Goal: Communication & Community: Answer question/provide support

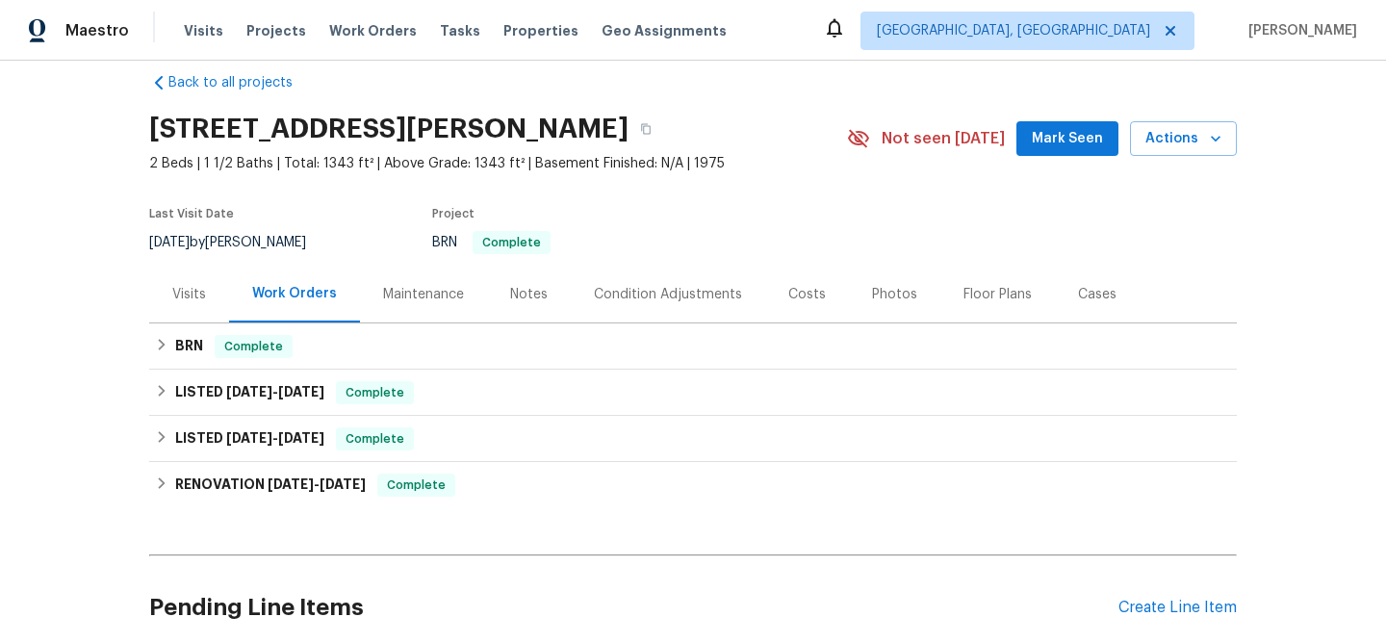
scroll to position [49, 0]
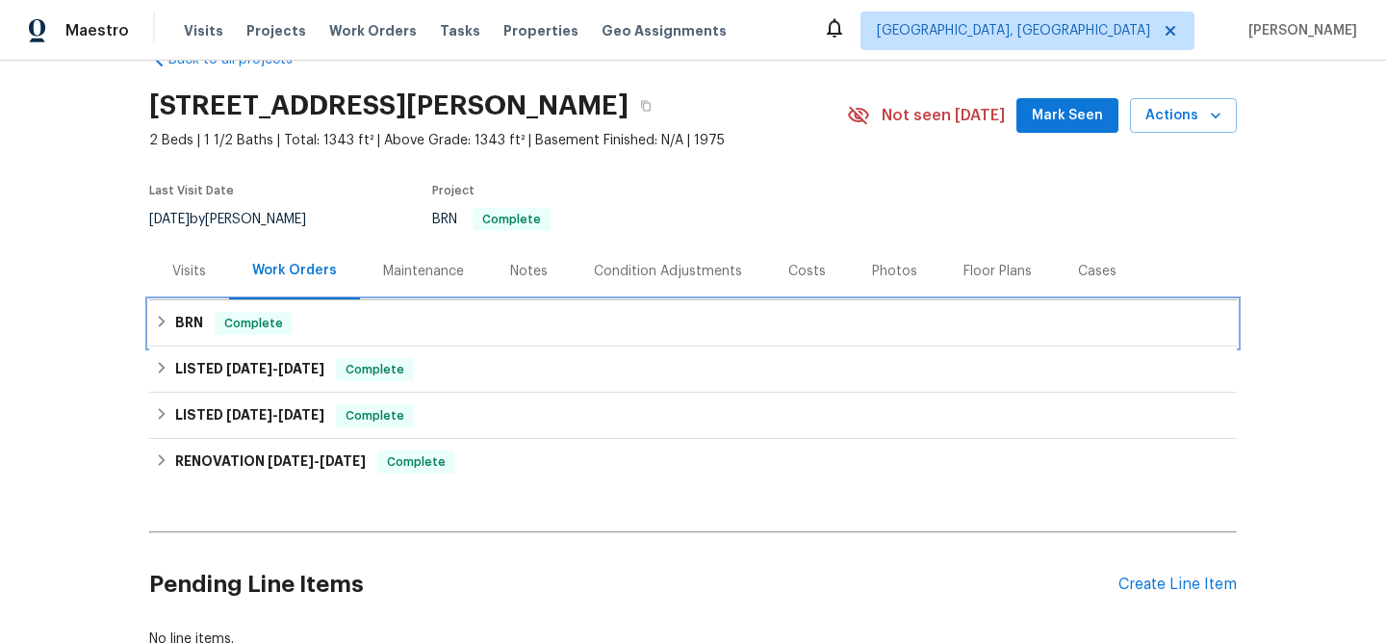
click at [268, 320] on span "Complete" at bounding box center [254, 323] width 74 height 19
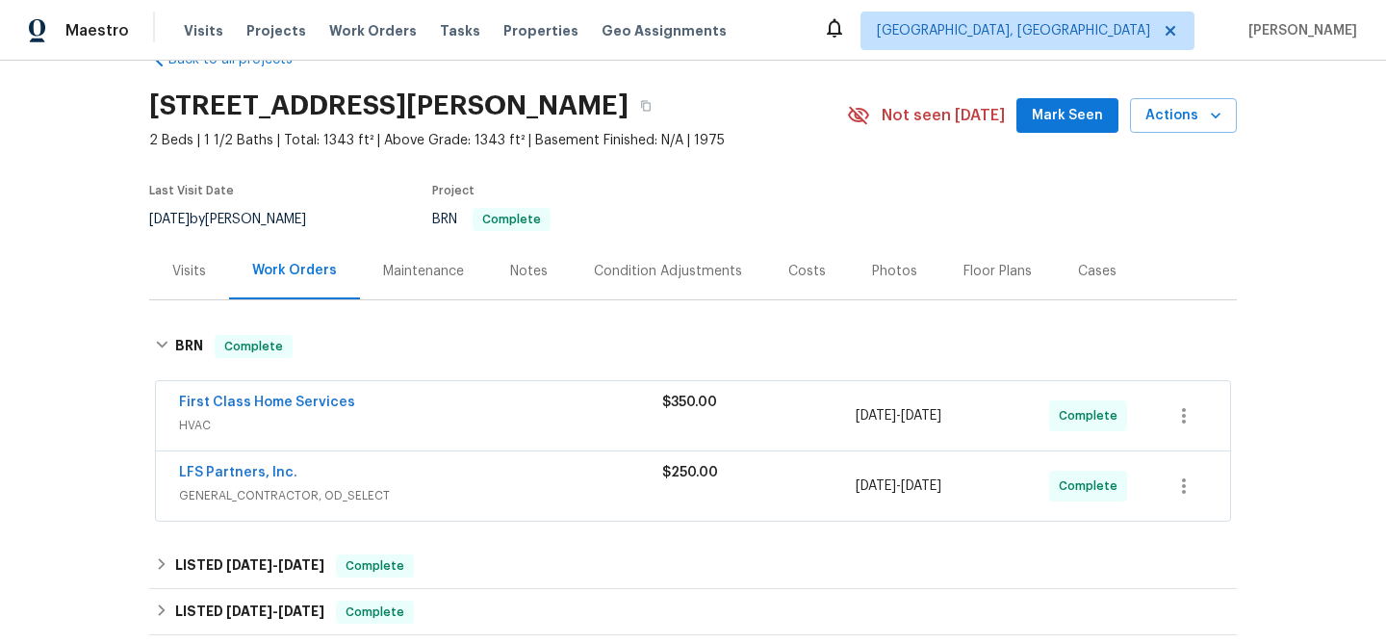
click at [243, 393] on span "First Class Home Services" at bounding box center [267, 402] width 176 height 19
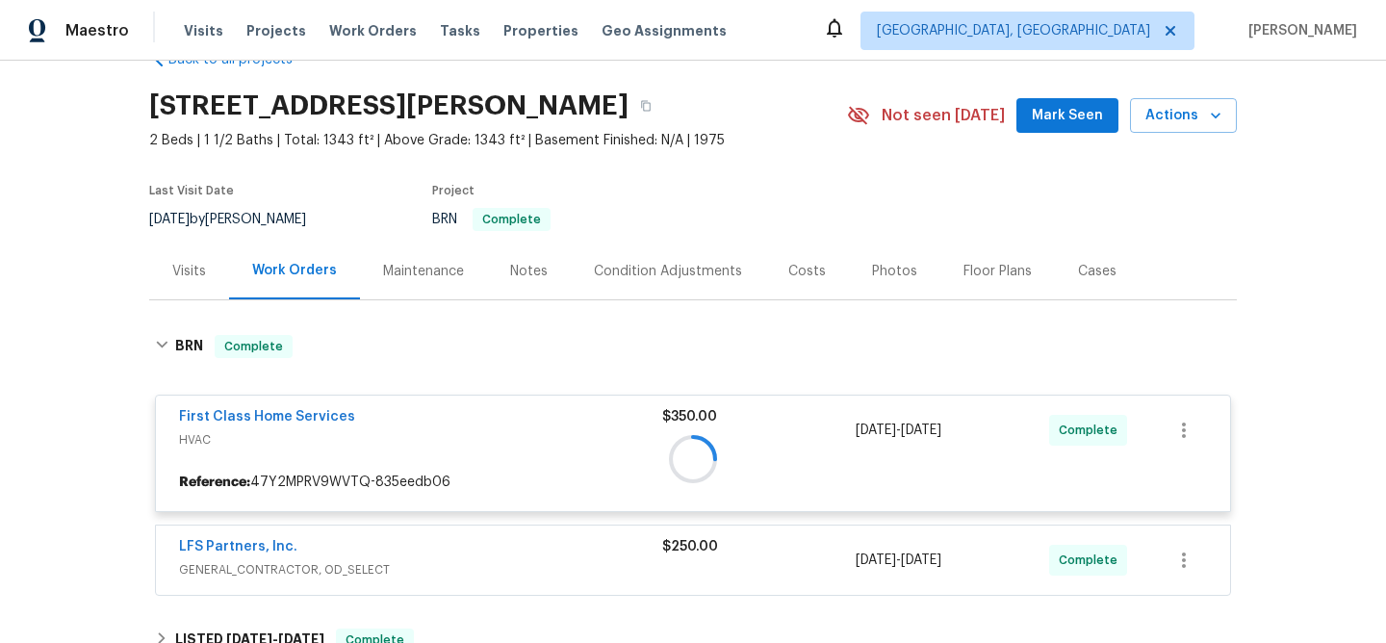
click at [234, 419] on div at bounding box center [692, 459] width 1087 height 286
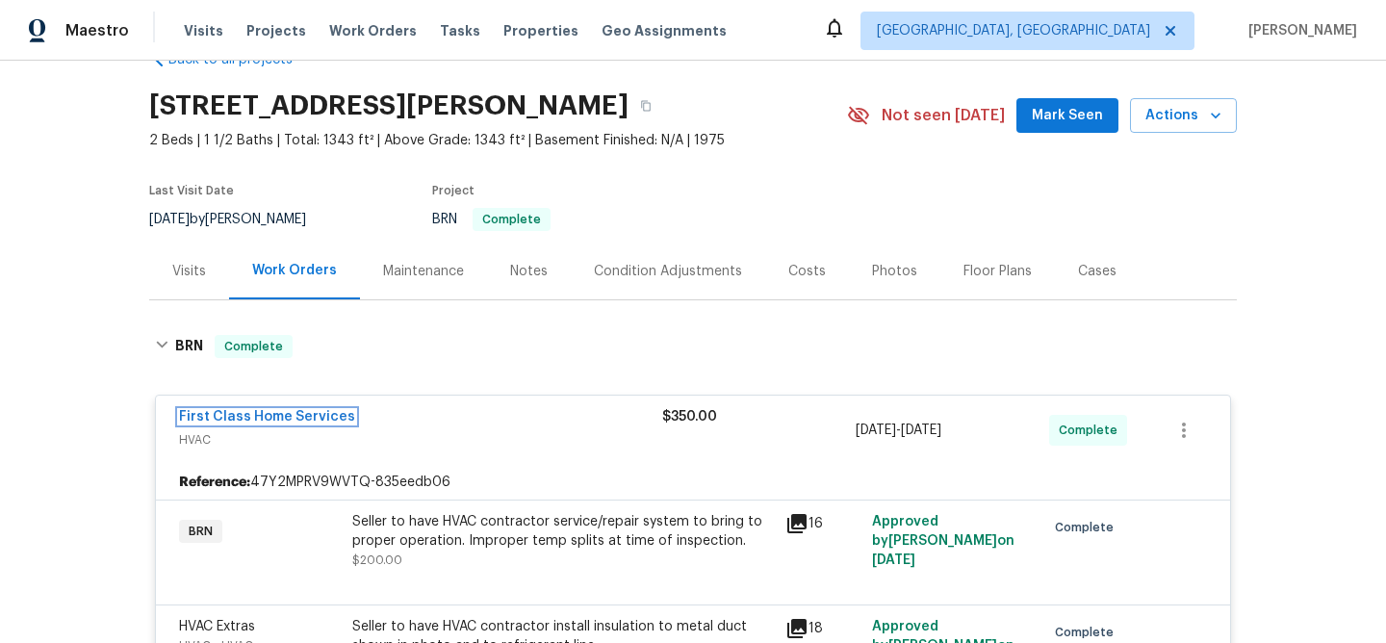
click at [234, 419] on link "First Class Home Services" at bounding box center [267, 416] width 176 height 13
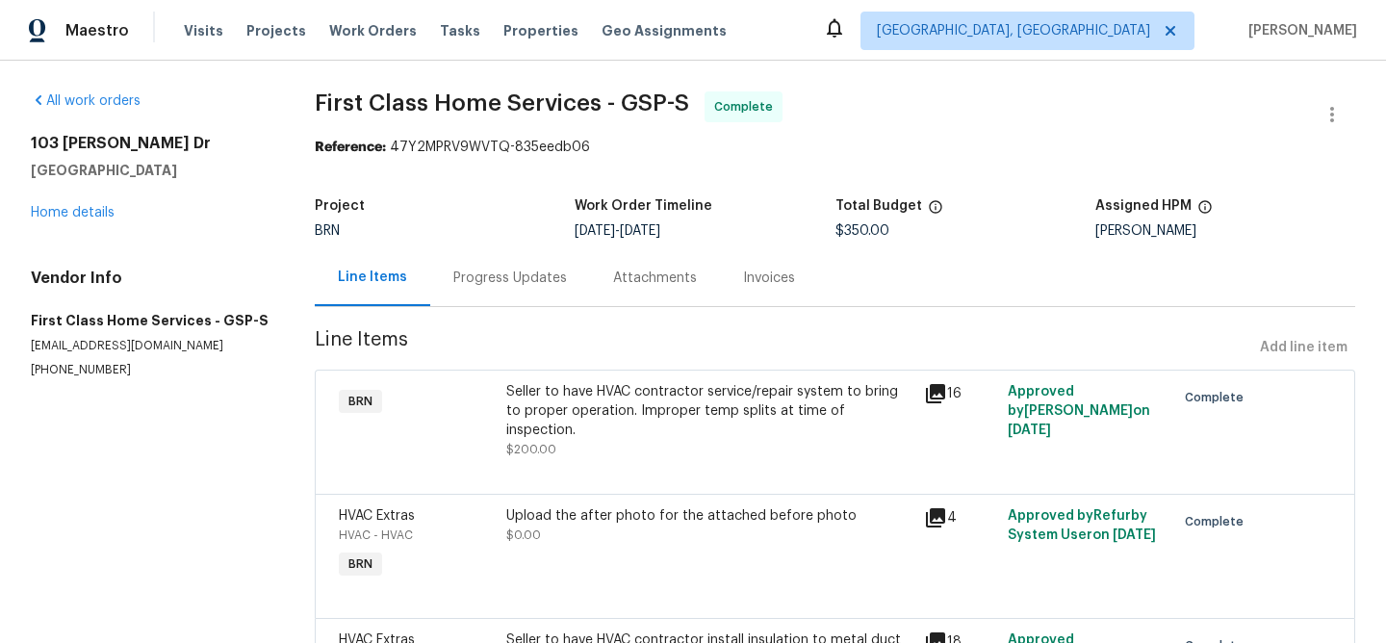
click at [53, 228] on div "All work orders 103 Gilstrap Dr Greenville, SC 29609 Home details Vendor Info F…" at bounding box center [150, 234] width 238 height 287
click at [64, 217] on link "Home details" at bounding box center [73, 212] width 84 height 13
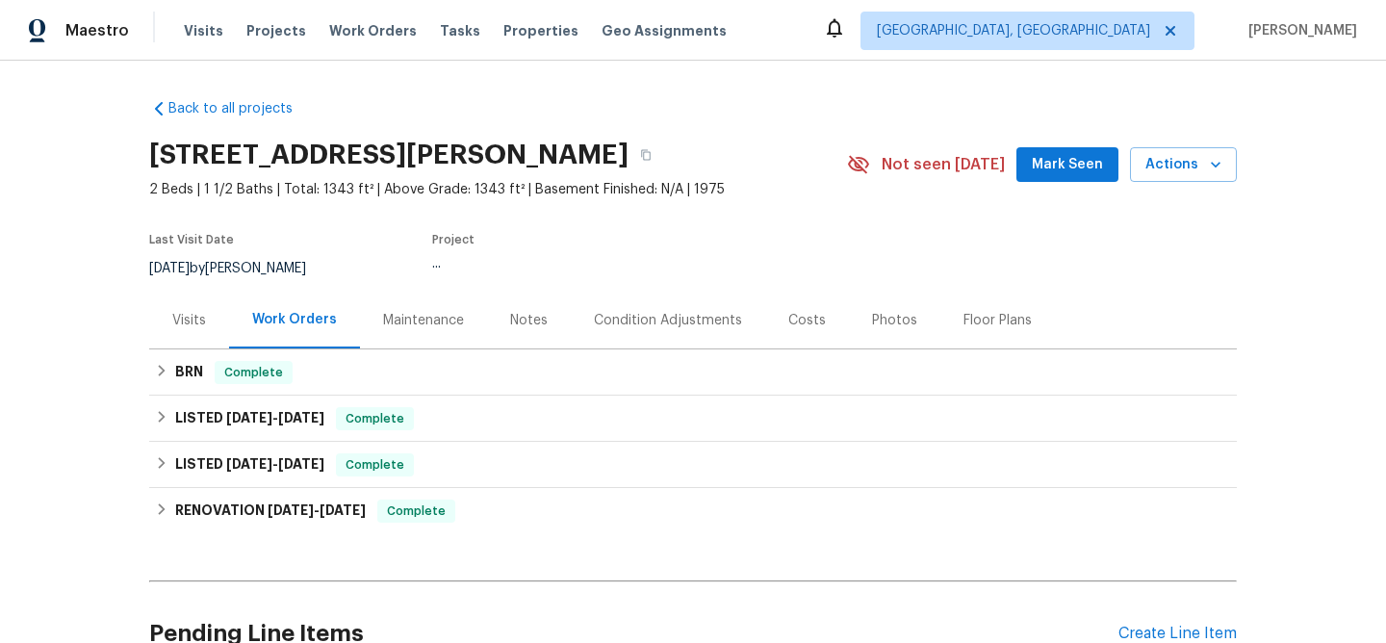
scroll to position [95, 0]
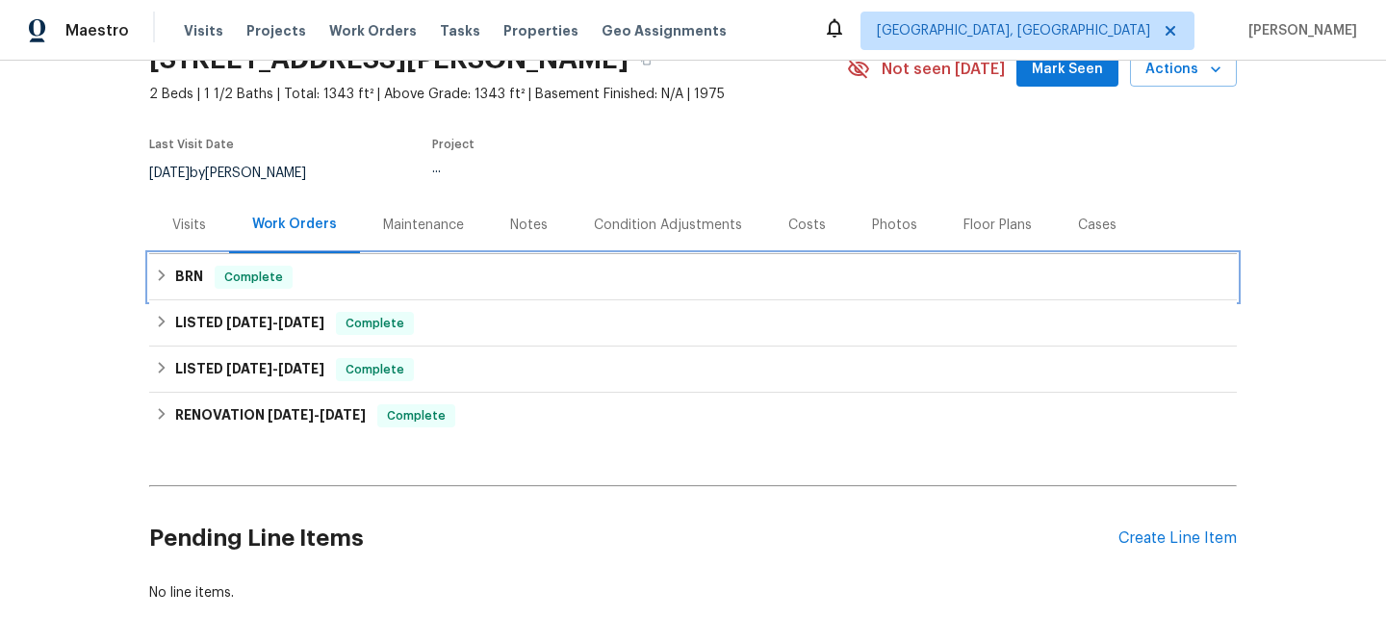
click at [217, 285] on span "Complete" at bounding box center [254, 277] width 74 height 19
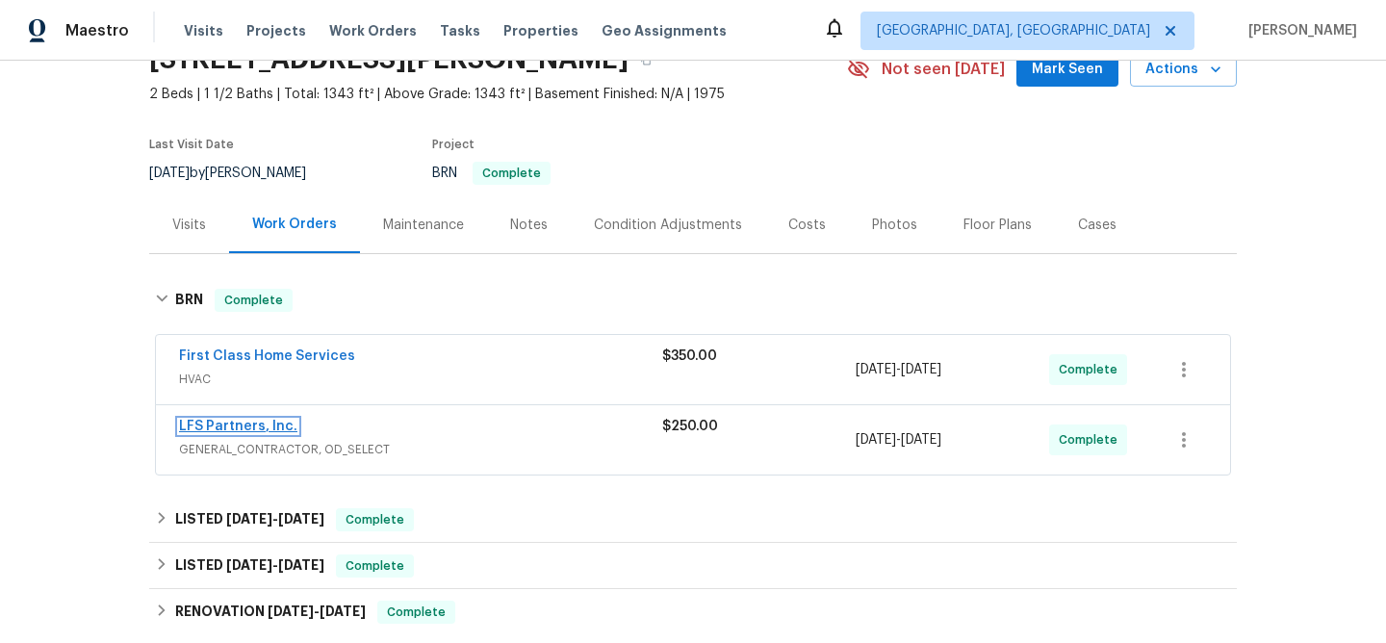
click at [239, 426] on link "LFS Partners, Inc." at bounding box center [238, 426] width 118 height 13
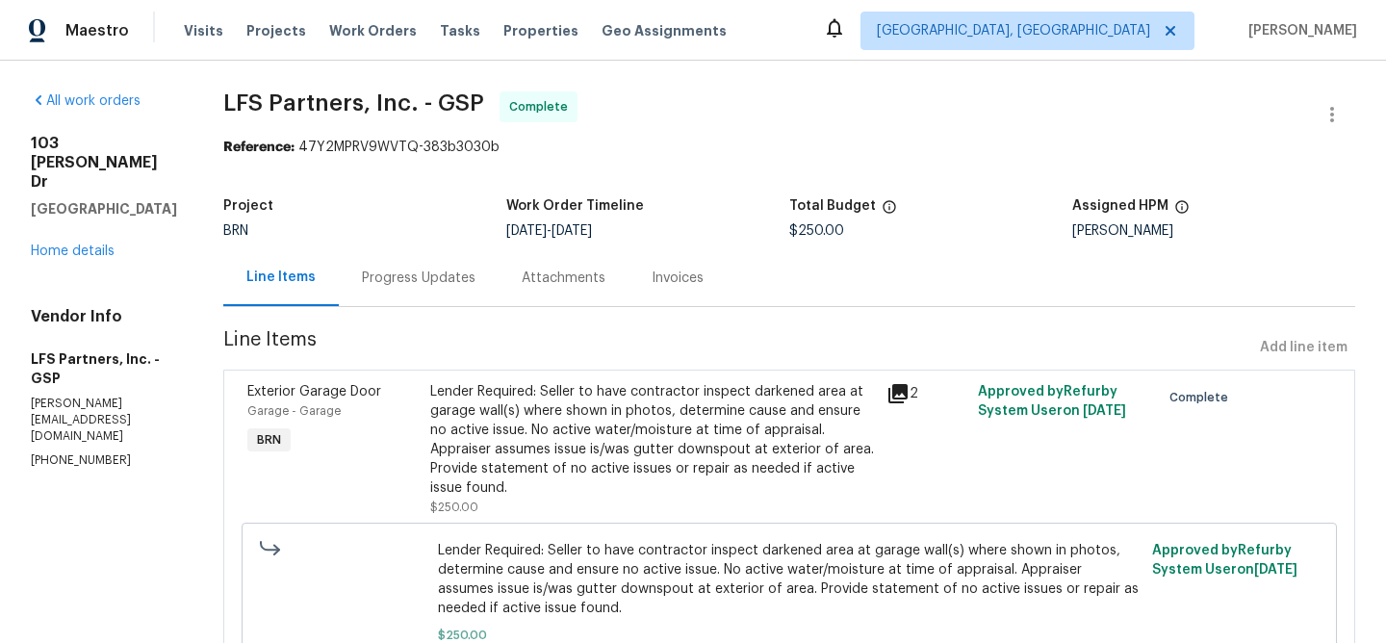
click at [466, 284] on div "Progress Updates" at bounding box center [419, 277] width 160 height 57
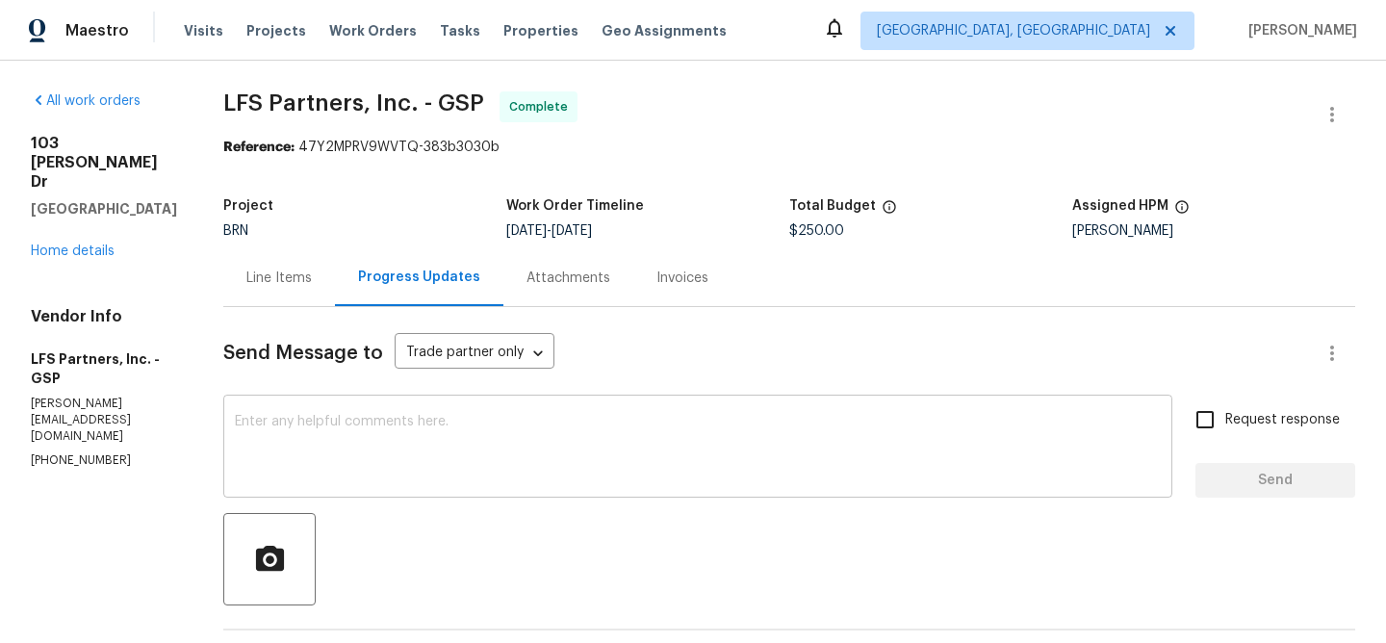
click at [501, 400] on div "x ​" at bounding box center [697, 448] width 949 height 98
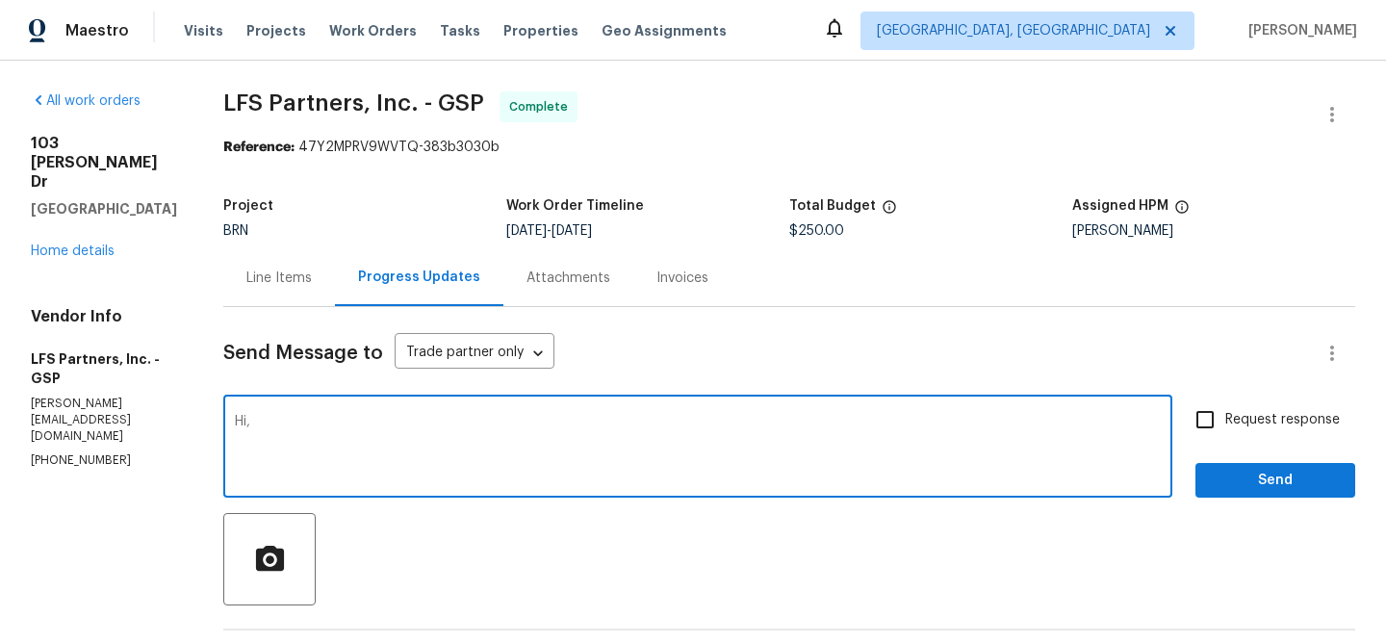
paste textarea "The appraiser is ok with the contractor's letter so as long as we can get 2 thi…"
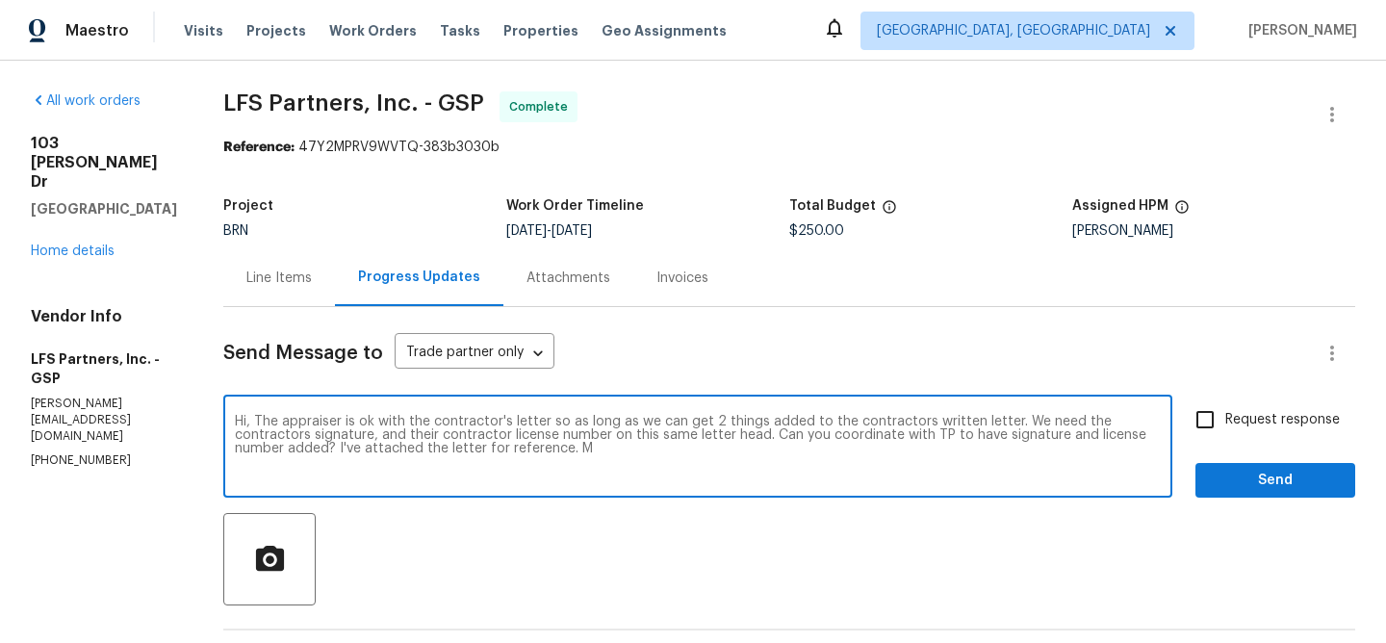
drag, startPoint x: 500, startPoint y: 419, endPoint x: 401, endPoint y: 420, distance: 99.1
click at [401, 420] on textarea "Hi, The appraiser is ok with the contractor's letter so as long as we can get 2…" at bounding box center [698, 448] width 926 height 67
click at [814, 424] on textarea "Hi, The appraiser is ok with your letter so as long as we can get 2 things adde…" at bounding box center [698, 448] width 926 height 67
drag, startPoint x: 1009, startPoint y: 422, endPoint x: 929, endPoint y: 422, distance: 79.9
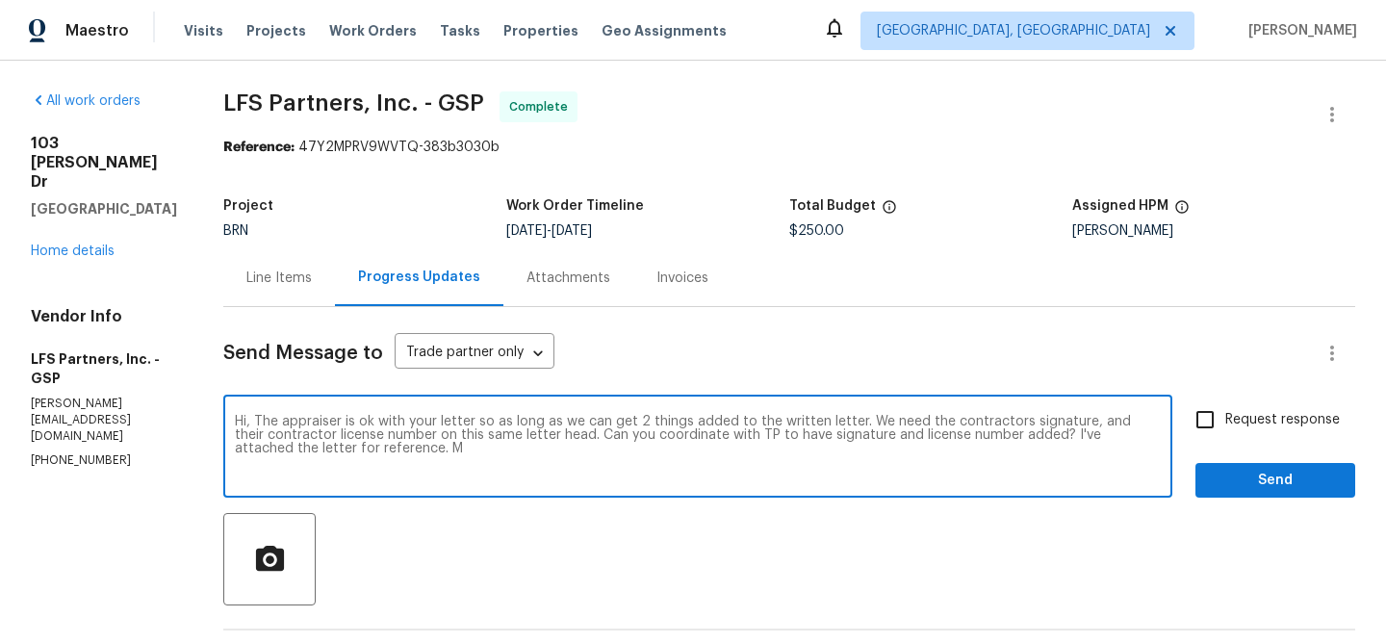
click at [929, 422] on textarea "Hi, The appraiser is ok with your letter so as long as we can get 2 things adde…" at bounding box center [698, 448] width 926 height 67
click at [1003, 424] on textarea "Hi, The appraiser is ok with your letter so as long as we can get 2 things adde…" at bounding box center [698, 448] width 926 height 67
click at [441, 437] on textarea "Hi, The appraiser is ok with your letter so as long as we can get 2 things adde…" at bounding box center [698, 448] width 926 height 67
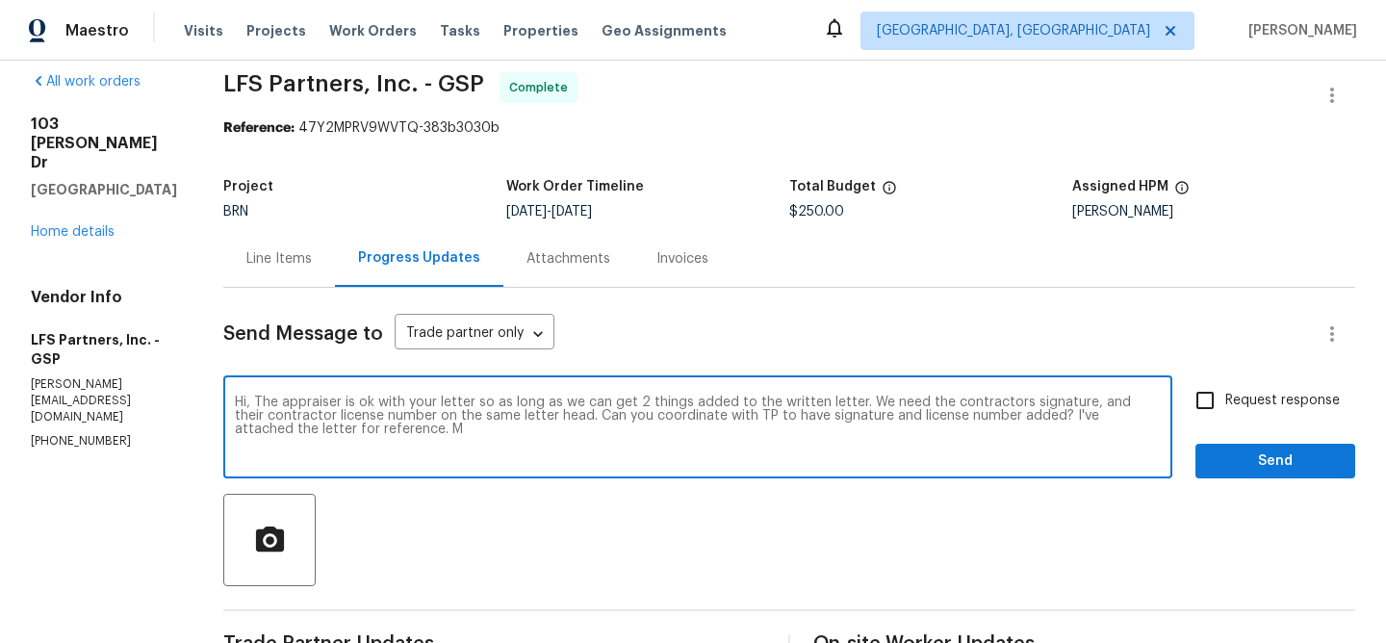
drag, startPoint x: 555, startPoint y: 418, endPoint x: 747, endPoint y: 418, distance: 191.5
click at [747, 418] on textarea "Hi, The appraiser is ok with your letter so as long as we can get 2 things adde…" at bounding box center [698, 429] width 926 height 67
click at [345, 435] on textarea "Hi, The appraiser is ok with your letter so as long as we can get 2 things adde…" at bounding box center [698, 429] width 926 height 67
type textarea "Hi, The appraiser is ok with your letter so as long as we can get 2 things adde…"
click at [1222, 413] on input "Request response" at bounding box center [1205, 400] width 40 height 40
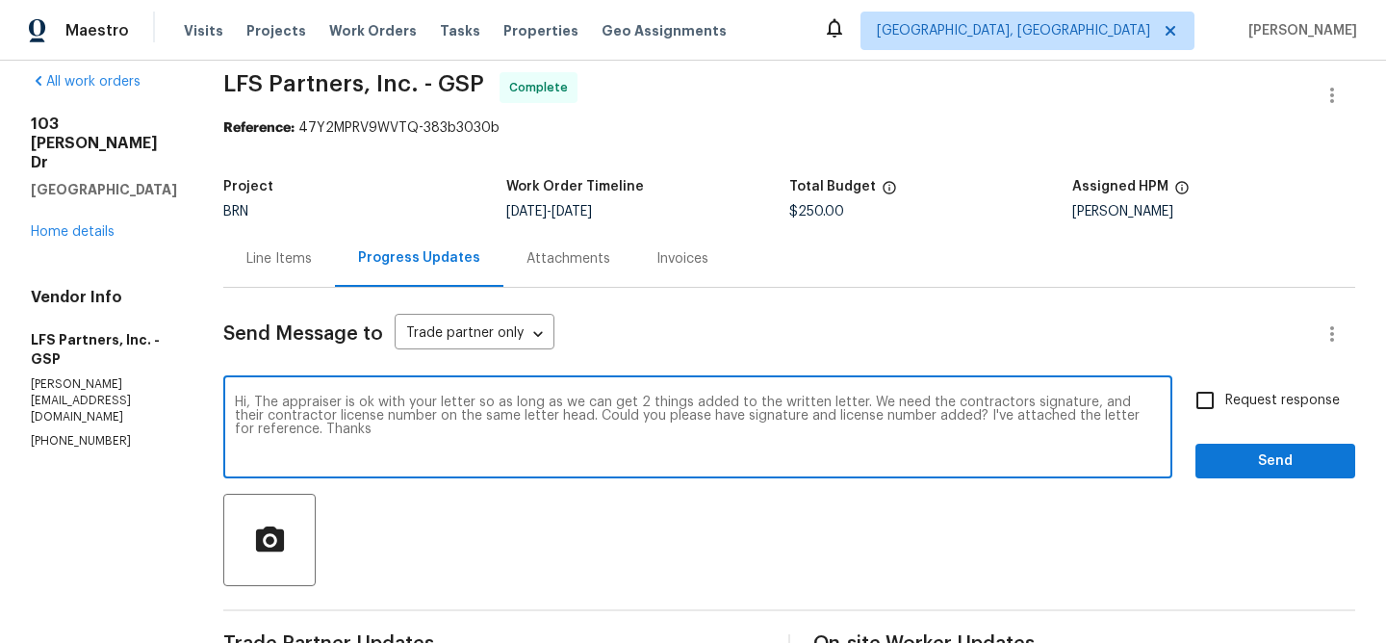
checkbox input "true"
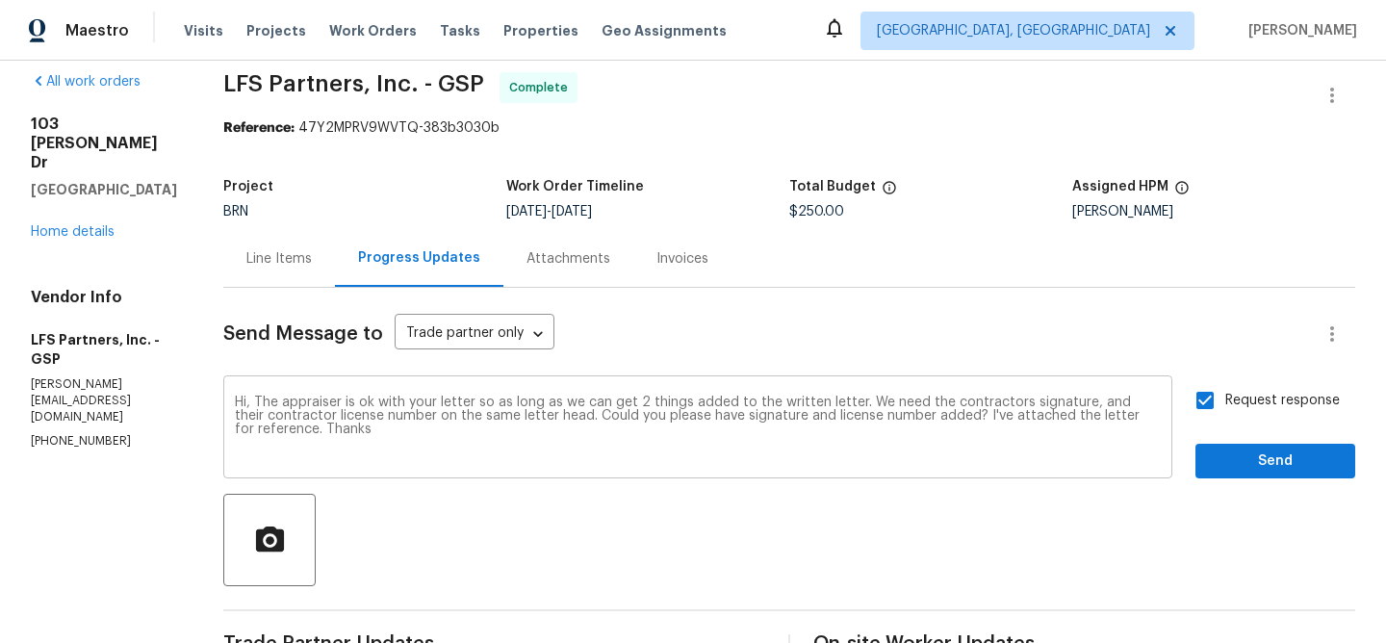
click at [963, 430] on textarea "Hi, The appraiser is ok with your letter so as long as we can get 2 things adde…" at bounding box center [698, 429] width 926 height 67
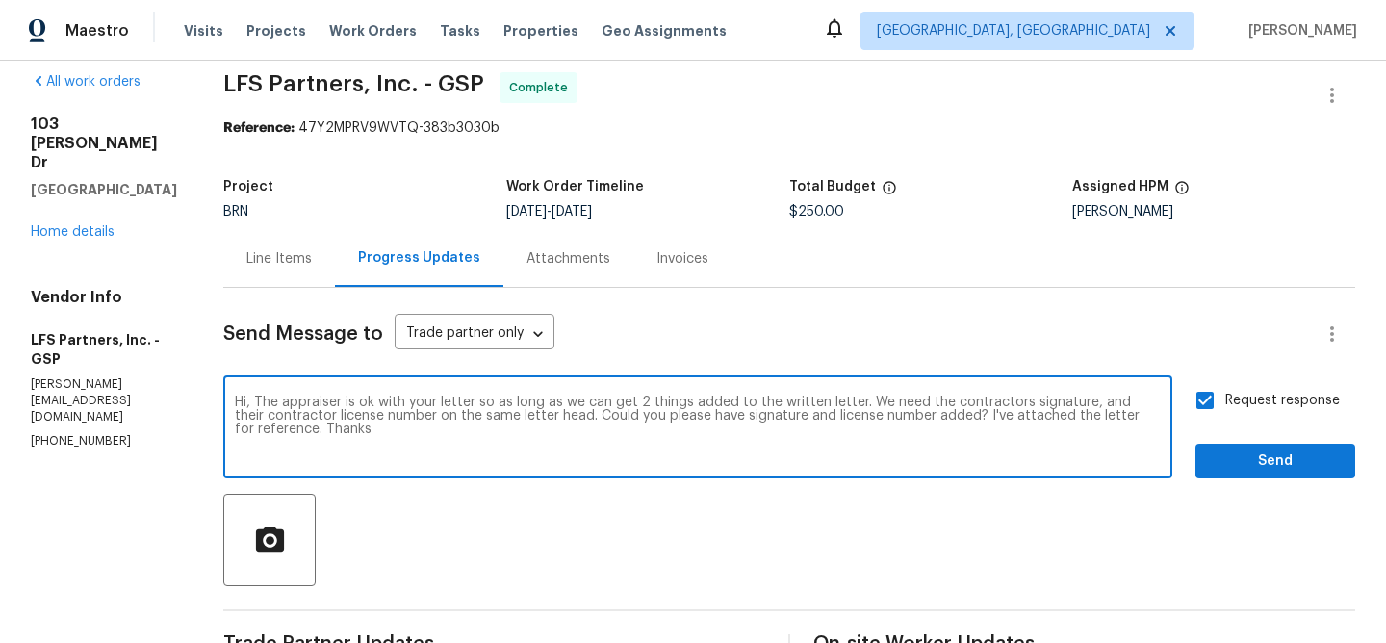
click at [963, 430] on textarea "Hi, The appraiser is ok with your letter so as long as we can get 2 things adde…" at bounding box center [698, 429] width 926 height 67
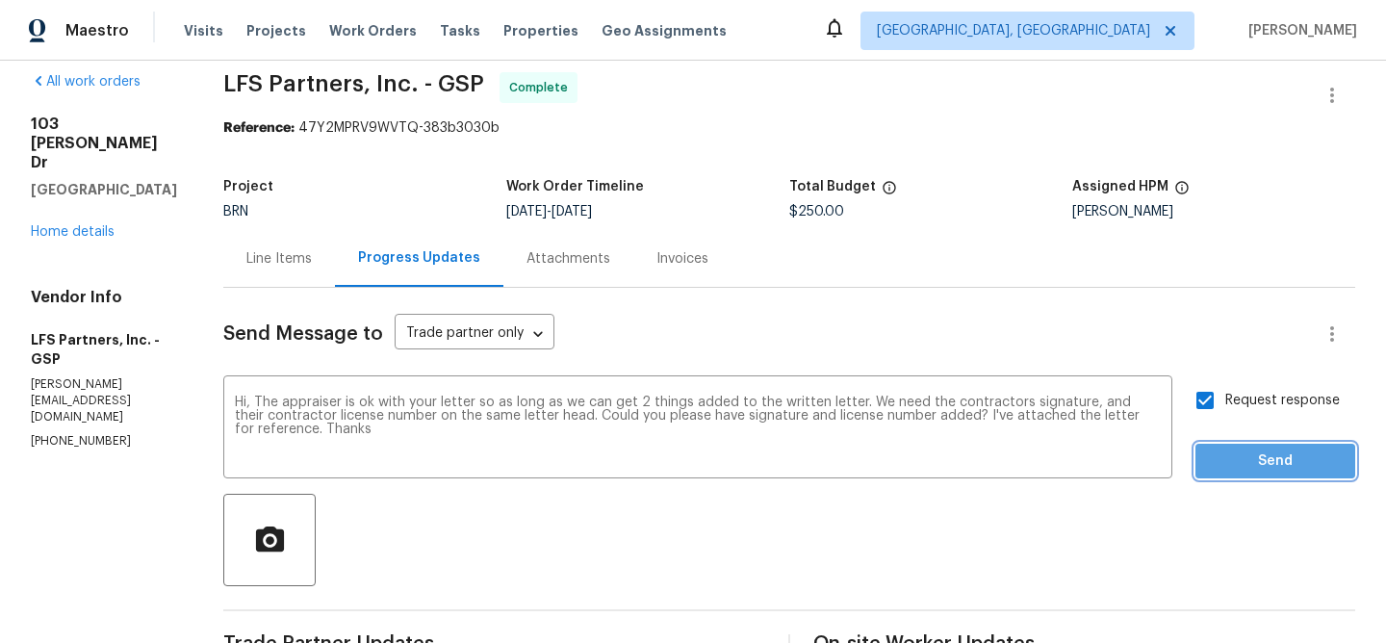
click at [1252, 454] on span "Send" at bounding box center [1275, 461] width 129 height 24
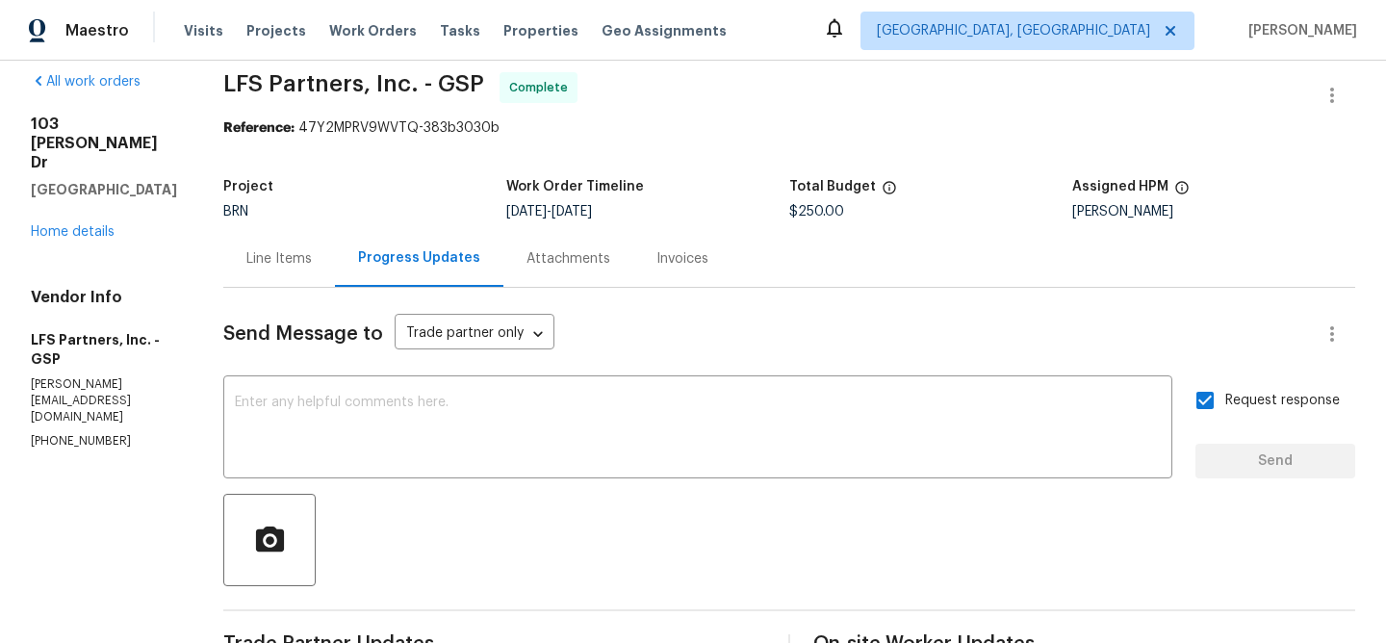
click at [104, 376] on p "rafaelh@lfspartners.com" at bounding box center [104, 400] width 146 height 49
copy p "rafaelh@lfspartners.com"
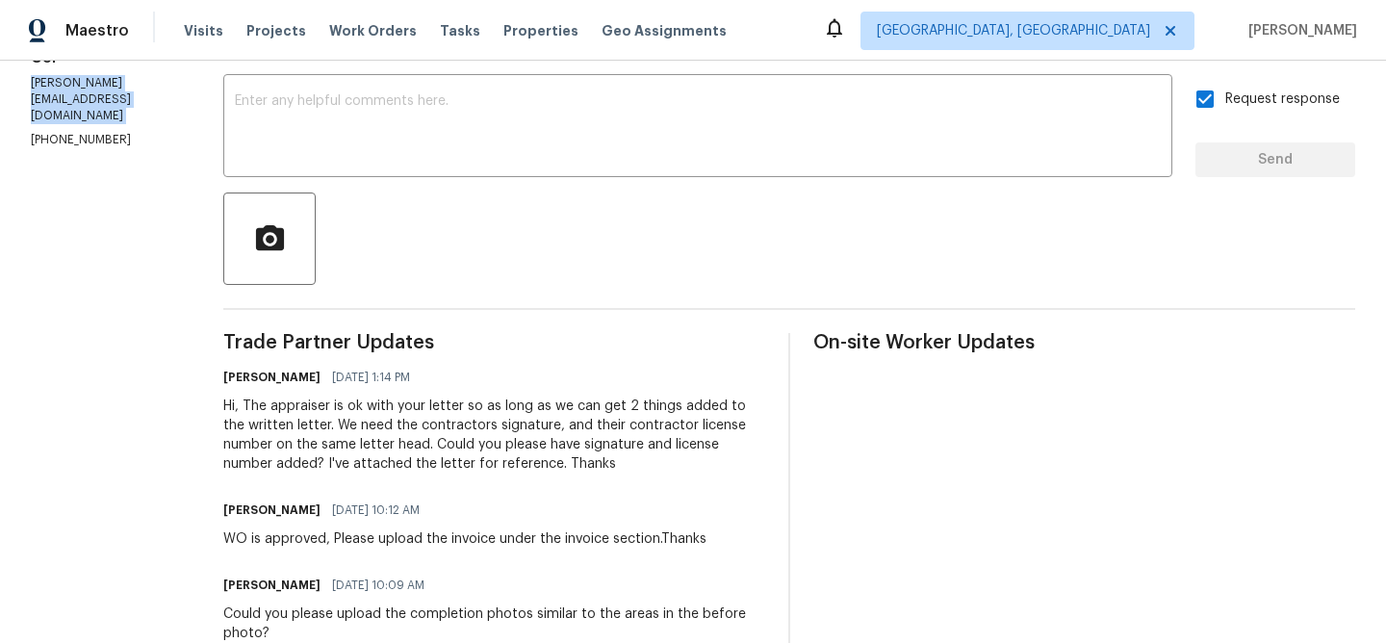
scroll to position [324, 0]
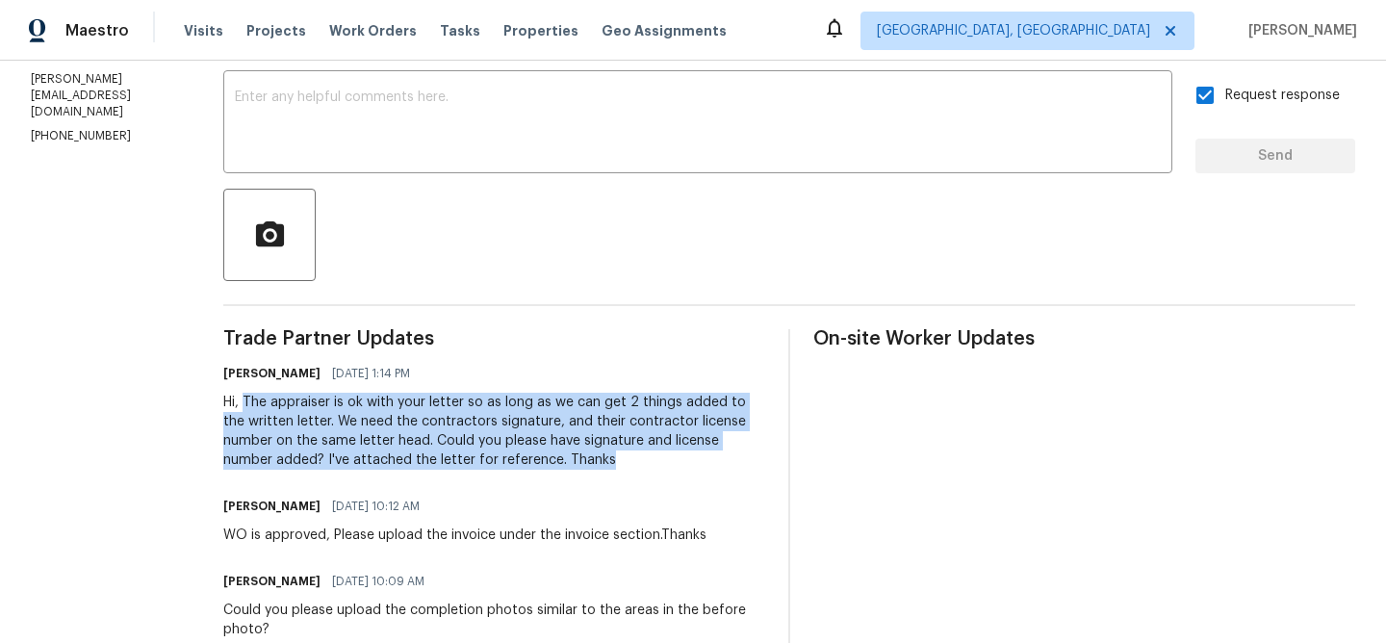
drag, startPoint x: 247, startPoint y: 403, endPoint x: 496, endPoint y: 453, distance: 253.3
click at [496, 453] on div "Hi, The appraiser is ok with your letter so as long as we can get 2 things adde…" at bounding box center [494, 431] width 542 height 77
copy div "The appraiser is ok with your letter so as long as we can get 2 things added to…"
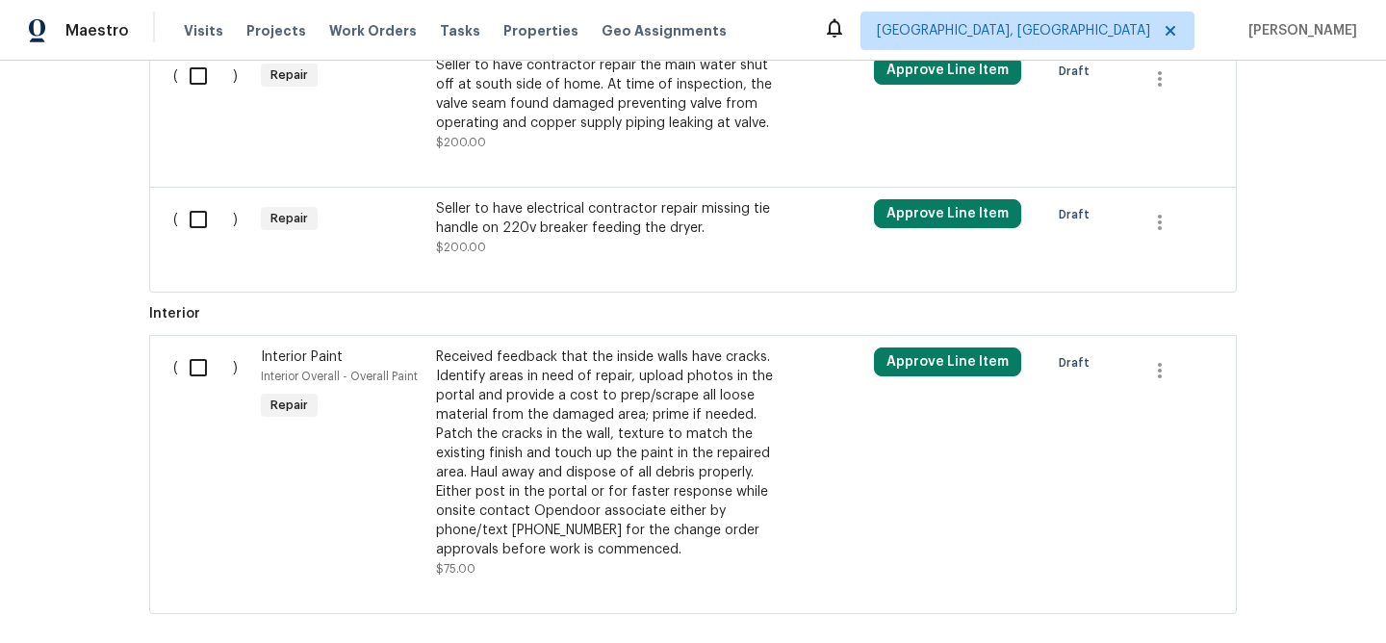
scroll to position [935, 0]
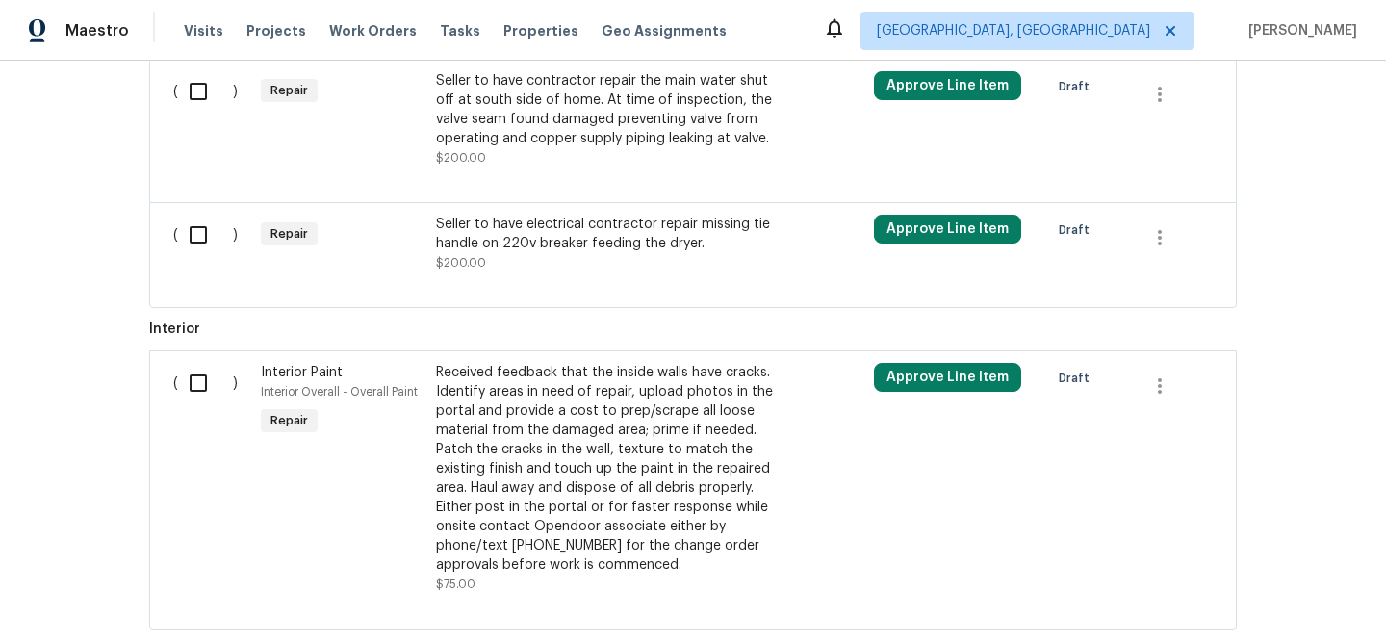
click at [506, 239] on div "Seller to have electrical contractor repair missing tie handle on 220v breaker …" at bounding box center [605, 234] width 339 height 38
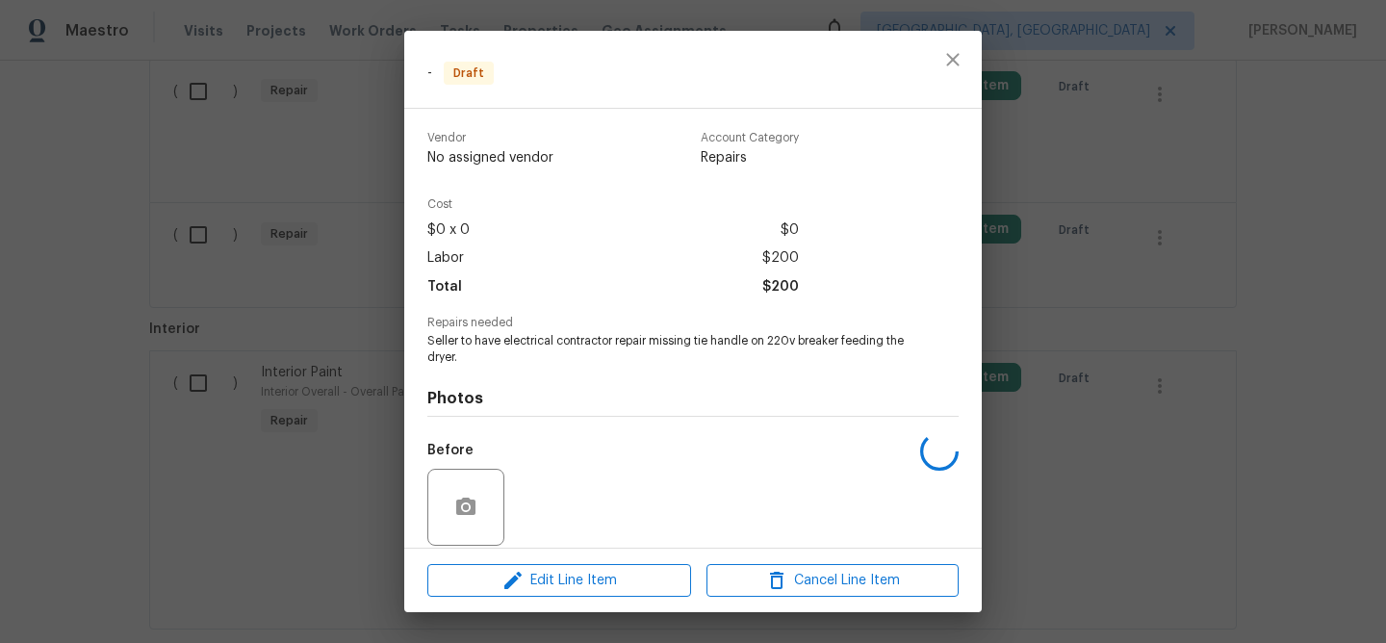
scroll to position [141, 0]
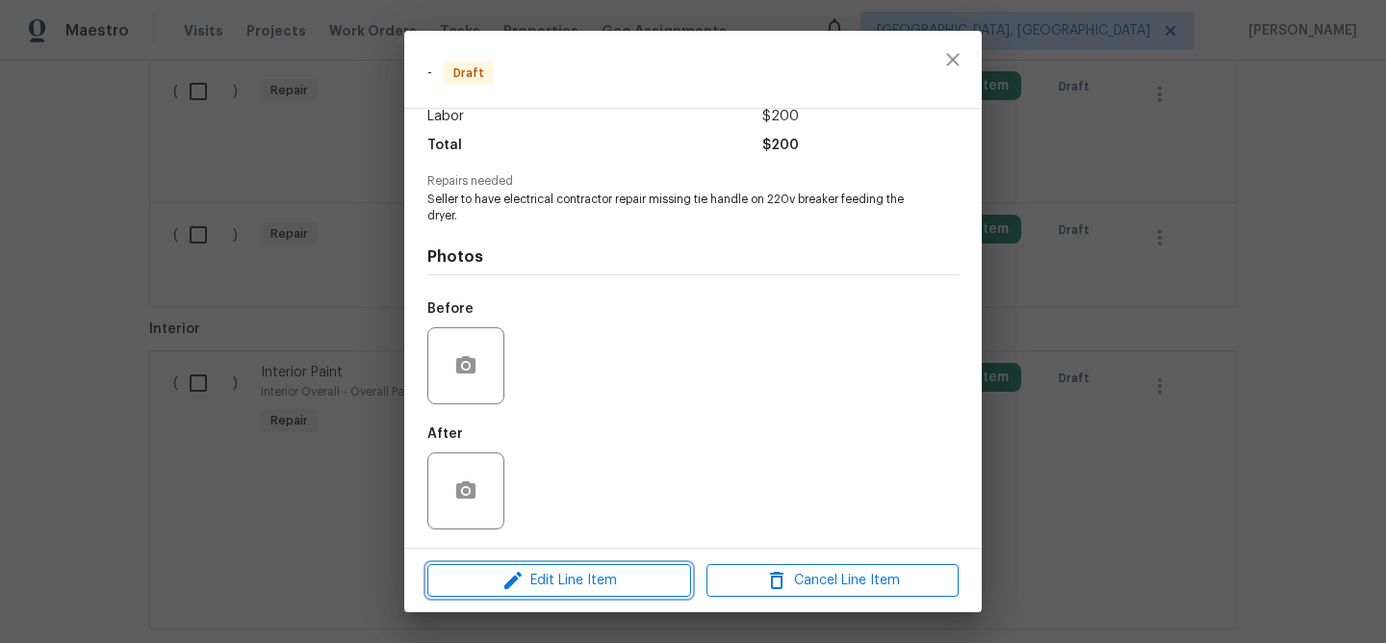
click at [575, 579] on span "Edit Line Item" at bounding box center [559, 581] width 252 height 24
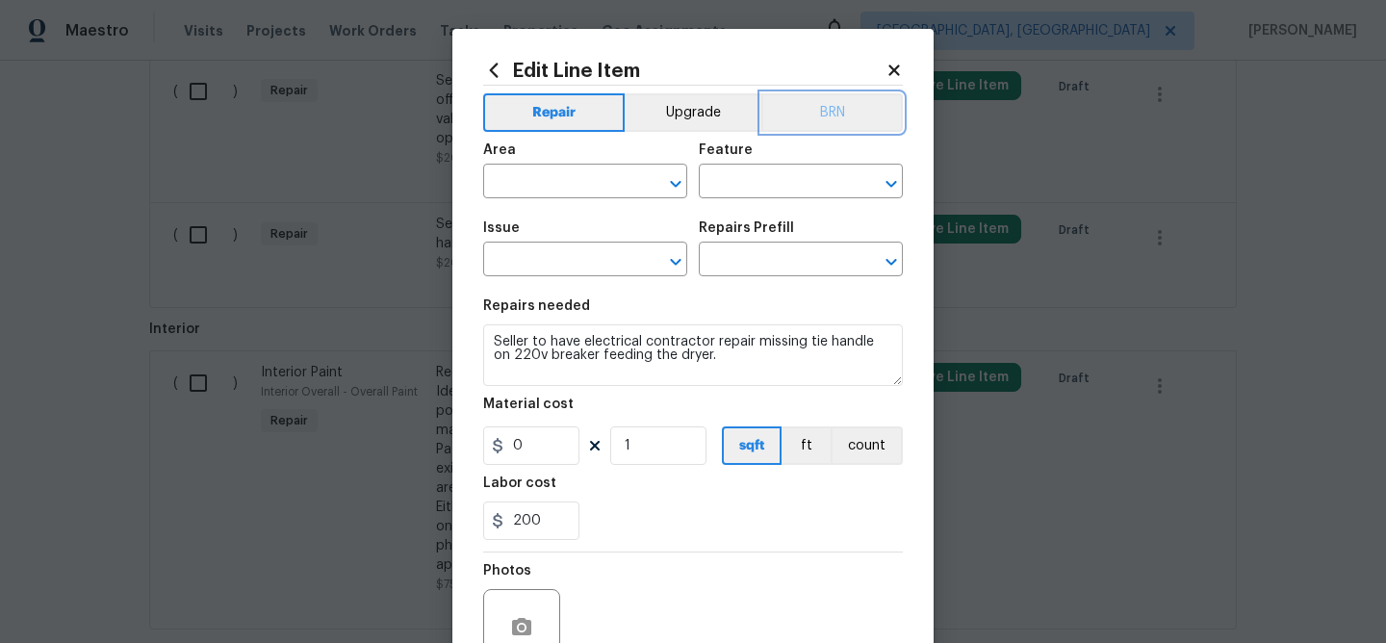
click at [835, 119] on button "BRN" at bounding box center [831, 112] width 141 height 38
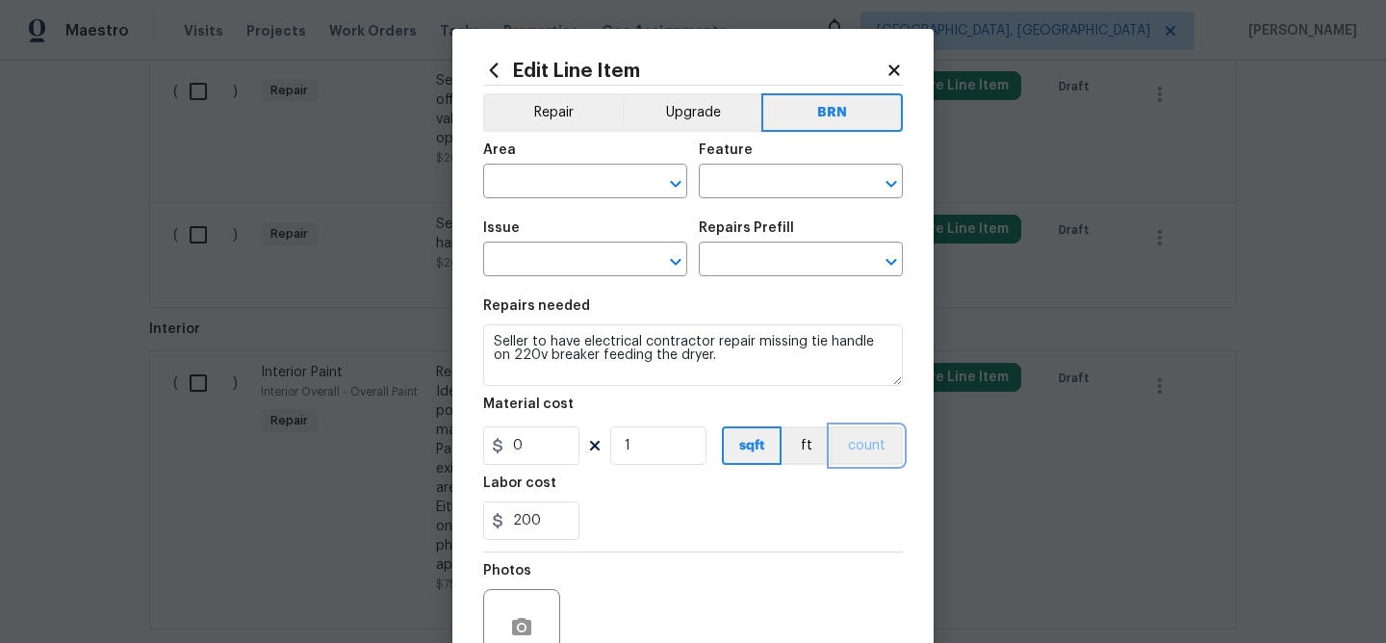
click at [866, 442] on button "count" at bounding box center [867, 445] width 72 height 38
click at [560, 175] on input "text" at bounding box center [558, 183] width 150 height 30
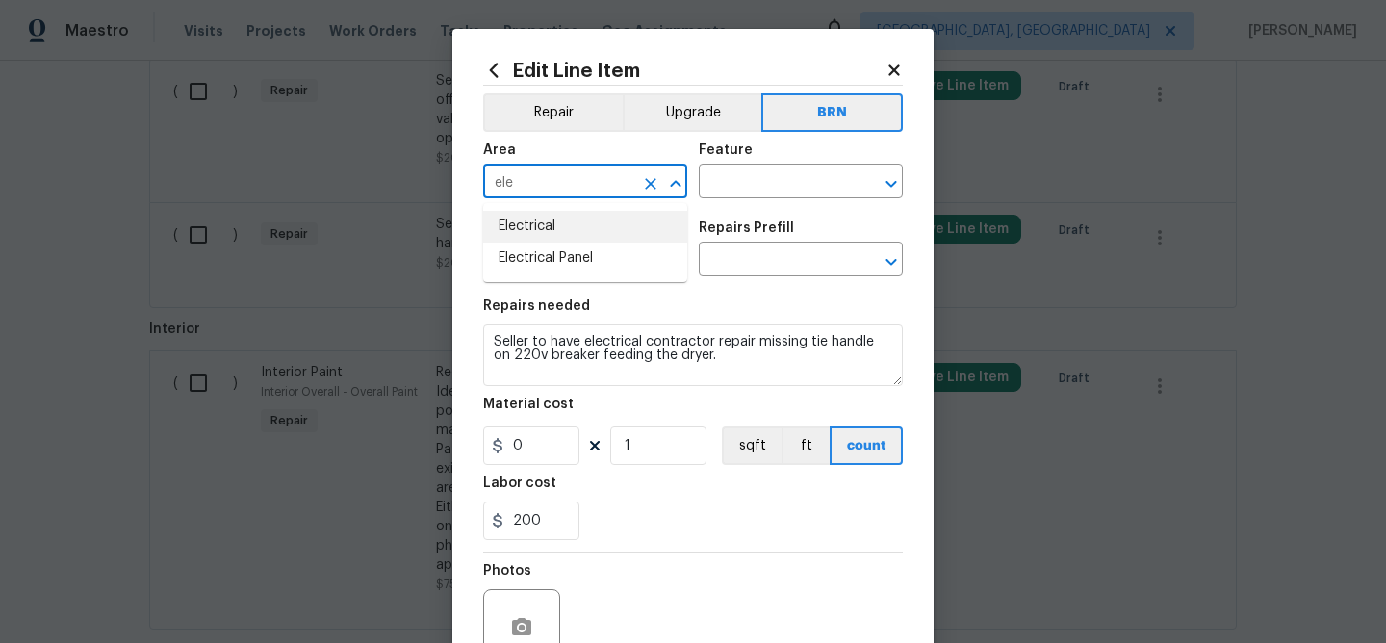
click at [569, 234] on li "Electrical" at bounding box center [585, 227] width 204 height 32
type input "Electrical"
click at [726, 195] on input "text" at bounding box center [774, 183] width 150 height 30
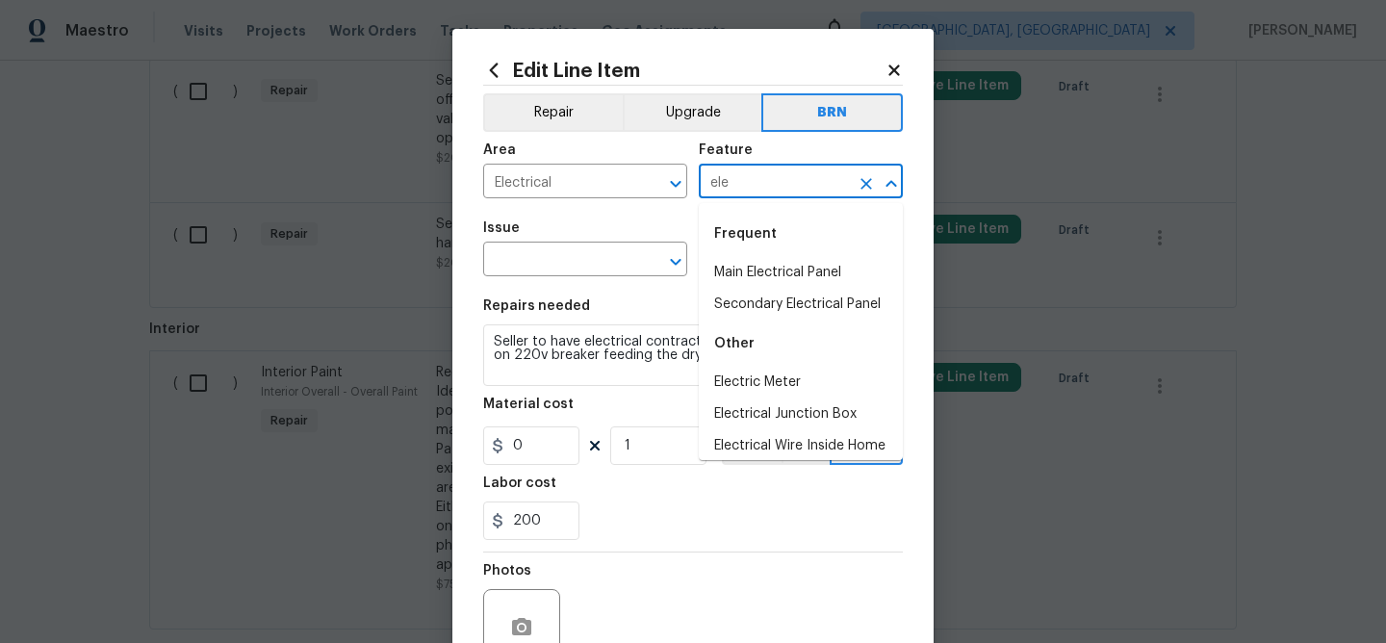
click at [735, 265] on li "Main Electrical Panel" at bounding box center [801, 273] width 204 height 32
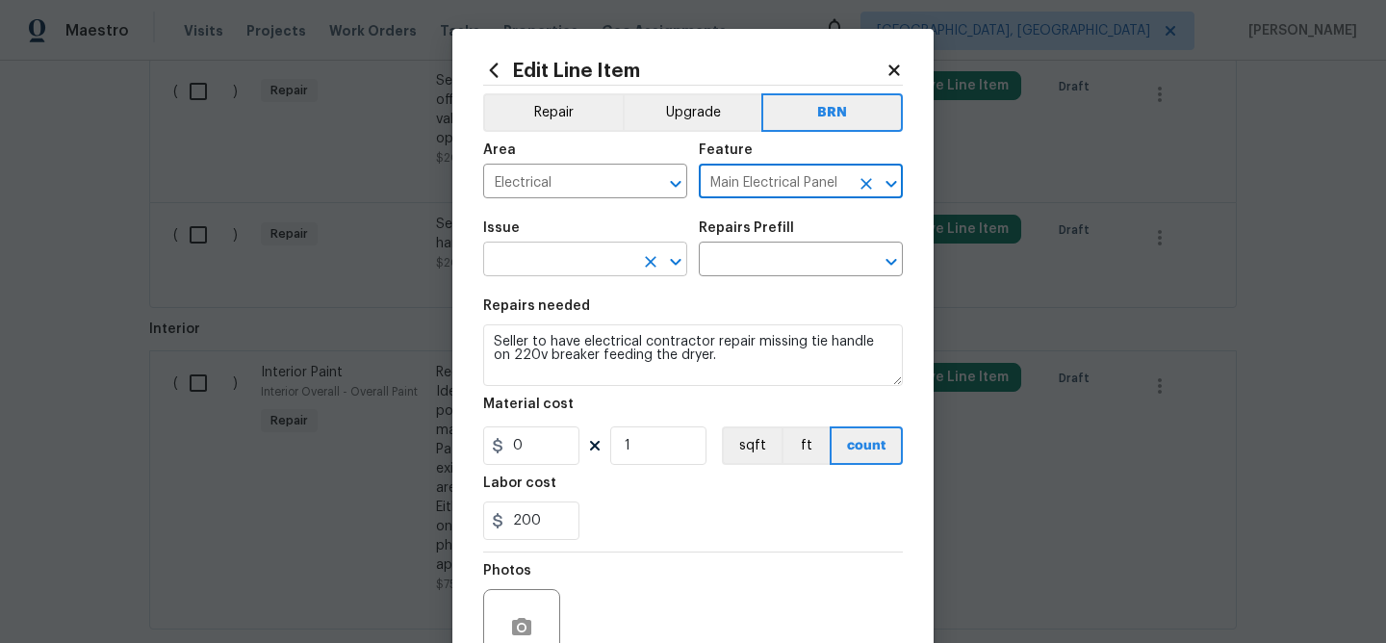
type input "Main Electrical Panel"
click at [582, 258] on input "text" at bounding box center [558, 261] width 150 height 30
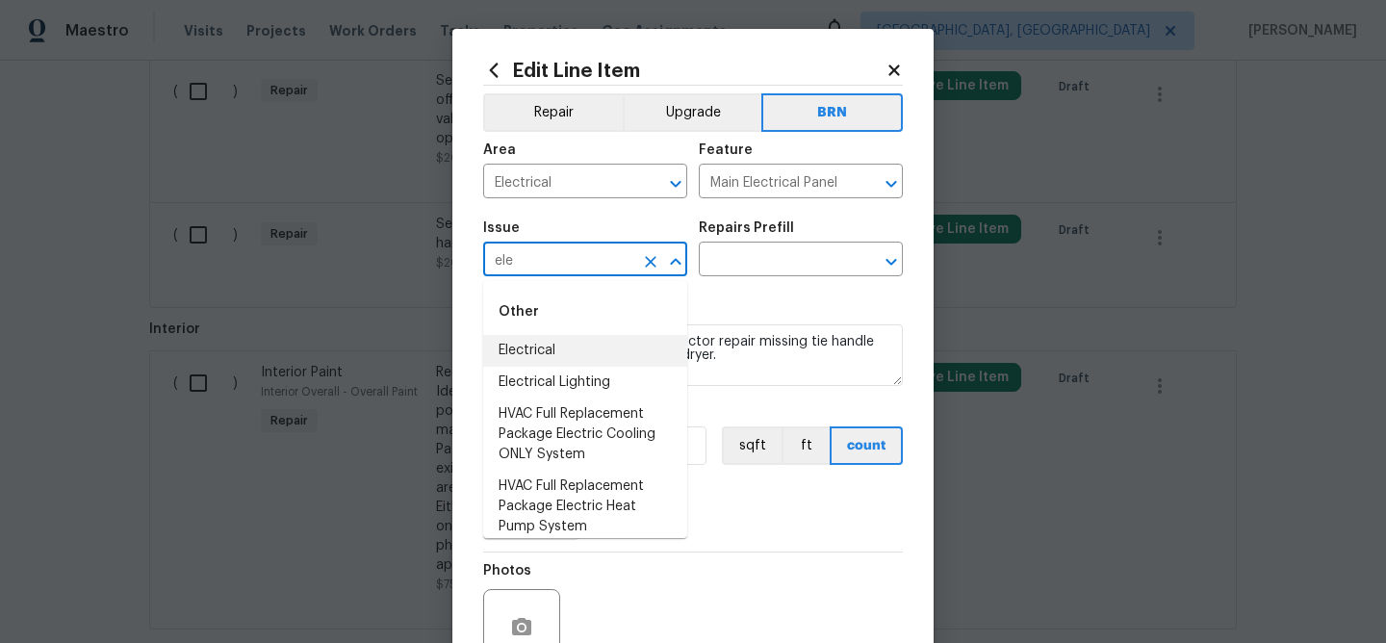
click at [560, 358] on li "Electrical" at bounding box center [585, 351] width 204 height 32
type input "Electrical"
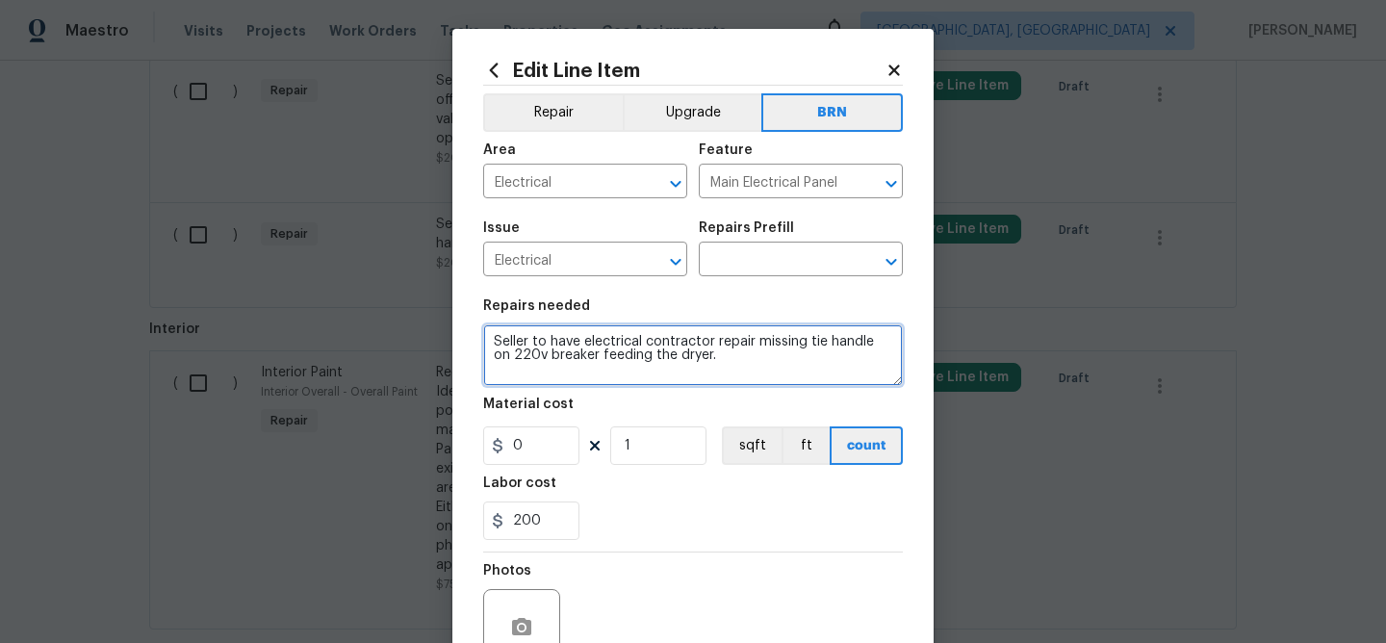
click at [560, 358] on textarea "Seller to have electrical contractor repair missing tie handle on 220v breaker …" at bounding box center [693, 355] width 420 height 62
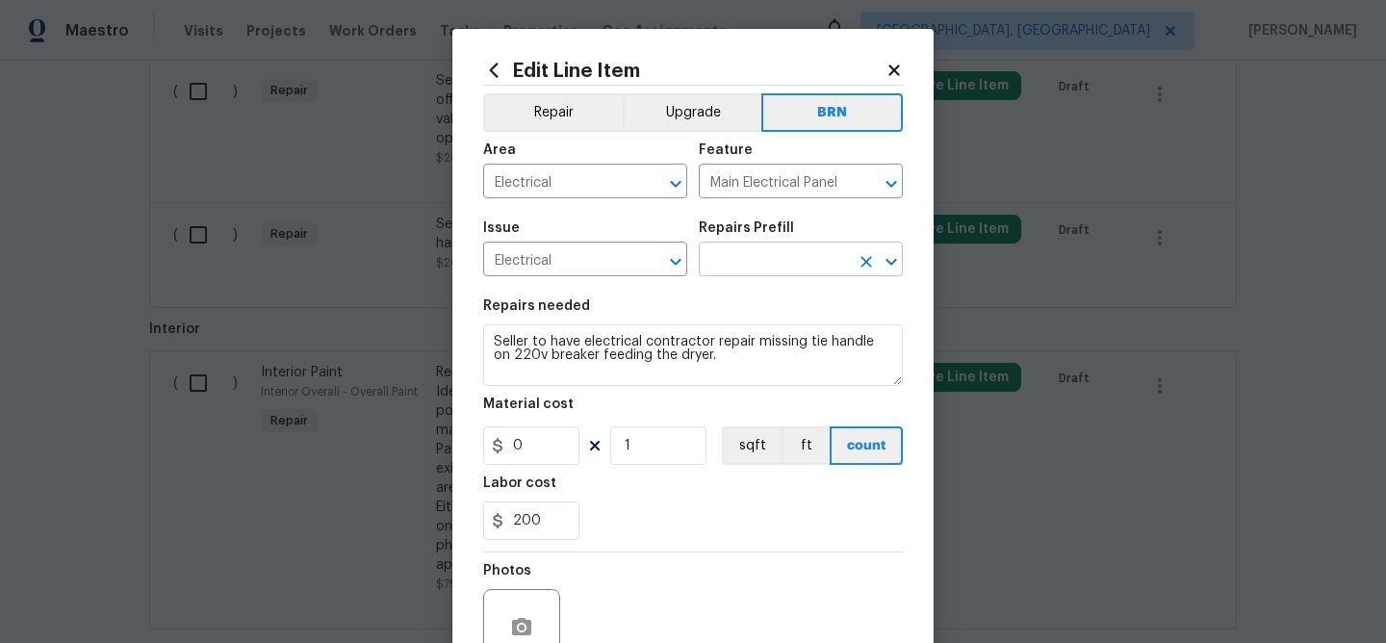
click at [732, 263] on input "text" at bounding box center [774, 261] width 150 height 30
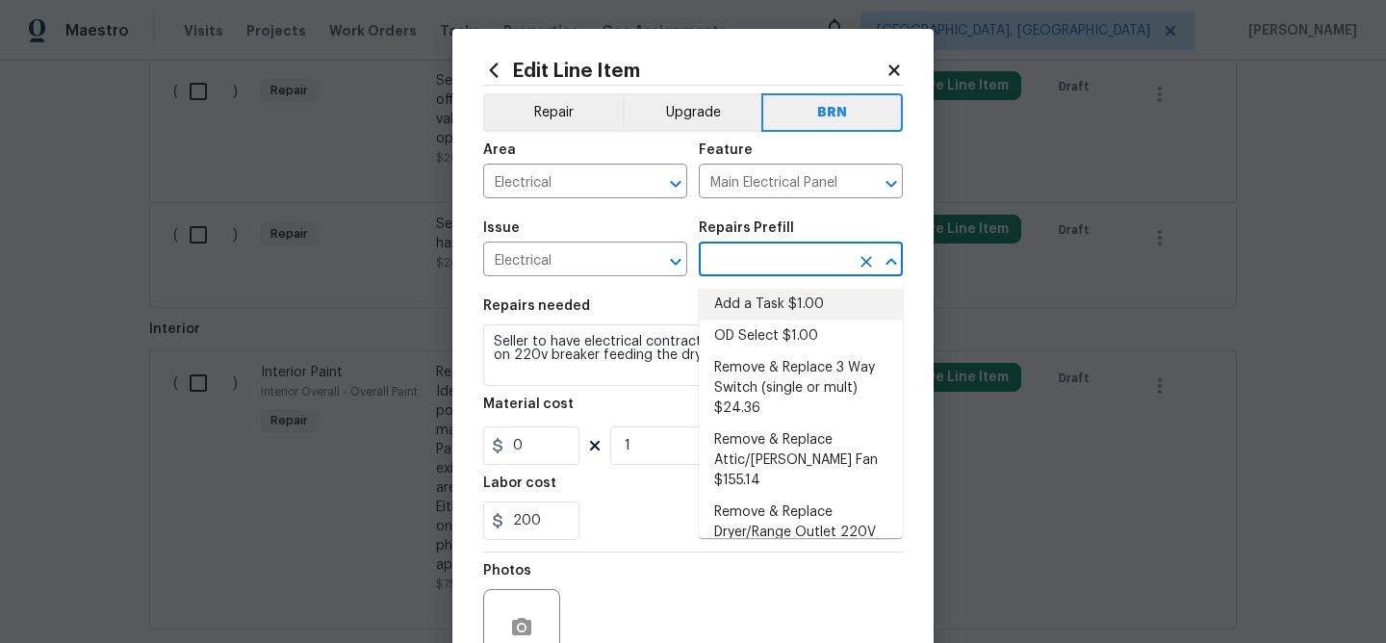
click at [737, 298] on li "Add a Task $1.00" at bounding box center [801, 305] width 204 height 32
type input "Add a Task $1.00"
type textarea "HPM to detail"
type input "1"
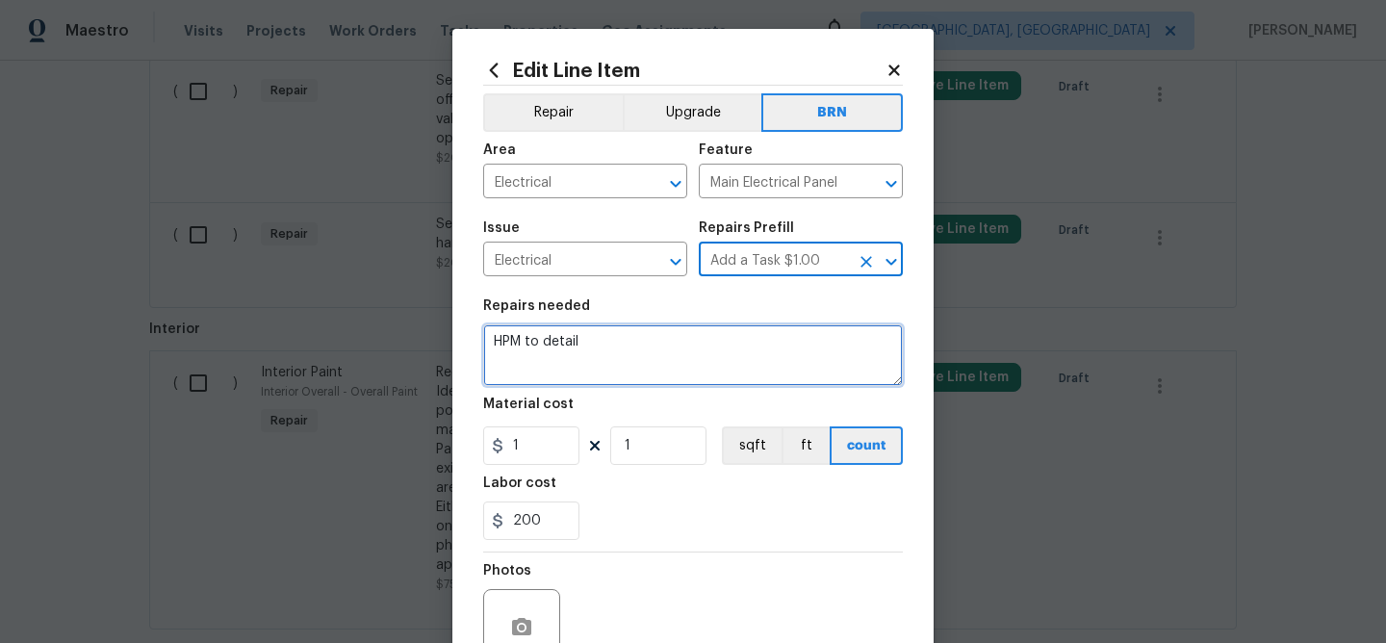
click at [632, 343] on textarea "HPM to detail" at bounding box center [693, 355] width 420 height 62
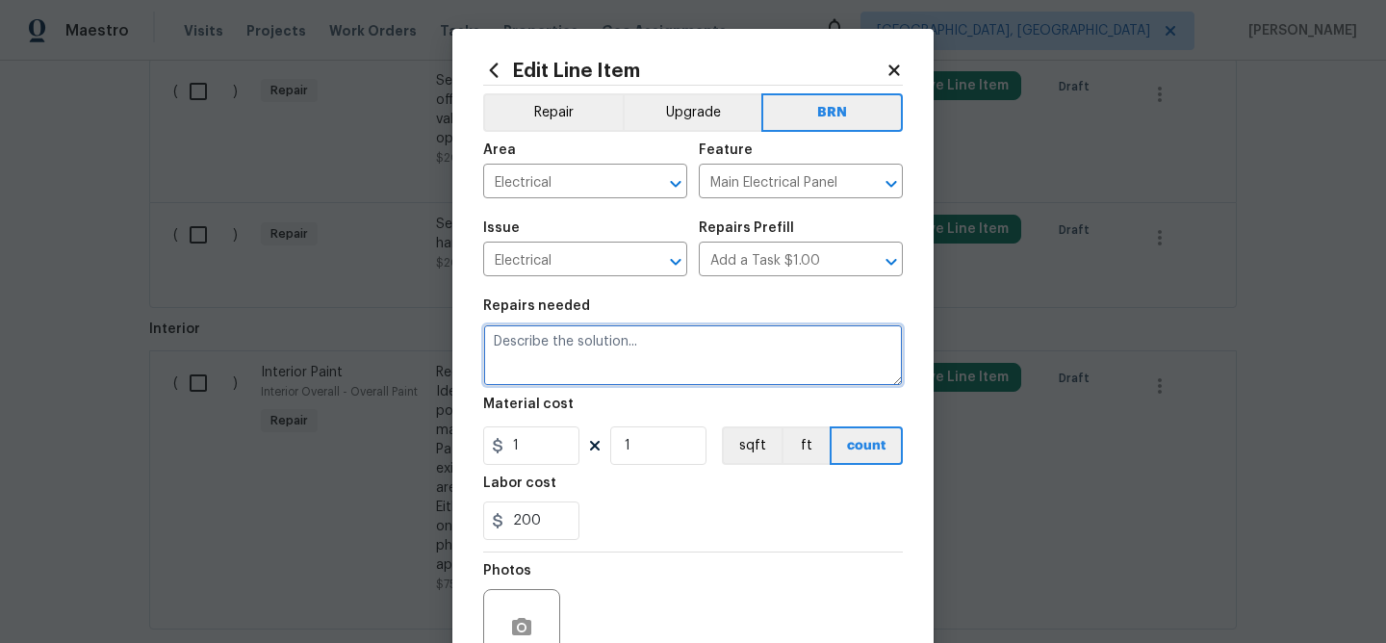
paste textarea "Seller to have electrical contractor repair missing tie handle on 220v breaker …"
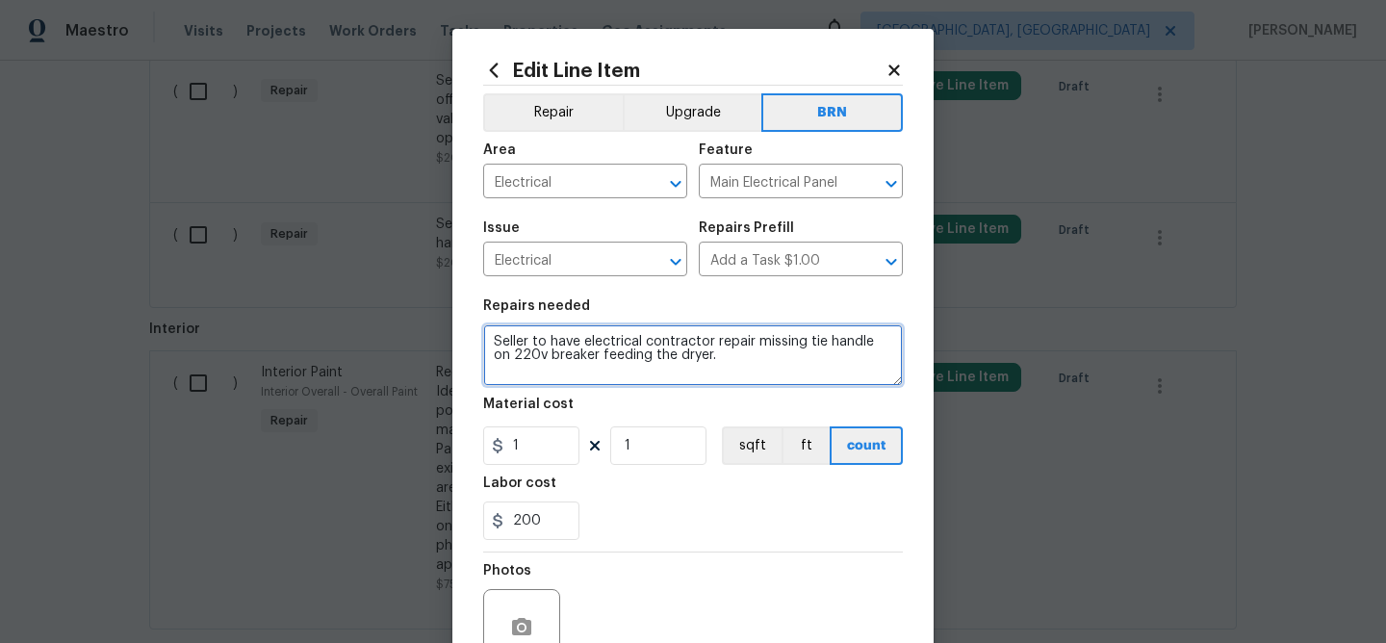
type textarea "Seller to have electrical contractor repair missing tie handle on 220v breaker …"
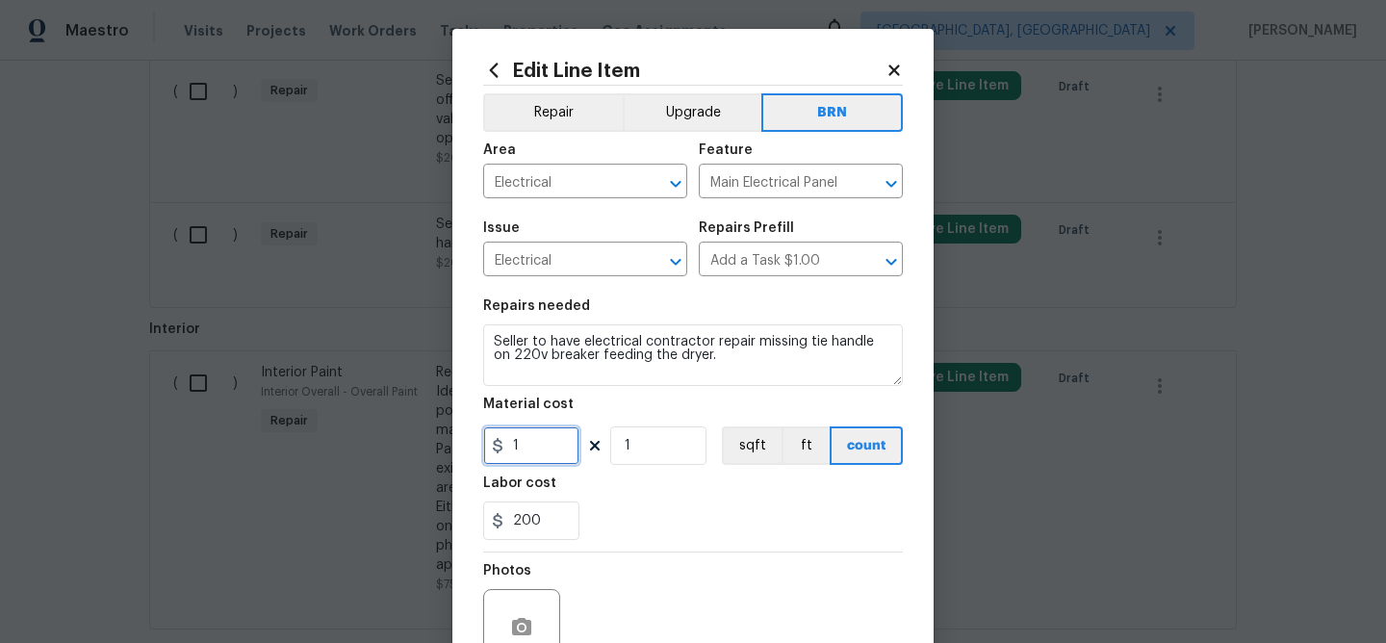
click at [558, 445] on input "1" at bounding box center [531, 445] width 96 height 38
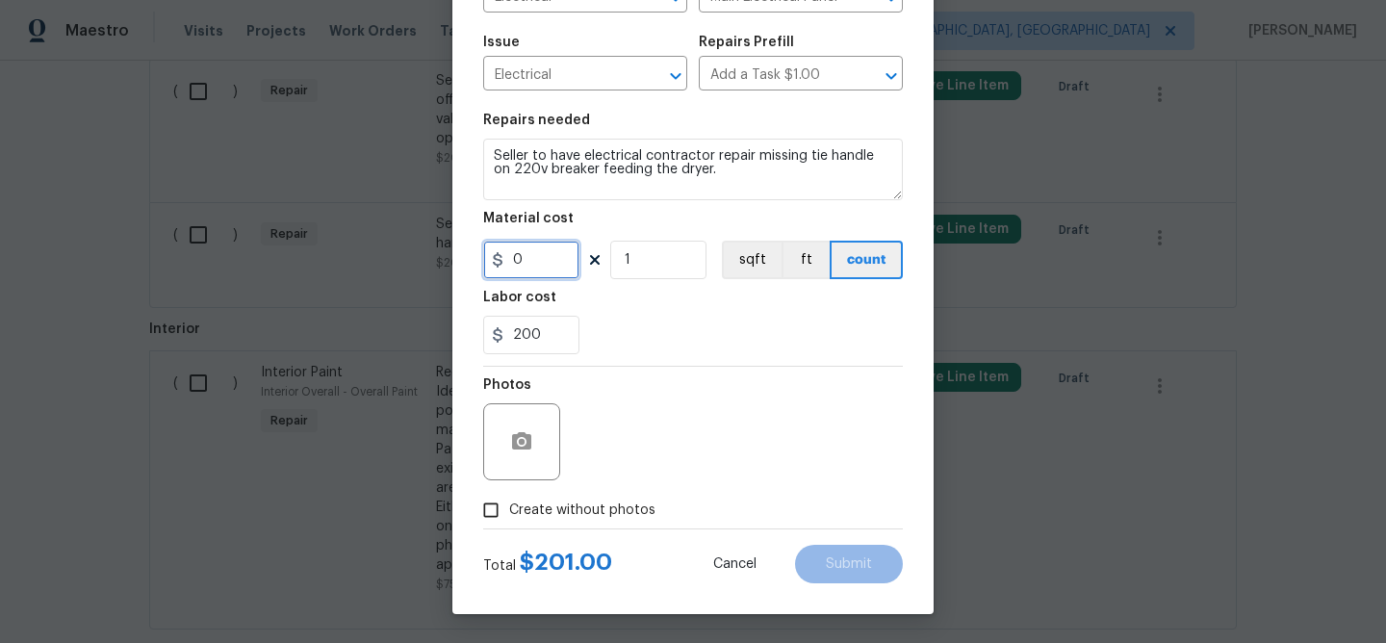
type input "0"
click at [523, 433] on icon "button" at bounding box center [521, 440] width 19 height 17
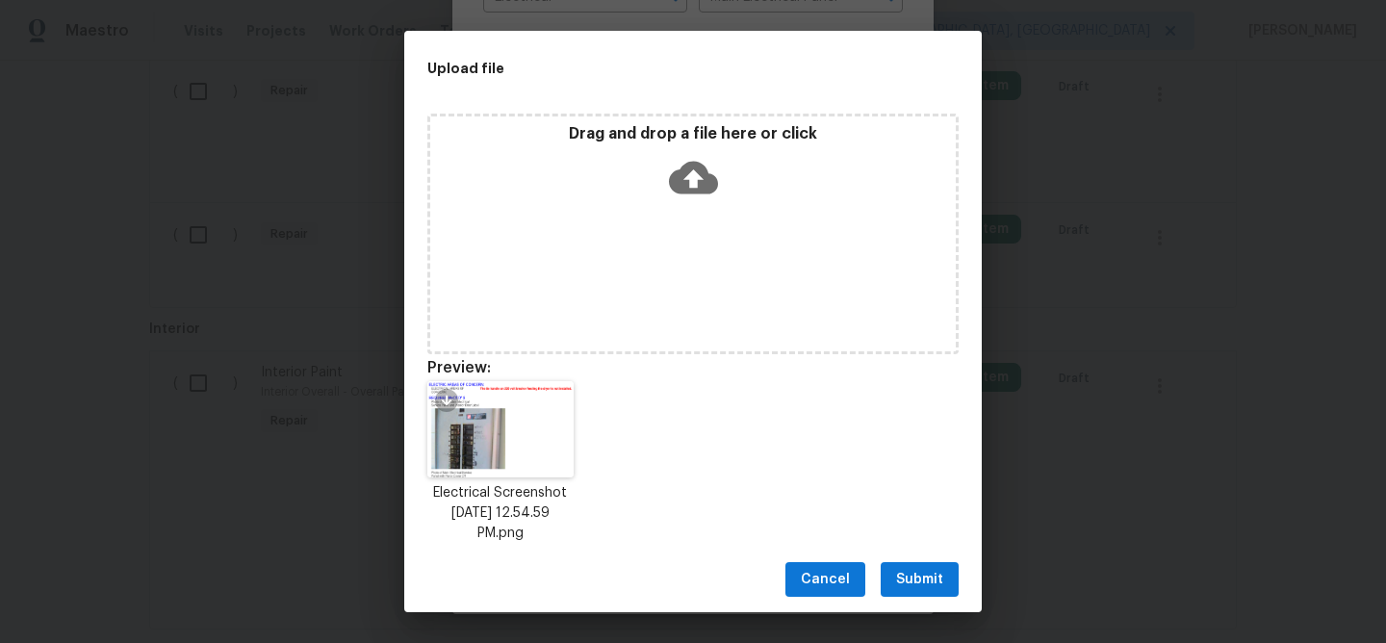
click at [907, 585] on span "Submit" at bounding box center [919, 580] width 47 height 24
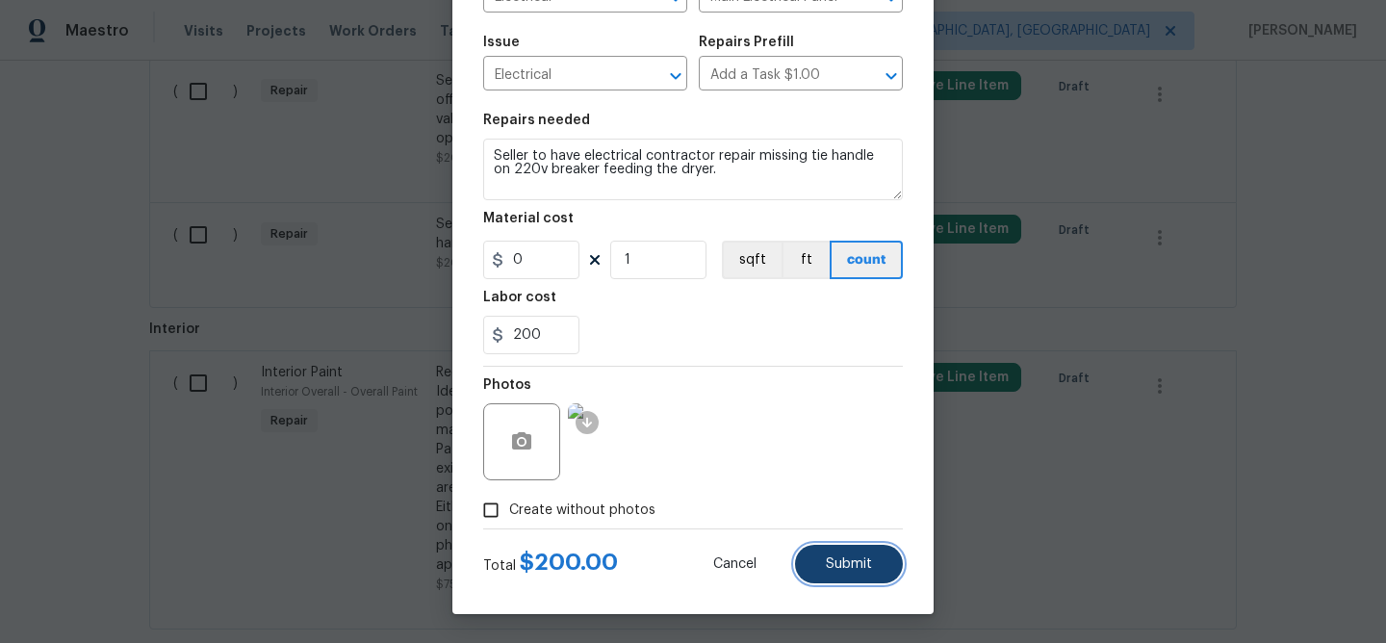
click at [831, 568] on span "Submit" at bounding box center [849, 564] width 46 height 14
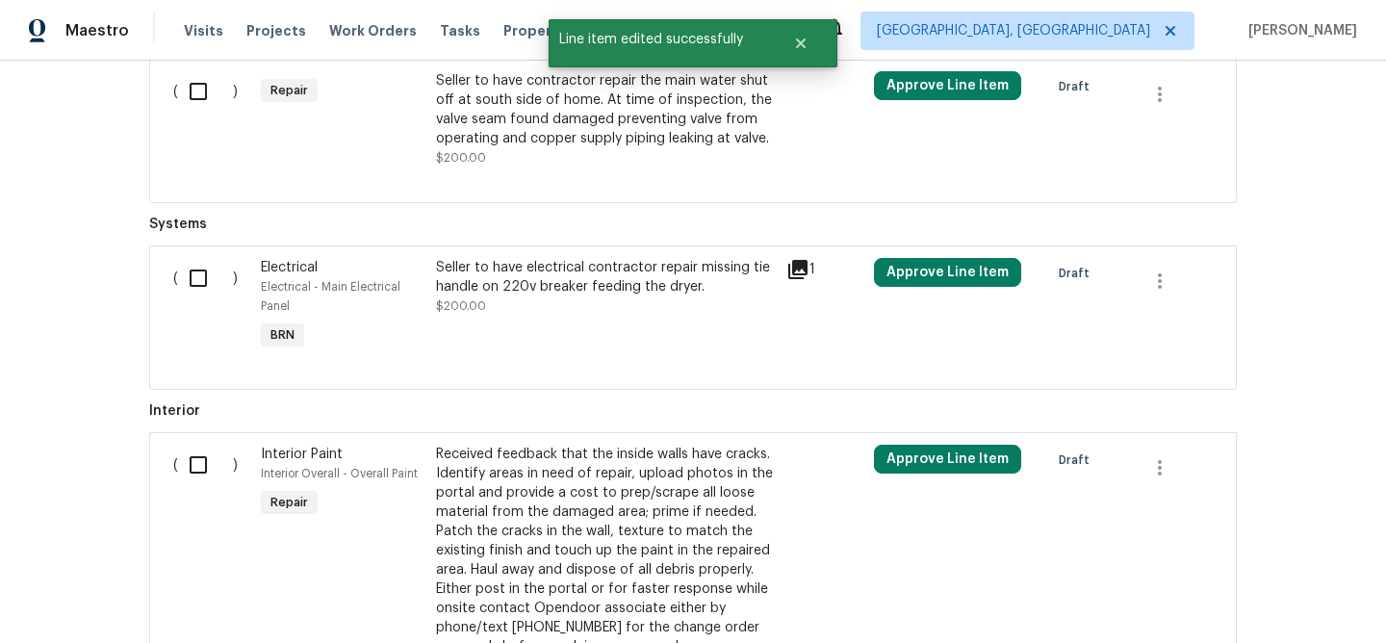
scroll to position [888, 0]
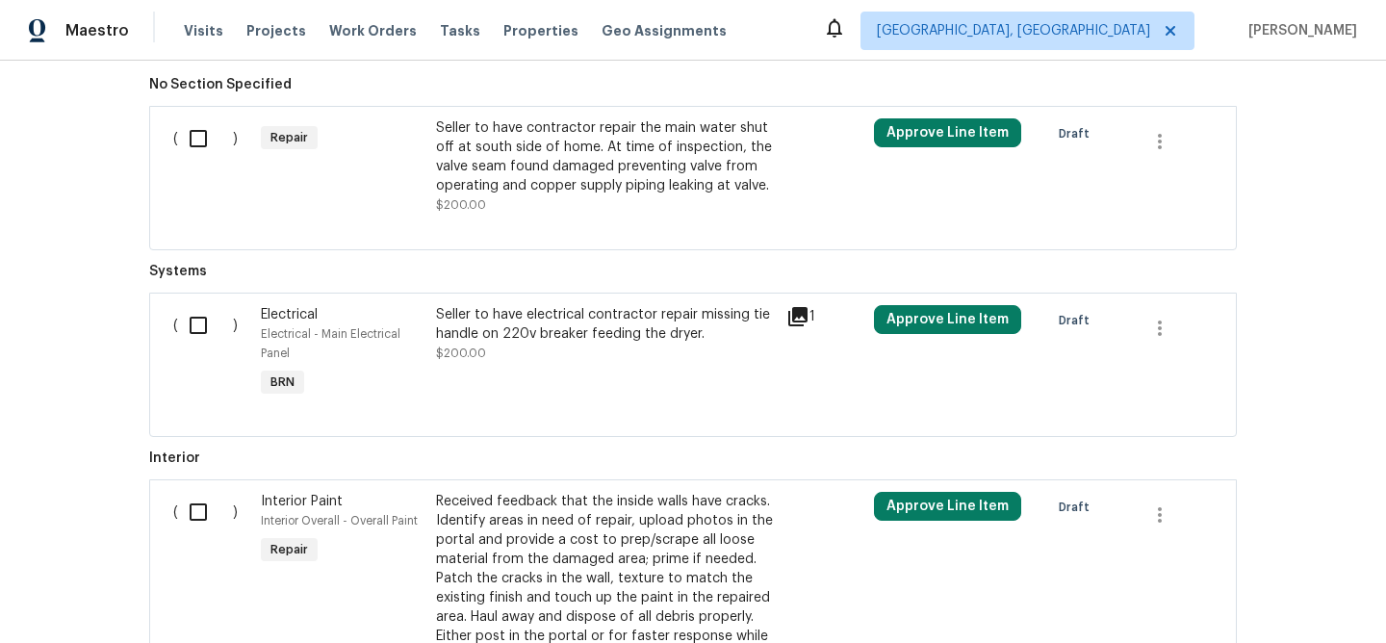
click at [586, 79] on span "No Section Specified" at bounding box center [692, 84] width 1087 height 19
click at [532, 184] on div "Seller to have contractor repair the main water shut off at south side of home.…" at bounding box center [605, 156] width 339 height 77
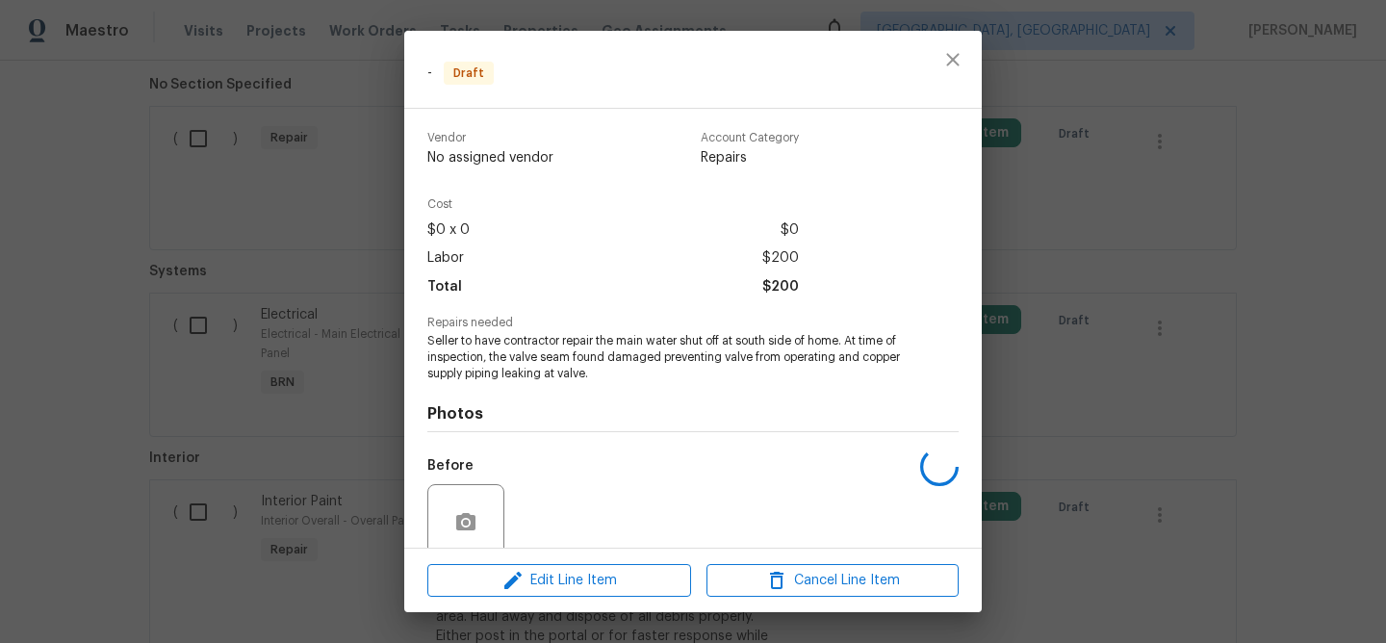
scroll to position [158, 0]
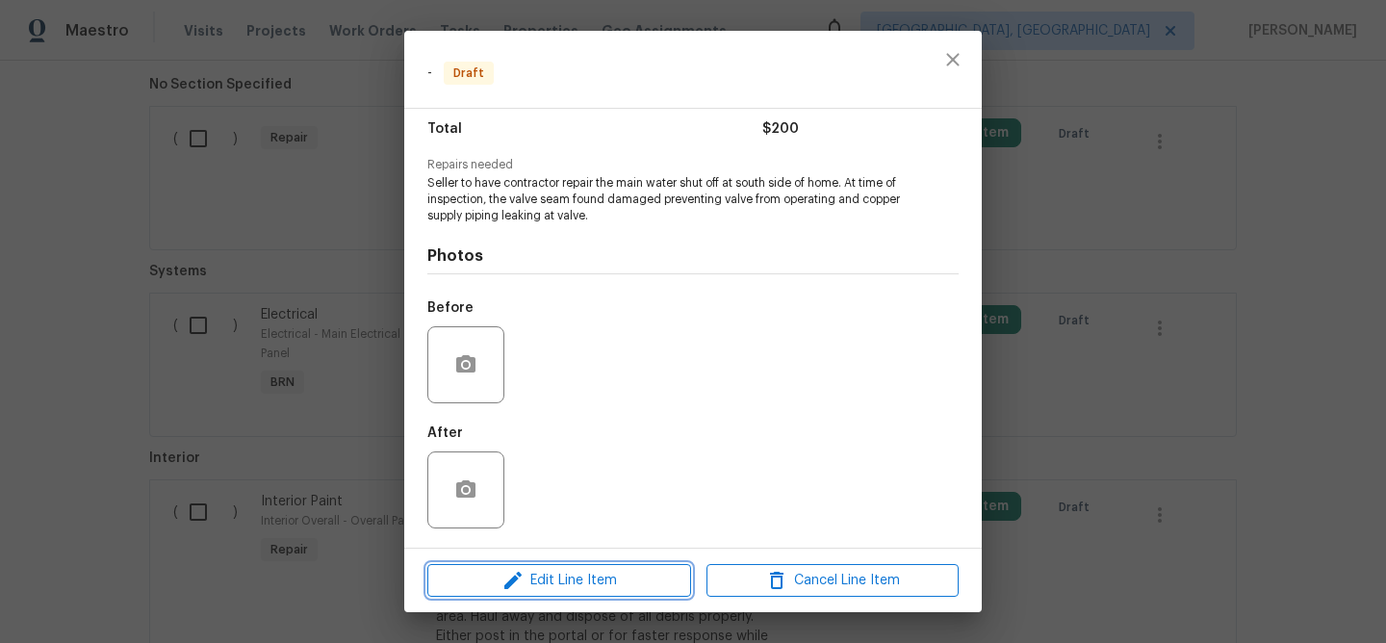
click at [554, 577] on span "Edit Line Item" at bounding box center [559, 581] width 252 height 24
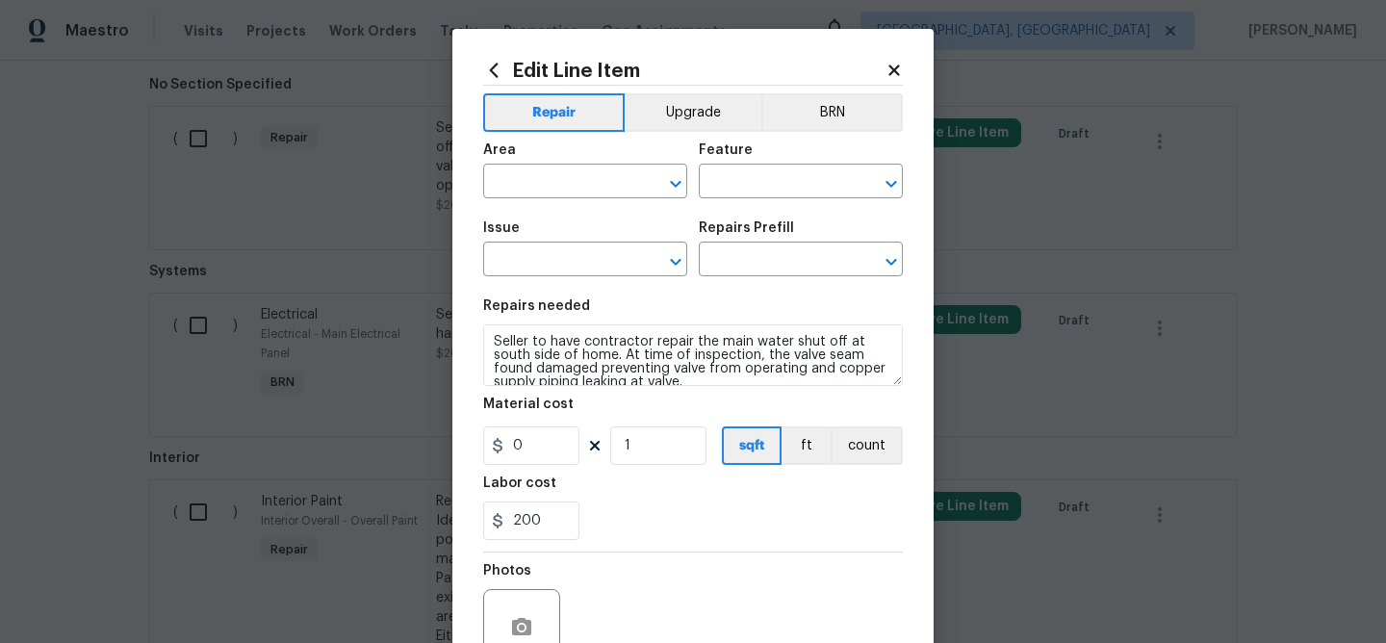
click at [847, 85] on div at bounding box center [693, 85] width 420 height 1
click at [835, 111] on button "BRN" at bounding box center [831, 112] width 141 height 38
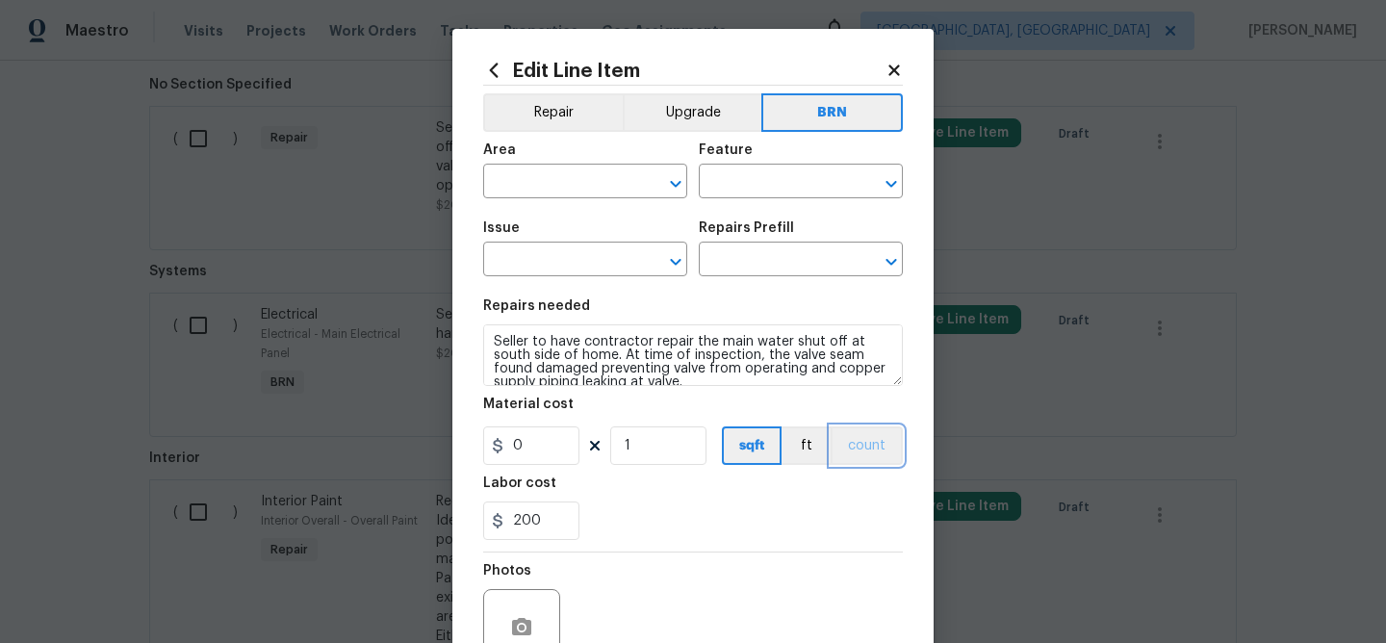
click at [876, 436] on button "count" at bounding box center [867, 445] width 72 height 38
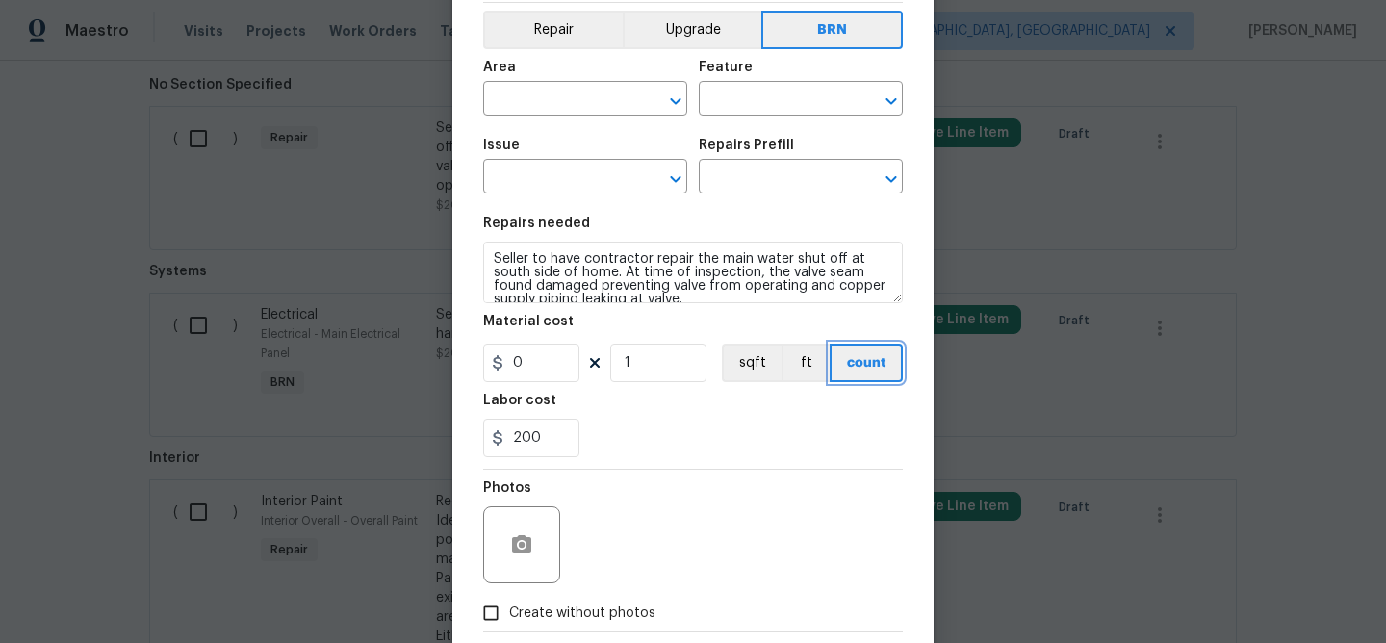
scroll to position [121, 0]
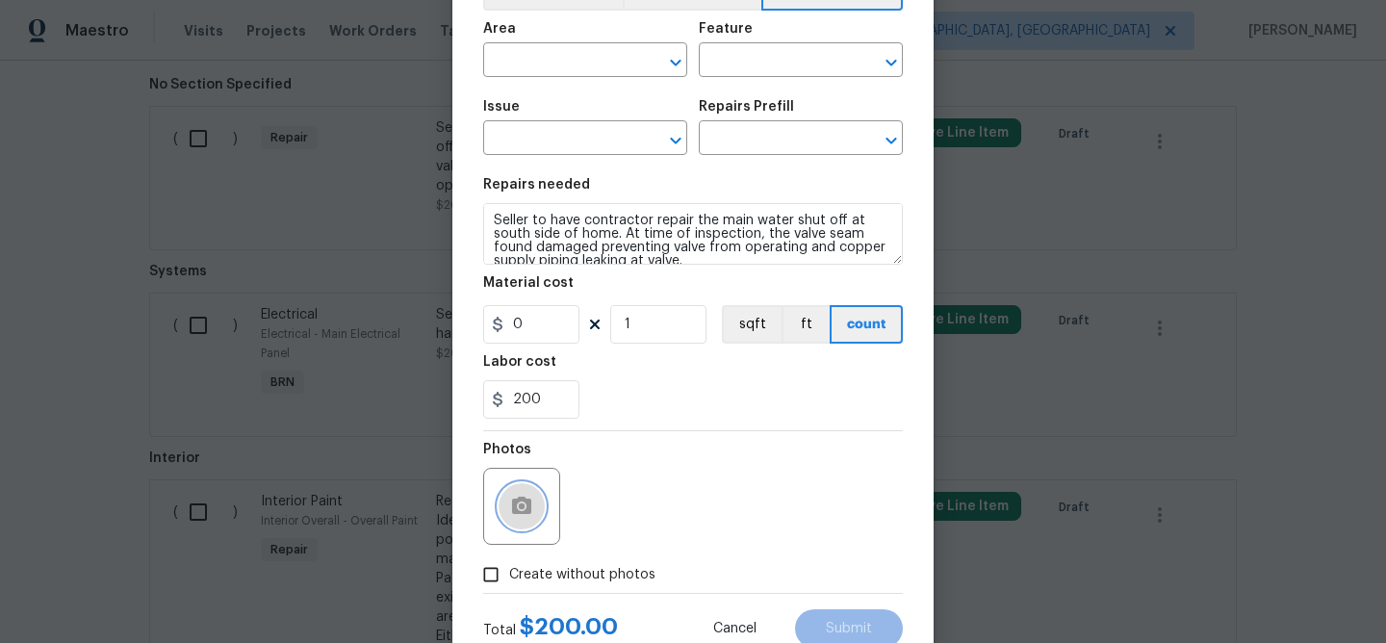
click at [515, 493] on button "button" at bounding box center [522, 506] width 46 height 46
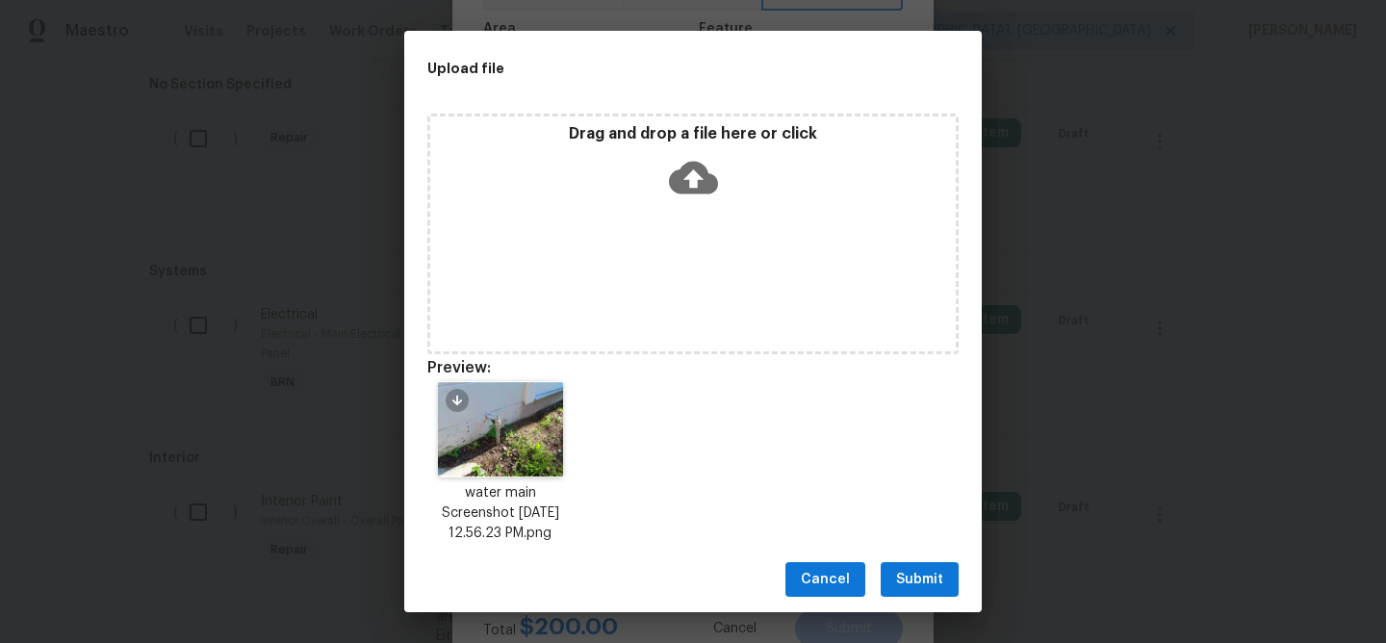
click at [904, 577] on span "Submit" at bounding box center [919, 580] width 47 height 24
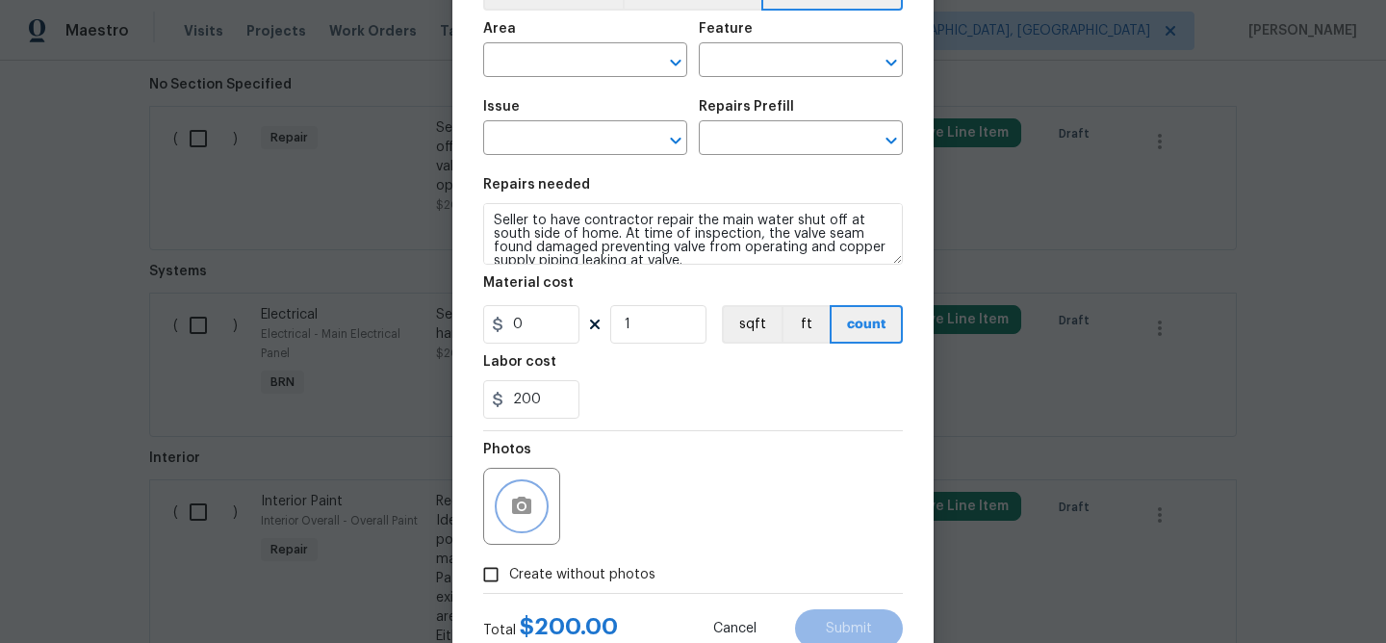
scroll to position [0, 0]
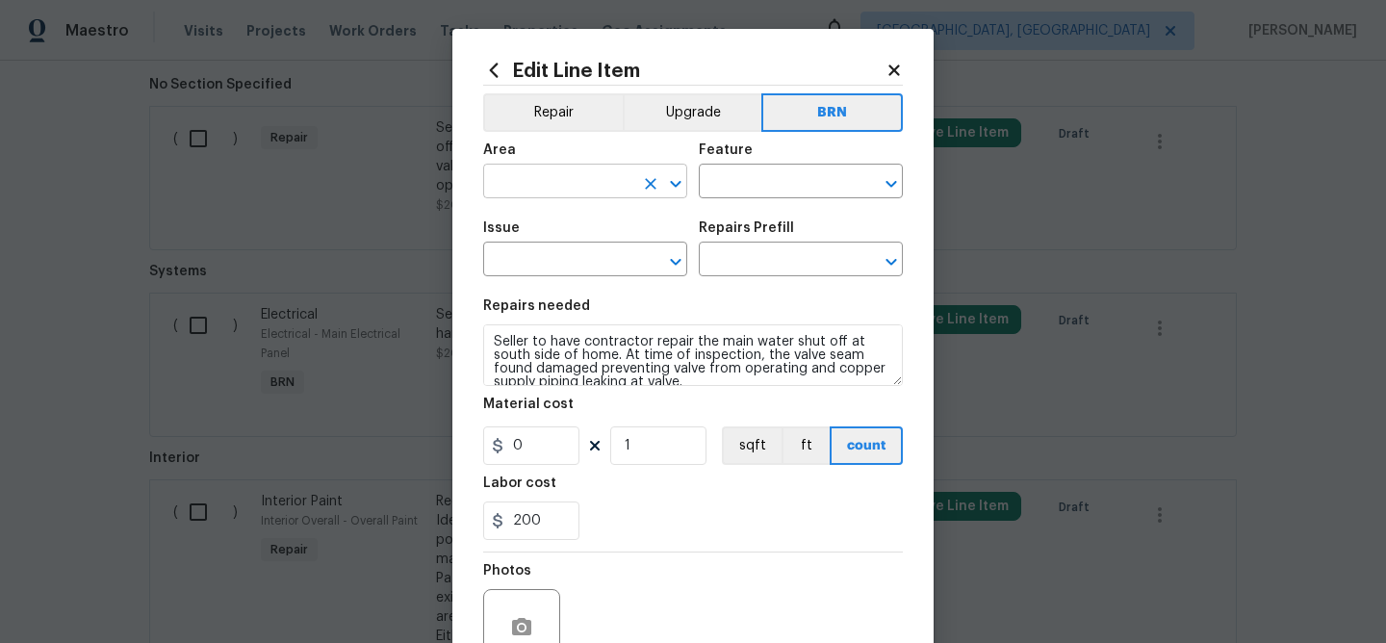
click at [523, 196] on input "text" at bounding box center [558, 183] width 150 height 30
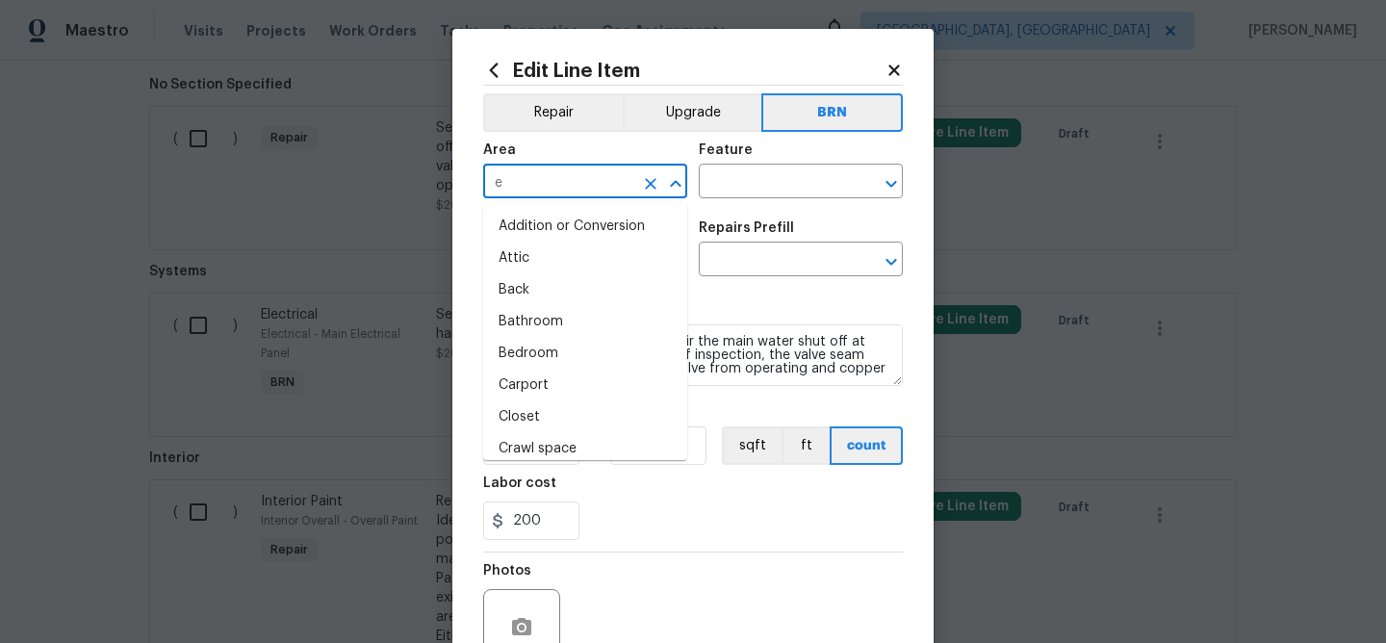
type input "ex"
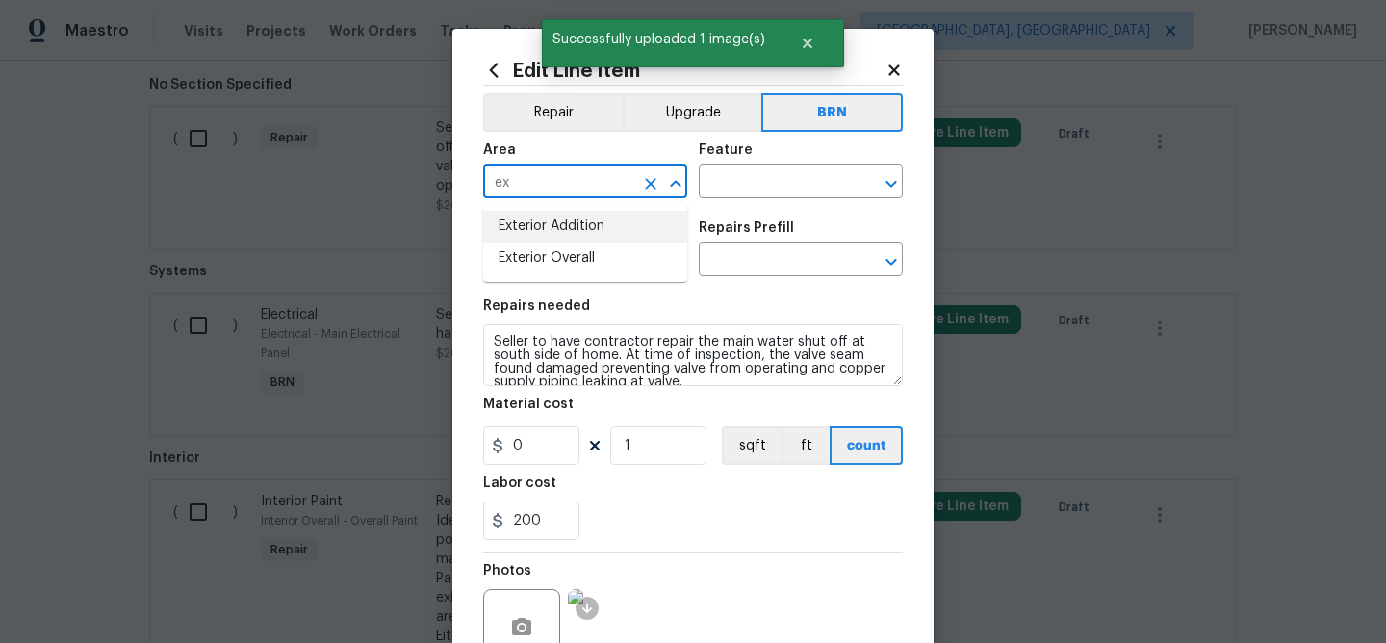
click at [556, 222] on li "Exterior Addition" at bounding box center [585, 227] width 204 height 32
type input "Exterior Addition"
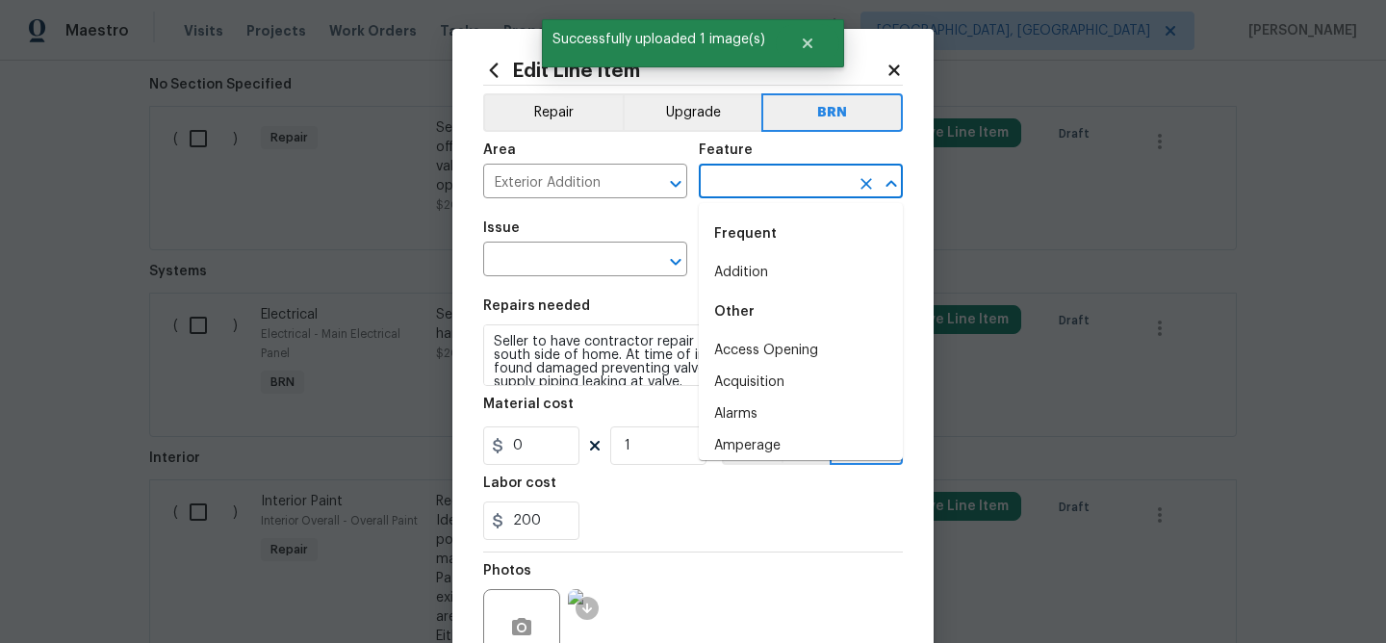
click at [720, 176] on input "text" at bounding box center [774, 183] width 150 height 30
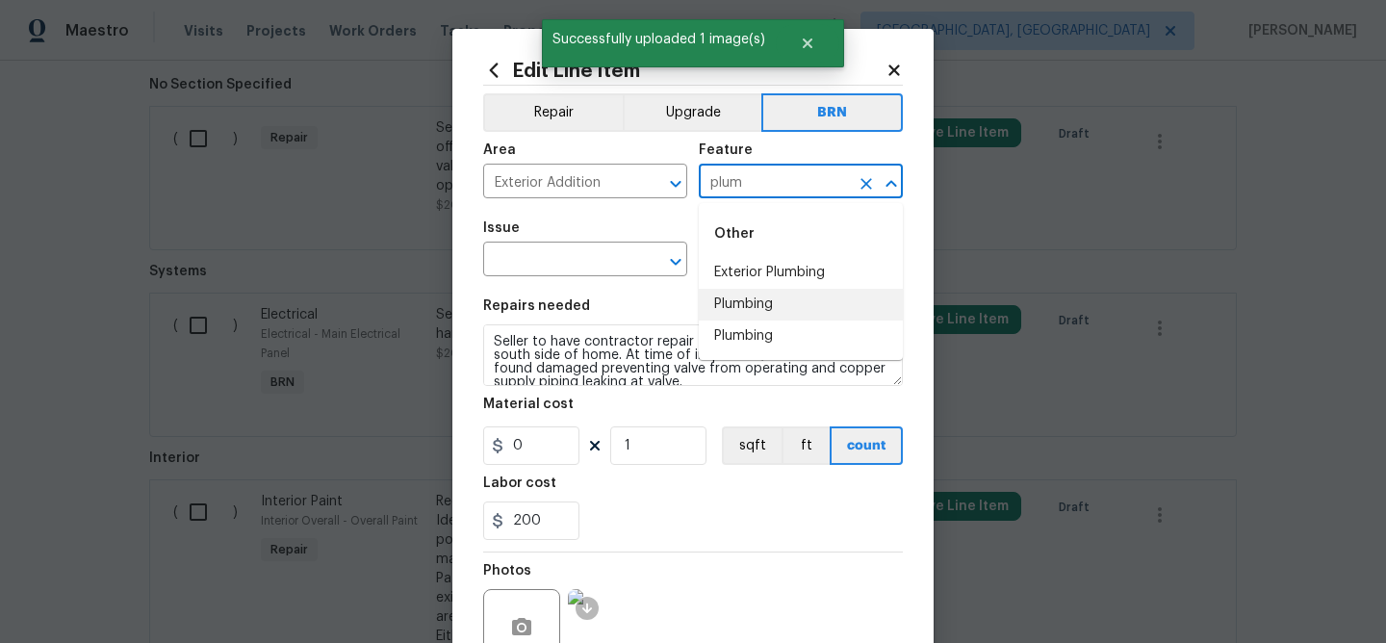
click at [742, 310] on li "Plumbing" at bounding box center [801, 305] width 204 height 32
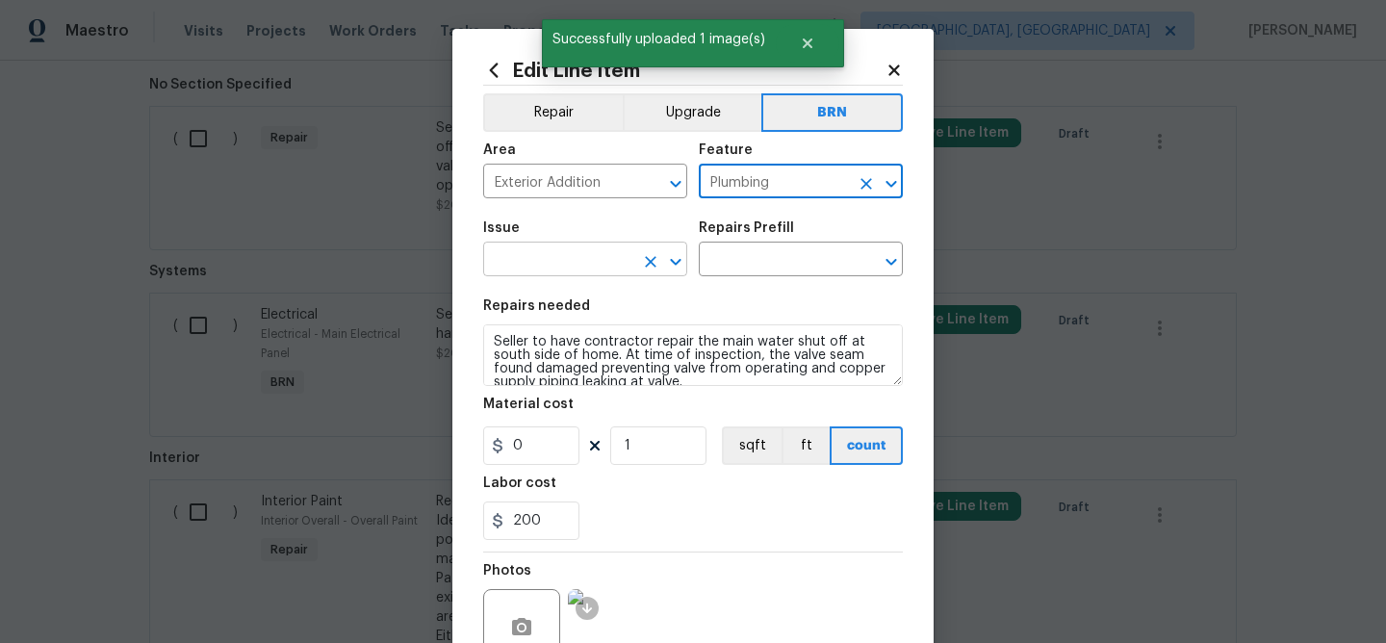
type input "Plumbing"
click at [608, 264] on input "text" at bounding box center [558, 261] width 150 height 30
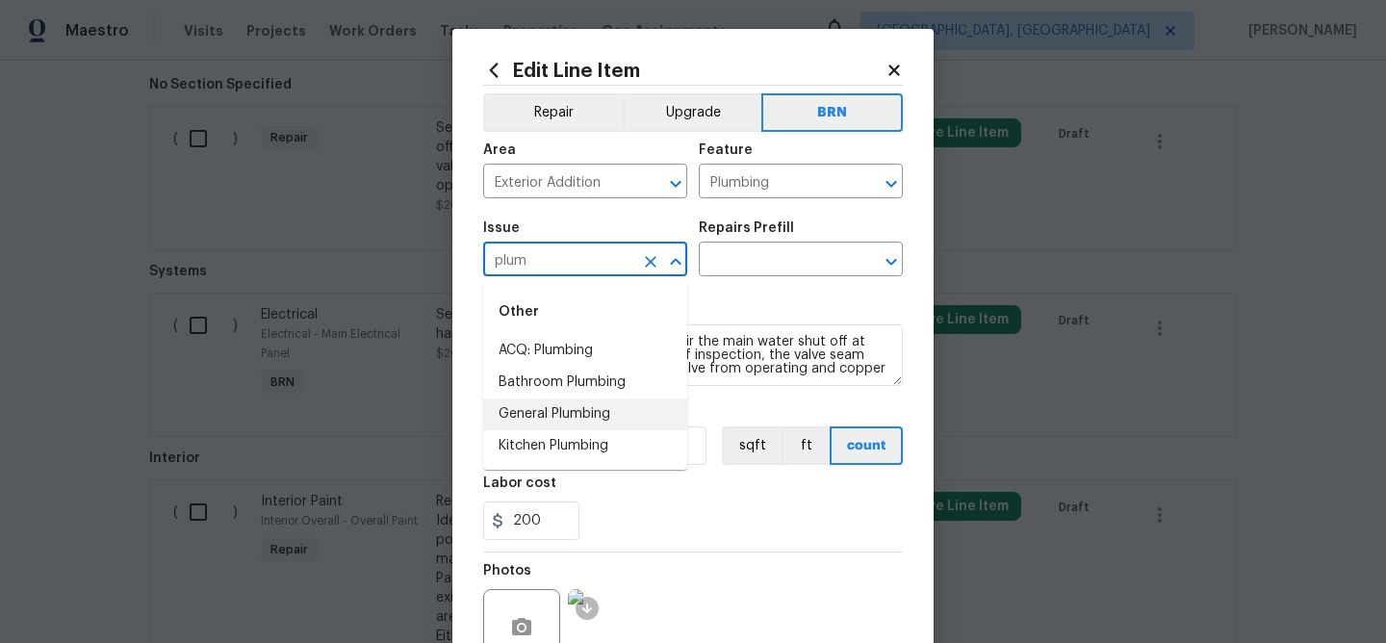
click at [580, 417] on li "General Plumbing" at bounding box center [585, 414] width 204 height 32
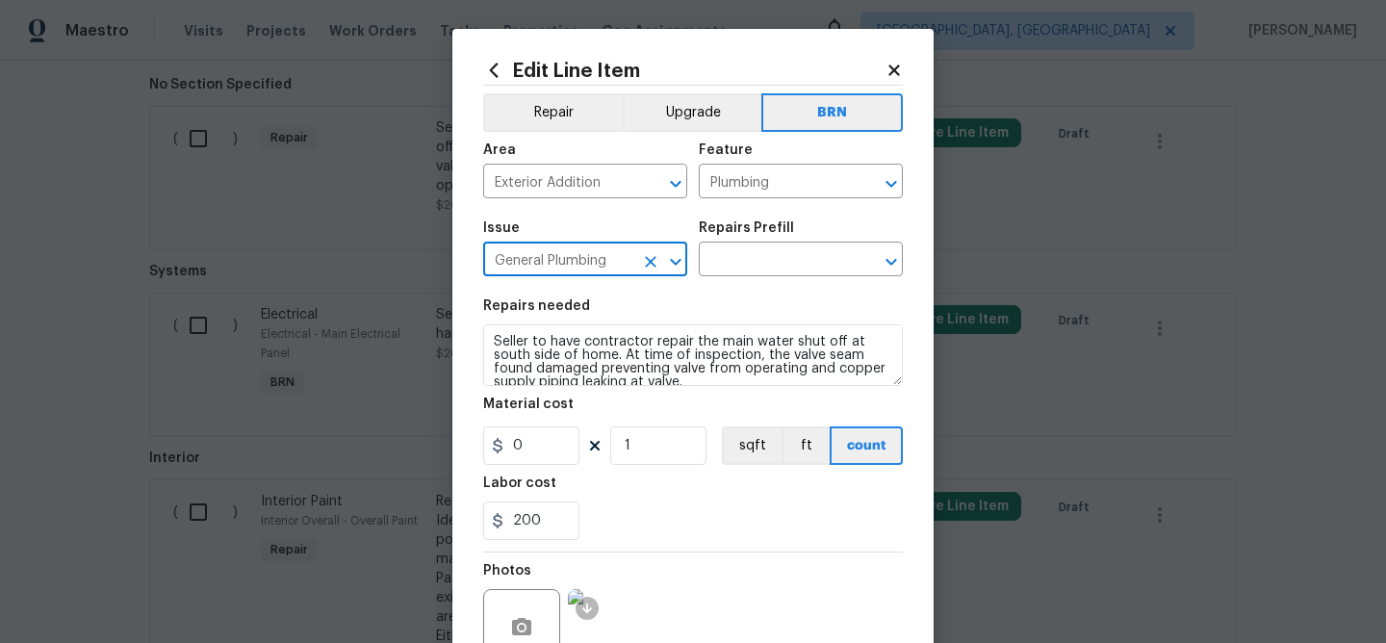
type input "General Plumbing"
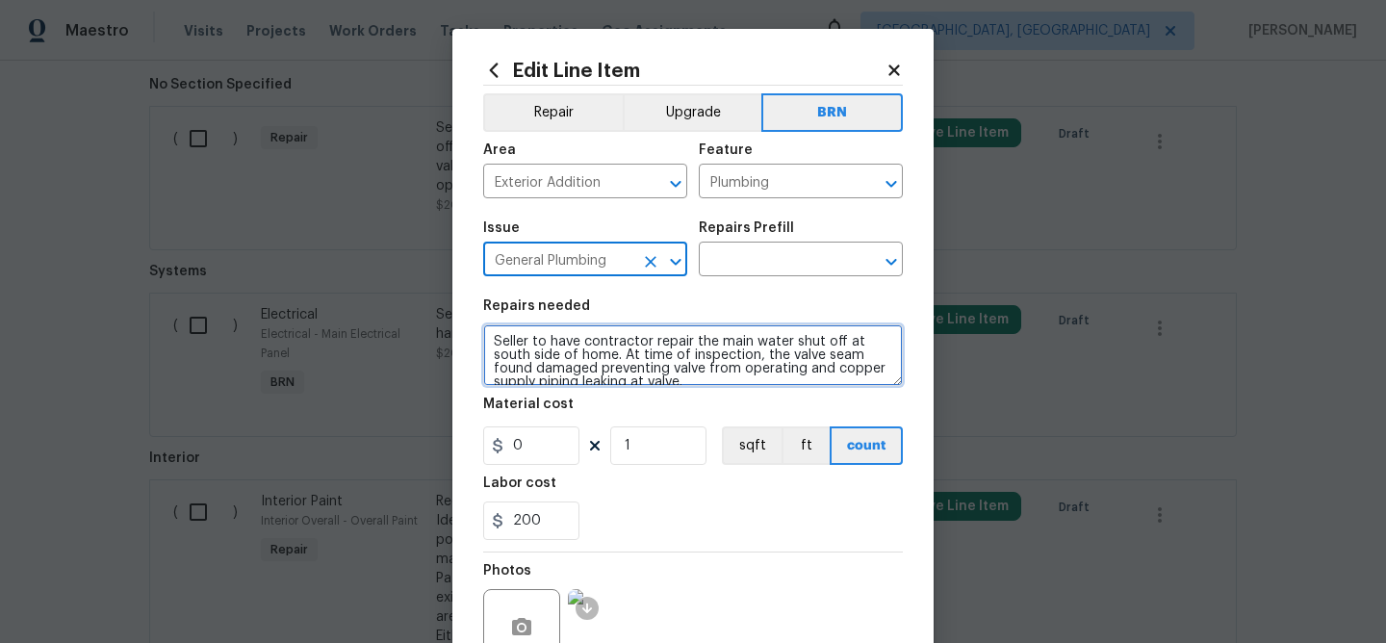
click at [585, 372] on textarea "Seller to have contractor repair the main water shut off at south side of home.…" at bounding box center [693, 355] width 420 height 62
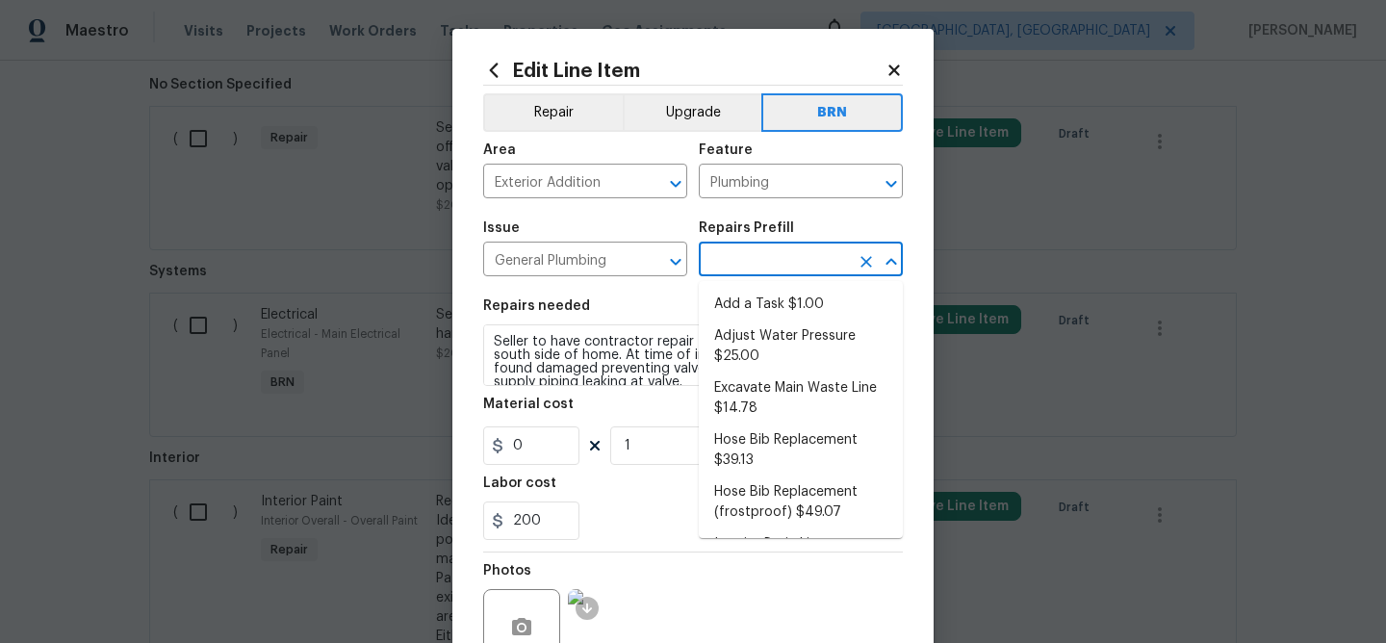
click at [732, 262] on input "text" at bounding box center [774, 261] width 150 height 30
click at [740, 304] on li "Add a Task $1.00" at bounding box center [801, 305] width 204 height 32
type input "Add a Task $1.00"
type textarea "HPM to detail"
type input "1"
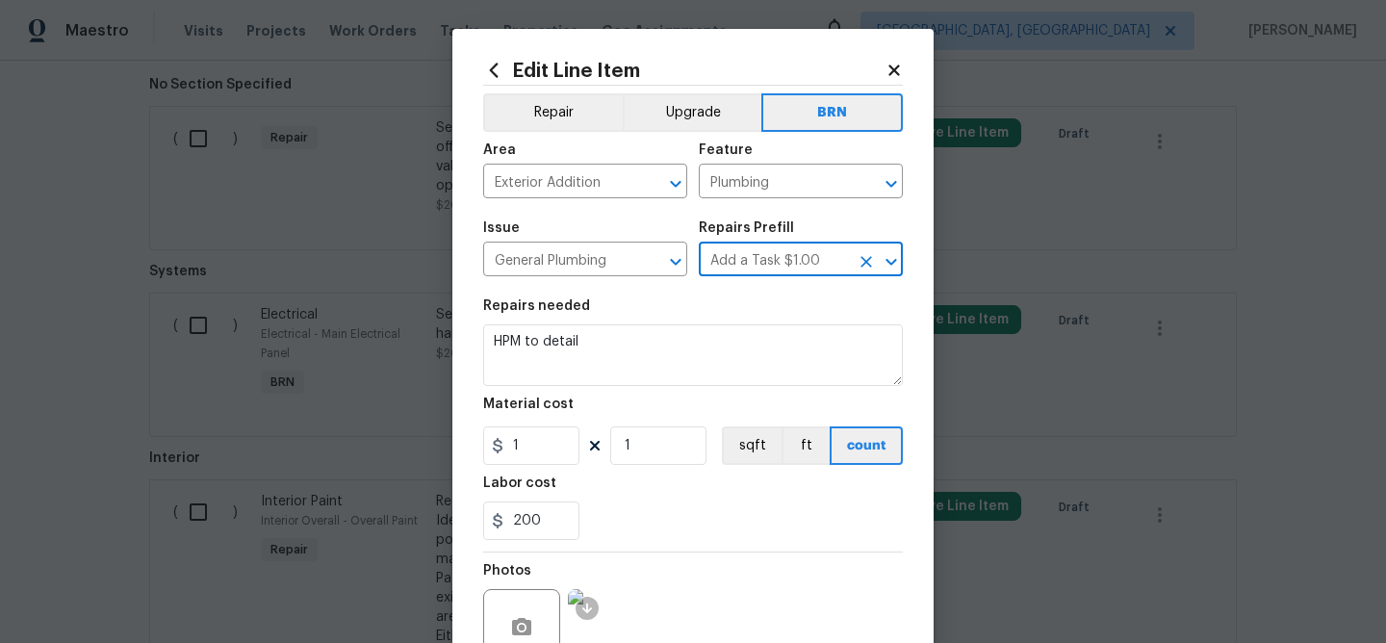
click at [541, 398] on h5 "Material cost" at bounding box center [528, 403] width 90 height 13
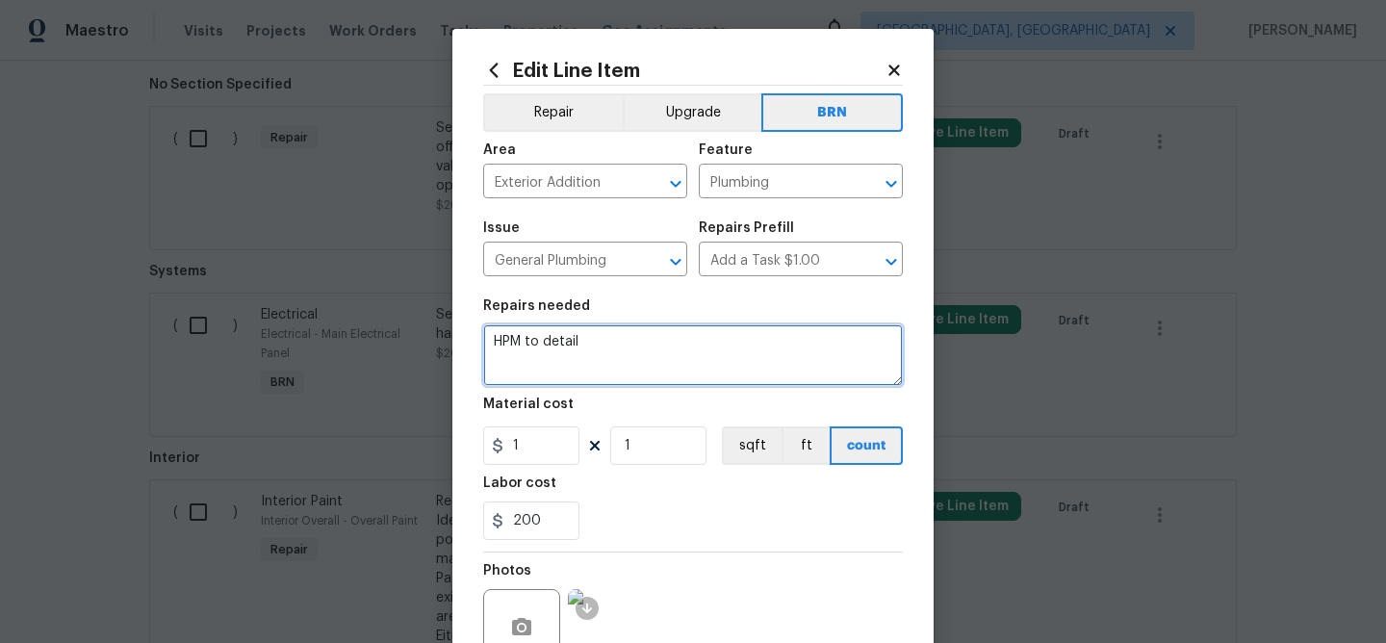
click at [537, 358] on textarea "HPM to detail" at bounding box center [693, 355] width 420 height 62
paste textarea "Seller to have contractor repair the main water shut off at south side of home.…"
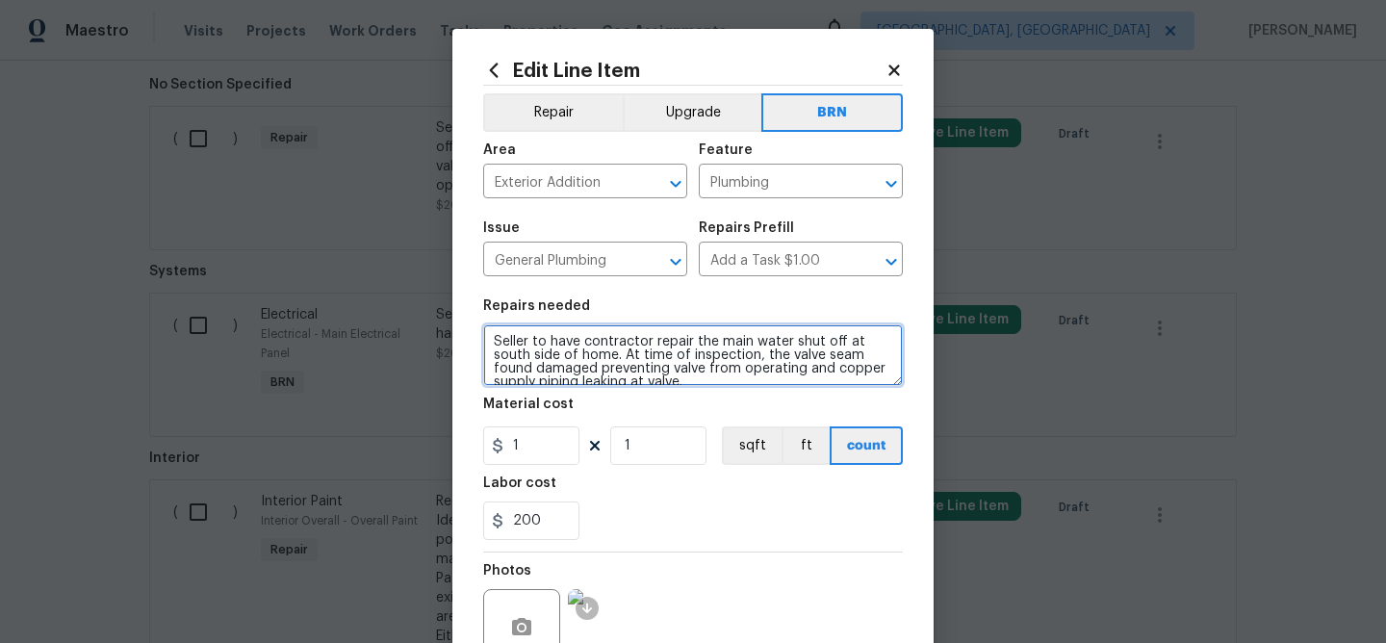
scroll to position [4, 0]
type textarea "Seller to have contractor repair the main water shut off at south side of home.…"
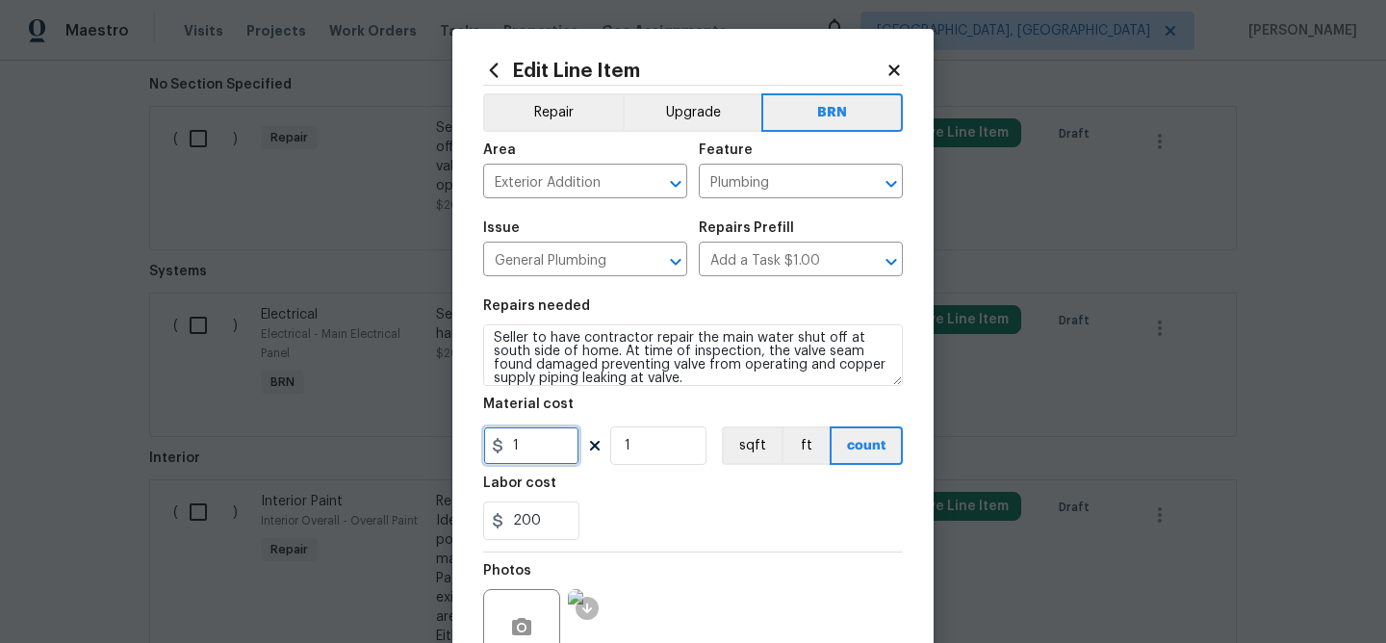
click at [548, 449] on input "1" at bounding box center [531, 445] width 96 height 38
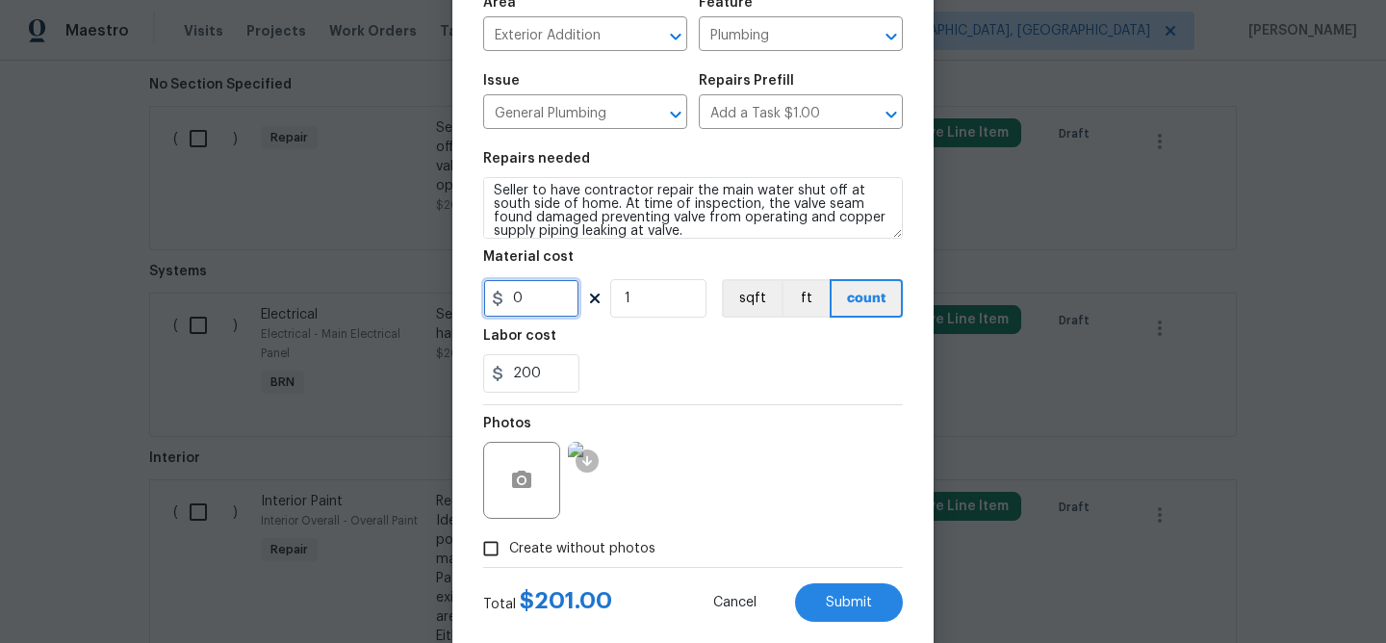
scroll to position [187, 0]
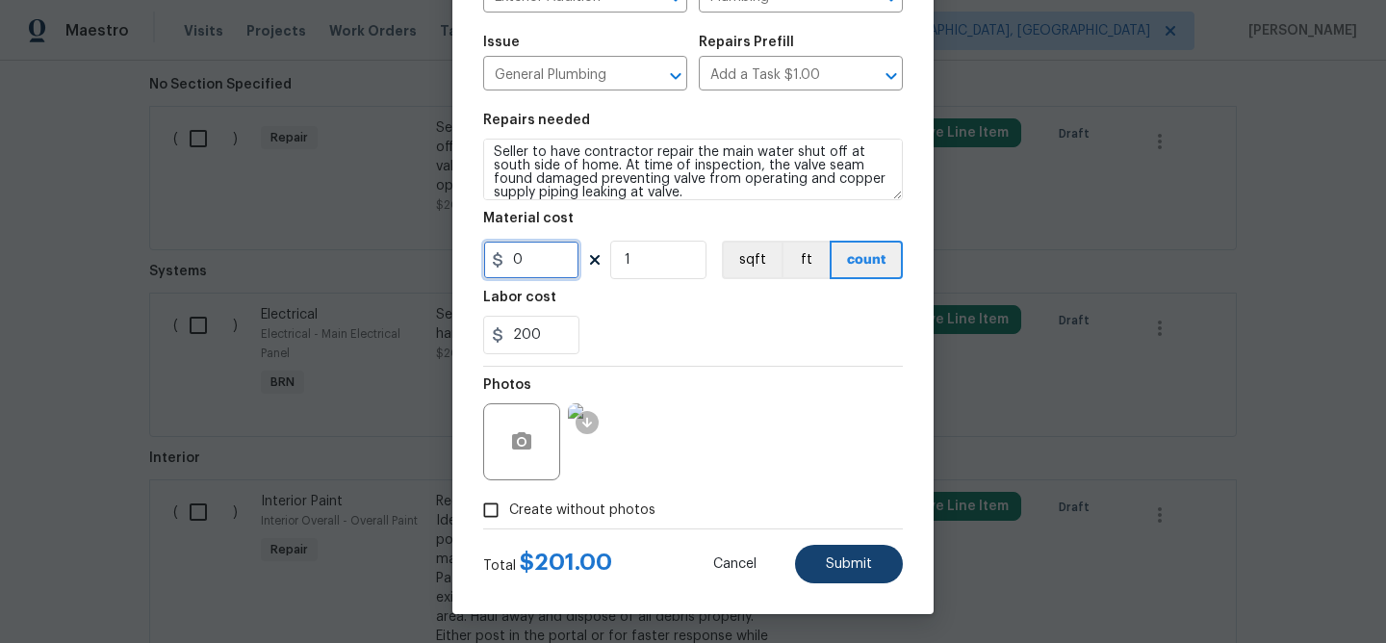
type input "0"
click at [846, 557] on span "Submit" at bounding box center [849, 564] width 46 height 14
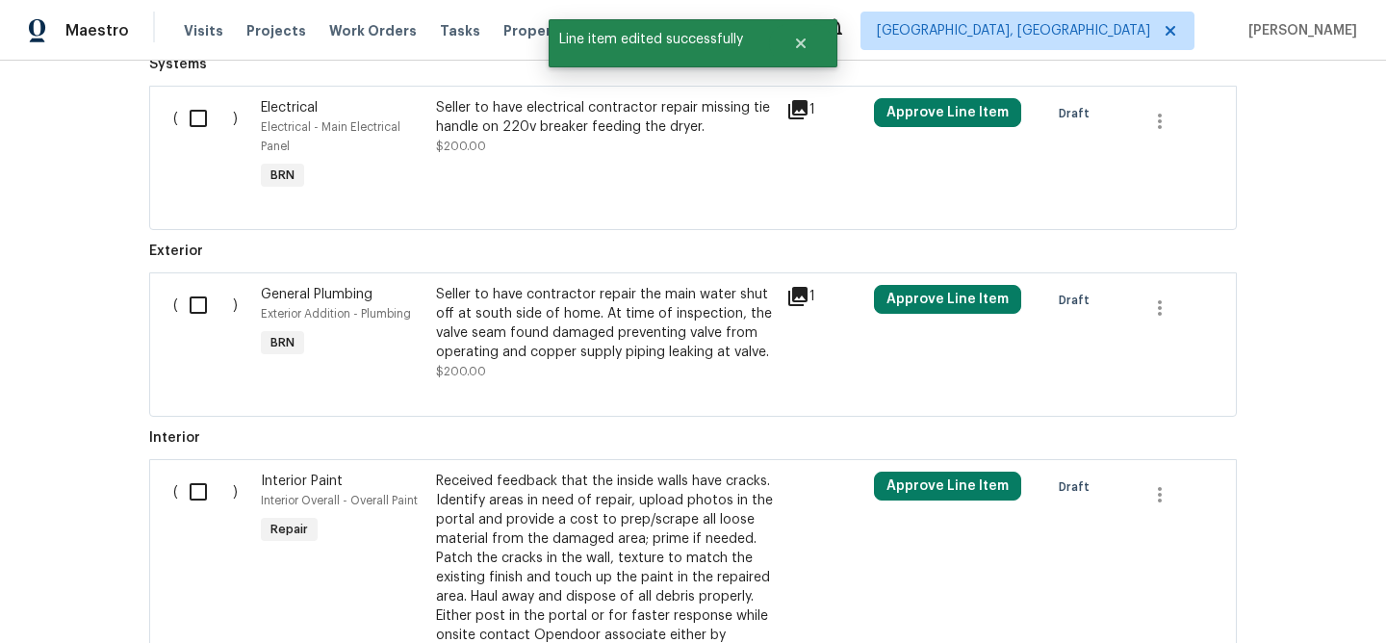
scroll to position [909, 0]
click at [192, 121] on input "checkbox" at bounding box center [205, 117] width 55 height 40
checkbox input "true"
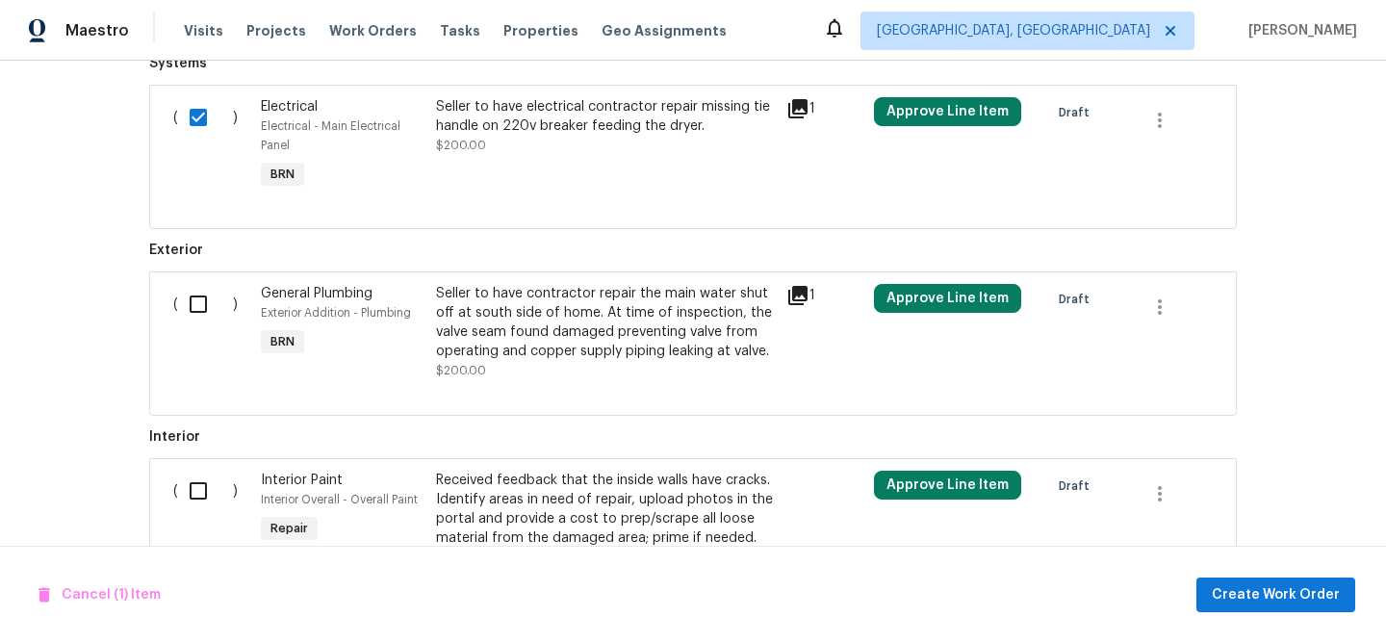
scroll to position [1013, 0]
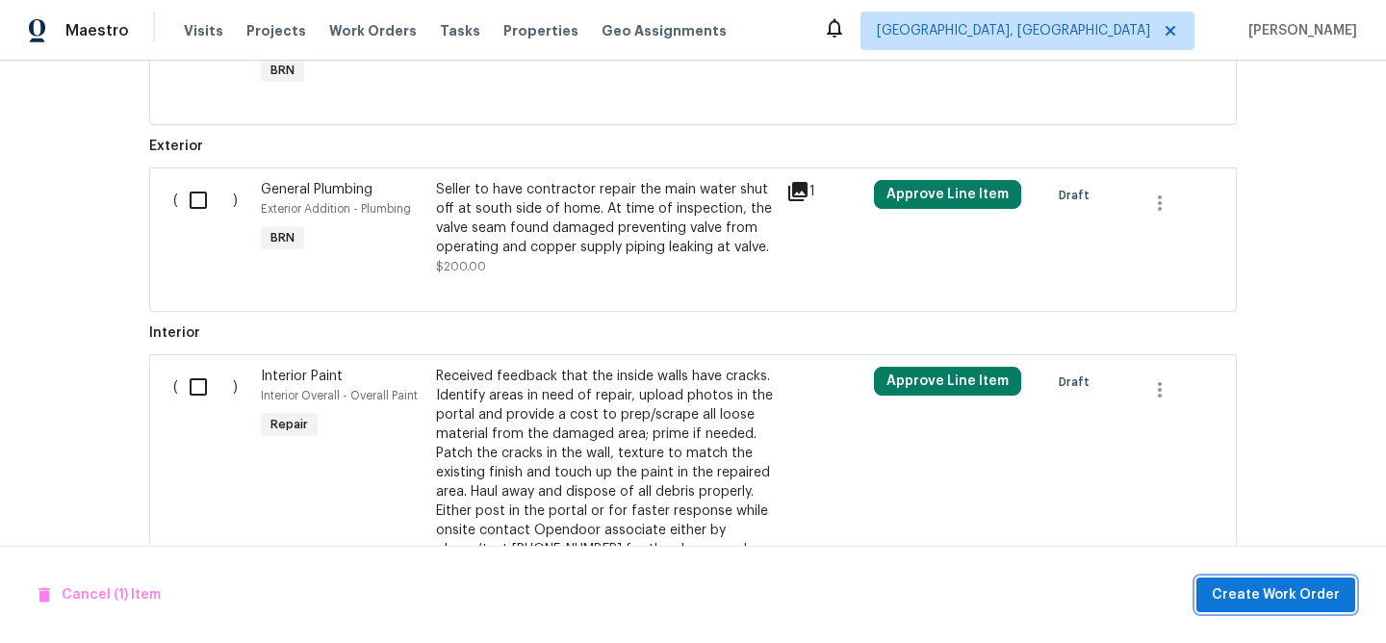
click at [1226, 607] on button "Create Work Order" at bounding box center [1275, 595] width 159 height 36
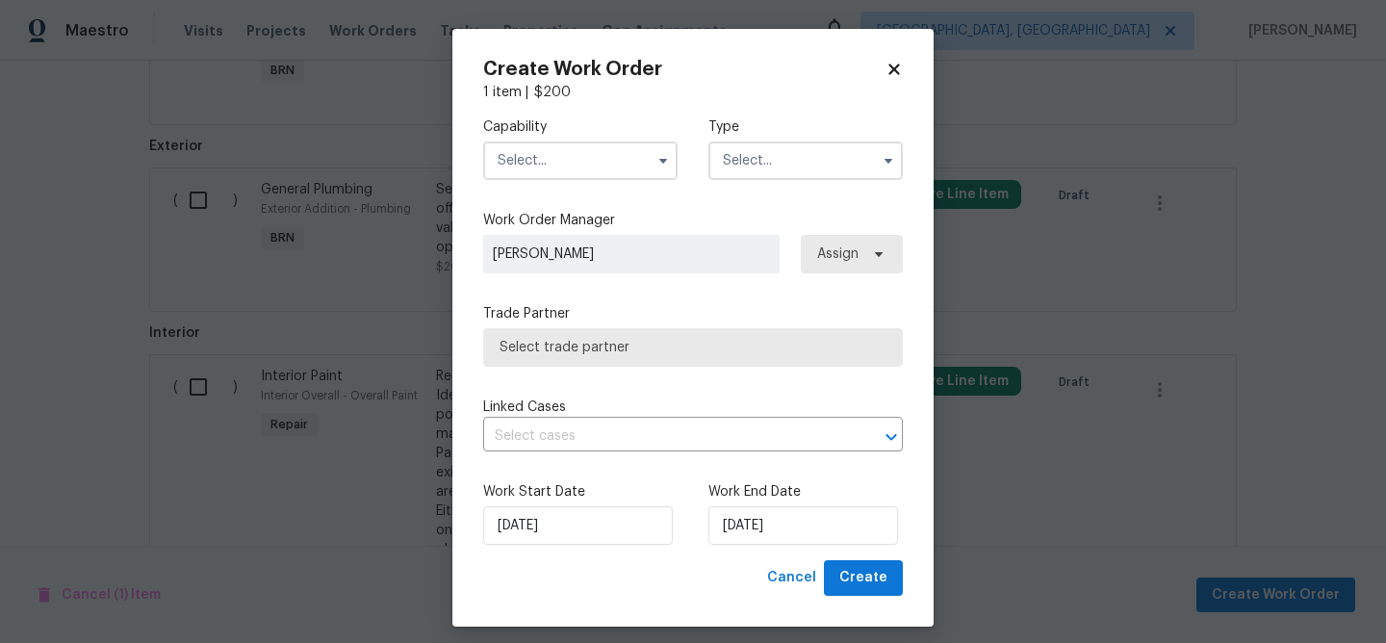
click at [601, 176] on input "text" at bounding box center [580, 160] width 194 height 38
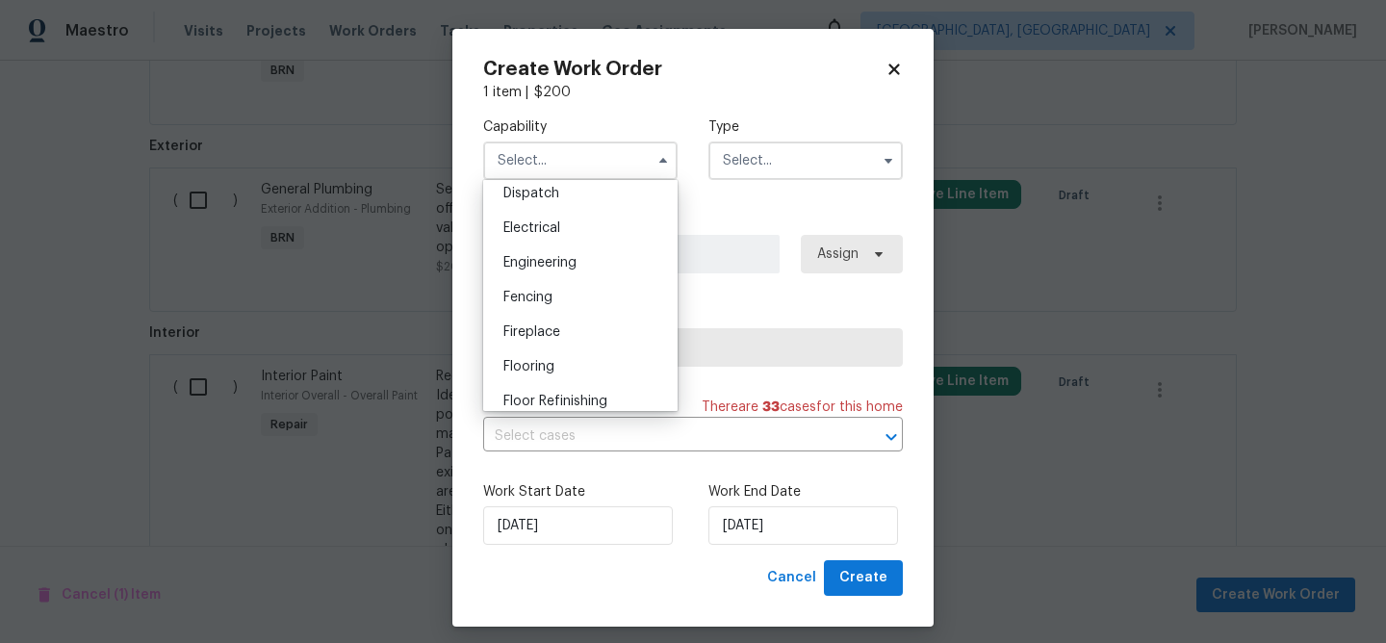
scroll to position [564, 0]
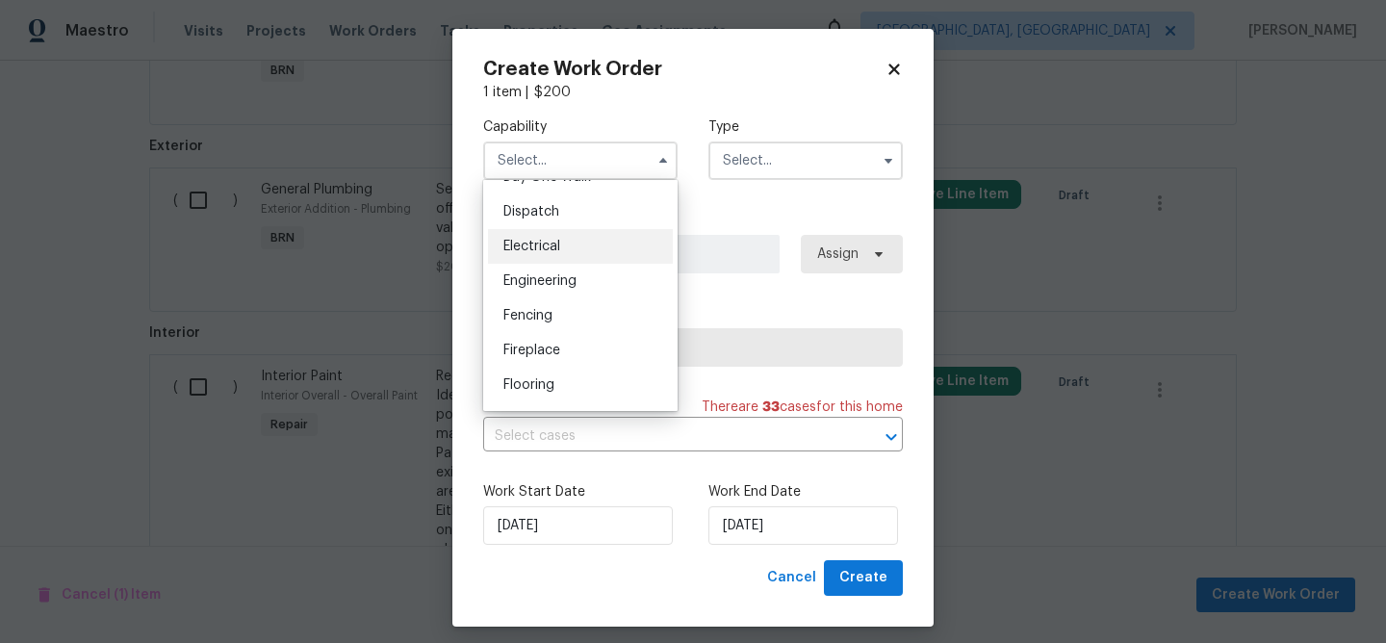
click at [556, 253] on div "Electrical" at bounding box center [580, 246] width 185 height 35
type input "Electrical"
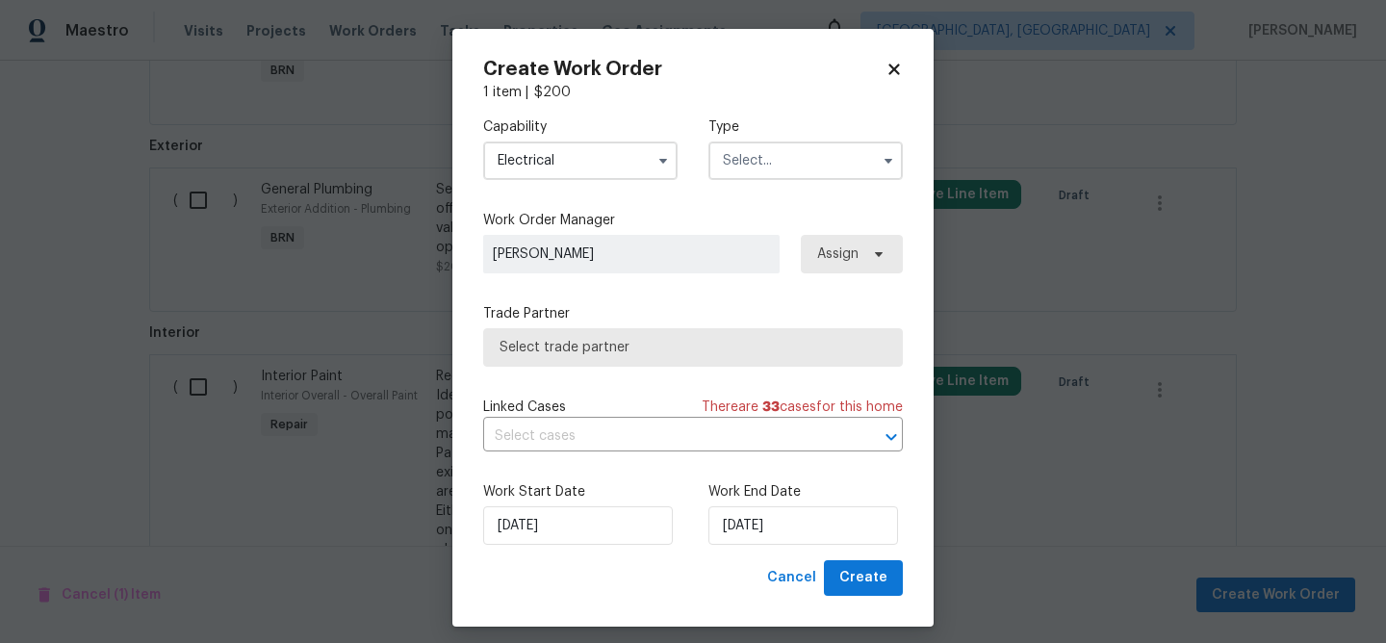
click at [737, 180] on div "Capability Electrical Type" at bounding box center [693, 148] width 420 height 93
click at [737, 174] on input "text" at bounding box center [805, 160] width 194 height 38
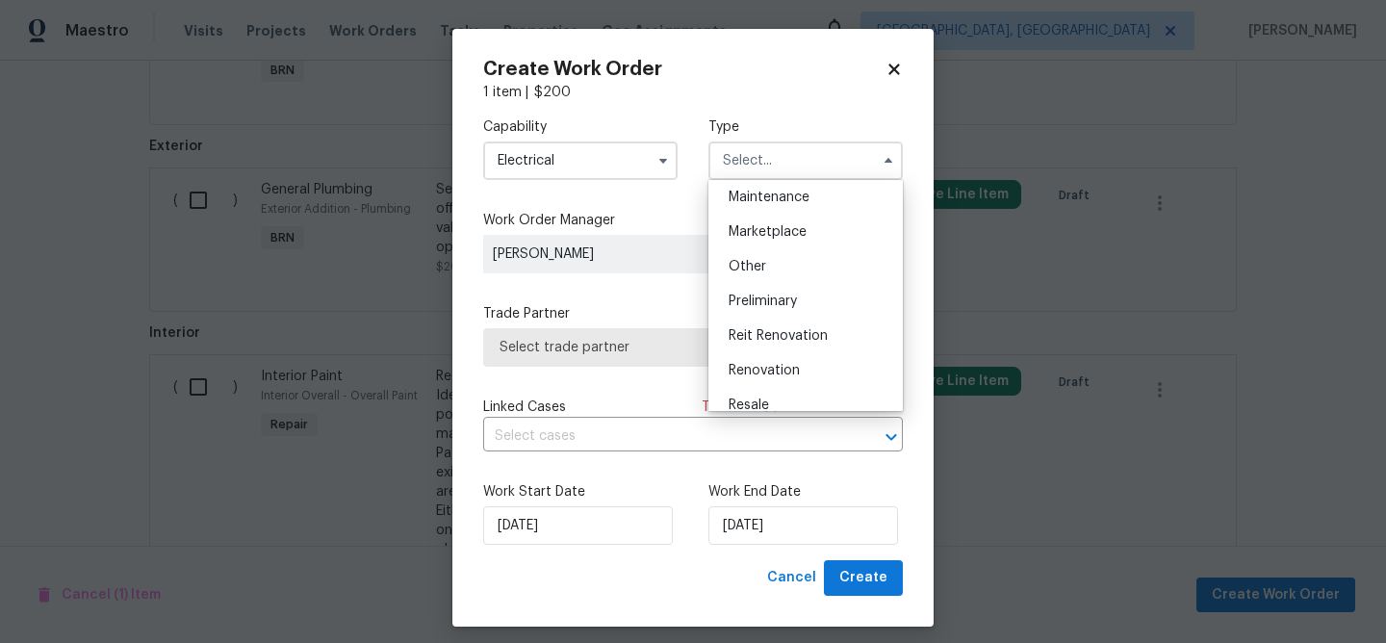
scroll to position [330, 0]
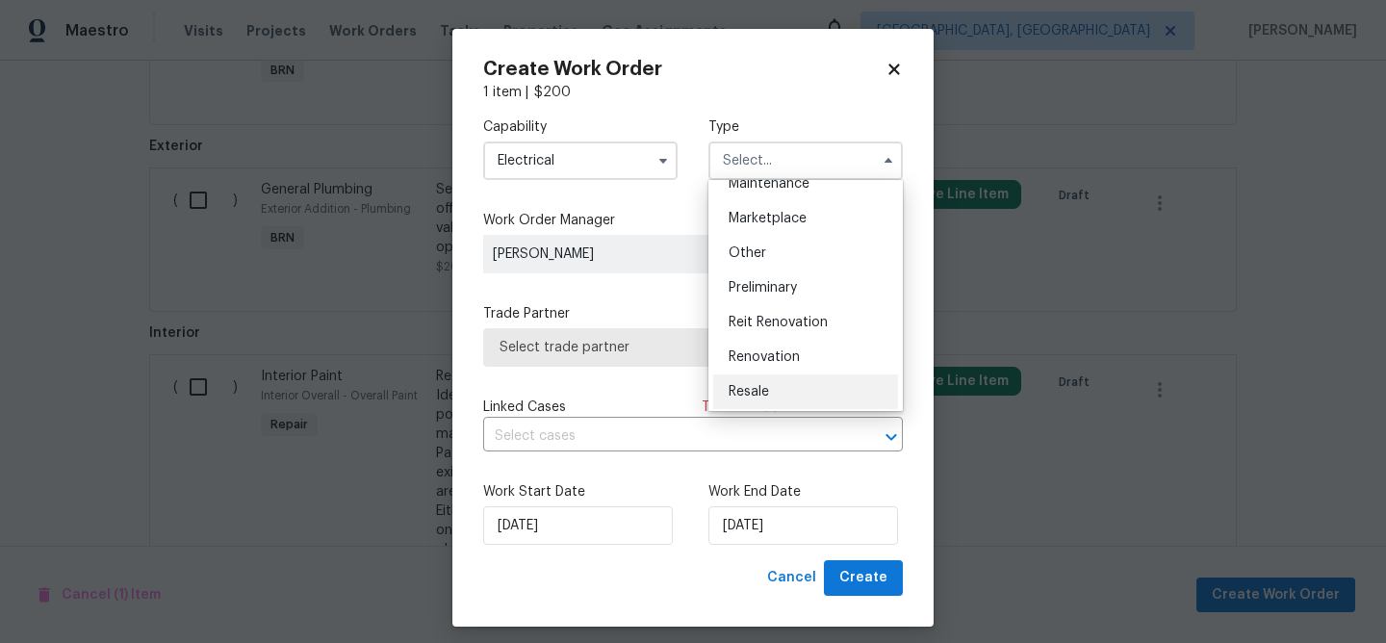
click at [747, 378] on div "Resale" at bounding box center [805, 391] width 185 height 35
type input "Resale"
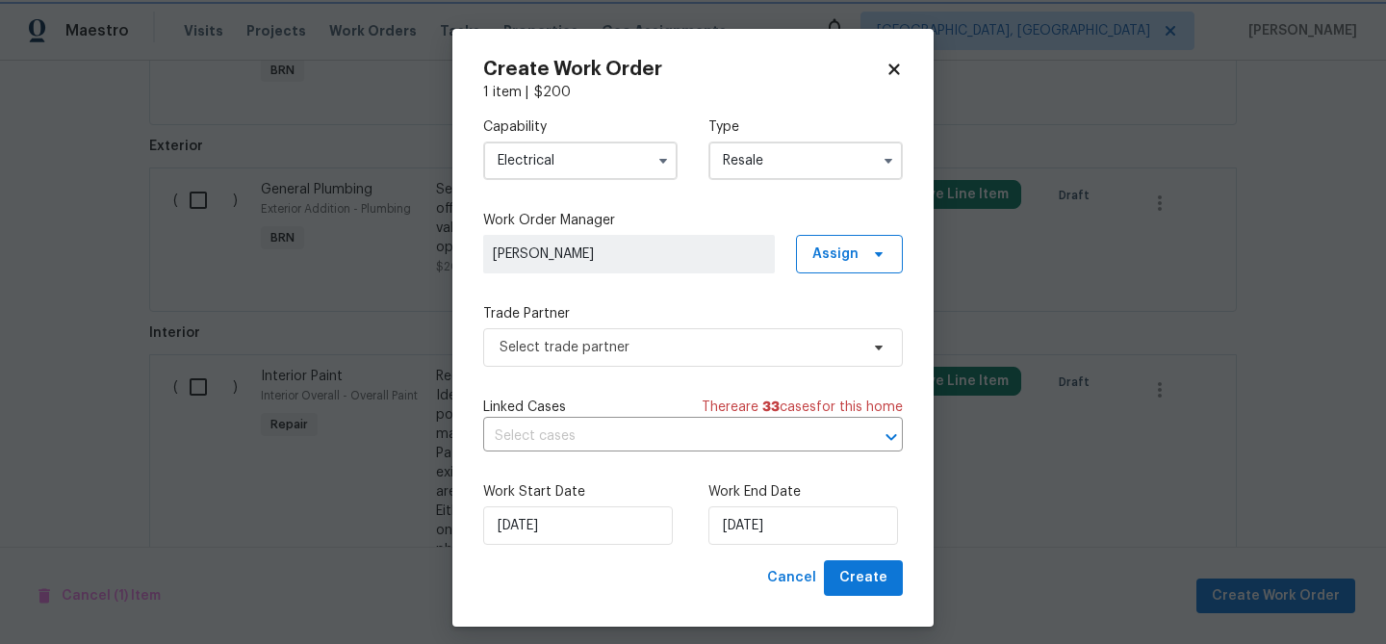
scroll to position [12, 0]
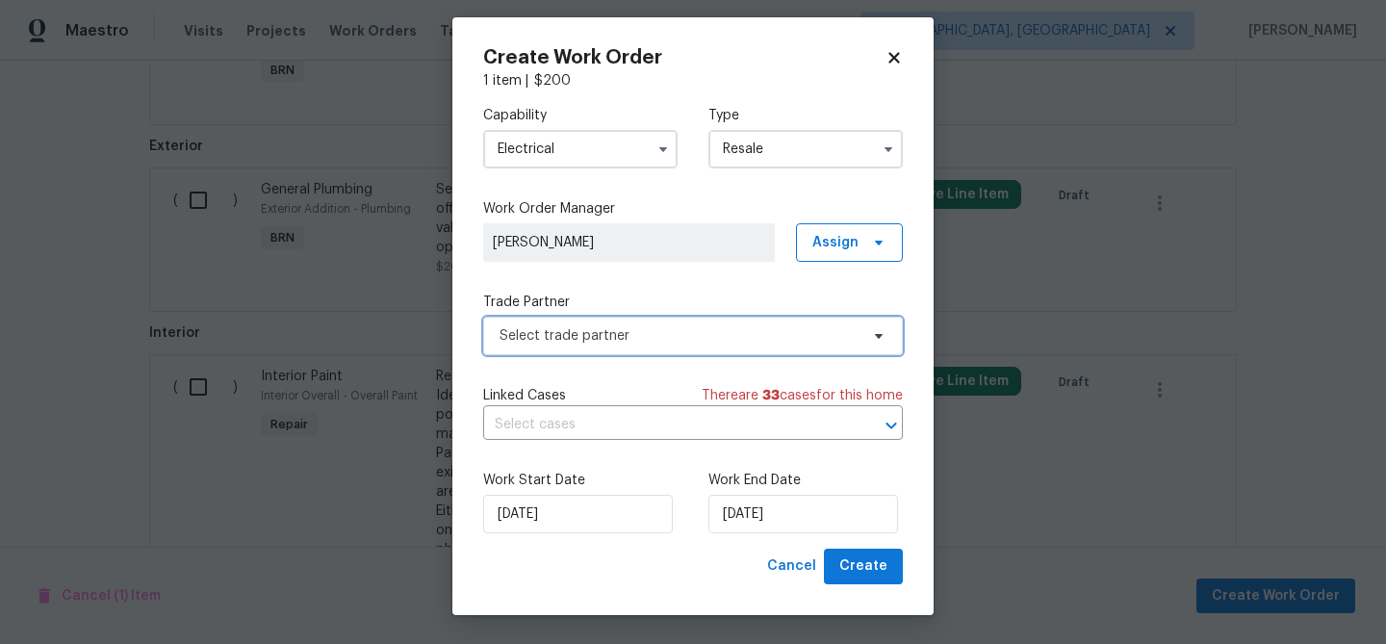
click at [550, 329] on span "Select trade partner" at bounding box center [678, 335] width 359 height 19
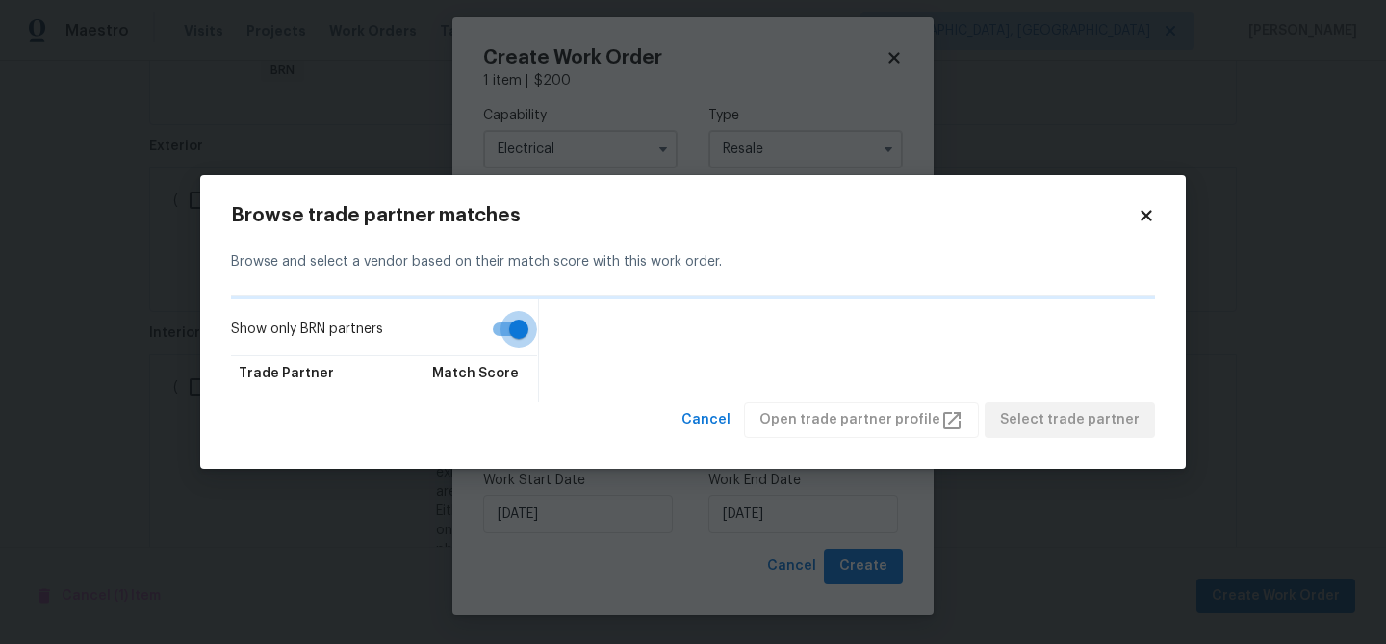
click at [509, 320] on input "Show only BRN partners" at bounding box center [519, 329] width 110 height 37
checkbox input "false"
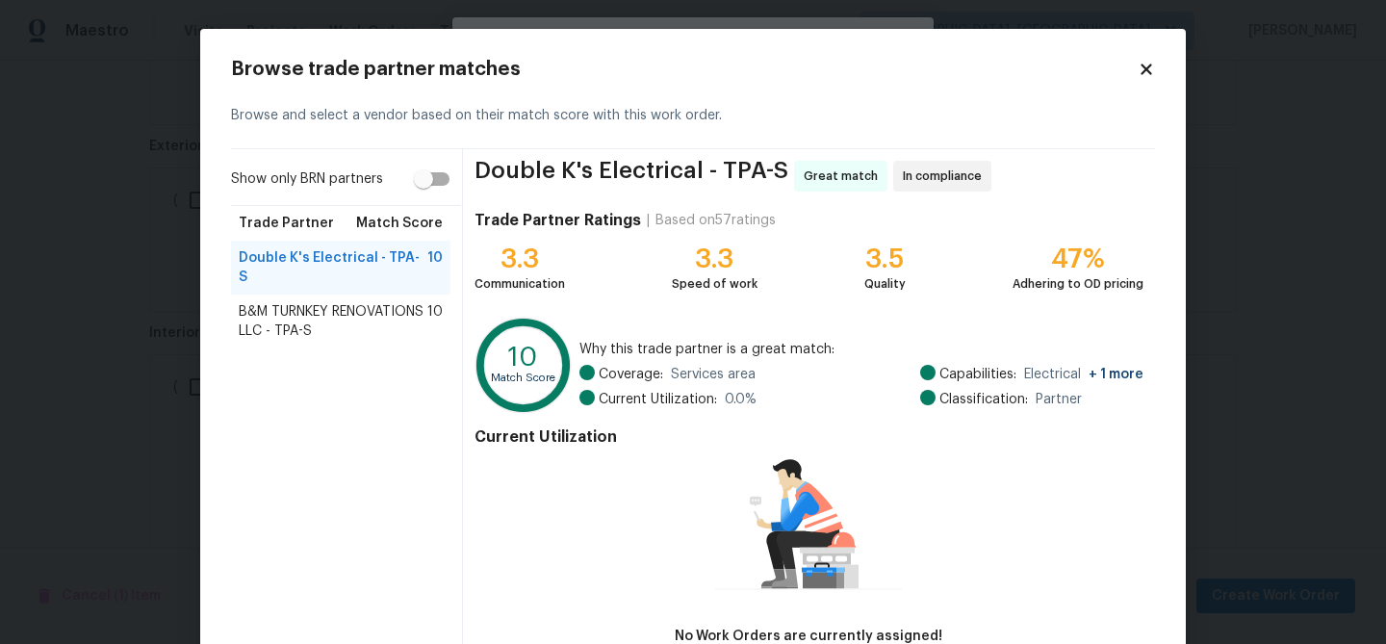
scroll to position [126, 0]
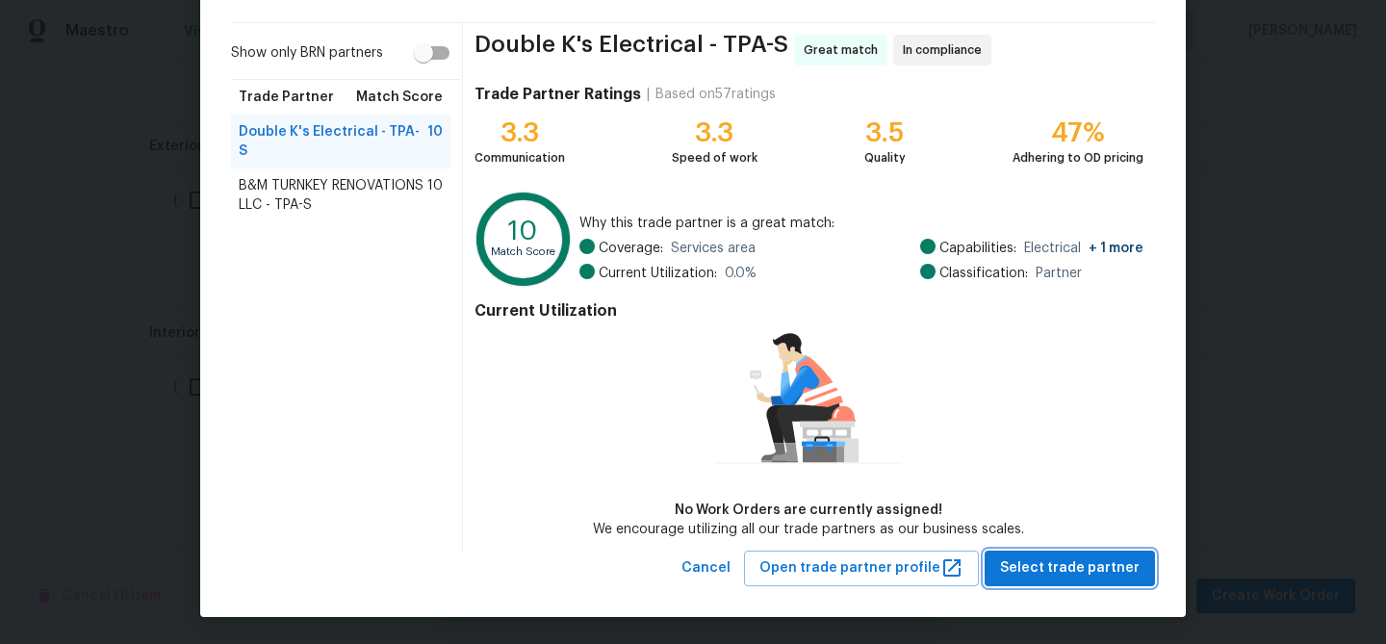
click at [1016, 560] on span "Select trade partner" at bounding box center [1070, 568] width 140 height 24
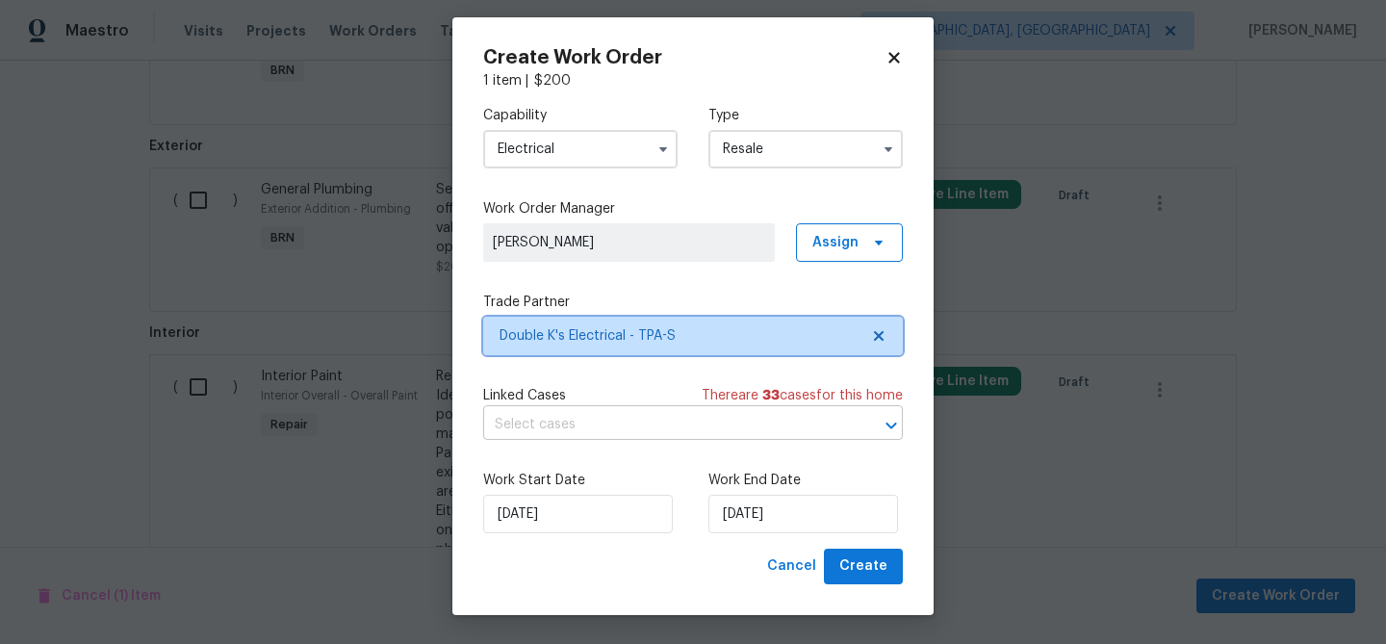
scroll to position [0, 0]
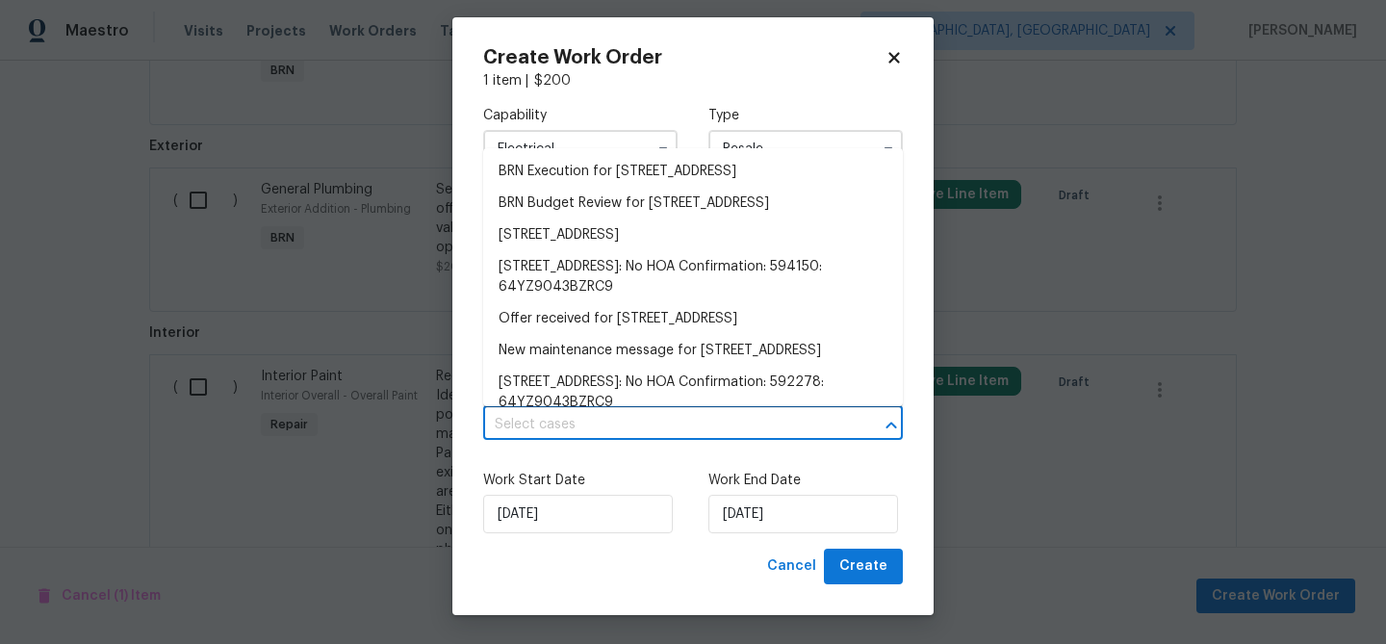
click at [653, 424] on input "text" at bounding box center [666, 425] width 366 height 30
click at [546, 167] on li "BRN Execution for 4800 86th Ave N, Pinellas Park, FL 33782" at bounding box center [693, 172] width 420 height 32
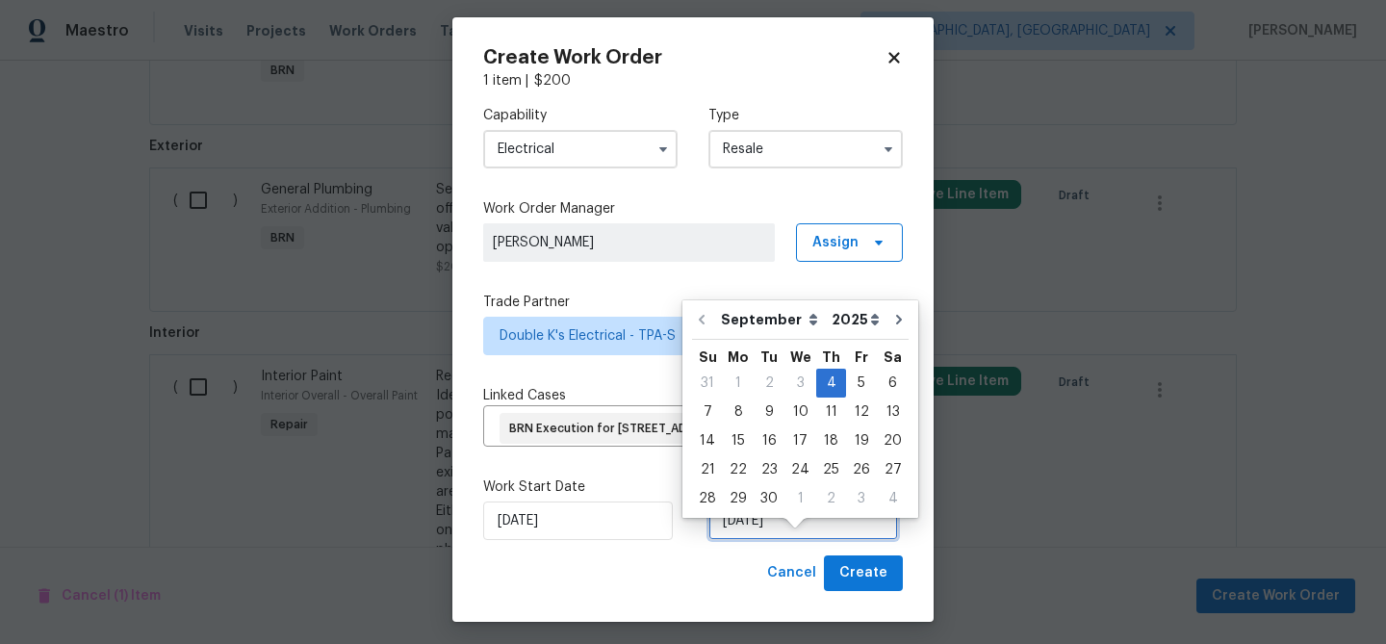
click at [790, 540] on input "04/09/2025" at bounding box center [803, 520] width 190 height 38
click at [736, 417] on div "8" at bounding box center [738, 411] width 31 height 27
type input "08/09/2025"
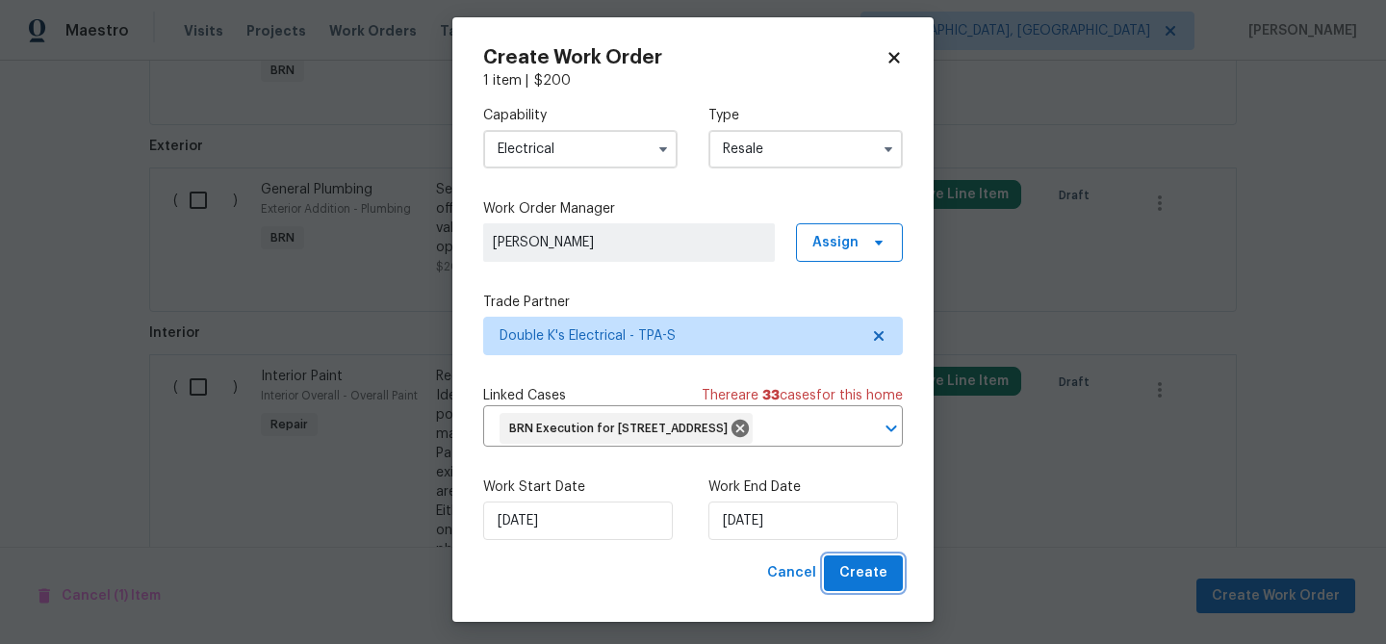
click at [857, 585] on span "Create" at bounding box center [863, 573] width 48 height 24
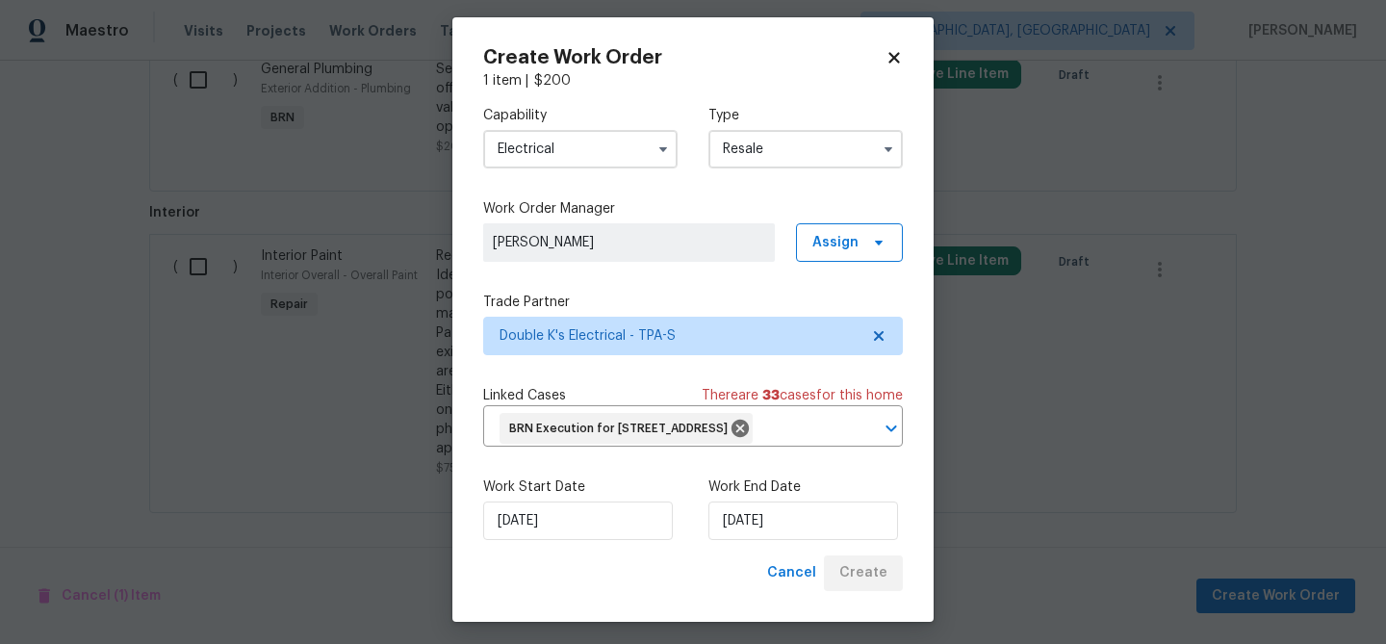
scroll to position [877, 0]
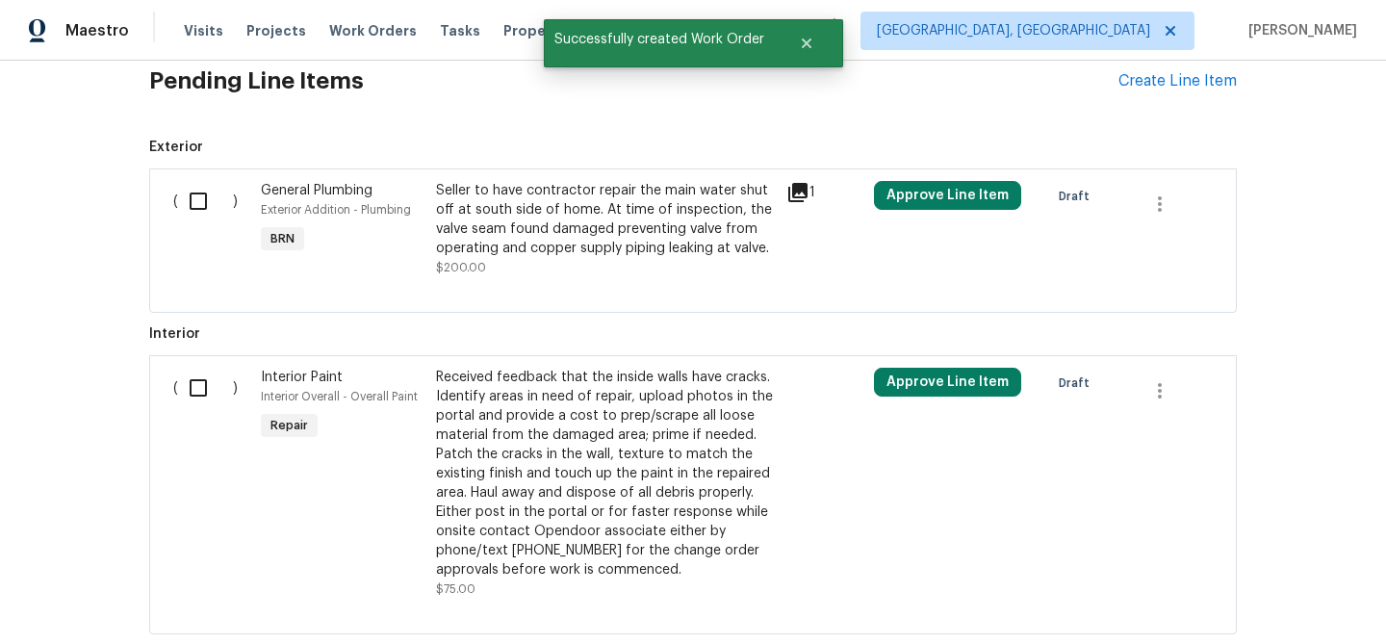
click at [235, 205] on div "( )" at bounding box center [211, 229] width 88 height 108
click at [187, 192] on input "checkbox" at bounding box center [205, 201] width 55 height 40
checkbox input "true"
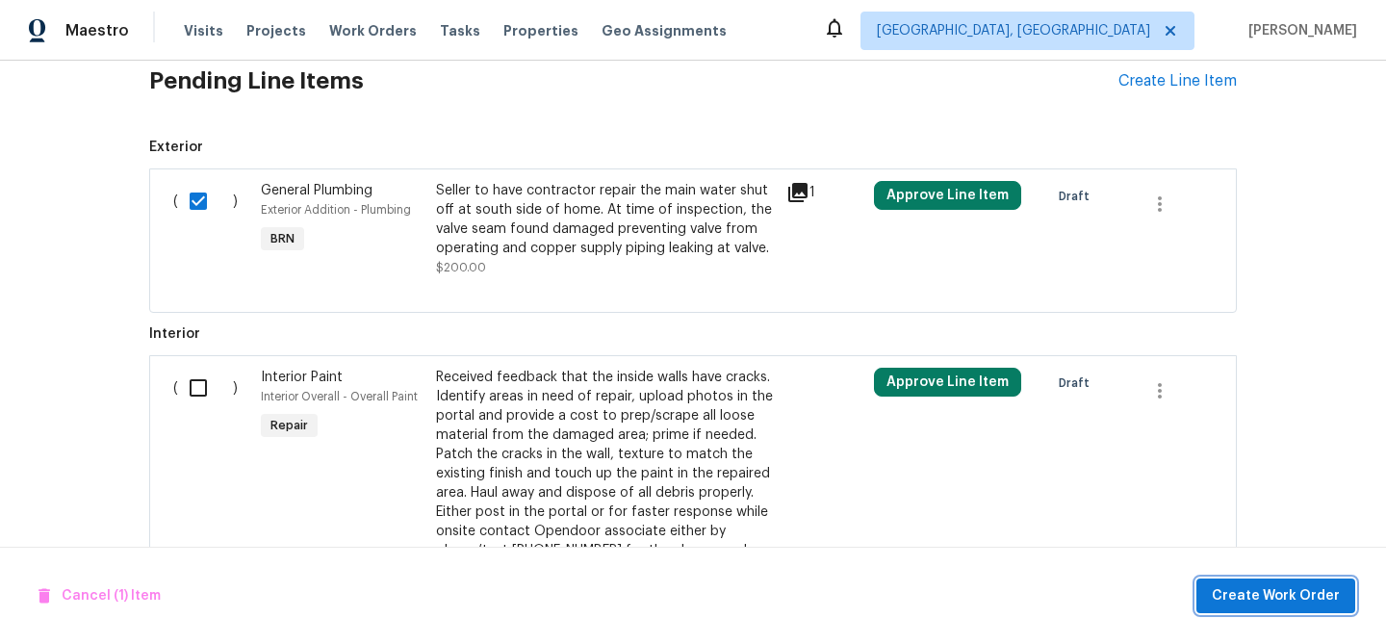
click at [1242, 603] on span "Create Work Order" at bounding box center [1276, 596] width 128 height 24
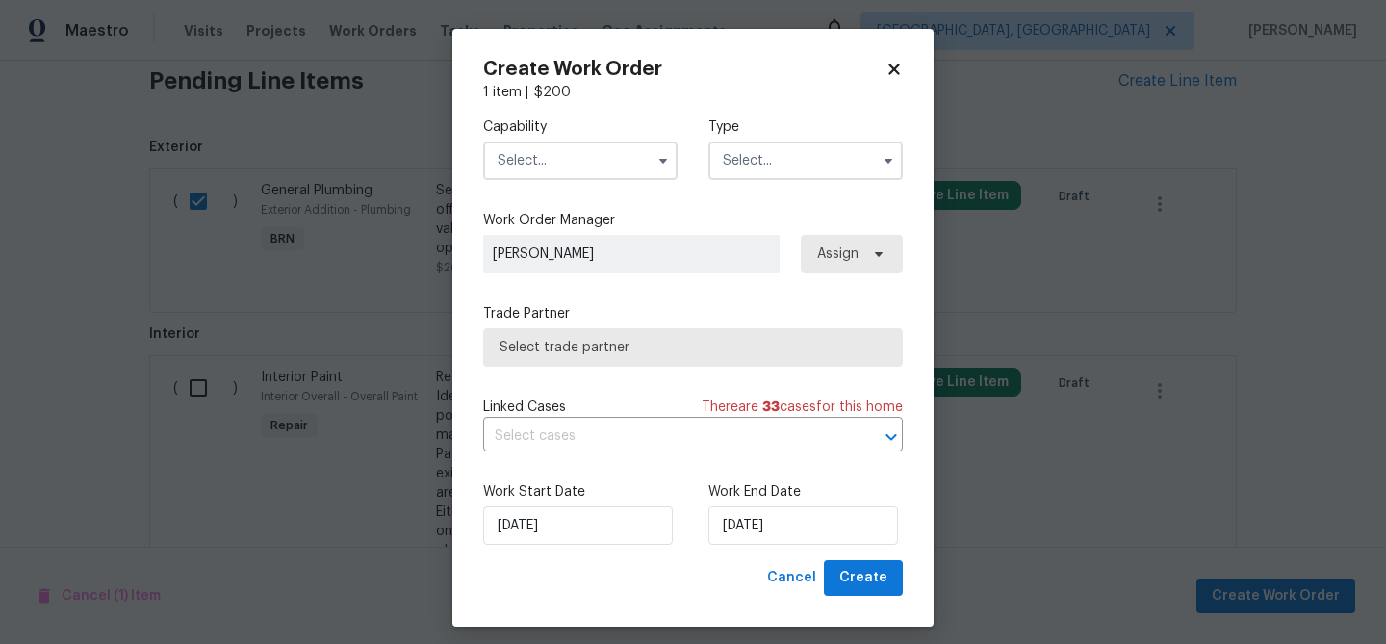
click at [575, 154] on input "text" at bounding box center [580, 160] width 194 height 38
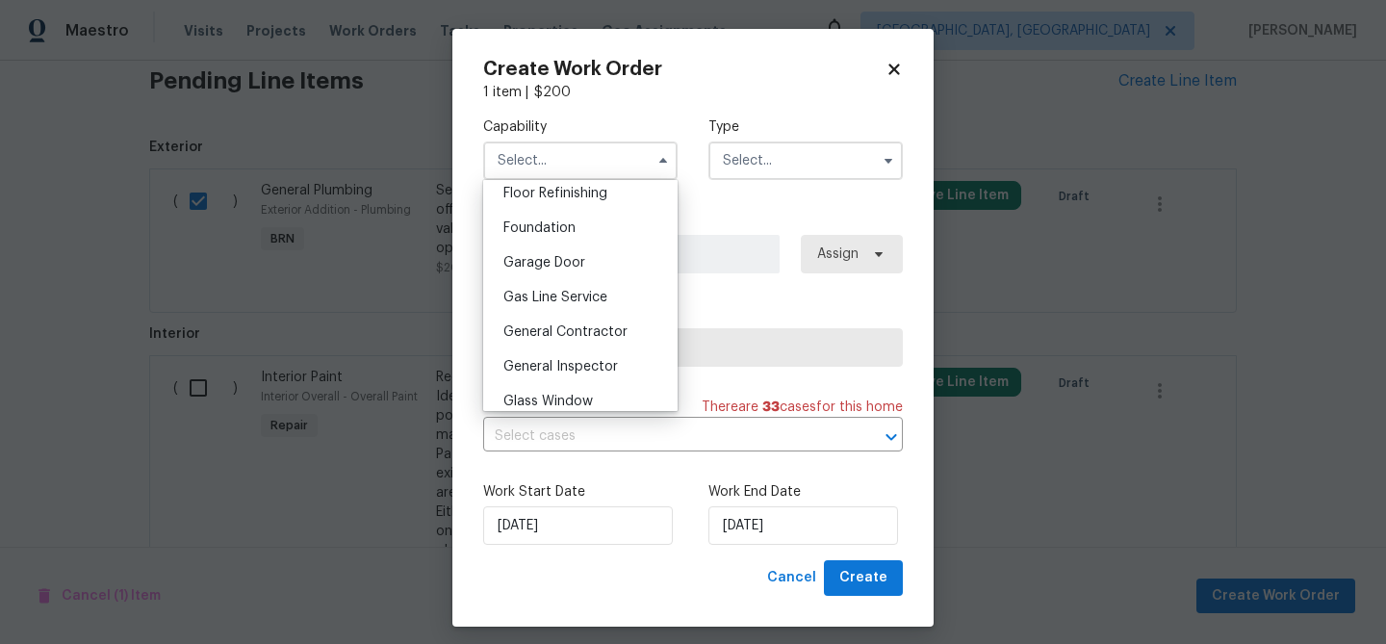
scroll to position [800, 0]
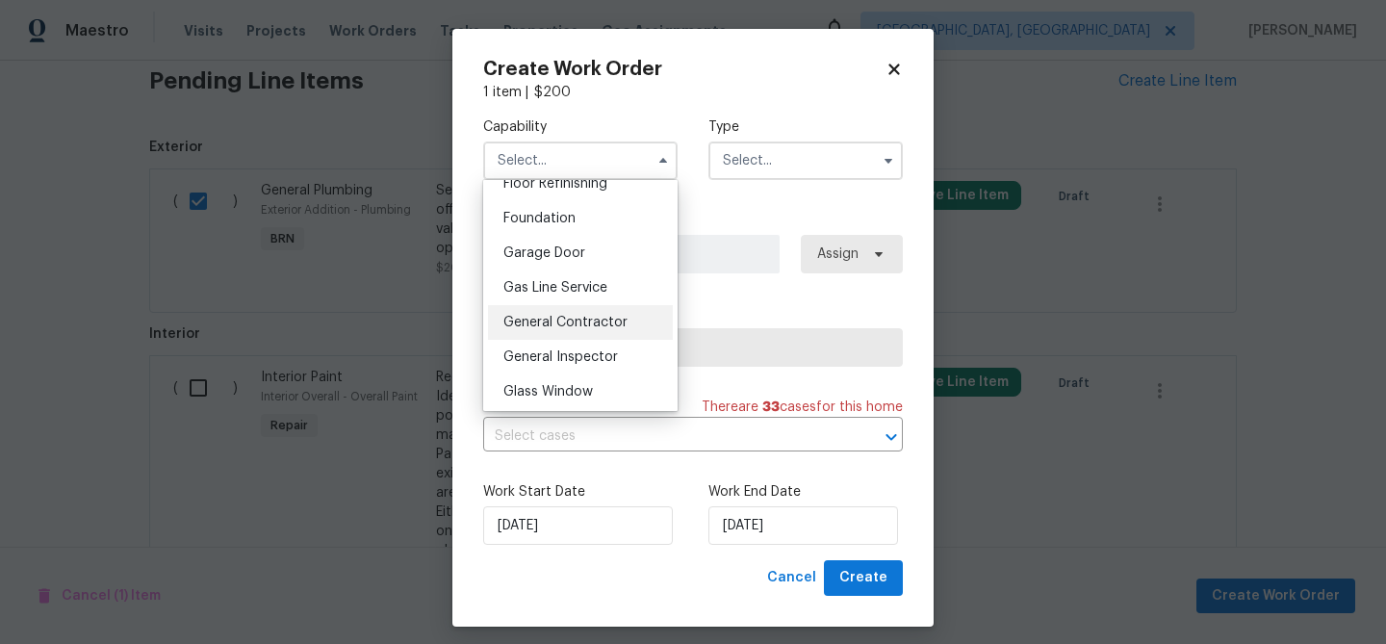
click at [565, 319] on span "General Contractor" at bounding box center [565, 322] width 124 height 13
type input "General Contractor"
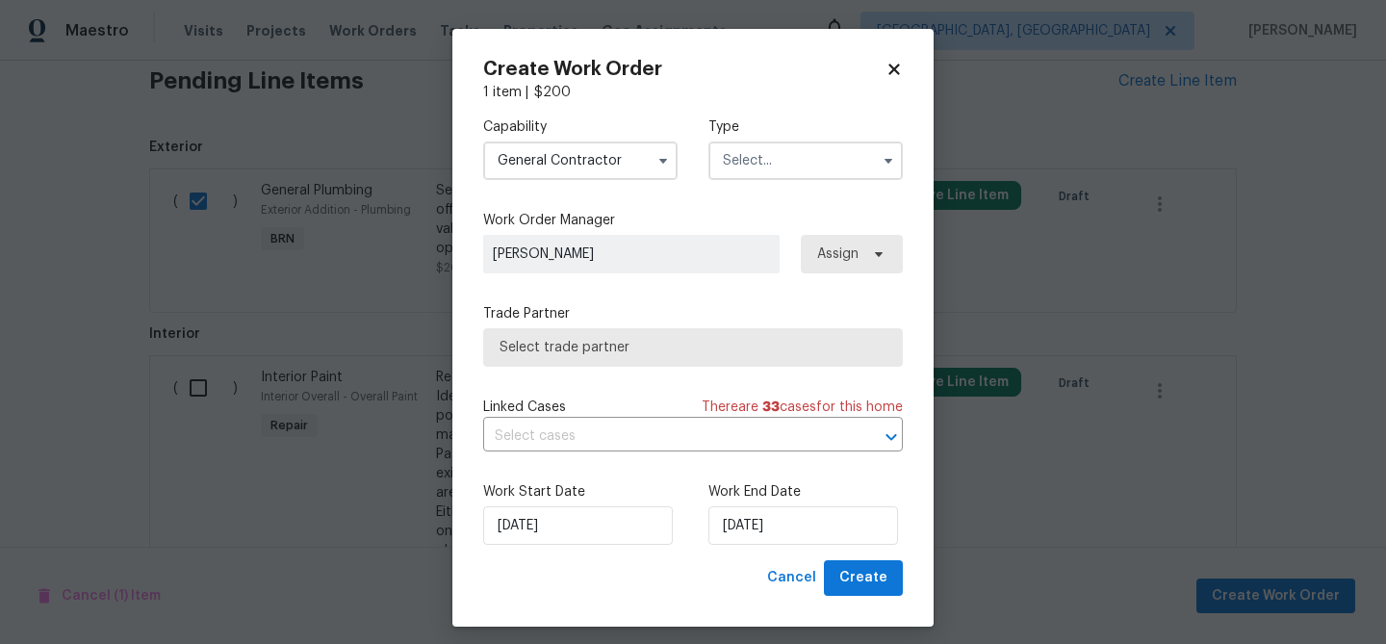
click at [729, 164] on input "text" at bounding box center [805, 160] width 194 height 38
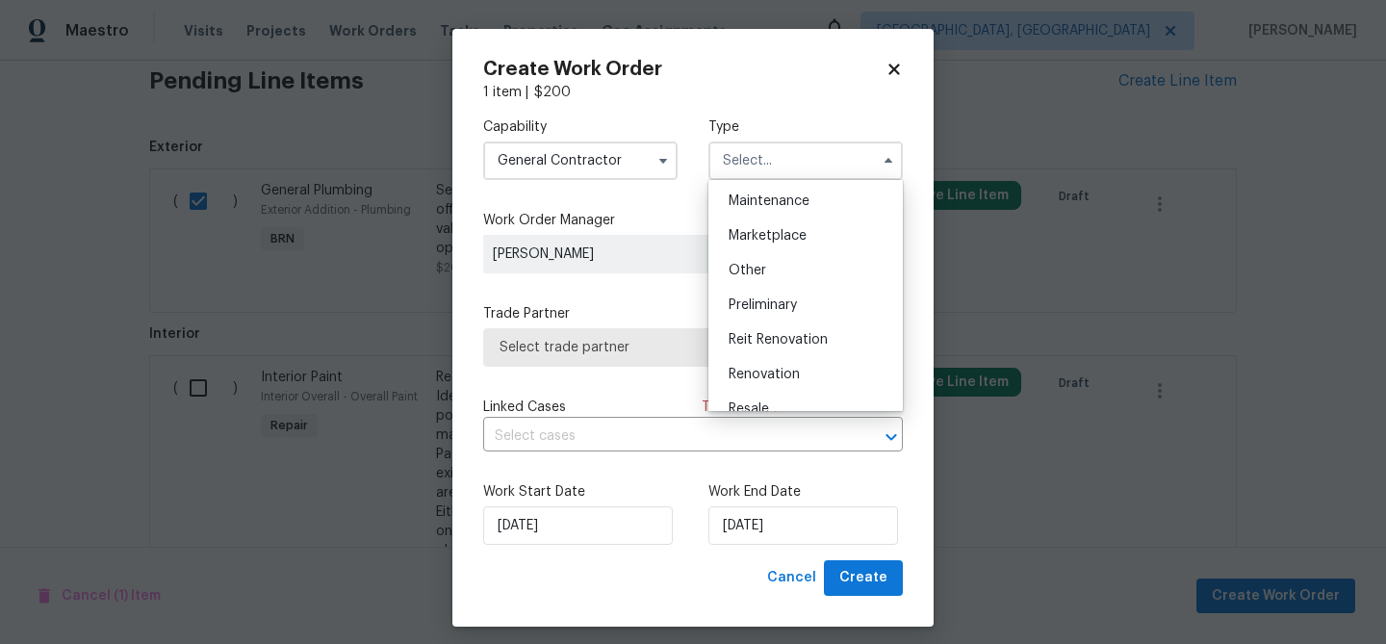
scroll to position [324, 0]
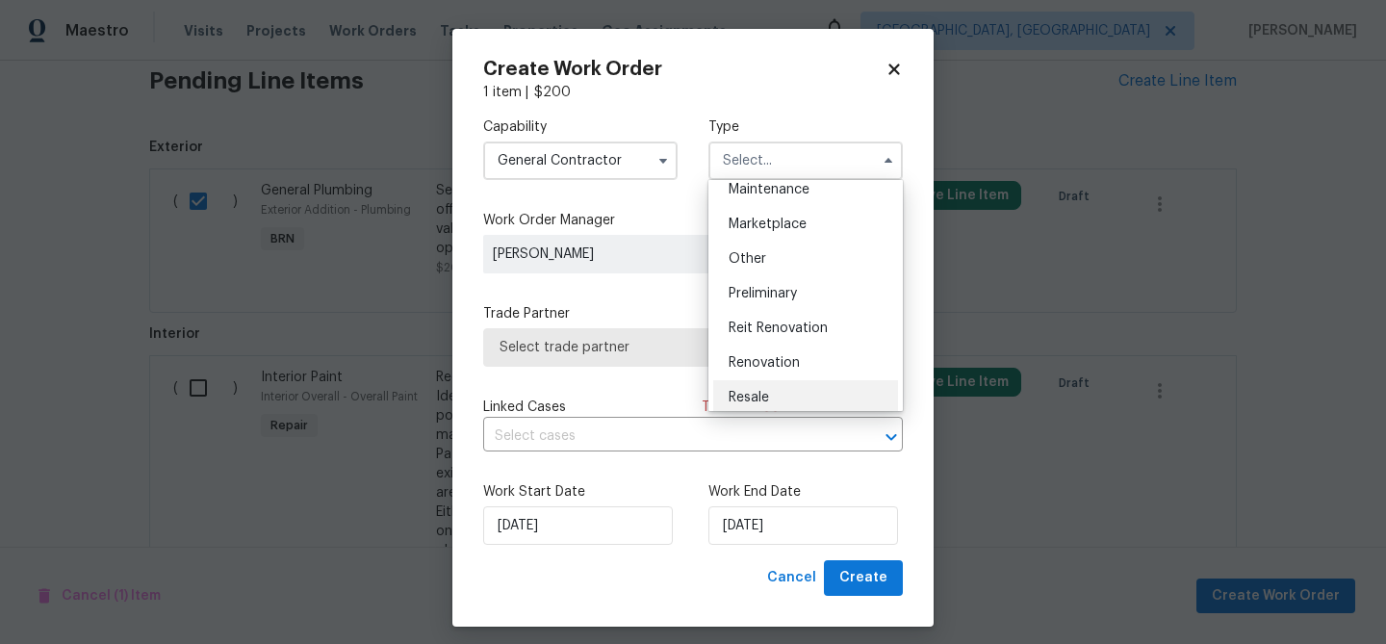
click at [750, 389] on div "Resale" at bounding box center [805, 397] width 185 height 35
type input "Resale"
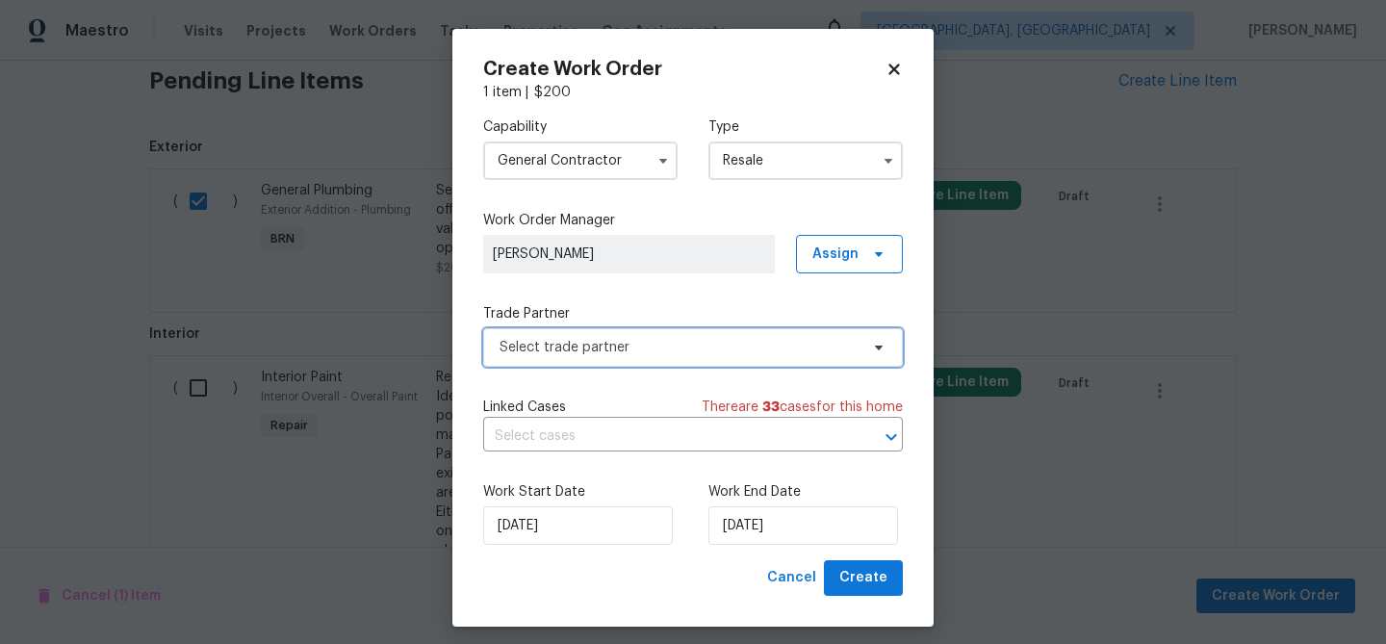
click at [561, 352] on span "Select trade partner" at bounding box center [678, 347] width 359 height 19
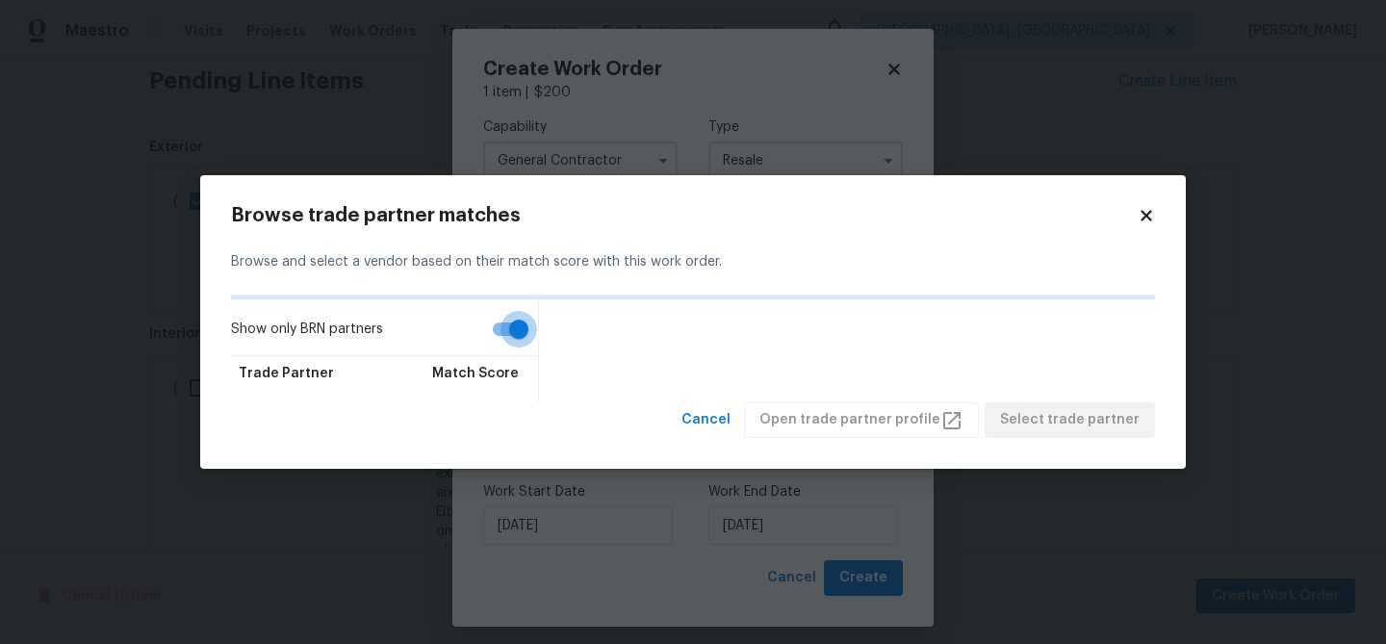
click at [502, 337] on input "Show only BRN partners" at bounding box center [519, 329] width 110 height 37
checkbox input "false"
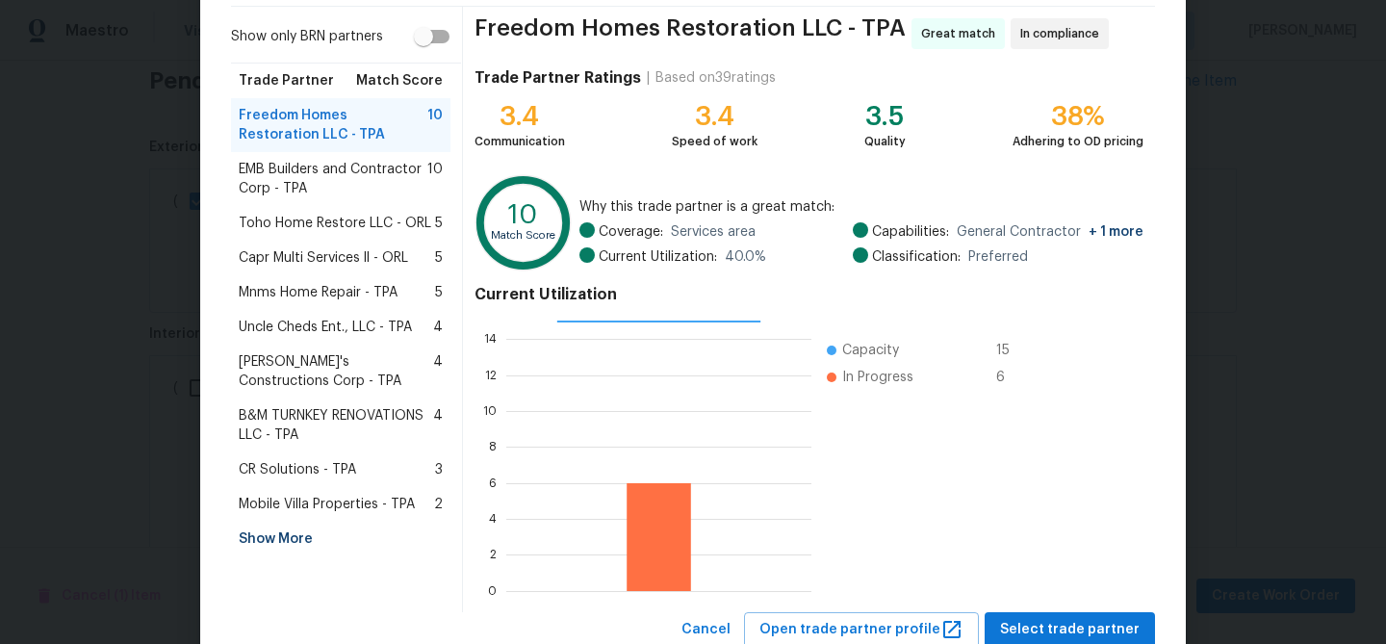
scroll to position [147, 0]
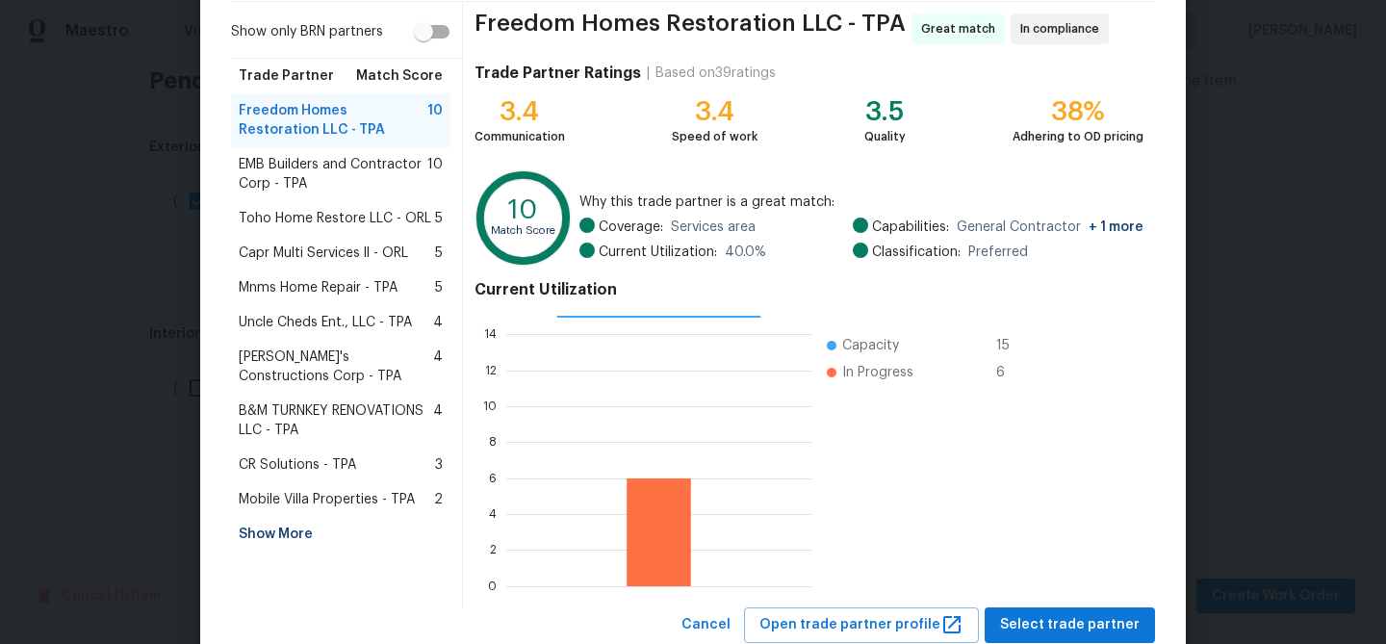
click at [284, 530] on div "Show More" at bounding box center [340, 534] width 219 height 35
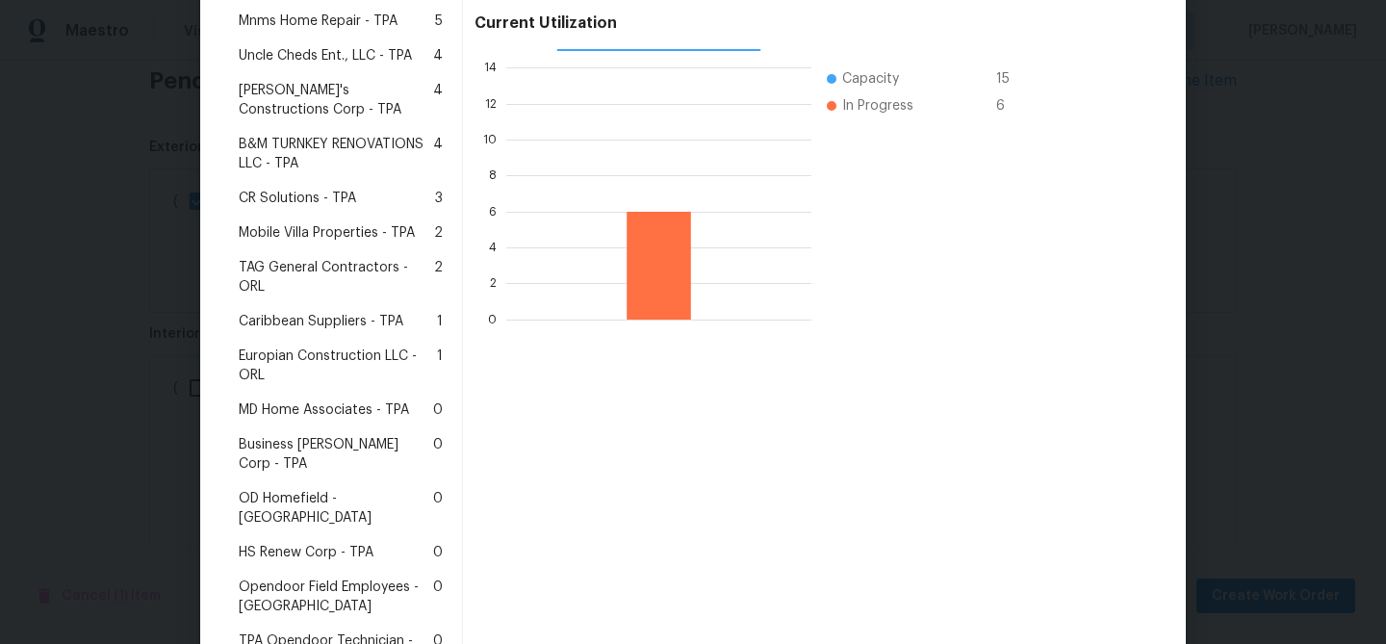
scroll to position [422, 0]
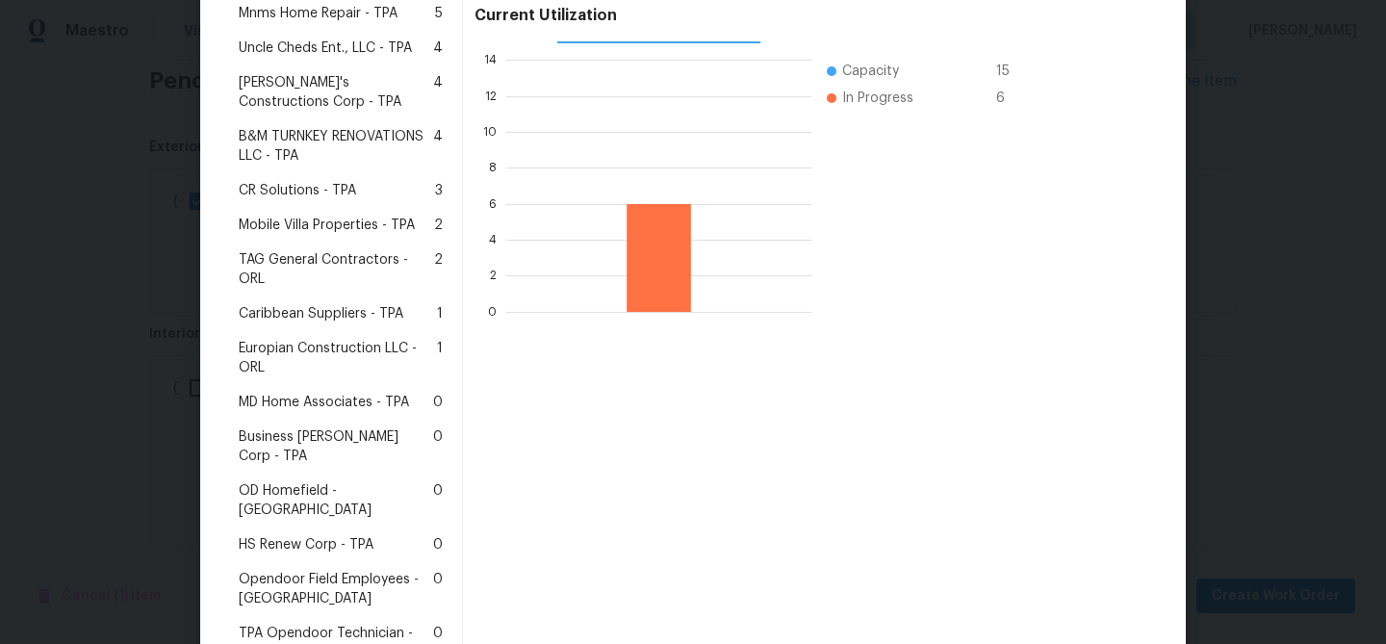
click at [297, 226] on span "Mobile Villa Properties - TPA" at bounding box center [327, 225] width 176 height 19
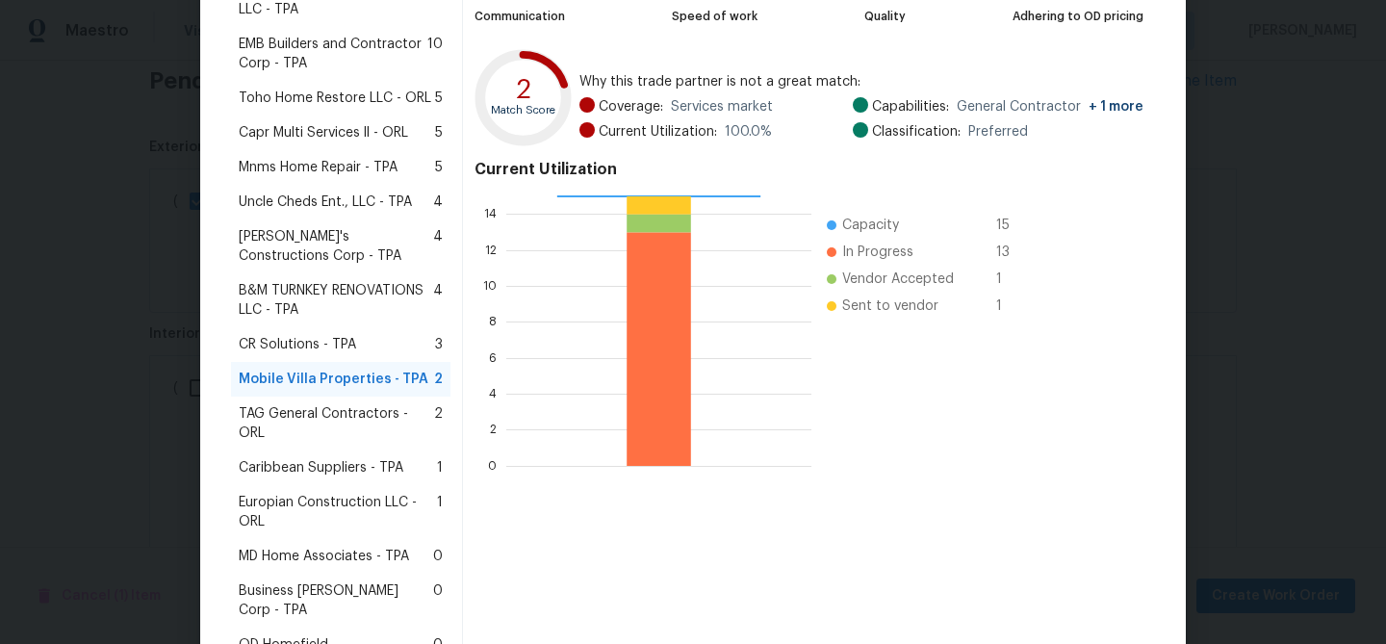
scroll to position [496, 0]
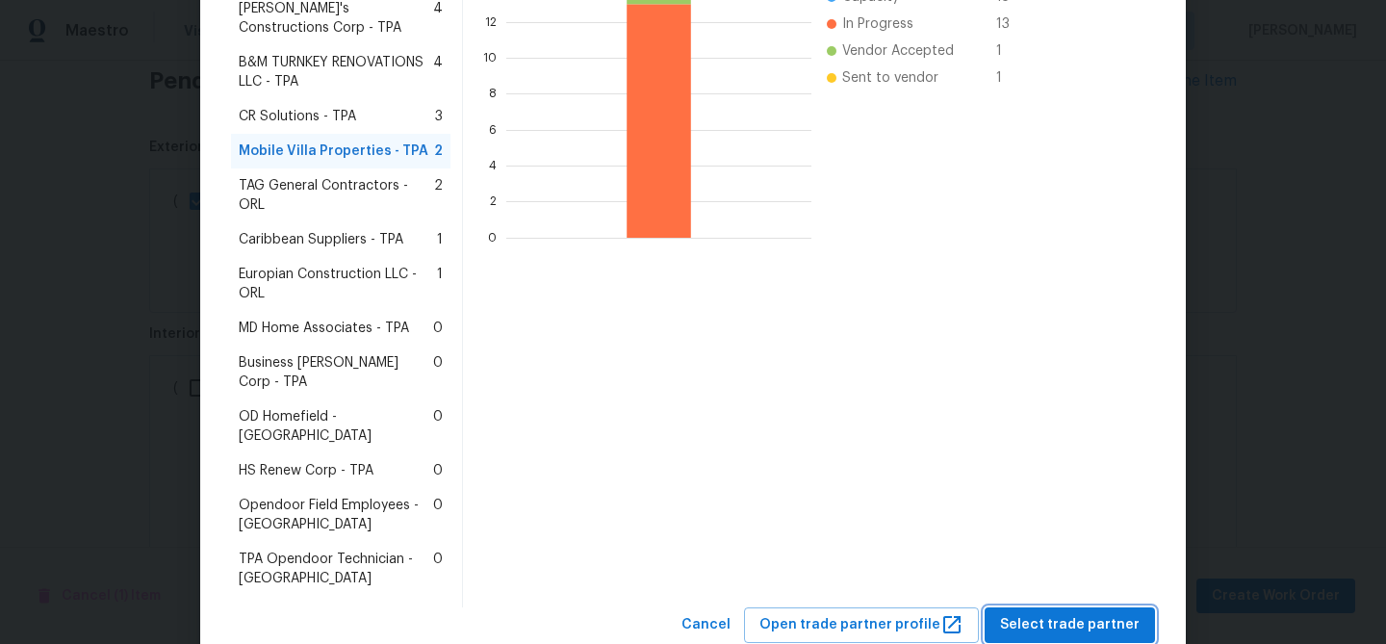
click at [1037, 613] on span "Select trade partner" at bounding box center [1070, 625] width 140 height 24
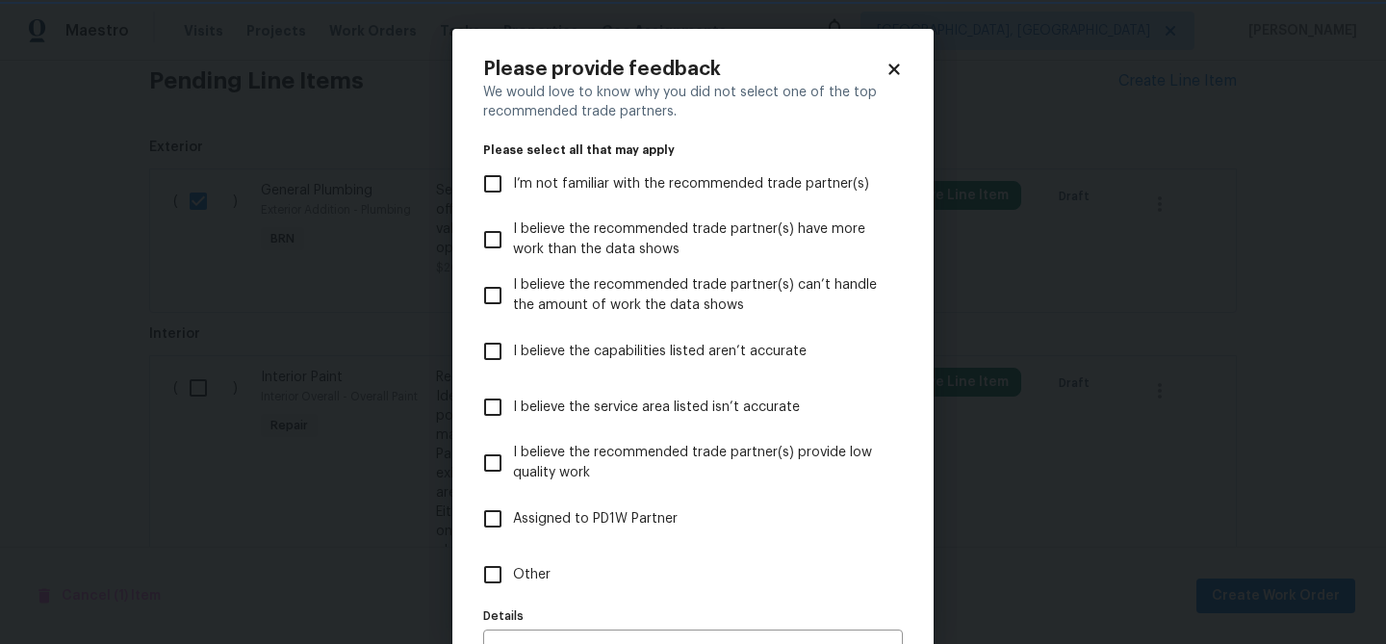
scroll to position [0, 0]
click at [506, 578] on input "Other" at bounding box center [493, 574] width 40 height 40
checkbox input "true"
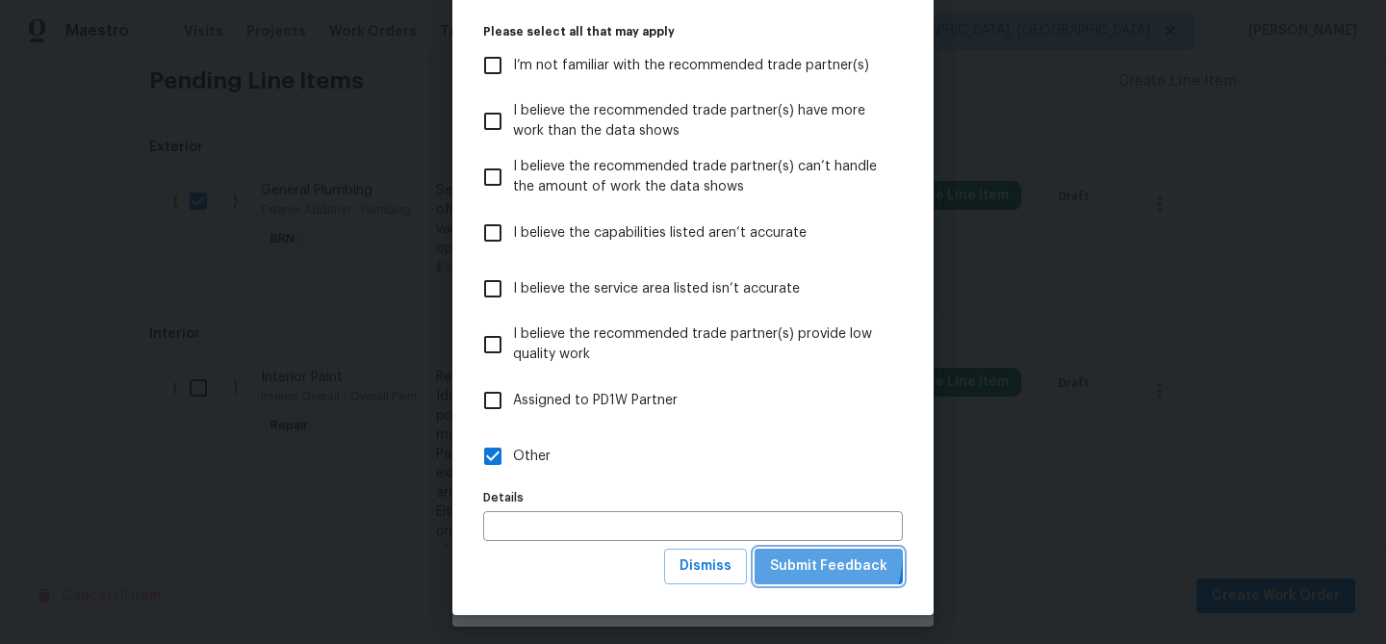
click at [795, 552] on button "Submit Feedback" at bounding box center [828, 567] width 148 height 36
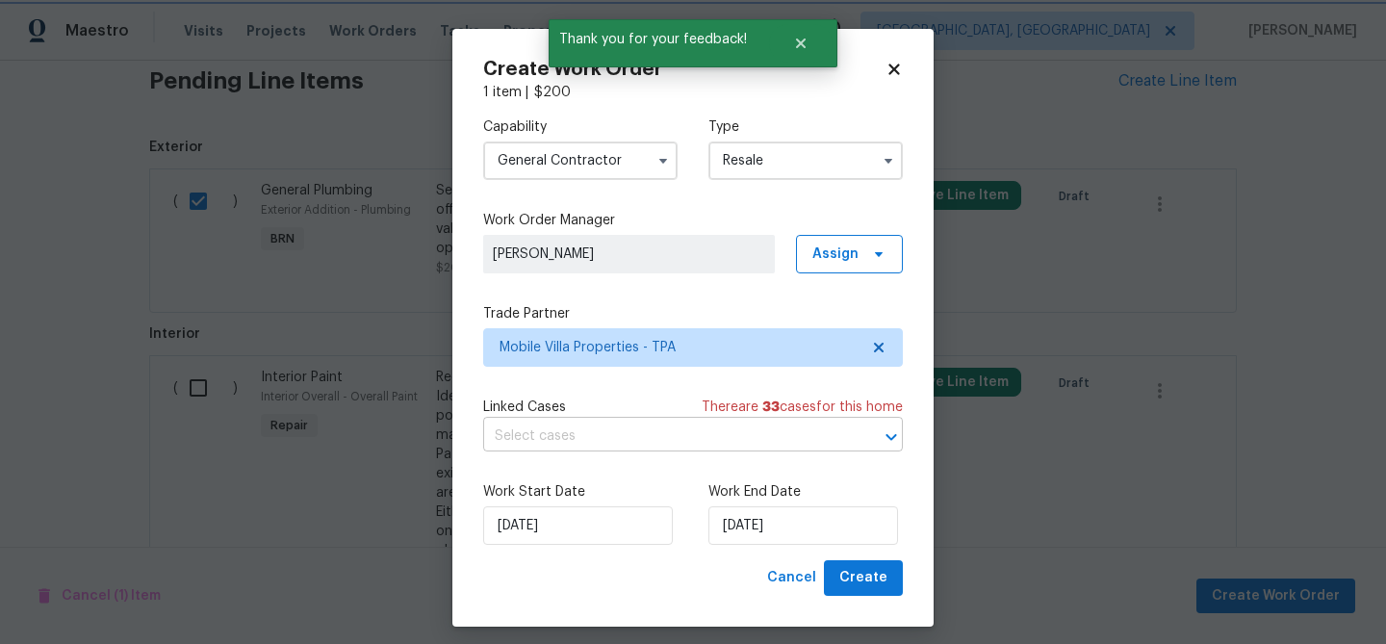
scroll to position [0, 0]
click at [574, 431] on input "text" at bounding box center [666, 437] width 366 height 30
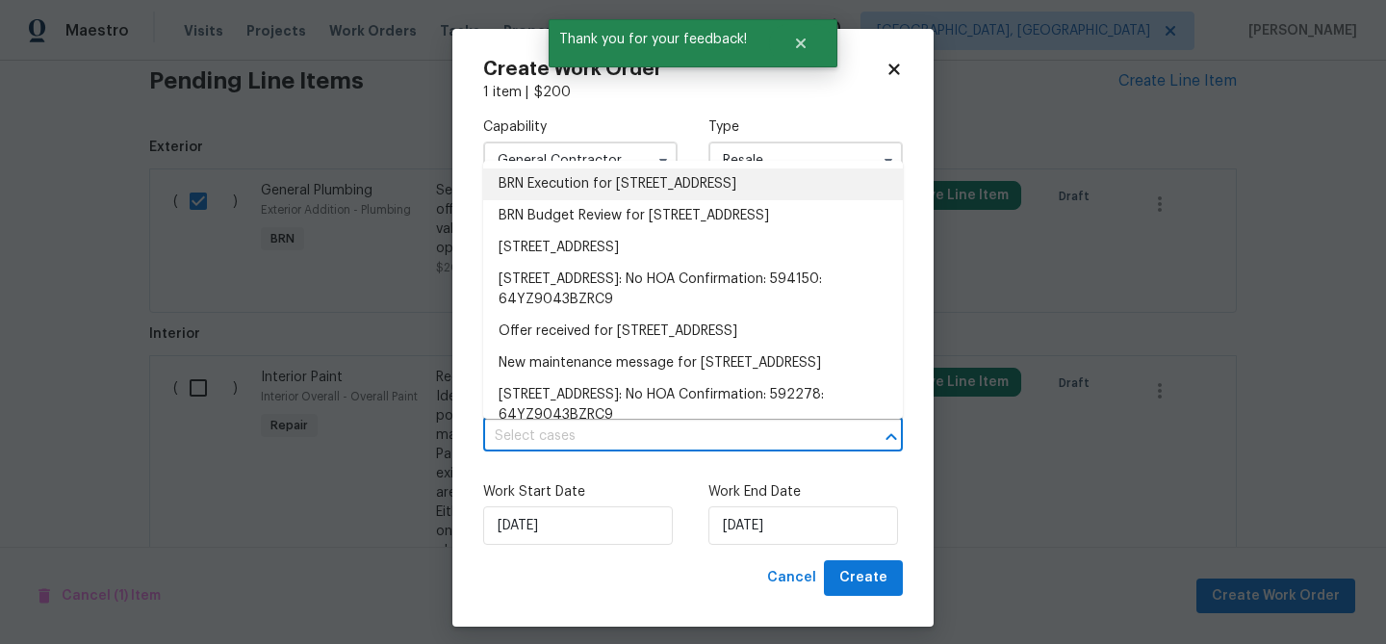
click at [548, 174] on li "BRN Execution for 4800 86th Ave N, Pinellas Park, FL 33782" at bounding box center [693, 184] width 420 height 32
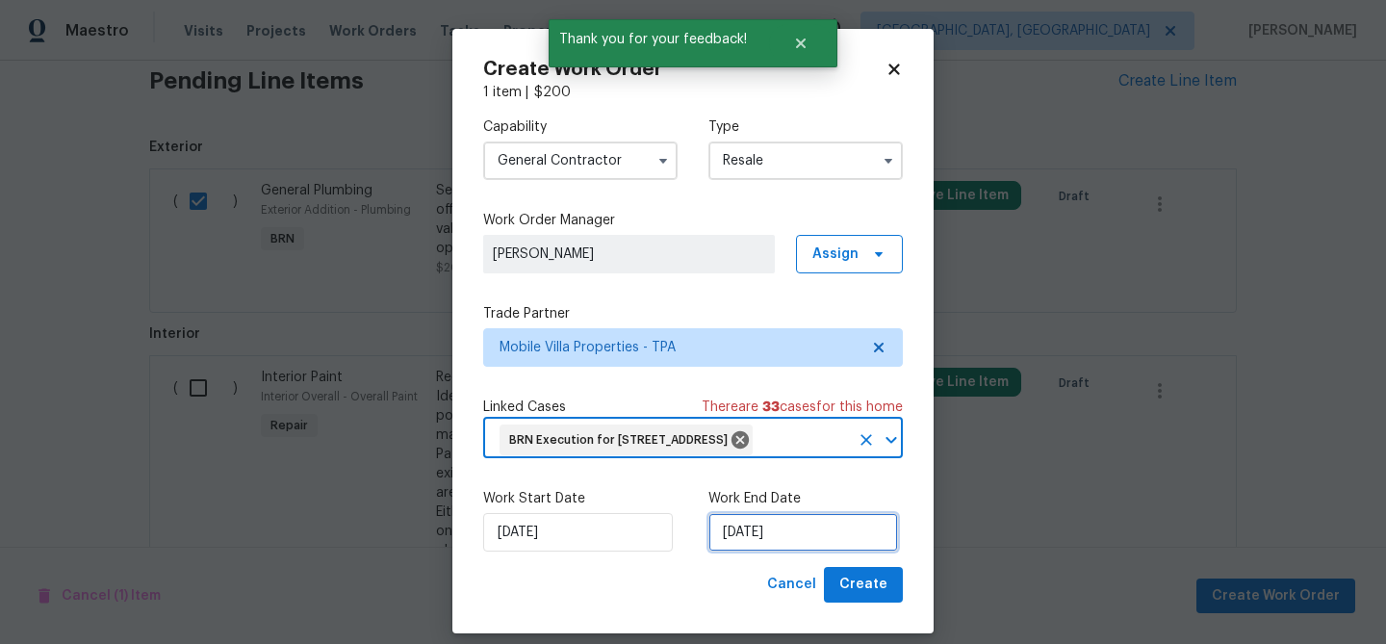
click at [783, 551] on input "04/09/2025" at bounding box center [803, 532] width 190 height 38
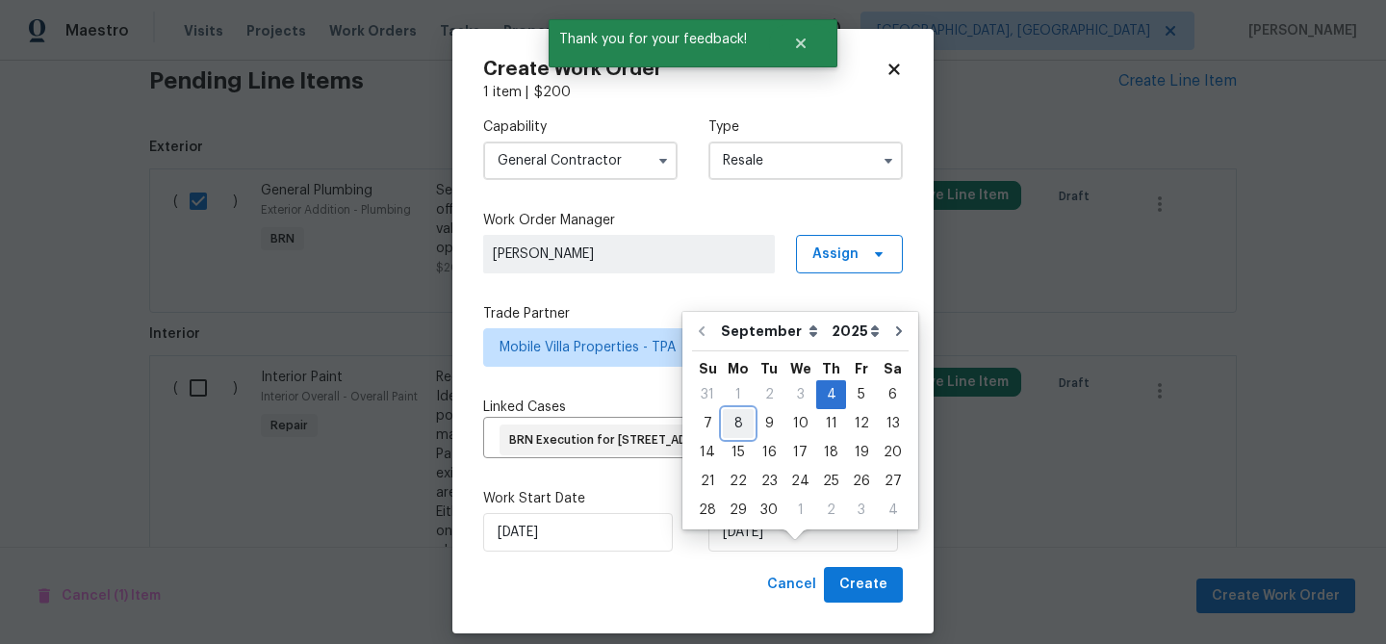
click at [737, 424] on div "8" at bounding box center [738, 423] width 31 height 27
type input "08/09/2025"
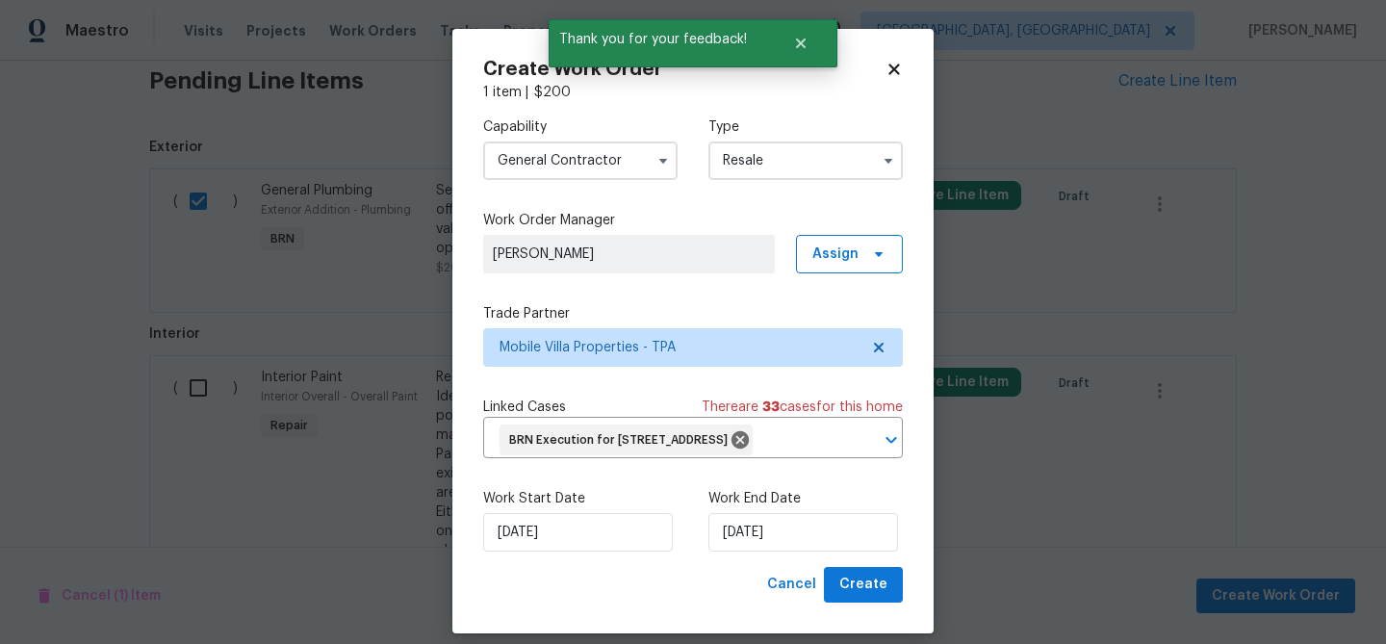
click at [868, 633] on div "Create Work Order 1 item | $ 200 Capability General Contractor Type Resale Work…" at bounding box center [692, 331] width 481 height 604
click at [860, 597] on span "Create" at bounding box center [863, 585] width 48 height 24
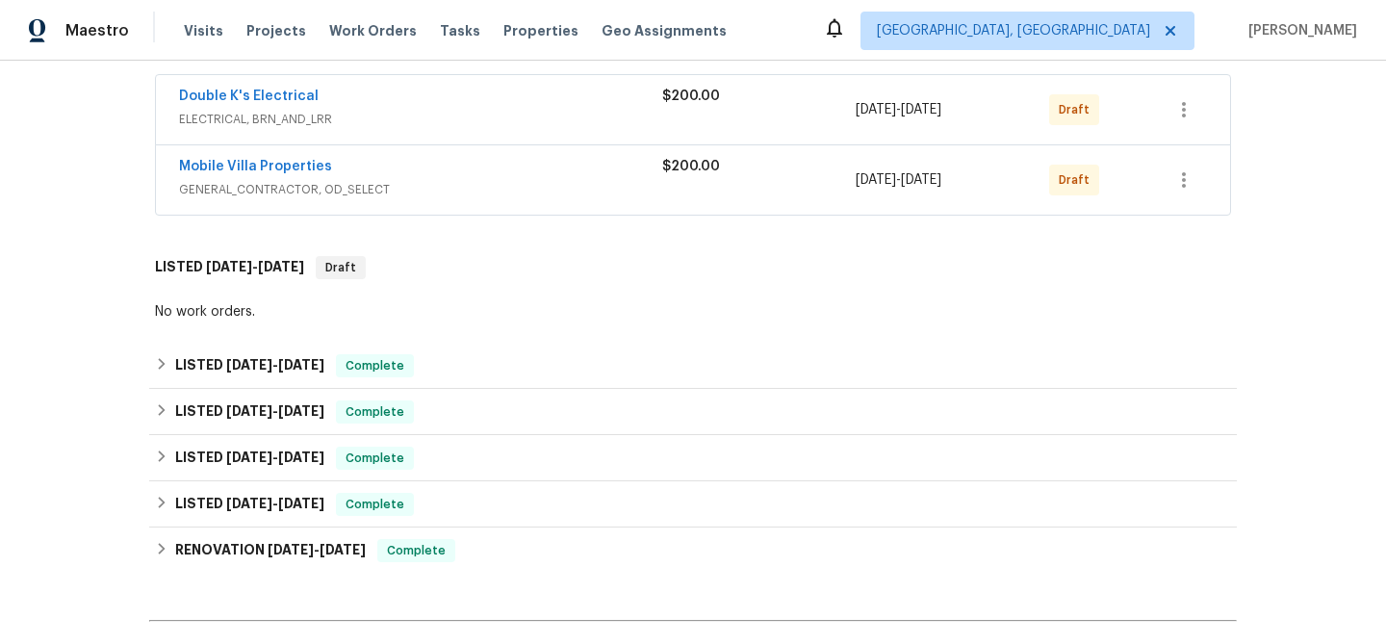
scroll to position [304, 0]
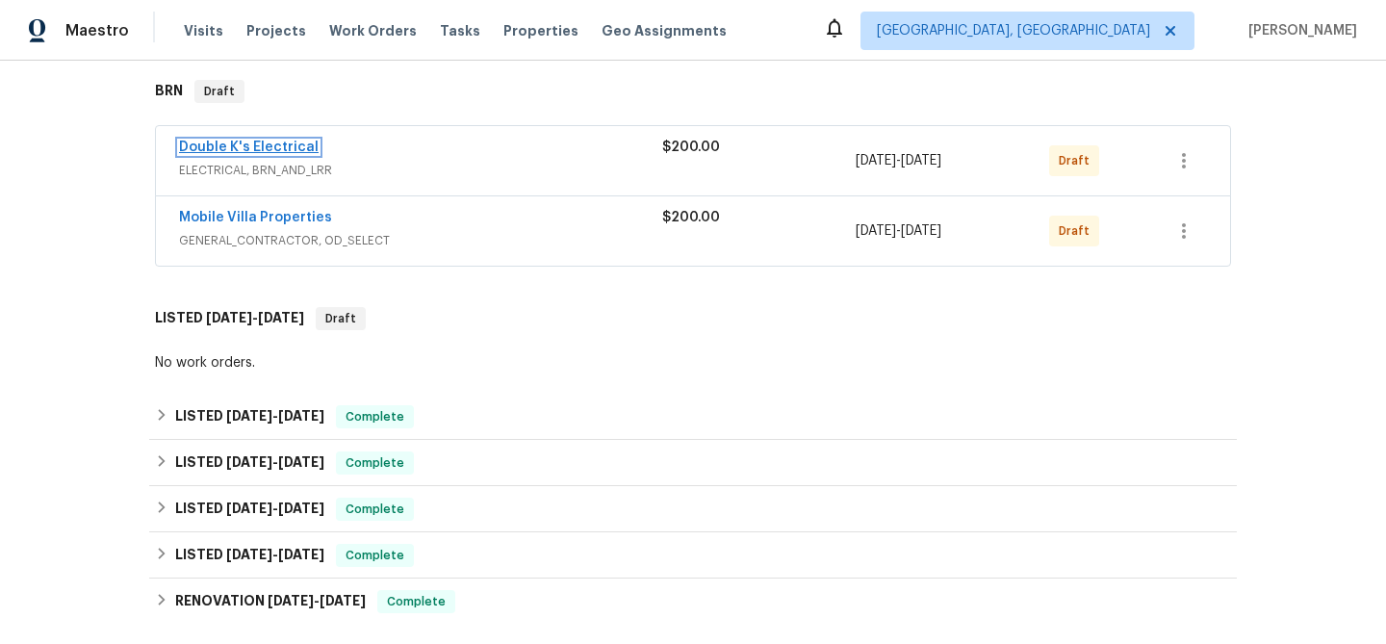
click at [272, 147] on link "Double K's Electrical" at bounding box center [249, 147] width 140 height 13
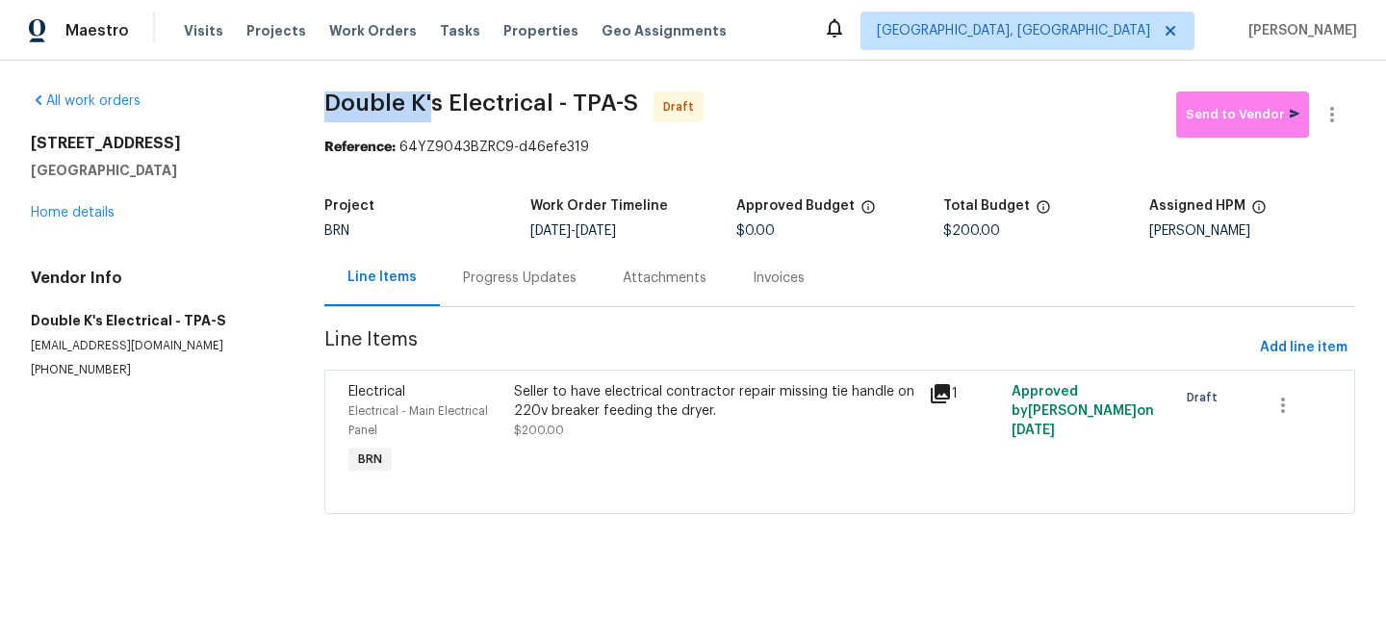
drag, startPoint x: 326, startPoint y: 100, endPoint x: 423, endPoint y: 101, distance: 97.2
click at [423, 101] on span "Double K's Electrical - TPA-S" at bounding box center [481, 102] width 314 height 23
copy span "Double K'"
click at [351, 192] on div "Project BRN Work Order Timeline 9/4/2025 - 9/8/2025 Approved Budget $0.00 Total…" at bounding box center [839, 219] width 1031 height 62
click at [490, 239] on div "Project BRN Work Order Timeline 9/4/2025 - 9/8/2025 Approved Budget $0.00 Total…" at bounding box center [839, 219] width 1031 height 62
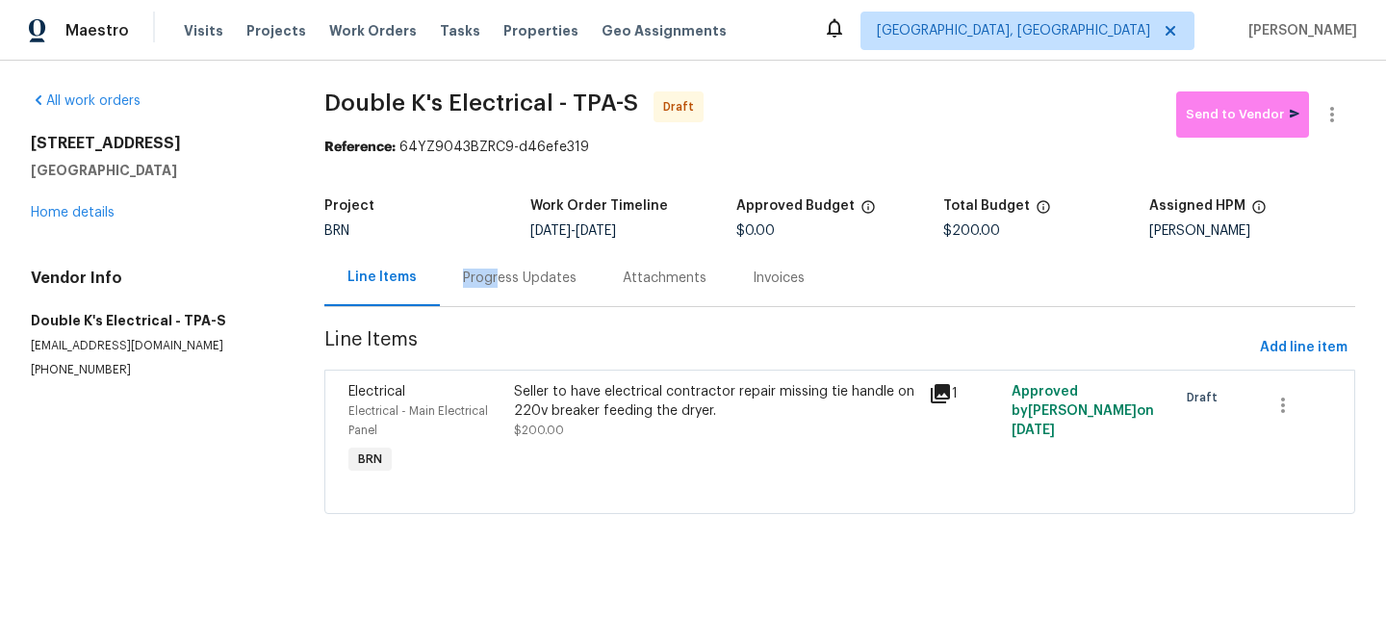
click at [489, 268] on div "Progress Updates" at bounding box center [520, 277] width 114 height 19
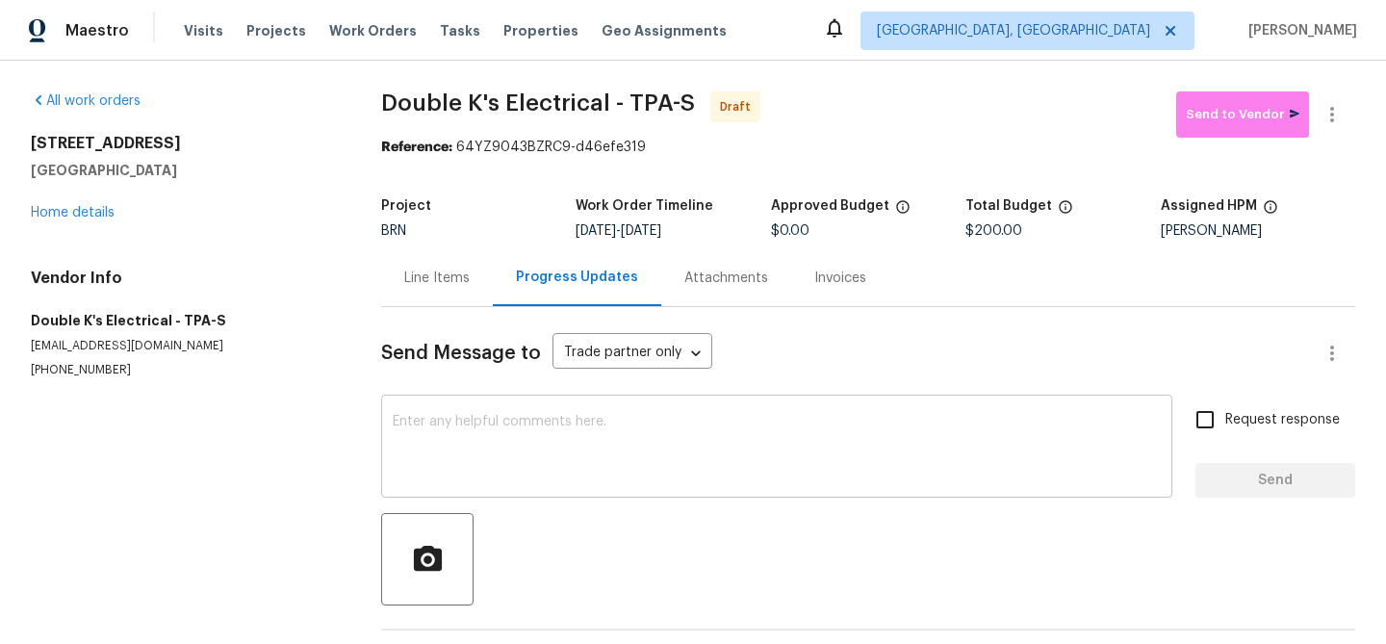
click at [517, 446] on textarea at bounding box center [777, 448] width 768 height 67
paste textarea "Hi, I'm Ananthi from Opendoor. Just wanted to check if you received the WO for …"
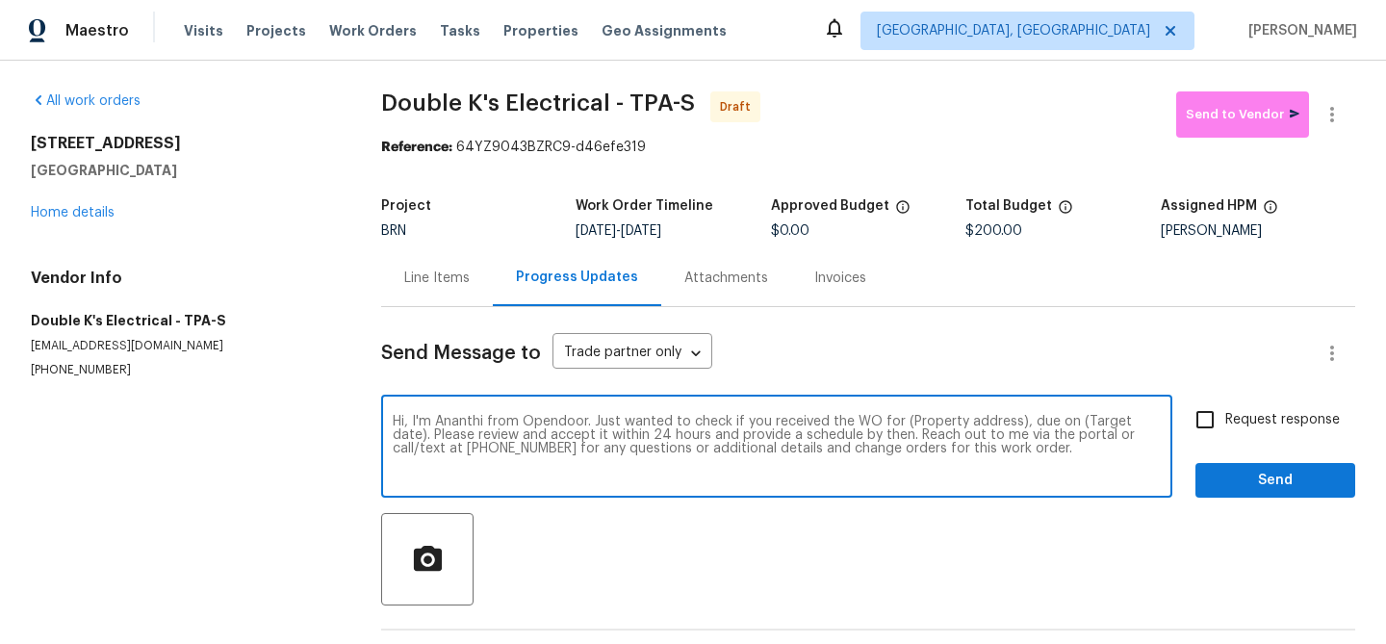
drag, startPoint x: 1012, startPoint y: 425, endPoint x: 906, endPoint y: 422, distance: 106.9
click at [906, 422] on textarea "Hi, I'm Ananthi from Opendoor. Just wanted to check if you received the WO for …" at bounding box center [777, 448] width 768 height 67
paste textarea "4800 86th Ave N, Pinellas Park, FL 33782"
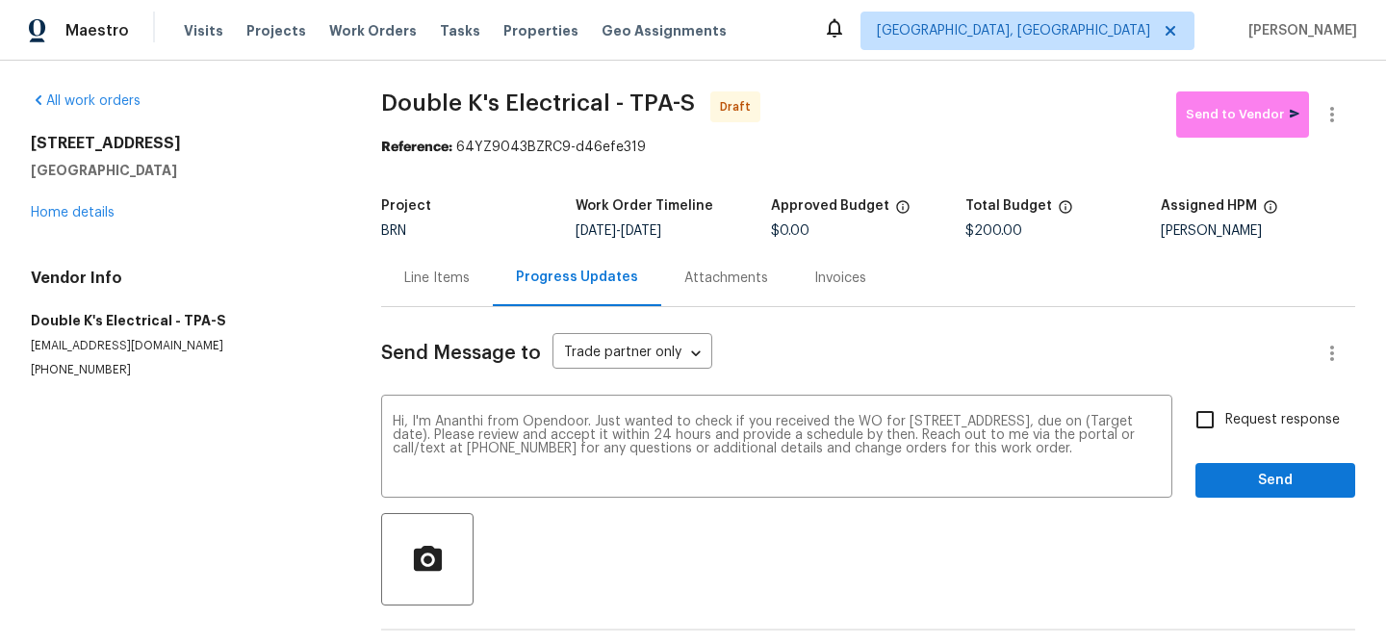
drag, startPoint x: 645, startPoint y: 231, endPoint x: 724, endPoint y: 231, distance: 78.9
click at [724, 231] on div "9/4/2025 - 9/8/2025" at bounding box center [672, 230] width 194 height 13
copy span "9/8/2025"
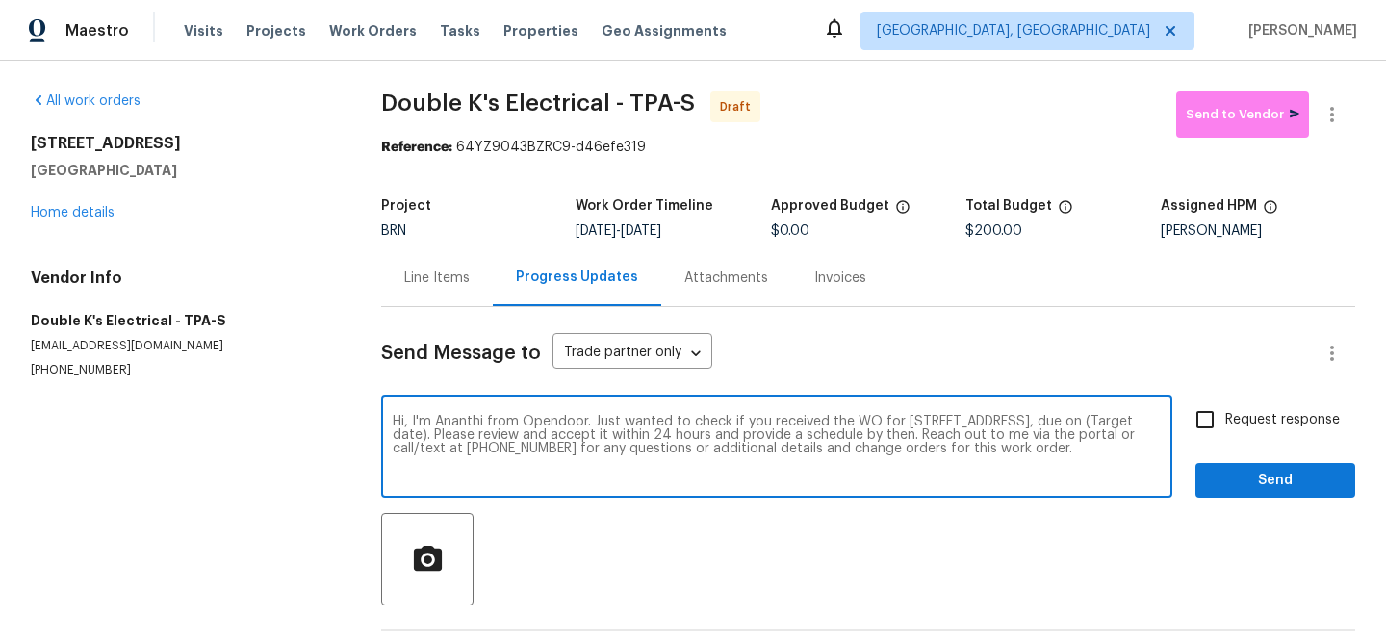
drag, startPoint x: 521, startPoint y: 435, endPoint x: 428, endPoint y: 435, distance: 92.4
click at [428, 435] on textarea "Hi, I'm Ananthi from Opendoor. Just wanted to check if you received the WO for …" at bounding box center [777, 448] width 768 height 67
paste textarea "9/8/2025"
type textarea "Hi, I'm Ananthi from Opendoor. Just wanted to check if you received the WO for …"
click at [1262, 416] on span "Request response" at bounding box center [1282, 420] width 115 height 20
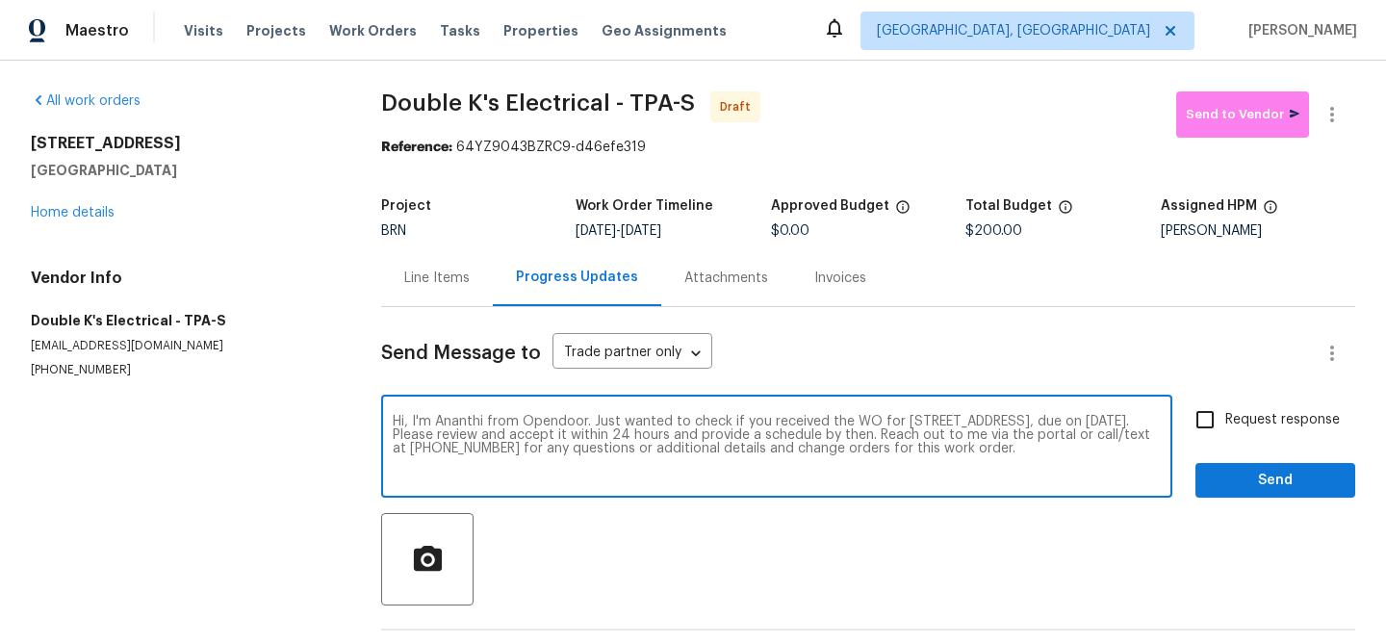
click at [1225, 416] on input "Request response" at bounding box center [1205, 419] width 40 height 40
checkbox input "true"
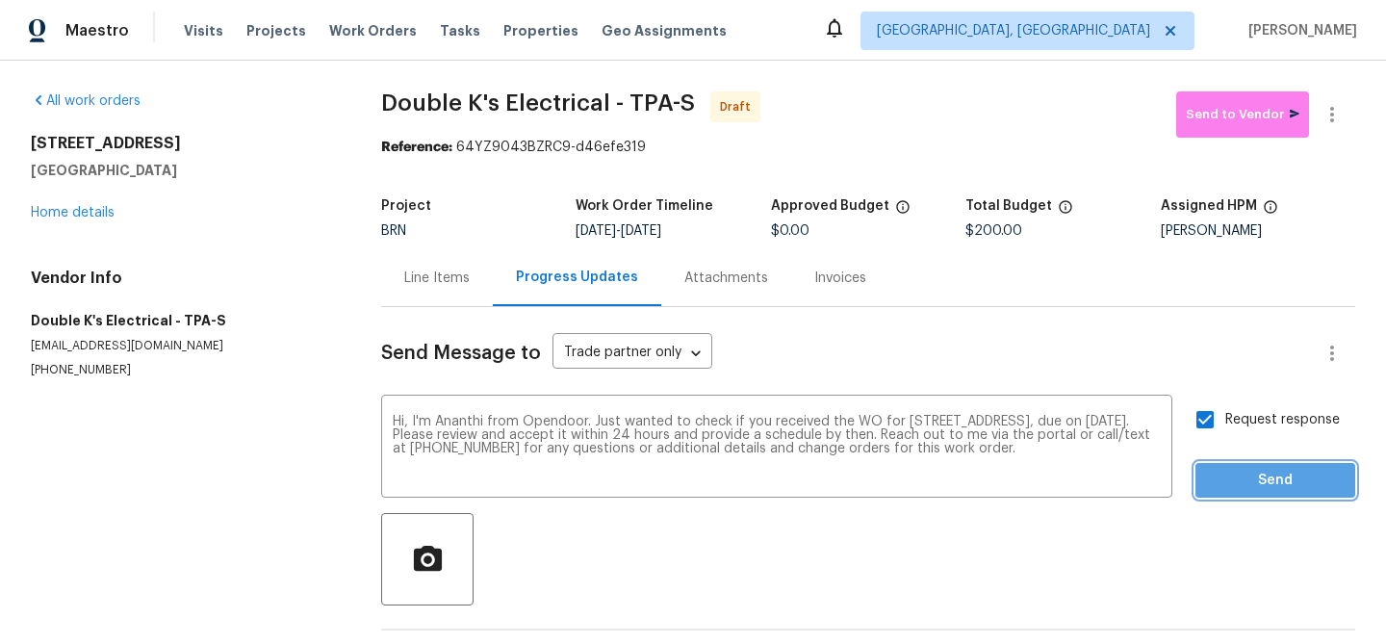
click at [1247, 472] on span "Send" at bounding box center [1275, 481] width 129 height 24
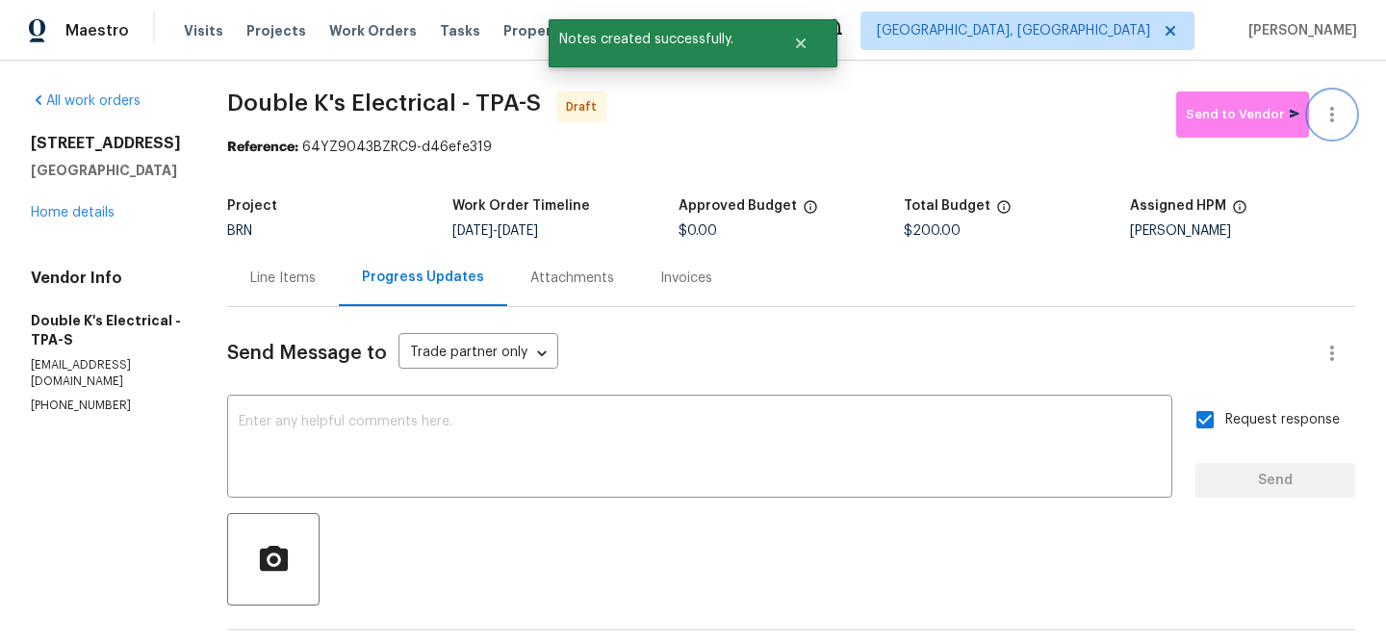
click at [1332, 100] on button "button" at bounding box center [1332, 114] width 46 height 46
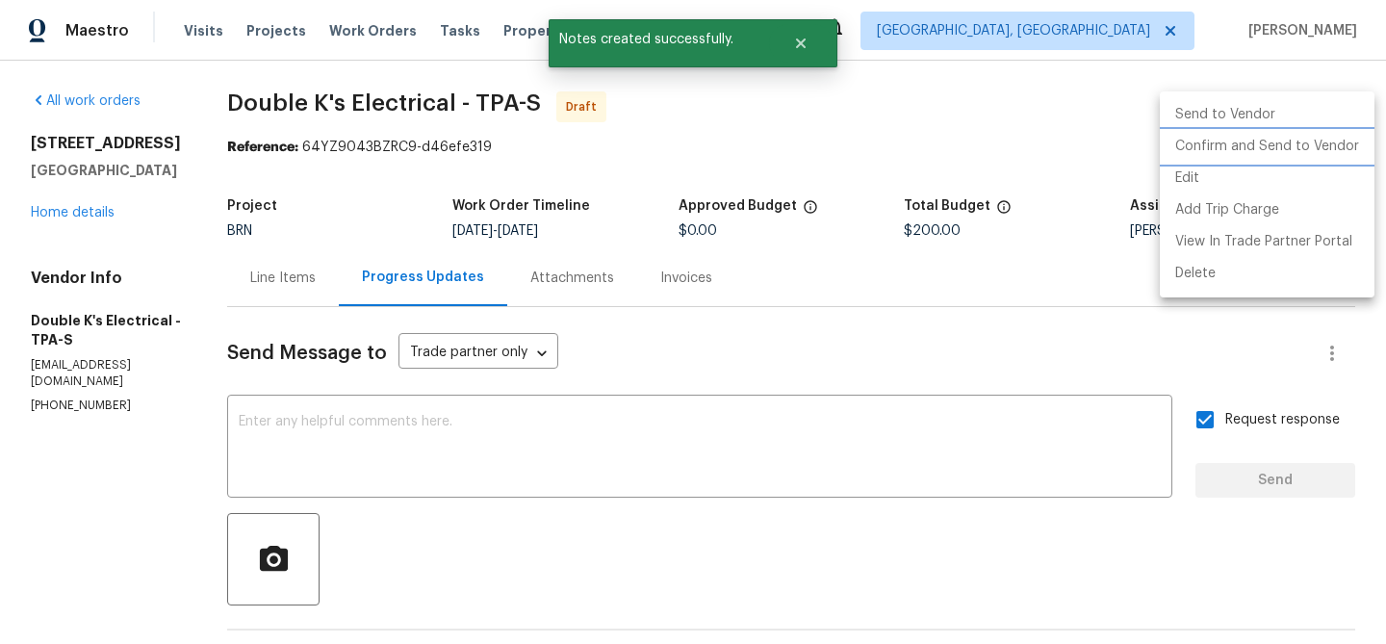
click at [1240, 151] on li "Confirm and Send to Vendor" at bounding box center [1267, 147] width 215 height 32
click at [500, 286] on div at bounding box center [693, 322] width 1386 height 644
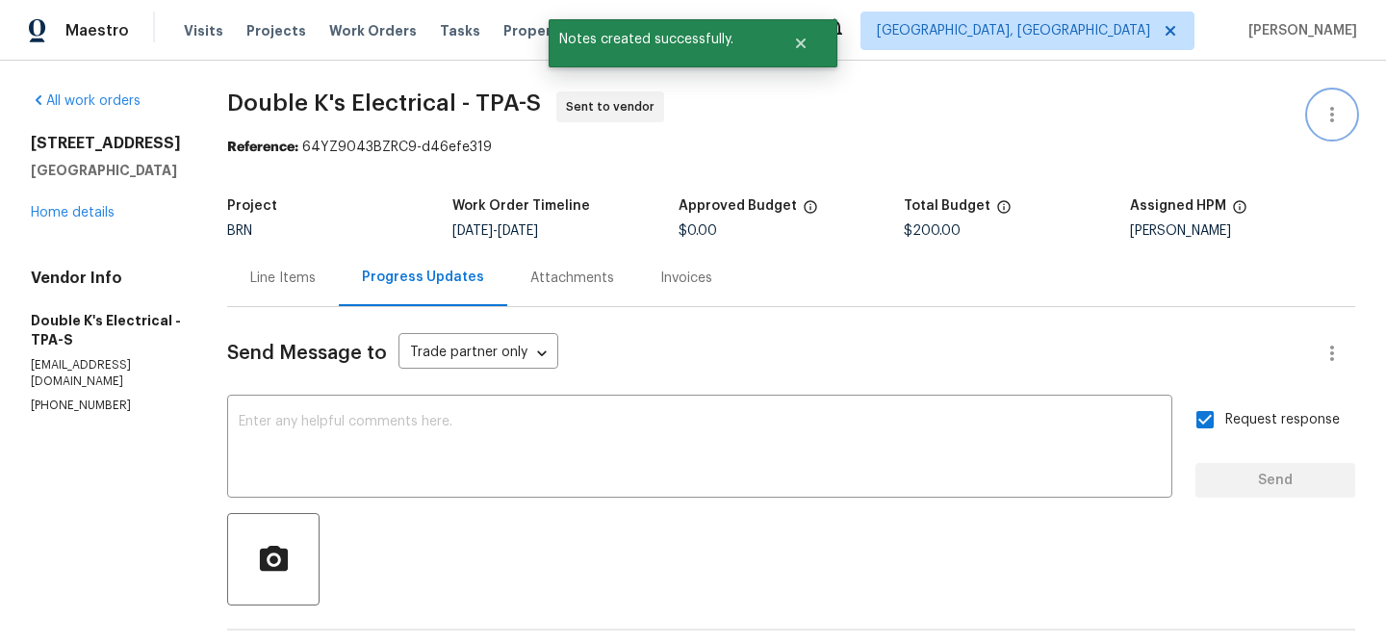
scroll to position [223, 0]
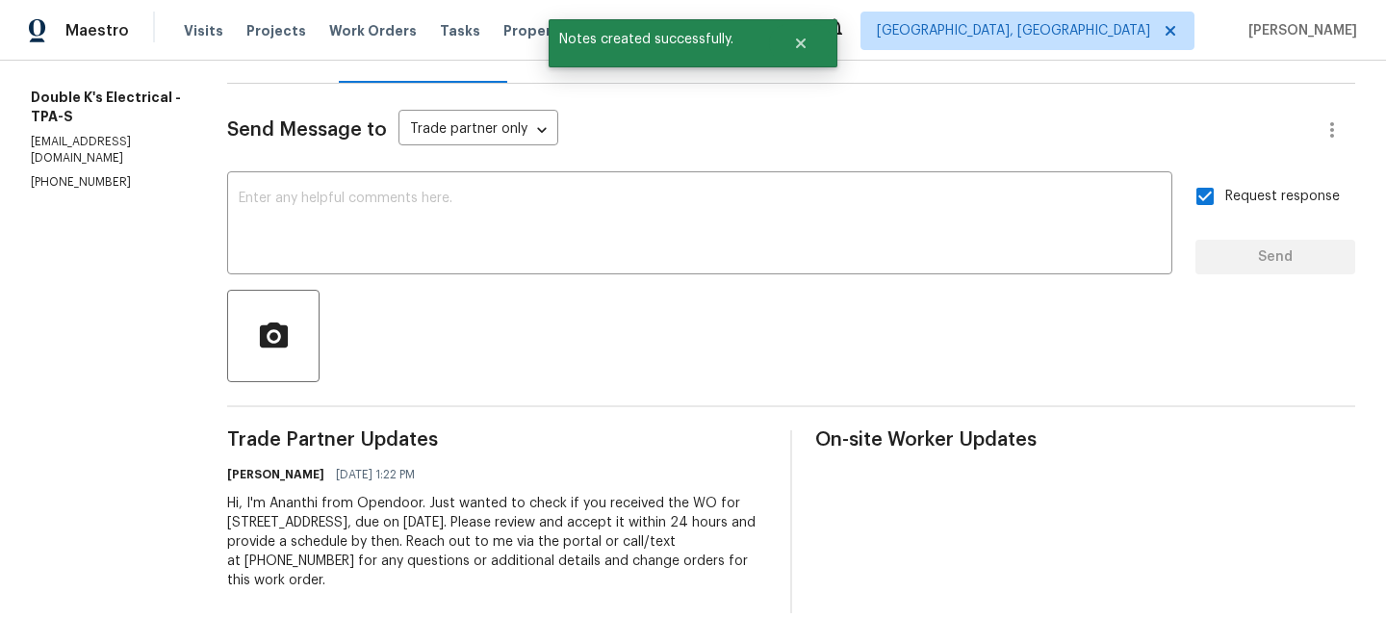
click at [335, 531] on div "Hi, I'm Ananthi from Opendoor. Just wanted to check if you received the WO for …" at bounding box center [497, 542] width 540 height 96
copy div "Trade Partner Updates Ananthi Mahendran 09/04/2025 1:22 PM"
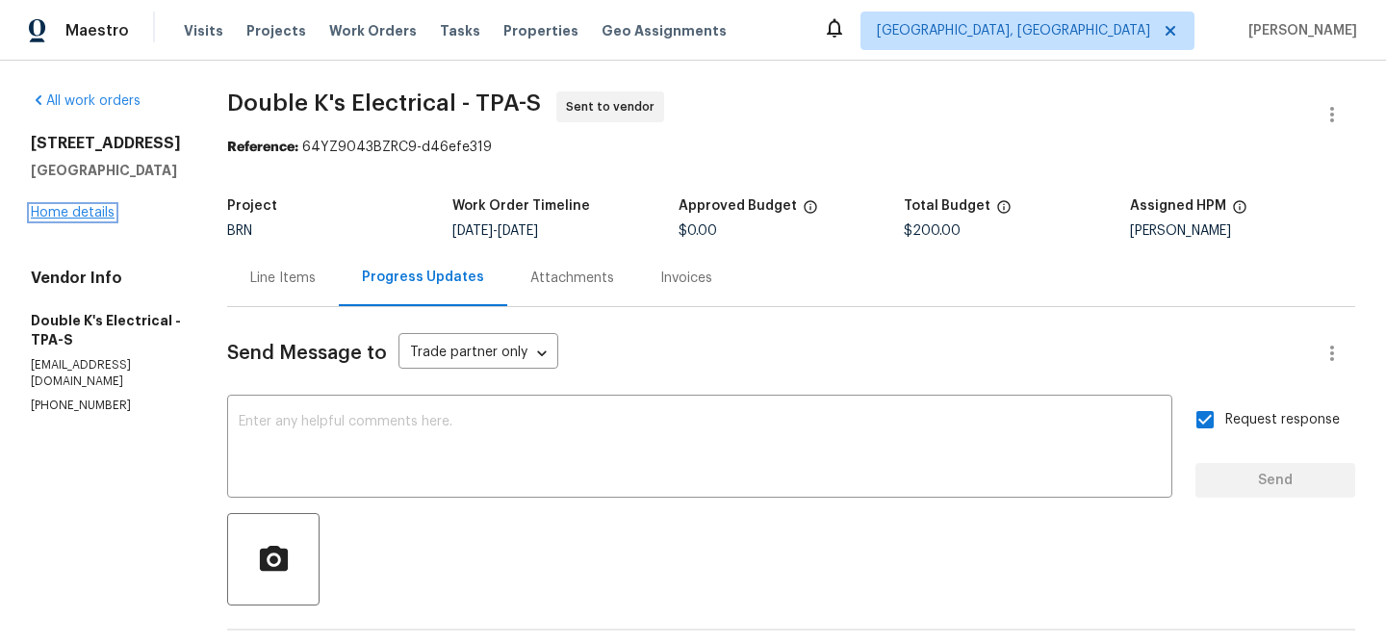
click at [73, 206] on link "Home details" at bounding box center [73, 212] width 84 height 13
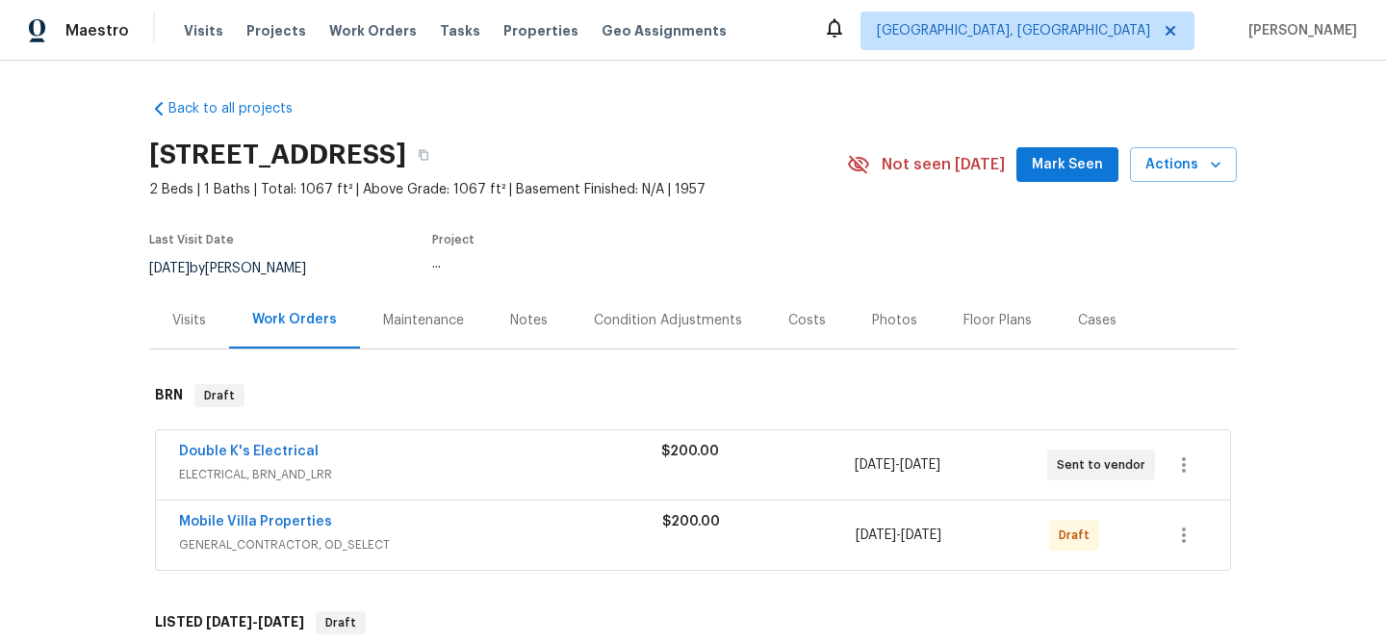
scroll to position [112, 0]
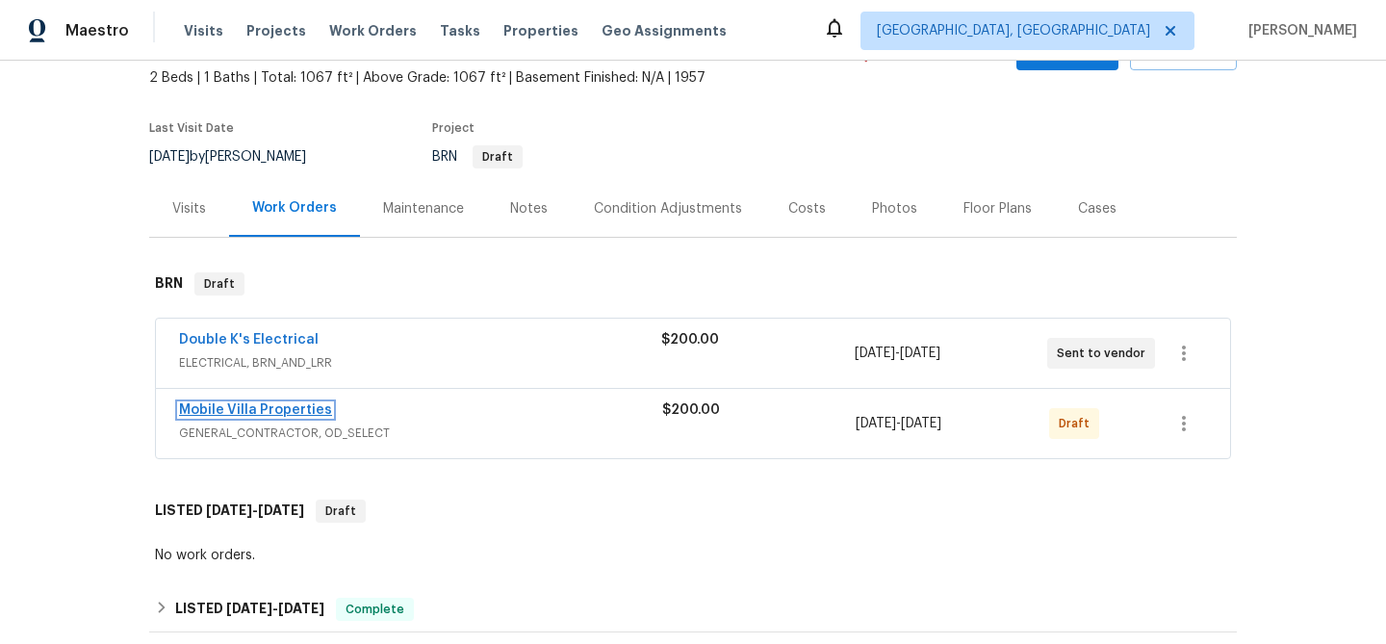
click at [230, 410] on link "Mobile Villa Properties" at bounding box center [255, 409] width 153 height 13
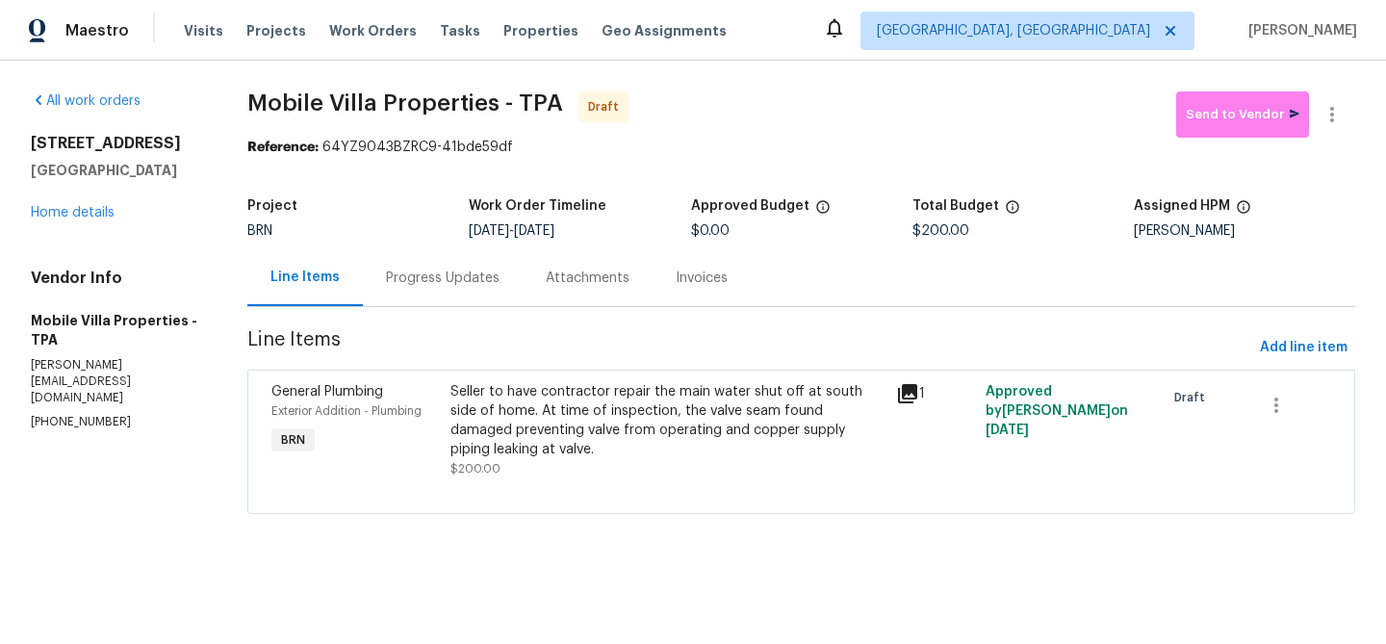
click at [435, 285] on div "Progress Updates" at bounding box center [443, 277] width 114 height 19
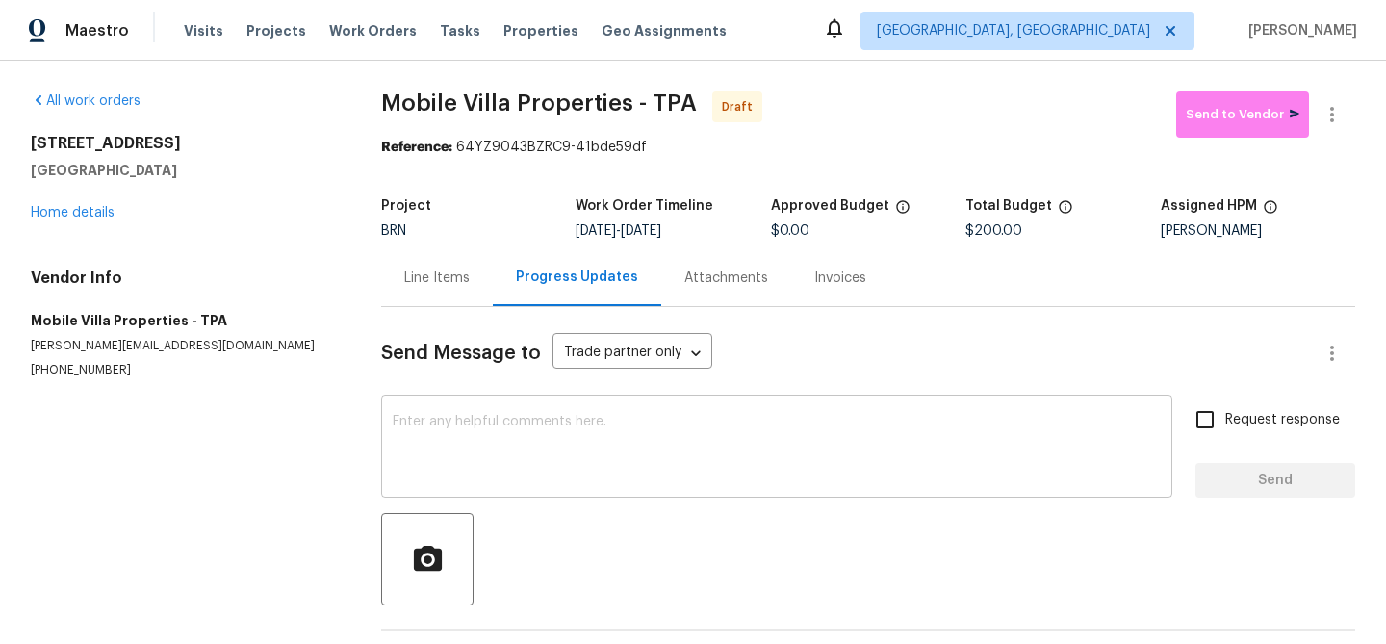
click at [486, 449] on textarea at bounding box center [777, 448] width 768 height 67
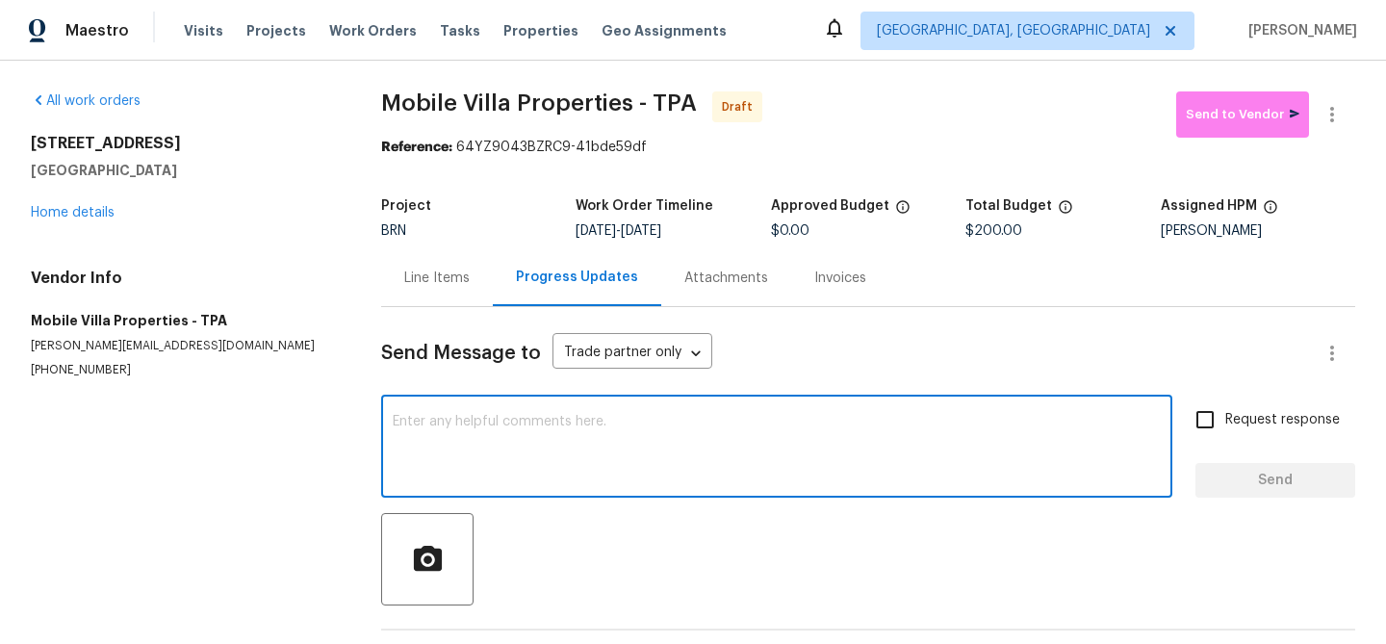
paste textarea "Hi, I'm Ananthi from Opendoor. Just wanted to check if you received the WO for …"
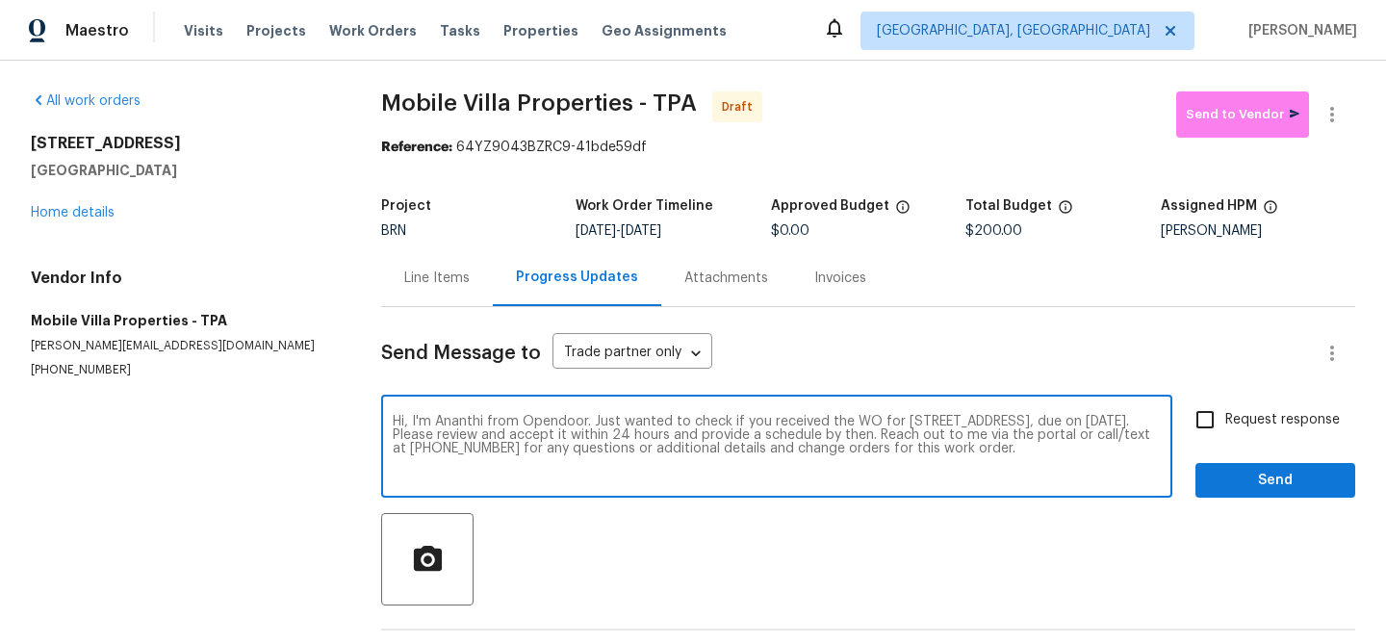
type textarea "Hi, I'm Ananthi from Opendoor. Just wanted to check if you received the WO for …"
click at [1164, 435] on div "Hi, I'm Ananthi from Opendoor. Just wanted to check if you received the WO for …" at bounding box center [776, 448] width 791 height 98
click at [1193, 433] on input "Request response" at bounding box center [1205, 419] width 40 height 40
checkbox input "true"
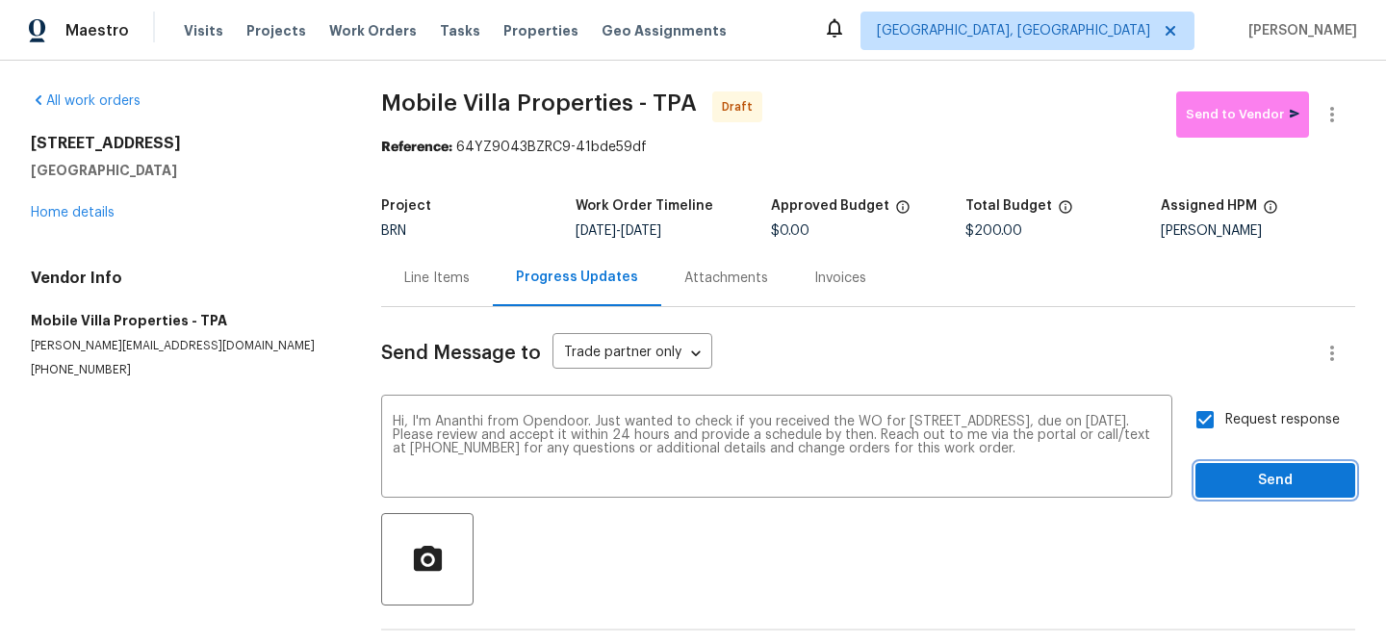
click at [1212, 473] on button "Send" at bounding box center [1275, 481] width 160 height 36
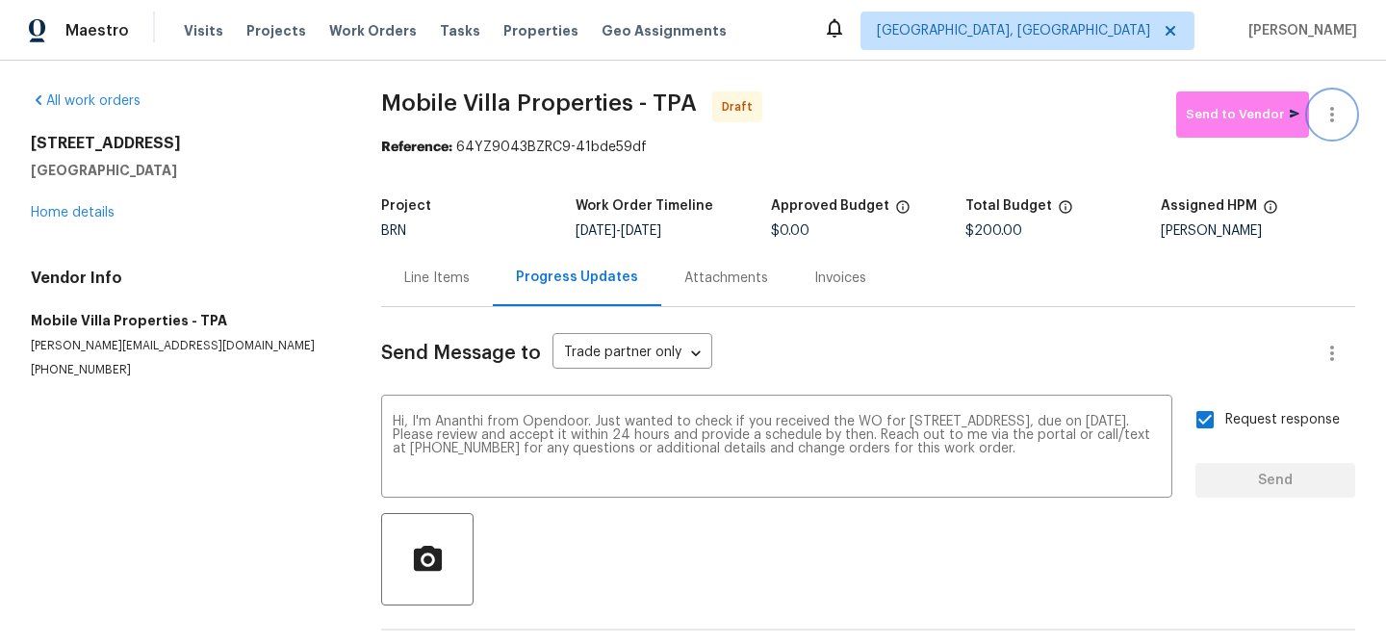
click at [1343, 94] on button "button" at bounding box center [1332, 114] width 46 height 46
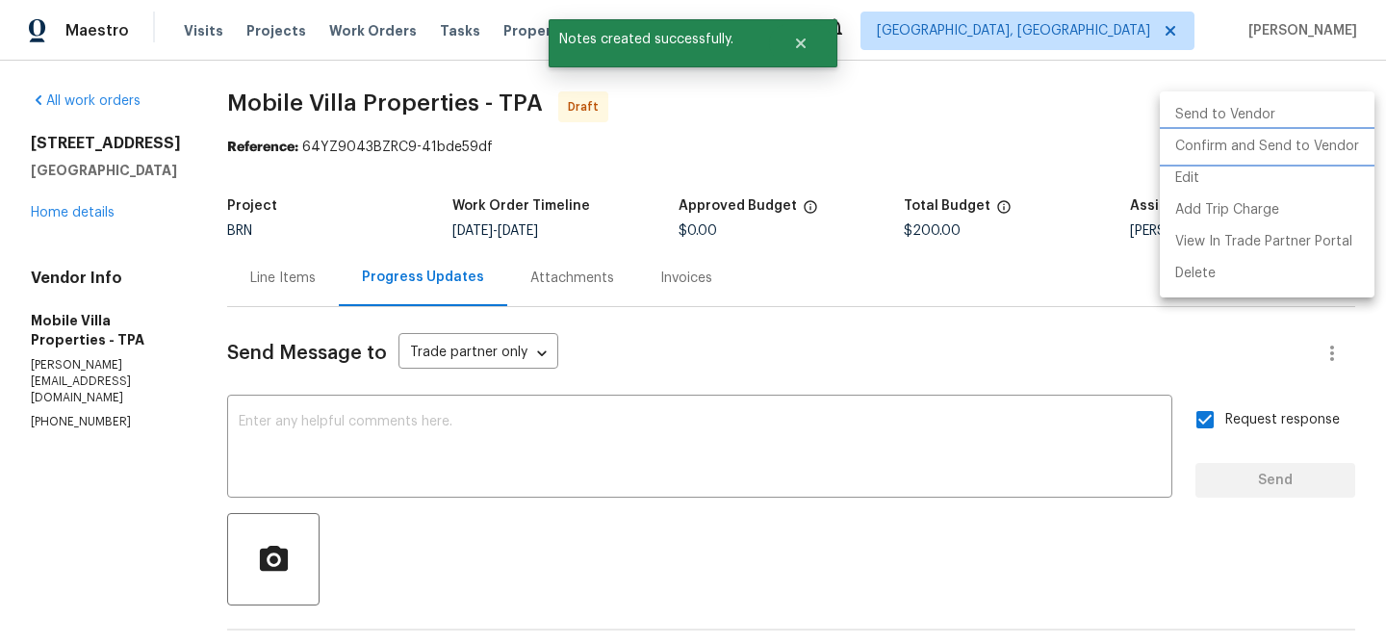
click at [1280, 142] on li "Confirm and Send to Vendor" at bounding box center [1267, 147] width 215 height 32
click at [215, 147] on div at bounding box center [693, 322] width 1386 height 644
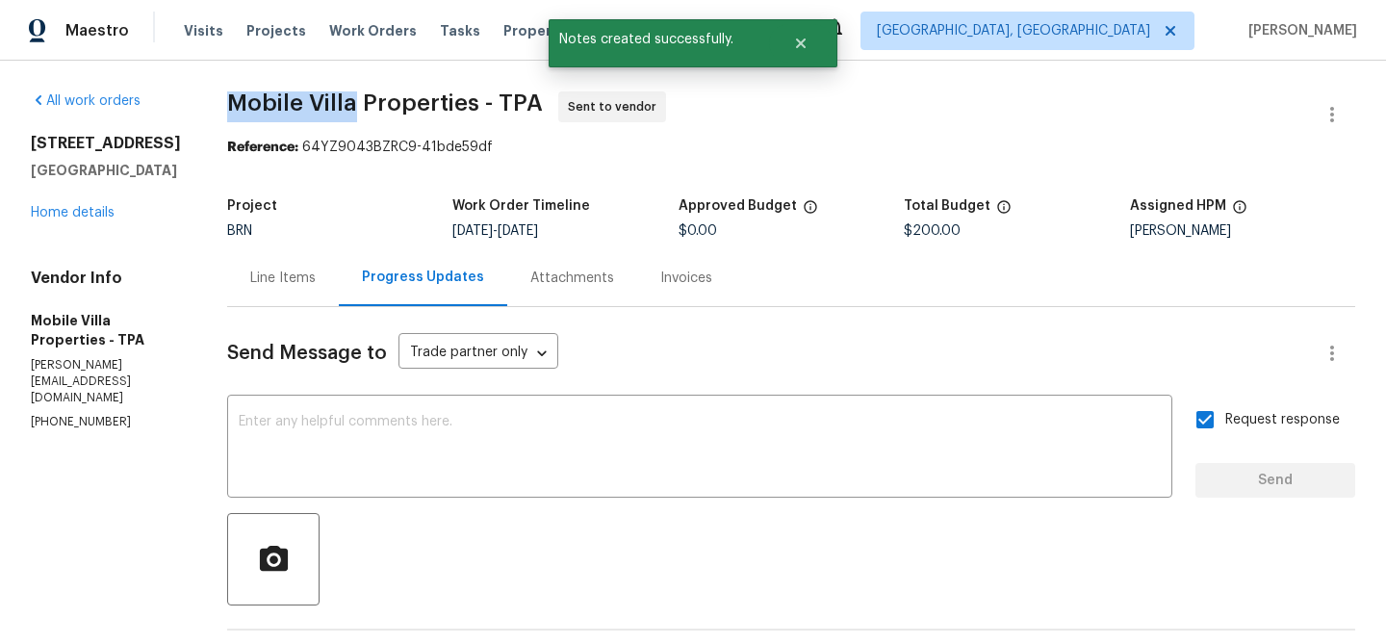
drag, startPoint x: 210, startPoint y: 103, endPoint x: 343, endPoint y: 103, distance: 132.8
click at [343, 103] on div "All work orders 4800 86th Ave N Pinellas Park, FL 33782 Home details Vendor Inf…" at bounding box center [693, 464] width 1386 height 806
copy span "Mobile Villa"
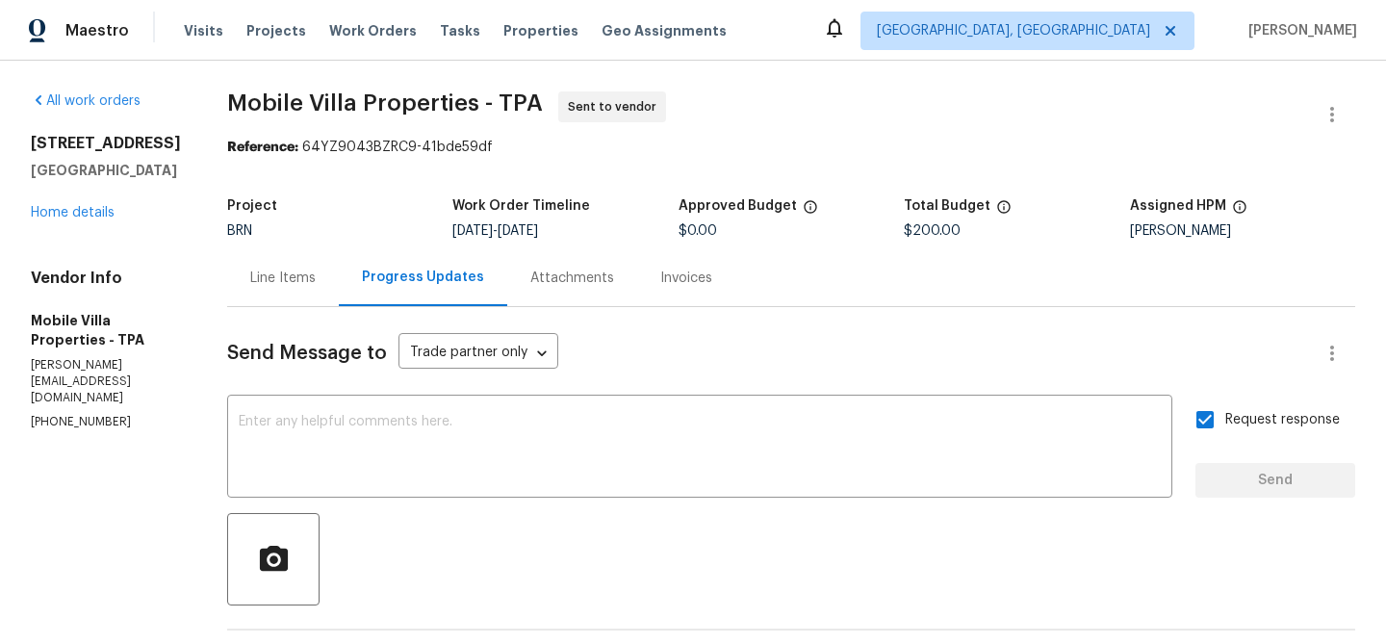
click at [305, 177] on section "Mobile Villa Properties - TPA Sent to vendor Reference: 64YZ9043BZRC9-41bde59df…" at bounding box center [791, 463] width 1128 height 745
click at [293, 159] on section "Mobile Villa Properties - TPA Sent to vendor Reference: 64YZ9043BZRC9-41bde59df…" at bounding box center [791, 463] width 1128 height 745
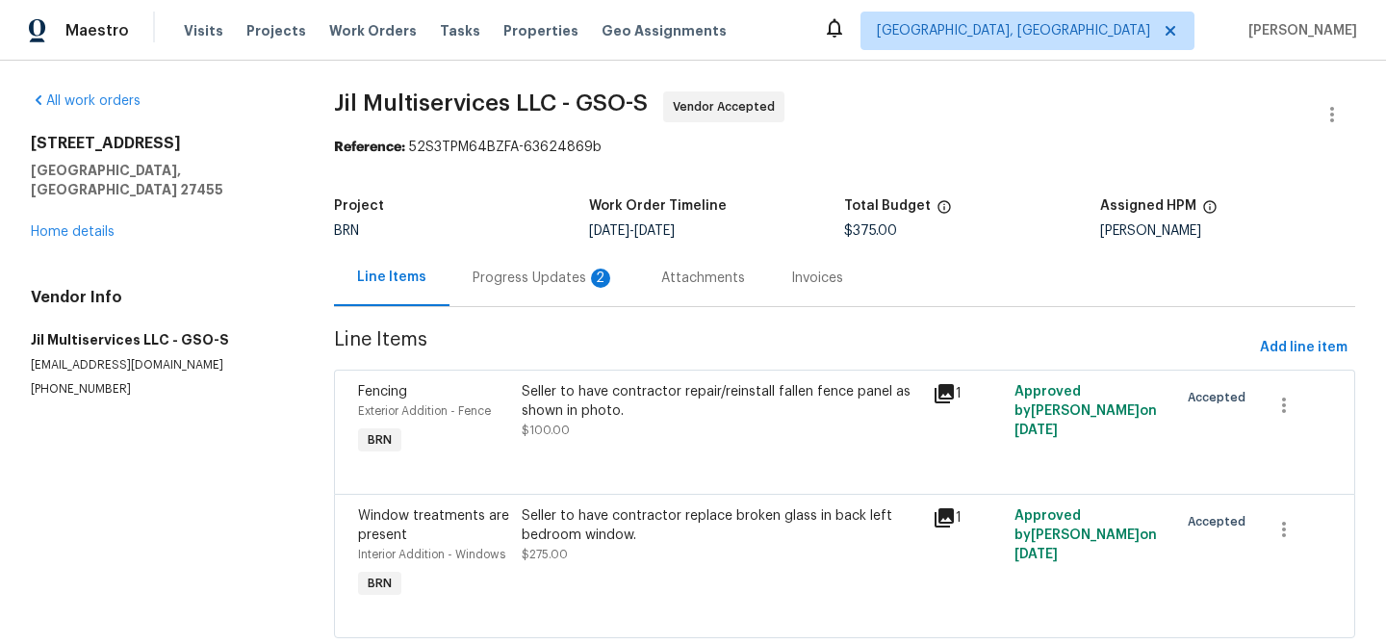
click at [473, 268] on div "Progress Updates 2" at bounding box center [544, 277] width 142 height 19
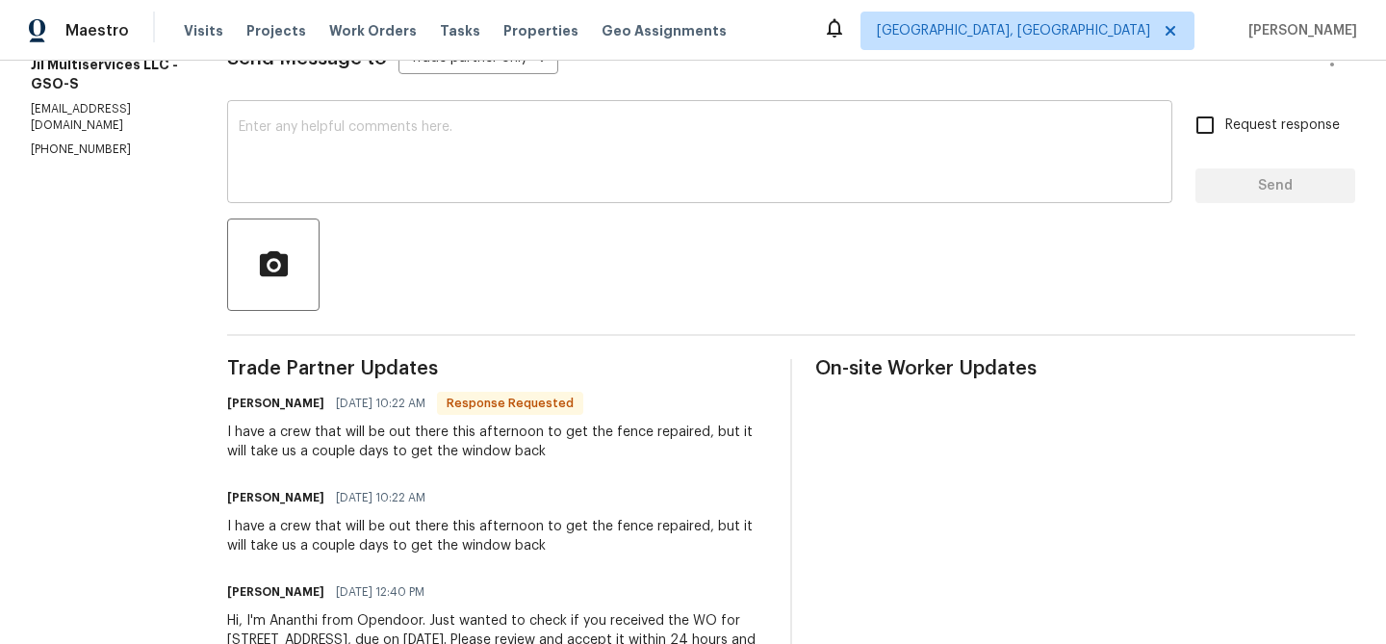
click at [343, 161] on textarea at bounding box center [700, 153] width 922 height 67
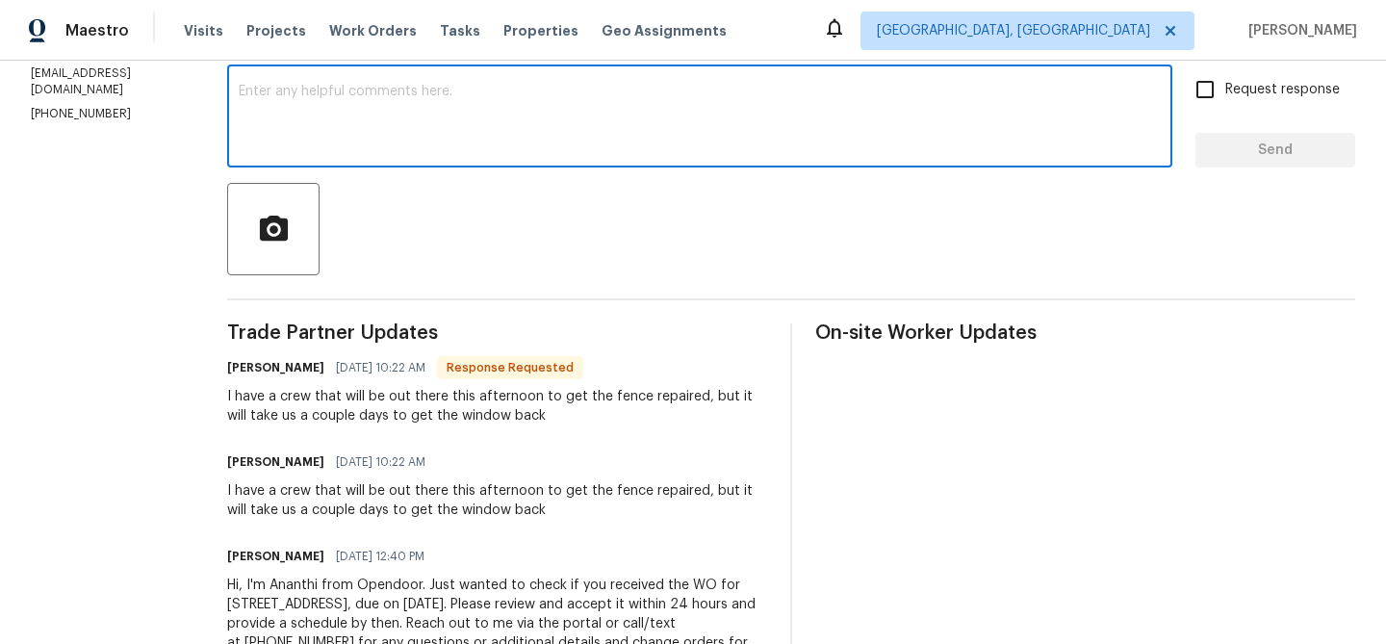
scroll to position [308, 0]
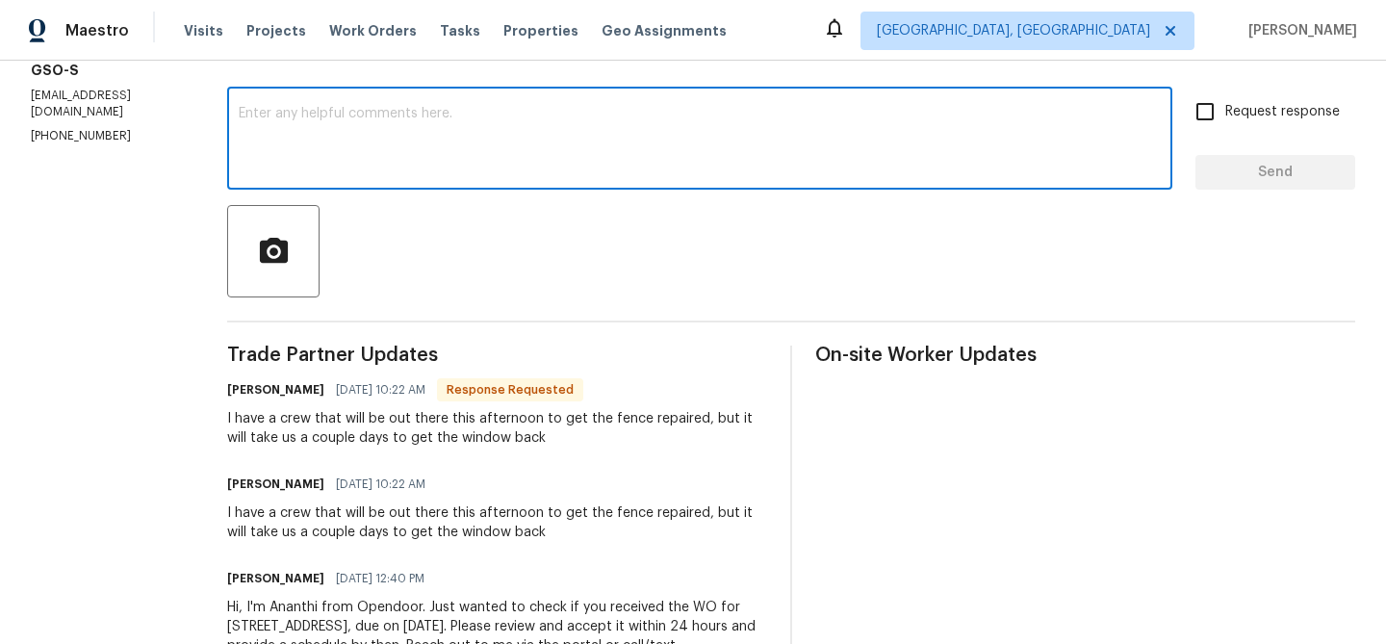
click at [362, 135] on textarea at bounding box center [700, 140] width 922 height 67
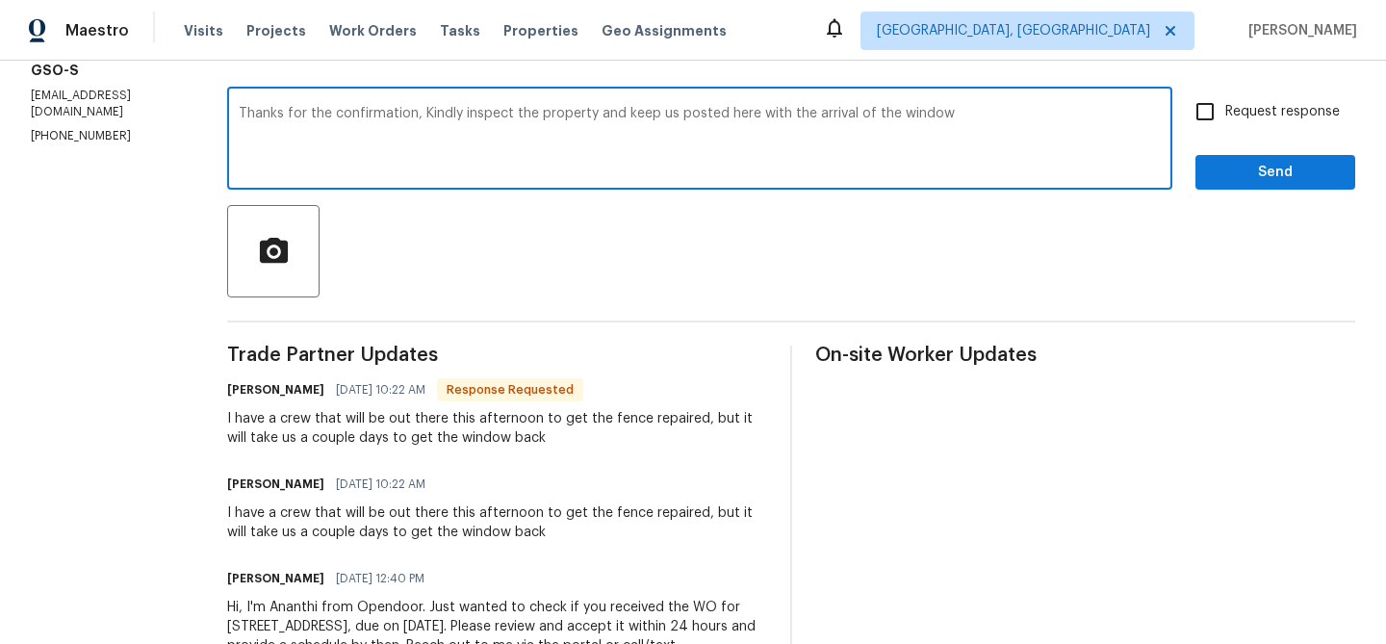
type textarea "Thanks for the confirmation, Kindly inspect the property and keep us posted her…"
click at [270, 125] on textarea "Thanks for the confirmation, Kindly inspect the property and keep us posted her…" at bounding box center [700, 140] width 922 height 67
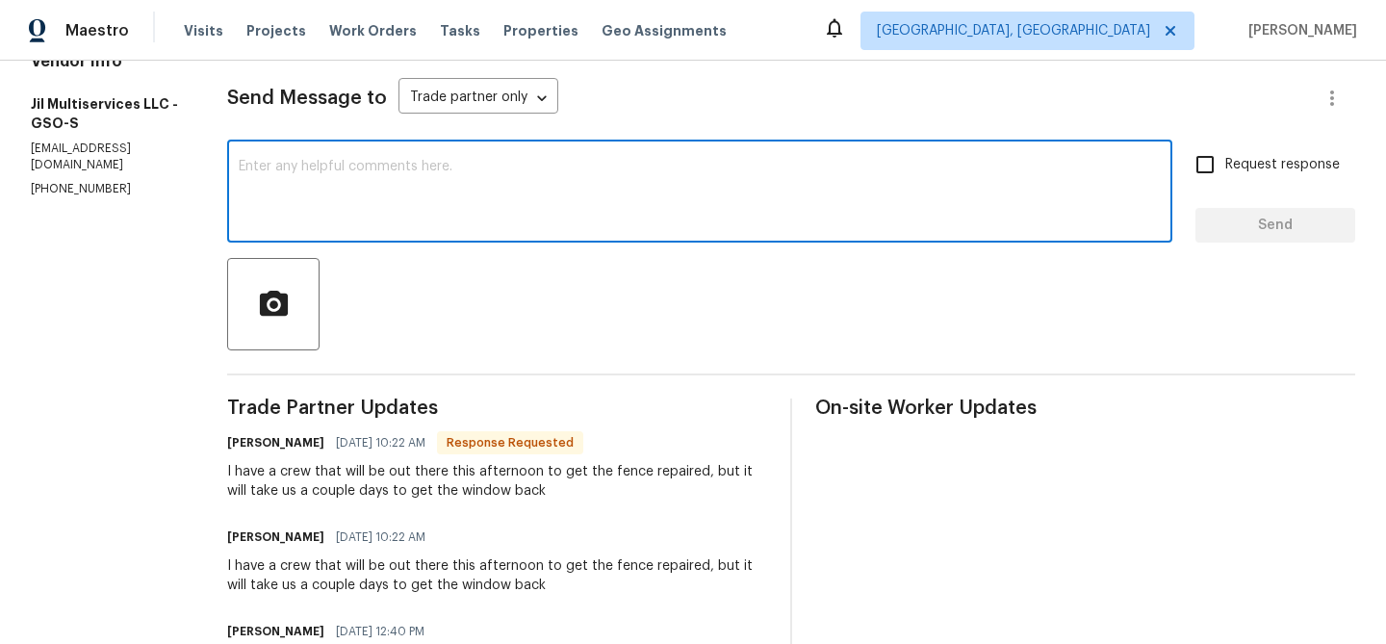
scroll to position [210, 0]
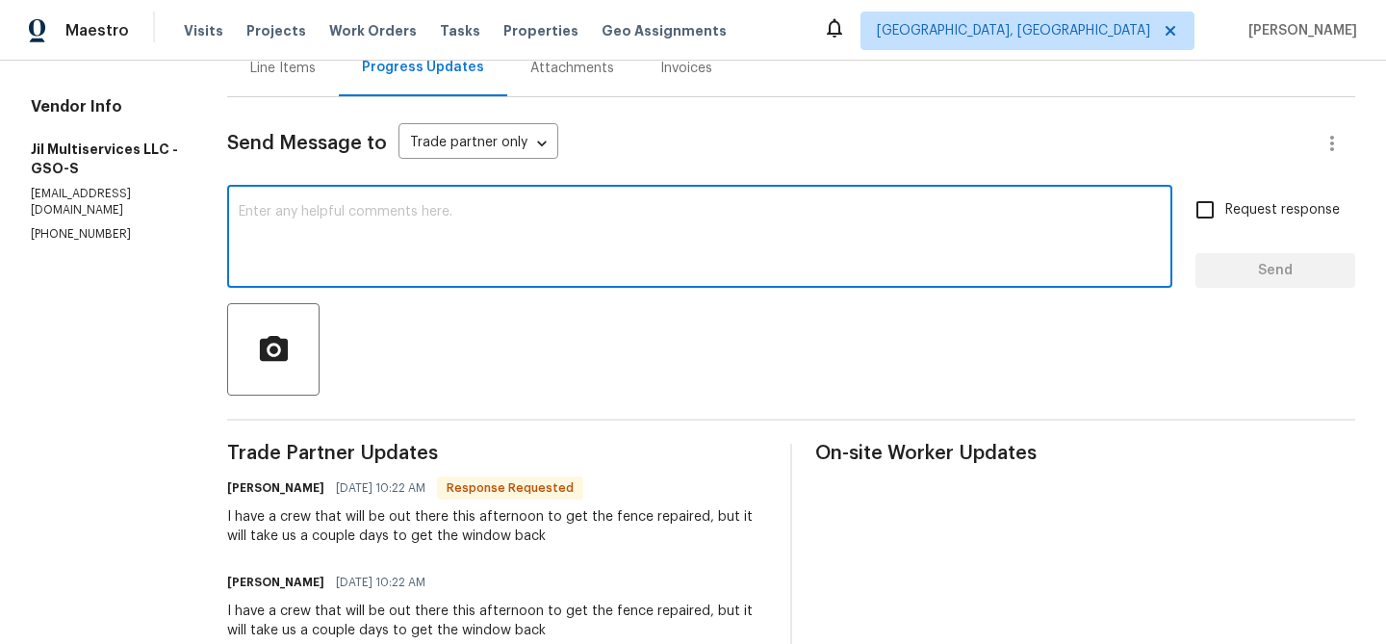
click at [279, 126] on div "Send Message to Trade partner only Trade partner only ​" at bounding box center [768, 143] width 1082 height 46
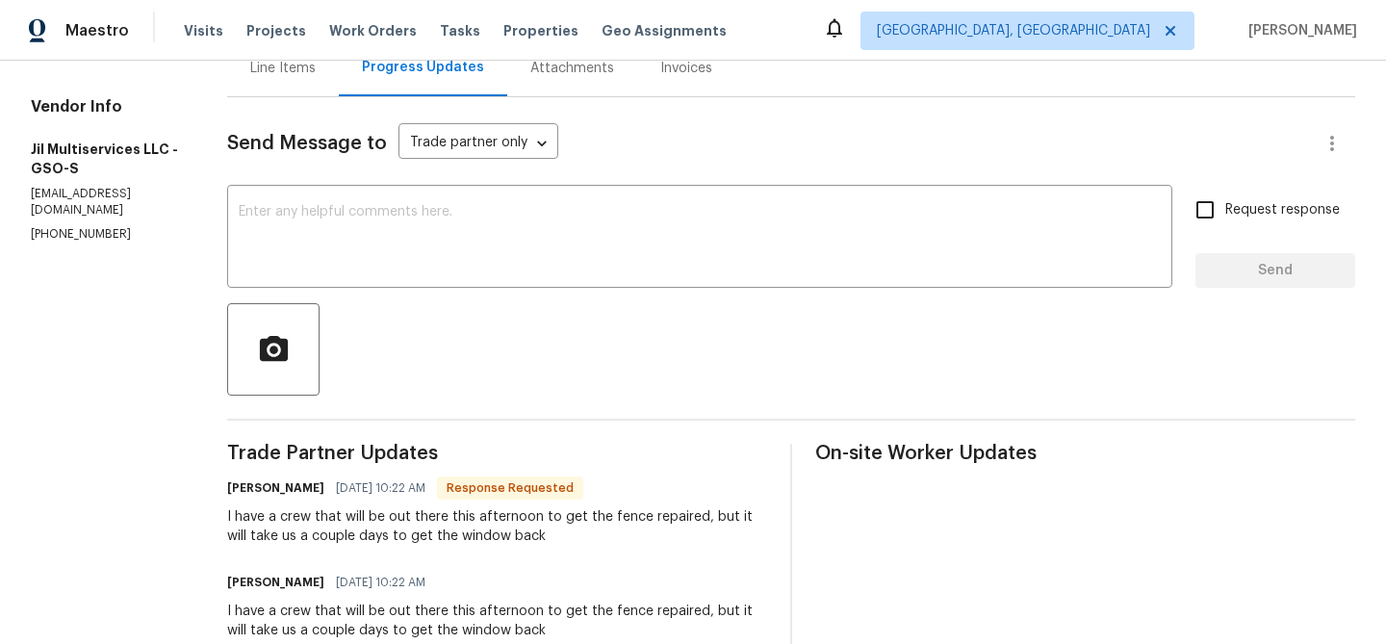
click at [282, 97] on div "Send Message to Trade partner only Trade partner only ​ x ​ Request response Se…" at bounding box center [791, 456] width 1128 height 718
click at [292, 73] on div "Line Items" at bounding box center [282, 68] width 65 height 19
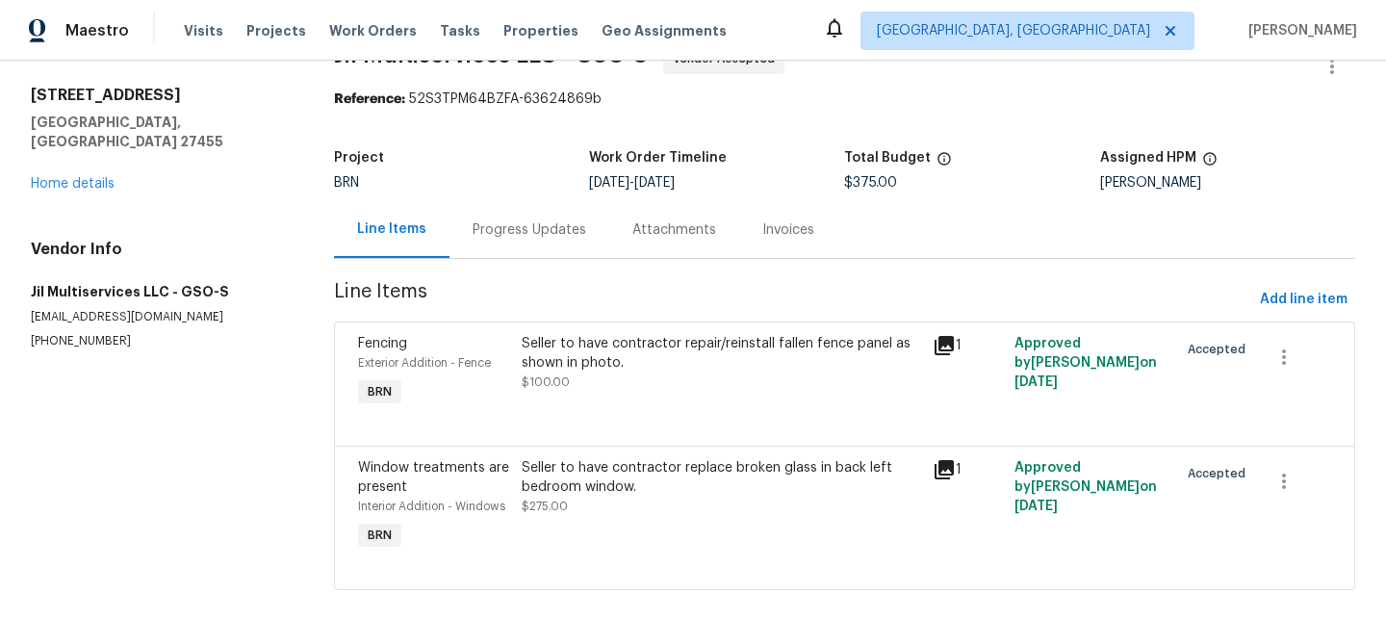
click at [502, 233] on div "Progress Updates" at bounding box center [530, 229] width 114 height 19
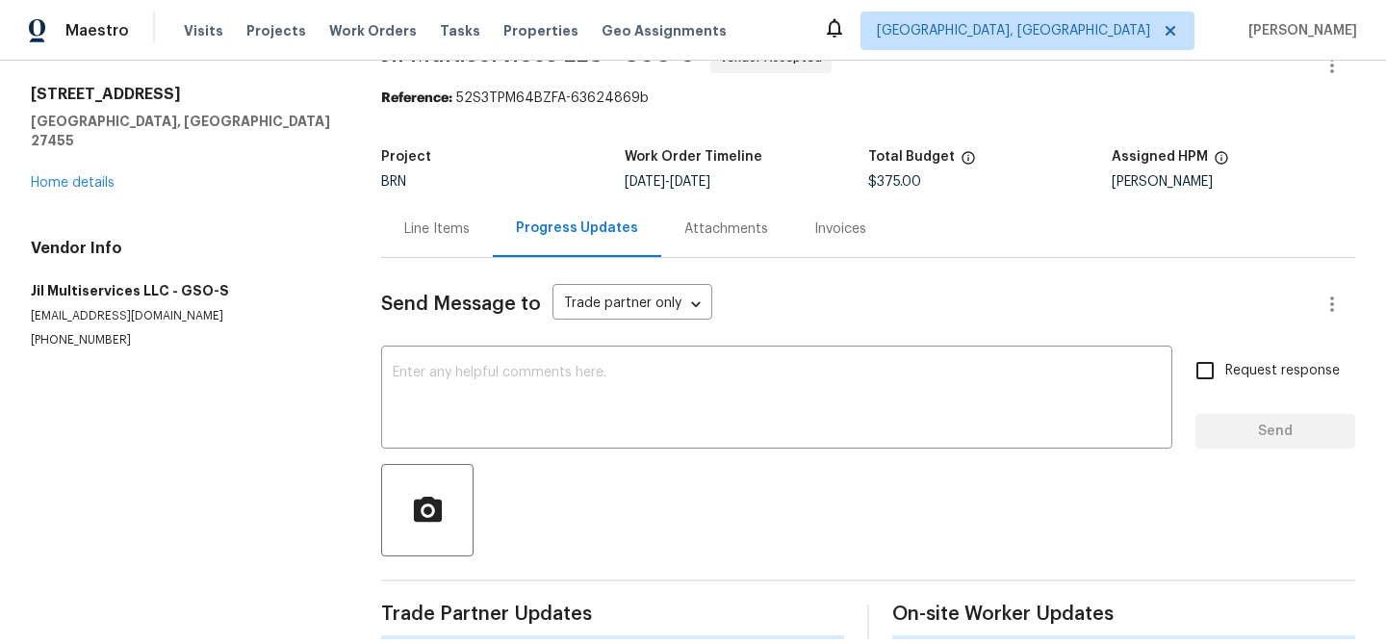
scroll to position [75, 0]
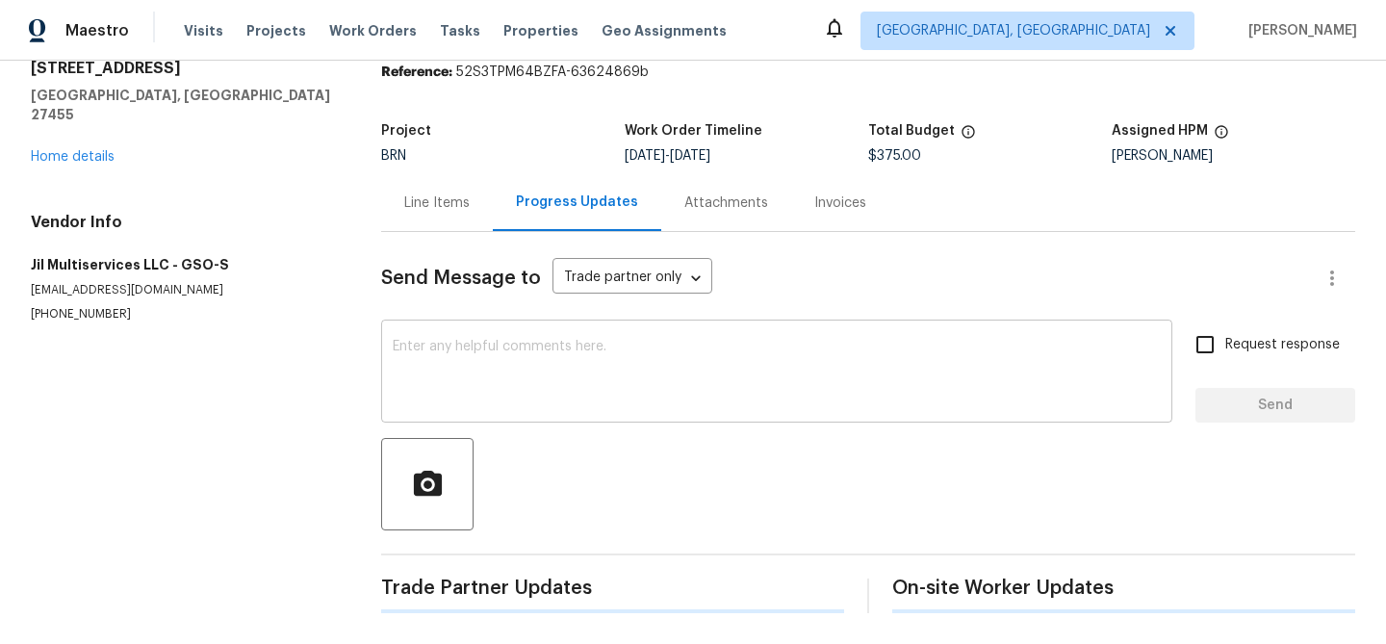
click at [482, 353] on textarea at bounding box center [777, 373] width 768 height 67
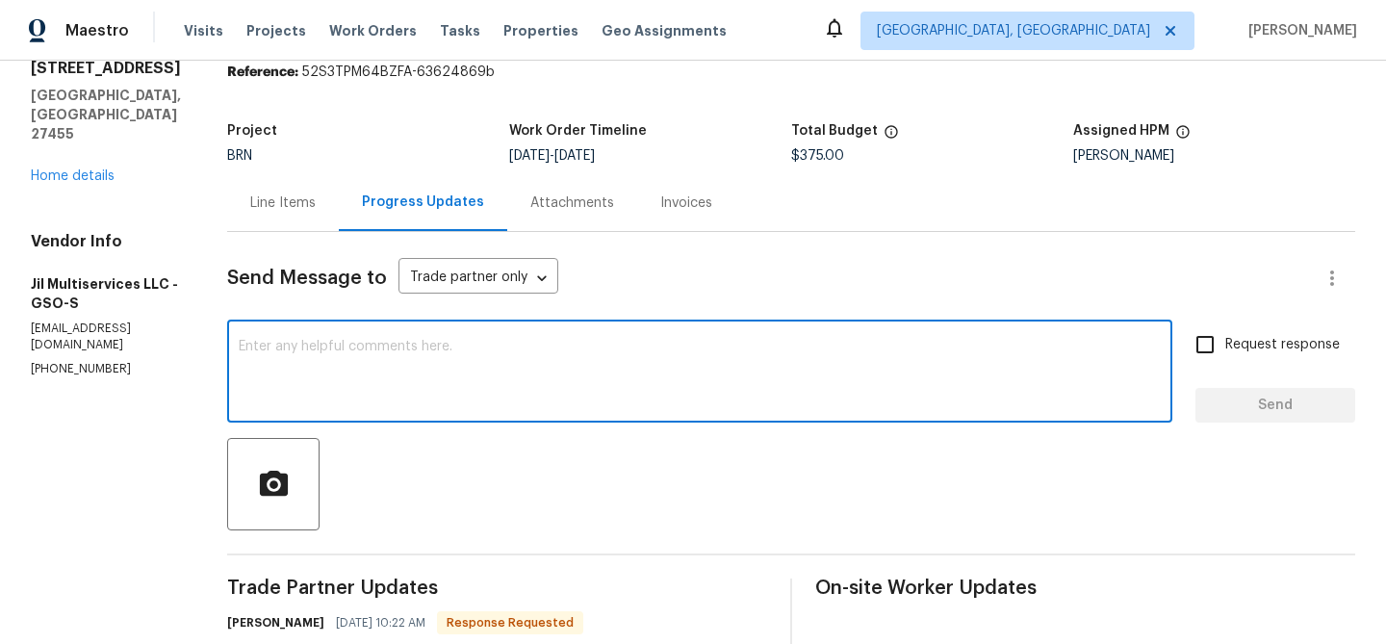
paste textarea "Thanks for the confirmation, Kindly inspect the property and keep us posted her…"
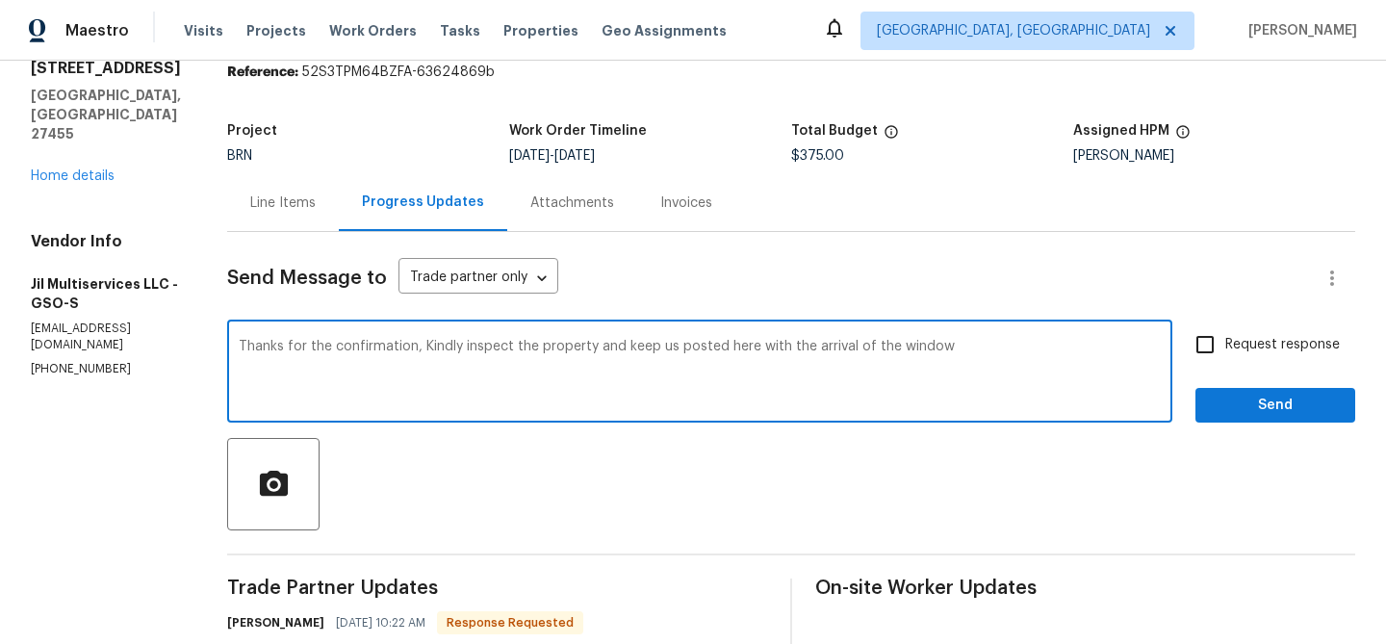
click at [857, 346] on textarea "Thanks for the confirmation, Kindly inspect the property and keep us posted her…" at bounding box center [700, 373] width 922 height 67
type textarea "Thanks for the confirmation, Kindly inspect the property and keep us posted her…"
click at [1298, 332] on label "Request response" at bounding box center [1262, 344] width 155 height 40
click at [1225, 332] on input "Request response" at bounding box center [1205, 344] width 40 height 40
checkbox input "true"
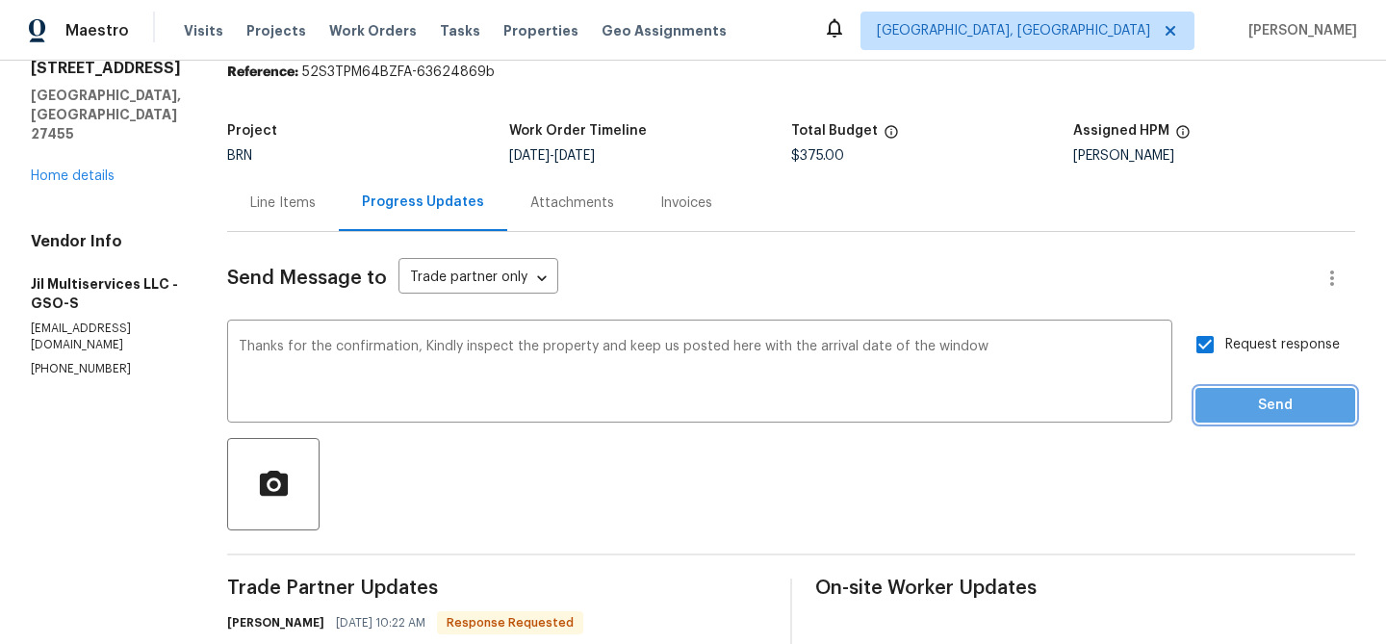
click at [1252, 391] on button "Send" at bounding box center [1275, 406] width 160 height 36
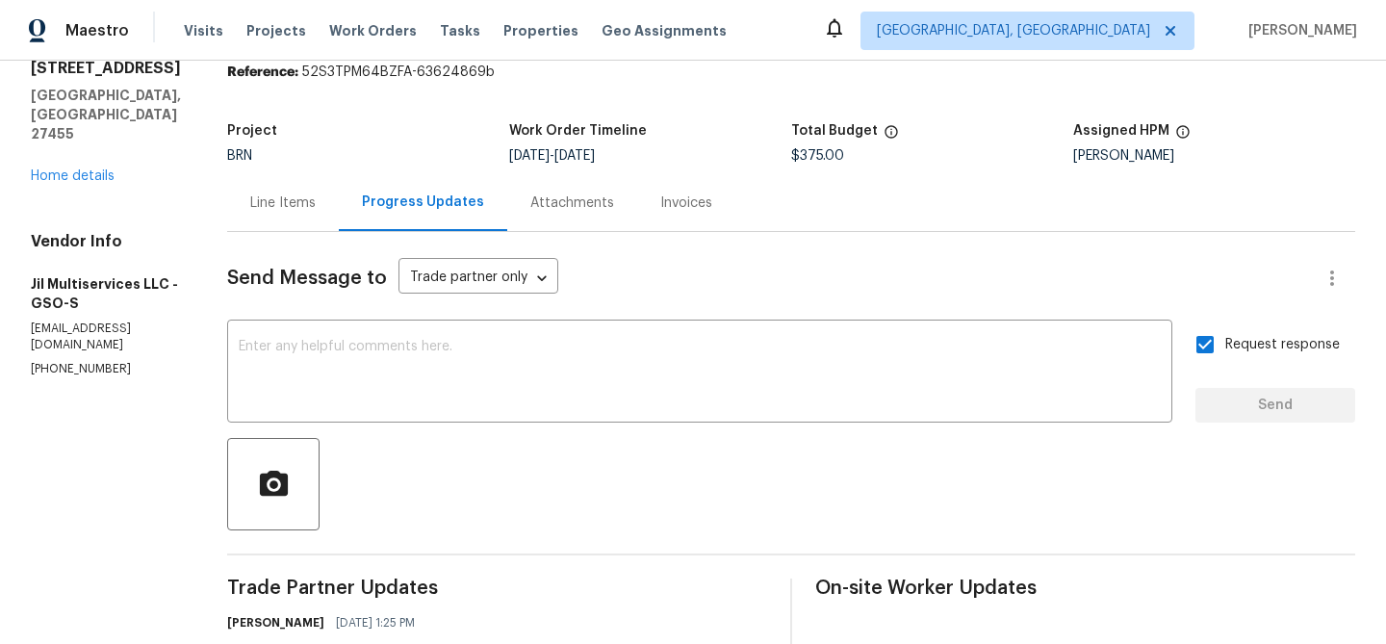
scroll to position [0, 0]
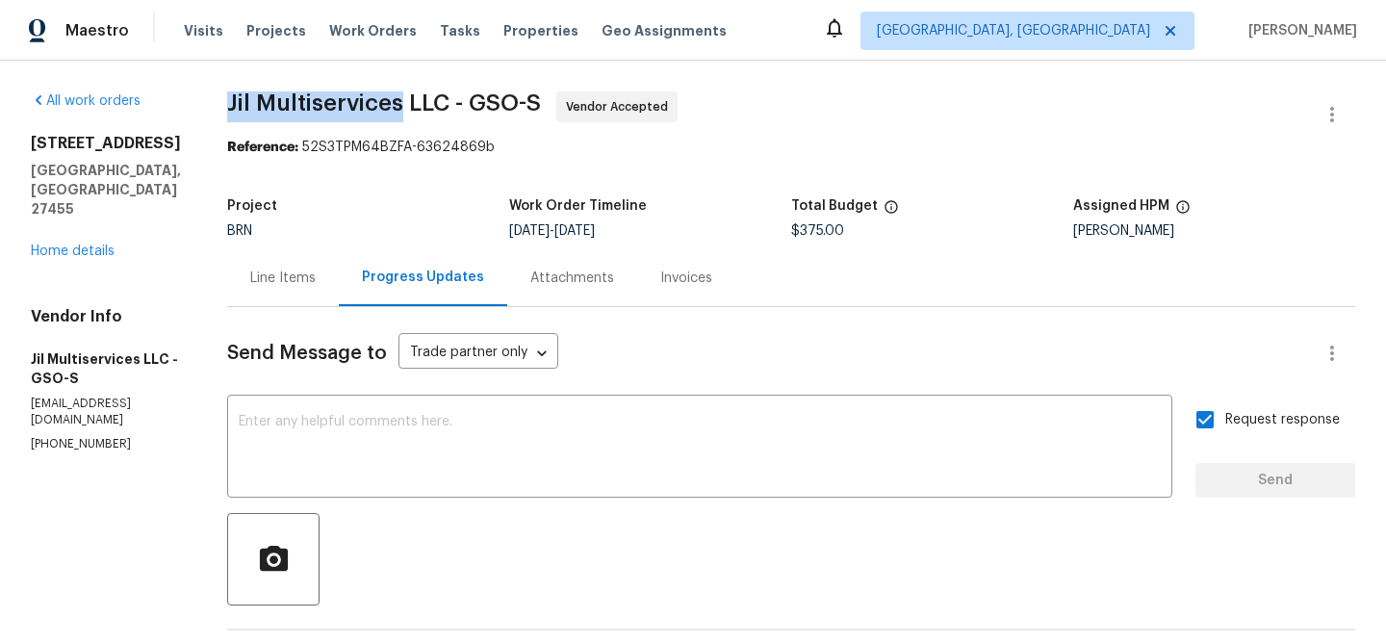
drag, startPoint x: 224, startPoint y: 110, endPoint x: 410, endPoint y: 103, distance: 185.9
click at [410, 103] on div "All work orders 7 Crestbrook Ct Greensboro, NC 27455 Home details Vendor Info J…" at bounding box center [693, 605] width 1386 height 1089
copy span "Jil Multiservices"
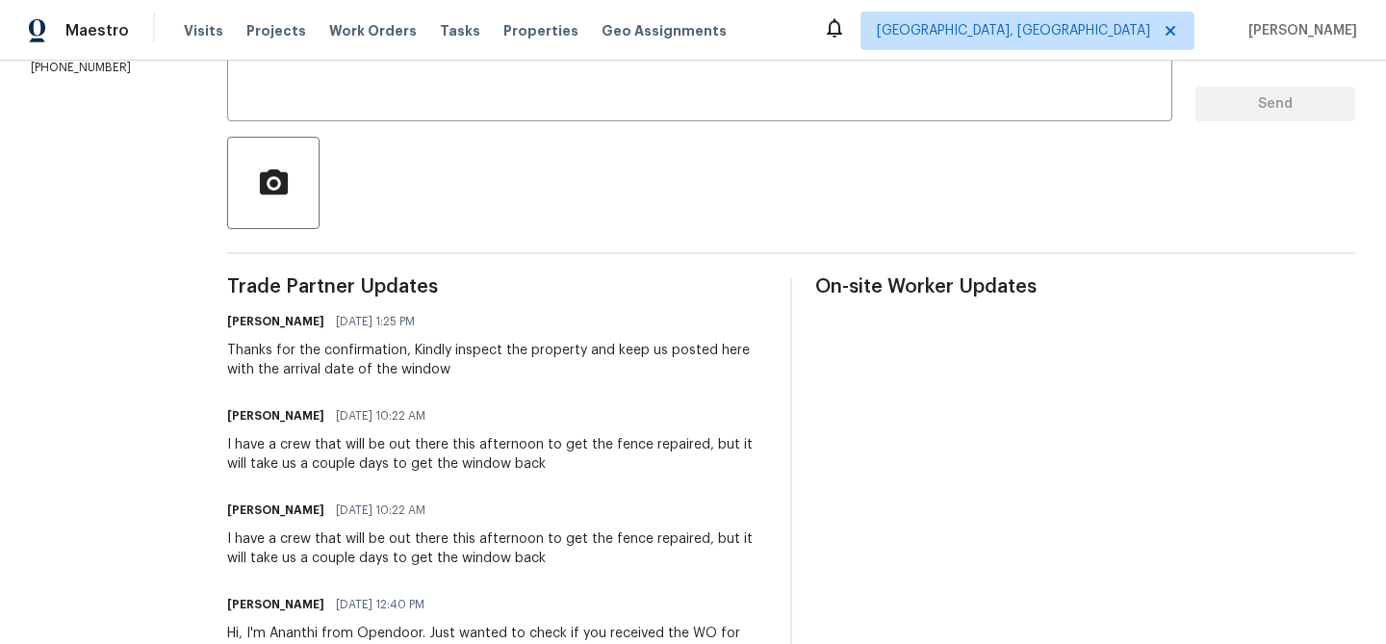
scroll to position [393, 0]
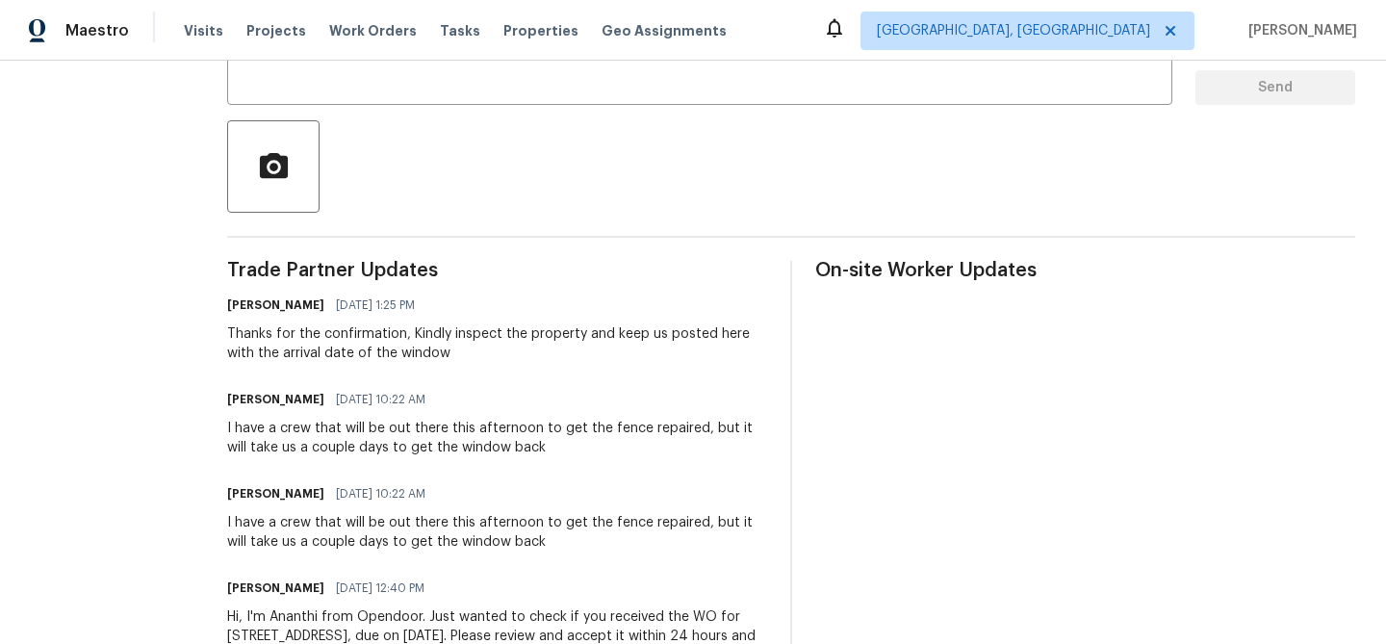
click at [290, 431] on div "I have a crew that will be out there this afternoon to get the fence repaired, …" at bounding box center [497, 438] width 540 height 38
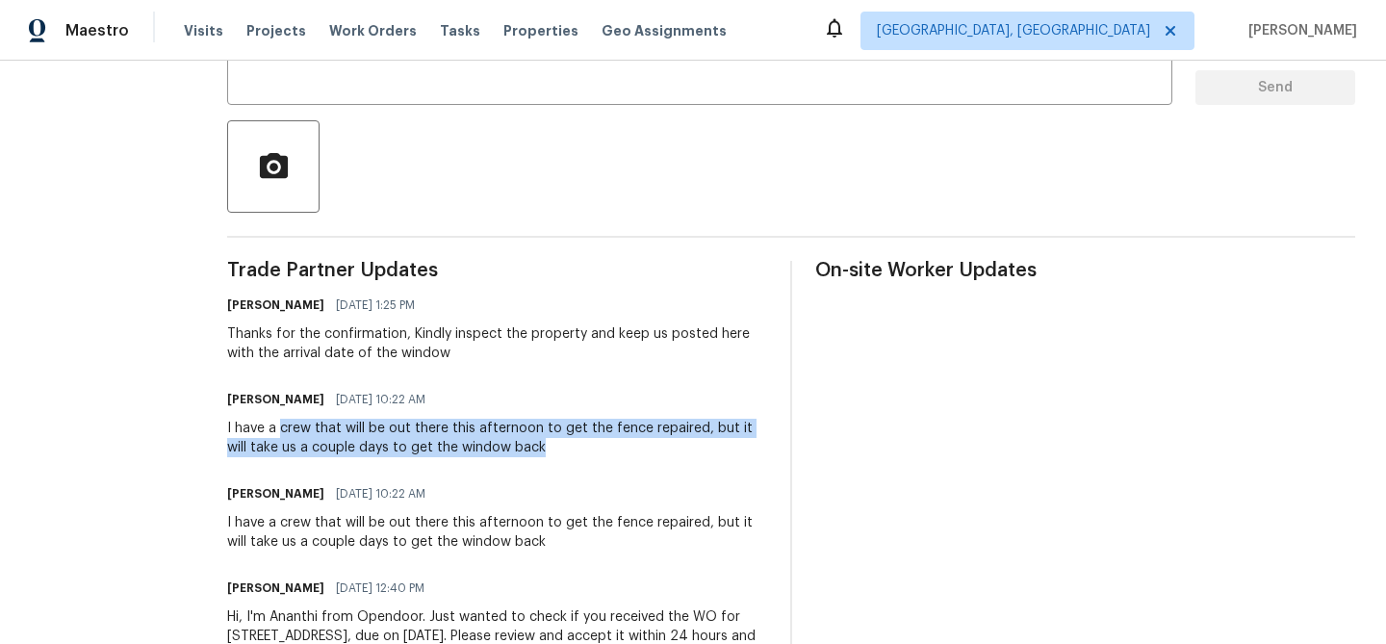
drag, startPoint x: 289, startPoint y: 431, endPoint x: 531, endPoint y: 446, distance: 242.9
click at [531, 446] on div "I have a crew that will be out there this afternoon to get the fence repaired, …" at bounding box center [497, 438] width 540 height 38
copy div "crew that will be out there this afternoon to get the fence repaired, but it wi…"
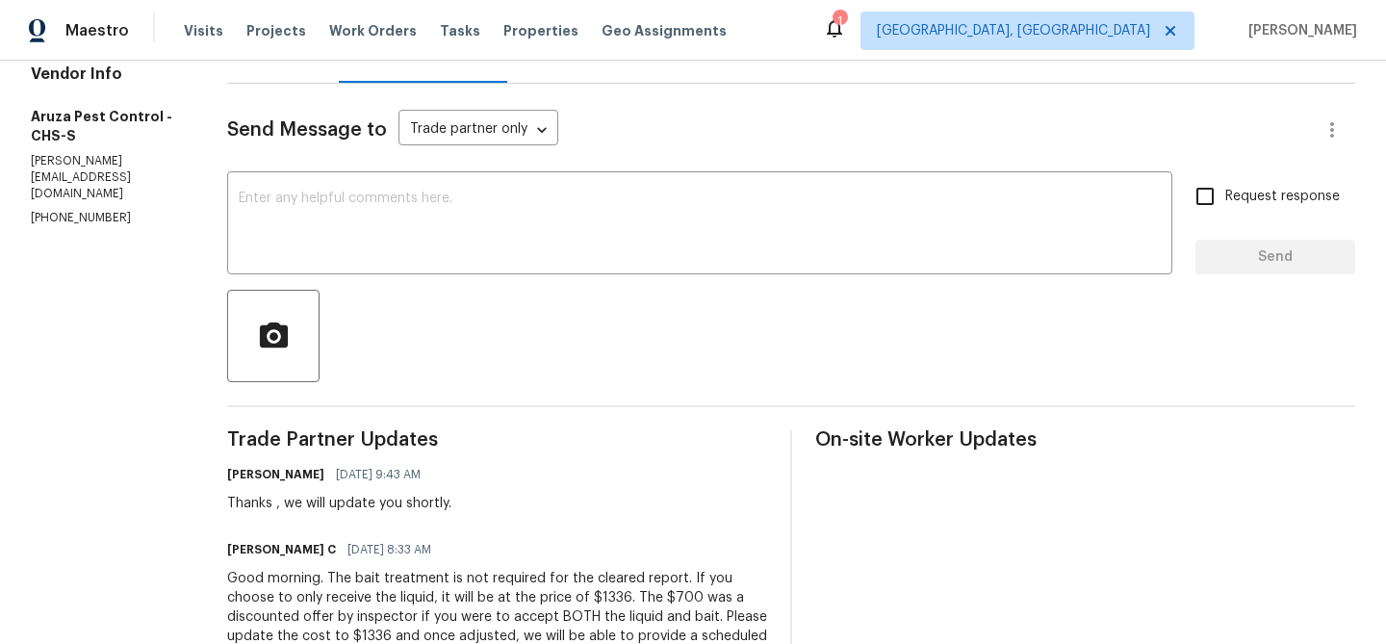
scroll to position [114, 0]
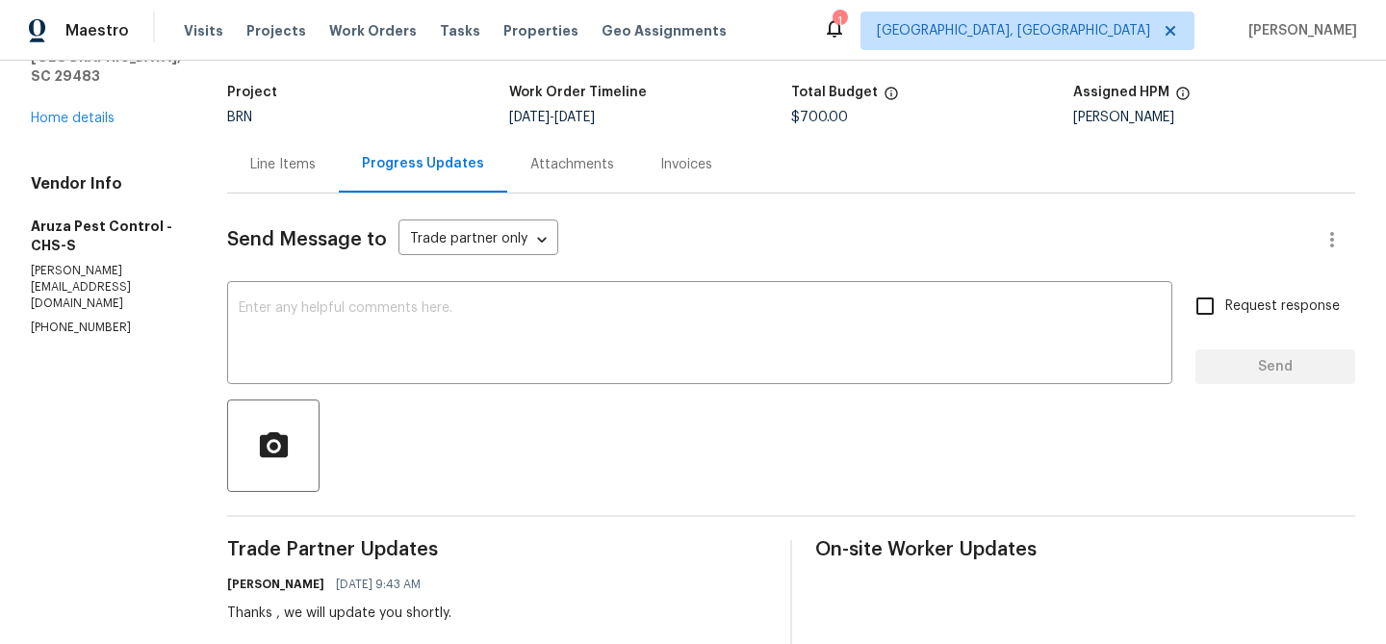
click at [274, 148] on div "Line Items" at bounding box center [283, 164] width 112 height 57
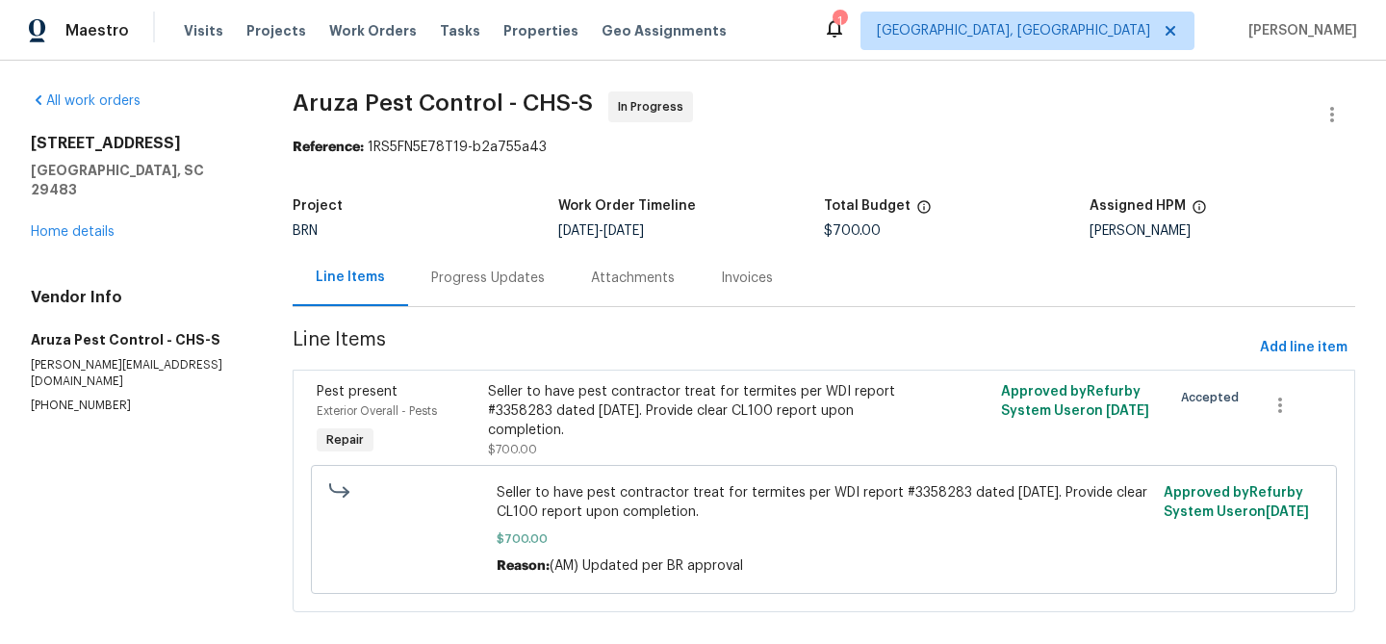
click at [601, 333] on span "Line Items" at bounding box center [772, 348] width 959 height 36
click at [584, 384] on div "Seller to have pest contractor treat for termites per WDI report #3358283 dated…" at bounding box center [696, 411] width 416 height 58
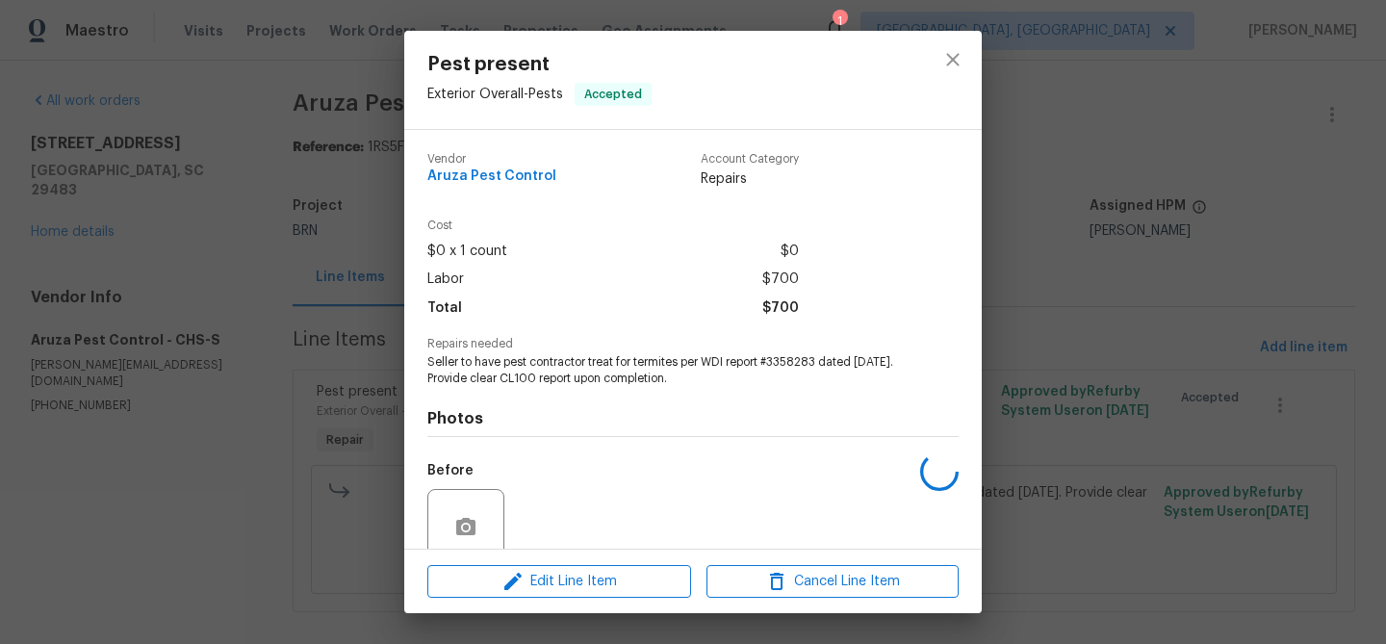
scroll to position [162, 0]
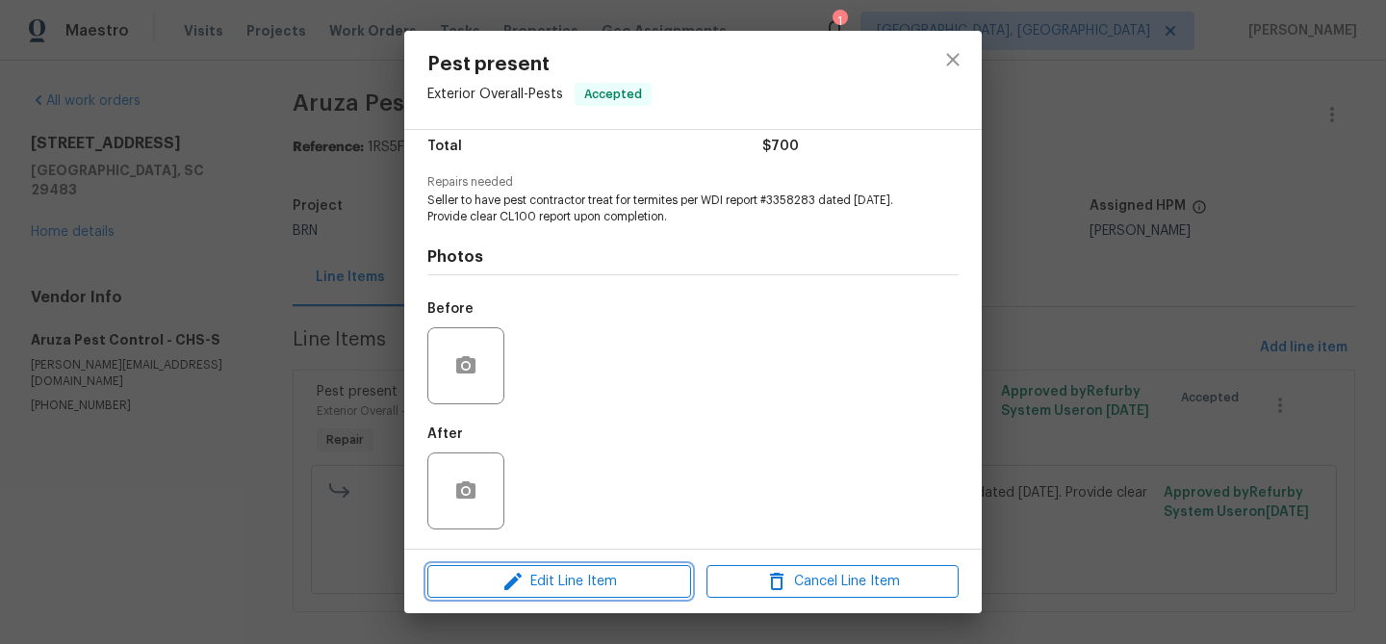
click at [542, 597] on button "Edit Line Item" at bounding box center [559, 582] width 264 height 34
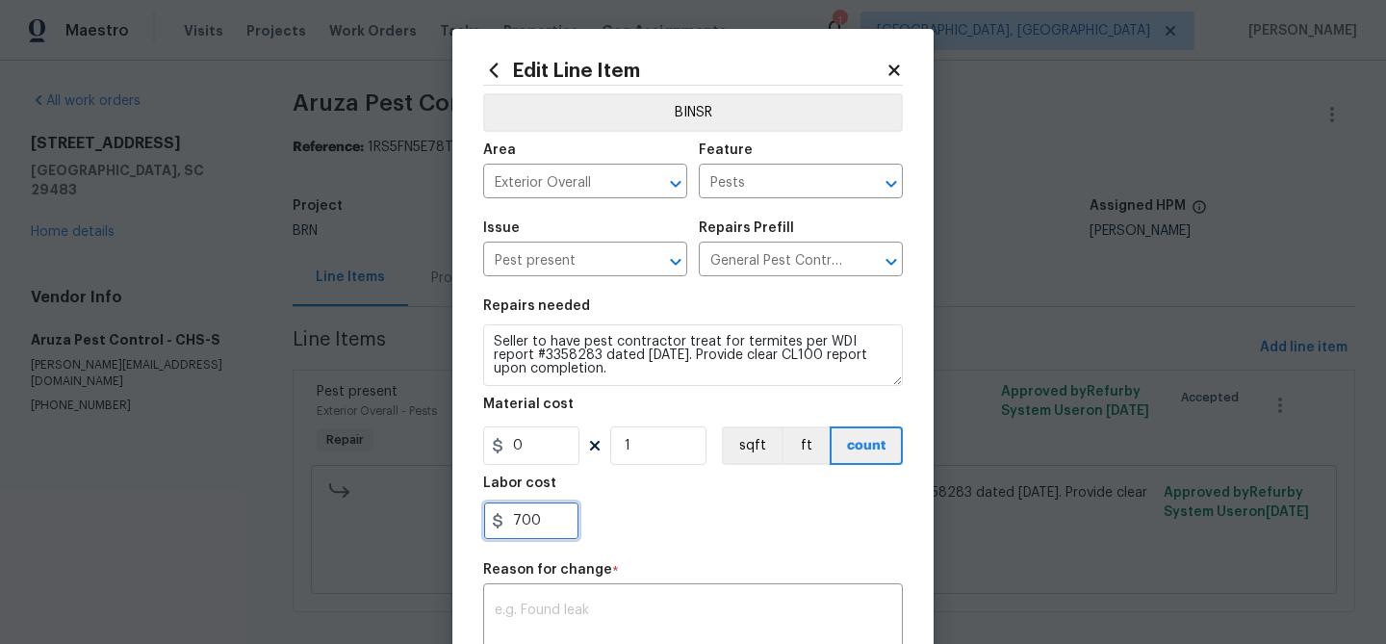
click at [558, 508] on input "700" at bounding box center [531, 520] width 96 height 38
type input "7"
paste input "1400"
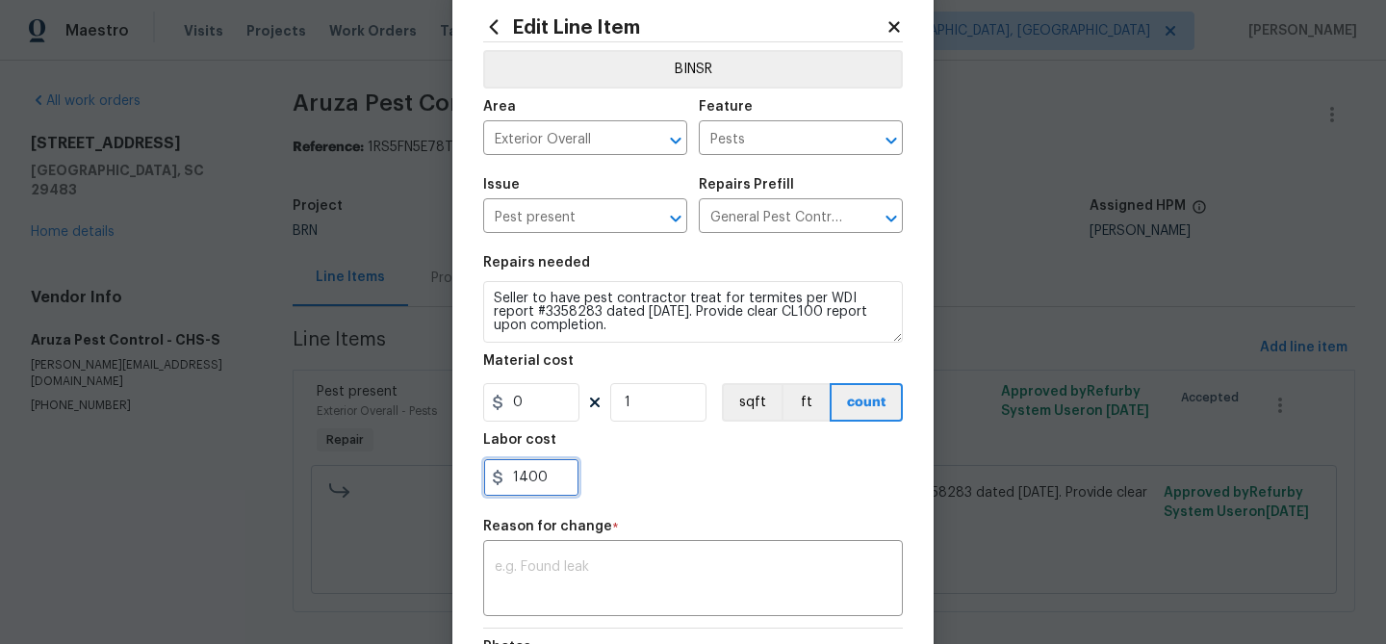
scroll to position [81, 0]
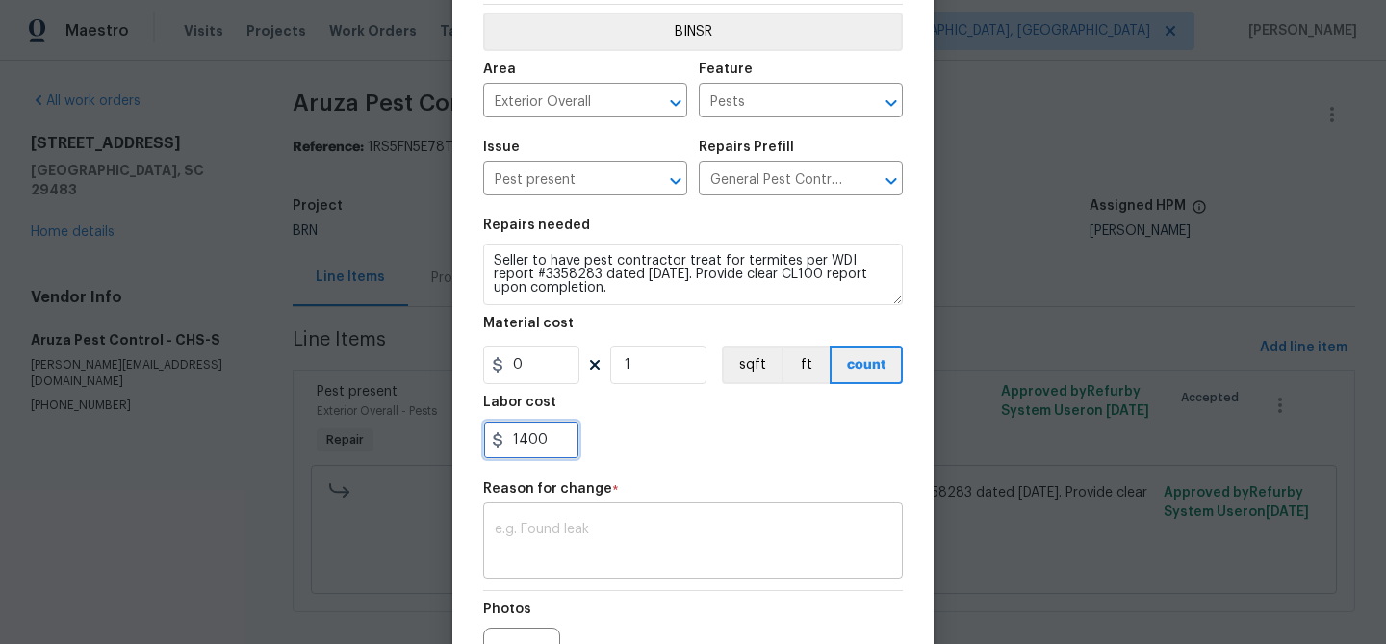
type input "1400"
click at [580, 543] on textarea at bounding box center [693, 543] width 396 height 40
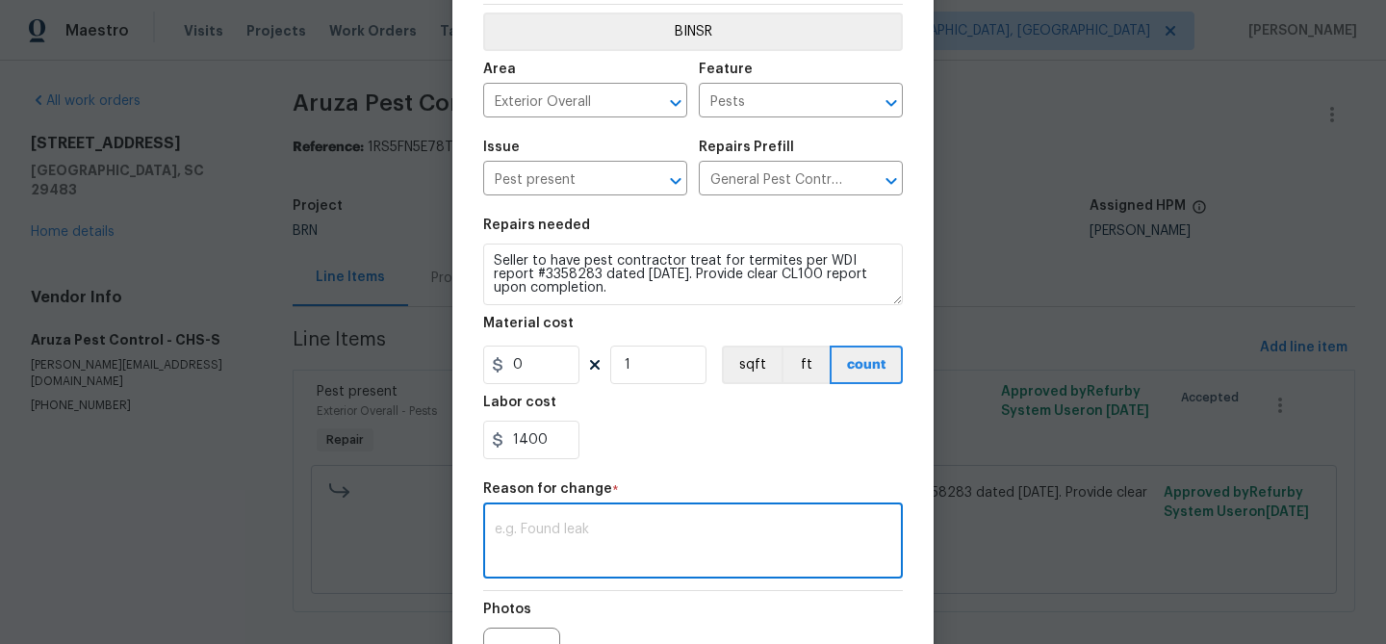
paste textarea "(AM) Updated per BR approval"
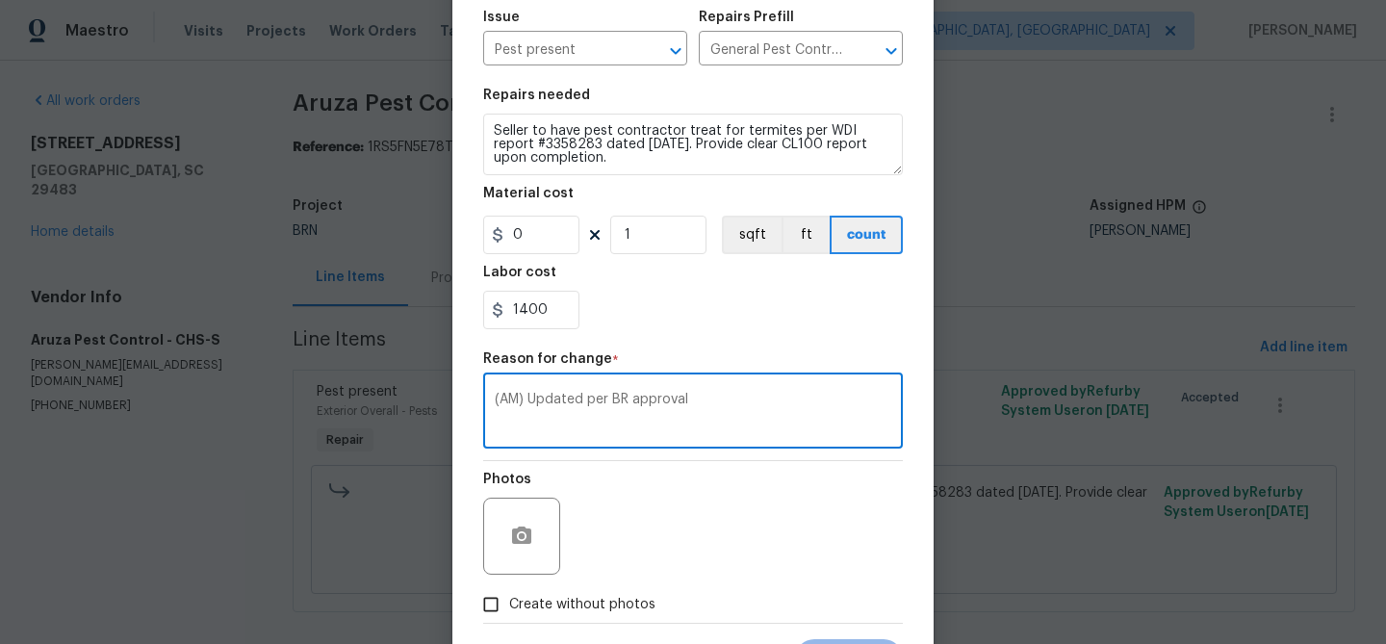
scroll to position [305, 0]
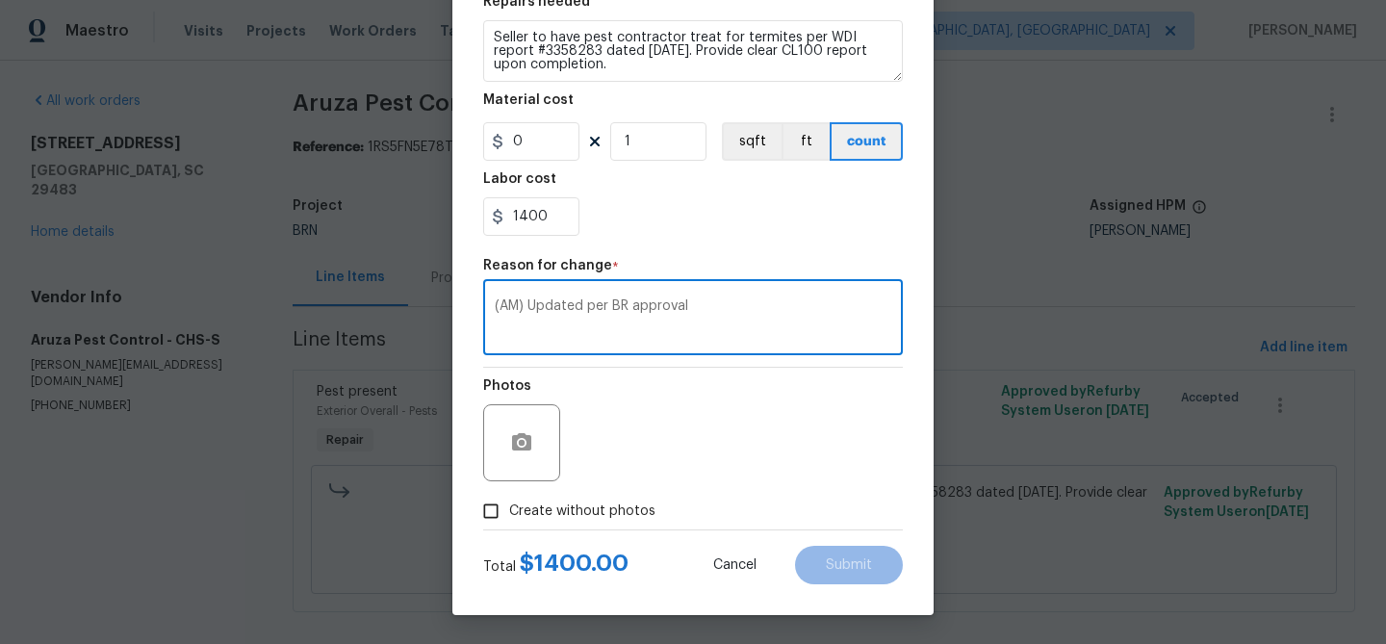
type textarea "(AM) Updated per BR approval"
click at [494, 511] on input "Create without photos" at bounding box center [491, 511] width 37 height 37
checkbox input "true"
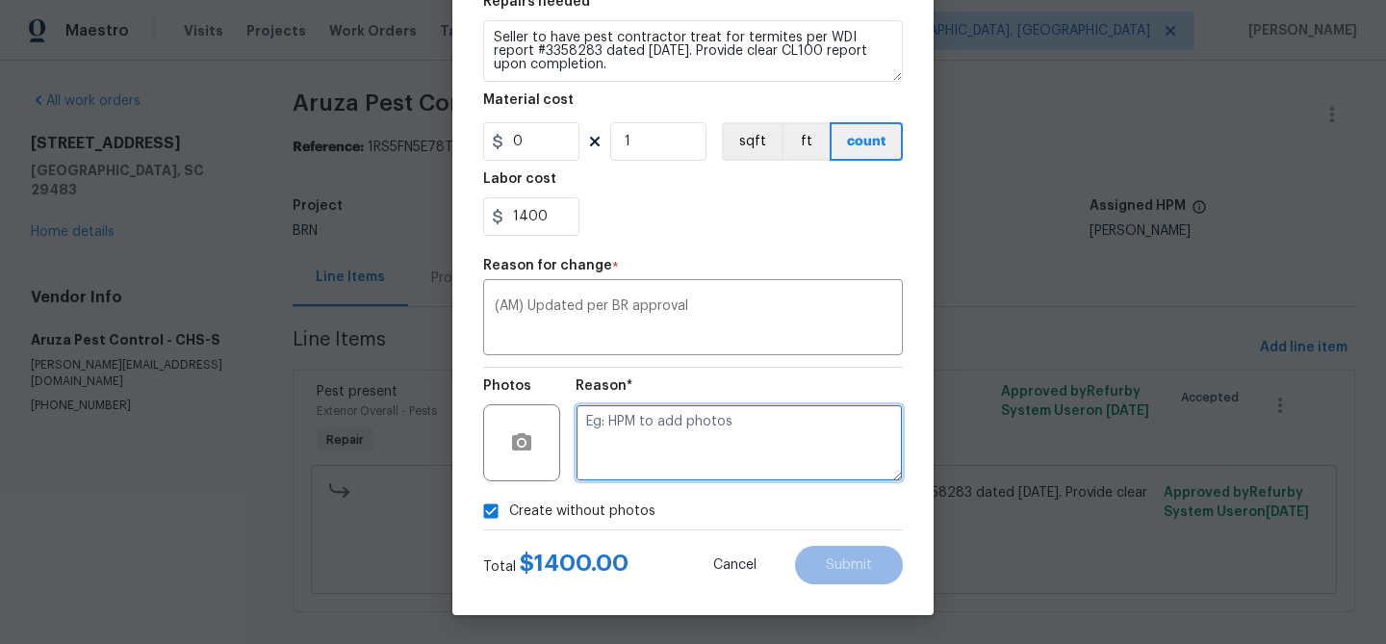
click at [622, 470] on textarea at bounding box center [738, 442] width 327 height 77
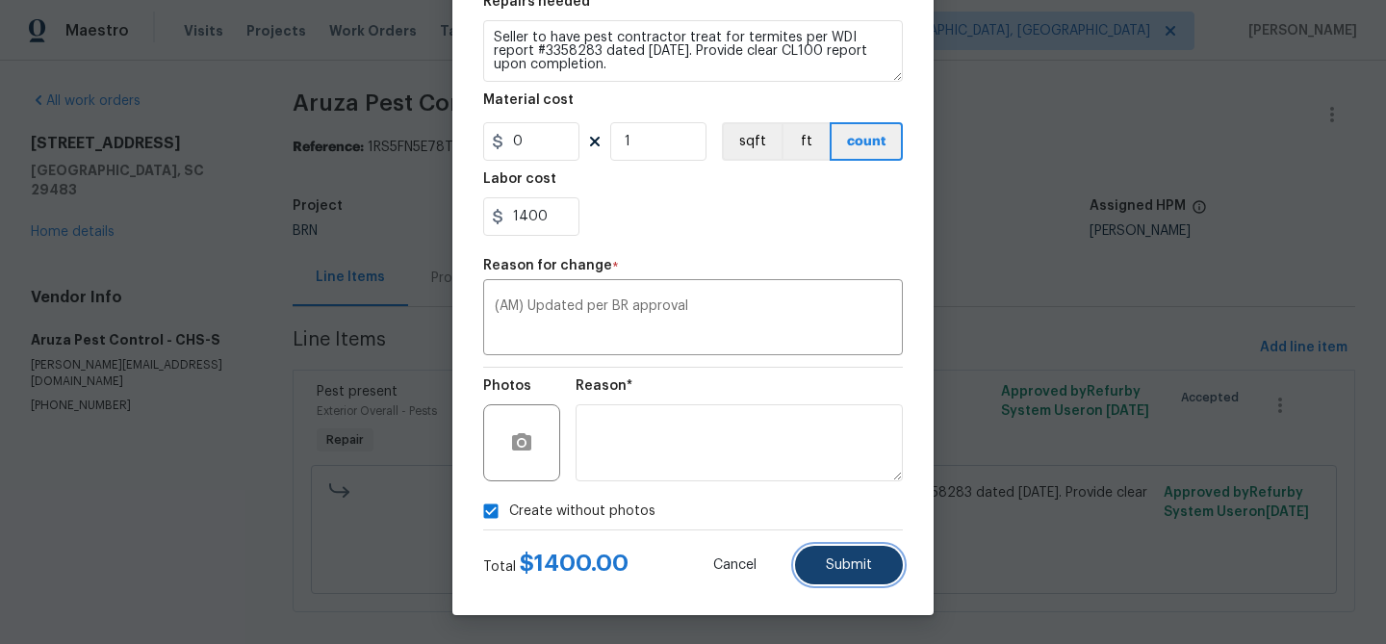
click at [858, 558] on span "Submit" at bounding box center [849, 565] width 46 height 14
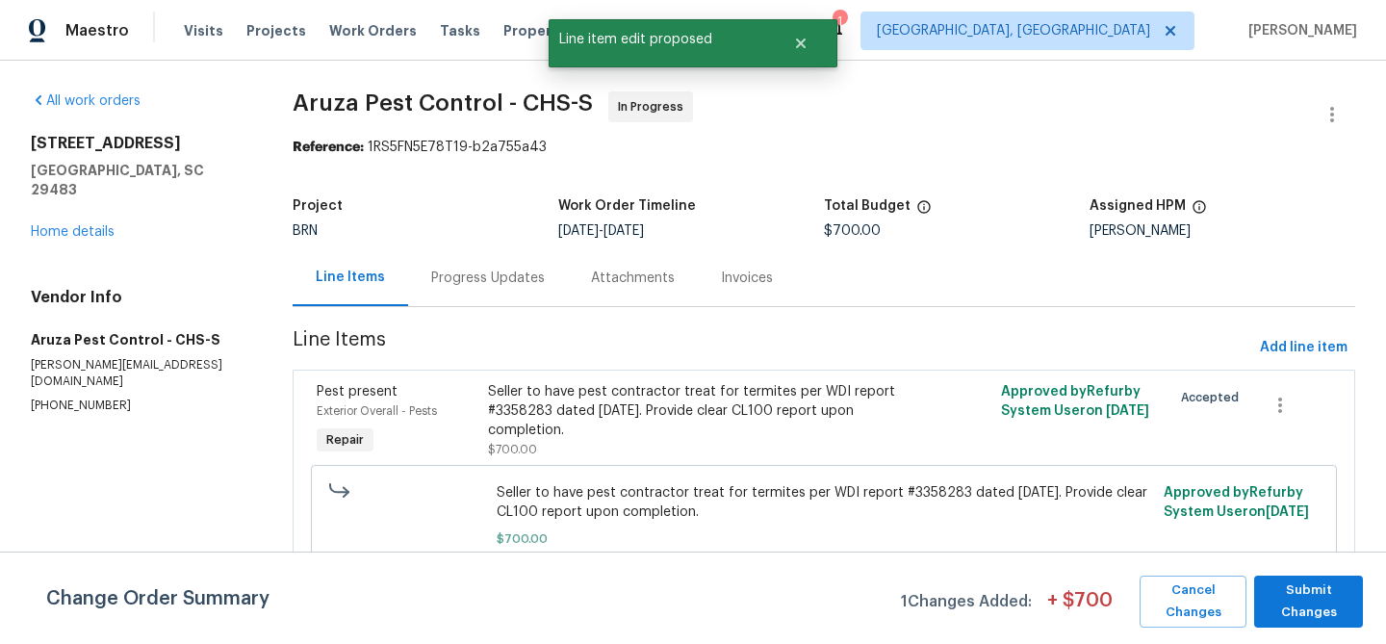
scroll to position [0, 0]
click at [1298, 592] on span "Submit Changes" at bounding box center [1308, 601] width 89 height 44
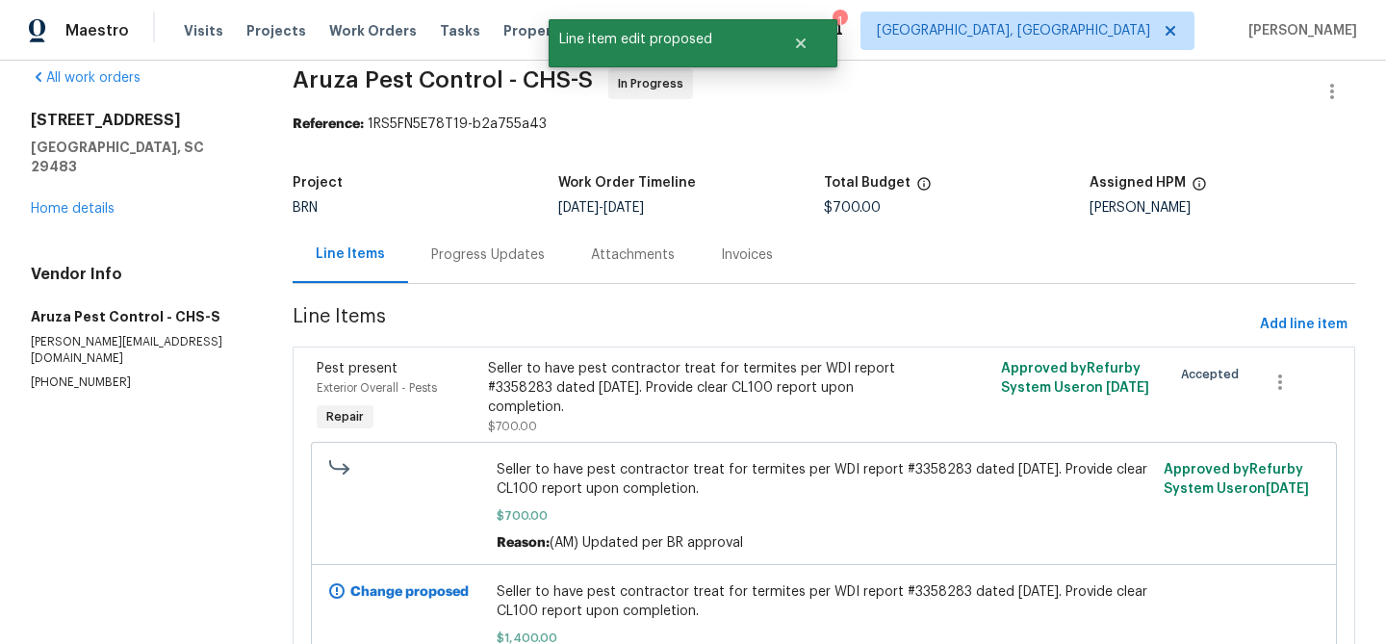
scroll to position [28, 0]
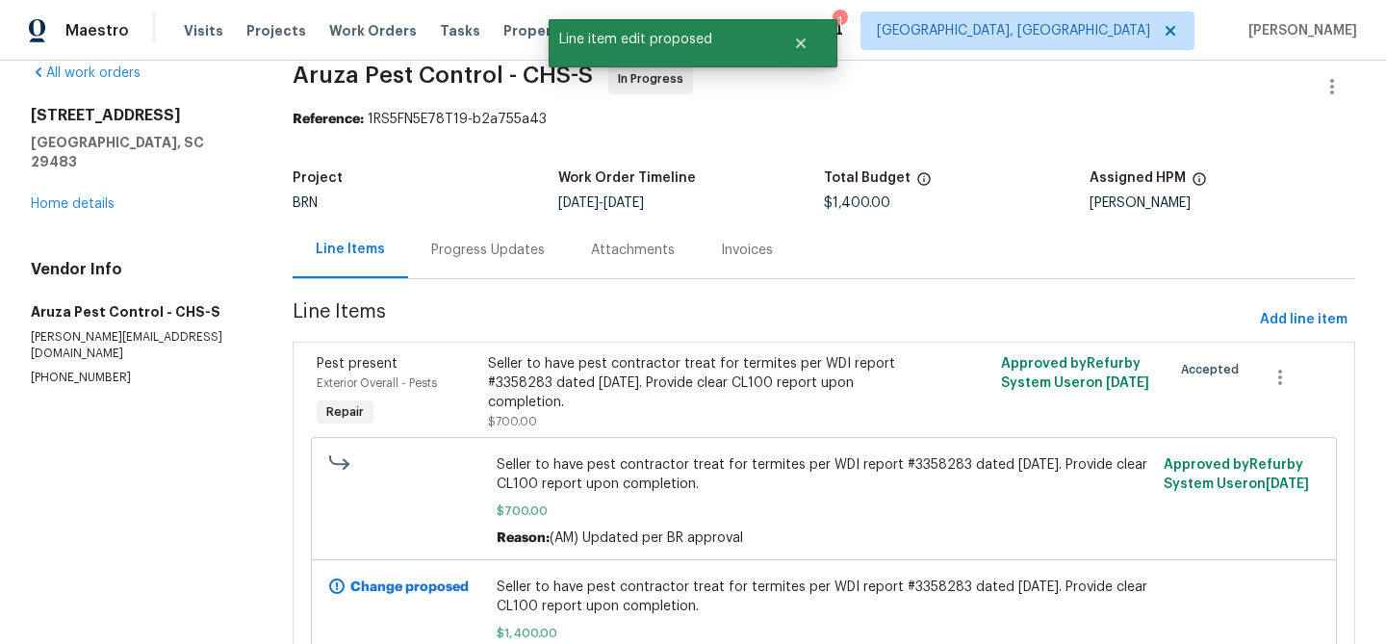
click at [468, 248] on div "Progress Updates" at bounding box center [488, 250] width 114 height 19
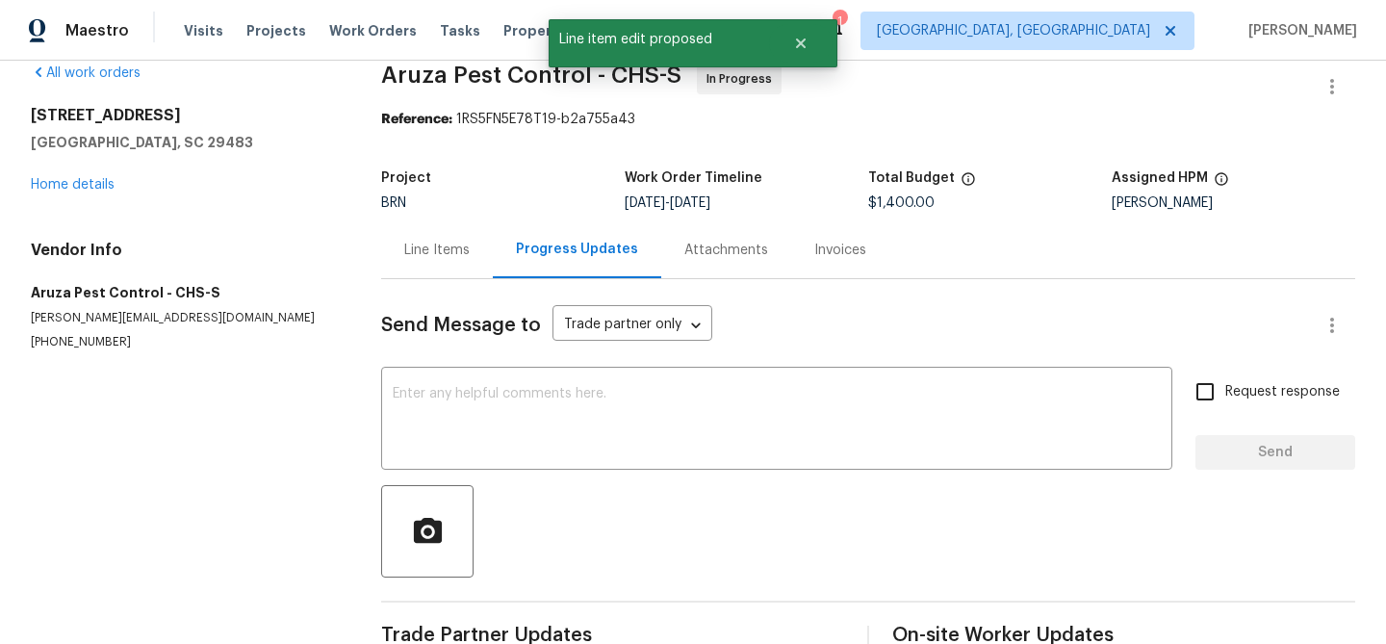
scroll to position [75, 0]
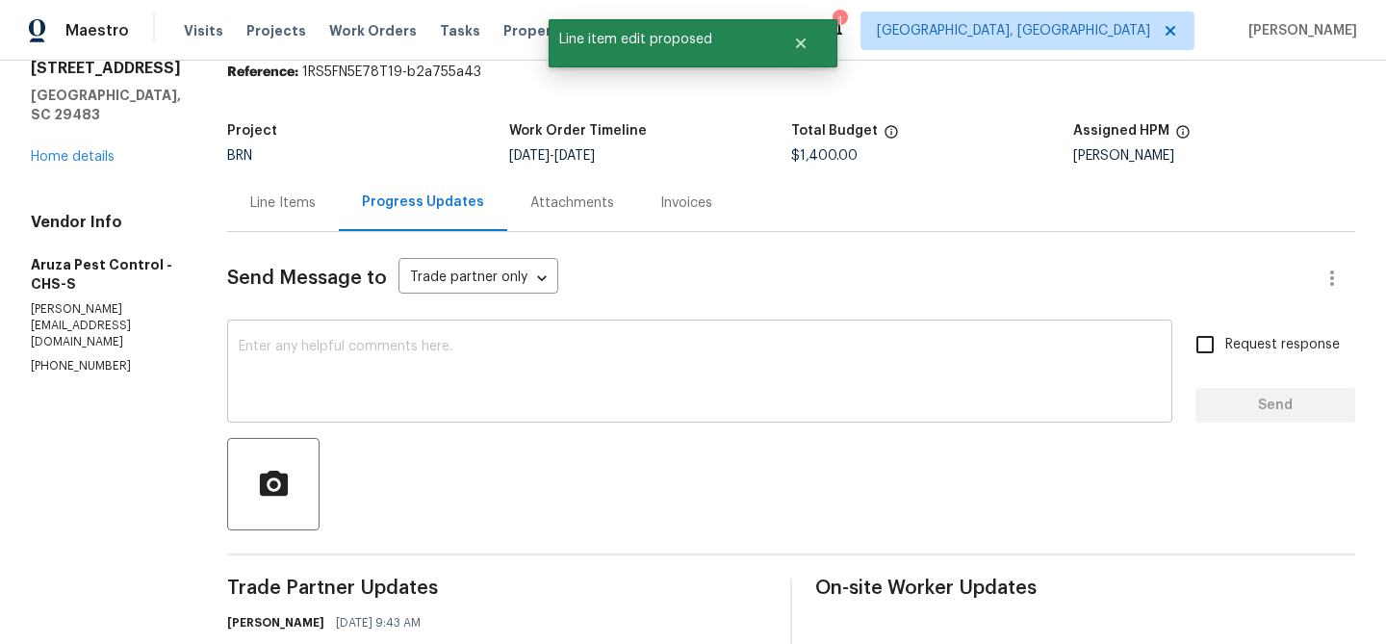
click at [422, 358] on textarea at bounding box center [700, 373] width 922 height 67
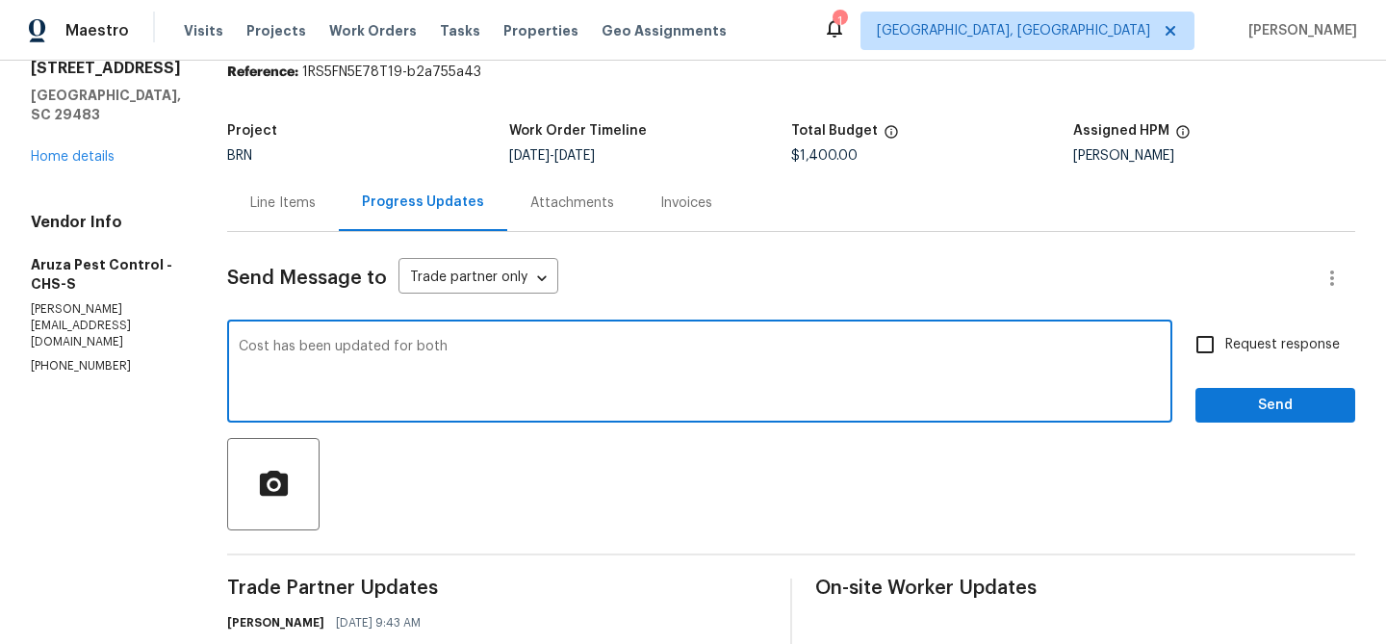
drag, startPoint x: 390, startPoint y: 345, endPoint x: 626, endPoint y: 345, distance: 235.8
click at [626, 345] on textarea "Cost has been updated for both" at bounding box center [700, 373] width 922 height 67
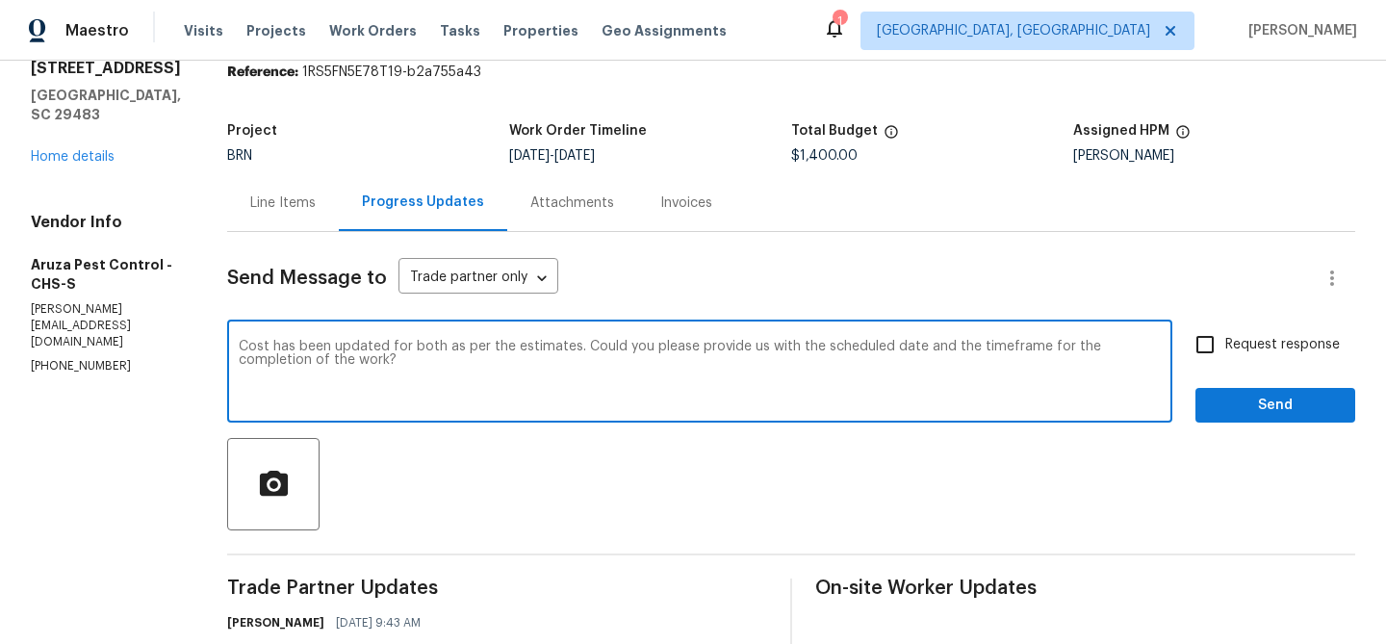
type textarea "Cost has been updated for both as per the estimates. Could you please provide u…"
click at [1251, 356] on label "Request response" at bounding box center [1262, 344] width 155 height 40
click at [1225, 356] on input "Request response" at bounding box center [1205, 344] width 40 height 40
checkbox input "true"
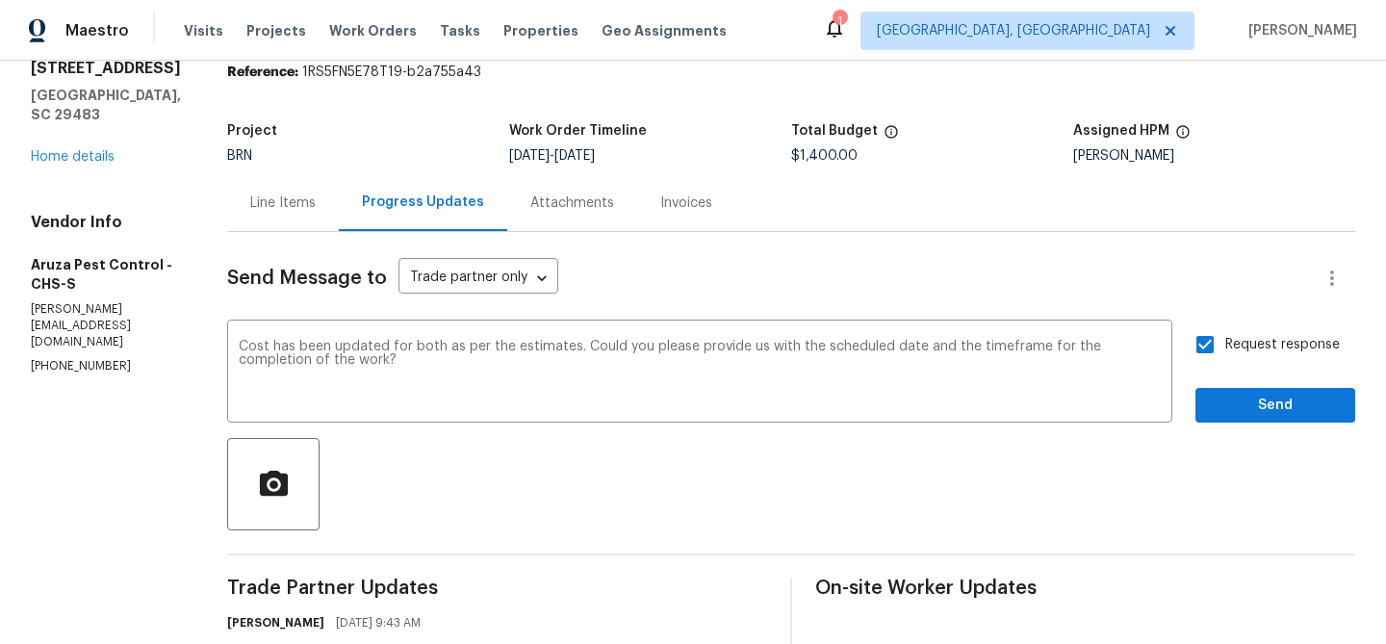
click at [1239, 382] on div "Request response Send" at bounding box center [1275, 373] width 160 height 98
click at [1218, 412] on span "Send" at bounding box center [1275, 406] width 129 height 24
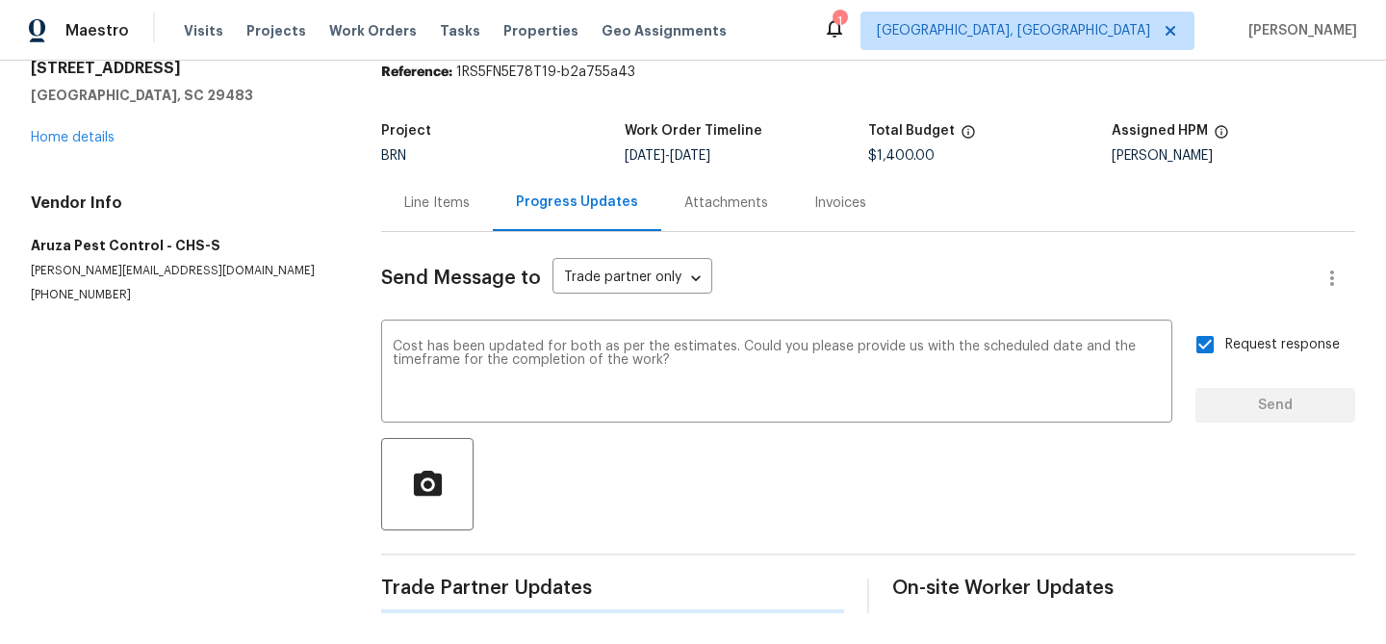
scroll to position [0, 0]
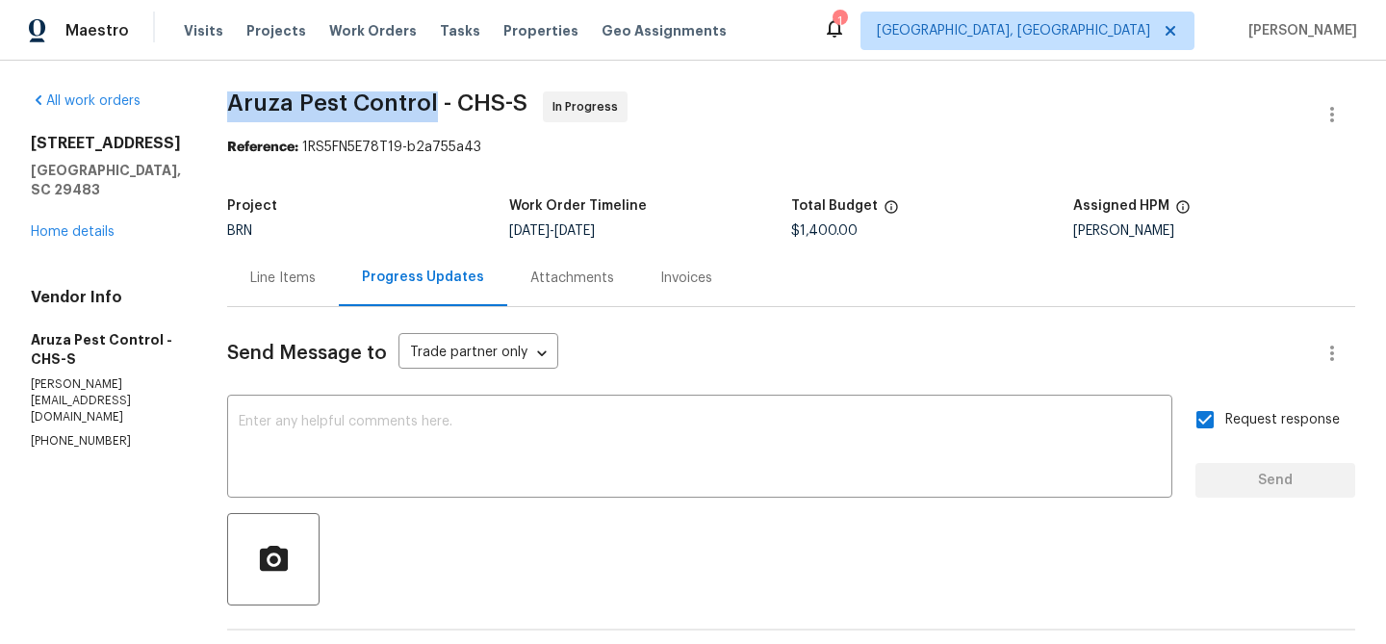
drag, startPoint x: 208, startPoint y: 103, endPoint x: 440, endPoint y: 102, distance: 231.9
copy span "Aruza Pest Control"
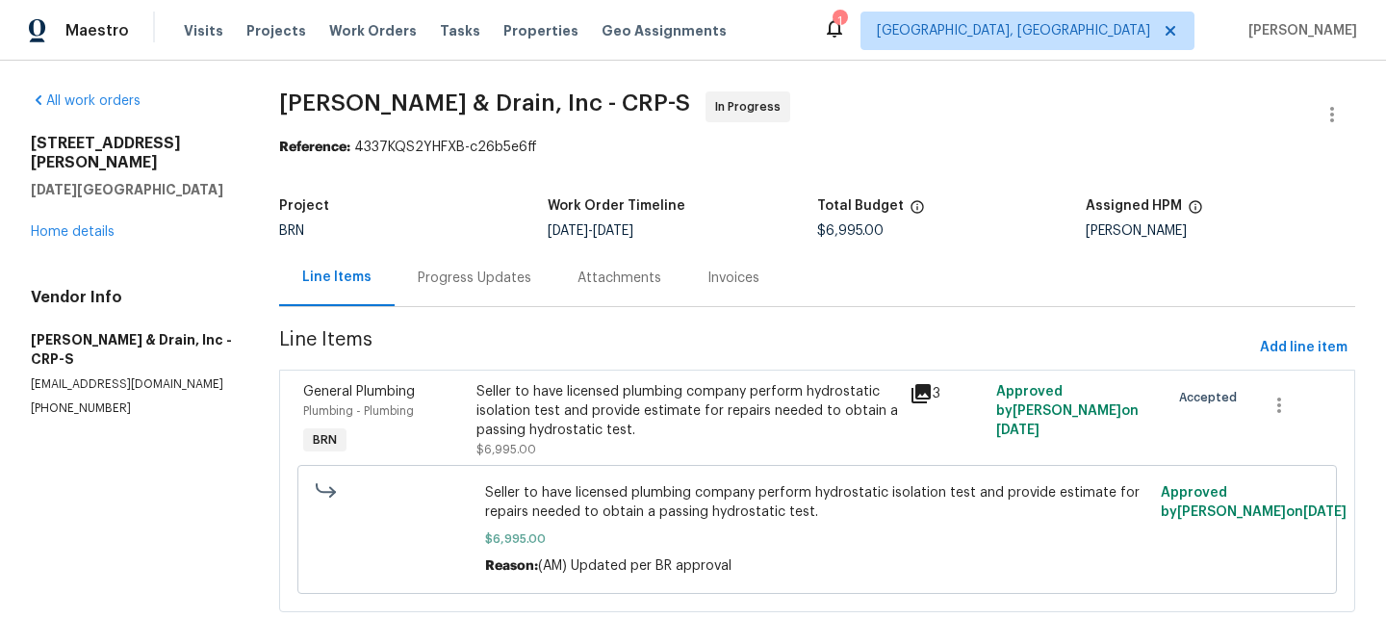
click at [456, 277] on div "Progress Updates" at bounding box center [475, 277] width 114 height 19
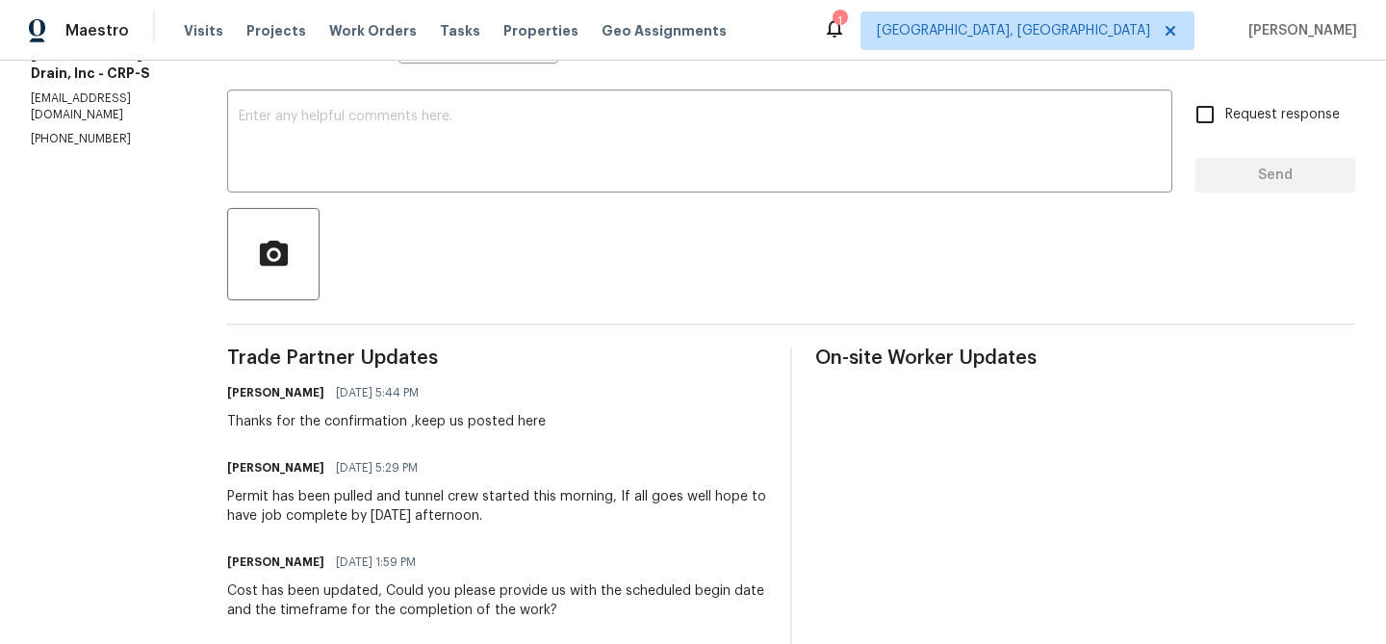
scroll to position [314, 0]
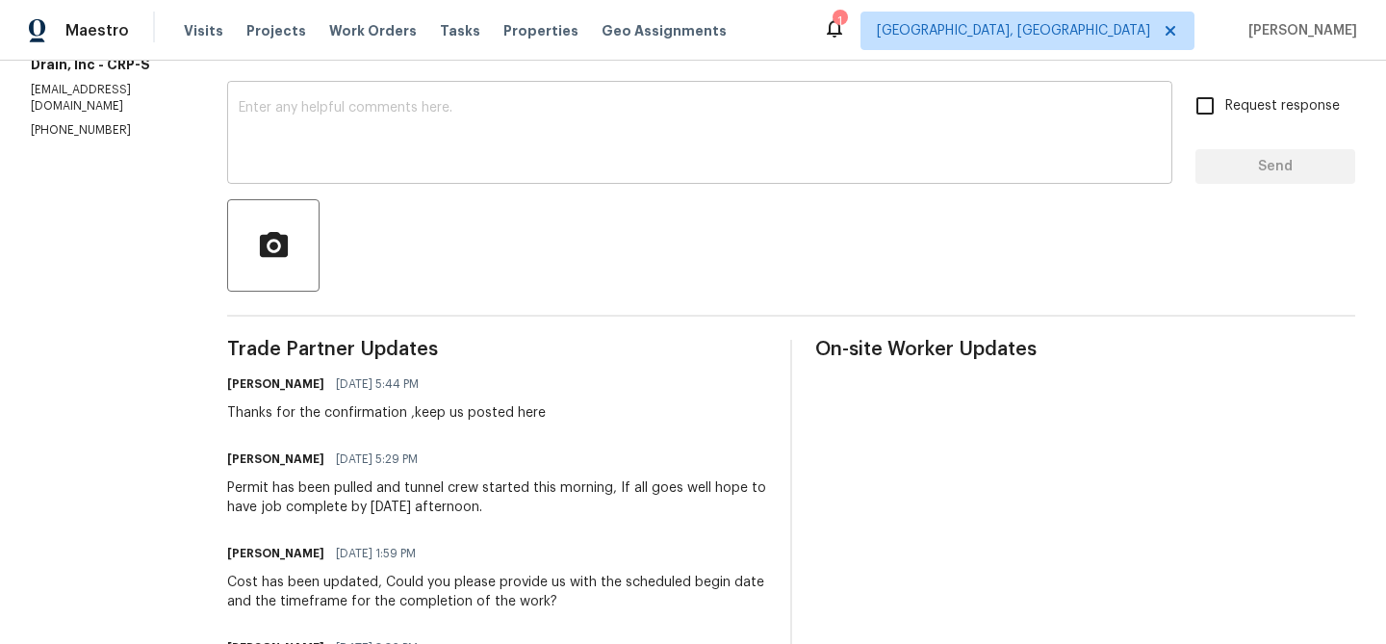
click at [306, 159] on textarea at bounding box center [700, 134] width 922 height 67
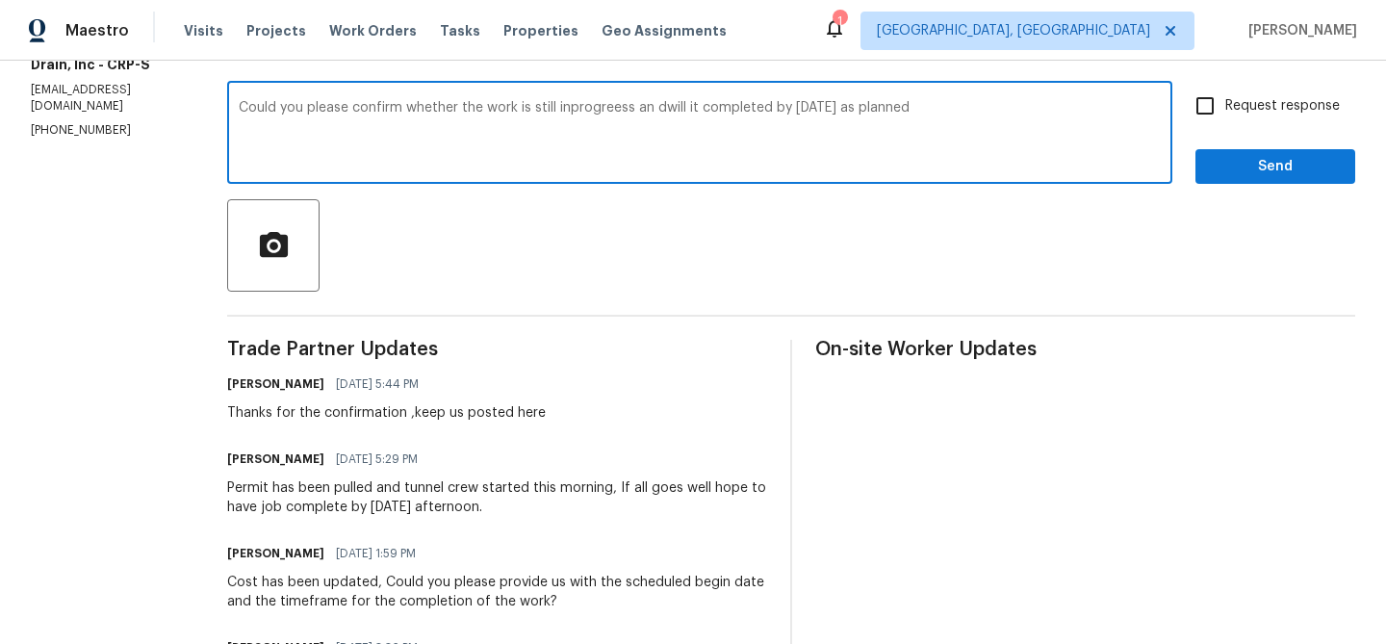
click at [313, 115] on textarea "Could you please confirm whether the work is still inprogreess an dwill it comp…" at bounding box center [700, 134] width 922 height 67
click at [312, 115] on textarea "Could you please confirm whether the work is still inprogreess an dwill it comp…" at bounding box center [700, 134] width 922 height 67
type textarea "Could you please confirm whether the work is still inprogreess an dwill it comp…"
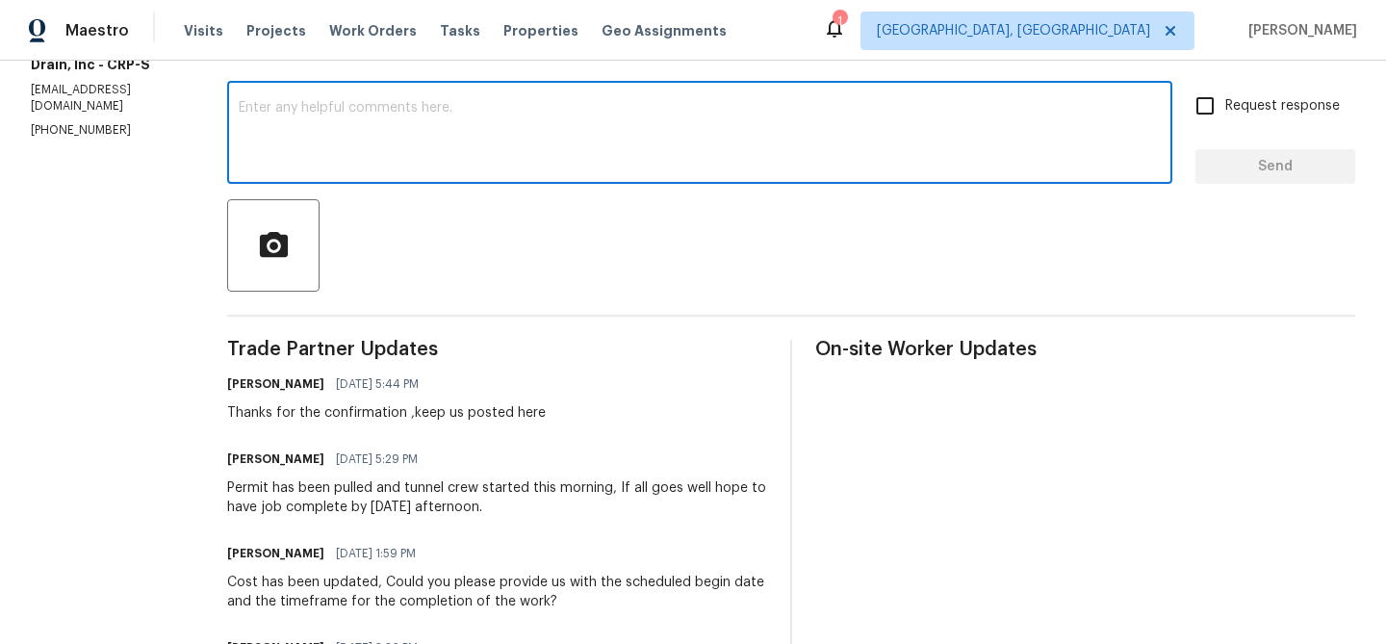
paste textarea "Could you please confirm if the work is still in progress and whether it will b…"
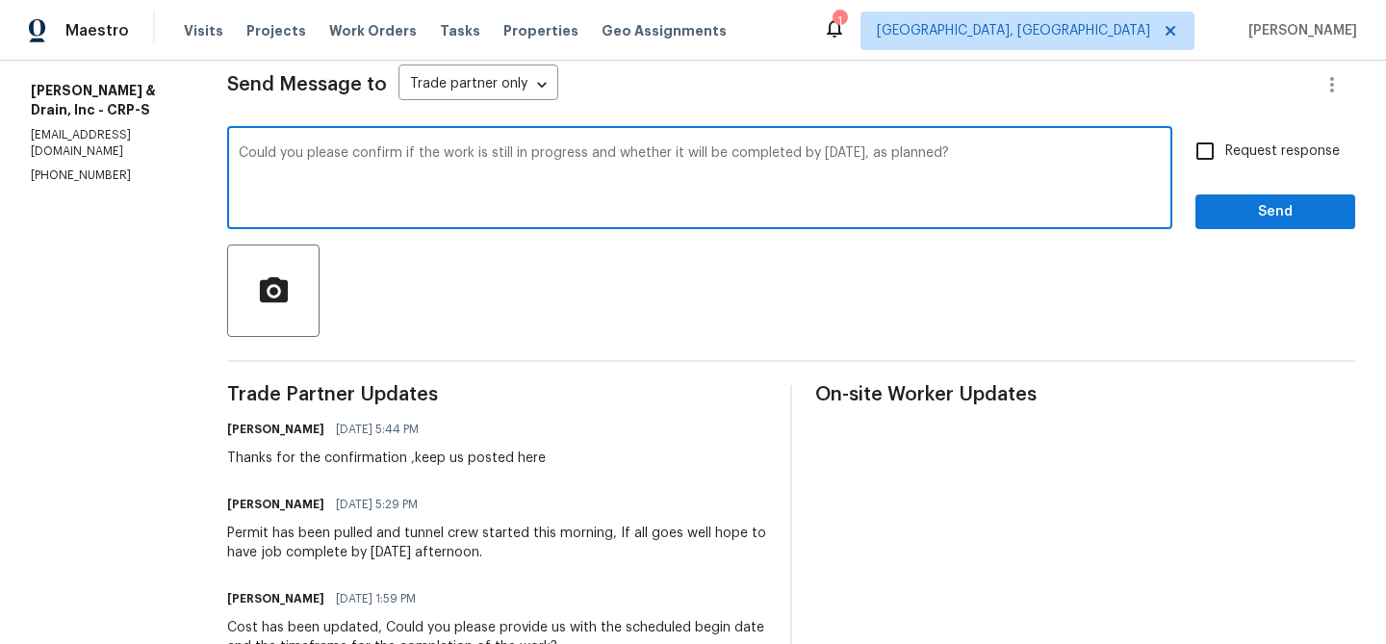
scroll to position [244, 0]
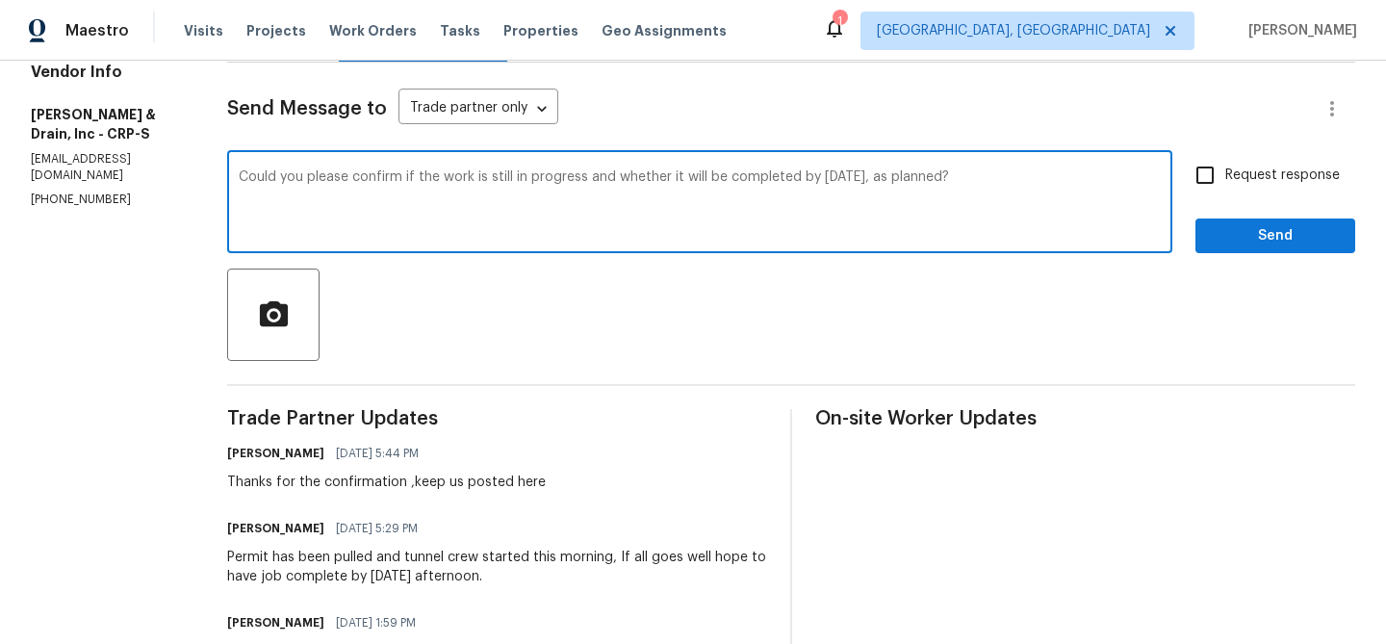
type textarea "Could you please confirm if the work is still in progress and whether it will b…"
click at [1209, 172] on input "Request response" at bounding box center [1205, 175] width 40 height 40
checkbox input "true"
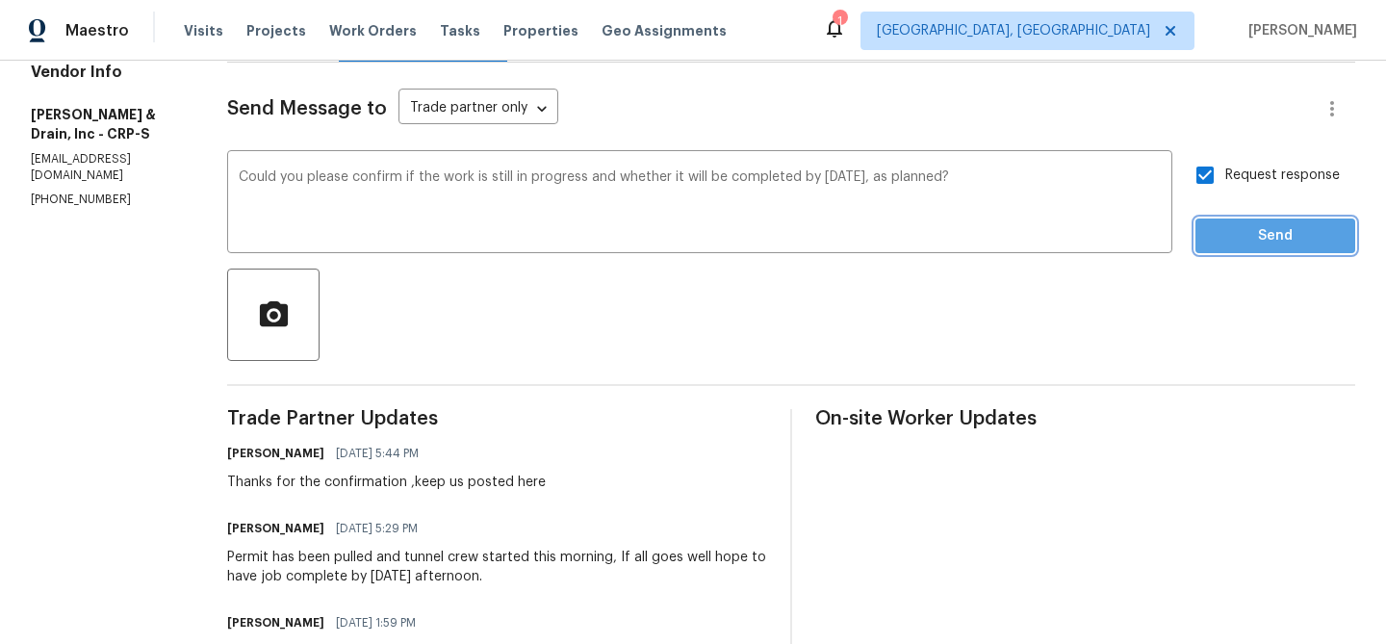
click at [1221, 222] on button "Send" at bounding box center [1275, 236] width 160 height 36
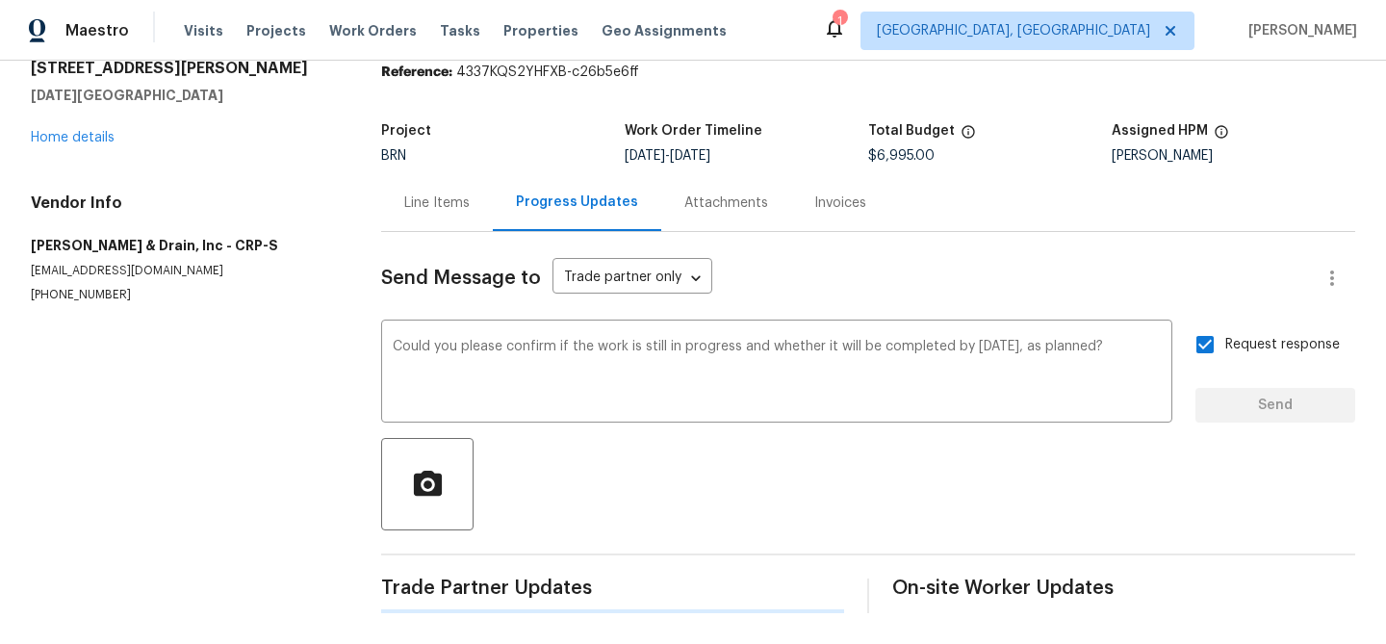
scroll to position [24, 0]
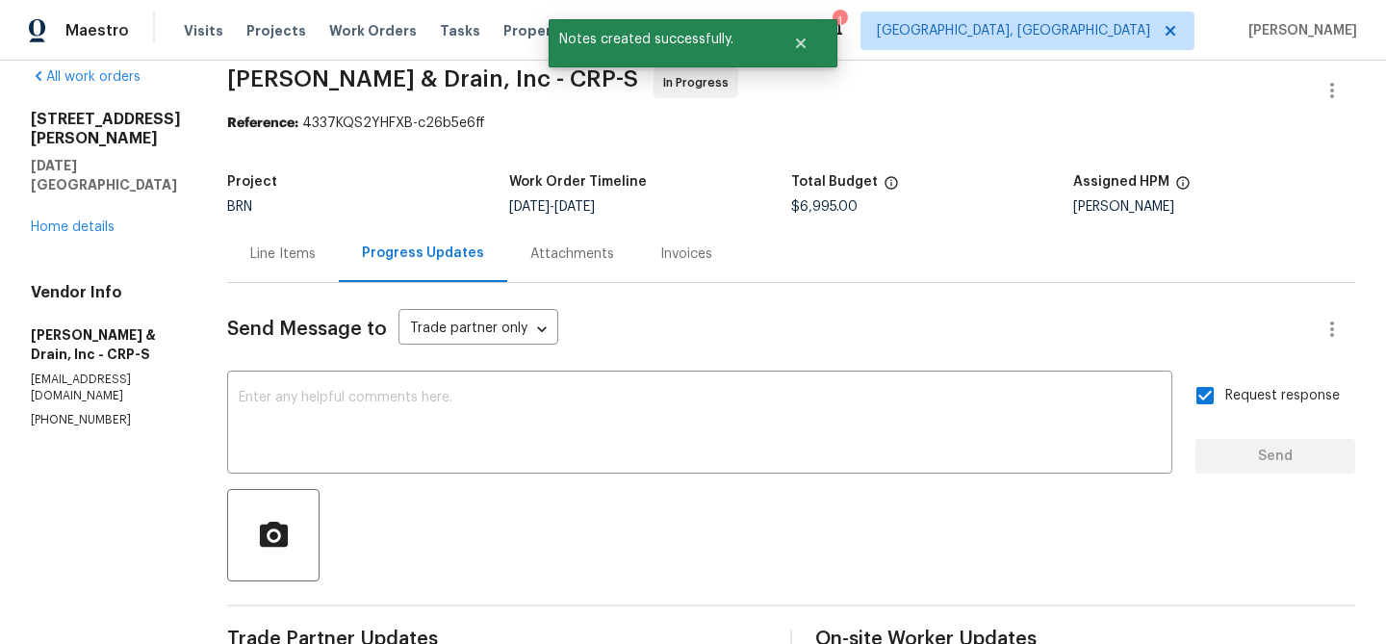
click at [50, 412] on p "(361) 854-0881" at bounding box center [106, 420] width 150 height 16
copy p "361"
click at [100, 412] on p "(361) 854-0881" at bounding box center [106, 420] width 150 height 16
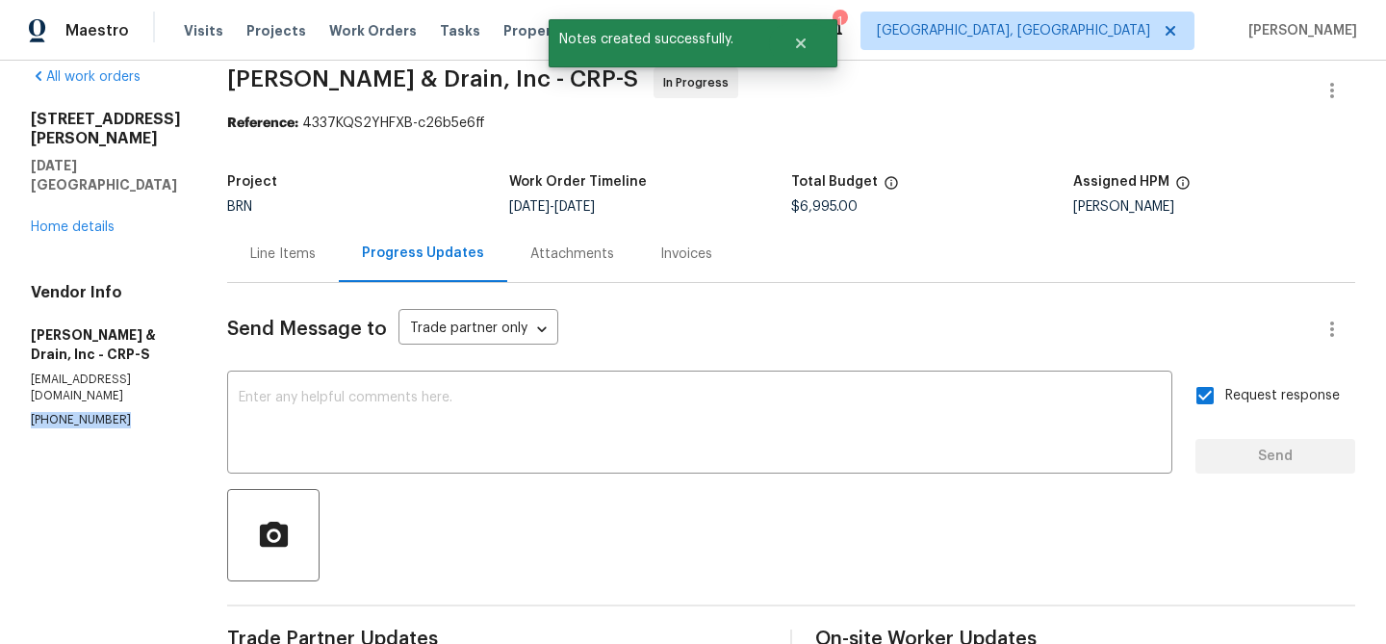
click at [100, 412] on p "(361) 854-0881" at bounding box center [106, 420] width 150 height 16
copy p "(361) 854-0881"
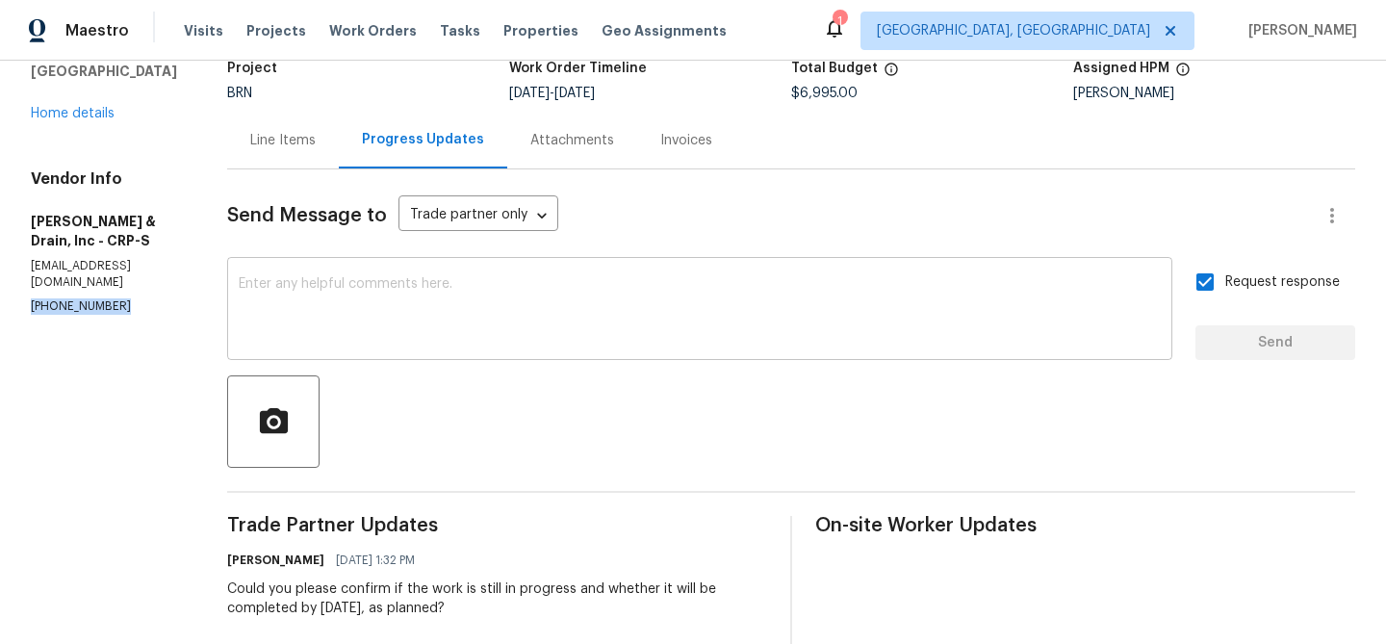
scroll to position [199, 0]
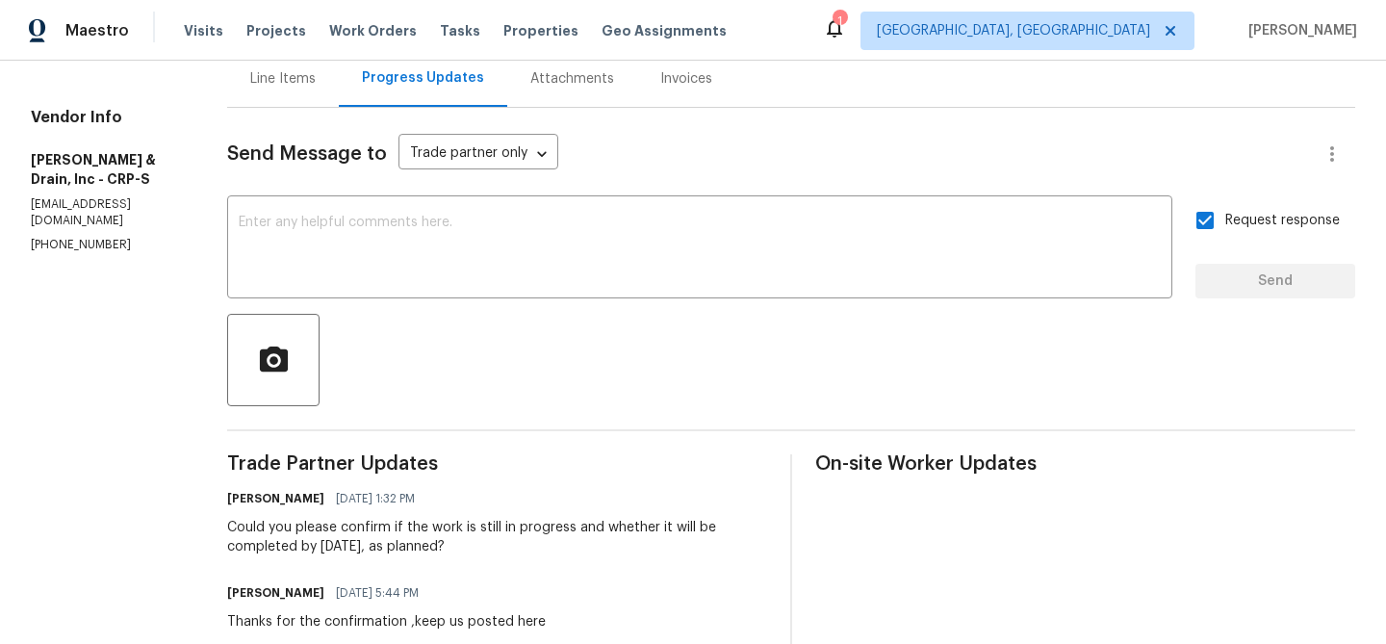
click at [290, 523] on div "Could you please confirm if the work is still in progress and whether it will b…" at bounding box center [497, 537] width 540 height 38
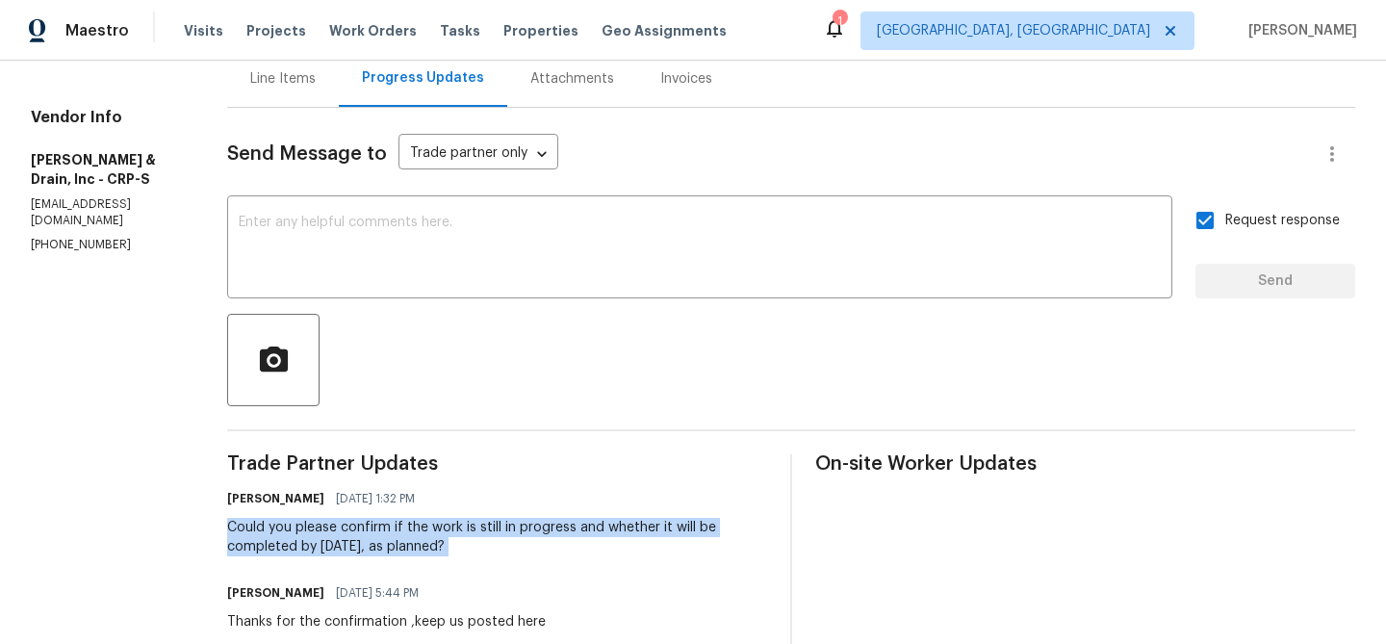
click at [290, 523] on div "Could you please confirm if the work is still in progress and whether it will b…" at bounding box center [497, 537] width 540 height 38
copy div "Could you please confirm if the work is still in progress and whether it will b…"
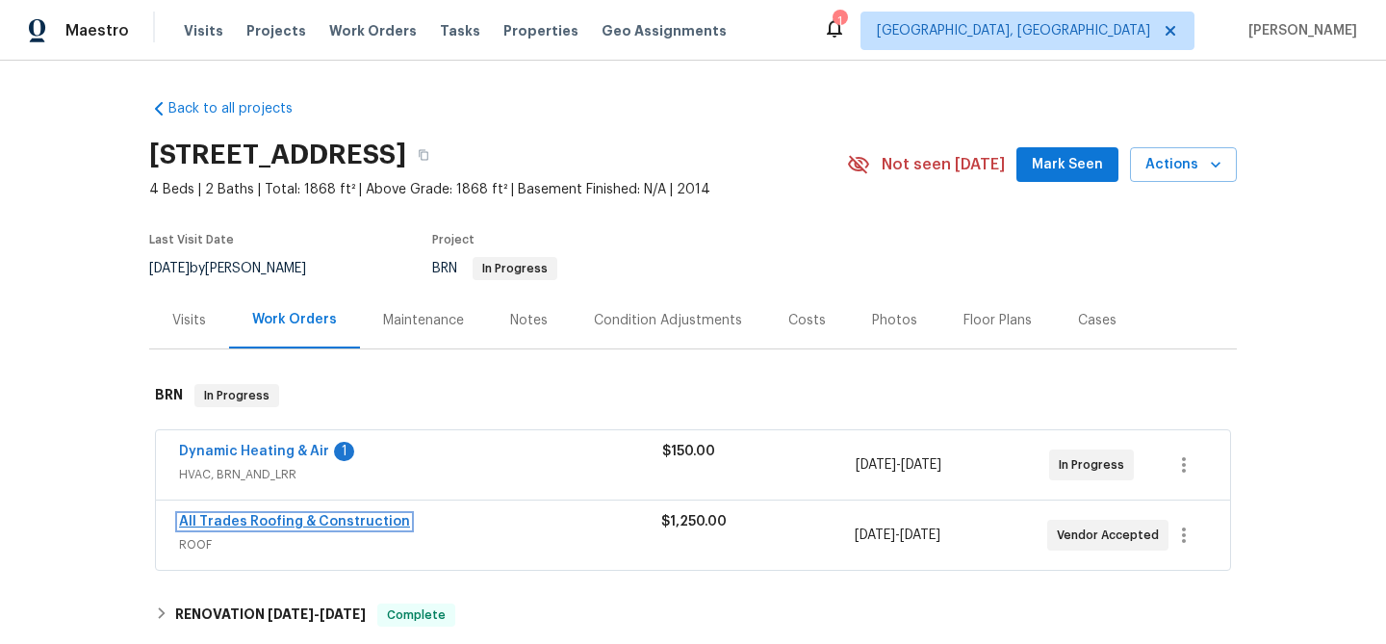
click at [212, 517] on link "All Trades Roofing & Construction" at bounding box center [294, 521] width 231 height 13
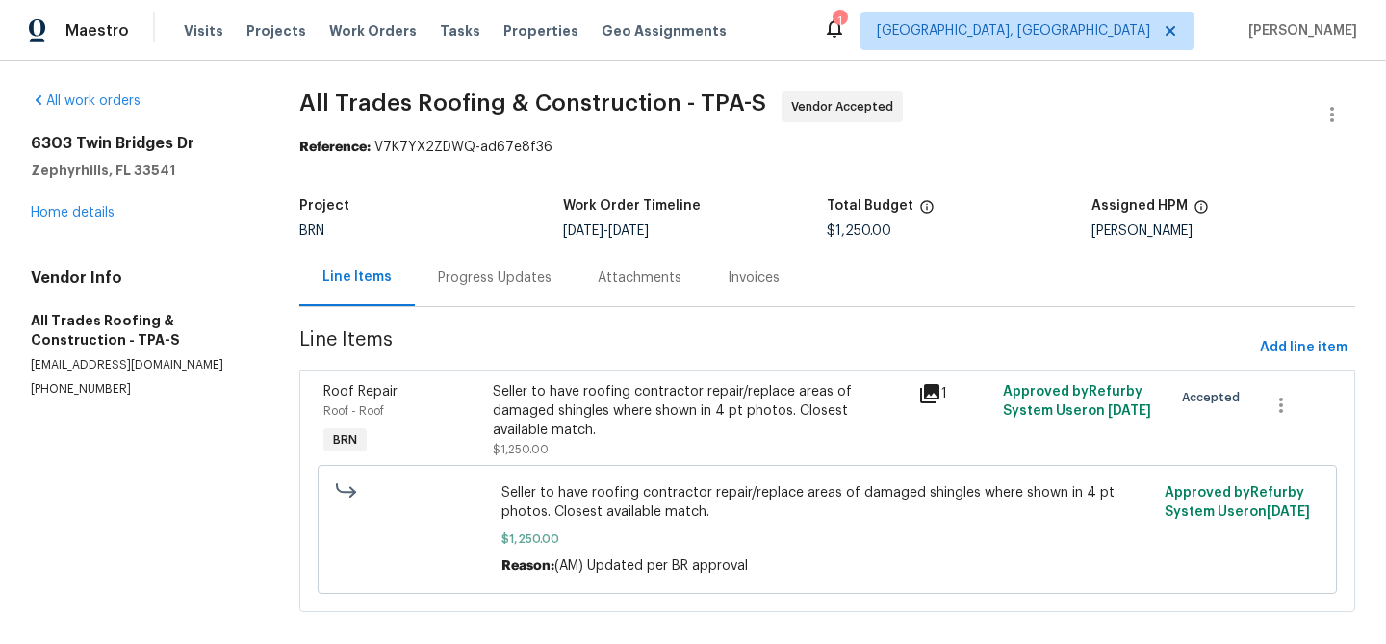
click at [503, 267] on div "Progress Updates" at bounding box center [495, 277] width 160 height 57
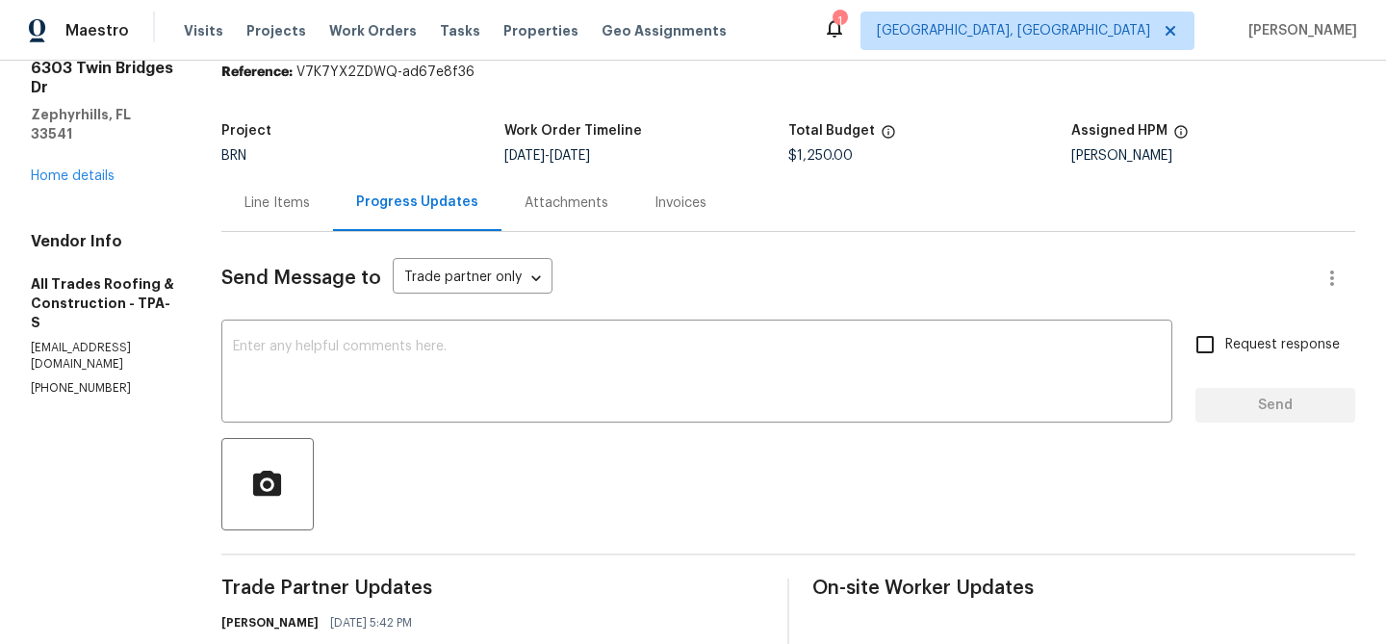
scroll to position [119, 0]
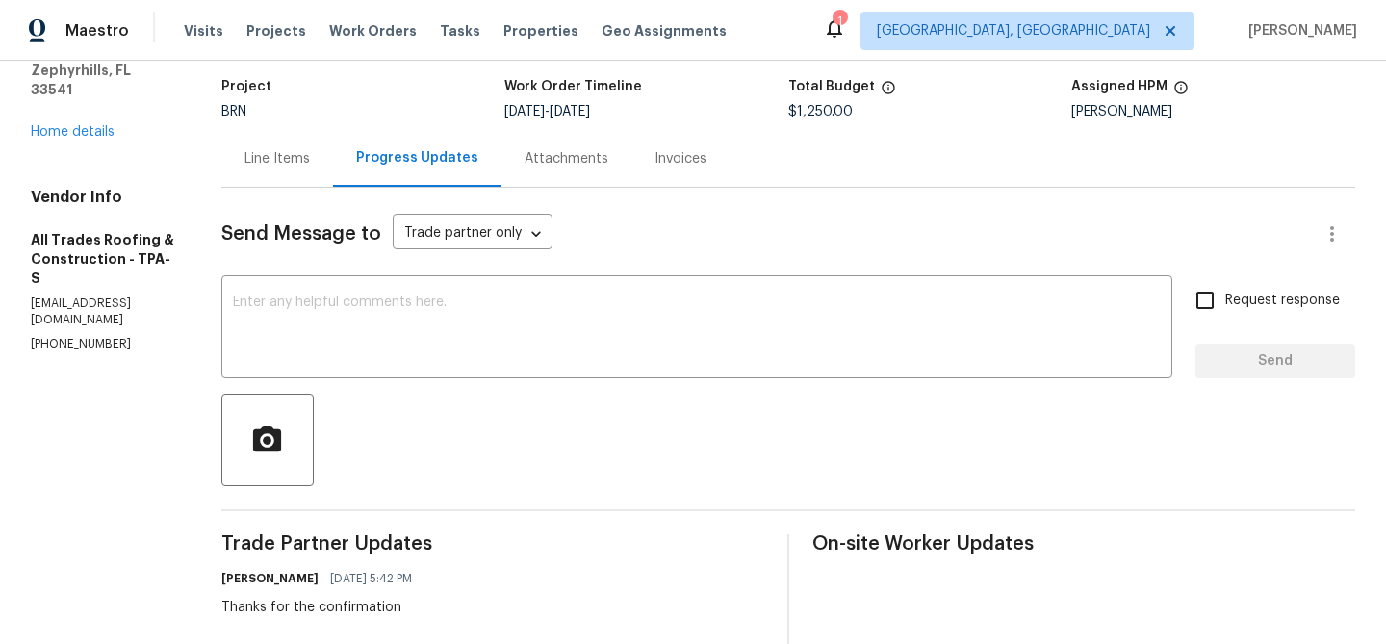
click at [413, 340] on textarea at bounding box center [697, 328] width 928 height 67
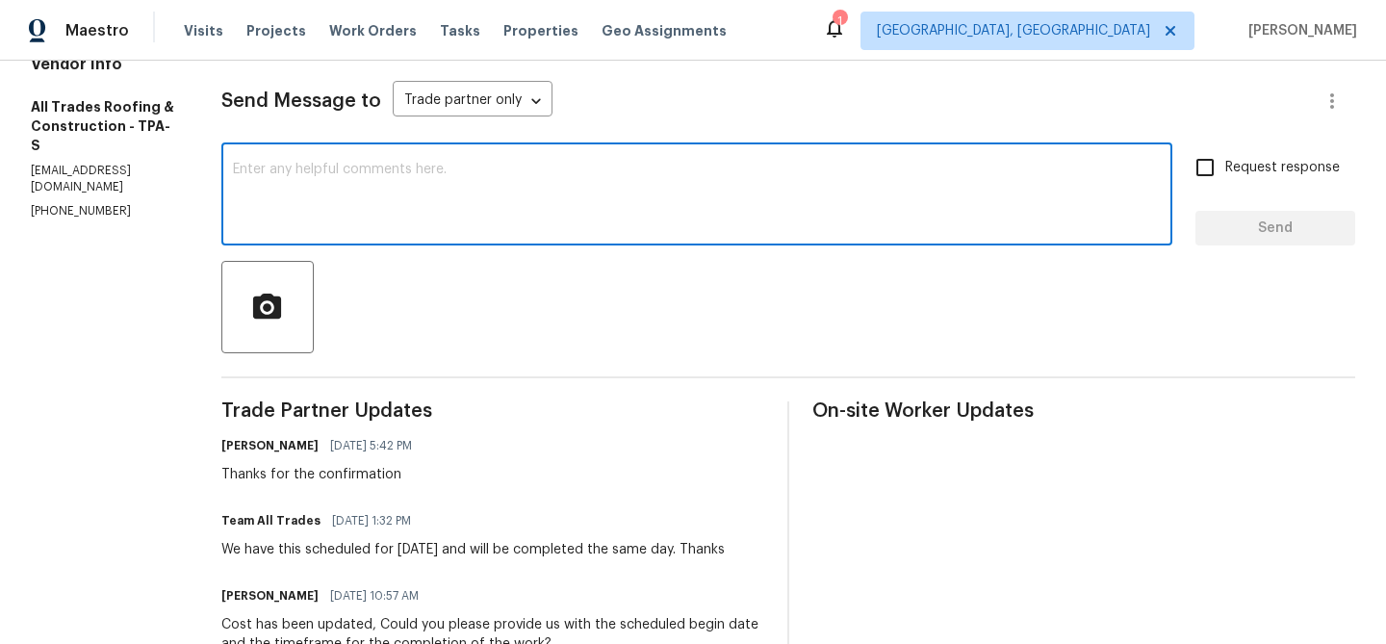
scroll to position [263, 0]
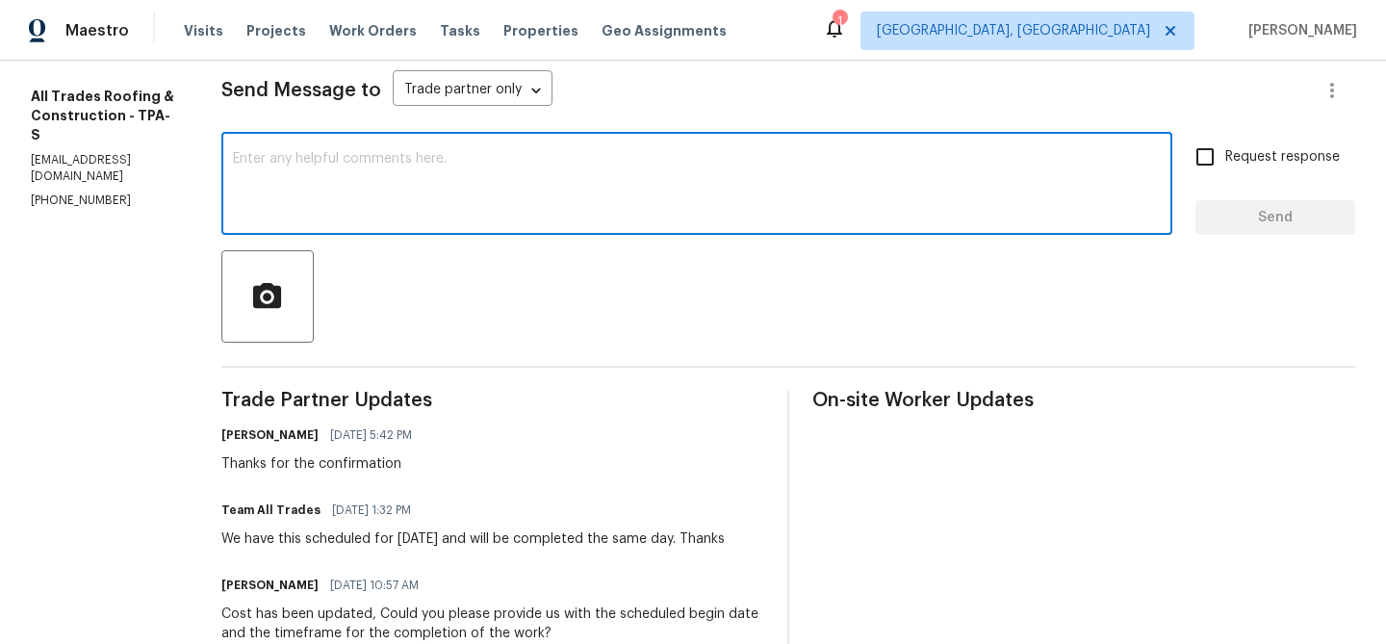
paste textarea "Could you please confirm if this is on schedule for [DATE]?"
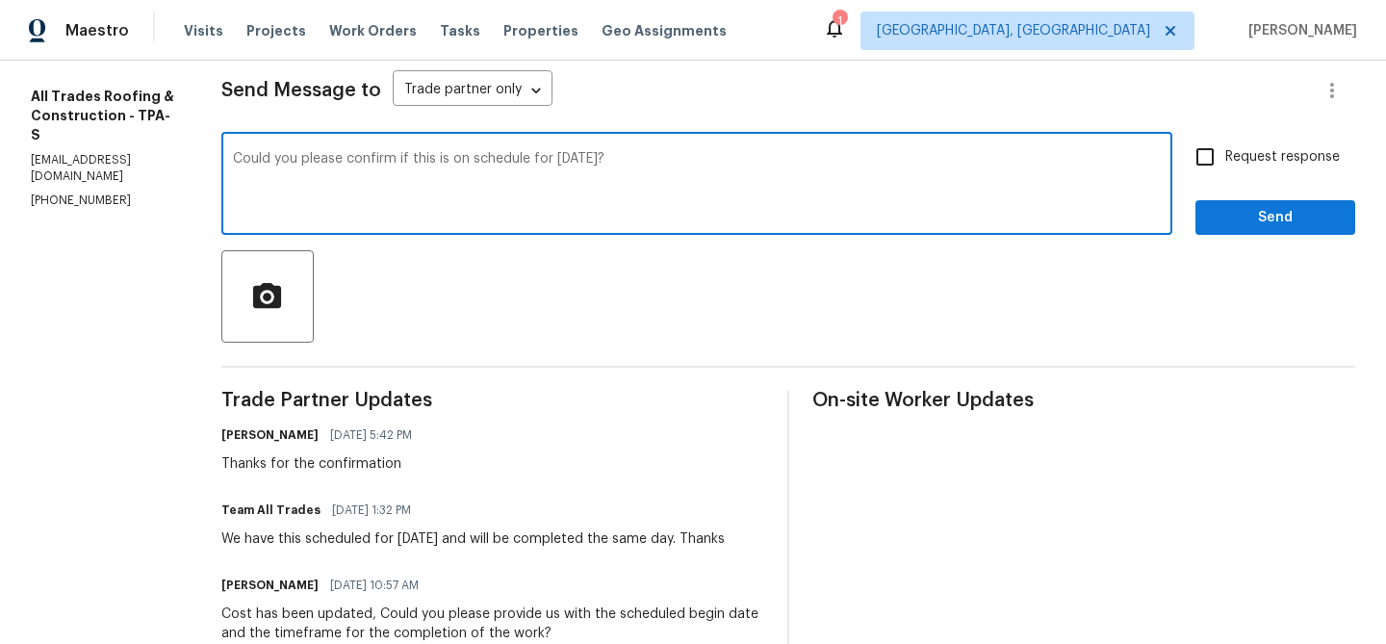
click at [539, 170] on textarea "Could you please confirm if this is on schedule for [DATE]?" at bounding box center [697, 185] width 928 height 67
drag, startPoint x: 545, startPoint y: 165, endPoint x: 752, endPoint y: 164, distance: 206.9
click at [752, 165] on textarea "Could you please confirm if this is on schedule for [DATE]?" at bounding box center [697, 185] width 928 height 67
type textarea "Could you please confirm if this is on schedule for [DATE] as planned?"
click at [1233, 159] on span "Request response" at bounding box center [1282, 157] width 115 height 20
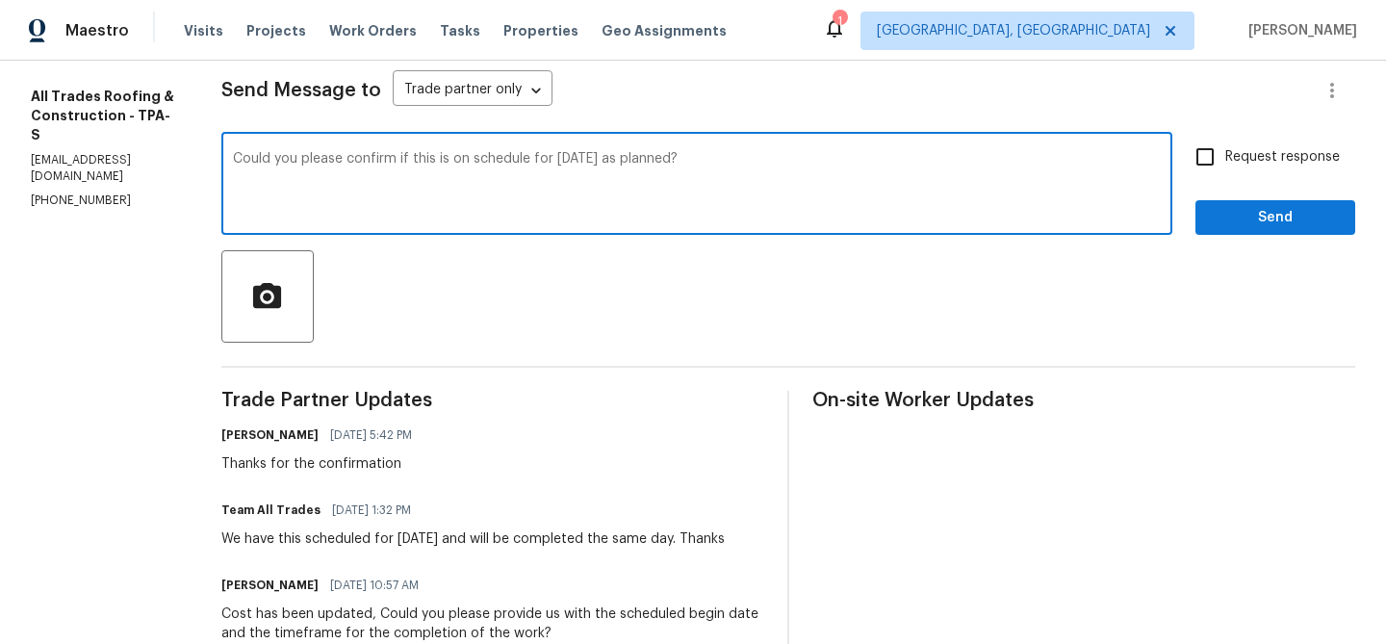
click at [1225, 159] on input "Request response" at bounding box center [1205, 157] width 40 height 40
checkbox input "true"
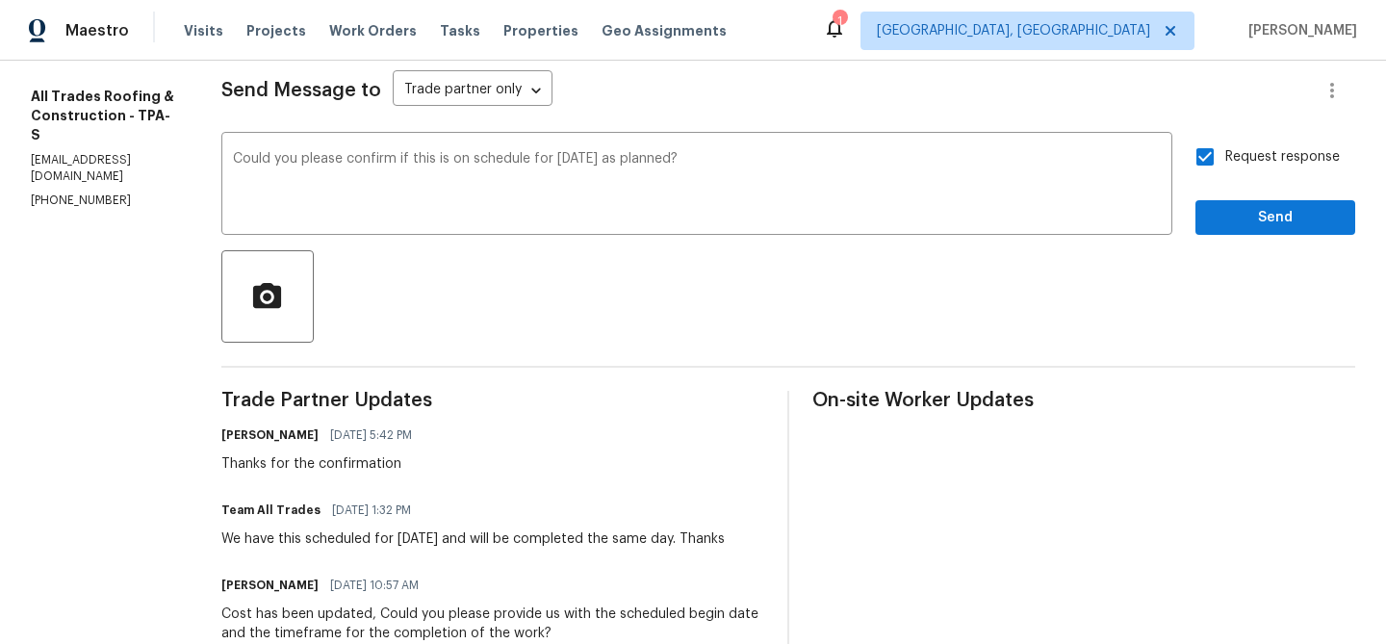
click at [1224, 244] on div "Send Message to Trade partner only Trade partner only ​ Could you please confir…" at bounding box center [788, 553] width 1134 height 1018
click at [1239, 221] on span "Send" at bounding box center [1275, 218] width 129 height 24
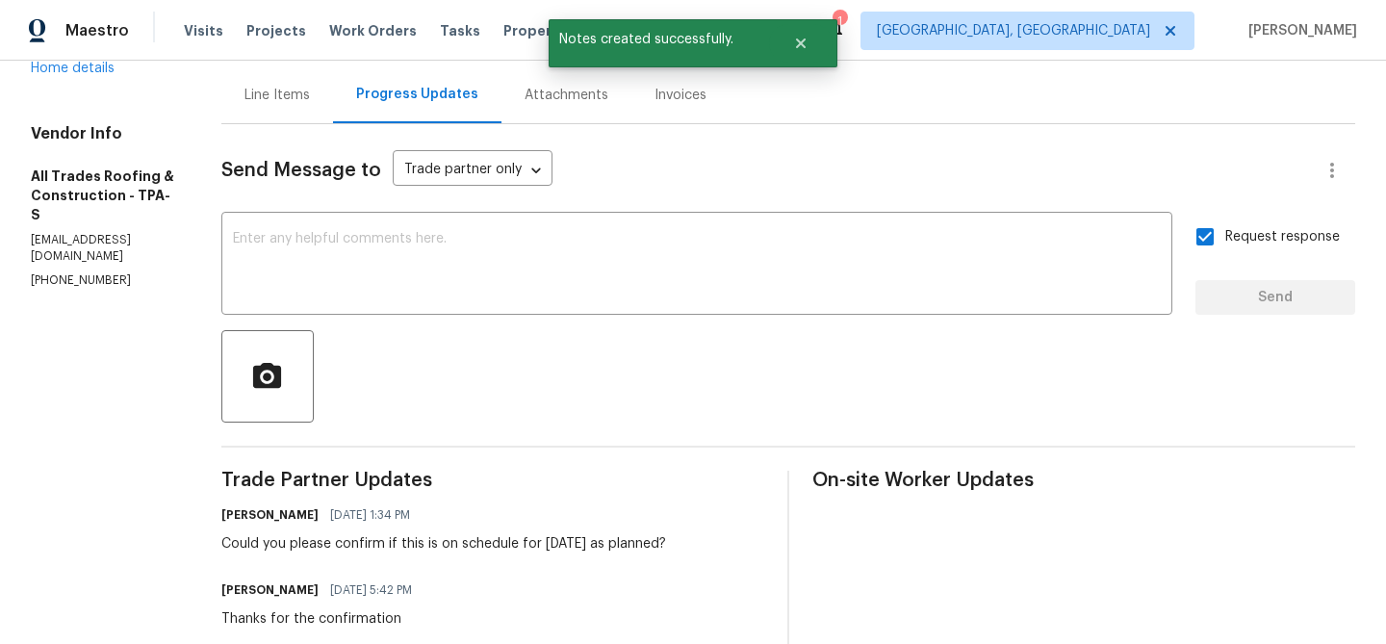
scroll to position [132, 0]
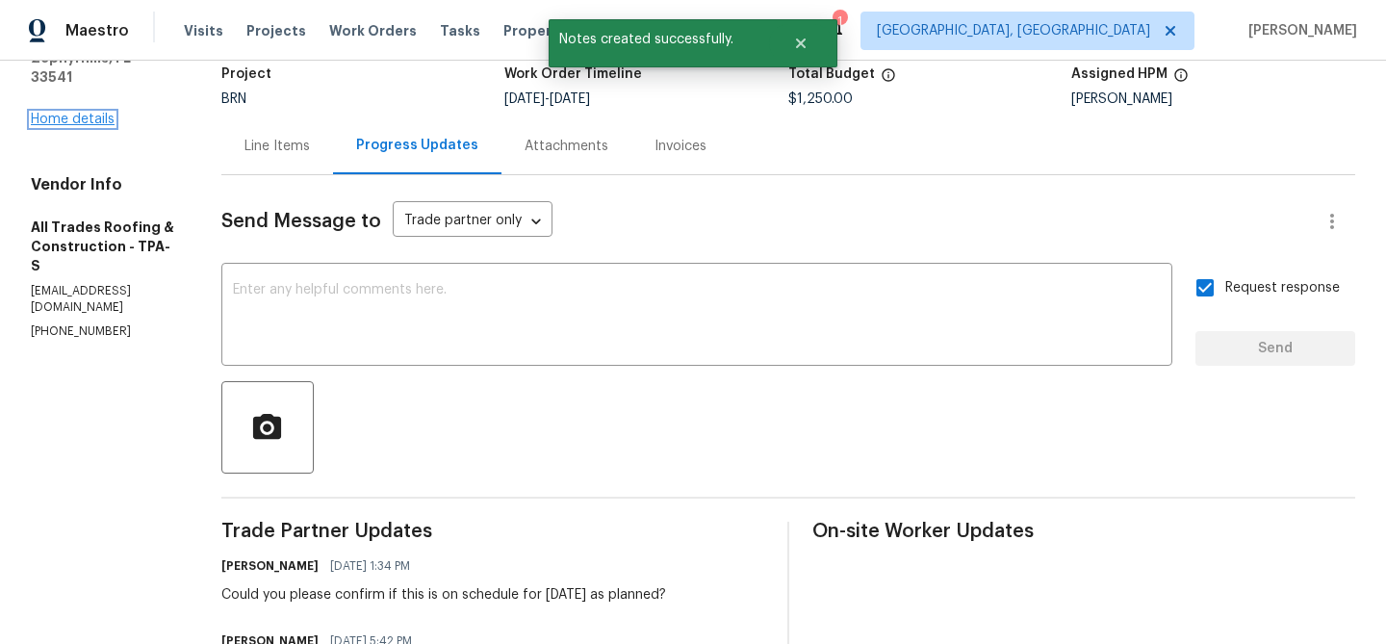
click at [68, 113] on link "Home details" at bounding box center [73, 119] width 84 height 13
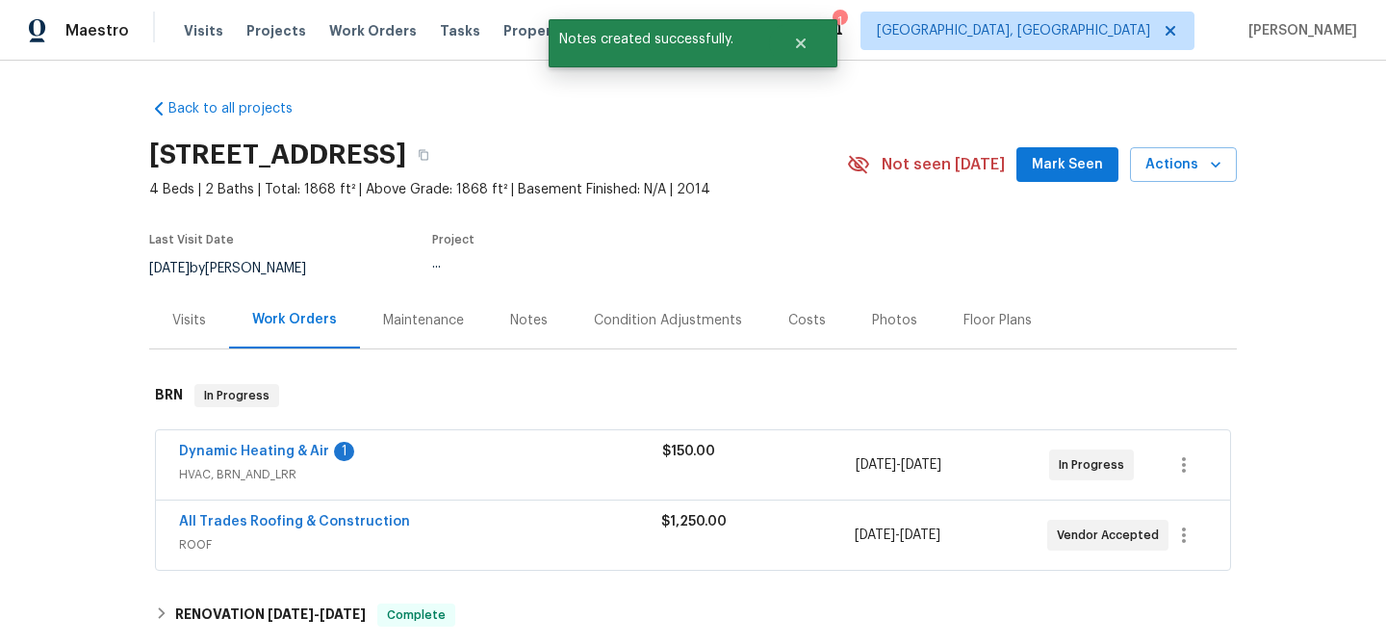
scroll to position [52, 0]
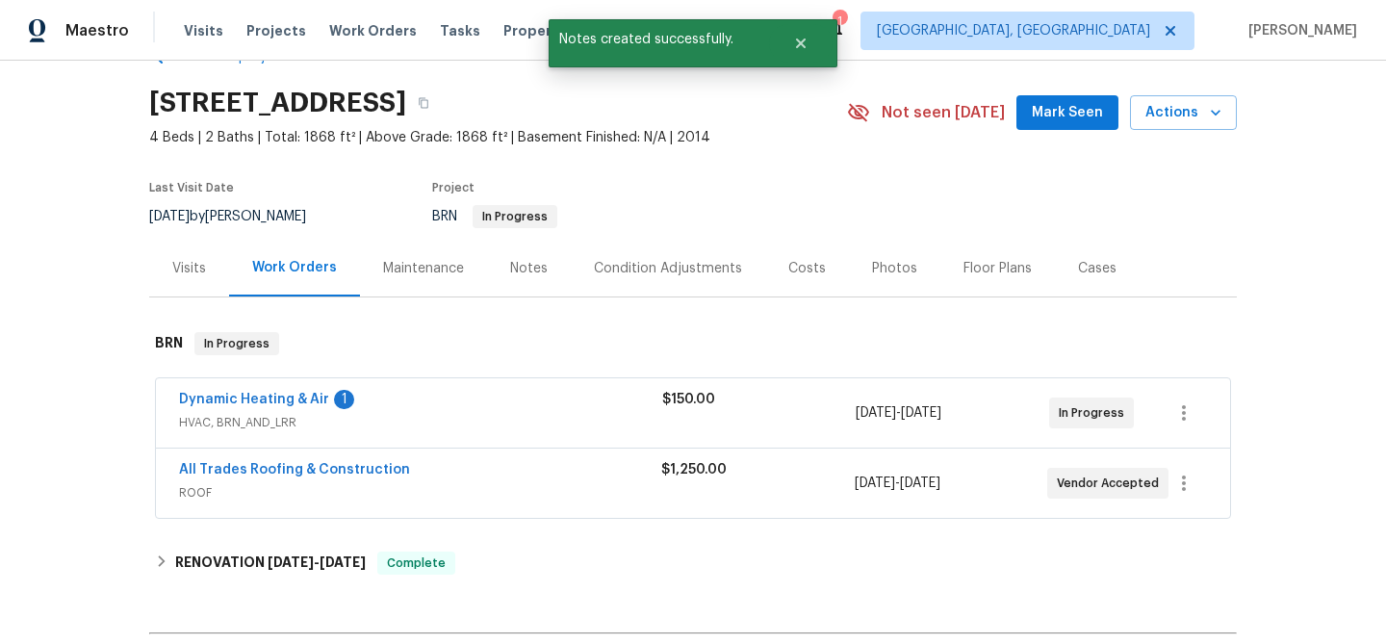
click at [228, 406] on span "Dynamic Heating & Air" at bounding box center [254, 399] width 150 height 19
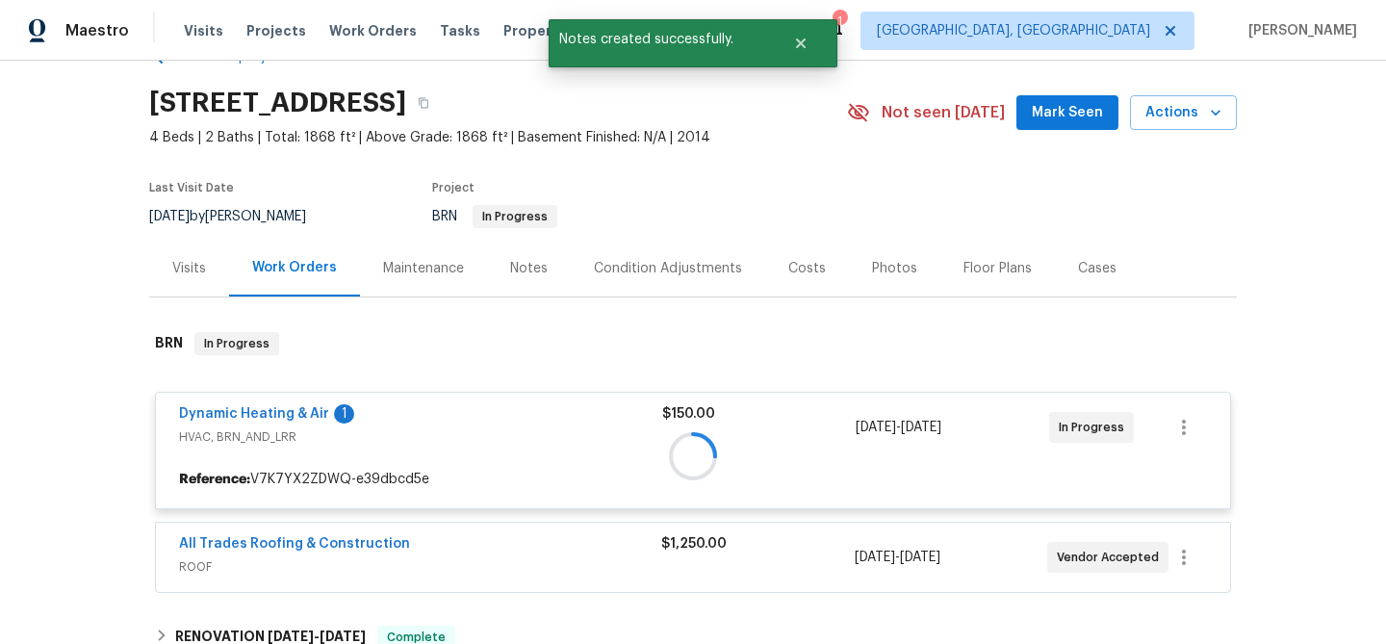
click at [241, 413] on div at bounding box center [692, 456] width 1087 height 286
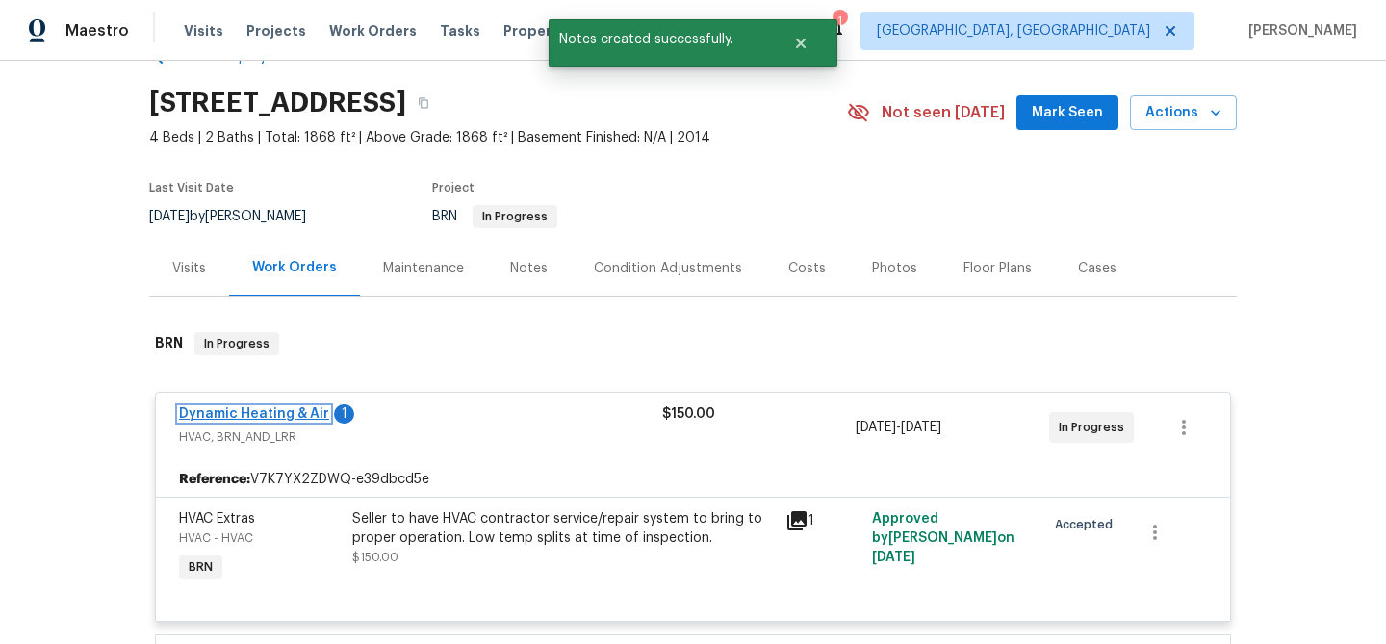
click at [229, 415] on link "Dynamic Heating & Air" at bounding box center [254, 413] width 150 height 13
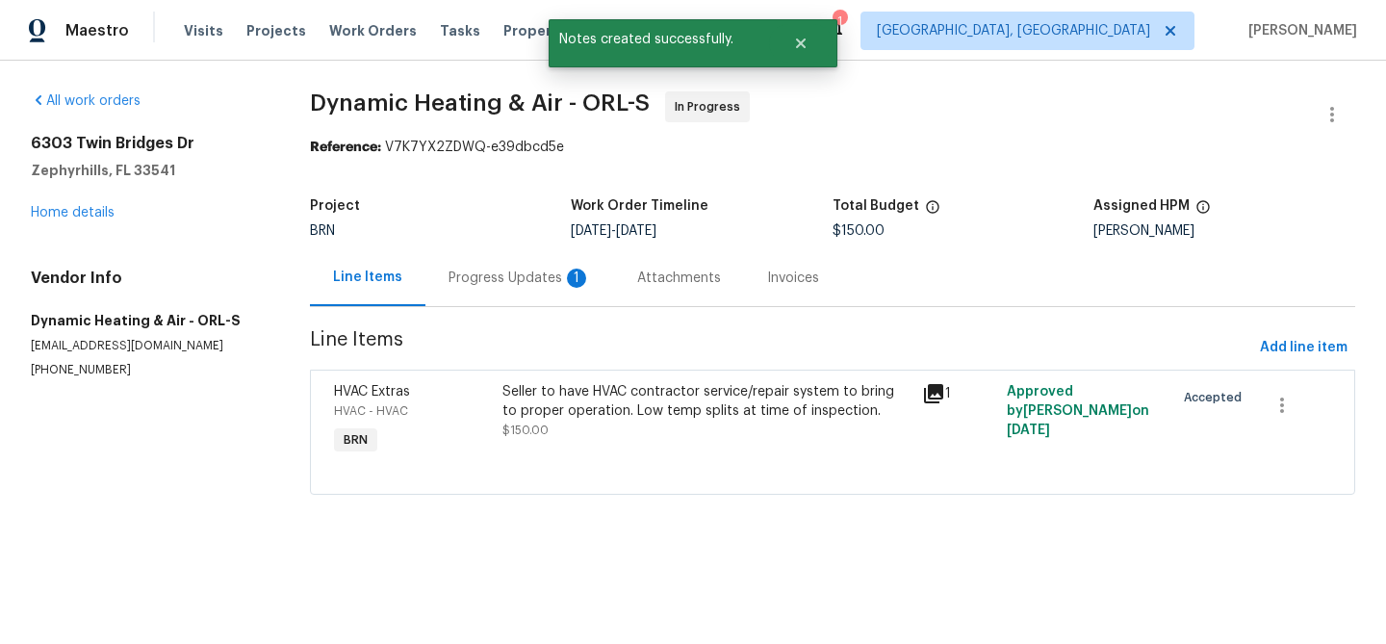
click at [491, 299] on div "Progress Updates 1" at bounding box center [519, 277] width 189 height 57
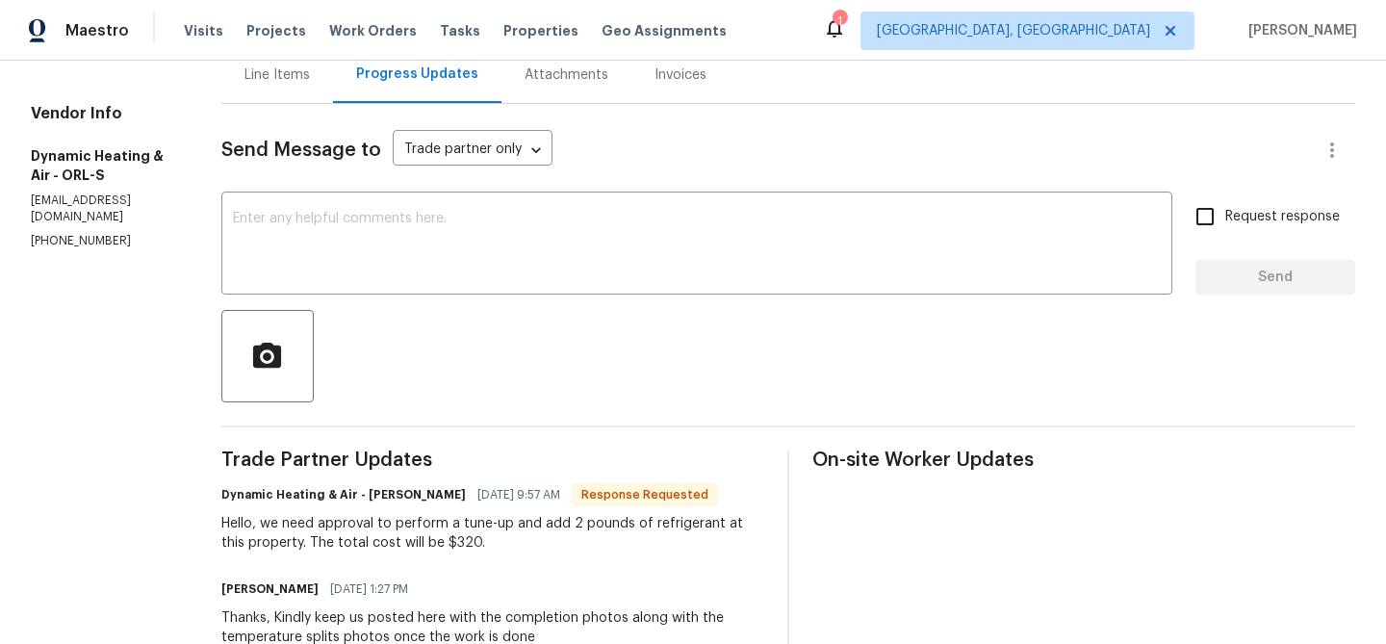
scroll to position [222, 0]
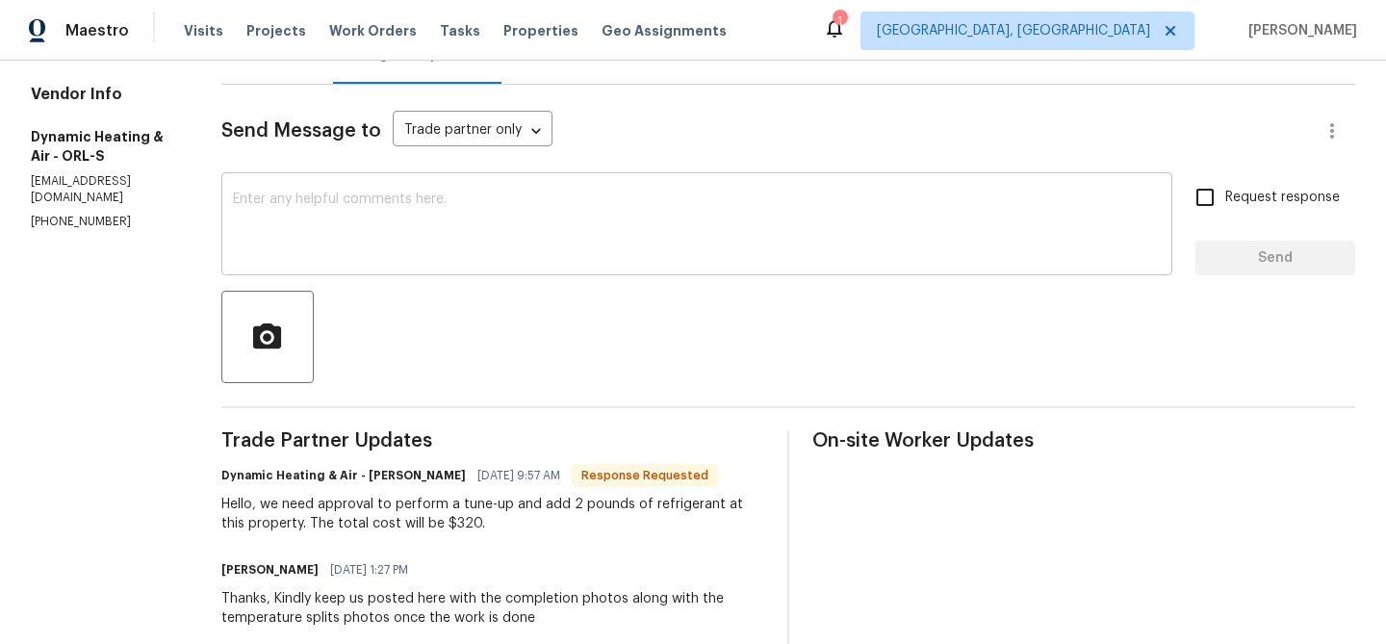
click at [387, 252] on textarea at bounding box center [697, 225] width 928 height 67
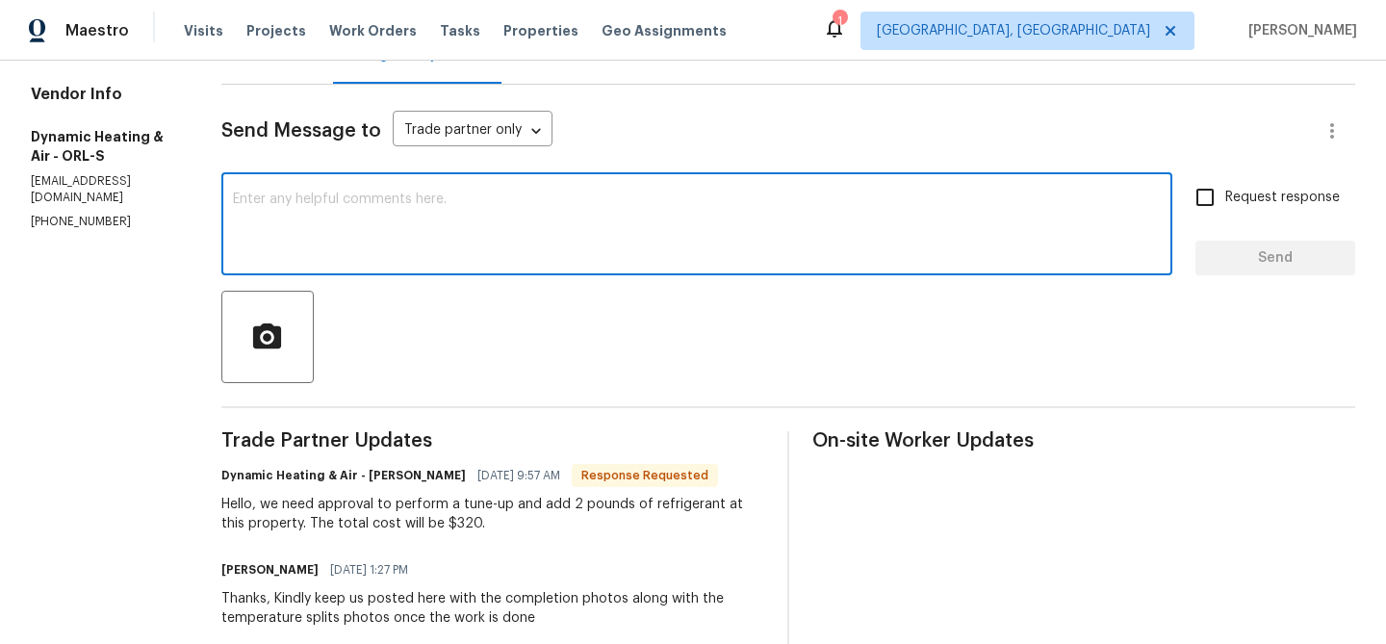
scroll to position [221, 0]
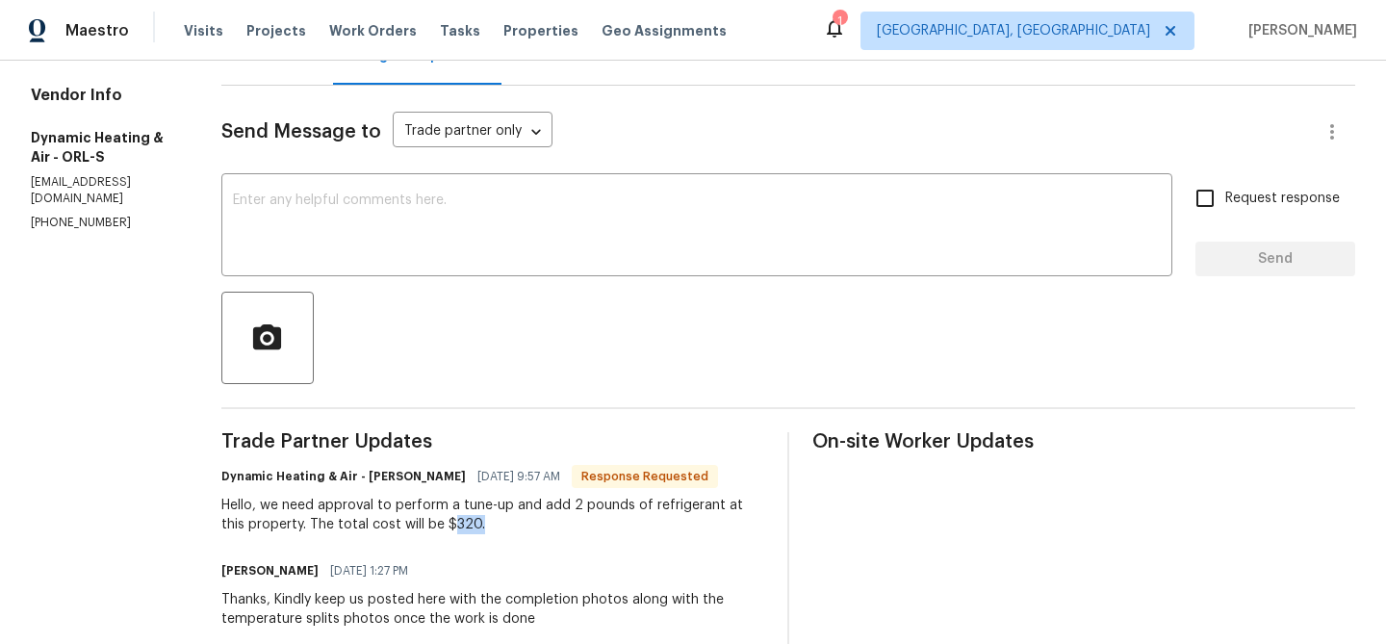
drag, startPoint x: 474, startPoint y: 524, endPoint x: 550, endPoint y: 524, distance: 75.1
click at [550, 524] on div "Hello, we need approval to perform a tune-up and add 2 pounds of refrigerant at…" at bounding box center [492, 515] width 543 height 38
copy div "320."
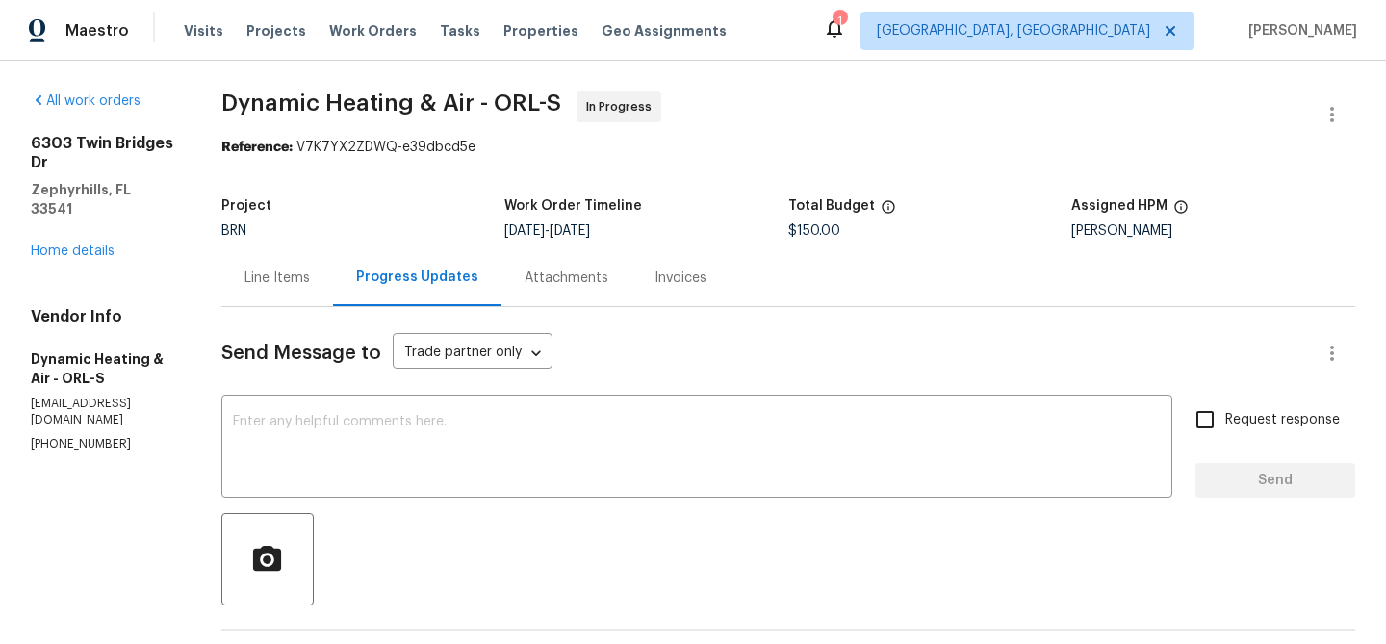
click at [288, 258] on div "Line Items" at bounding box center [277, 277] width 112 height 57
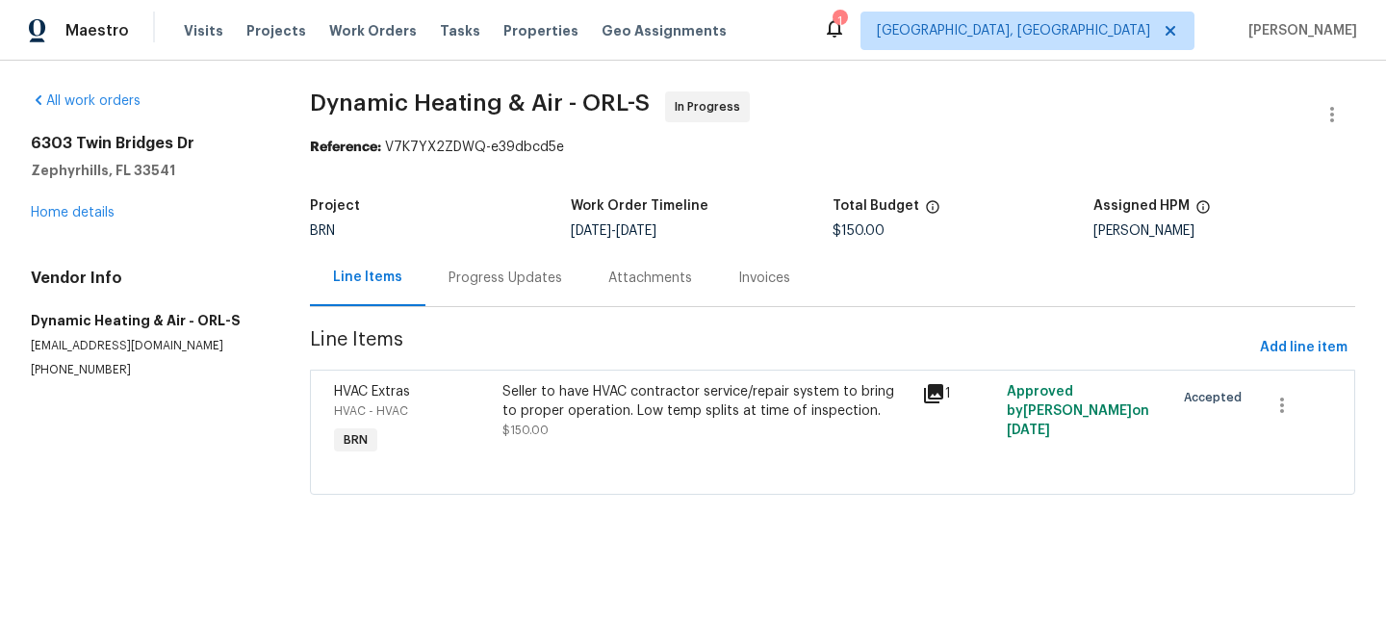
click at [657, 446] on div "Seller to have HVAC contractor service/repair system to bring to proper operati…" at bounding box center [707, 420] width 421 height 89
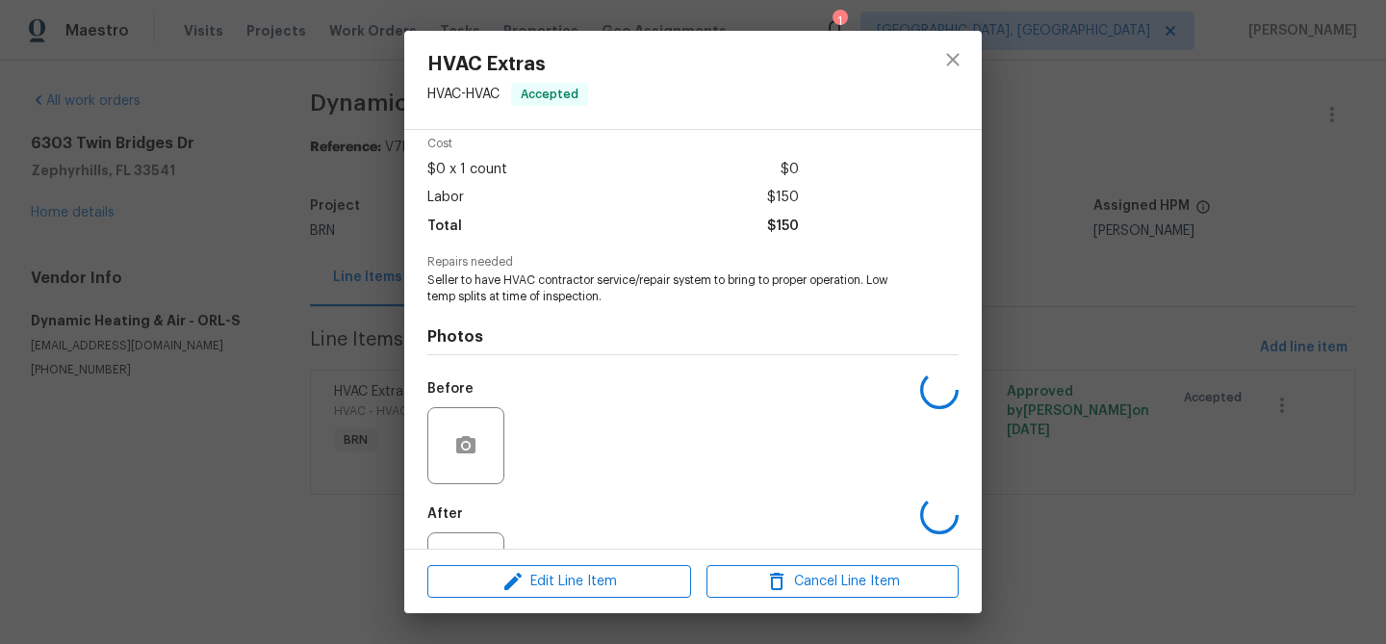
scroll to position [162, 0]
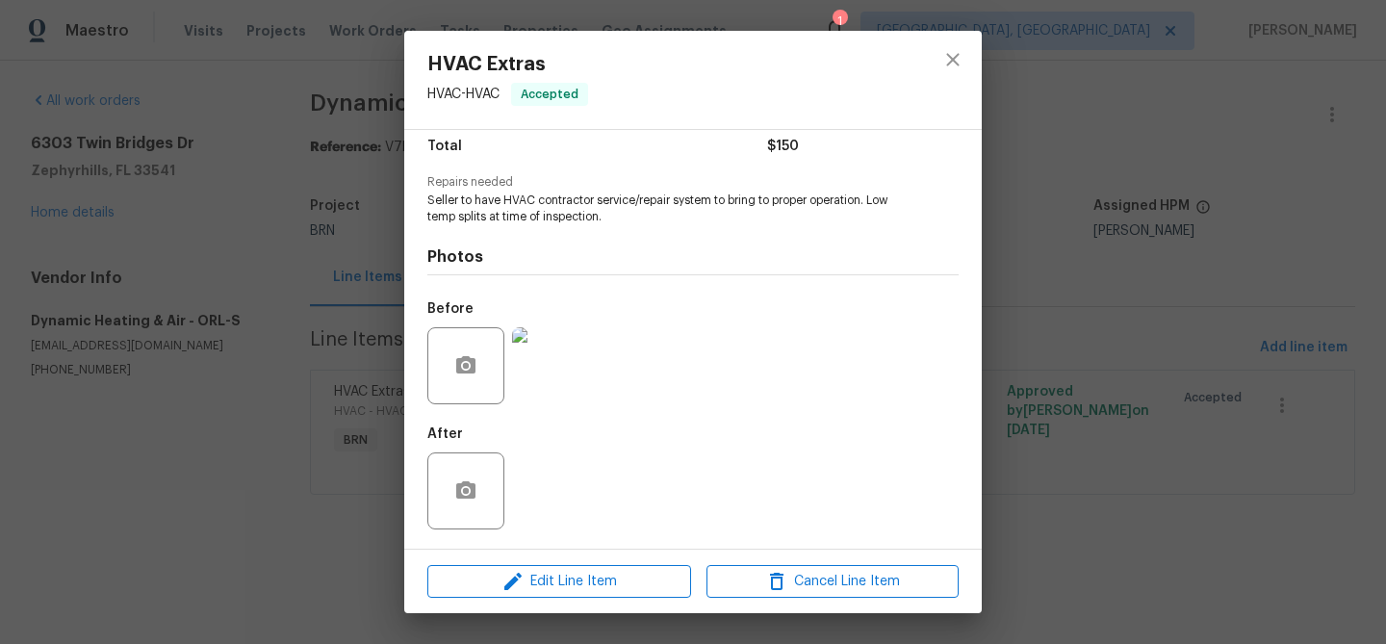
click at [575, 556] on div "Edit Line Item Cancel Line Item" at bounding box center [692, 582] width 577 height 64
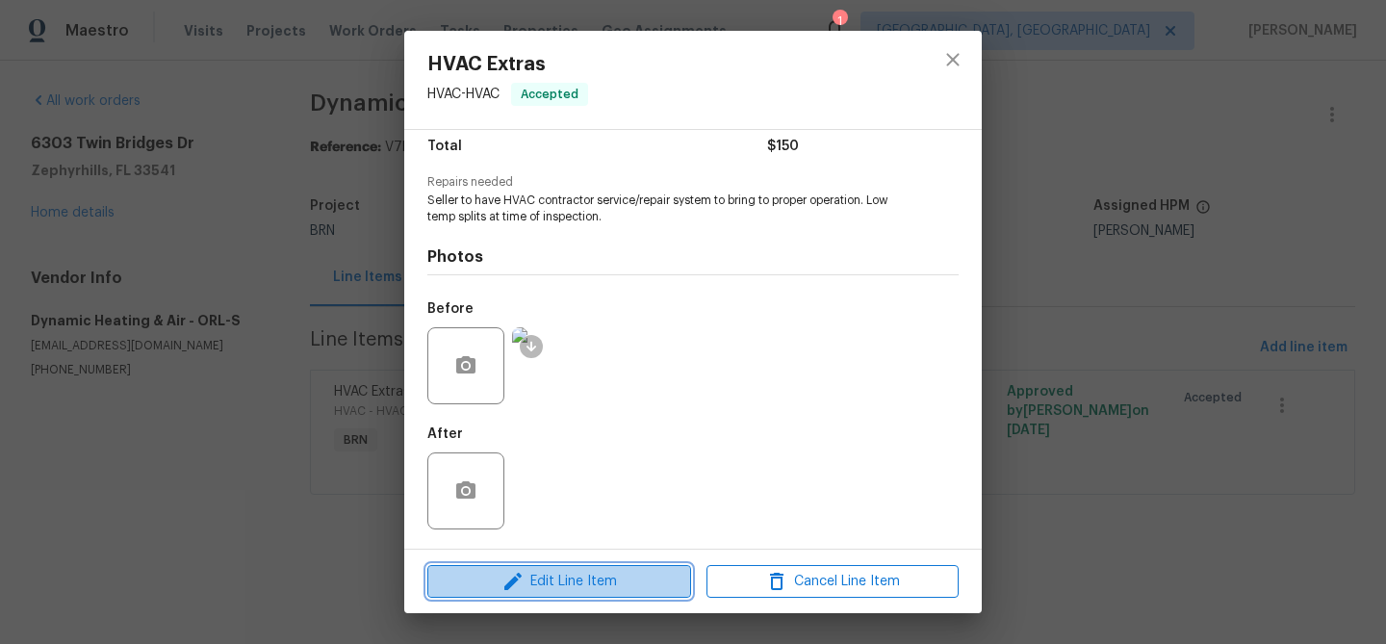
click at [547, 581] on span "Edit Line Item" at bounding box center [559, 582] width 252 height 24
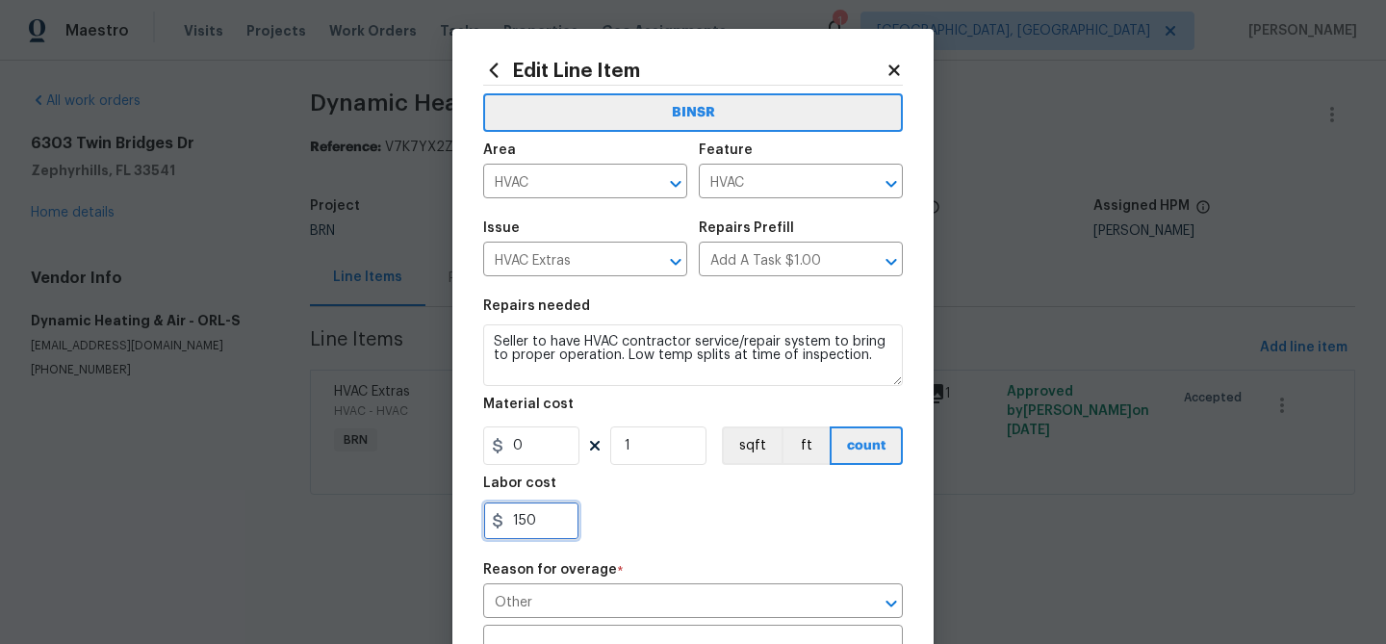
click at [560, 526] on input "150" at bounding box center [531, 520] width 96 height 38
type input "1"
paste input "320."
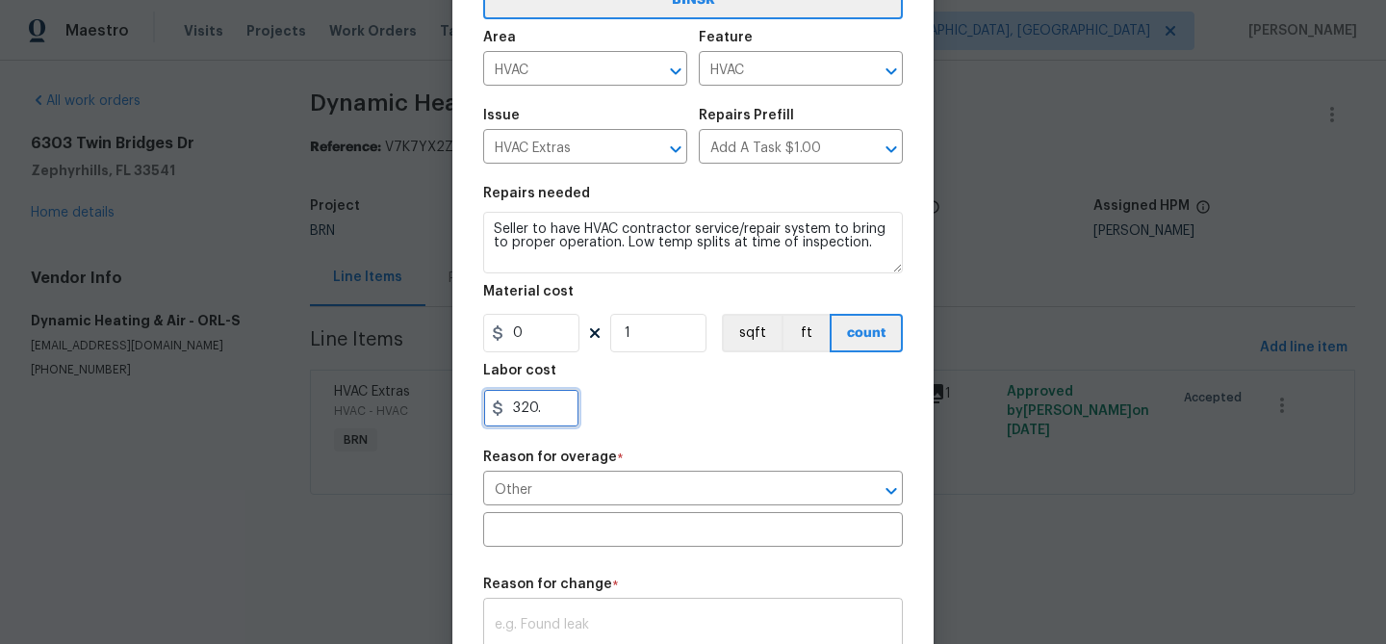
scroll to position [204, 0]
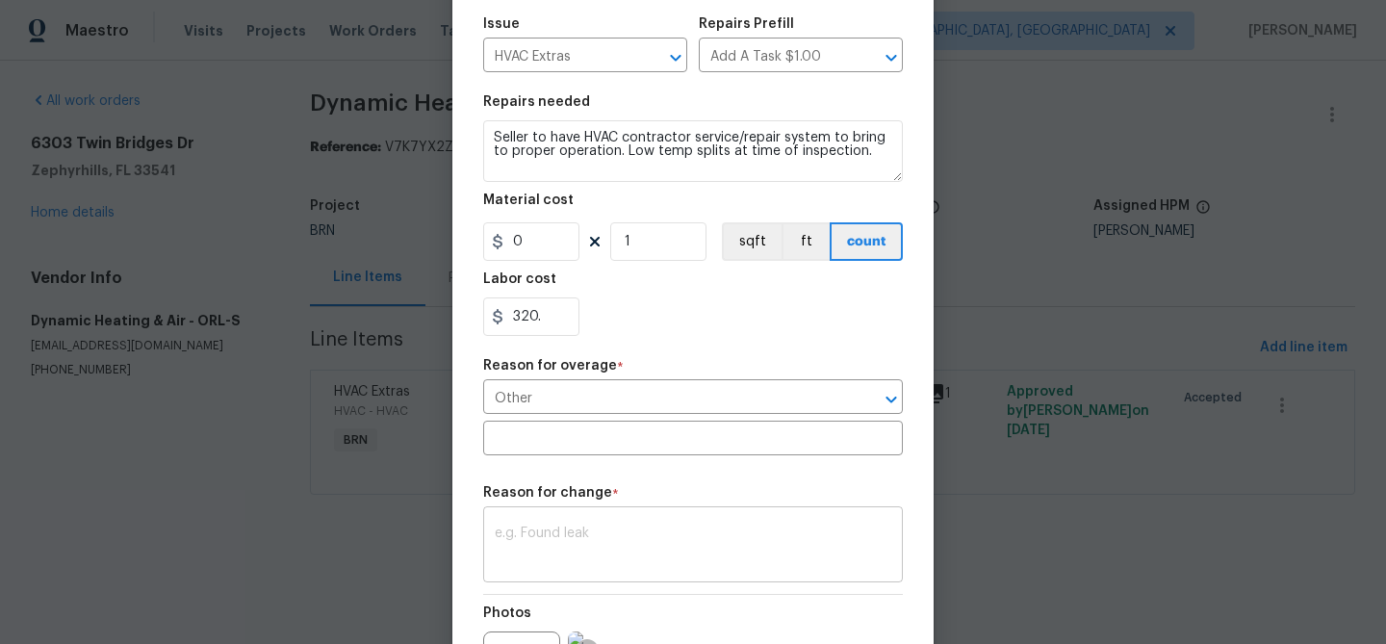
type input "320"
click at [577, 537] on textarea at bounding box center [693, 546] width 396 height 40
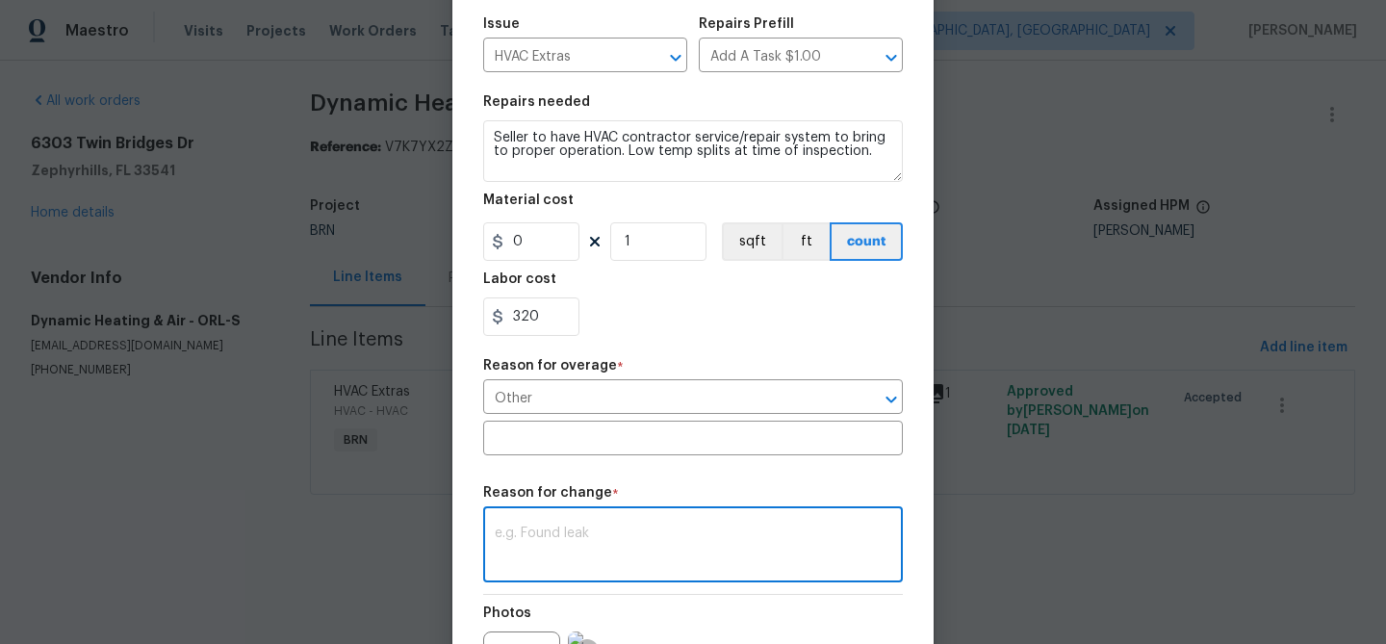
paste textarea "(AM) Updated per vendors final cost."
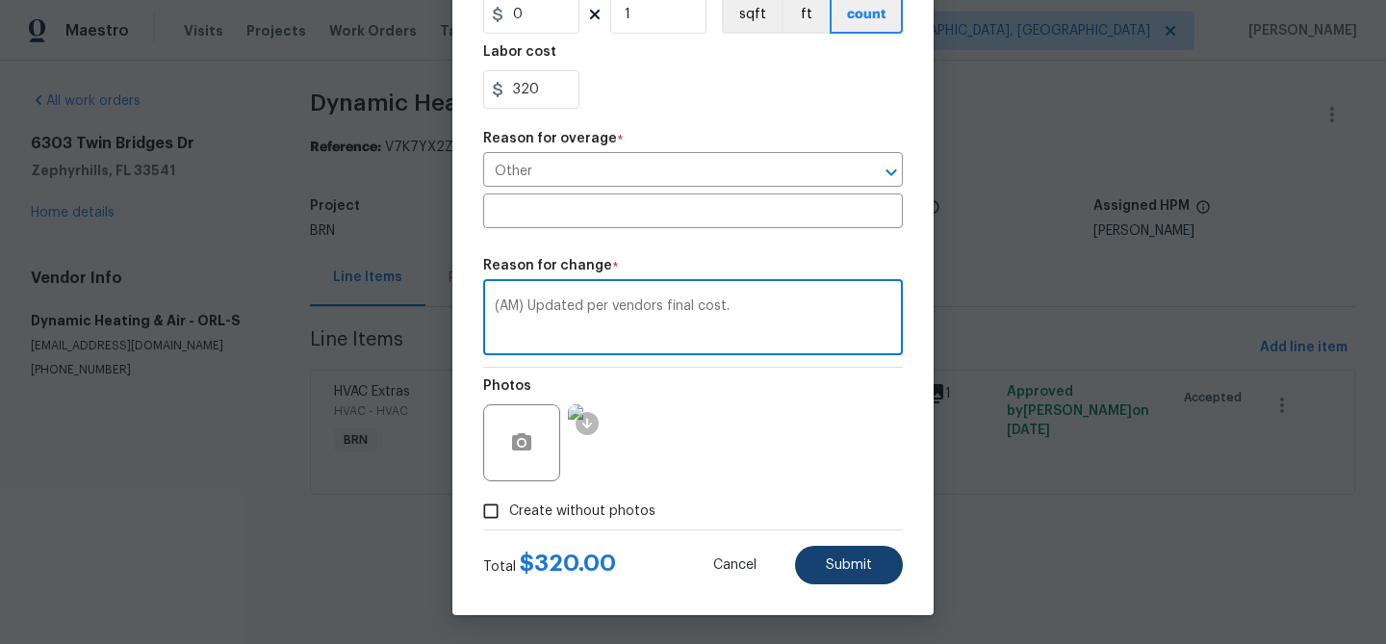
type textarea "(AM) Updated per vendors final cost."
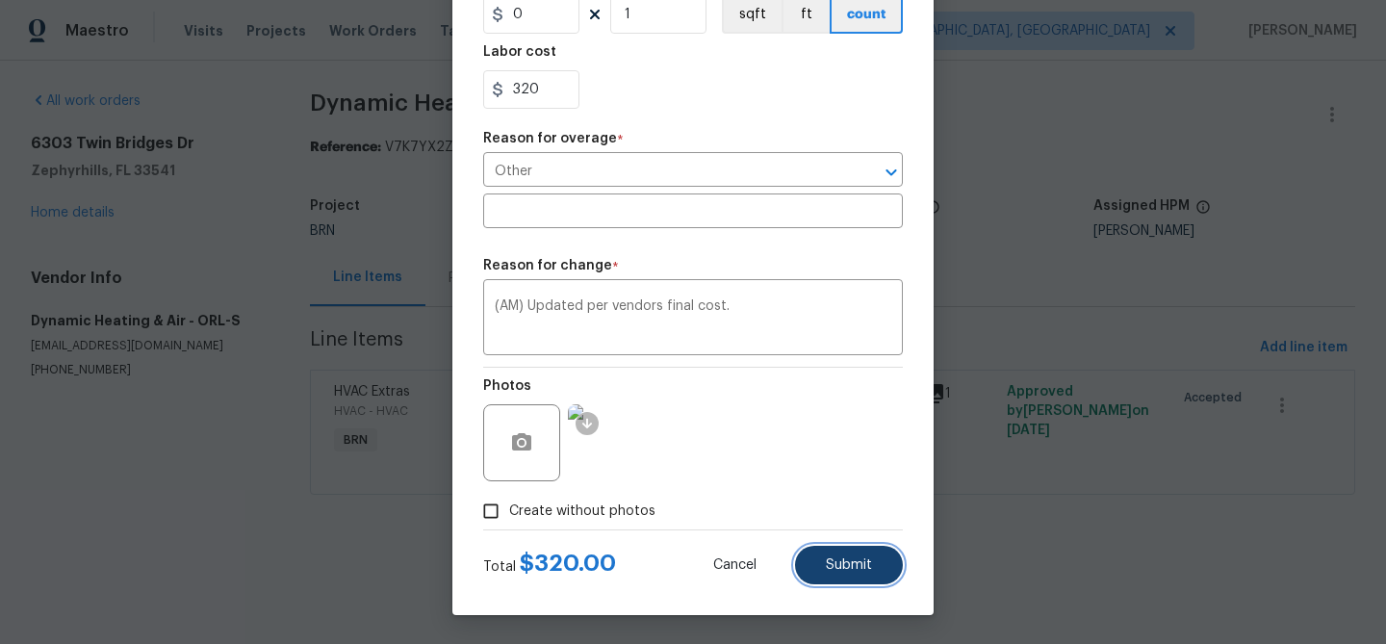
click at [822, 562] on button "Submit" at bounding box center [849, 565] width 108 height 38
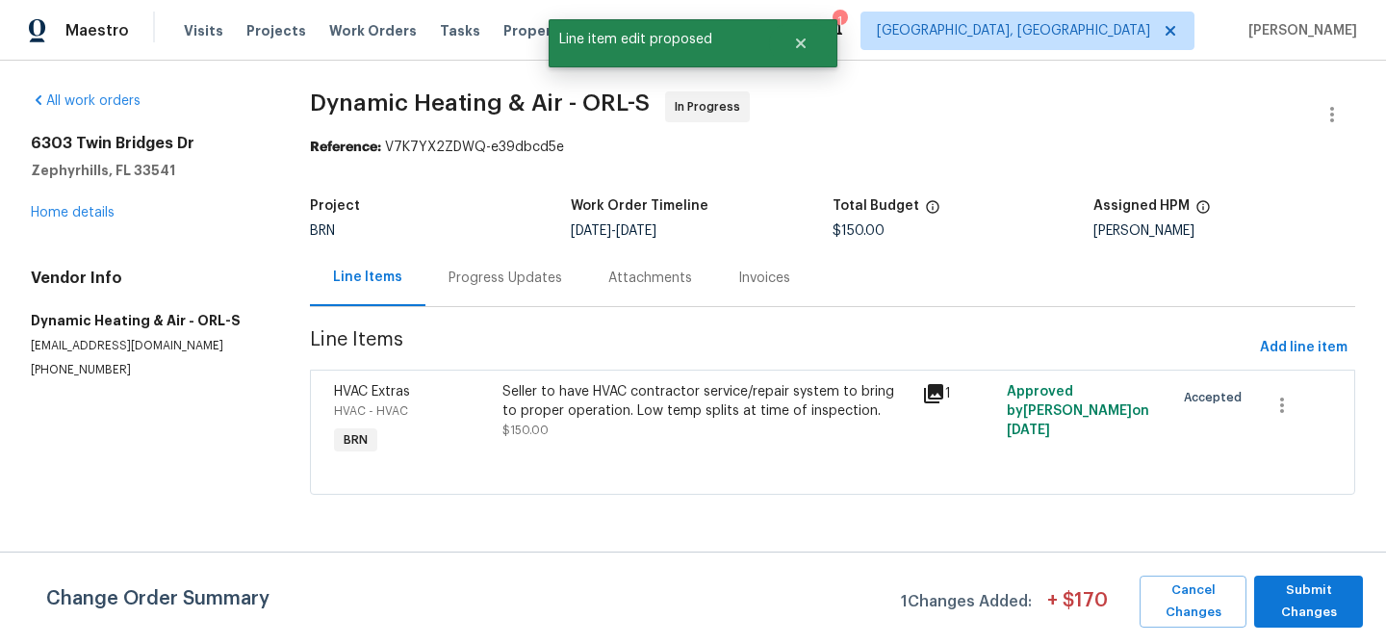
scroll to position [0, 0]
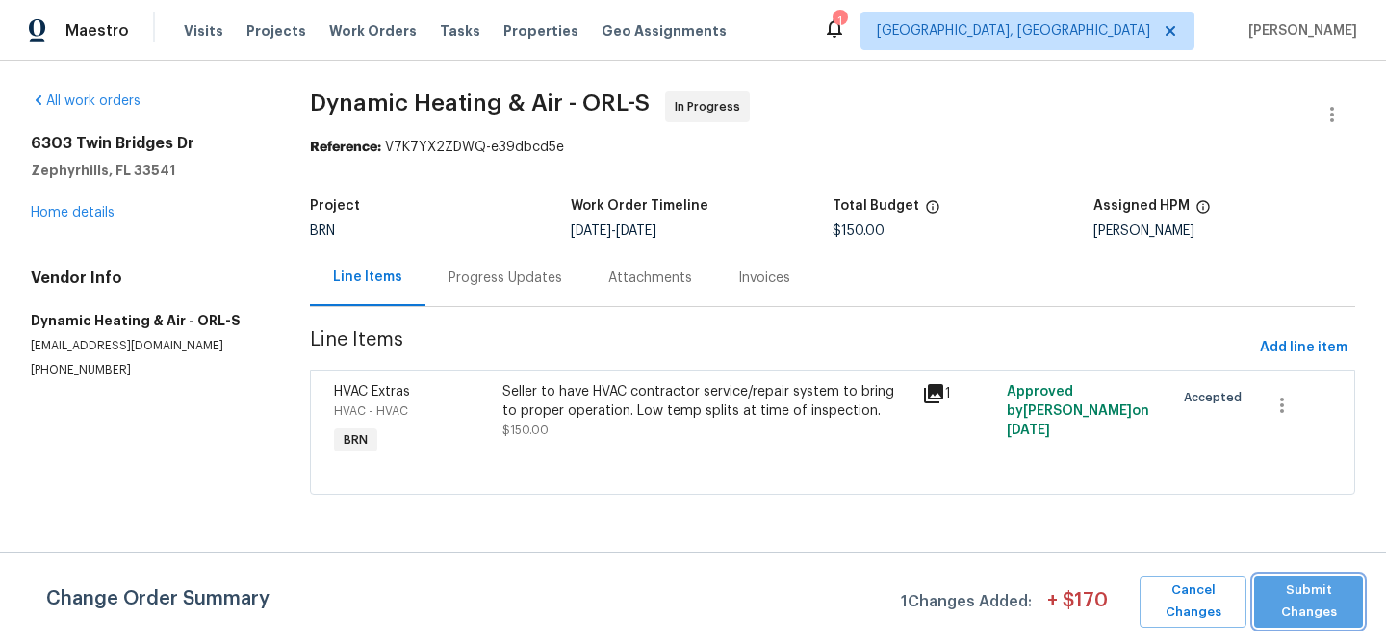
click at [1318, 605] on span "Submit Changes" at bounding box center [1308, 601] width 89 height 44
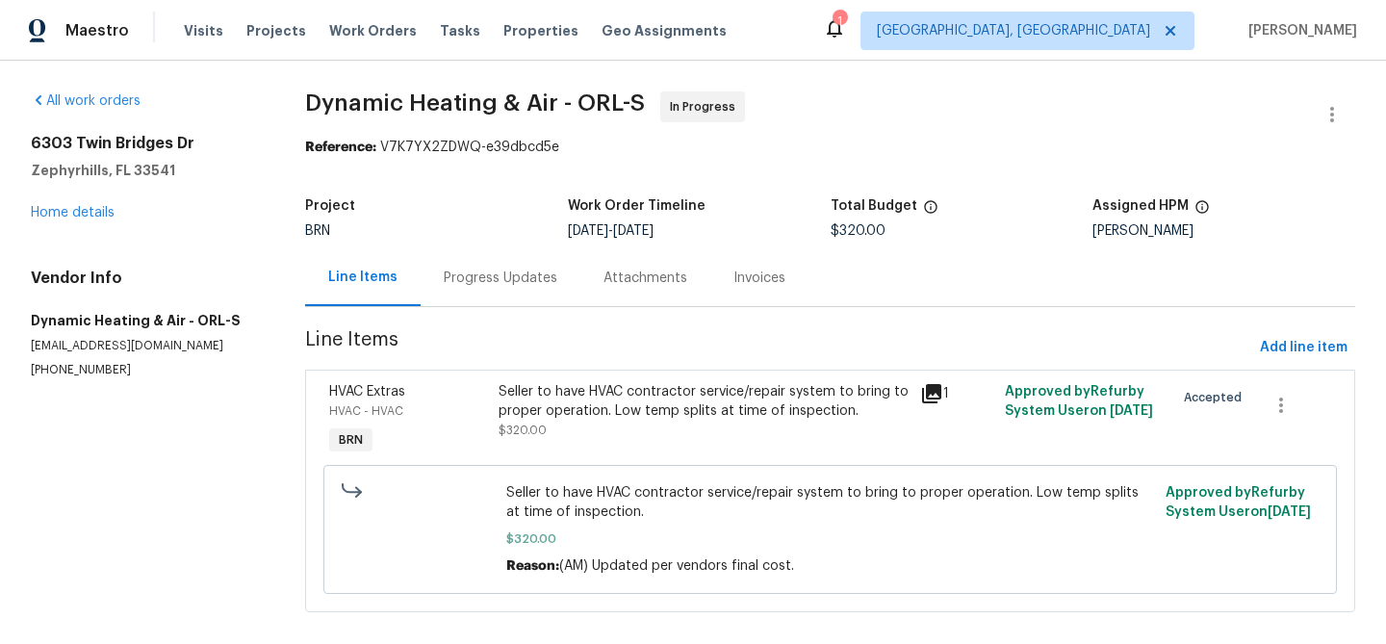
click at [482, 287] on div "Progress Updates" at bounding box center [501, 277] width 114 height 19
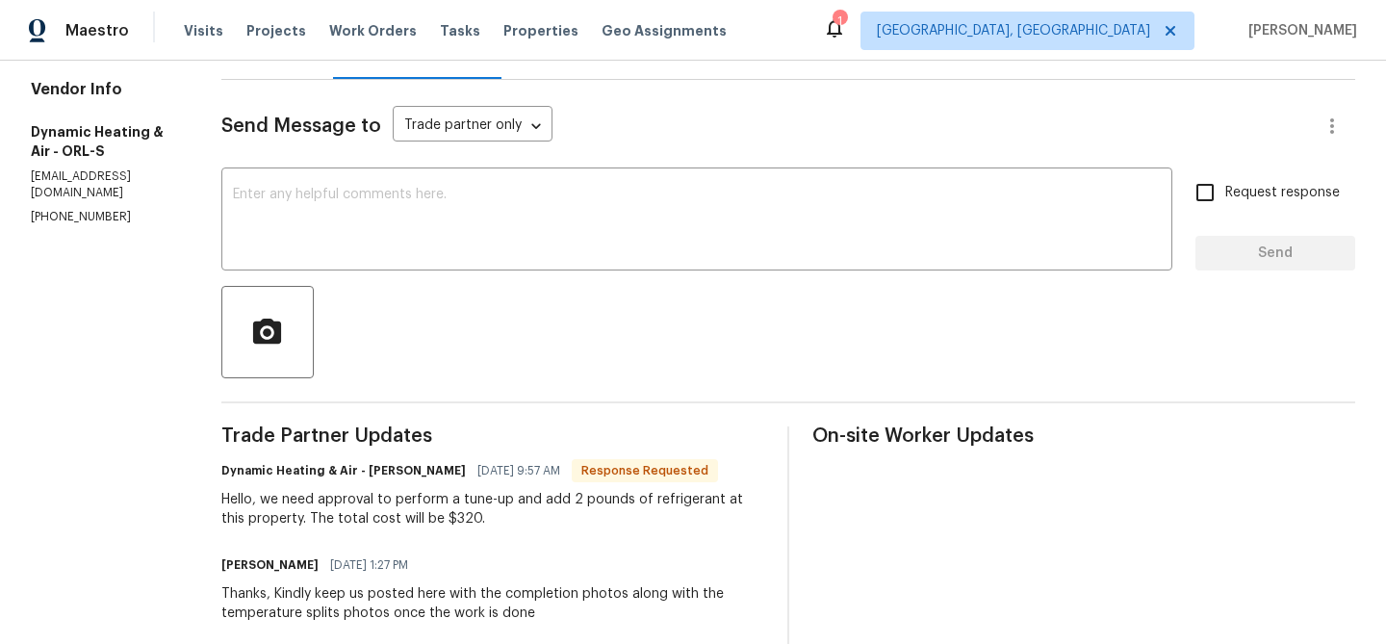
scroll to position [231, 0]
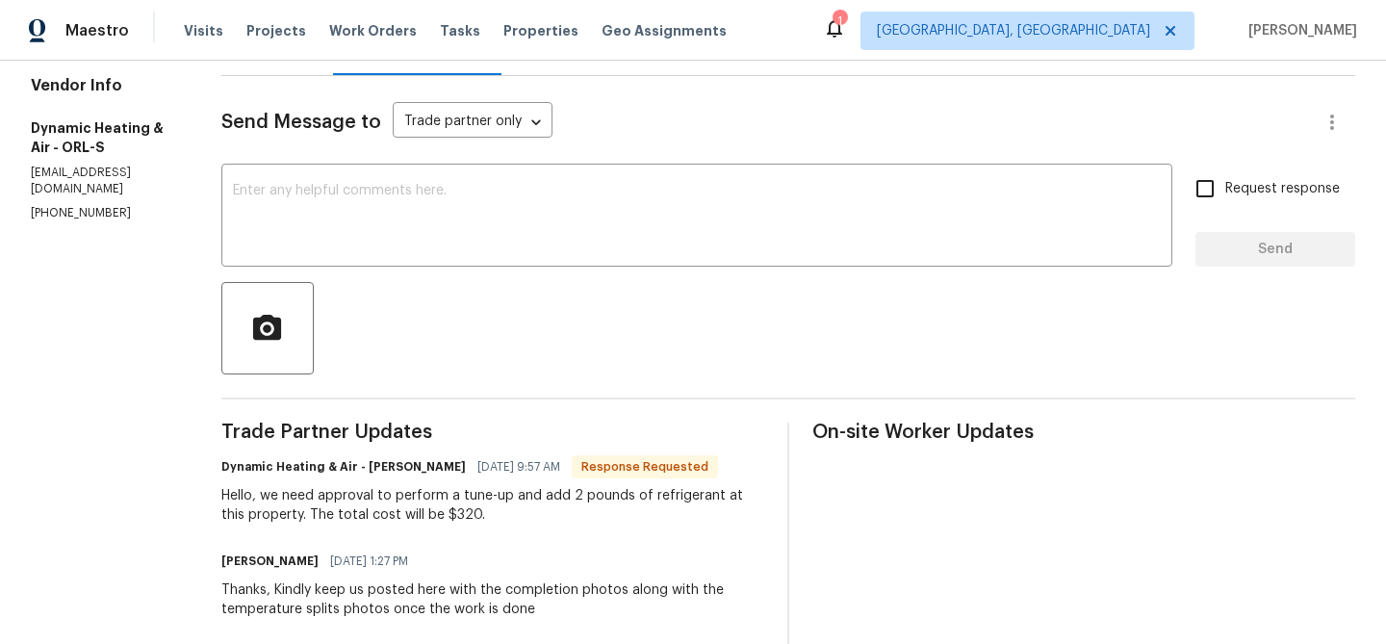
click at [365, 274] on div "Send Message to Trade partner only Trade partner only ​ x ​ Request response Se…" at bounding box center [788, 622] width 1134 height 1093
click at [370, 215] on textarea at bounding box center [697, 217] width 928 height 67
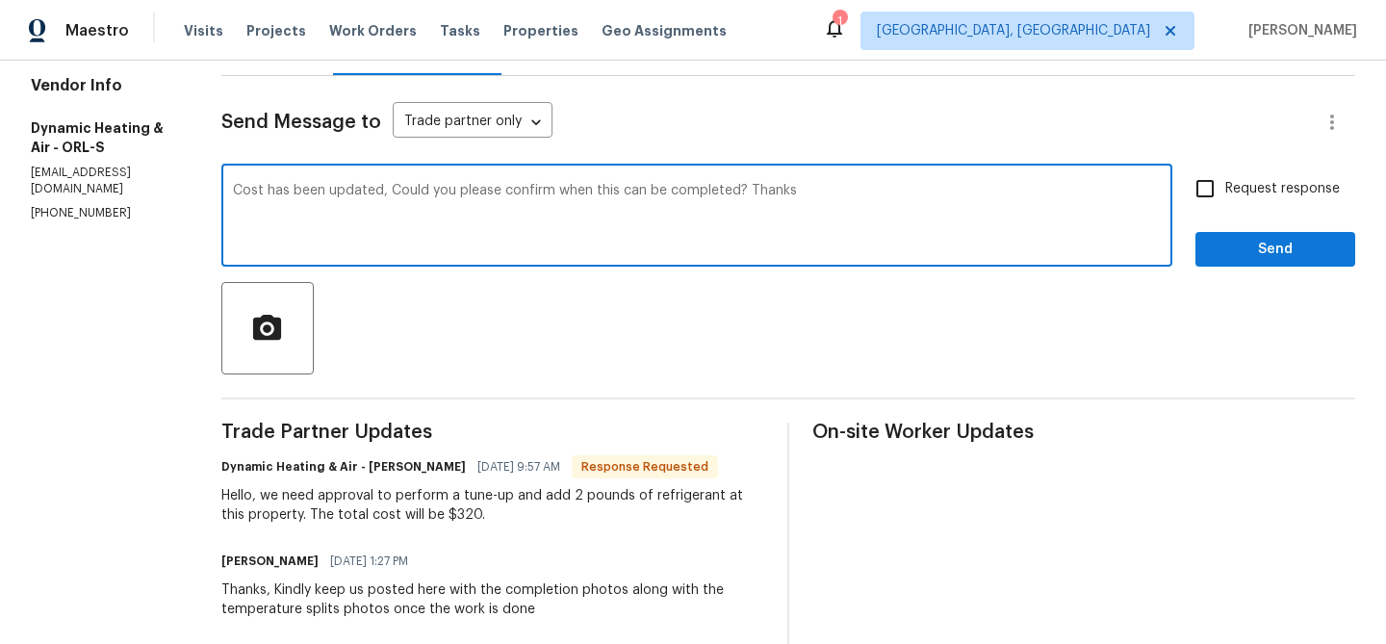
type textarea "Cost has been updated, Could you please confirm when this can be completed? Tha…"
click at [1207, 187] on input "Request response" at bounding box center [1205, 188] width 40 height 40
checkbox input "true"
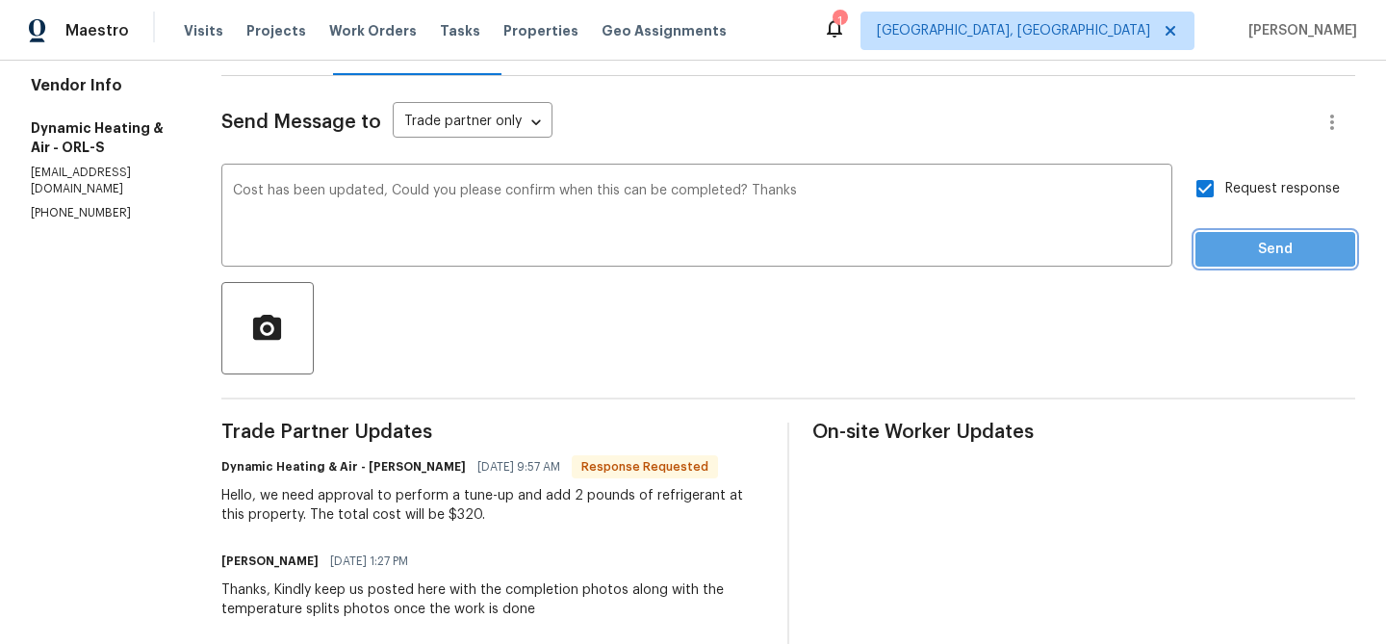
click at [1207, 243] on button "Send" at bounding box center [1275, 250] width 160 height 36
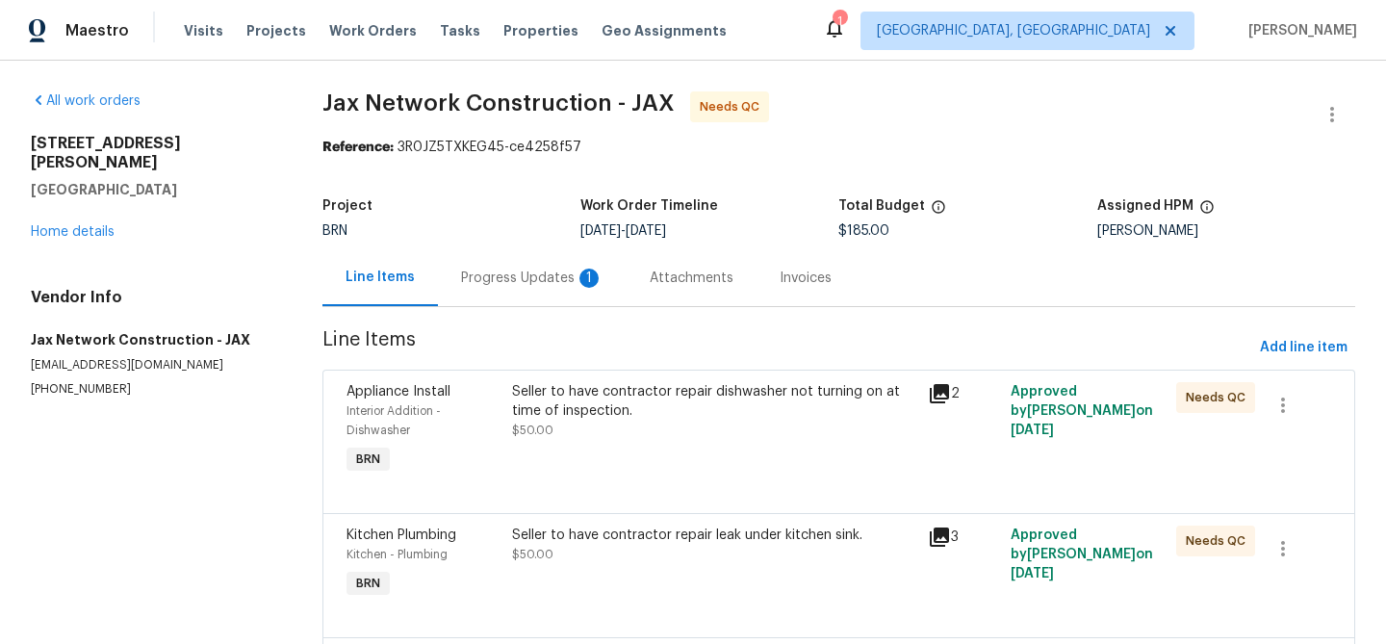
click at [593, 421] on div "Seller to have contractor repair dishwasher not turning on at time of inspectio…" at bounding box center [713, 411] width 403 height 58
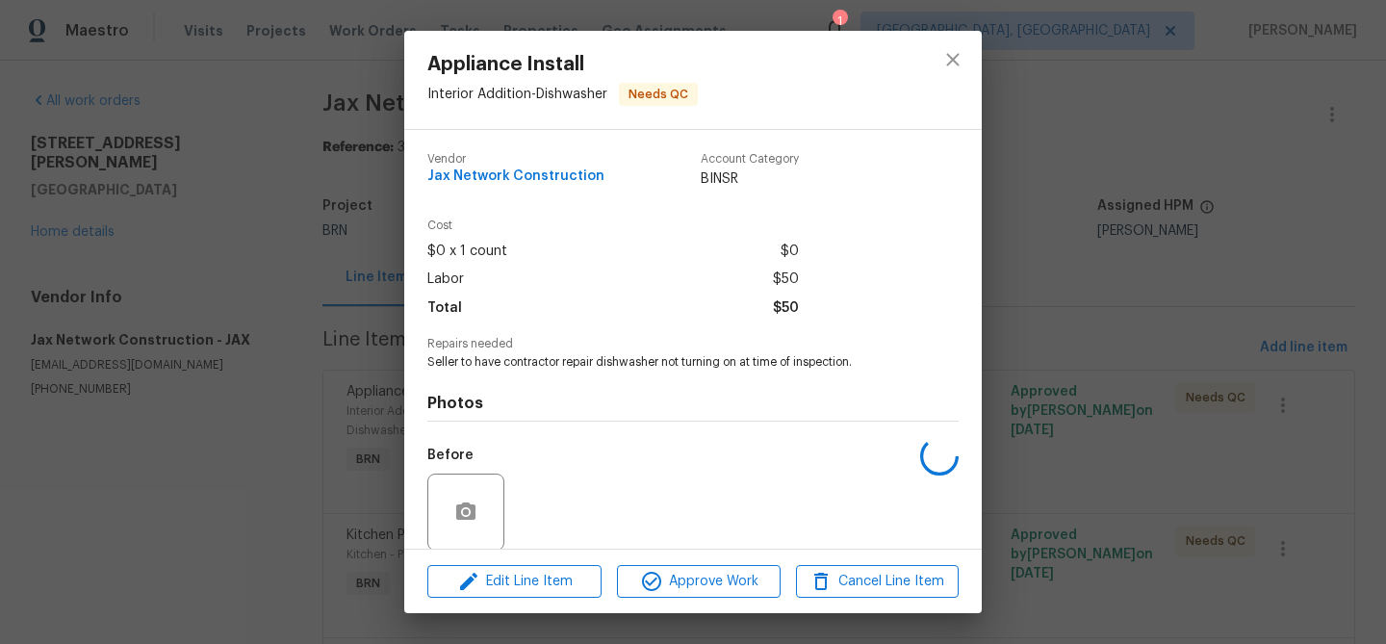
scroll to position [145, 0]
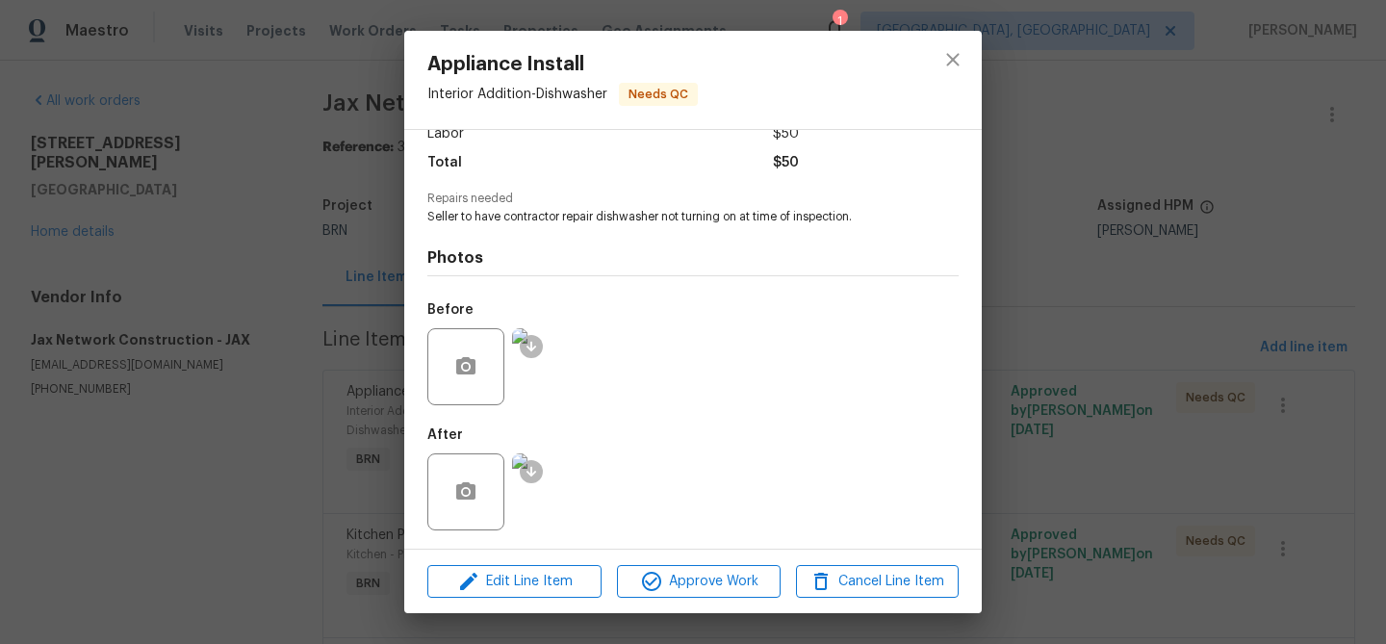
click at [200, 477] on div "Appliance Install Interior Addition - Dishwasher Needs QC Vendor Jax Network Co…" at bounding box center [693, 322] width 1386 height 644
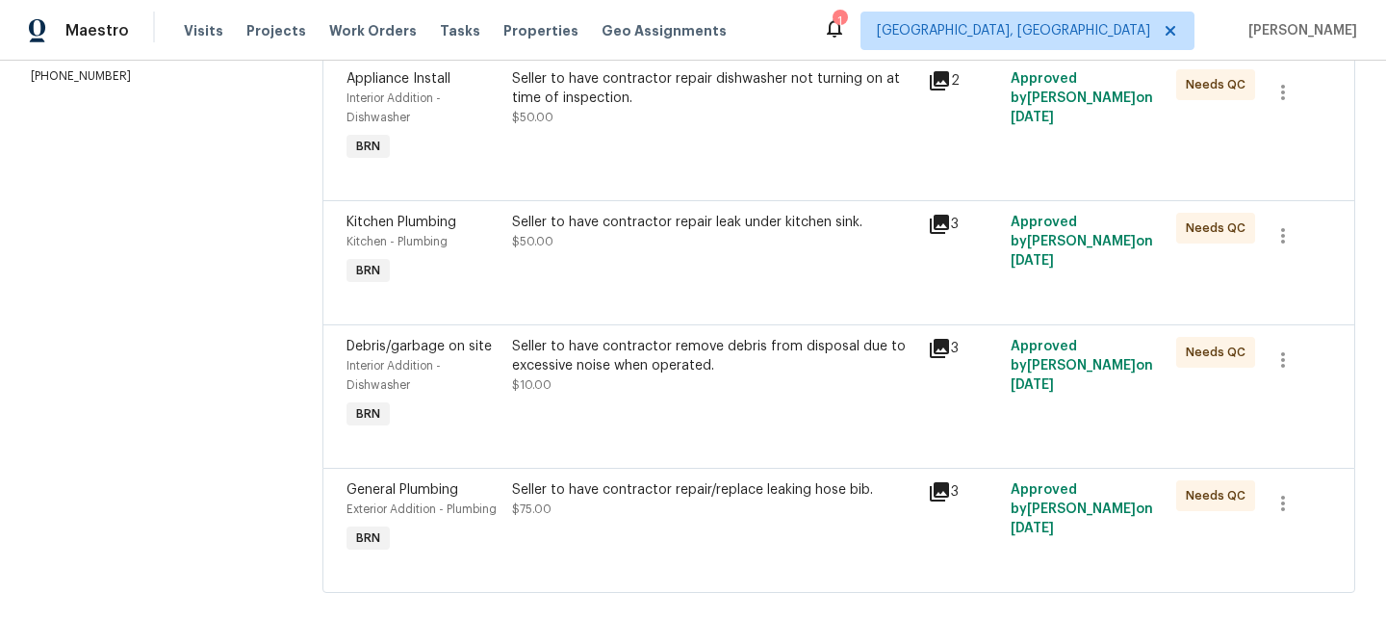
scroll to position [319, 0]
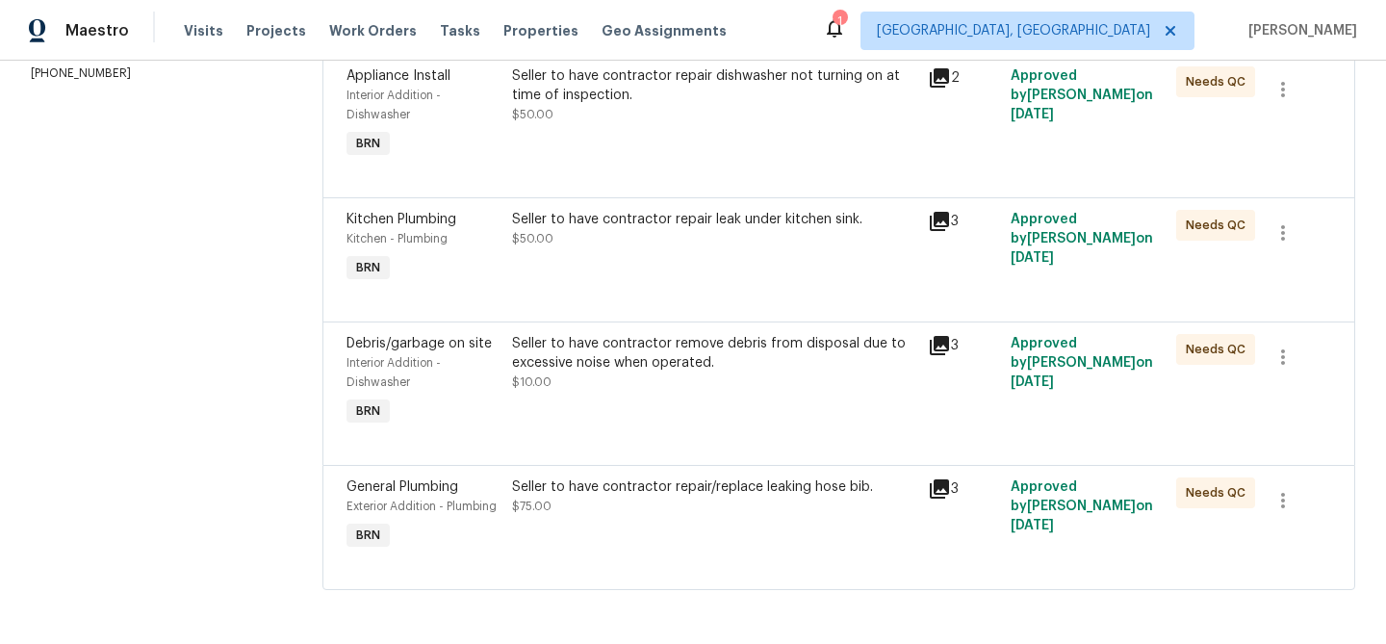
click at [607, 378] on div "Seller to have contractor remove debris from disposal due to excessive noise wh…" at bounding box center [713, 363] width 403 height 58
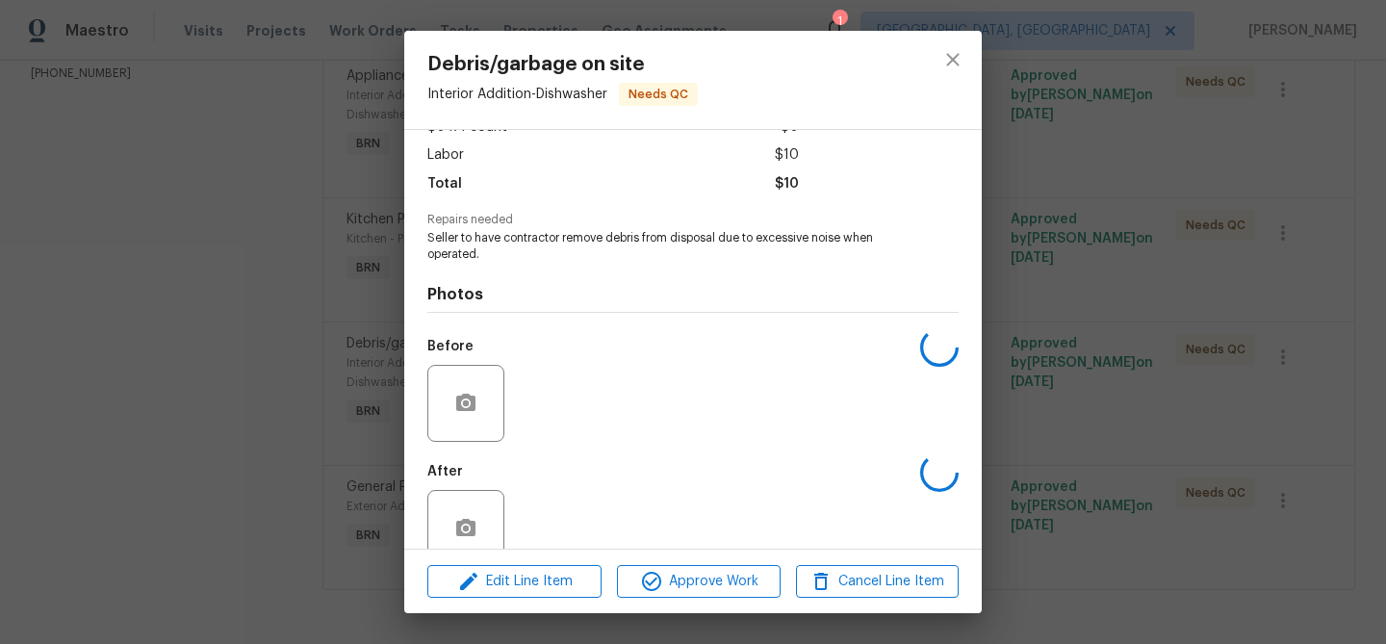
scroll to position [162, 0]
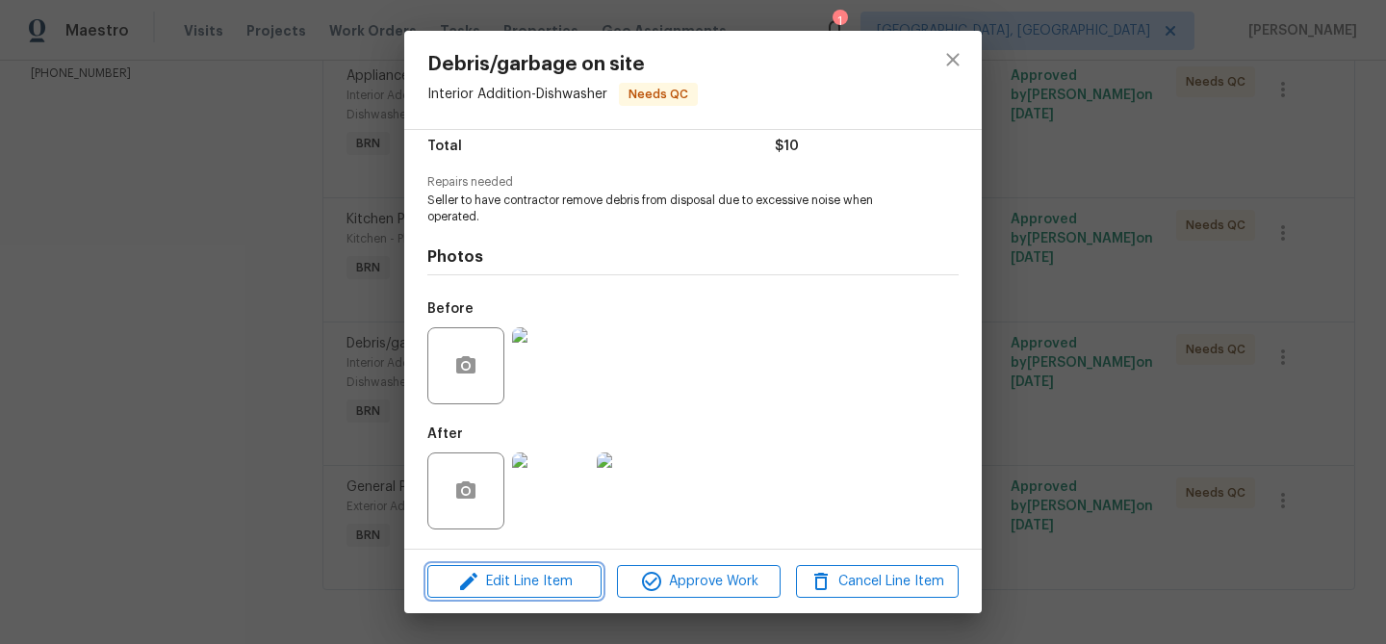
click at [514, 575] on span "Edit Line Item" at bounding box center [514, 582] width 163 height 24
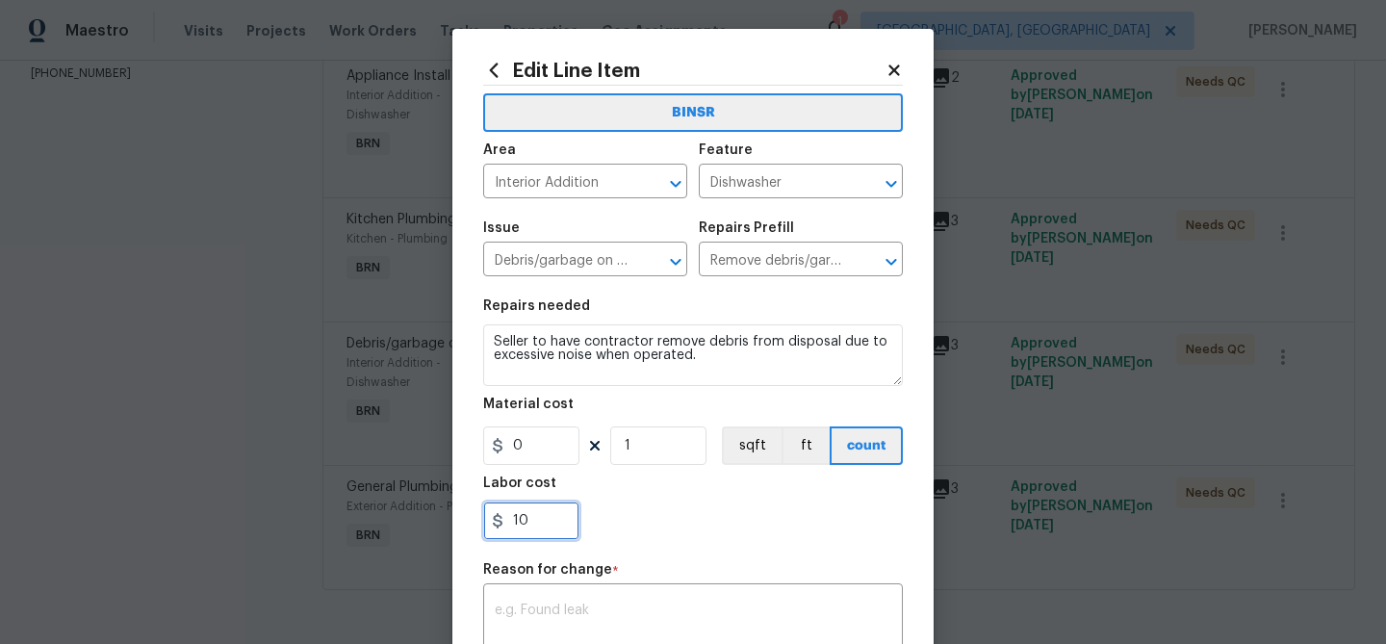
click at [548, 517] on input "10" at bounding box center [531, 520] width 96 height 38
type input "1"
paste input "80"
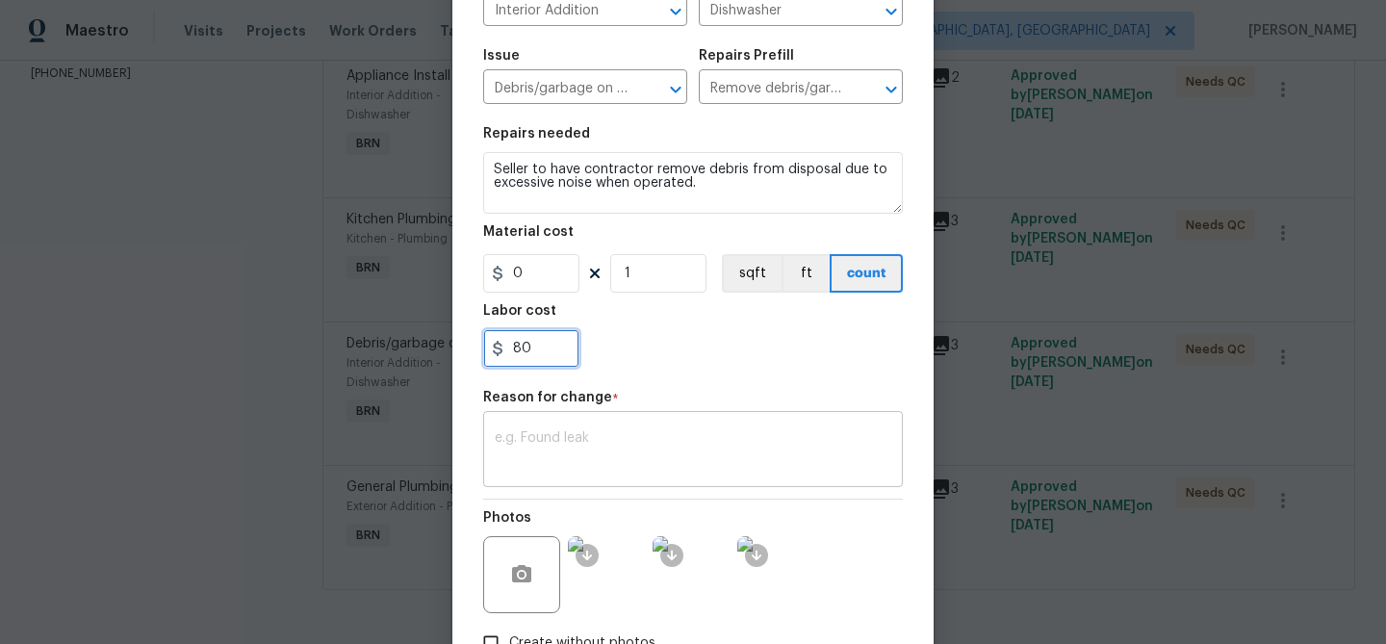
type input "80"
click at [625, 446] on textarea at bounding box center [693, 451] width 396 height 40
paste textarea "(AM) Updated per vendors final cost."
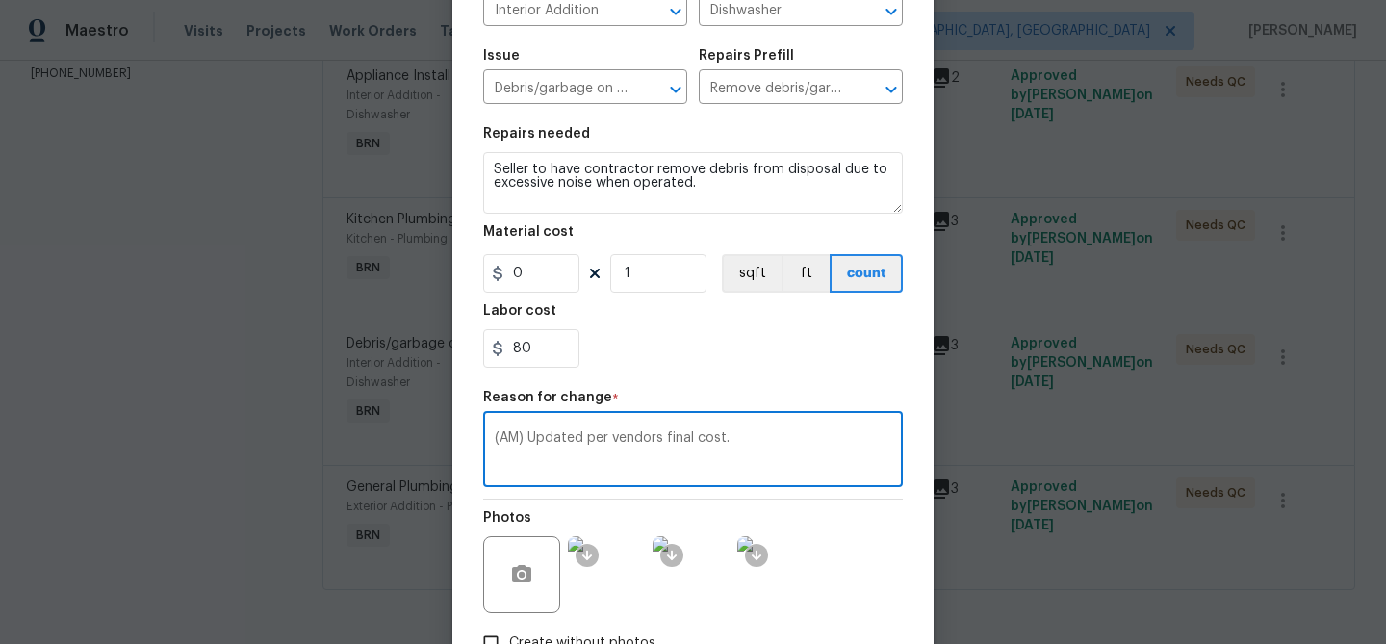
scroll to position [305, 0]
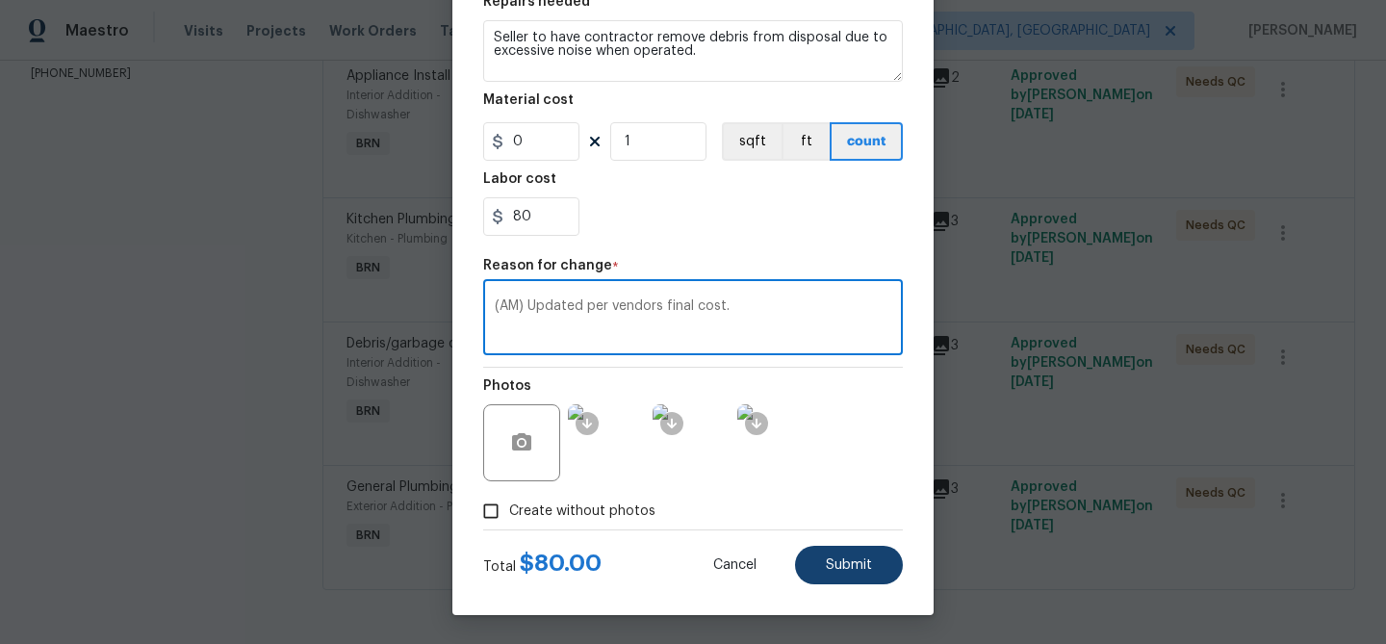
type textarea "(AM) Updated per vendors final cost."
click at [837, 558] on span "Submit" at bounding box center [849, 565] width 46 height 14
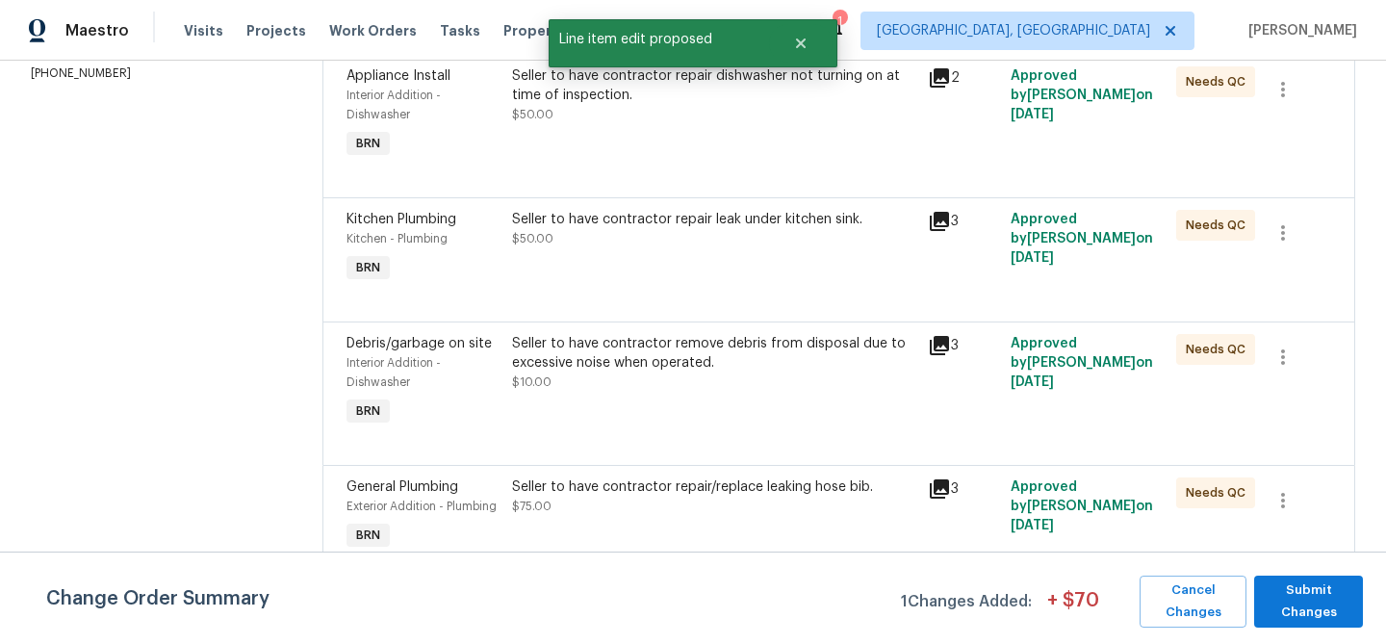
scroll to position [0, 0]
click at [1291, 587] on span "Submit Changes" at bounding box center [1308, 601] width 89 height 44
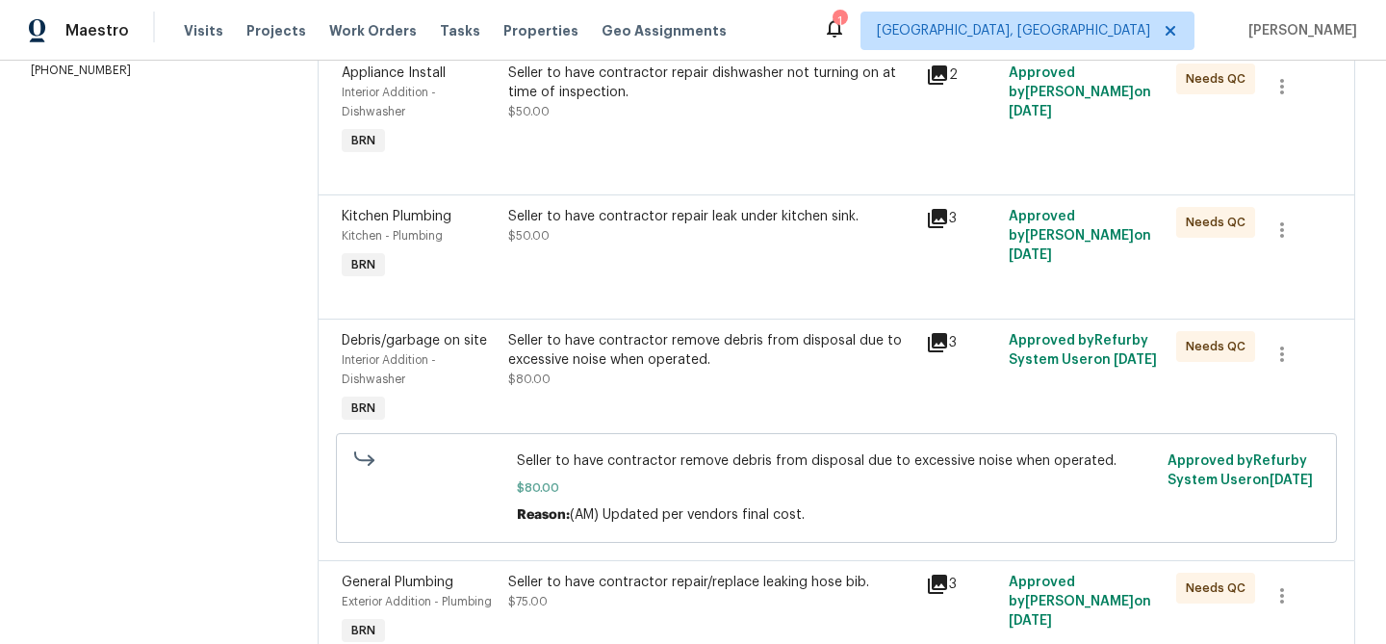
scroll to position [209, 0]
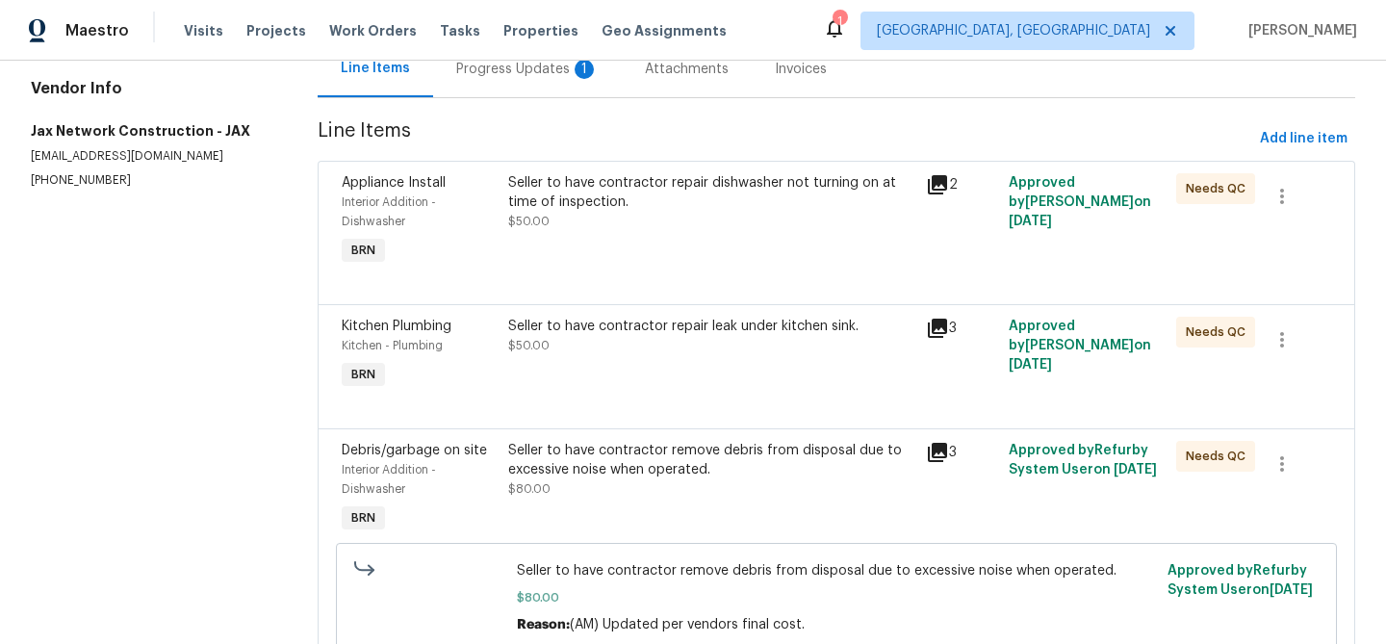
click at [590, 220] on div "Seller to have contractor repair dishwasher not turning on at time of inspectio…" at bounding box center [710, 202] width 405 height 58
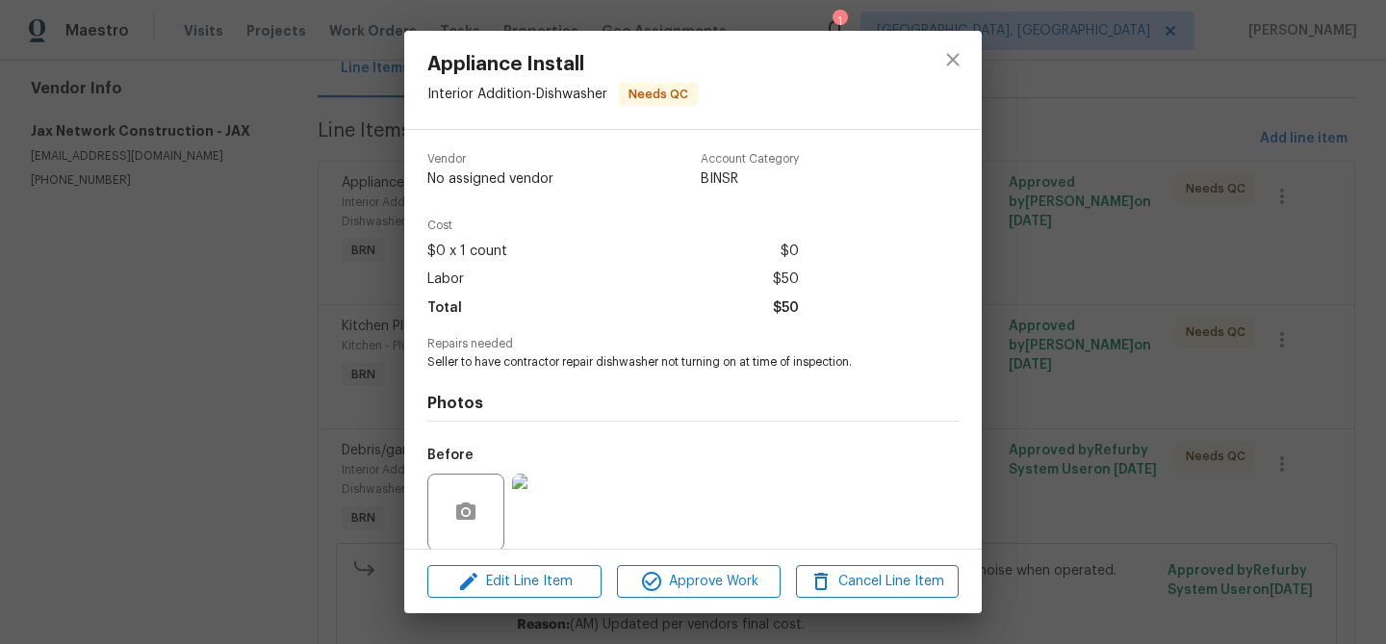
scroll to position [145, 0]
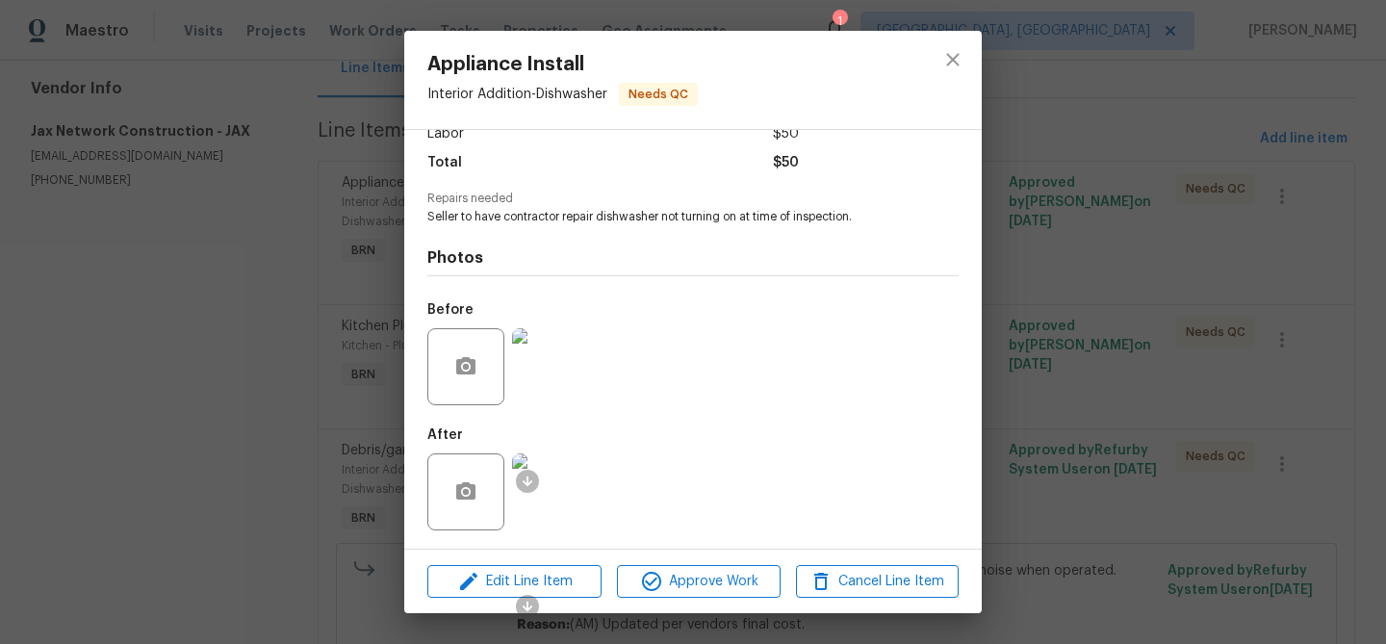
click at [530, 563] on div "Edit Line Item Approve Work Cancel Line Item" at bounding box center [692, 582] width 577 height 64
click at [514, 577] on span "Edit Line Item" at bounding box center [514, 582] width 163 height 24
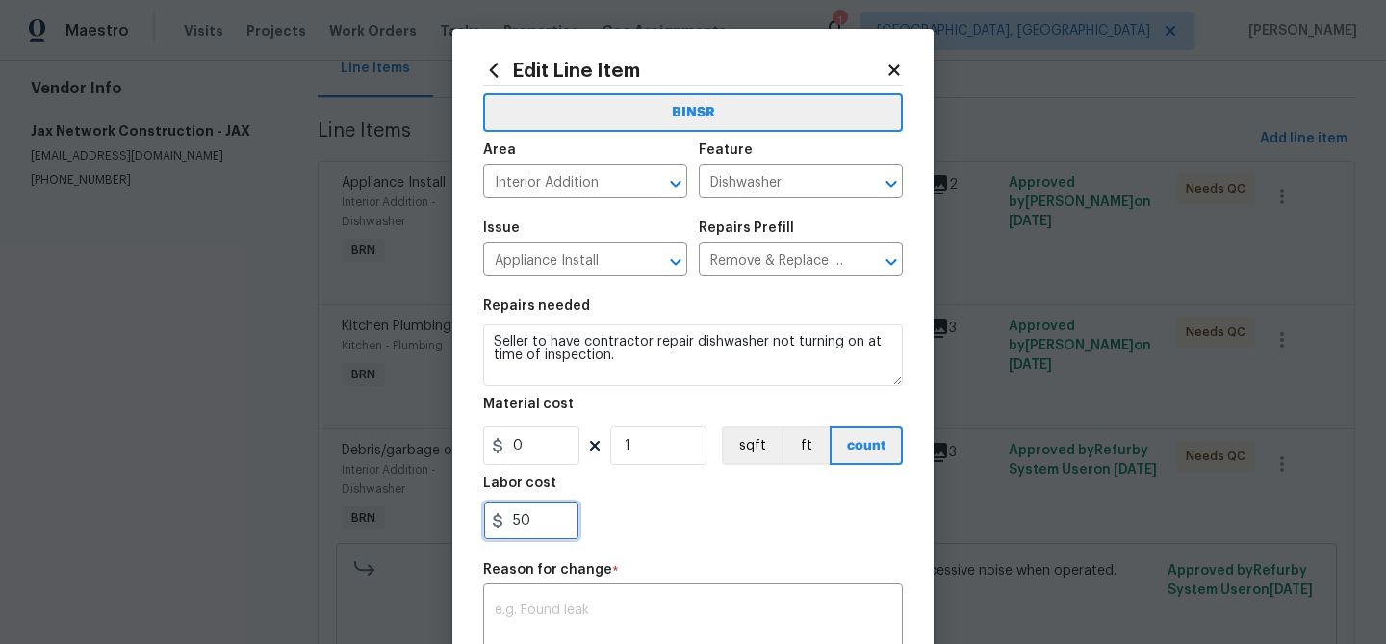
click at [557, 526] on input "50" at bounding box center [531, 520] width 96 height 38
type input "5"
paste input "100"
type input "100"
click at [611, 585] on div "Reason for change *" at bounding box center [693, 575] width 420 height 25
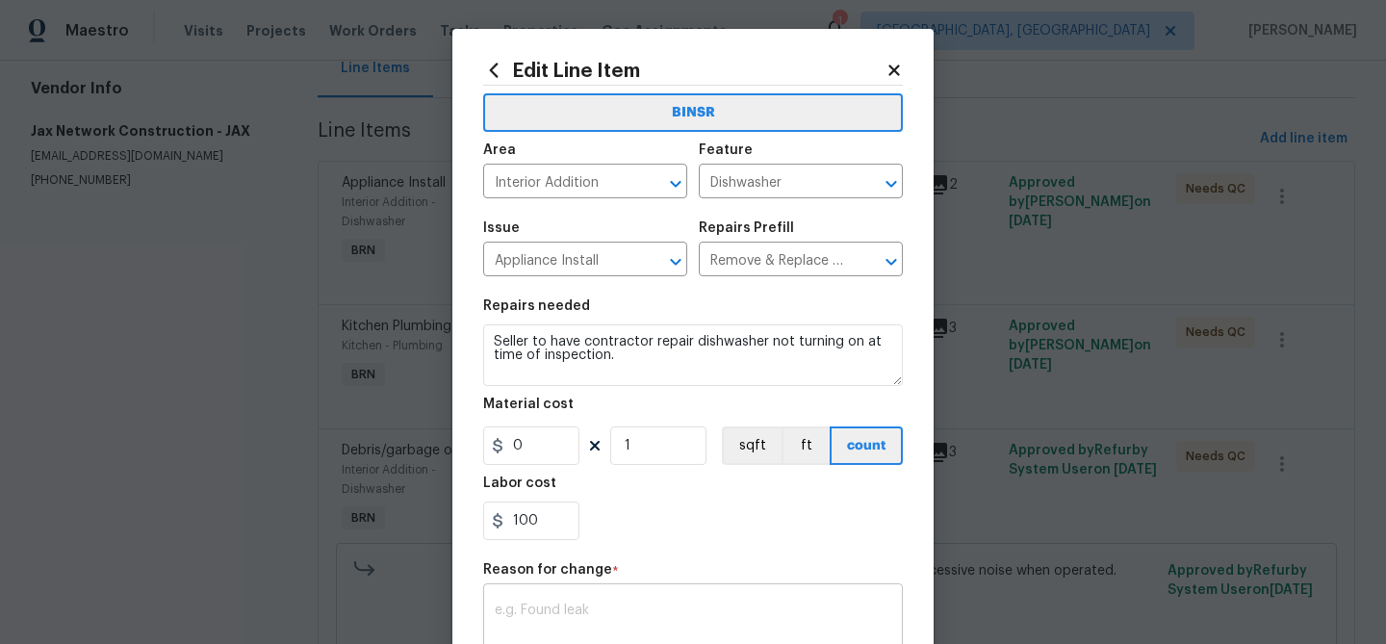
click at [591, 600] on div "x ​" at bounding box center [693, 623] width 420 height 71
paste textarea "(AM) Updated per vendors final cost."
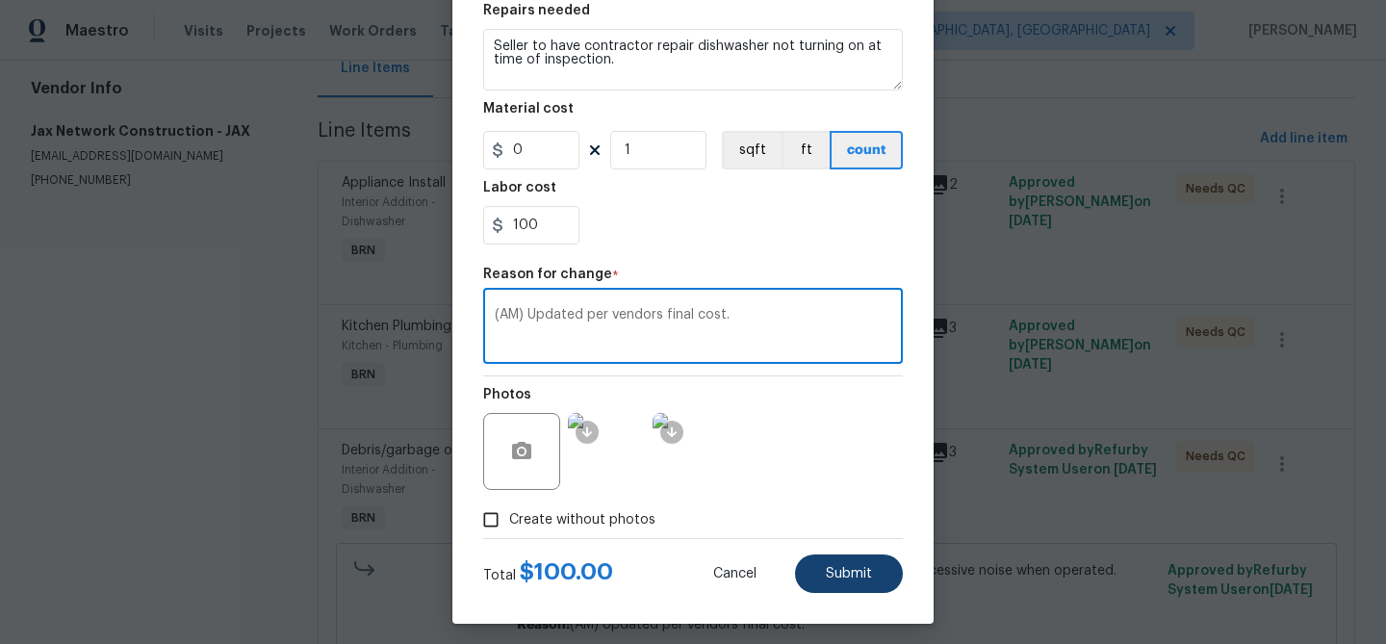
type textarea "(AM) Updated per vendors final cost."
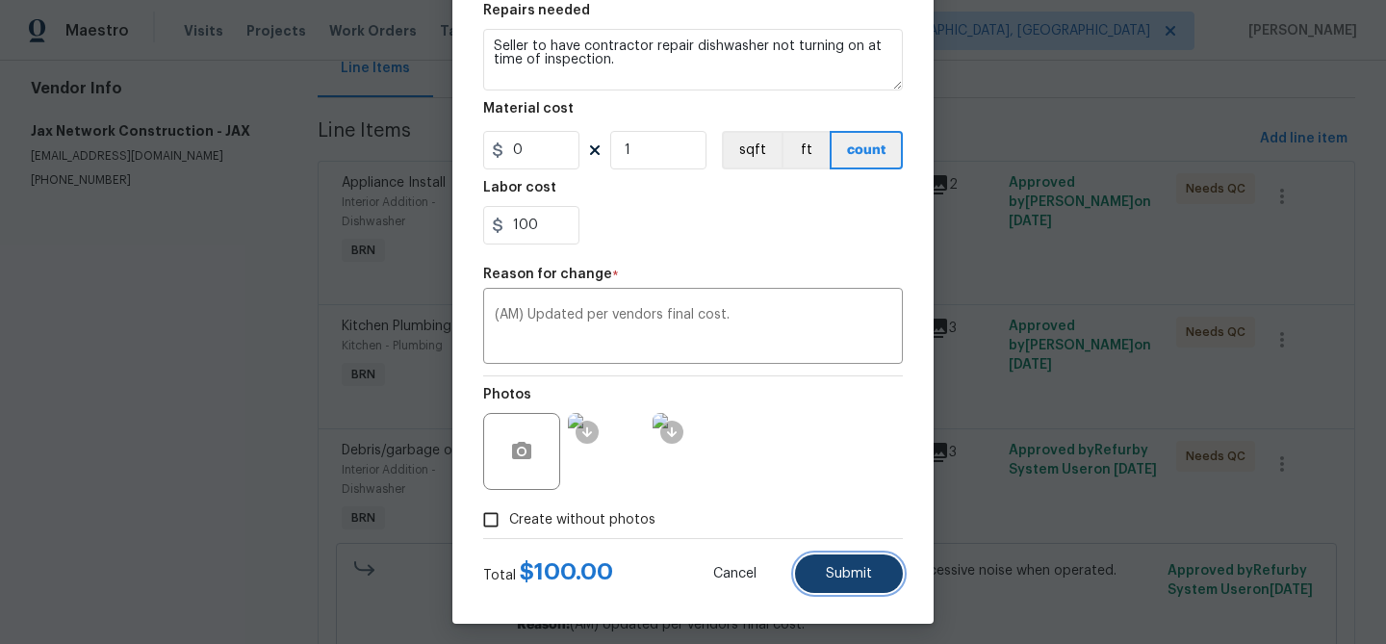
click at [821, 586] on button "Submit" at bounding box center [849, 573] width 108 height 38
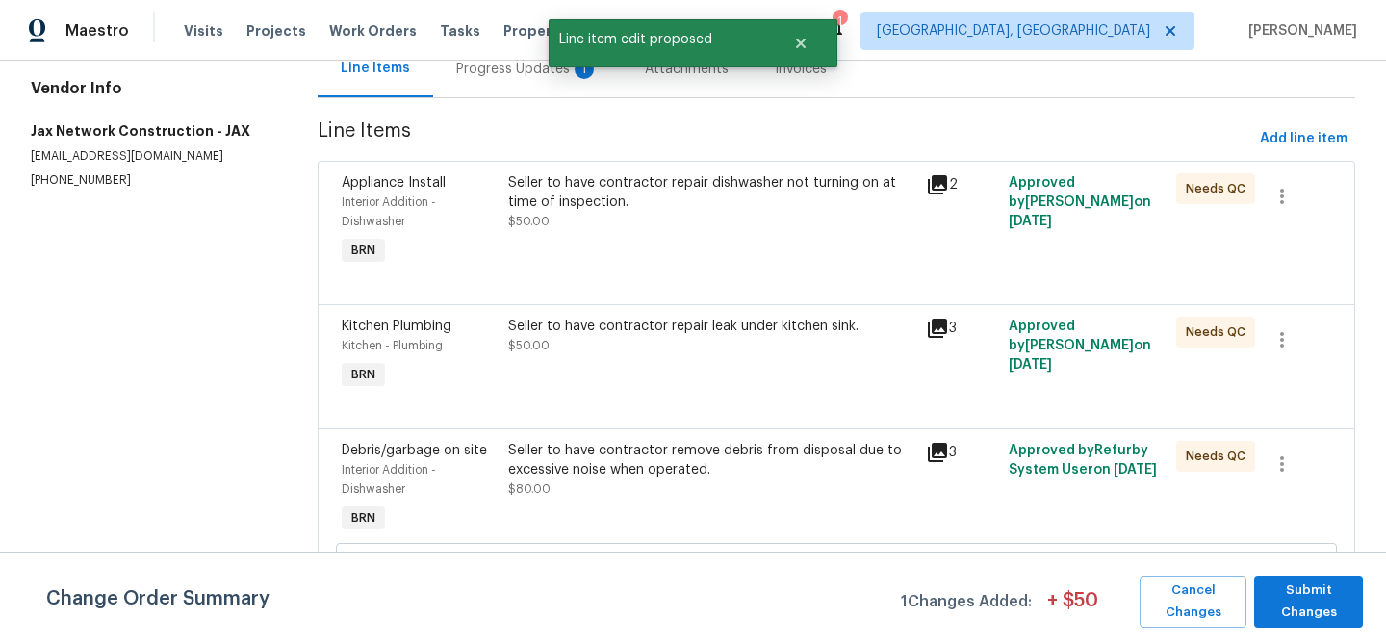
scroll to position [0, 0]
click at [1279, 614] on span "Submit Changes" at bounding box center [1308, 601] width 89 height 44
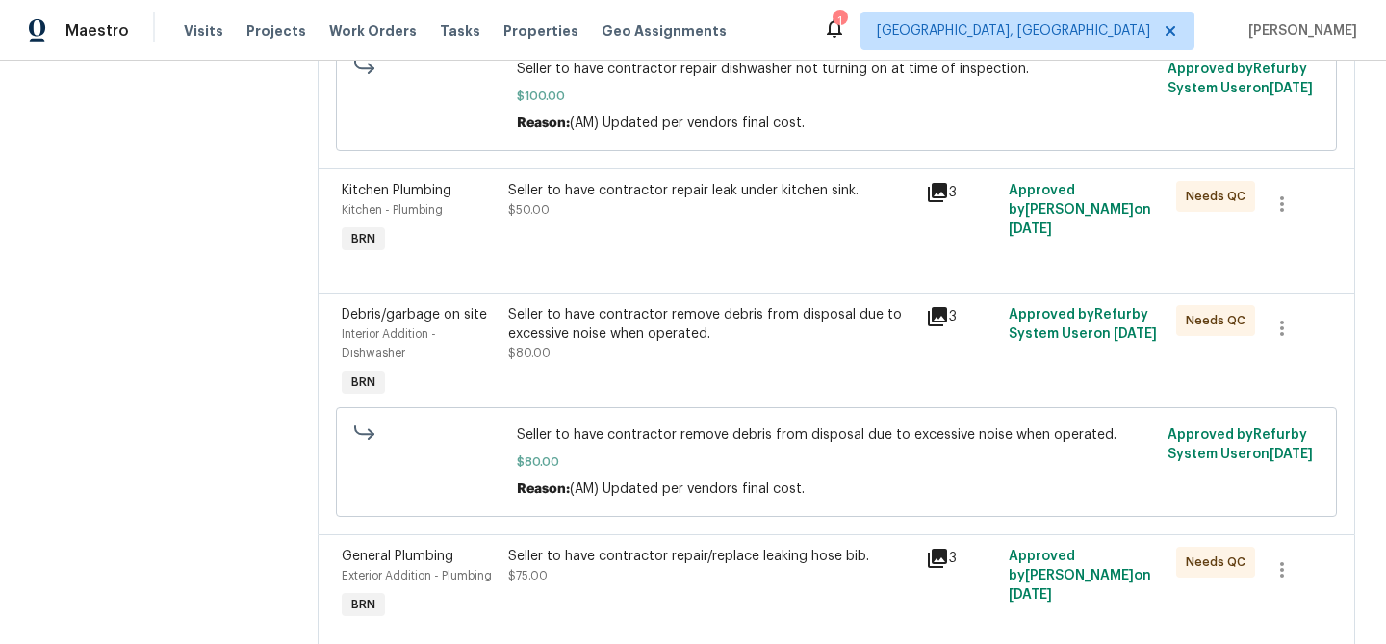
scroll to position [516, 0]
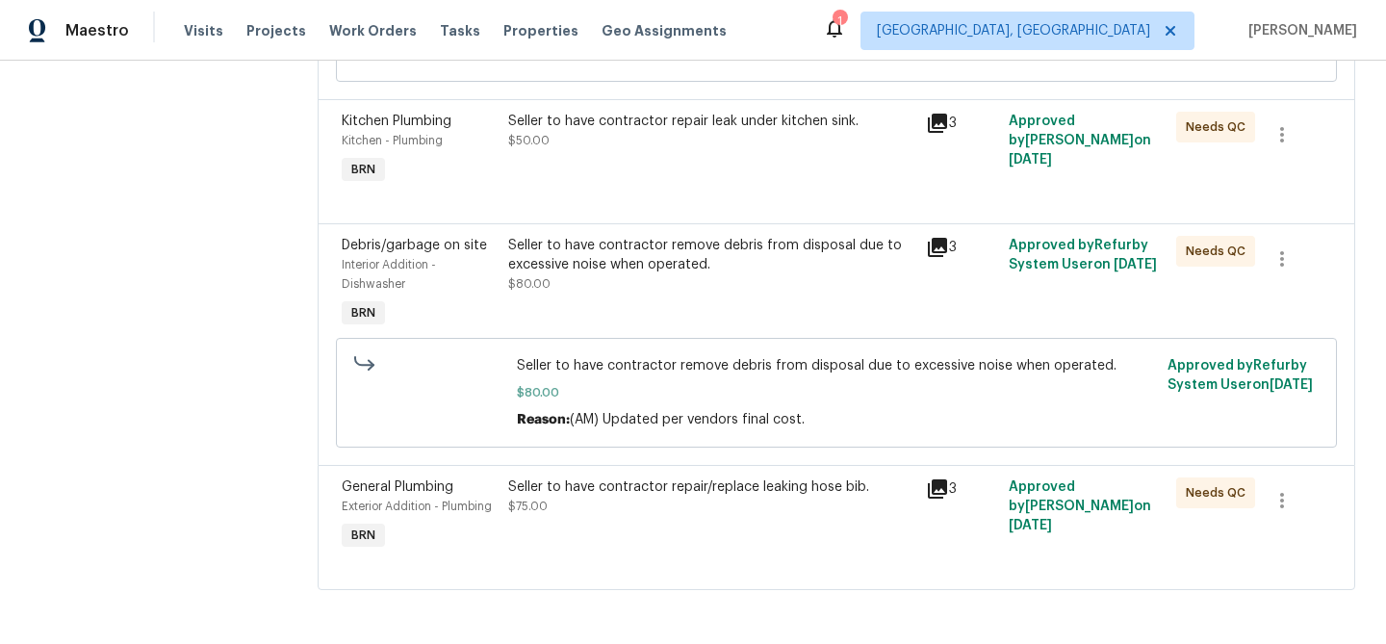
click at [610, 515] on div "Seller to have contractor repair/replace leaking hose bib. $75.00" at bounding box center [710, 496] width 405 height 38
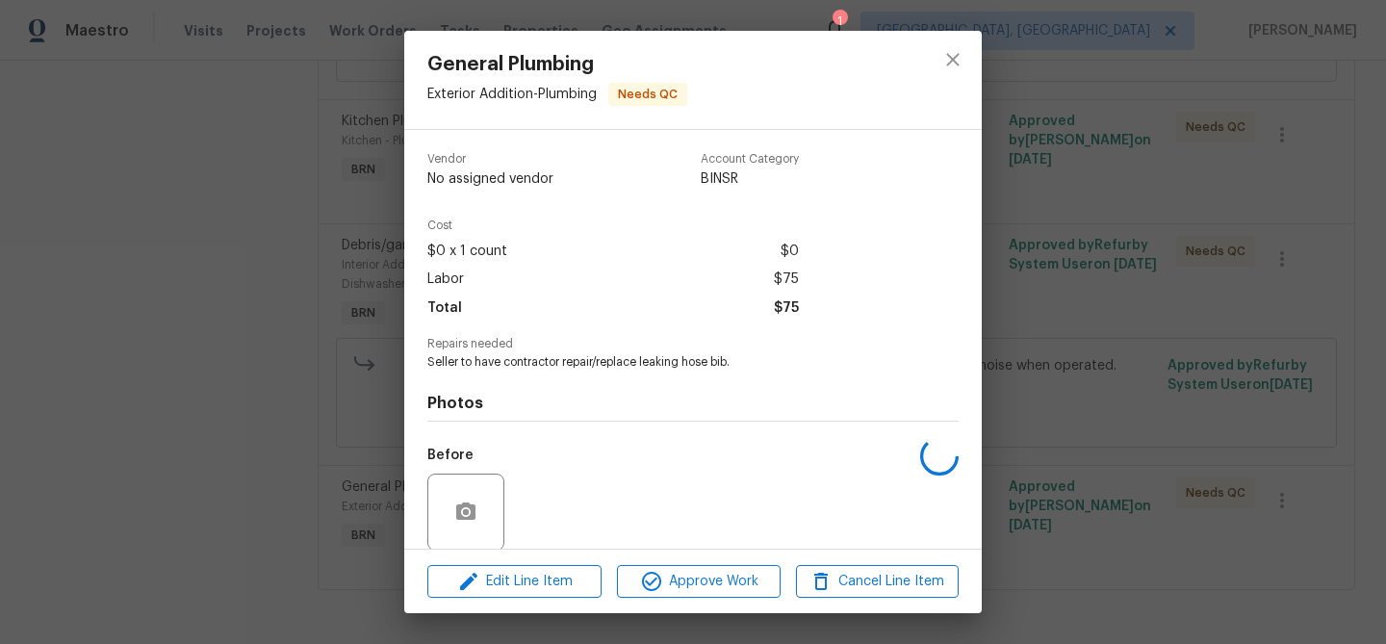
scroll to position [145, 0]
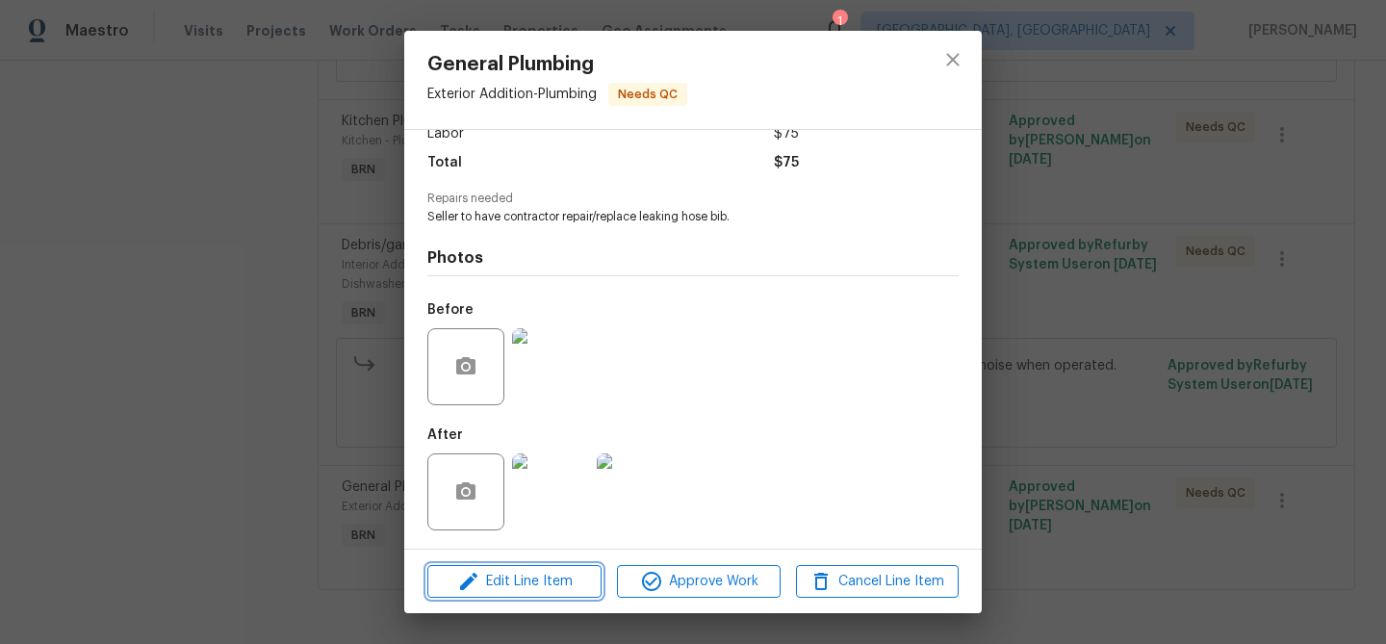
click at [526, 575] on span "Edit Line Item" at bounding box center [514, 582] width 163 height 24
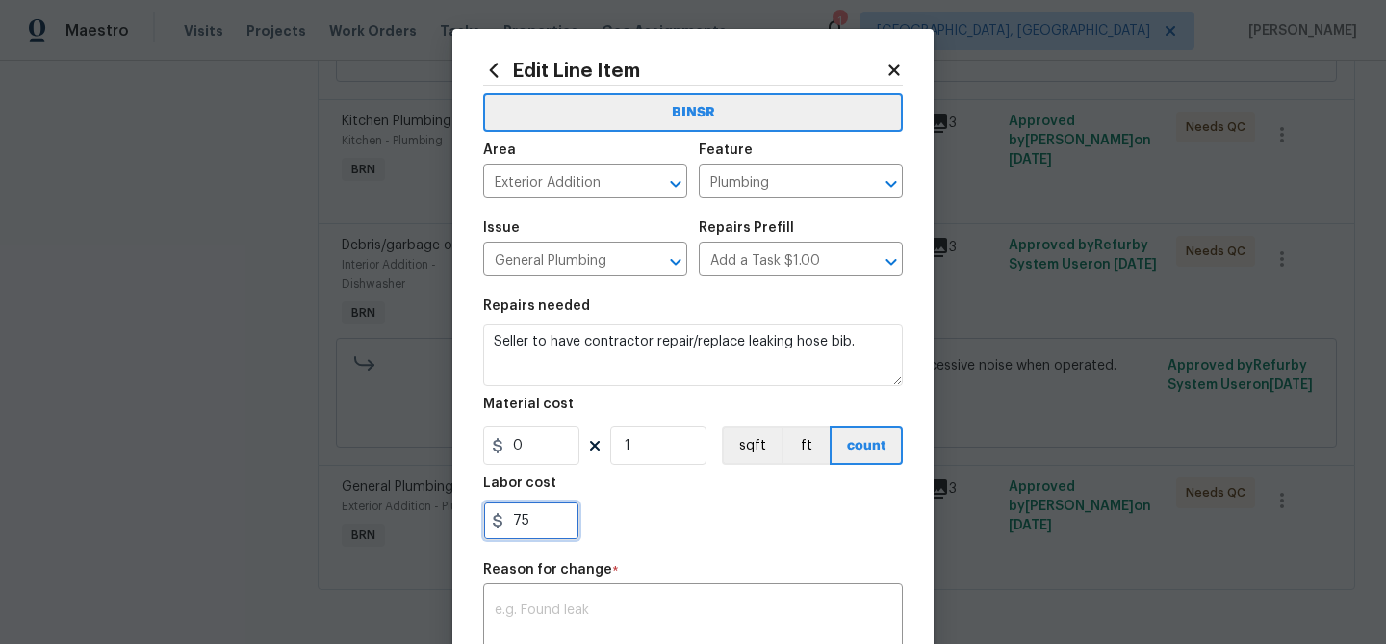
click at [551, 525] on input "75" at bounding box center [531, 520] width 96 height 38
type input "7"
paste input "150"
type input "150"
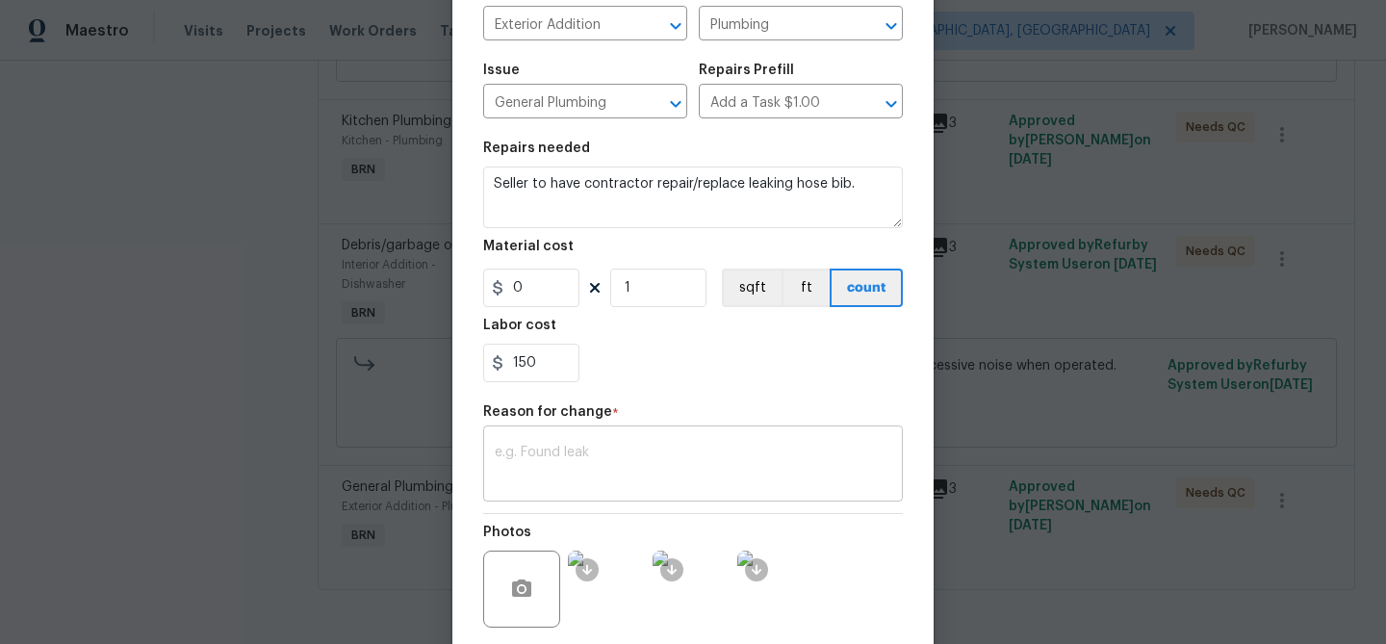
click at [595, 484] on textarea at bounding box center [693, 466] width 396 height 40
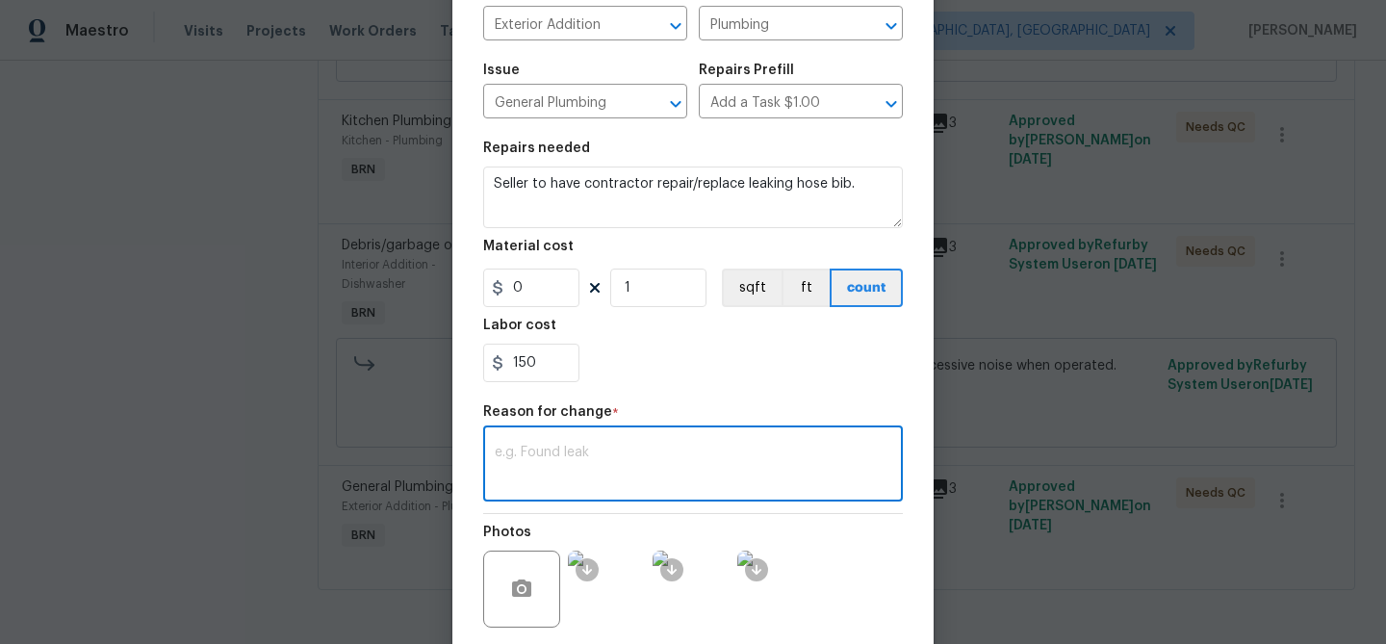
paste textarea "(AM) Updated per vendors final cost."
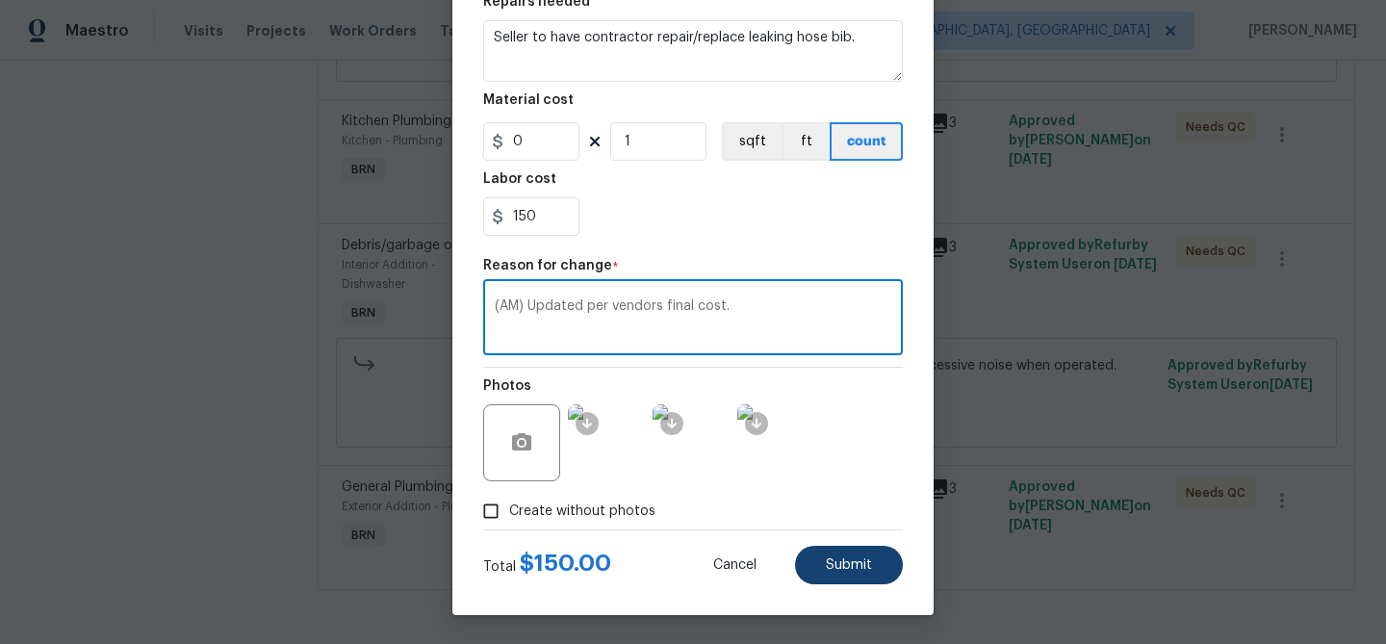
type textarea "(AM) Updated per vendors final cost."
click at [847, 572] on button "Submit" at bounding box center [849, 565] width 108 height 38
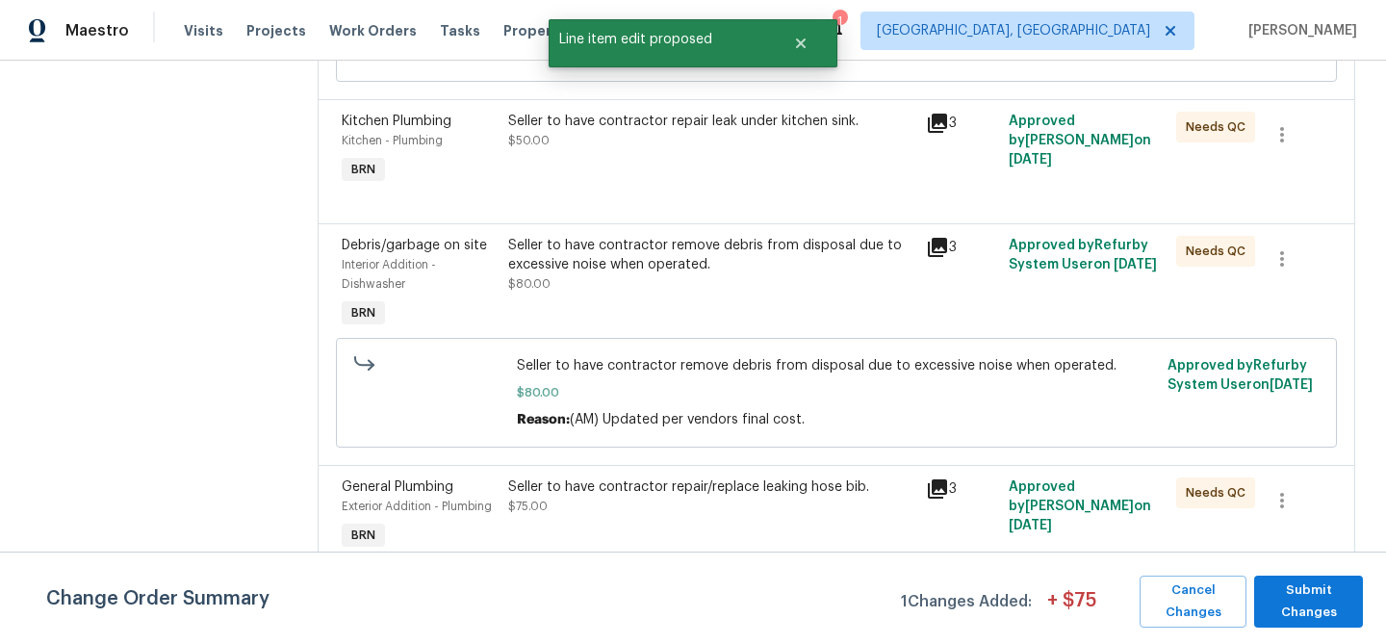
scroll to position [0, 0]
click at [1280, 607] on span "Submit Changes" at bounding box center [1308, 601] width 89 height 44
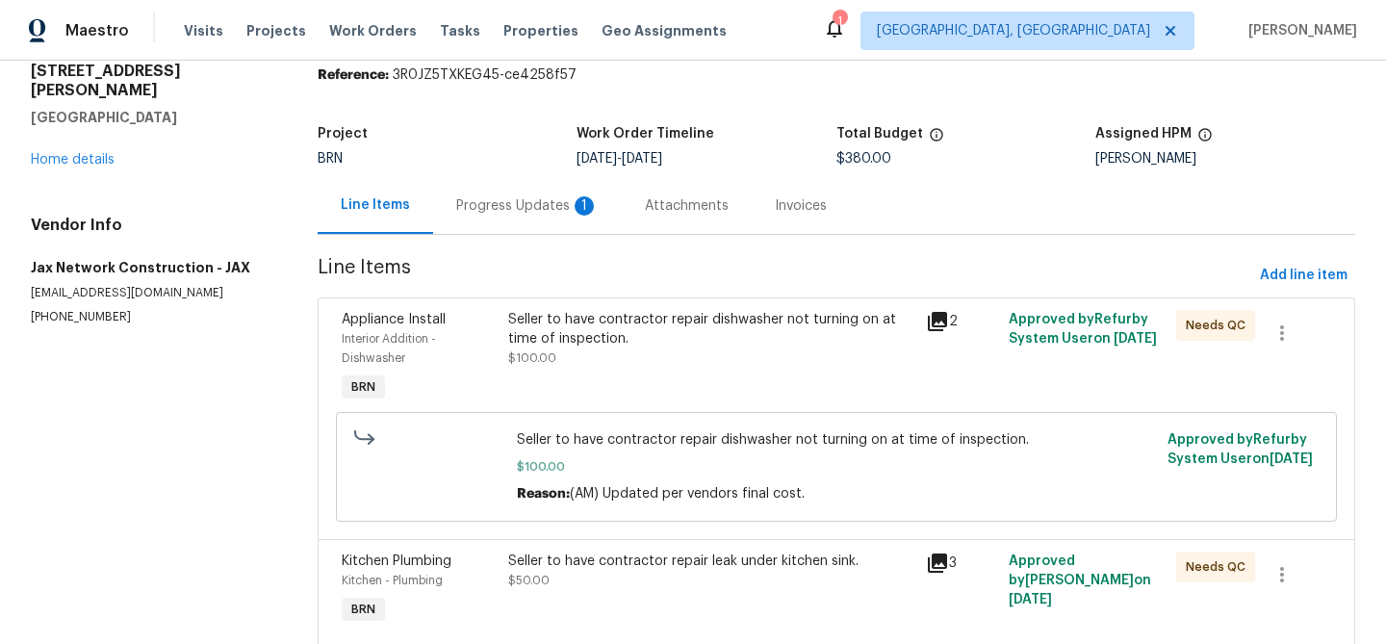
click at [520, 196] on div "Progress Updates 1" at bounding box center [527, 205] width 142 height 19
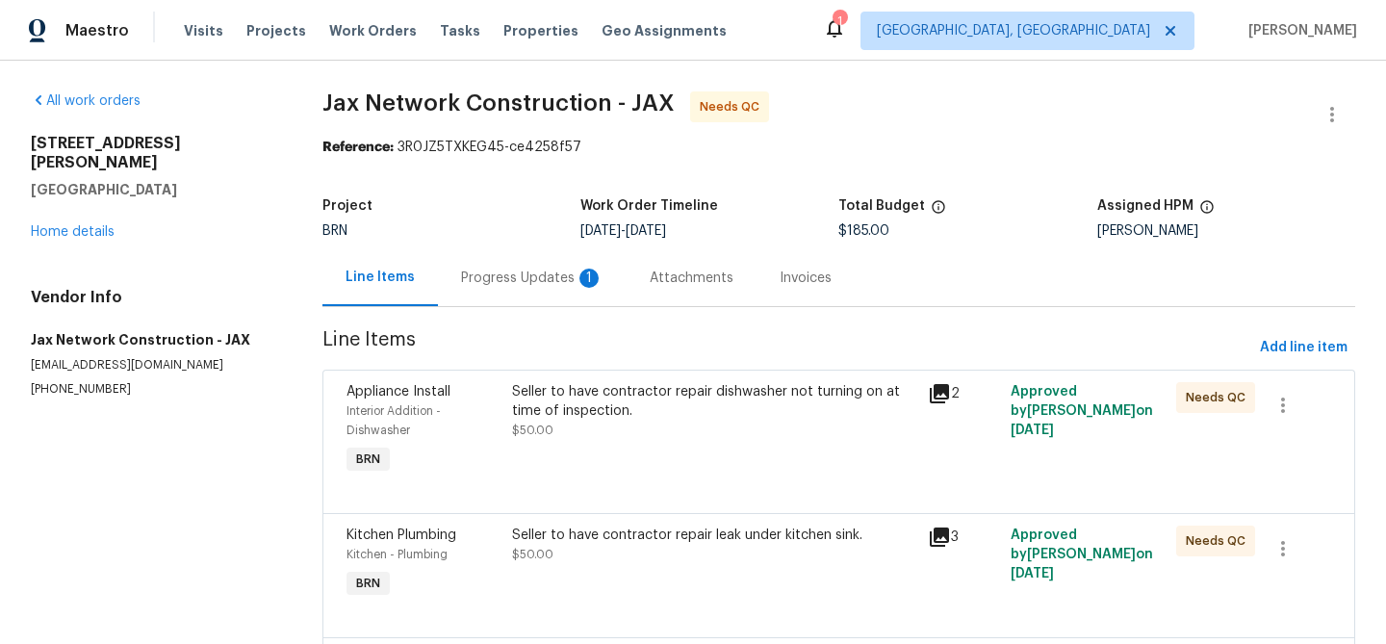
click at [524, 297] on div "Progress Updates 1" at bounding box center [532, 277] width 189 height 57
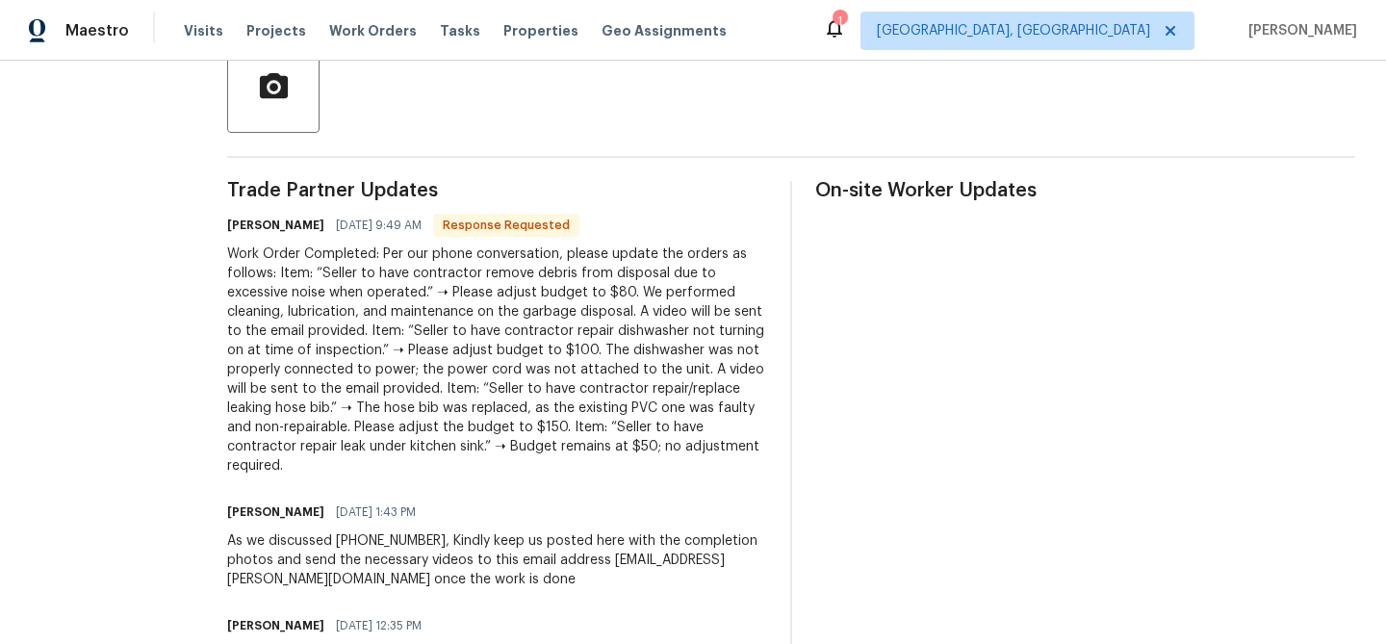
scroll to position [463, 0]
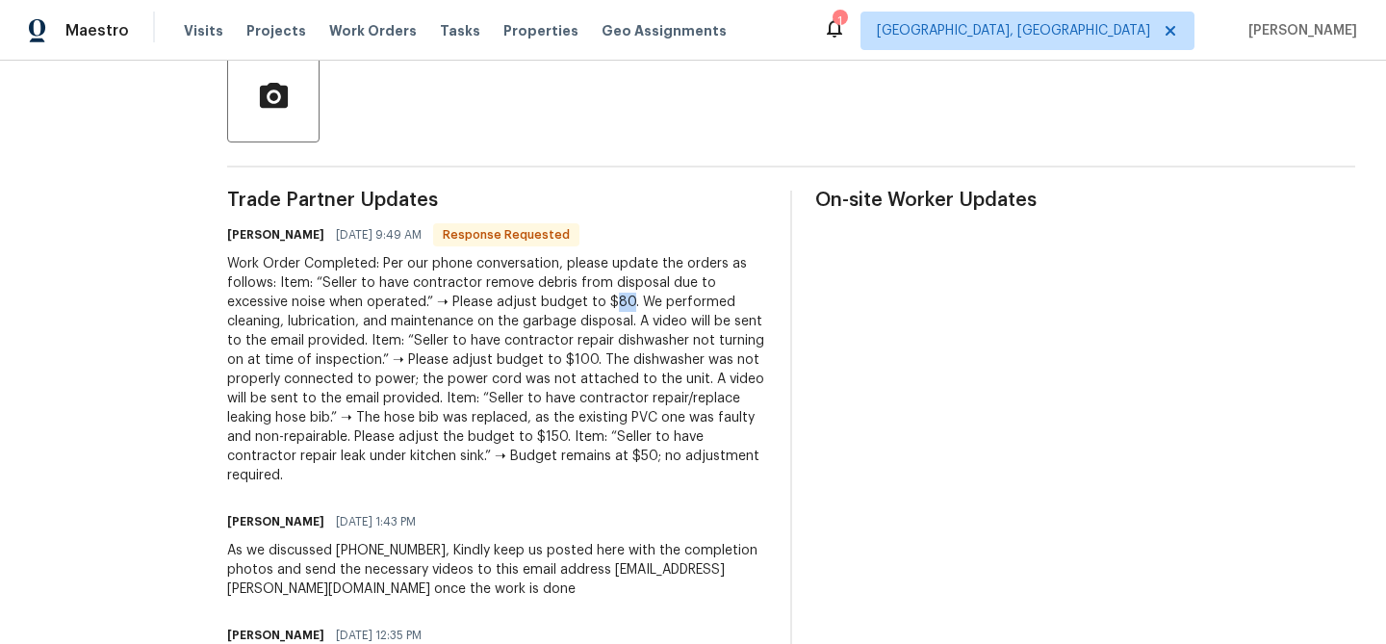
drag, startPoint x: 647, startPoint y: 302, endPoint x: 631, endPoint y: 301, distance: 15.4
click at [631, 301] on div "Work Order Completed: Per our phone conversation, please update the orders as f…" at bounding box center [497, 369] width 540 height 231
copy div "80"
drag, startPoint x: 655, startPoint y: 360, endPoint x: 631, endPoint y: 358, distance: 24.1
click at [631, 358] on div "Work Order Completed: Per our phone conversation, please update the orders as f…" at bounding box center [497, 369] width 540 height 231
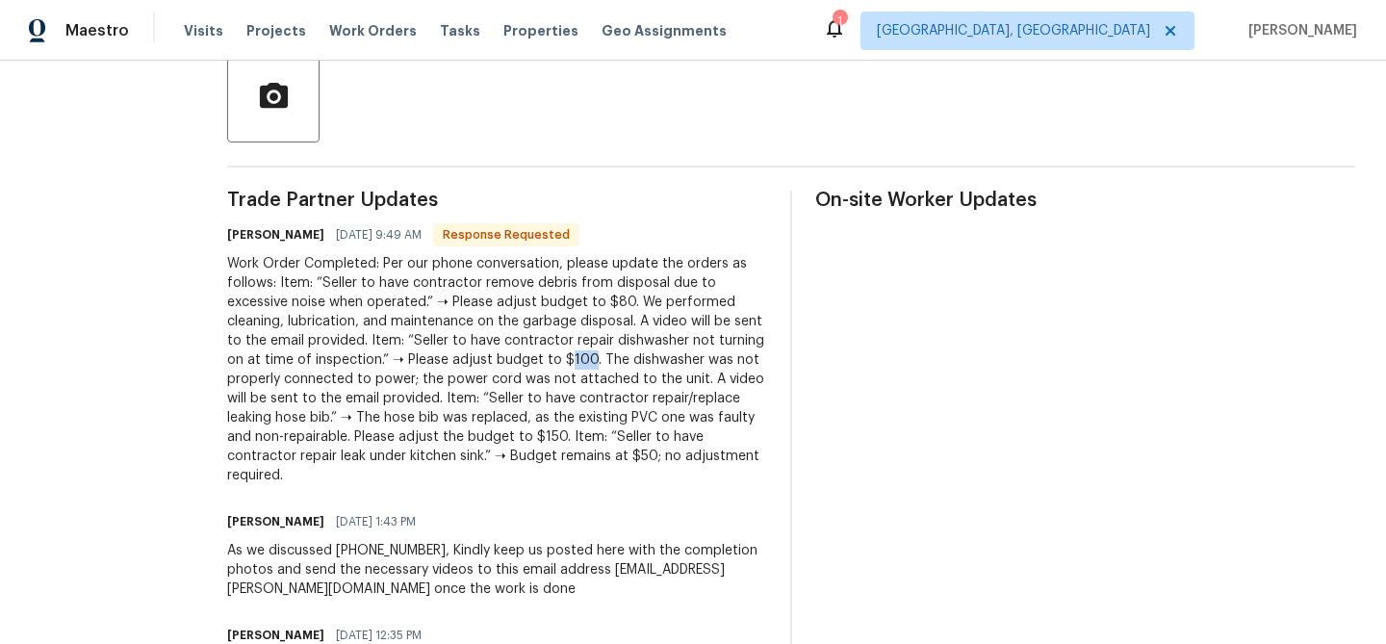
copy div "100"
click at [674, 430] on div "Work Order Completed: Per our phone conversation, please update the orders as f…" at bounding box center [497, 369] width 540 height 231
drag, startPoint x: 673, startPoint y: 434, endPoint x: 652, endPoint y: 434, distance: 21.2
click at [652, 434] on div "Work Order Completed: Per our phone conversation, please update the orders as f…" at bounding box center [497, 369] width 540 height 231
copy div "150"
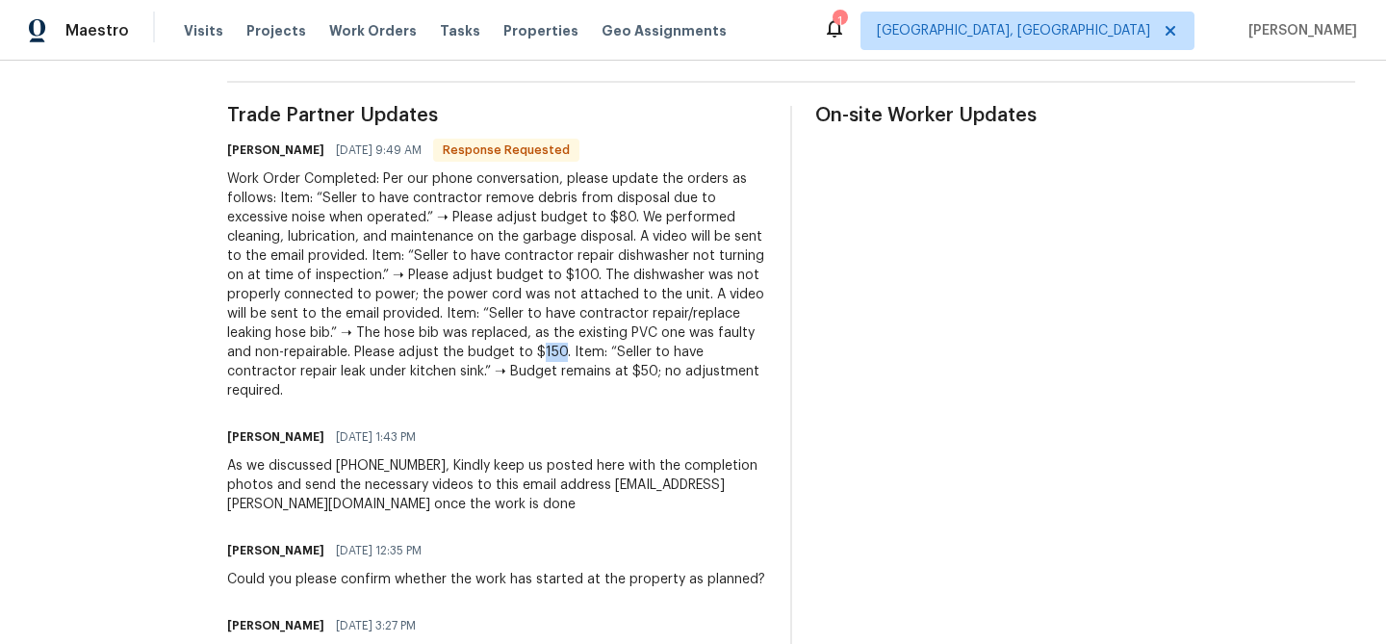
scroll to position [540, 0]
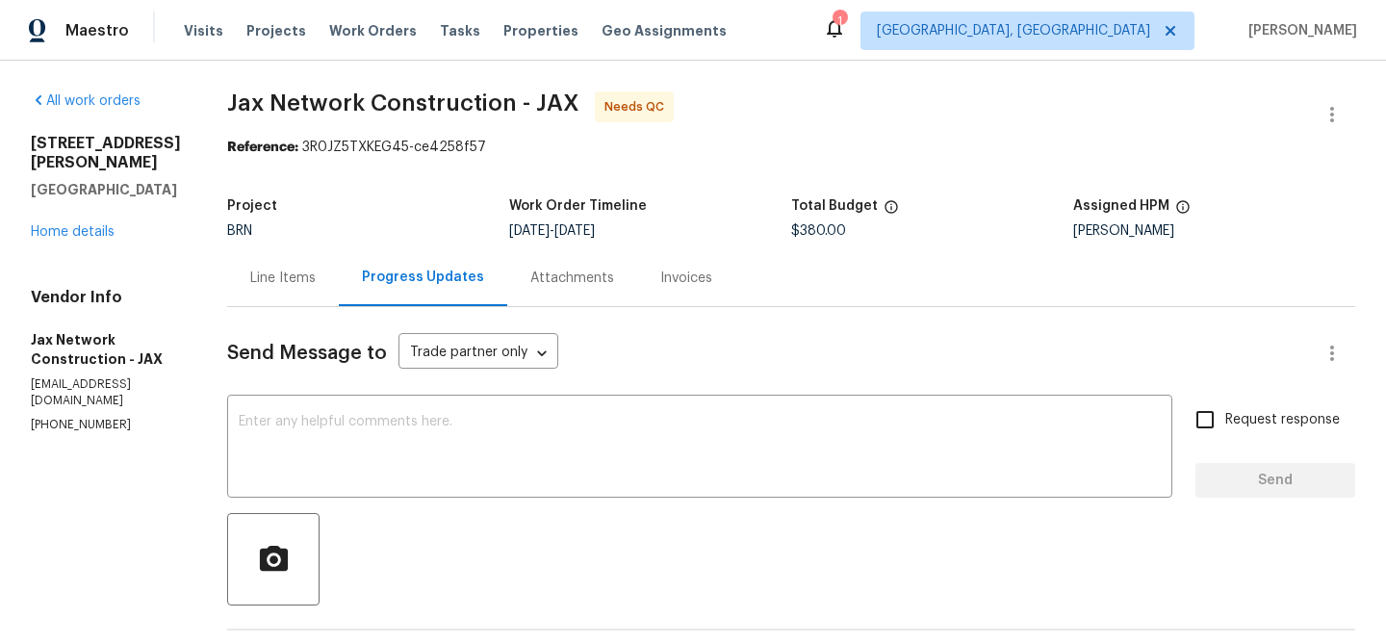
click at [296, 270] on div "Line Items" at bounding box center [282, 277] width 65 height 19
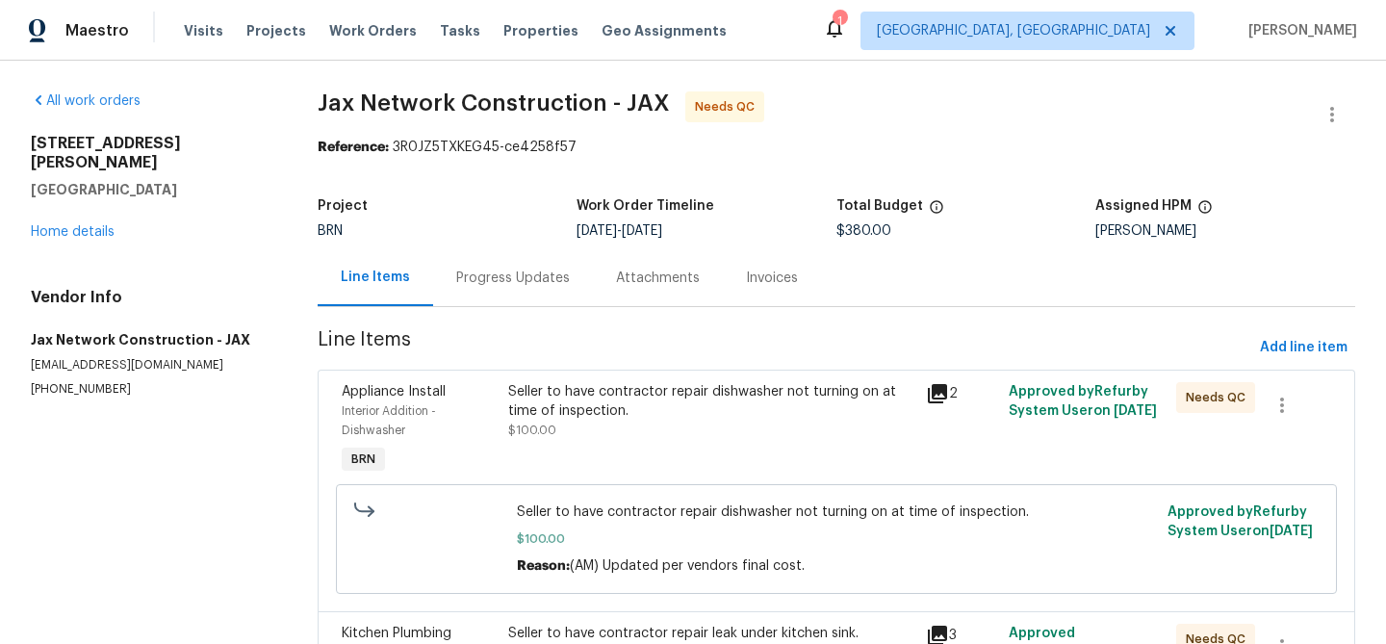
click at [536, 280] on div "Progress Updates" at bounding box center [513, 277] width 114 height 19
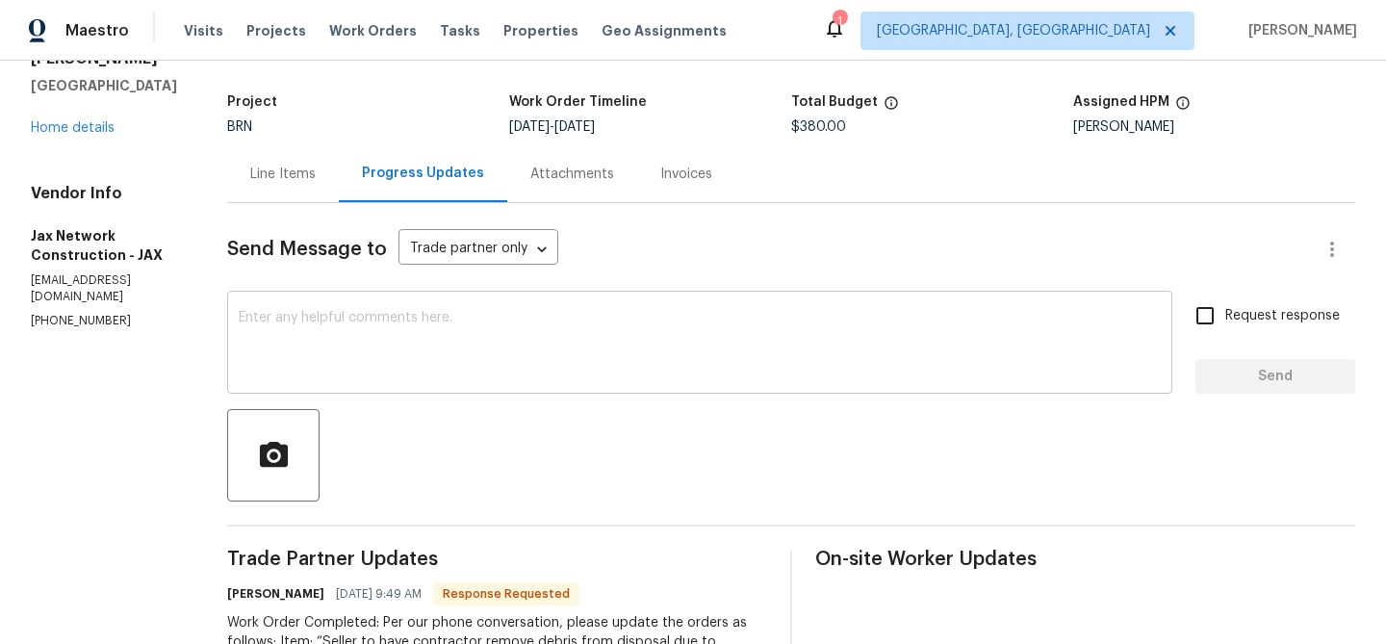
scroll to position [81, 0]
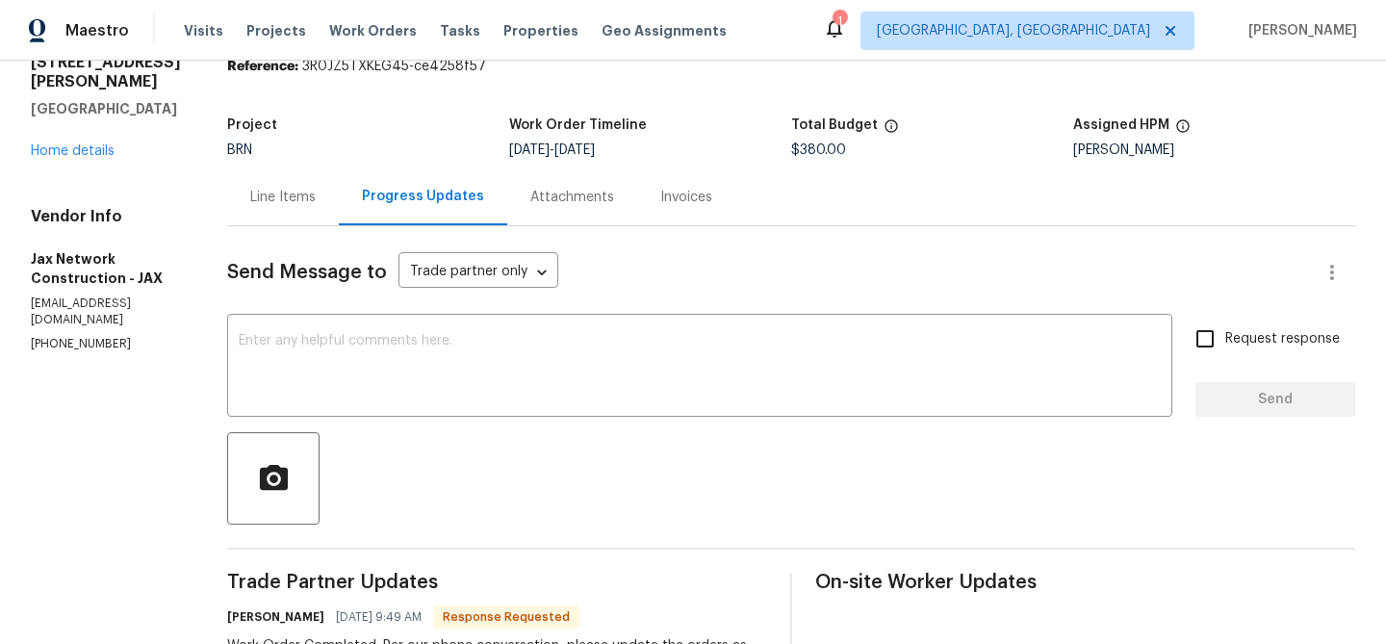
click at [337, 206] on div "Line Items" at bounding box center [283, 196] width 112 height 57
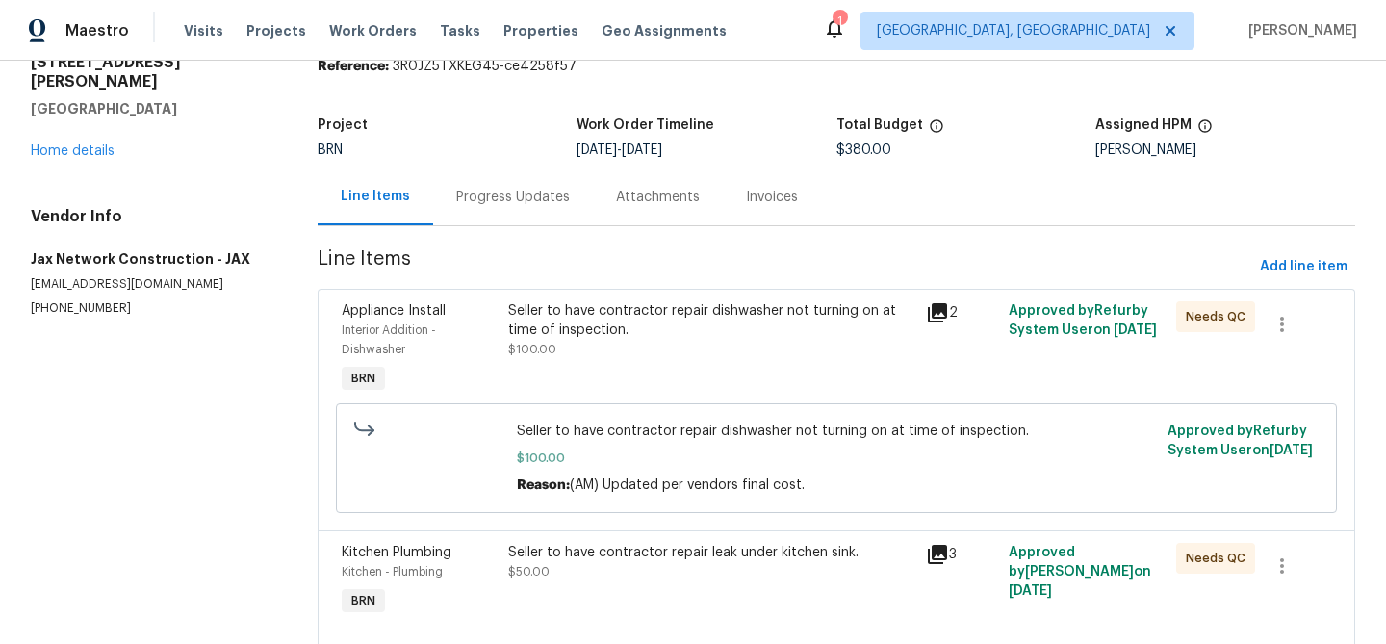
click at [616, 400] on div "Seller to have contractor repair dishwasher not turning on at time of inspectio…" at bounding box center [836, 457] width 989 height 121
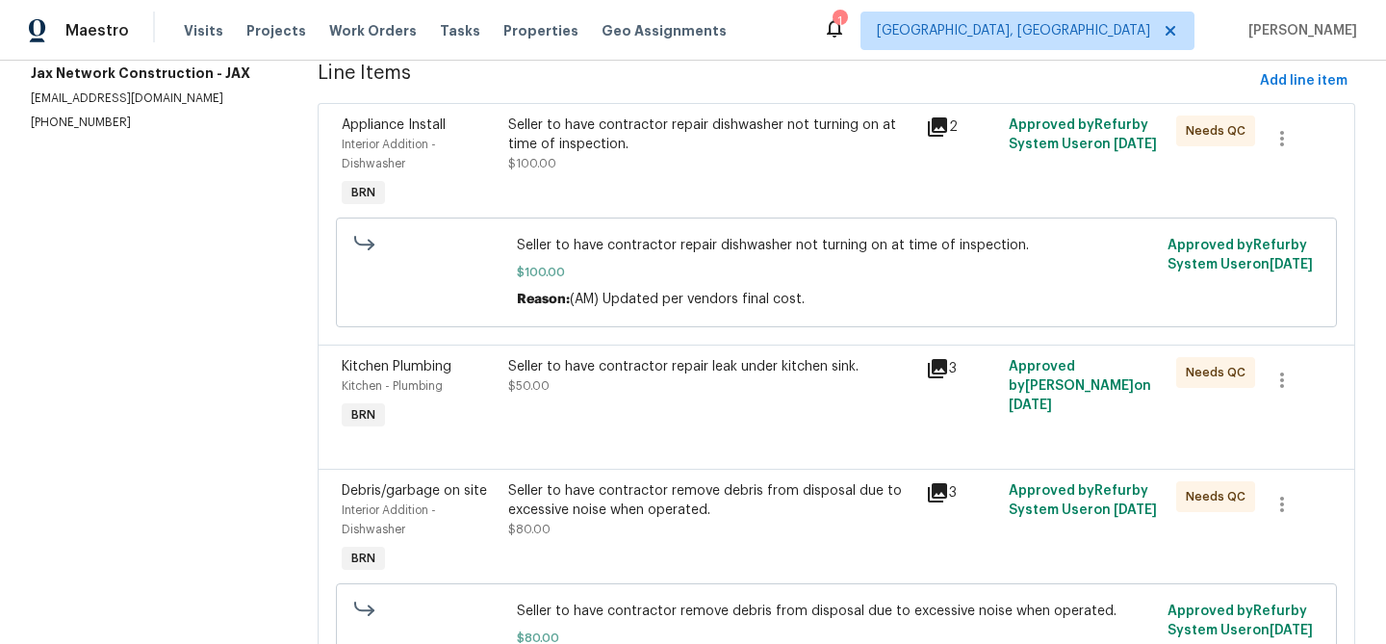
click at [551, 141] on div "Seller to have contractor repair dishwasher not turning on at time of inspectio…" at bounding box center [710, 134] width 405 height 38
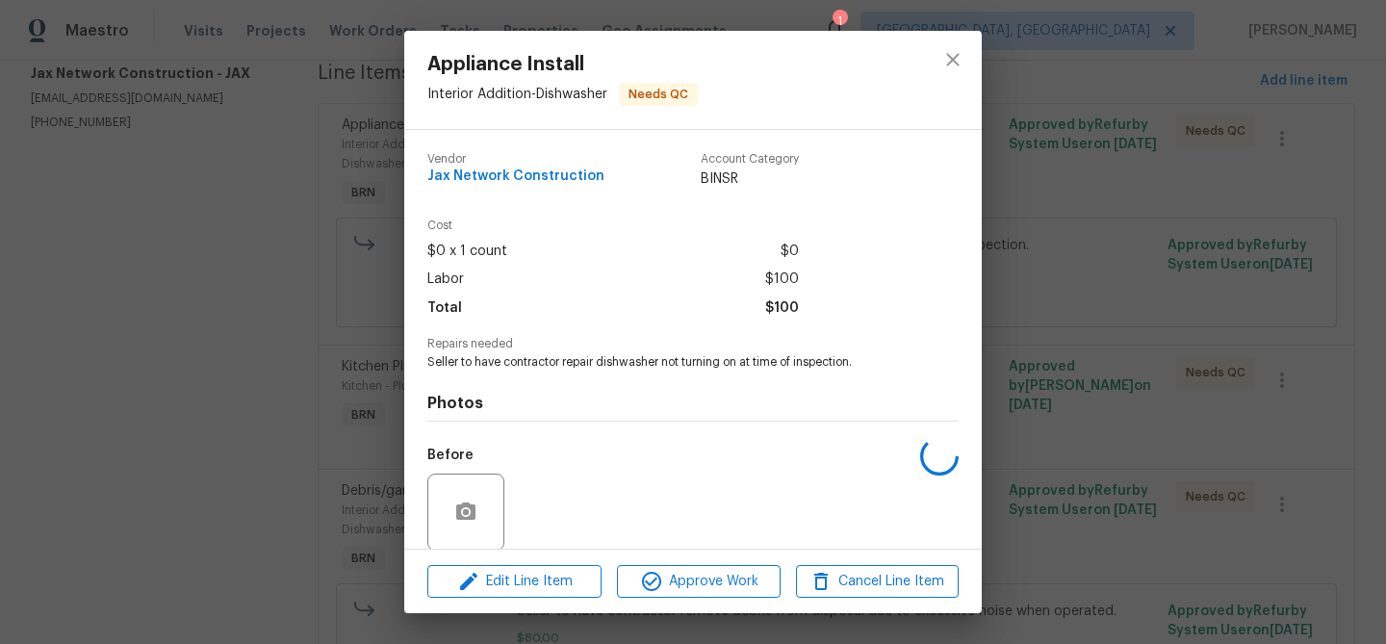
scroll to position [145, 0]
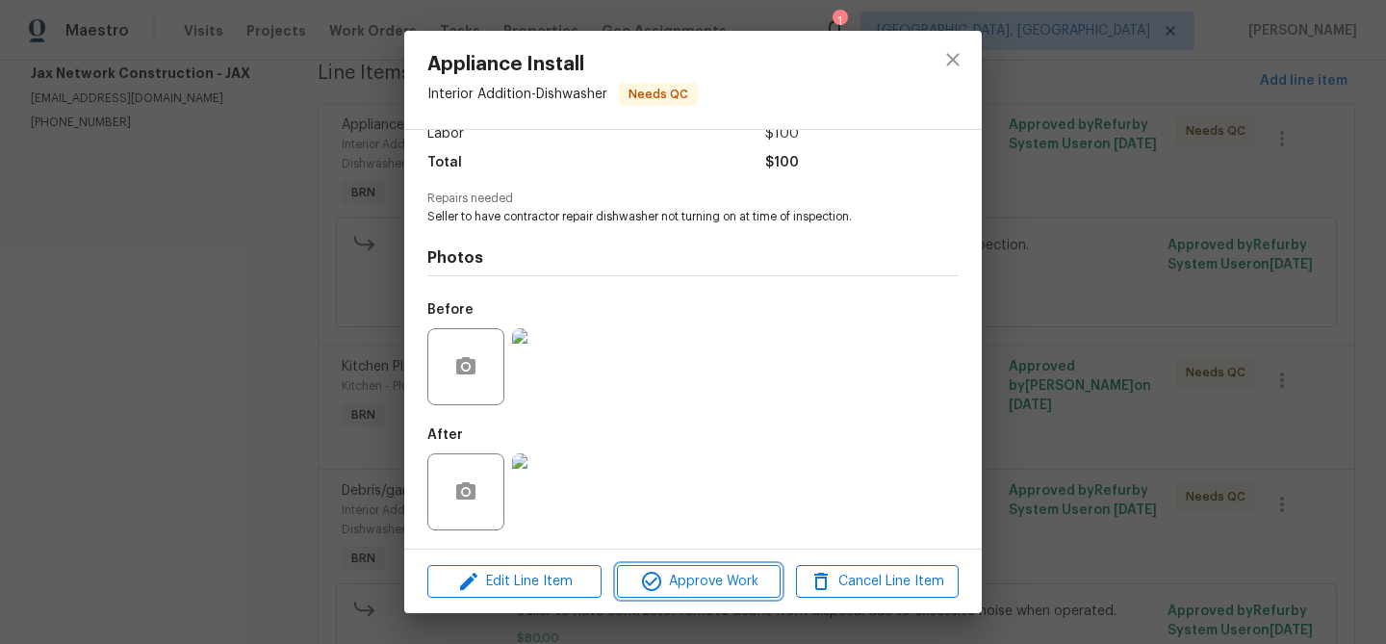
click at [666, 570] on span "Approve Work" at bounding box center [698, 582] width 151 height 24
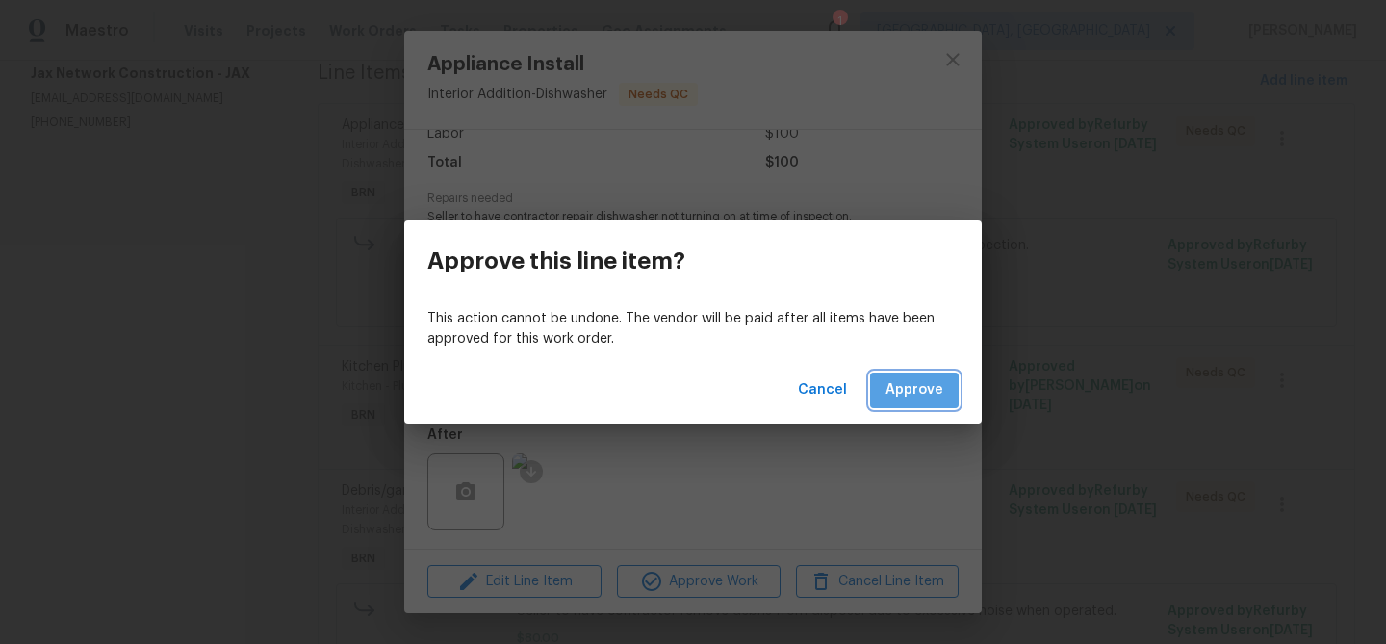
click at [940, 375] on button "Approve" at bounding box center [914, 390] width 89 height 36
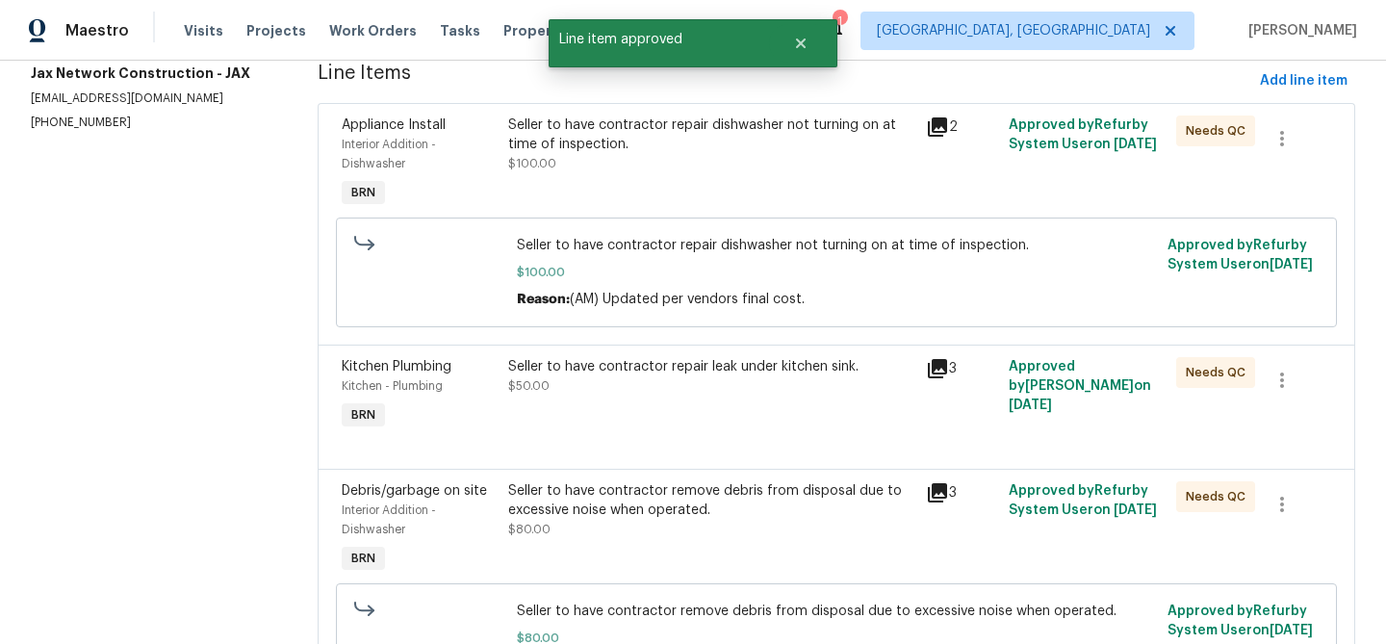
scroll to position [0, 0]
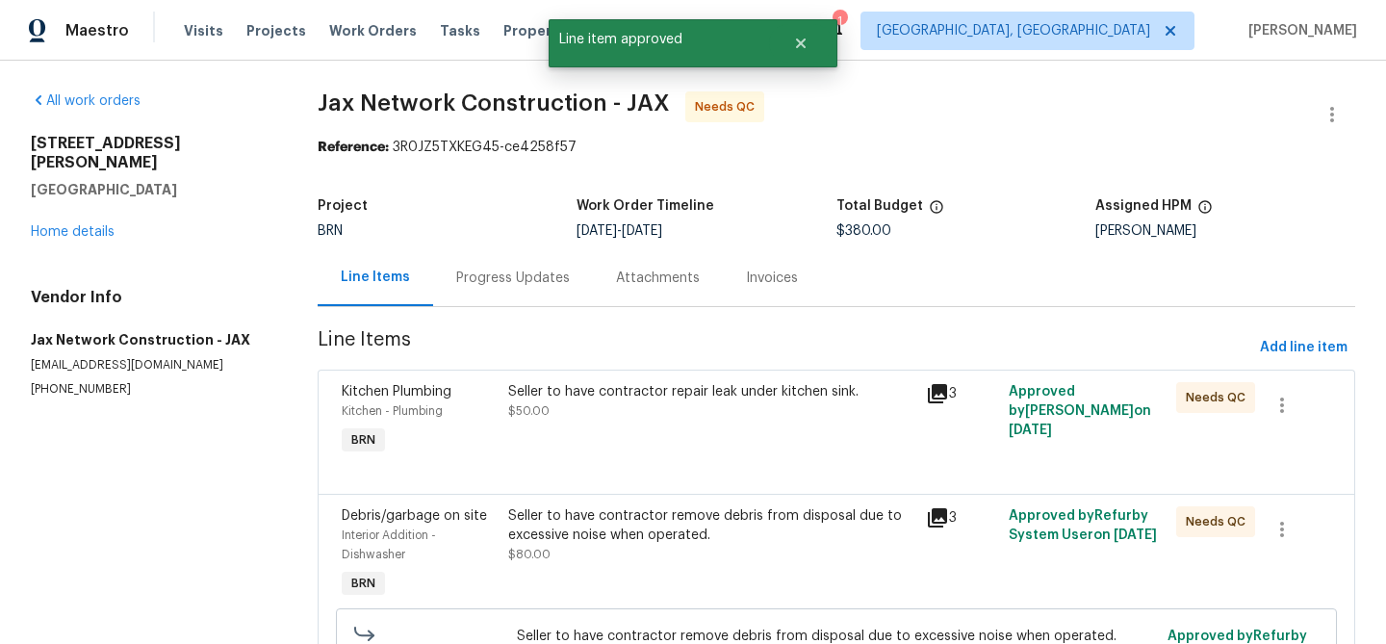
click at [624, 407] on div "Seller to have contractor repair leak under kitchen sink. $50.00" at bounding box center [710, 401] width 405 height 38
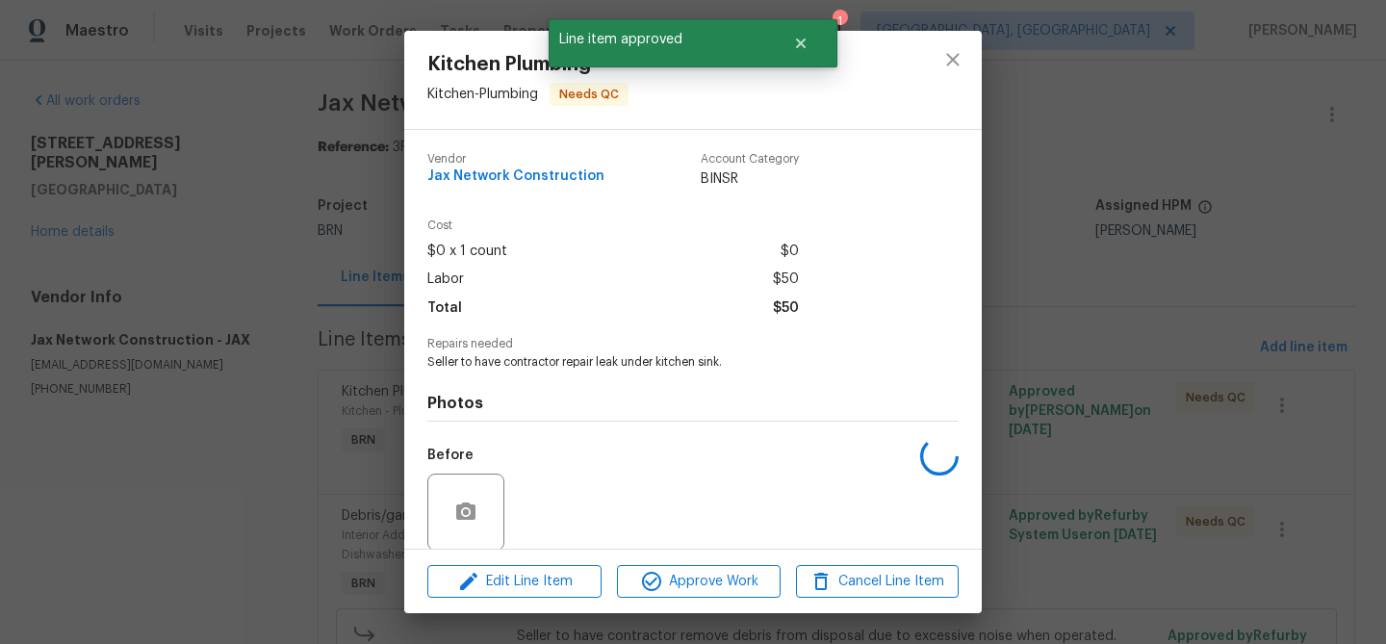
scroll to position [145, 0]
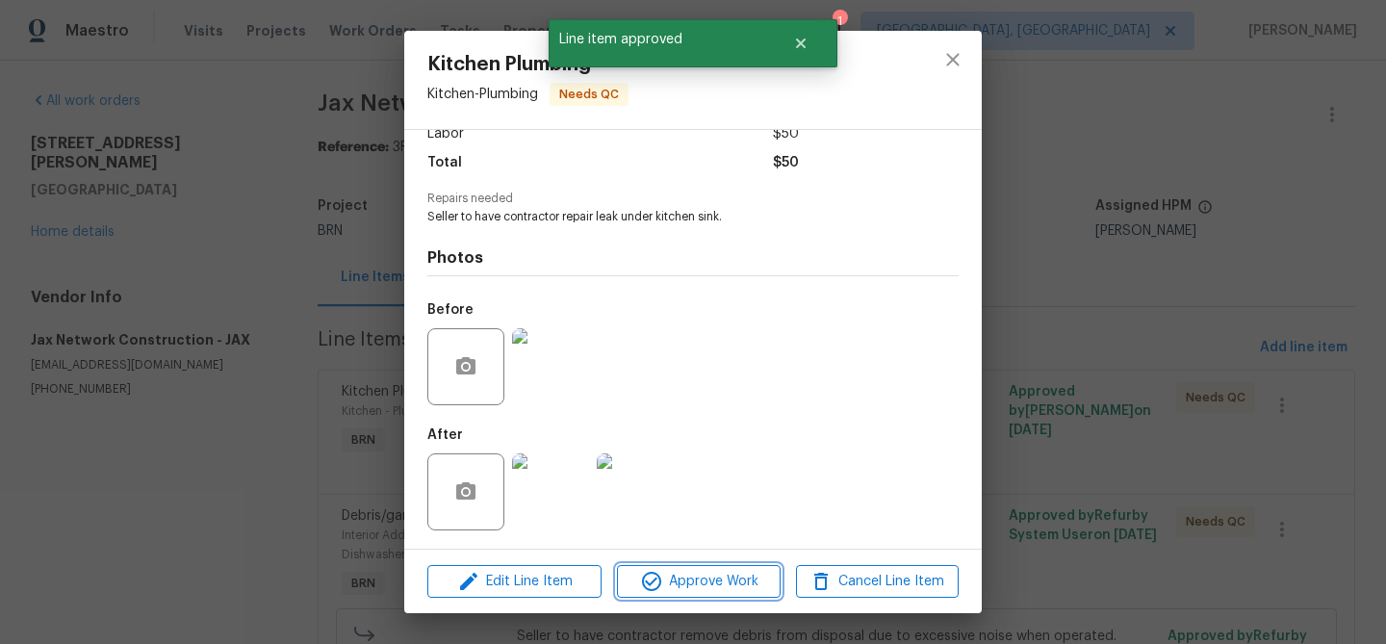
click at [649, 574] on icon "button" at bounding box center [651, 581] width 23 height 23
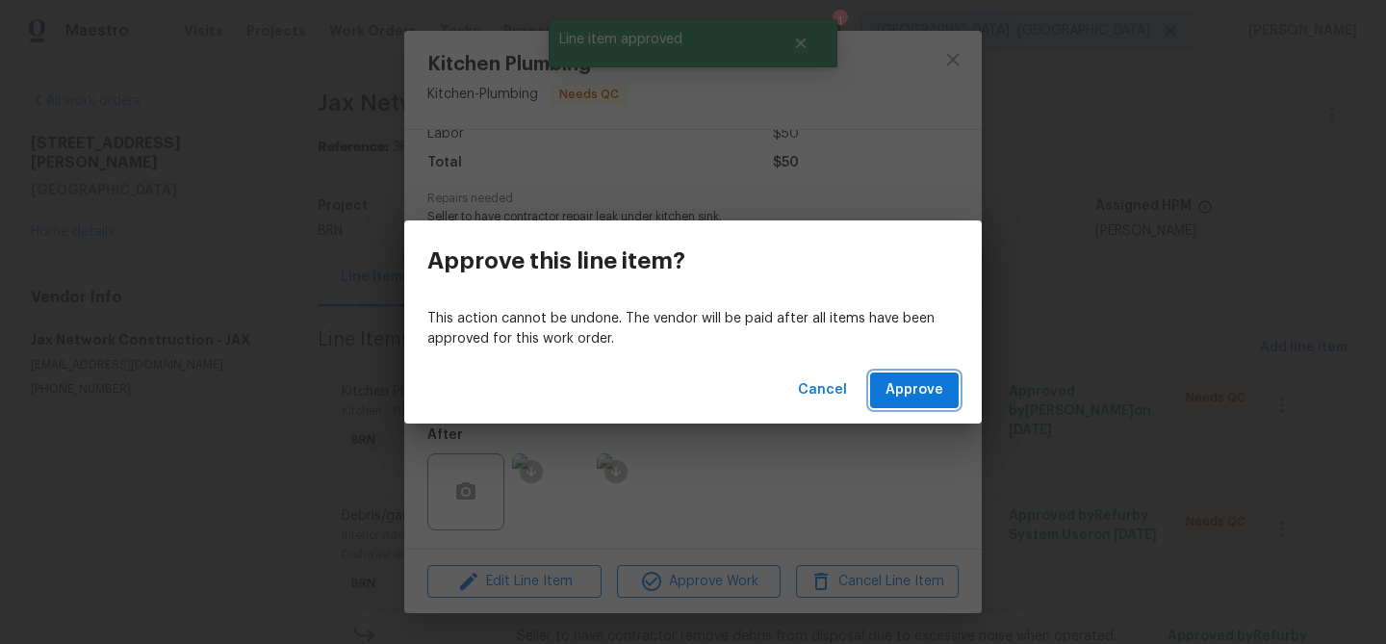
click at [908, 388] on span "Approve" at bounding box center [914, 390] width 58 height 24
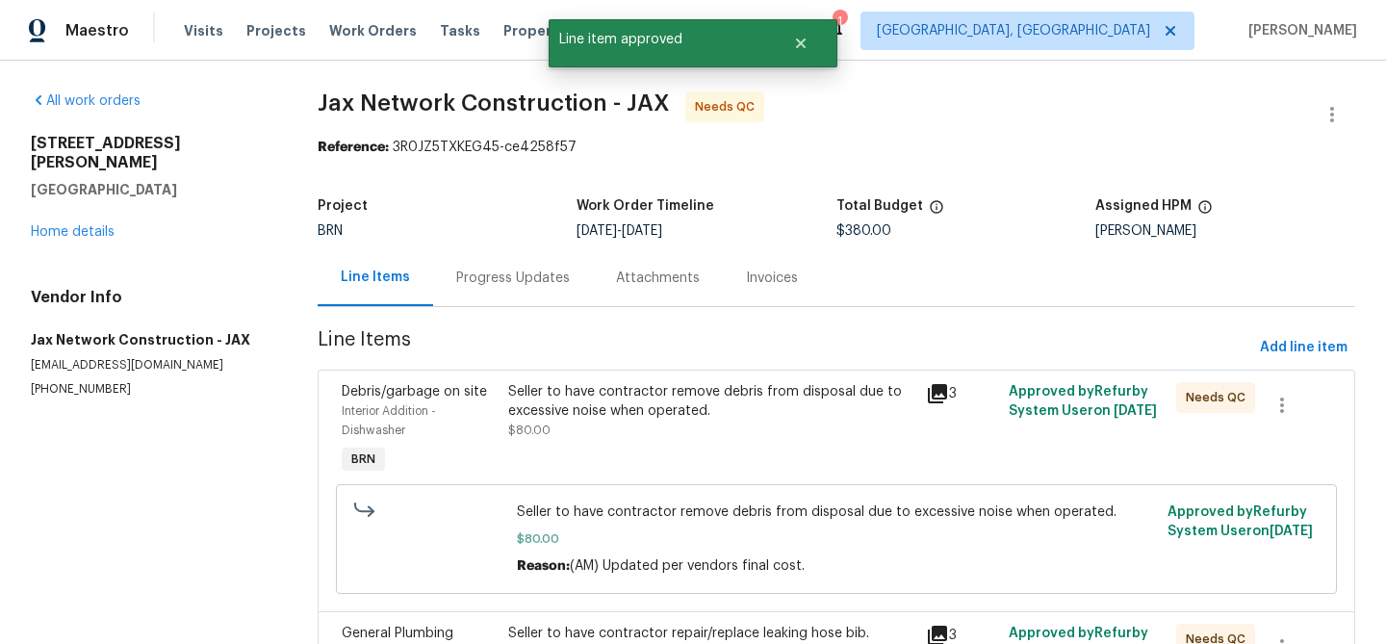
click at [613, 433] on div "Seller to have contractor remove debris from disposal due to excessive noise wh…" at bounding box center [710, 411] width 405 height 58
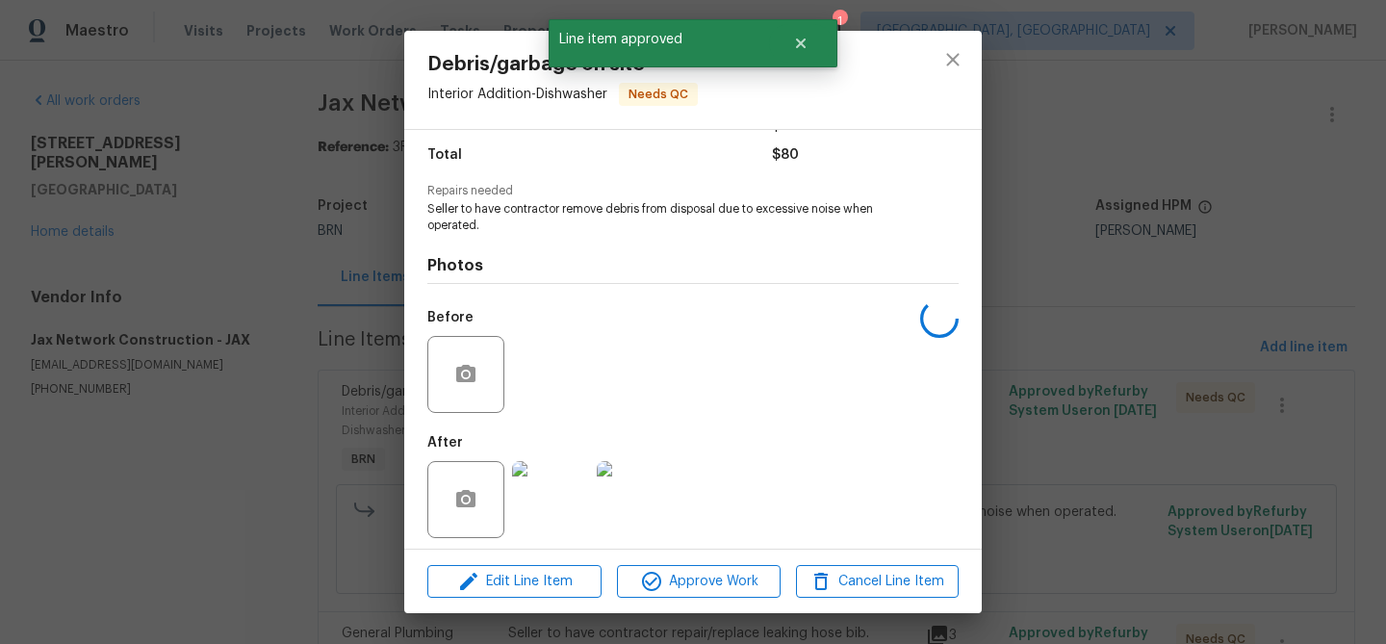
scroll to position [162, 0]
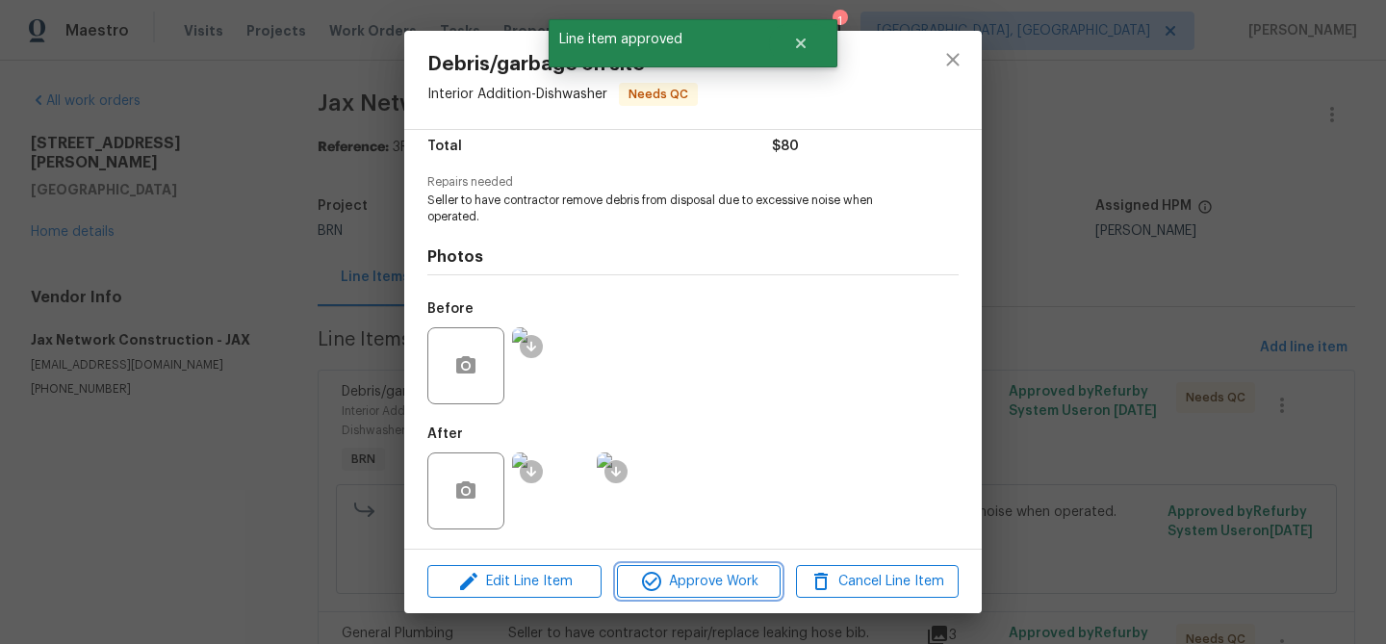
click at [681, 582] on span "Approve Work" at bounding box center [698, 582] width 151 height 24
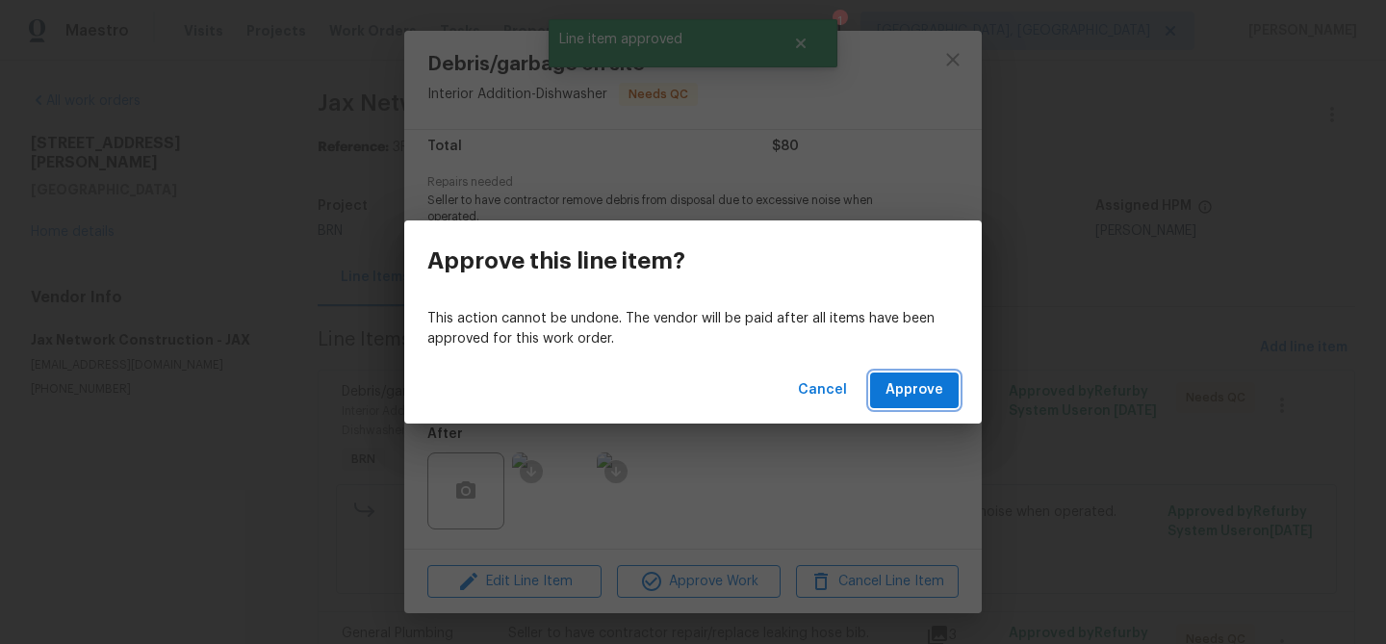
click at [897, 387] on span "Approve" at bounding box center [914, 390] width 58 height 24
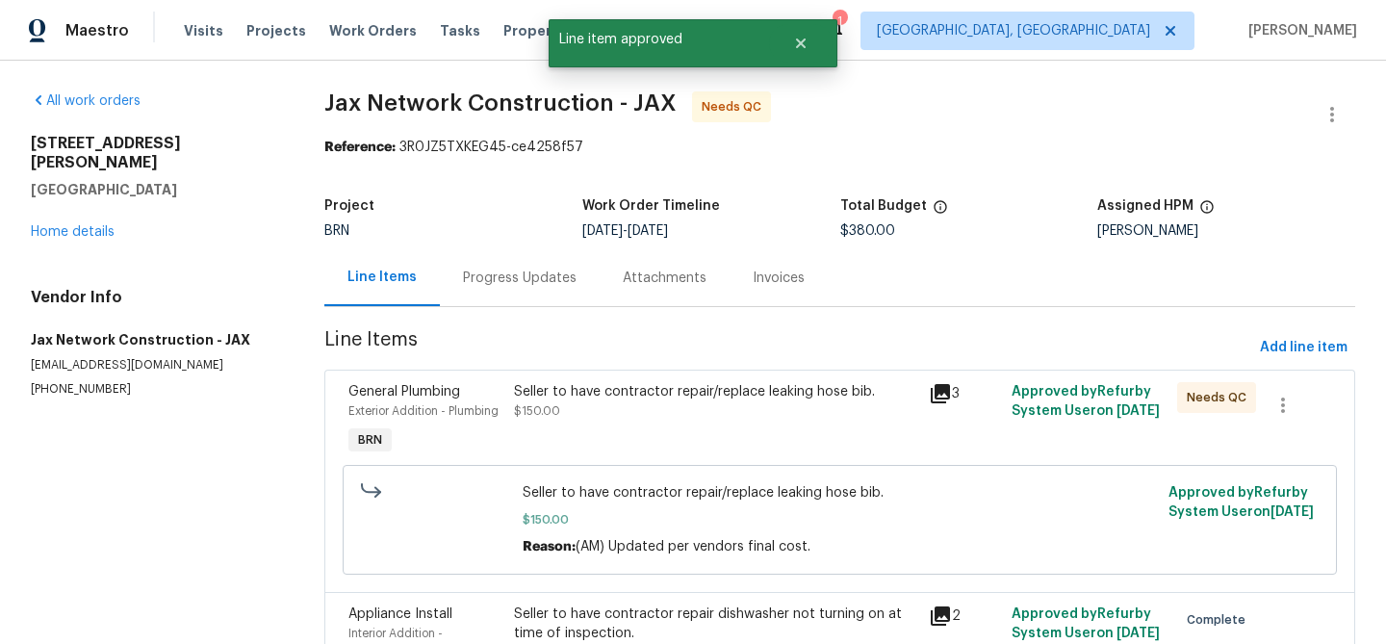
scroll to position [10, 0]
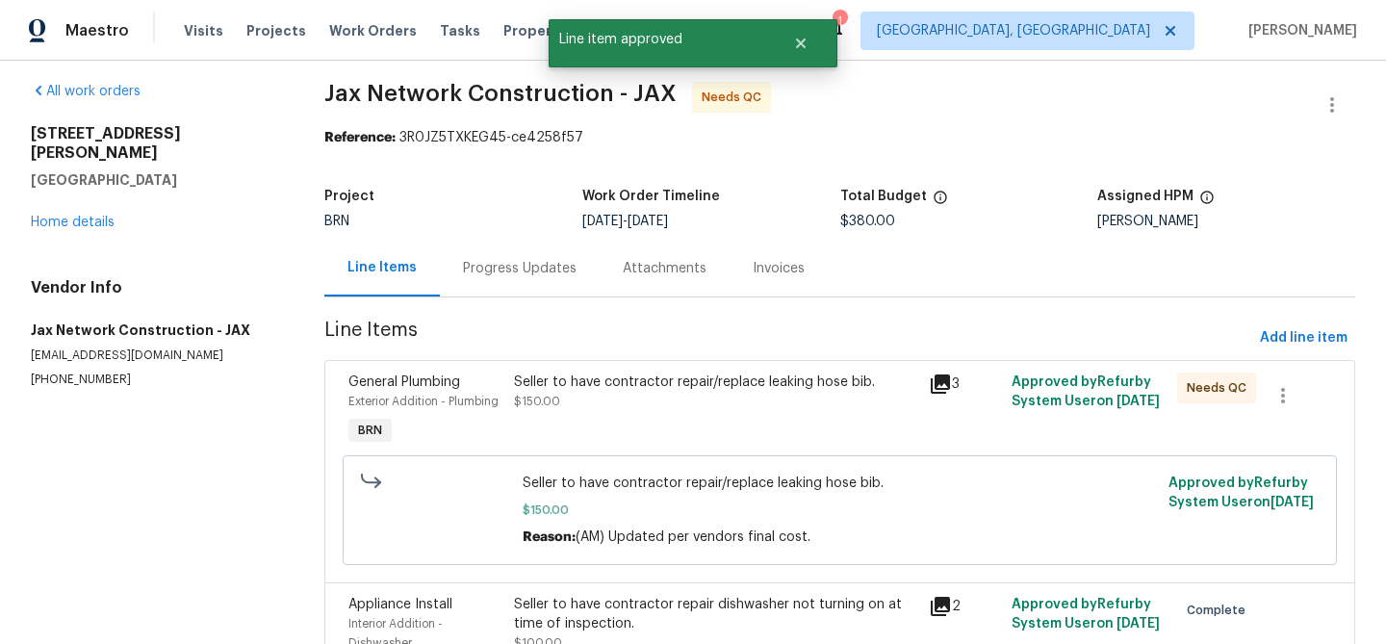
click at [570, 390] on div "Seller to have contractor repair/replace leaking hose bib." at bounding box center [715, 381] width 402 height 19
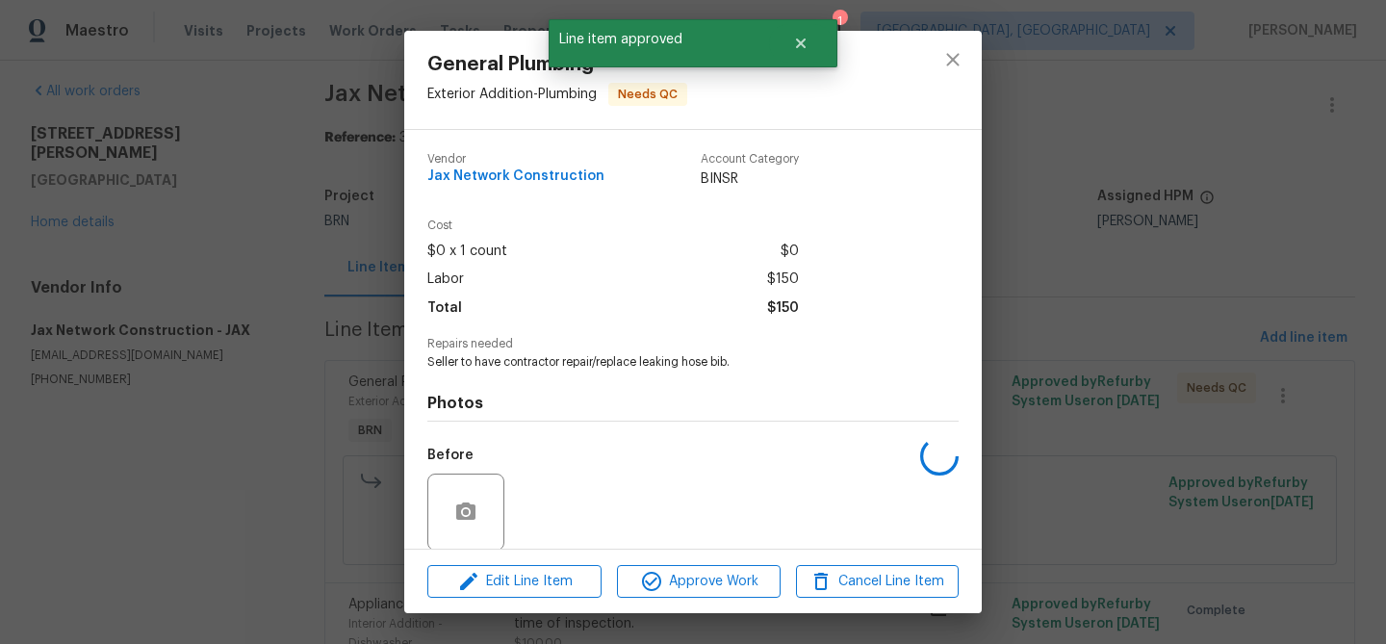
scroll to position [145, 0]
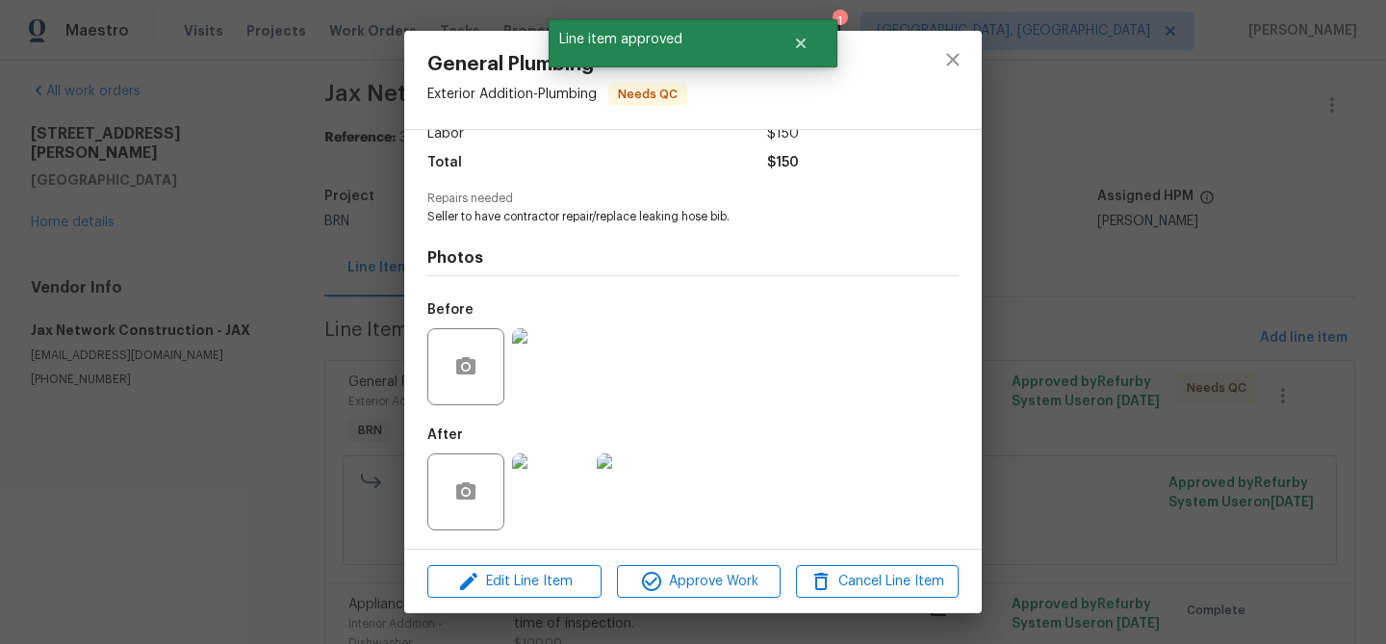
click at [542, 489] on img at bounding box center [550, 491] width 77 height 77
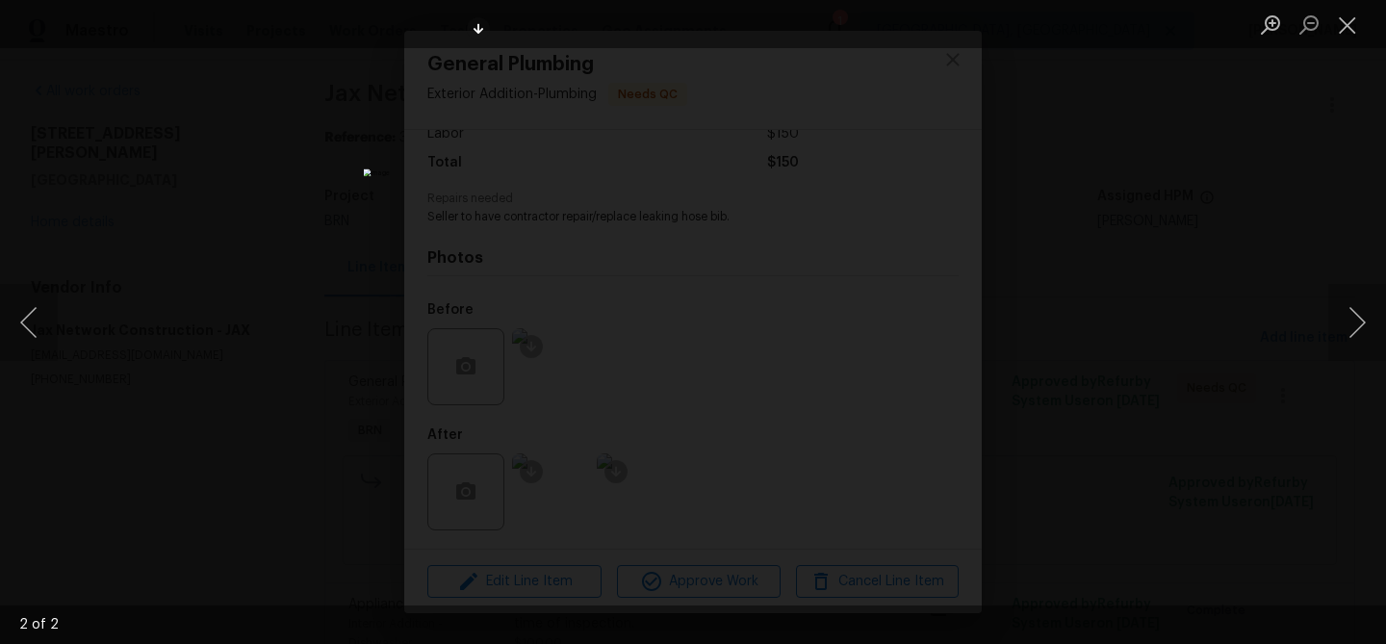
click at [292, 368] on div "Lightbox" at bounding box center [693, 322] width 1386 height 644
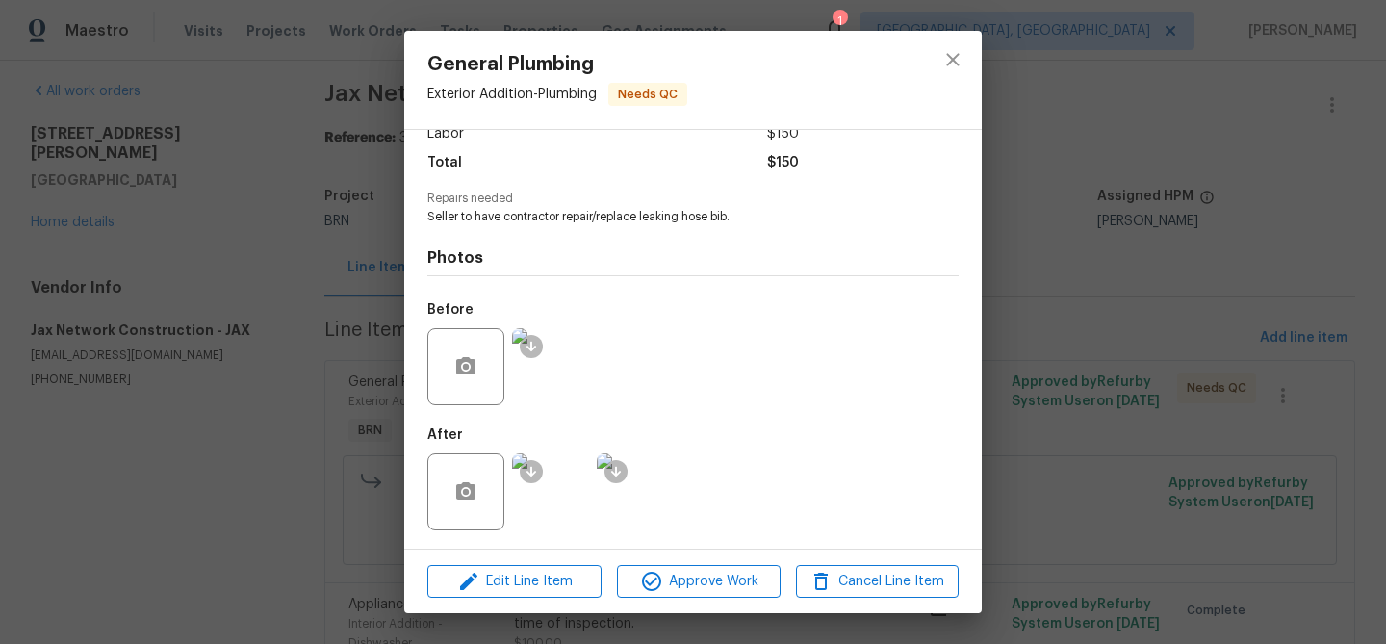
click at [563, 365] on img at bounding box center [550, 366] width 77 height 77
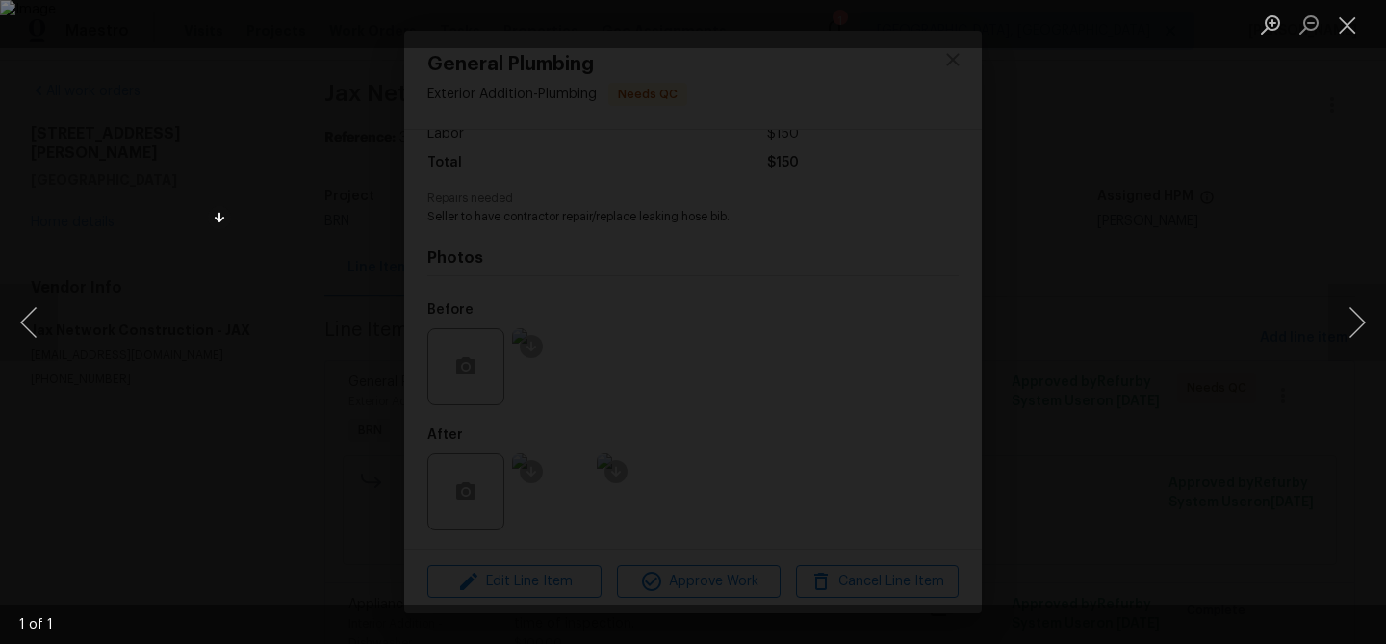
click at [177, 491] on div "Lightbox" at bounding box center [693, 322] width 1386 height 644
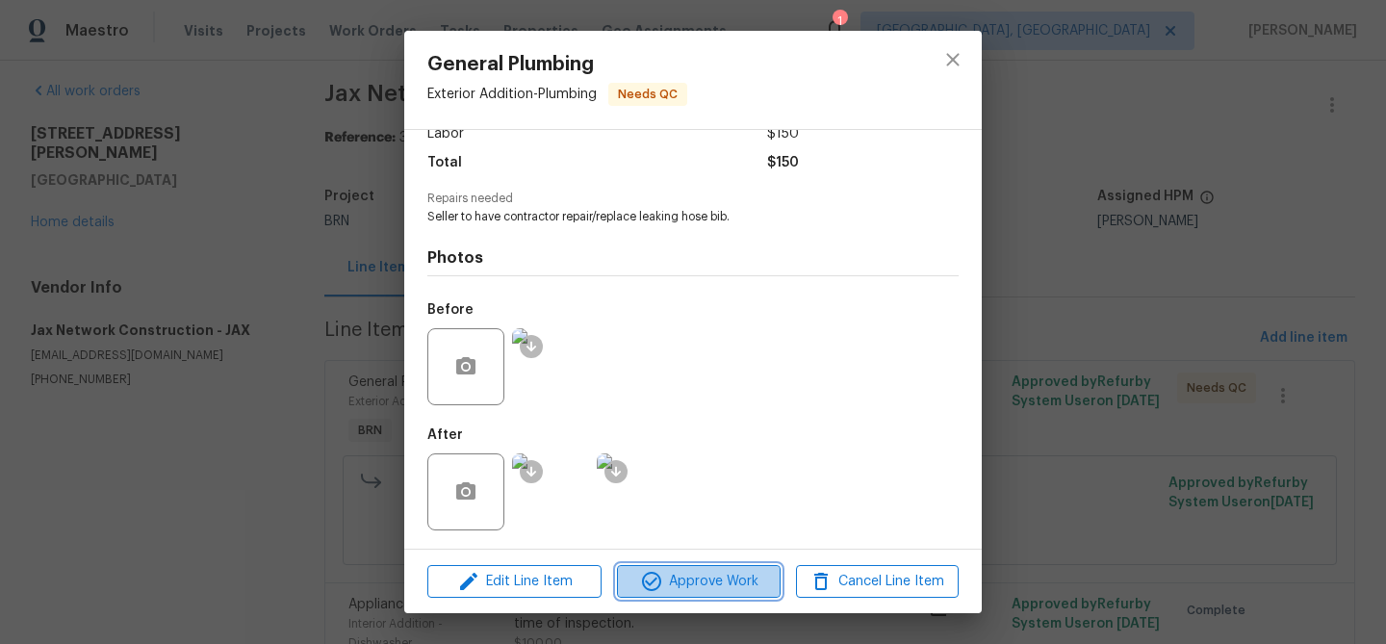
click at [681, 576] on span "Approve Work" at bounding box center [698, 582] width 151 height 24
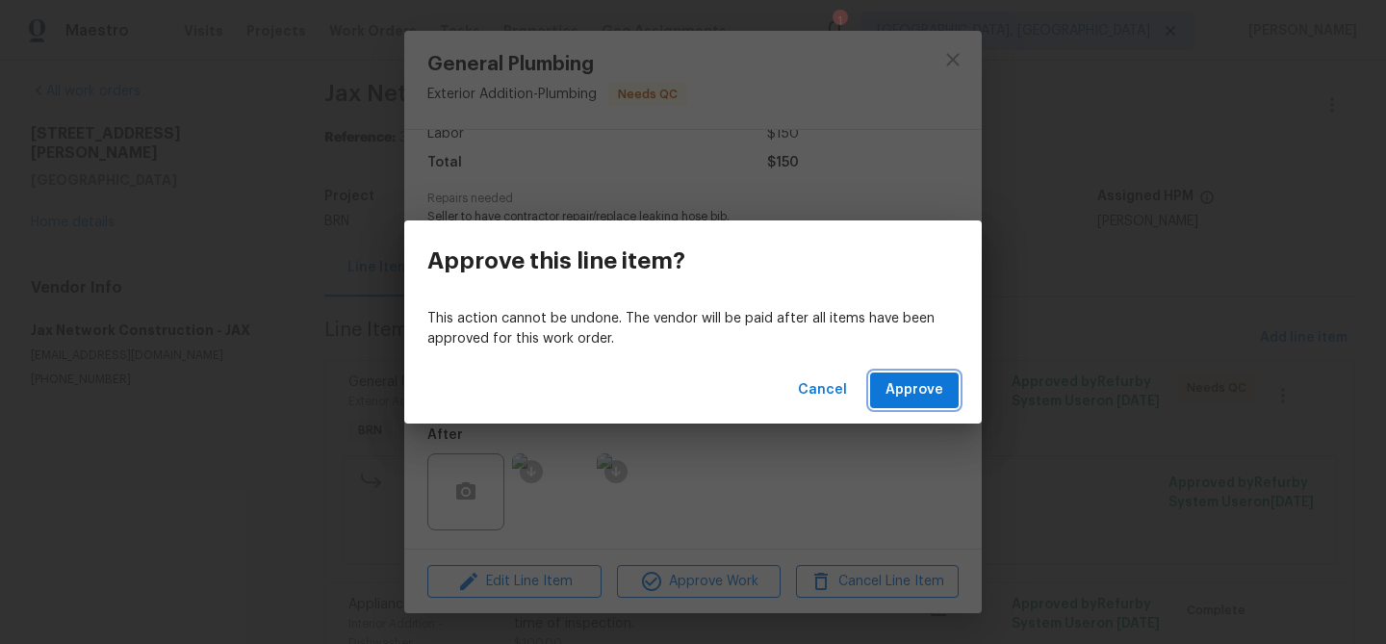
click at [908, 395] on span "Approve" at bounding box center [914, 390] width 58 height 24
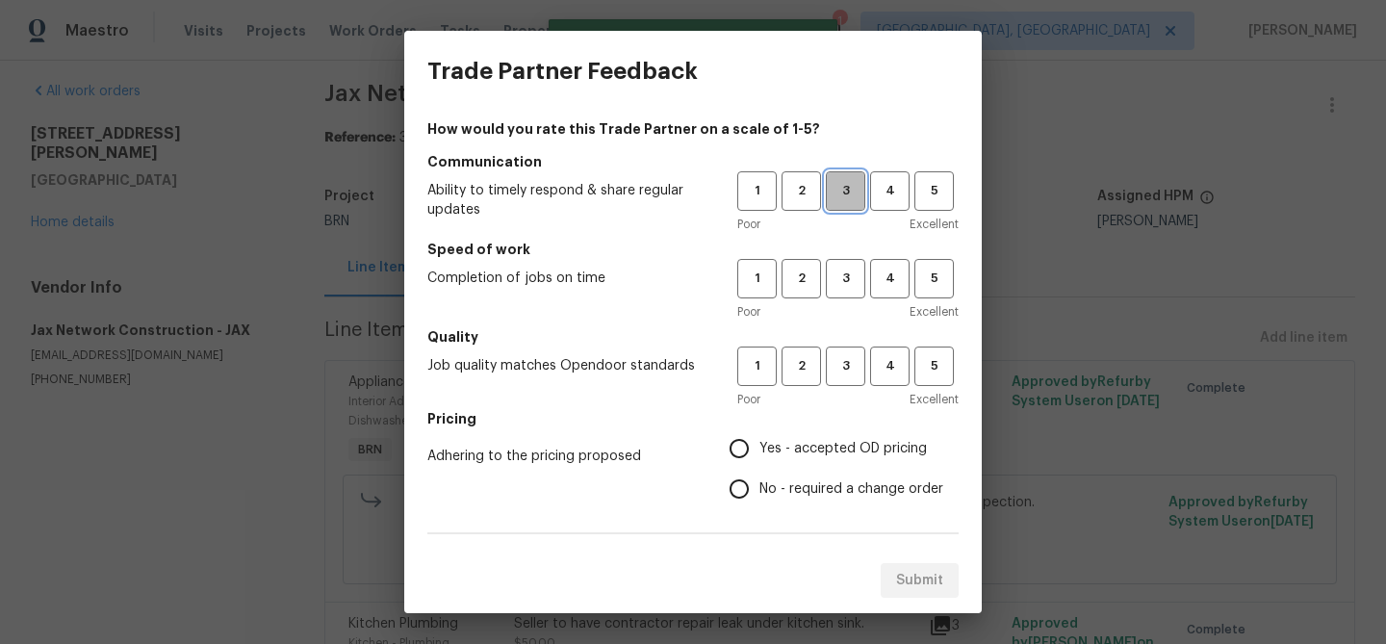
click at [833, 193] on span "3" at bounding box center [846, 191] width 36 height 22
click at [836, 276] on span "3" at bounding box center [846, 279] width 36 height 22
click at [840, 376] on span "3" at bounding box center [846, 366] width 36 height 22
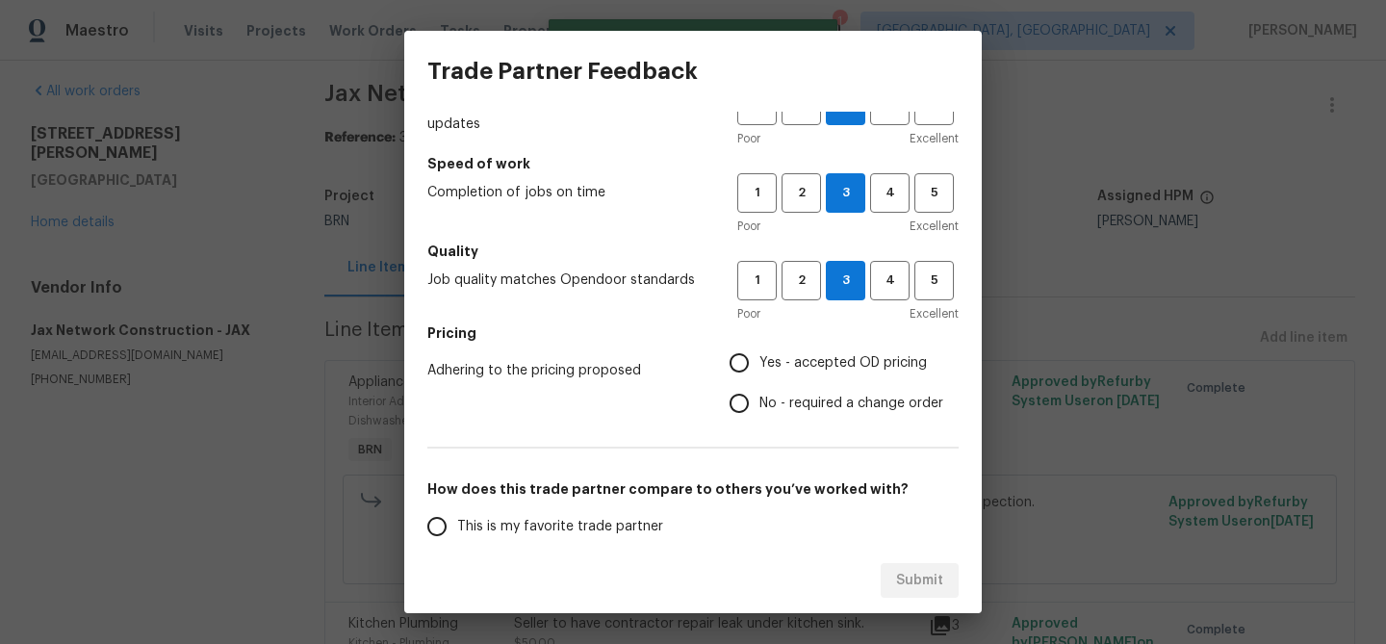
click at [762, 389] on label "No - required a change order" at bounding box center [831, 403] width 224 height 40
click at [759, 389] on input "No - required a change order" at bounding box center [739, 403] width 40 height 40
radio input "true"
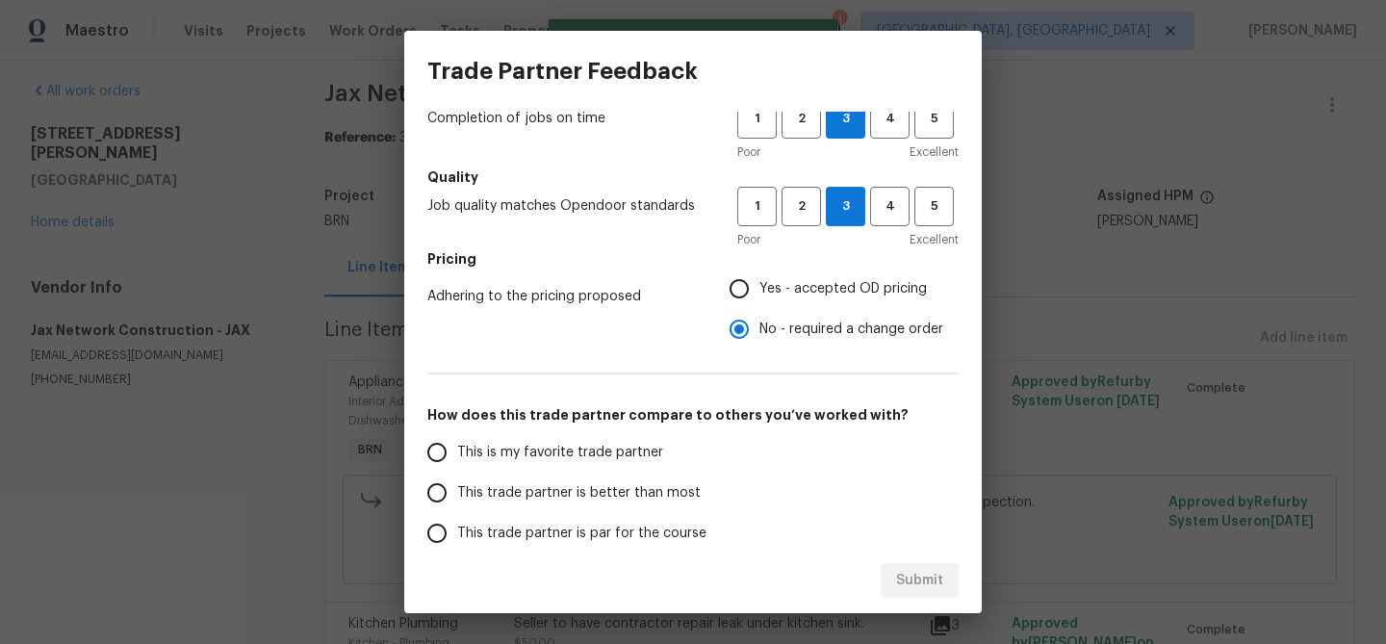
scroll to position [243, 0]
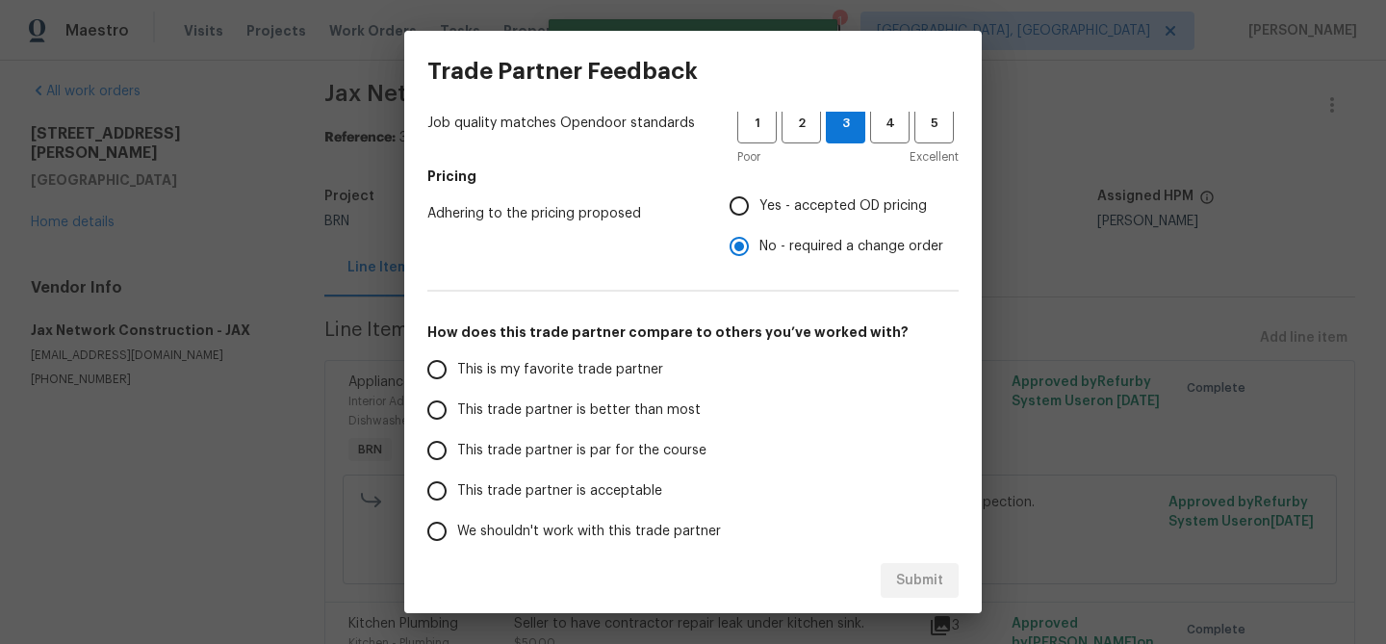
click at [561, 412] on span "This trade partner is better than most" at bounding box center [578, 410] width 243 height 20
click at [457, 412] on input "This trade partner is better than most" at bounding box center [437, 410] width 40 height 40
click at [907, 579] on span "Submit" at bounding box center [919, 581] width 47 height 24
radio input "true"
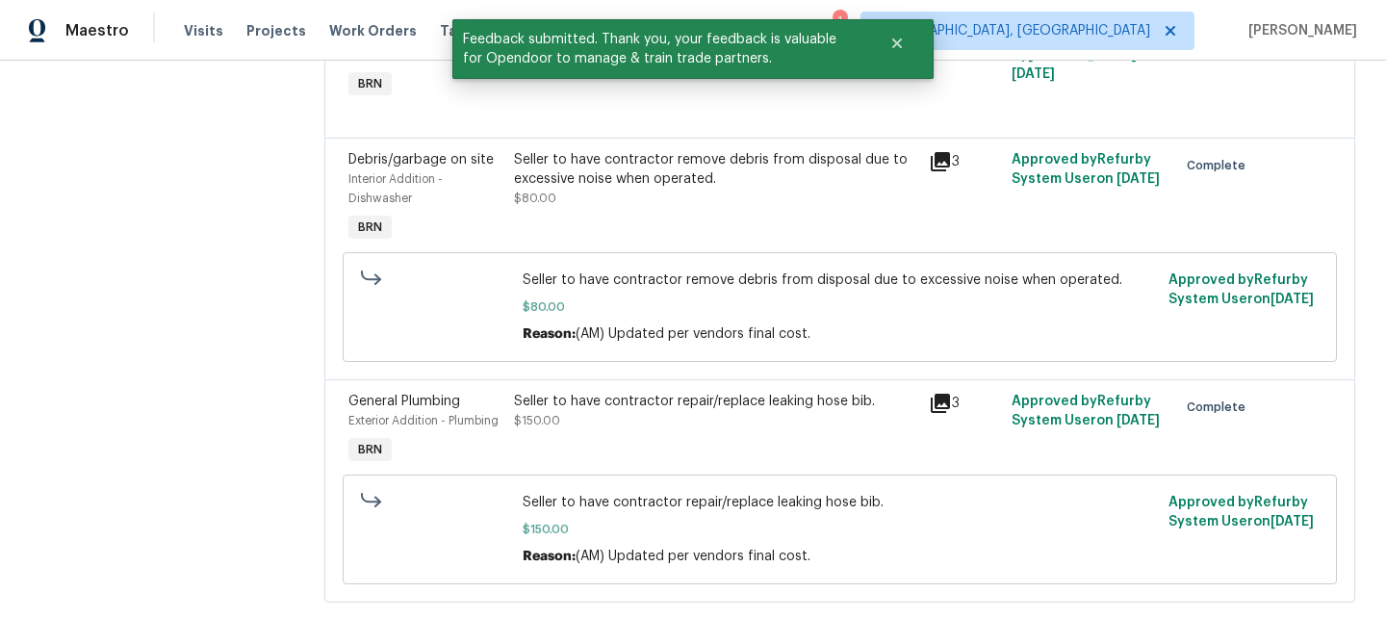
scroll to position [614, 0]
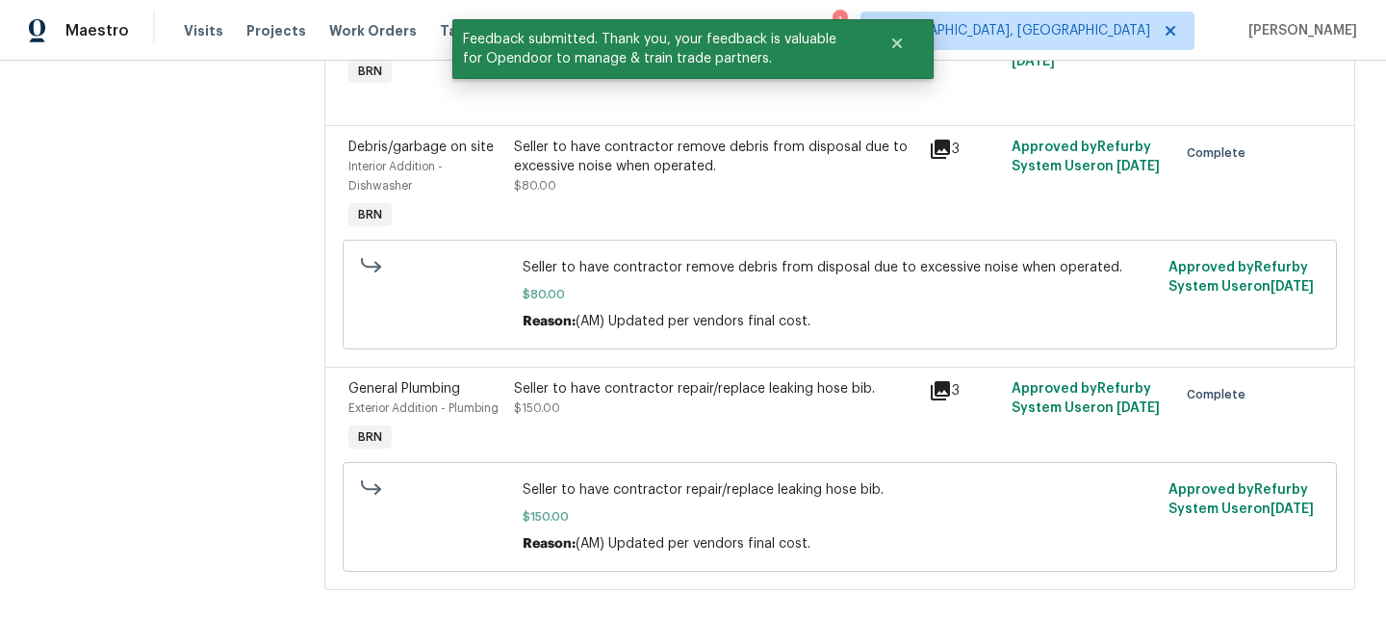
click at [615, 415] on div "Seller to have contractor repair/replace leaking hose bib. $150.00" at bounding box center [715, 398] width 402 height 38
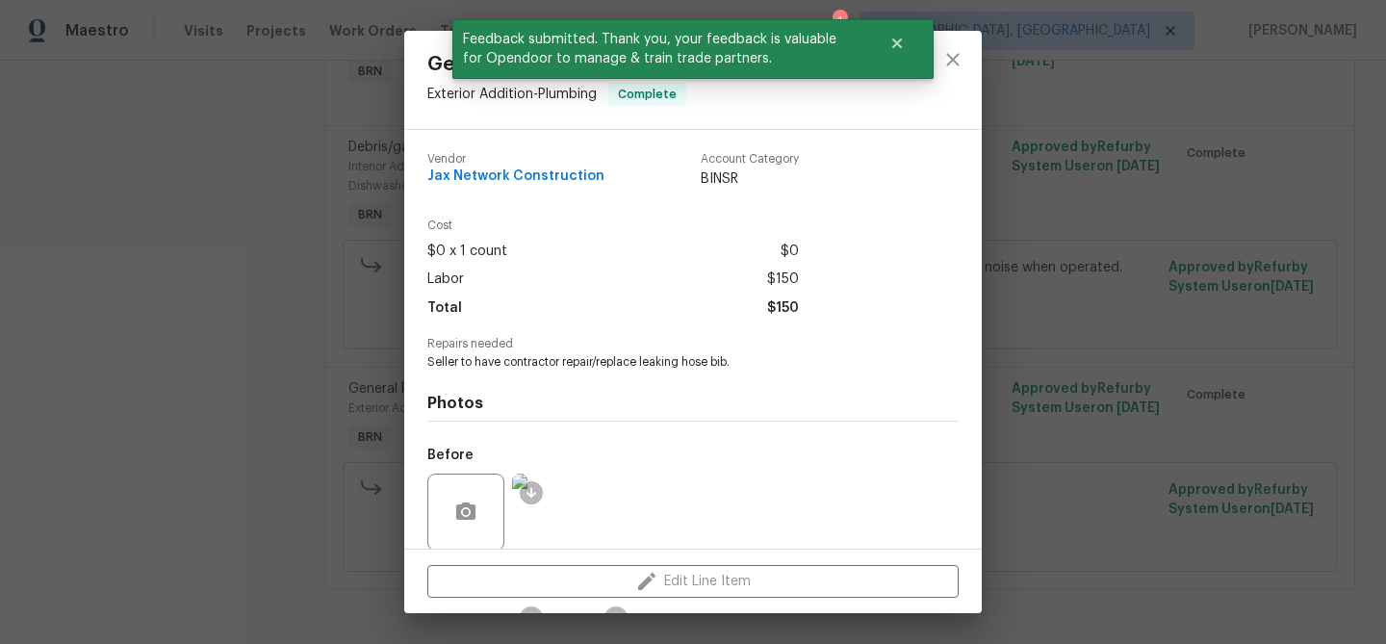
click at [286, 364] on div "General Plumbing Exterior Addition - Plumbing Complete Vendor Jax Network Const…" at bounding box center [693, 322] width 1386 height 644
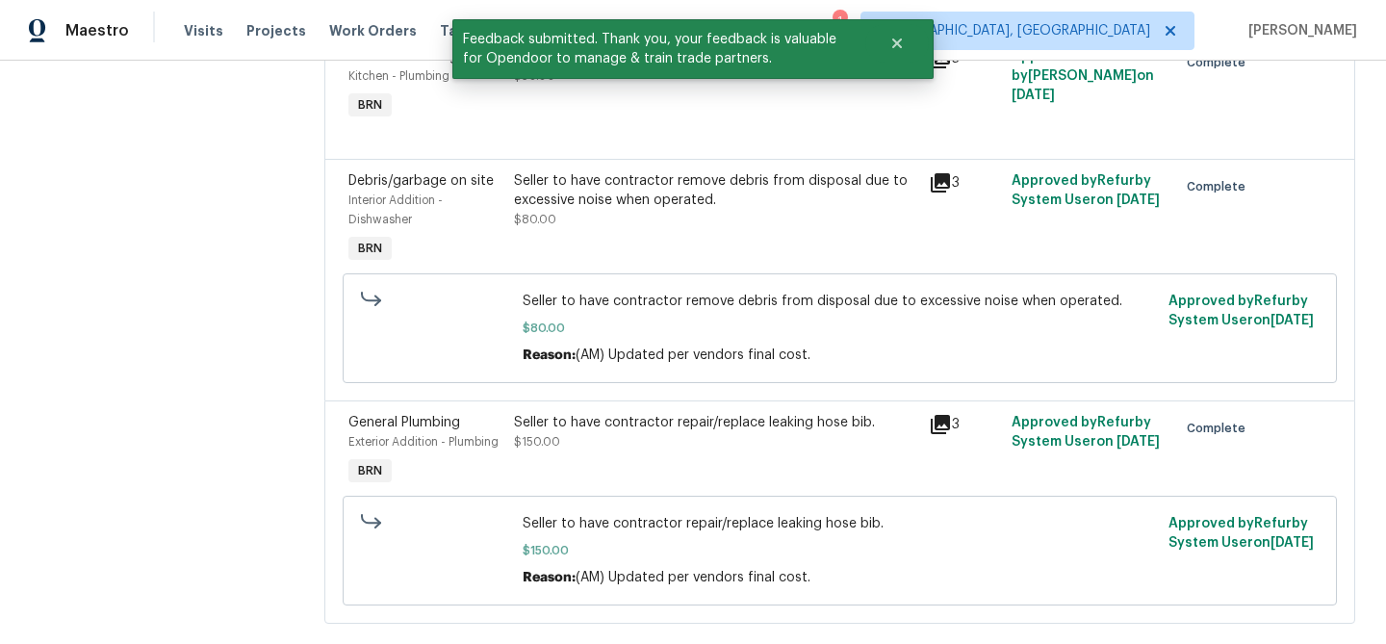
scroll to position [552, 0]
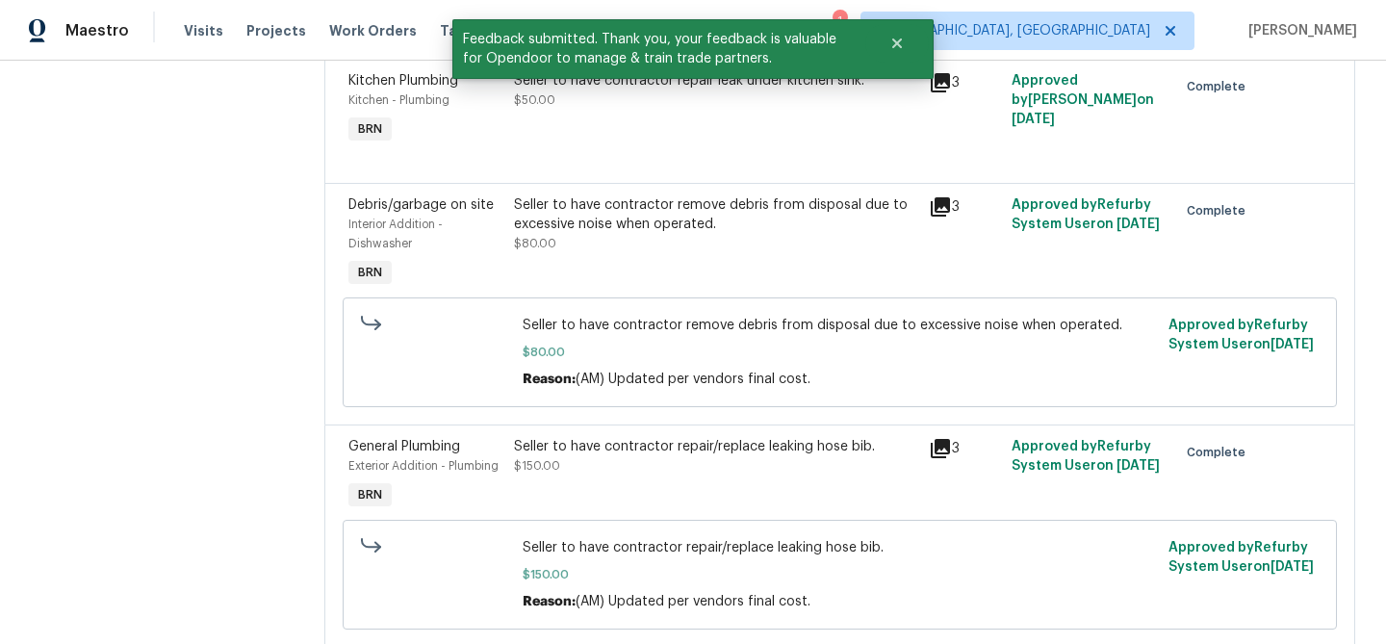
click at [635, 219] on div "Seller to have contractor remove debris from disposal due to excessive noise wh…" at bounding box center [715, 214] width 402 height 38
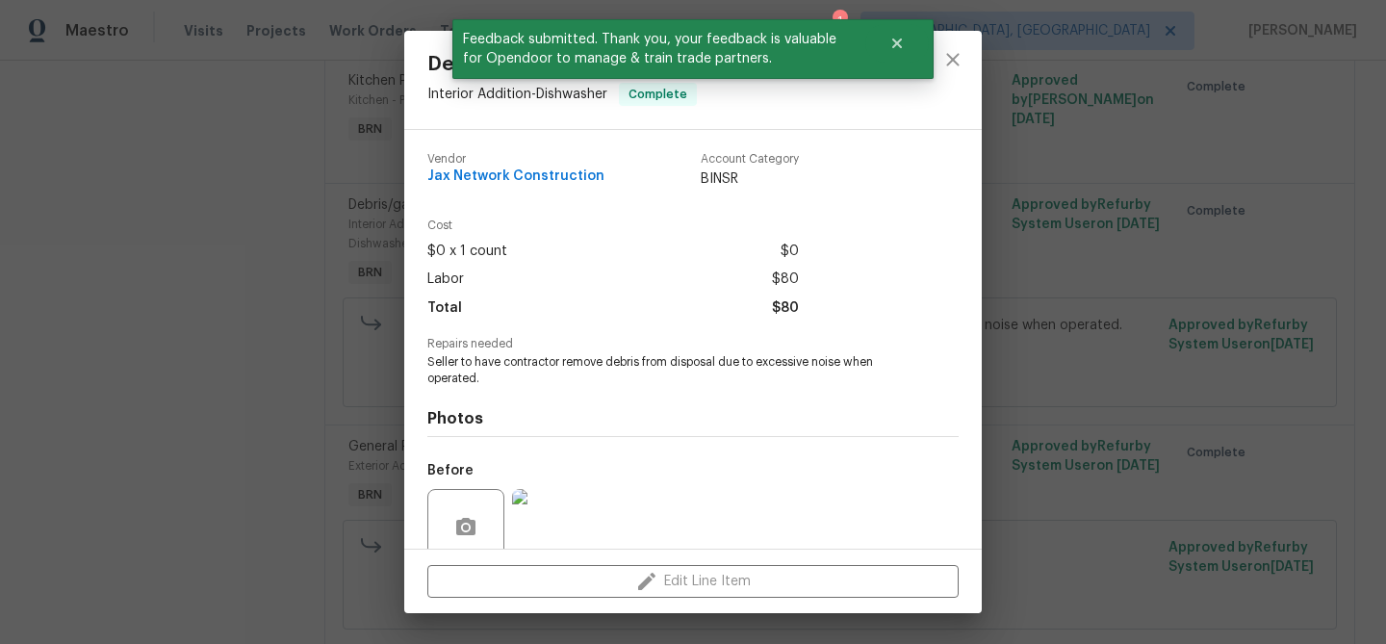
scroll to position [162, 0]
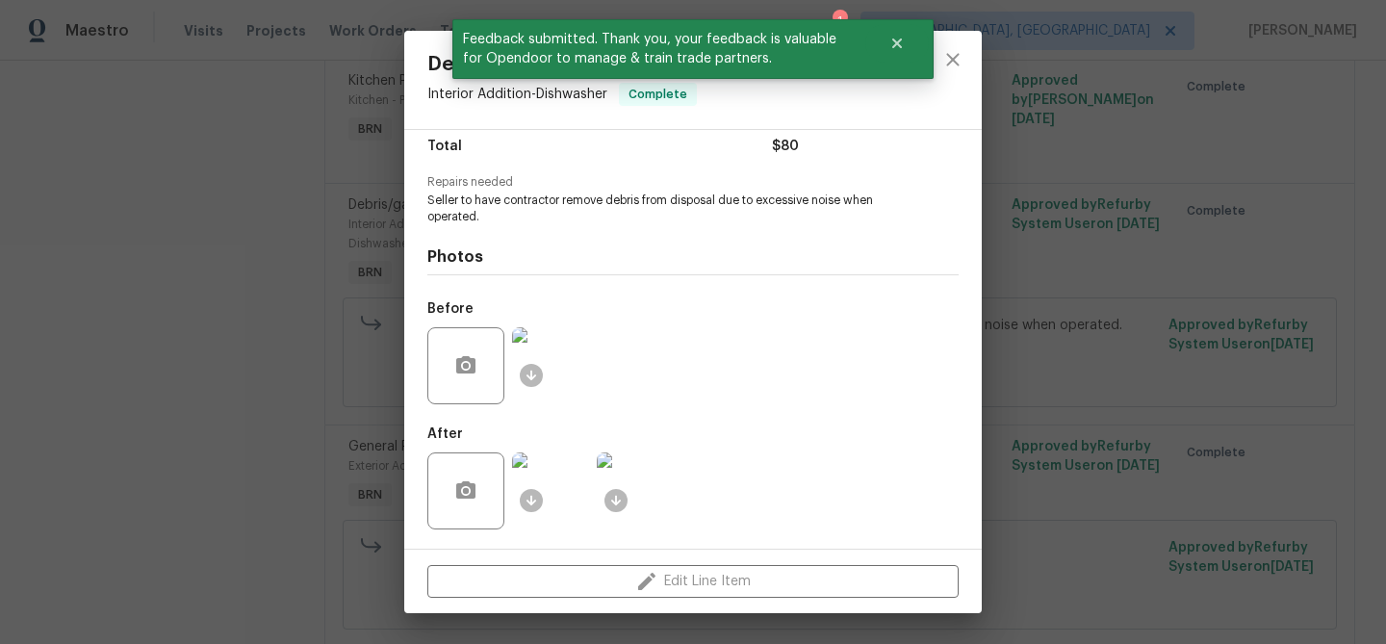
click at [559, 488] on img at bounding box center [550, 490] width 77 height 77
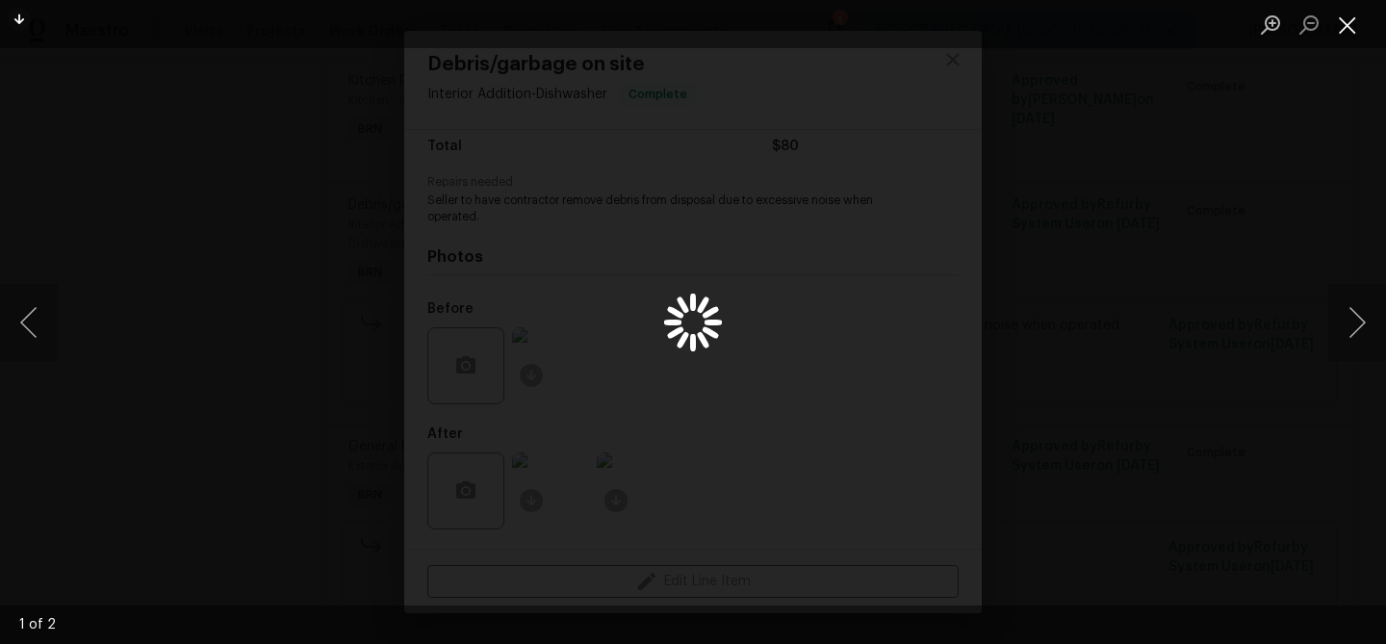
click at [1349, 36] on button "Close lightbox" at bounding box center [1347, 25] width 38 height 34
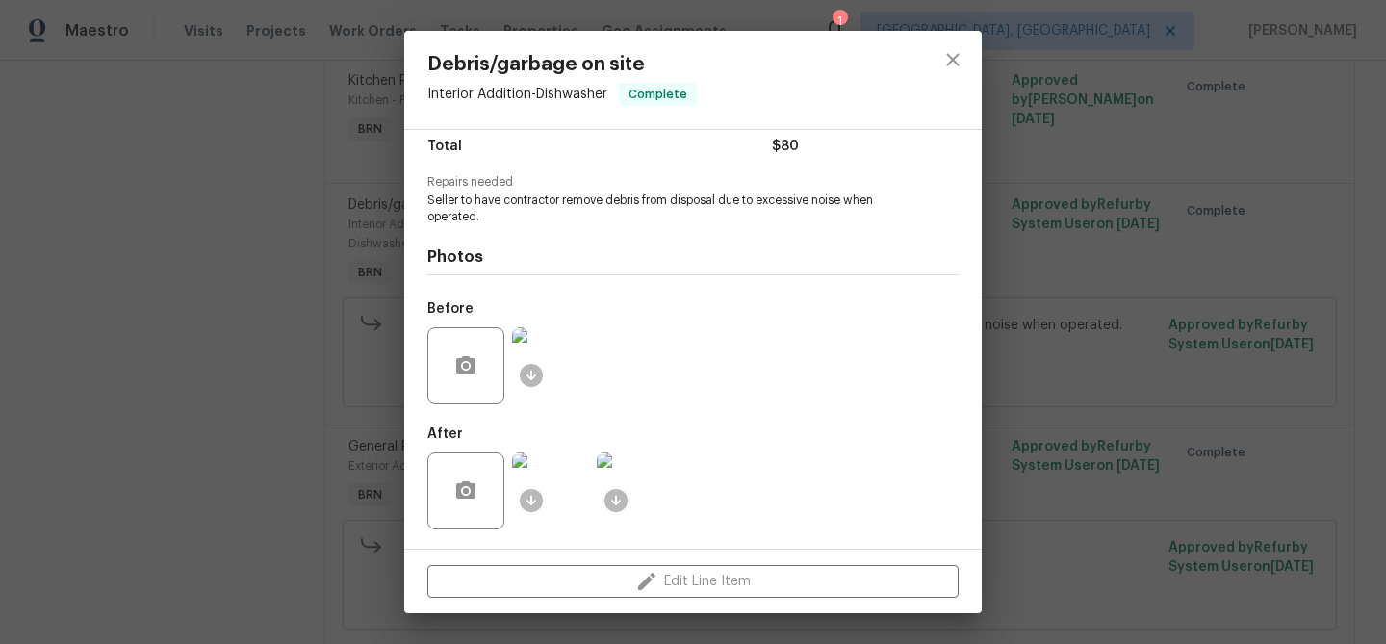
click at [1347, 24] on div "Debris/garbage on site Interior Addition - Dishwasher Complete Vendor Jax Netwo…" at bounding box center [693, 322] width 1386 height 644
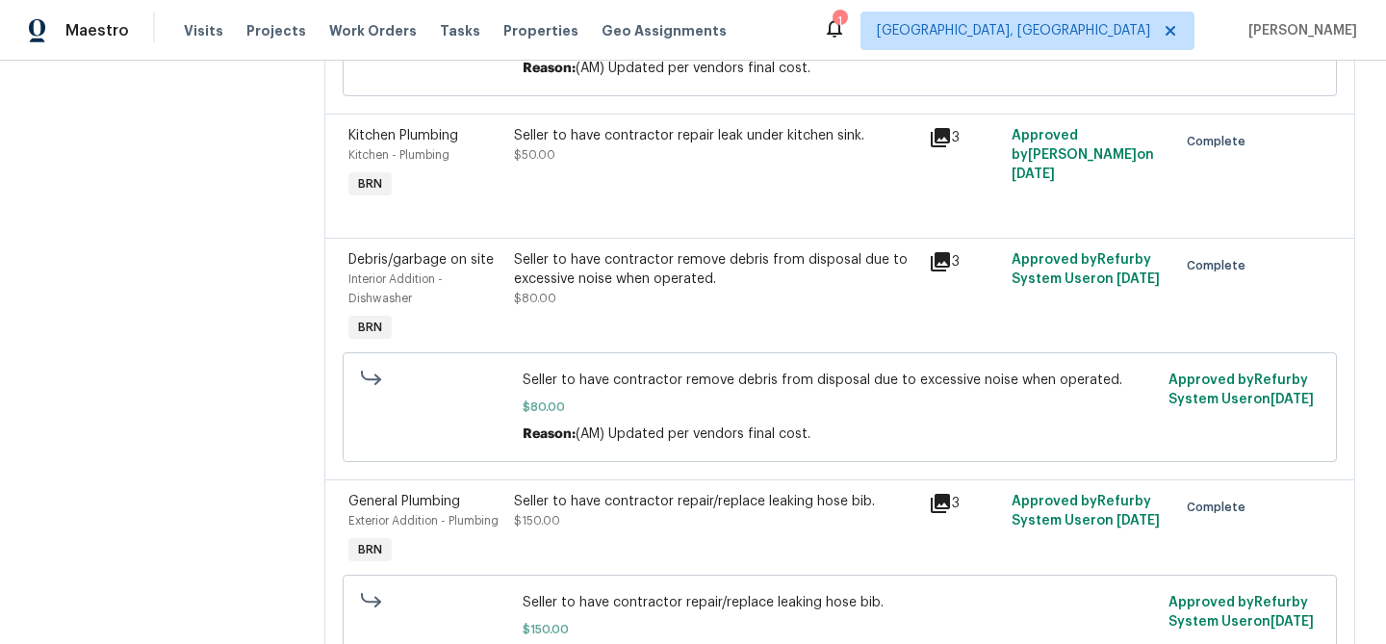
scroll to position [430, 0]
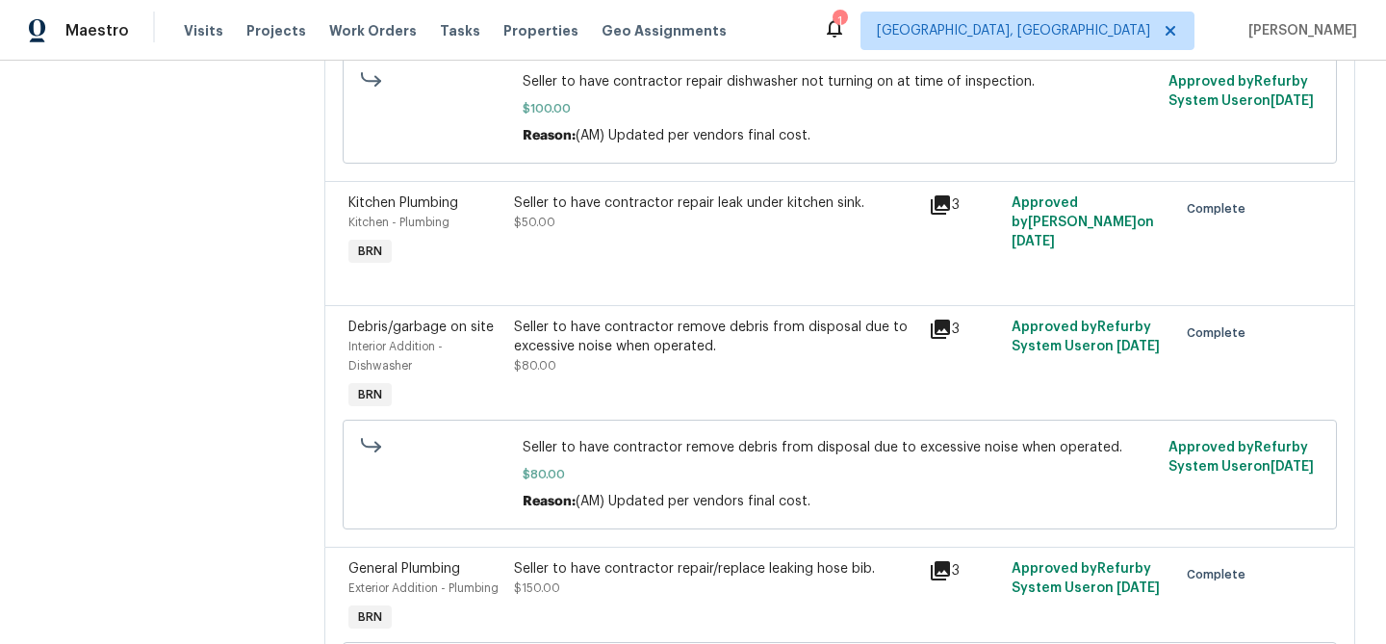
click at [645, 240] on div "Seller to have contractor repair leak under kitchen sink. $50.00" at bounding box center [715, 232] width 414 height 89
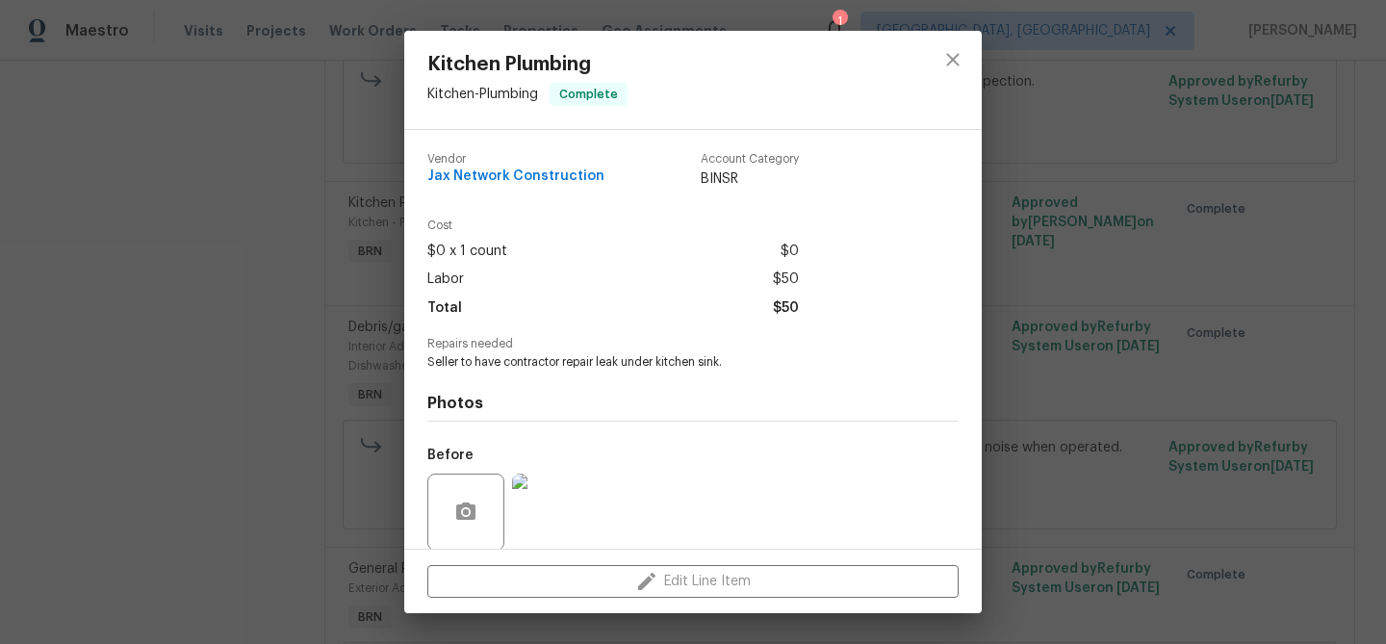
scroll to position [145, 0]
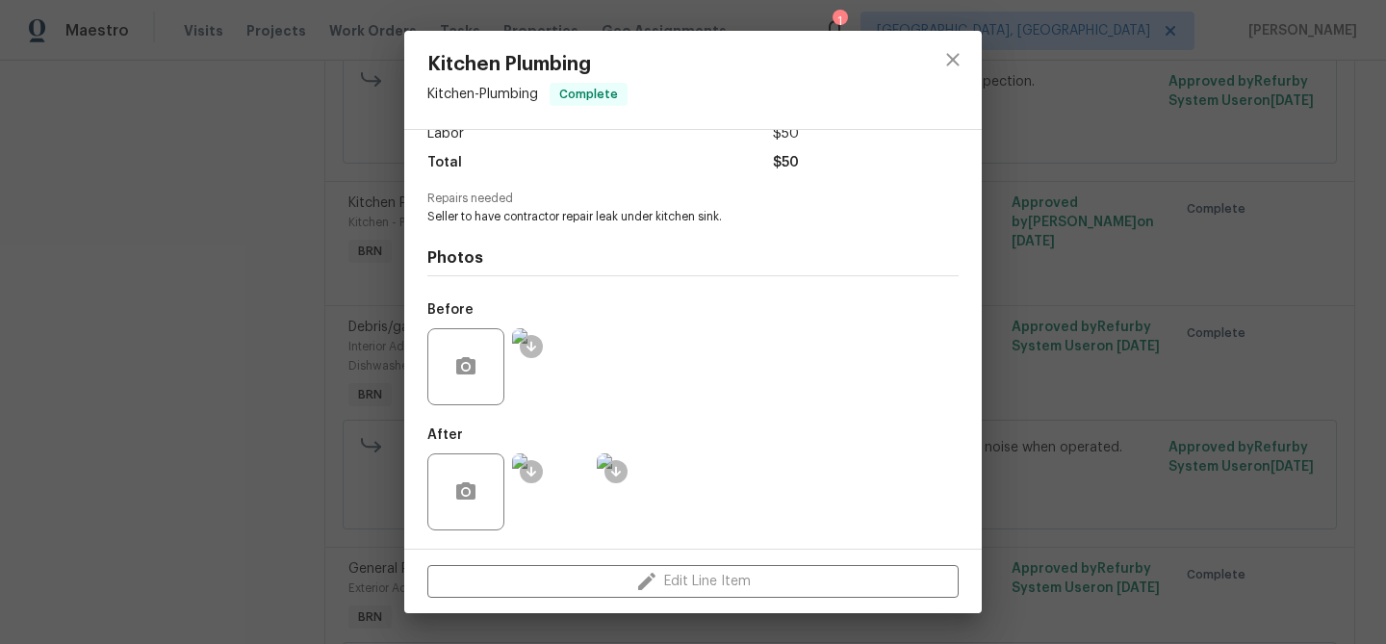
click at [563, 463] on img at bounding box center [550, 491] width 77 height 77
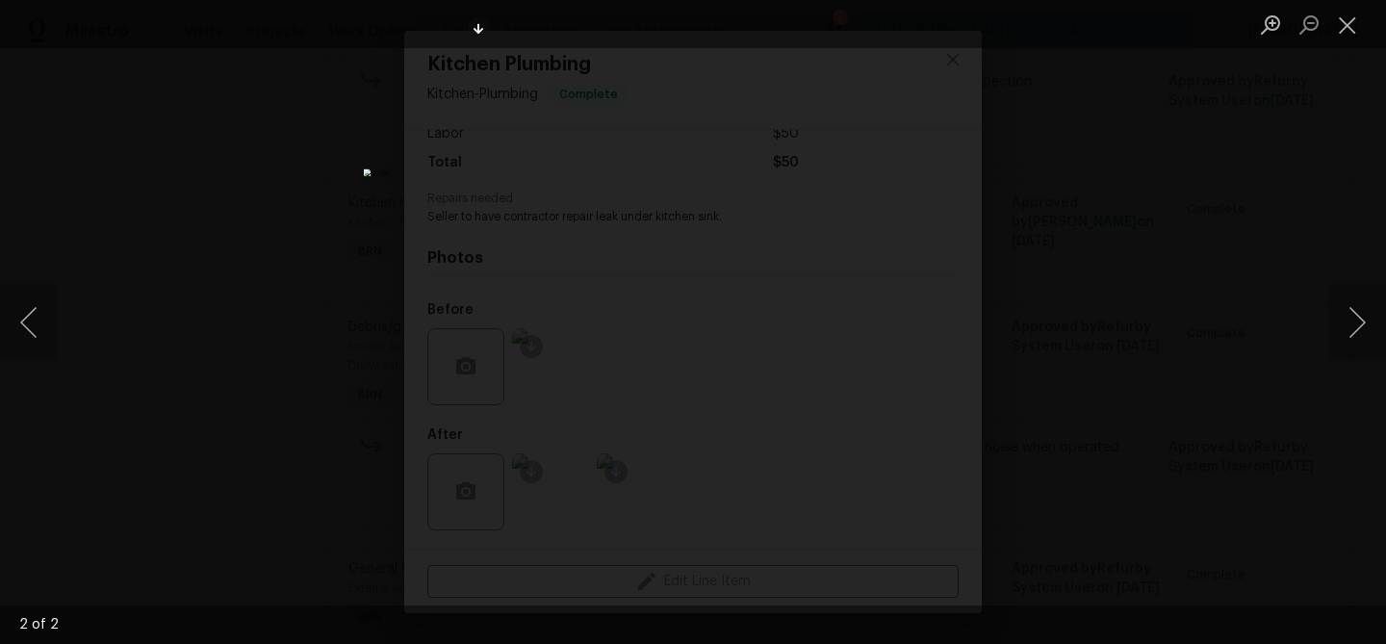
click at [247, 332] on div "Lightbox" at bounding box center [693, 322] width 1386 height 644
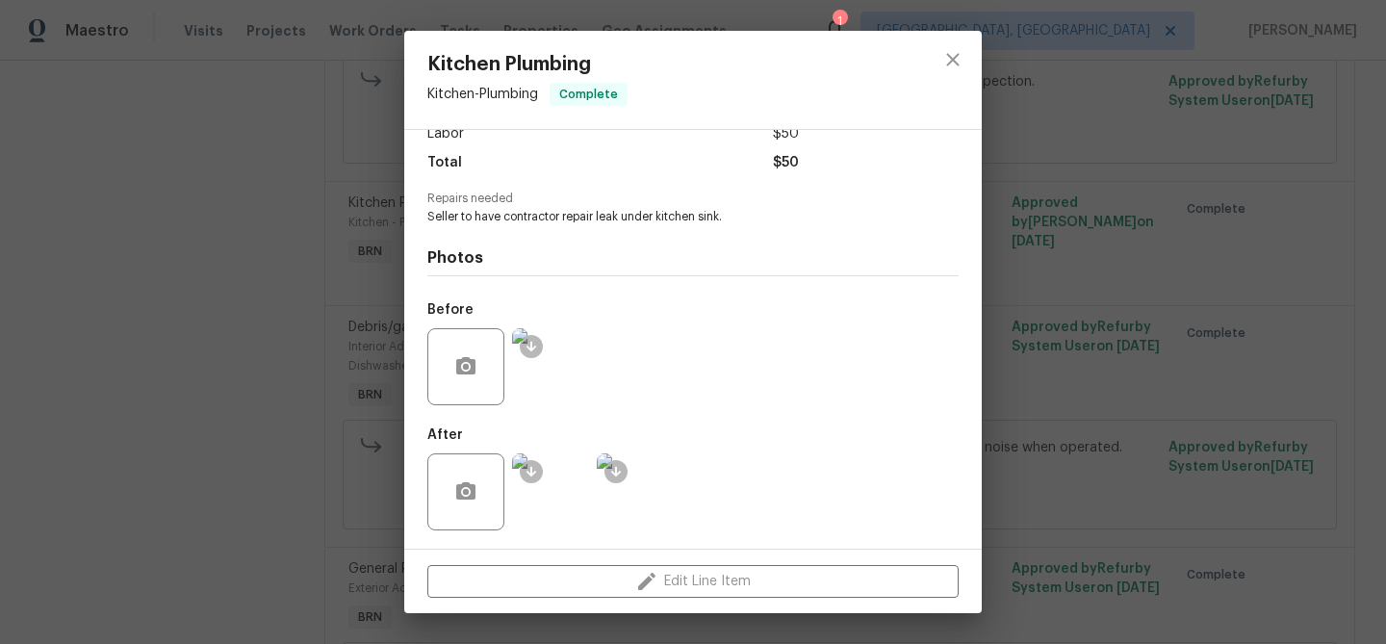
click at [568, 361] on img at bounding box center [550, 366] width 77 height 77
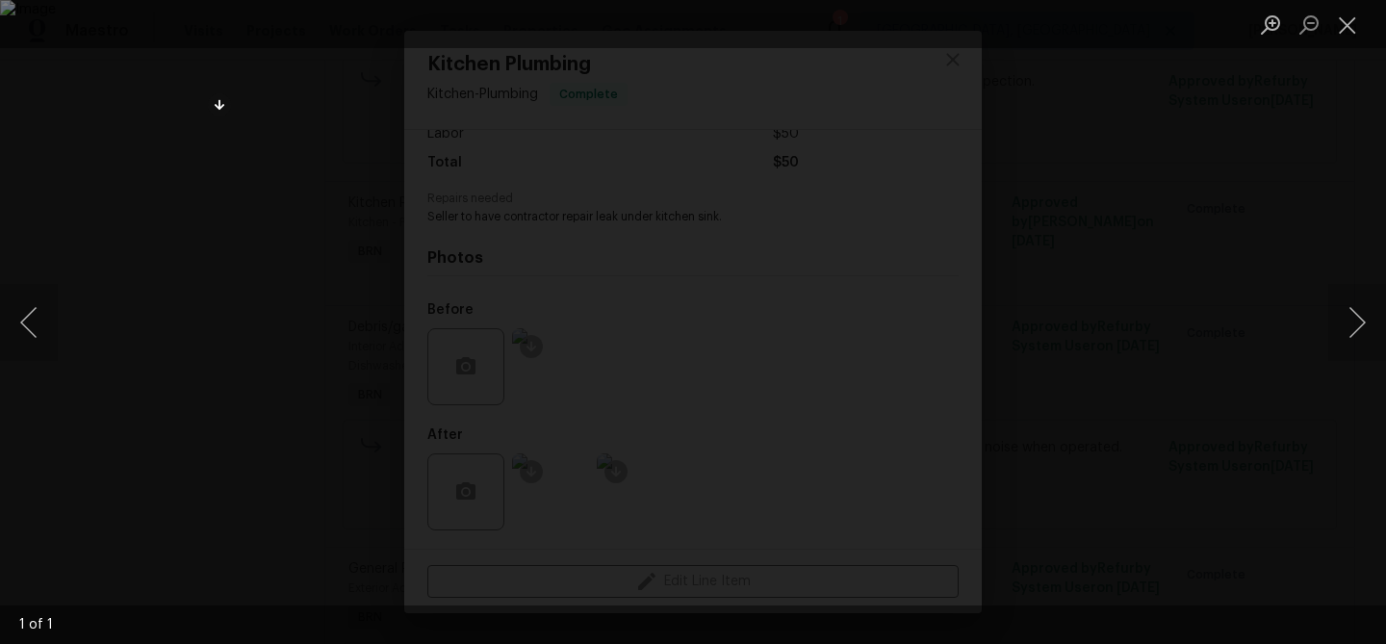
click at [93, 528] on div "Lightbox" at bounding box center [693, 322] width 1386 height 644
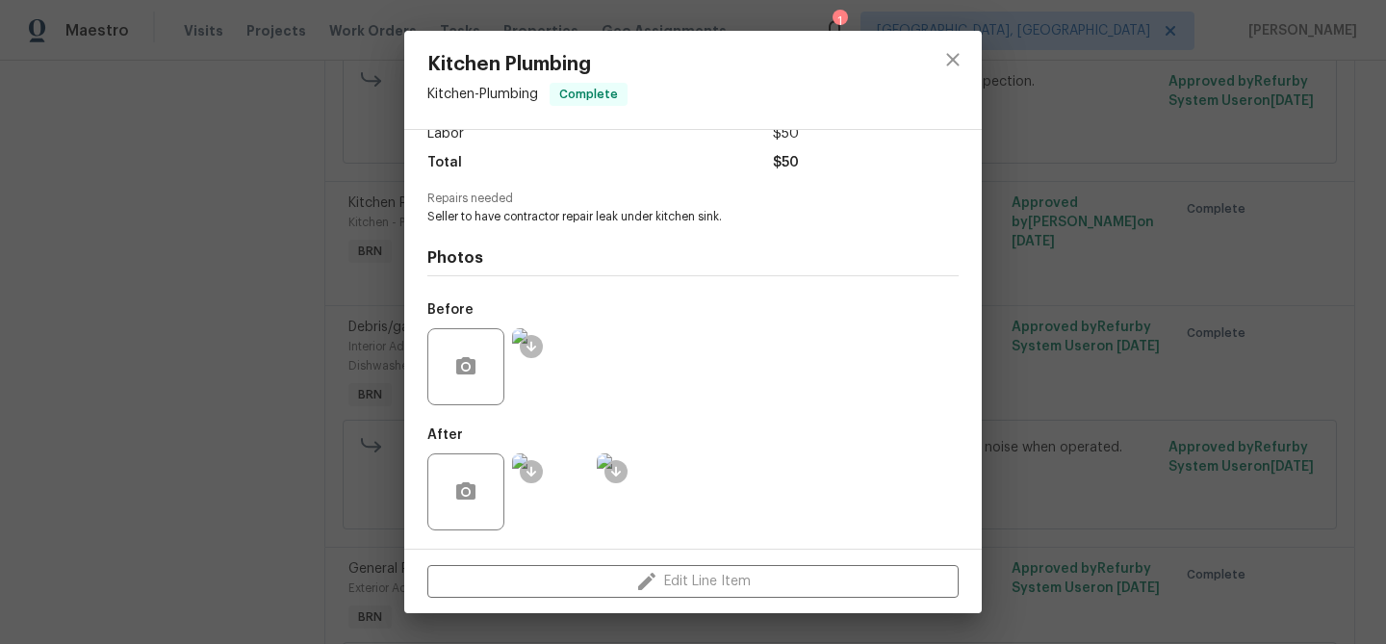
click at [567, 480] on img at bounding box center [550, 491] width 77 height 77
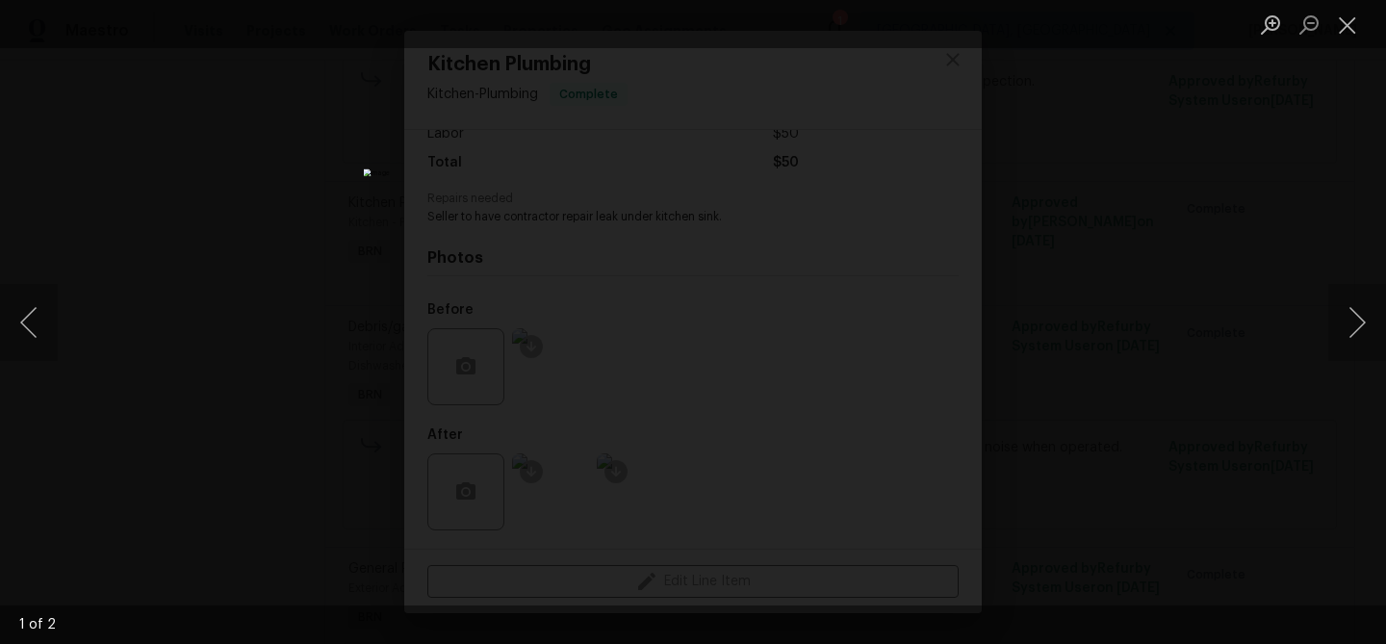
click at [268, 328] on div "Lightbox" at bounding box center [693, 322] width 1386 height 644
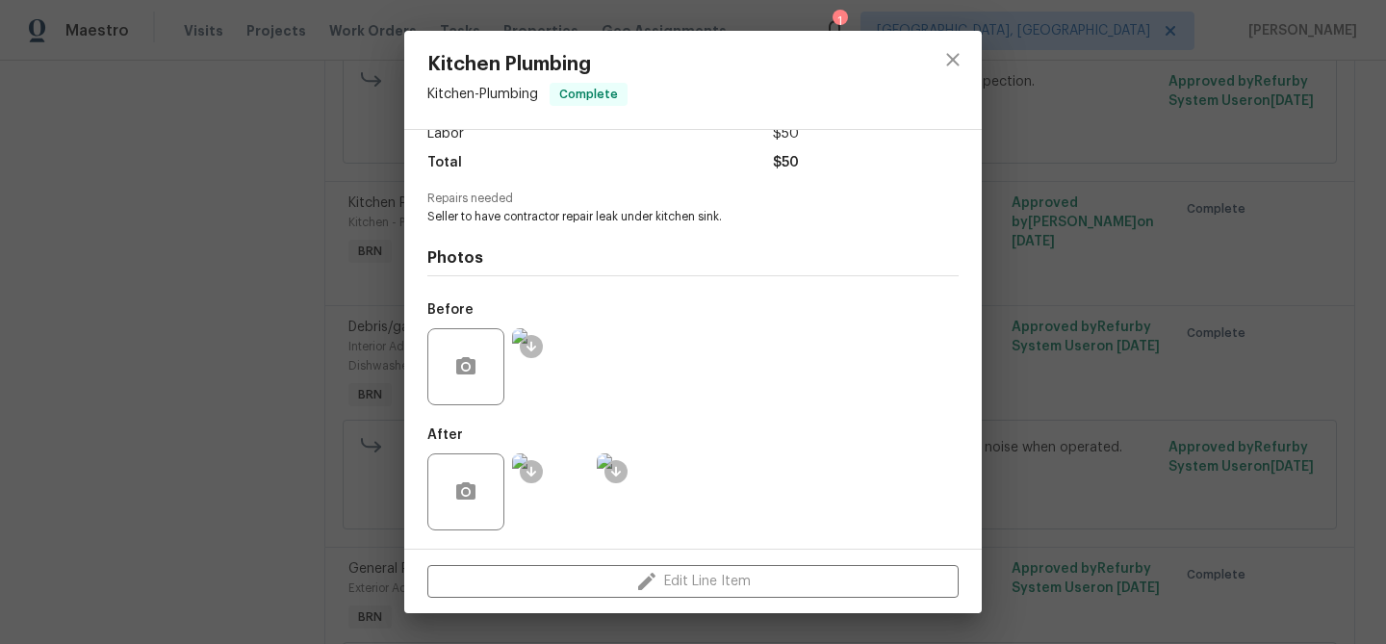
click at [168, 291] on div "Kitchen Plumbing Kitchen - Plumbing Complete Vendor Jax Network Construction Ac…" at bounding box center [693, 322] width 1386 height 644
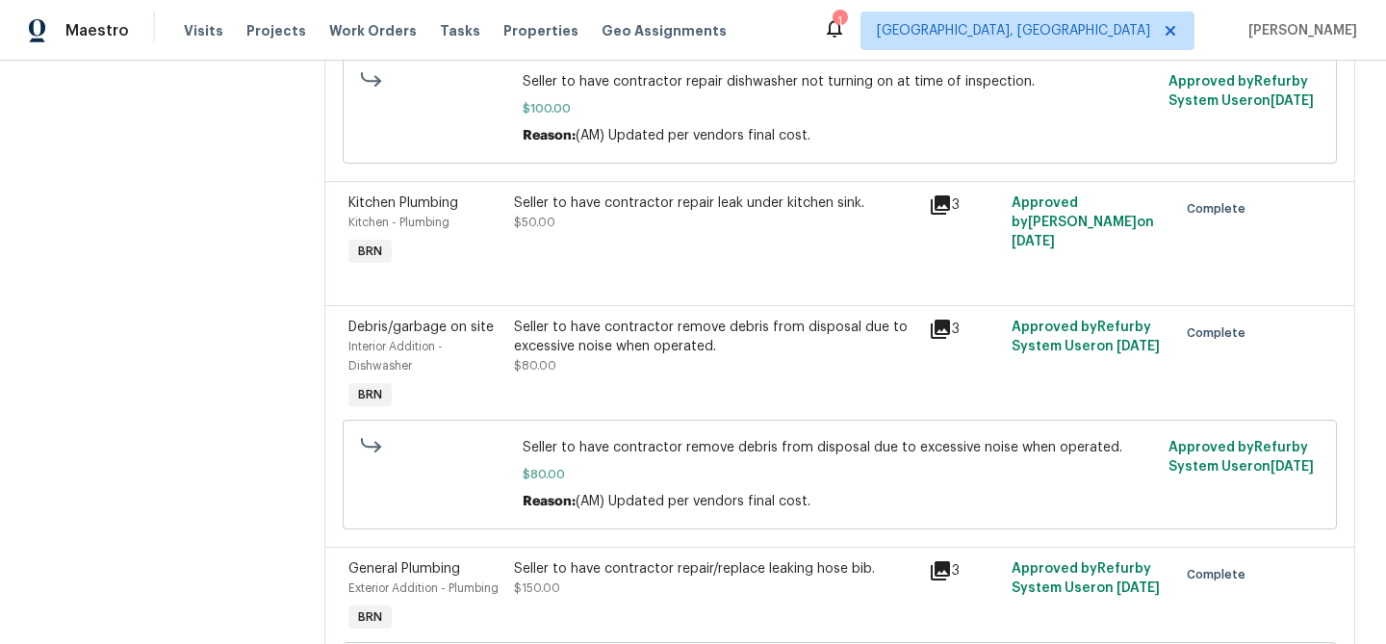
scroll to position [0, 0]
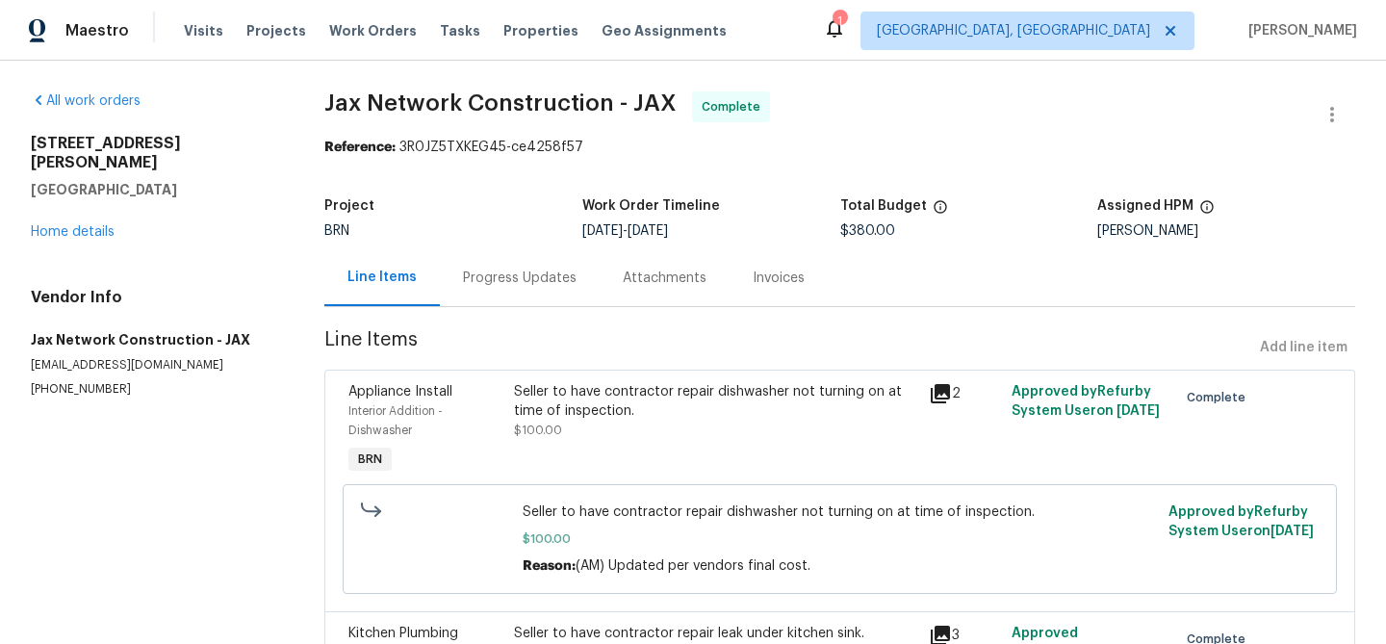
click at [506, 257] on div "Progress Updates" at bounding box center [520, 277] width 160 height 57
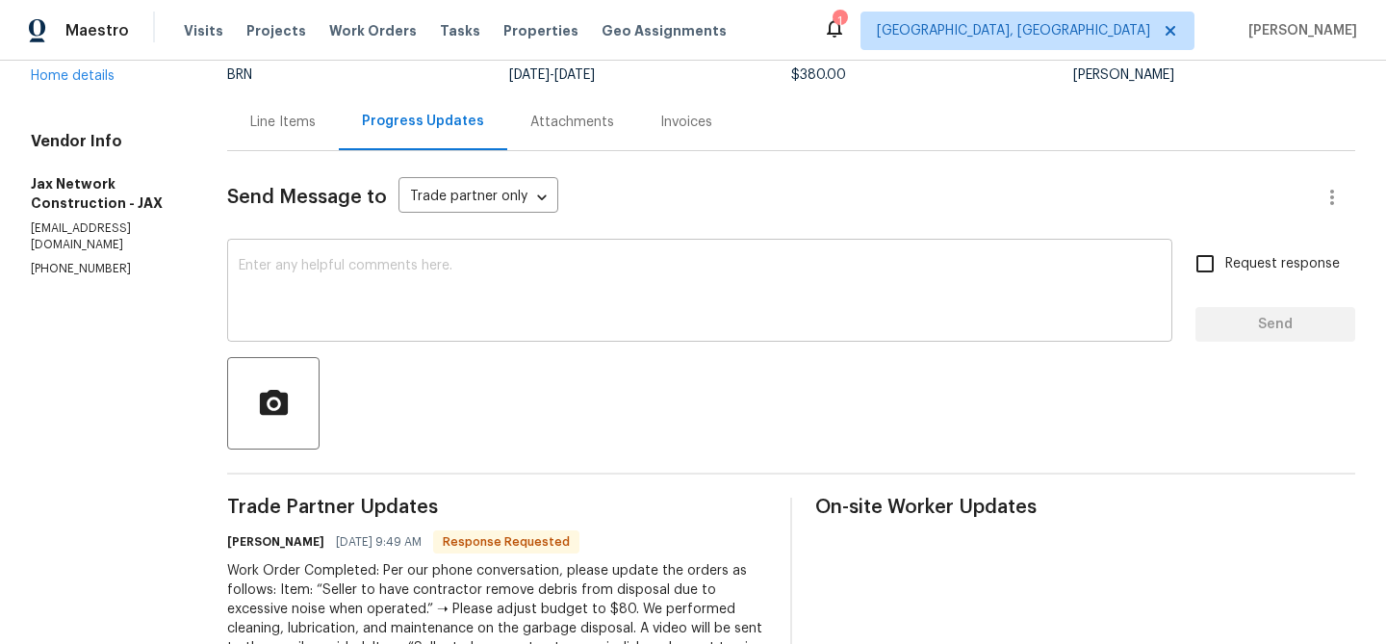
scroll to position [222, 0]
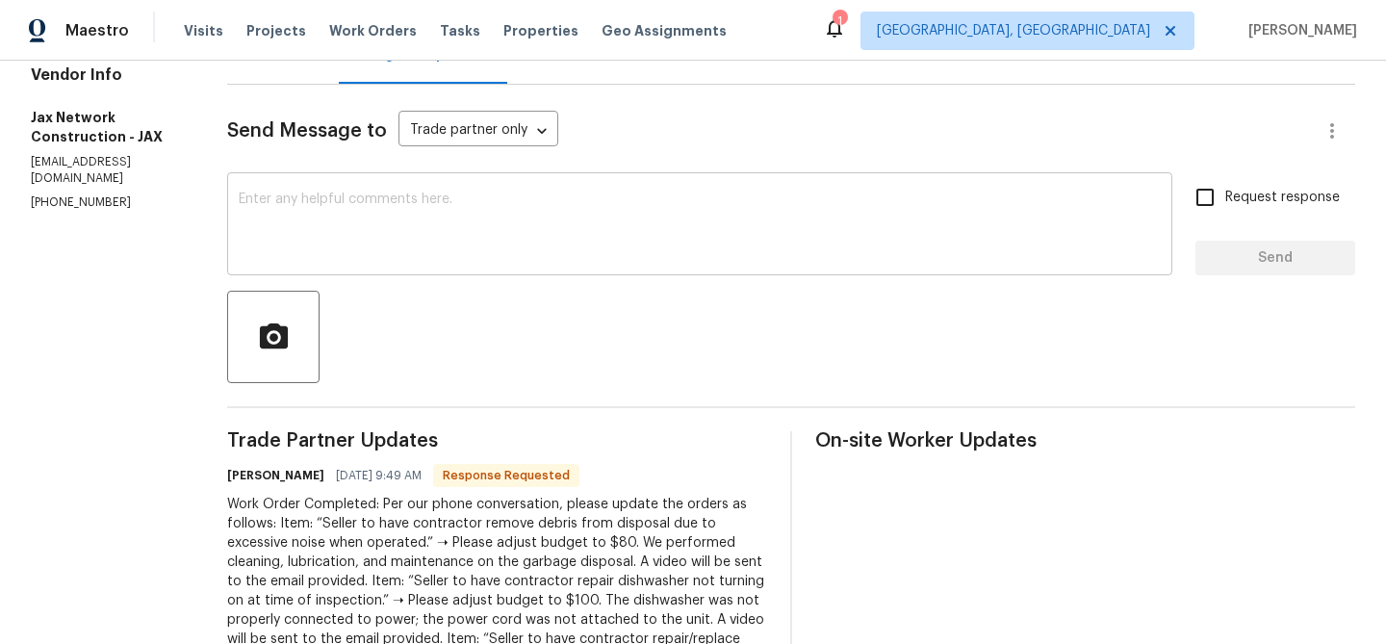
click at [392, 258] on textarea at bounding box center [700, 225] width 922 height 67
paste textarea "WO is approved, Please upload the invoice under the invoice section.Thanks"
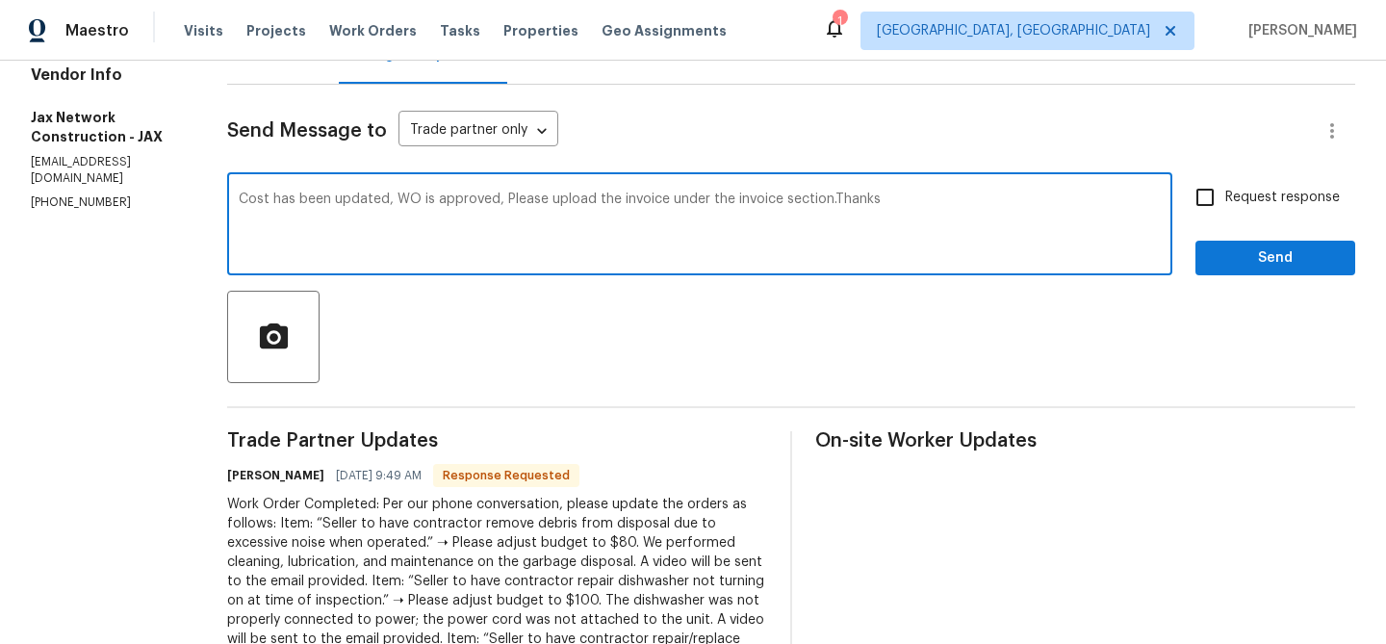
click at [628, 201] on textarea "Cost has been updated, WO is approved, Please upload the invoice under the invo…" at bounding box center [700, 225] width 922 height 67
click at [973, 214] on textarea "Cost has been updated, WO is approved, Please upload the detailed invoice under…" at bounding box center [700, 225] width 922 height 67
click at [969, 200] on textarea "Cost has been updated, WO is approved, Please upload the detailed invoice under…" at bounding box center [700, 225] width 922 height 67
type textarea "Cost has been updated, WO is approved, Please upload the detailed invoice under…"
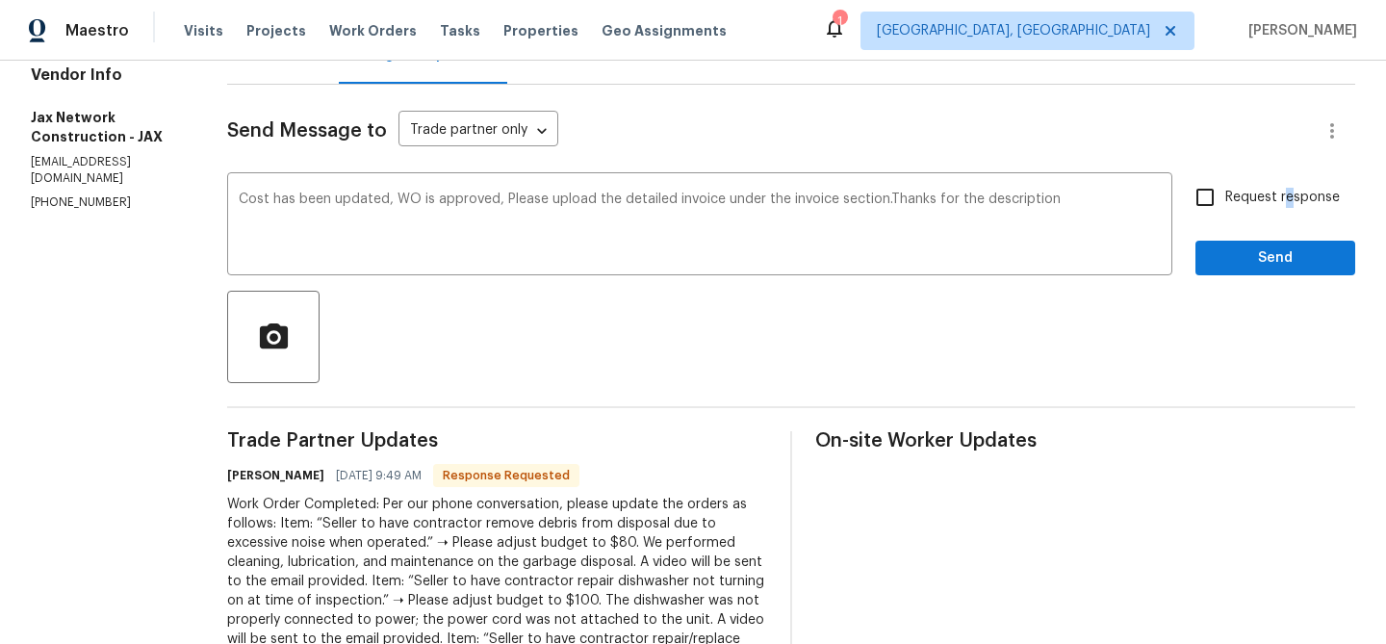
click at [1290, 188] on span "Request response" at bounding box center [1282, 198] width 115 height 20
click at [1245, 252] on span "Send" at bounding box center [1275, 258] width 129 height 24
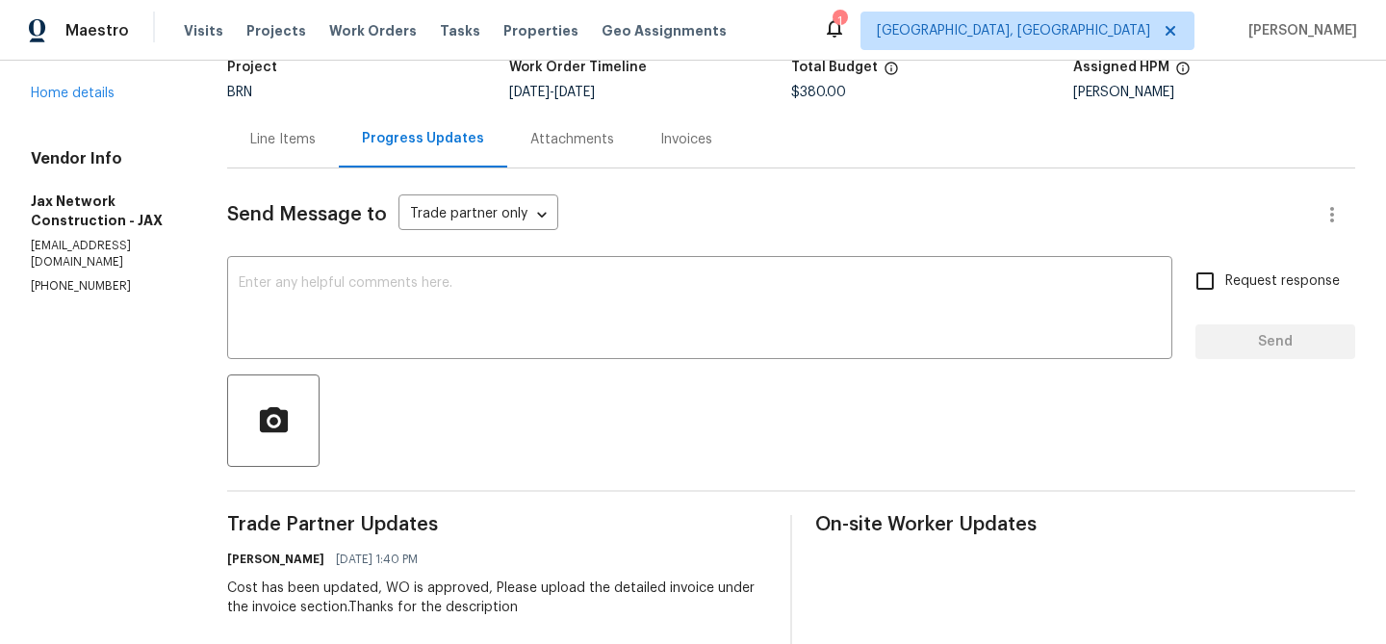
click at [302, 127] on div "Line Items" at bounding box center [283, 139] width 112 height 57
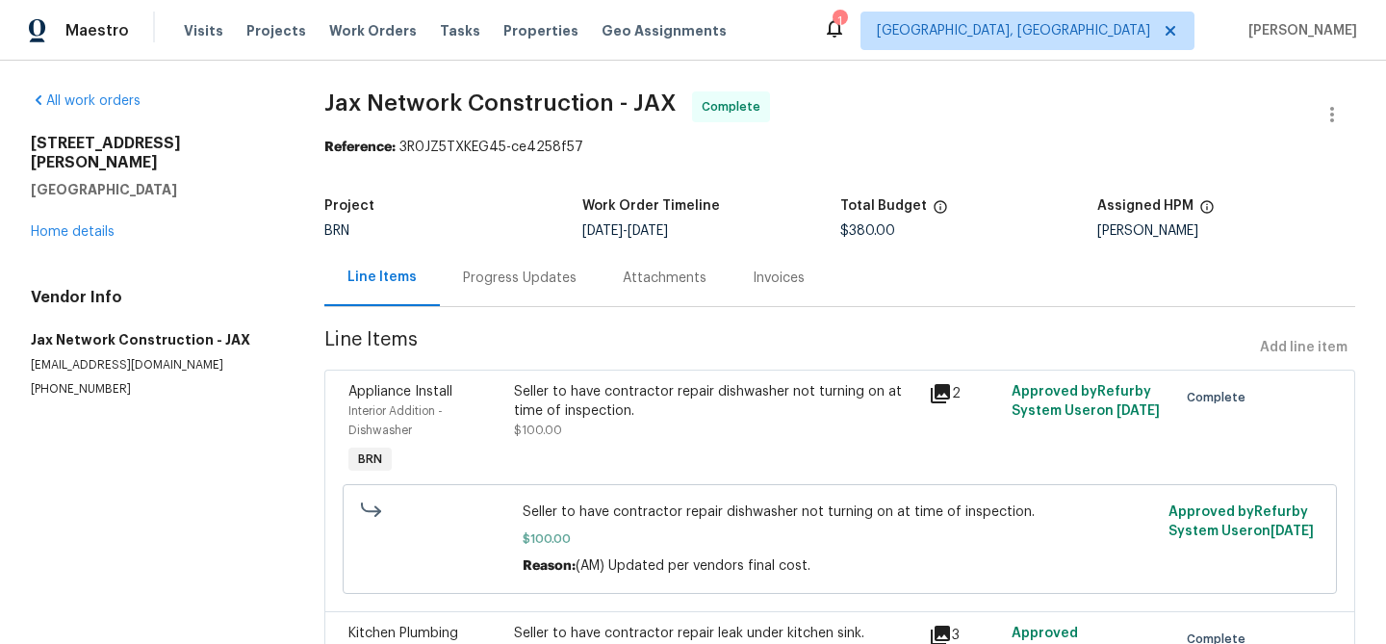
click at [596, 413] on div "Seller to have contractor repair dishwasher not turning on at time of inspectio…" at bounding box center [715, 401] width 402 height 38
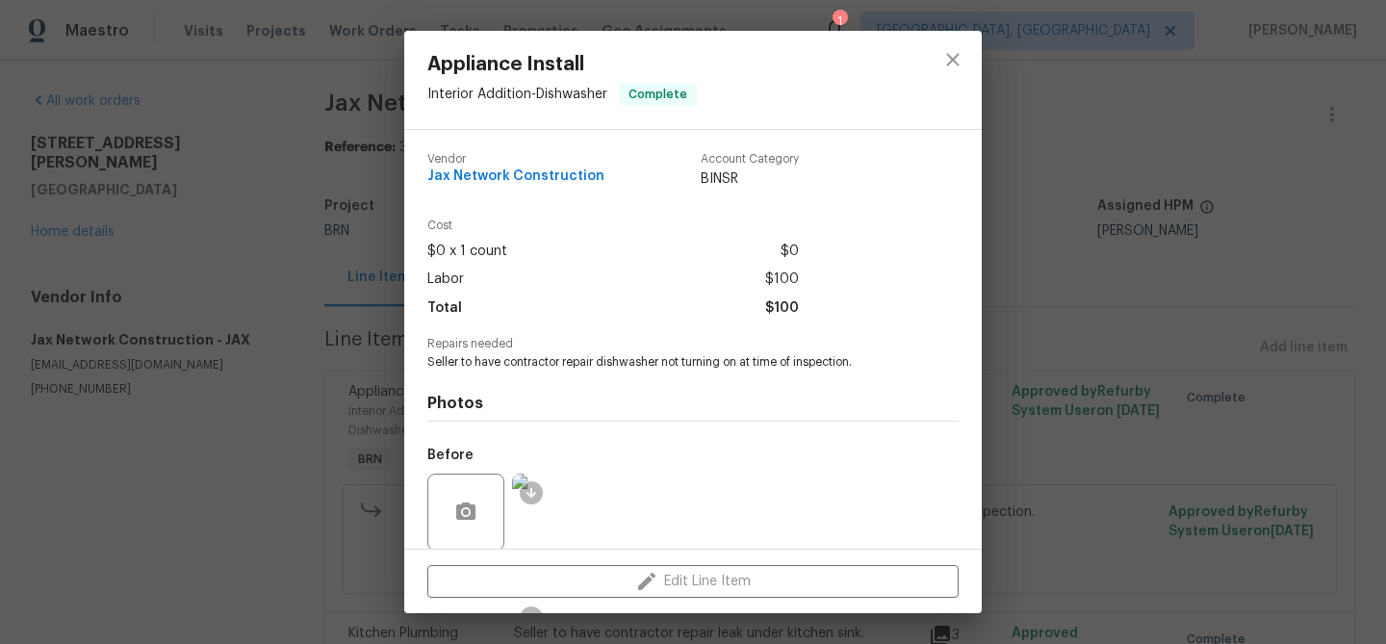
click at [537, 354] on span "Seller to have contractor repair dishwasher not turning on at time of inspectio…" at bounding box center [666, 362] width 478 height 16
copy span "Seller to have contractor repair dishwasher not turning on at time of inspectio…"
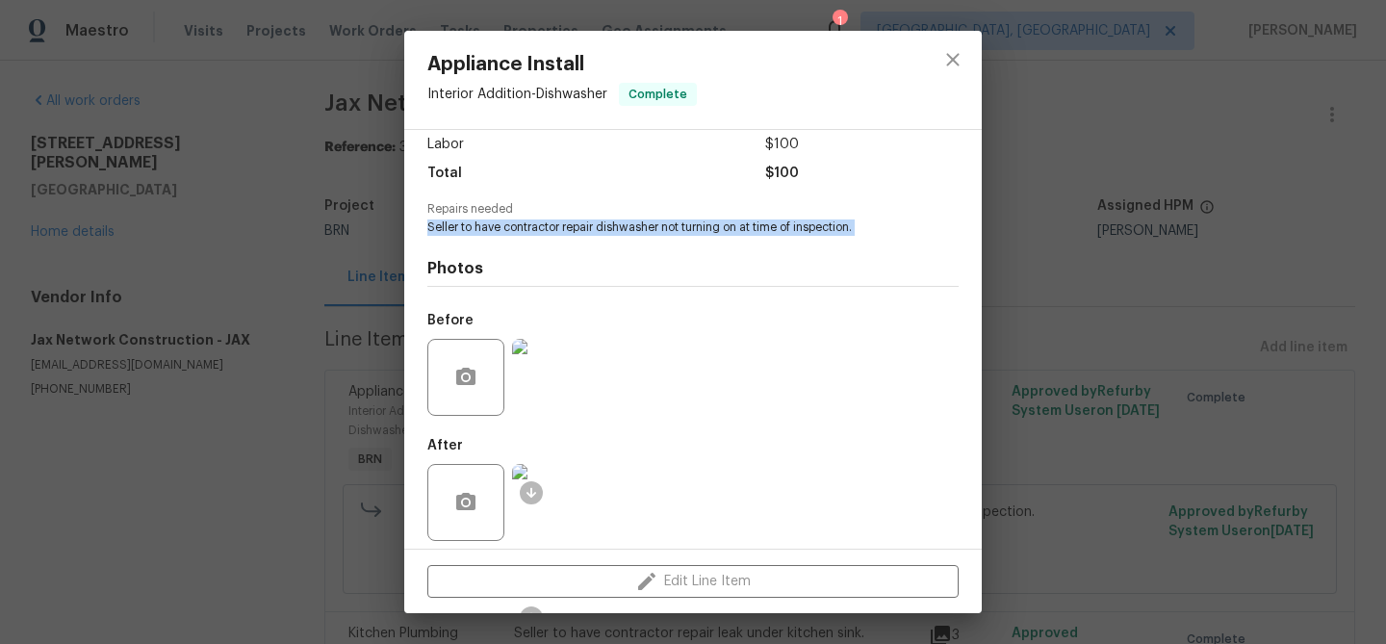
click at [562, 381] on img at bounding box center [550, 377] width 77 height 77
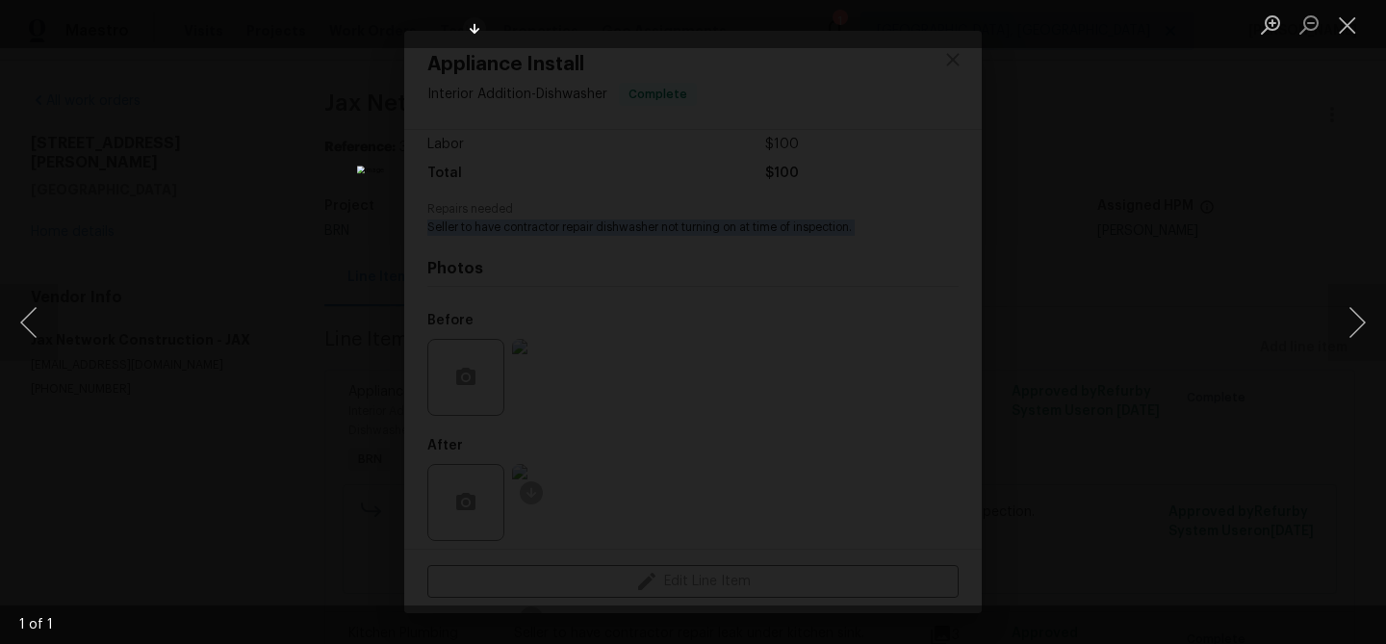
click at [166, 314] on div "Lightbox" at bounding box center [693, 322] width 1386 height 644
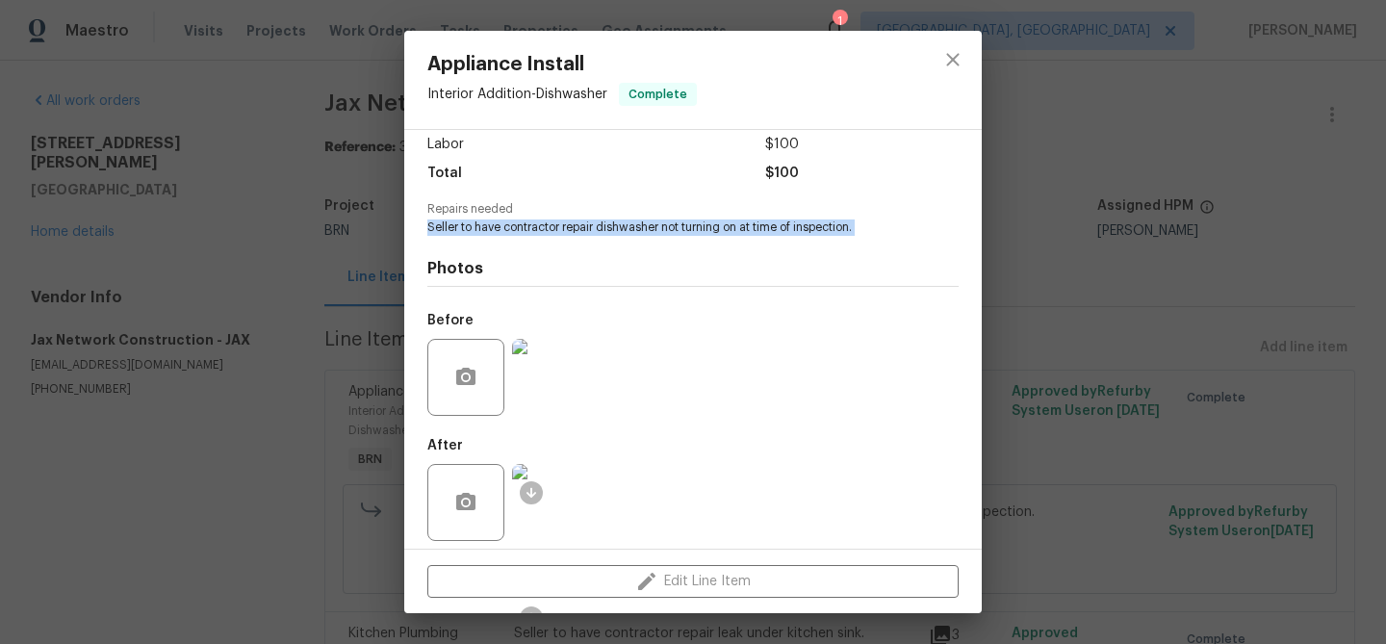
click at [563, 499] on img at bounding box center [550, 502] width 77 height 77
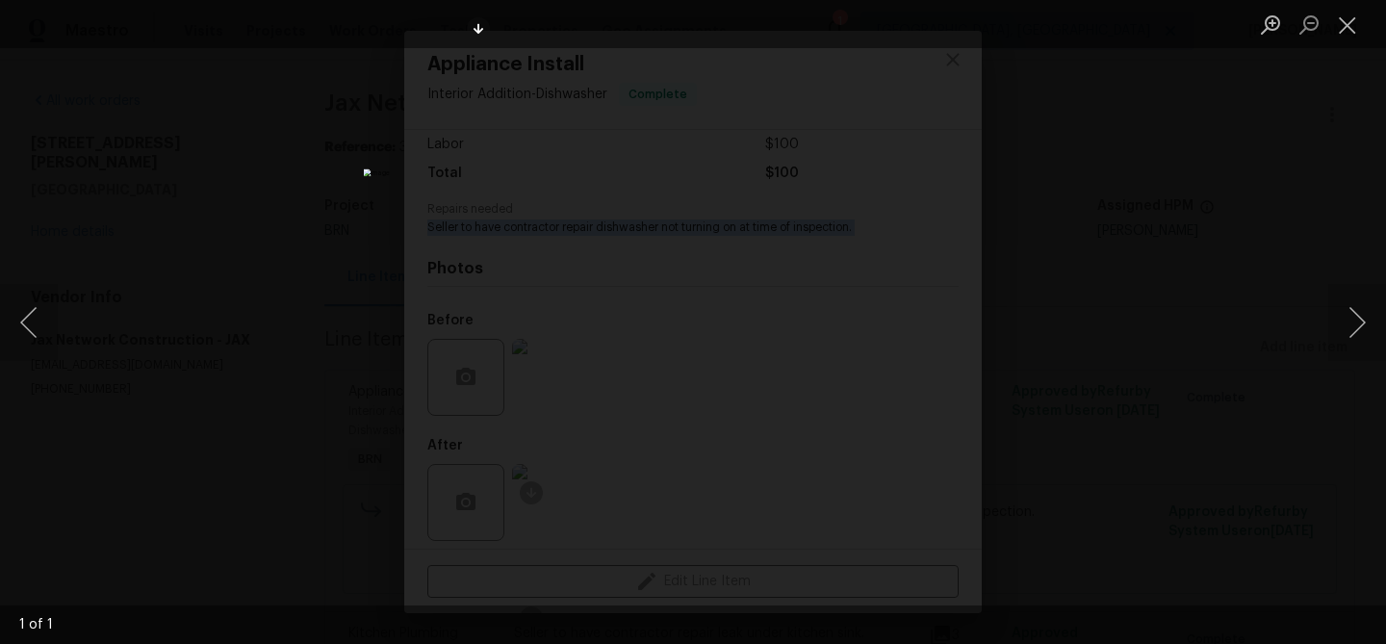
click at [165, 228] on div "Lightbox" at bounding box center [693, 322] width 1386 height 644
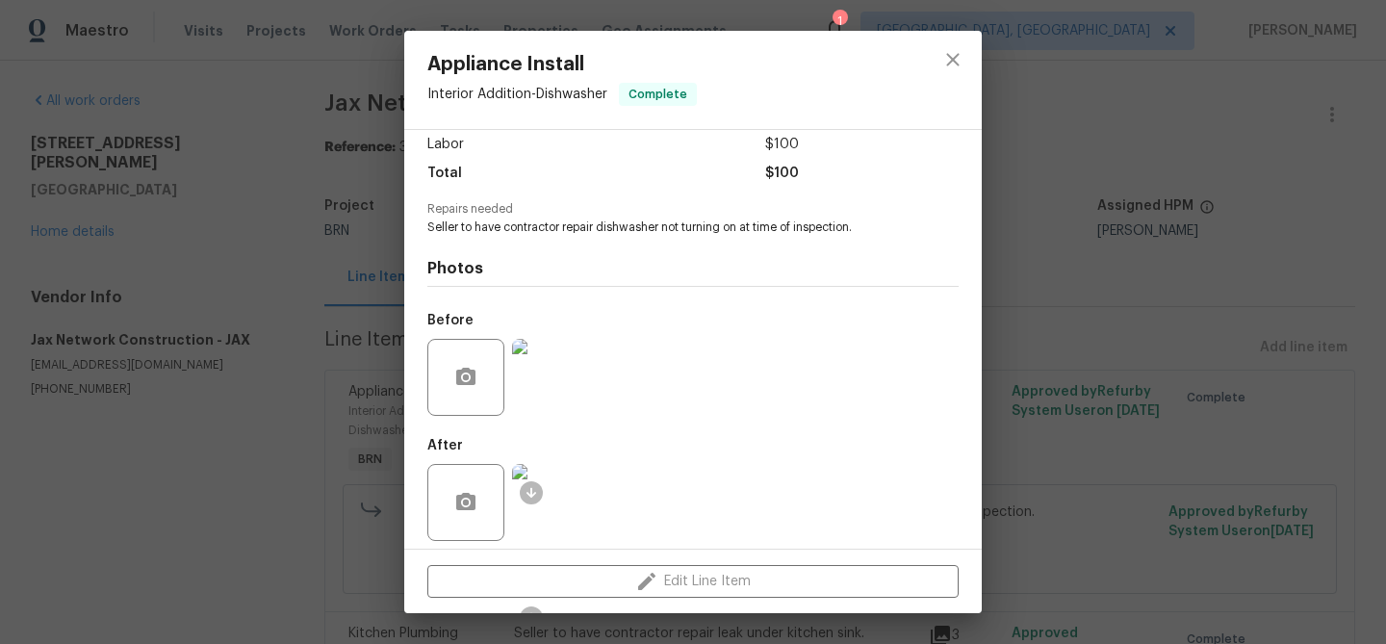
click at [213, 266] on div "Appliance Install Interior Addition - Dishwasher Complete Vendor Jax Network Co…" at bounding box center [693, 322] width 1386 height 644
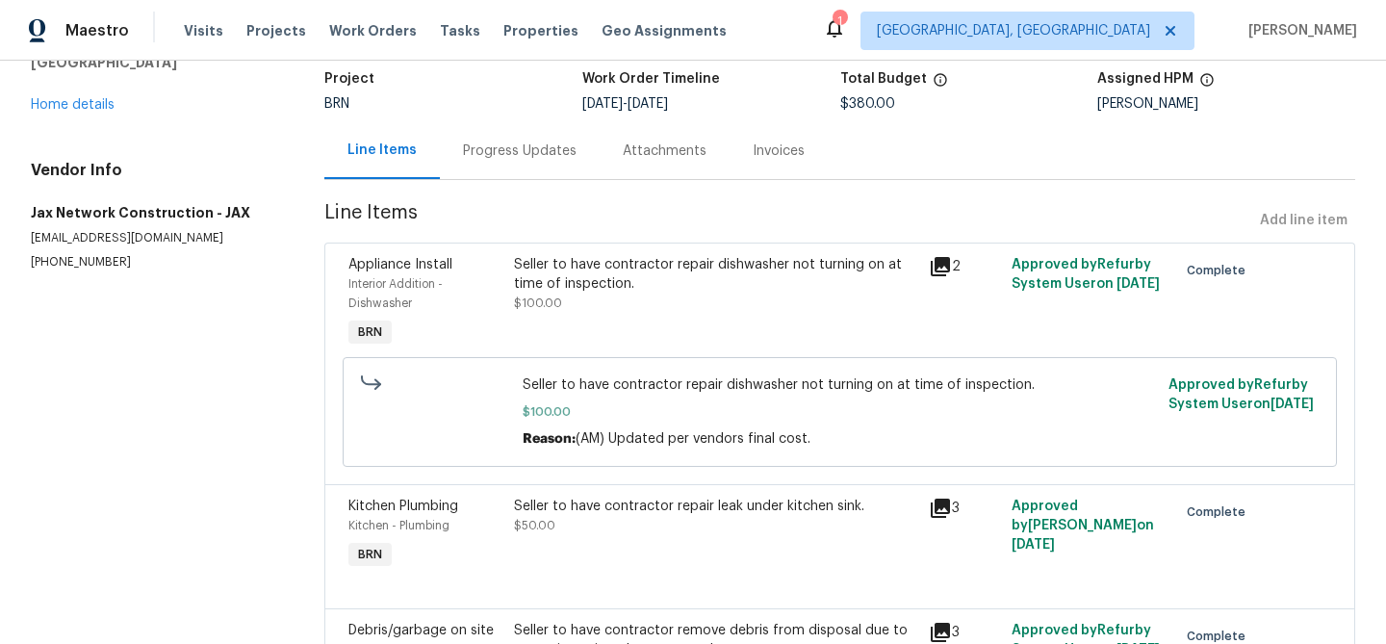
scroll to position [147, 0]
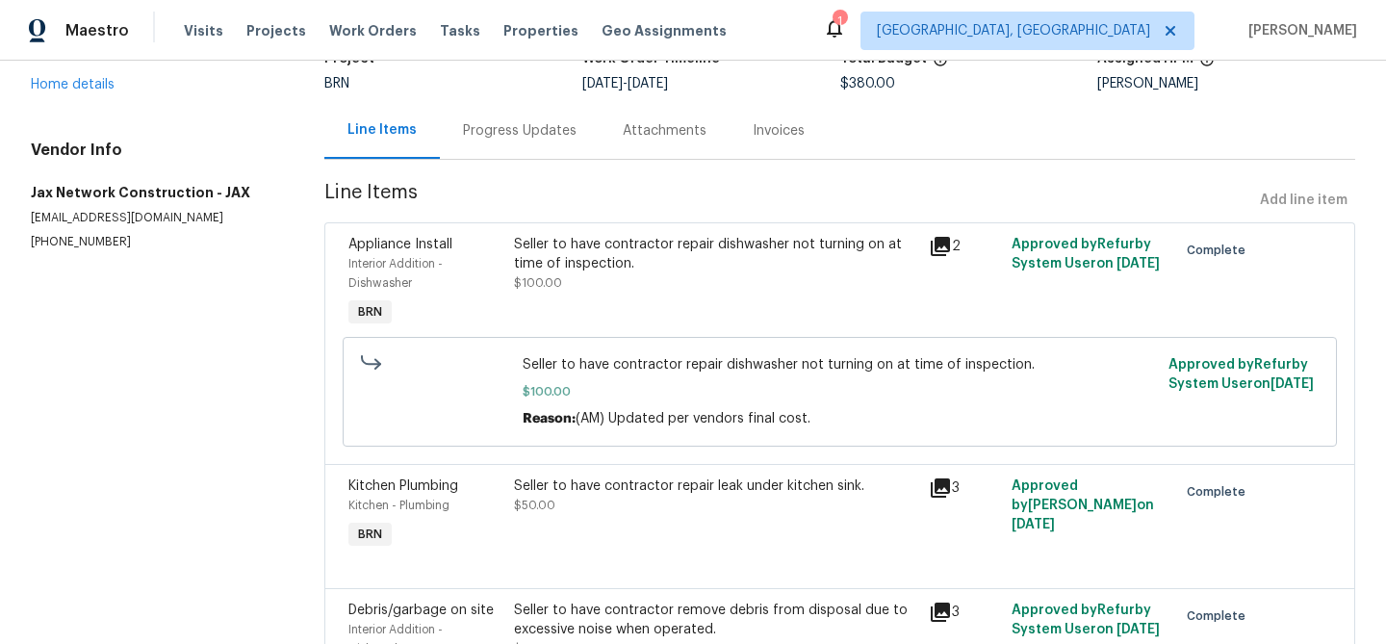
click at [609, 485] on div "Seller to have contractor repair leak under kitchen sink." at bounding box center [715, 485] width 402 height 19
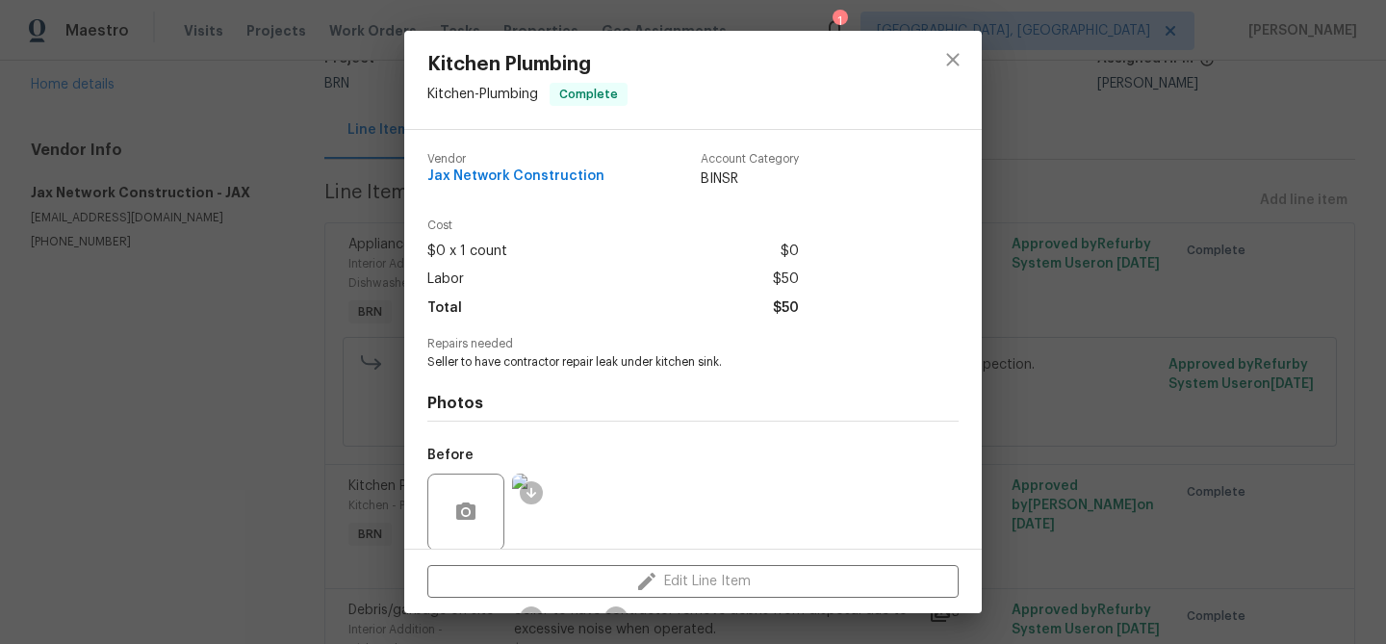
click at [530, 366] on span "Seller to have contractor repair leak under kitchen sink." at bounding box center [666, 362] width 478 height 16
copy span "Seller to have contractor repair leak under kitchen sink."
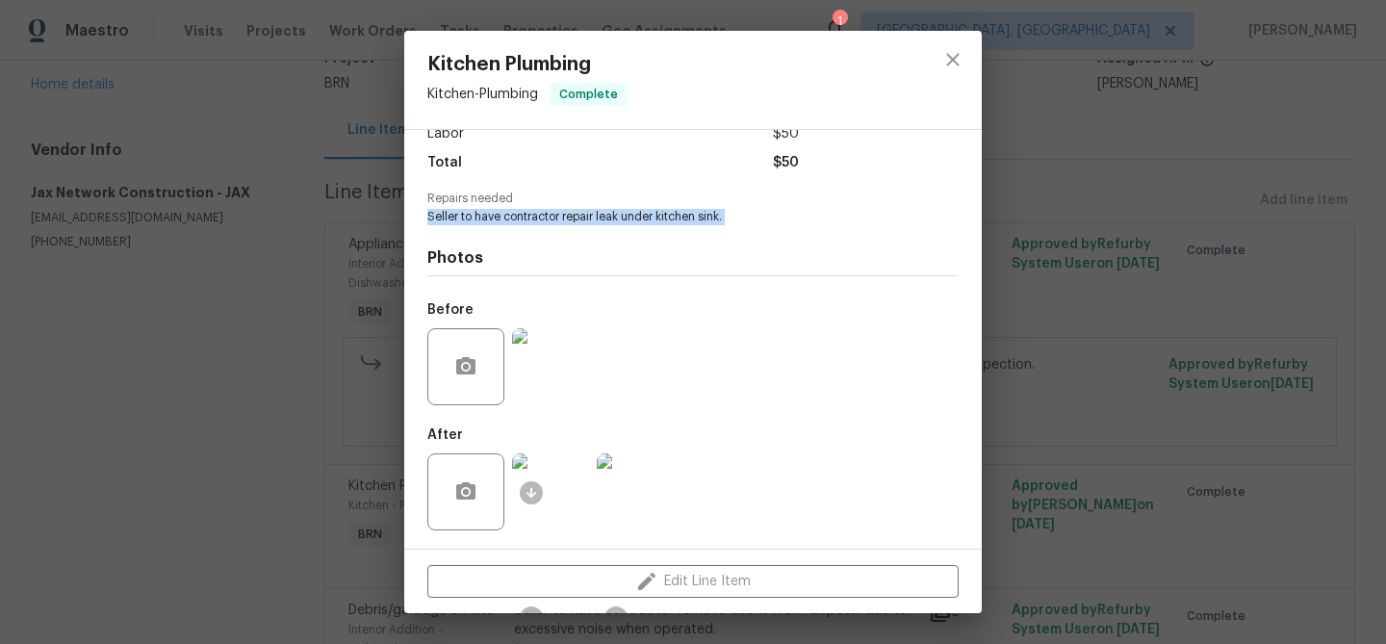
click at [556, 371] on img at bounding box center [550, 366] width 77 height 77
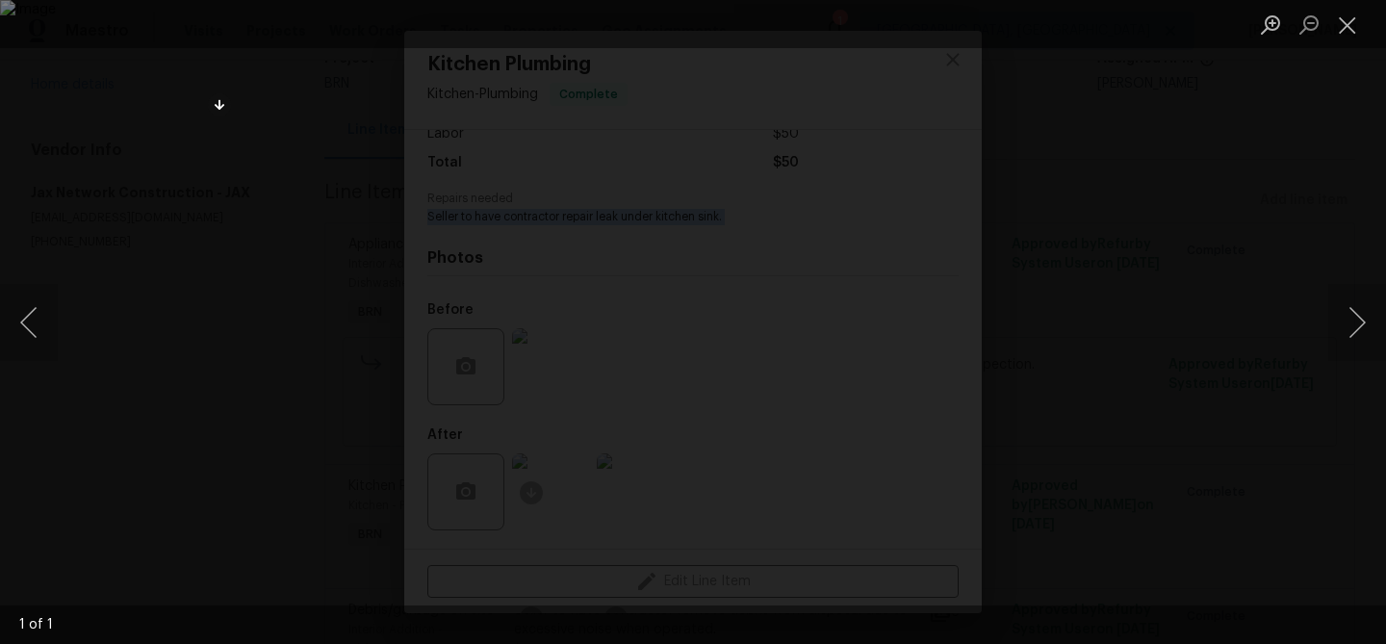
drag, startPoint x: 142, startPoint y: 318, endPoint x: 142, endPoint y: 307, distance: 10.6
click at [142, 320] on div "Lightbox" at bounding box center [693, 322] width 1386 height 644
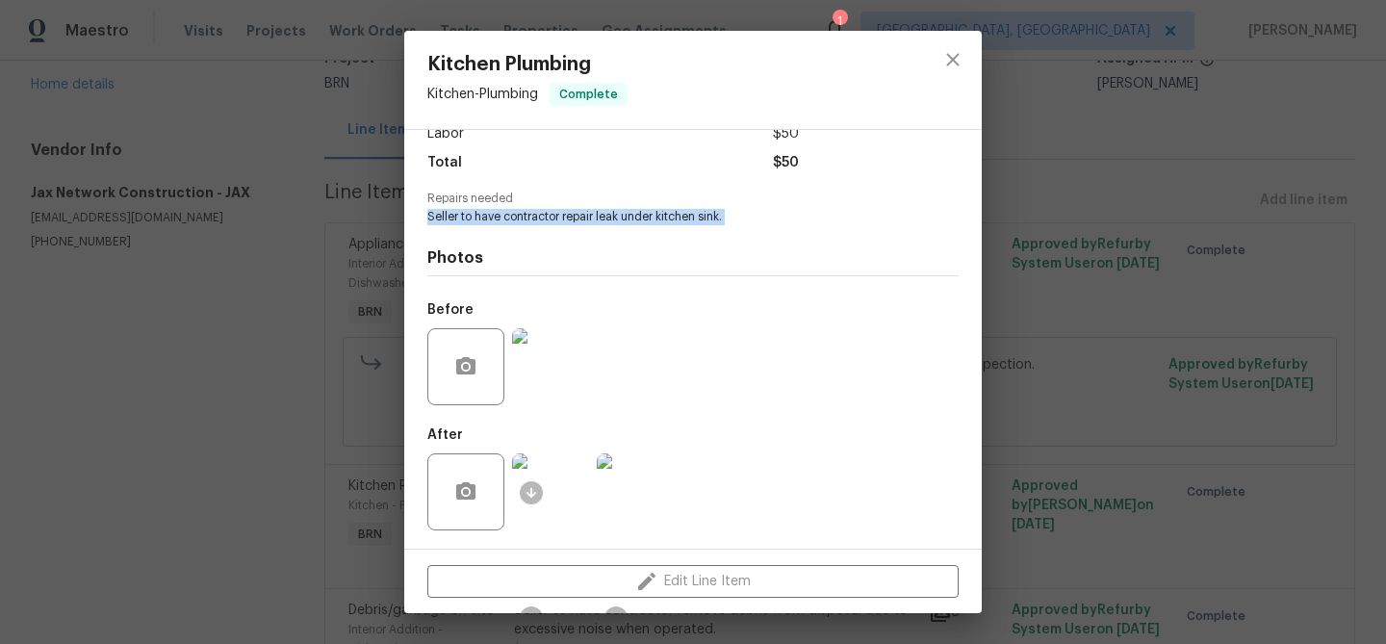
click at [573, 508] on img at bounding box center [550, 491] width 77 height 77
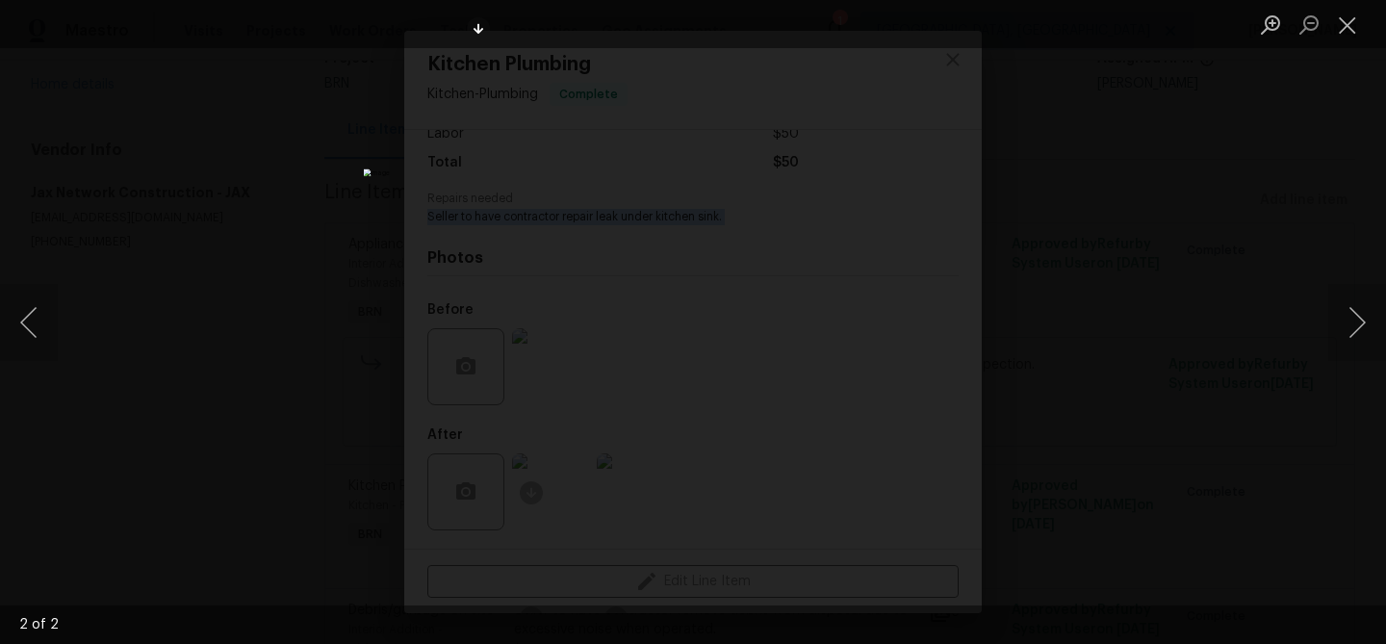
click at [207, 226] on div "Lightbox" at bounding box center [693, 322] width 1386 height 644
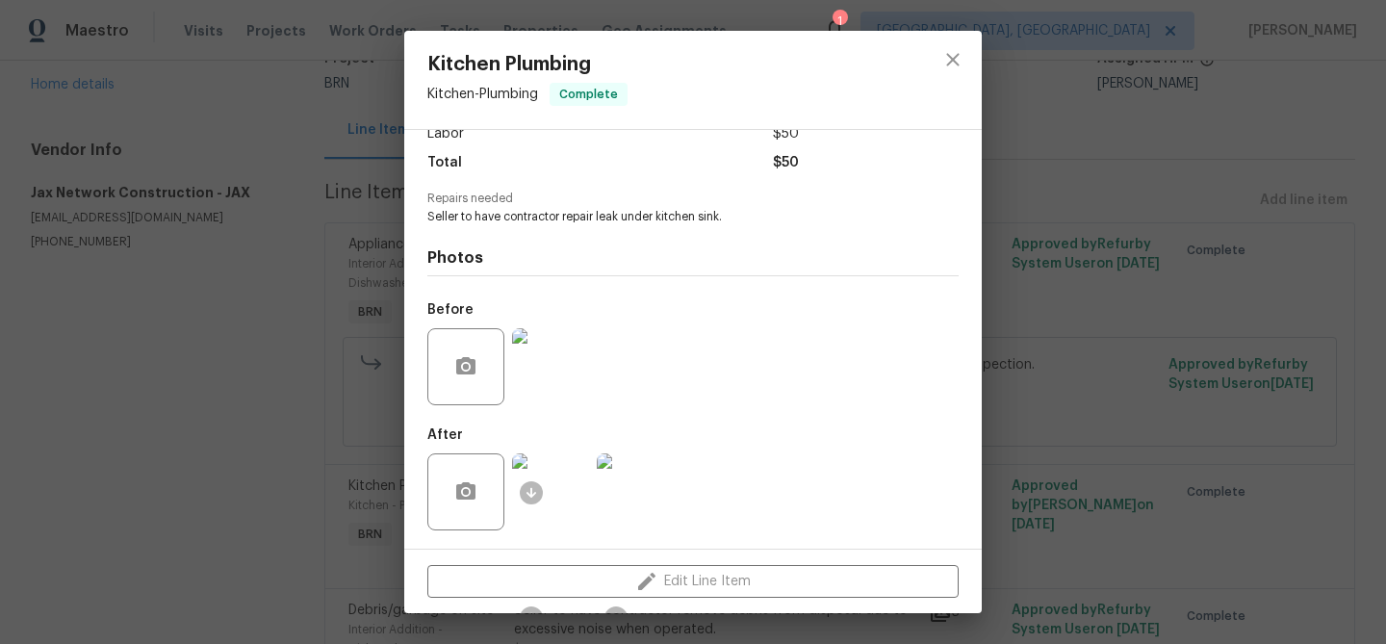
click at [243, 260] on div "Kitchen Plumbing Kitchen - Plumbing Complete Vendor Jax Network Construction Ac…" at bounding box center [693, 322] width 1386 height 644
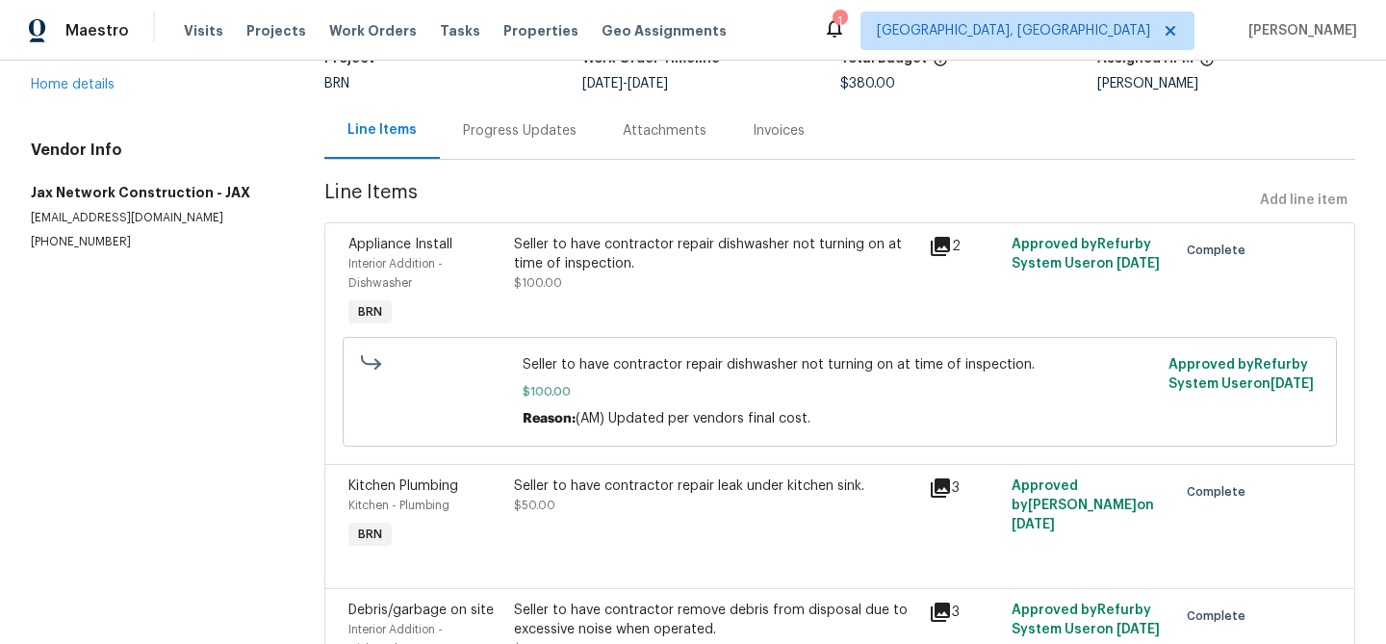
scroll to position [326, 0]
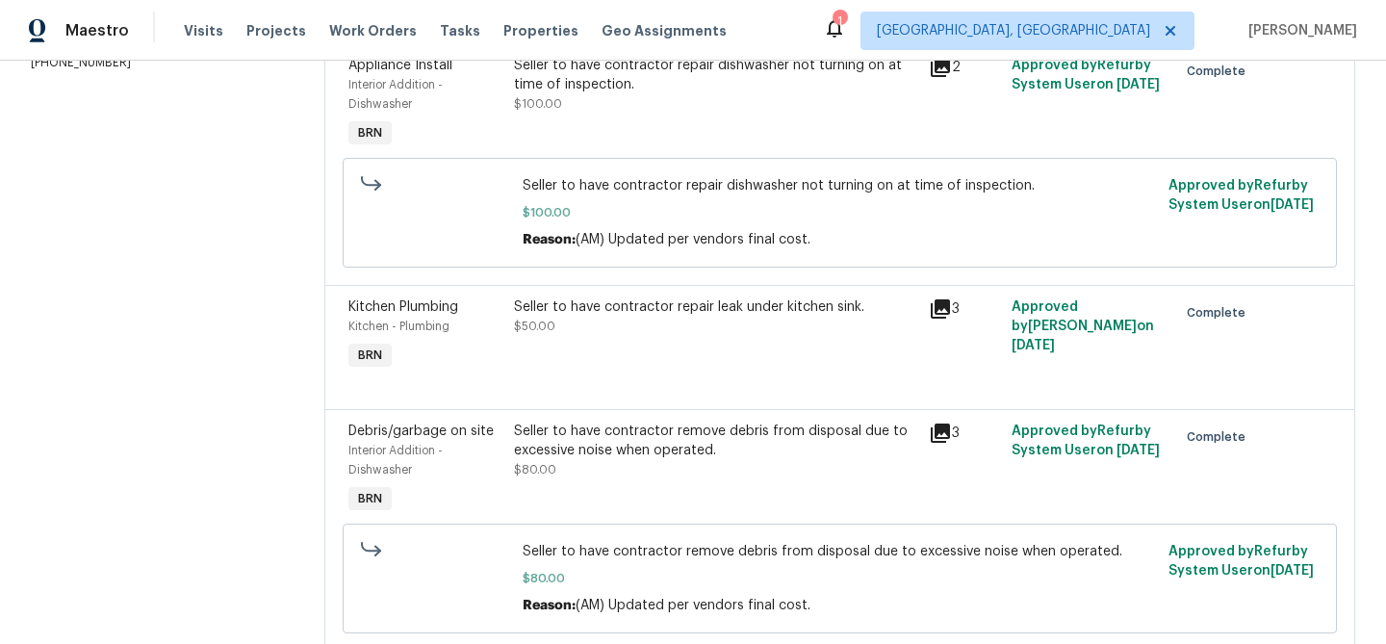
click at [615, 471] on div "Seller to have contractor remove debris from disposal due to excessive noise wh…" at bounding box center [715, 451] width 402 height 58
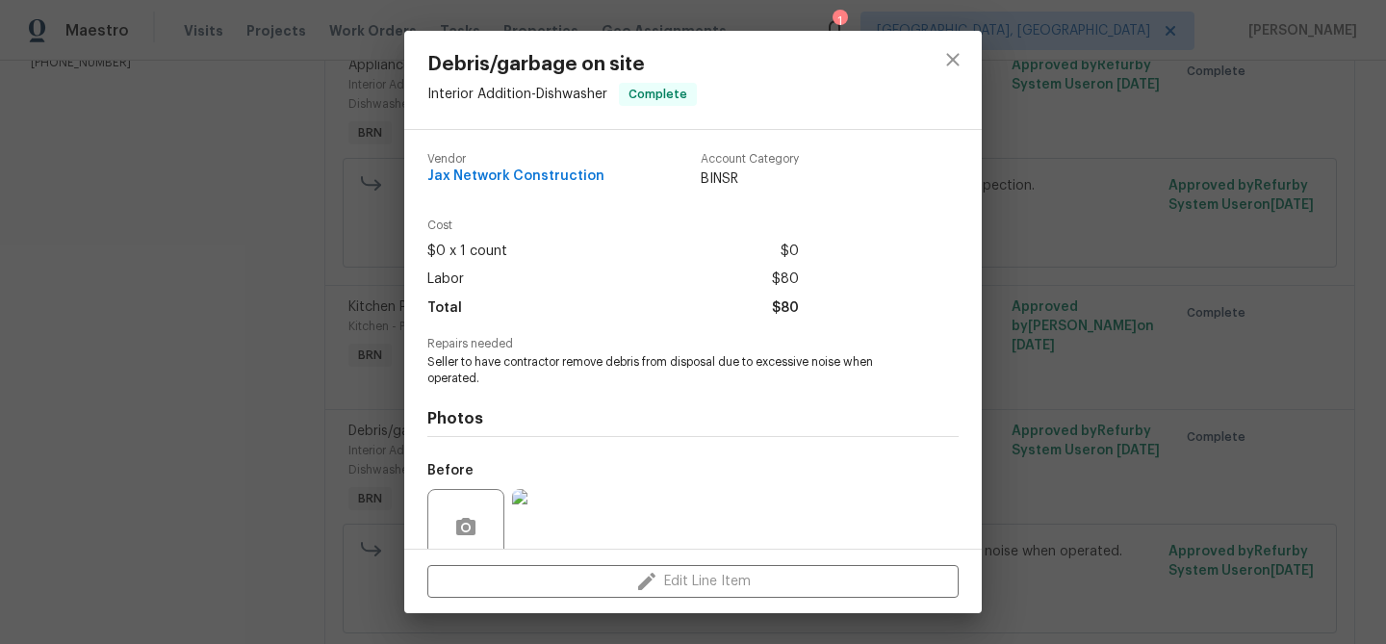
click at [510, 369] on span "Seller to have contractor remove debris from disposal due to excessive noise wh…" at bounding box center [666, 370] width 478 height 33
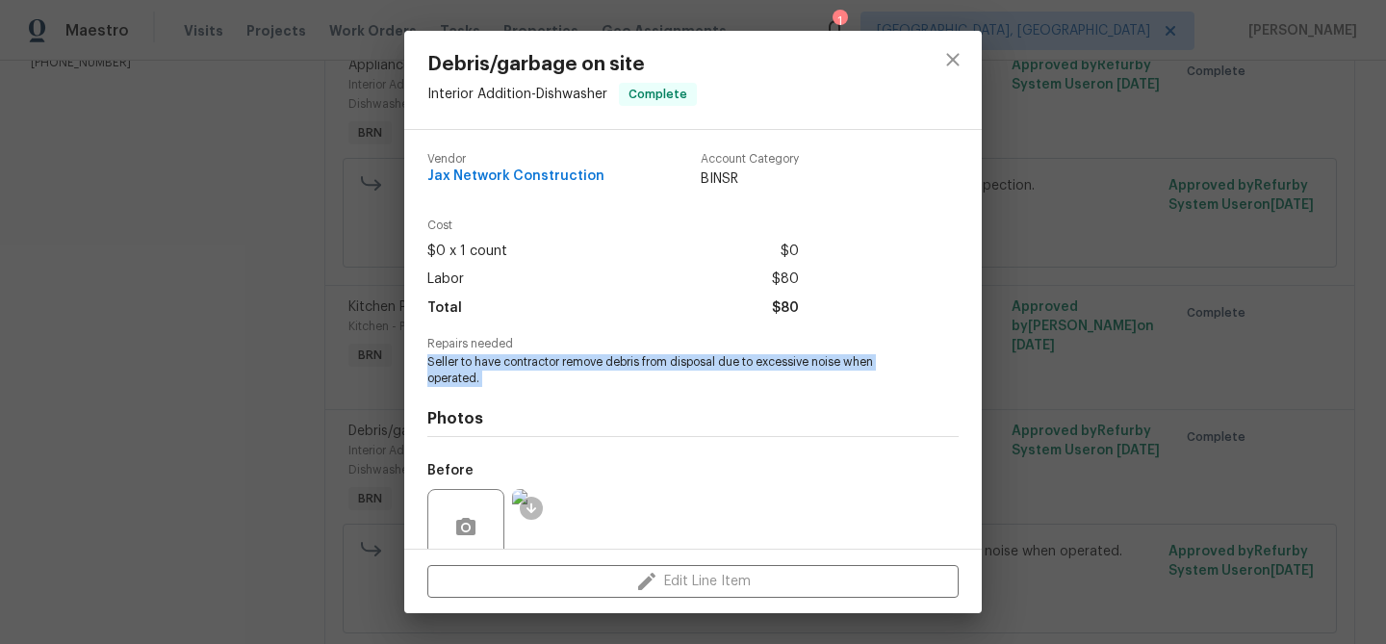
click at [510, 369] on span "Seller to have contractor remove debris from disposal due to excessive noise wh…" at bounding box center [666, 370] width 478 height 33
copy span "Seller to have contractor remove debris from disposal due to excessive noise wh…"
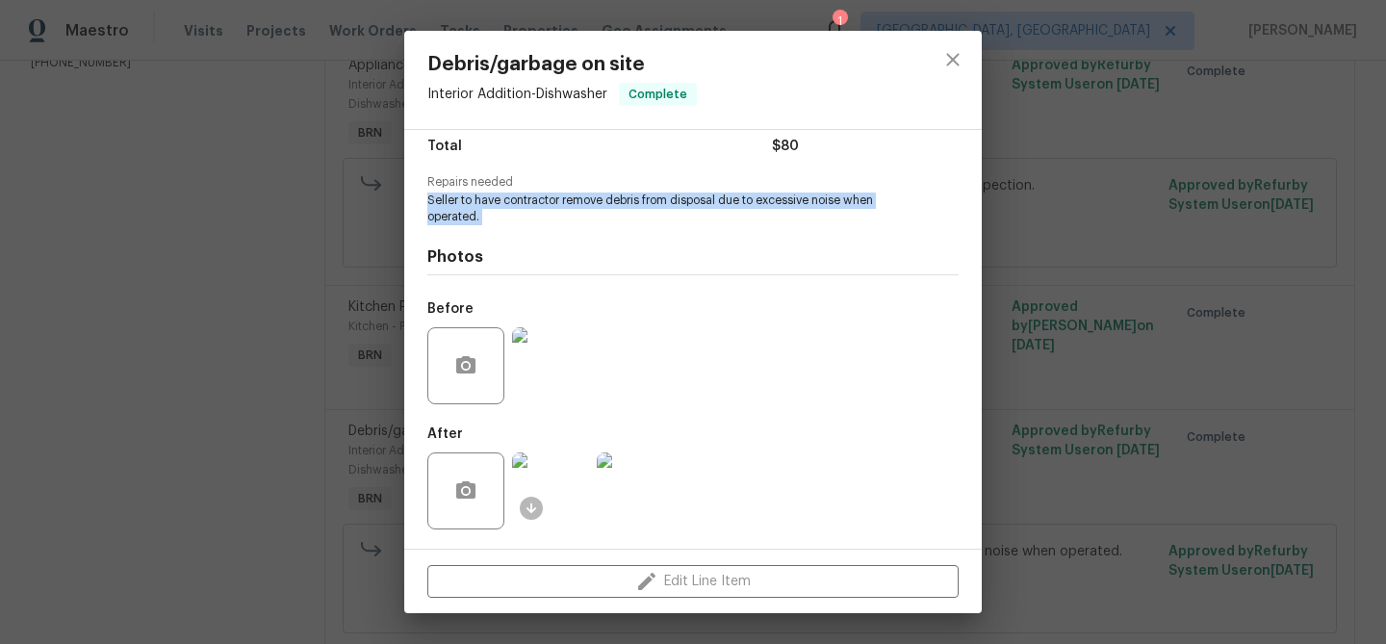
click at [544, 370] on img at bounding box center [550, 365] width 77 height 77
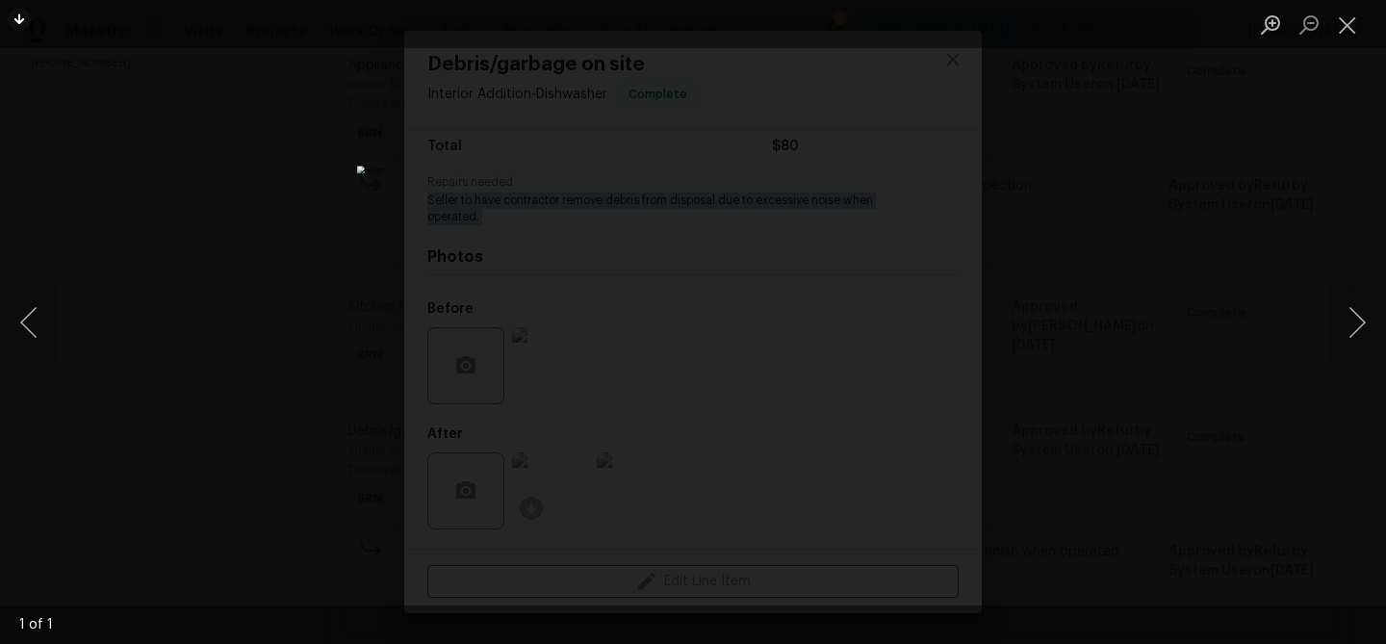
click at [153, 284] on div "Lightbox" at bounding box center [693, 322] width 1386 height 644
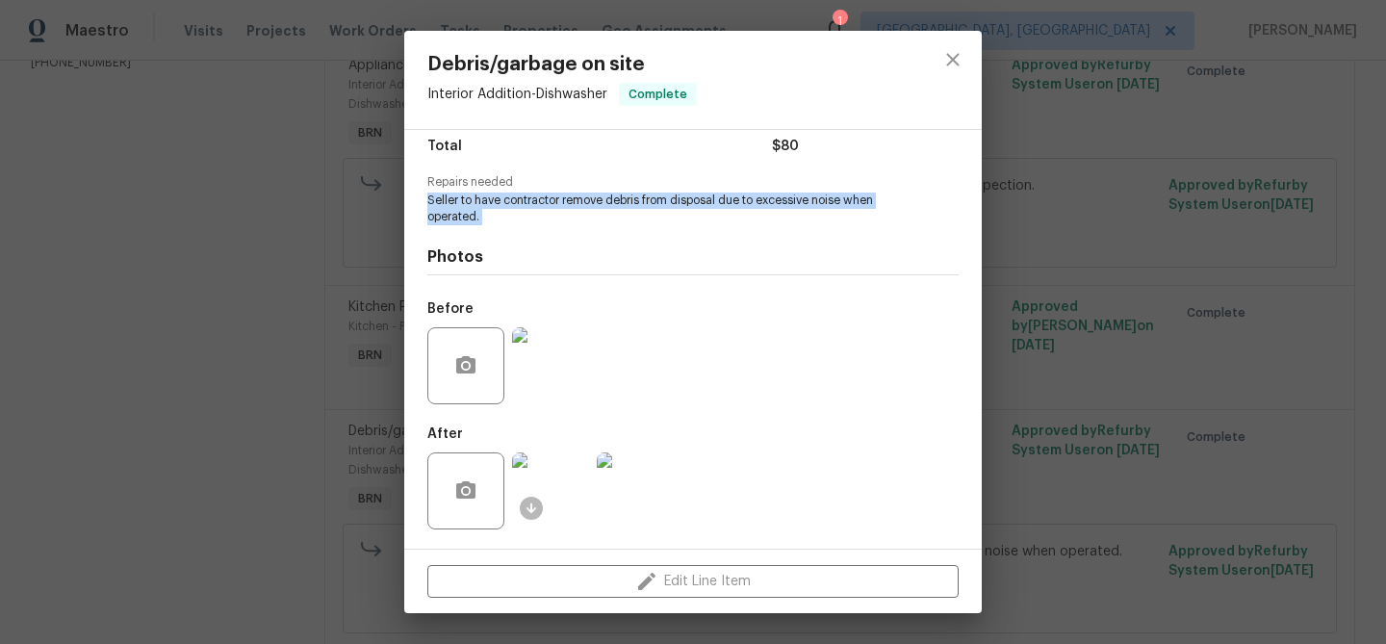
click at [559, 501] on img at bounding box center [550, 490] width 77 height 77
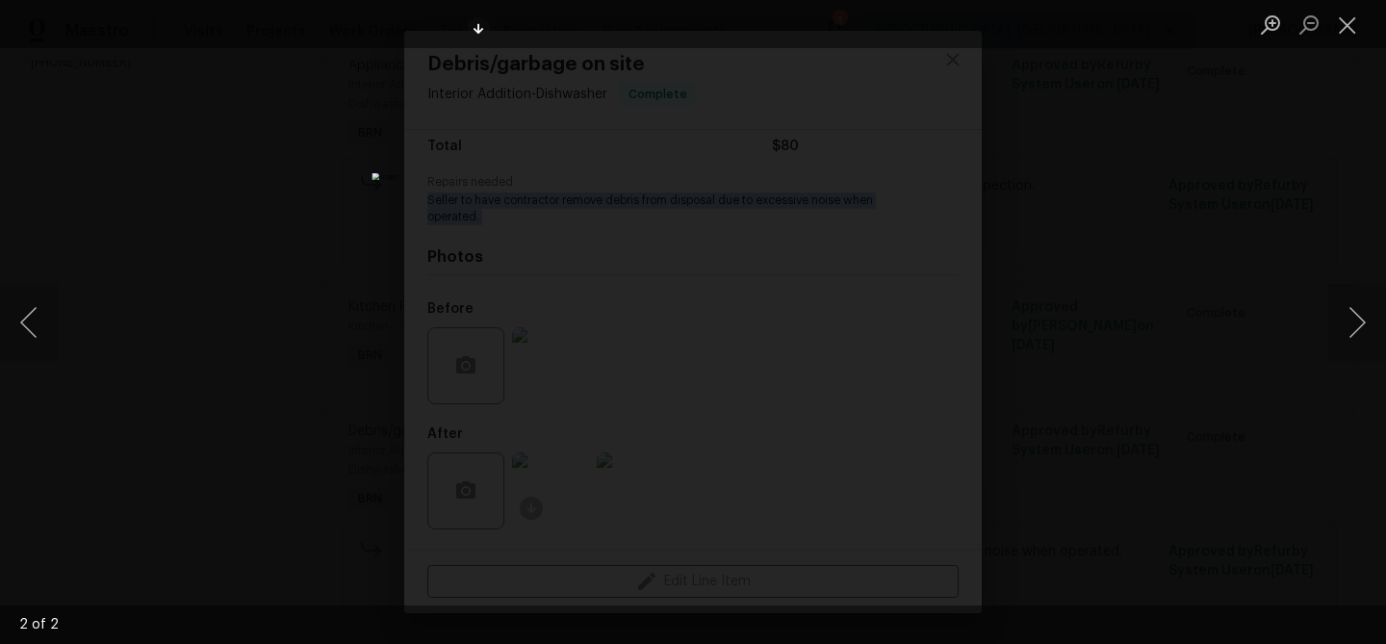
click at [186, 152] on div "Lightbox" at bounding box center [693, 322] width 1386 height 644
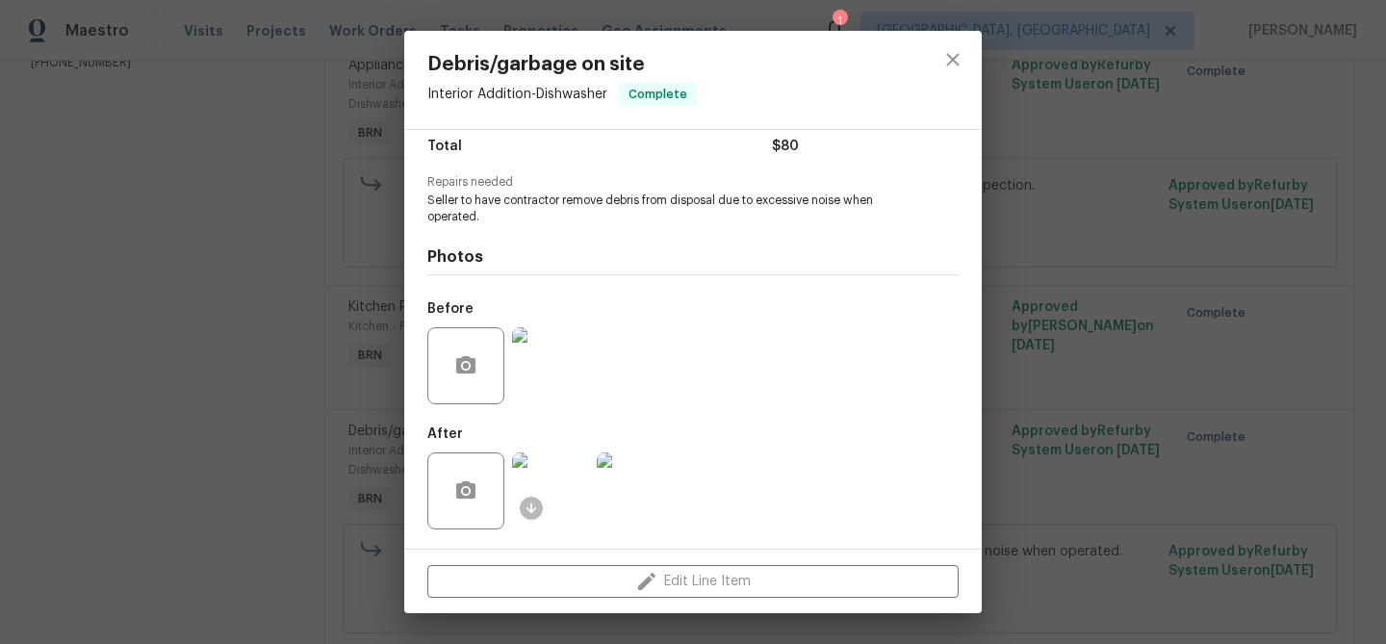
click at [226, 267] on div "Debris/garbage on site Interior Addition - Dishwasher Complete Vendor Jax Netwo…" at bounding box center [693, 322] width 1386 height 644
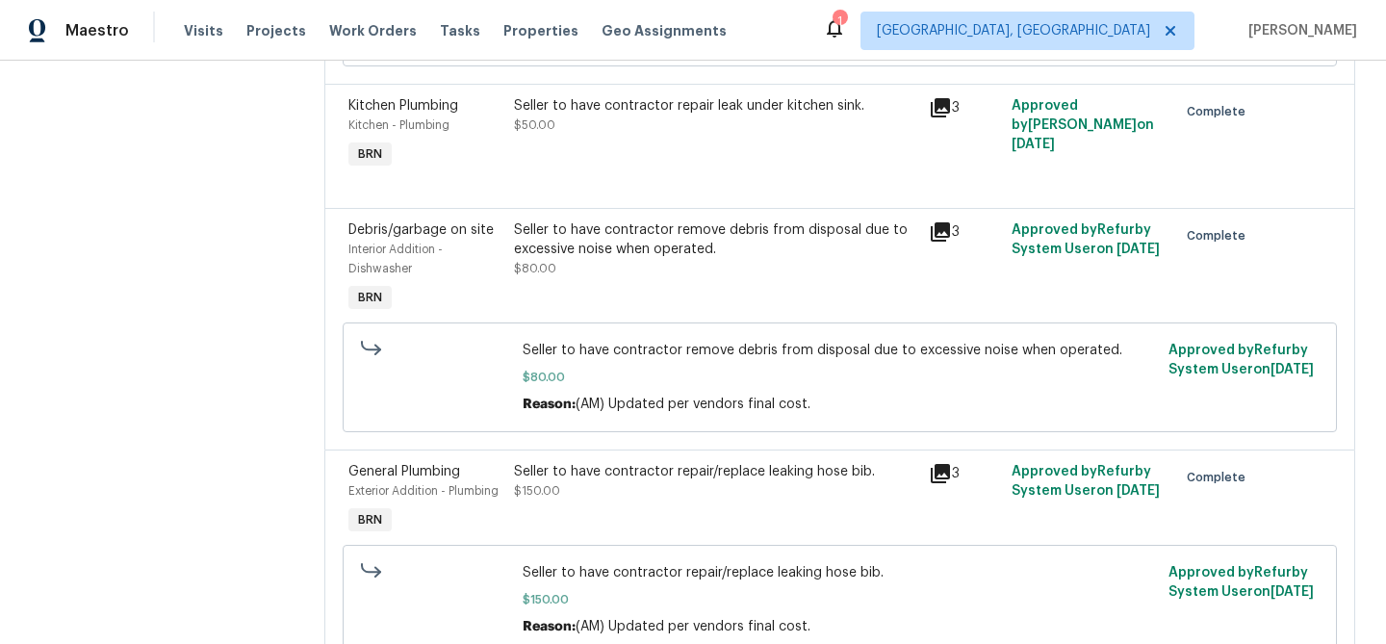
scroll to position [614, 0]
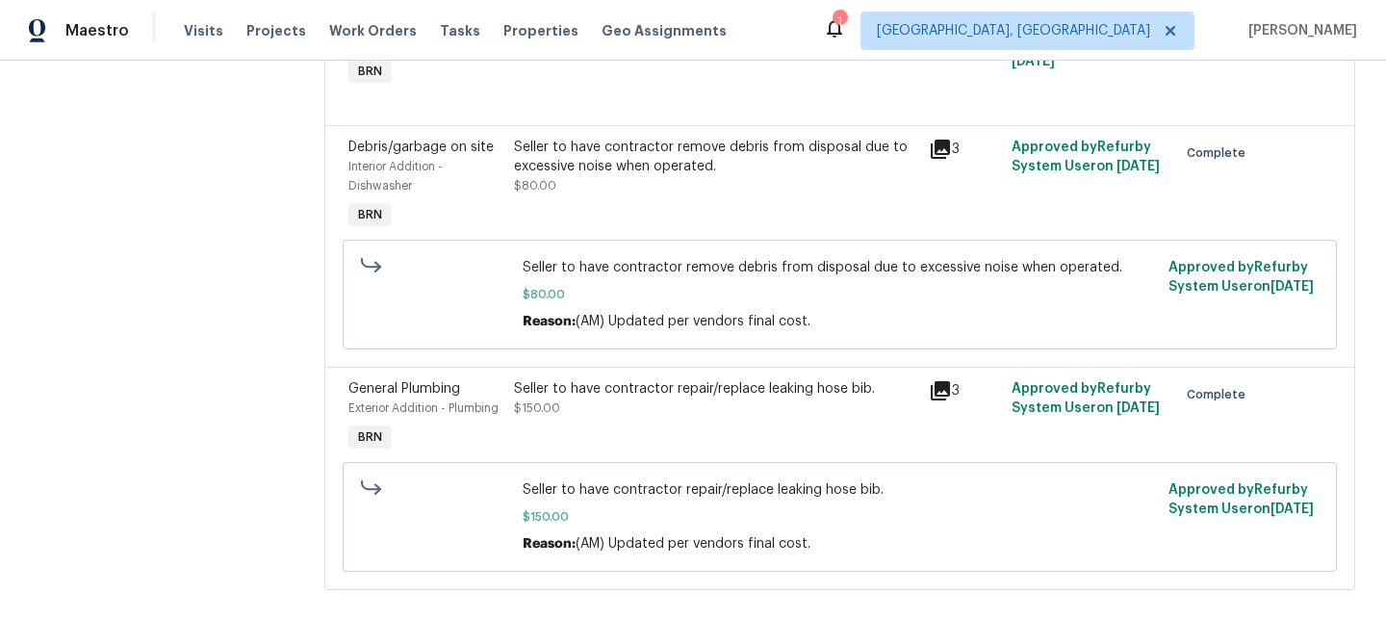
click at [568, 360] on div "Debris/garbage on site Interior Addition - Dishwasher BRN Seller to have contra…" at bounding box center [839, 246] width 1031 height 242
click at [549, 387] on div "Seller to have contractor repair/replace leaking hose bib." at bounding box center [715, 388] width 402 height 19
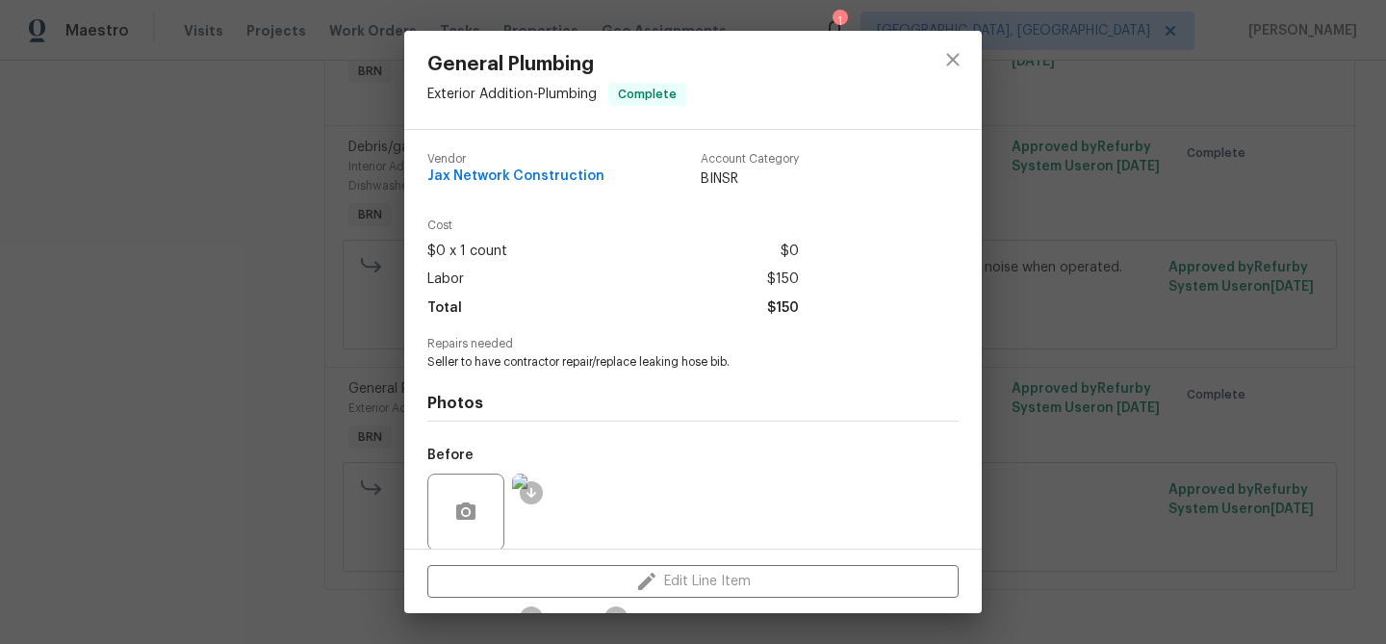
click at [524, 362] on span "Seller to have contractor repair/replace leaking hose bib." at bounding box center [666, 362] width 478 height 16
copy span "Seller to have contractor repair/replace leaking hose bib."
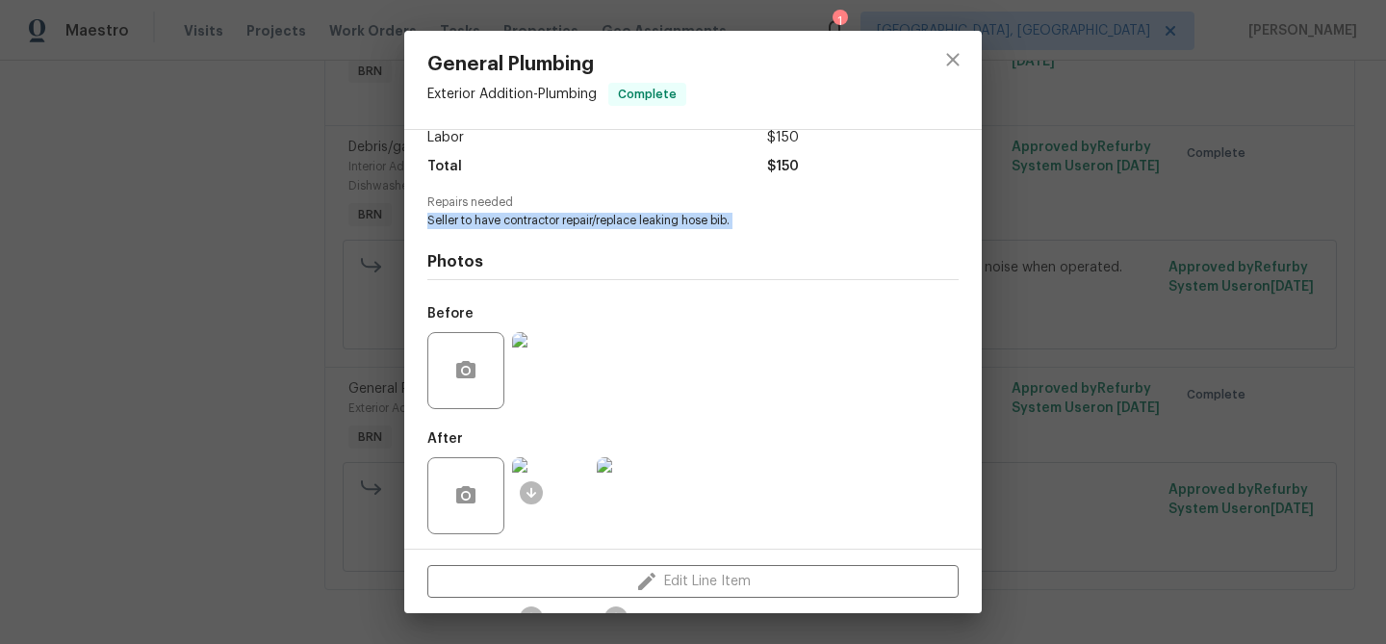
scroll to position [145, 0]
click at [560, 377] on img at bounding box center [550, 366] width 77 height 77
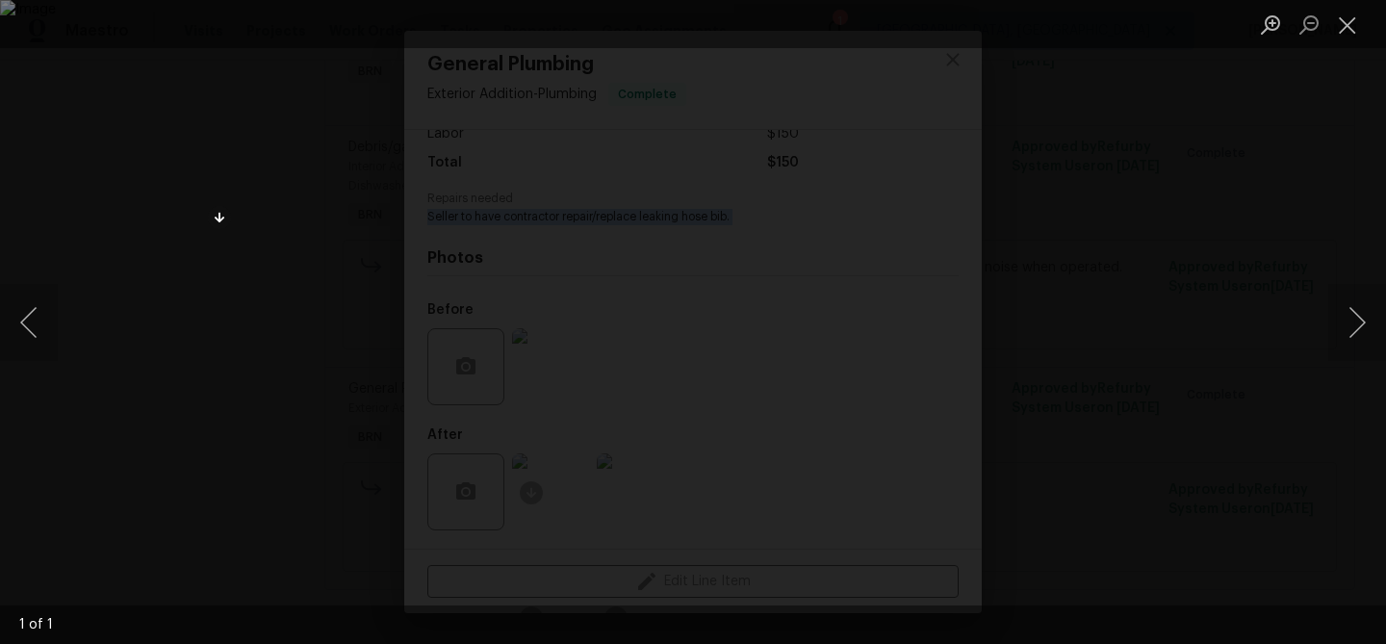
click at [149, 362] on div "Lightbox" at bounding box center [693, 322] width 1386 height 644
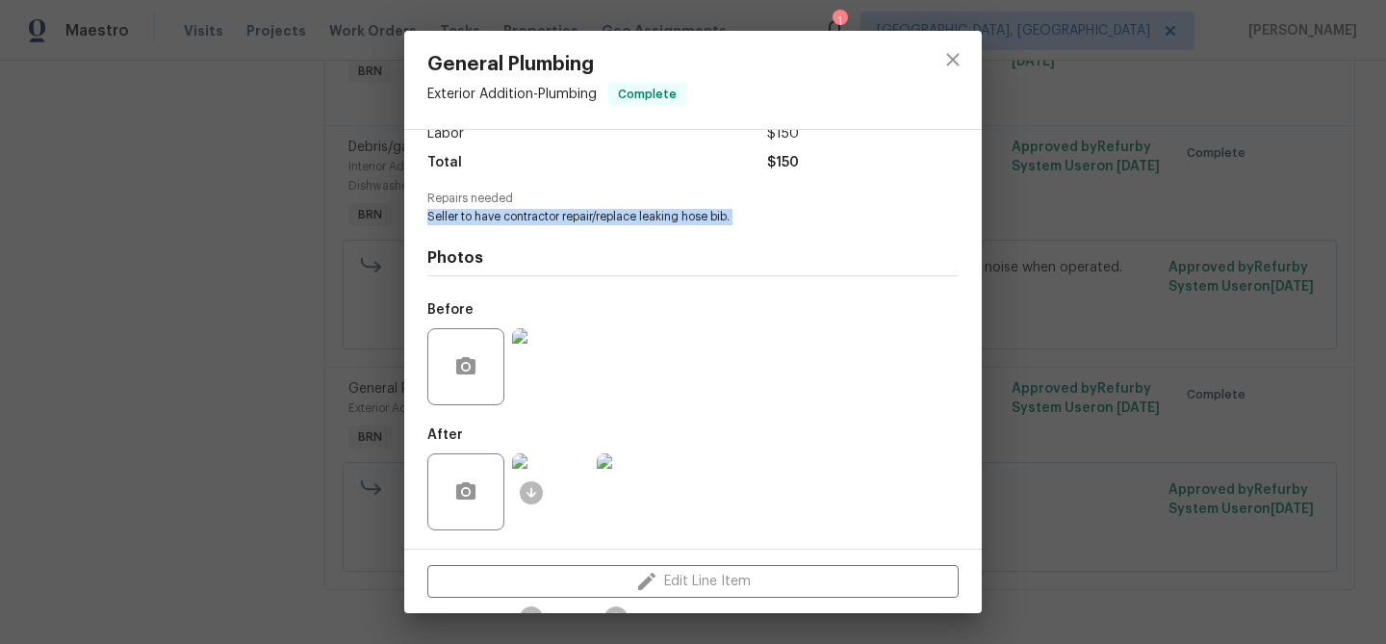
click at [550, 498] on img at bounding box center [550, 491] width 77 height 77
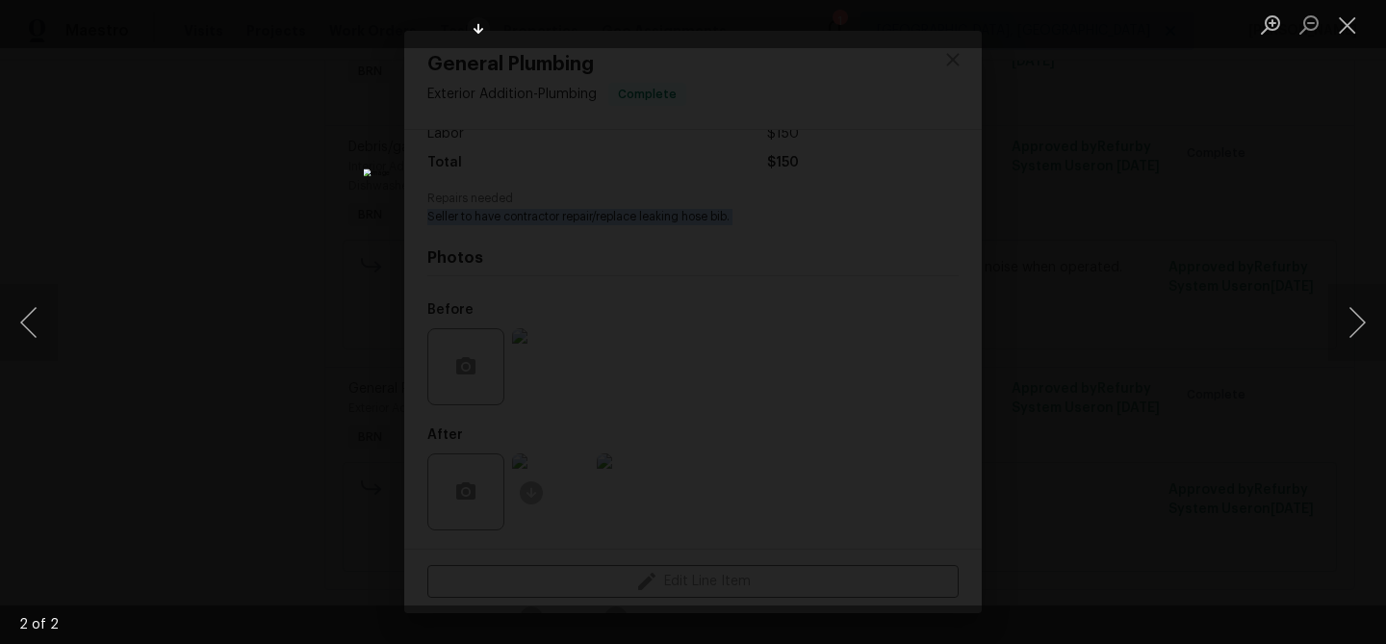
click at [229, 229] on div "Lightbox" at bounding box center [693, 322] width 1386 height 644
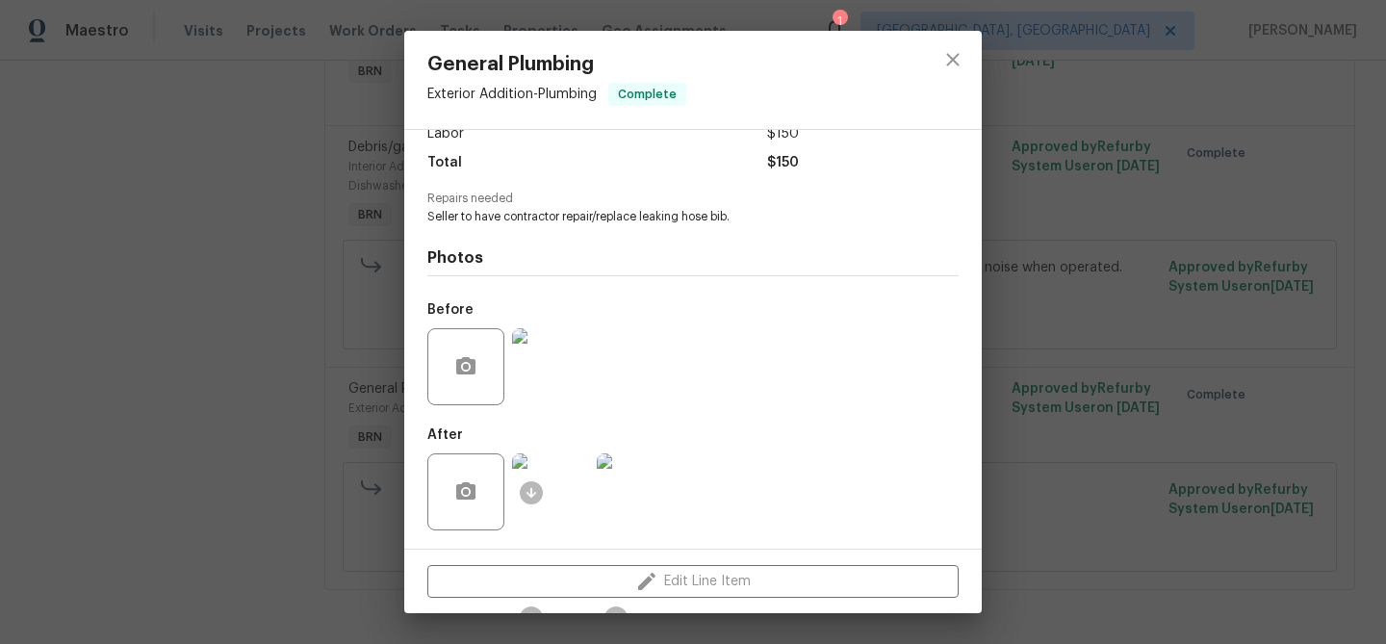
click at [159, 196] on div "General Plumbing Exterior Addition - Plumbing Complete Vendor Jax Network Const…" at bounding box center [693, 322] width 1386 height 644
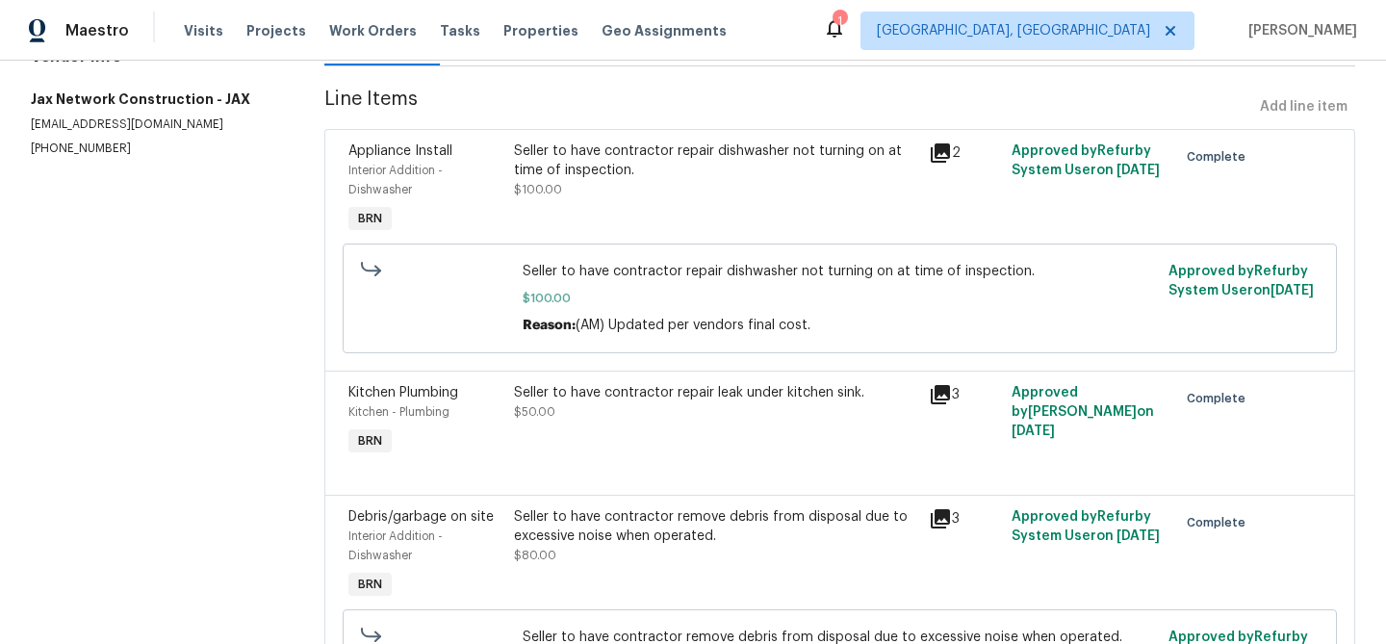
scroll to position [0, 0]
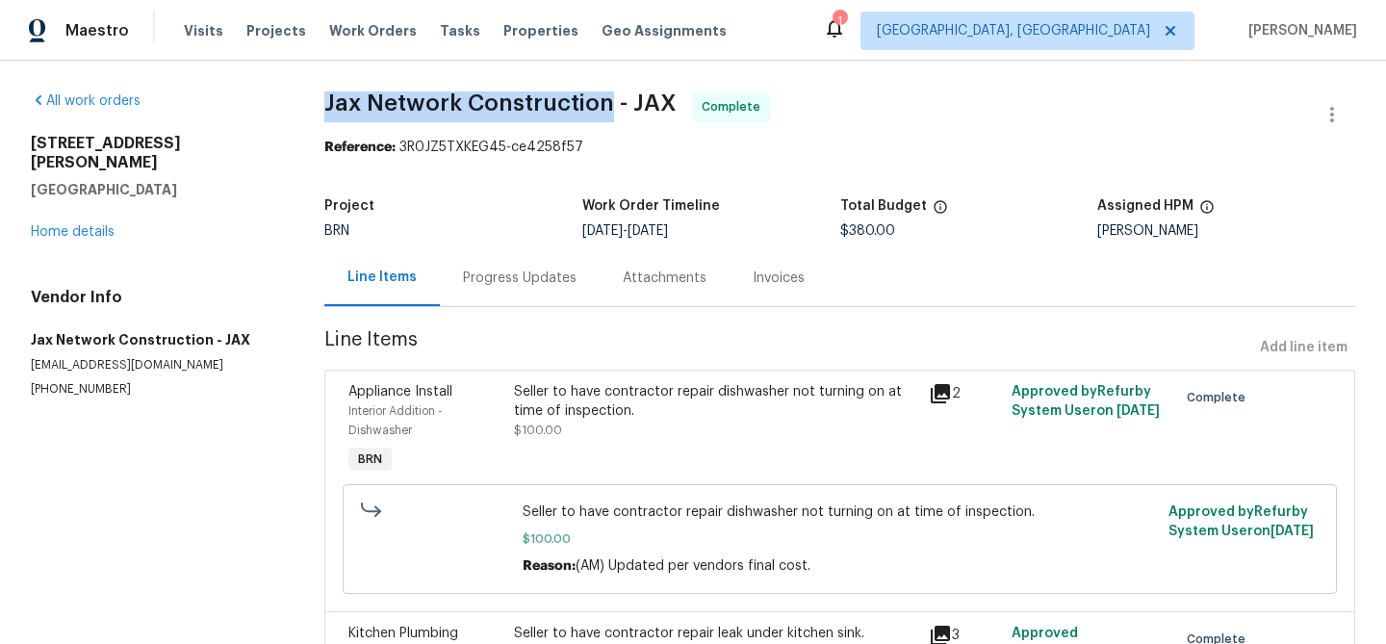
drag, startPoint x: 322, startPoint y: 106, endPoint x: 611, endPoint y: 106, distance: 288.7
copy span "Jax Network Construction"
click at [523, 273] on div "Progress Updates" at bounding box center [520, 277] width 114 height 19
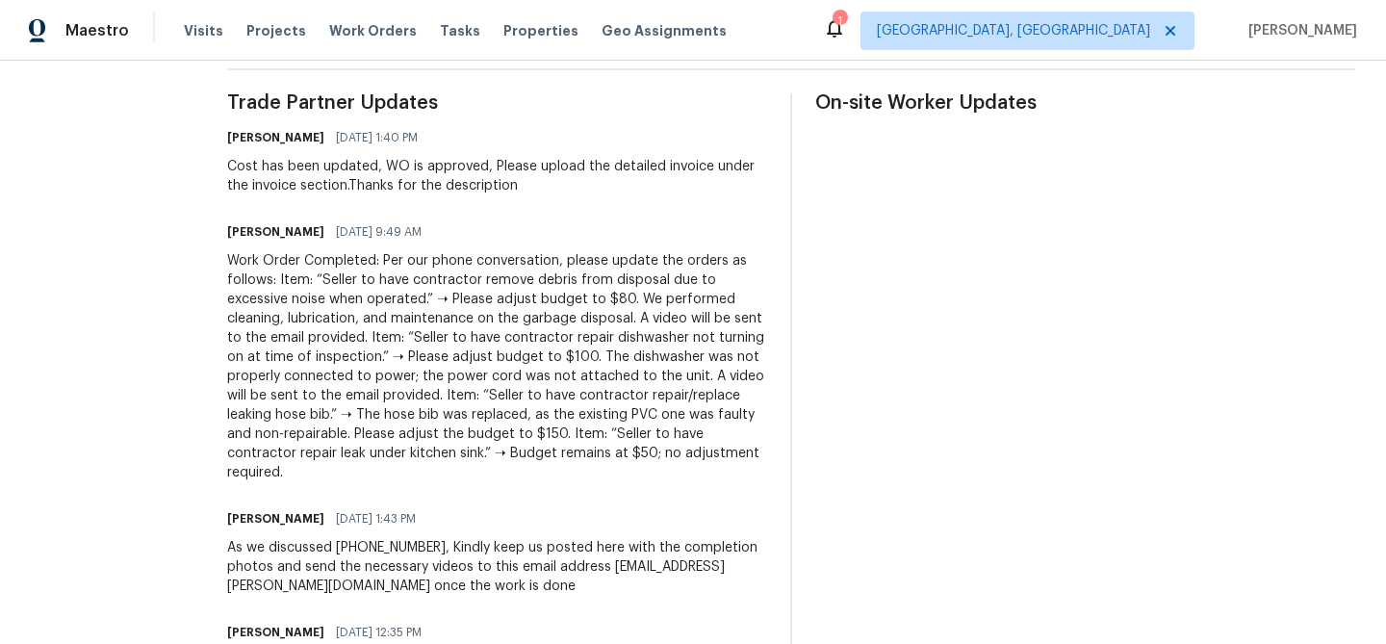
scroll to position [561, 0]
drag, startPoint x: 654, startPoint y: 294, endPoint x: 605, endPoint y: 307, distance: 50.6
click at [605, 307] on div "Work Order Completed: Per our phone conversation, please update the orders as f…" at bounding box center [497, 365] width 540 height 231
click at [659, 295] on div "Work Order Completed: Per our phone conversation, please update the orders as f…" at bounding box center [497, 365] width 540 height 231
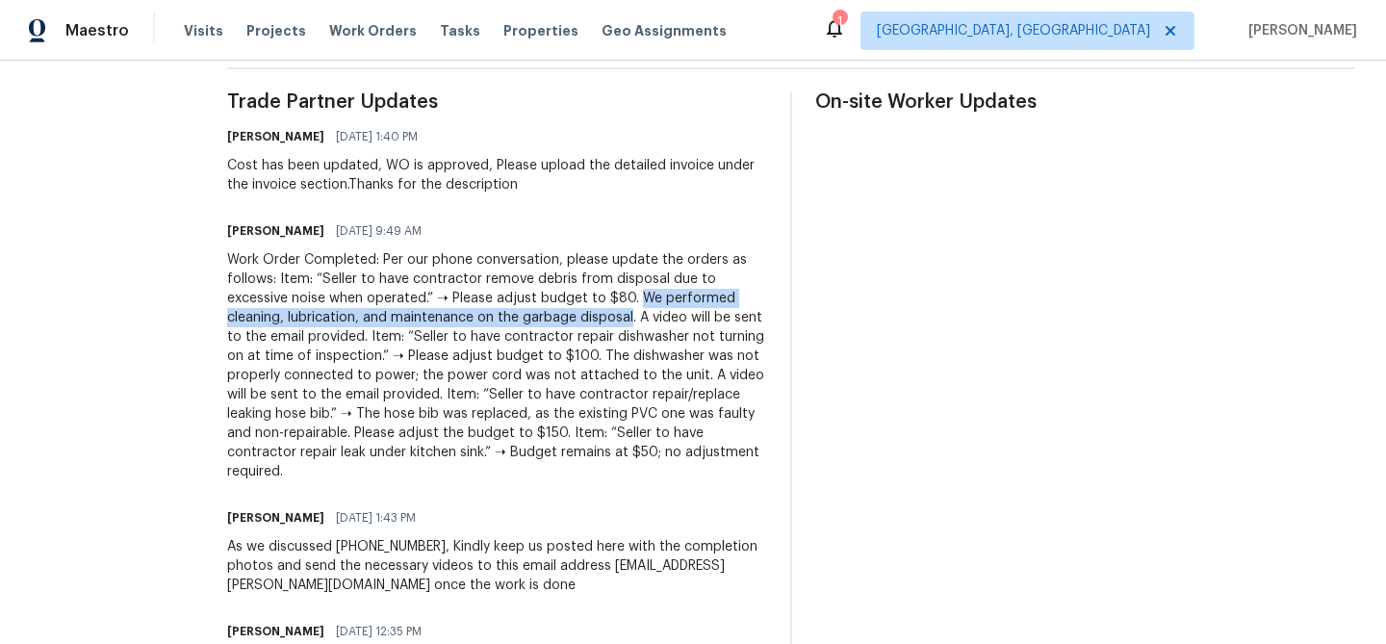
drag, startPoint x: 658, startPoint y: 296, endPoint x: 649, endPoint y: 317, distance: 22.4
click at [649, 318] on div "Work Order Completed: Per our phone conversation, please update the orders as f…" at bounding box center [497, 365] width 540 height 231
copy div "We performed cleaning, lubrication, and maintenance on the garbage disposal"
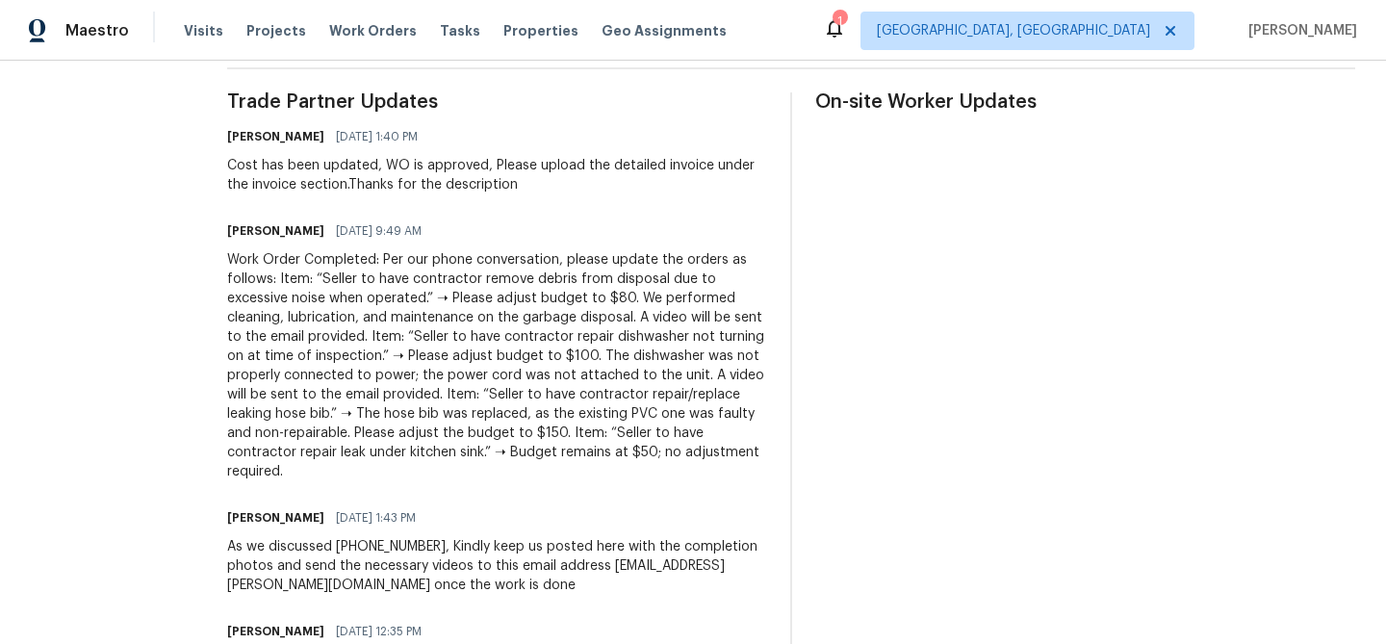
click at [661, 332] on div "Work Order Completed: Per our phone conversation, please update the orders as f…" at bounding box center [497, 365] width 540 height 231
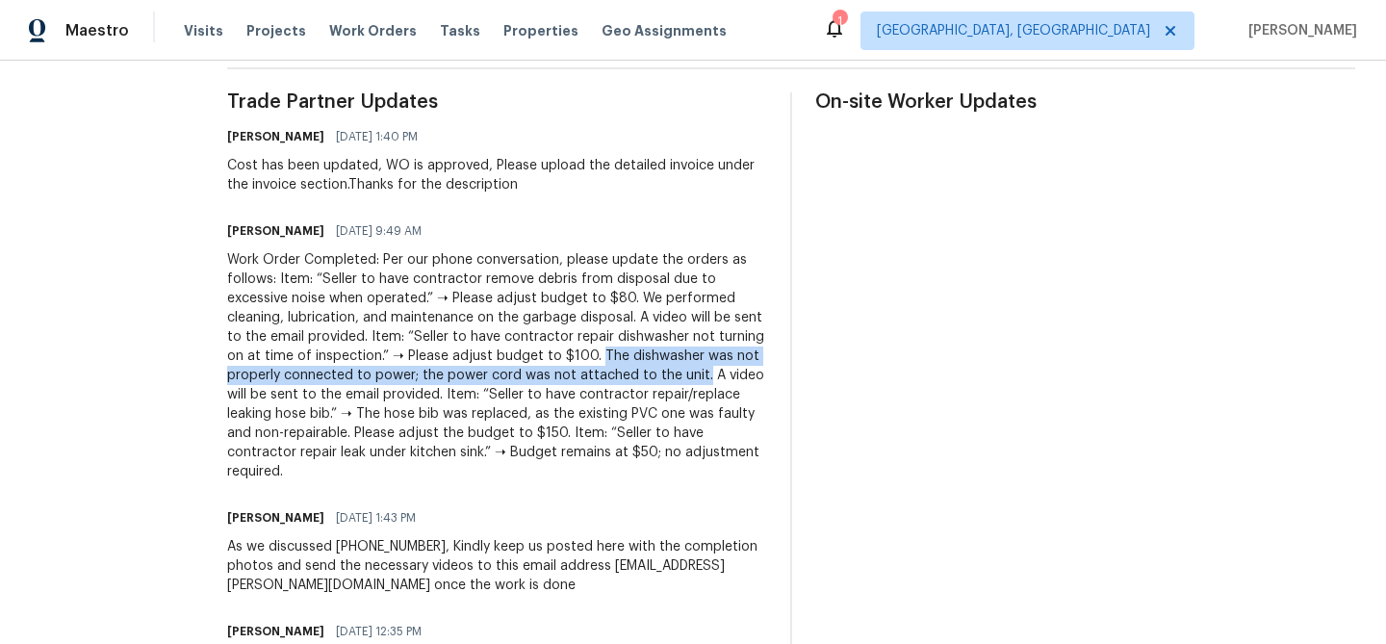
drag, startPoint x: 664, startPoint y: 353, endPoint x: 773, endPoint y: 379, distance: 111.8
click at [767, 379] on div "Work Order Completed: Per our phone conversation, please update the orders as f…" at bounding box center [497, 365] width 540 height 231
copy div "The dishwasher was not properly connected to power; the power cord was not atta…"
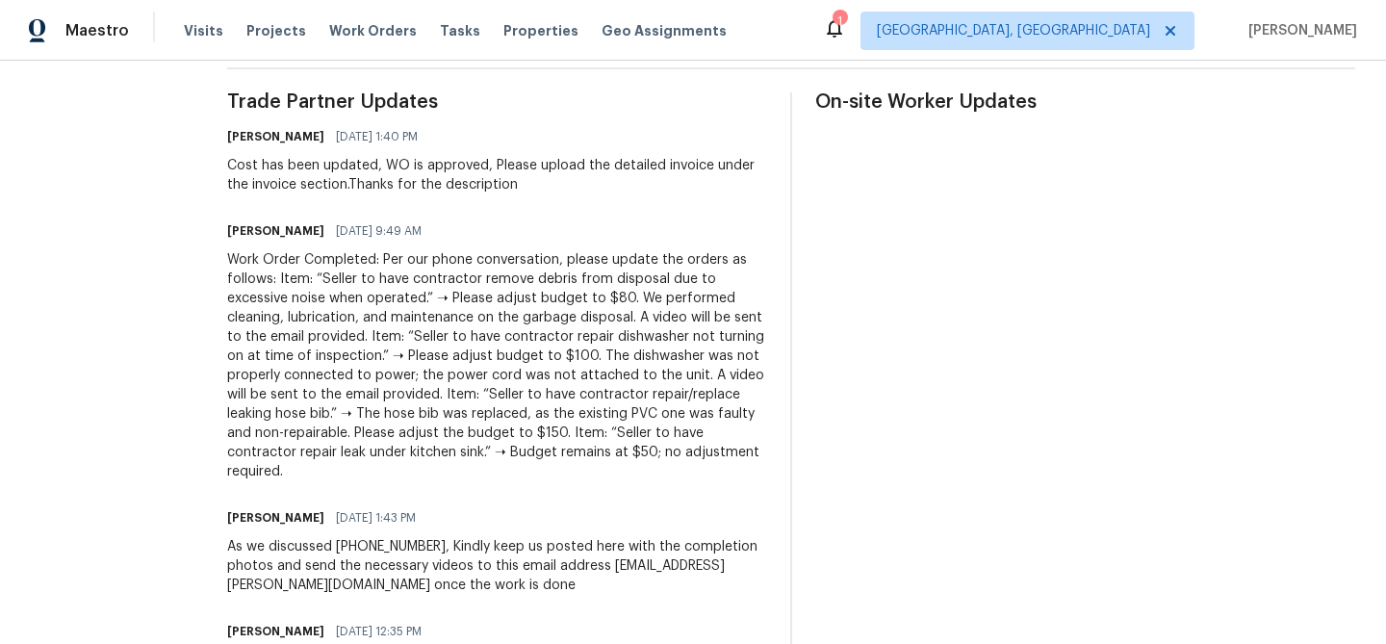
click at [463, 417] on div "Work Order Completed: Per our phone conversation, please update the orders as f…" at bounding box center [497, 365] width 540 height 231
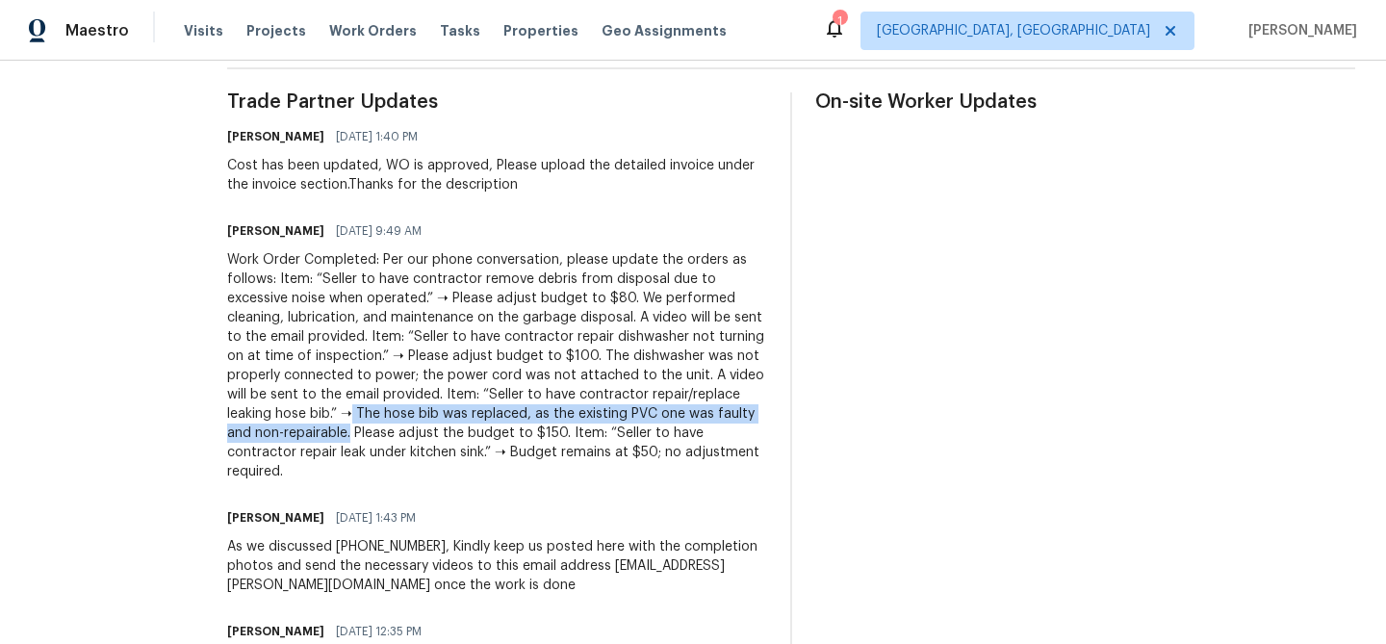
drag, startPoint x: 461, startPoint y: 415, endPoint x: 462, endPoint y: 426, distance: 11.6
click at [462, 429] on div "Work Order Completed: Per our phone conversation, please update the orders as f…" at bounding box center [497, 365] width 540 height 231
copy div "The hose bib was replaced, as the existing PVC one was faulty and non-repairabl…"
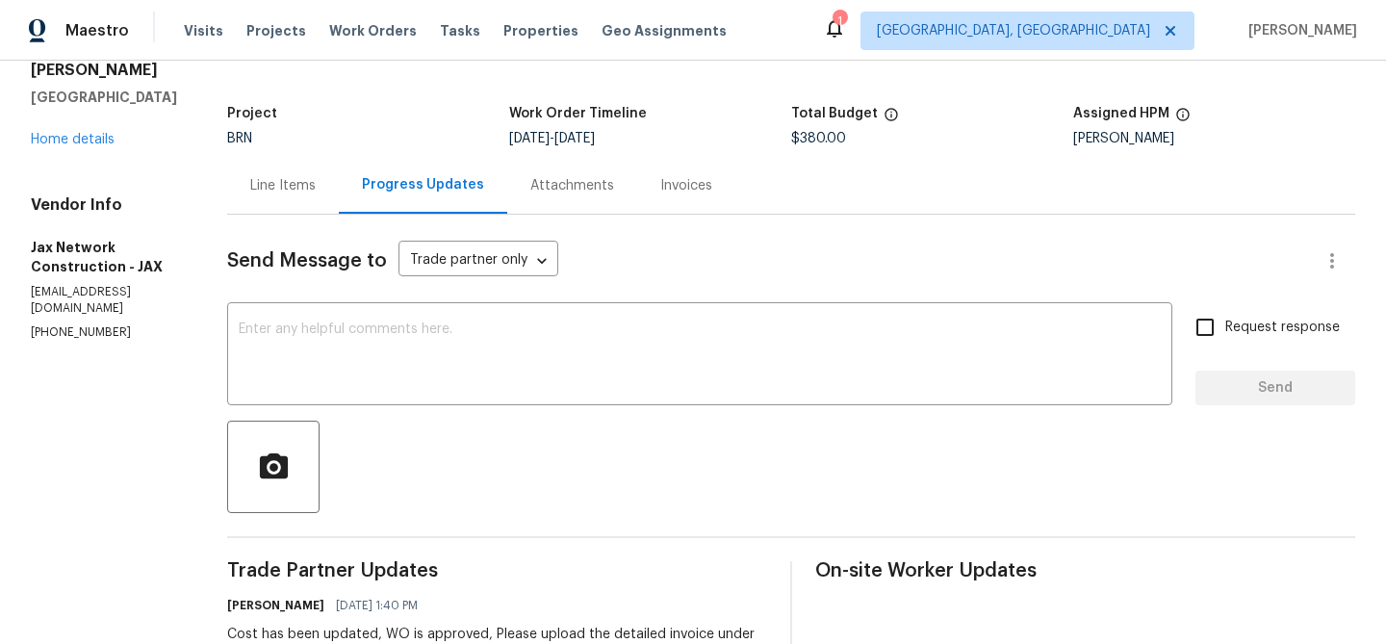
scroll to position [0, 0]
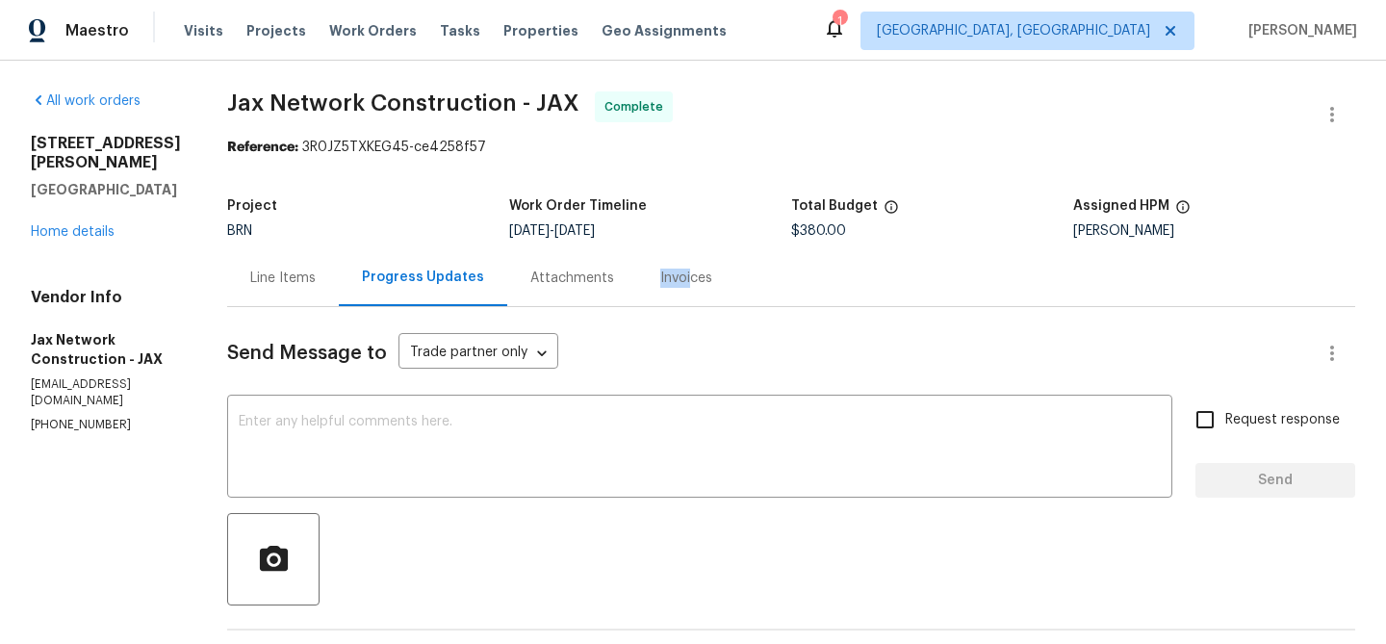
click at [697, 268] on div "Invoices" at bounding box center [686, 277] width 52 height 19
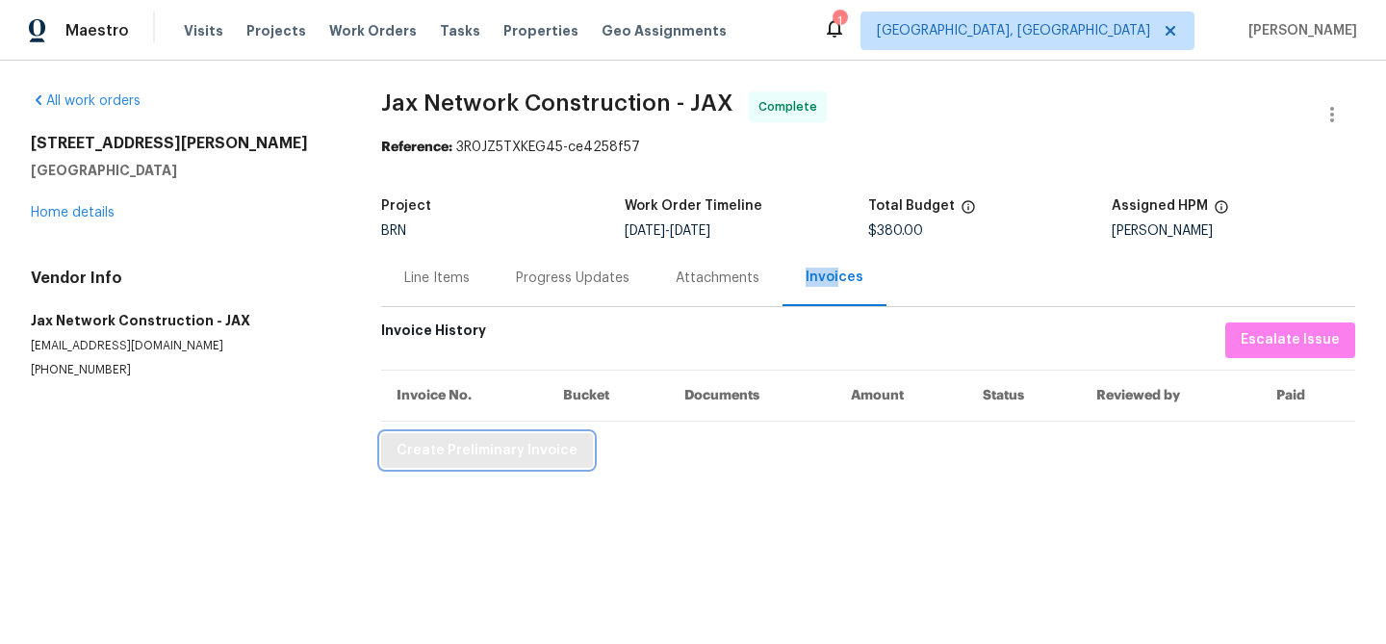
click at [467, 454] on span "Create Preliminary Invoice" at bounding box center [486, 451] width 181 height 24
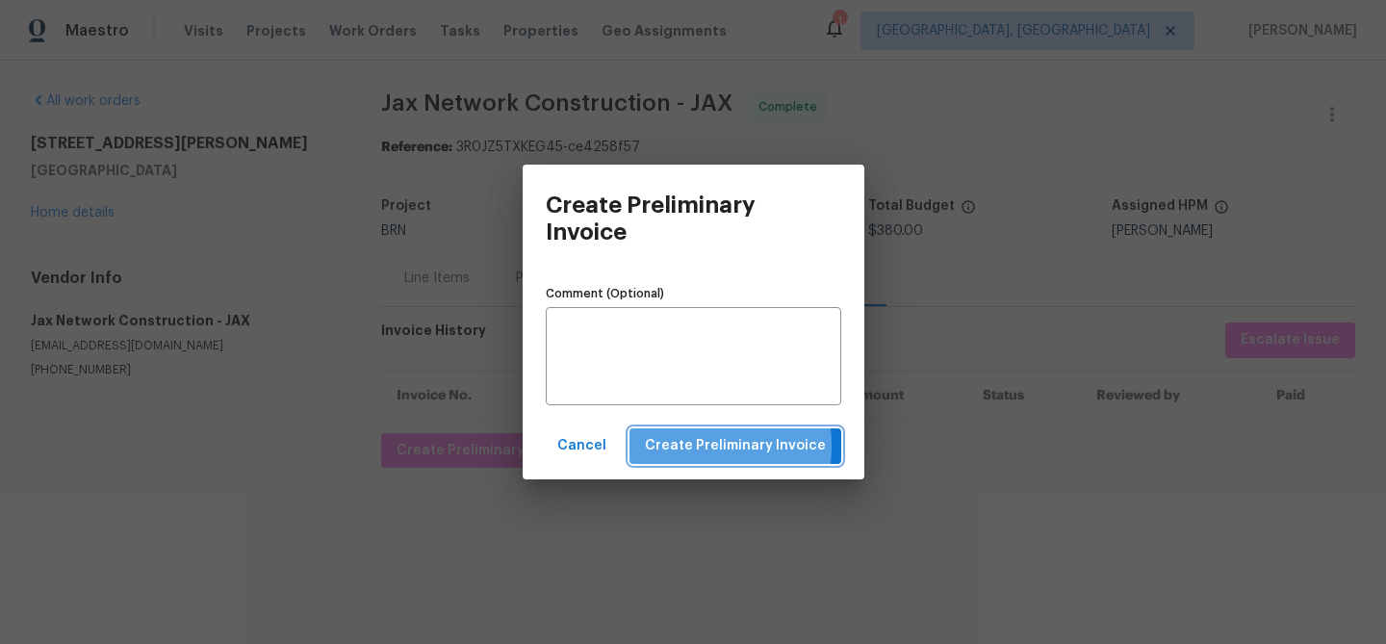
click at [682, 446] on span "Create Preliminary Invoice" at bounding box center [735, 446] width 181 height 24
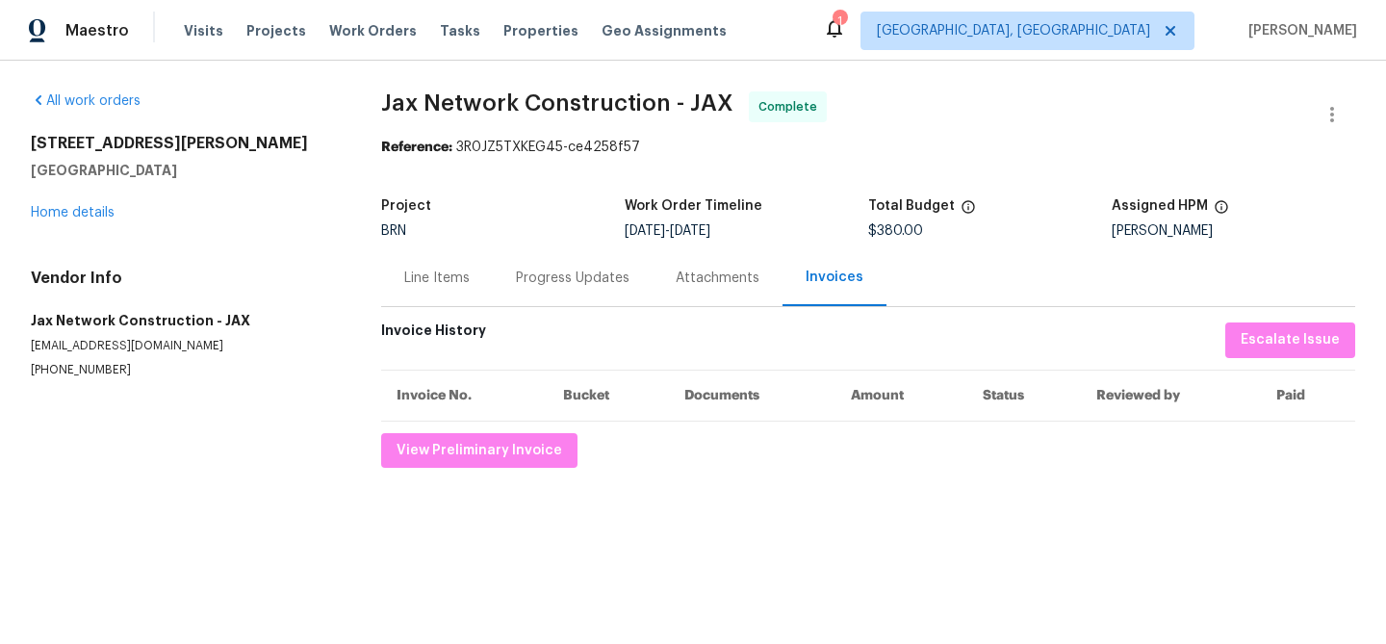
click at [546, 274] on div "Progress Updates" at bounding box center [573, 277] width 114 height 19
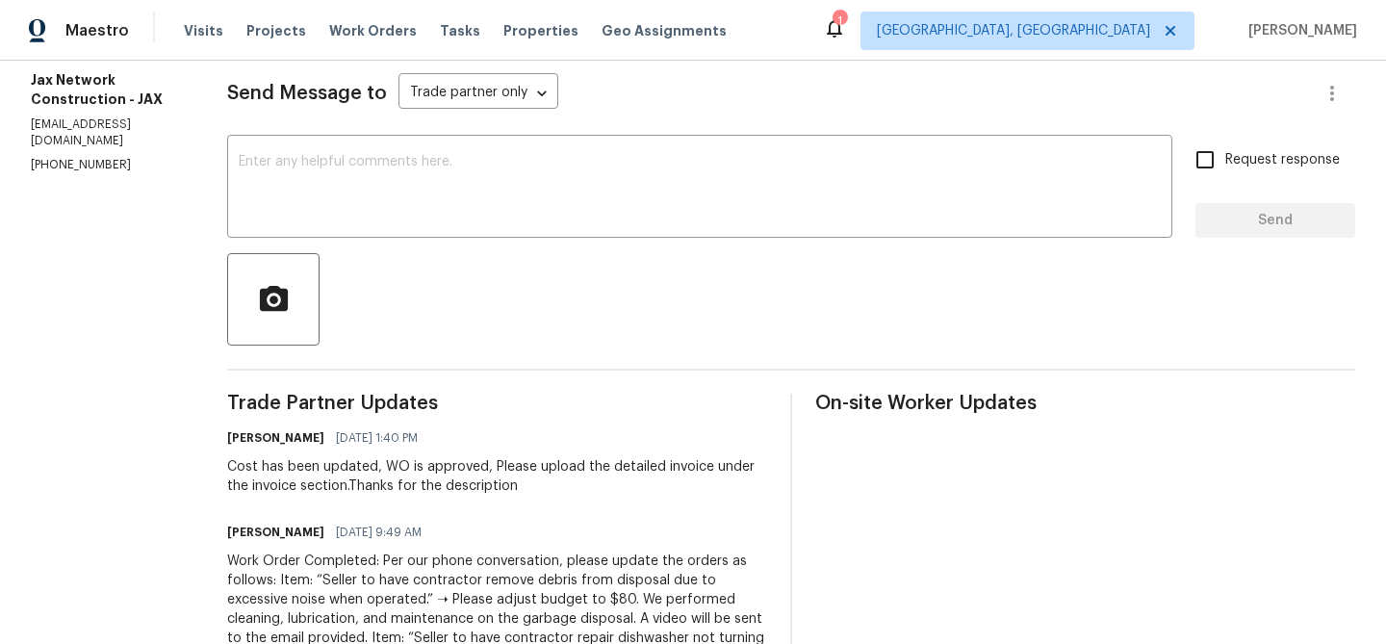
scroll to position [285, 0]
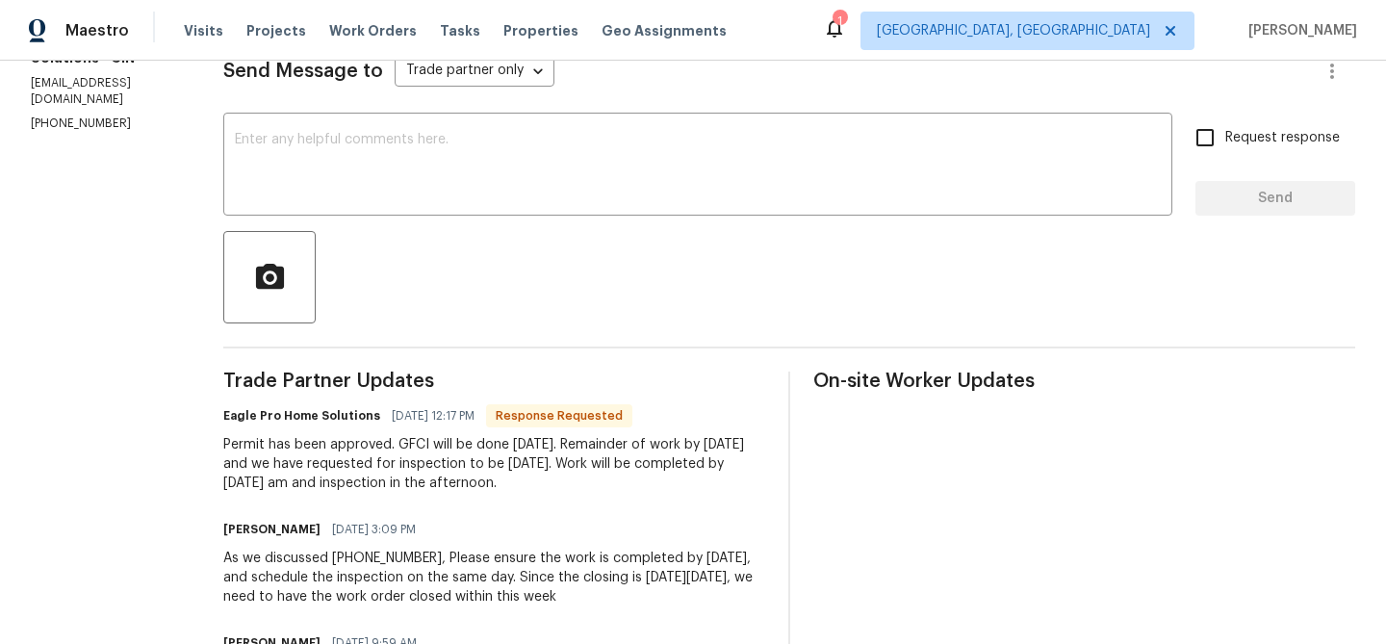
scroll to position [106, 0]
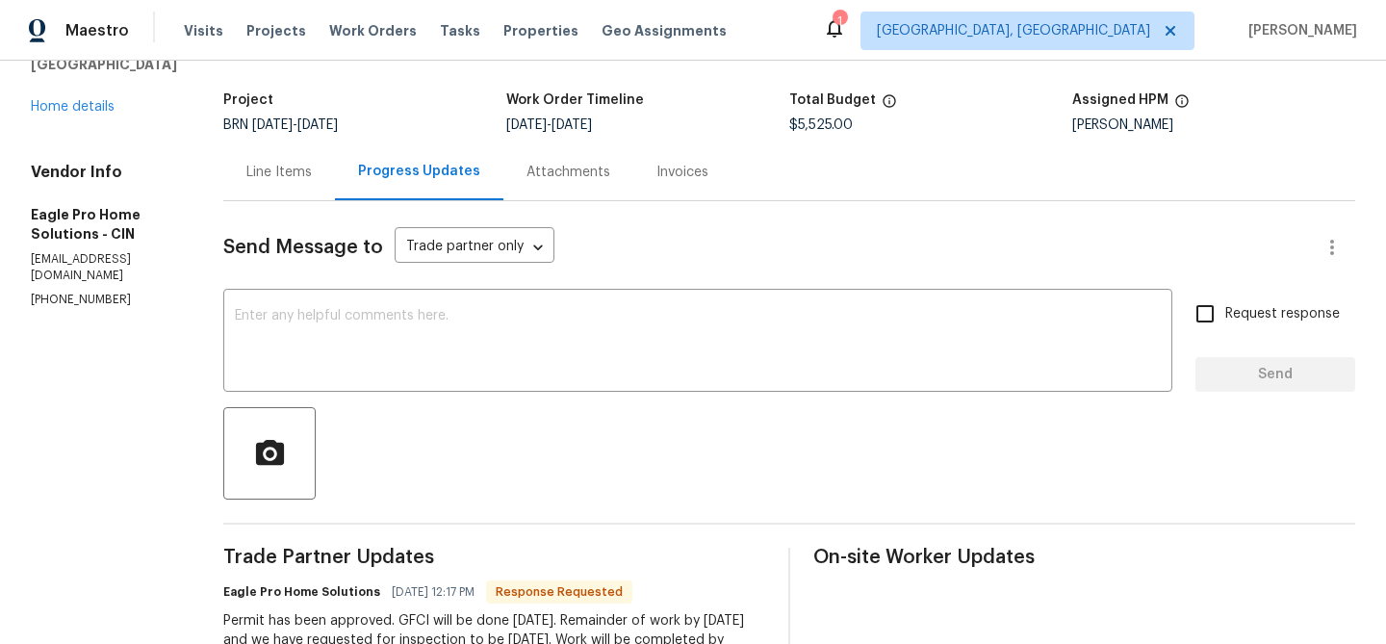
click at [312, 176] on div "Line Items" at bounding box center [278, 172] width 65 height 19
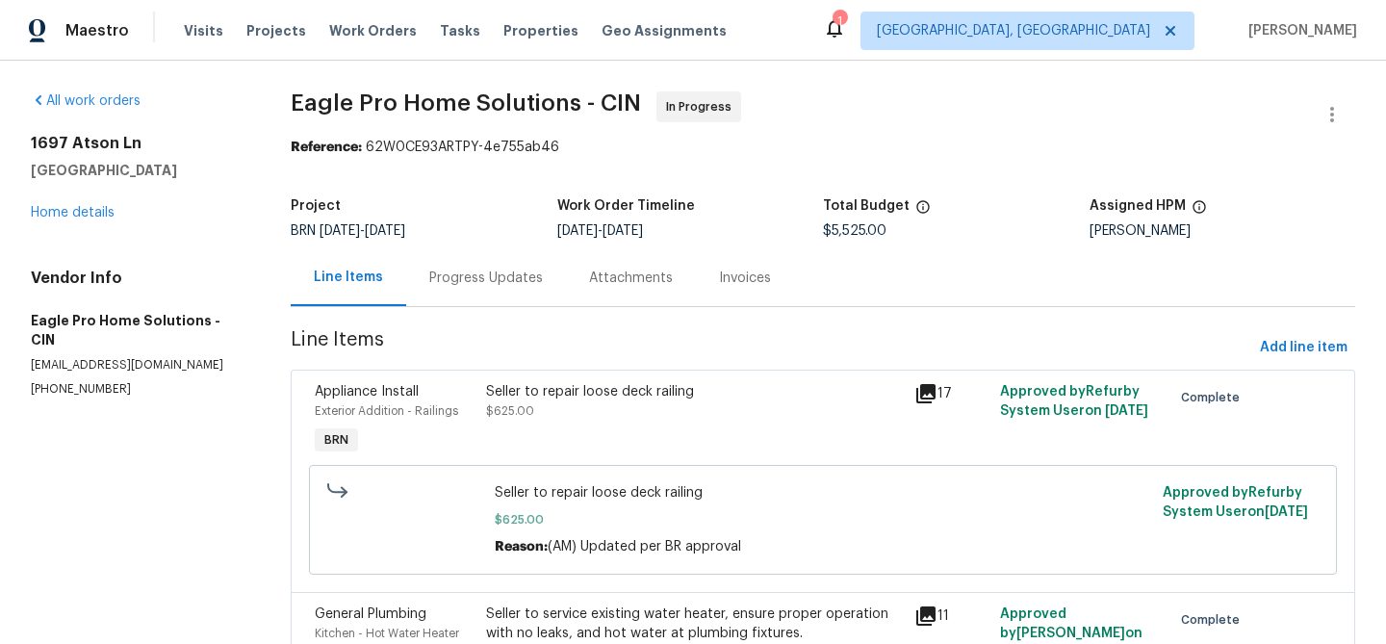
click at [459, 274] on div "Progress Updates" at bounding box center [486, 277] width 114 height 19
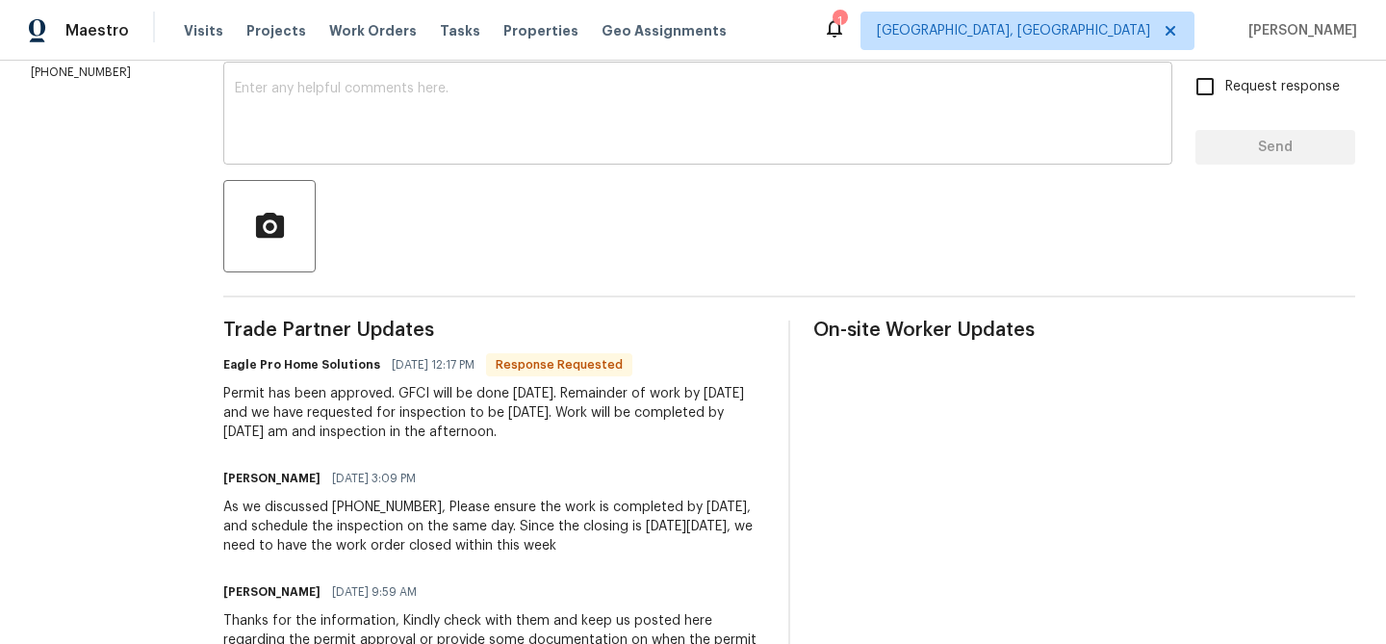
scroll to position [338, 0]
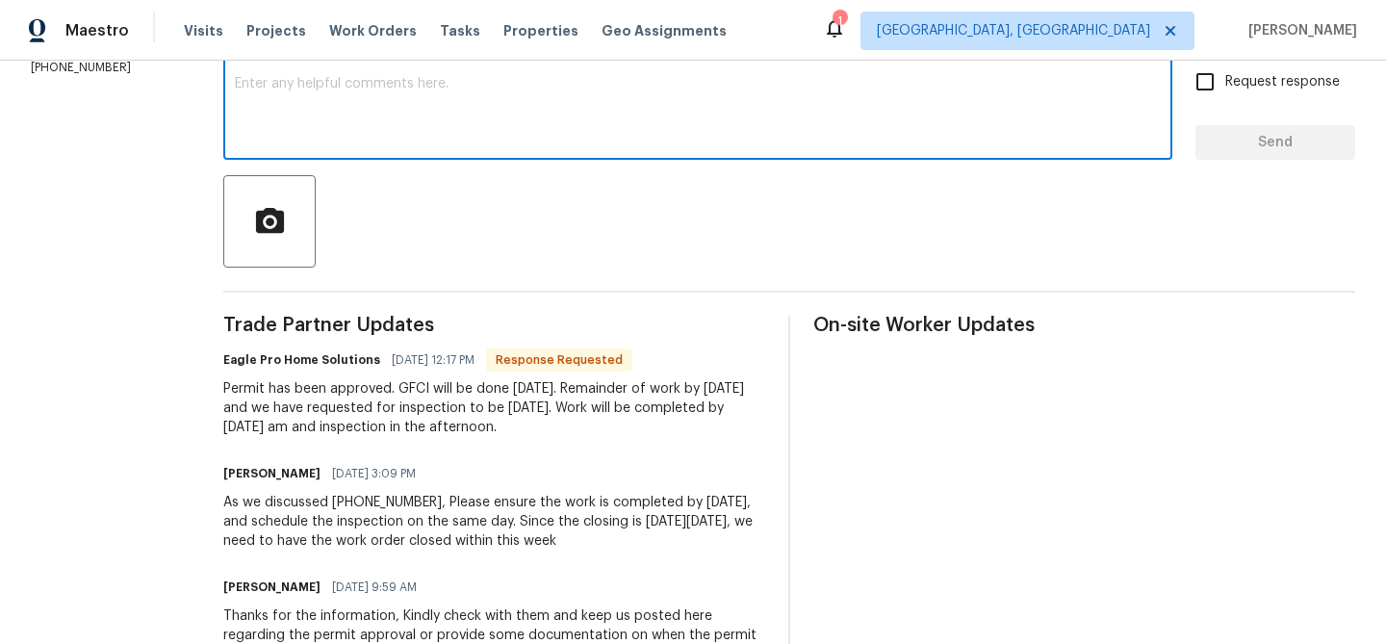
click at [404, 116] on textarea at bounding box center [698, 110] width 926 height 67
type textarea "Thanks for the confirmation"
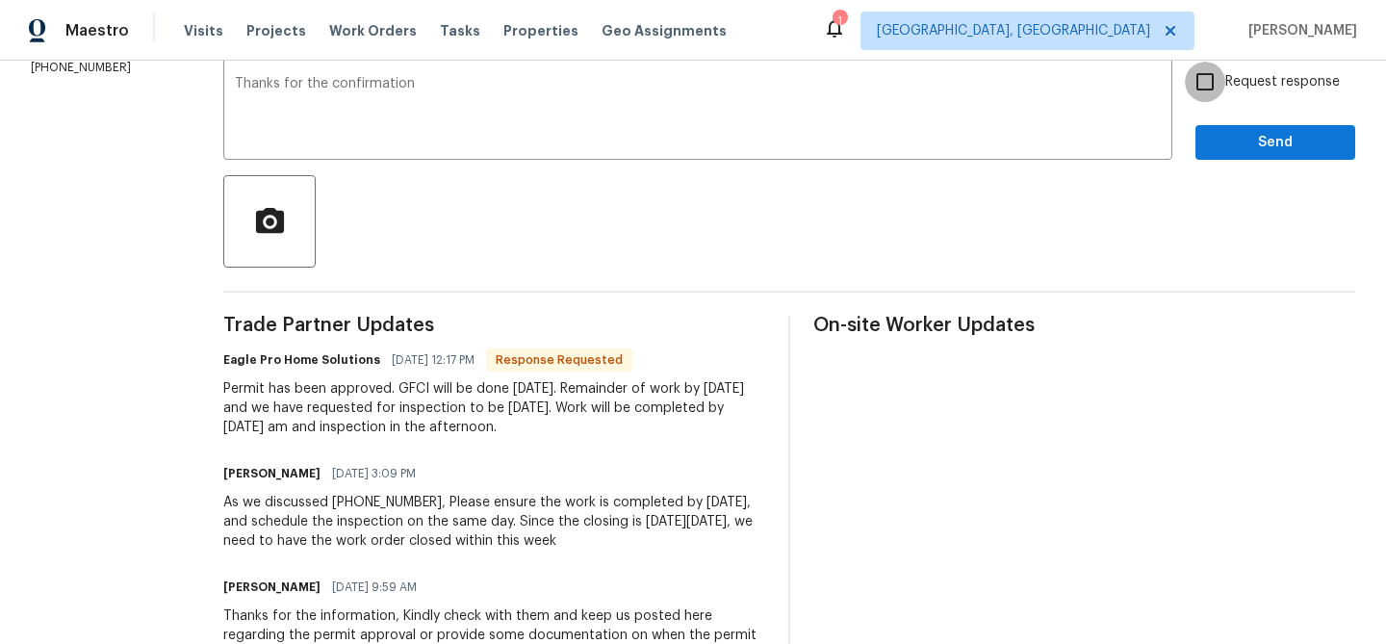
click at [1216, 99] on input "Request response" at bounding box center [1205, 82] width 40 height 40
checkbox input "true"
click at [1216, 136] on span "Send" at bounding box center [1275, 143] width 129 height 24
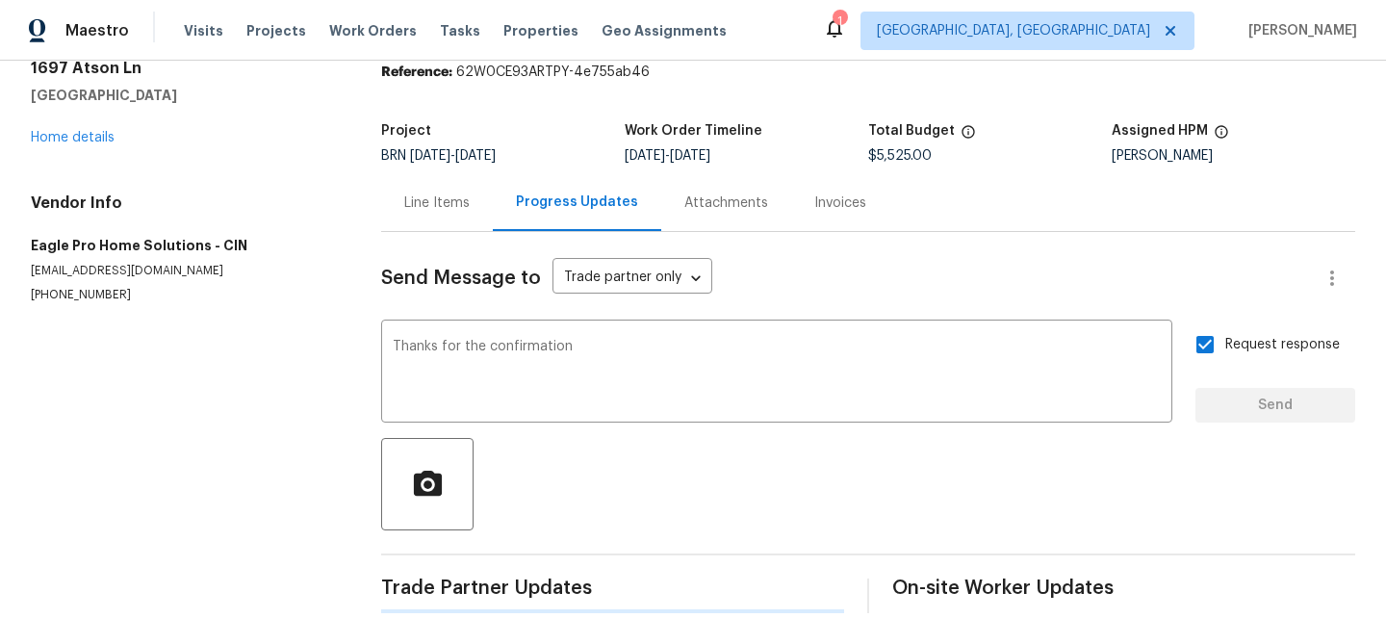
scroll to position [0, 0]
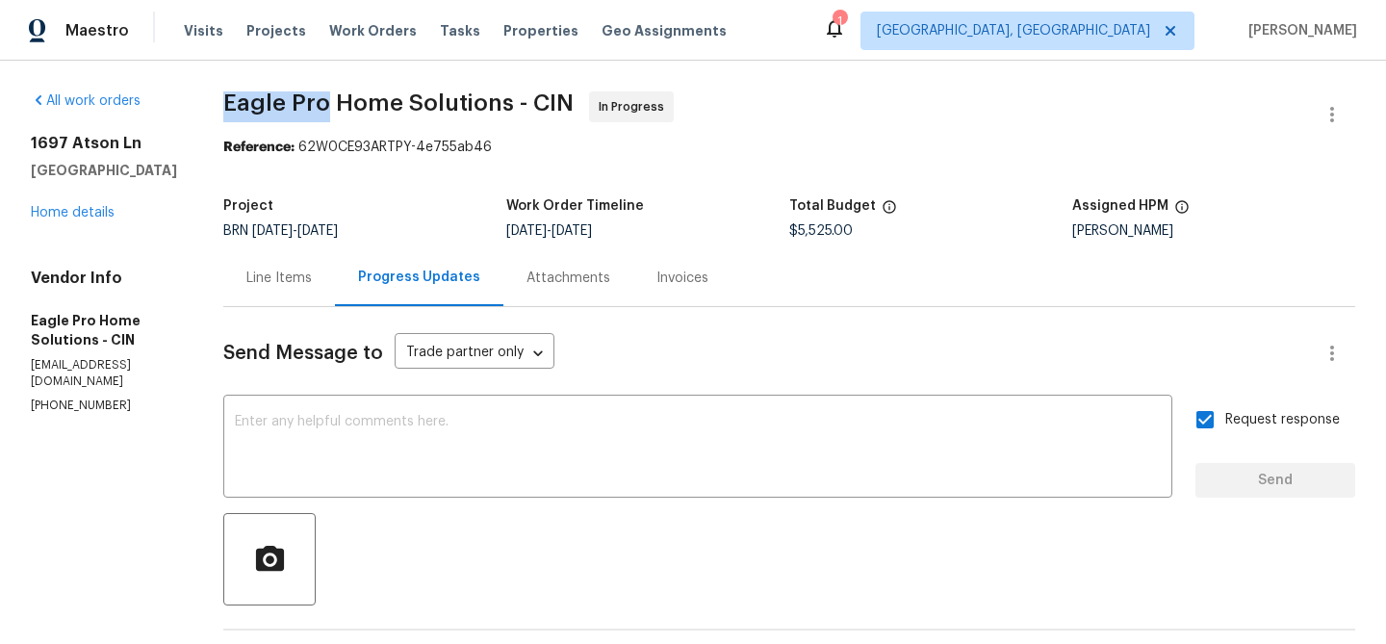
drag, startPoint x: 262, startPoint y: 110, endPoint x: 371, endPoint y: 110, distance: 109.7
copy span "Eagle Pro"
click at [306, 284] on div "Line Items" at bounding box center [278, 277] width 65 height 19
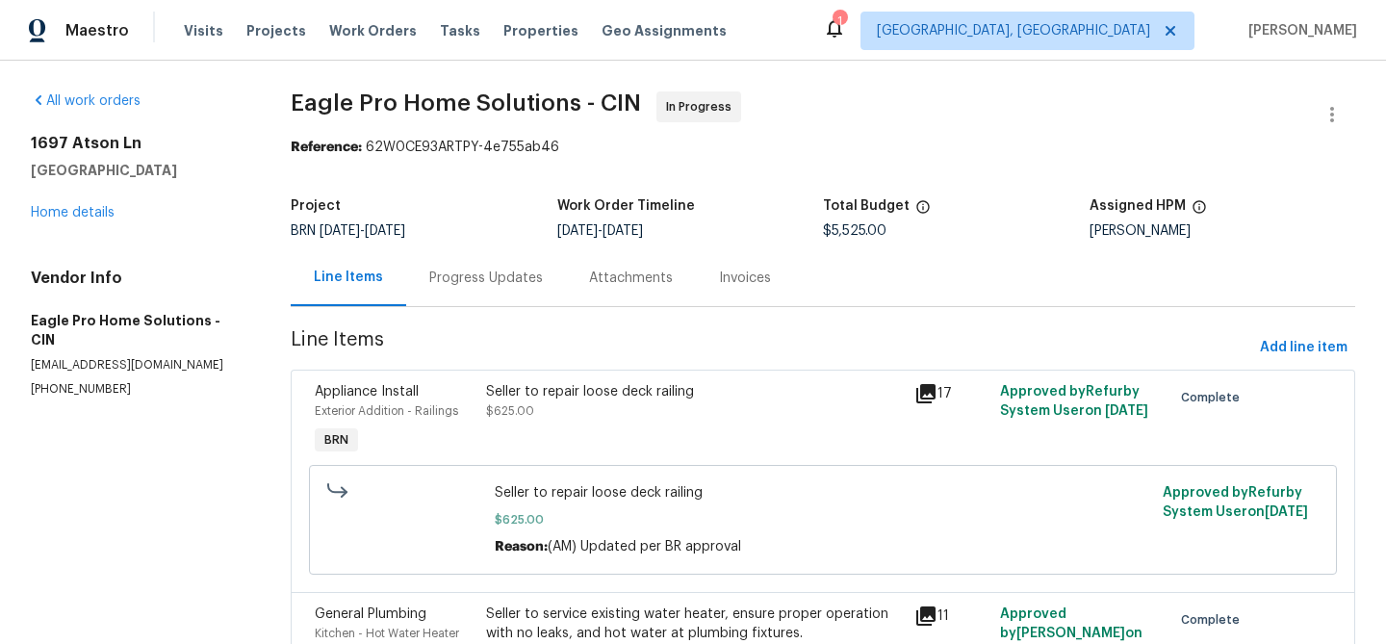
click at [470, 272] on div "Progress Updates" at bounding box center [486, 277] width 114 height 19
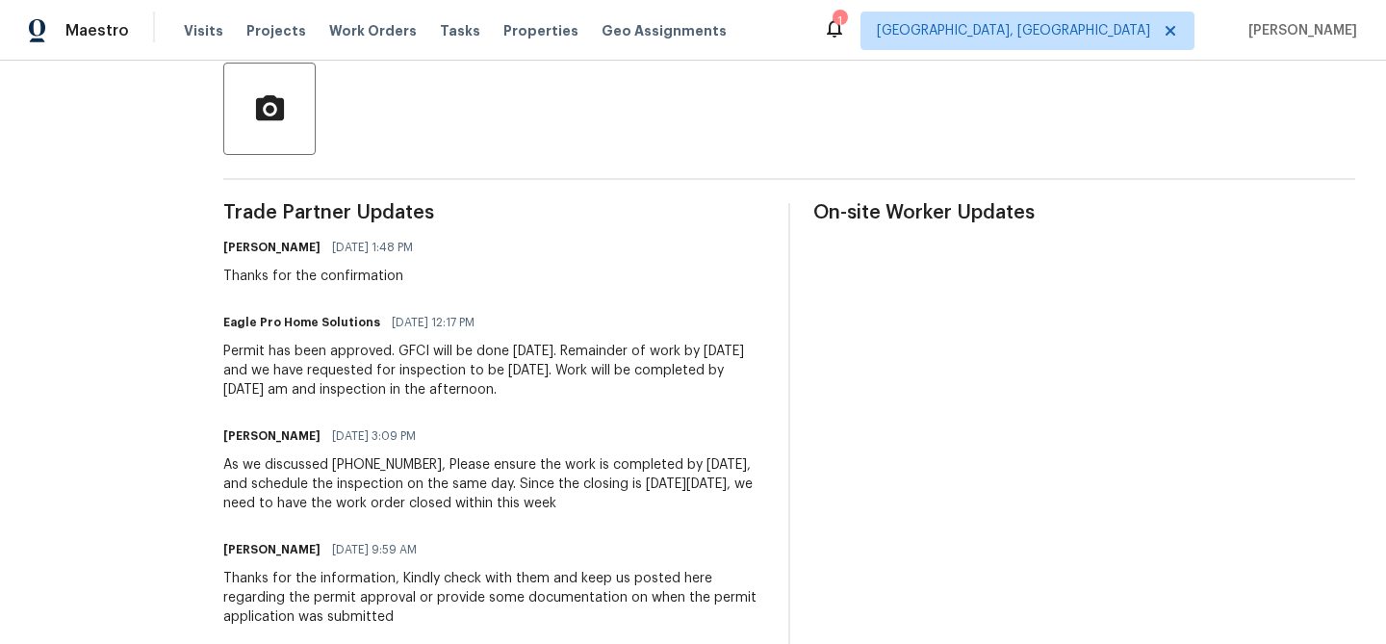
scroll to position [455, 0]
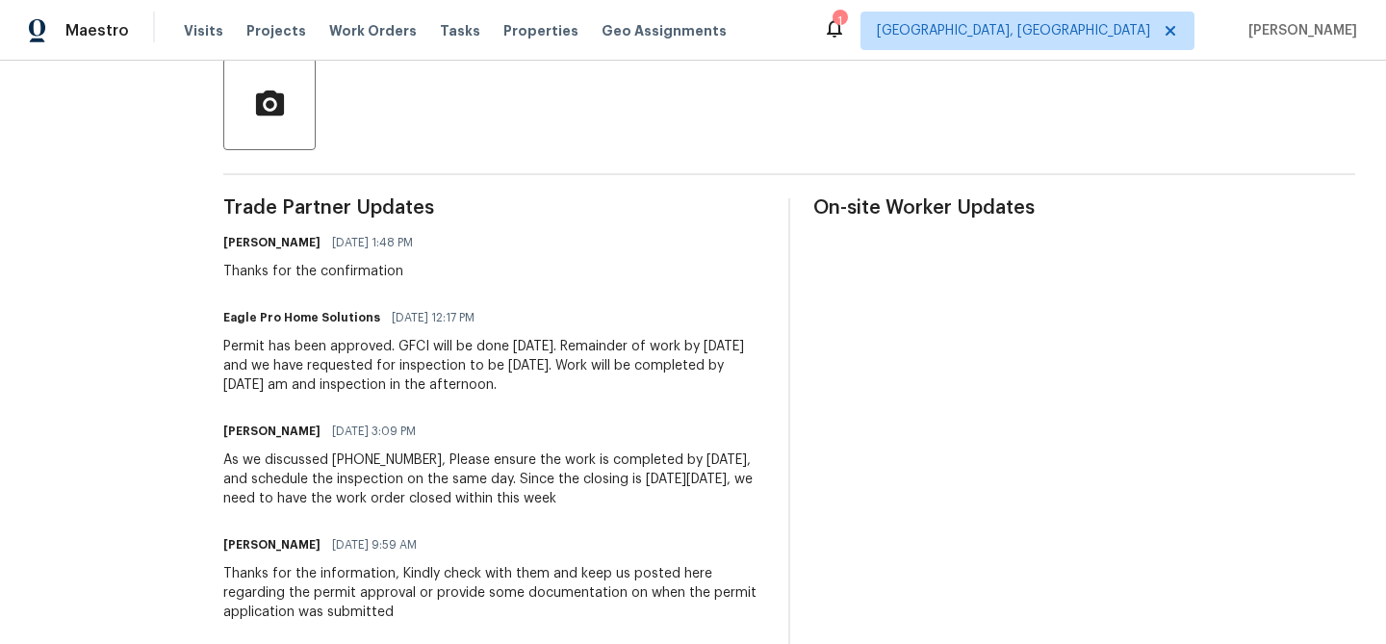
drag, startPoint x: 388, startPoint y: 368, endPoint x: 657, endPoint y: 389, distance: 270.3
click at [657, 390] on div "Permit has been approved. GFCI will be done [DATE]. Remainder of work by [DATE]…" at bounding box center [494, 366] width 542 height 58
copy div "have requested for inspection to be [DATE]. Work will be completed by [DATE] am…"
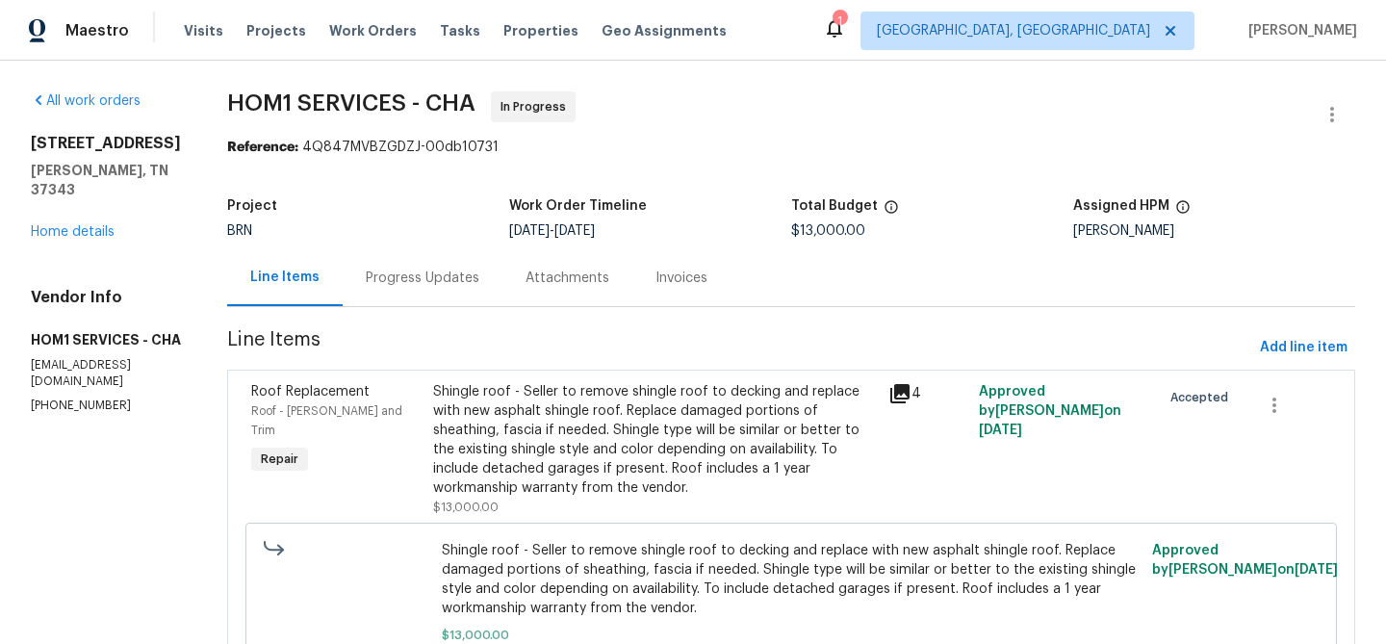
click at [366, 270] on div "Progress Updates" at bounding box center [423, 277] width 114 height 19
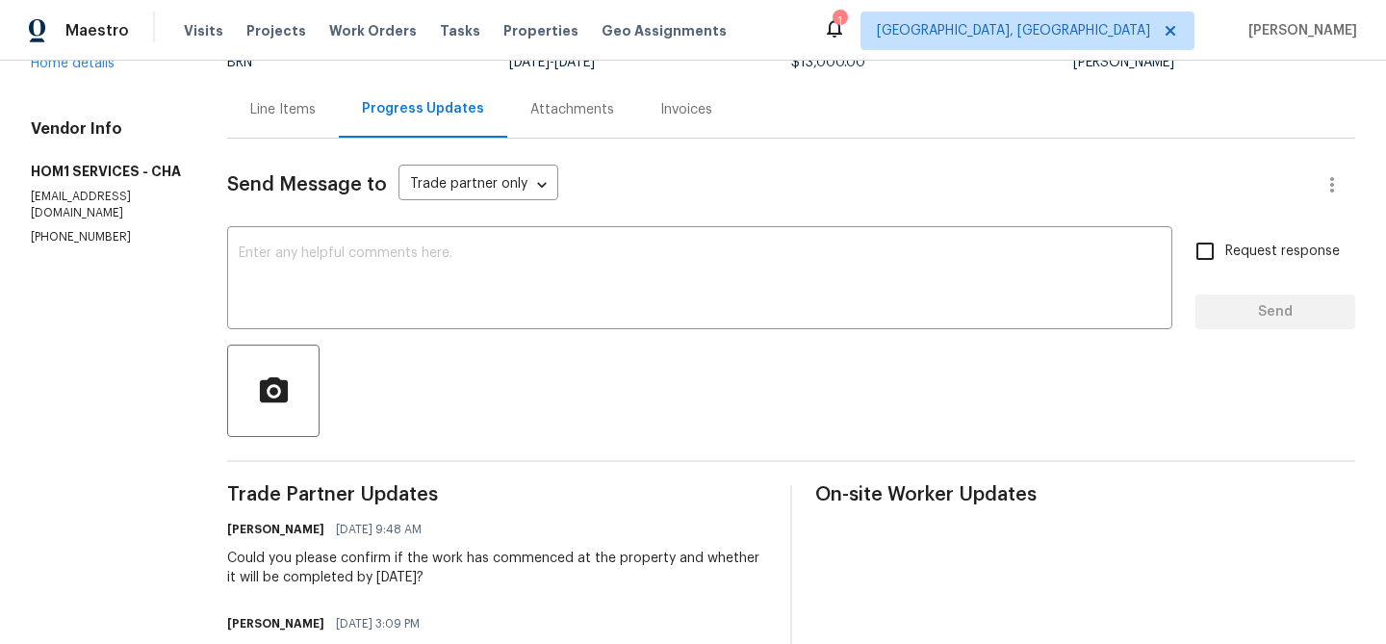
scroll to position [253, 0]
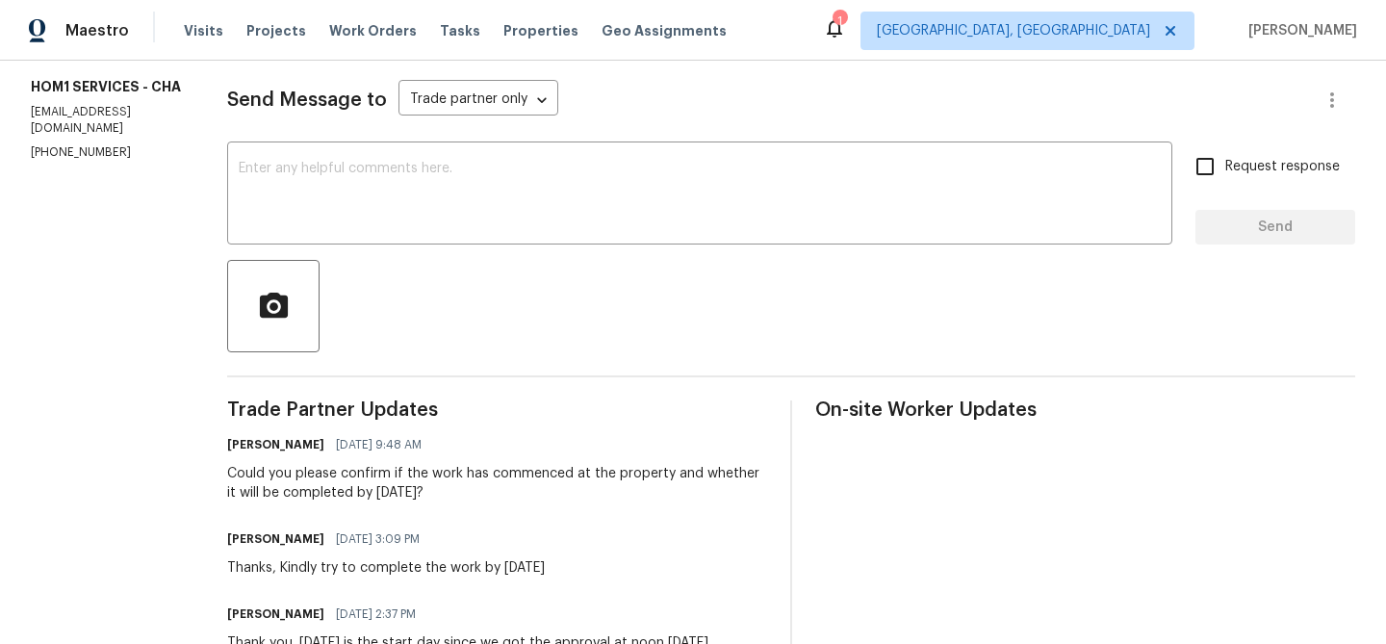
click at [77, 140] on div "Vendor Info HOM1 SERVICES - CHA [EMAIL_ADDRESS][DOMAIN_NAME] [PHONE_NUMBER]" at bounding box center [106, 98] width 150 height 126
copy p "[PHONE_NUMBER]"
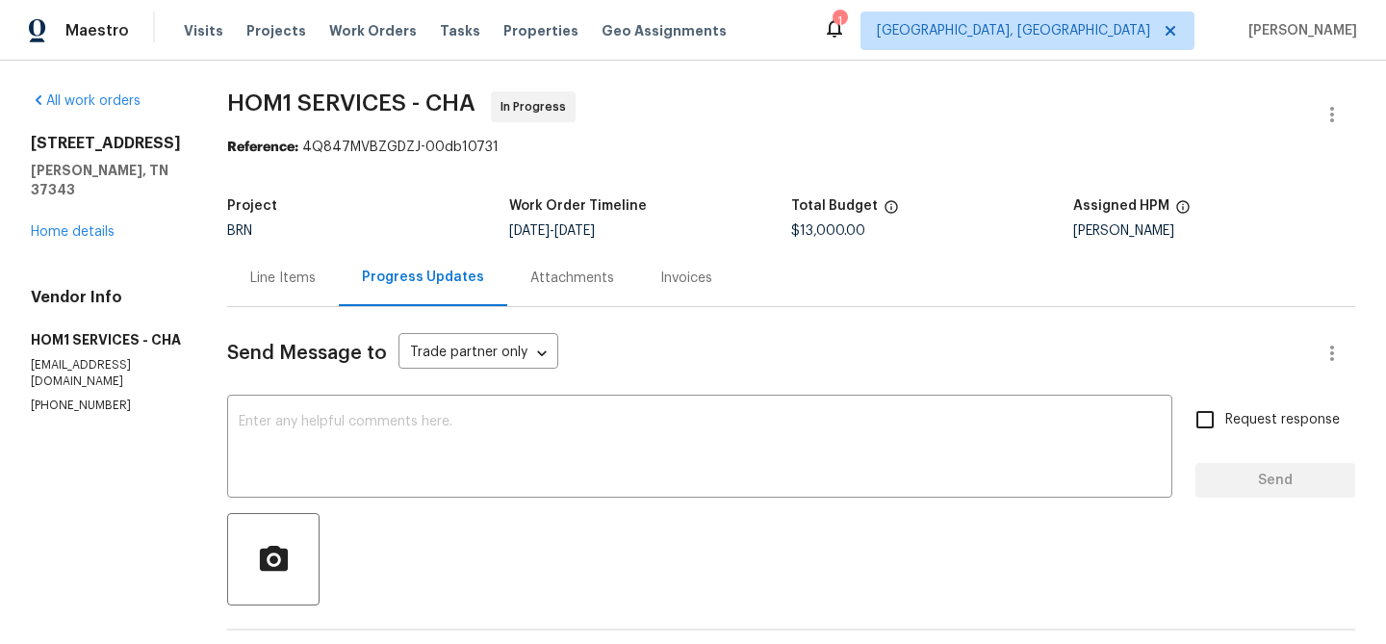
click at [290, 267] on div "Line Items" at bounding box center [283, 277] width 112 height 57
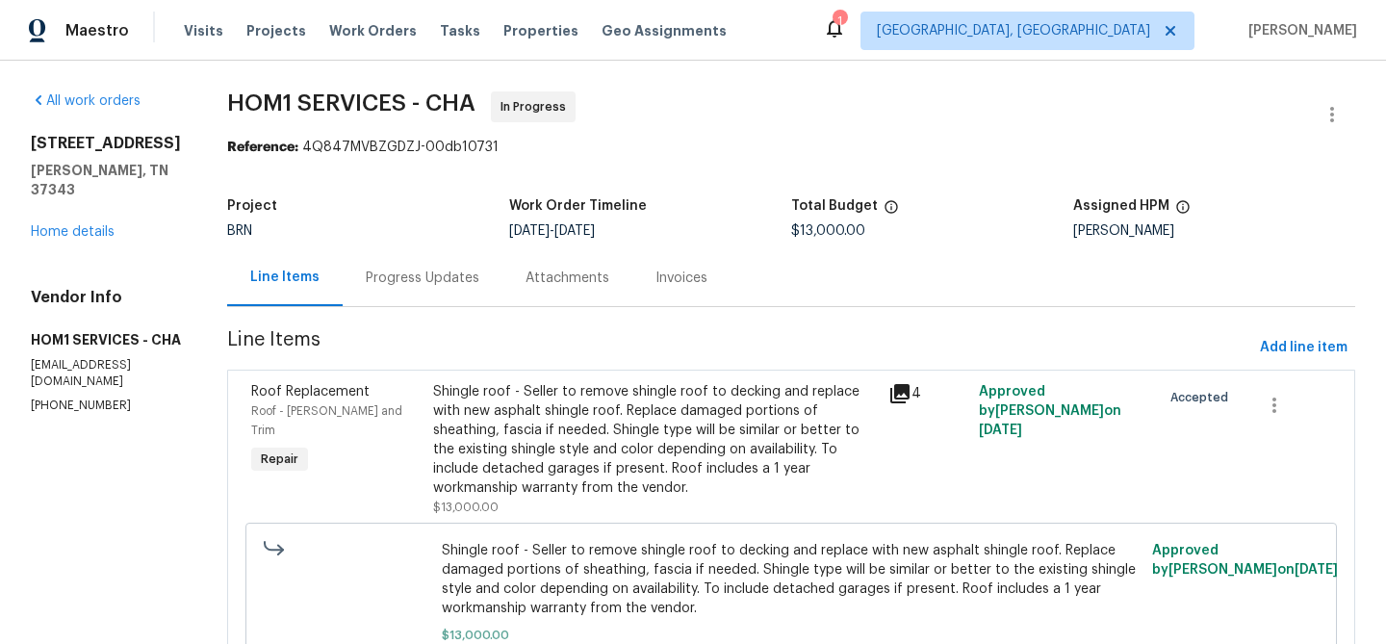
click at [576, 470] on div "Shingle roof - Seller to remove shingle roof to decking and replace with new as…" at bounding box center [655, 439] width 444 height 115
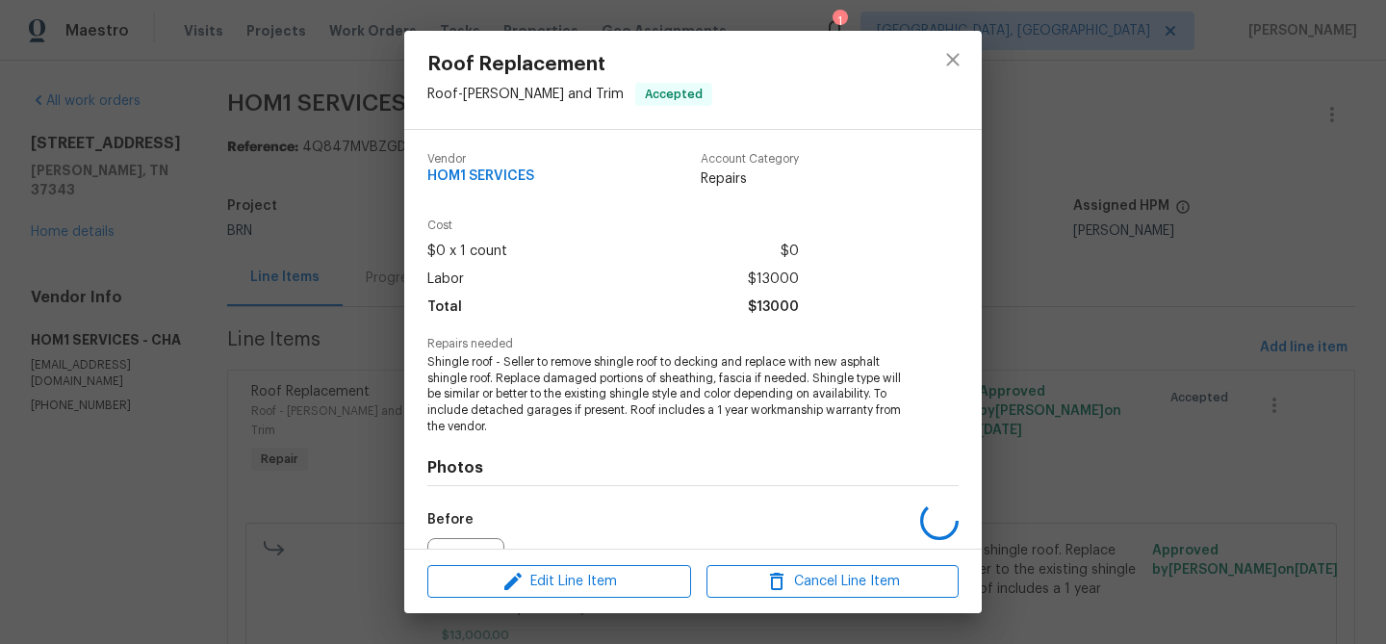
scroll to position [211, 0]
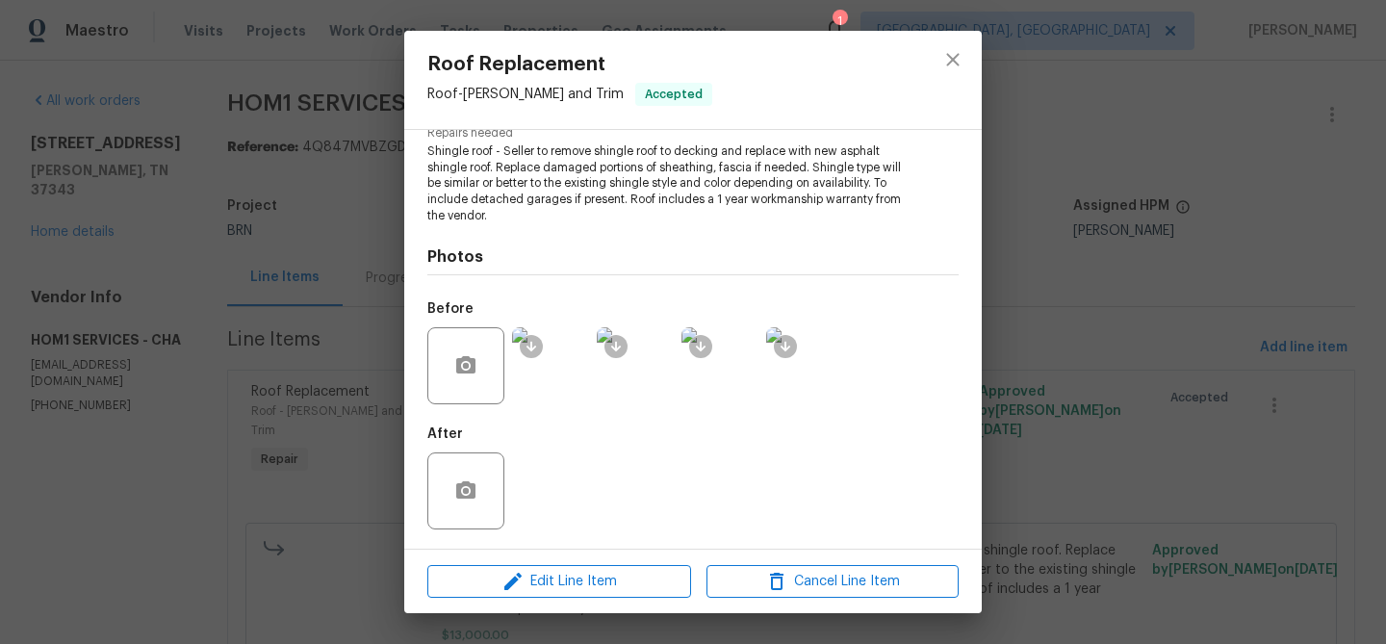
click at [544, 377] on img at bounding box center [550, 365] width 77 height 77
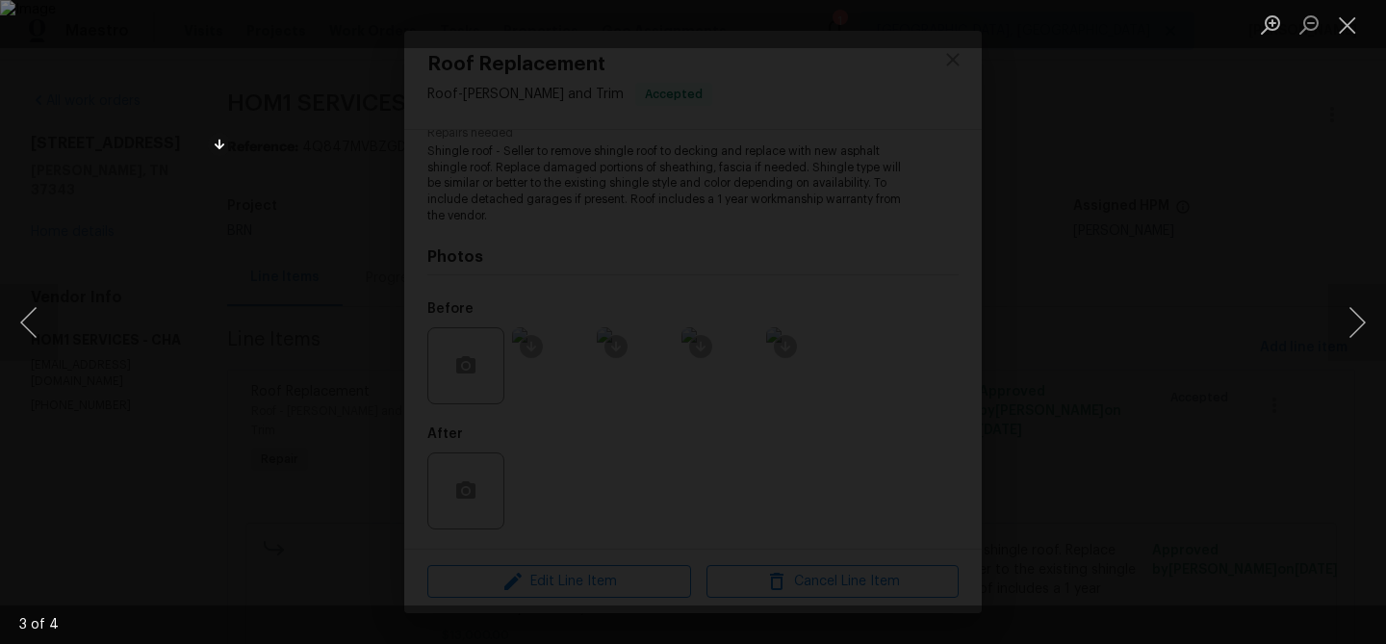
click at [88, 459] on div "Lightbox" at bounding box center [693, 322] width 1386 height 644
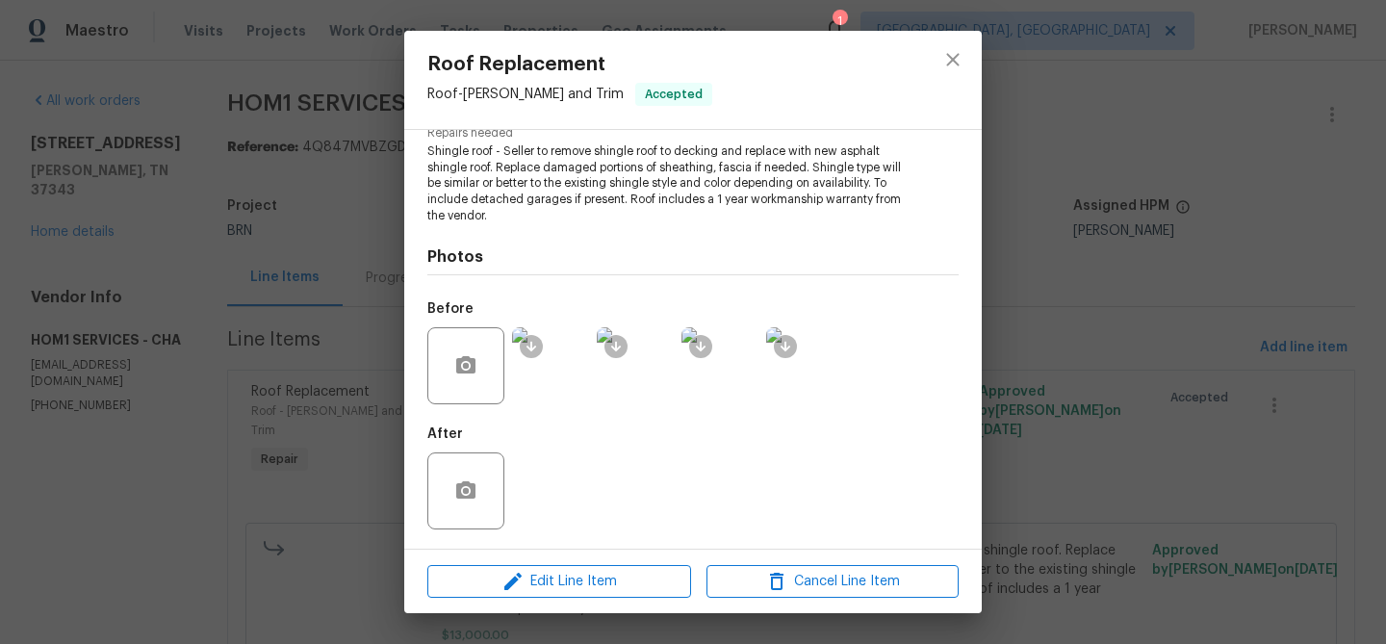
click at [196, 423] on div "Roof Replacement Roof - [PERSON_NAME] and Trim Accepted Vendor HOM1 SERVICES Ac…" at bounding box center [693, 322] width 1386 height 644
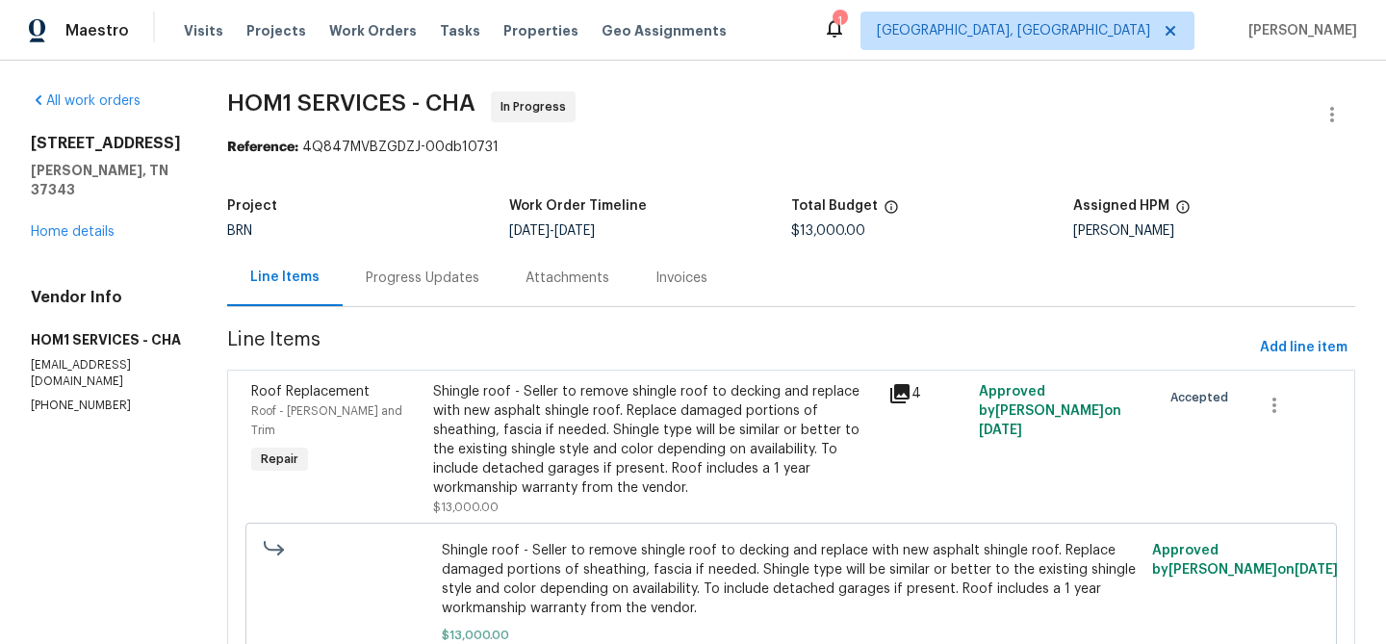
click at [394, 265] on div "Progress Updates" at bounding box center [423, 277] width 160 height 57
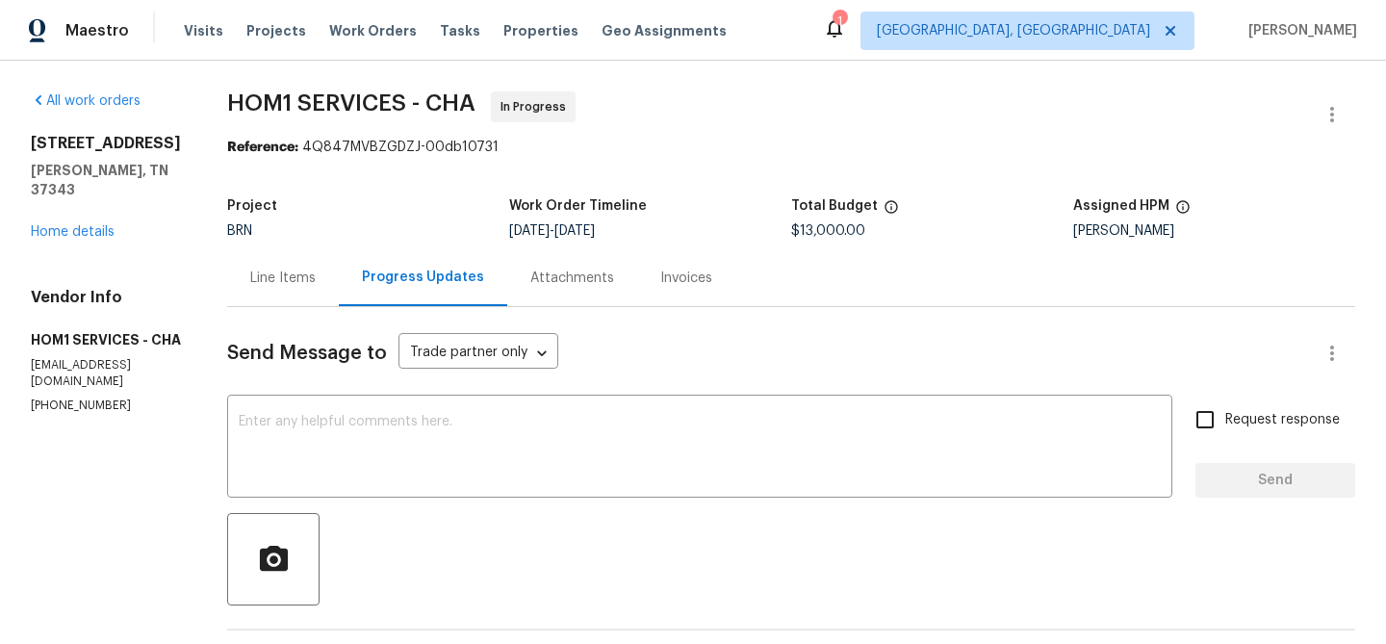
scroll to position [144, 0]
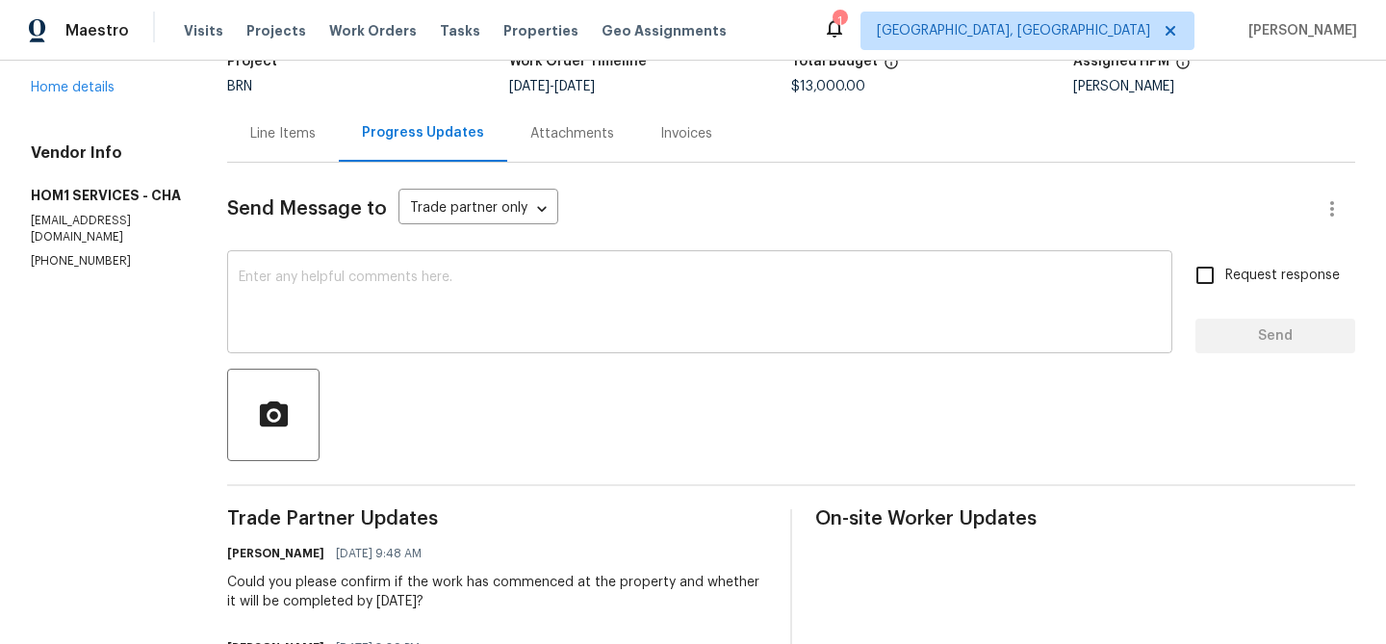
click at [301, 325] on textarea at bounding box center [700, 303] width 922 height 67
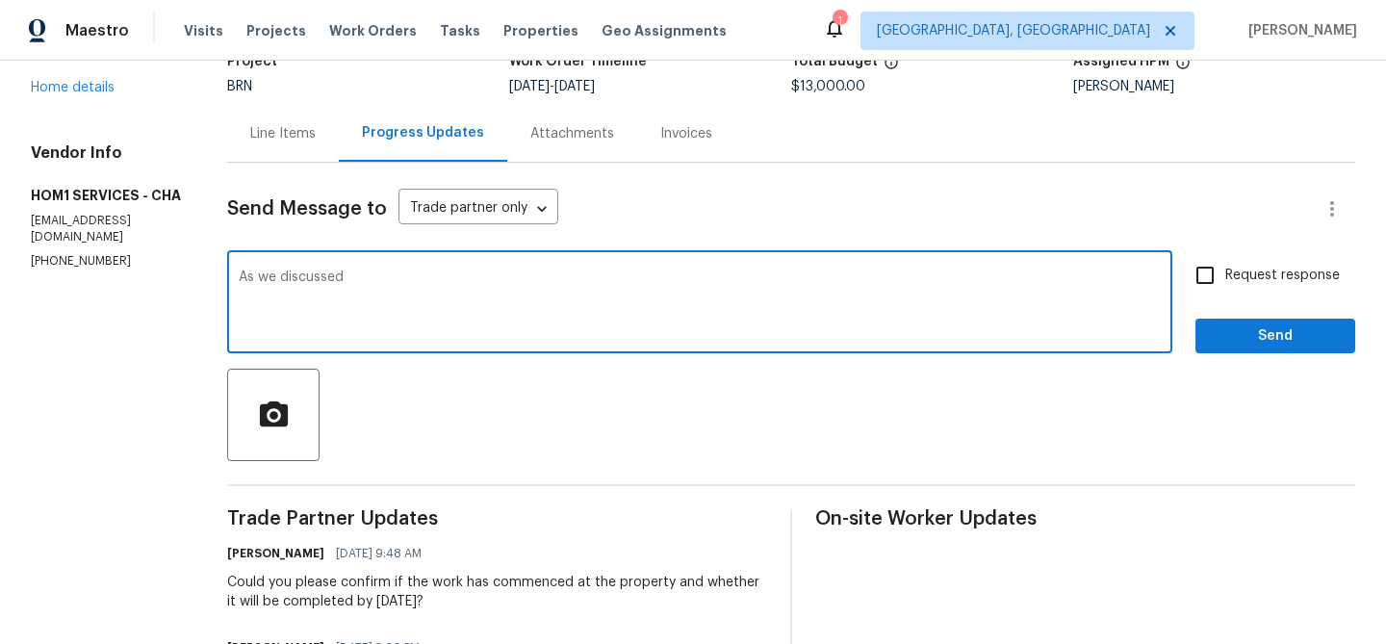
click at [47, 265] on p "[PHONE_NUMBER]" at bounding box center [106, 261] width 150 height 16
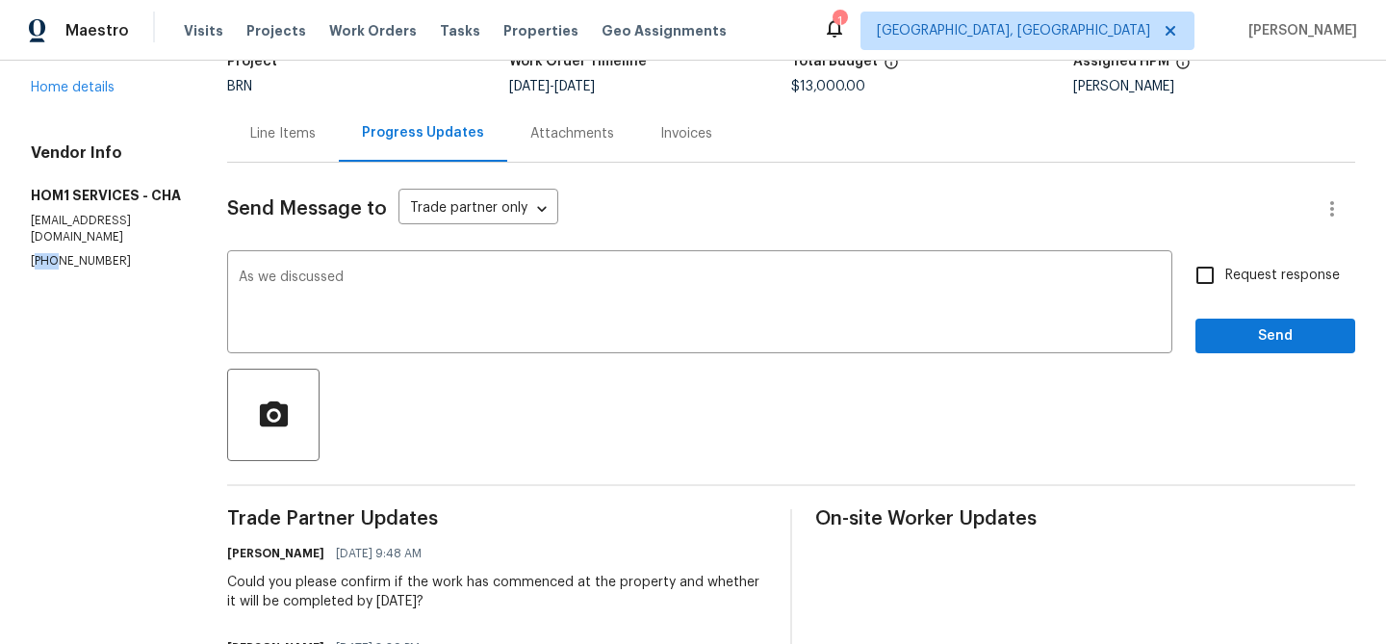
click at [47, 265] on p "[PHONE_NUMBER]" at bounding box center [106, 261] width 150 height 16
copy p "[PHONE_NUMBER]"
click at [404, 277] on textarea "As we discussed" at bounding box center [700, 303] width 922 height 67
paste textarea "[PHONE_NUMBER]"
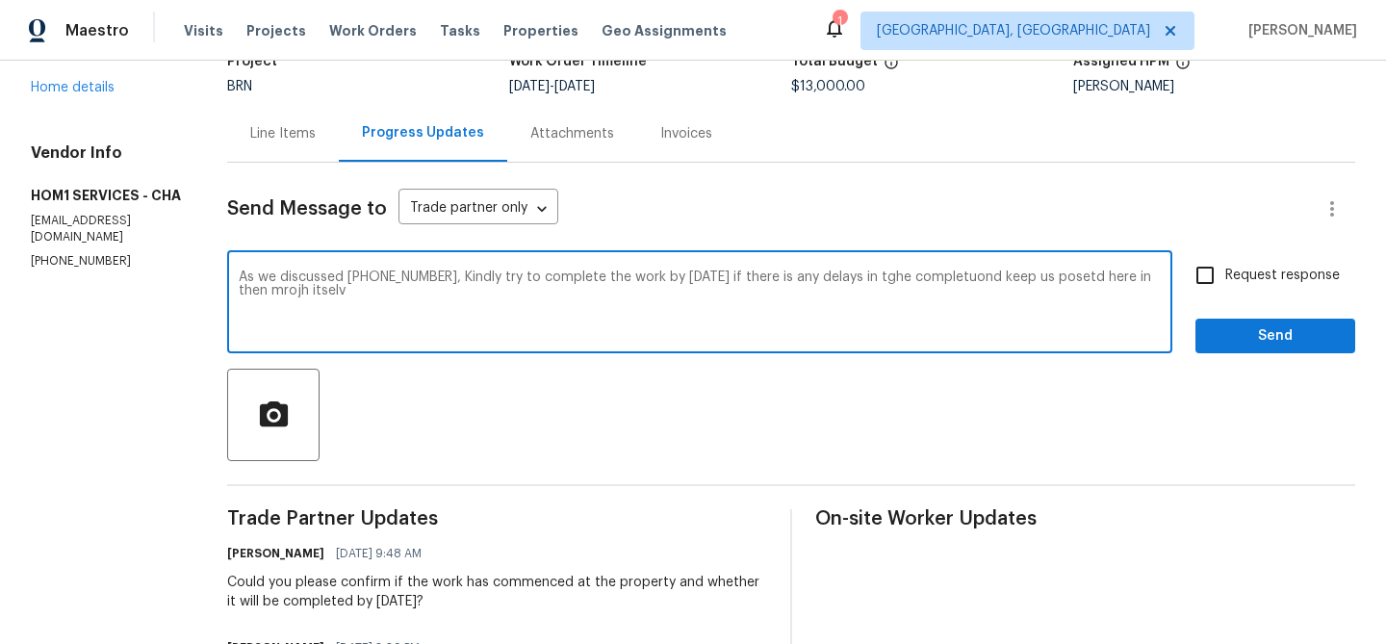
drag, startPoint x: 432, startPoint y: 282, endPoint x: 594, endPoint y: 312, distance: 164.4
click at [593, 307] on textarea "As we discussed [PHONE_NUMBER], Kindly try to complete the work by [DATE] if th…" at bounding box center [700, 303] width 922 height 67
paste textarea
paste textarea "Kindly ensure the work is completed by [DATE]. In case of any delays, please ke…"
drag, startPoint x: 436, startPoint y: 276, endPoint x: 517, endPoint y: 302, distance: 84.9
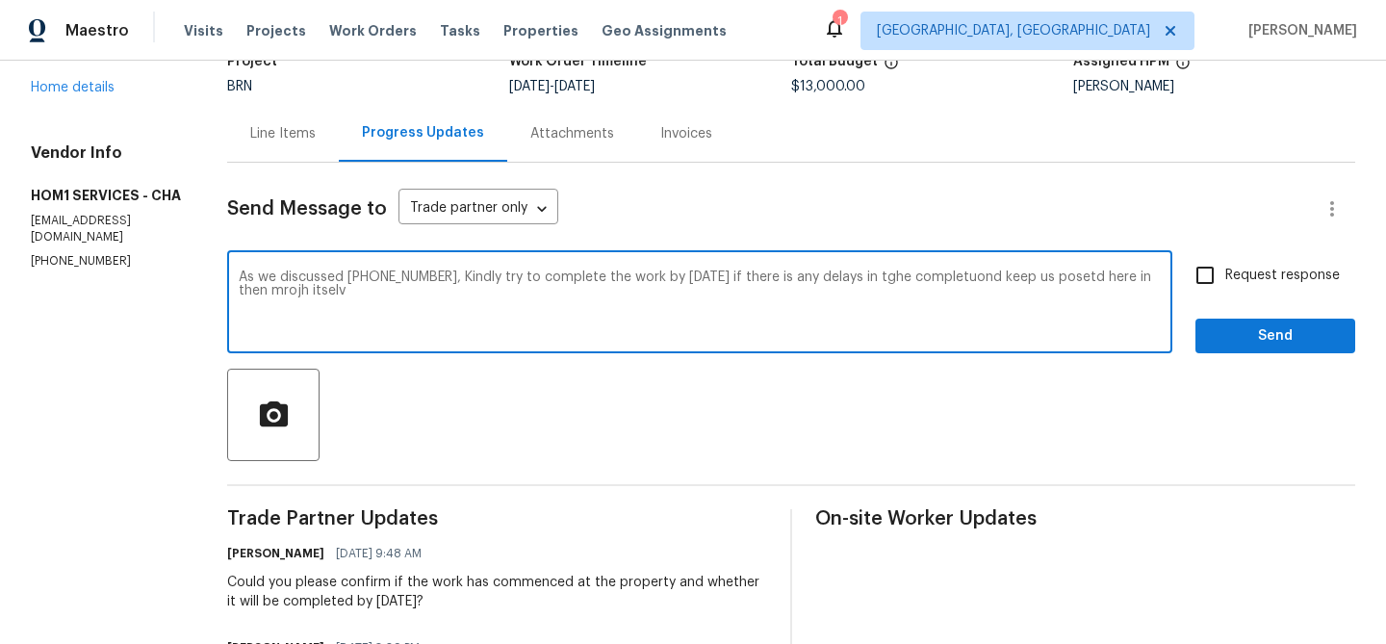
click at [517, 302] on textarea "As we discussed (859) 913-3215, Kindly try to complete the work by Tomorrow 09/…" at bounding box center [700, 303] width 922 height 67
paste textarea "Kindly ensure the work is completed by tomorrow, 09/05. In case of any delays, …"
click at [244, 294] on textarea "As we discussed (859) 913-3215, Kindly ensure the work is completed by tomorrow…" at bounding box center [700, 303] width 922 height 67
type textarea "As we discussed (859) 913-3215, Kindly ensure the work is completed by tomorrow…"
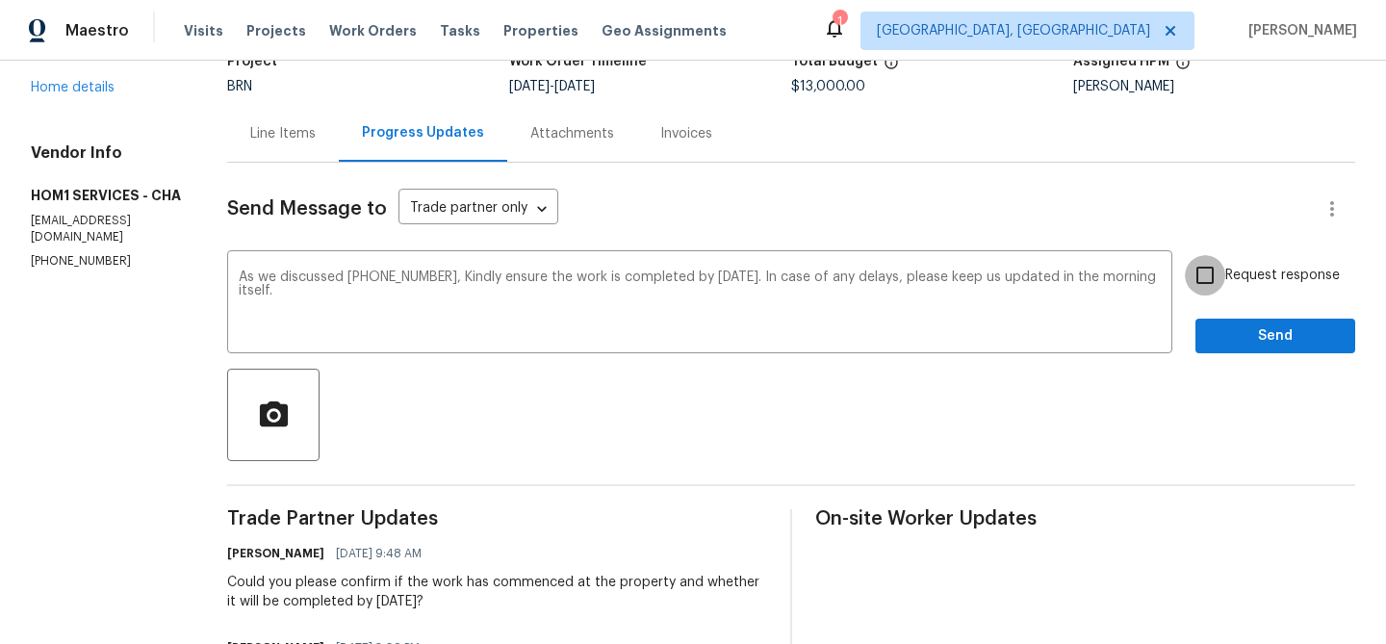
click at [1213, 275] on input "Request response" at bounding box center [1205, 275] width 40 height 40
checkbox input "true"
click at [1230, 345] on span "Send" at bounding box center [1275, 336] width 129 height 24
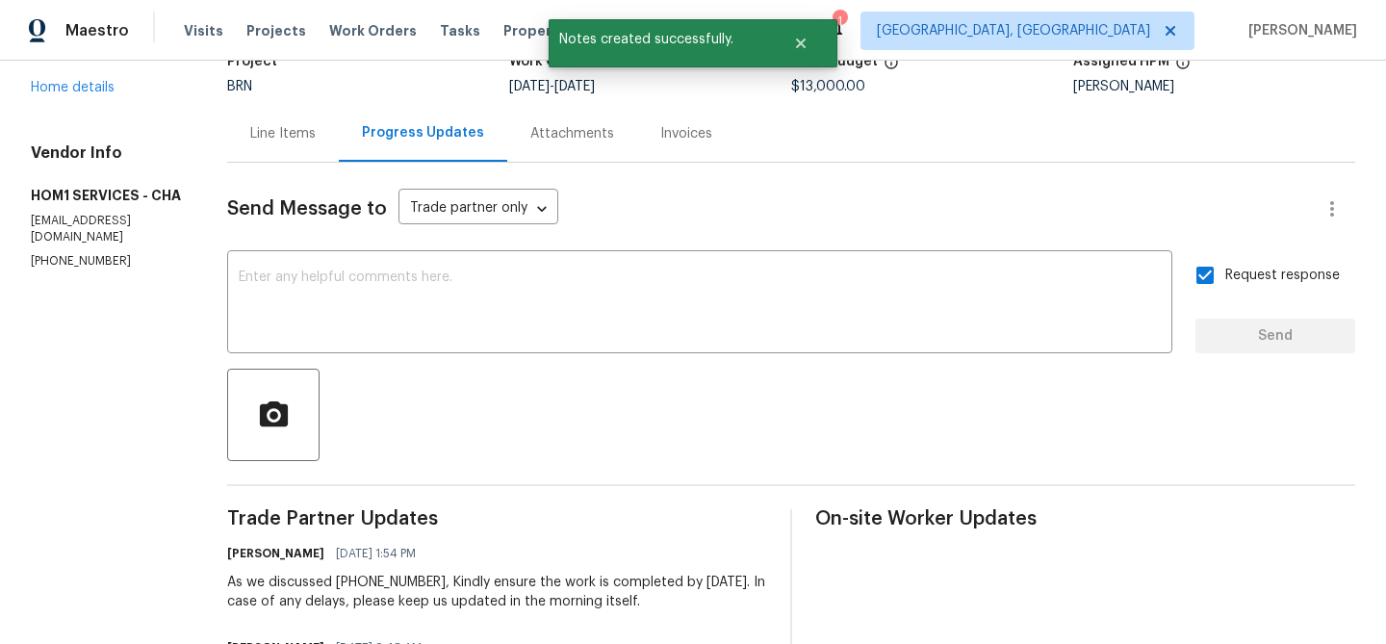
scroll to position [0, 0]
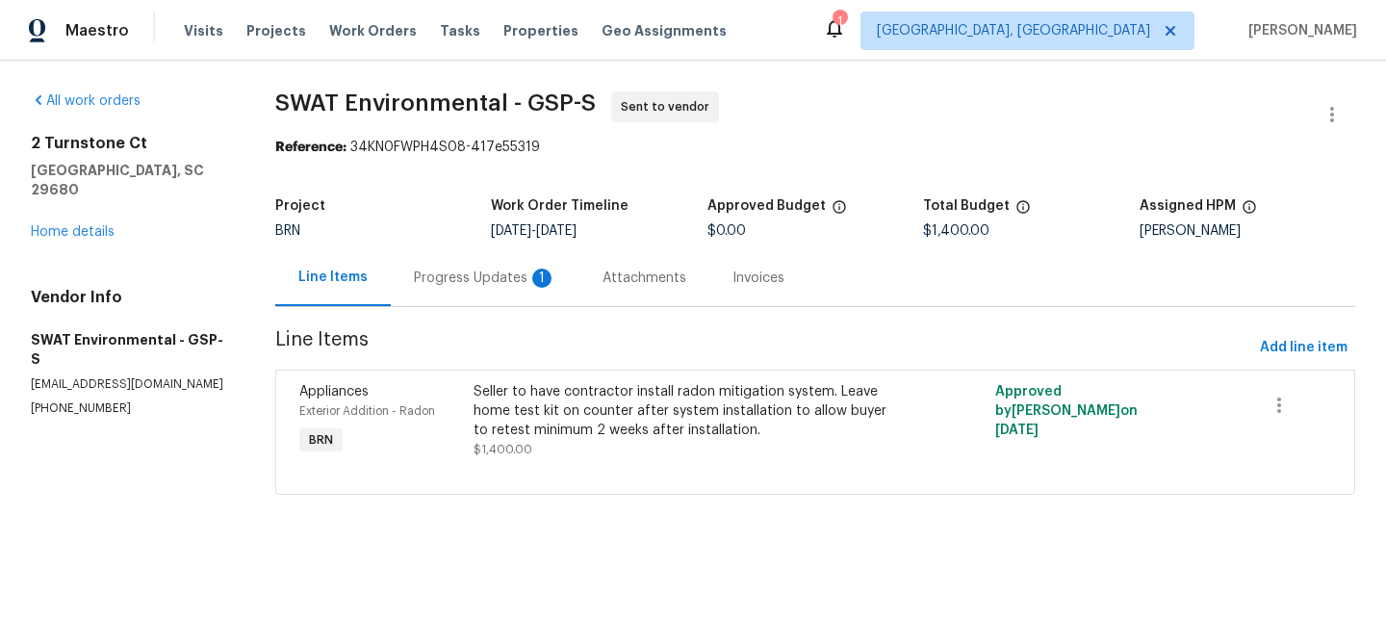
click at [474, 285] on div "Progress Updates 1" at bounding box center [485, 277] width 142 height 19
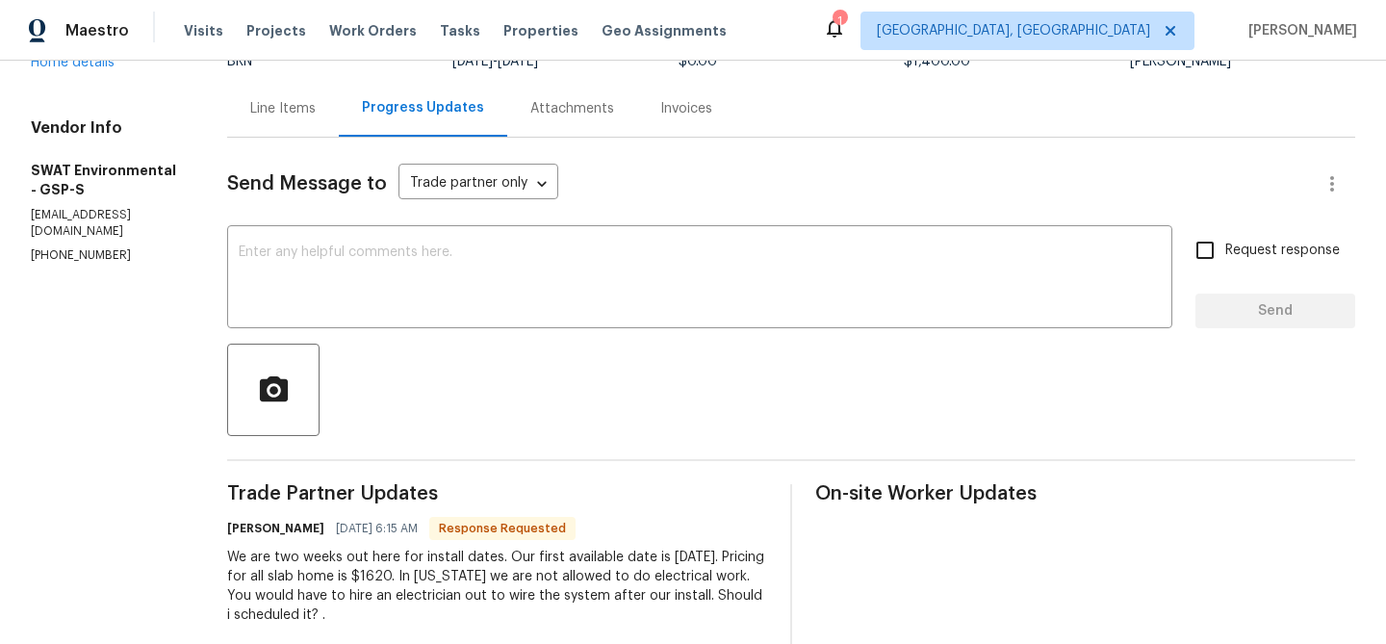
scroll to position [218, 0]
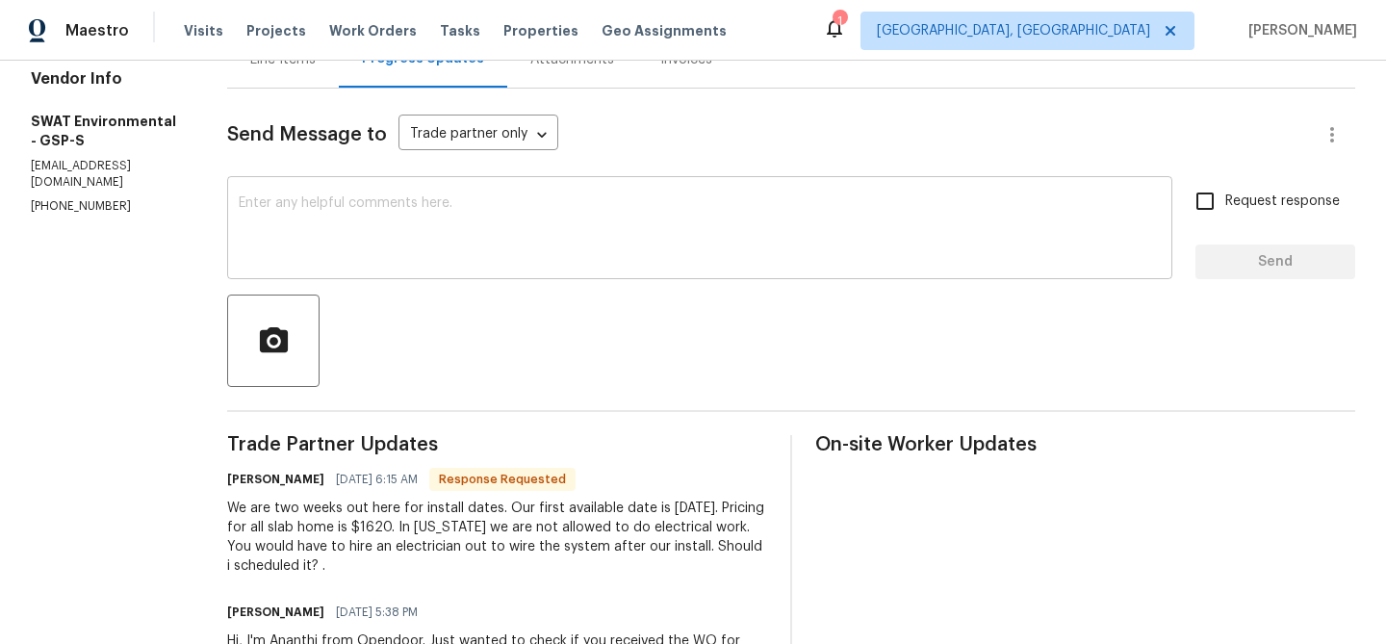
click at [396, 236] on textarea at bounding box center [700, 229] width 922 height 67
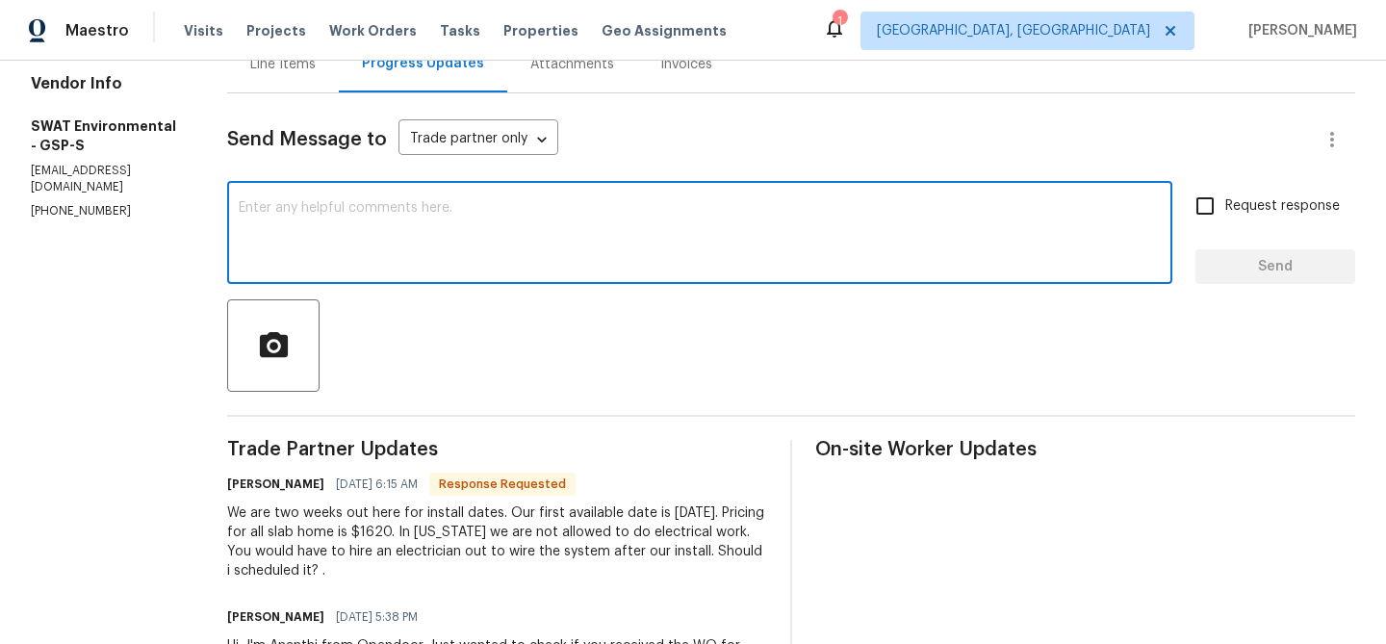
scroll to position [256, 0]
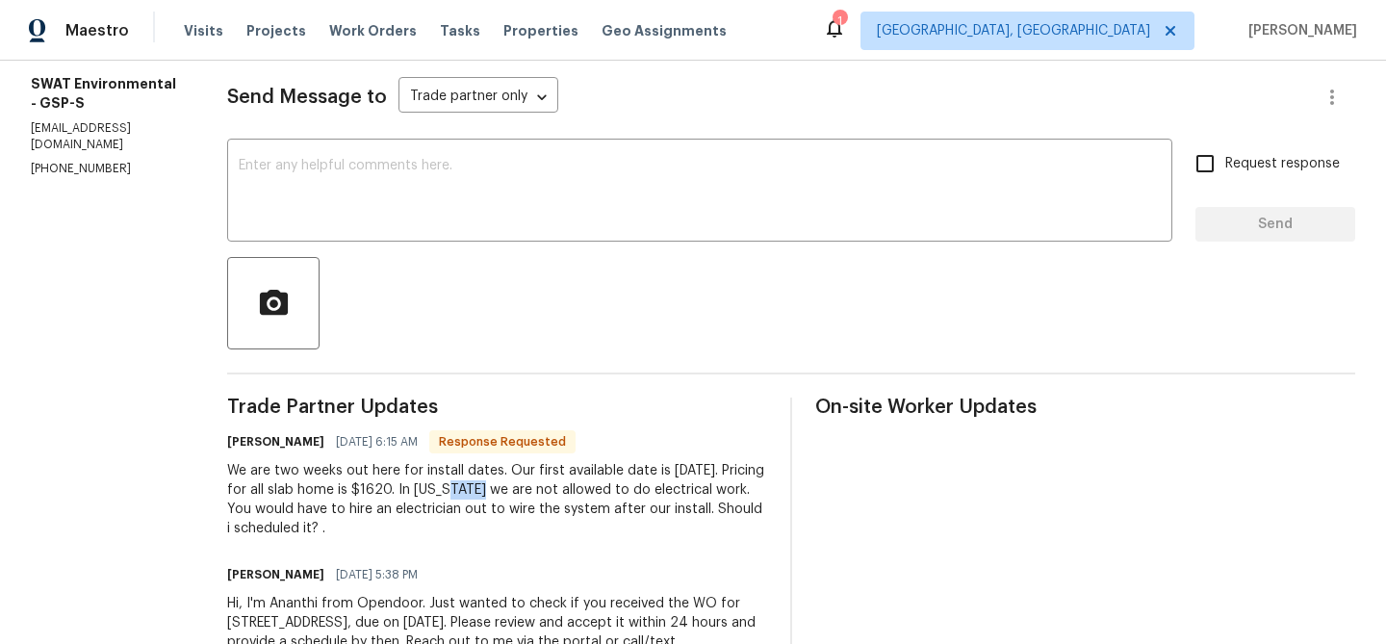
drag, startPoint x: 528, startPoint y: 490, endPoint x: 495, endPoint y: 485, distance: 34.0
click at [495, 489] on div "We are two weeks out here for install dates. Our first available date is [DATE]…" at bounding box center [497, 499] width 540 height 77
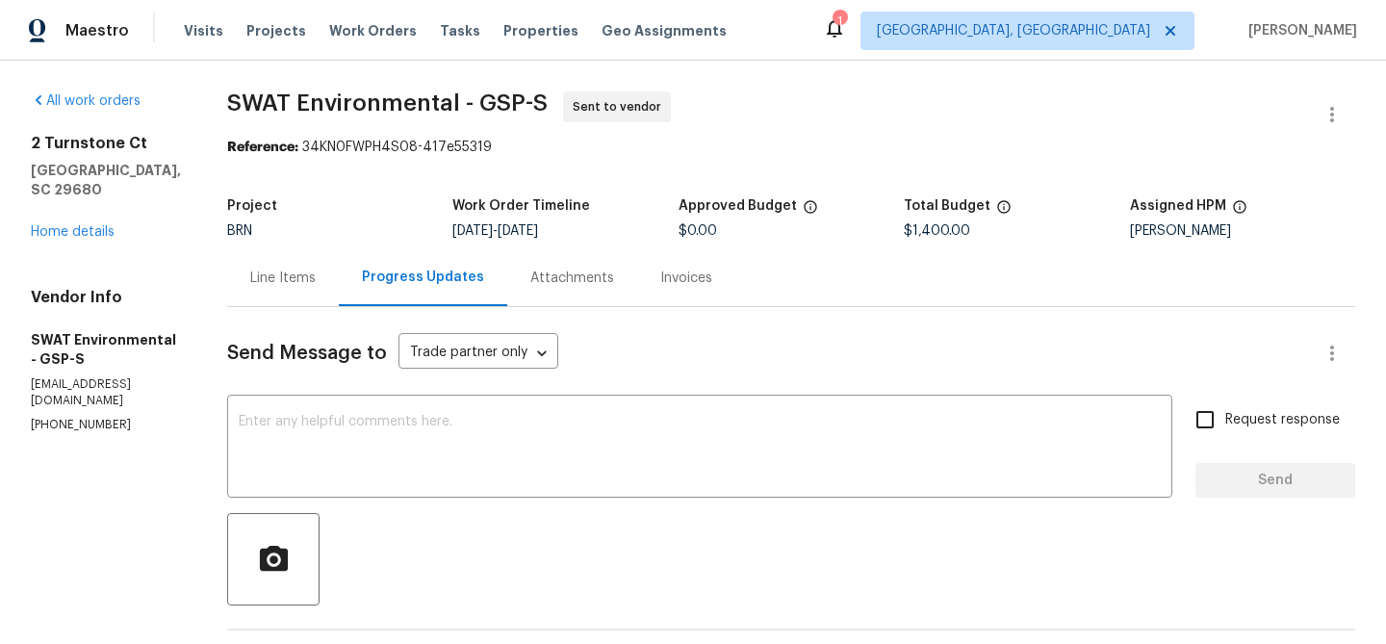
click at [281, 294] on div "Line Items" at bounding box center [283, 277] width 112 height 57
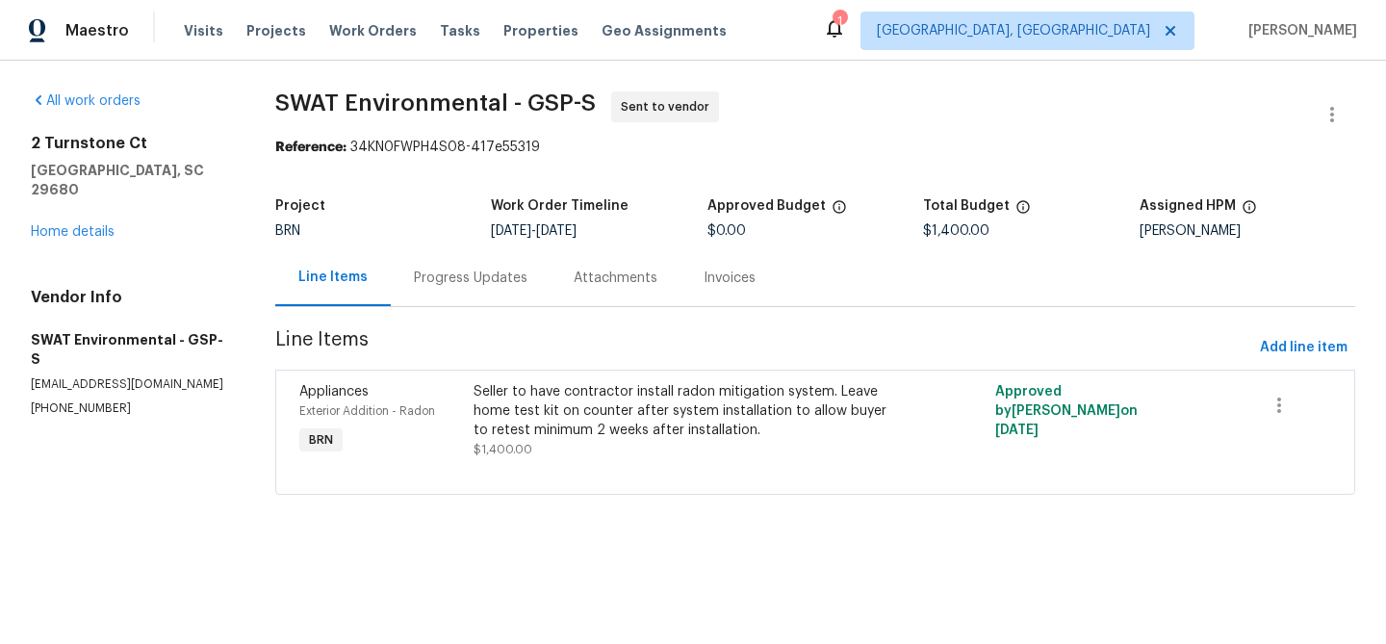
click at [452, 272] on div "Progress Updates" at bounding box center [471, 277] width 114 height 19
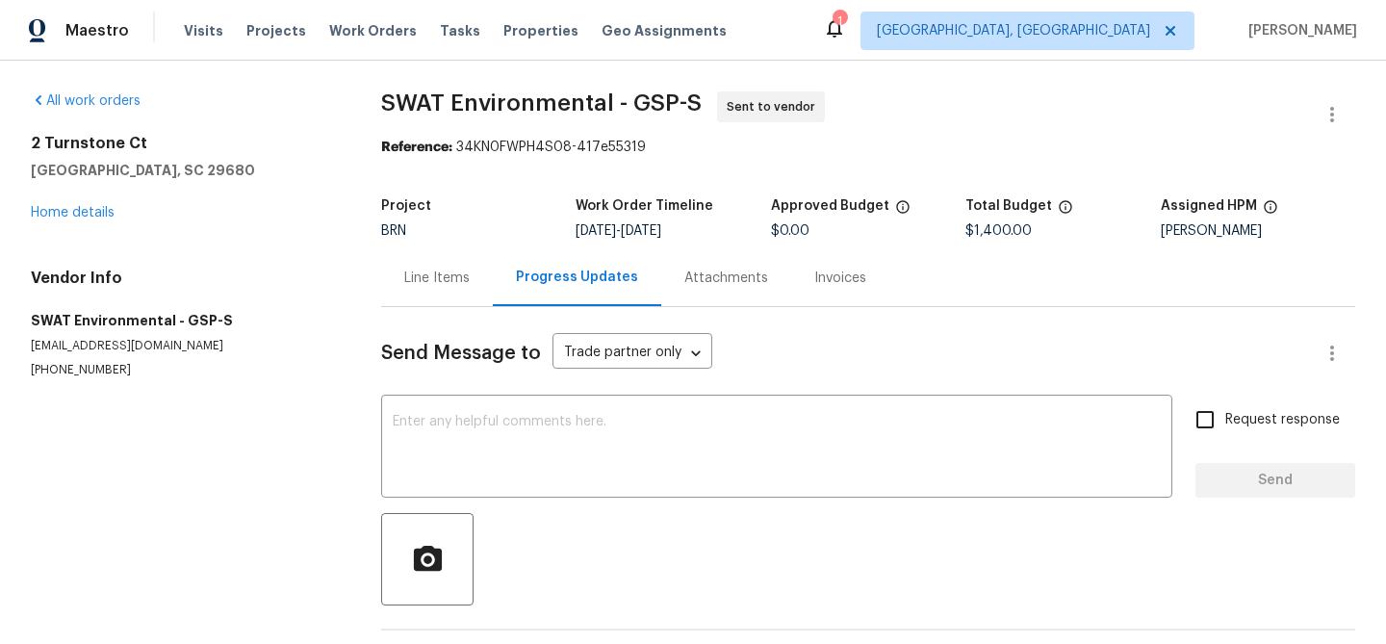
scroll to position [356, 0]
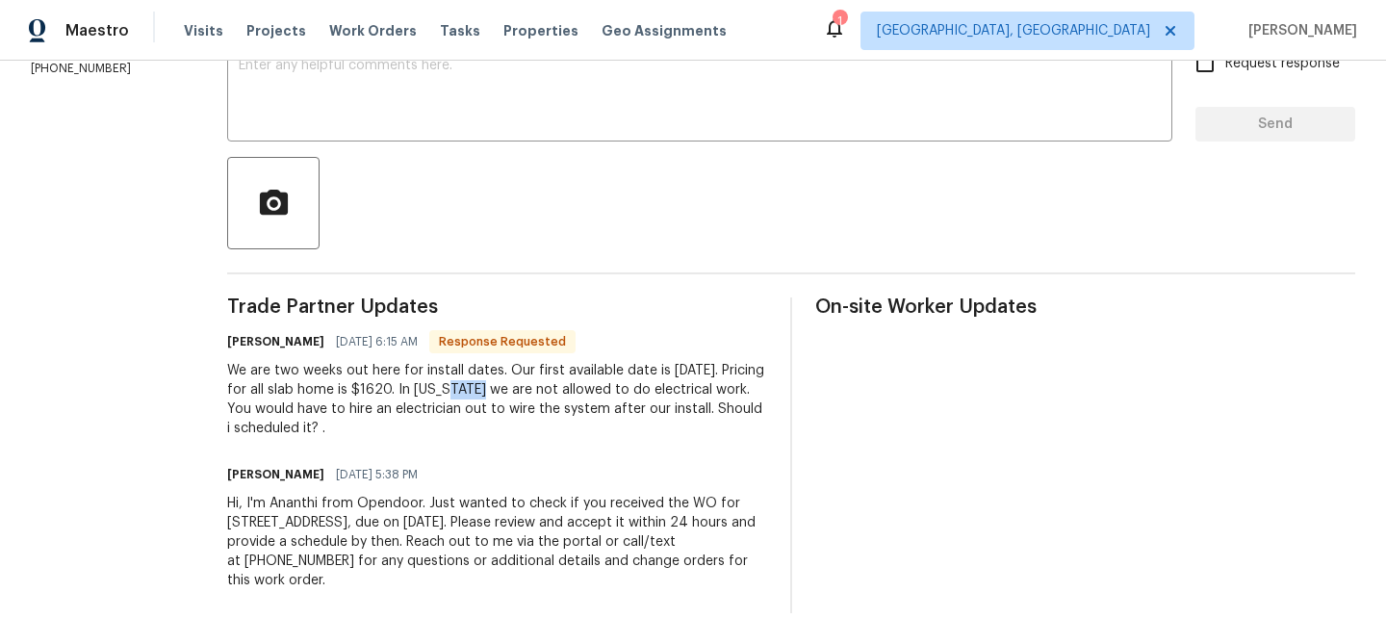
drag, startPoint x: 532, startPoint y: 393, endPoint x: 495, endPoint y: 391, distance: 37.6
click at [495, 391] on div "We are two weeks out here for install dates. Our first available date is [DATE]…" at bounding box center [497, 399] width 540 height 77
copy div "$1620"
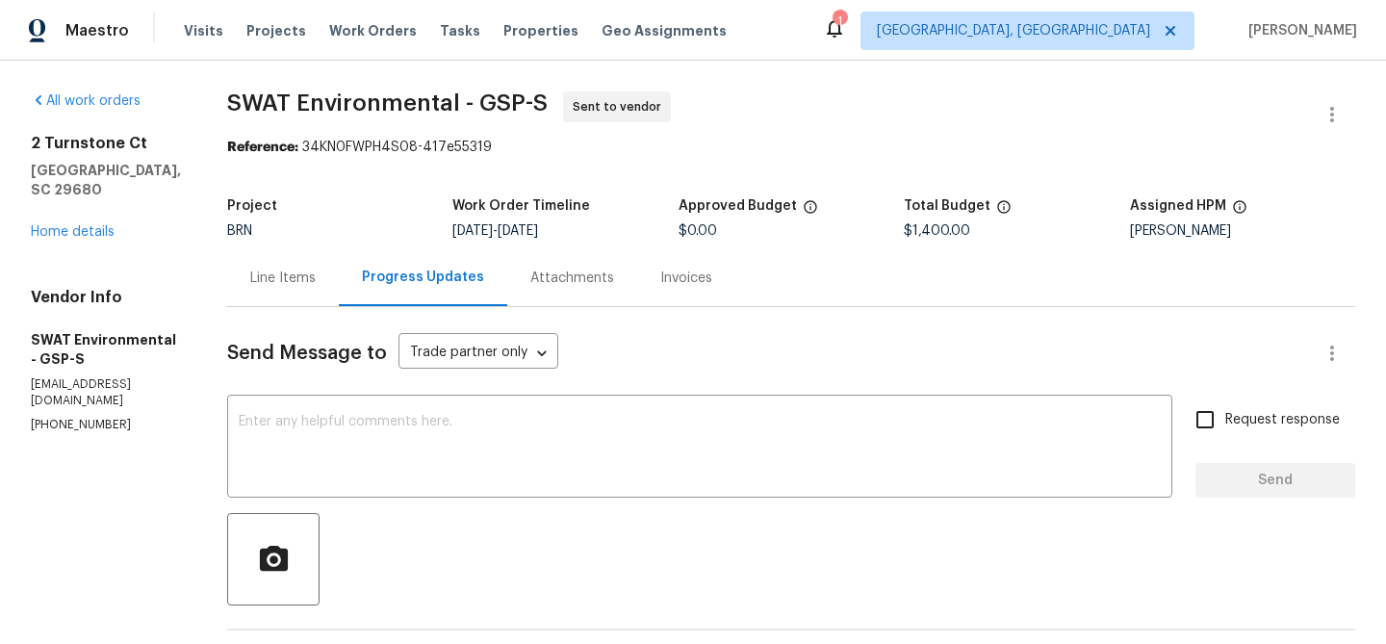
click at [254, 264] on div "Line Items" at bounding box center [283, 277] width 112 height 57
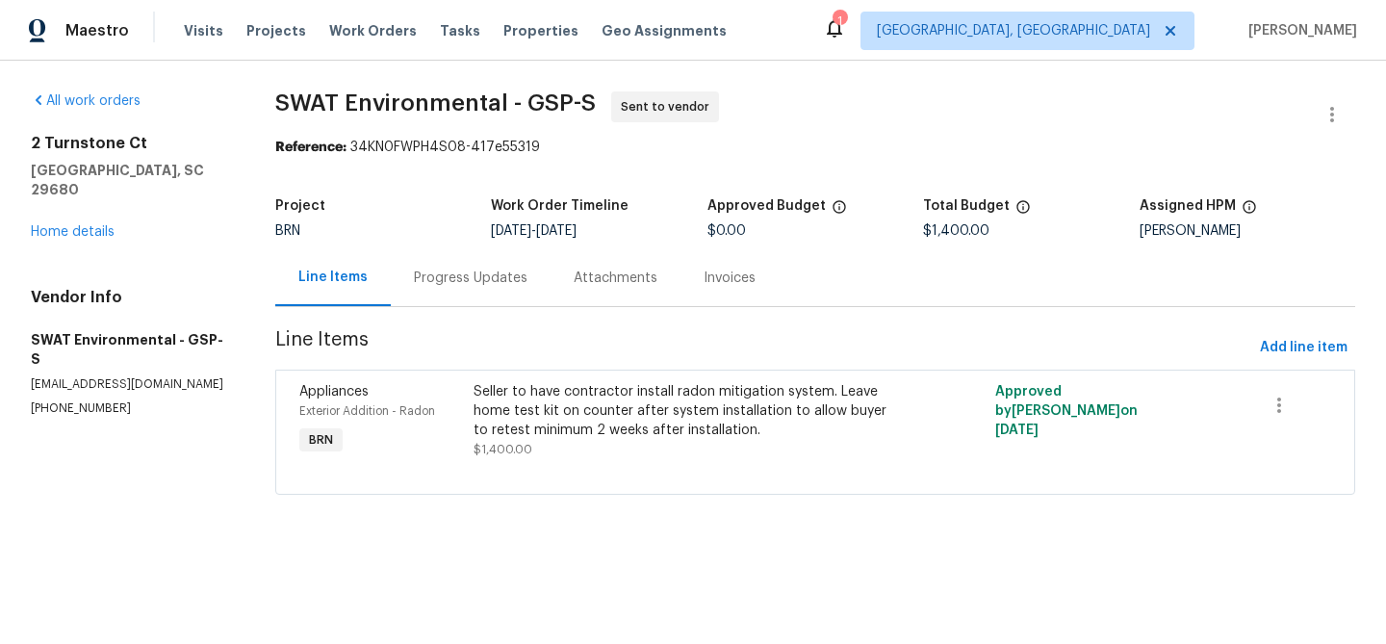
click at [550, 388] on div "Seller to have contractor install radon mitigation system. Leave home test kit …" at bounding box center [684, 411] width 423 height 58
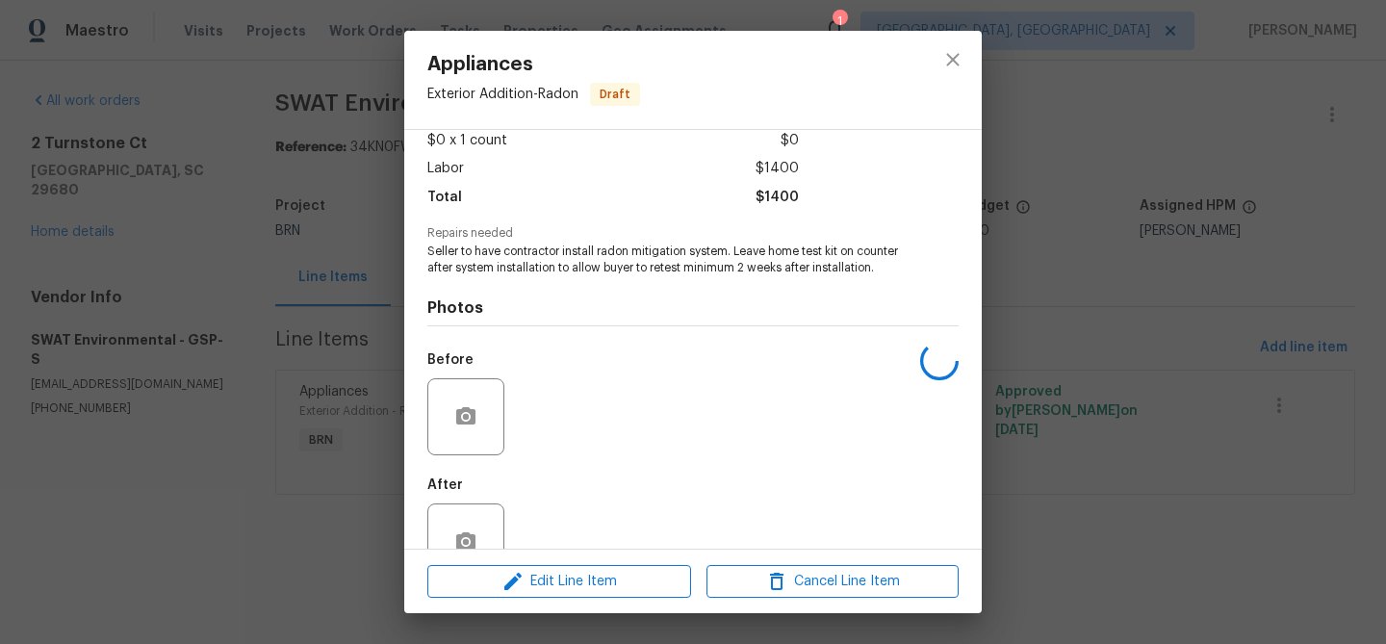
scroll to position [131, 0]
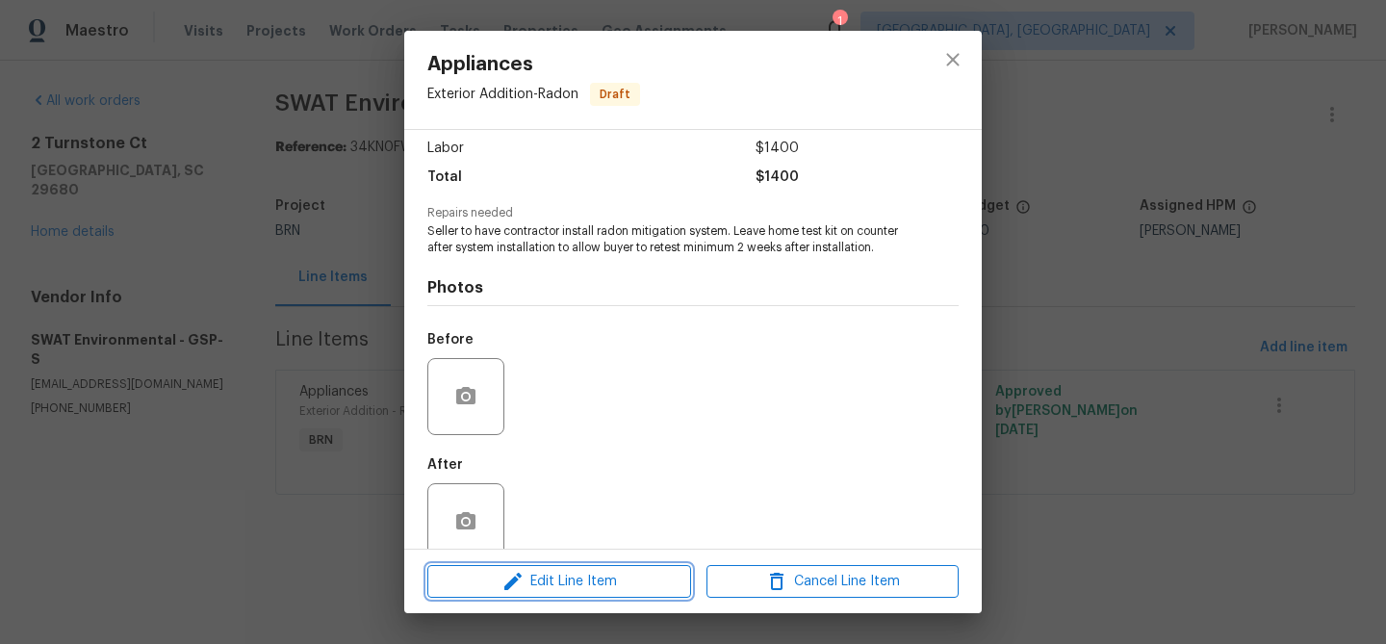
click at [541, 571] on span "Edit Line Item" at bounding box center [559, 582] width 252 height 24
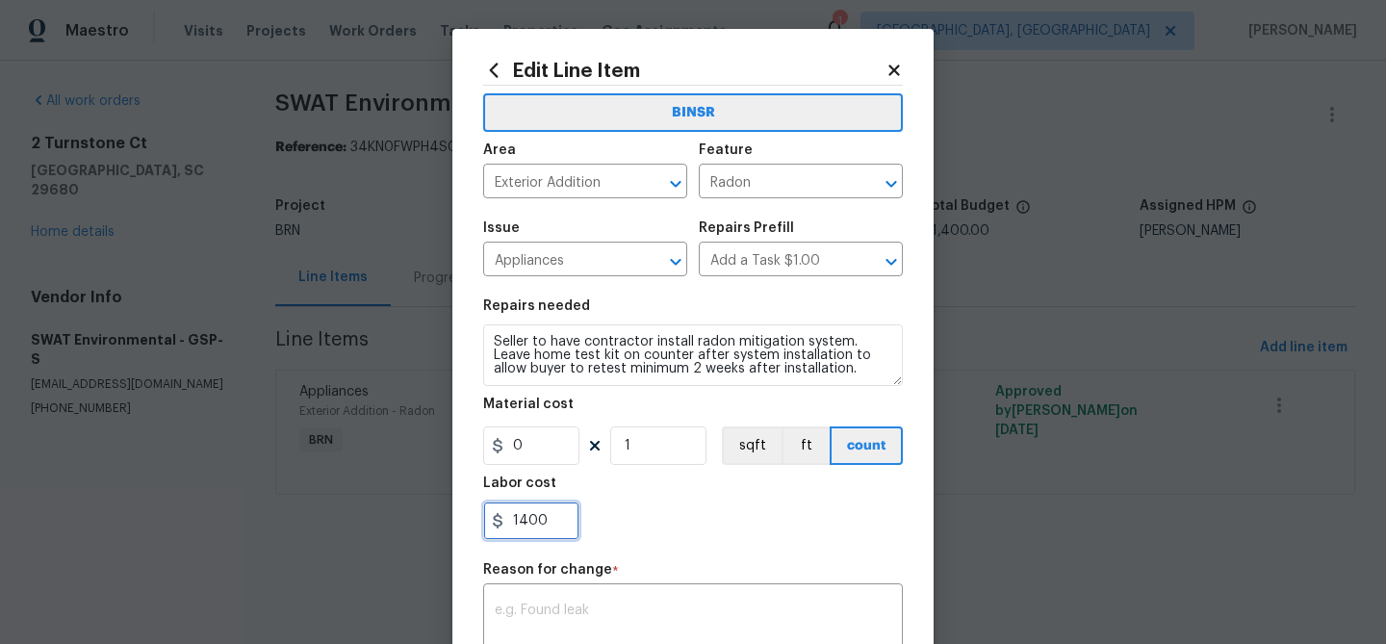
click at [569, 515] on input "1400" at bounding box center [531, 520] width 96 height 38
type input "1"
paste input "1620"
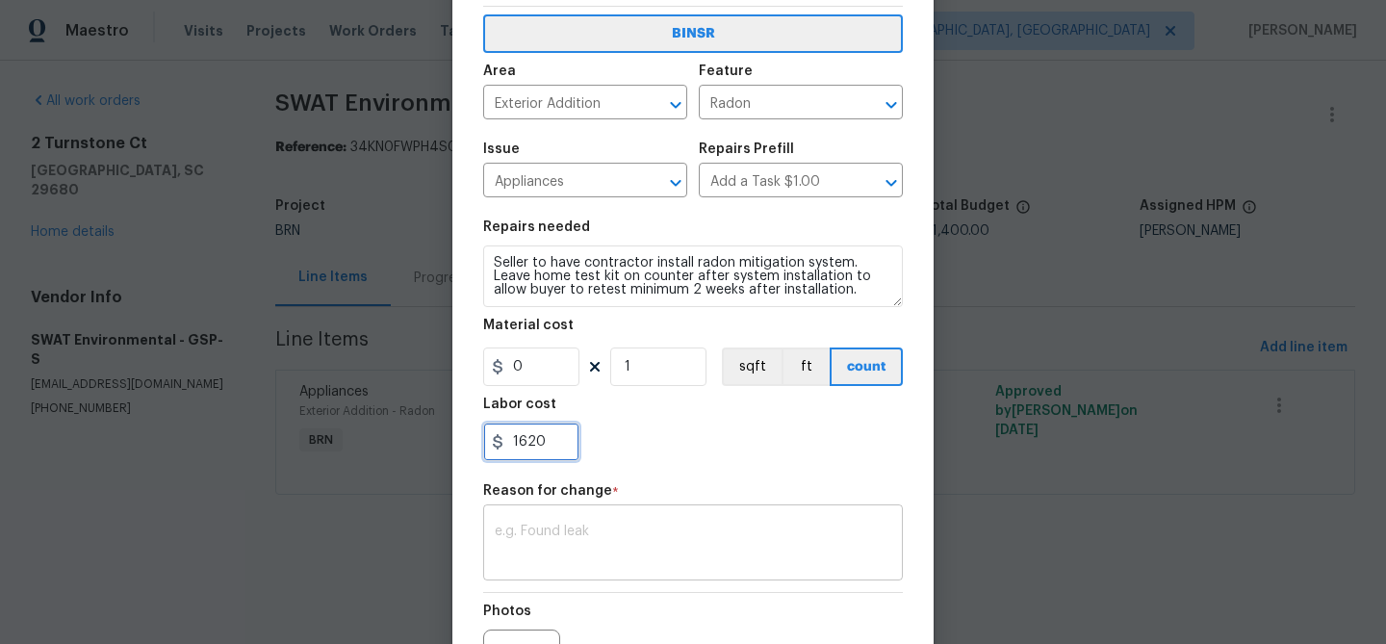
scroll to position [111, 0]
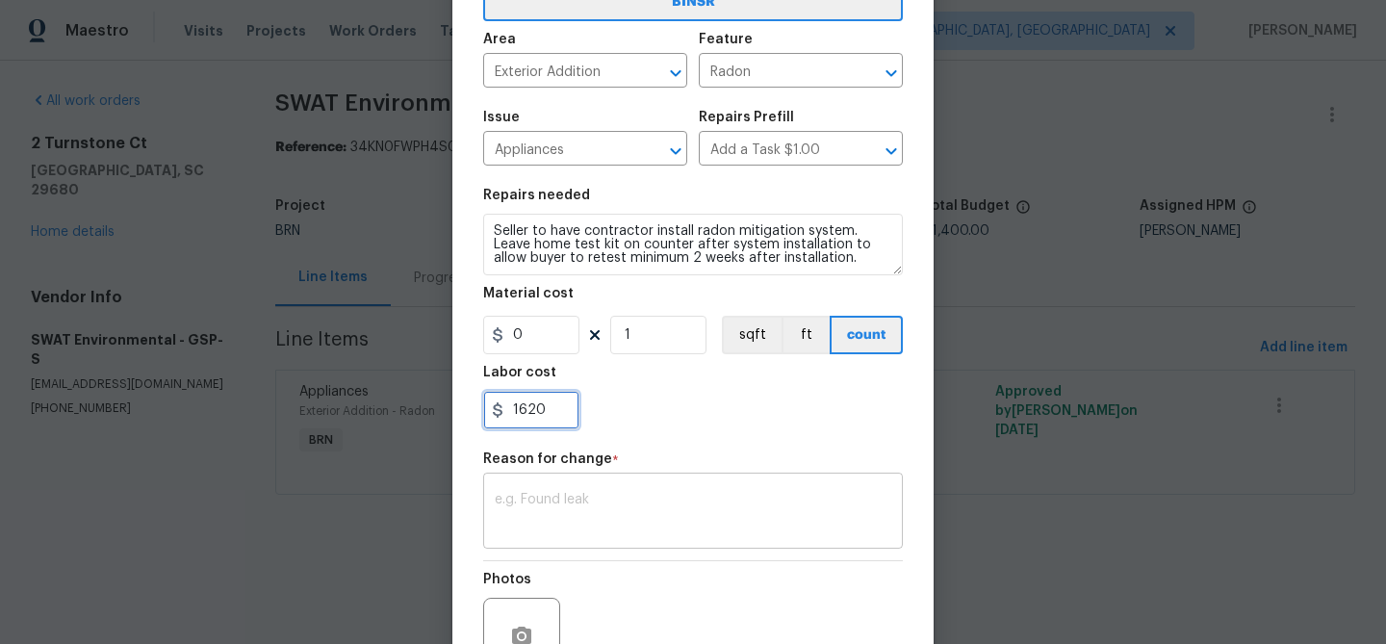
type input "1620"
click at [607, 486] on div "x ​" at bounding box center [693, 512] width 420 height 71
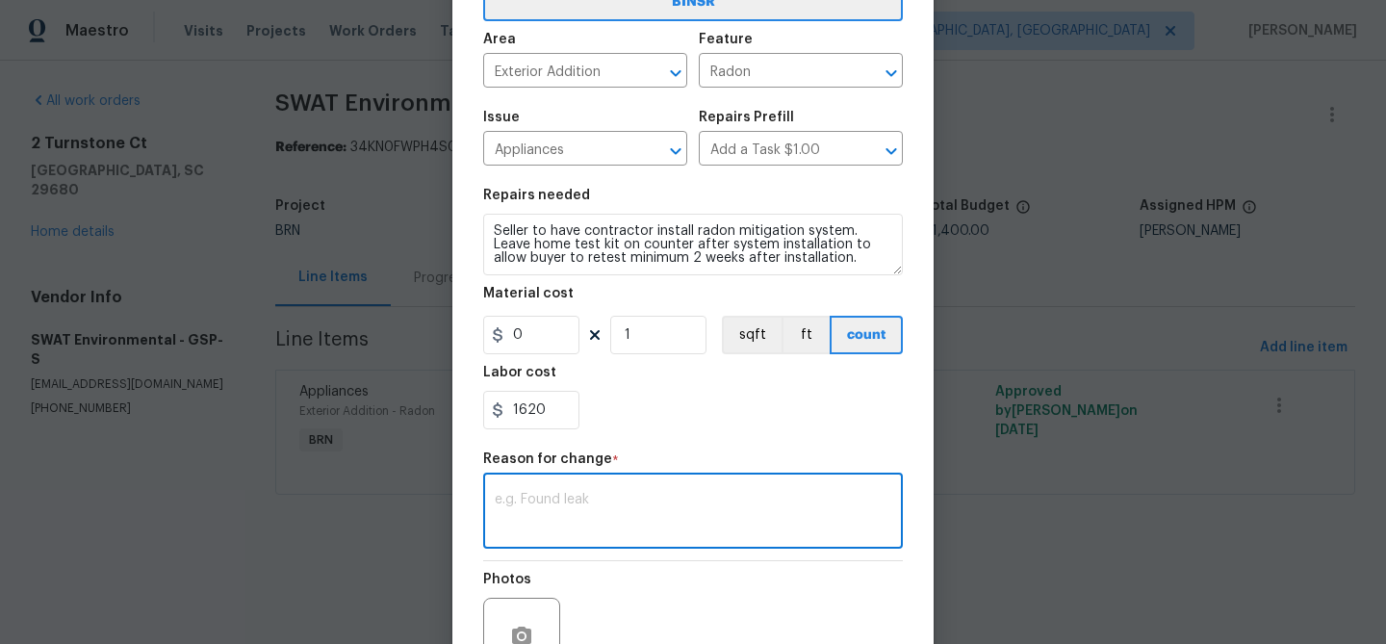
paste textarea "(AM) Updated per vendors final cost."
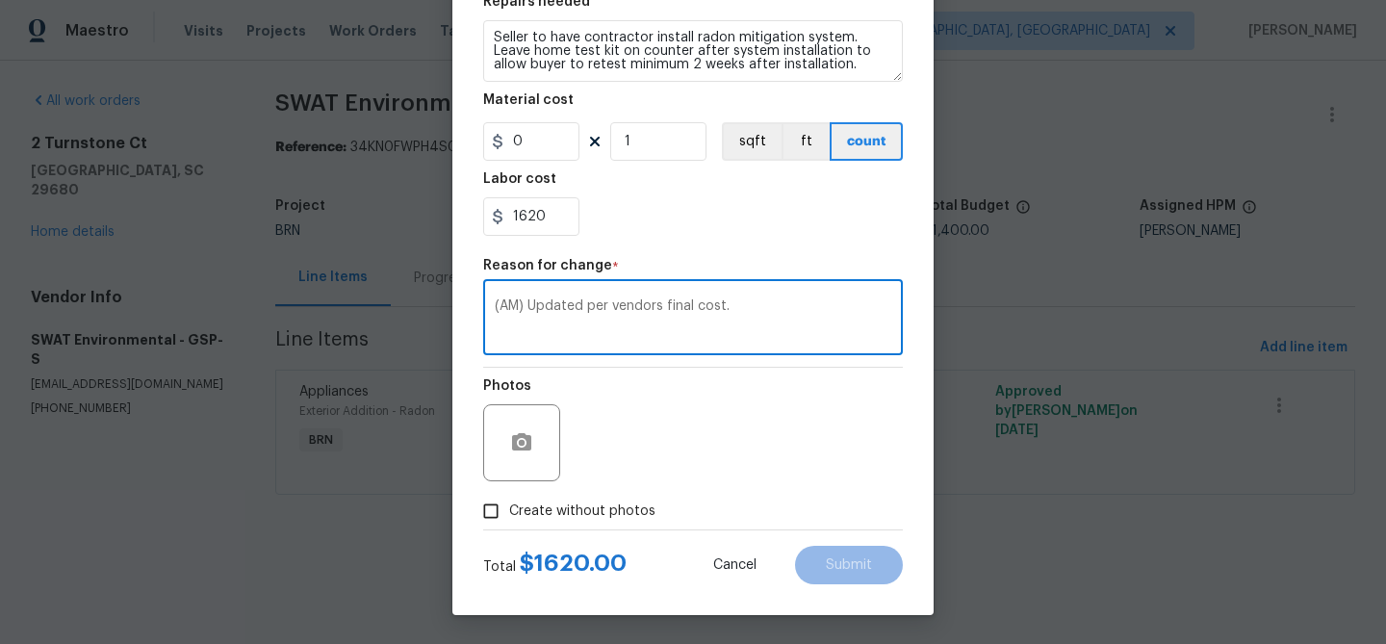
type textarea "(AM) Updated per vendors final cost."
click at [530, 518] on span "Create without photos" at bounding box center [582, 511] width 146 height 20
click at [509, 518] on input "Create without photos" at bounding box center [491, 511] width 37 height 37
checkbox input "true"
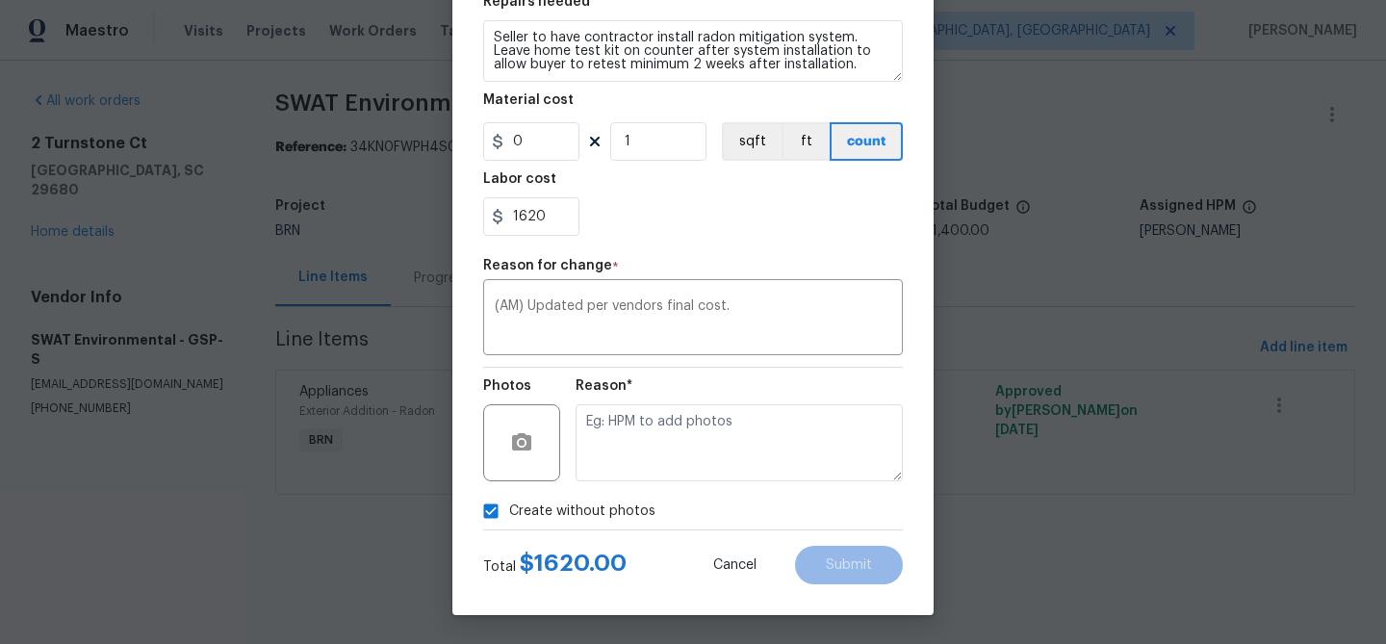
click at [605, 485] on div "Reason*" at bounding box center [738, 430] width 327 height 125
click at [687, 465] on textarea at bounding box center [738, 442] width 327 height 77
click at [831, 565] on span "Submit" at bounding box center [849, 565] width 46 height 14
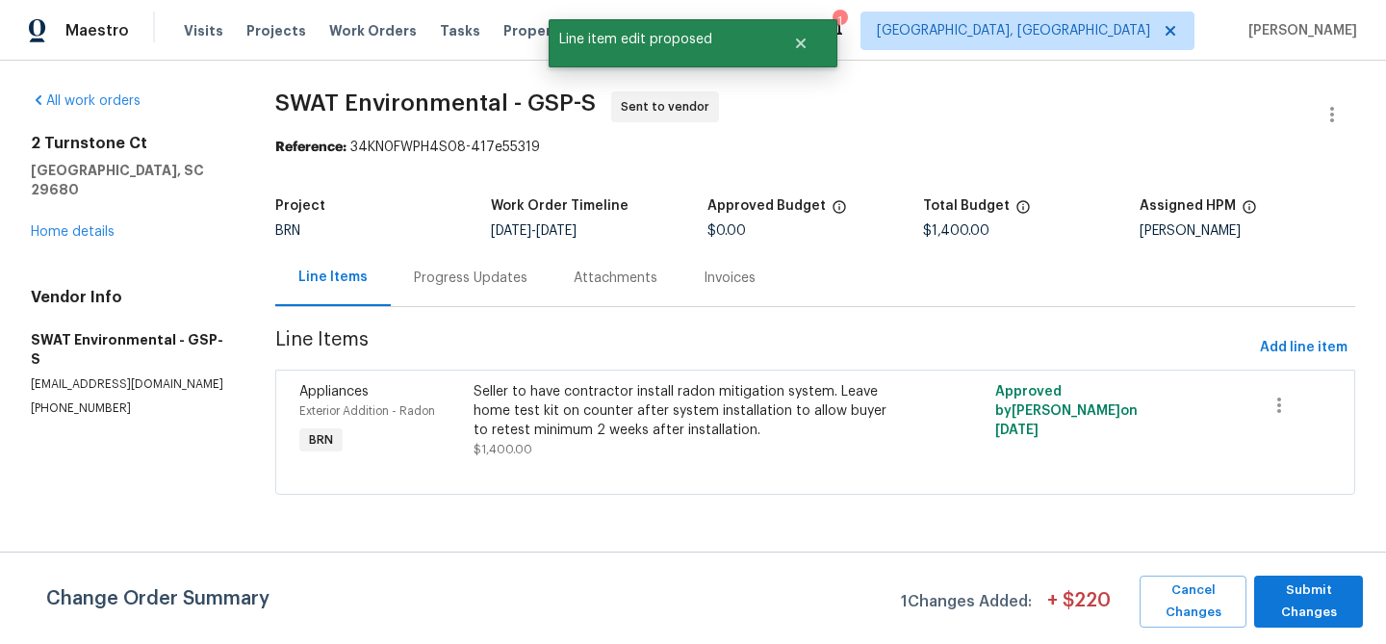
scroll to position [0, 0]
click at [1276, 591] on span "Submit Changes" at bounding box center [1308, 601] width 89 height 44
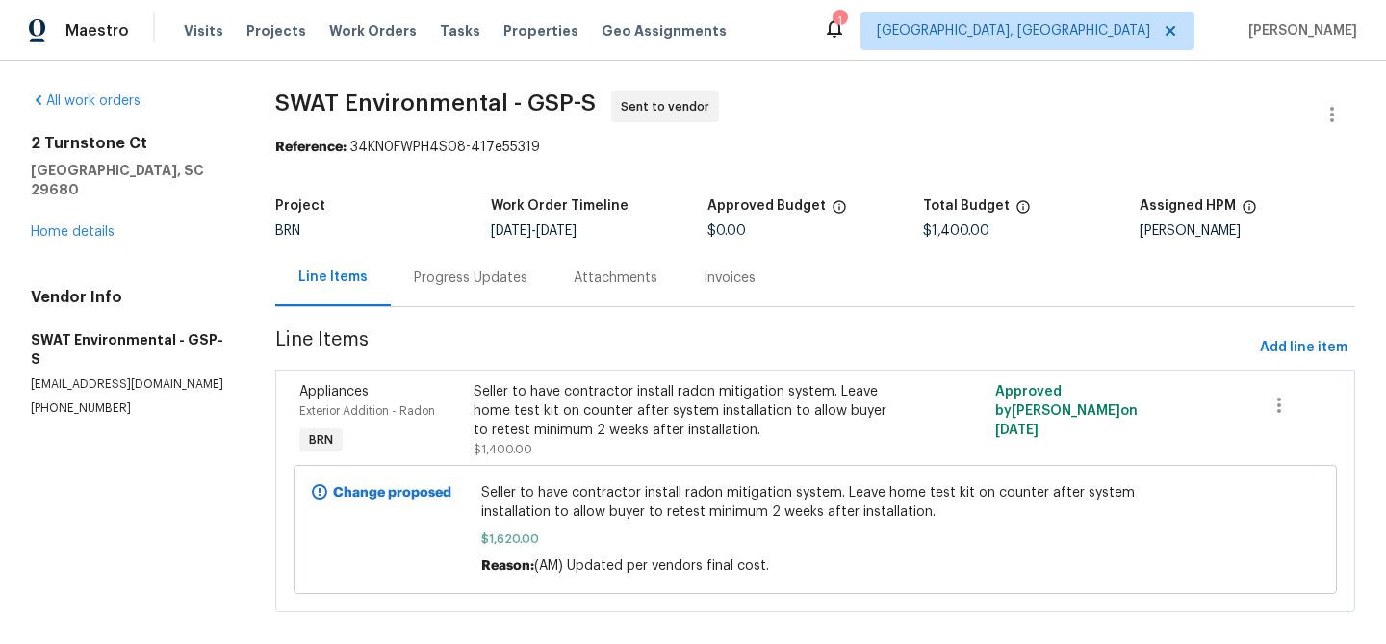
click at [467, 279] on div "Progress Updates" at bounding box center [471, 277] width 114 height 19
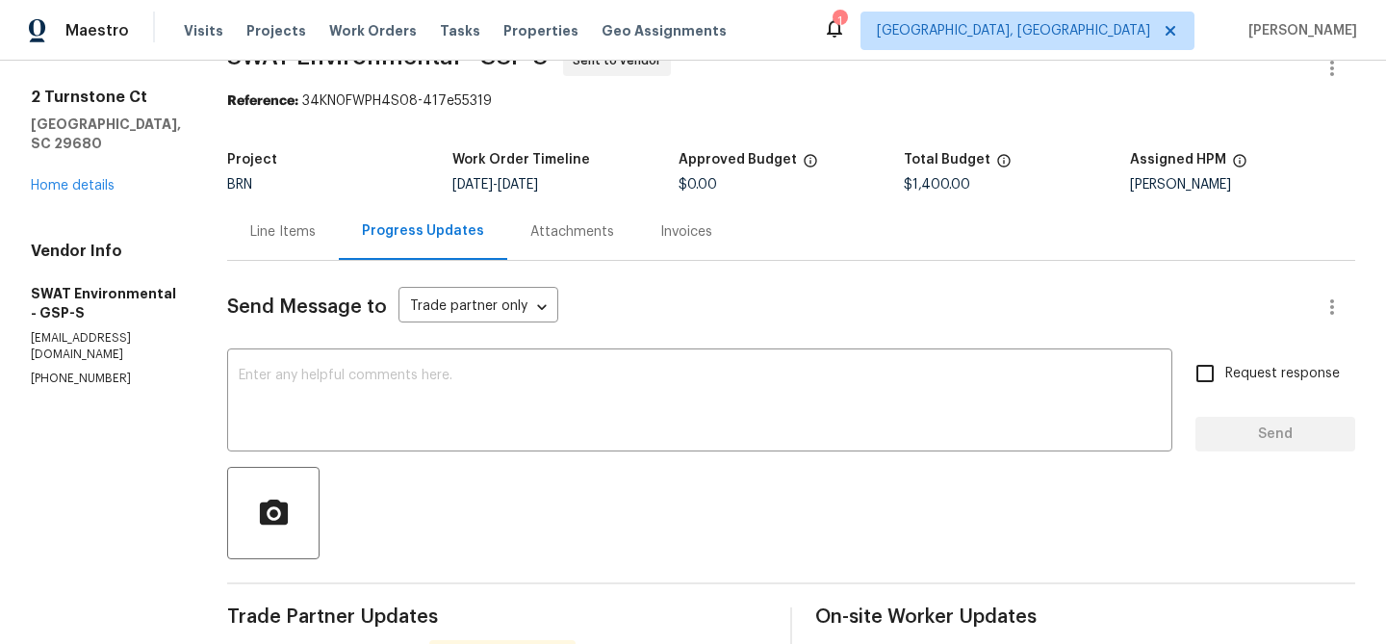
scroll to position [70, 0]
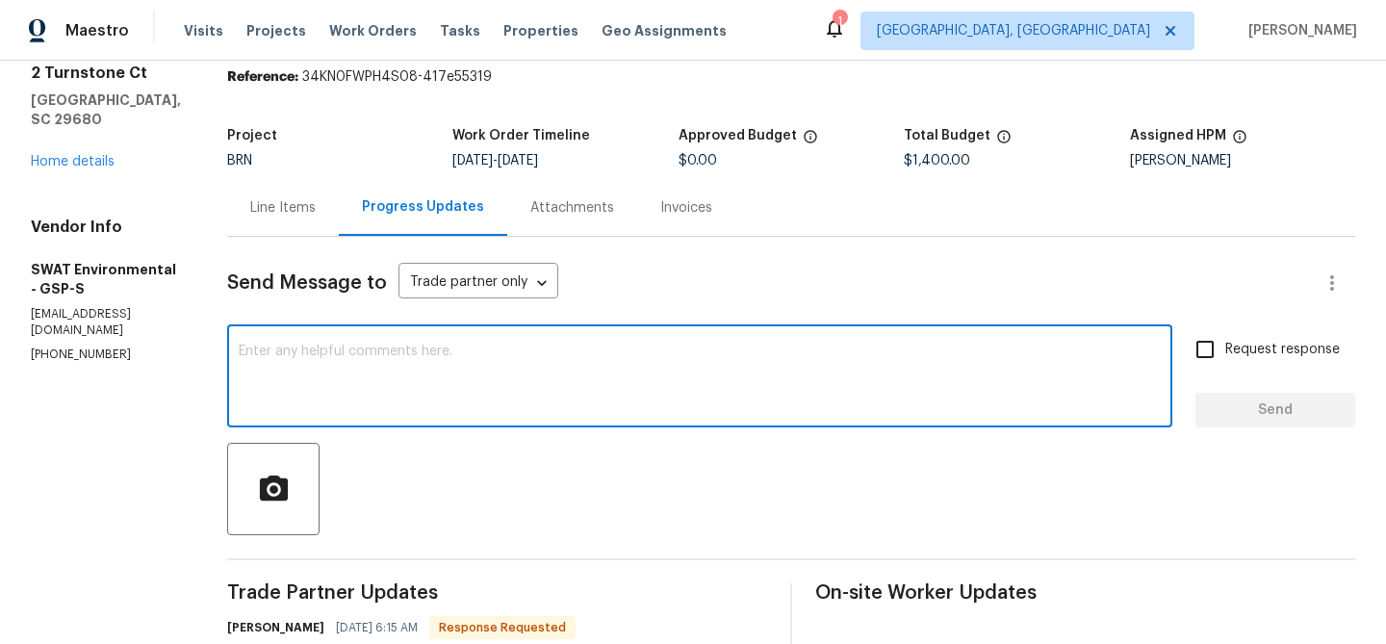
click at [418, 374] on textarea at bounding box center [700, 378] width 922 height 67
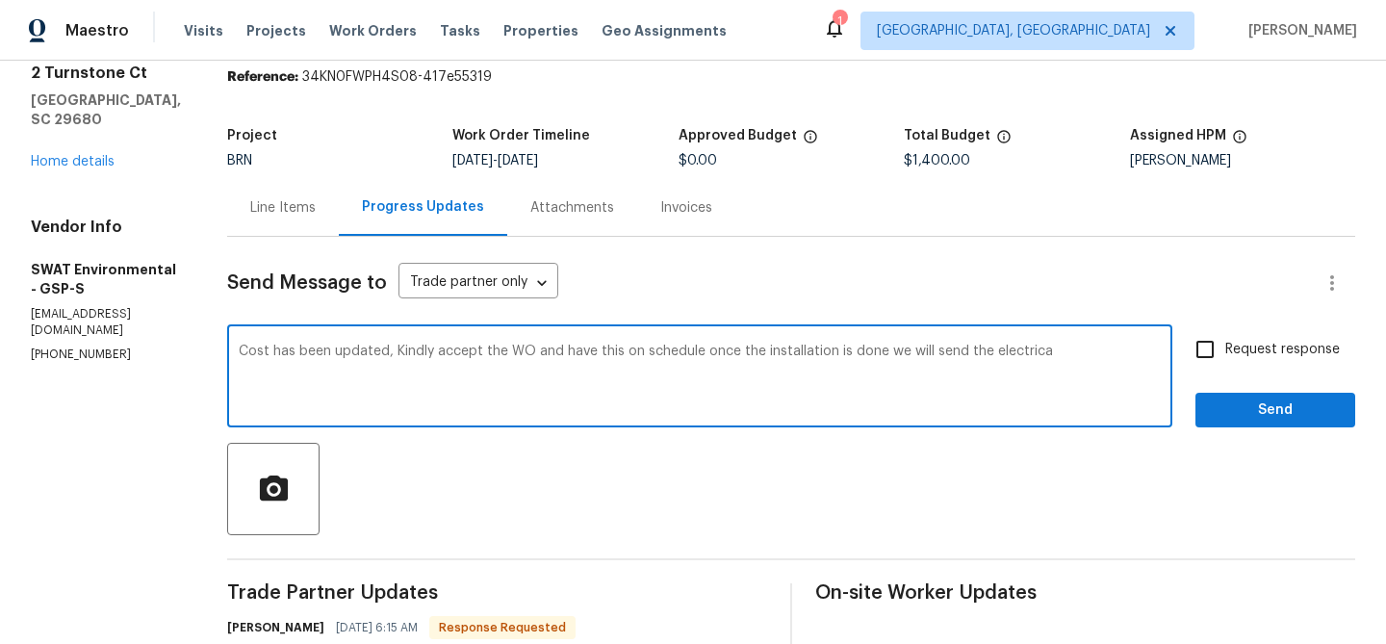
type textarea "Cost has been updated, Kindly accept the WO and have this on schedule once the …"
click at [653, 353] on textarea "Cost has been updated, Kindly accept the WO and have this on schedule once the …" at bounding box center [700, 378] width 922 height 67
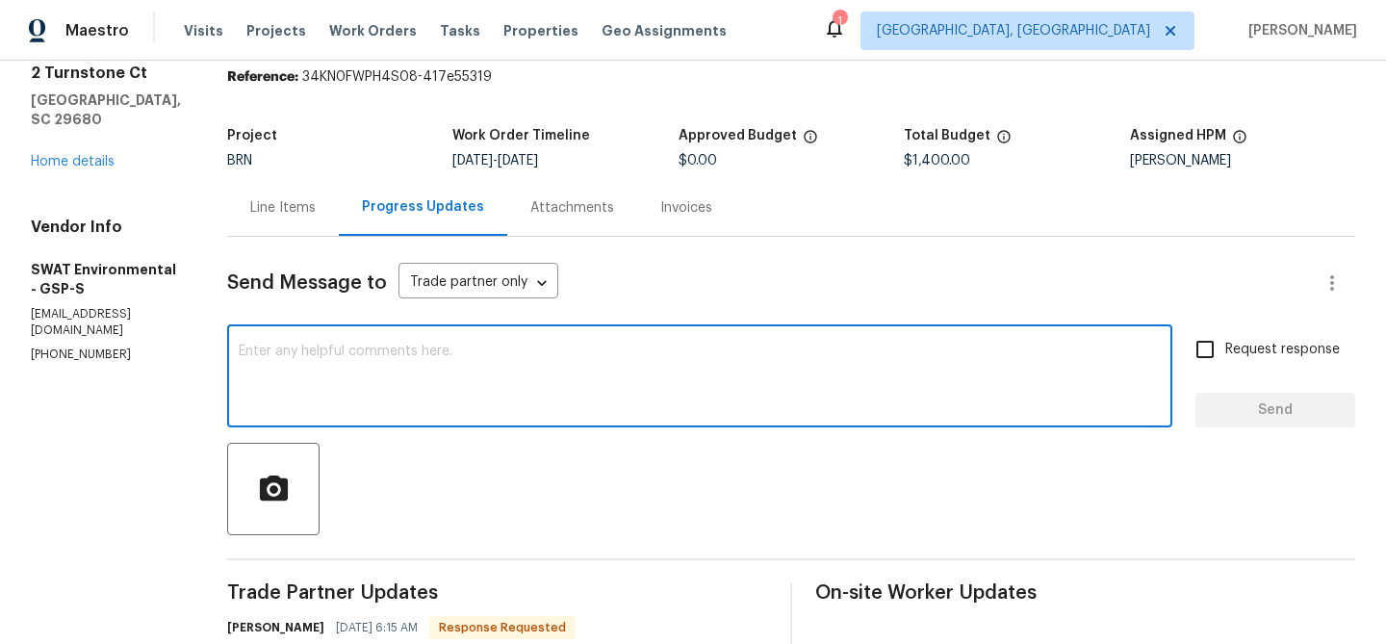
paste textarea "The cost has been updated. Kindly accept the WO and schedule the work. Once the…"
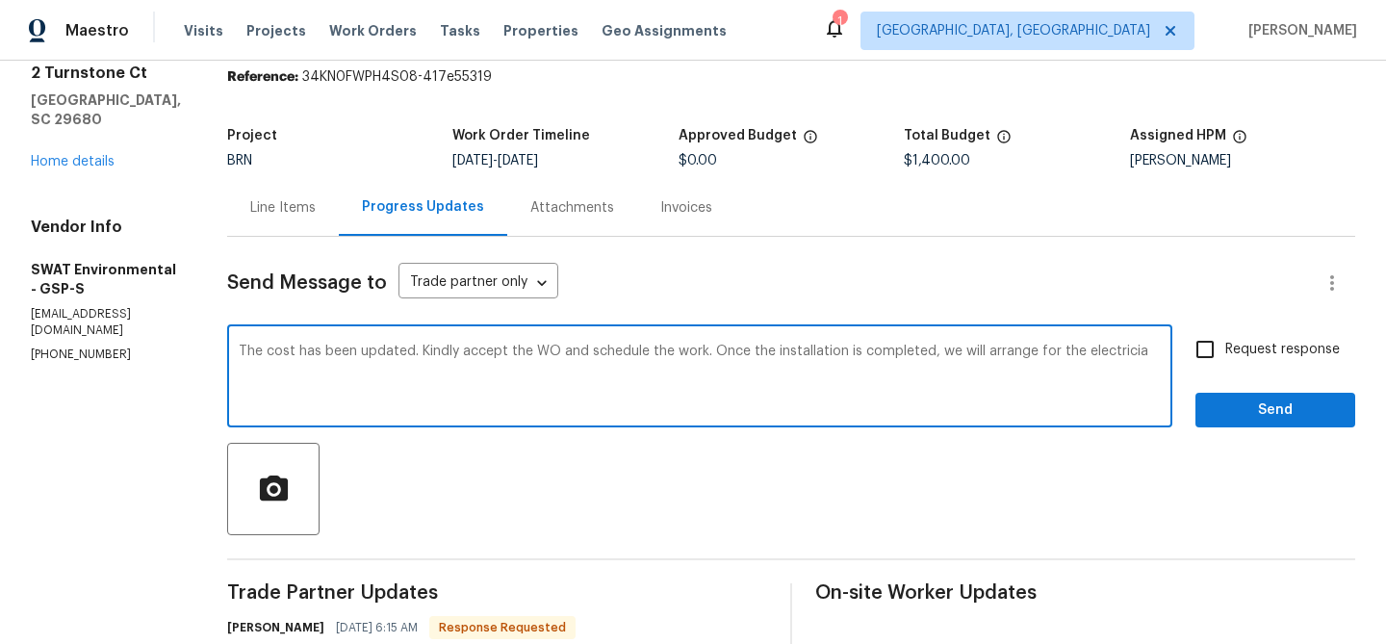
drag, startPoint x: 261, startPoint y: 353, endPoint x: 192, endPoint y: 353, distance: 69.3
click at [192, 353] on div "All work orders 2 Turnstone Ct Simpsonville, SC 29680 Home details Vendor Info …" at bounding box center [693, 459] width 1386 height 939
click at [927, 355] on textarea "Cost has been updated. Kindly accept the WO and schedule the work. Once the ins…" at bounding box center [700, 378] width 922 height 67
click at [970, 350] on textarea "Cost has been updated. Kindly accept the WO and schedule the work. Once the ins…" at bounding box center [700, 378] width 922 height 67
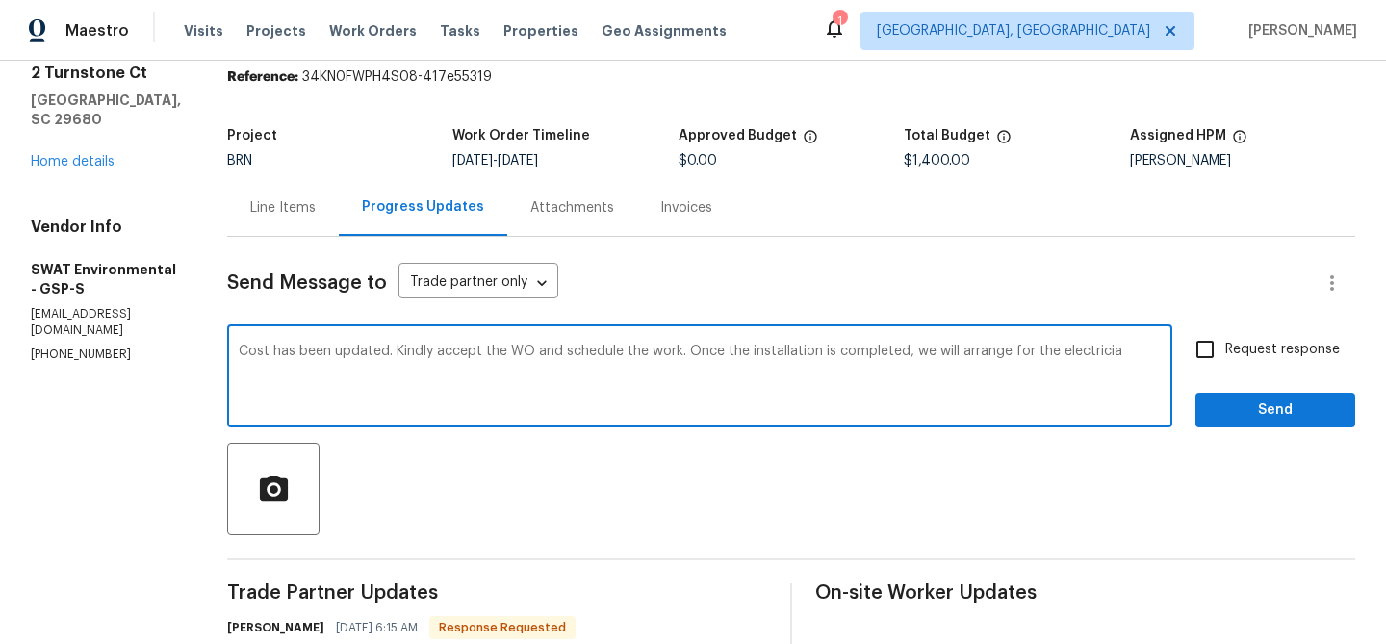
click at [970, 350] on textarea "Cost has been updated. Kindly accept the WO and schedule the work. Once the ins…" at bounding box center [700, 378] width 922 height 67
click at [1112, 349] on textarea "Cost has been updated. Kindly accept the WO and schedule the work. Once the ins…" at bounding box center [700, 378] width 922 height 67
type textarea "Cost has been updated. Kindly accept the WO and schedule the work. Once the ins…"
click at [1237, 351] on span "Request response" at bounding box center [1282, 350] width 115 height 20
click at [1225, 351] on input "Request response" at bounding box center [1205, 349] width 40 height 40
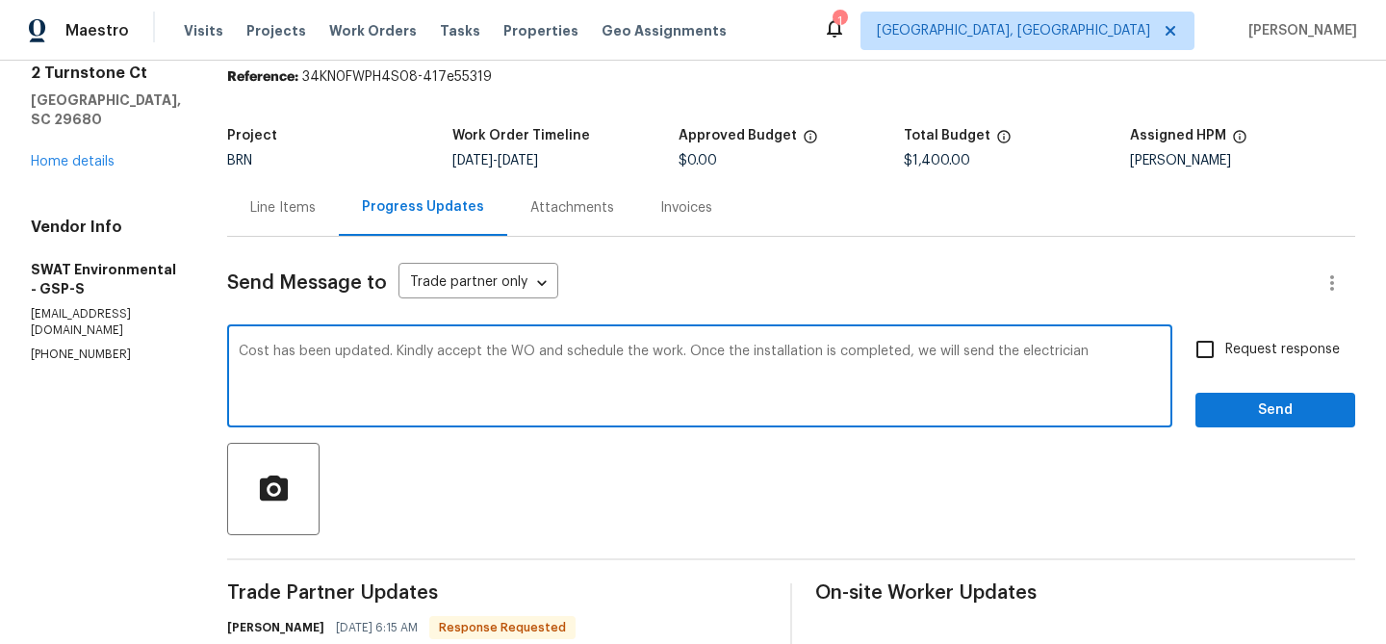
checkbox input "true"
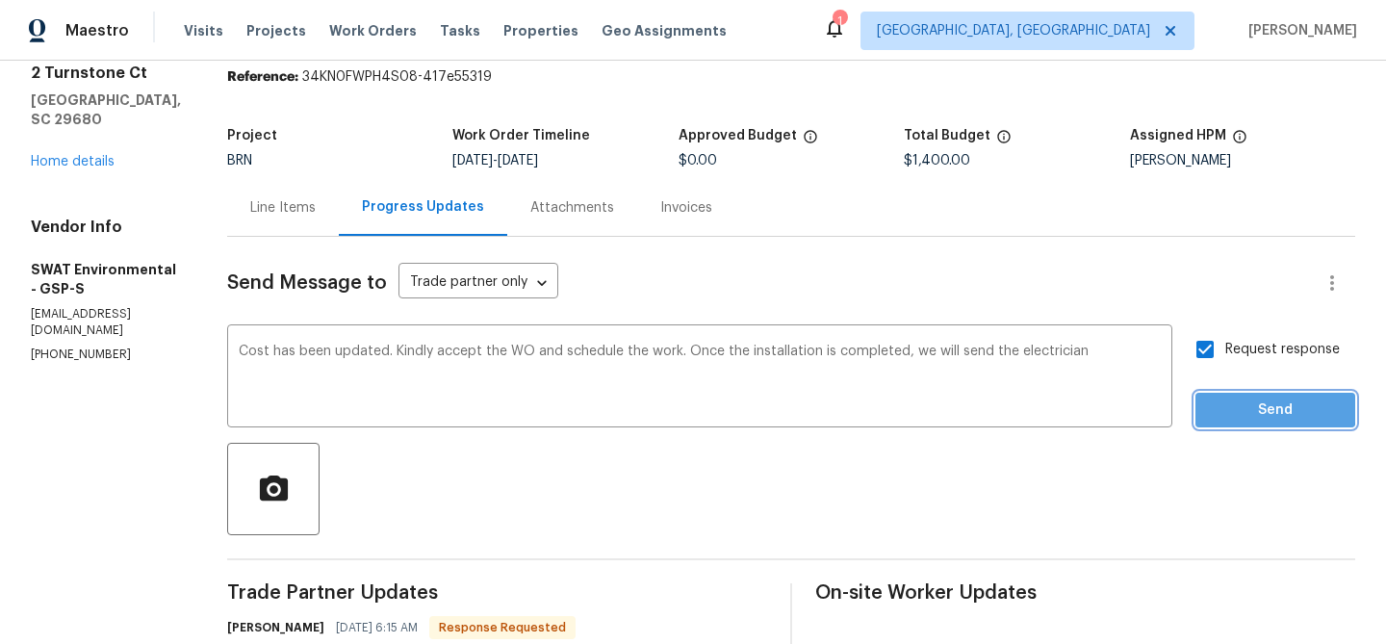
click at [1208, 406] on button "Send" at bounding box center [1275, 411] width 160 height 36
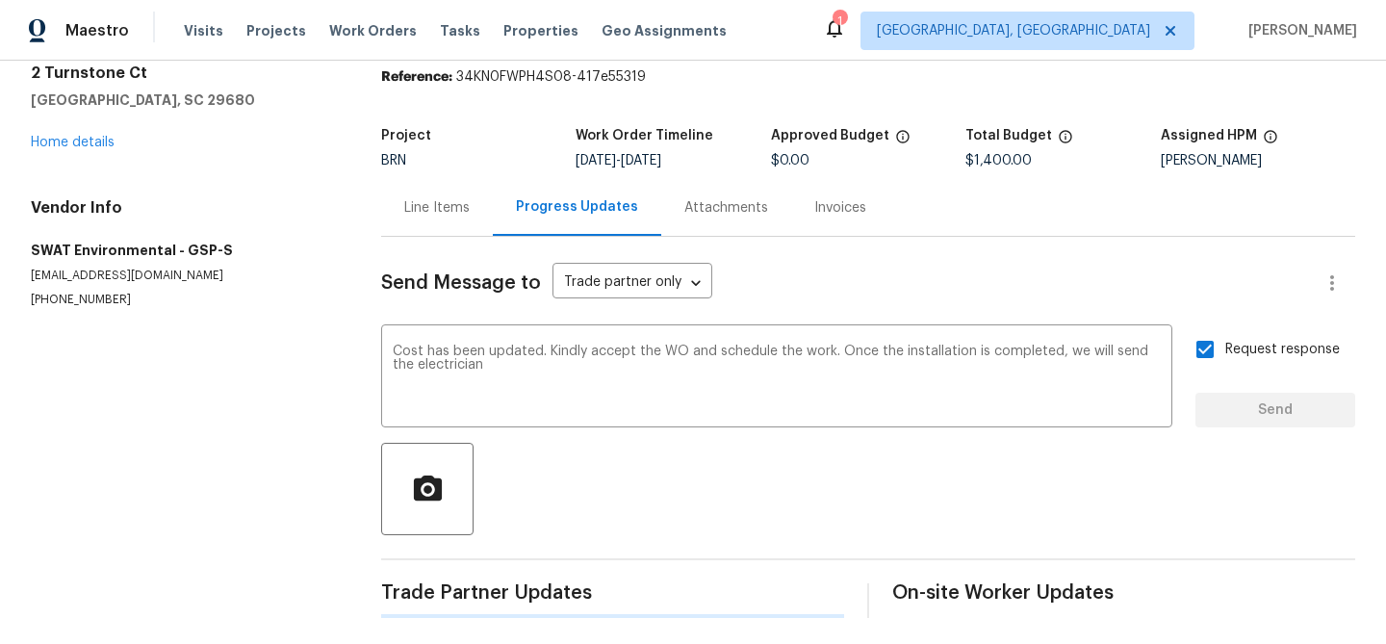
scroll to position [0, 0]
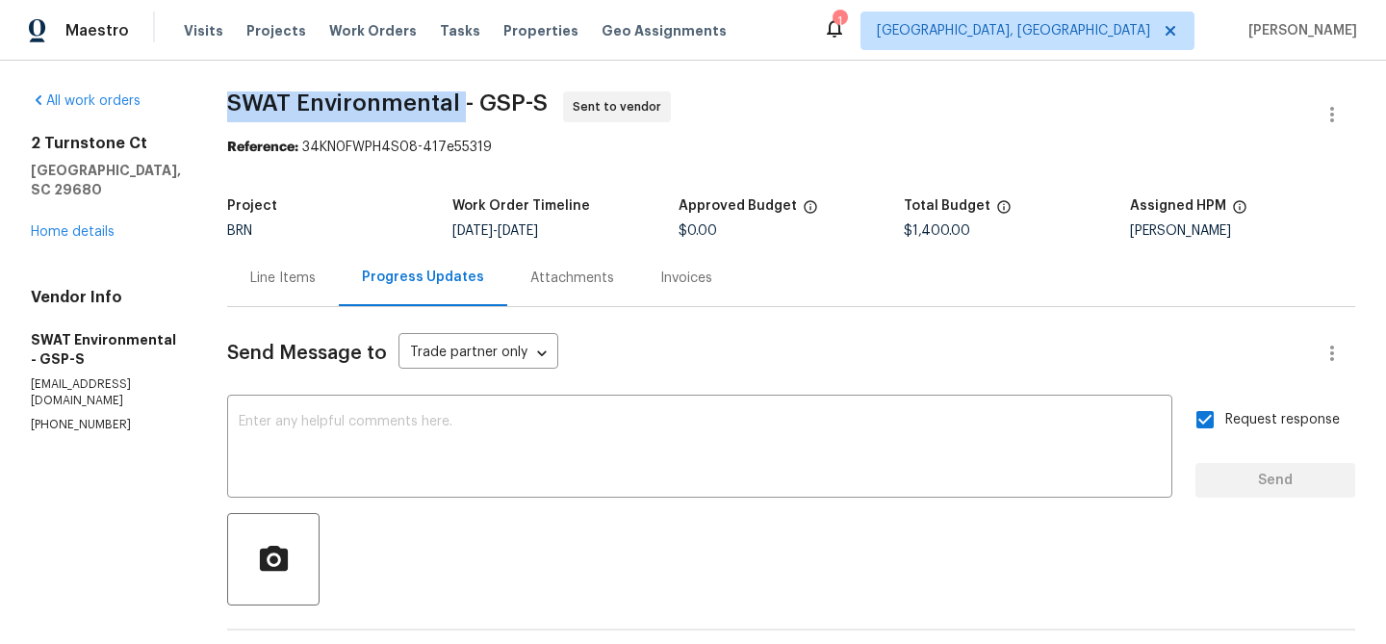
drag, startPoint x: 212, startPoint y: 94, endPoint x: 453, endPoint y: 99, distance: 241.6
click at [453, 99] on div "All work orders 2 Turnstone Ct Simpsonville, SC 29680 Home details Vendor Info …" at bounding box center [693, 578] width 1386 height 1034
copy span "SWAT Environmental"
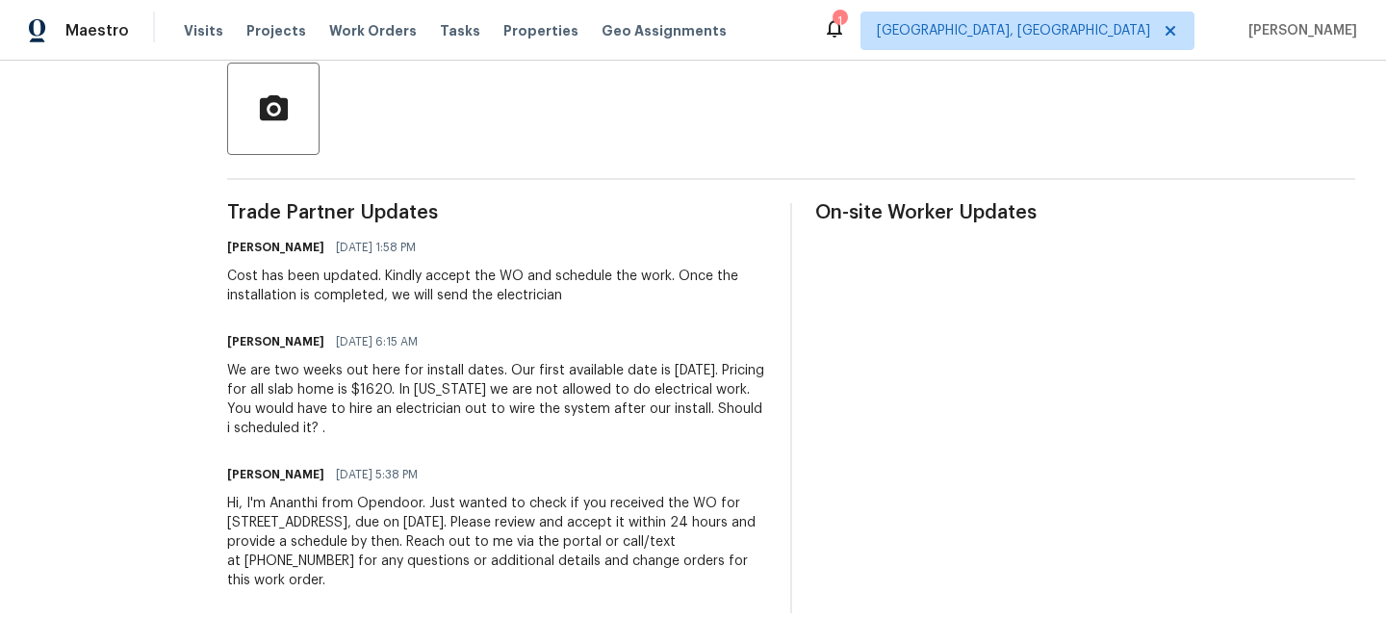
scroll to position [450, 0]
drag, startPoint x: 521, startPoint y: 368, endPoint x: 514, endPoint y: 428, distance: 61.0
click at [514, 429] on div "We are two weeks out here for install dates. Our first available date is Friday…" at bounding box center [497, 399] width 540 height 77
copy div "first available date is Friday September 19th. Pricing for all slab home is $16…"
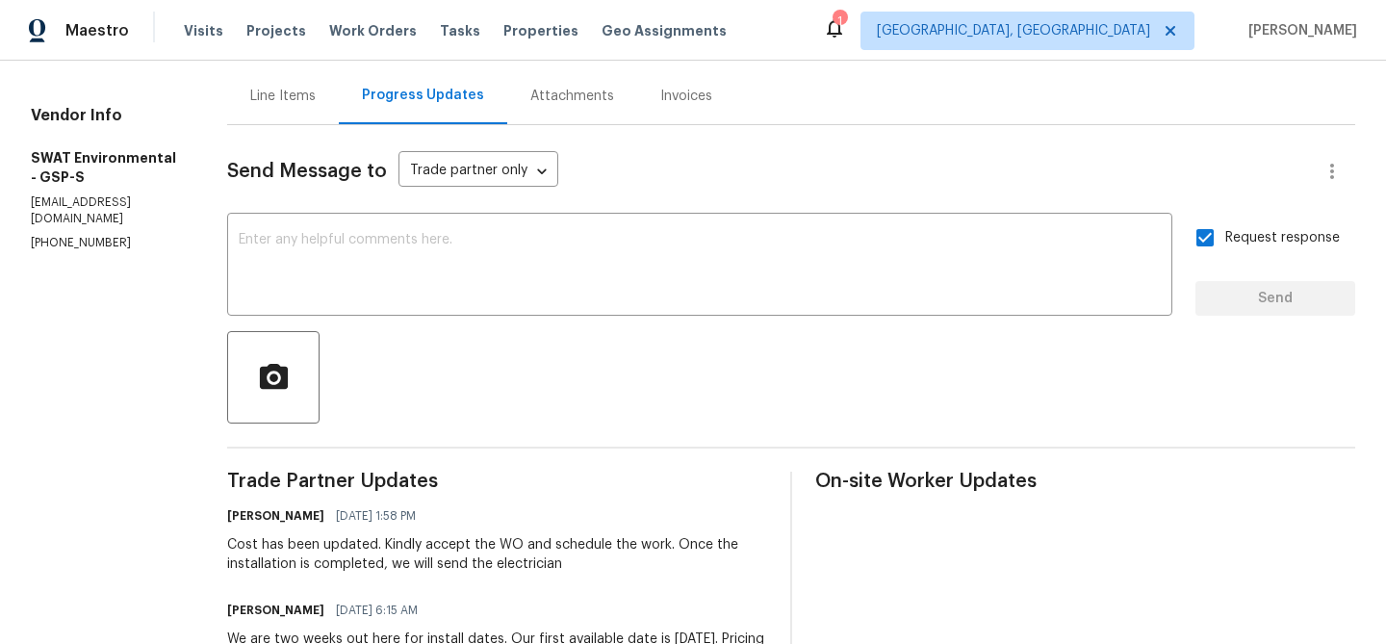
scroll to position [0, 0]
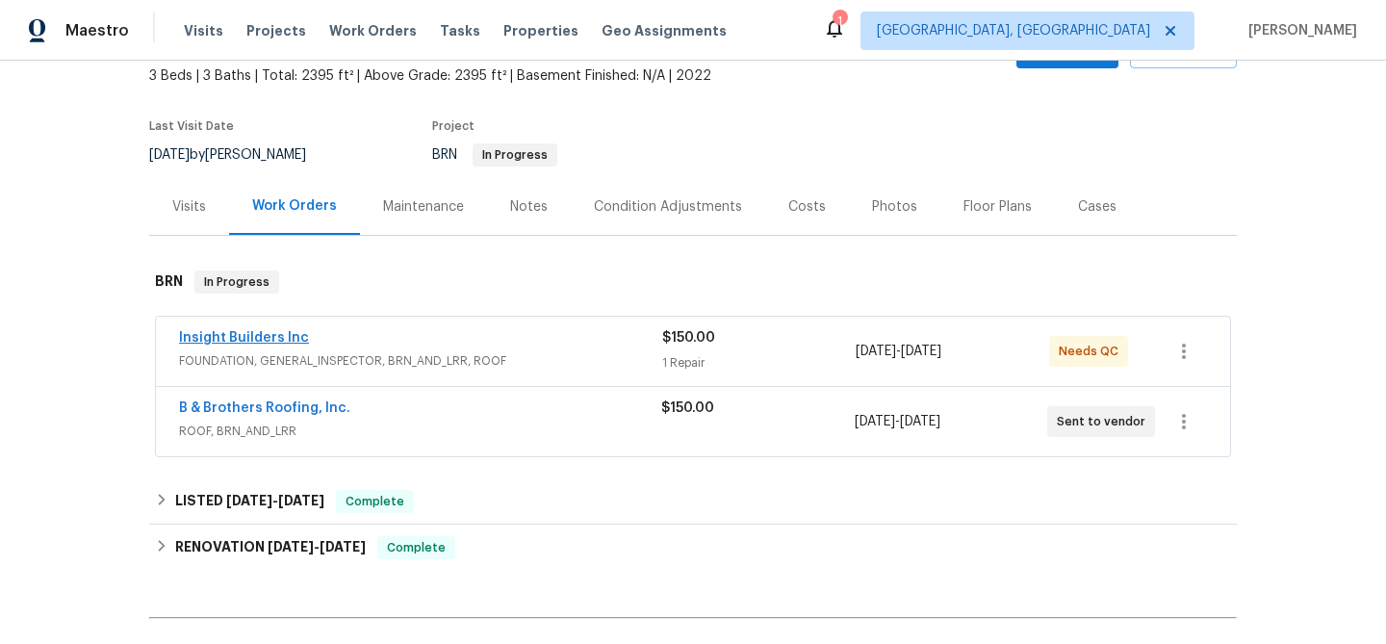
scroll to position [181, 0]
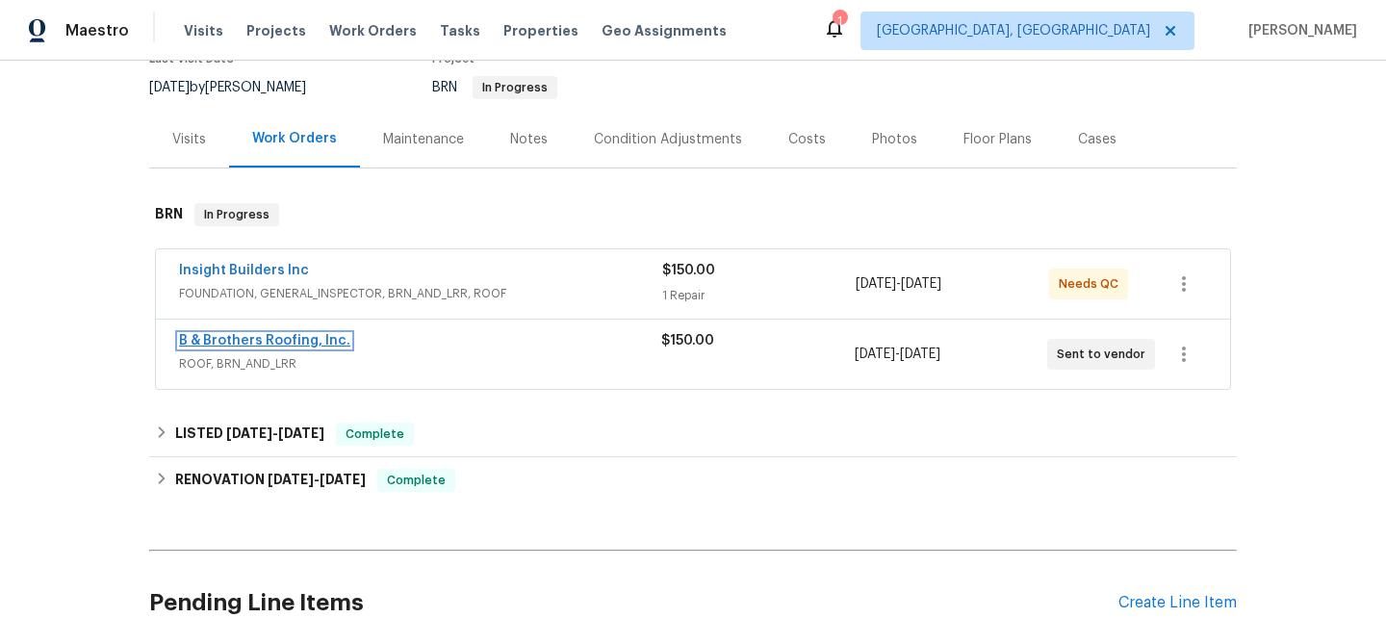
click at [237, 337] on link "B & Brothers Roofing, Inc." at bounding box center [264, 340] width 171 height 13
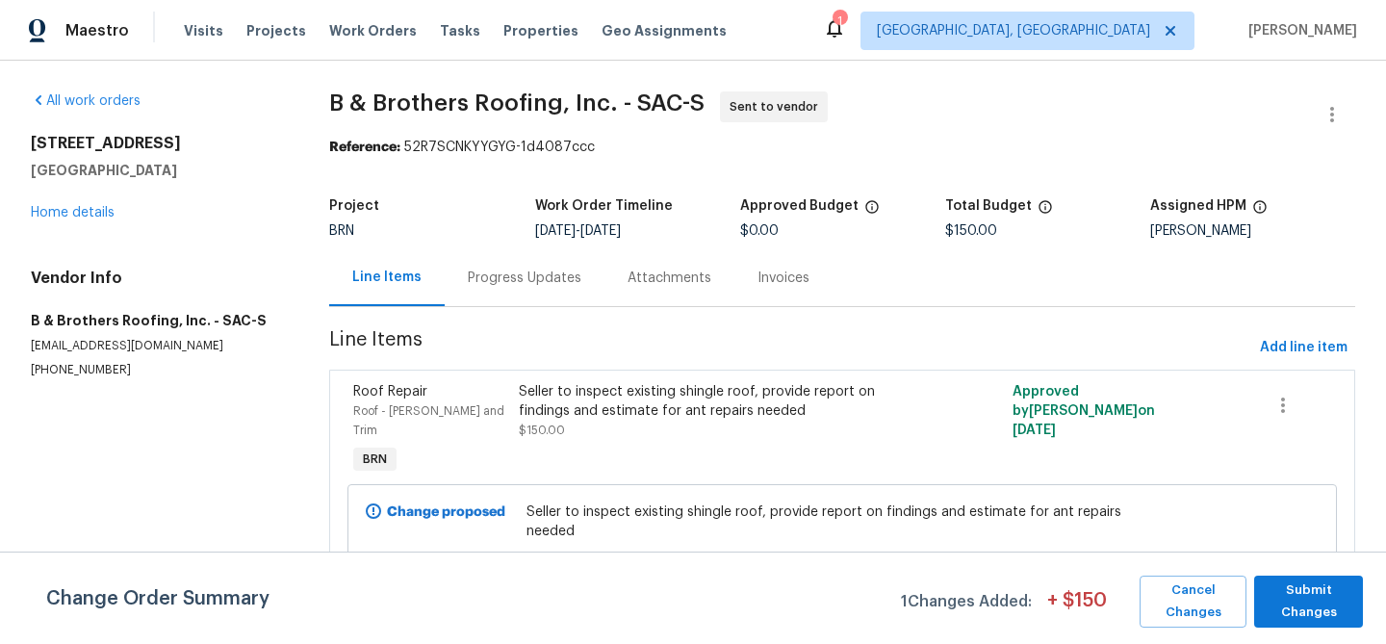
click at [164, 346] on p "[EMAIL_ADDRESS][DOMAIN_NAME]" at bounding box center [157, 346] width 252 height 16
click at [1283, 579] on span "Submit Changes" at bounding box center [1308, 601] width 89 height 44
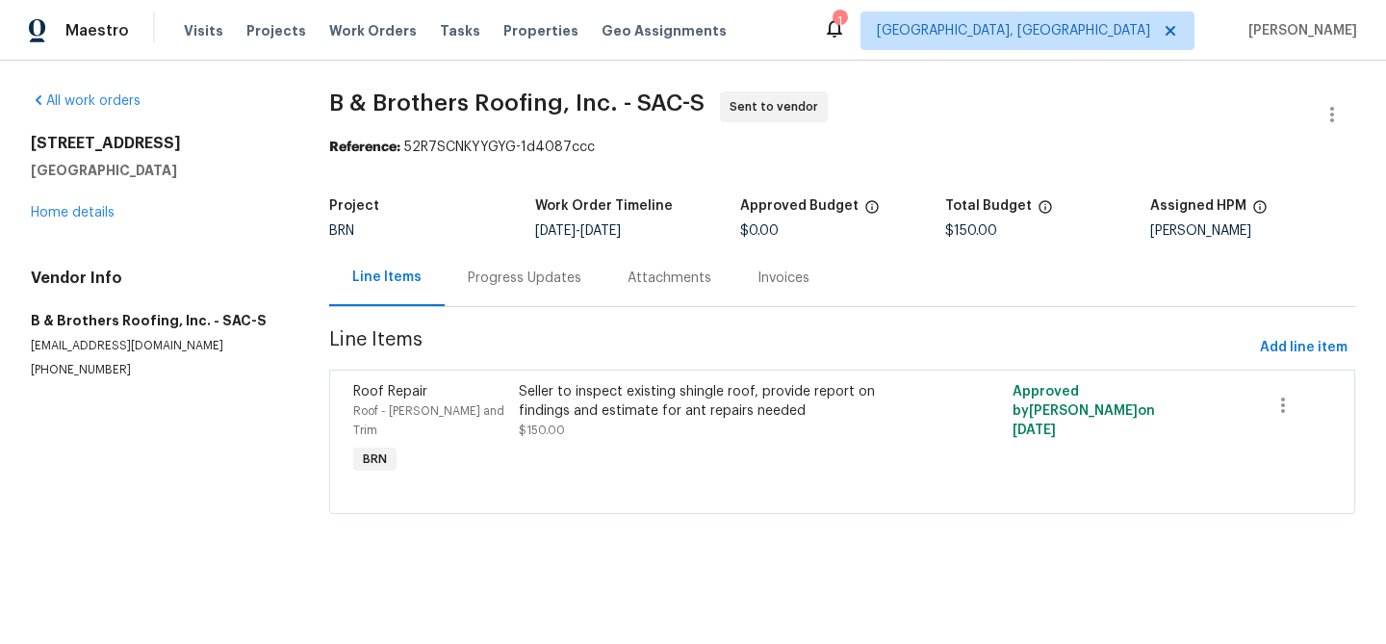
click at [181, 339] on p "[EMAIL_ADDRESS][DOMAIN_NAME]" at bounding box center [157, 346] width 252 height 16
copy p "[EMAIL_ADDRESS][DOMAIN_NAME]"
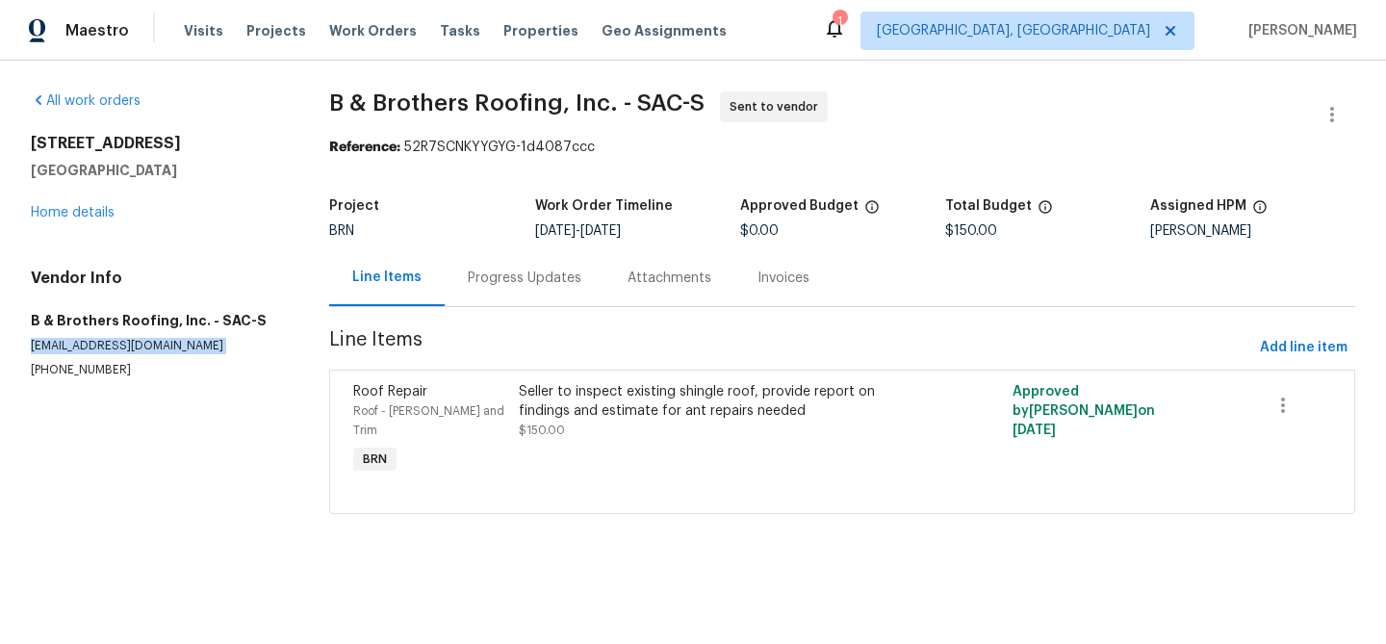
copy p "[EMAIL_ADDRESS][DOMAIN_NAME]"
click at [484, 316] on section "B & Brothers Roofing, Inc. - SAC-S Sent to vendor Reference: 52R7SCNKYYGYG-1d40…" at bounding box center [842, 314] width 1026 height 446
click at [491, 276] on div "Progress Updates" at bounding box center [525, 277] width 114 height 19
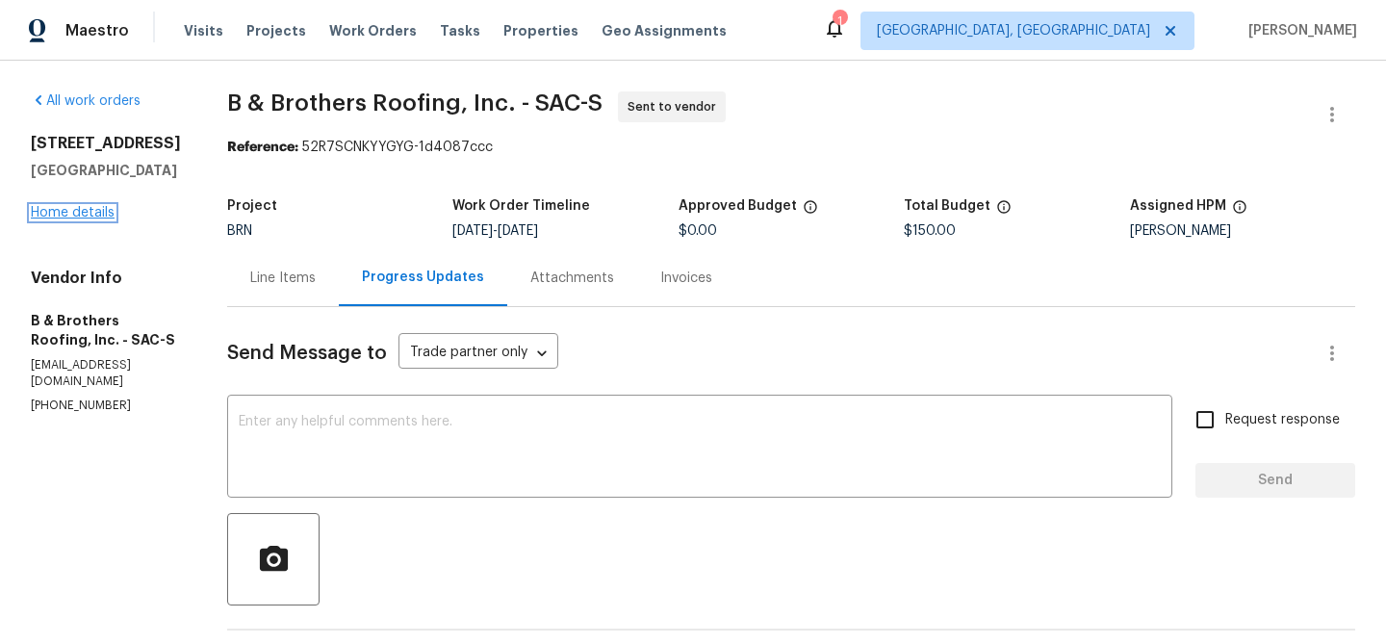
click at [89, 217] on link "Home details" at bounding box center [73, 212] width 84 height 13
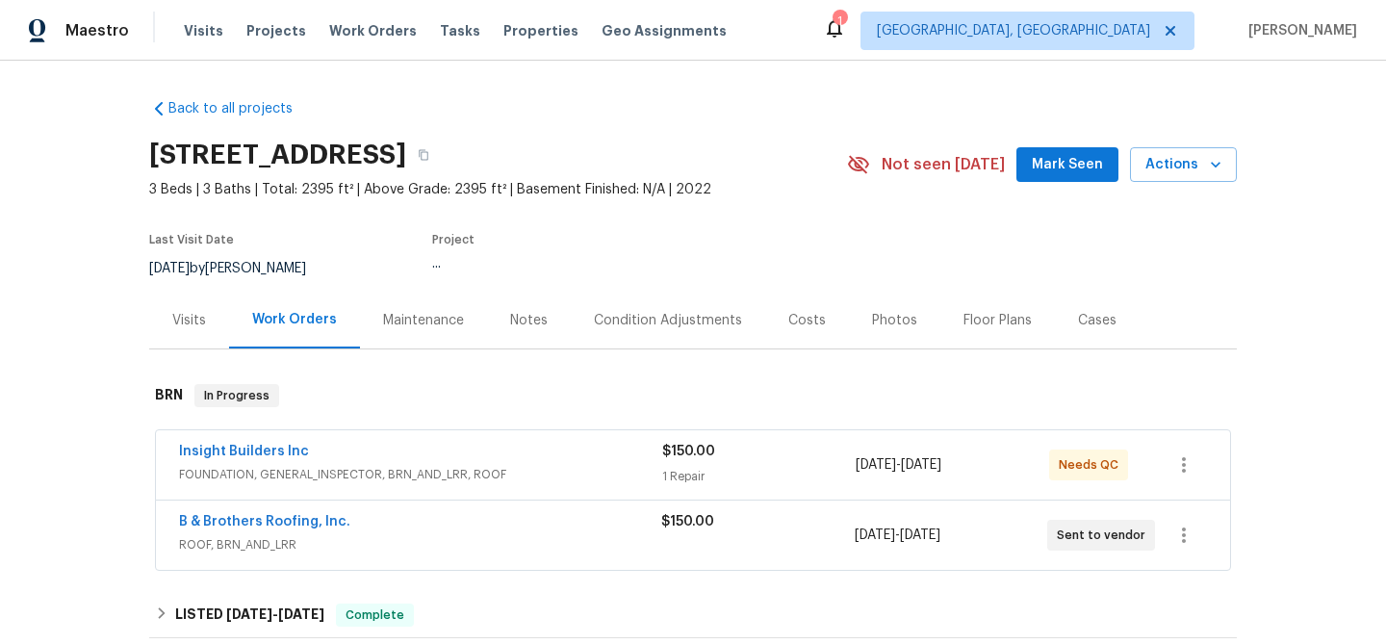
scroll to position [18, 0]
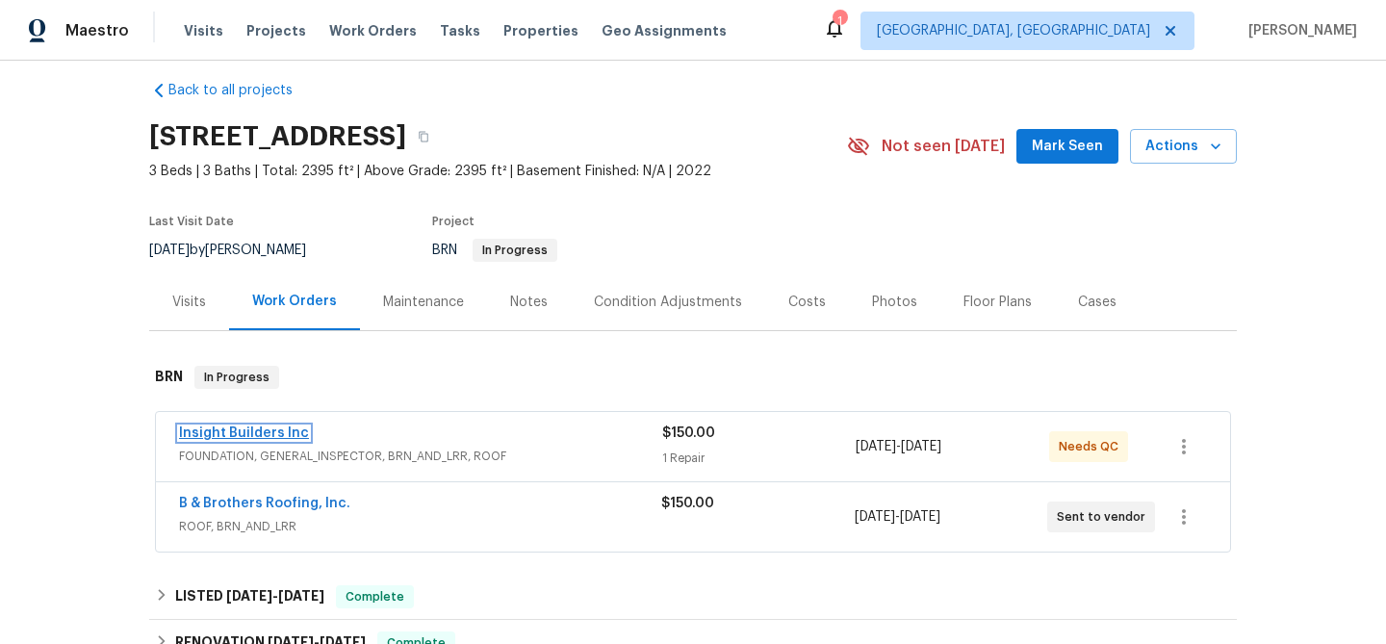
click at [227, 432] on link "Insight Builders Inc" at bounding box center [244, 432] width 130 height 13
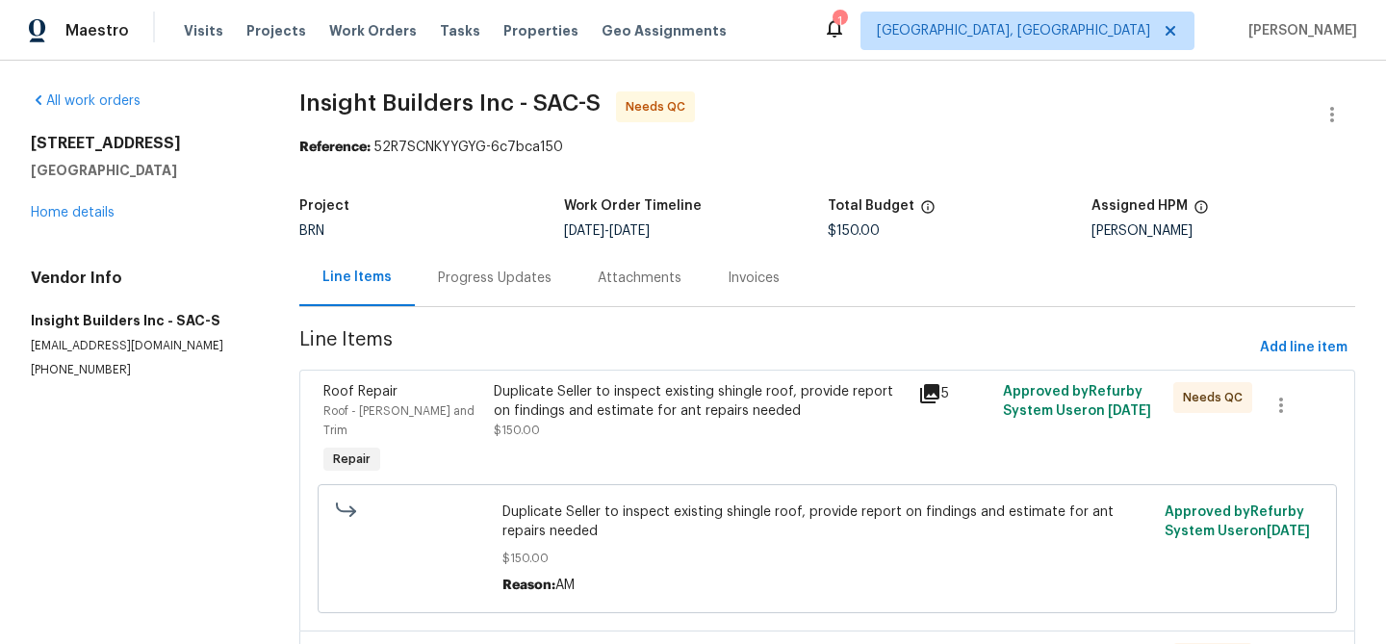
click at [494, 268] on div "Progress Updates" at bounding box center [495, 277] width 114 height 19
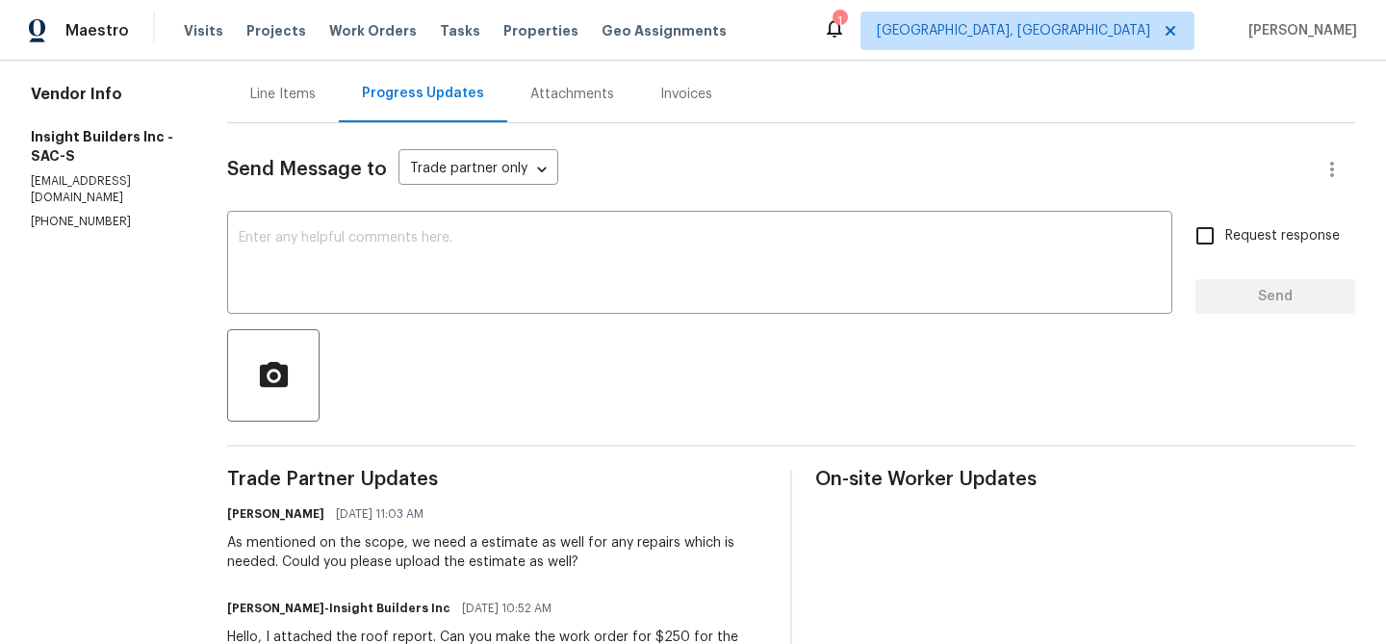
scroll to position [46, 0]
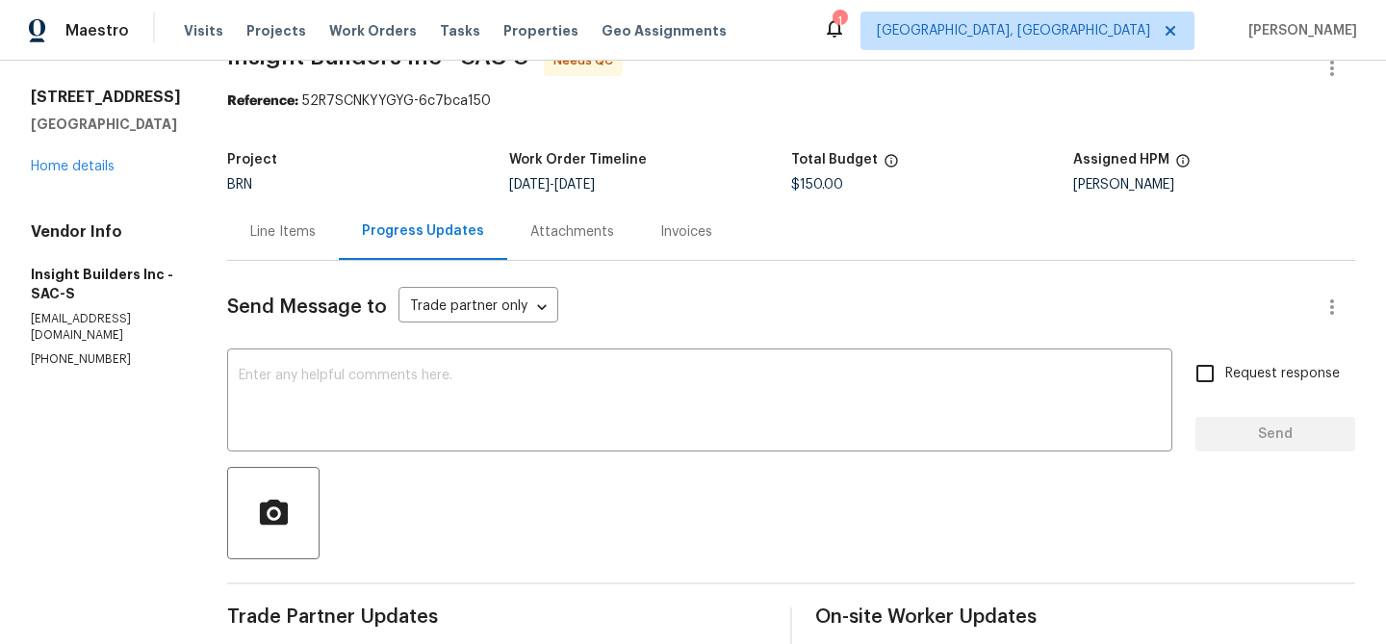
click at [307, 239] on div "Line Items" at bounding box center [282, 231] width 65 height 19
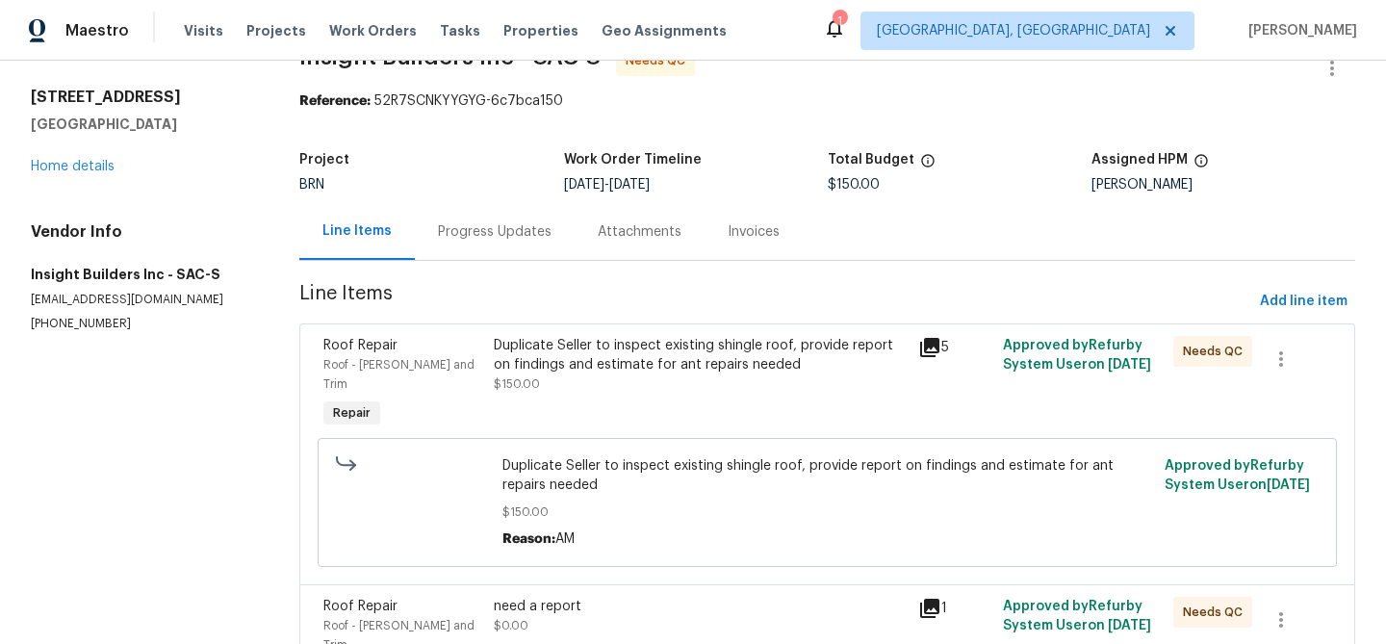
click at [625, 456] on span "Duplicate Seller to inspect existing shingle roof, provide report on findings a…" at bounding box center [827, 475] width 651 height 38
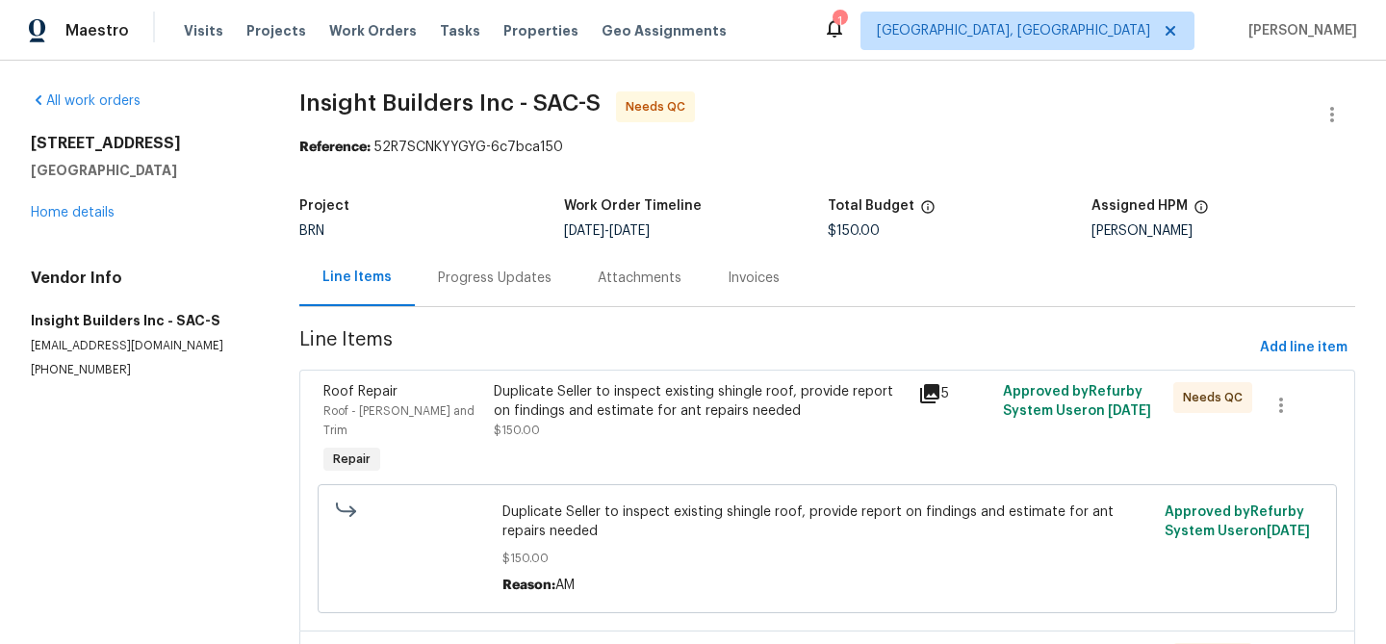
click at [85, 204] on div "2066 Espana Ln Rio Vista, CA 94571 Home details" at bounding box center [142, 178] width 222 height 89
click at [76, 217] on link "Home details" at bounding box center [73, 212] width 84 height 13
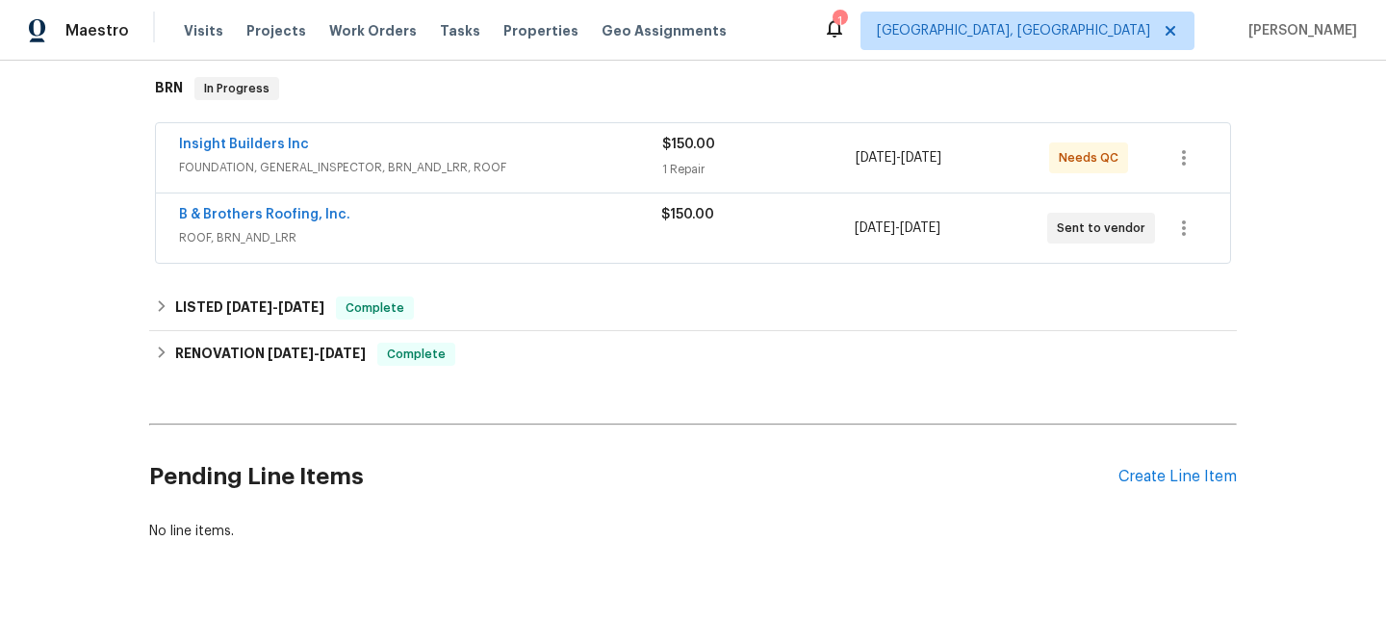
scroll to position [312, 0]
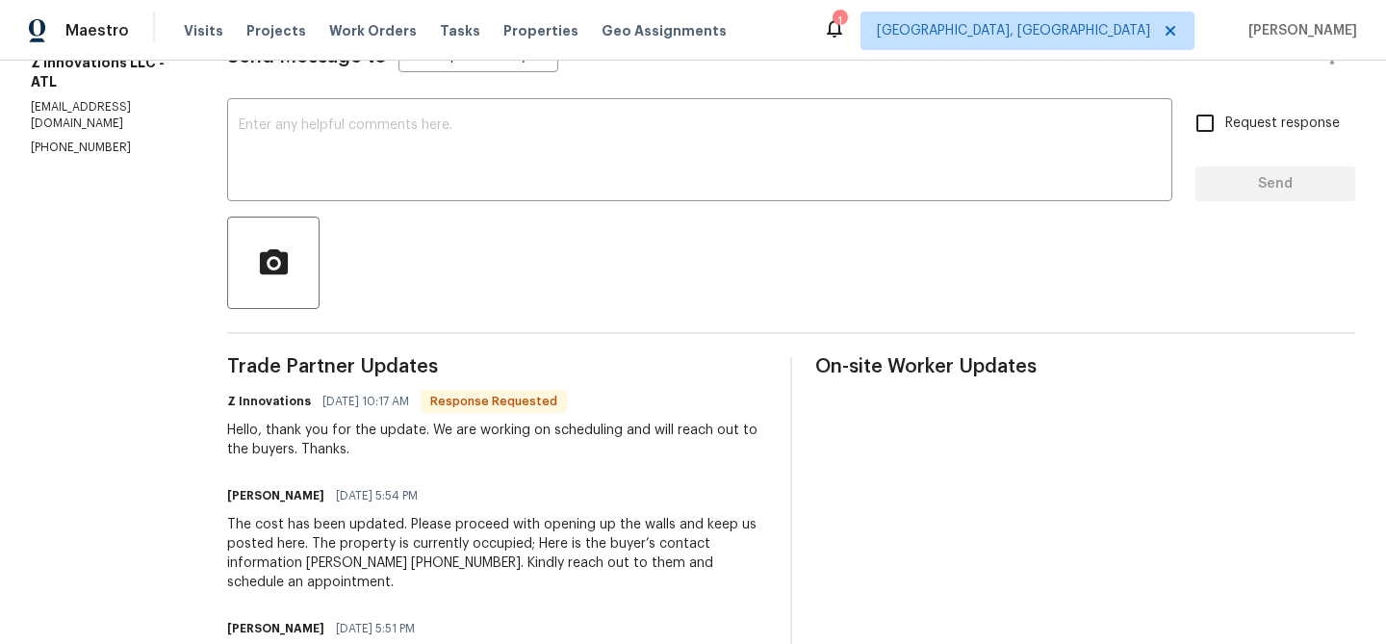
scroll to position [307, 0]
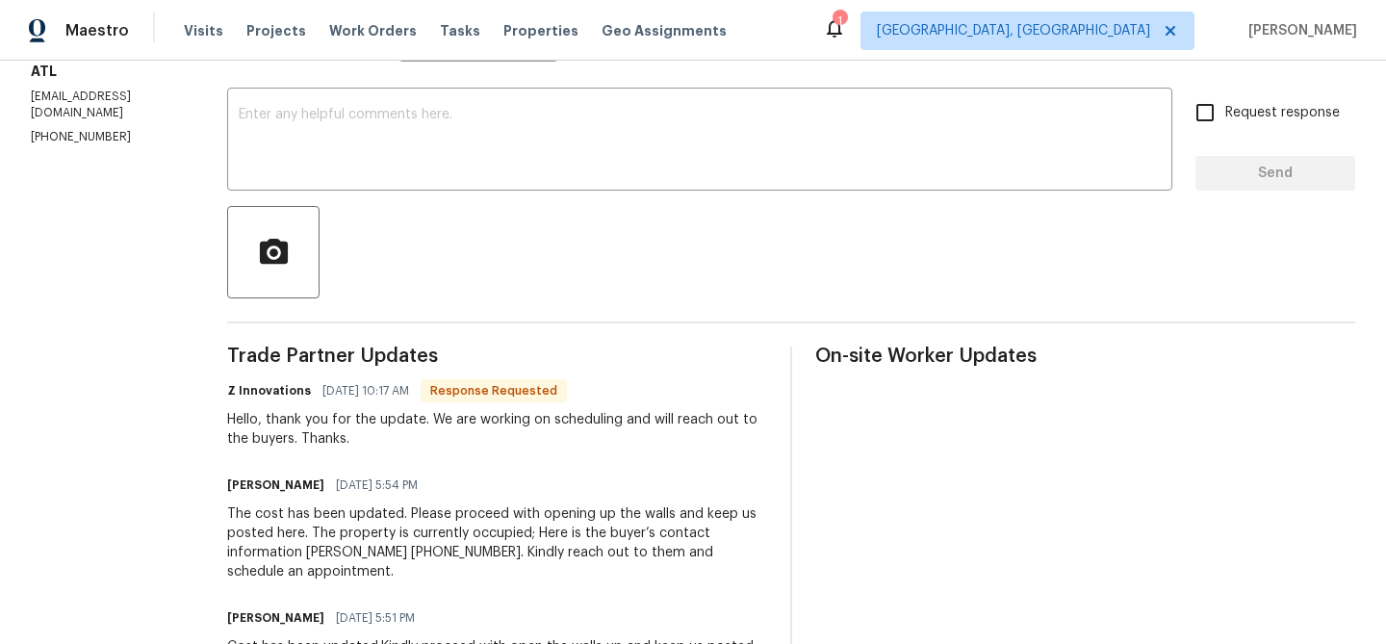
click at [365, 206] on div at bounding box center [791, 252] width 1128 height 92
click at [354, 157] on textarea at bounding box center [700, 141] width 922 height 67
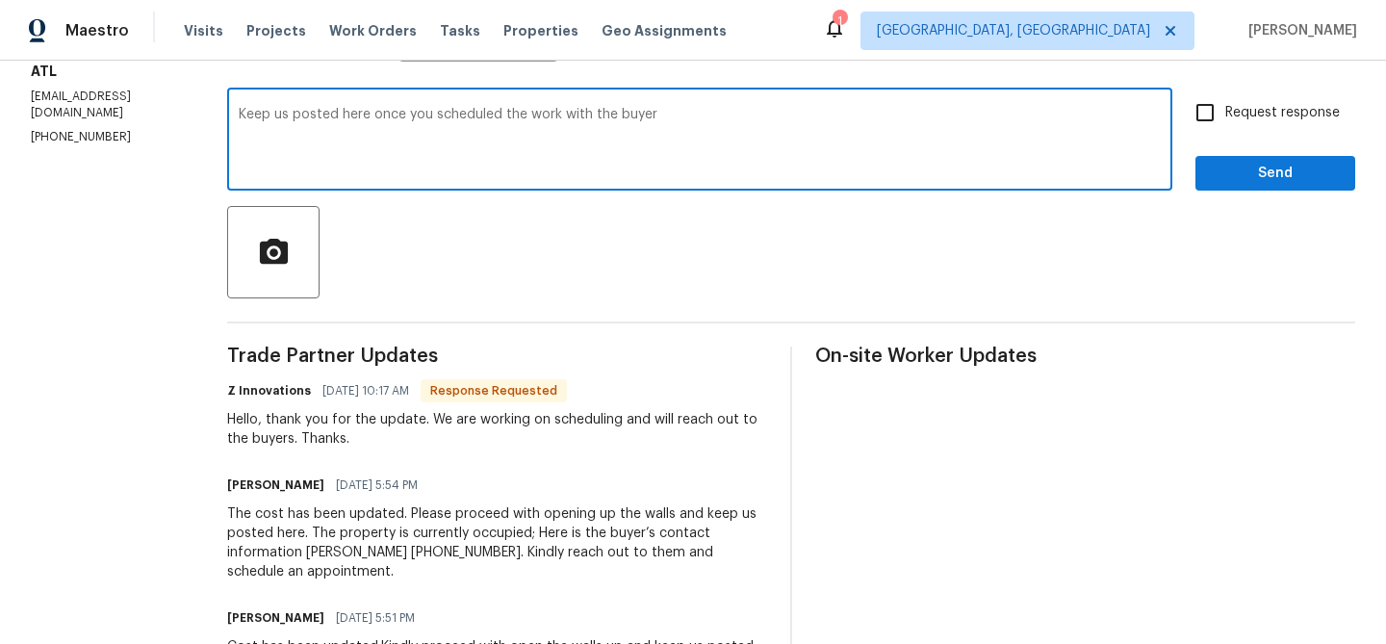
type textarea "Keep us posted here once you scheduled the work with the buyer"
click at [1254, 108] on span "Request response" at bounding box center [1282, 113] width 115 height 20
click at [1225, 108] on input "Request response" at bounding box center [1205, 112] width 40 height 40
checkbox input "true"
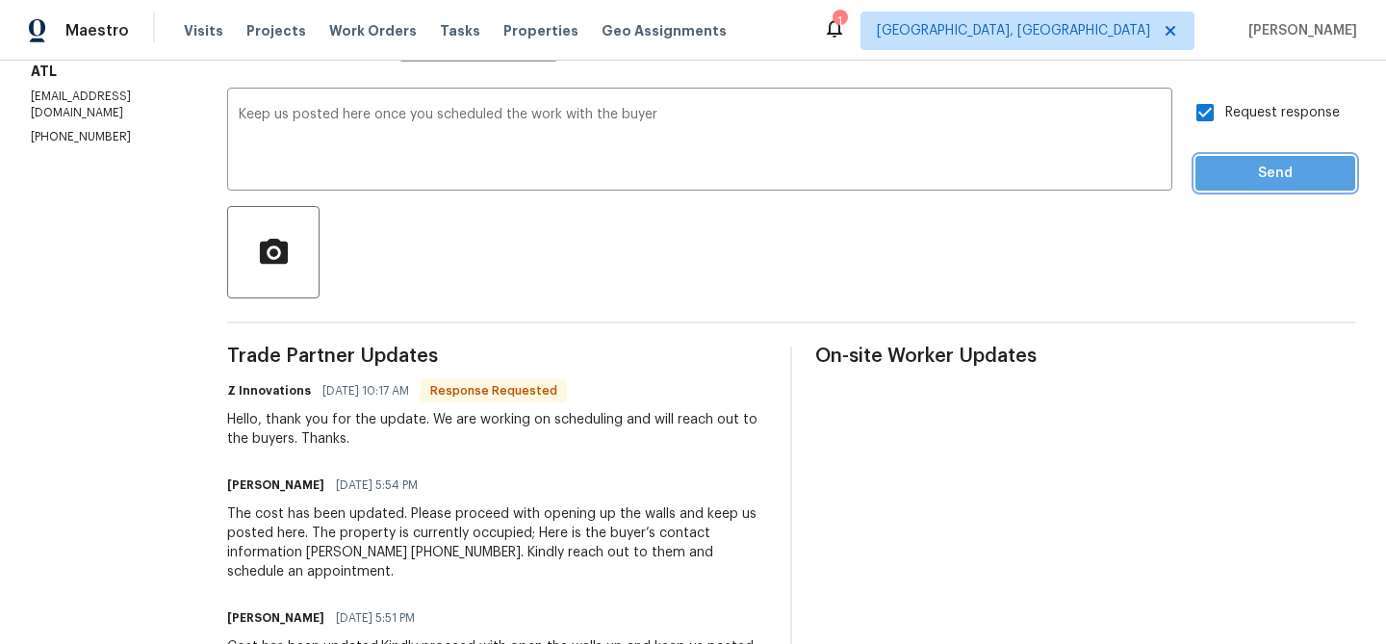
click at [1236, 165] on span "Send" at bounding box center [1275, 174] width 129 height 24
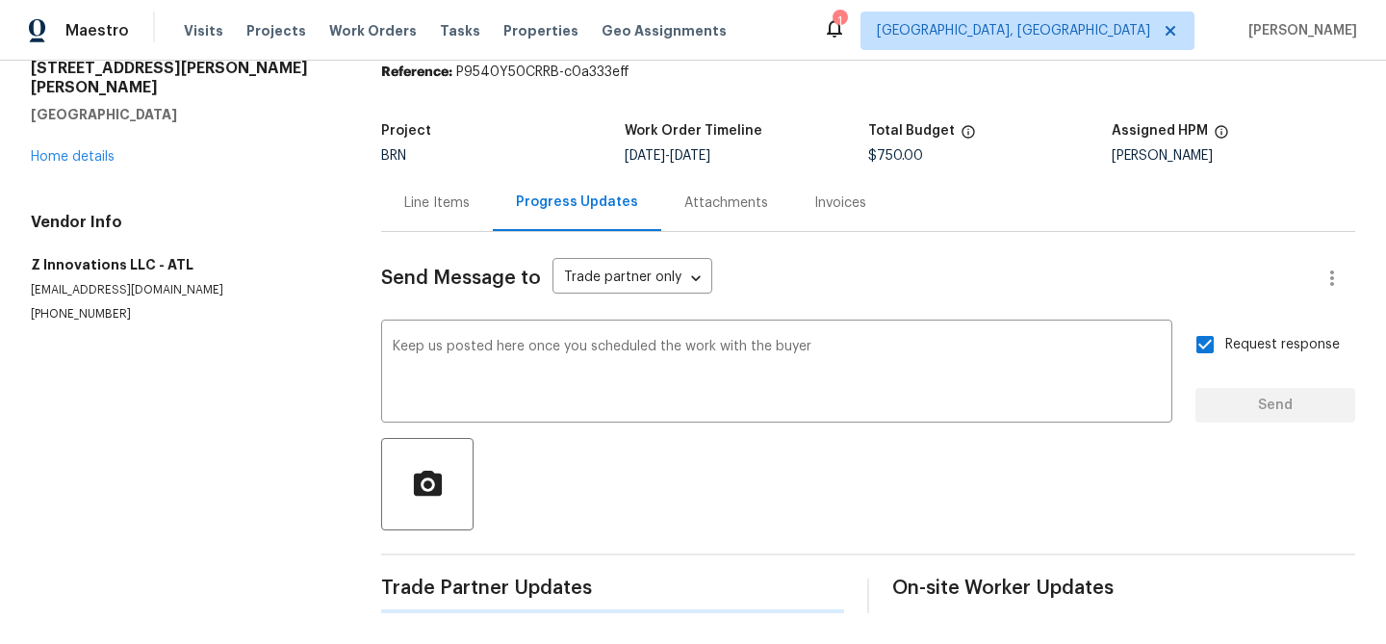
scroll to position [0, 0]
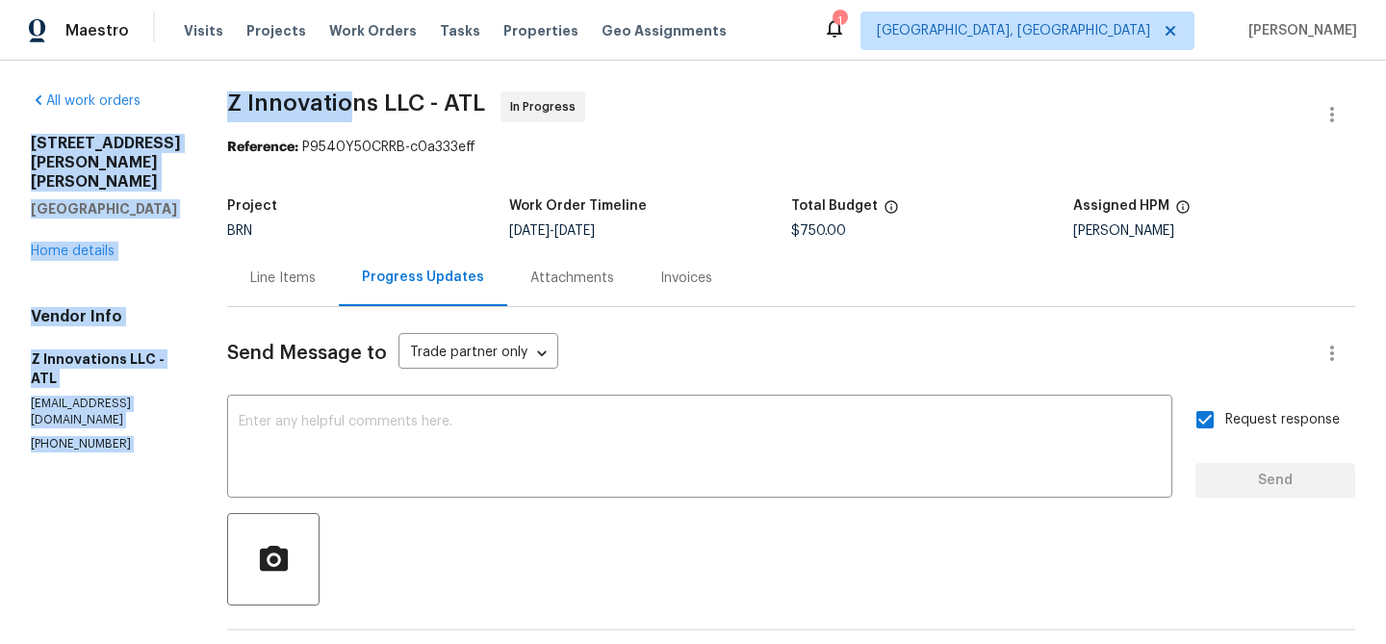
drag, startPoint x: 197, startPoint y: 109, endPoint x: 352, endPoint y: 105, distance: 155.0
click at [352, 105] on span "Z Innovations LLC - ATL" at bounding box center [356, 102] width 258 height 23
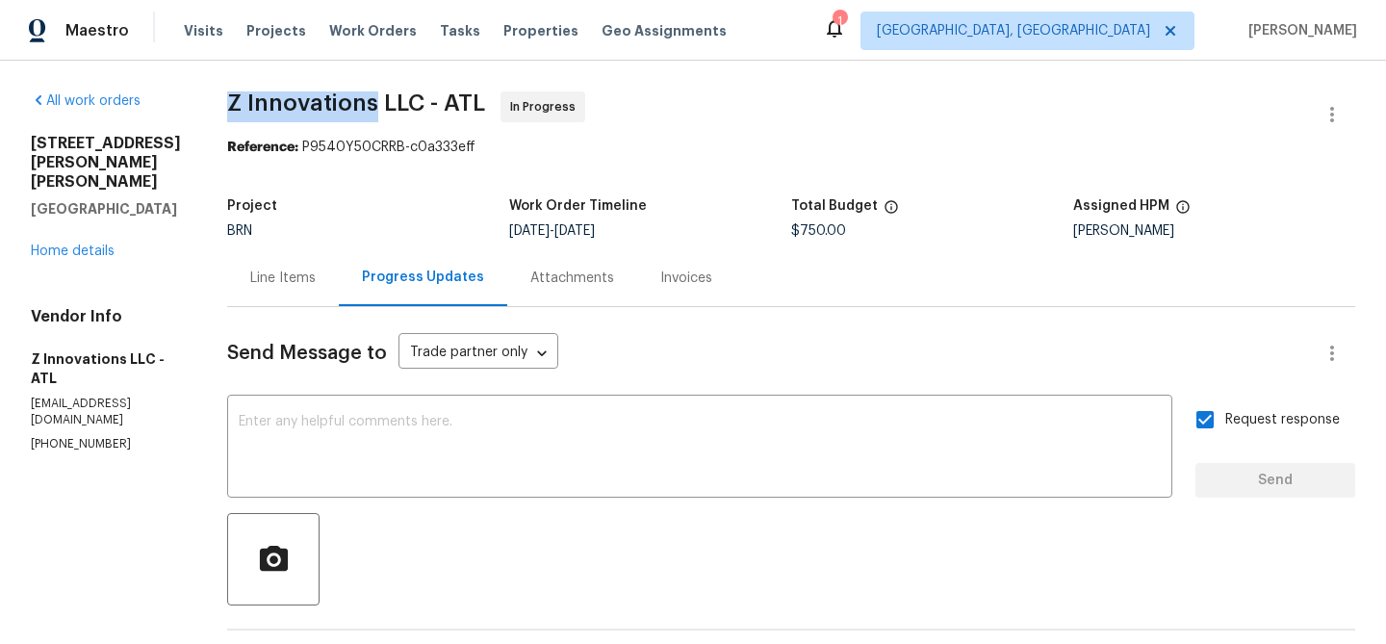
drag, startPoint x: 217, startPoint y: 90, endPoint x: 371, endPoint y: 108, distance: 154.0
copy span "Z Innovations"
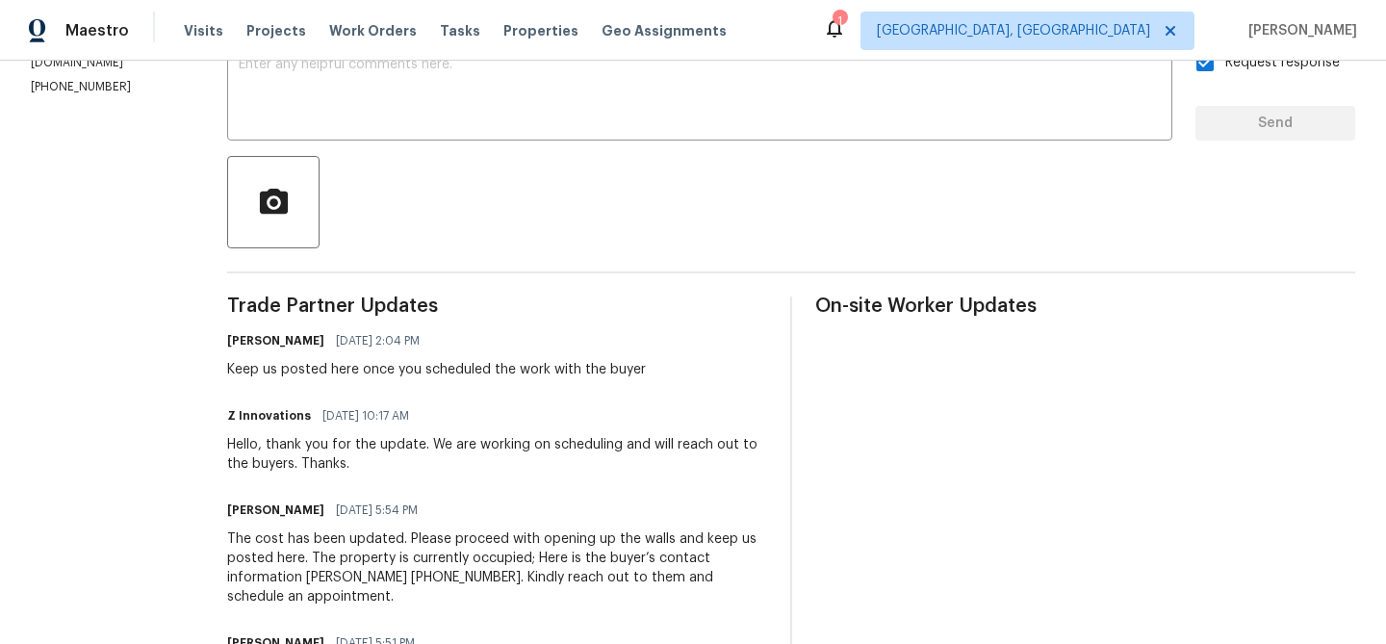
scroll to position [366, 0]
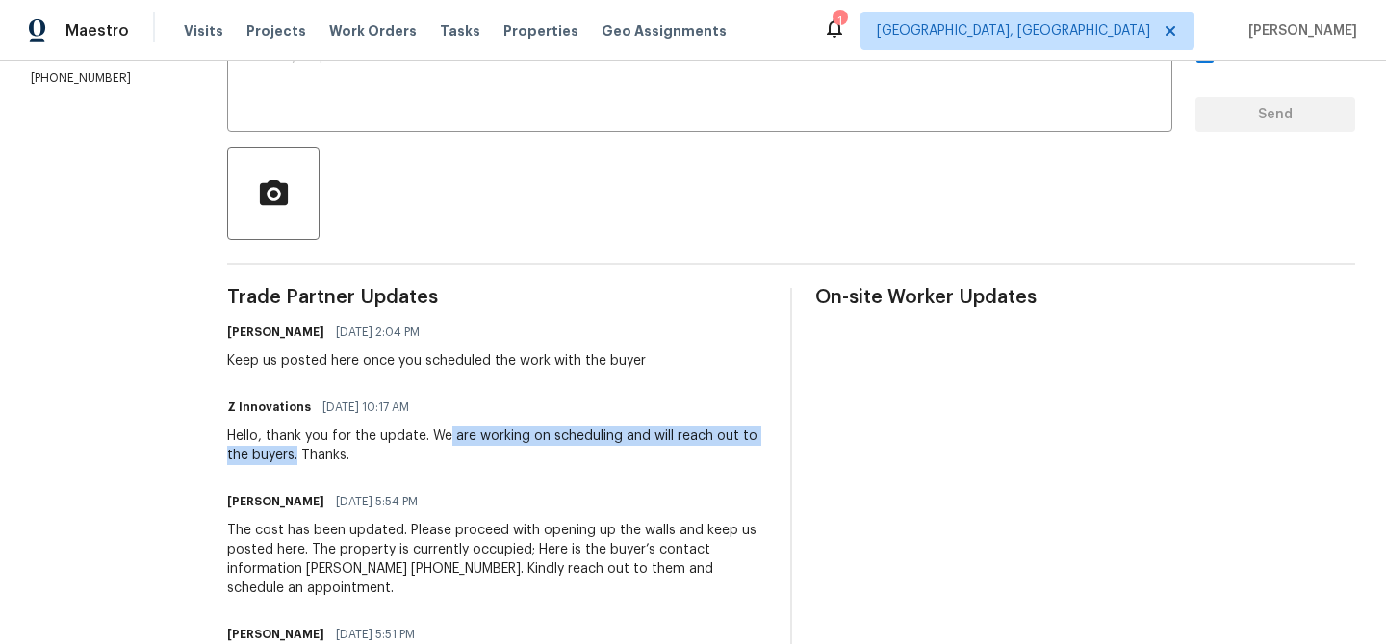
drag, startPoint x: 443, startPoint y: 439, endPoint x: 293, endPoint y: 458, distance: 151.4
click at [293, 458] on div "Hello, thank you for the update. We are working on scheduling and will reach ou…" at bounding box center [497, 445] width 540 height 38
copy div "are working on scheduling and will reach out to the buyers."
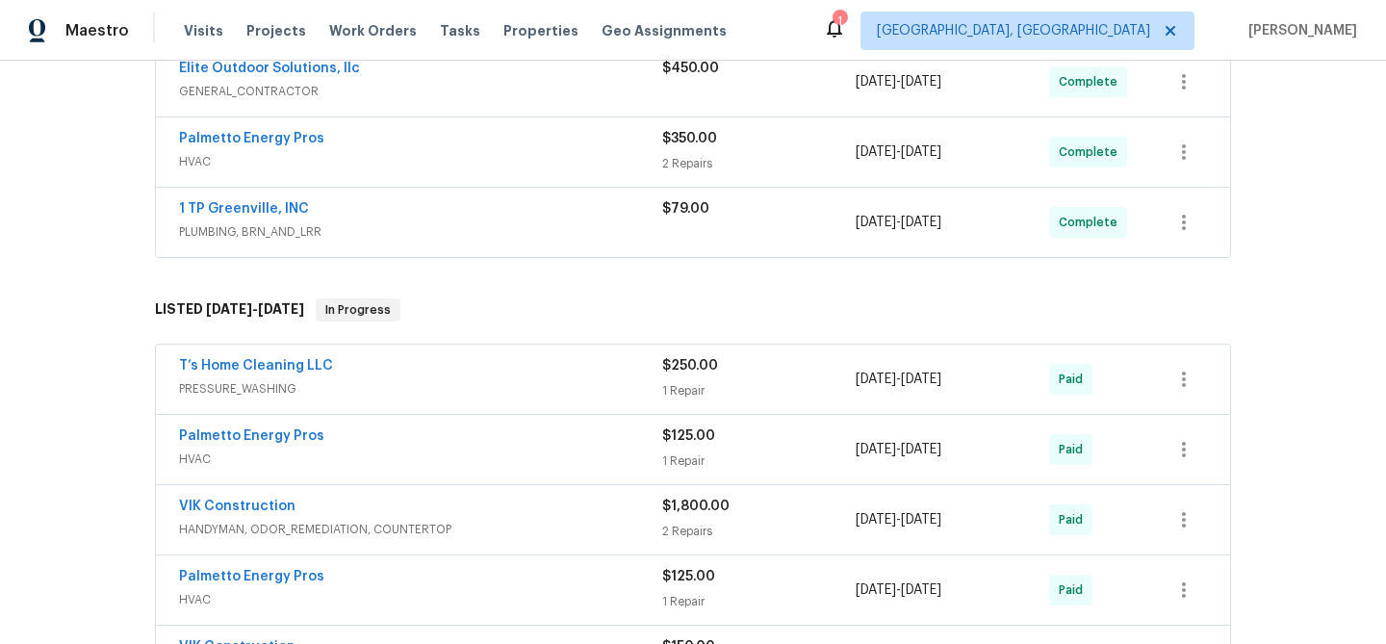
scroll to position [301, 0]
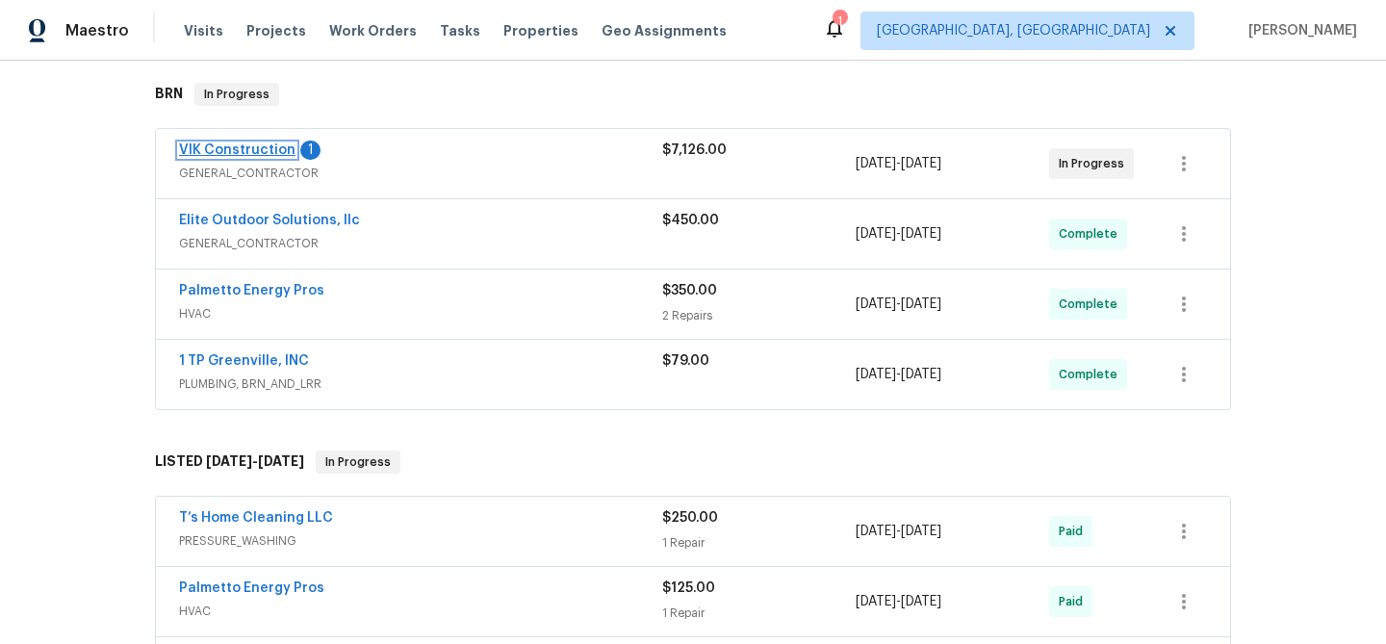
click at [243, 154] on link "VIK Construction" at bounding box center [237, 149] width 116 height 13
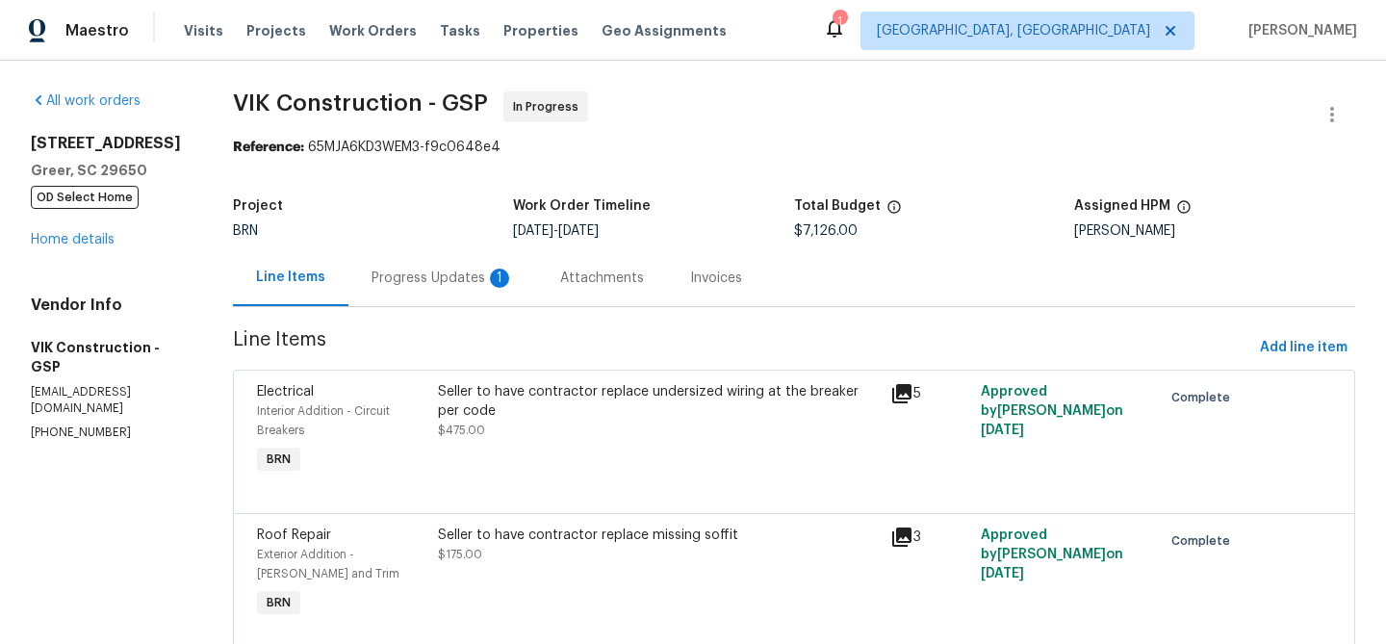
click at [473, 290] on div "Progress Updates 1" at bounding box center [442, 277] width 189 height 57
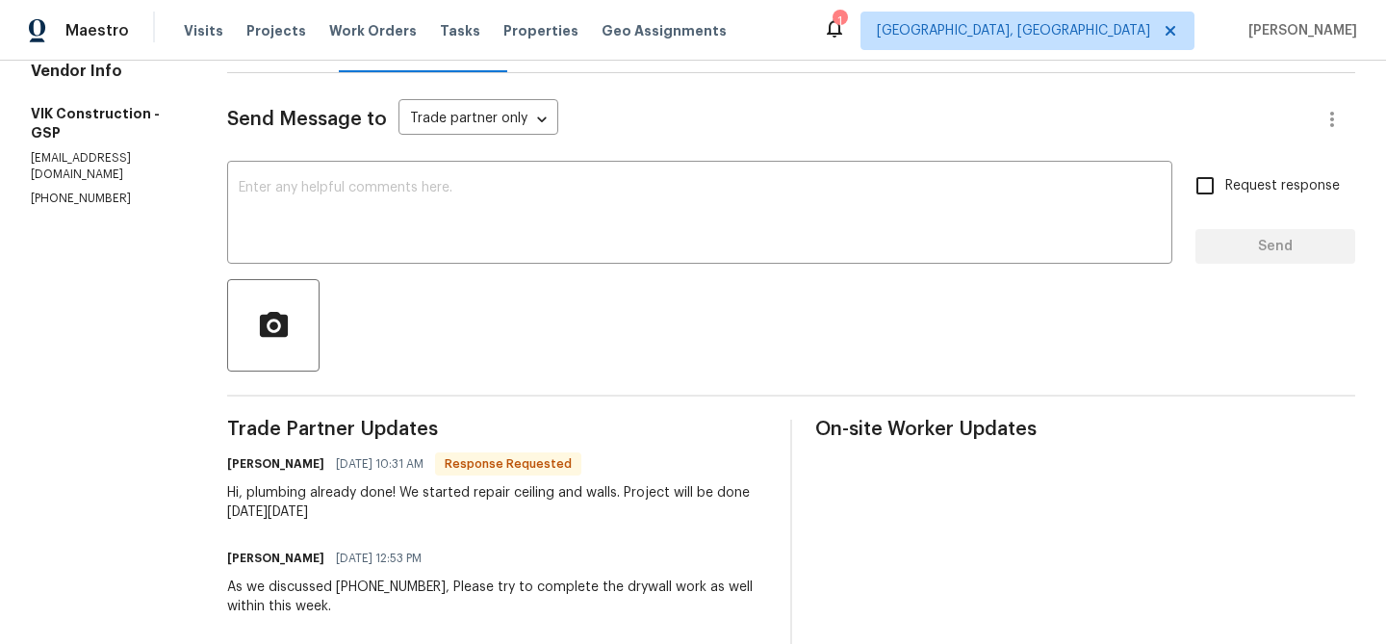
scroll to position [250, 0]
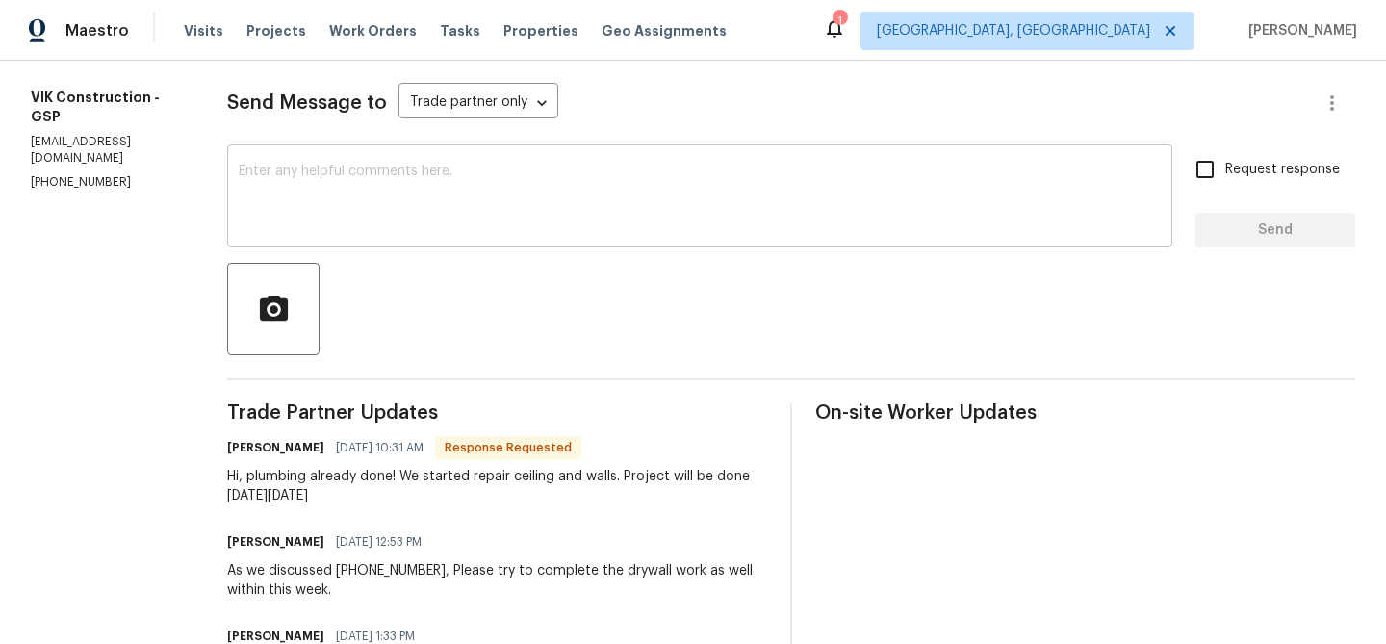
click at [363, 227] on textarea at bounding box center [700, 198] width 922 height 67
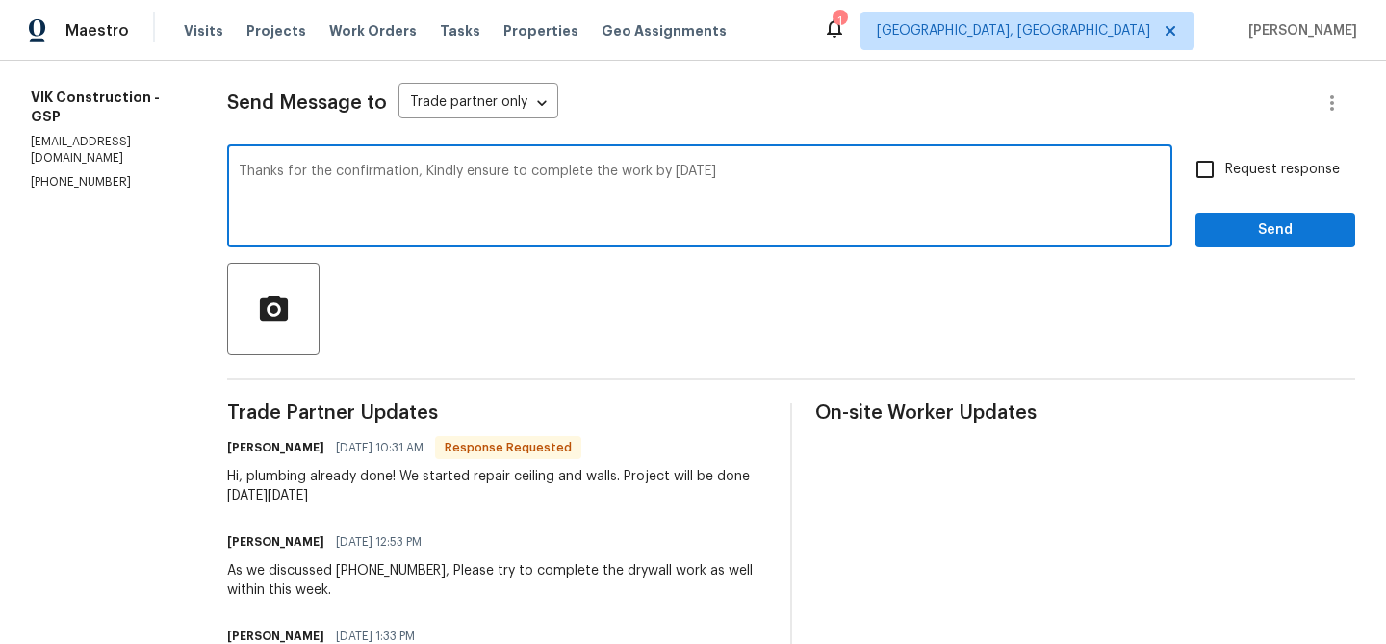
type textarea "Thanks for the confirmation, Kindly ensure to complete the work by [DATE]"
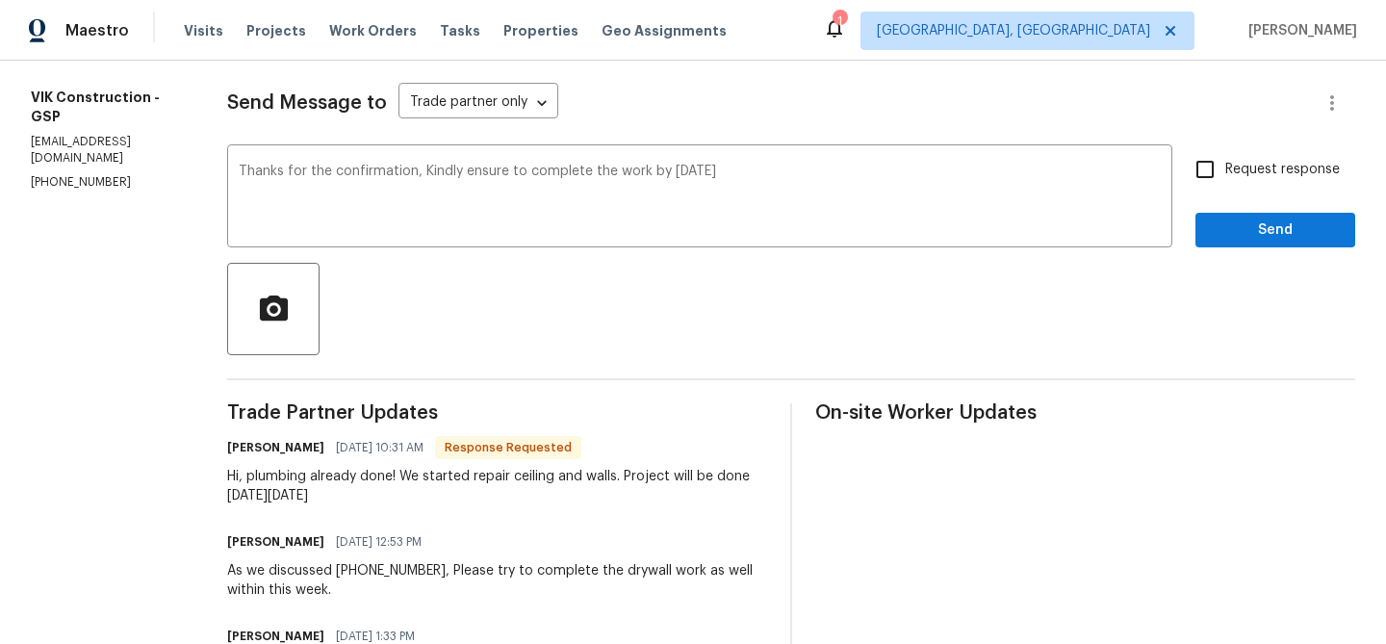
click at [1214, 178] on input "Request response" at bounding box center [1205, 169] width 40 height 40
checkbox input "true"
click at [1215, 230] on span "Send" at bounding box center [1275, 230] width 129 height 24
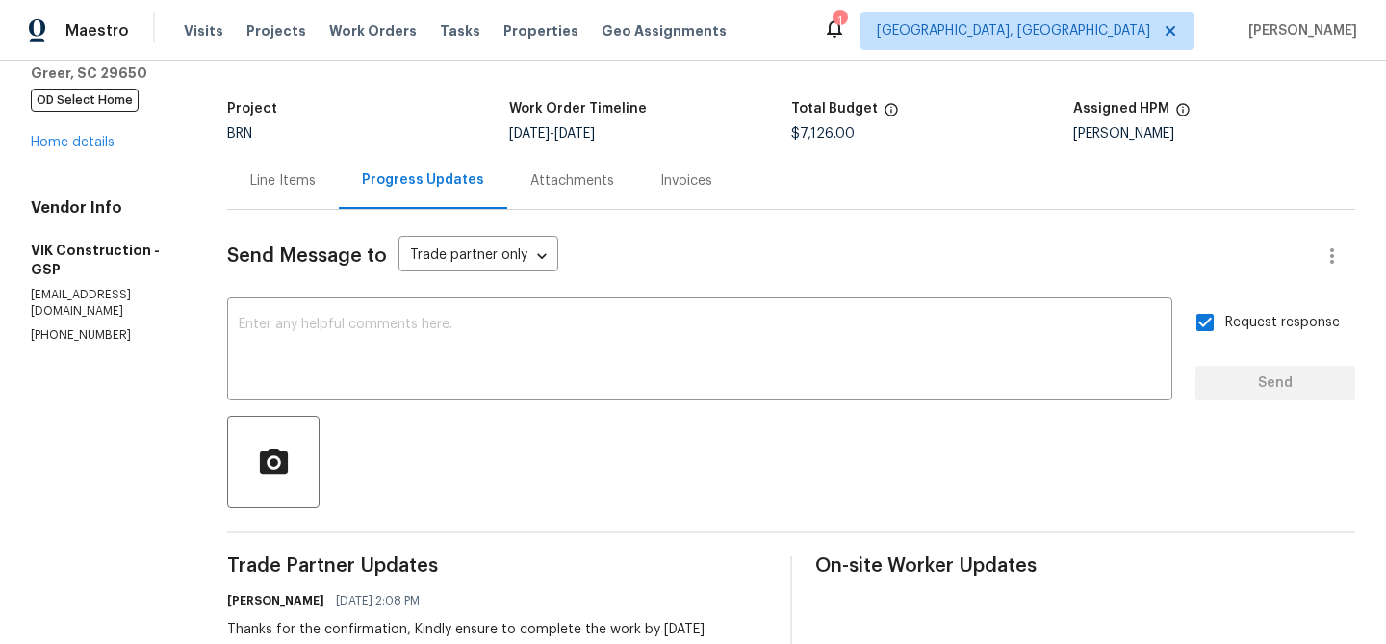
scroll to position [0, 0]
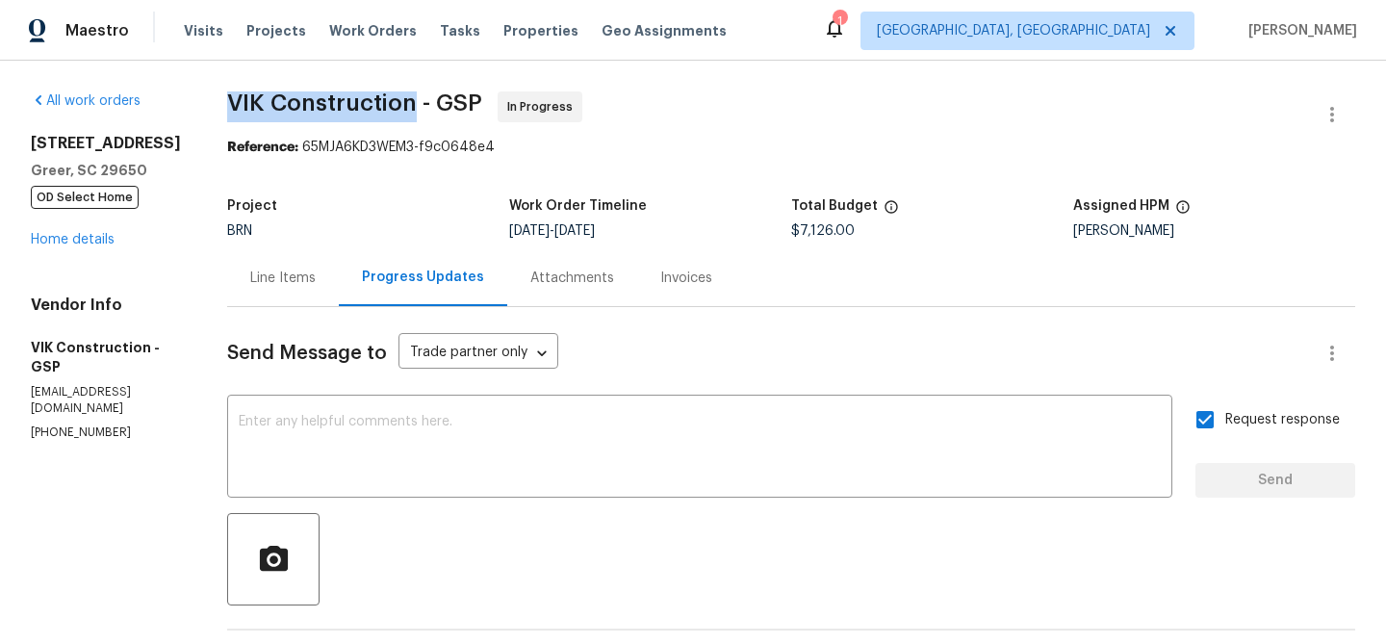
drag, startPoint x: 254, startPoint y: 114, endPoint x: 452, endPoint y: 110, distance: 198.3
copy span "VIK Construction"
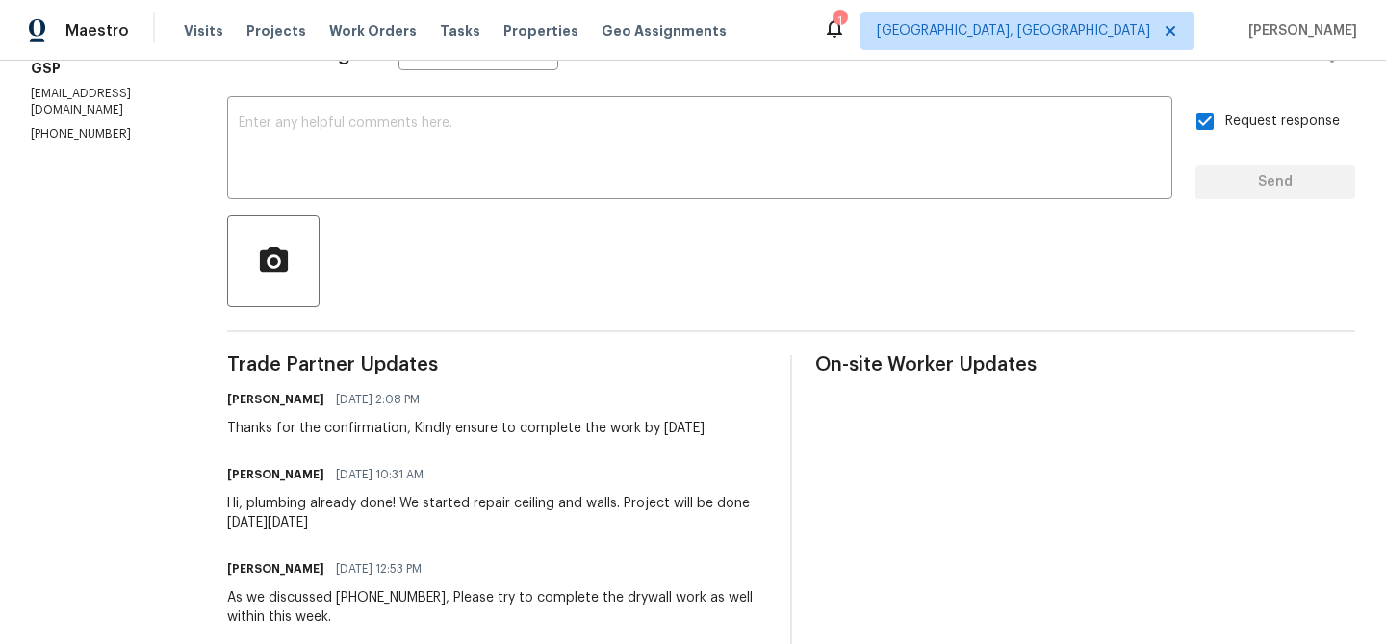
scroll to position [315, 0]
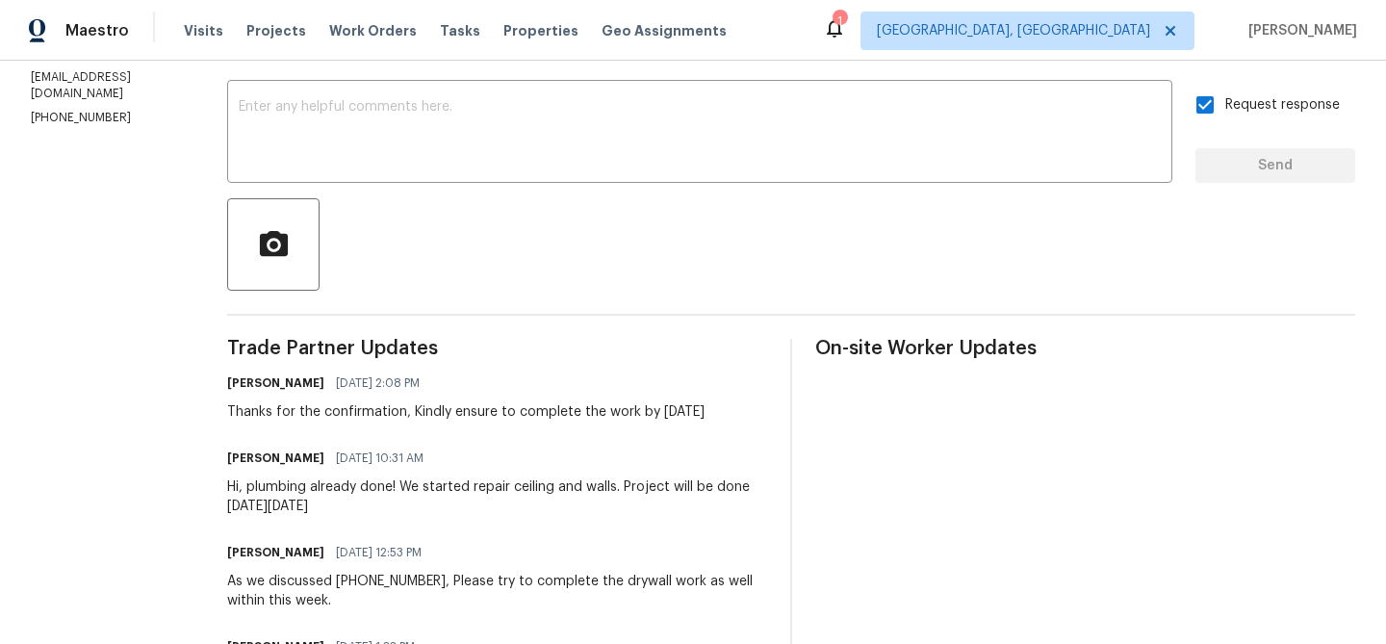
drag, startPoint x: 281, startPoint y: 490, endPoint x: 475, endPoint y: 508, distance: 195.3
click at [475, 508] on div "Hi, plumbing already done! We started repair ceiling and walls. Project will be…" at bounding box center [497, 496] width 540 height 38
drag, startPoint x: 284, startPoint y: 487, endPoint x: 458, endPoint y: 504, distance: 175.0
click at [458, 506] on div "Hi, plumbing already done! We started repair ceiling and walls. Project will be…" at bounding box center [497, 496] width 540 height 38
copy div "plumbing already done! We started repair ceiling and walls. Project will be don…"
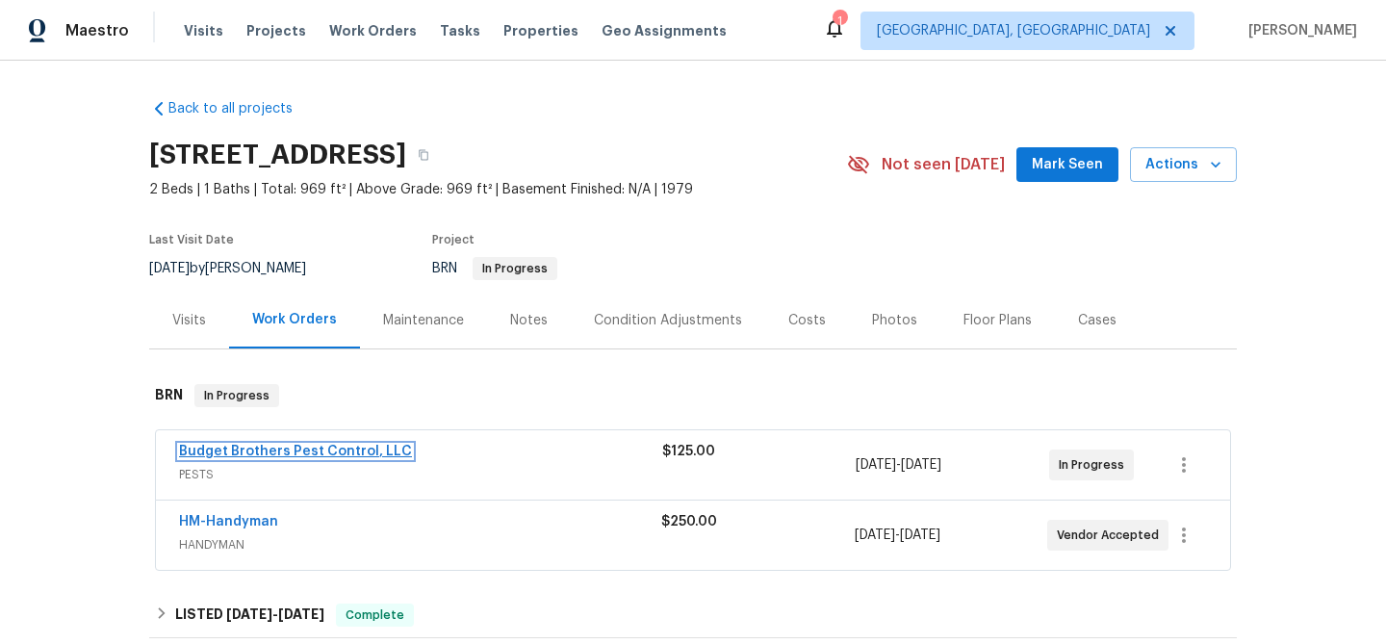
click at [243, 458] on link "Budget Brothers Pest Control, LLC" at bounding box center [295, 451] width 233 height 13
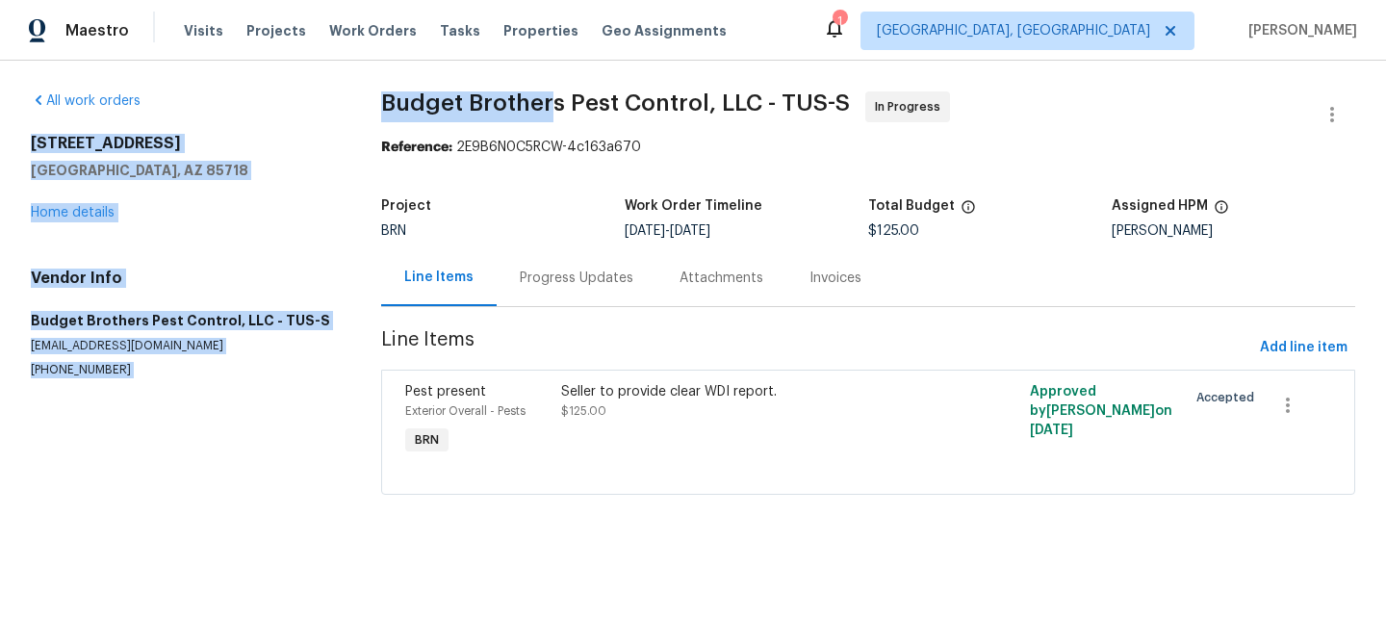
drag, startPoint x: 353, startPoint y: 97, endPoint x: 550, endPoint y: 98, distance: 197.3
click at [550, 98] on div "All work orders 6255 N Camino Pimeria Alta Apt 81 Tucson, AZ 85718 Home details…" at bounding box center [693, 305] width 1386 height 488
click at [550, 98] on span "Budget Brothers Pest Control, LLC - TUS-S" at bounding box center [615, 102] width 469 height 23
drag, startPoint x: 354, startPoint y: 104, endPoint x: 562, endPoint y: 101, distance: 207.9
click at [562, 101] on div "All work orders 6255 N Camino Pimeria Alta Apt 81 Tucson, AZ 85718 Home details…" at bounding box center [693, 305] width 1386 height 488
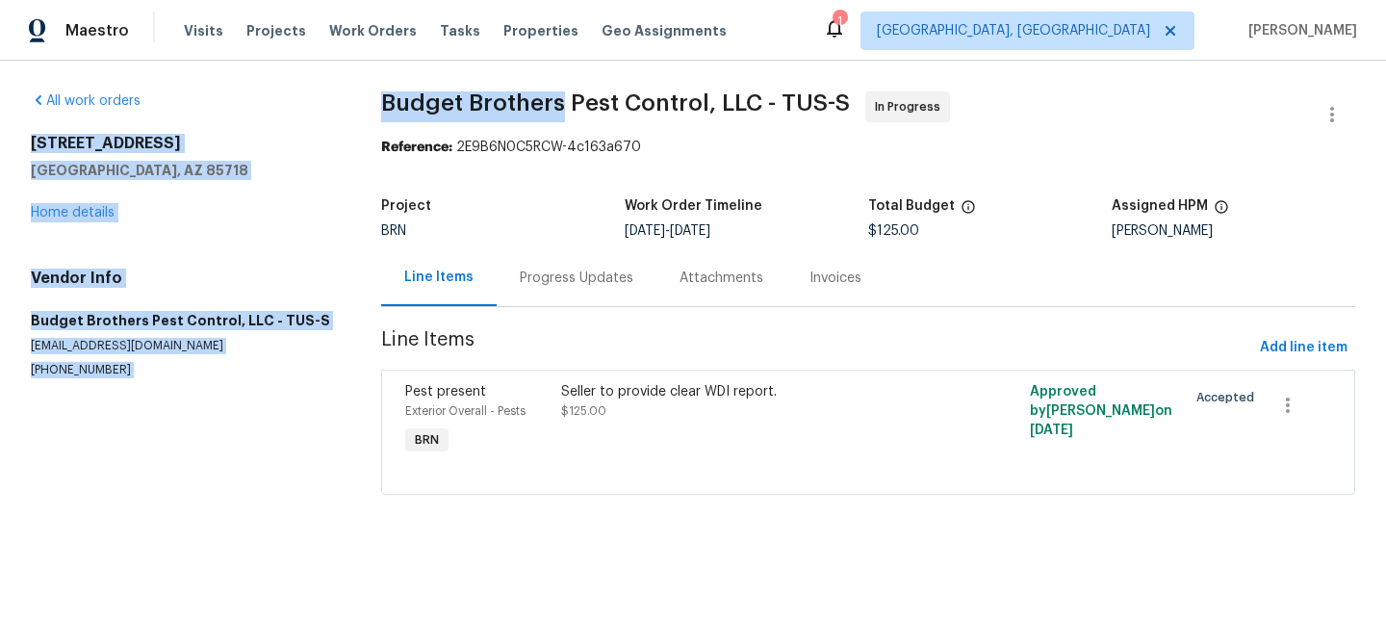
click at [560, 100] on span "Budget Brothers Pest Control, LLC - TUS-S" at bounding box center [615, 102] width 469 height 23
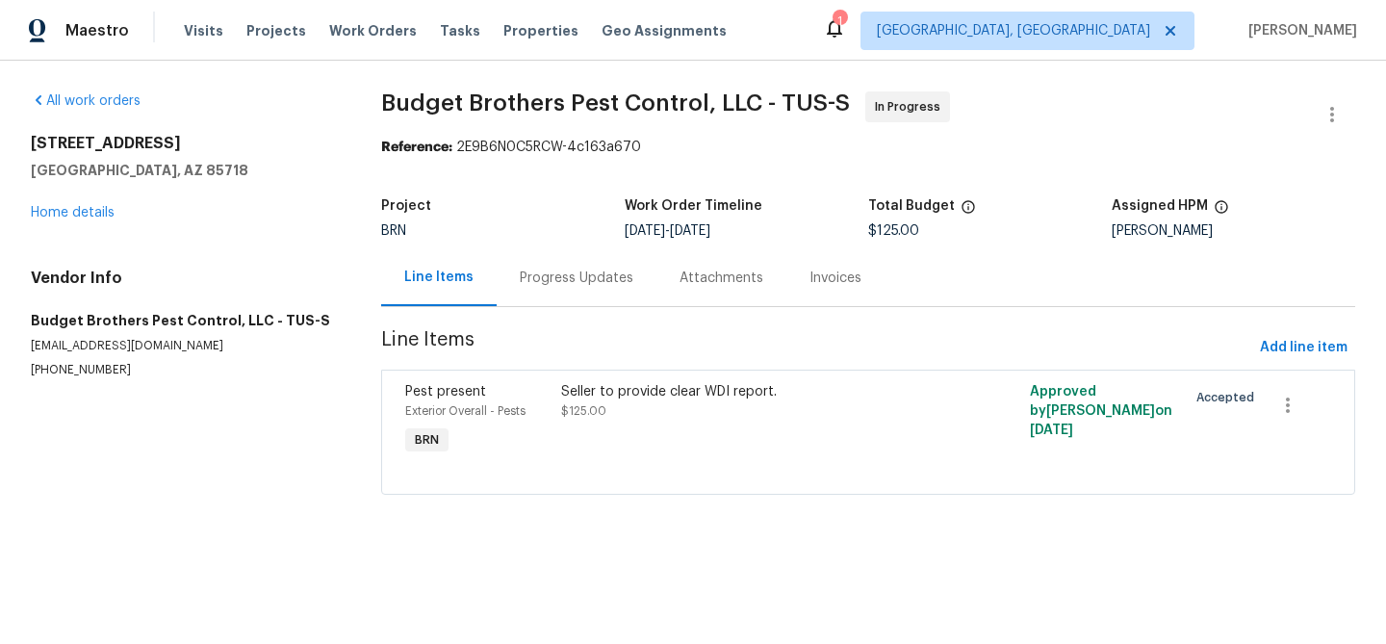
click at [564, 105] on span "Budget Brothers Pest Control, LLC - TUS-S" at bounding box center [615, 102] width 469 height 23
drag, startPoint x: 564, startPoint y: 105, endPoint x: 419, endPoint y: 105, distance: 145.3
click at [419, 105] on span "Budget Brothers Pest Control, LLC - TUS-S" at bounding box center [615, 102] width 469 height 23
drag, startPoint x: 374, startPoint y: 104, endPoint x: 570, endPoint y: 108, distance: 195.4
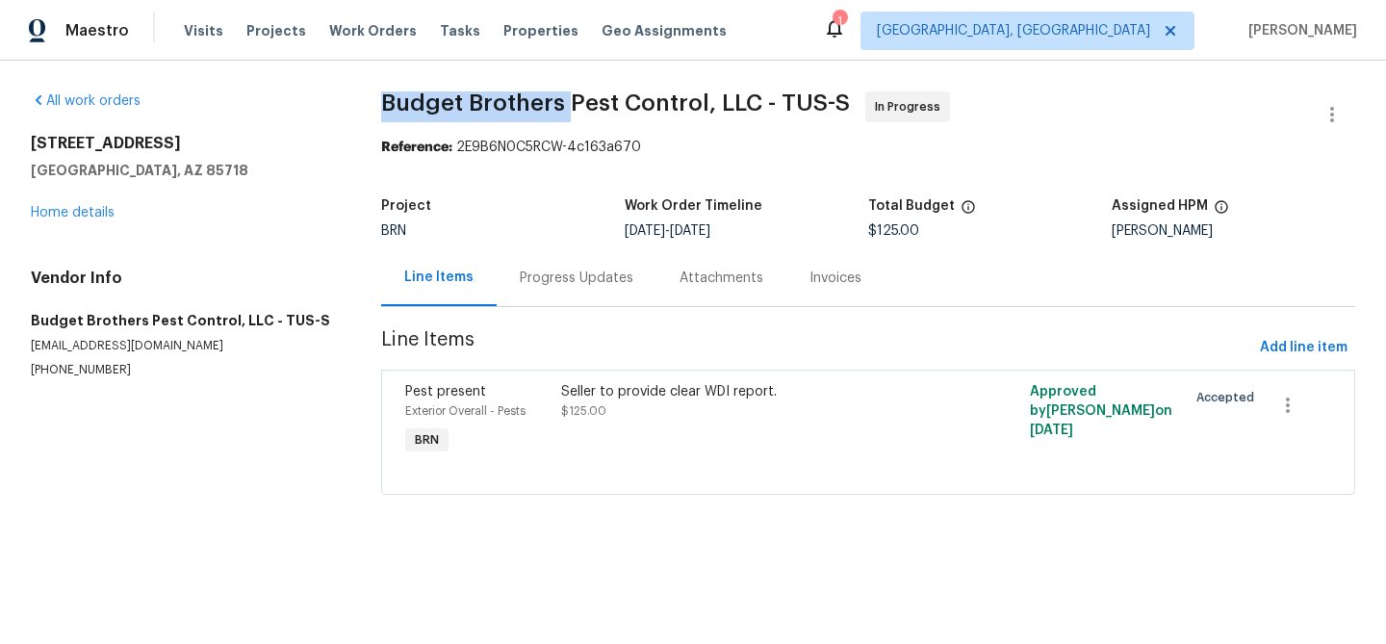
click at [570, 108] on div "All work orders 6255 N Camino Pimeria Alta Apt 81 Tucson, AZ 85718 Home details…" at bounding box center [693, 305] width 1386 height 488
copy span "Budget Brothers"
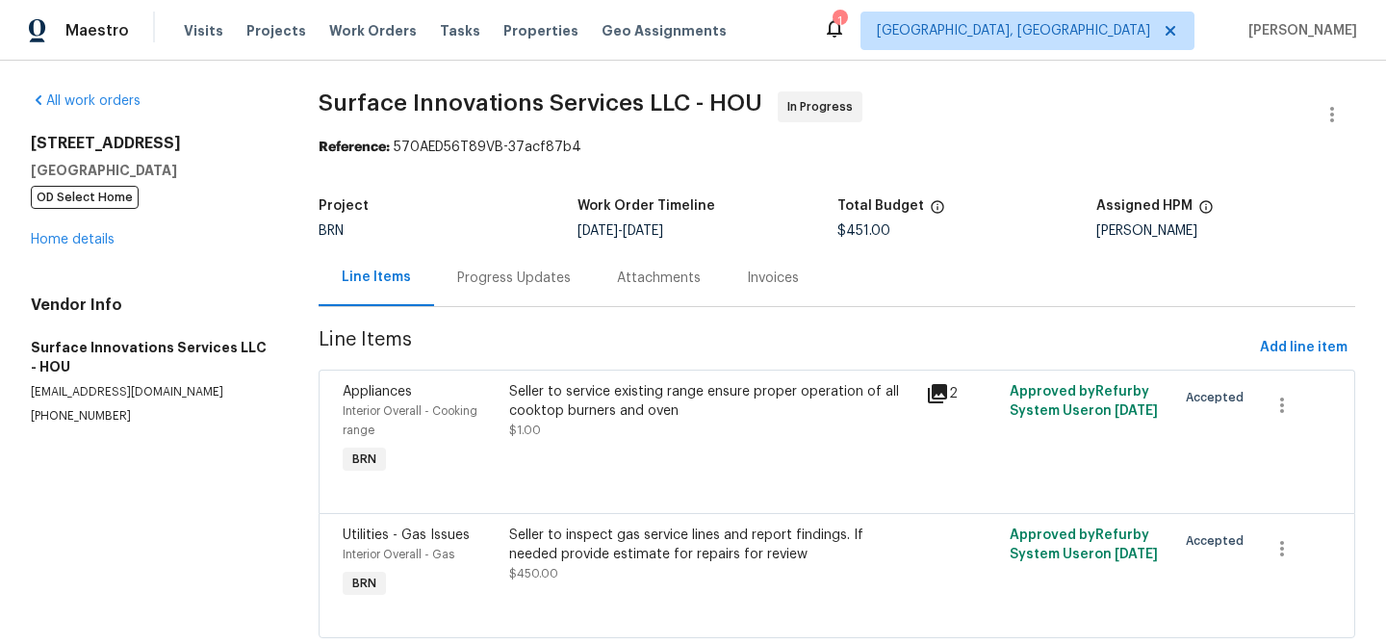
click at [486, 273] on div "Progress Updates" at bounding box center [514, 277] width 114 height 19
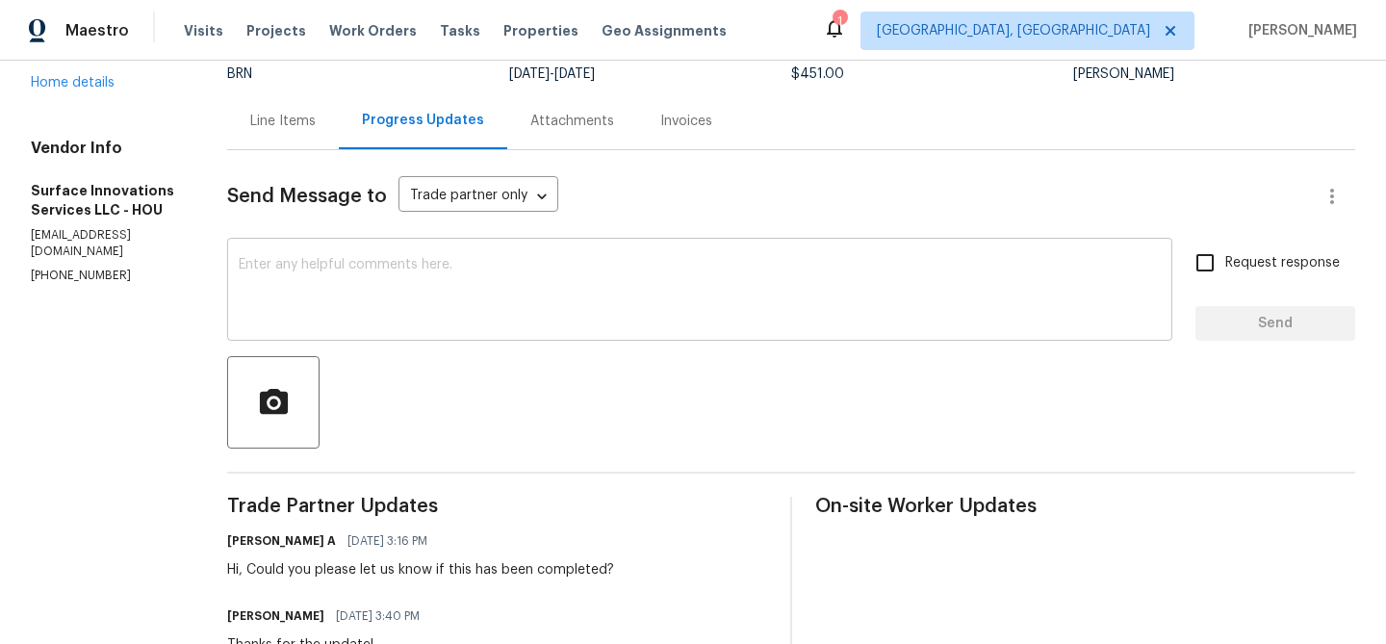
scroll to position [84, 0]
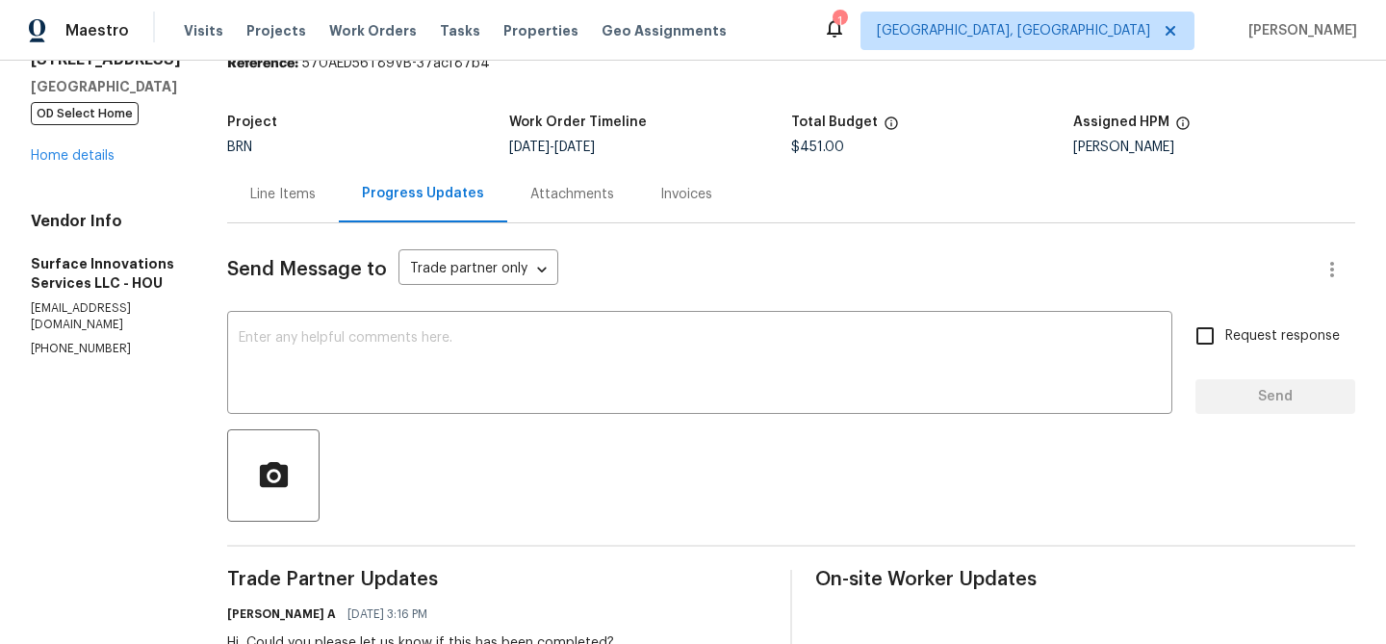
click at [316, 203] on div "Line Items" at bounding box center [282, 194] width 65 height 19
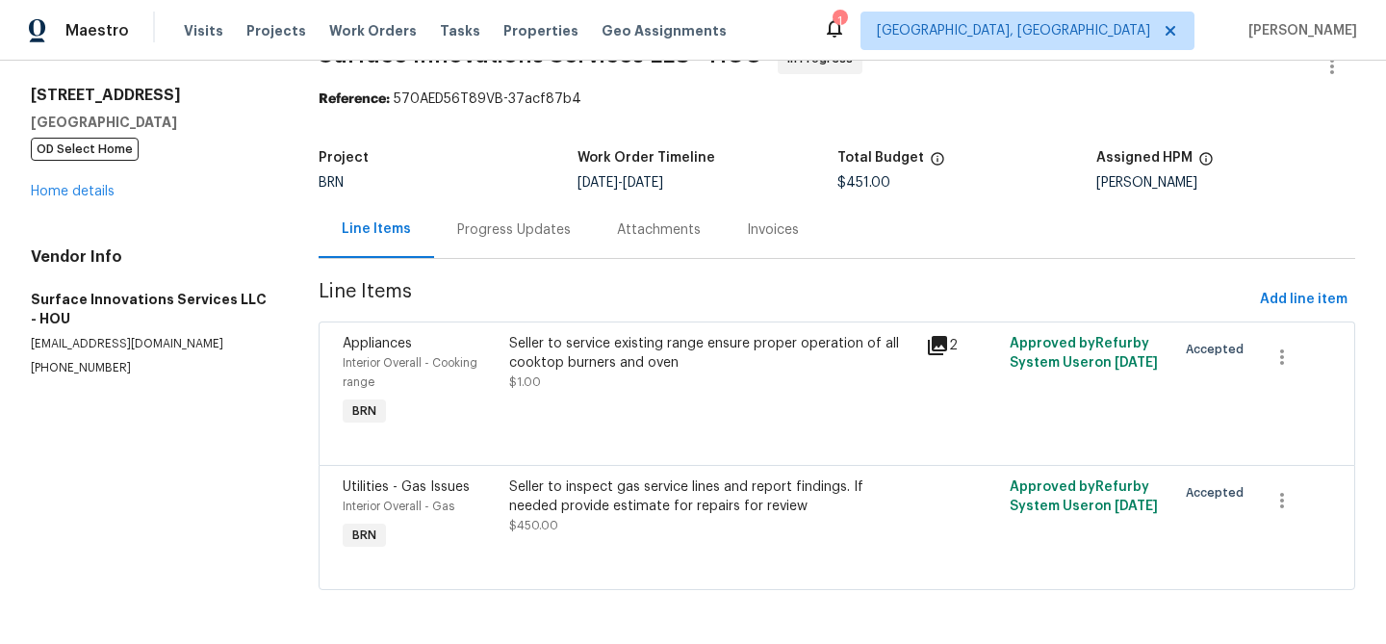
scroll to position [49, 0]
click at [473, 251] on div "Progress Updates" at bounding box center [514, 229] width 160 height 57
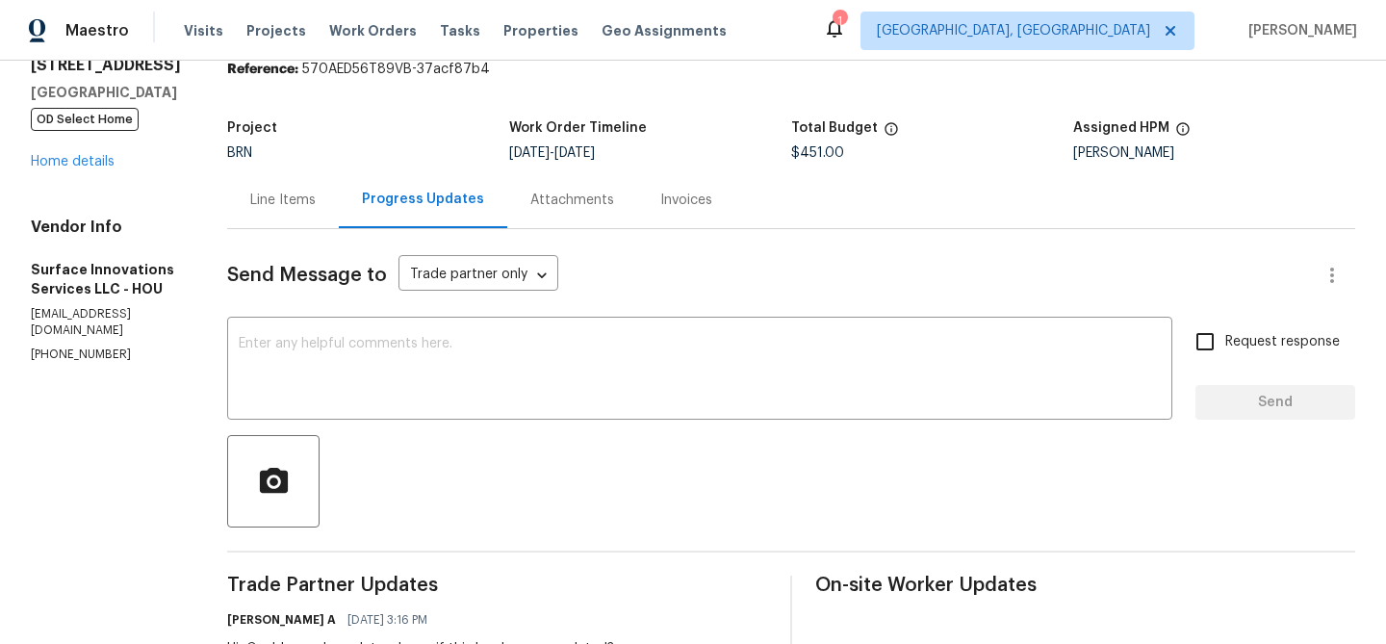
scroll to position [29, 0]
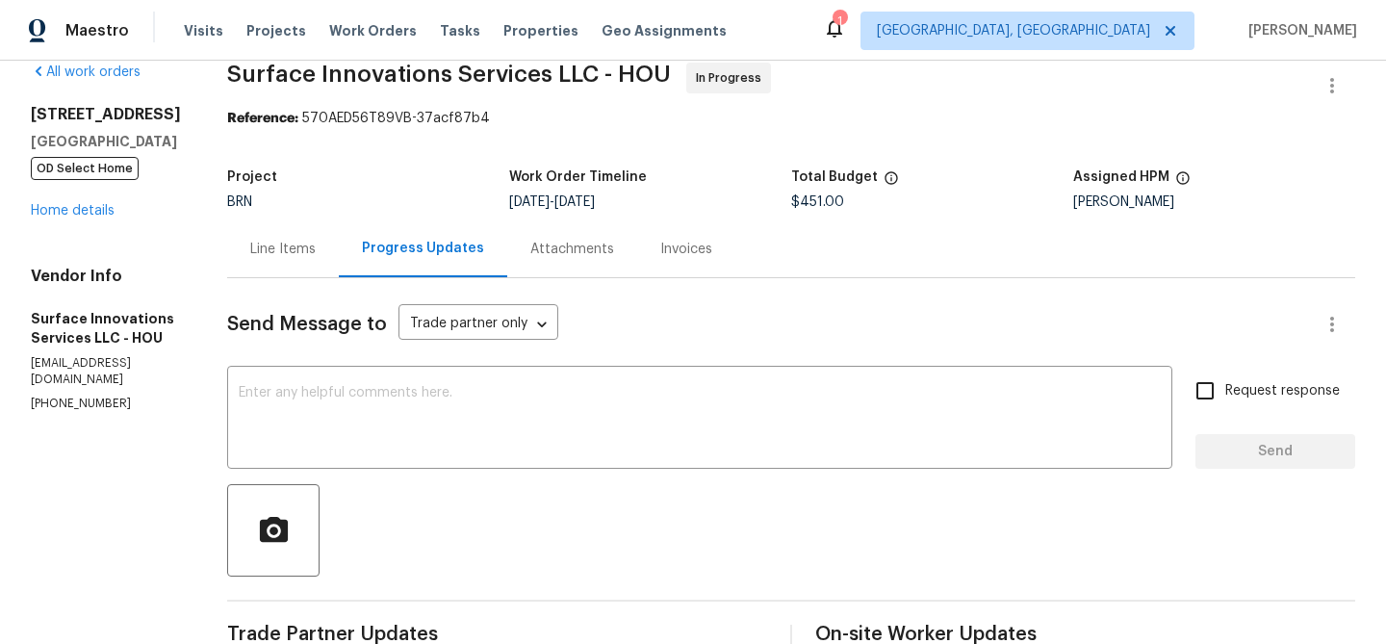
click at [312, 231] on div "Line Items" at bounding box center [283, 248] width 112 height 57
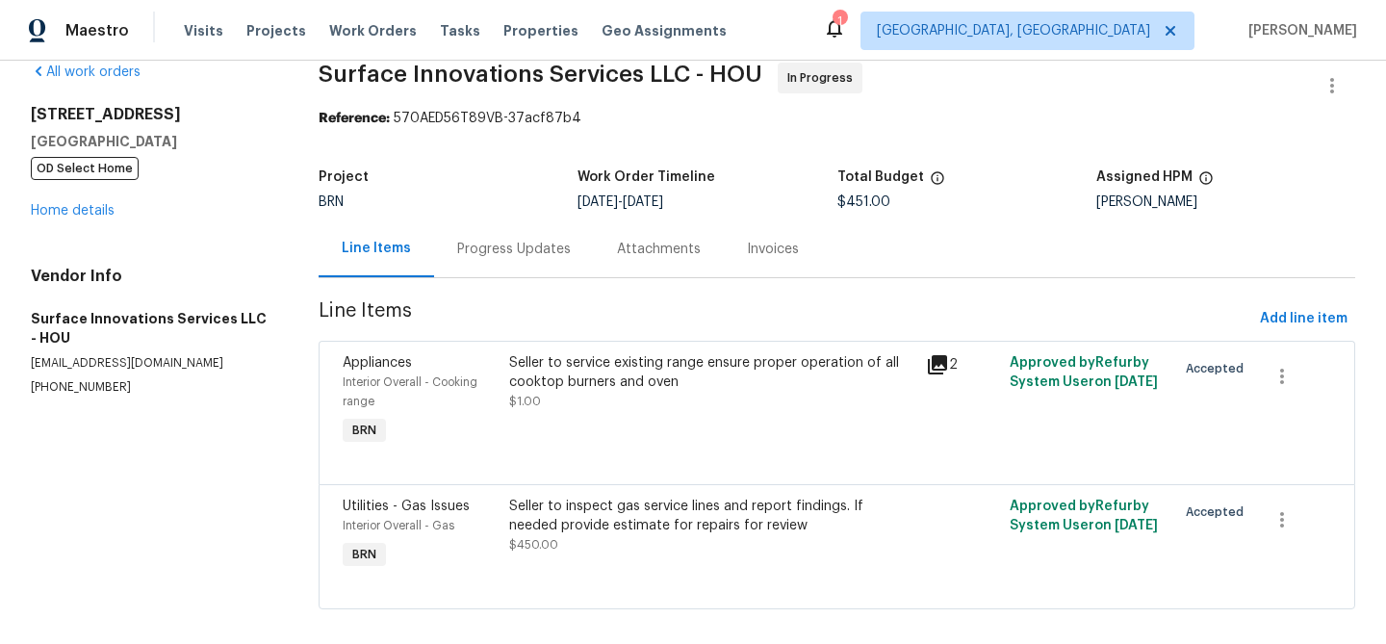
scroll to position [49, 0]
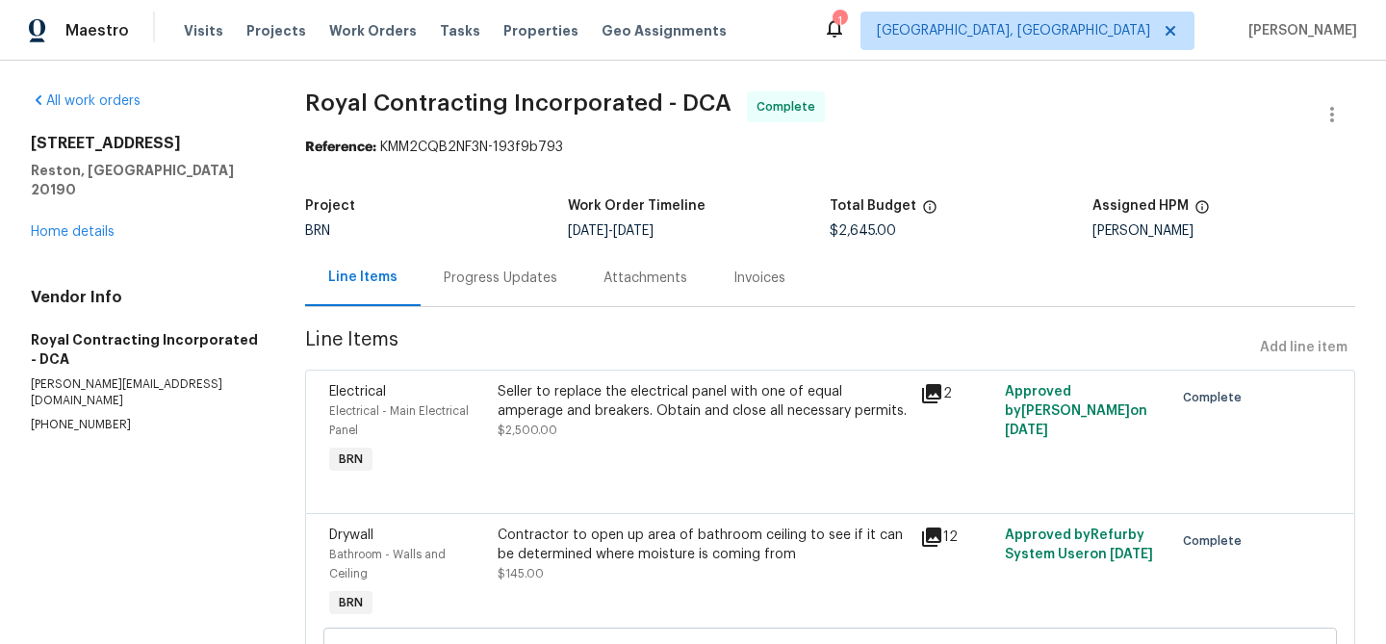
scroll to position [1, 0]
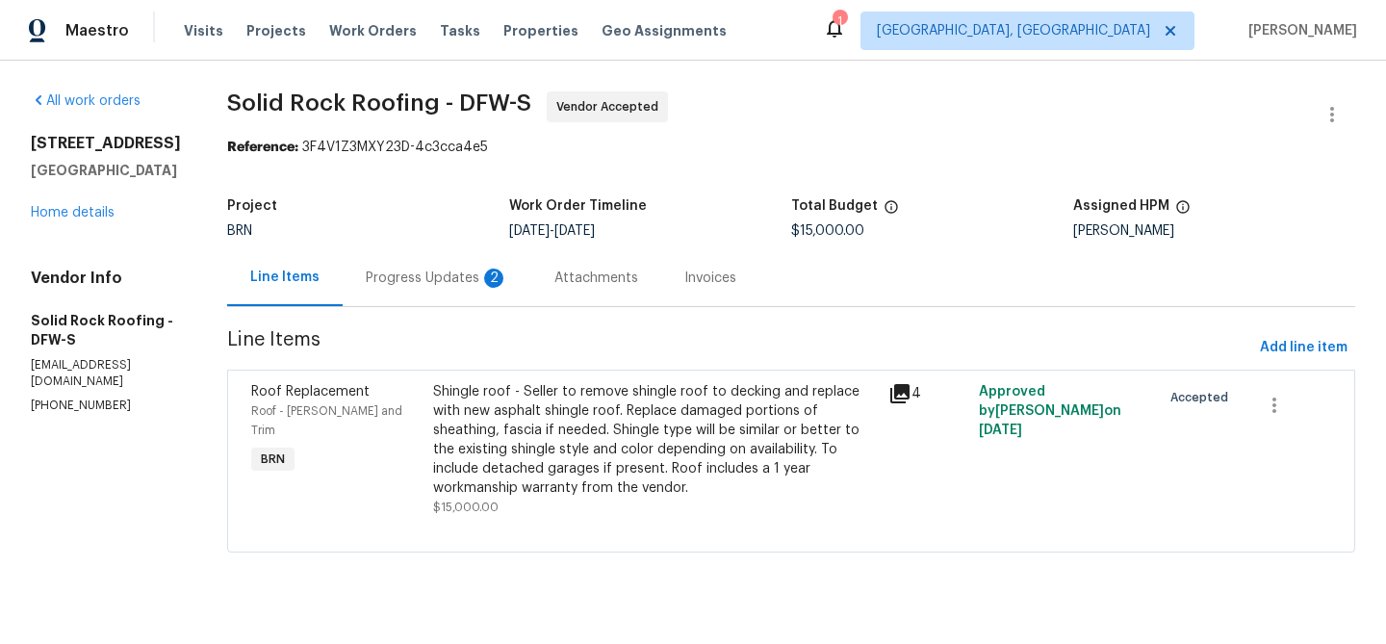
click at [439, 275] on div "Progress Updates 2" at bounding box center [437, 277] width 142 height 19
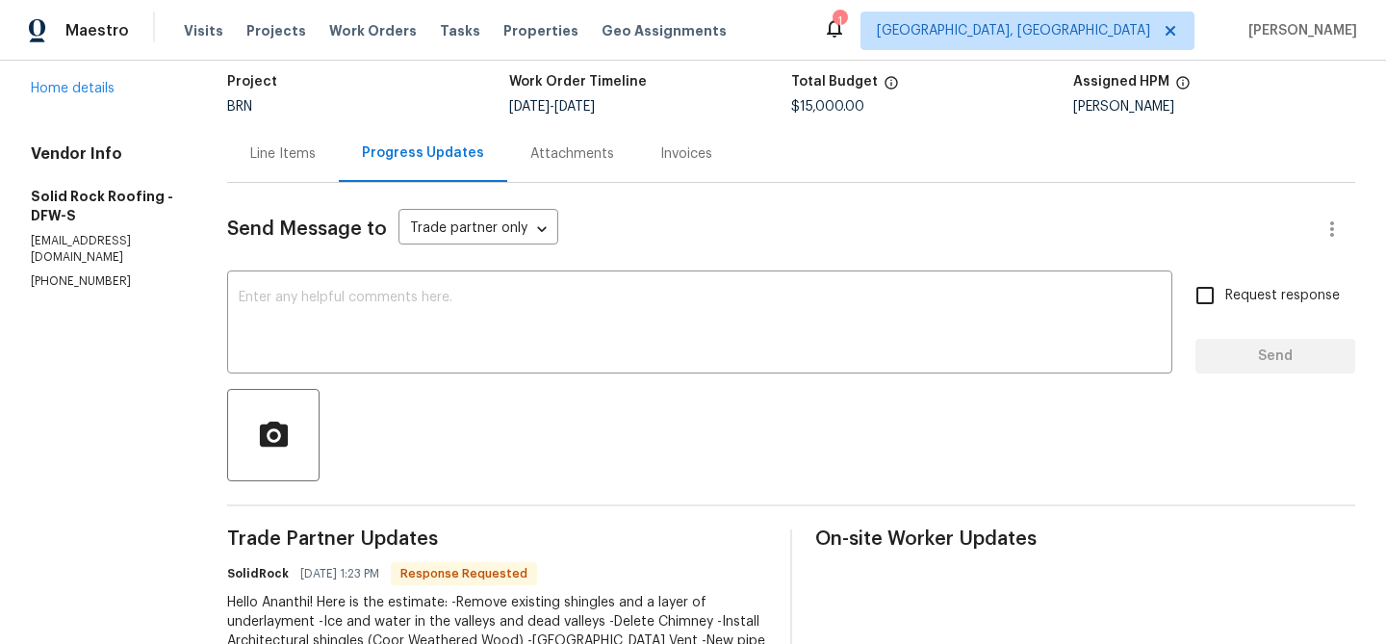
scroll to position [150, 0]
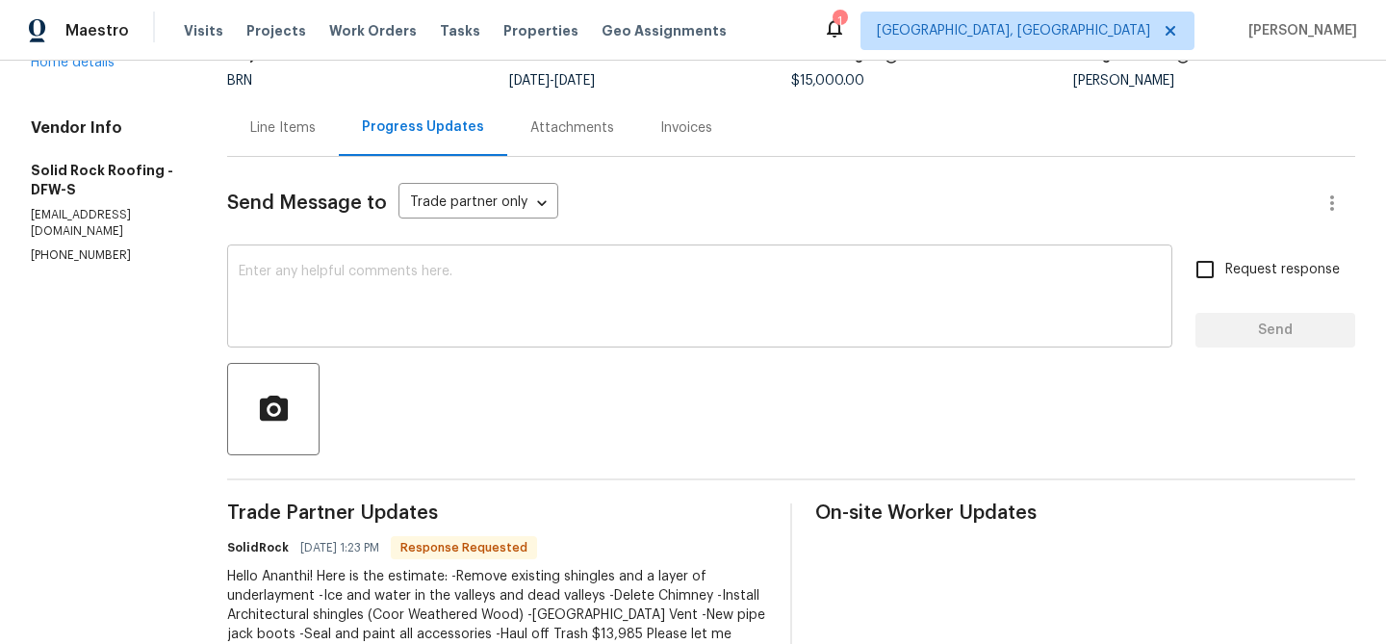
click at [414, 290] on textarea at bounding box center [700, 298] width 922 height 67
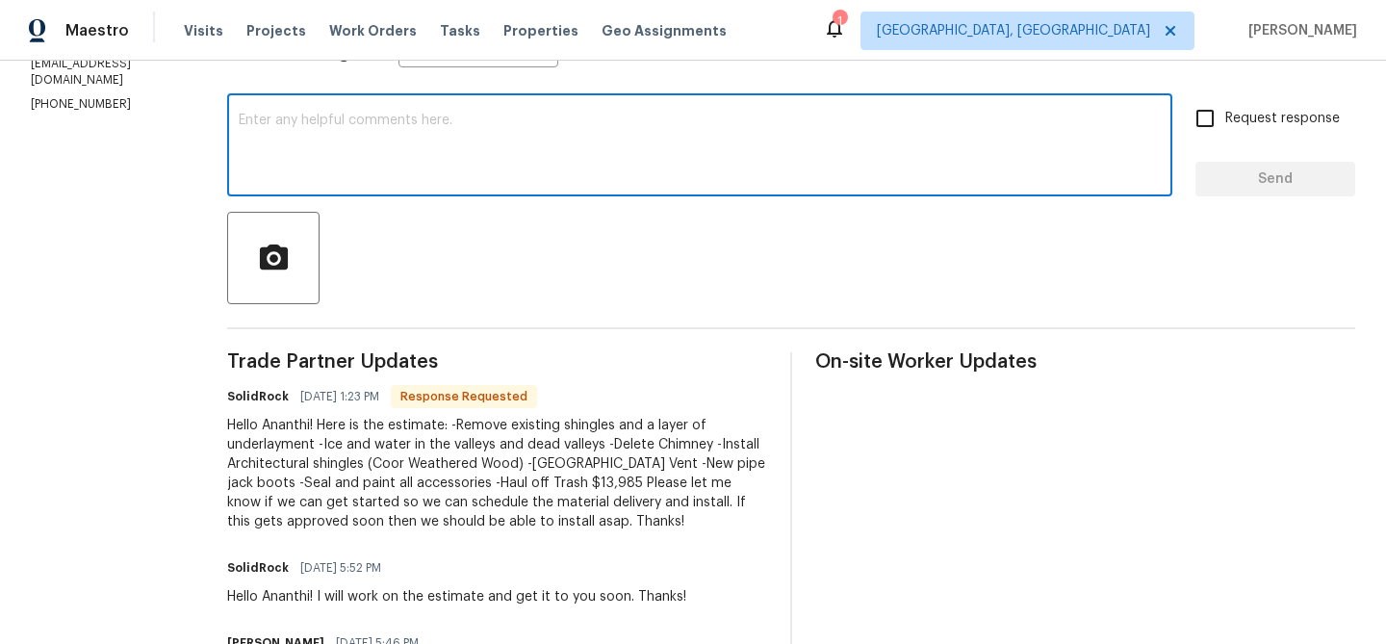
scroll to position [303, 0]
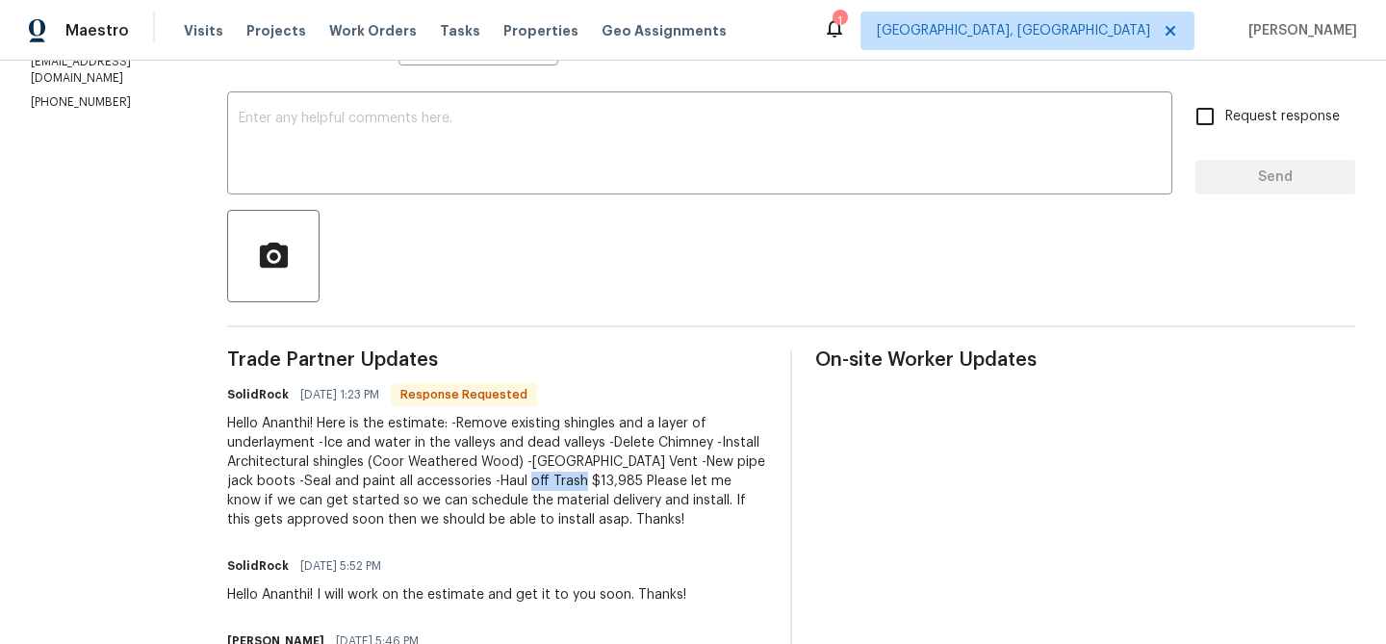
drag, startPoint x: 564, startPoint y: 479, endPoint x: 506, endPoint y: 479, distance: 57.7
click at [506, 479] on div "Hello Ananthi! Here is the estimate: -Remove existing shingles and a layer of u…" at bounding box center [497, 471] width 540 height 115
copy div "h $13,985"
click at [575, 475] on div "Hello Ananthi! Here is the estimate: -Remove existing shingles and a layer of u…" at bounding box center [497, 471] width 540 height 115
drag, startPoint x: 563, startPoint y: 481, endPoint x: 513, endPoint y: 480, distance: 50.1
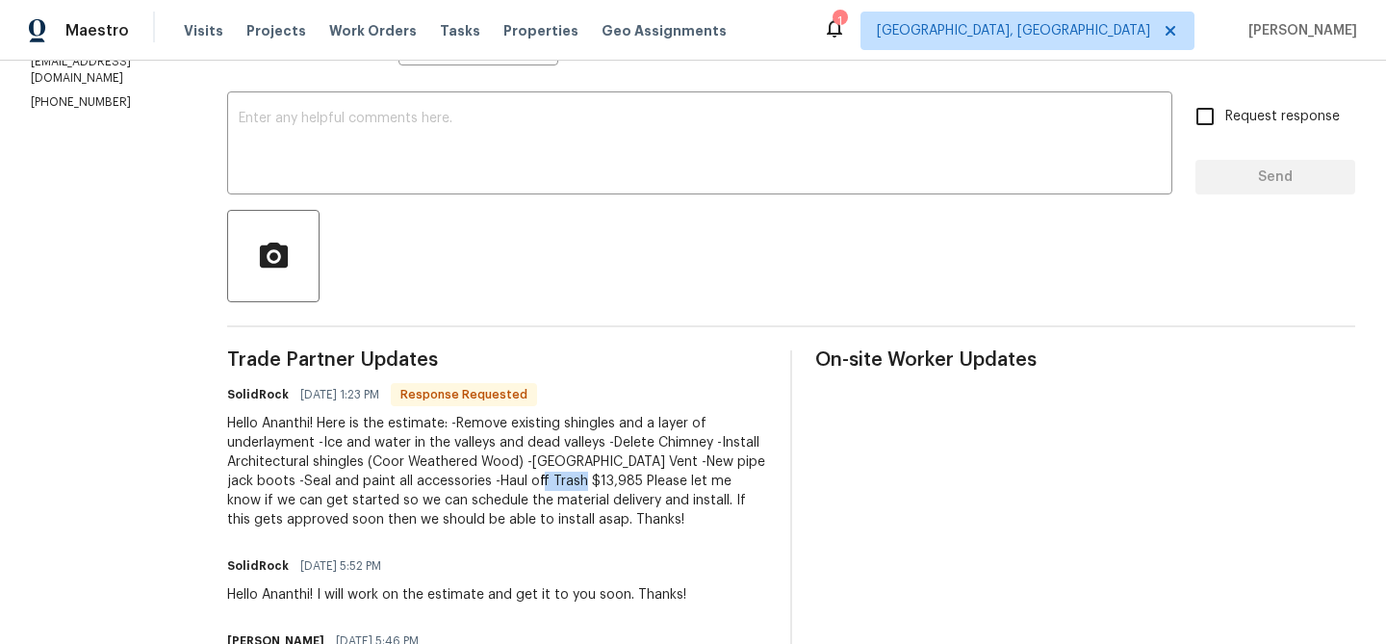
click at [513, 480] on div "Hello Ananthi! Here is the estimate: -Remove existing shingles and a layer of u…" at bounding box center [497, 471] width 540 height 115
copy div "$13,985"
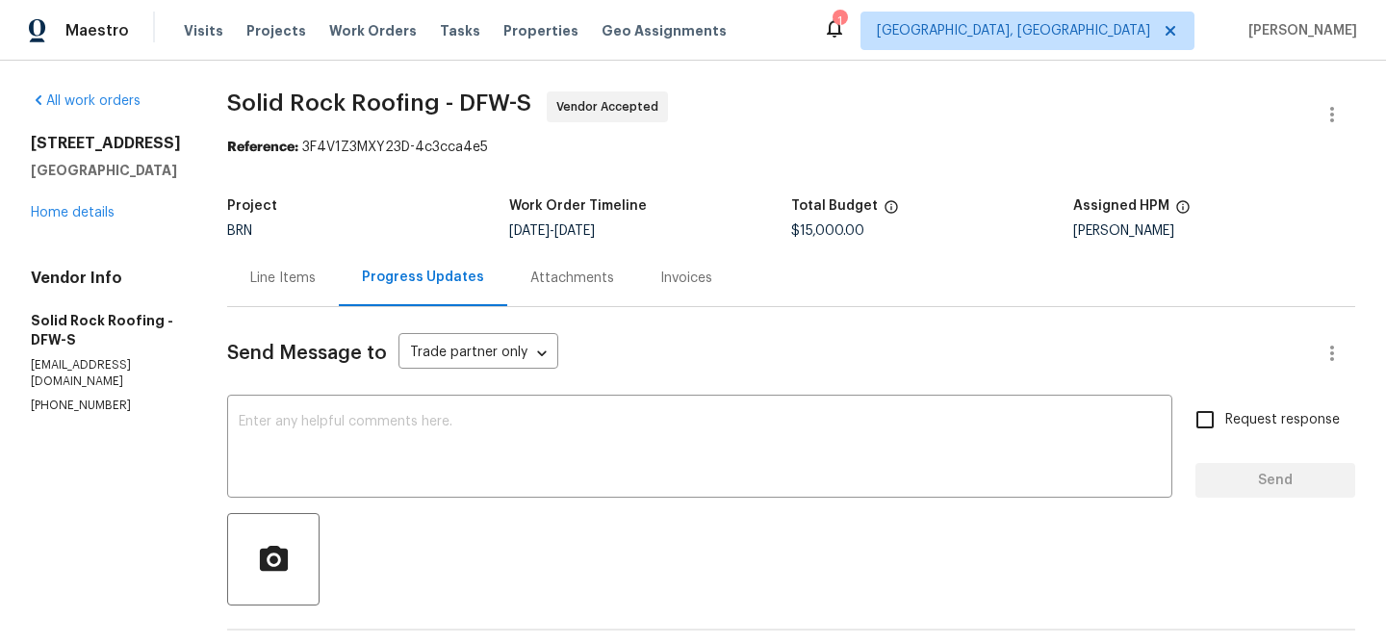
click at [308, 282] on div "Line Items" at bounding box center [282, 277] width 65 height 19
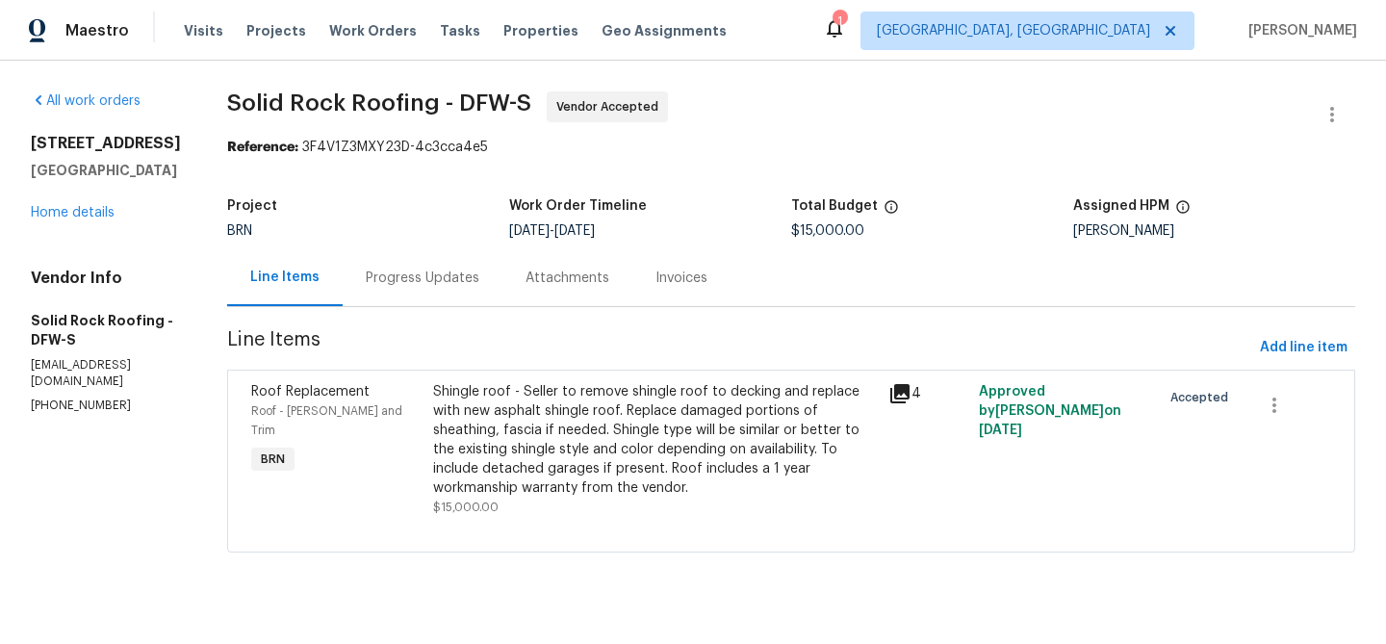
click at [607, 450] on div "Shingle roof - Seller to remove shingle roof to decking and replace with new as…" at bounding box center [655, 439] width 444 height 115
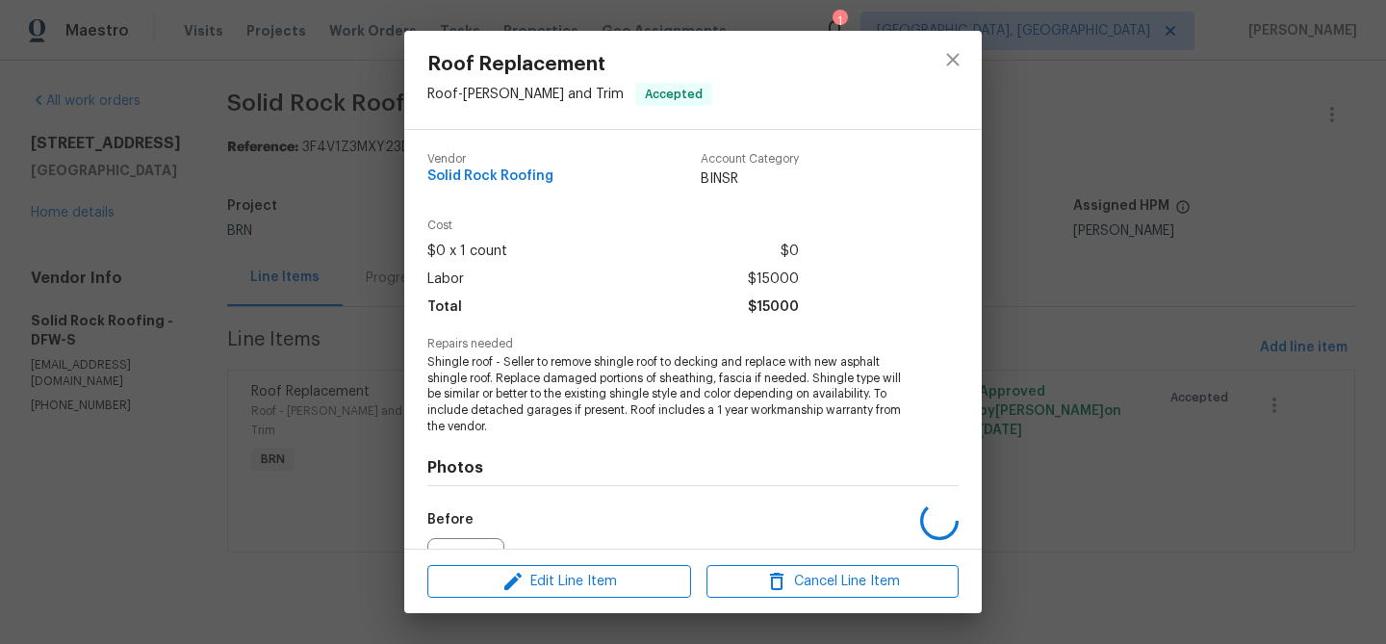
scroll to position [211, 0]
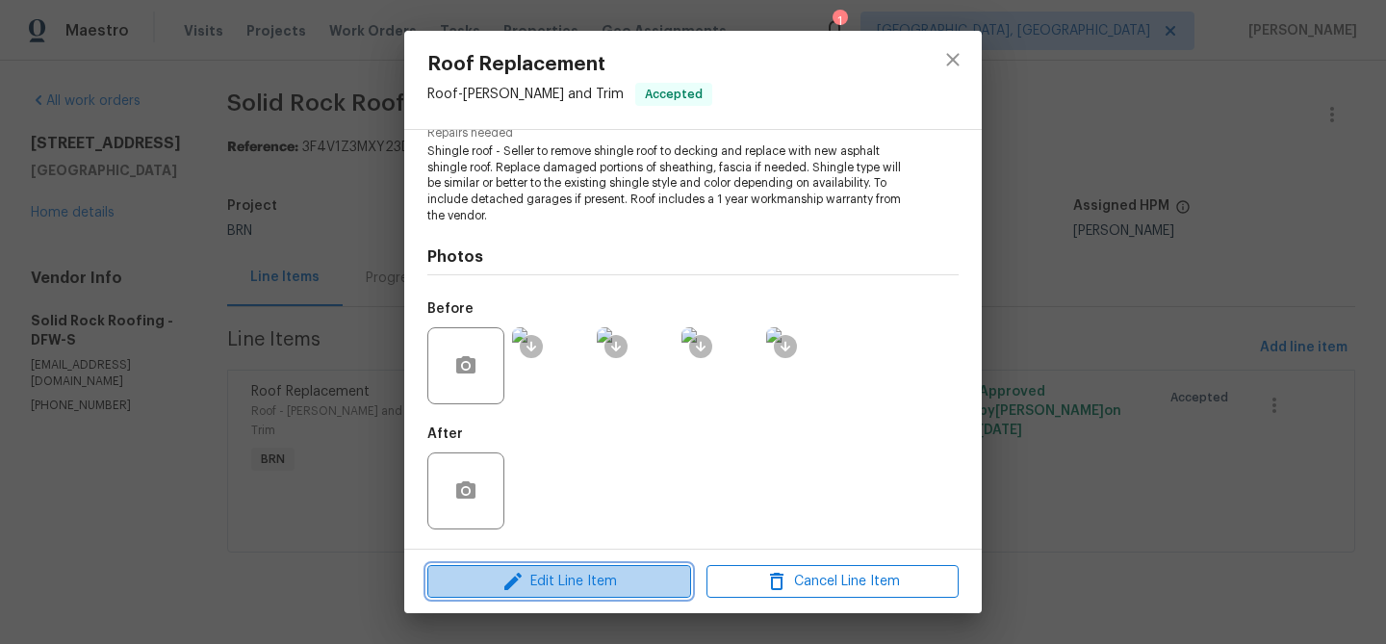
click at [538, 571] on span "Edit Line Item" at bounding box center [559, 582] width 252 height 24
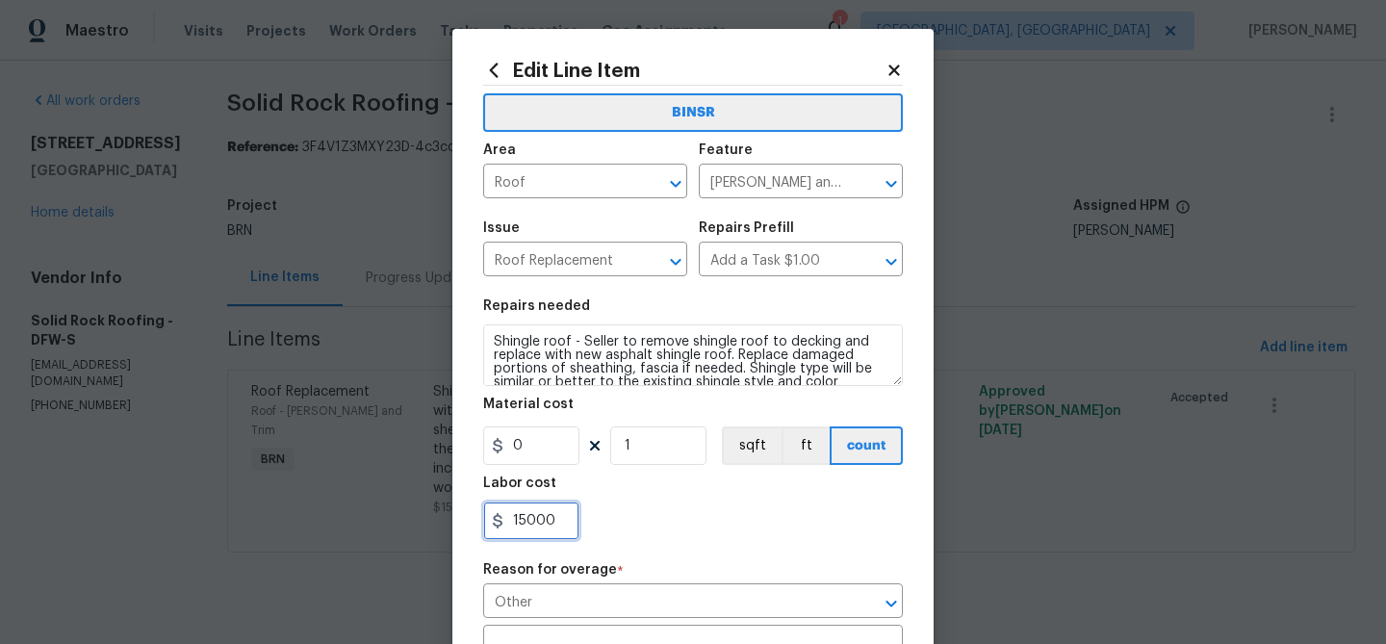
click at [570, 524] on input "15000" at bounding box center [531, 520] width 96 height 38
type input "1"
paste input "13985"
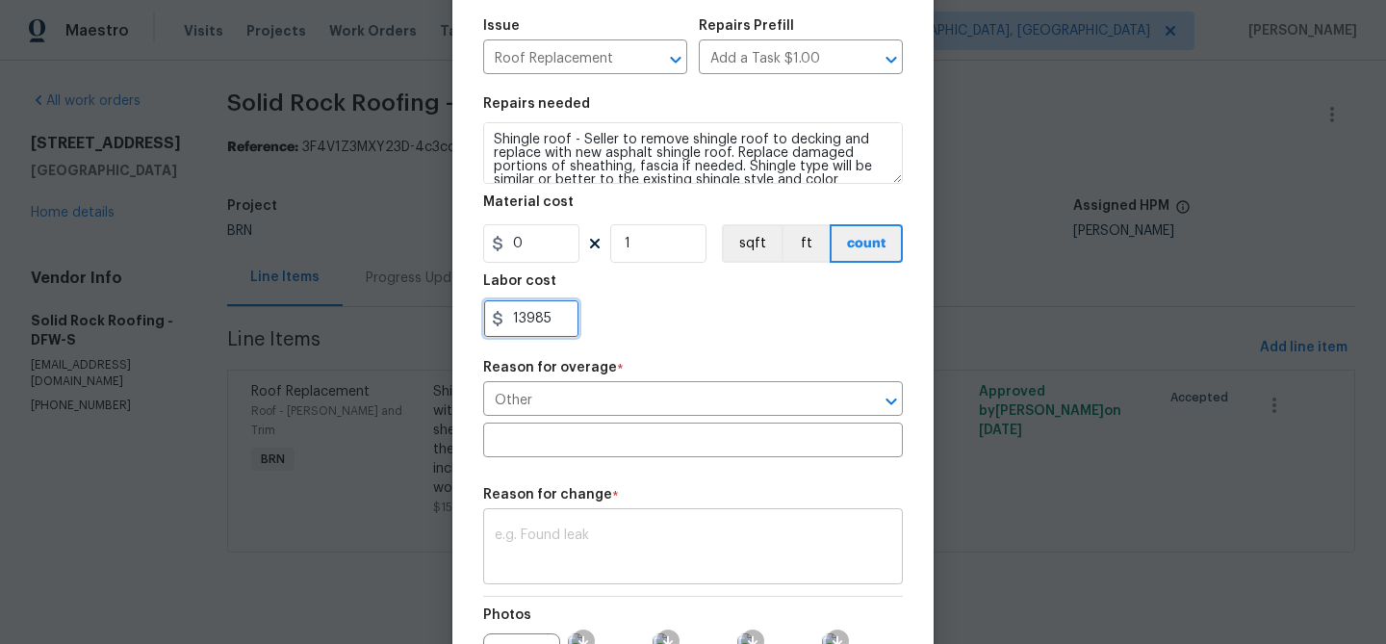
type input "13985"
click at [599, 528] on div "x ​" at bounding box center [693, 548] width 420 height 71
paste textarea "(AM) Updated per vendors final cost."
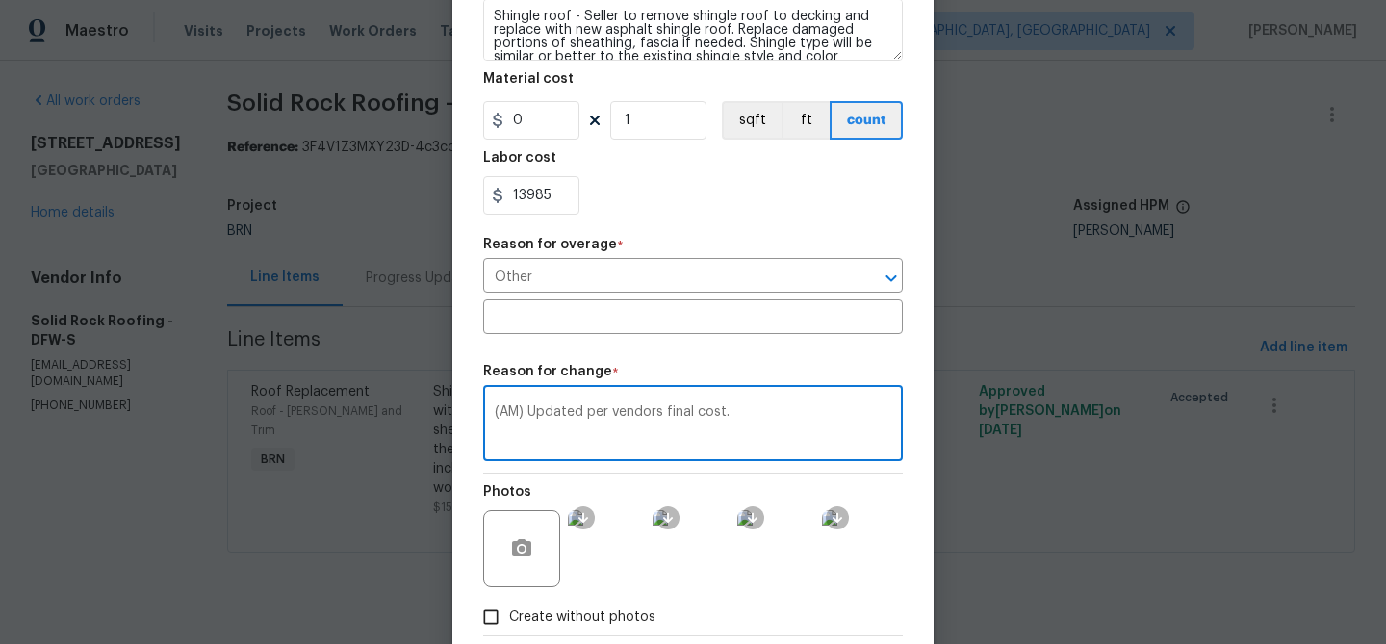
scroll to position [433, 0]
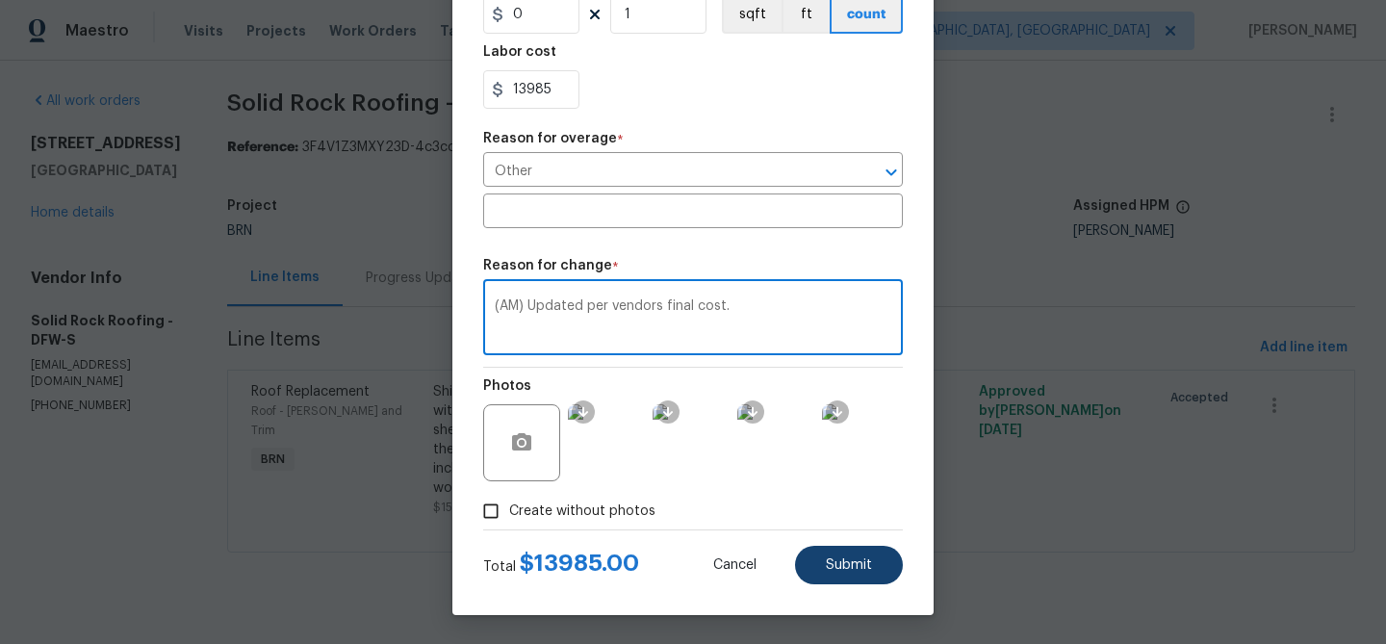
type textarea "(AM) Updated per vendors final cost."
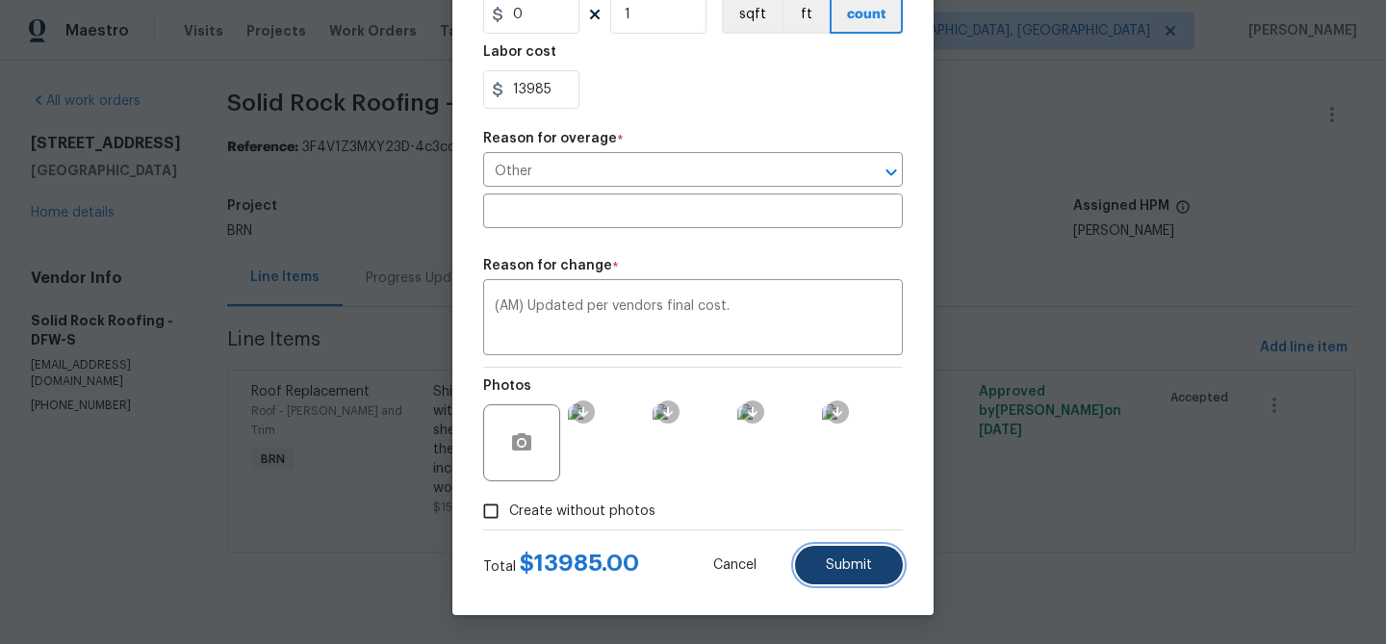
click at [832, 559] on span "Submit" at bounding box center [849, 565] width 46 height 14
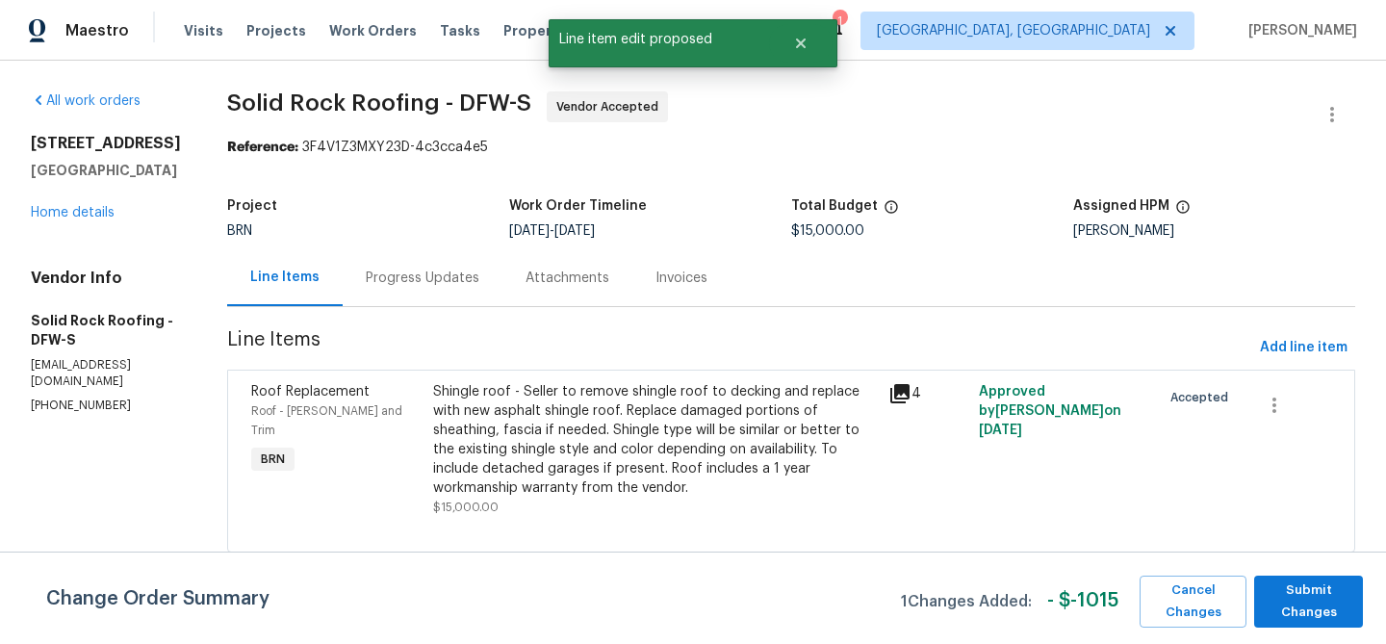
scroll to position [0, 0]
click at [1292, 592] on span "Submit Changes" at bounding box center [1308, 601] width 89 height 44
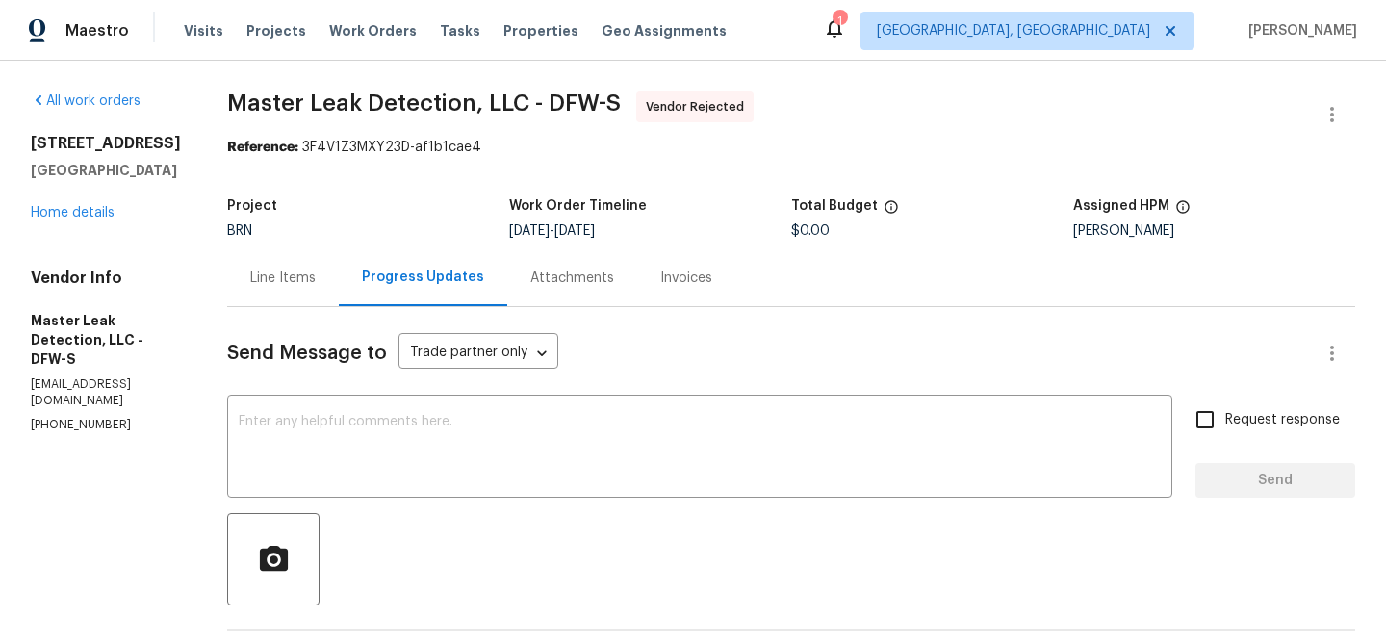
click at [316, 271] on div "Line Items" at bounding box center [282, 277] width 65 height 19
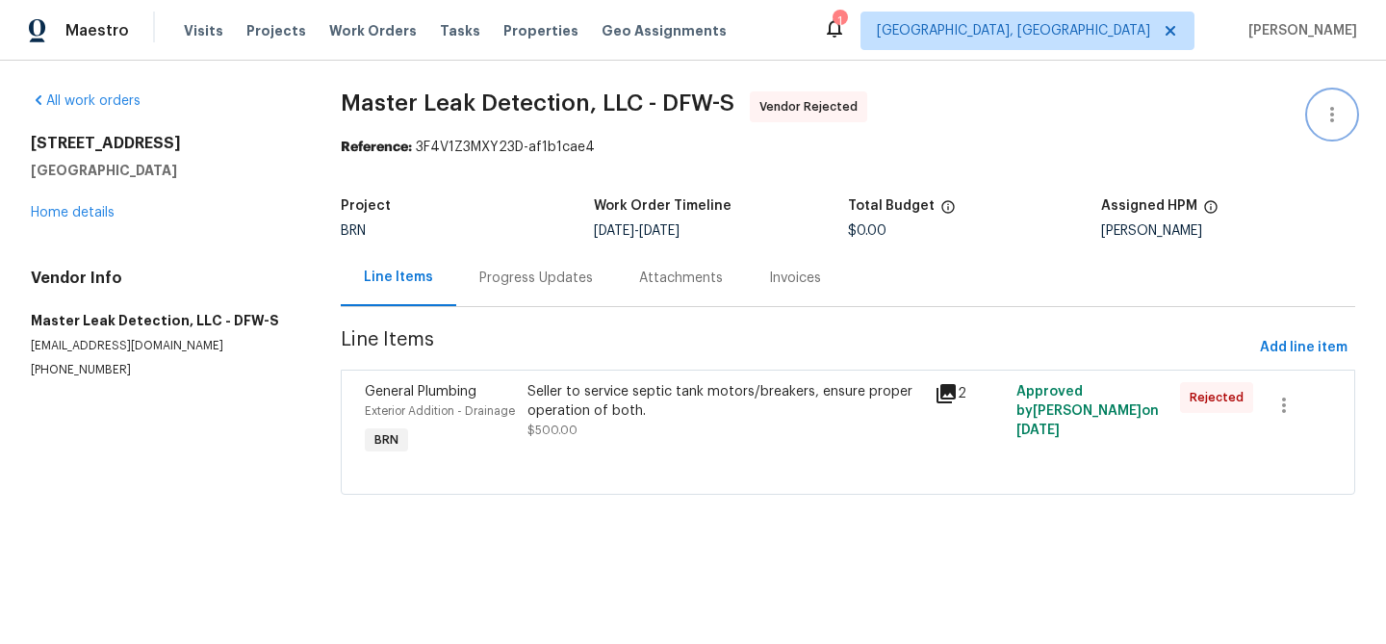
click at [1320, 95] on button "button" at bounding box center [1332, 114] width 46 height 46
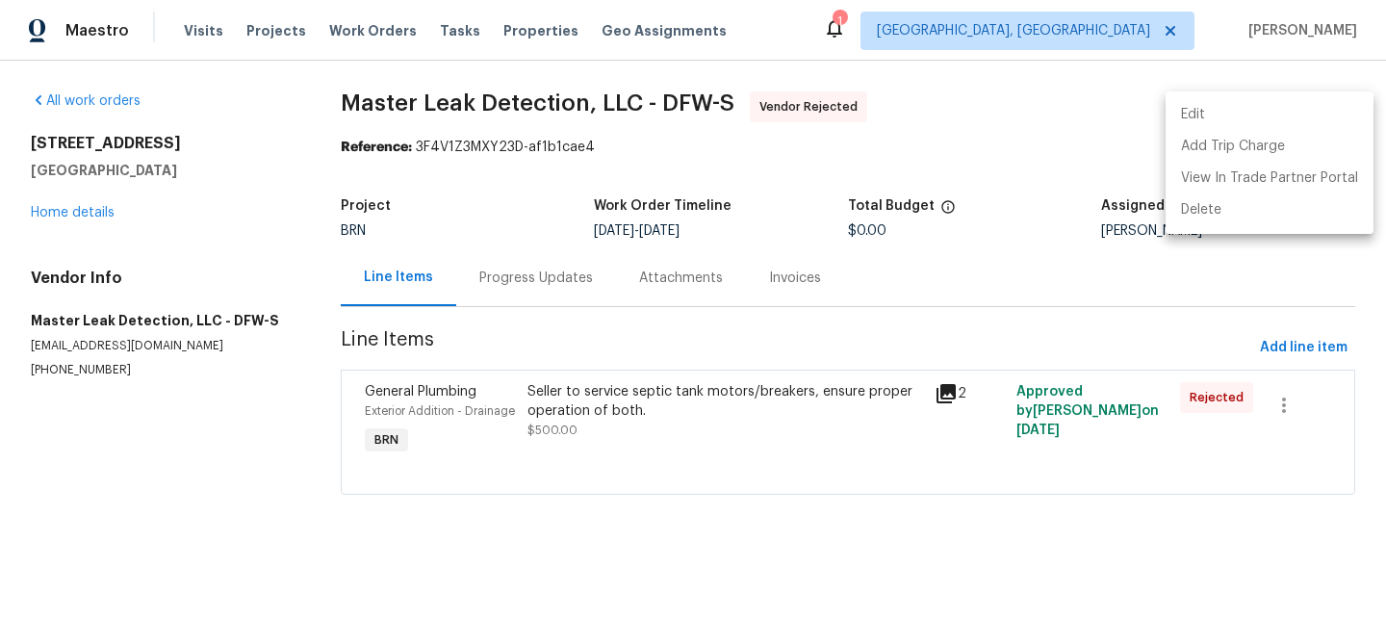
click at [1240, 117] on li "Edit" at bounding box center [1269, 115] width 208 height 32
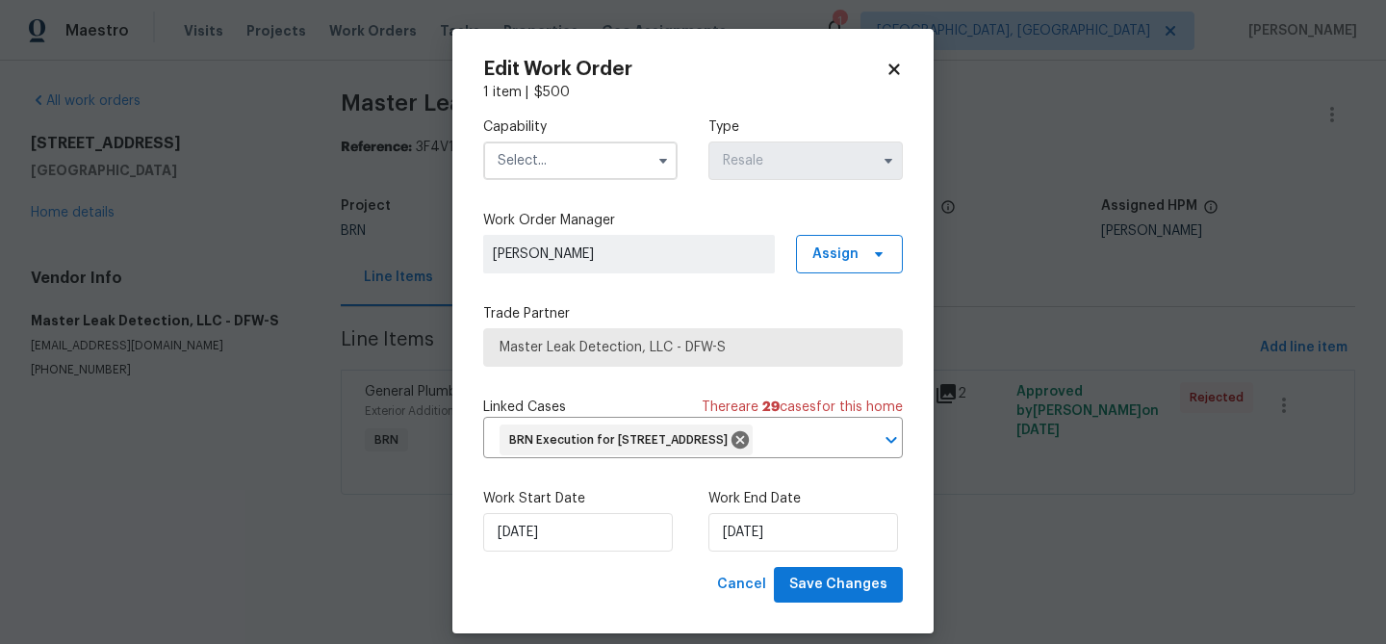
click at [591, 172] on input "text" at bounding box center [580, 160] width 194 height 38
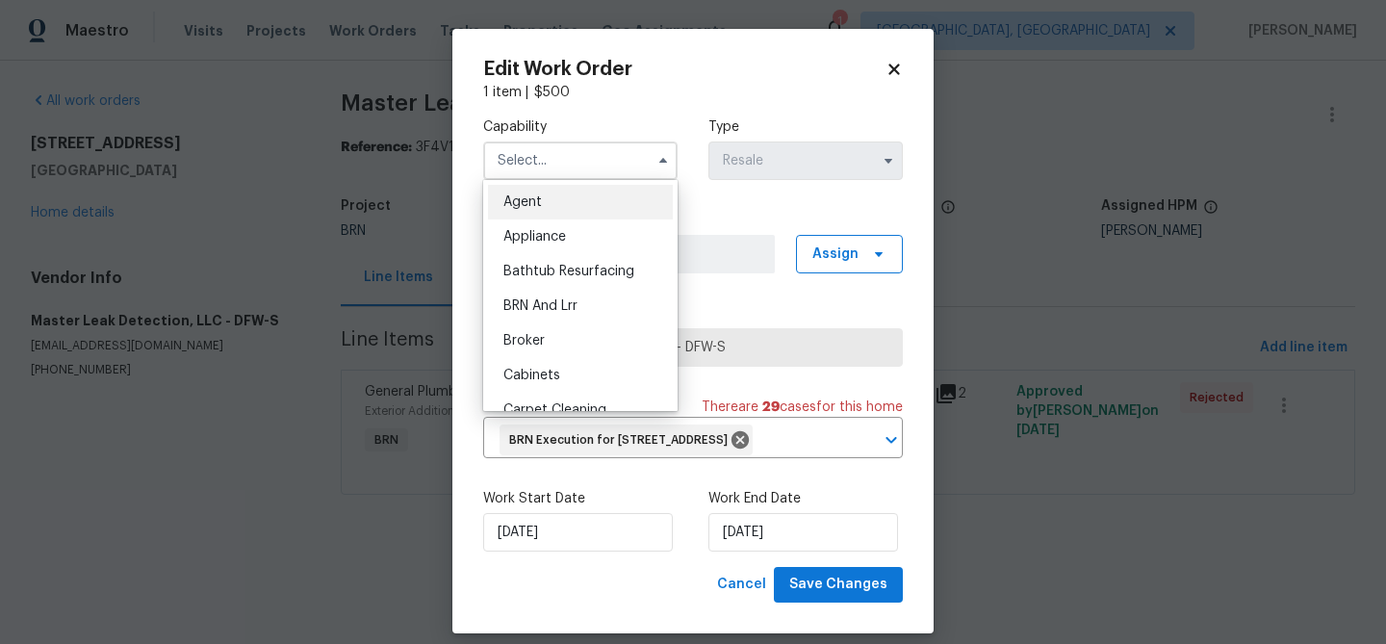
scroll to position [48, 0]
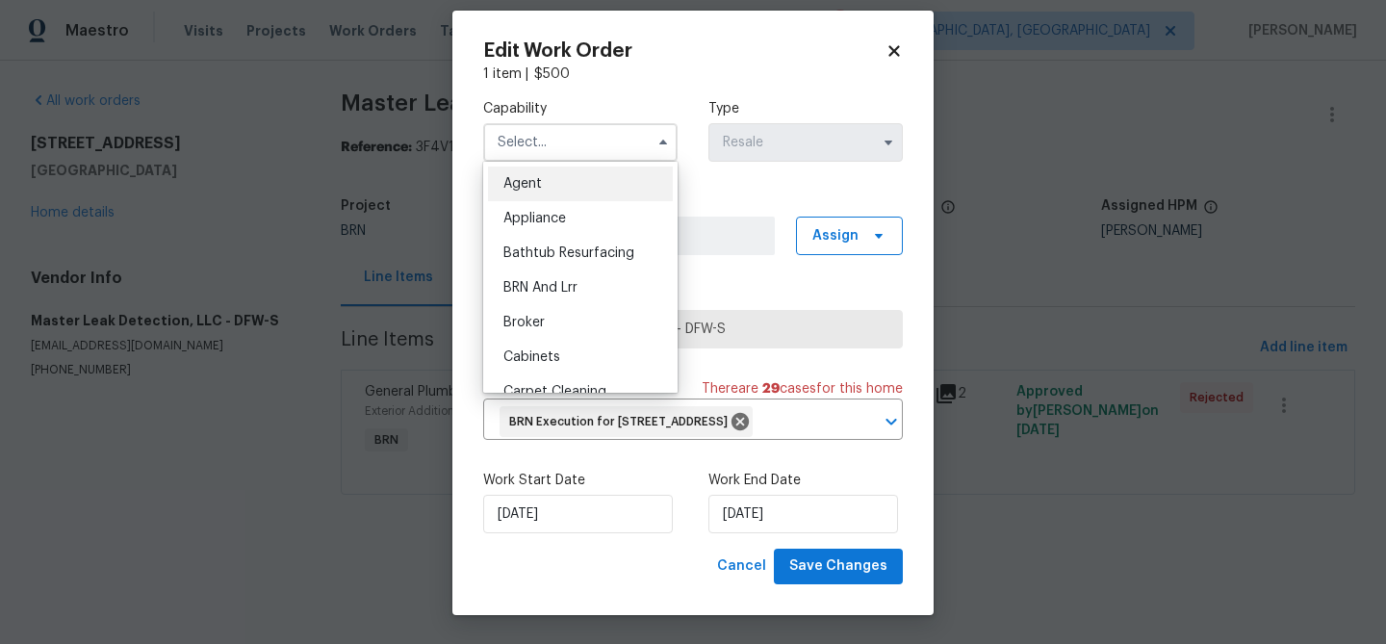
click at [395, 247] on body "Maestro Visits Projects Work Orders Tasks Properties Geo Assignments 1 Albuquer…" at bounding box center [693, 274] width 1386 height 549
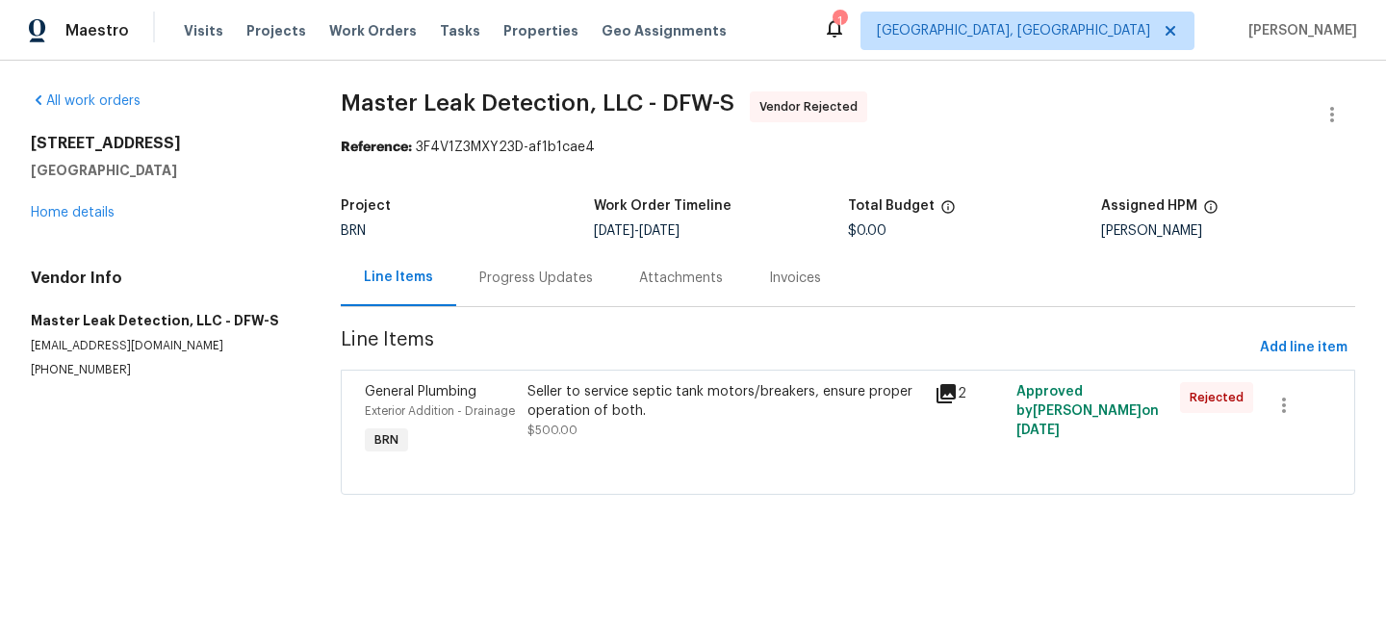
scroll to position [0, 0]
drag, startPoint x: 316, startPoint y: 115, endPoint x: 465, endPoint y: 109, distance: 149.3
click at [465, 109] on div "All work orders 9021 Monticello Dr Granbury, TX 76049 Home details Vendor Info …" at bounding box center [693, 305] width 1386 height 488
copy span "Master Leak"
click at [1341, 102] on button "button" at bounding box center [1332, 114] width 46 height 46
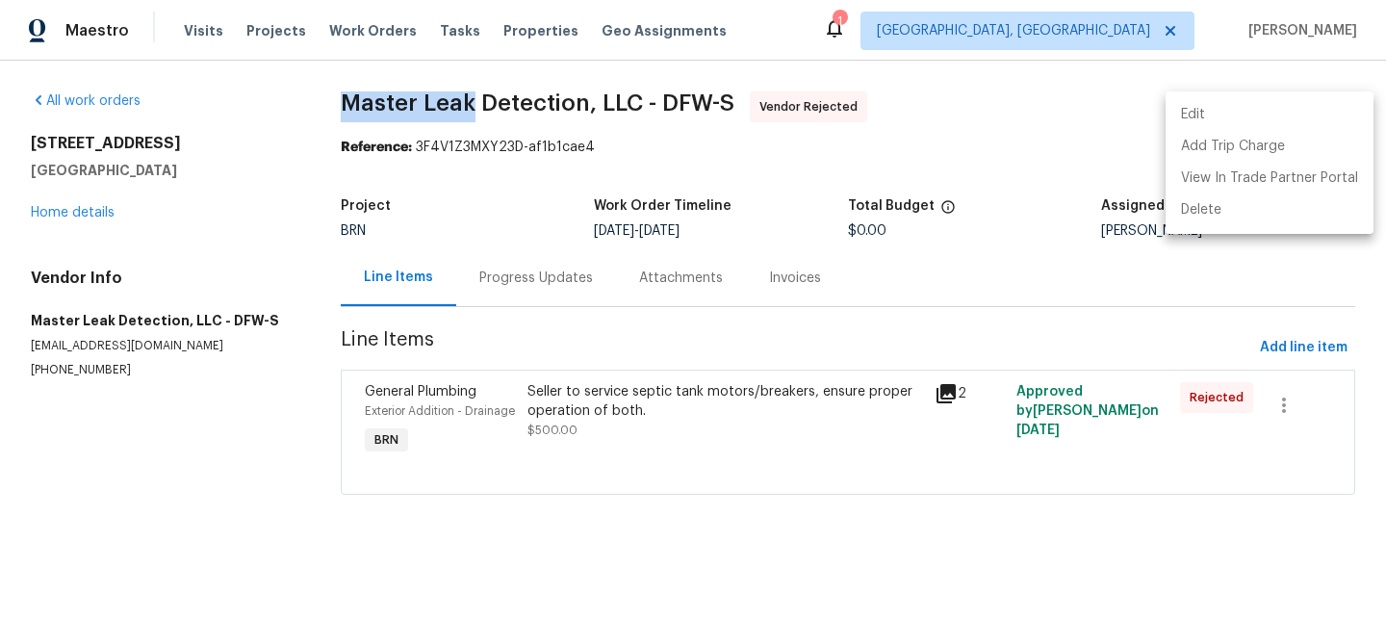
click at [1262, 116] on li "Edit" at bounding box center [1269, 115] width 208 height 32
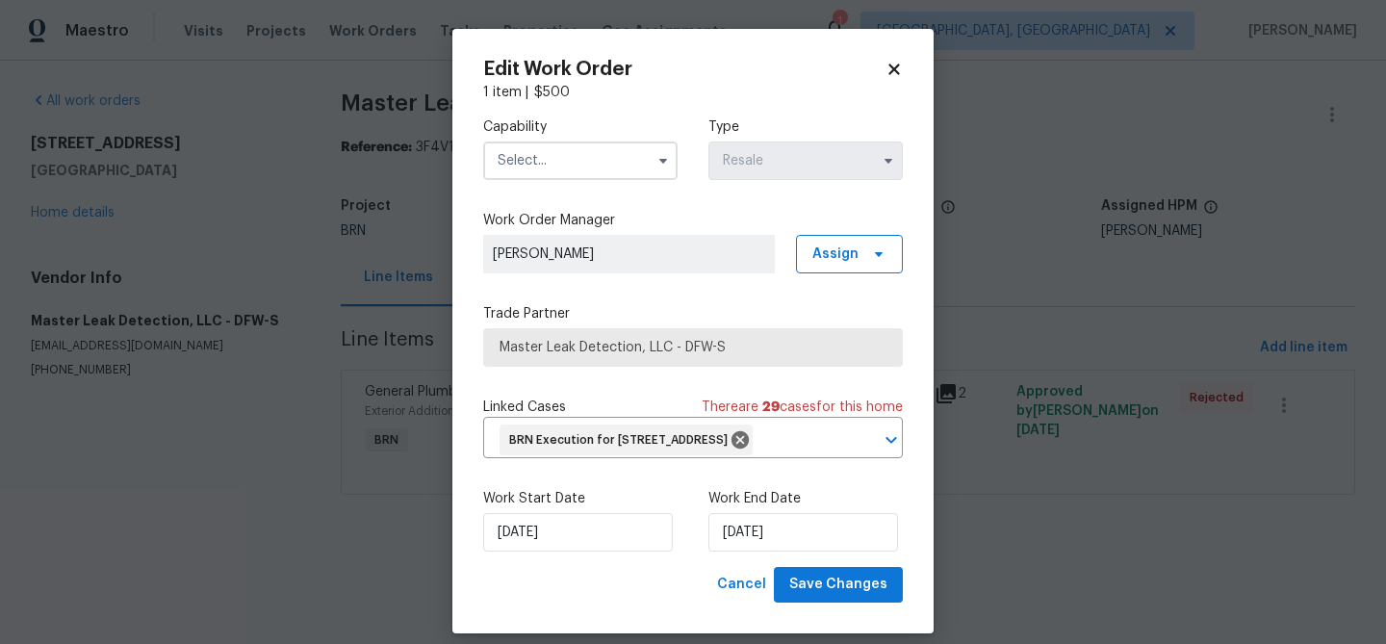
click at [526, 166] on input "text" at bounding box center [580, 160] width 194 height 38
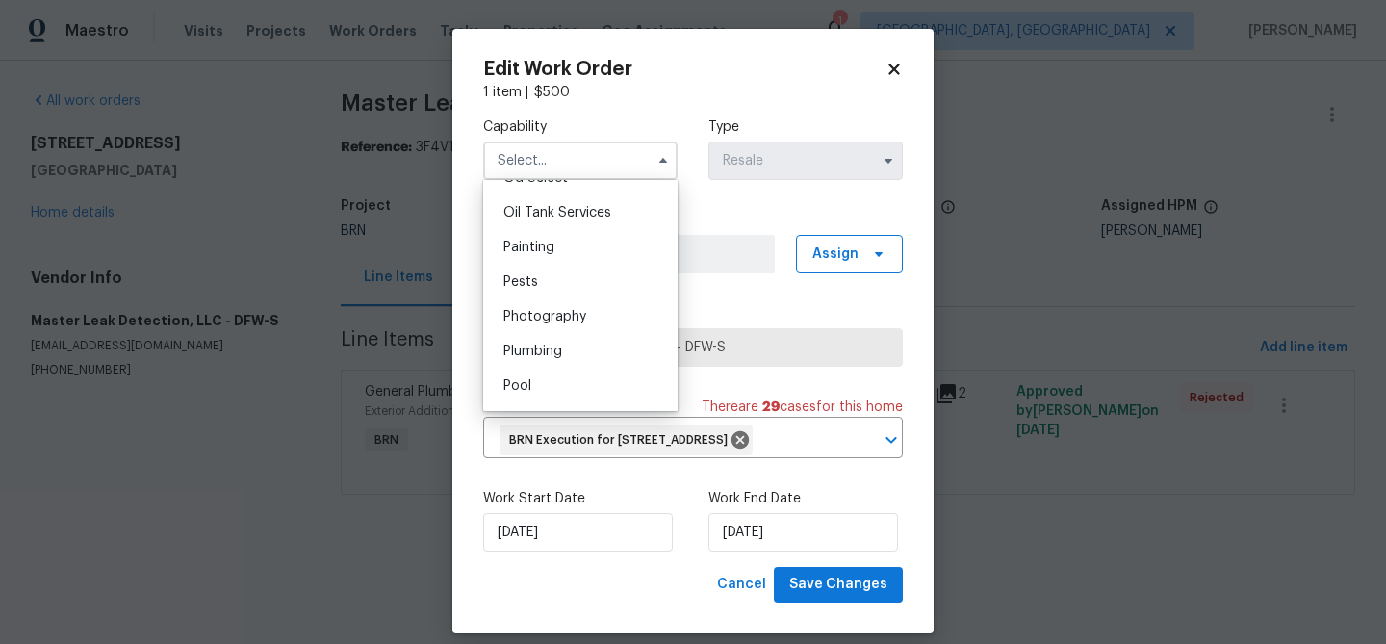
scroll to position [1576, 0]
click at [556, 349] on span "Plumbing" at bounding box center [532, 346] width 59 height 13
type input "Plumbing"
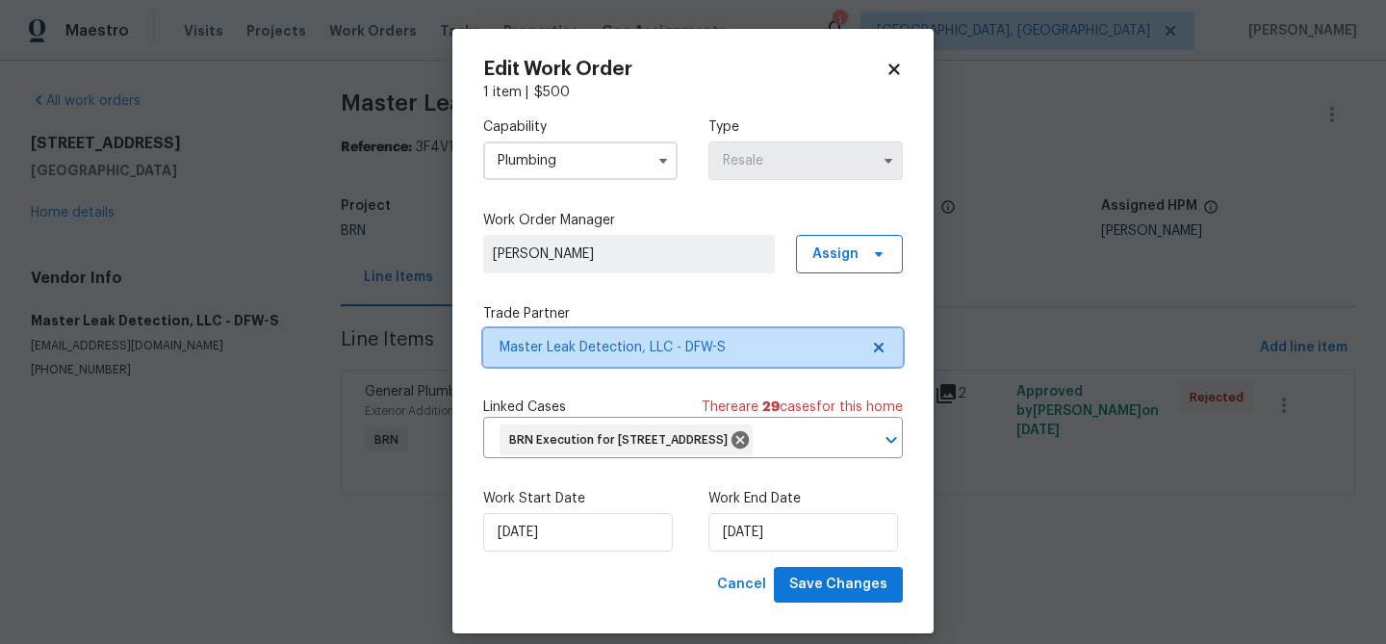
click at [548, 345] on span "Master Leak Detection, LLC - DFW-S" at bounding box center [678, 347] width 359 height 19
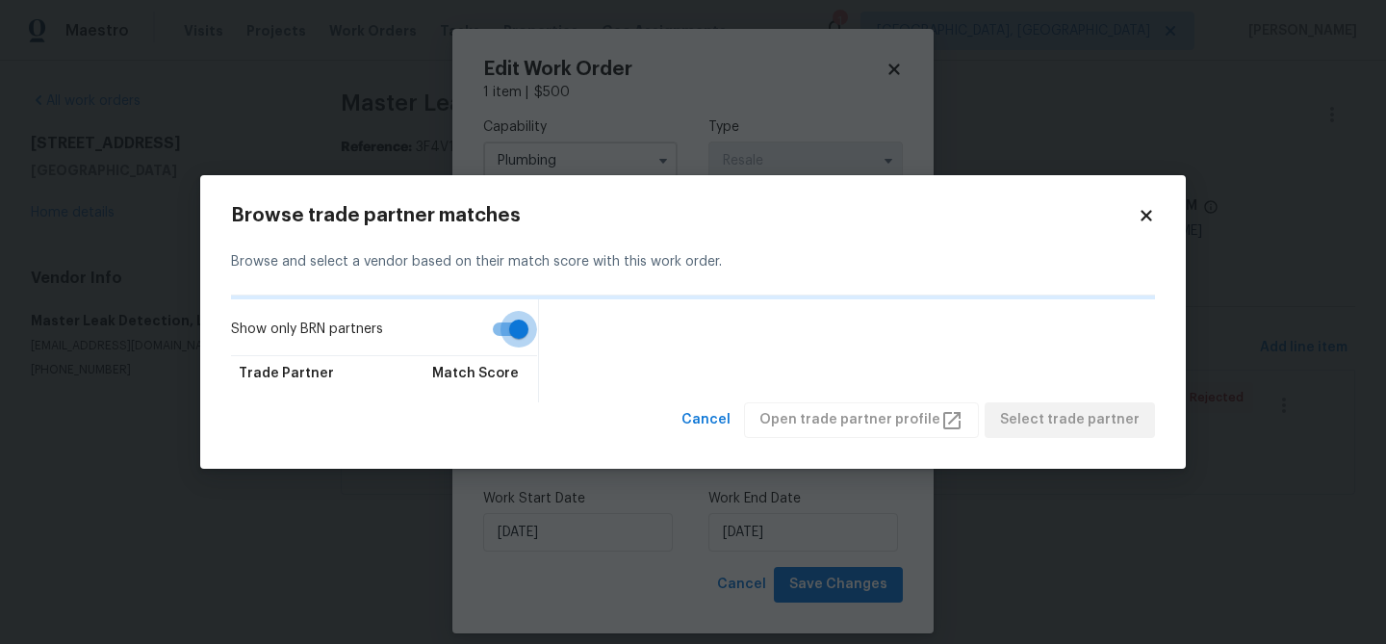
click at [502, 334] on input "Show only BRN partners" at bounding box center [519, 329] width 110 height 37
checkbox input "false"
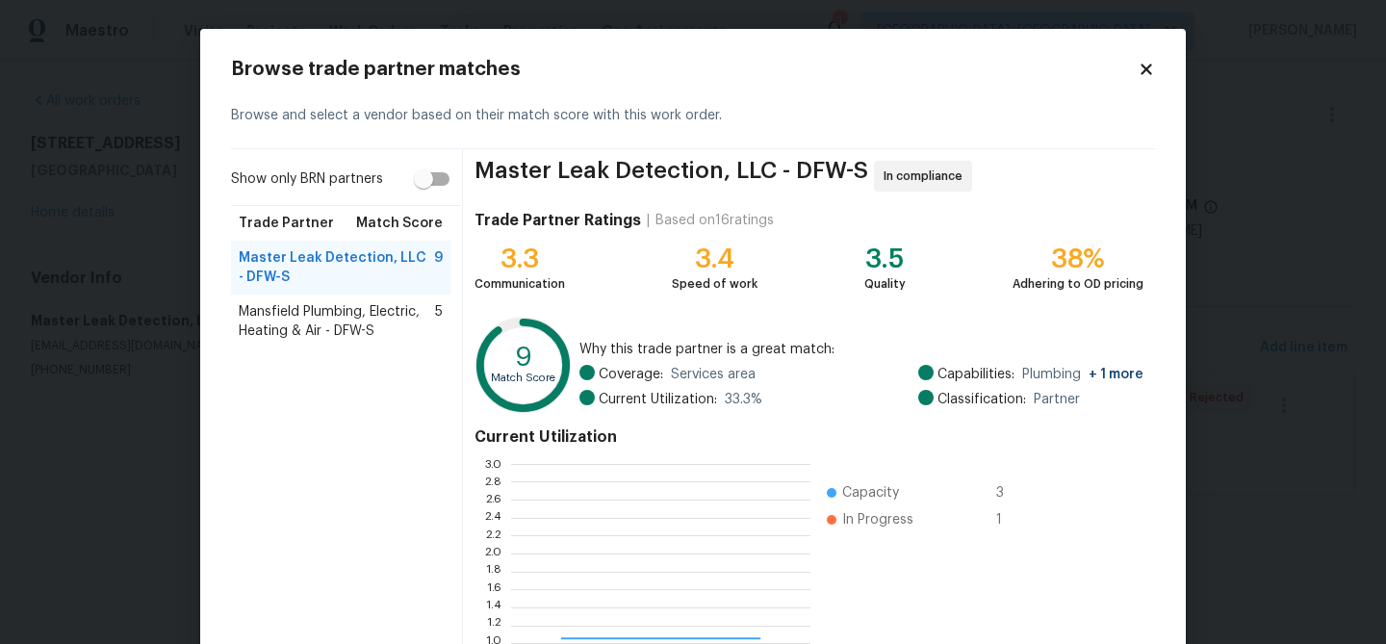
scroll to position [269, 299]
click at [377, 313] on span "Mansfield Plumbing, Electric, Heating & Air - DFW-S" at bounding box center [337, 321] width 196 height 38
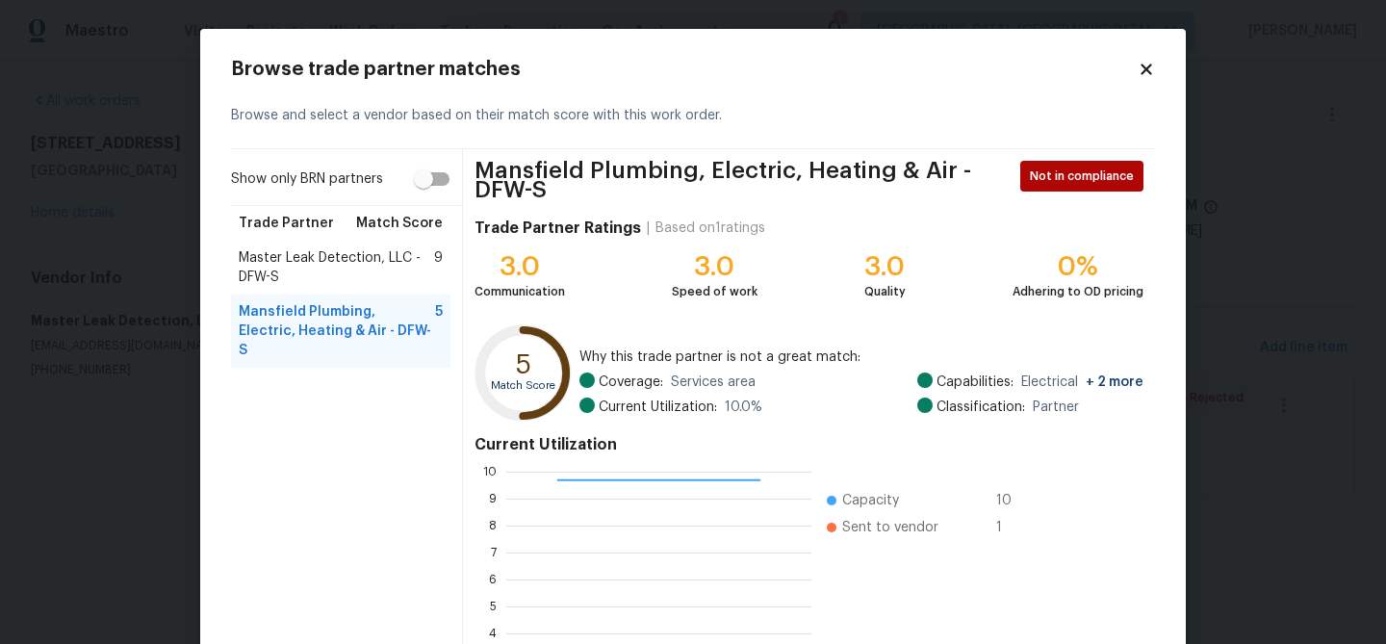
scroll to position [213, 0]
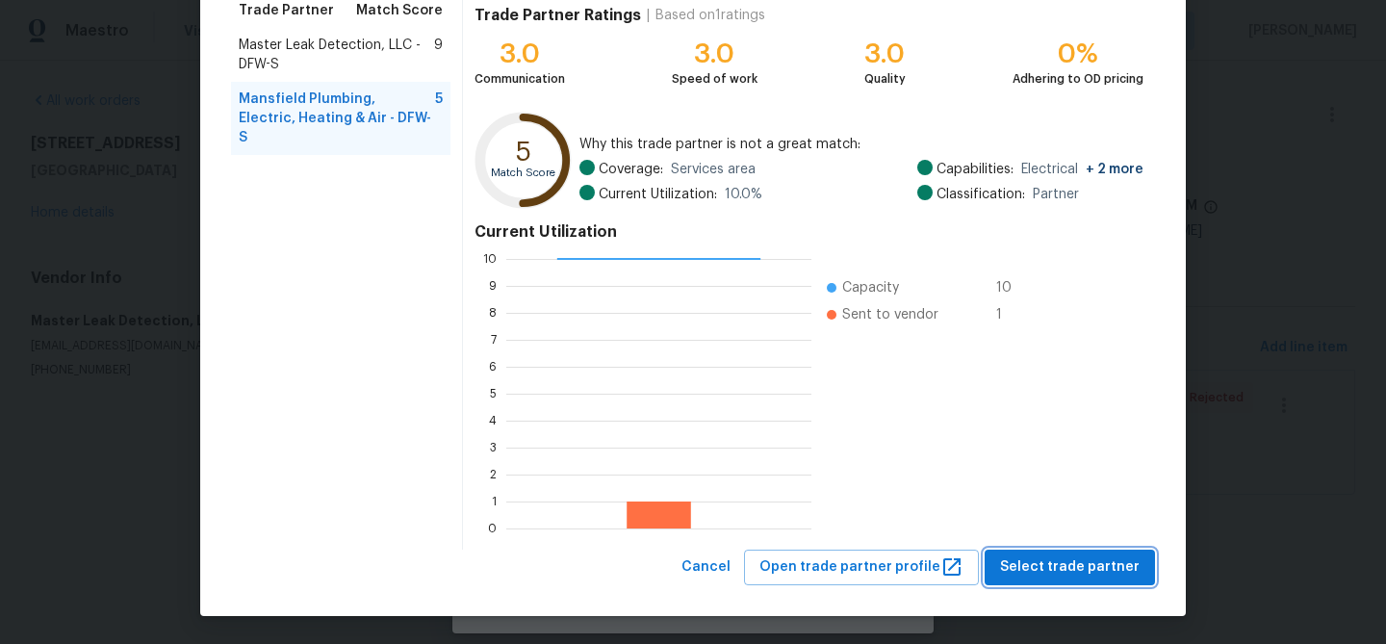
click at [1053, 554] on button "Select trade partner" at bounding box center [1069, 568] width 170 height 36
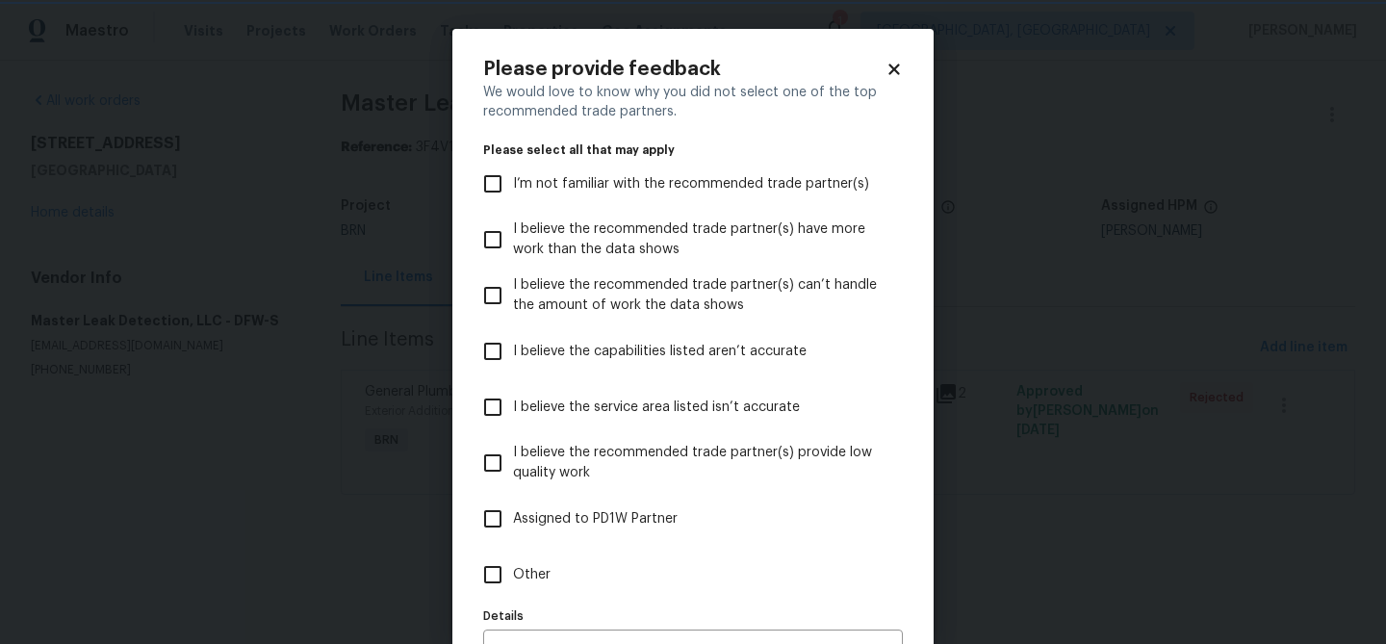
scroll to position [0, 0]
click at [507, 570] on input "Other" at bounding box center [493, 574] width 40 height 40
checkbox input "true"
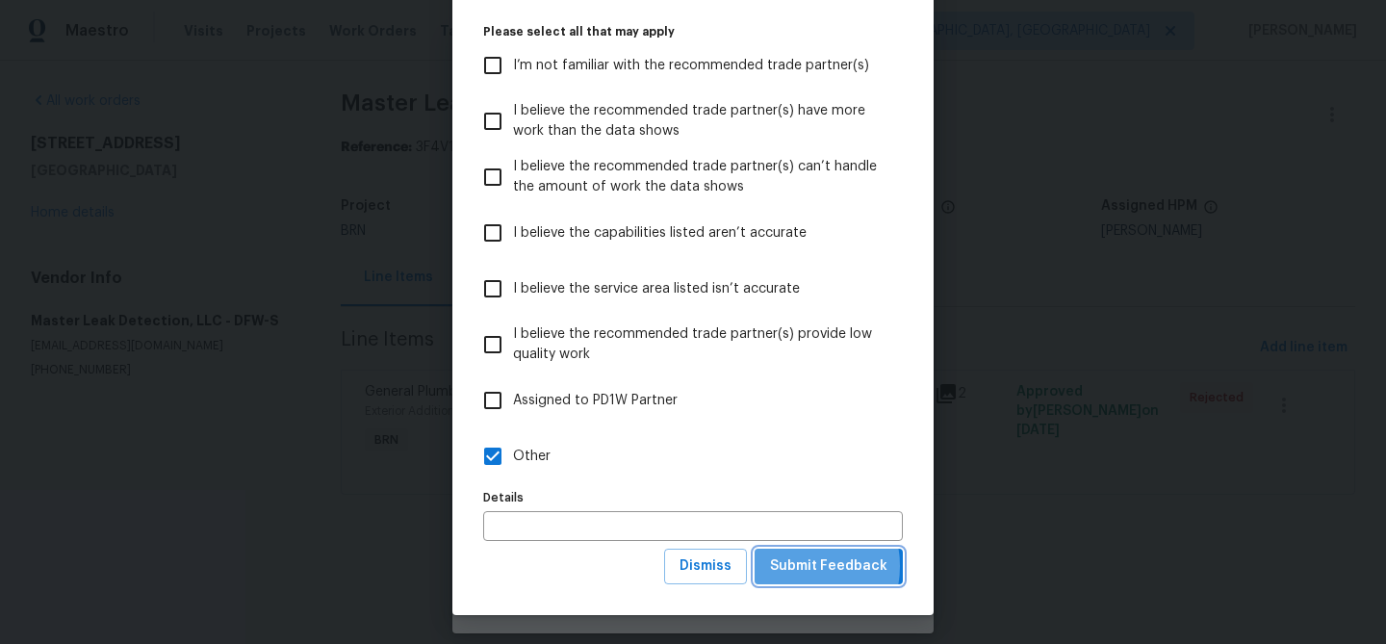
click at [797, 566] on span "Submit Feedback" at bounding box center [828, 566] width 117 height 24
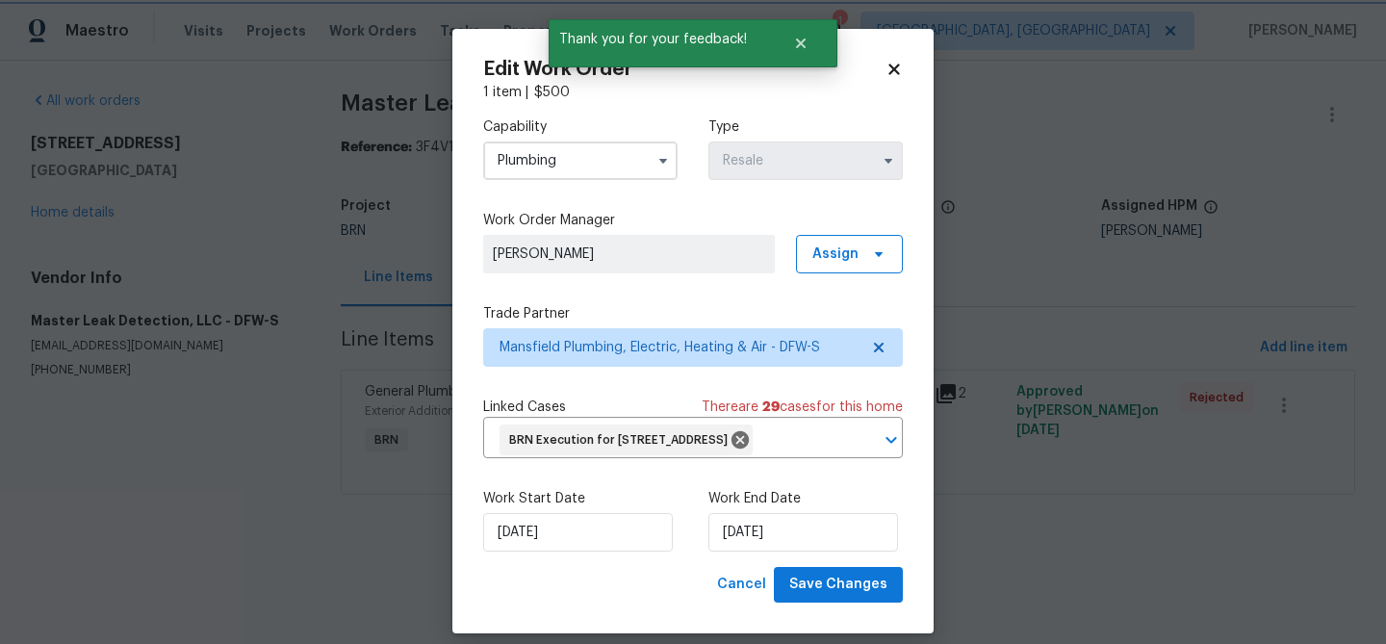
scroll to position [0, 0]
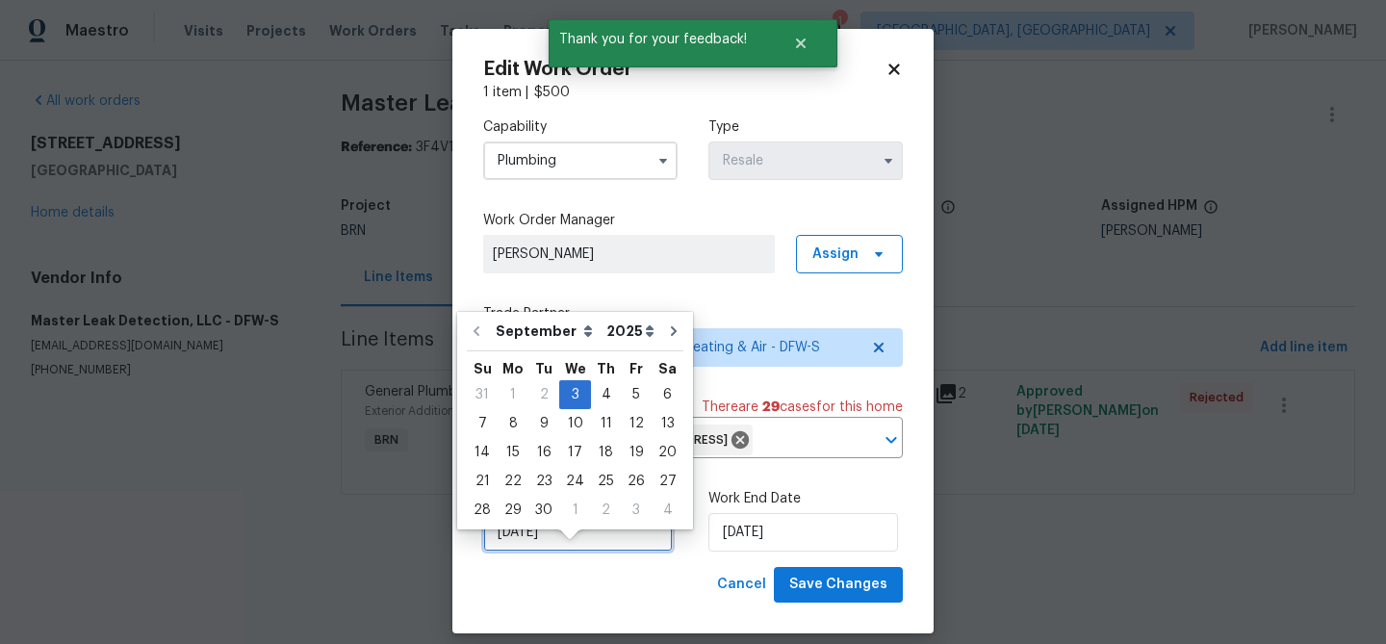
click at [526, 551] on input "03/09/2025" at bounding box center [578, 532] width 190 height 38
click at [607, 389] on div "4" at bounding box center [606, 394] width 30 height 27
type input "04/09/2025"
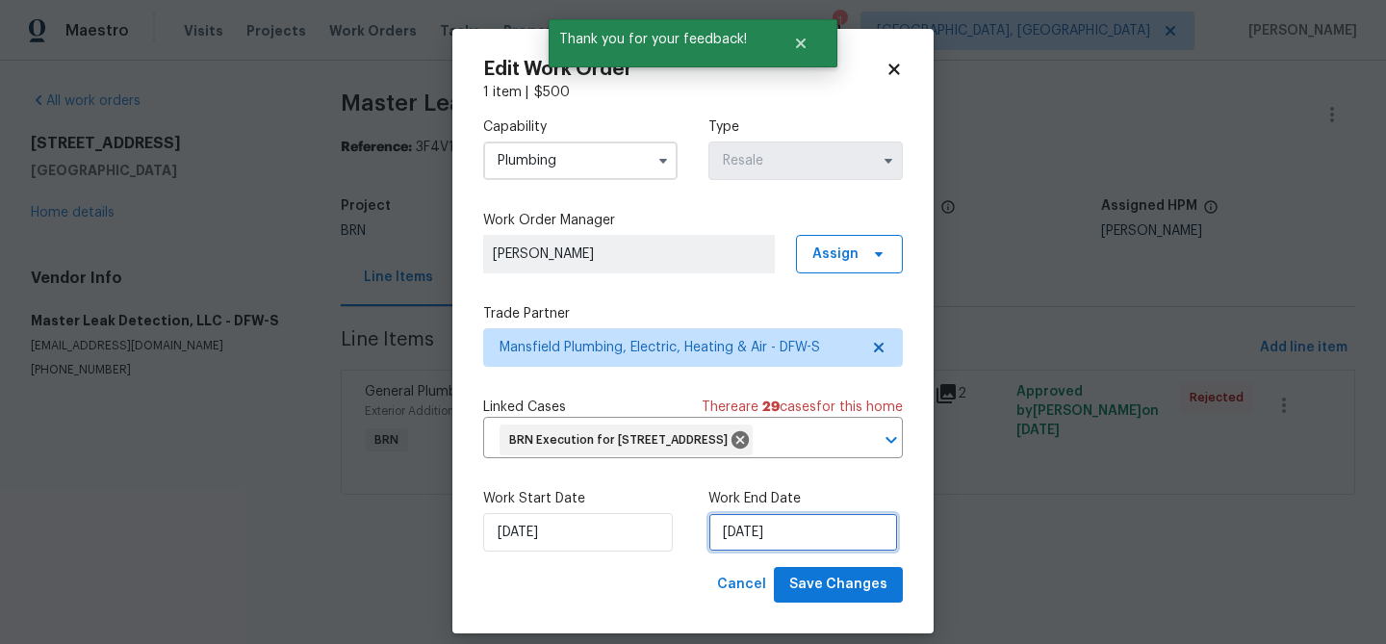
click at [749, 551] on input "05/09/2025" at bounding box center [803, 532] width 190 height 38
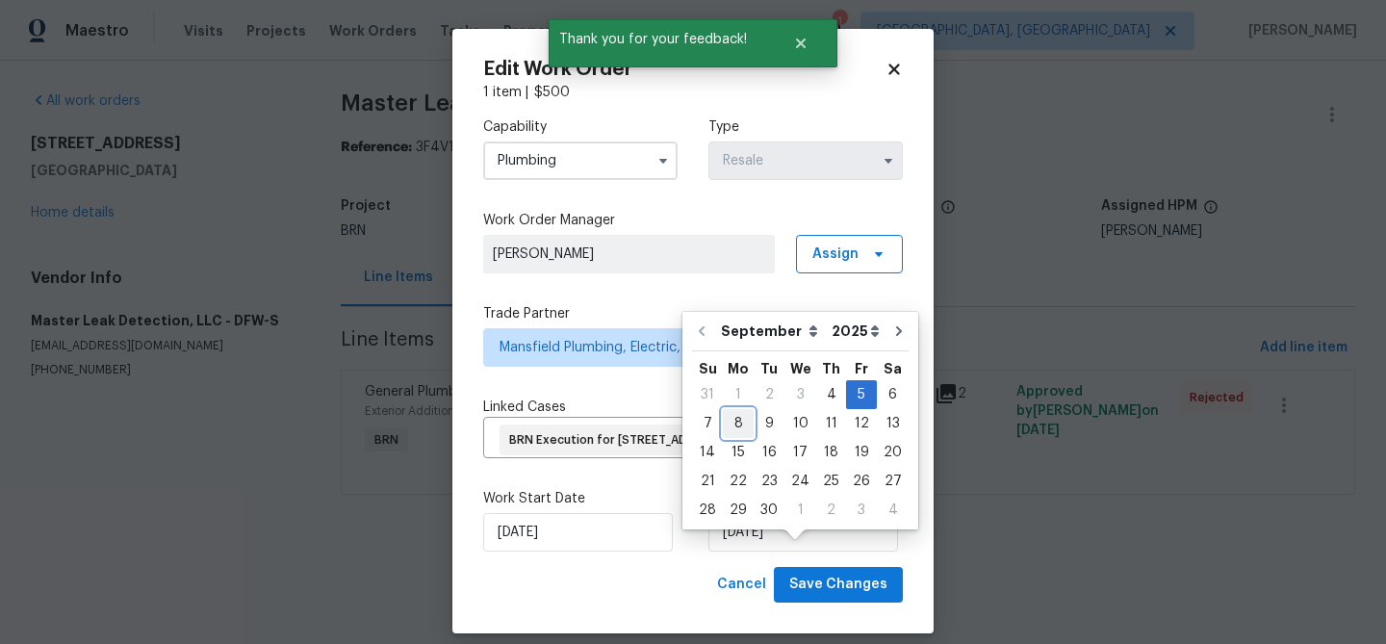
click at [729, 417] on div "8" at bounding box center [738, 423] width 31 height 27
type input "08/09/2025"
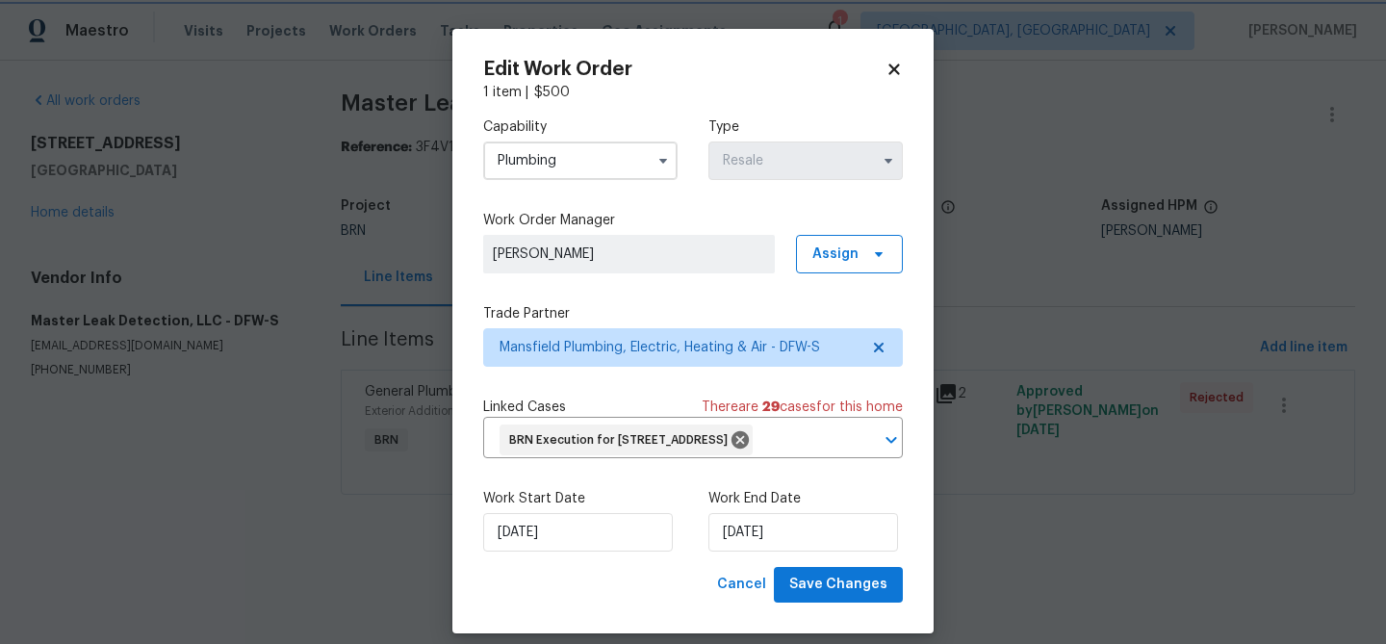
scroll to position [48, 0]
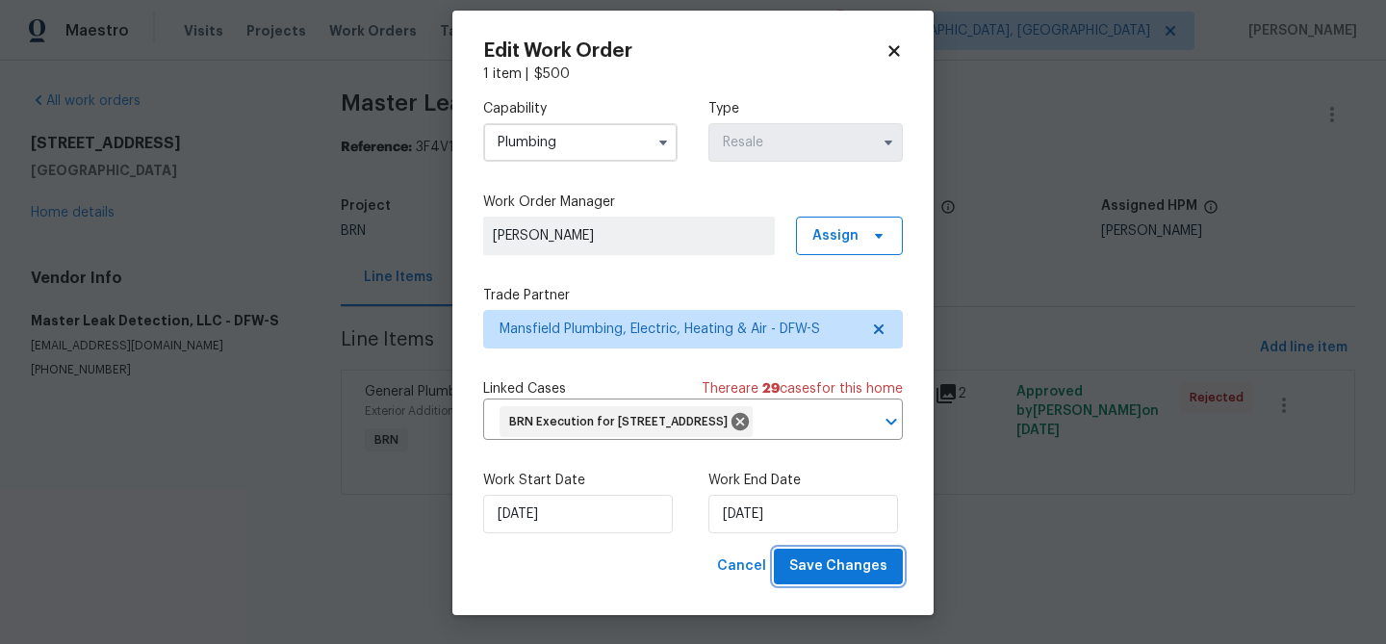
click at [833, 580] on button "Save Changes" at bounding box center [838, 567] width 129 height 36
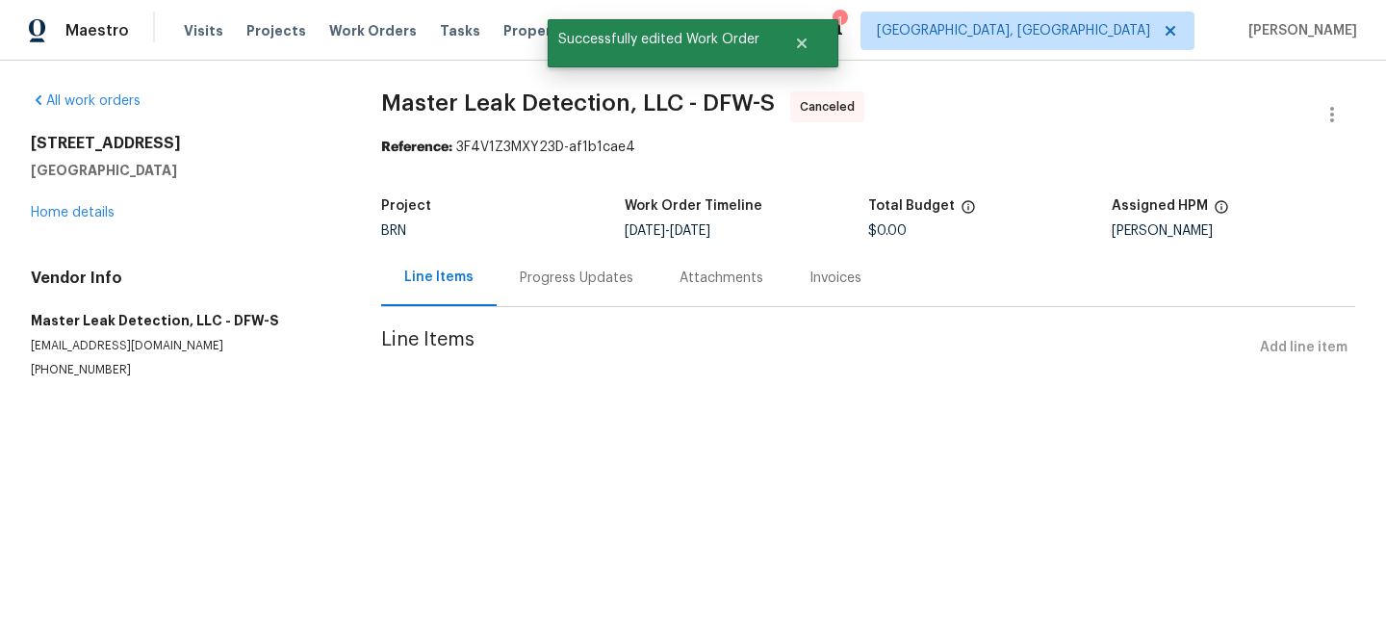
scroll to position [0, 0]
click at [96, 213] on link "Home details" at bounding box center [73, 212] width 84 height 13
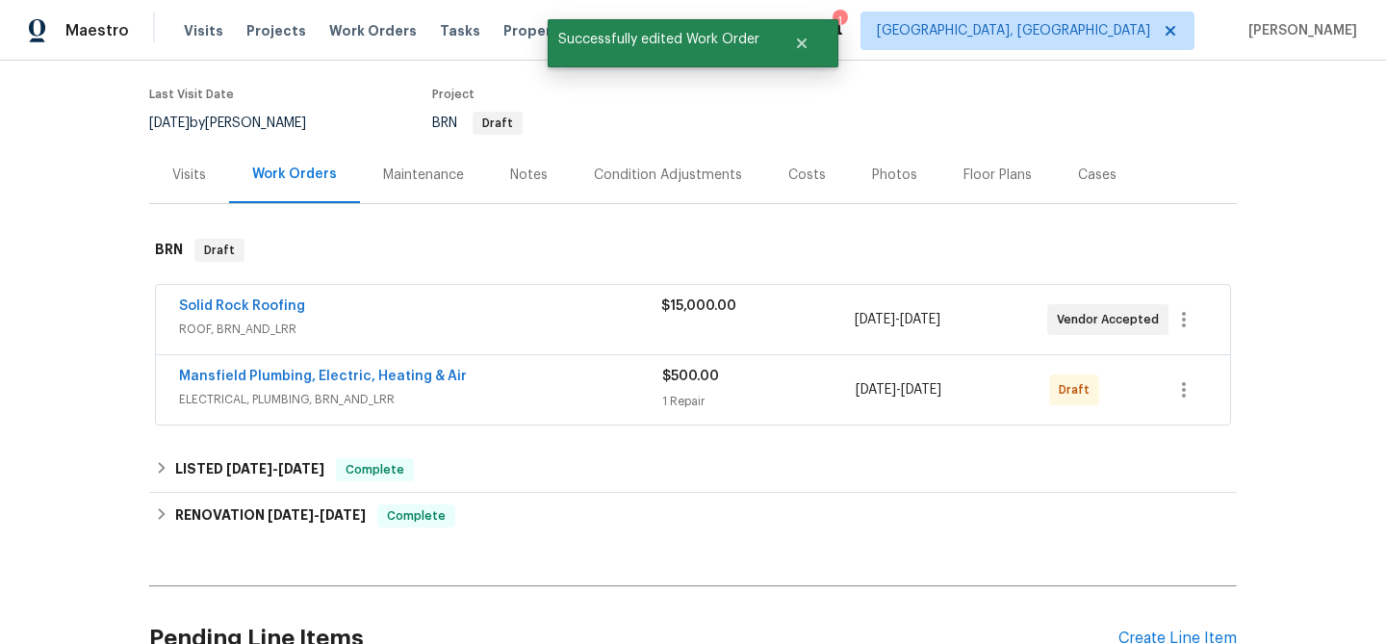
scroll to position [166, 0]
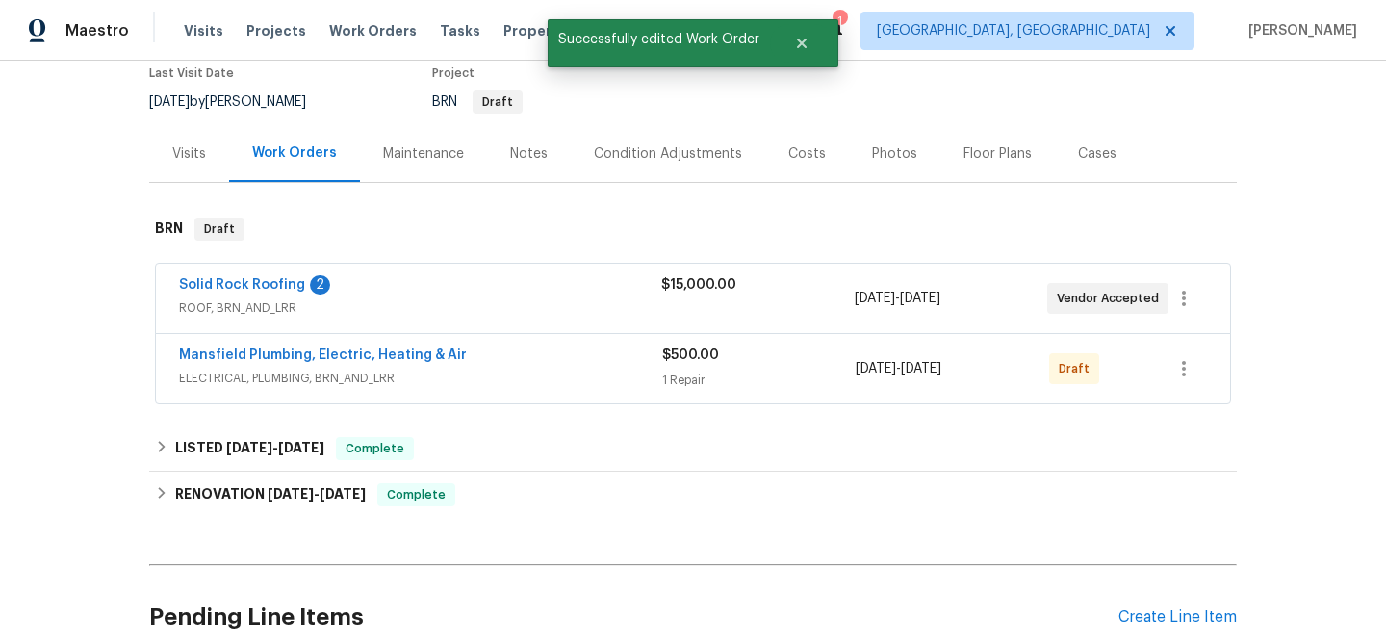
click at [314, 362] on span "Mansfield Plumbing, Electric, Heating & Air" at bounding box center [323, 354] width 288 height 19
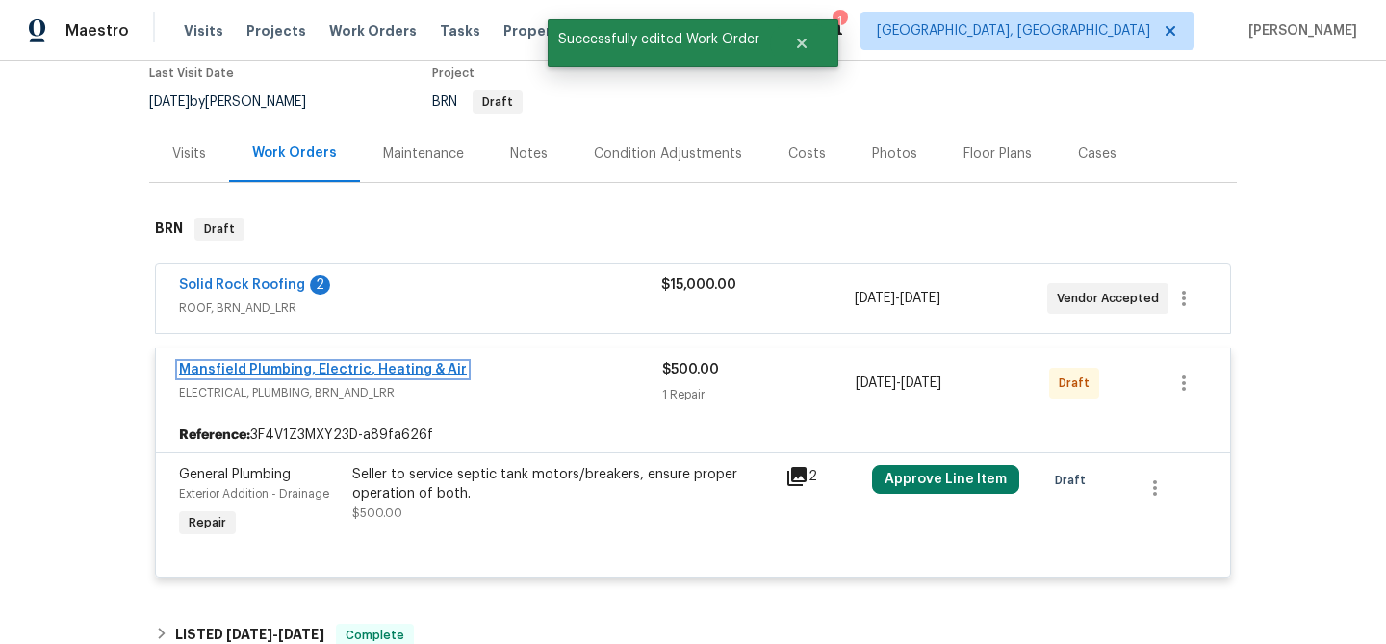
click at [301, 370] on link "Mansfield Plumbing, Electric, Heating & Air" at bounding box center [323, 369] width 288 height 13
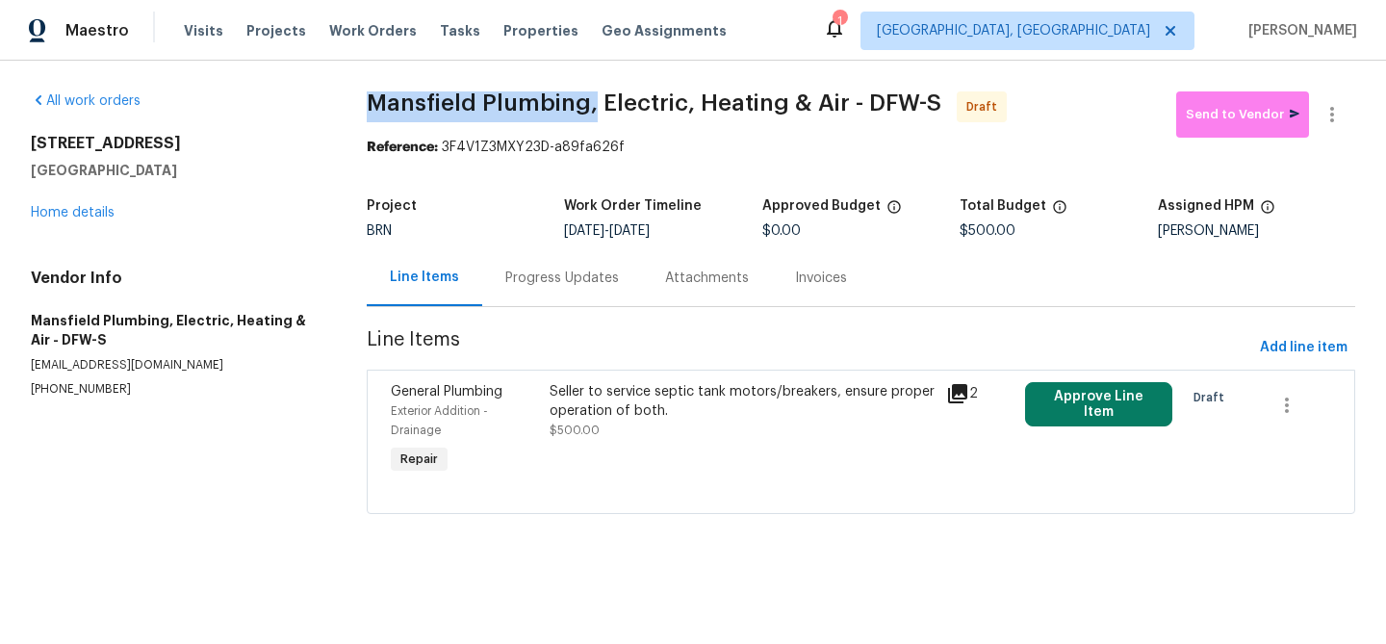
drag, startPoint x: 368, startPoint y: 108, endPoint x: 593, endPoint y: 101, distance: 225.3
click at [593, 102] on div "All work orders 9021 Monticello Dr Granbury, TX 76049 Home details Vendor Info …" at bounding box center [693, 314] width 1386 height 507
copy span "Mansfield Plumbing,"
click at [569, 278] on div "Progress Updates" at bounding box center [562, 277] width 114 height 19
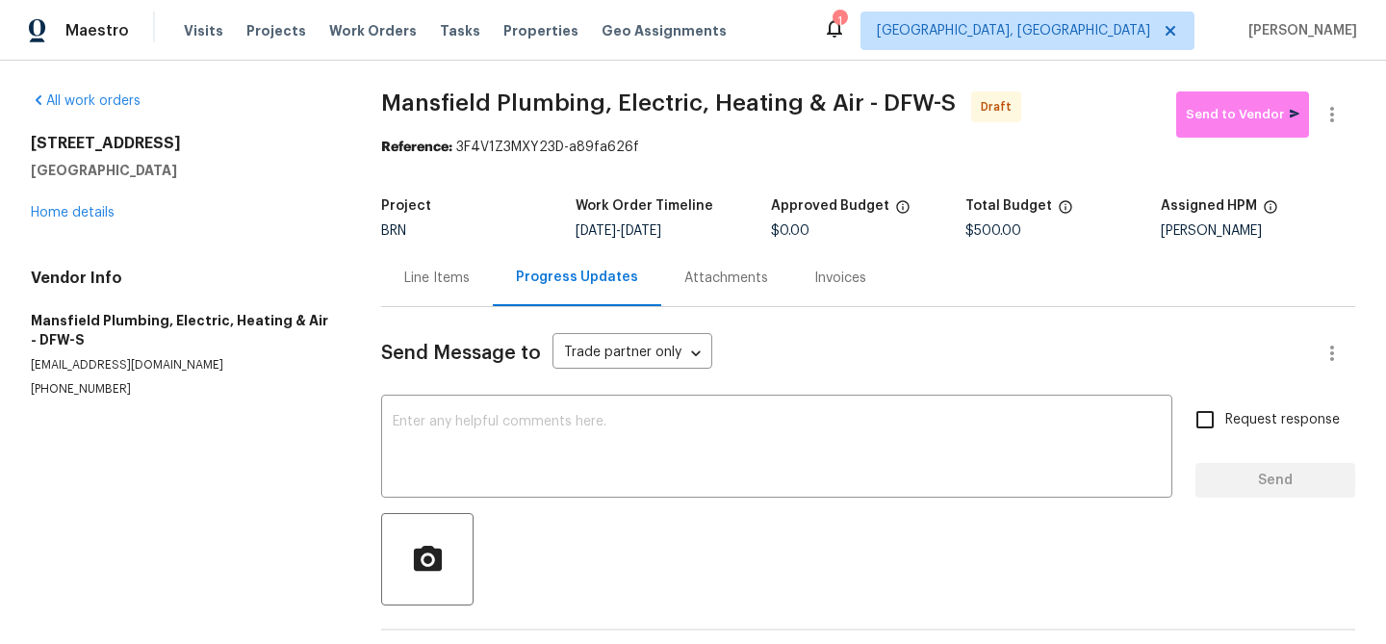
click at [555, 385] on div "Send Message to Trade partner only Trade partner only ​ x ​ Request response Se…" at bounding box center [868, 497] width 974 height 381
click at [533, 437] on textarea at bounding box center [777, 448] width 768 height 67
paste textarea "Hi, I'm Ananthi from Opendoor. Just wanted to check if you received the WO for …"
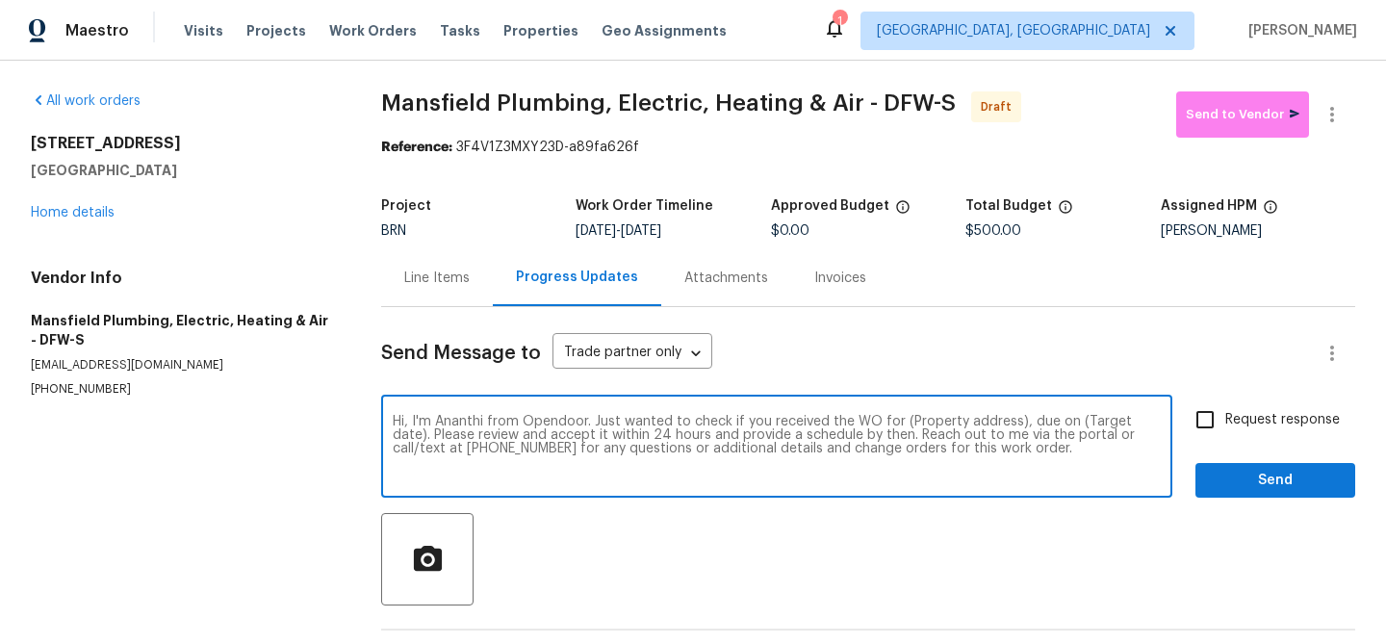
drag, startPoint x: 1010, startPoint y: 423, endPoint x: 905, endPoint y: 426, distance: 105.9
click at [905, 426] on textarea "Hi, I'm Ananthi from Opendoor. Just wanted to check if you received the WO for …" at bounding box center [777, 448] width 768 height 67
paste textarea "9021 Monticello Dr, Granbury, TX 76049"
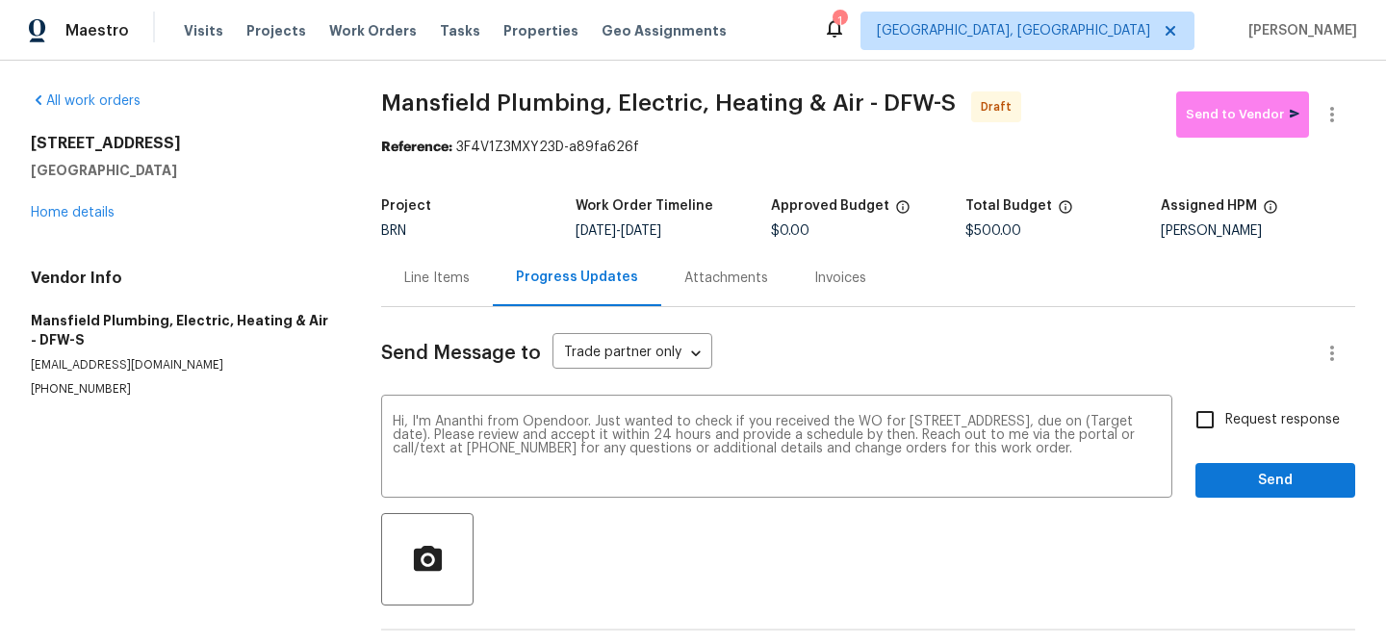
drag, startPoint x: 647, startPoint y: 233, endPoint x: 715, endPoint y: 233, distance: 68.3
click at [715, 233] on div "9/4/2025 - 9/8/2025" at bounding box center [672, 230] width 194 height 13
copy span "[DATE]"
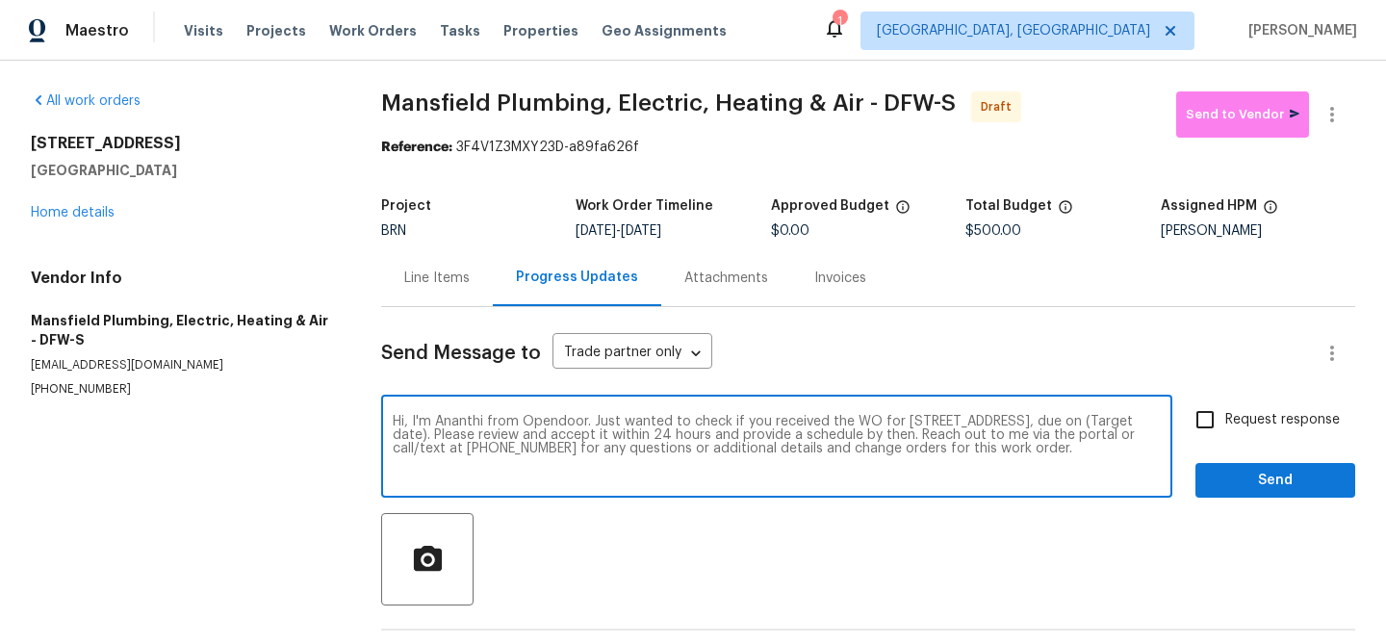
drag, startPoint x: 518, startPoint y: 436, endPoint x: 447, endPoint y: 437, distance: 70.3
click at [447, 437] on textarea "Hi, I'm Ananthi from Opendoor. Just wanted to check if you received the WO for …" at bounding box center [777, 448] width 768 height 67
paste textarea "[DATE]"
type textarea "Hi, I'm Ananthi from Opendoor. Just wanted to check if you received the WO for …"
click at [1196, 430] on input "Request response" at bounding box center [1205, 419] width 40 height 40
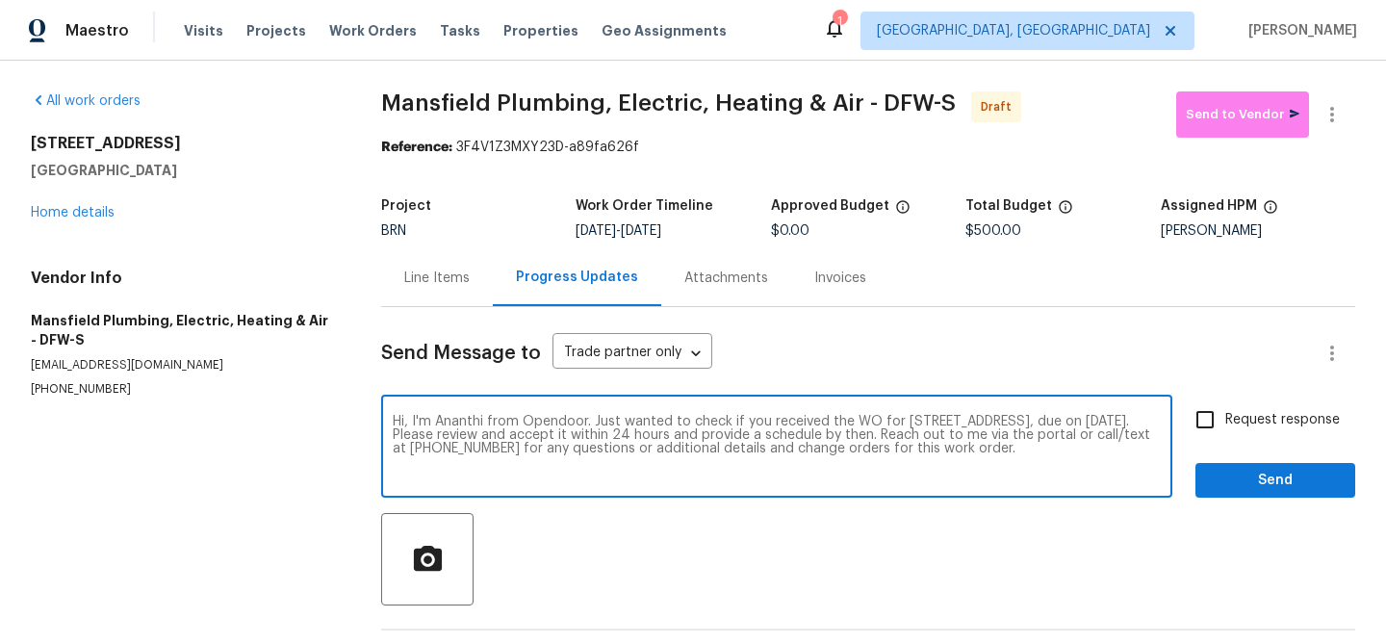
checkbox input "true"
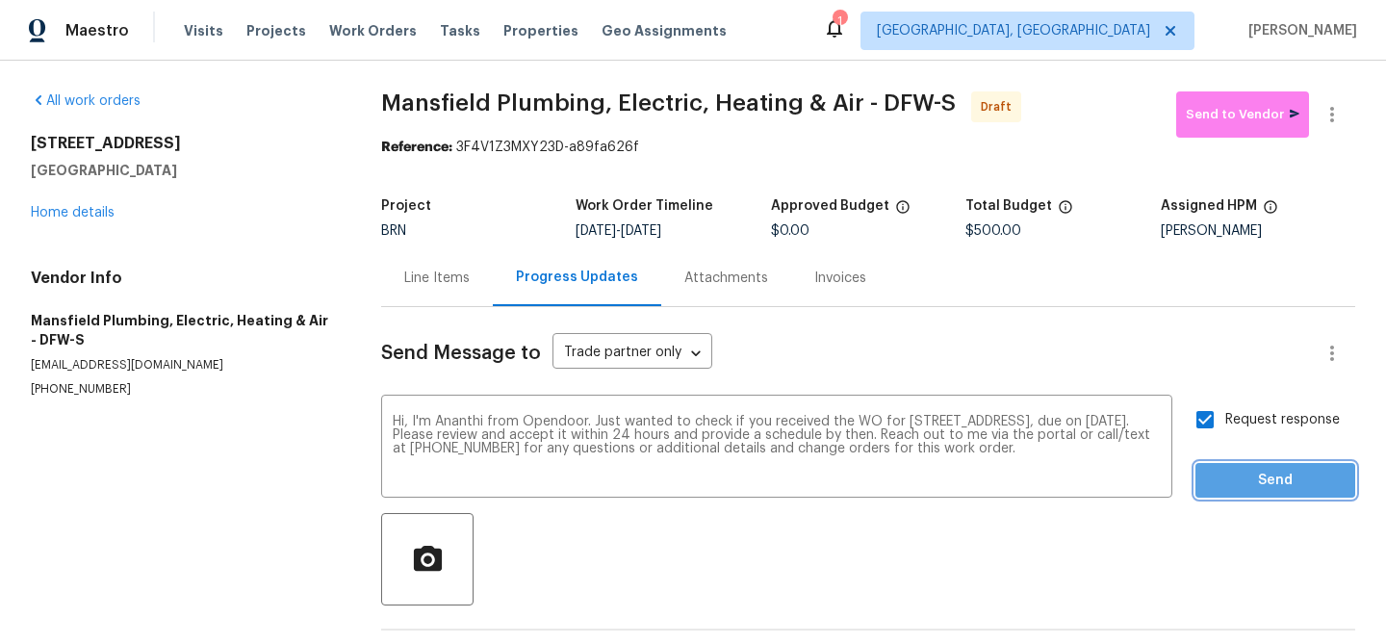
click at [1230, 483] on span "Send" at bounding box center [1275, 481] width 129 height 24
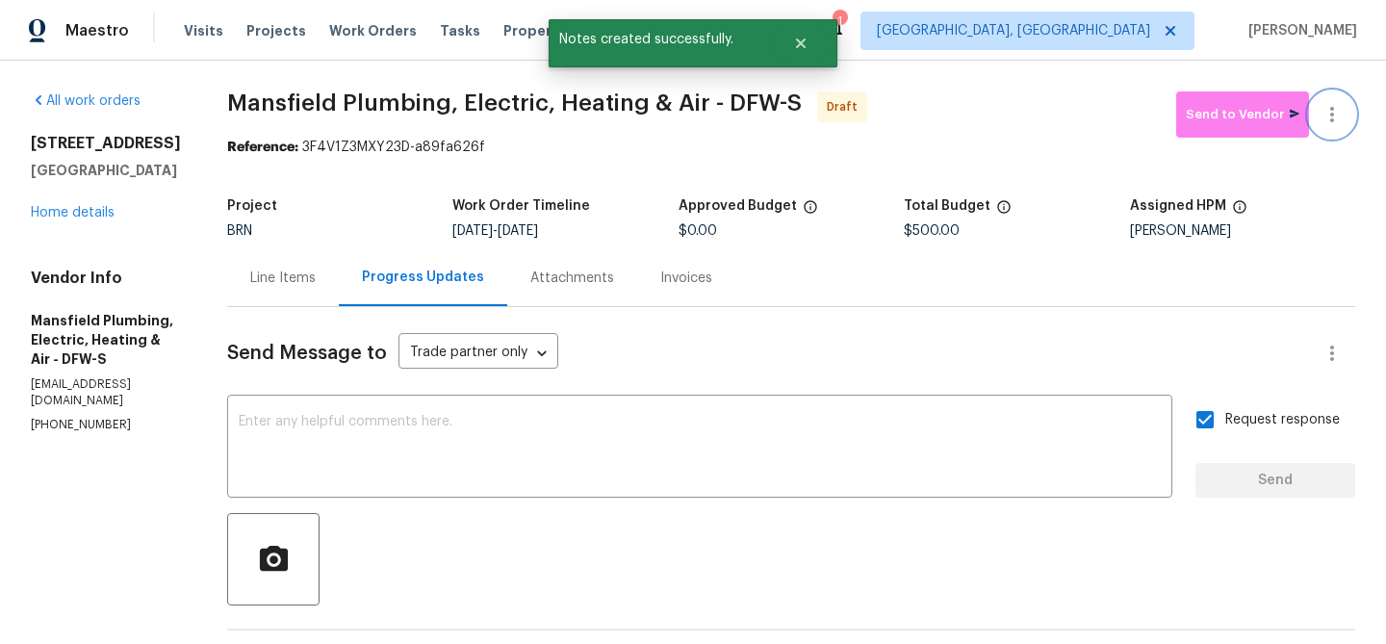
click at [1337, 113] on icon "button" at bounding box center [1331, 114] width 23 height 23
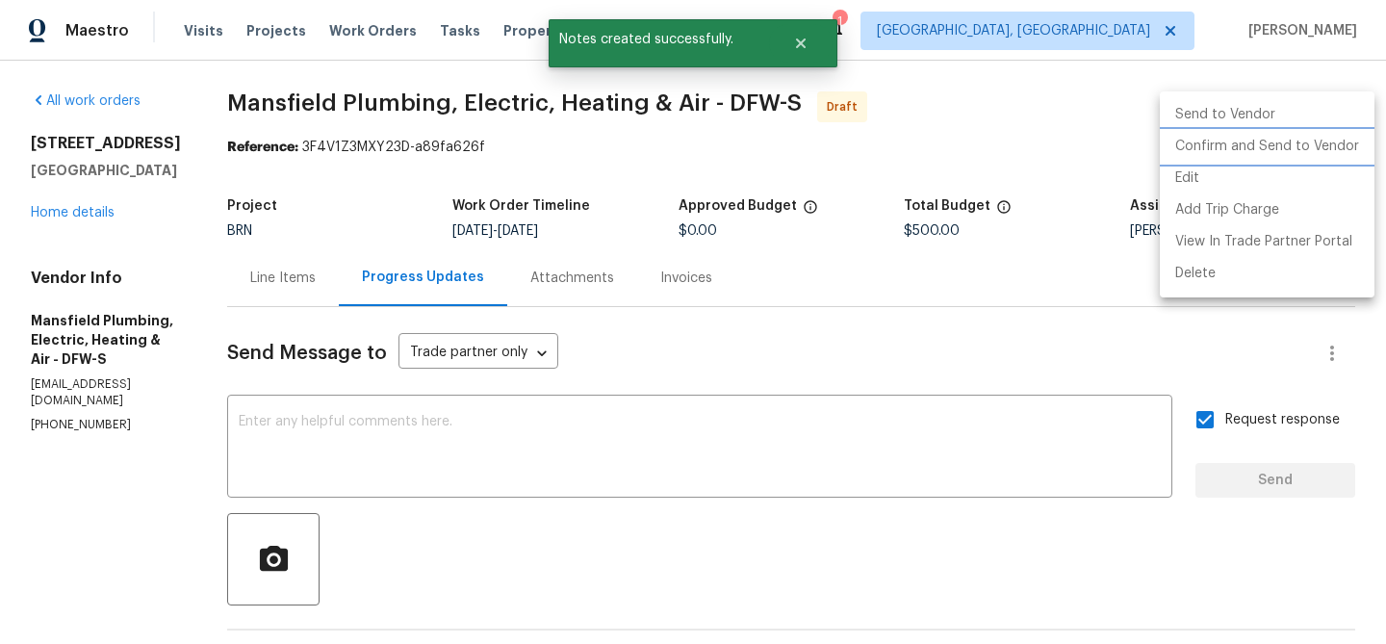
click at [1264, 152] on li "Confirm and Send to Vendor" at bounding box center [1267, 147] width 215 height 32
click at [395, 204] on div at bounding box center [693, 322] width 1386 height 644
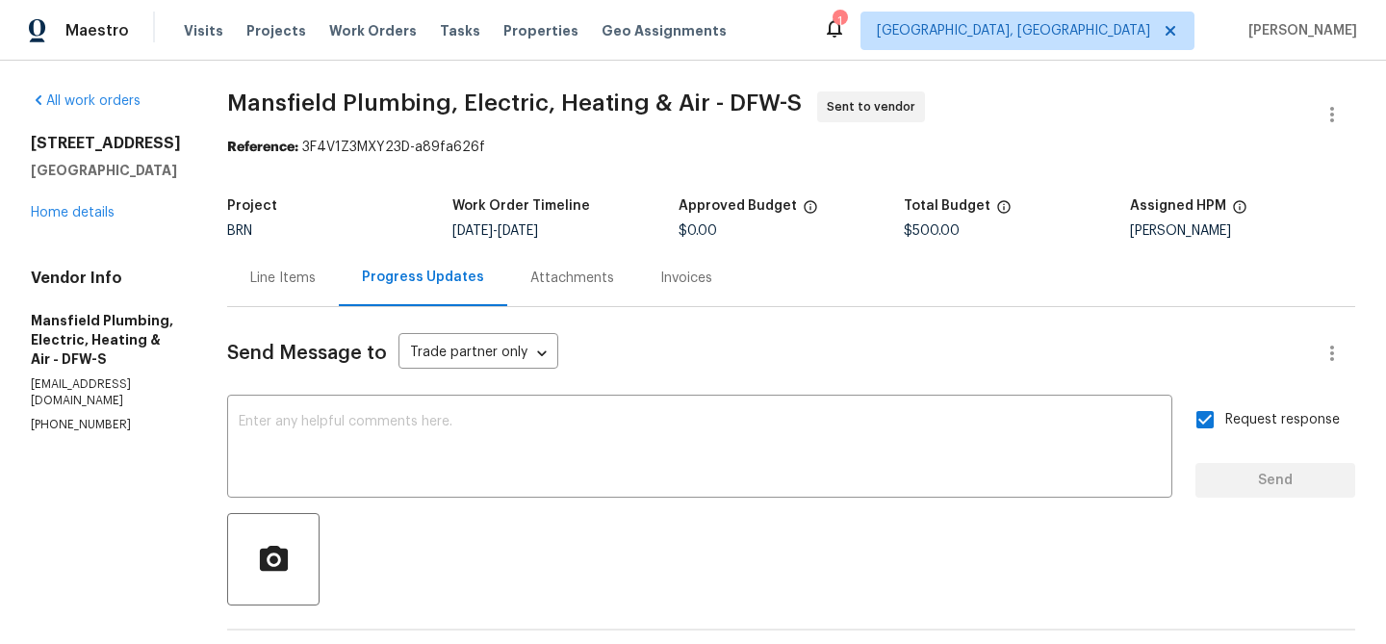
click at [289, 109] on span "Mansfield Plumbing, Electric, Heating & Air - DFW-S" at bounding box center [514, 102] width 575 height 23
drag, startPoint x: 272, startPoint y: 109, endPoint x: 501, endPoint y: 102, distance: 229.1
click at [501, 102] on div "All work orders 9021 Monticello Dr Granbury, TX 76049 Home details Vendor Info …" at bounding box center [693, 464] width 1386 height 806
copy span "Mansfield Plumbing"
click at [298, 145] on b "Reference:" at bounding box center [262, 147] width 71 height 13
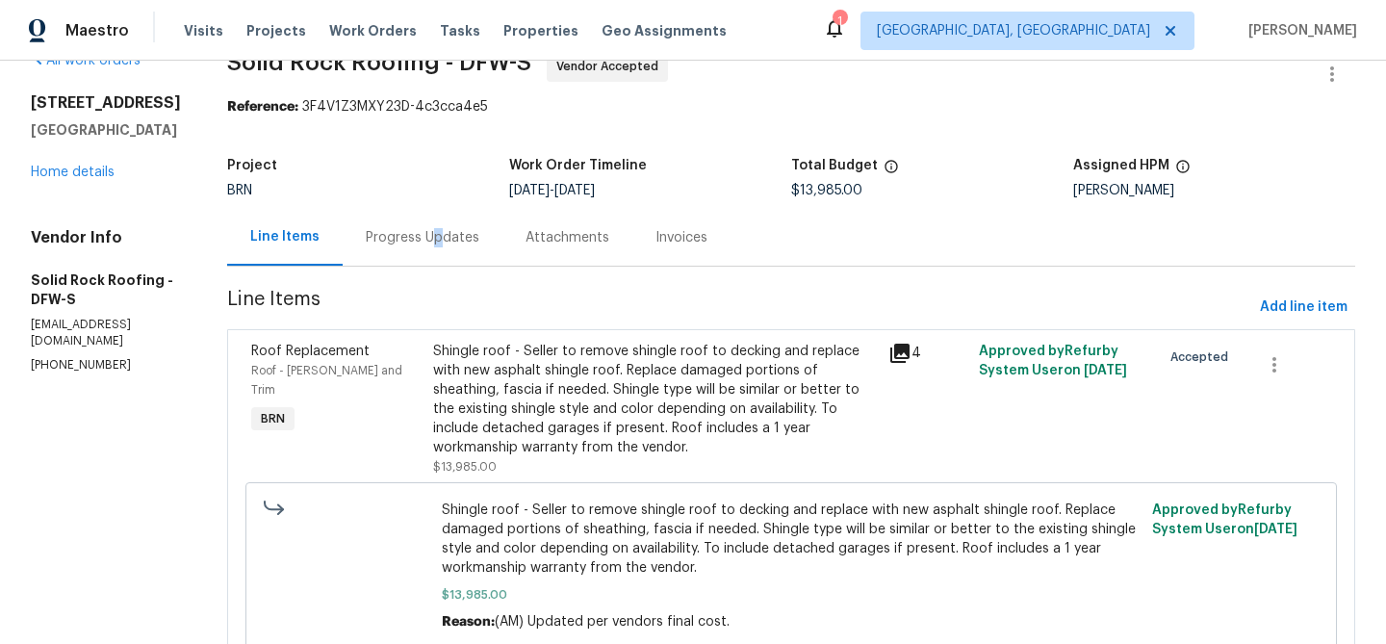
click at [434, 245] on div "Progress Updates" at bounding box center [423, 237] width 114 height 19
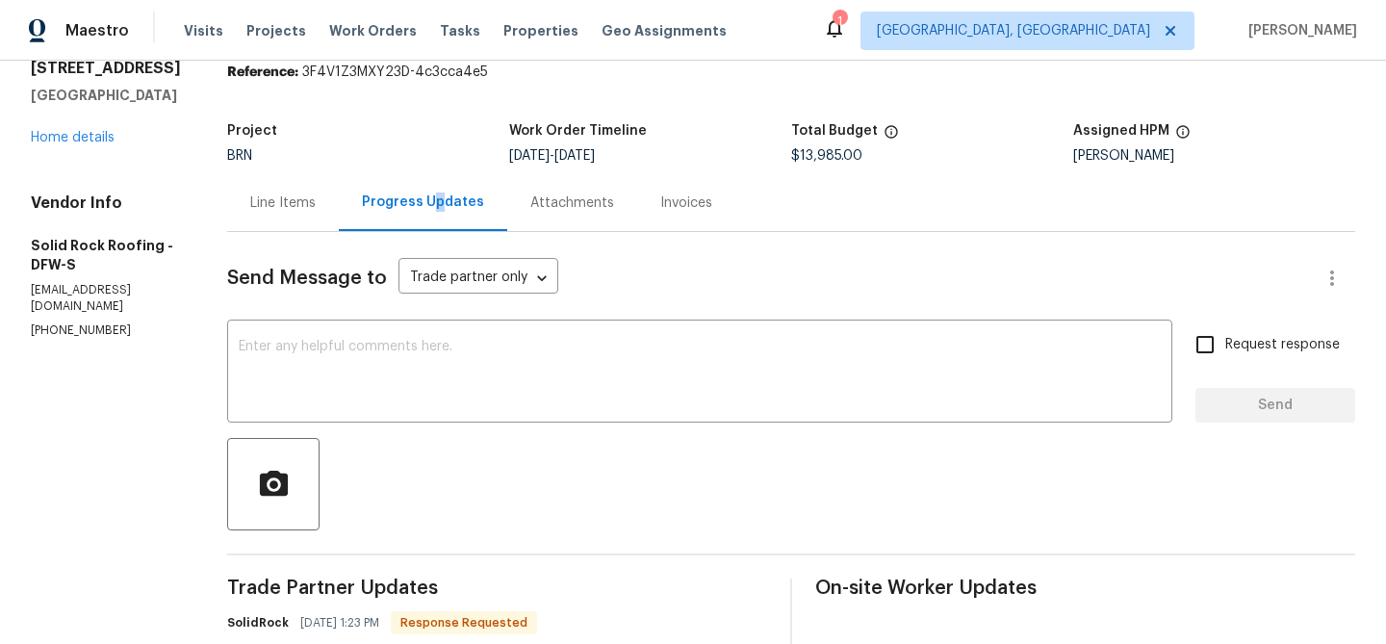
scroll to position [99, 0]
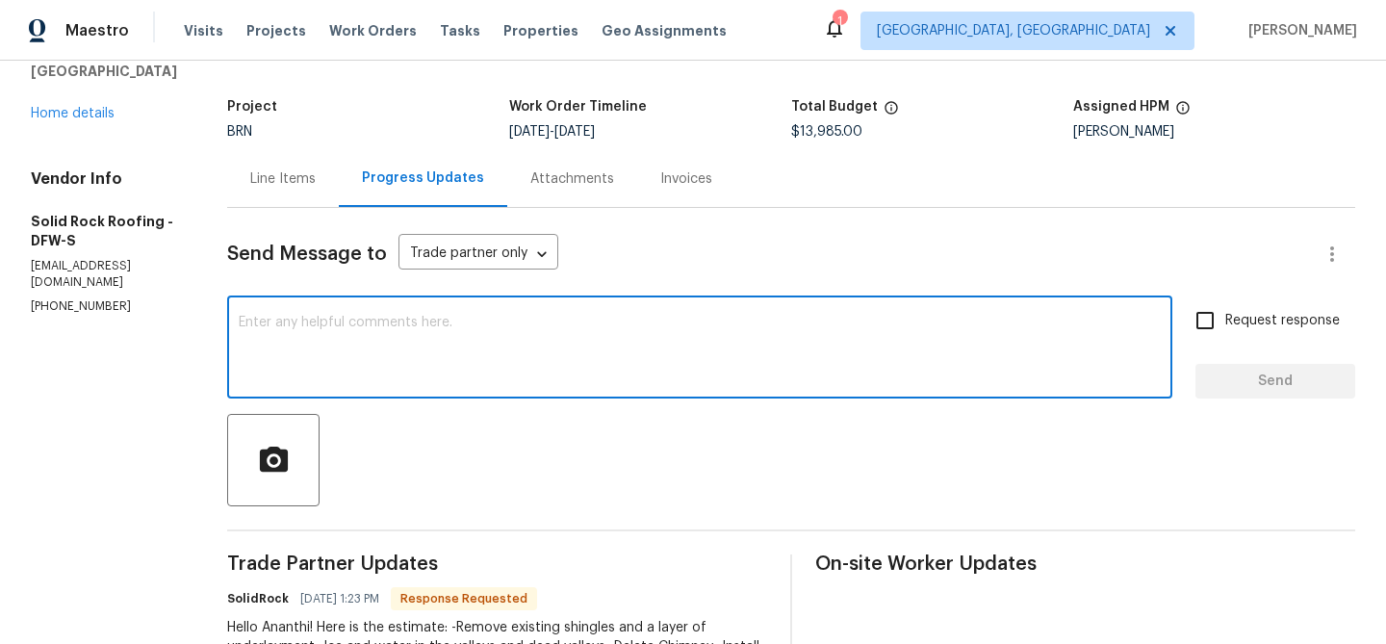
click at [388, 363] on textarea at bounding box center [700, 349] width 922 height 67
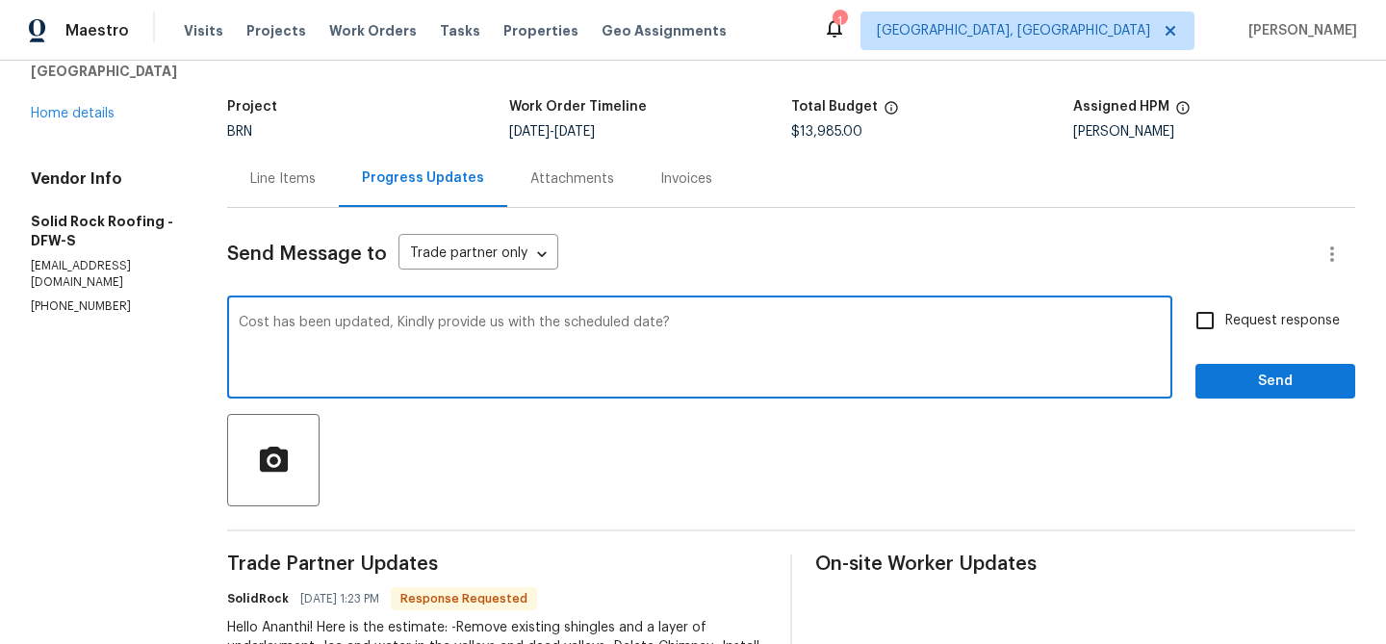
type textarea "Cost has been updated, Kindly provide us with the scheduled date?"
click at [1227, 320] on span "Request response" at bounding box center [1282, 321] width 115 height 20
click at [1225, 320] on input "Request response" at bounding box center [1205, 320] width 40 height 40
checkbox input "true"
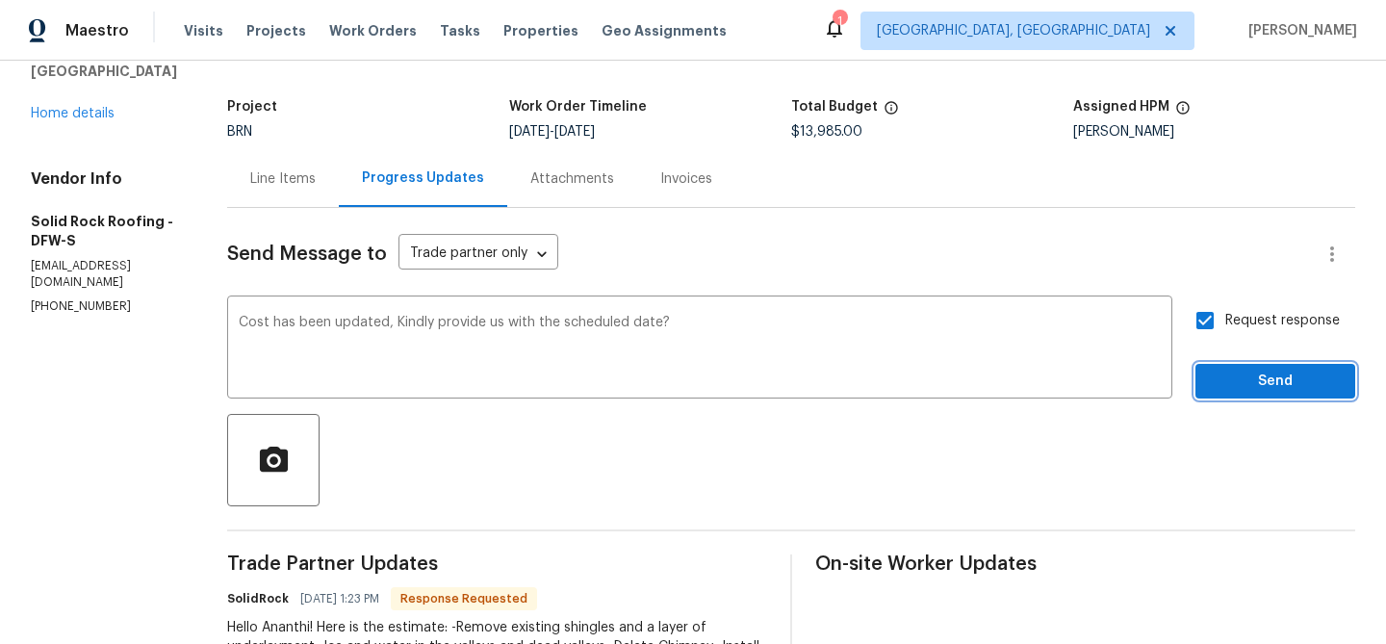
click at [1221, 364] on button "Send" at bounding box center [1275, 382] width 160 height 36
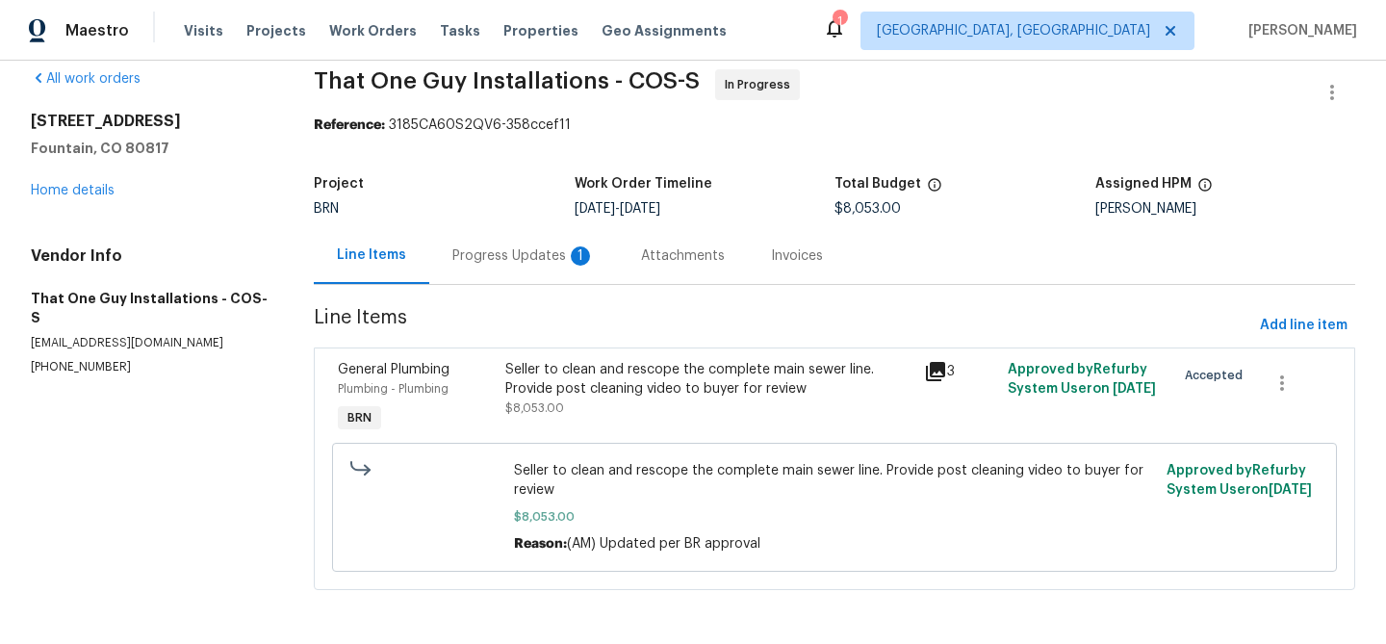
click at [517, 255] on div "Progress Updates 1" at bounding box center [523, 255] width 142 height 19
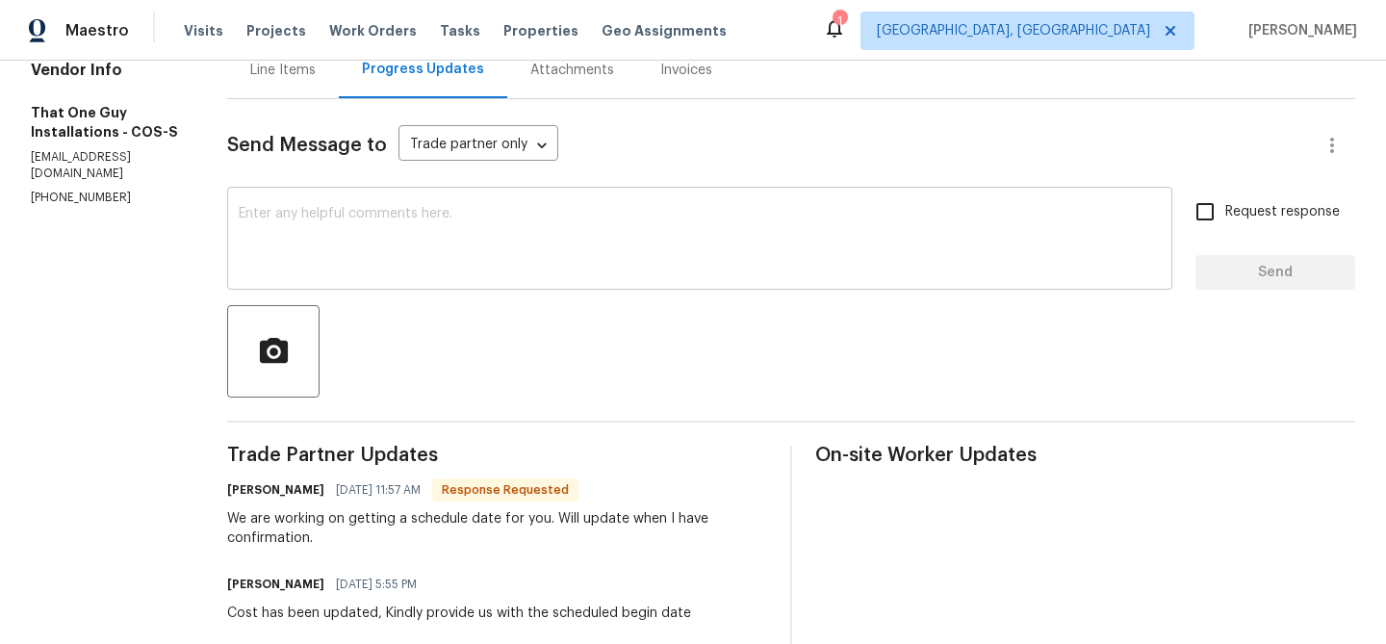
scroll to position [219, 0]
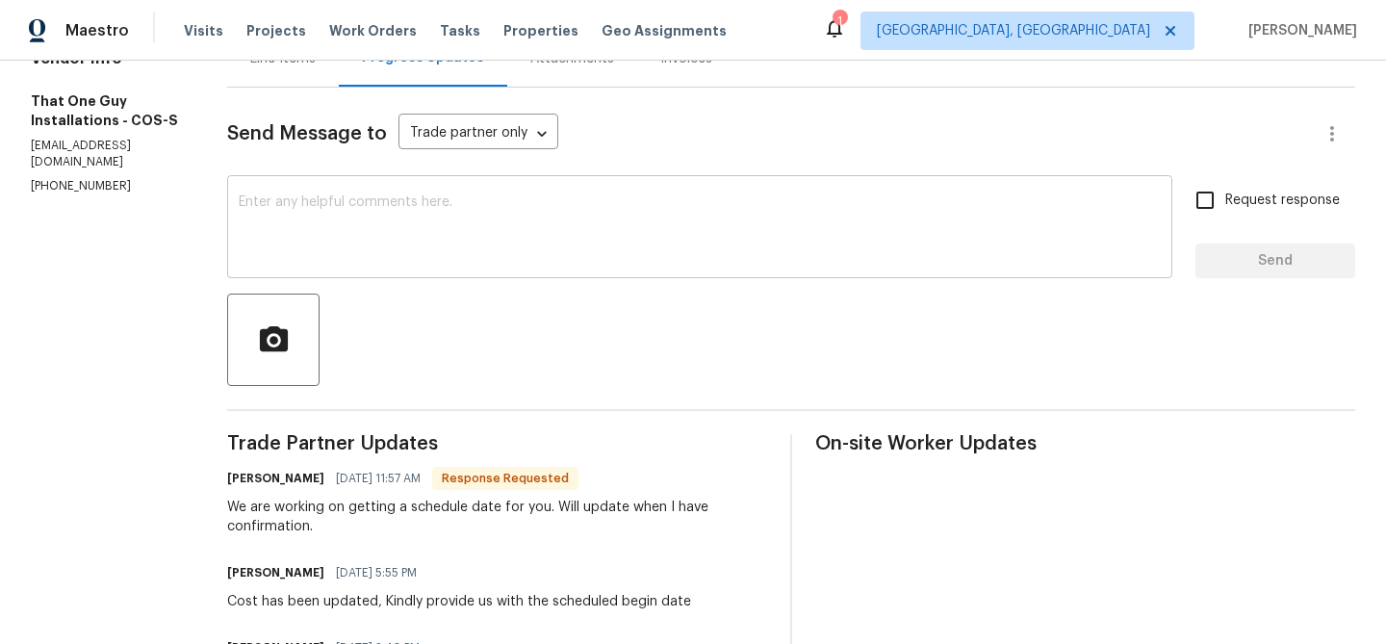
click at [376, 275] on div "x ​" at bounding box center [699, 229] width 945 height 98
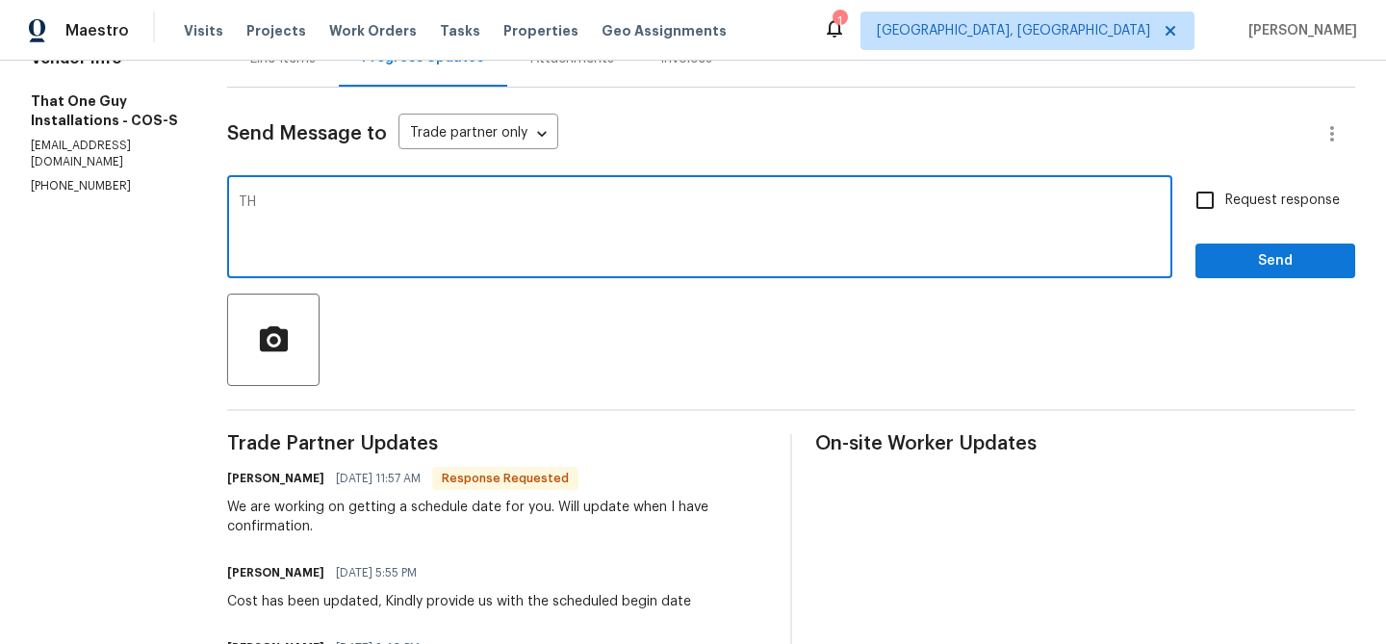
type textarea "T"
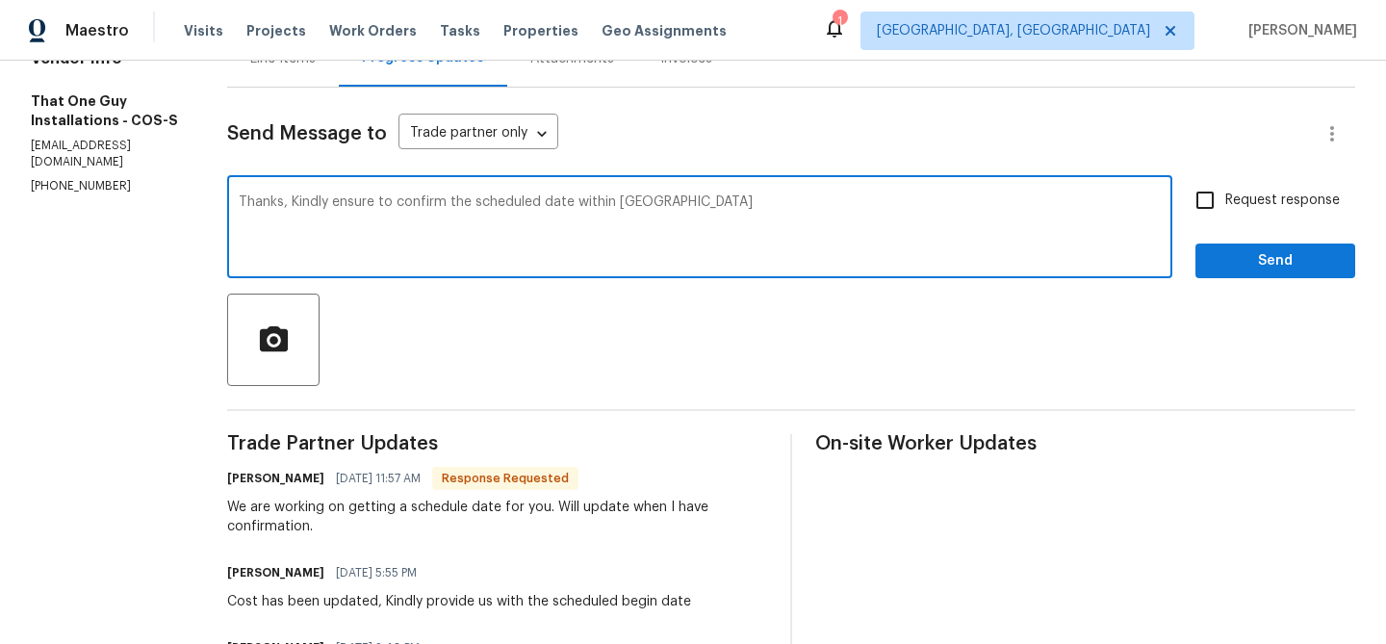
type textarea "Thanks, Kindly ensure to confirm the scheduled date within [GEOGRAPHIC_DATA]"
click at [1248, 207] on span "Request response" at bounding box center [1282, 201] width 115 height 20
click at [1225, 207] on input "Request response" at bounding box center [1205, 200] width 40 height 40
checkbox input "true"
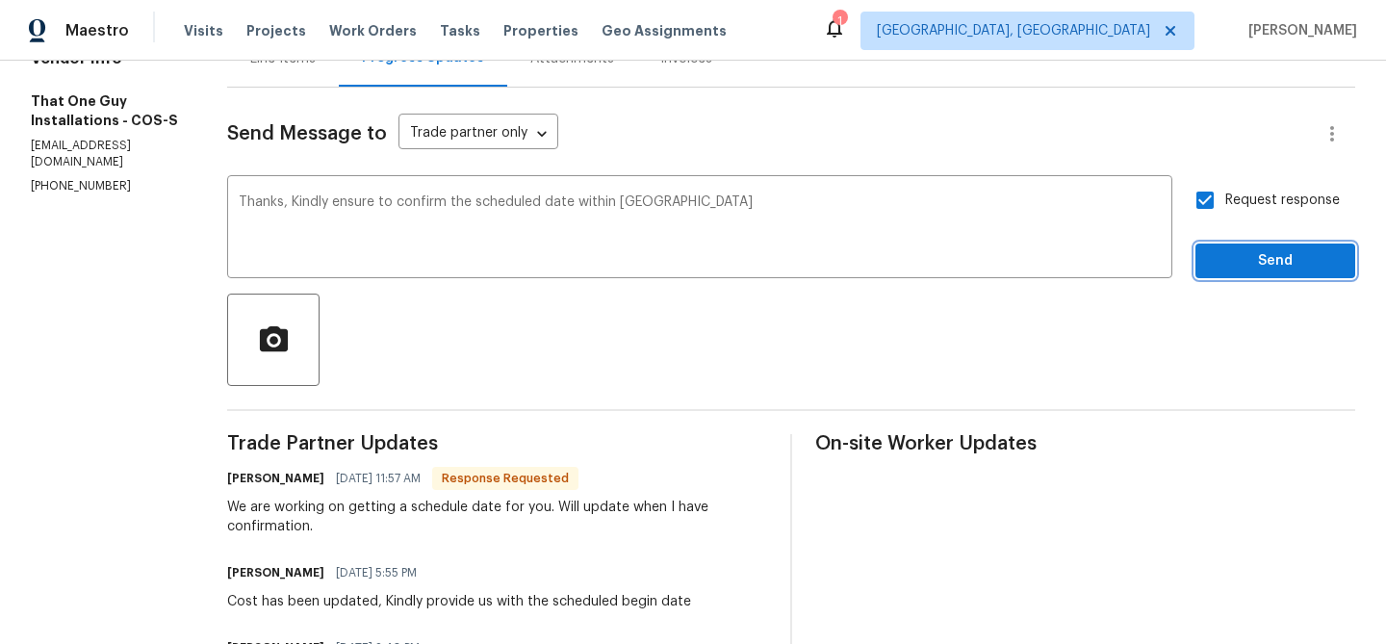
click at [1228, 272] on button "Send" at bounding box center [1275, 261] width 160 height 36
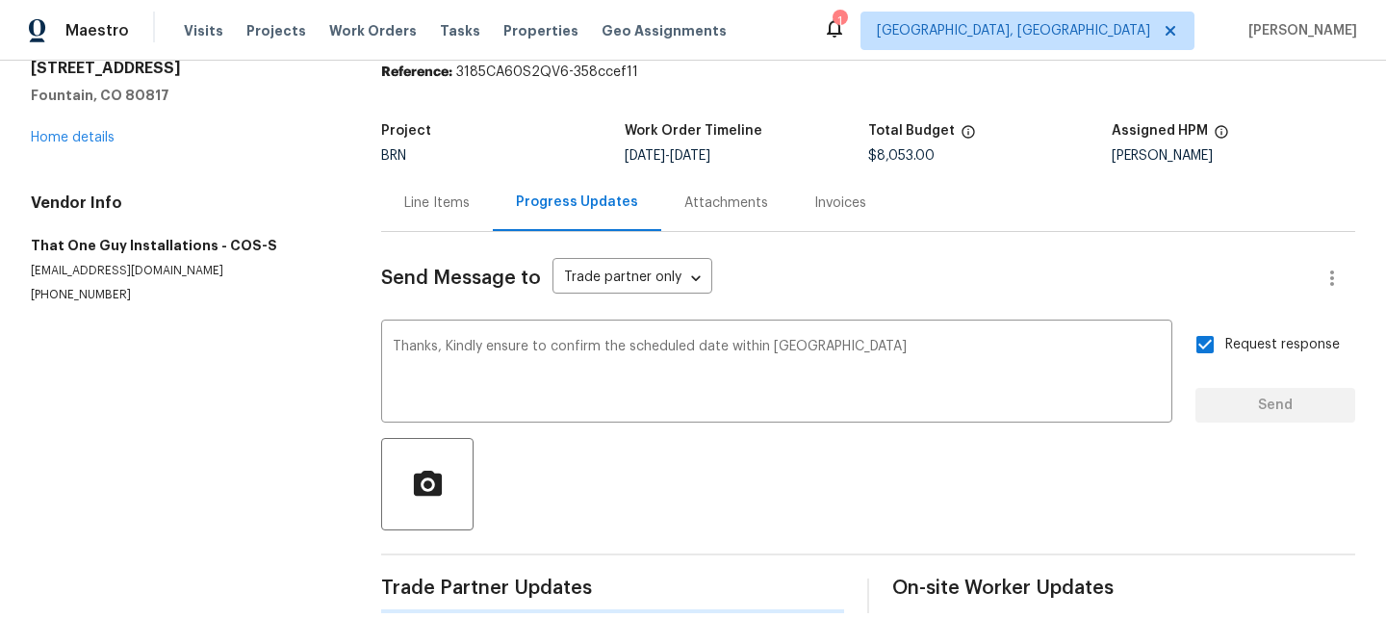
scroll to position [0, 0]
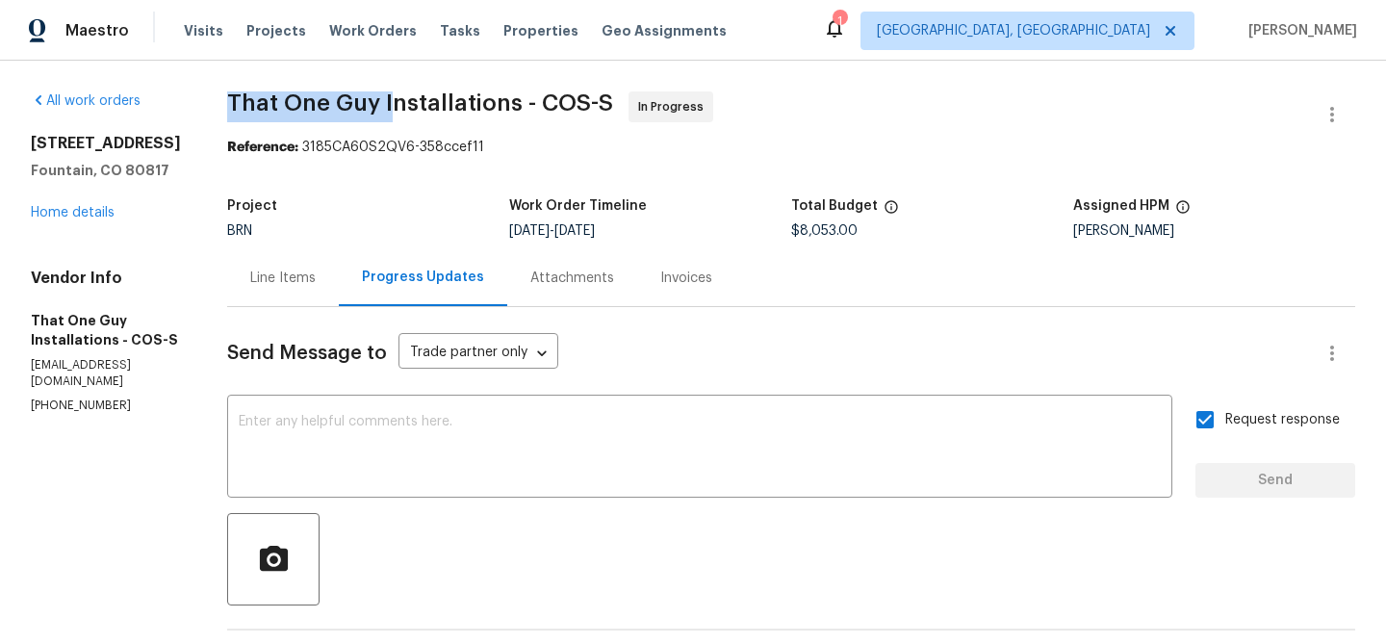
drag, startPoint x: 180, startPoint y: 113, endPoint x: 349, endPoint y: 112, distance: 169.4
copy span "That One Guy I"
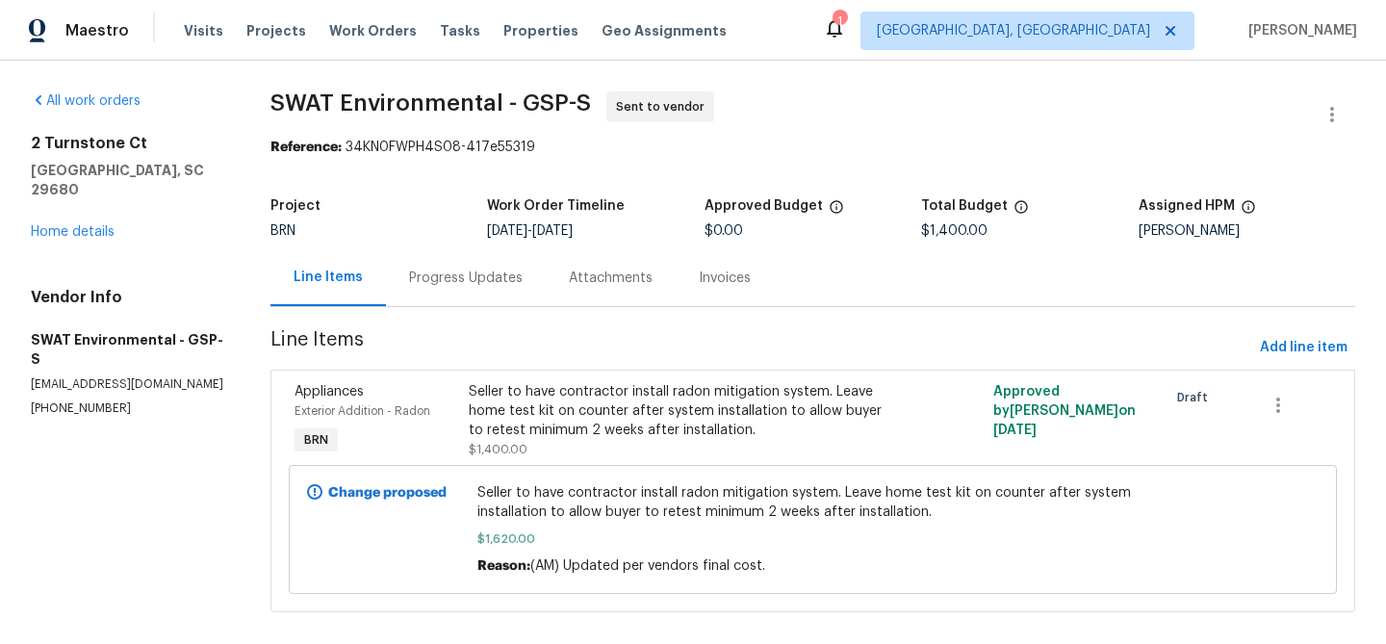
click at [470, 249] on div "Progress Updates" at bounding box center [466, 277] width 160 height 57
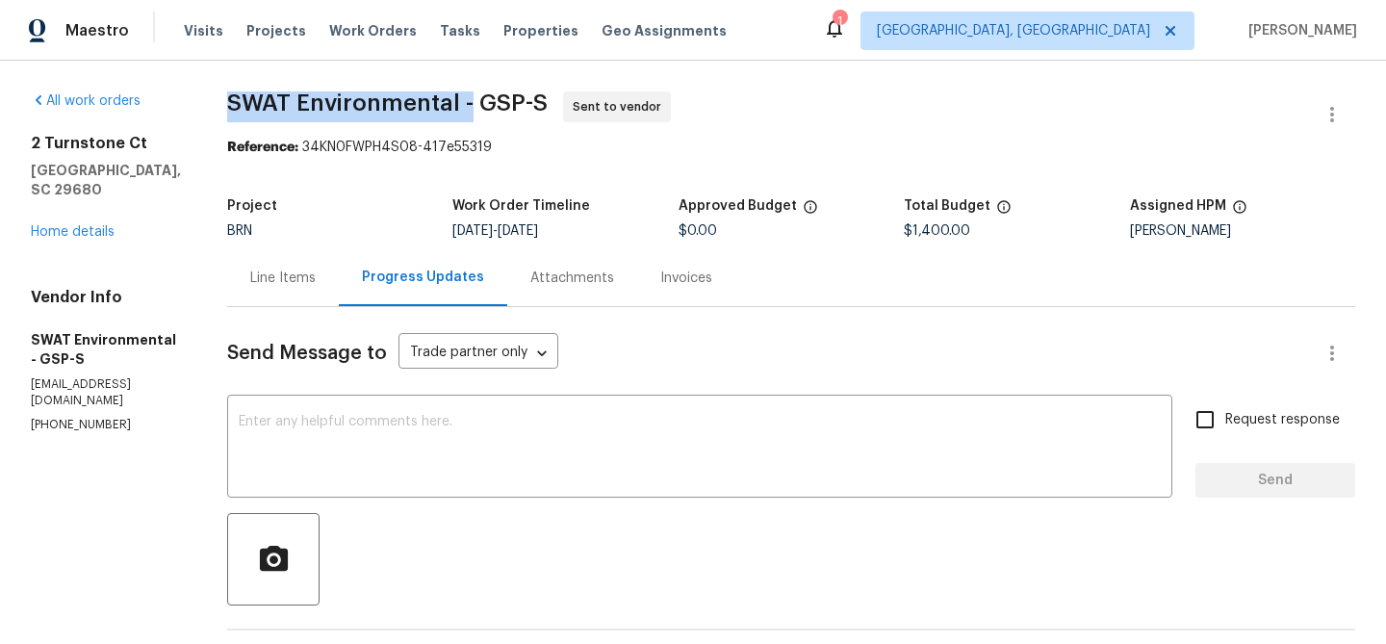
drag, startPoint x: 208, startPoint y: 96, endPoint x: 456, endPoint y: 100, distance: 248.3
click at [456, 100] on div "All work orders 2 Turnstone Ct Simpsonville, [GEOGRAPHIC_DATA] 29680 Home detai…" at bounding box center [693, 578] width 1386 height 1034
copy span "SWAT Environmental -"
click at [262, 267] on div "Line Items" at bounding box center [283, 277] width 112 height 57
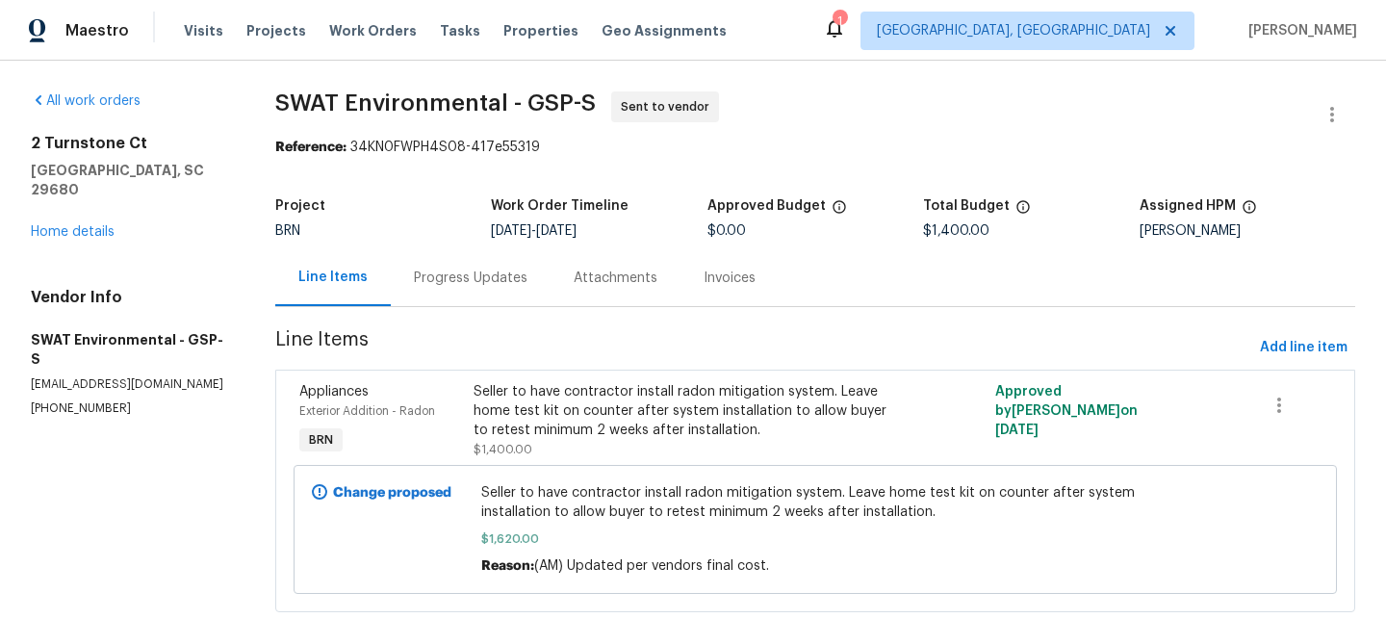
click at [656, 412] on div "Seller to have contractor install radon mitigation system. Leave home test kit …" at bounding box center [684, 411] width 423 height 58
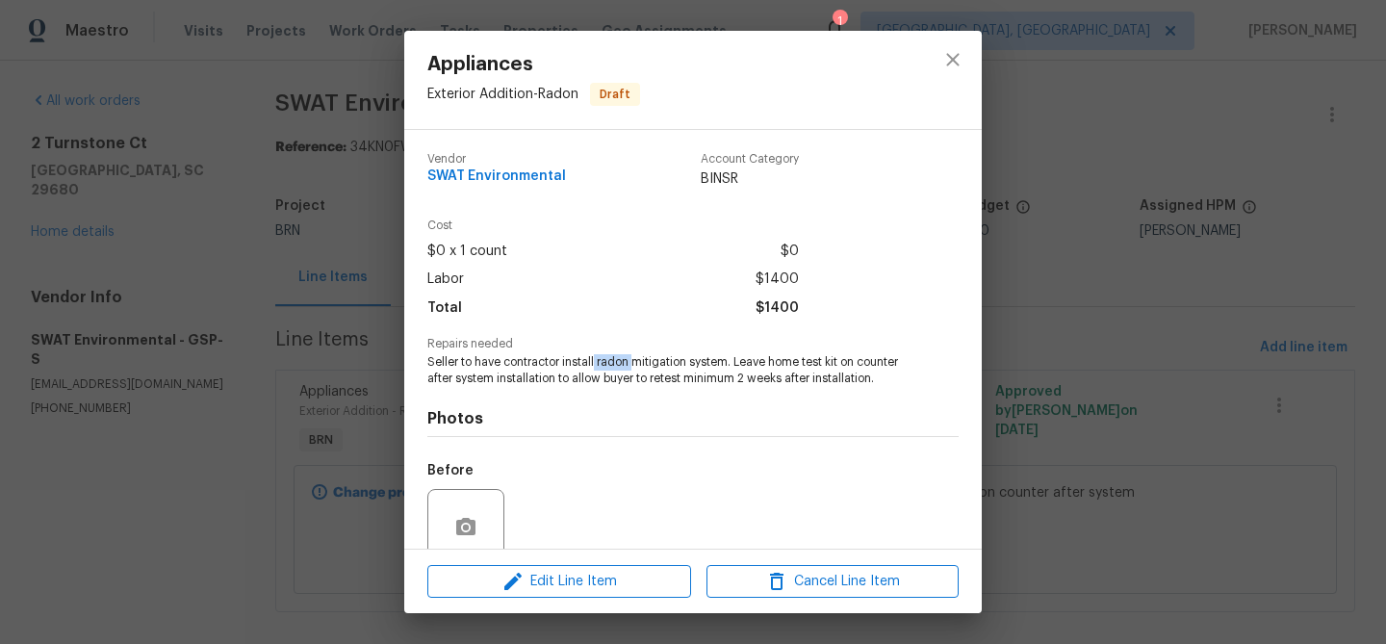
drag, startPoint x: 596, startPoint y: 360, endPoint x: 632, endPoint y: 359, distance: 36.6
click at [632, 359] on span "Seller to have contractor install radon mitigation system. Leave home test kit …" at bounding box center [666, 370] width 478 height 33
copy span "radon"
click at [289, 244] on div "Appliances Exterior Addition - Radon Draft Vendor SWAT Environmental Account Ca…" at bounding box center [693, 322] width 1386 height 644
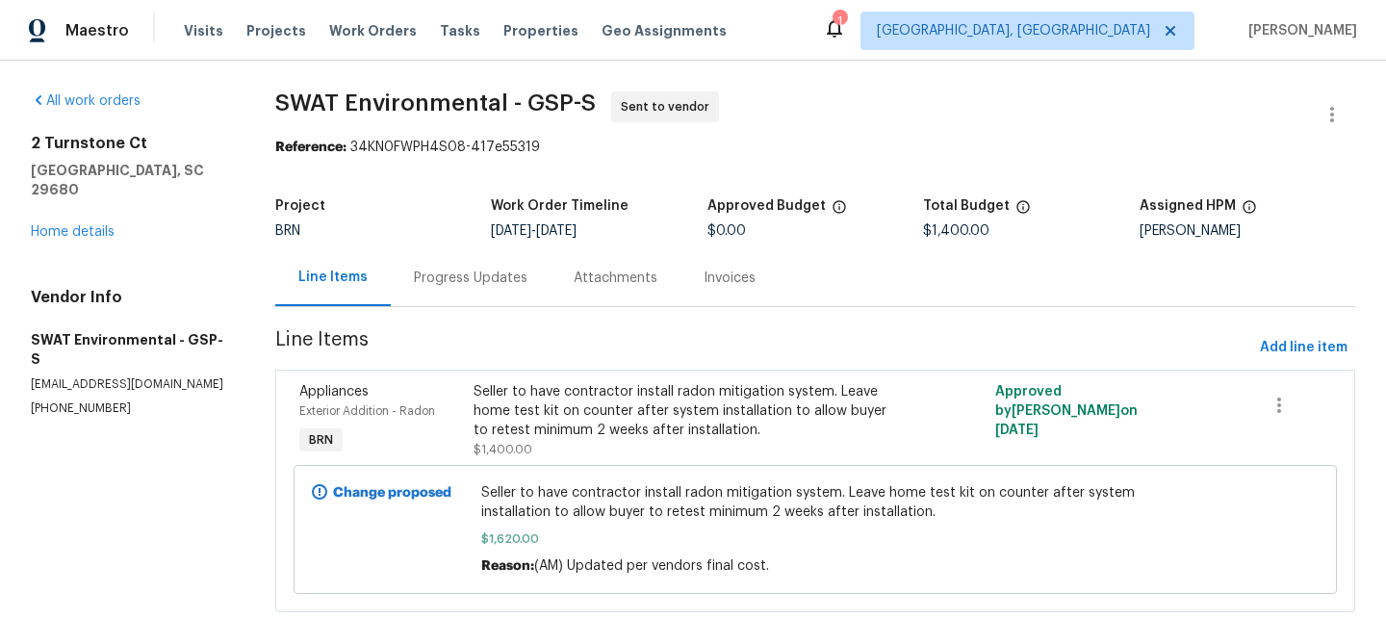
click at [455, 281] on div "Progress Updates" at bounding box center [471, 277] width 114 height 19
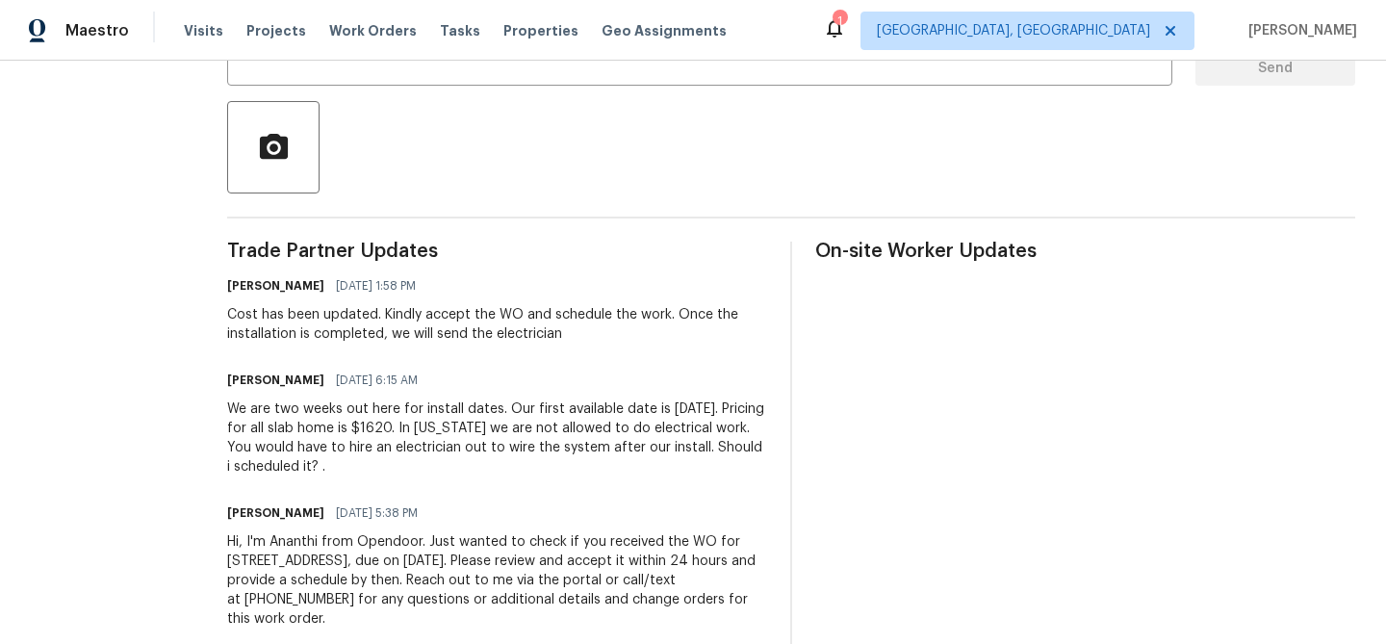
scroll to position [425, 0]
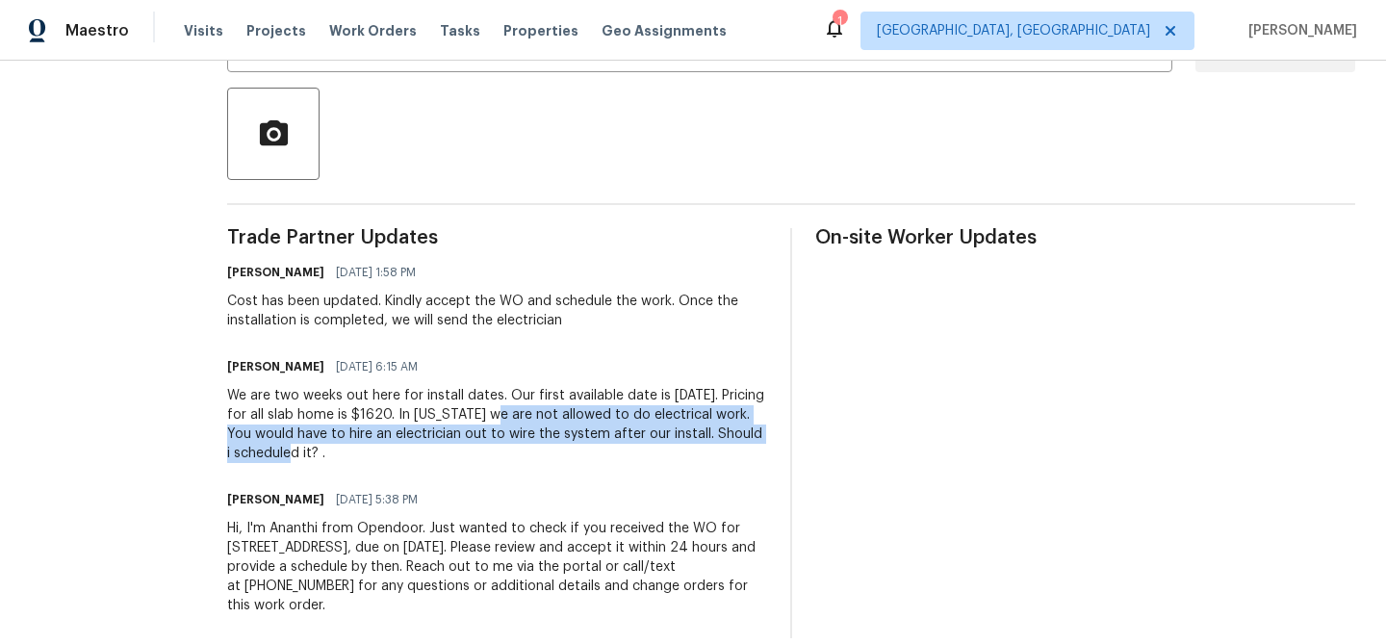
drag, startPoint x: 538, startPoint y: 414, endPoint x: 360, endPoint y: 450, distance: 181.8
click at [360, 451] on div "We are two weeks out here for install dates. Our first available date is Friday…" at bounding box center [497, 424] width 540 height 77
copy div "In South Carolina we are not allowed to do electrical work. You would have to h…"
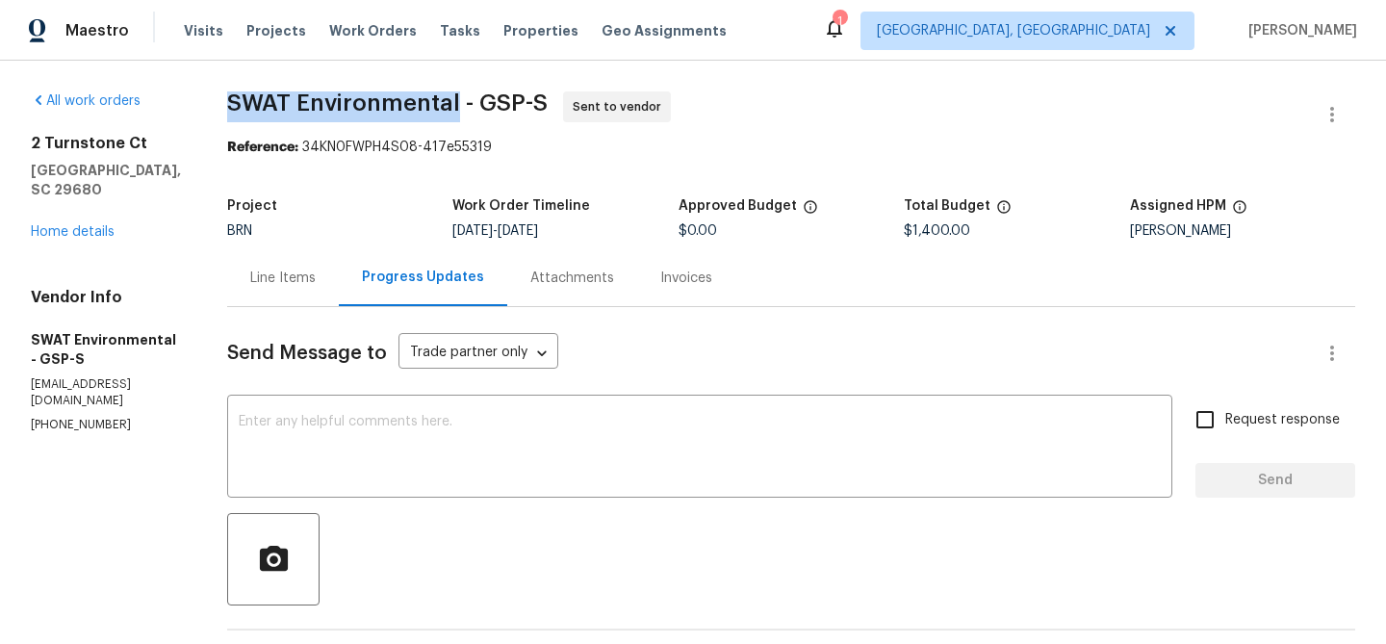
drag, startPoint x: 211, startPoint y: 106, endPoint x: 444, endPoint y: 106, distance: 232.9
click at [444, 106] on div "All work orders 2 Turnstone Ct Simpsonville, SC 29680 Home details Vendor Info …" at bounding box center [693, 578] width 1386 height 1034
copy span "SWAT Environmental"
click at [385, 124] on span "SWAT Environmental - GSP-S Sent to vendor" at bounding box center [768, 114] width 1082 height 46
click at [297, 285] on div "Line Items" at bounding box center [282, 277] width 65 height 19
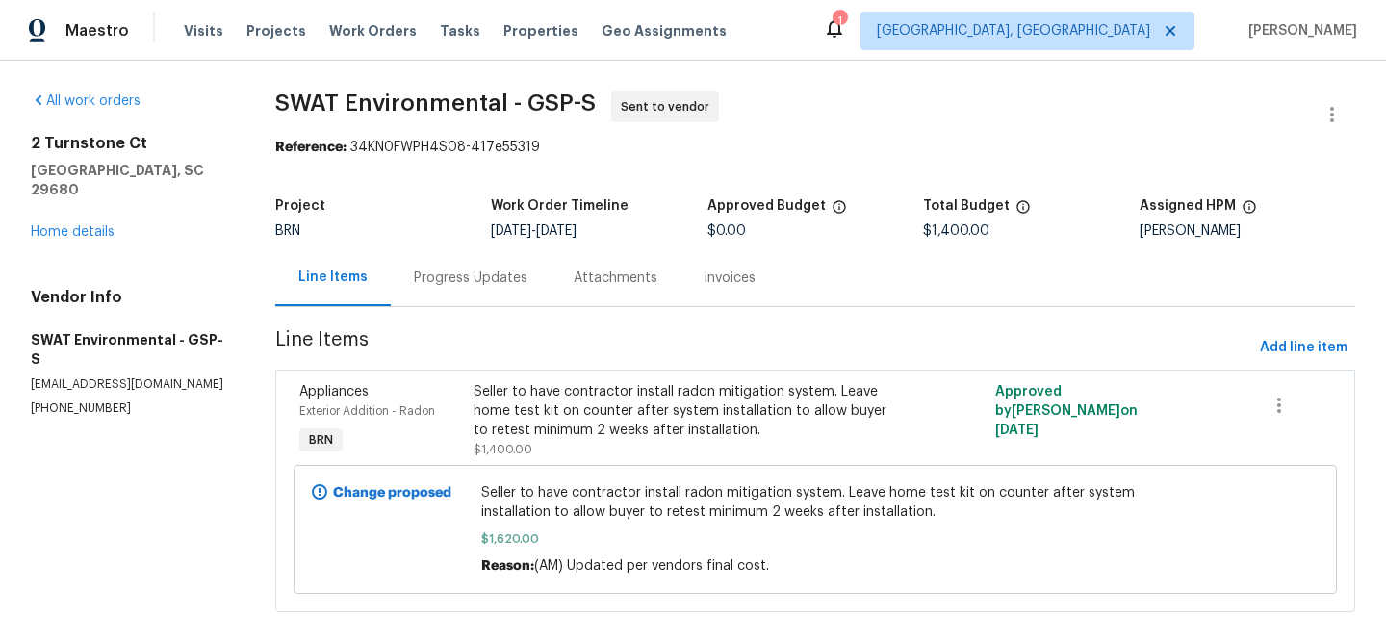
click at [512, 415] on div "Seller to have contractor install radon mitigation system. Leave home test kit …" at bounding box center [684, 411] width 423 height 58
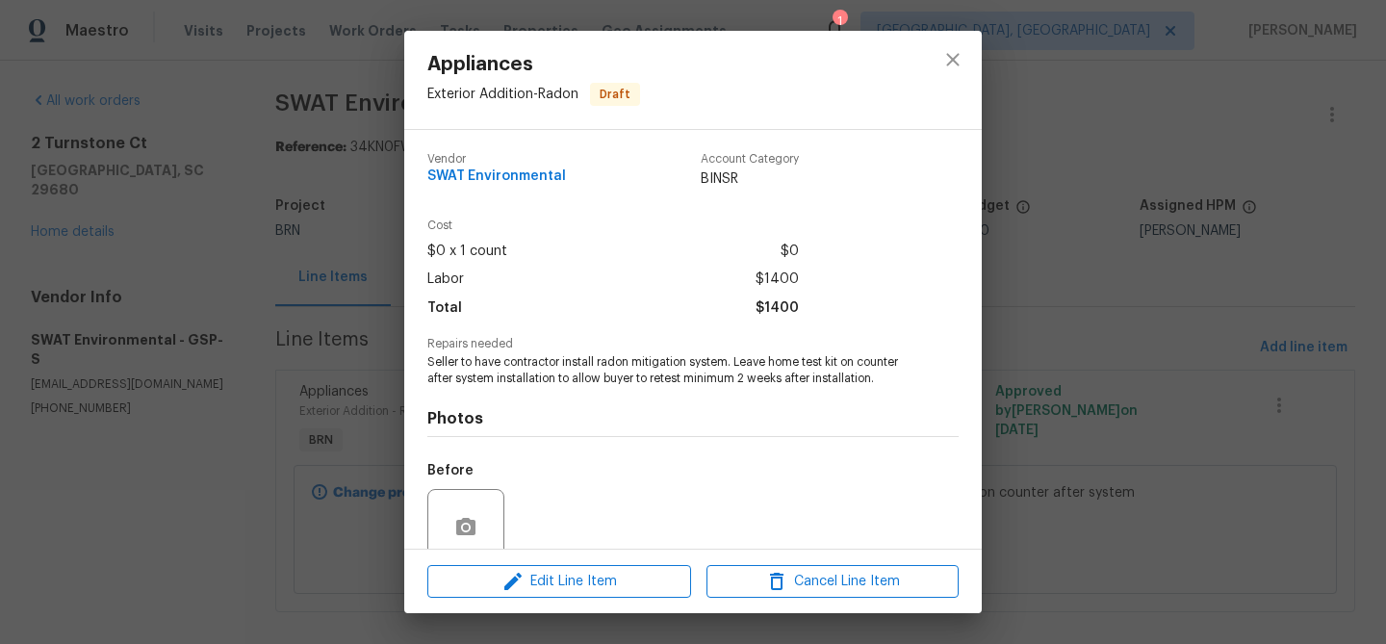
click at [507, 382] on span "Seller to have contractor install radon mitigation system. Leave home test kit …" at bounding box center [666, 370] width 478 height 33
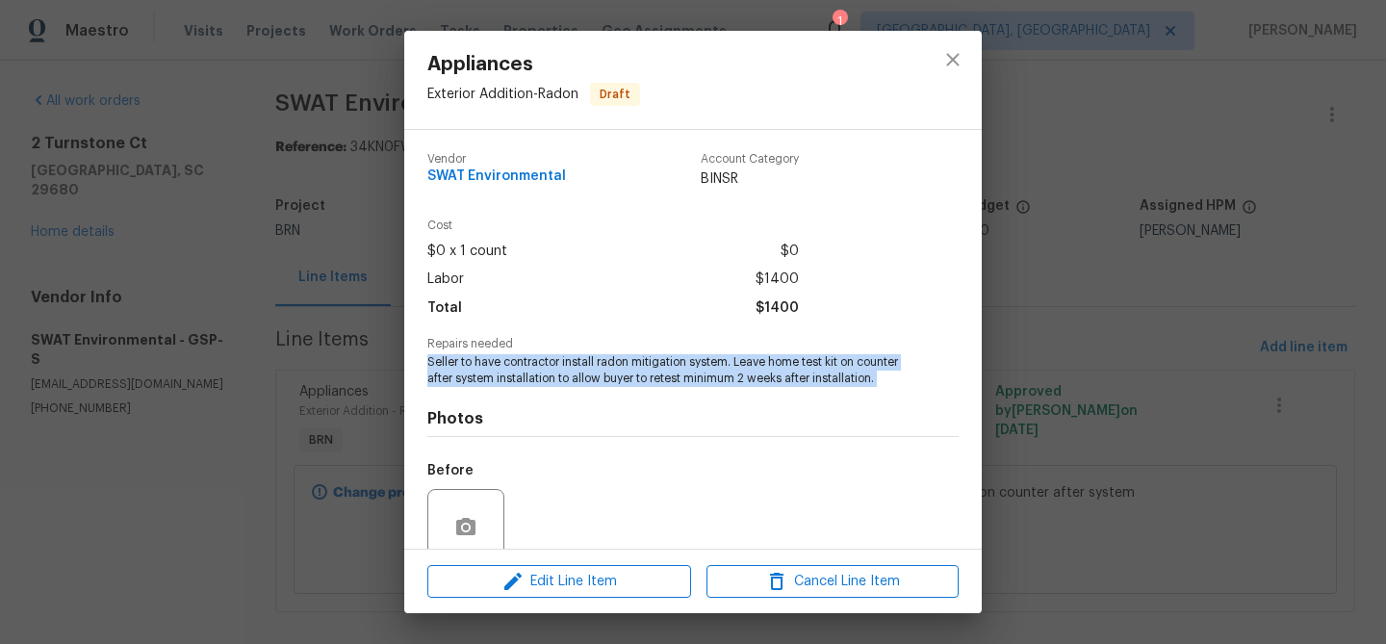
click at [507, 382] on span "Seller to have contractor install radon mitigation system. Leave home test kit …" at bounding box center [666, 370] width 478 height 33
copy span "Seller to have contractor install radon mitigation system. Leave home test kit …"
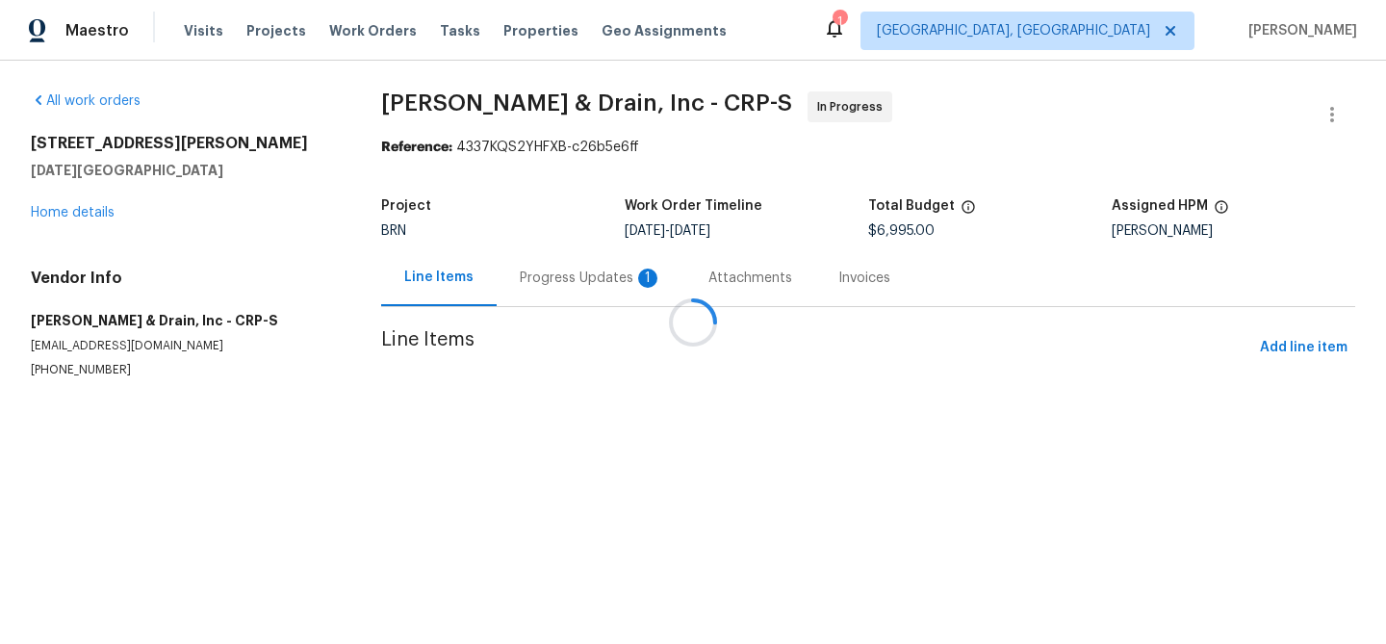
click at [516, 286] on div at bounding box center [693, 322] width 1386 height 644
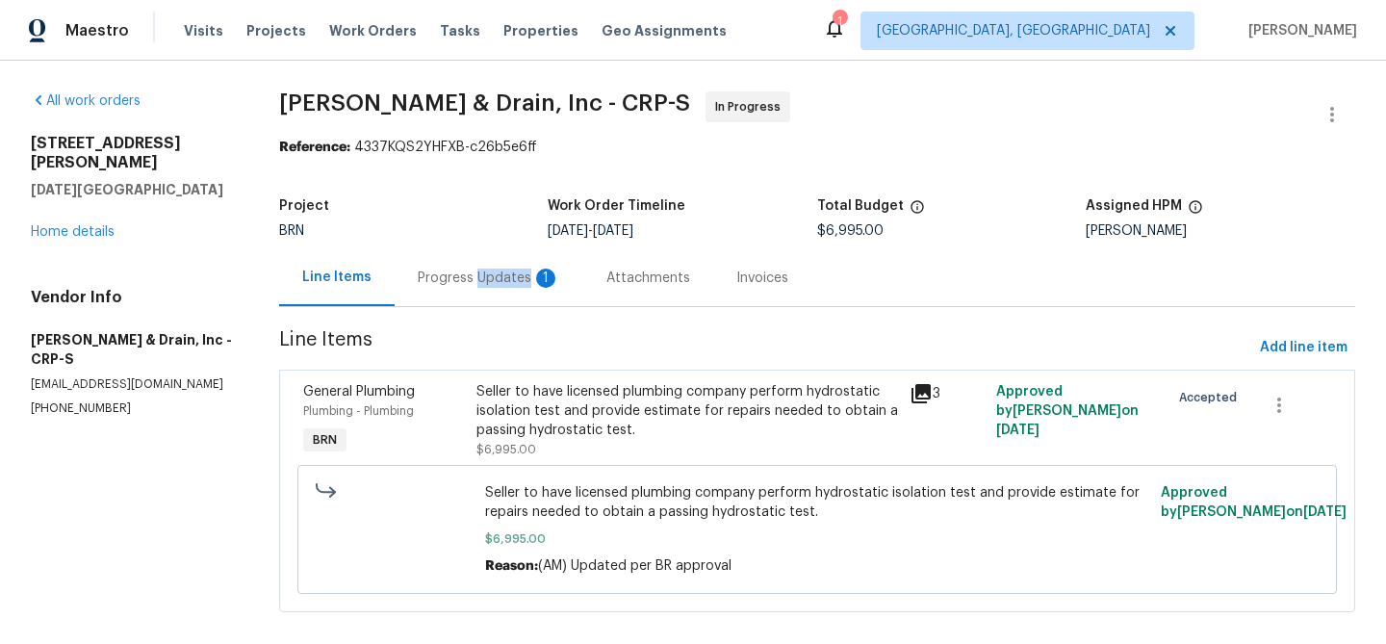
click at [516, 286] on div "Progress Updates 1" at bounding box center [489, 277] width 142 height 19
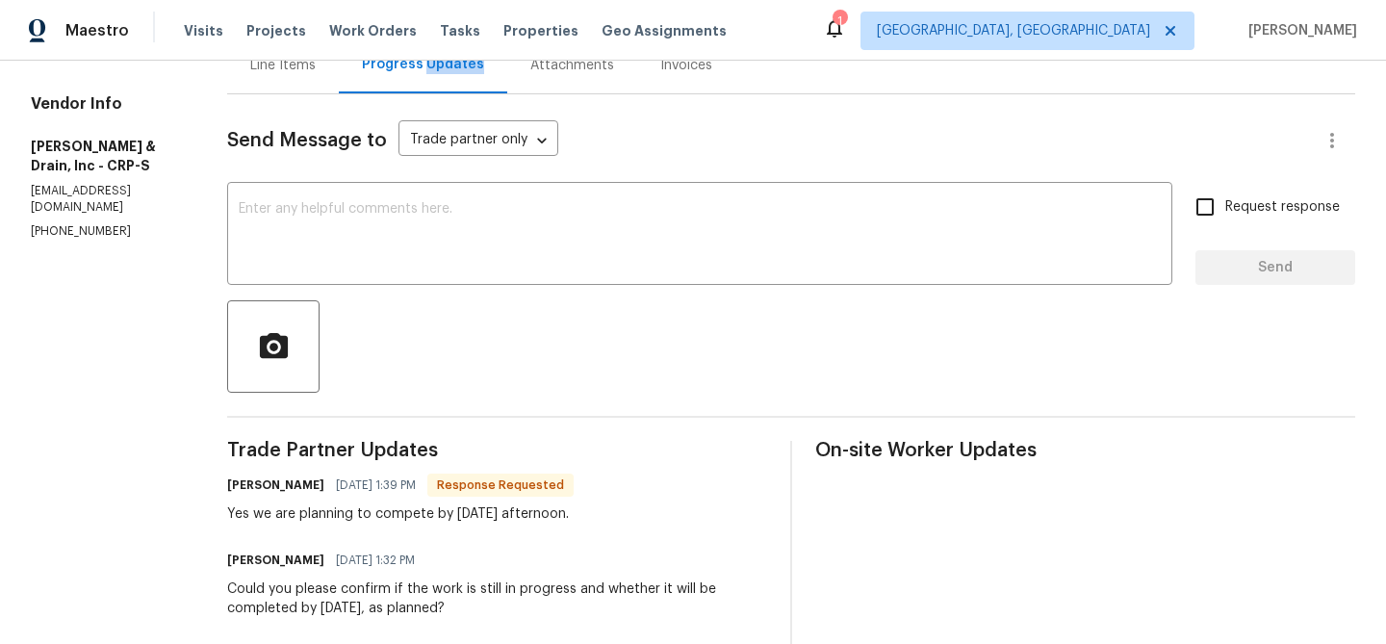
scroll to position [222, 0]
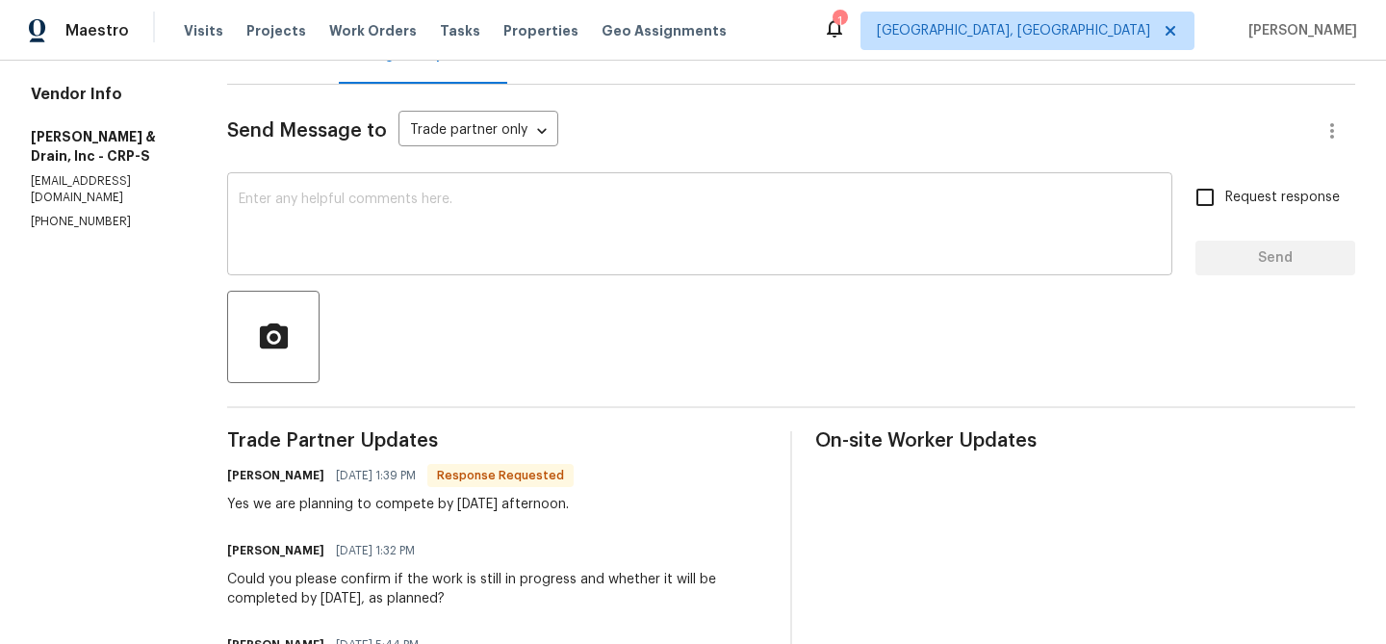
click at [370, 247] on textarea at bounding box center [700, 225] width 922 height 67
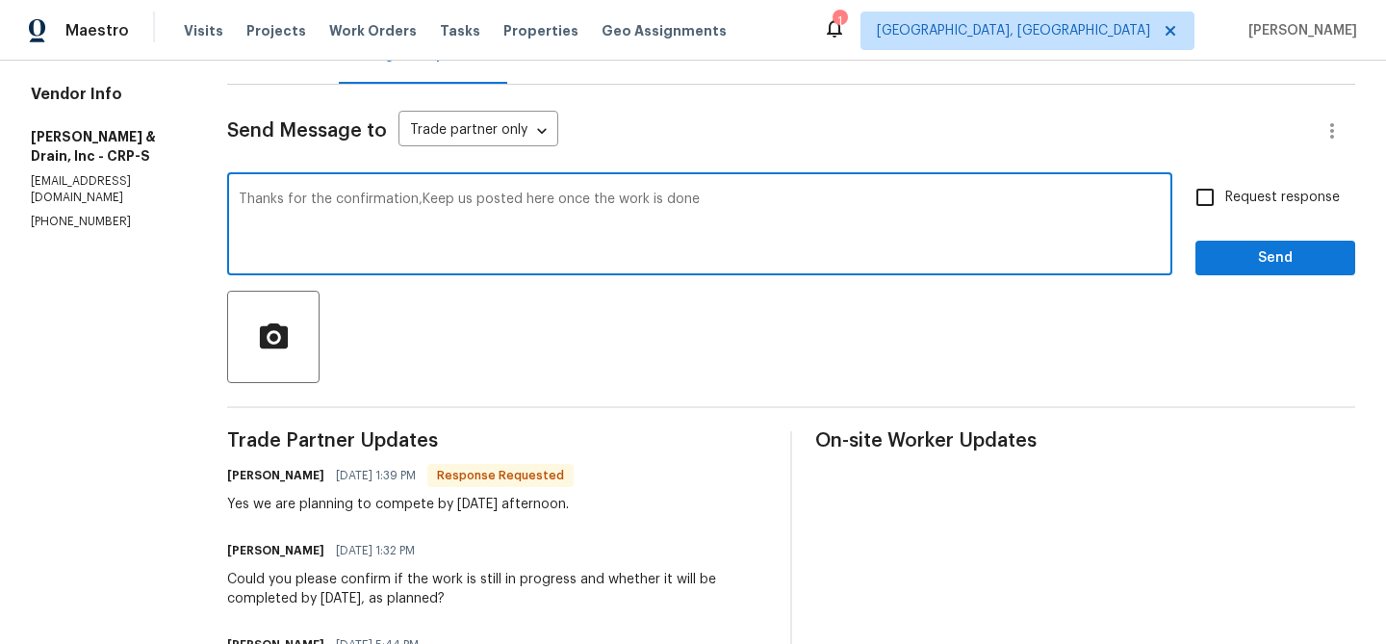
type textarea "Thanks for the confirmation,Keep us posted here once the work is done"
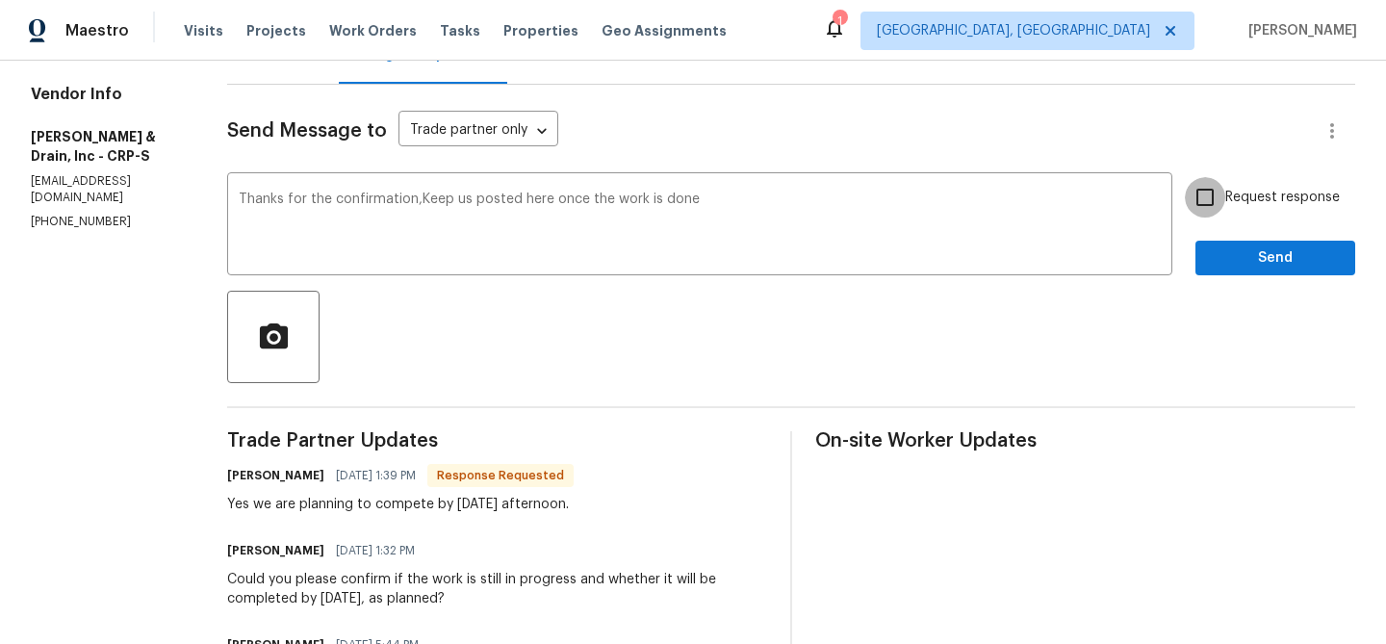
click at [1193, 199] on input "Request response" at bounding box center [1205, 197] width 40 height 40
checkbox input "true"
click at [1215, 243] on button "Send" at bounding box center [1275, 259] width 160 height 36
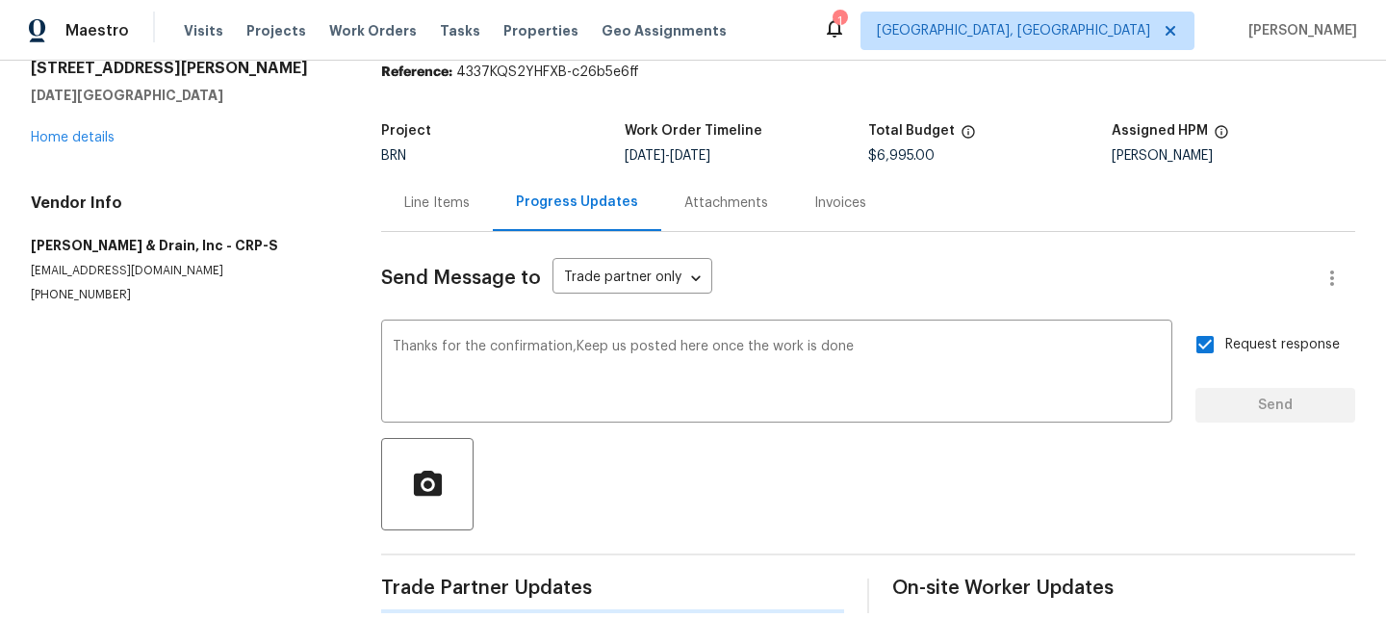
scroll to position [0, 0]
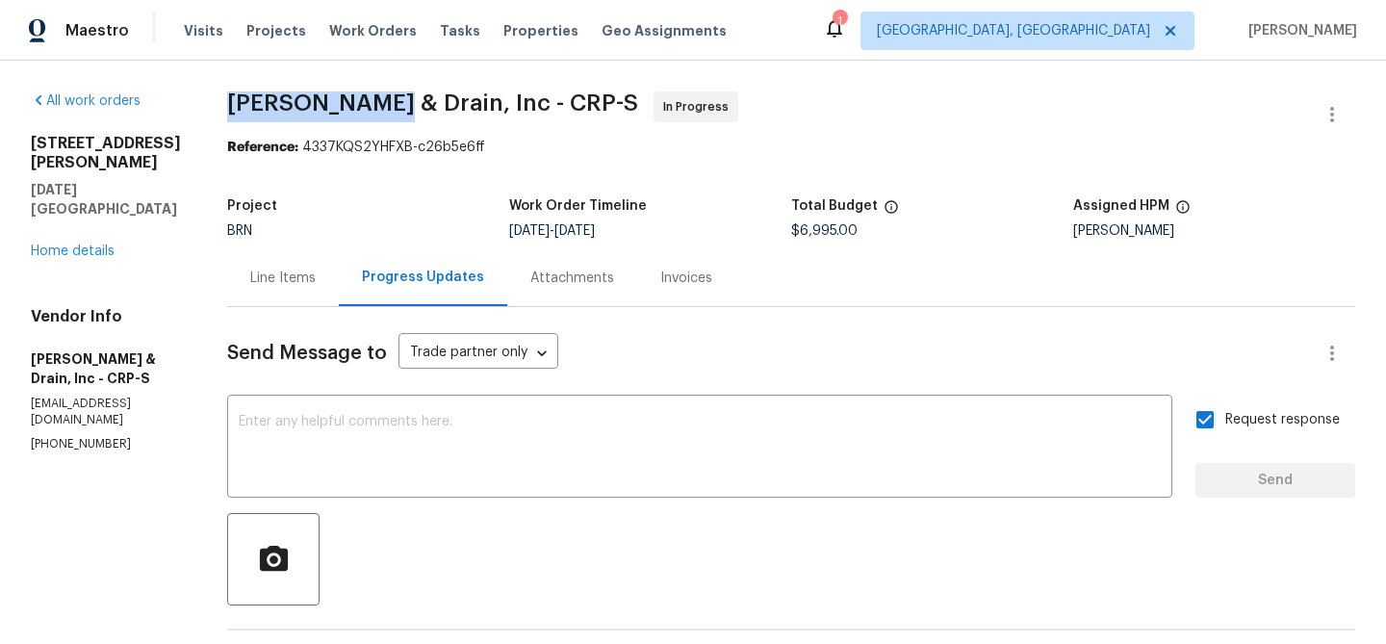
drag, startPoint x: 216, startPoint y: 112, endPoint x: 402, endPoint y: 109, distance: 186.7
copy span "Owen Plumbing"
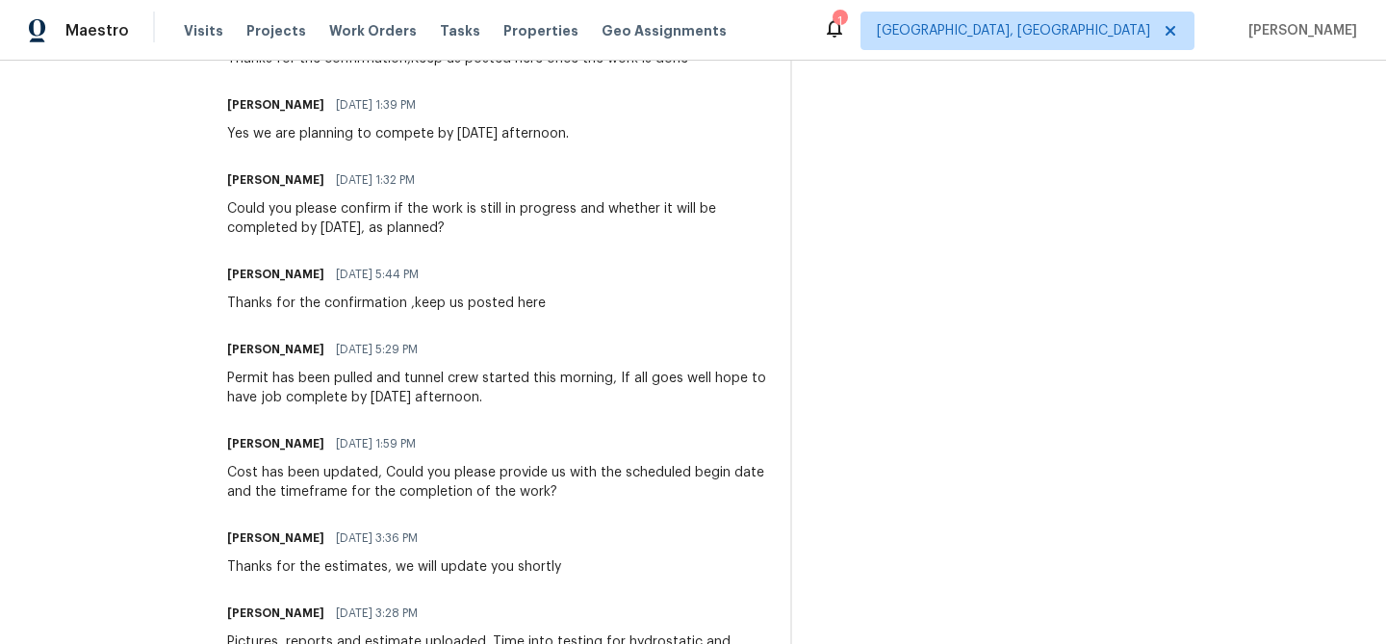
scroll to position [581, 0]
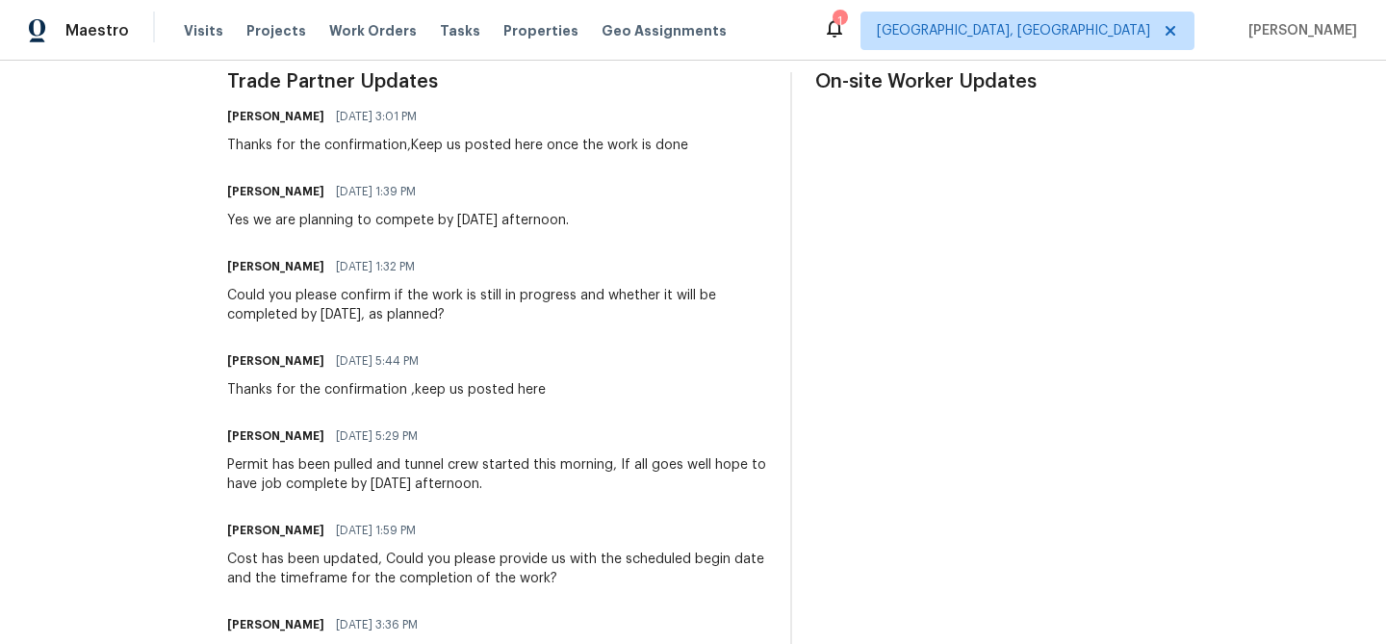
drag, startPoint x: 272, startPoint y: 221, endPoint x: 661, endPoint y: 219, distance: 388.8
click at [663, 220] on div "Philip Owen 09/04/2025 1:39 PM Yes we are planning to compete by tomorrow after…" at bounding box center [497, 204] width 540 height 52
copy div "are planning to compete by tomorrow afternoon."
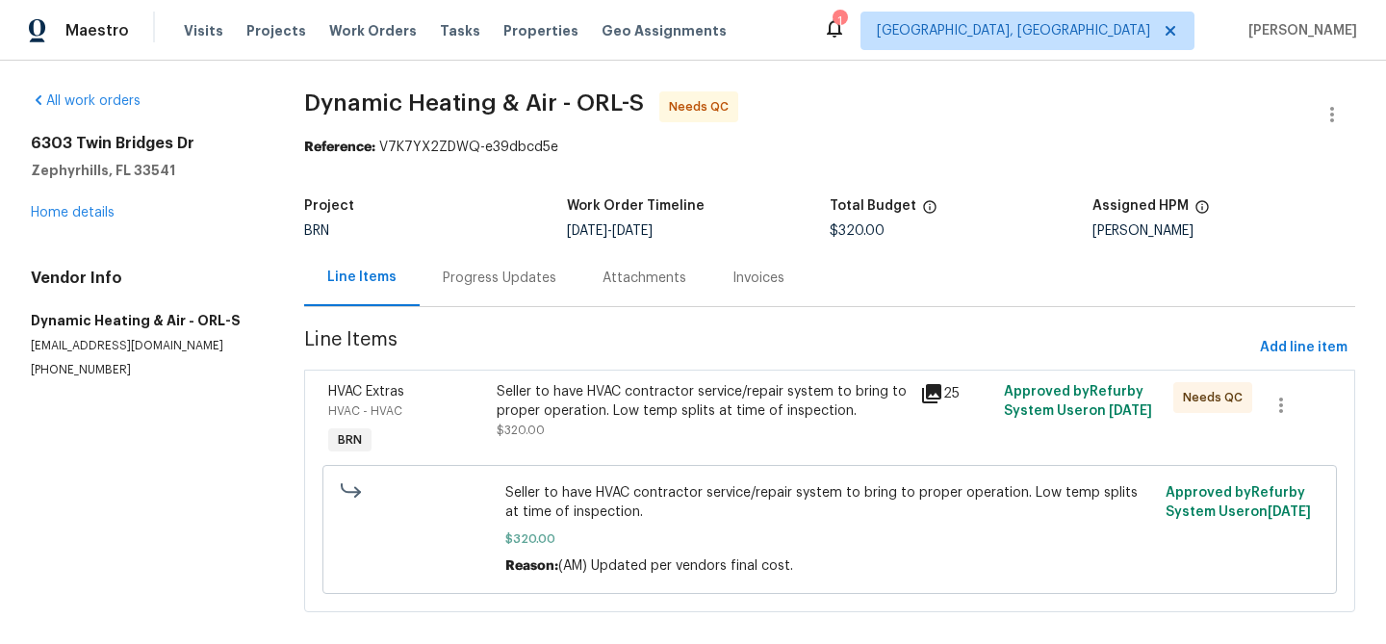
click at [513, 410] on div "Seller to have HVAC contractor service/repair system to bring to proper operati…" at bounding box center [702, 401] width 411 height 38
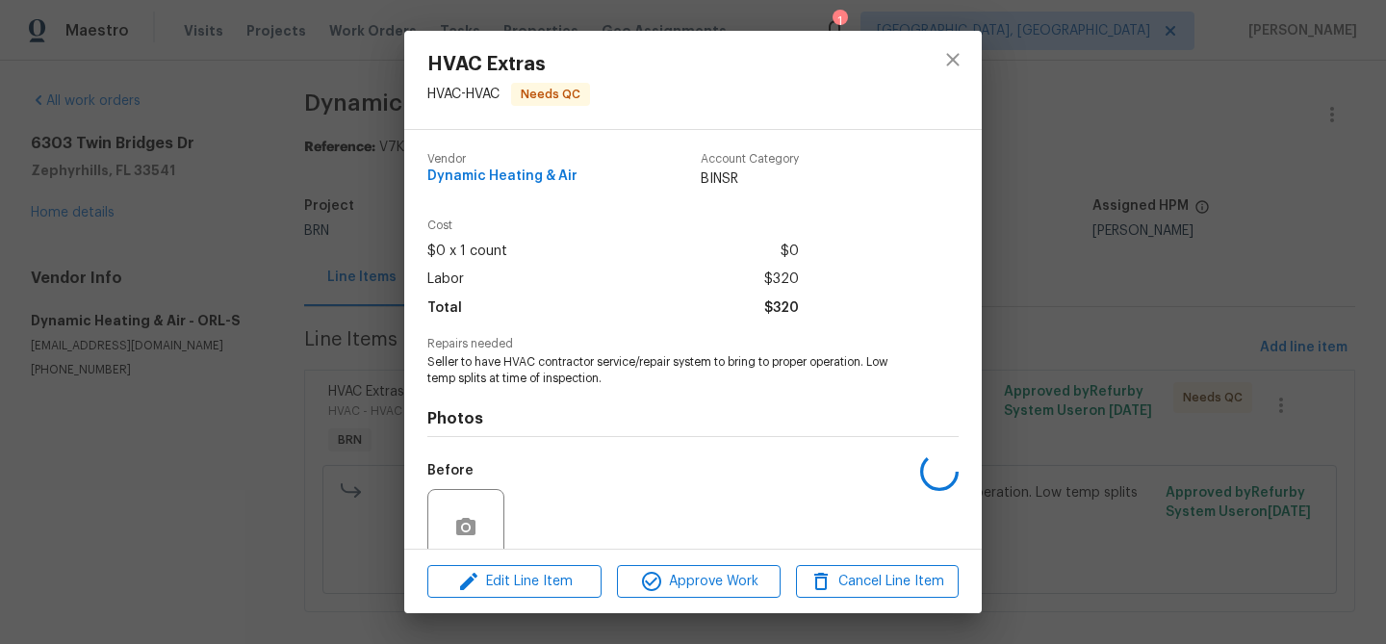
scroll to position [162, 0]
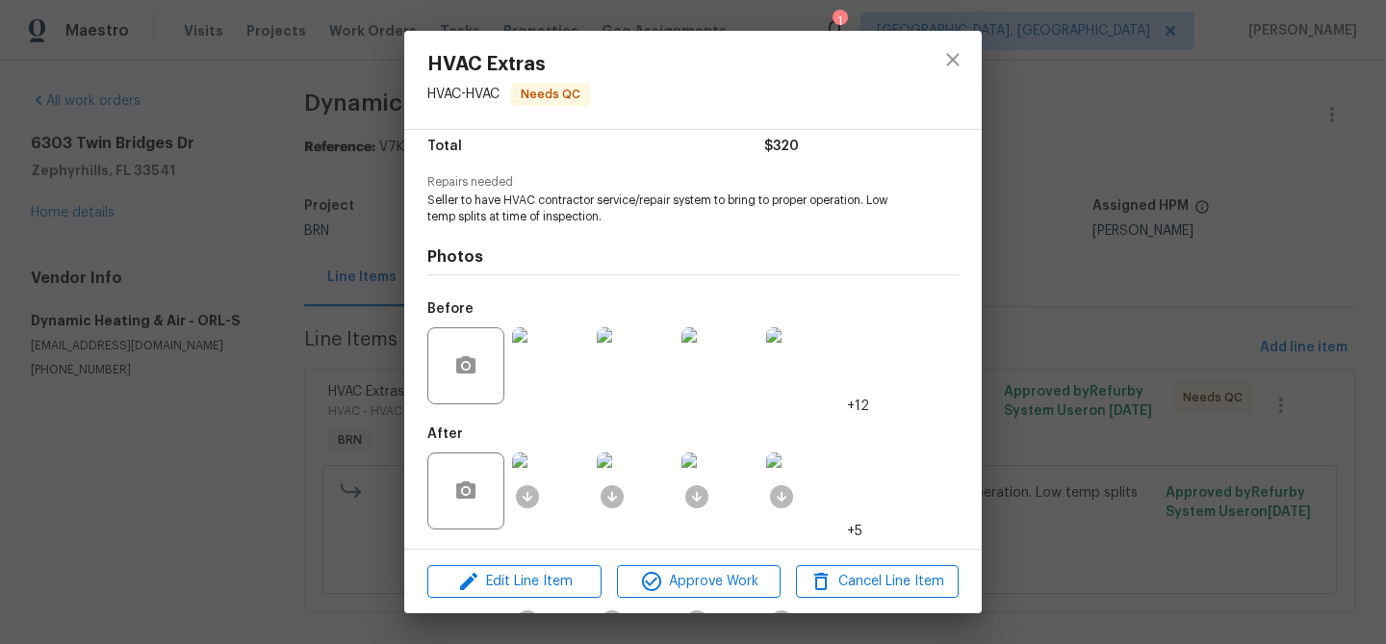
click at [549, 486] on img at bounding box center [550, 490] width 77 height 77
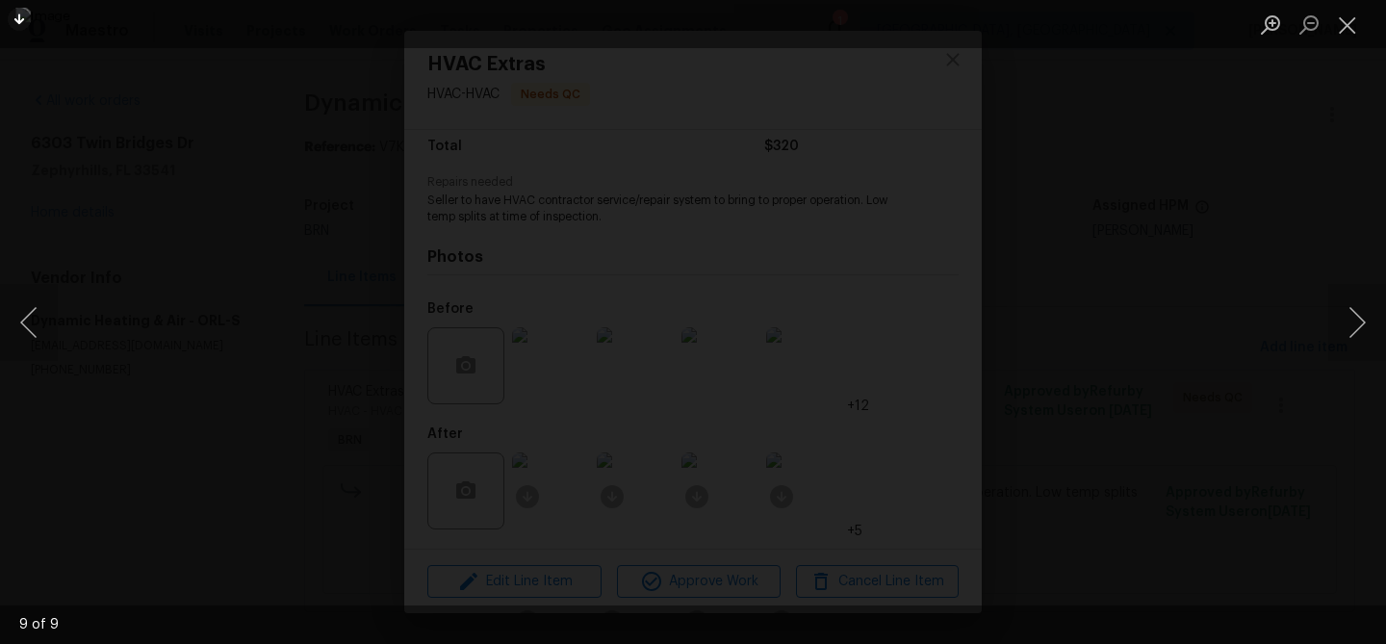
click at [225, 360] on div "Lightbox" at bounding box center [693, 322] width 1386 height 644
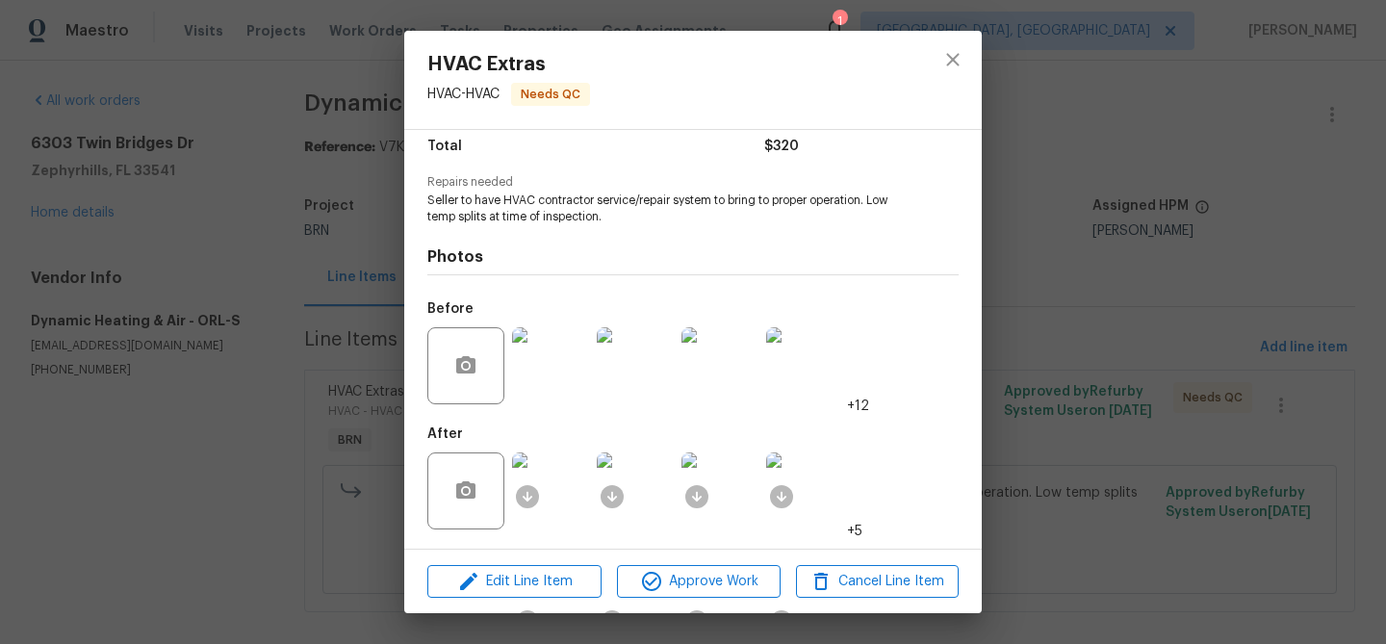
click at [265, 318] on div "HVAC Extras HVAC - HVAC Needs QC Vendor Dynamic Heating & Air Account Category …" at bounding box center [693, 322] width 1386 height 644
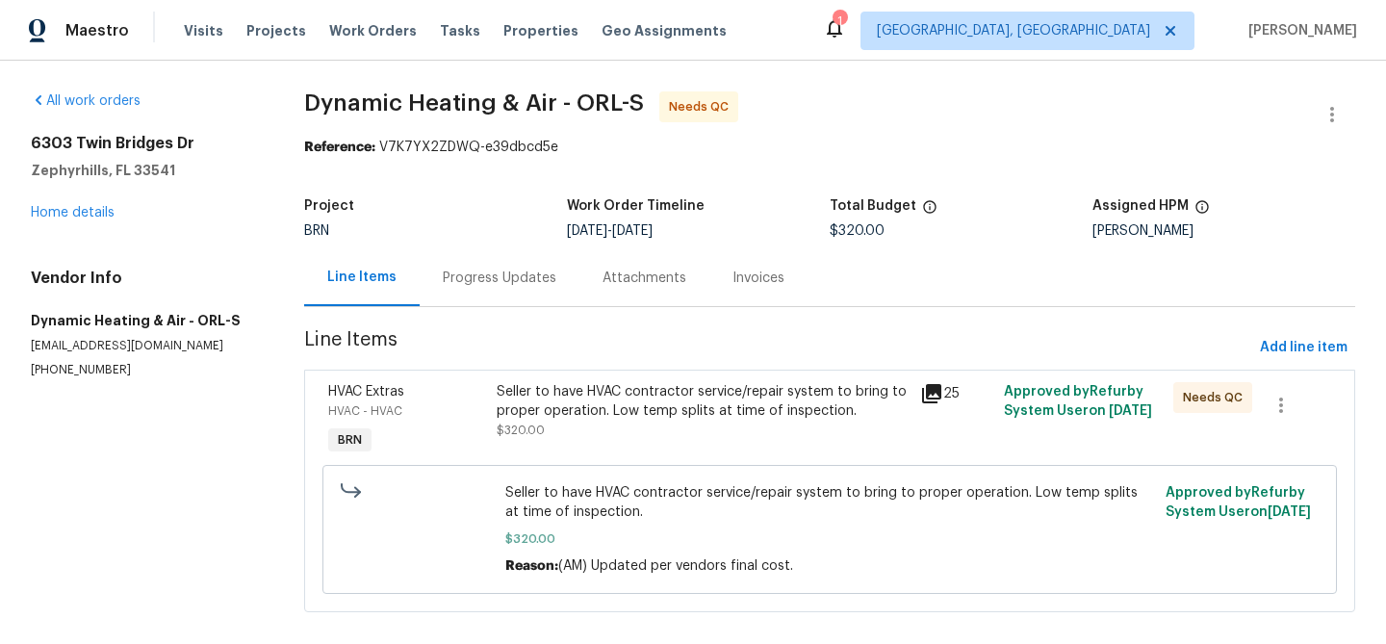
click at [534, 250] on div "Progress Updates" at bounding box center [500, 277] width 160 height 57
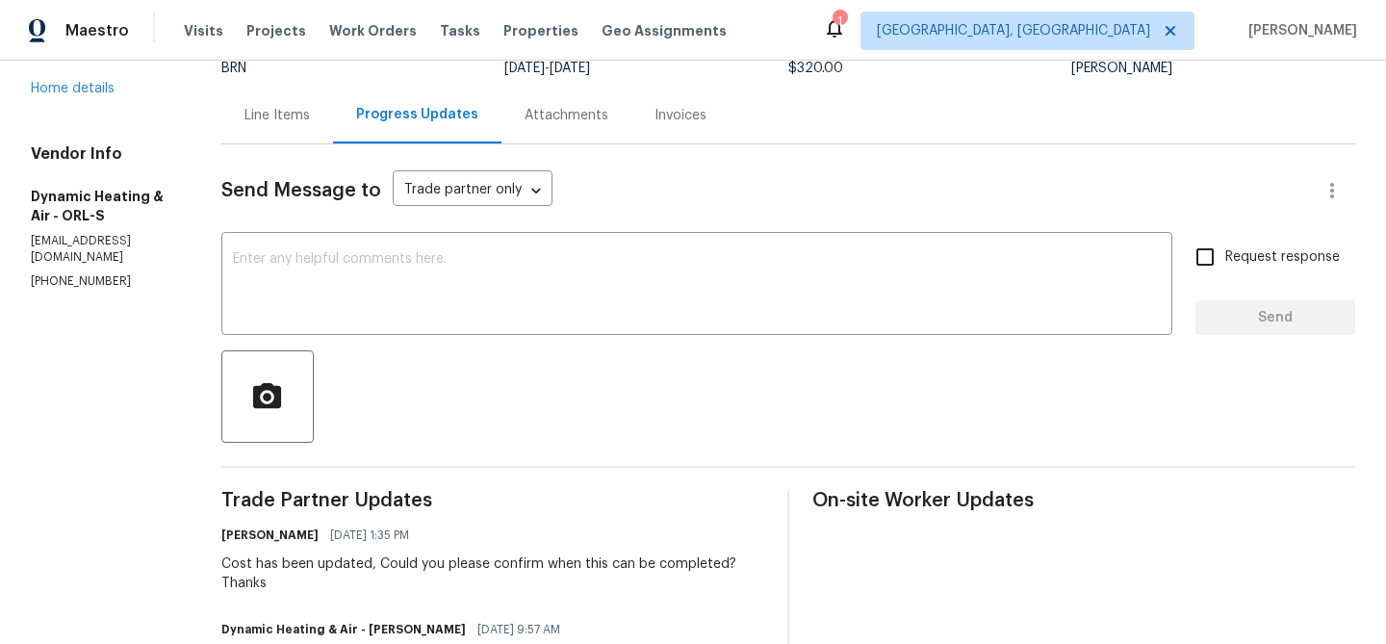
click at [317, 137] on div "Line Items" at bounding box center [277, 115] width 112 height 57
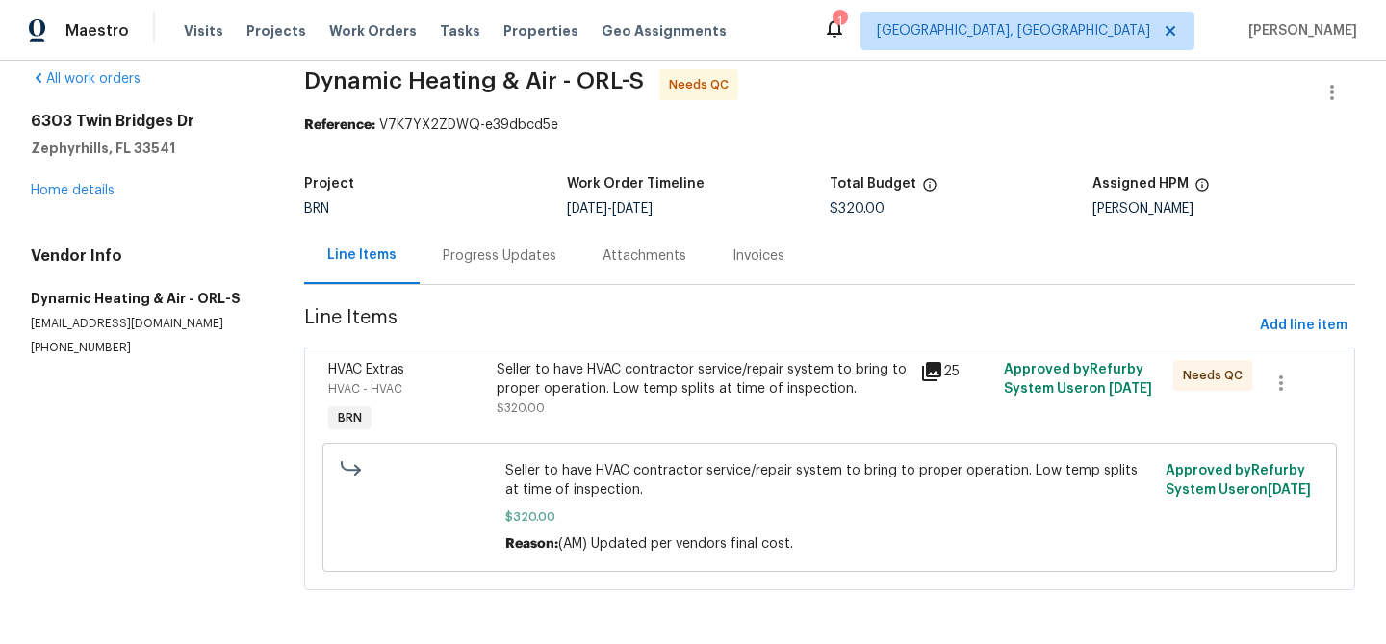
click at [562, 387] on div "Seller to have HVAC contractor service/repair system to bring to proper operati…" at bounding box center [702, 379] width 411 height 38
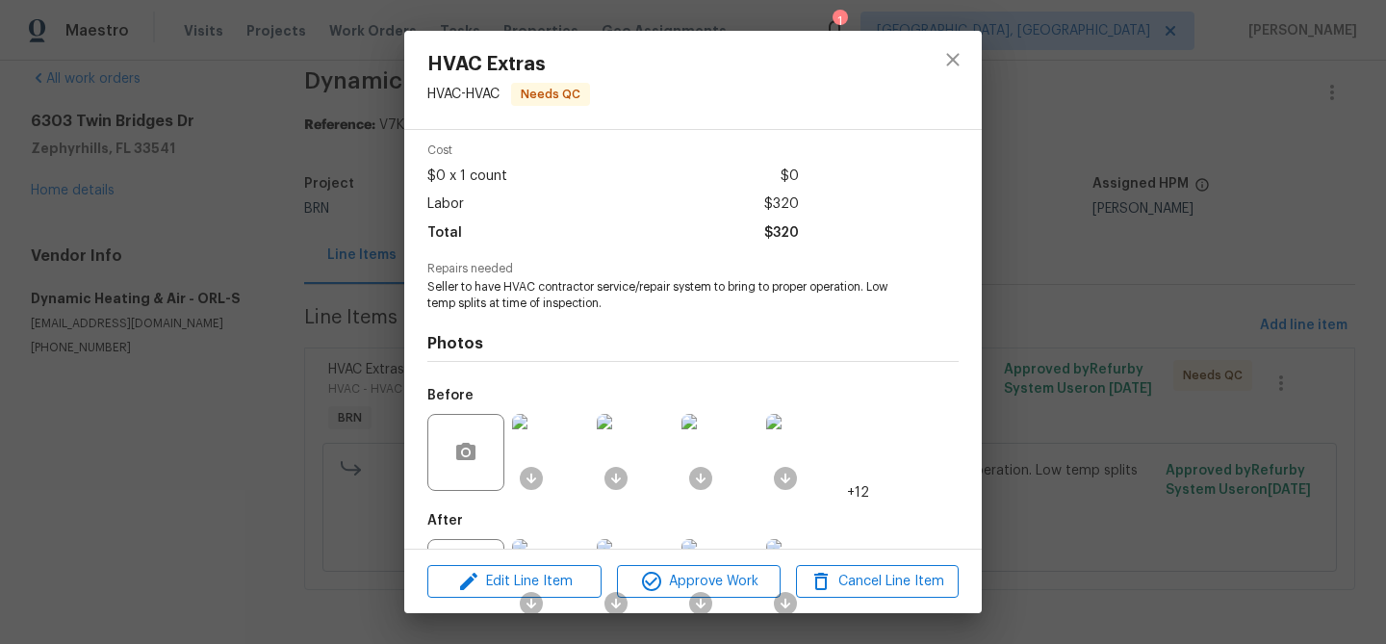
scroll to position [162, 0]
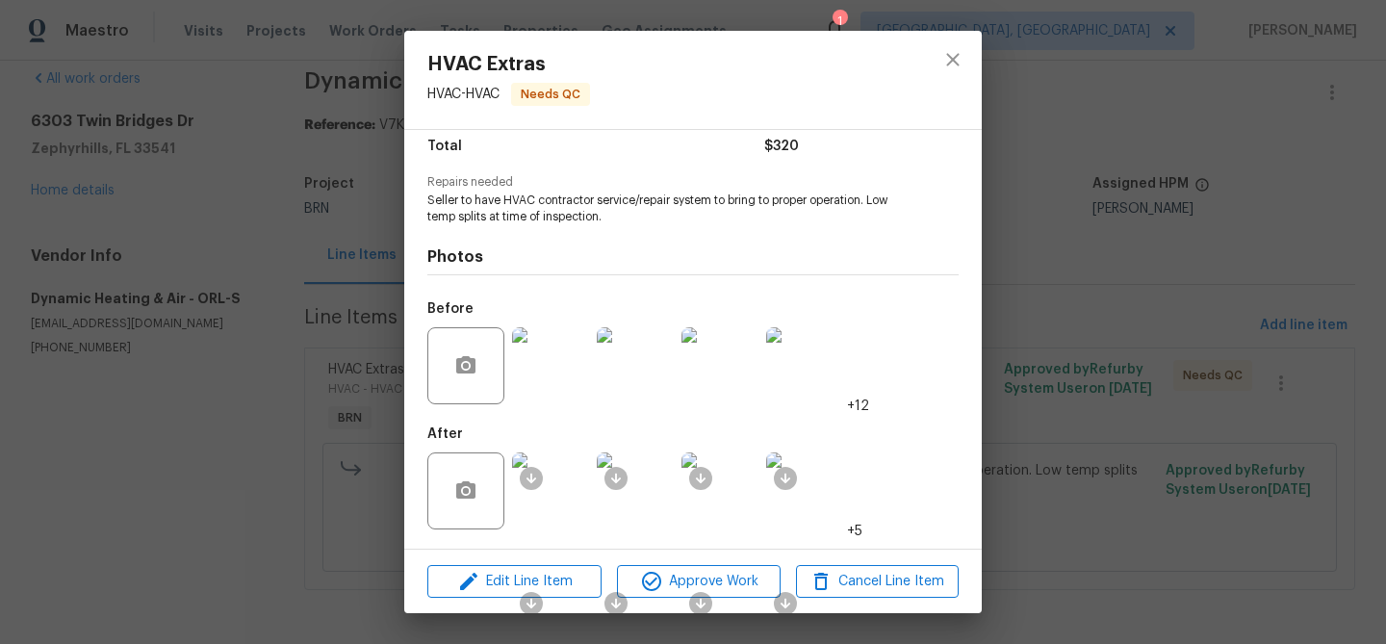
click at [577, 494] on img at bounding box center [550, 490] width 77 height 77
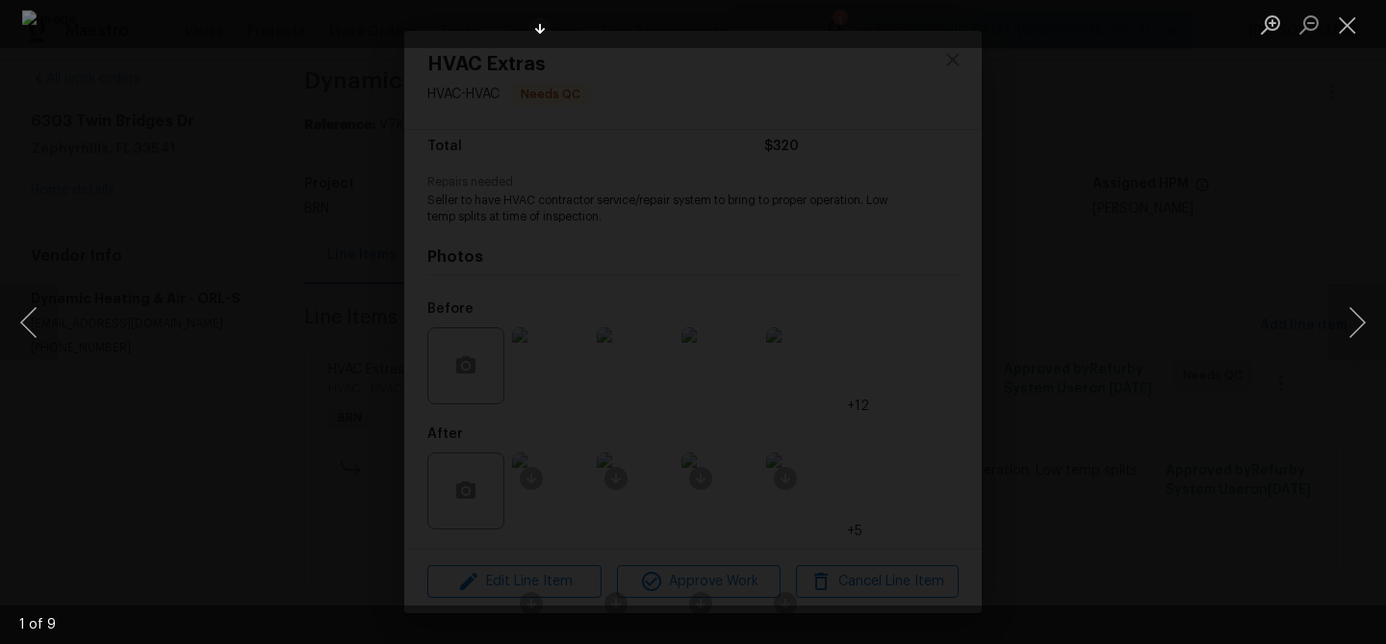
click at [343, 353] on div "Lightbox" at bounding box center [693, 322] width 1386 height 644
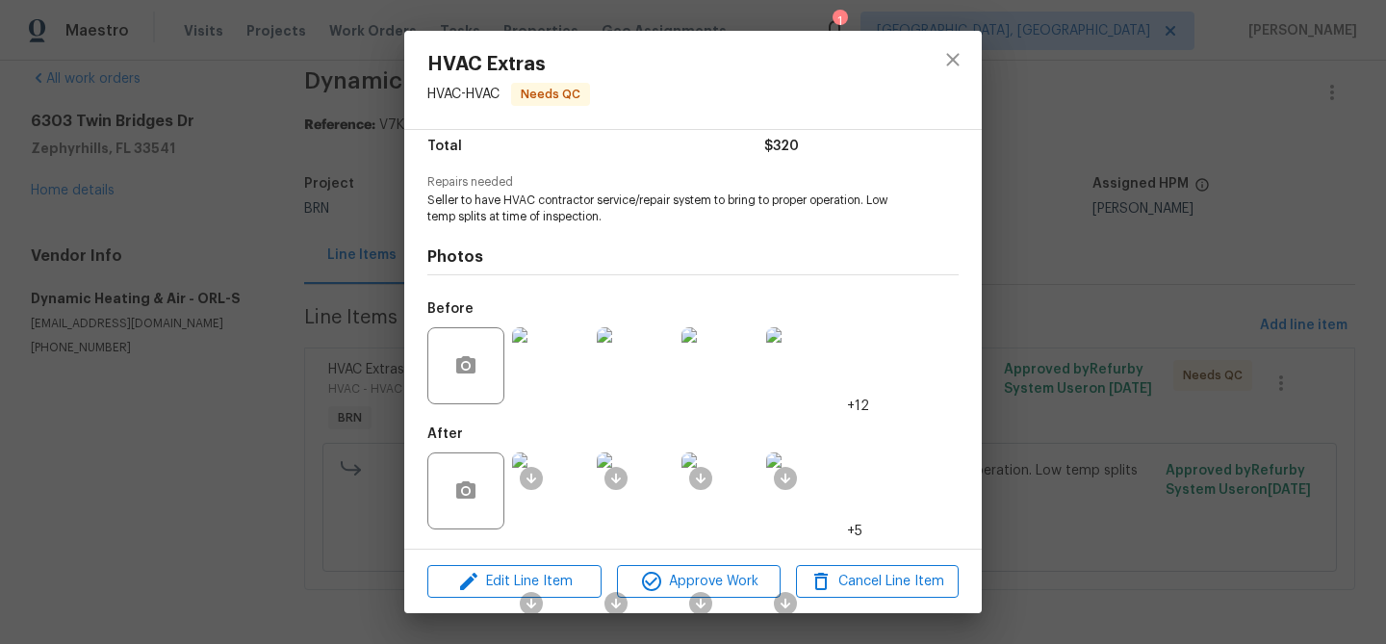
click at [565, 374] on img at bounding box center [550, 365] width 77 height 77
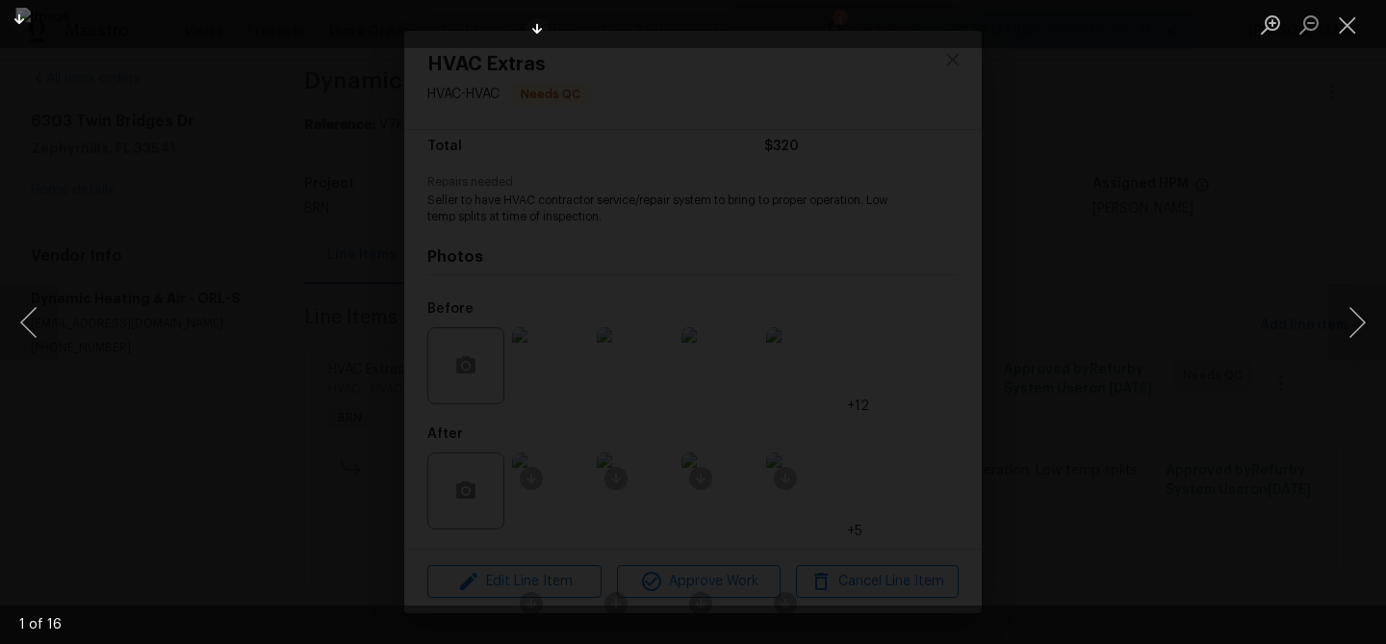
click at [245, 295] on div "Lightbox" at bounding box center [693, 322] width 1386 height 644
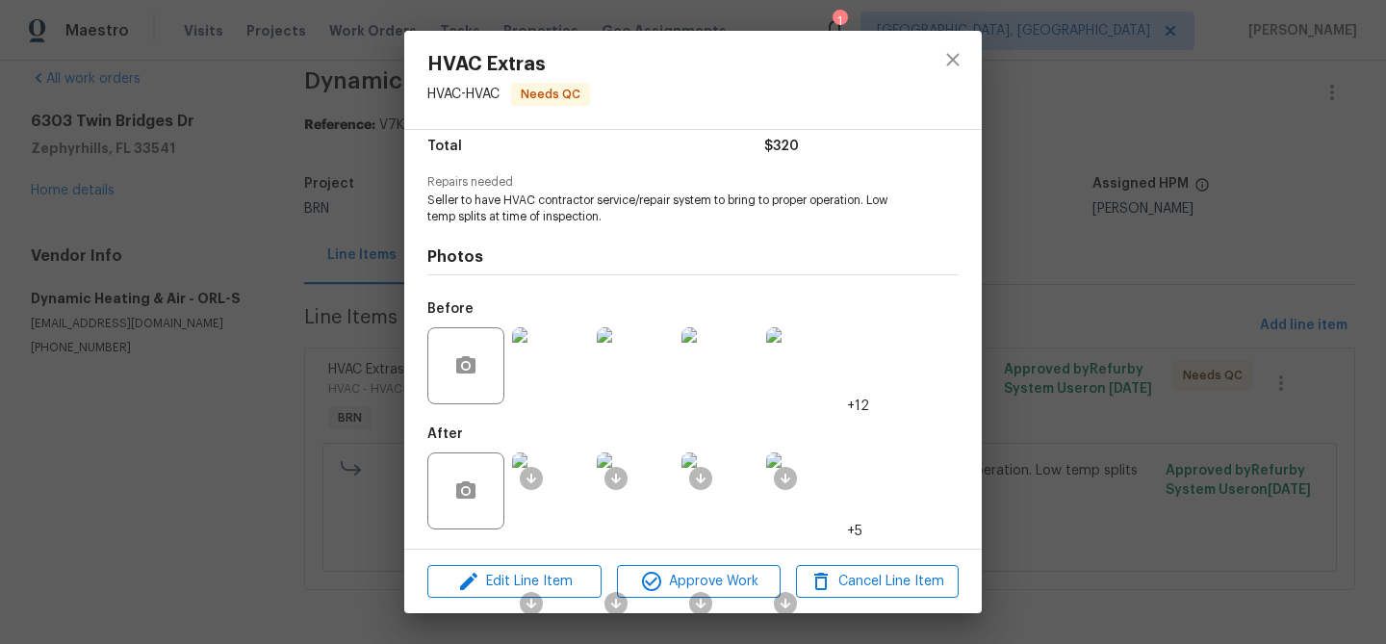
click at [289, 293] on div "HVAC Extras HVAC - HVAC Needs QC Vendor Dynamic Heating & Air Account Category …" at bounding box center [693, 322] width 1386 height 644
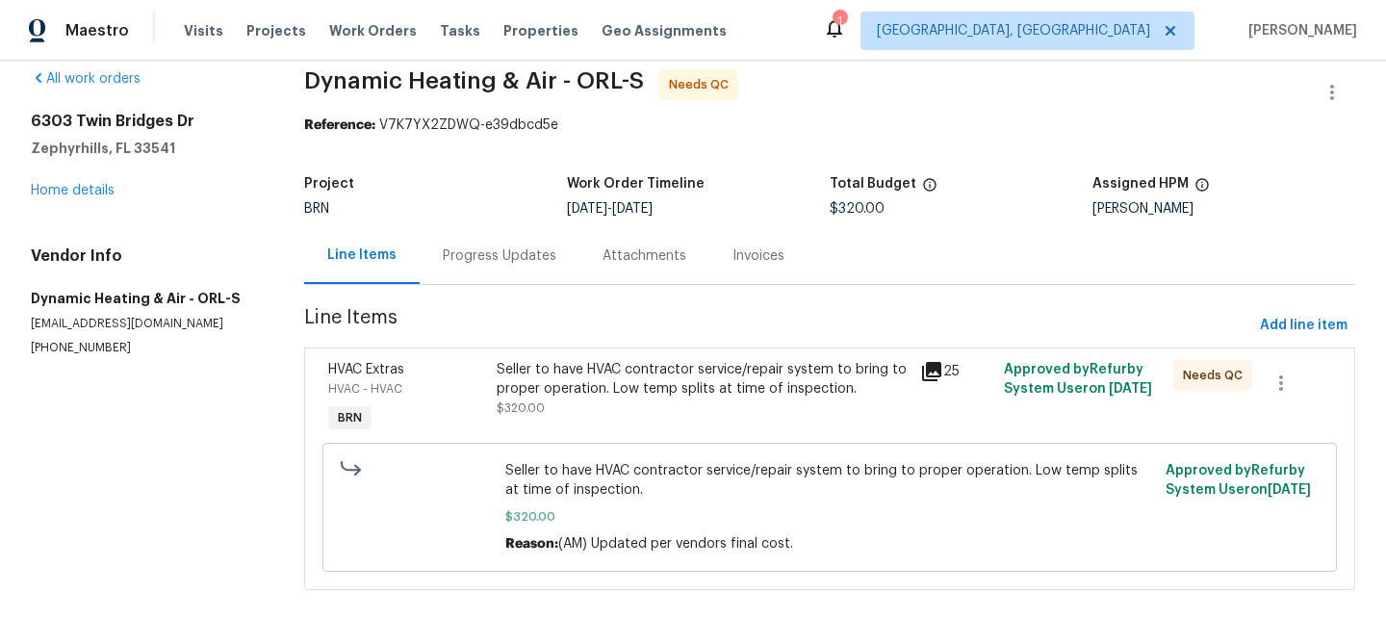
click at [610, 387] on div "Seller to have HVAC contractor service/repair system to bring to proper operati…" at bounding box center [702, 379] width 411 height 38
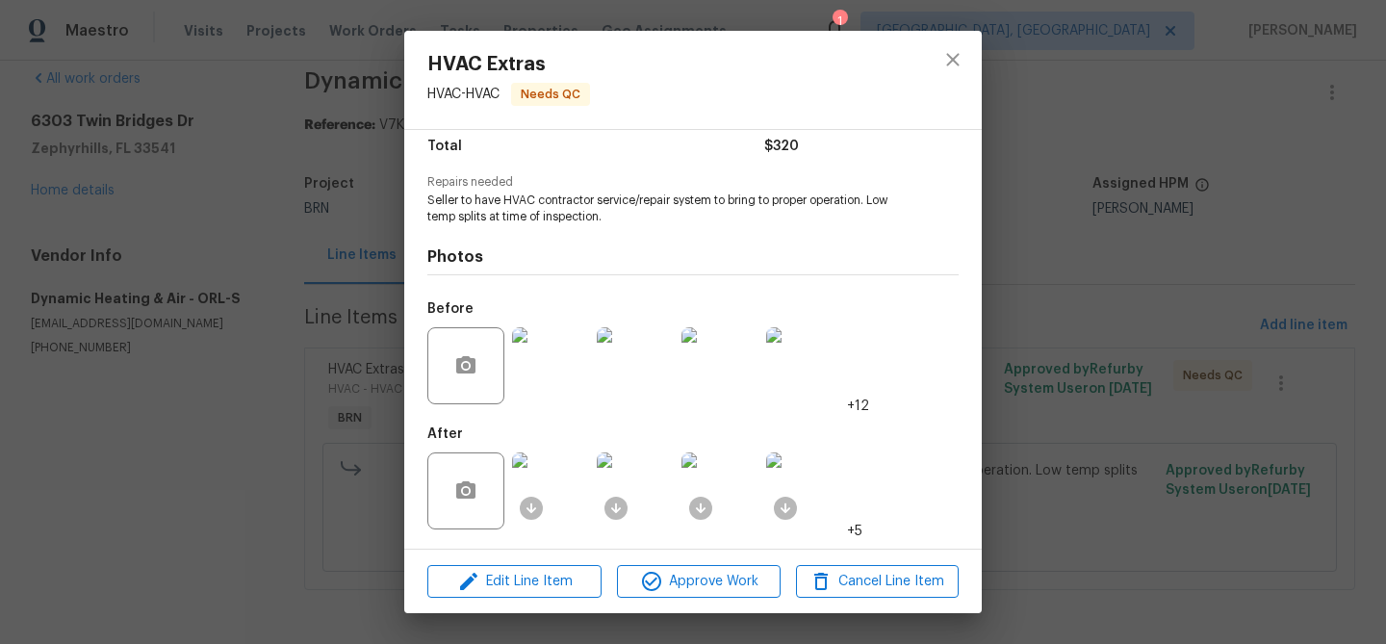
click at [199, 361] on div "HVAC Extras HVAC - HVAC Needs QC Vendor Dynamic Heating & Air Account Category …" at bounding box center [693, 322] width 1386 height 644
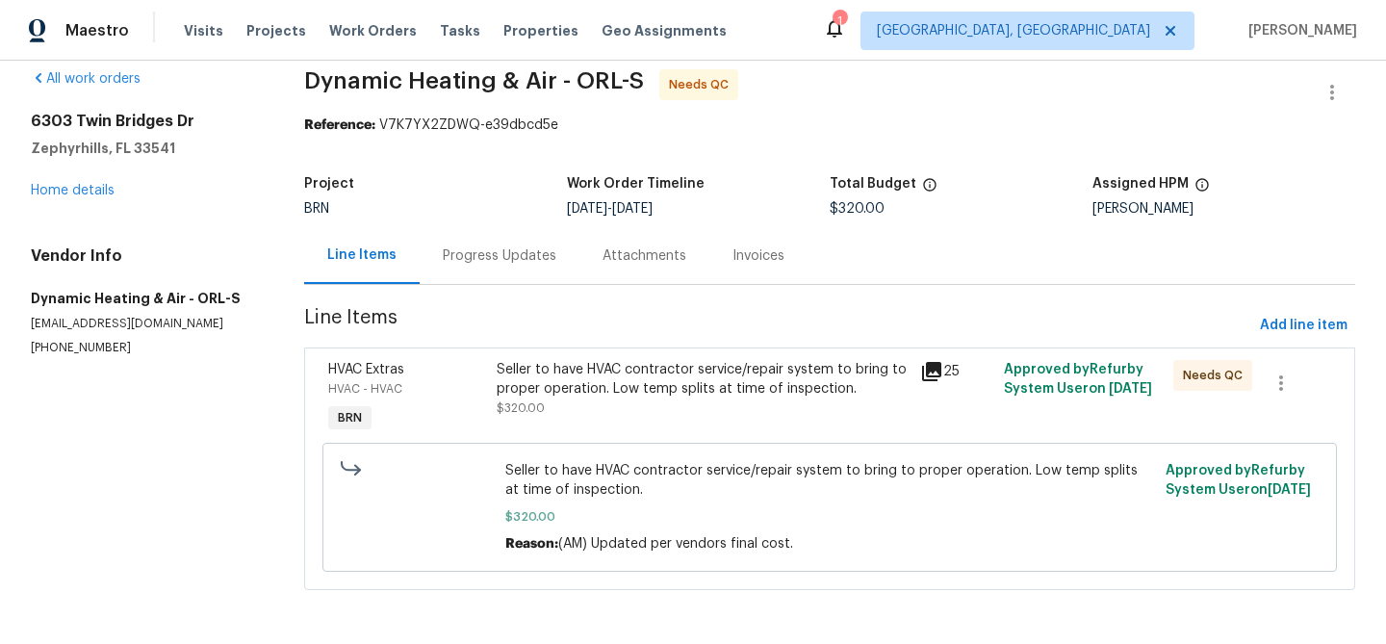
click at [530, 252] on div "Progress Updates" at bounding box center [500, 255] width 114 height 19
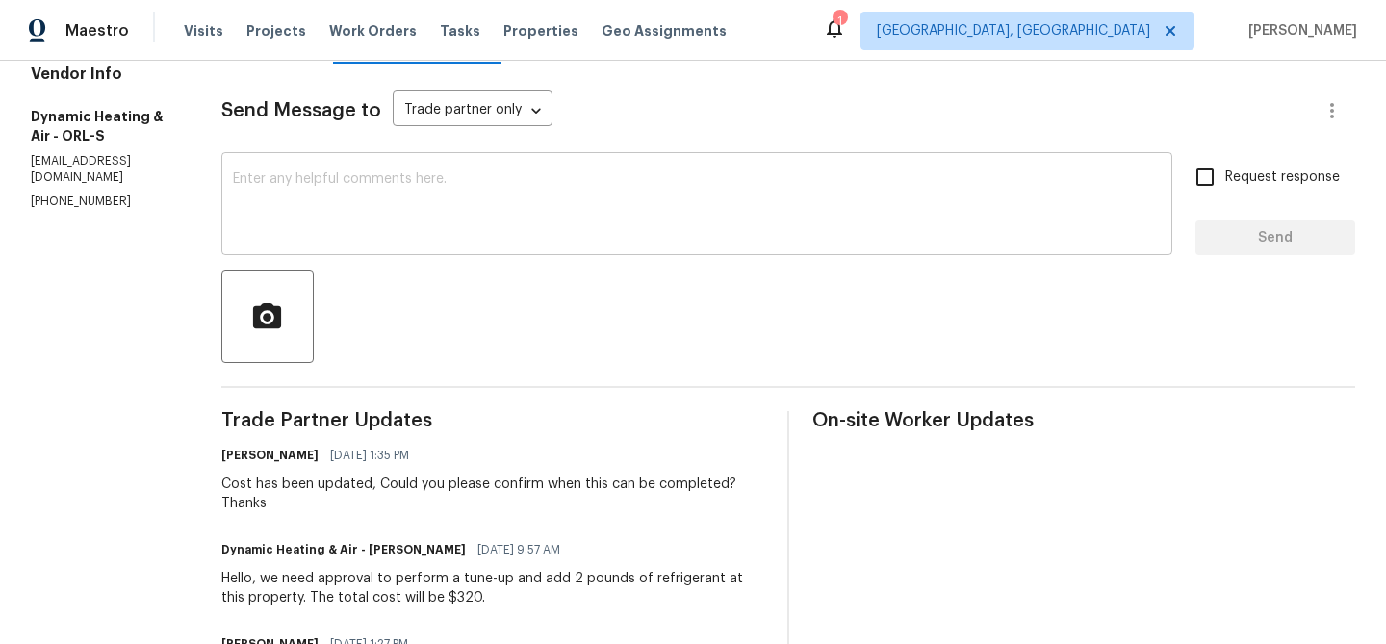
scroll to position [244, 0]
click at [378, 214] on textarea at bounding box center [697, 203] width 928 height 67
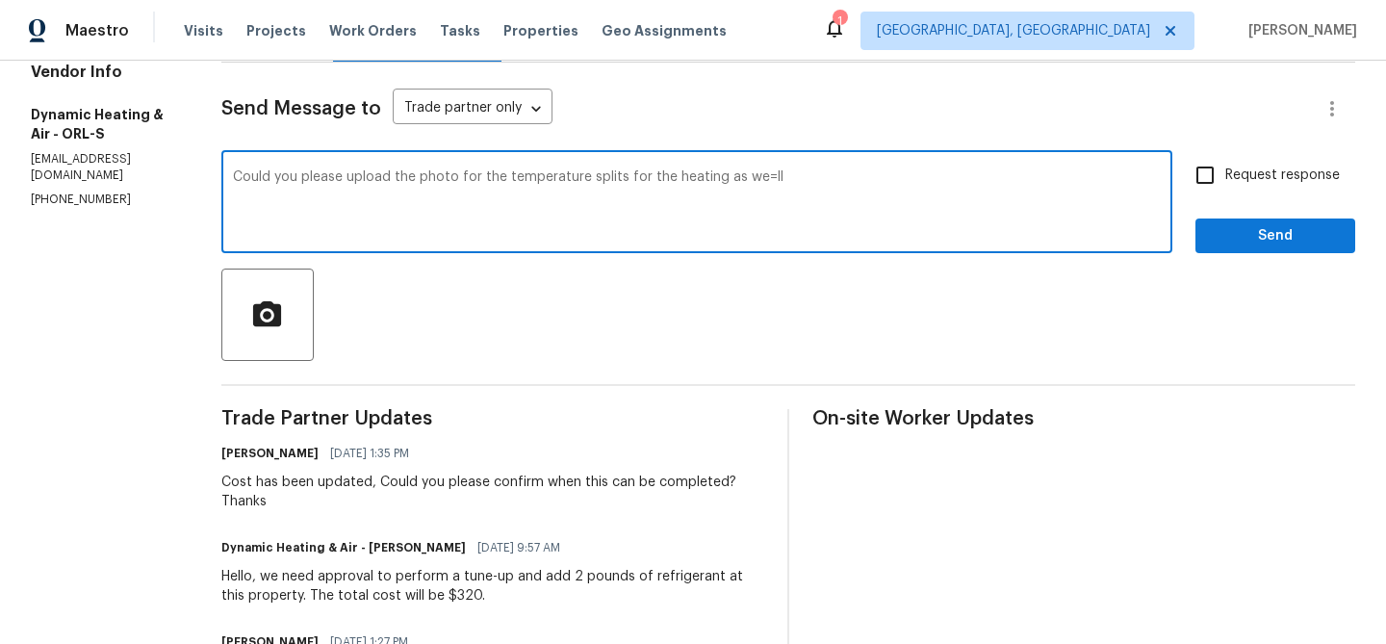
type textarea "Could you please upload the photo for the temperature splits for the heating as…"
click at [352, 175] on textarea "Could you please upload the photo for the temperature splits for the heating as…" at bounding box center [697, 203] width 928 height 67
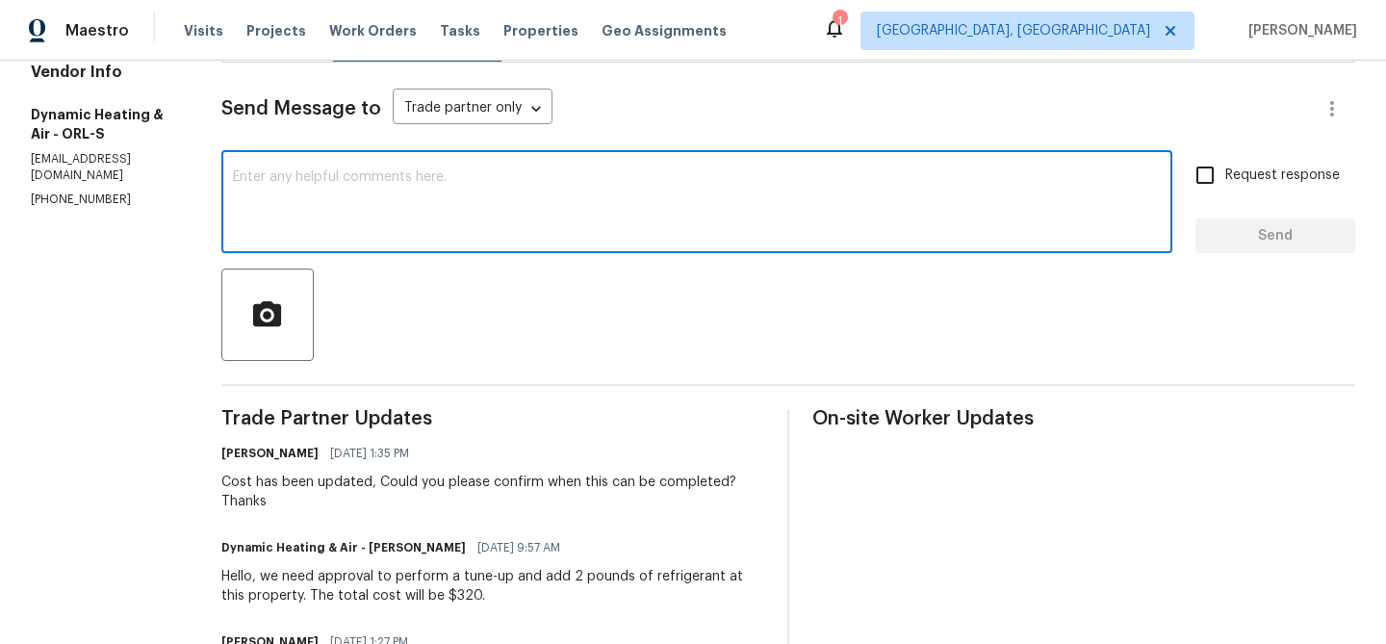
scroll to position [0, 0]
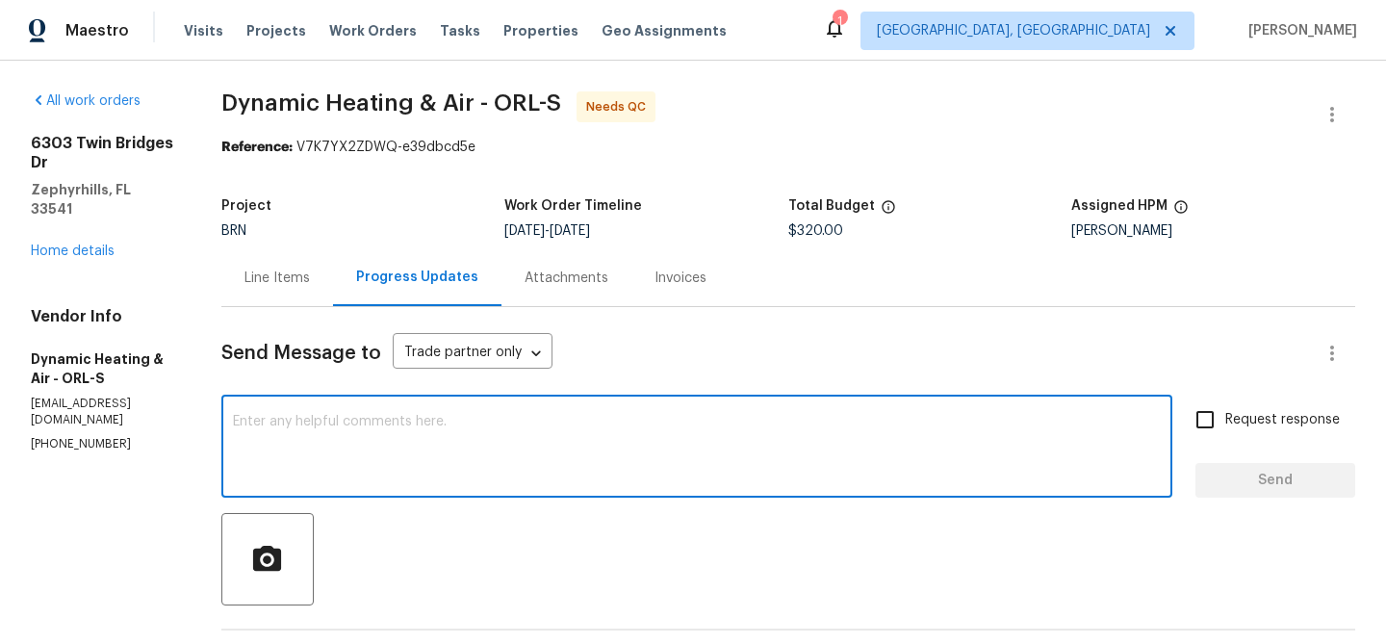
paste textarea "Could you please upload the photo showing the temperature splits for the heatin…"
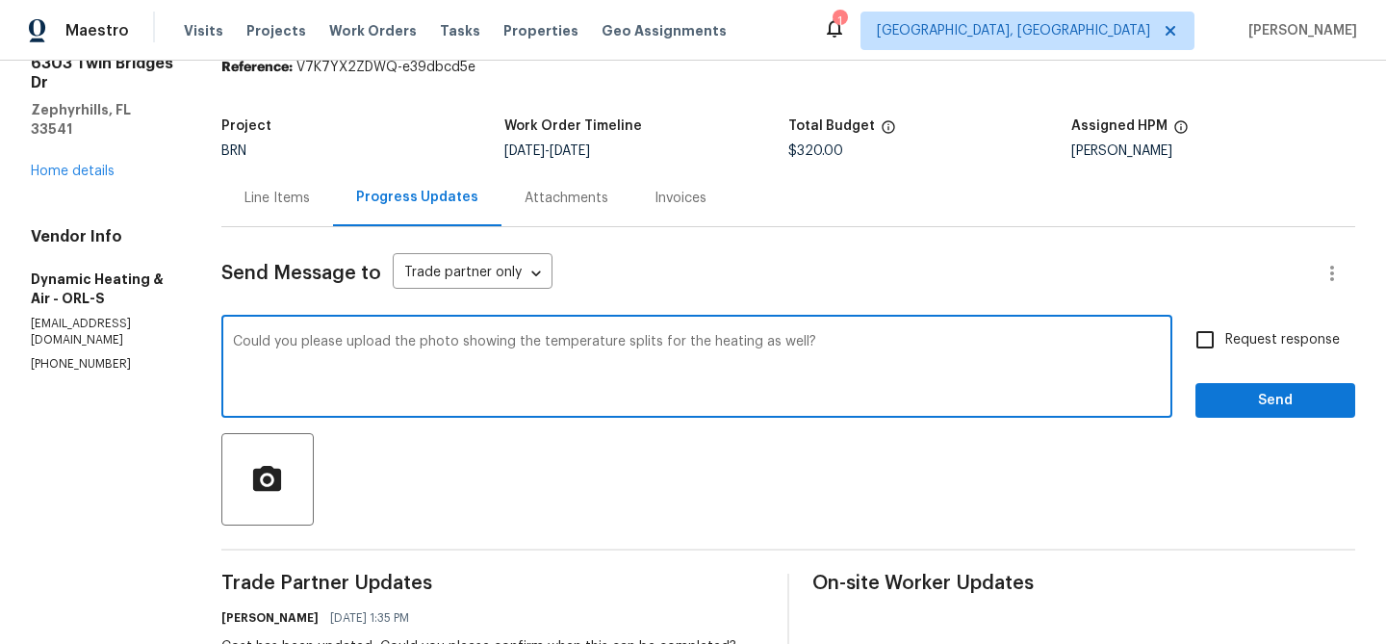
scroll to position [89, 0]
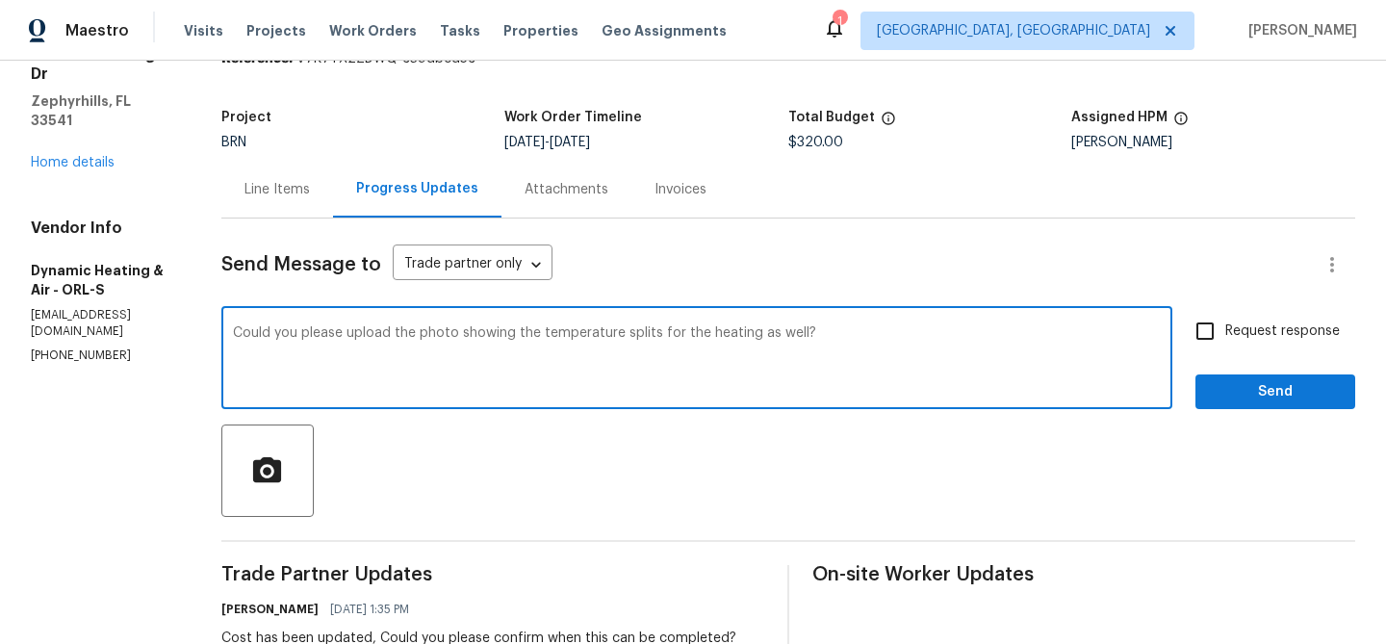
type textarea "Could you please upload the photo showing the temperature splits for the heatin…"
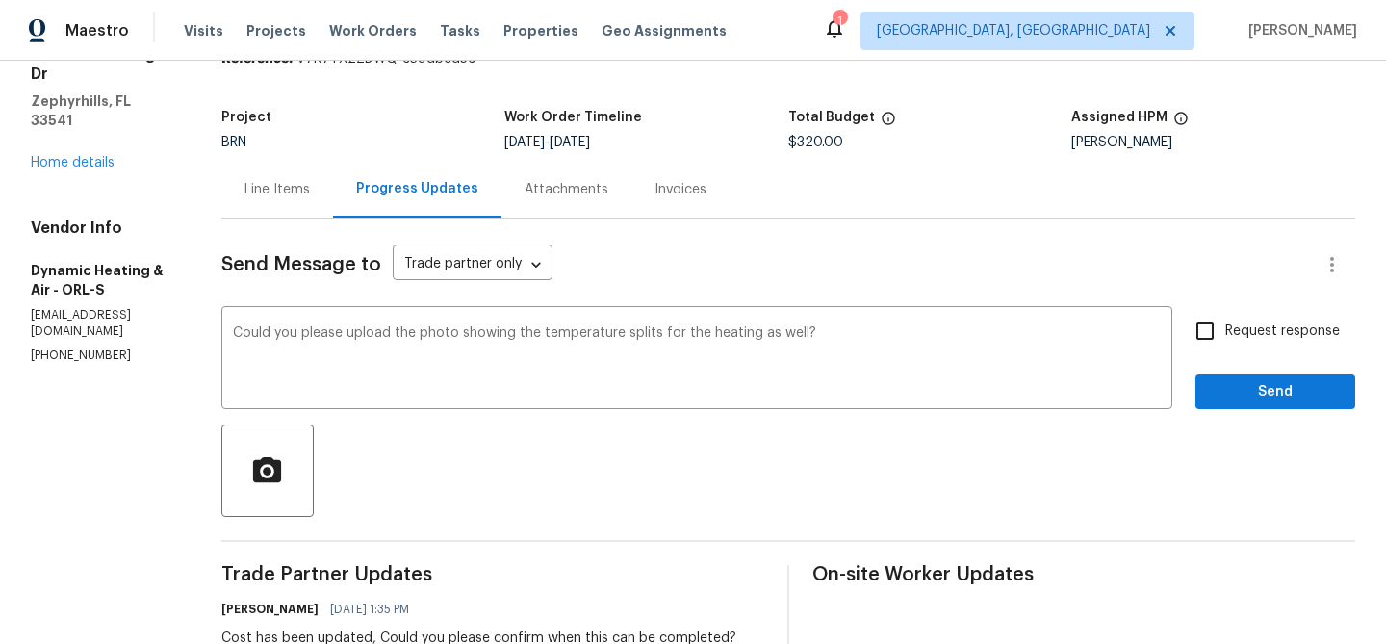
click at [1266, 333] on span "Request response" at bounding box center [1282, 331] width 115 height 20
click at [1225, 333] on input "Request response" at bounding box center [1205, 331] width 40 height 40
checkbox input "true"
click at [1234, 404] on button "Send" at bounding box center [1275, 392] width 160 height 36
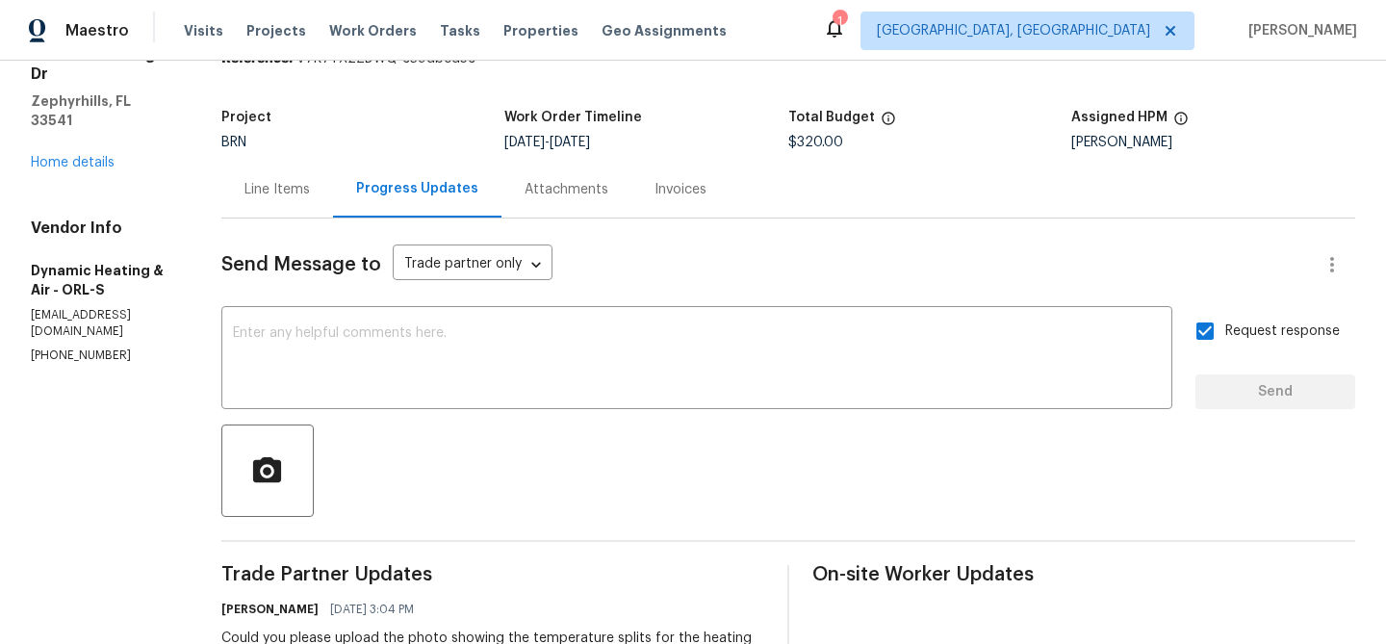
scroll to position [0, 0]
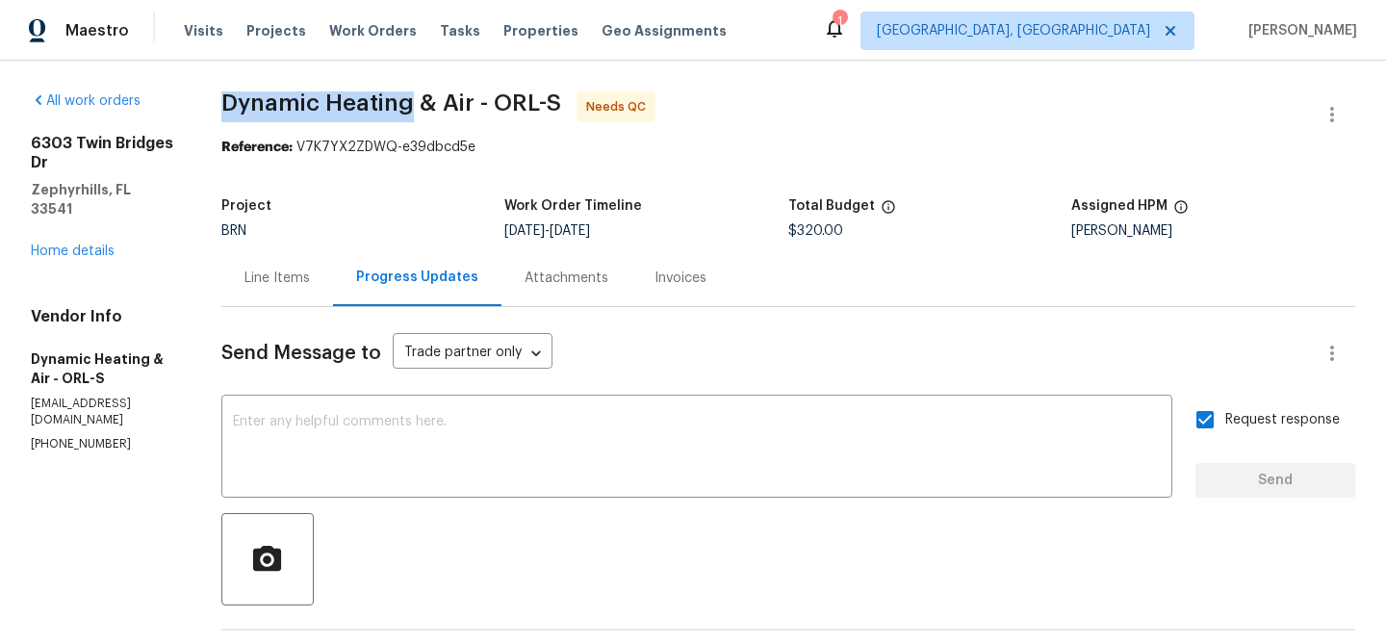
drag, startPoint x: 239, startPoint y: 100, endPoint x: 429, endPoint y: 102, distance: 190.6
copy span "Dynamic Heating"
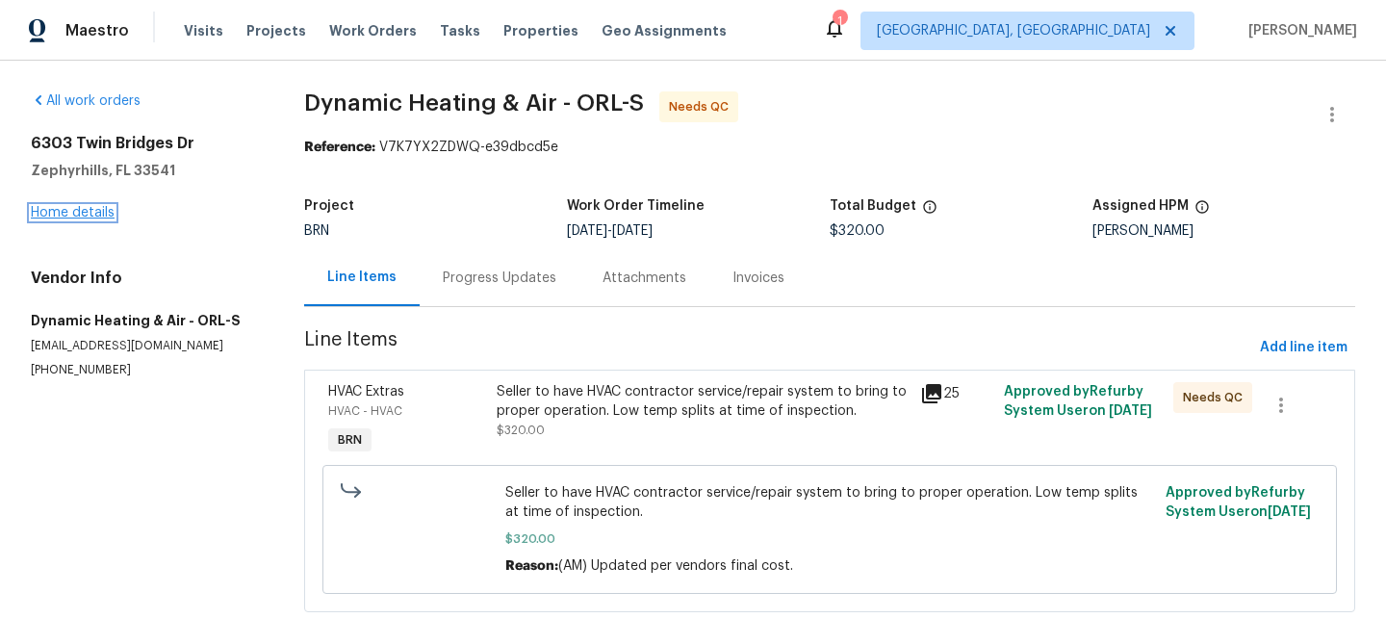
click at [79, 216] on link "Home details" at bounding box center [73, 212] width 84 height 13
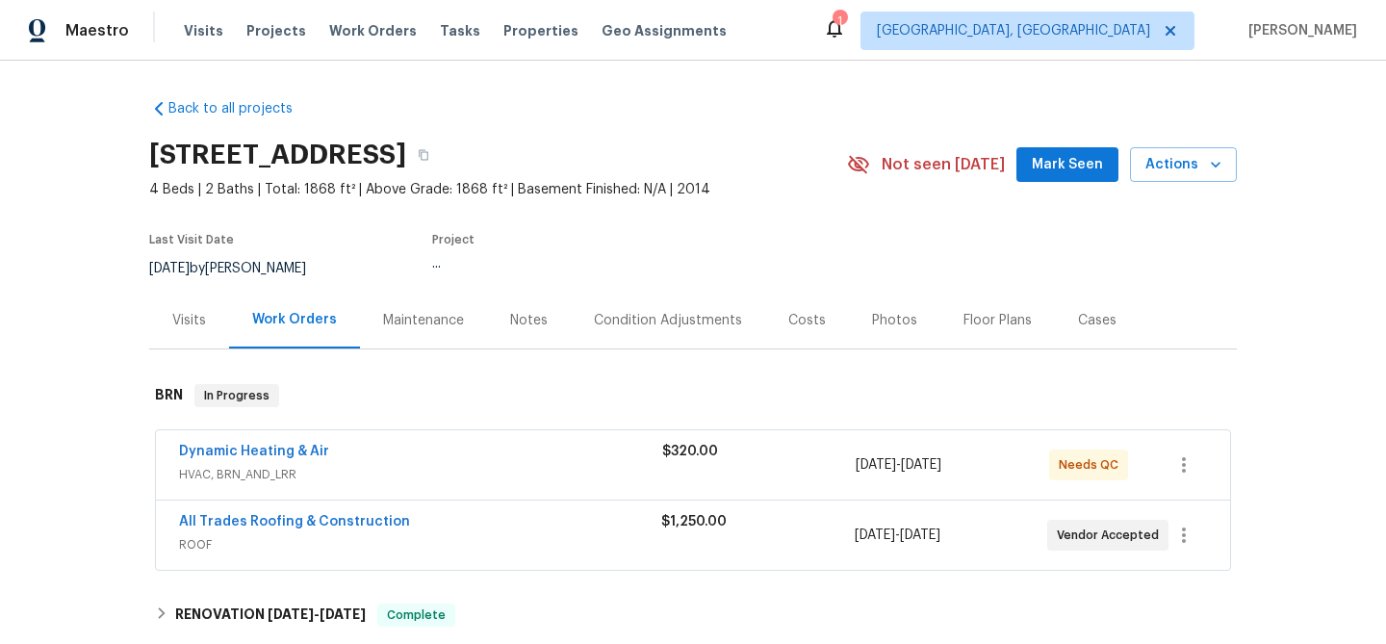
scroll to position [130, 0]
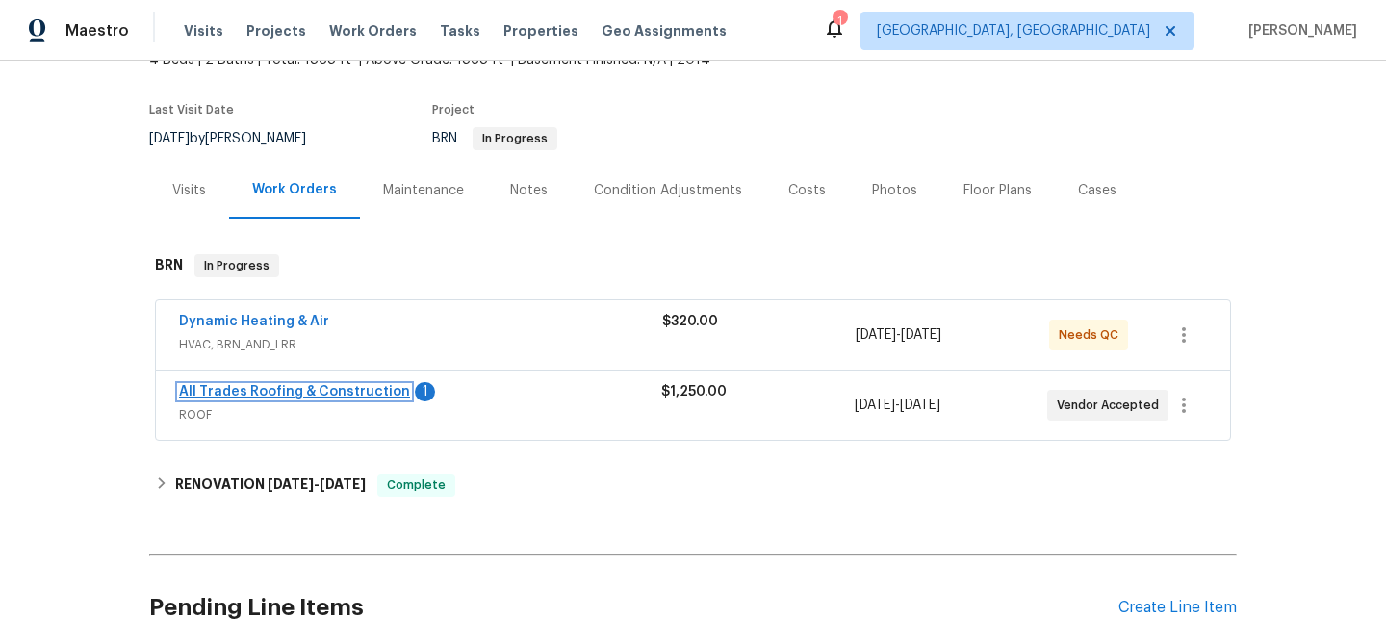
click at [212, 396] on link "All Trades Roofing & Construction" at bounding box center [294, 391] width 231 height 13
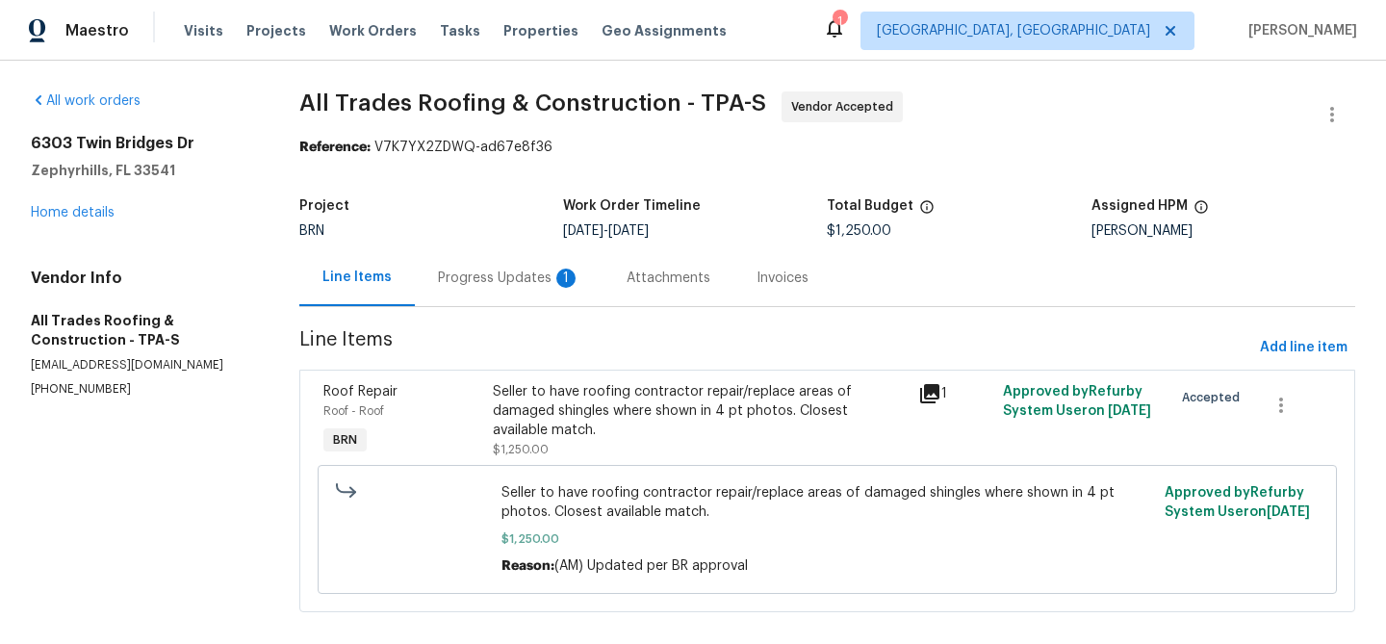
click at [515, 276] on div "Progress Updates 1" at bounding box center [509, 277] width 142 height 19
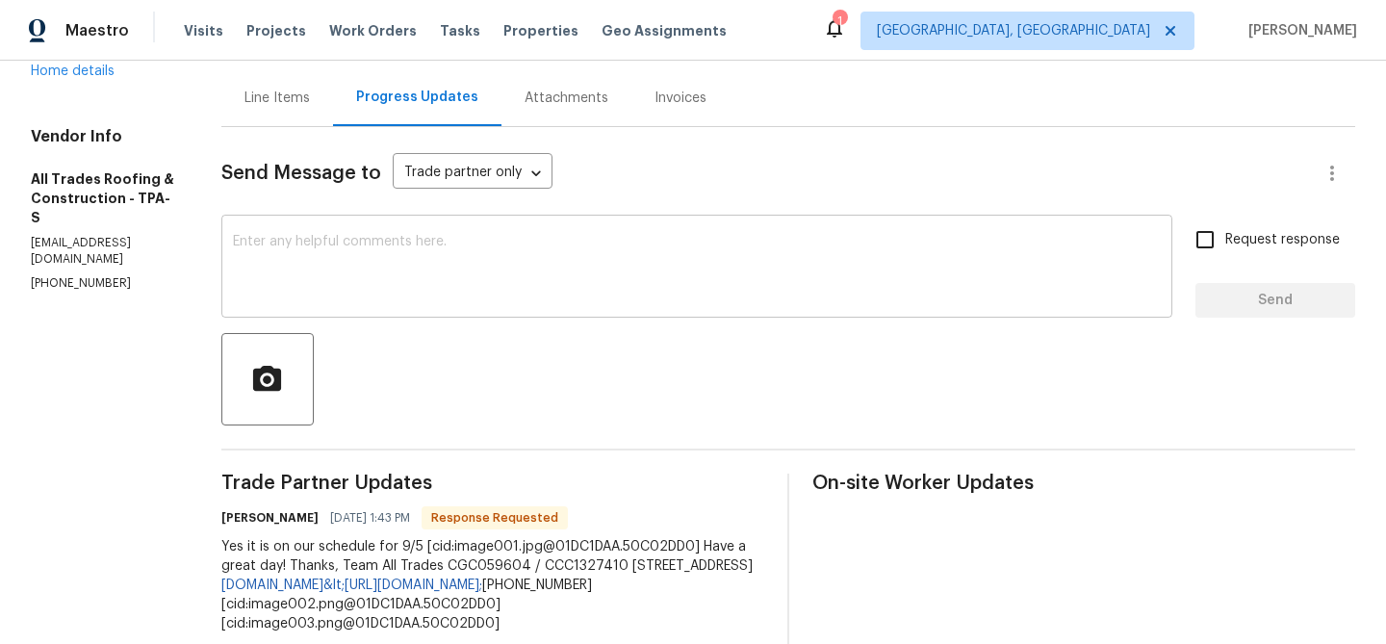
scroll to position [199, 0]
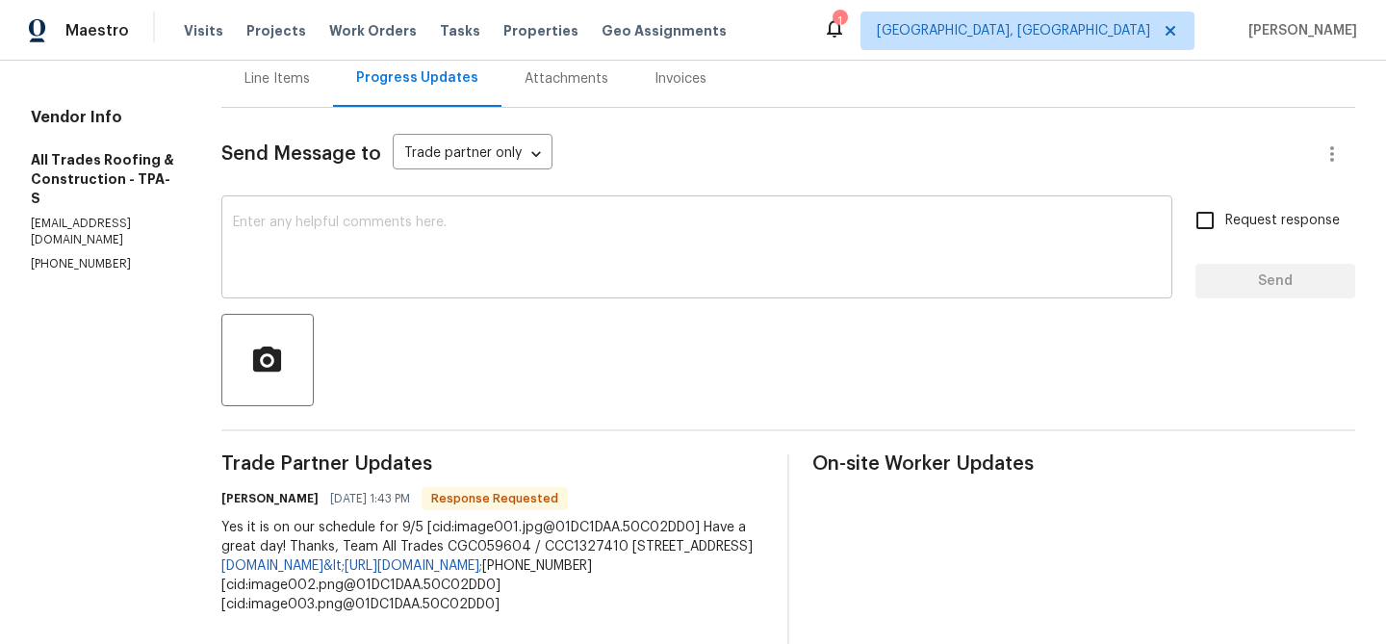
click at [365, 258] on textarea at bounding box center [697, 249] width 928 height 67
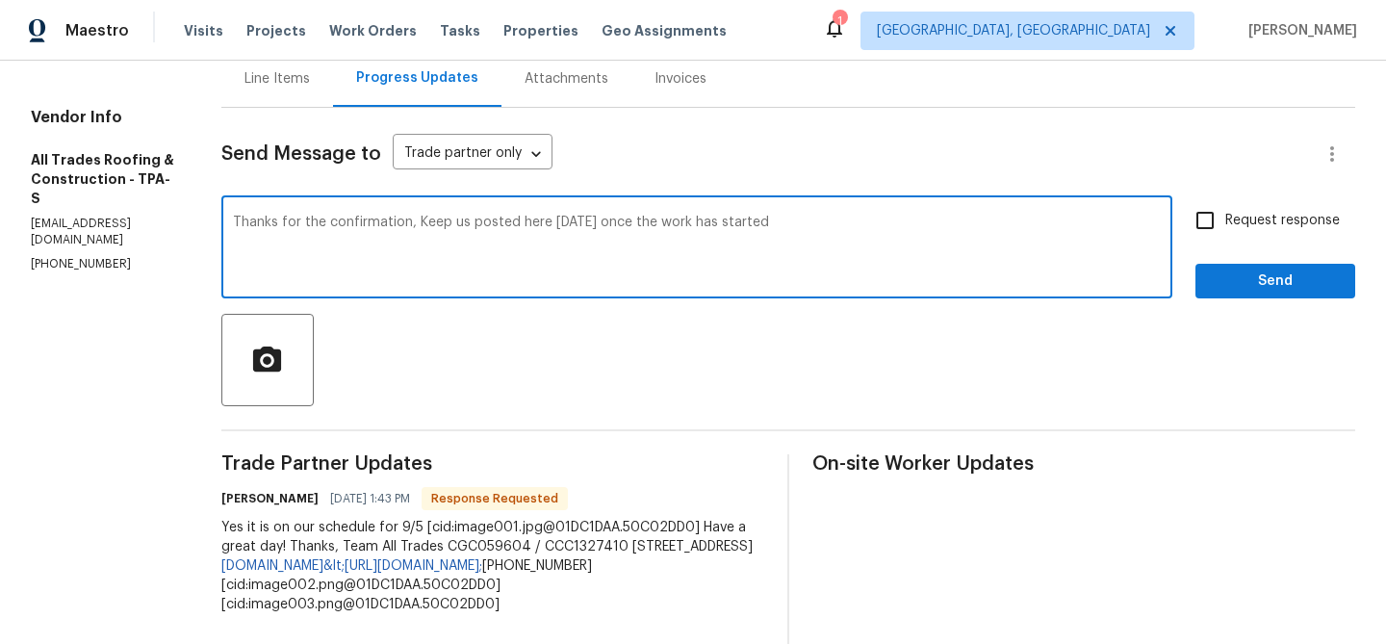
type textarea "Thanks for the confirmation, Keep us posted here tomorrow 09/05 once the work h…"
click at [1214, 227] on input "Request response" at bounding box center [1205, 220] width 40 height 40
checkbox input "true"
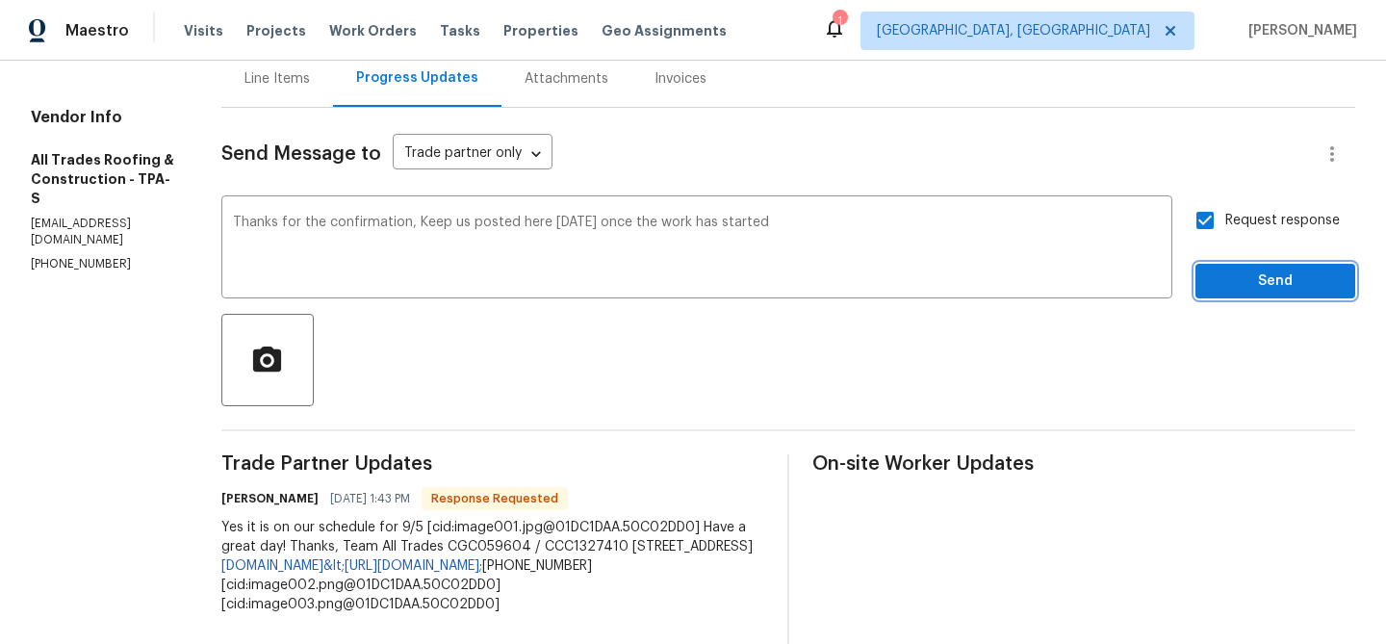
click at [1218, 289] on span "Send" at bounding box center [1275, 281] width 129 height 24
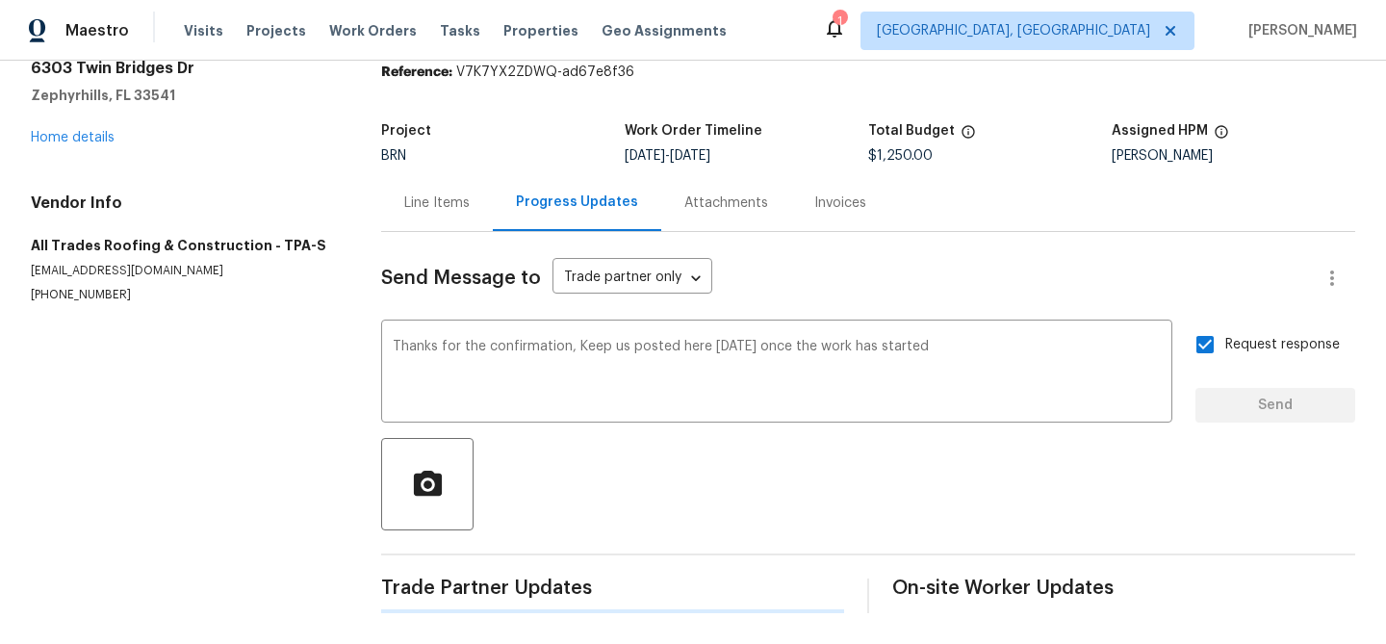
scroll to position [0, 0]
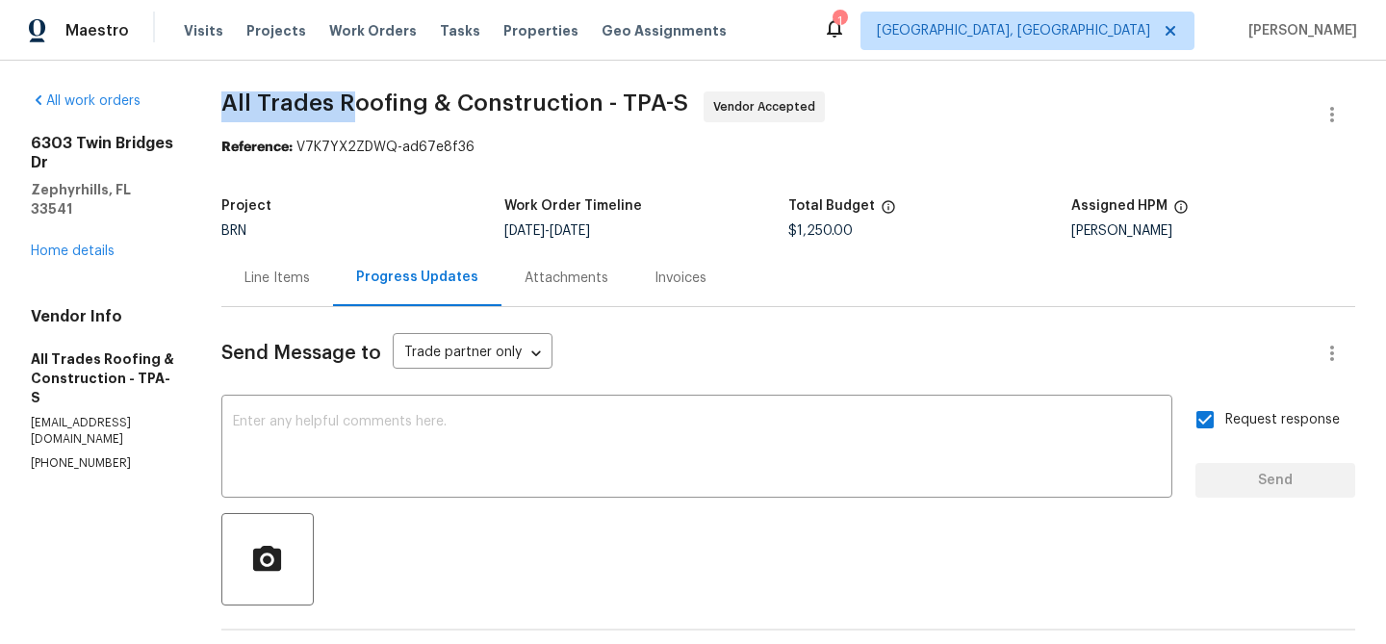
drag, startPoint x: 206, startPoint y: 115, endPoint x: 344, endPoint y: 109, distance: 137.8
drag, startPoint x: 213, startPoint y: 102, endPoint x: 424, endPoint y: 102, distance: 211.7
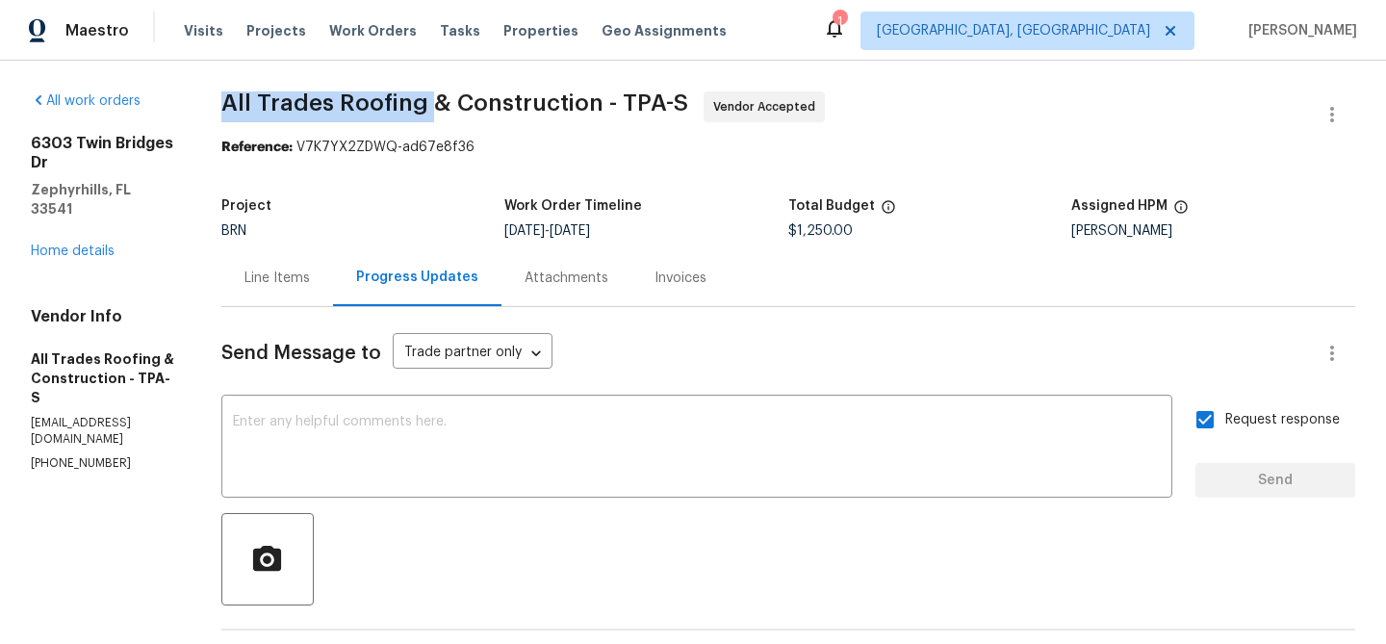
copy span "All Trades Roofing"
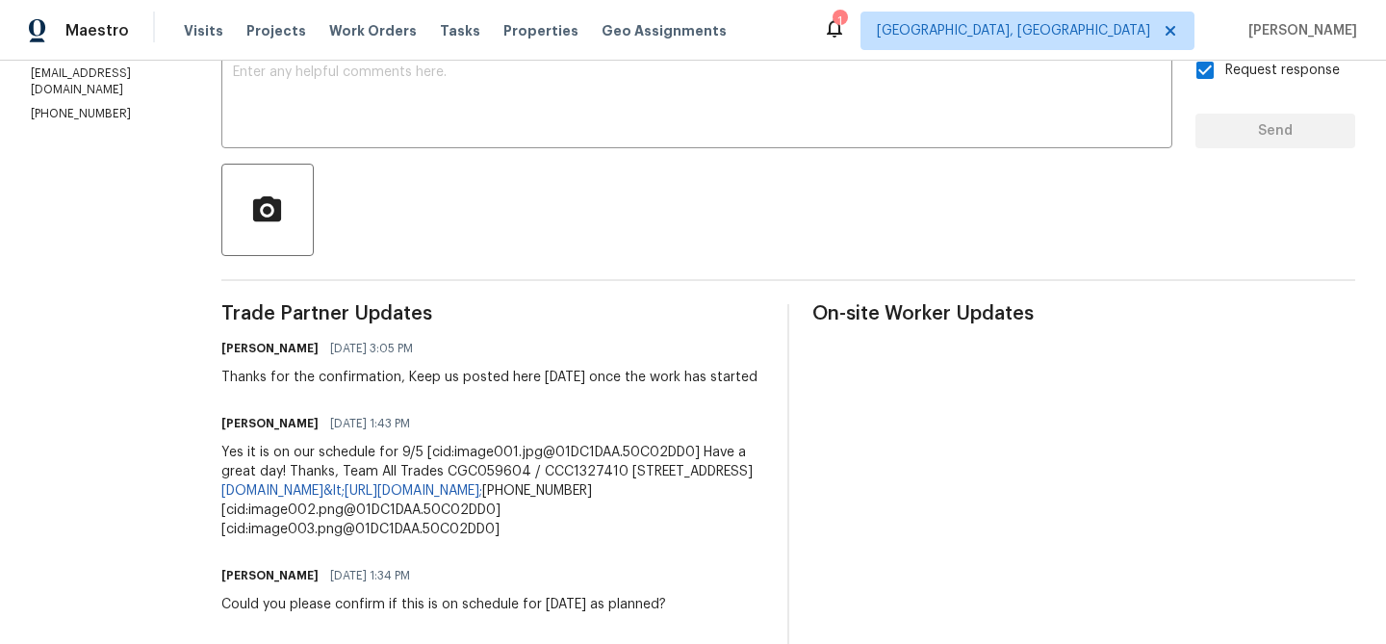
scroll to position [356, 0]
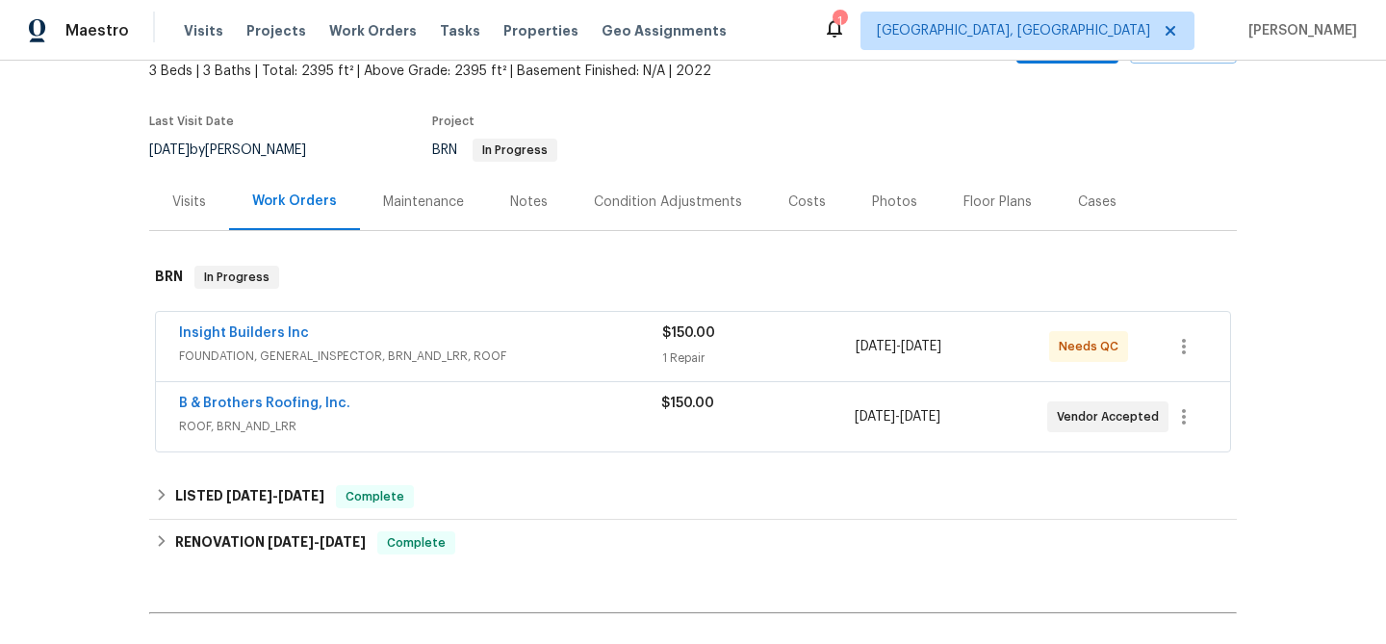
scroll to position [205, 0]
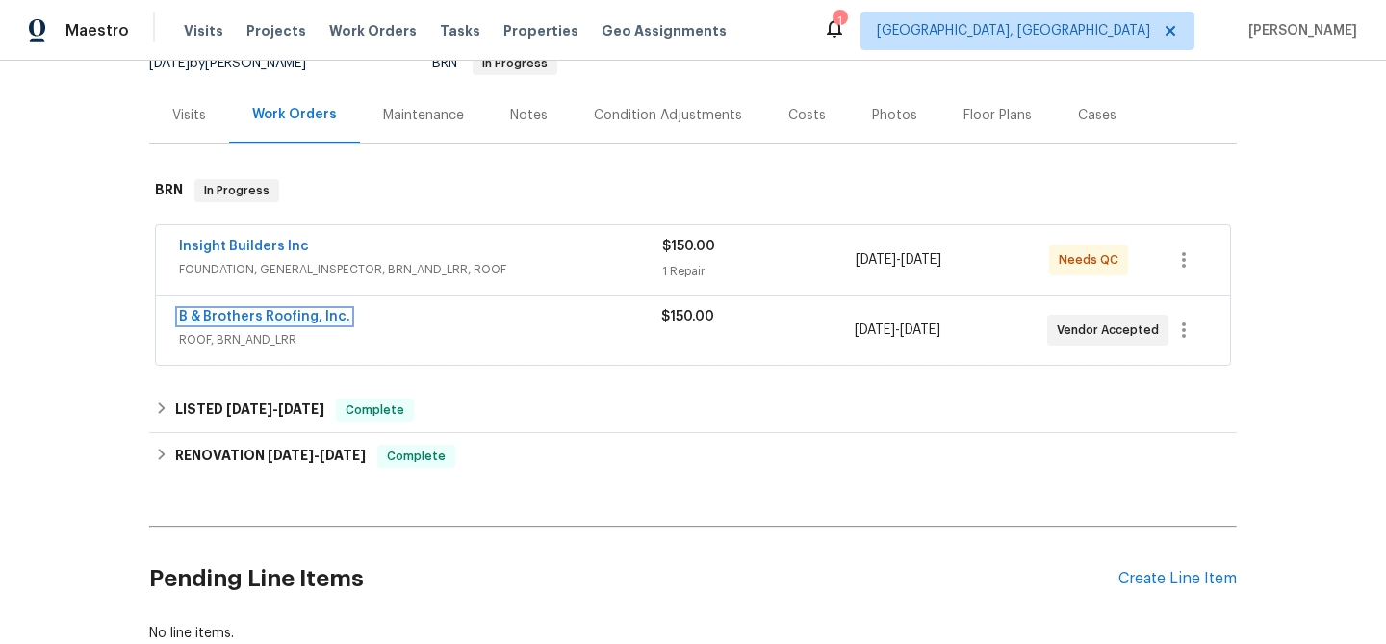
click at [256, 318] on link "B & Brothers Roofing, Inc." at bounding box center [264, 316] width 171 height 13
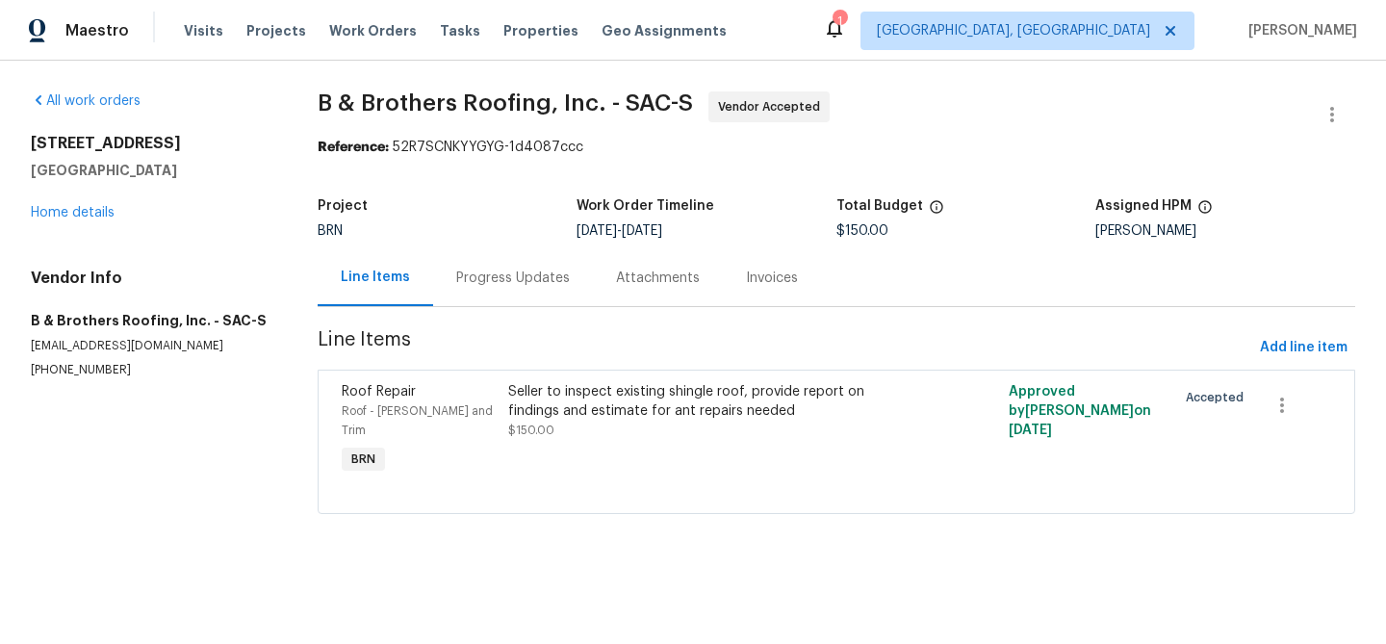
click at [527, 279] on div "Progress Updates" at bounding box center [513, 277] width 114 height 19
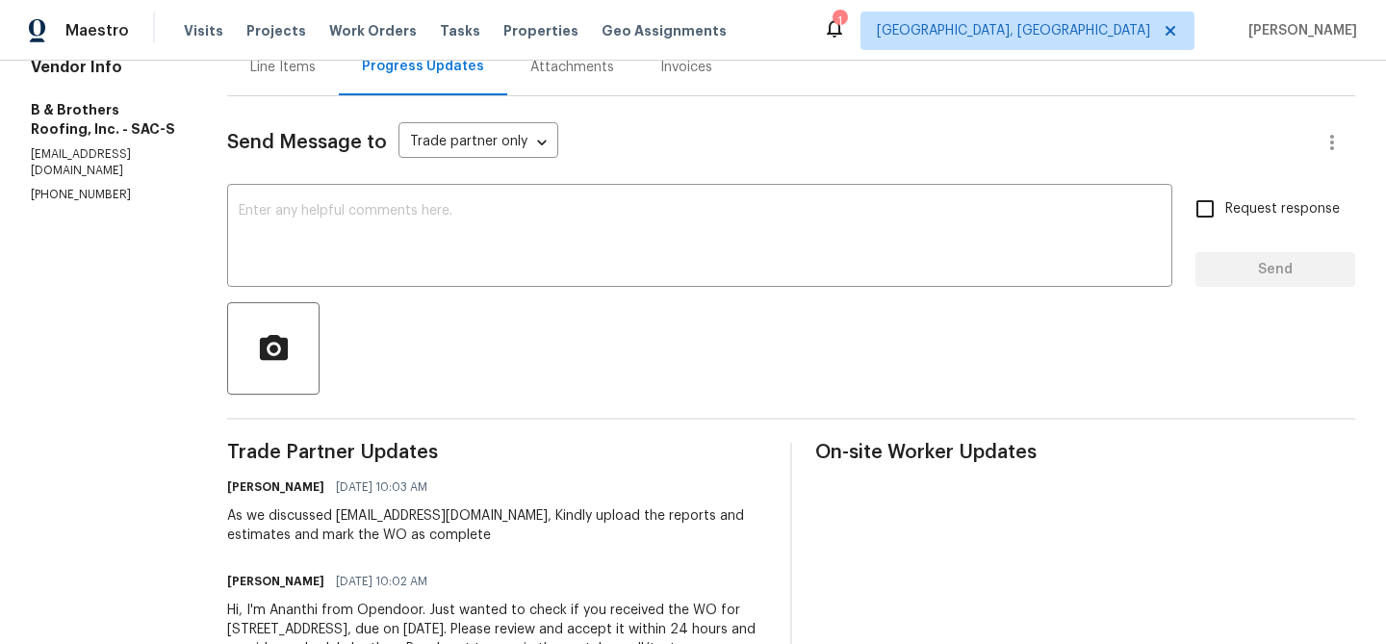
scroll to position [84, 0]
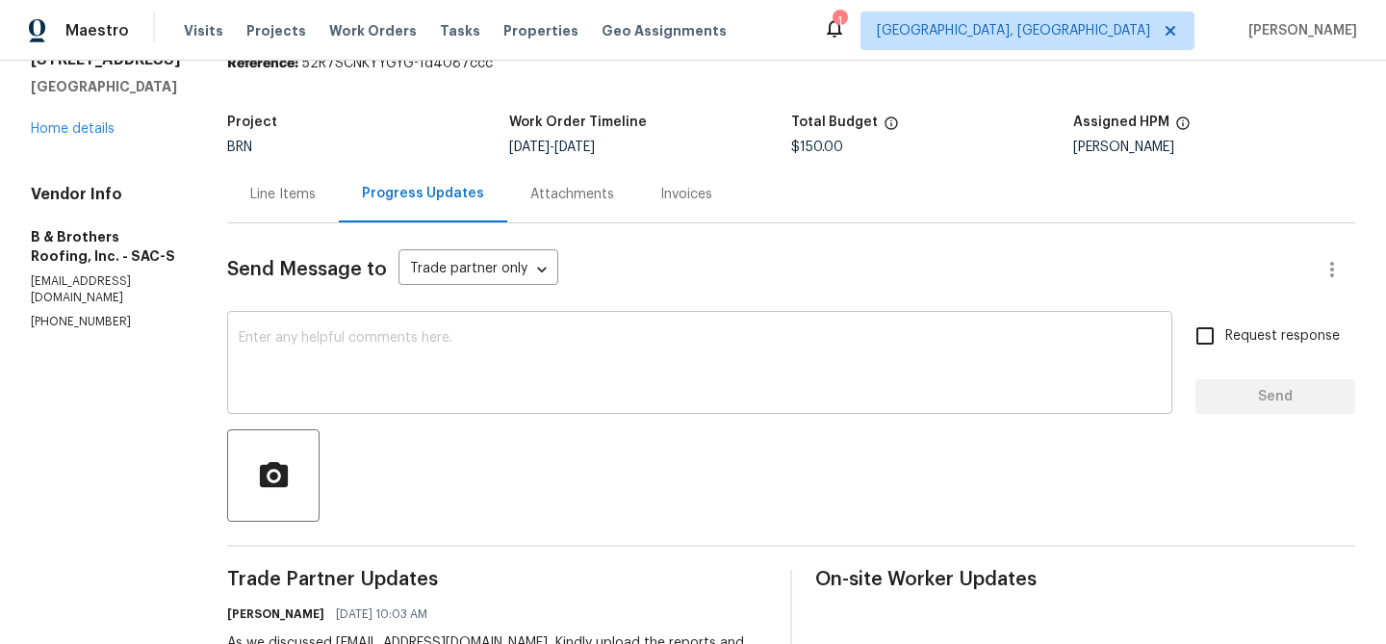
click at [422, 354] on textarea at bounding box center [700, 364] width 922 height 67
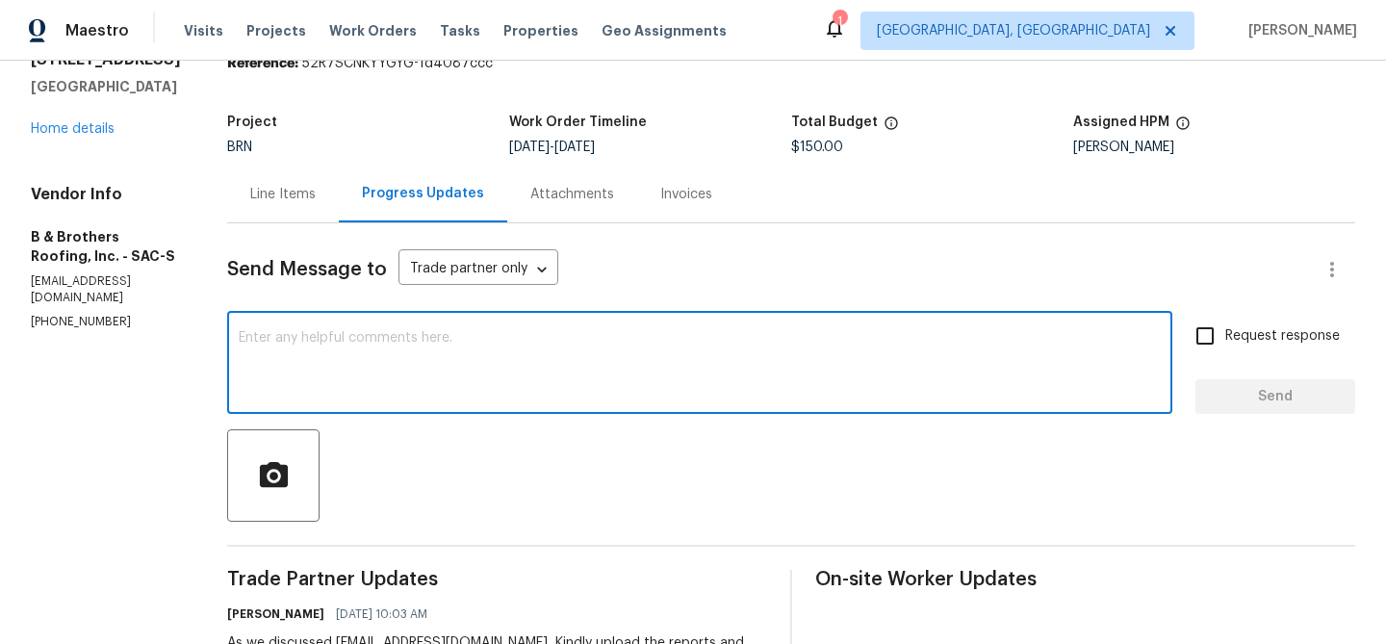
click at [147, 277] on p "[EMAIL_ADDRESS][DOMAIN_NAME]" at bounding box center [106, 289] width 150 height 33
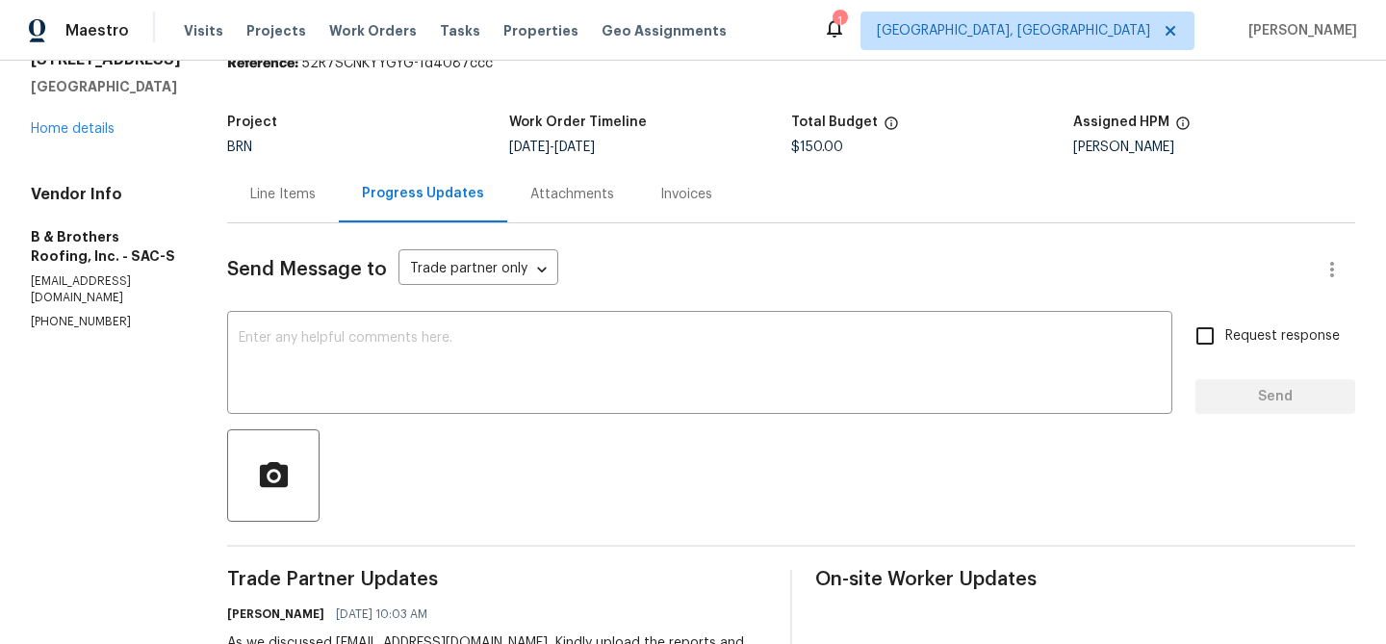
click at [147, 277] on p "[EMAIL_ADDRESS][DOMAIN_NAME]" at bounding box center [106, 289] width 150 height 33
copy p "[EMAIL_ADDRESS][DOMAIN_NAME]"
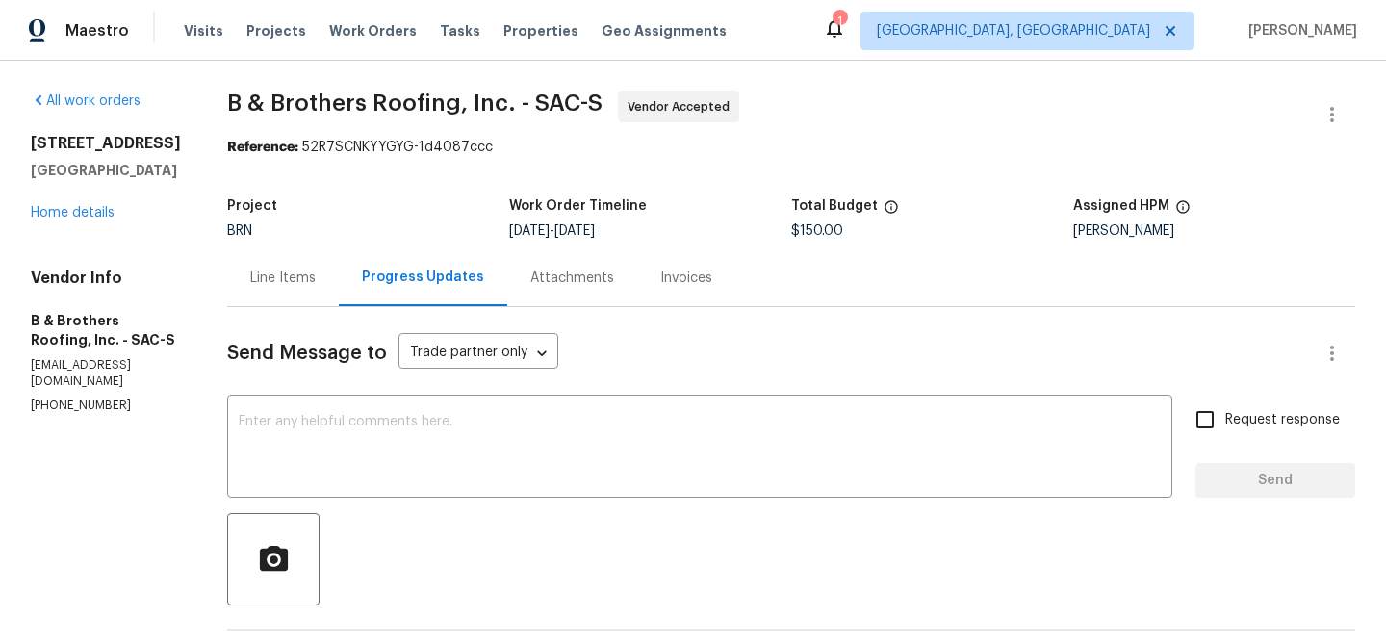
click at [67, 401] on section "All work orders [STREET_ADDRESS] Home details Vendor Info B & Brothers Roofing,…" at bounding box center [106, 510] width 150 height 839
copy p "[PHONE_NUMBER]"
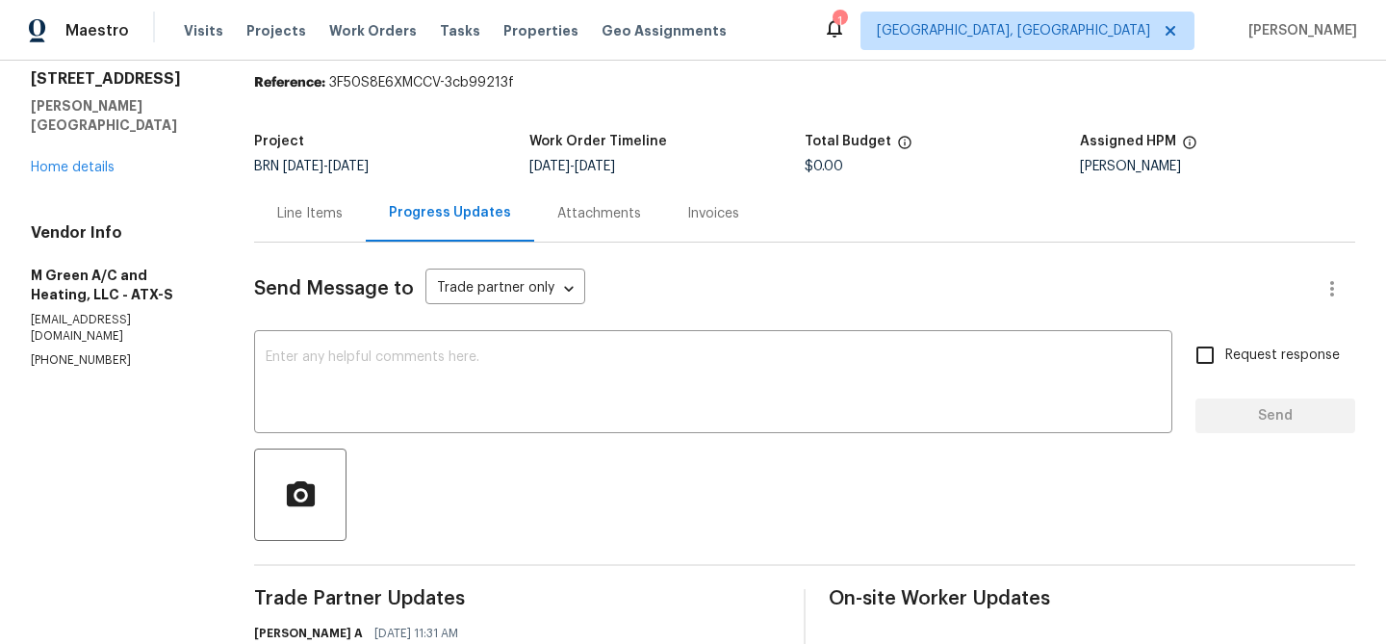
scroll to position [166, 0]
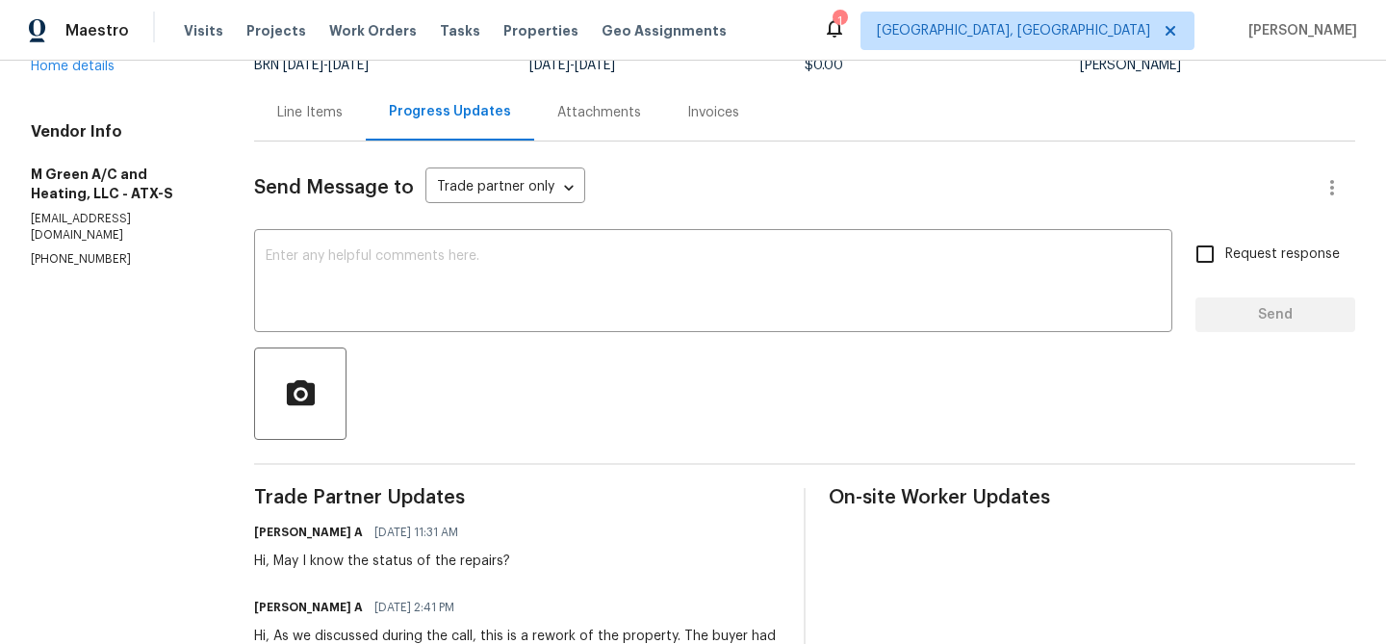
click at [68, 238] on section "All work orders [STREET_ADDRESS][PERSON_NAME] Home details Vendor Info M Green …" at bounding box center [119, 326] width 177 height 801
copy p "[PHONE_NUMBER]"
copy p "(972) 415-3696"
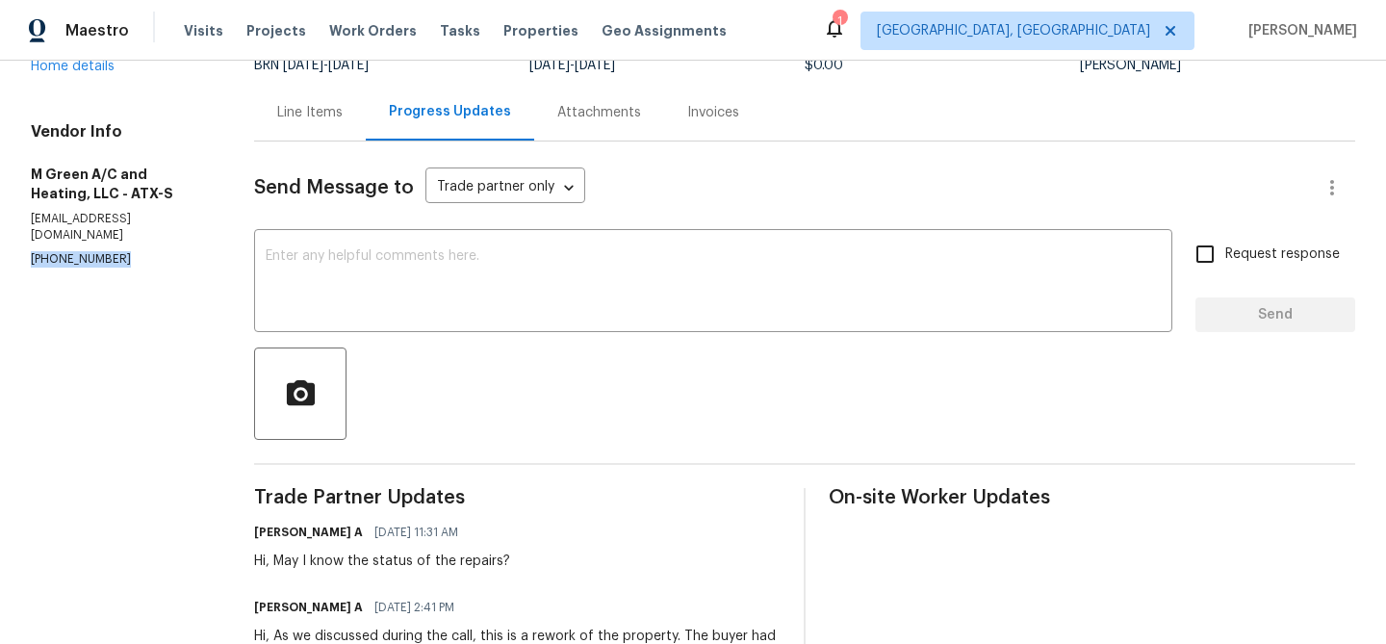
copy p "(972) 415-3696"
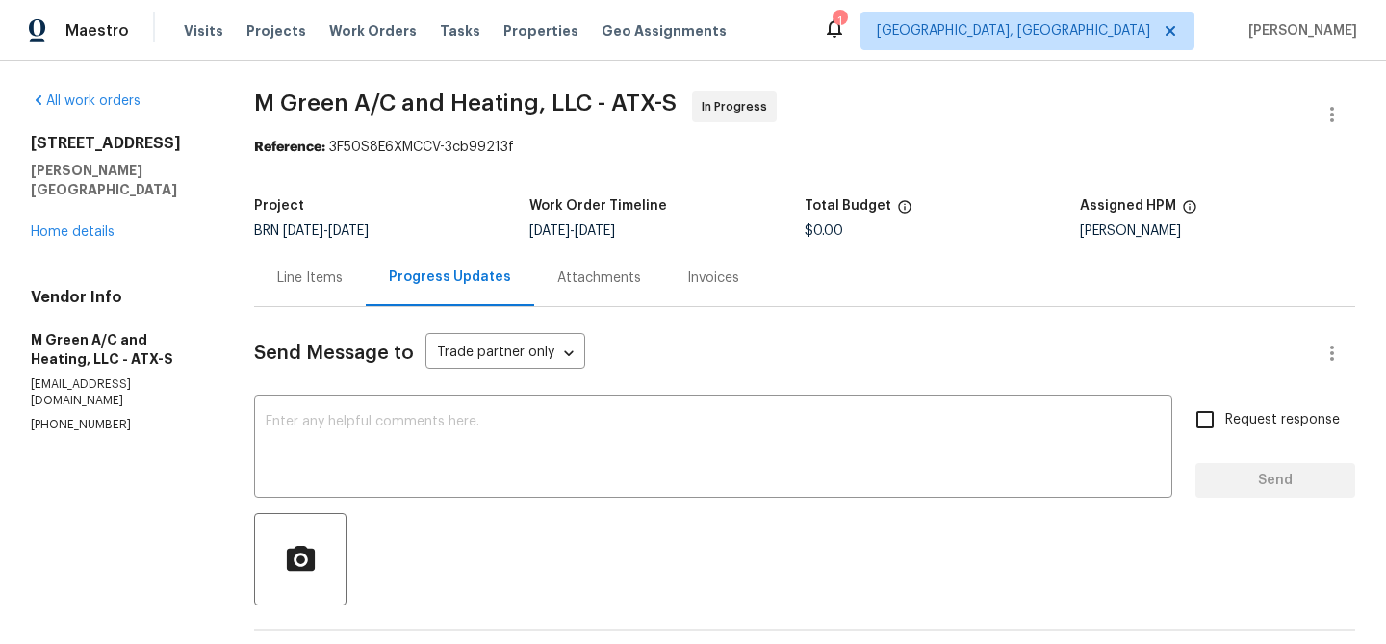
click at [332, 281] on div "Line Items" at bounding box center [309, 277] width 65 height 19
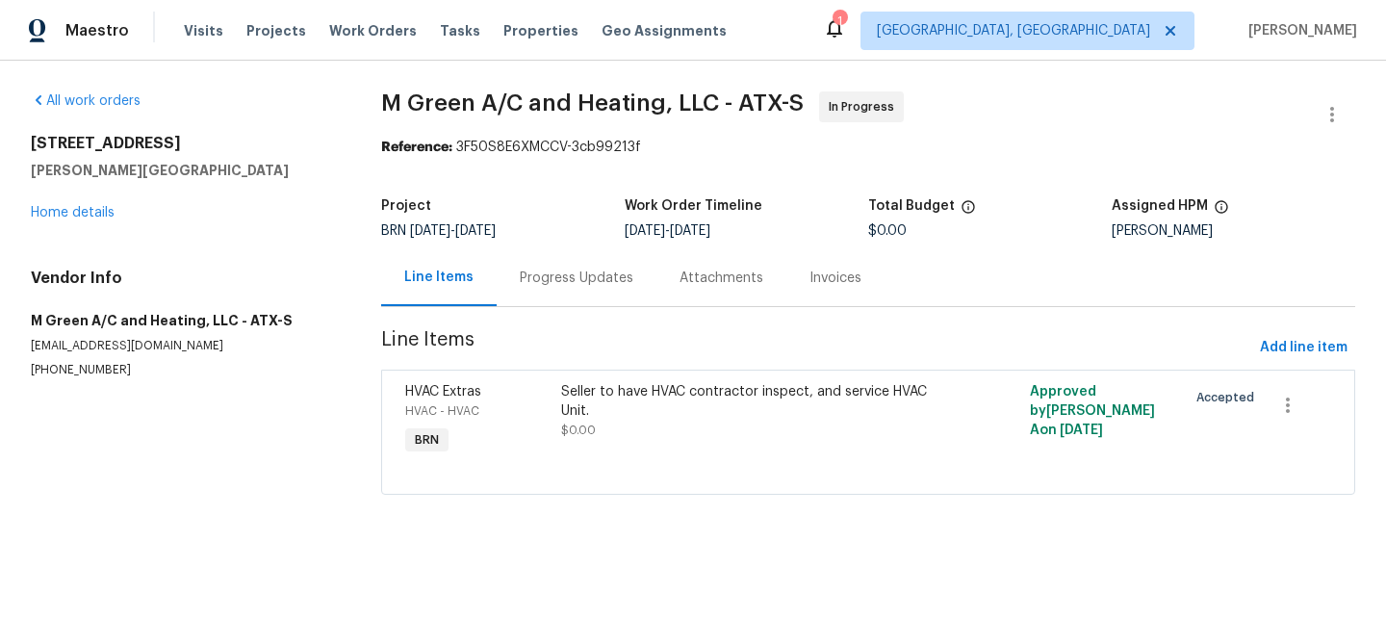
click at [535, 265] on div "Progress Updates" at bounding box center [577, 277] width 160 height 57
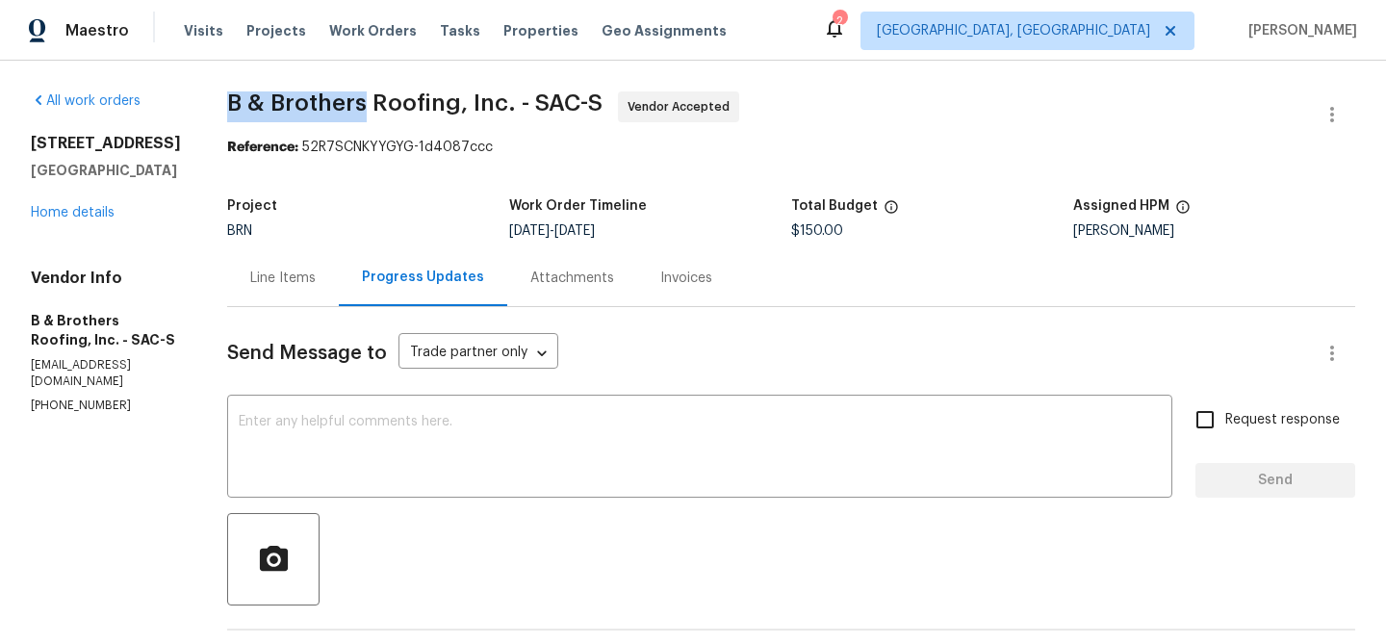
drag, startPoint x: 266, startPoint y: 97, endPoint x: 412, endPoint y: 98, distance: 146.3
click at [412, 99] on div "All work orders [STREET_ADDRESS] Home details Vendor Info B & Brothers Roofing,…" at bounding box center [693, 511] width 1386 height 901
copy span "B & Brothers"
click at [138, 348] on h5 "B & Brothers Roofing, Inc. - SAC-S" at bounding box center [106, 330] width 150 height 38
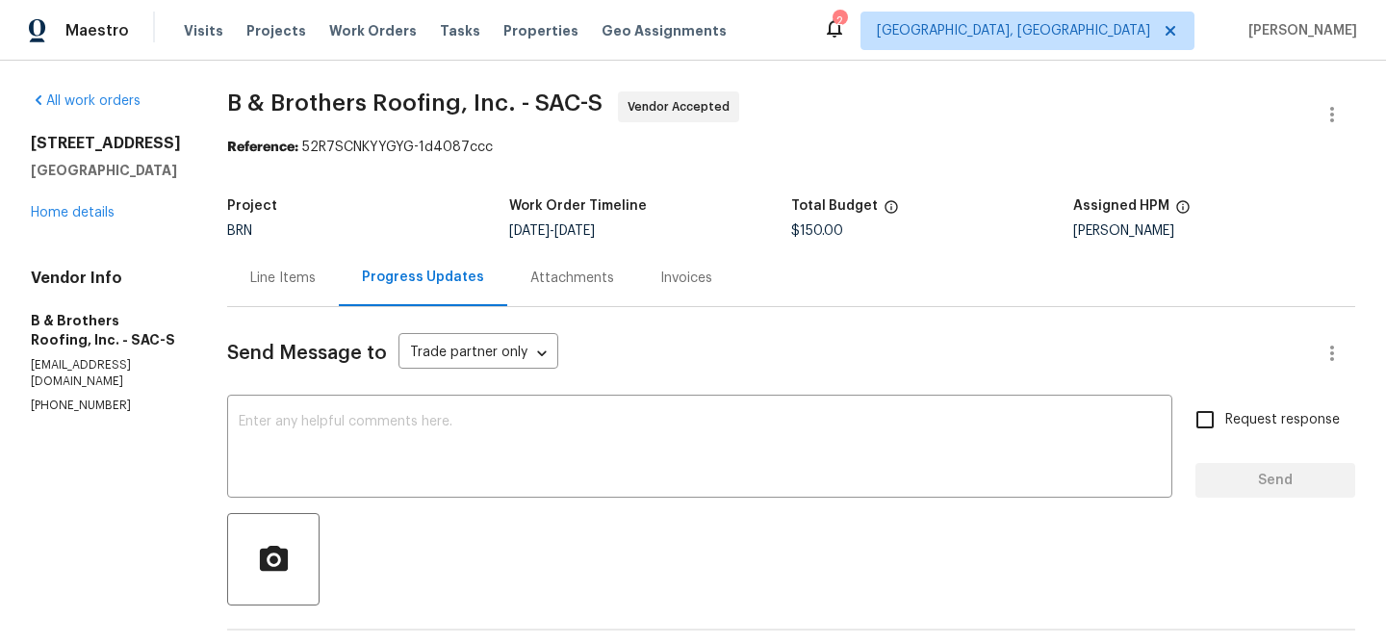
click at [126, 354] on div "Vendor Info B & Brothers Roofing, Inc. - SAC-S contrerasluis@bbrothersroofing.c…" at bounding box center [106, 340] width 150 height 145
copy p "contrerasluis@bbrothersroofing.com"
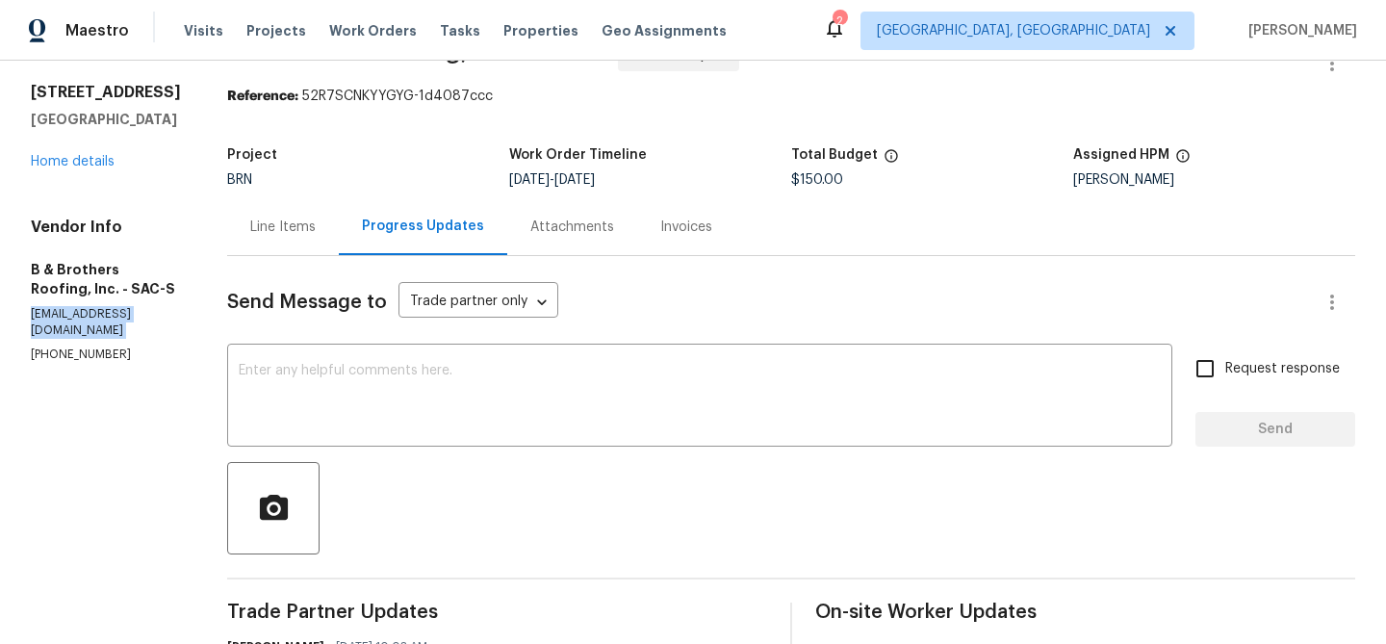
scroll to position [98, 0]
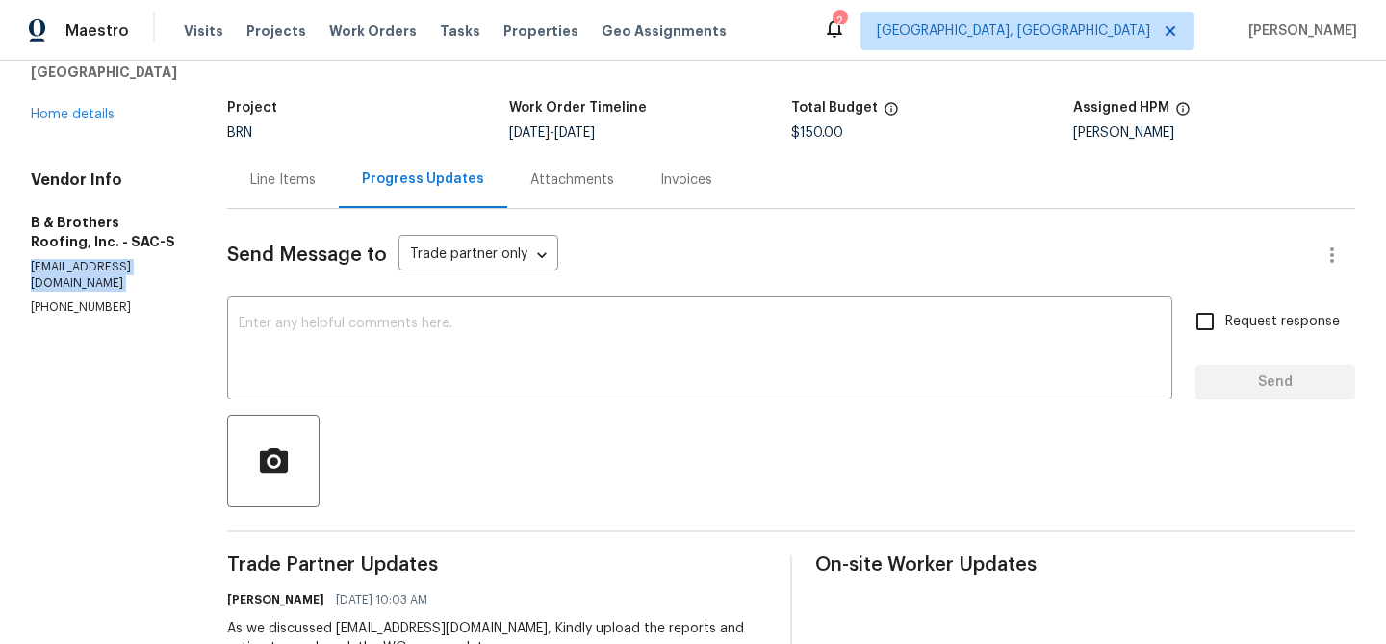
drag, startPoint x: 807, startPoint y: 130, endPoint x: 895, endPoint y: 126, distance: 87.7
click at [895, 126] on div "Project BRN Work Order Timeline 9/4/2025 - 9/4/2025 Total Budget $150.00 Assign…" at bounding box center [791, 120] width 1128 height 62
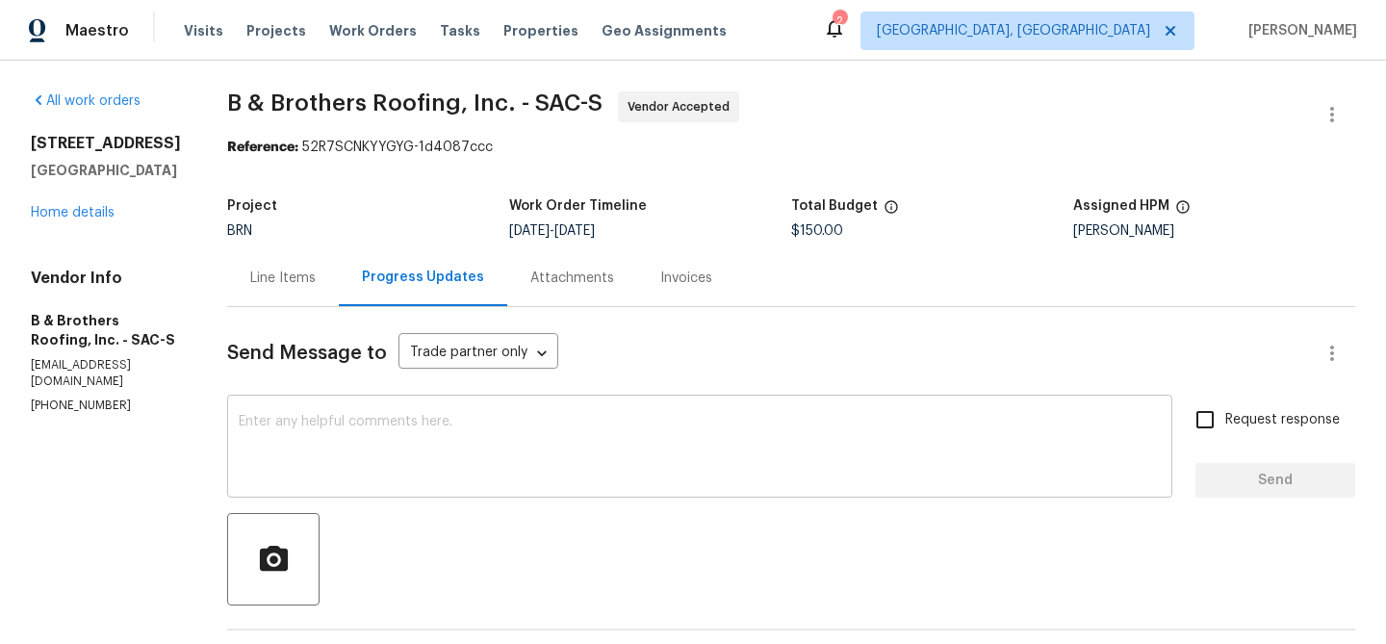
click at [348, 440] on textarea at bounding box center [700, 448] width 922 height 67
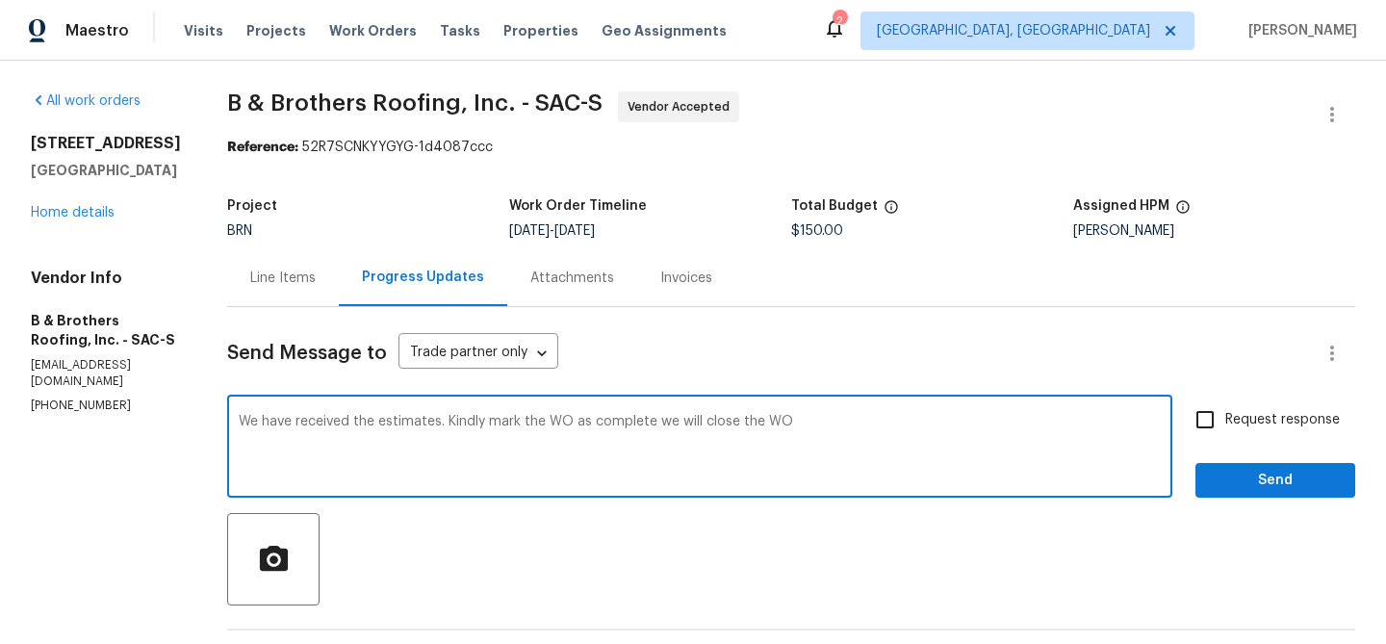
type textarea "We have received the estimates. Kindly mark the WO as complete we will close th…"
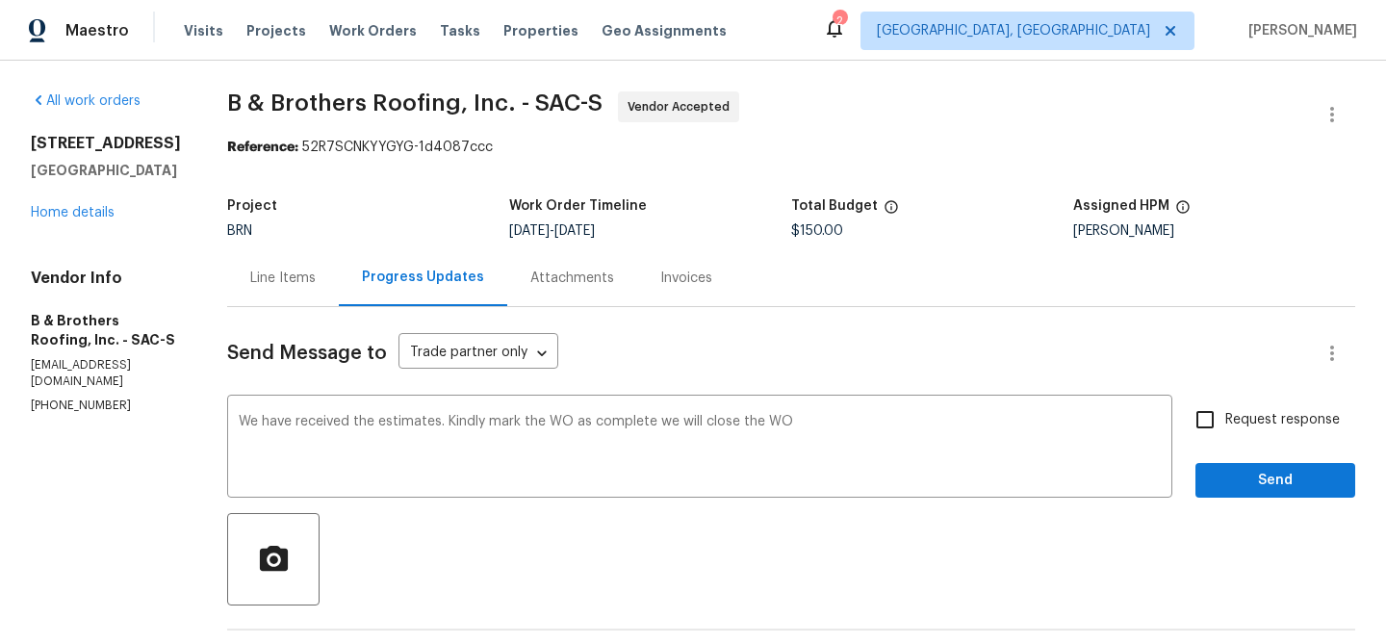
click at [1216, 446] on div "Request response Send" at bounding box center [1275, 448] width 160 height 98
click at [1240, 408] on label "Request response" at bounding box center [1262, 419] width 155 height 40
click at [1225, 408] on input "Request response" at bounding box center [1205, 419] width 40 height 40
checkbox input "true"
click at [1238, 468] on button "Send" at bounding box center [1275, 481] width 160 height 36
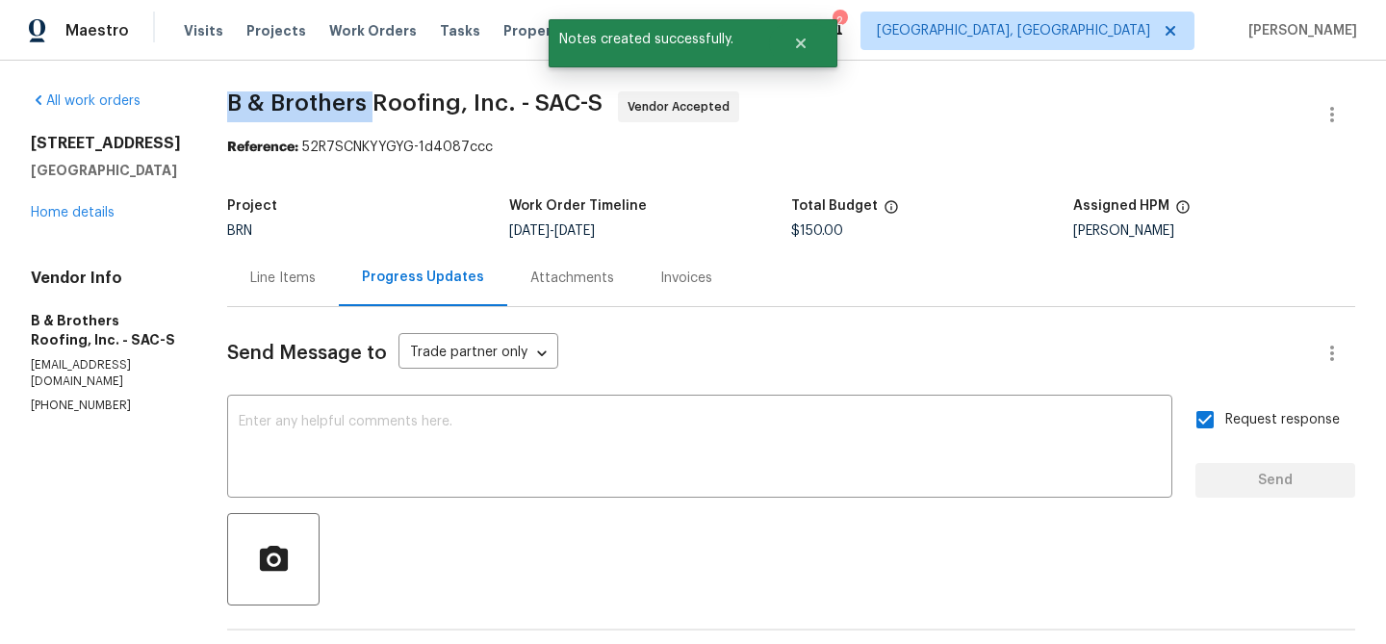
drag, startPoint x: 262, startPoint y: 108, endPoint x: 417, endPoint y: 108, distance: 154.9
click at [417, 108] on div "All work orders 2066 Espana Ln Rio Vista, CA 94571 Home details Vendor Info B &…" at bounding box center [693, 596] width 1386 height 1070
copy span "B & Brothers"
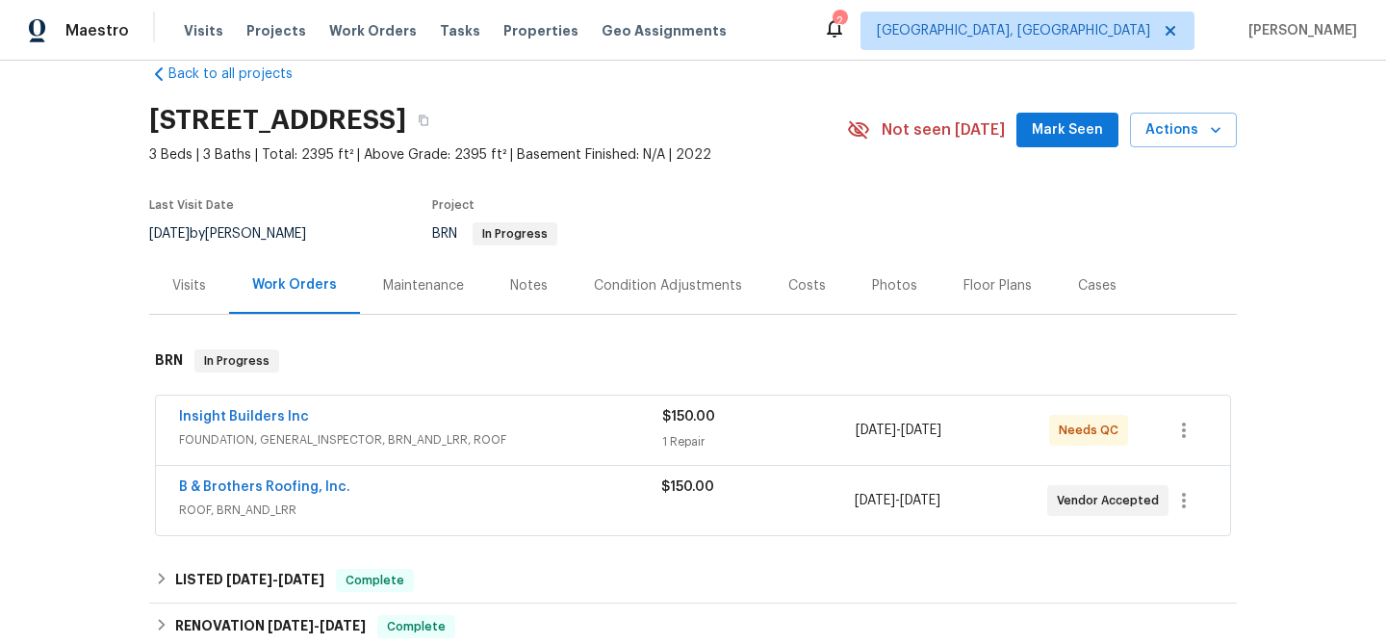
scroll to position [91, 0]
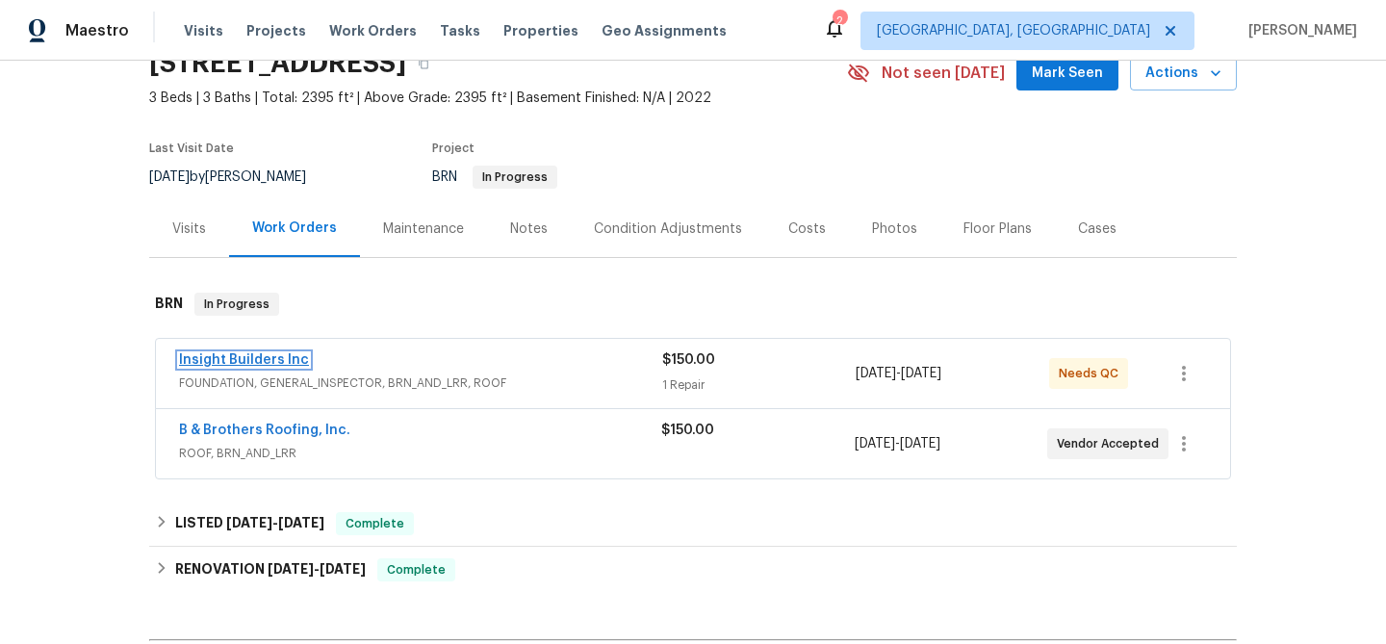
click at [242, 357] on link "Insight Builders Inc" at bounding box center [244, 359] width 130 height 13
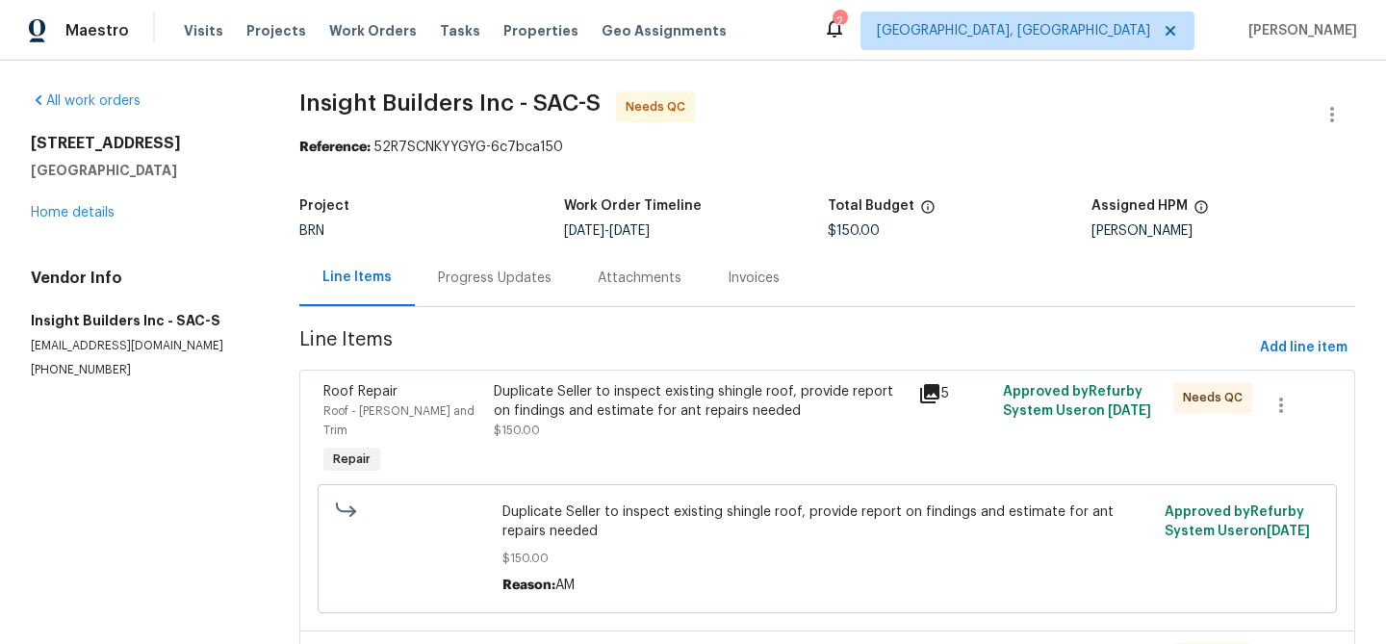
click at [488, 269] on div "Progress Updates" at bounding box center [495, 277] width 114 height 19
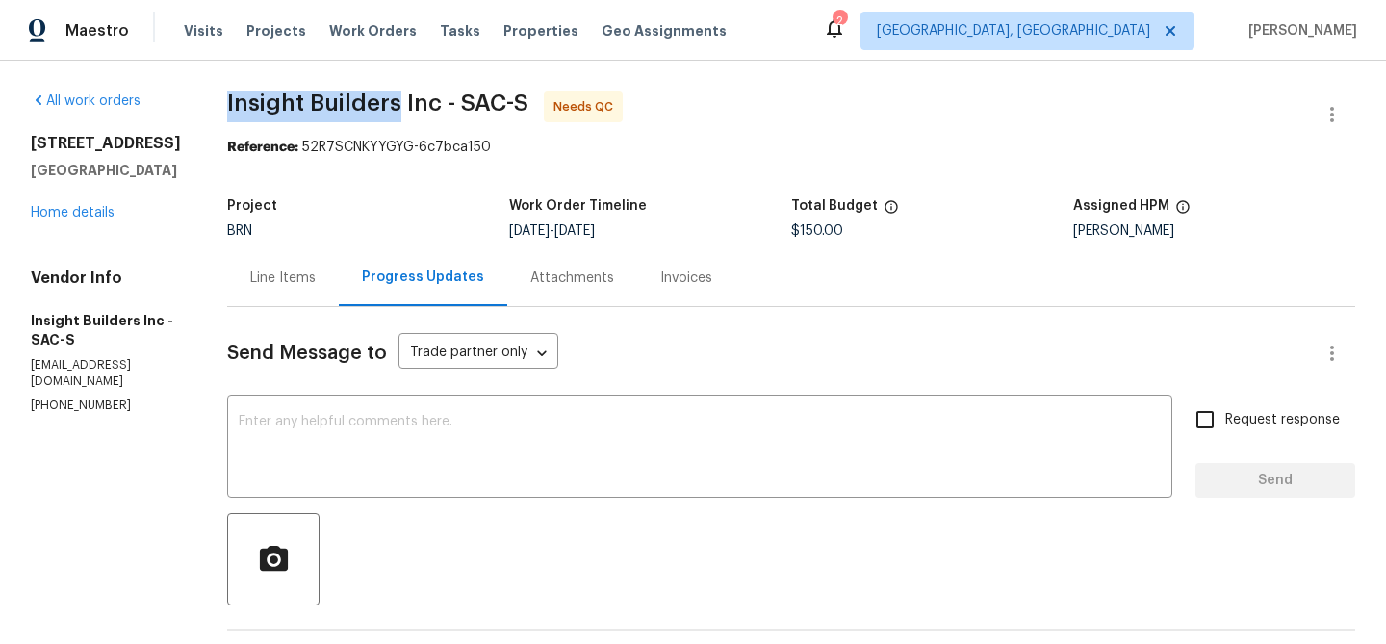
drag, startPoint x: 236, startPoint y: 91, endPoint x: 406, endPoint y: 102, distance: 170.7
copy span "Insight Builders"
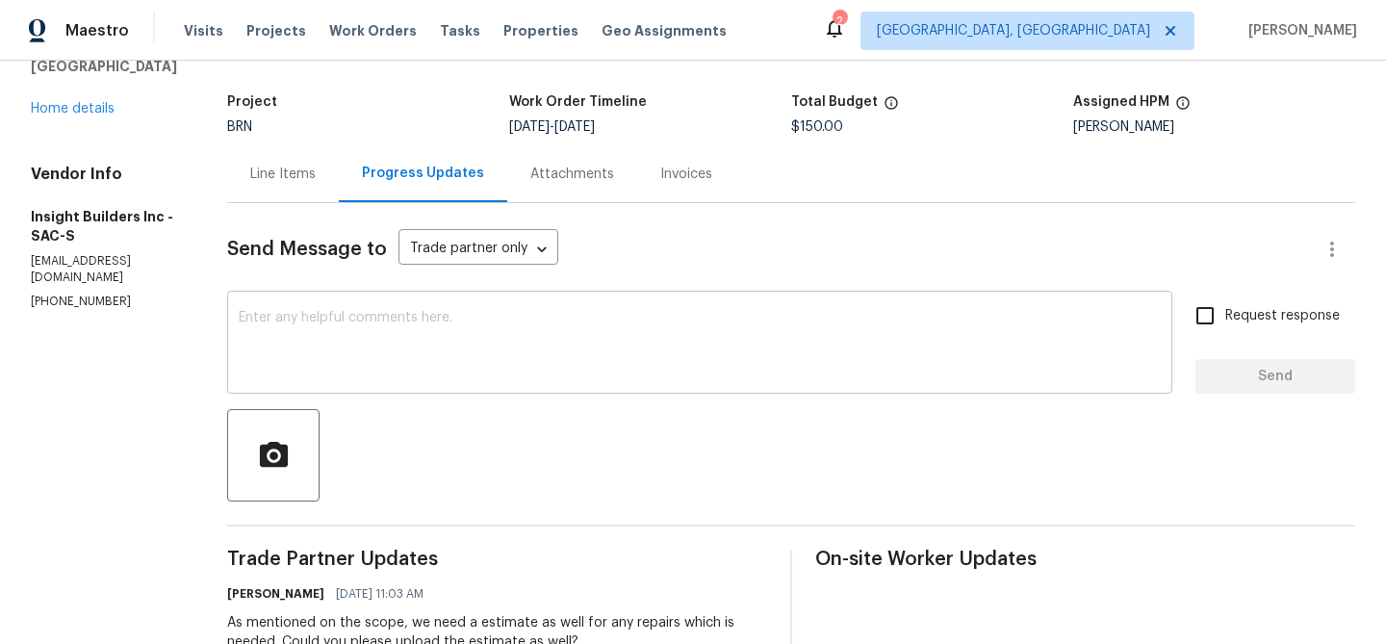
click at [298, 305] on div "x ​" at bounding box center [699, 344] width 945 height 98
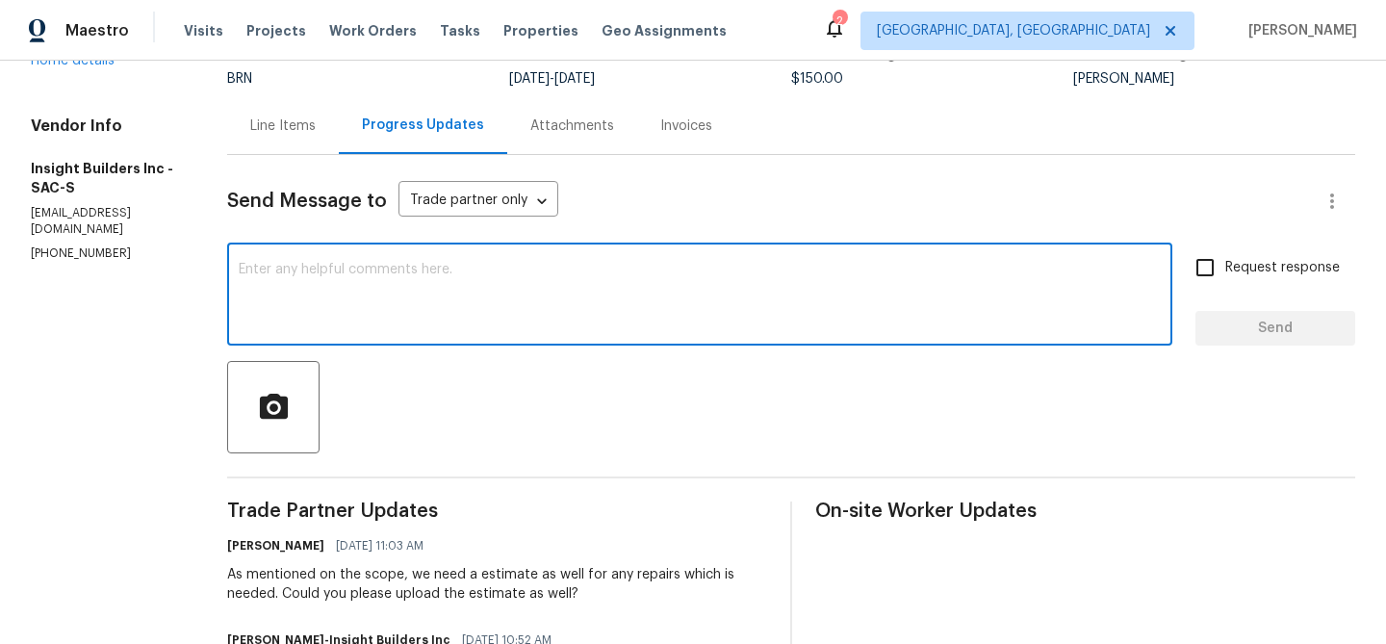
scroll to position [177, 0]
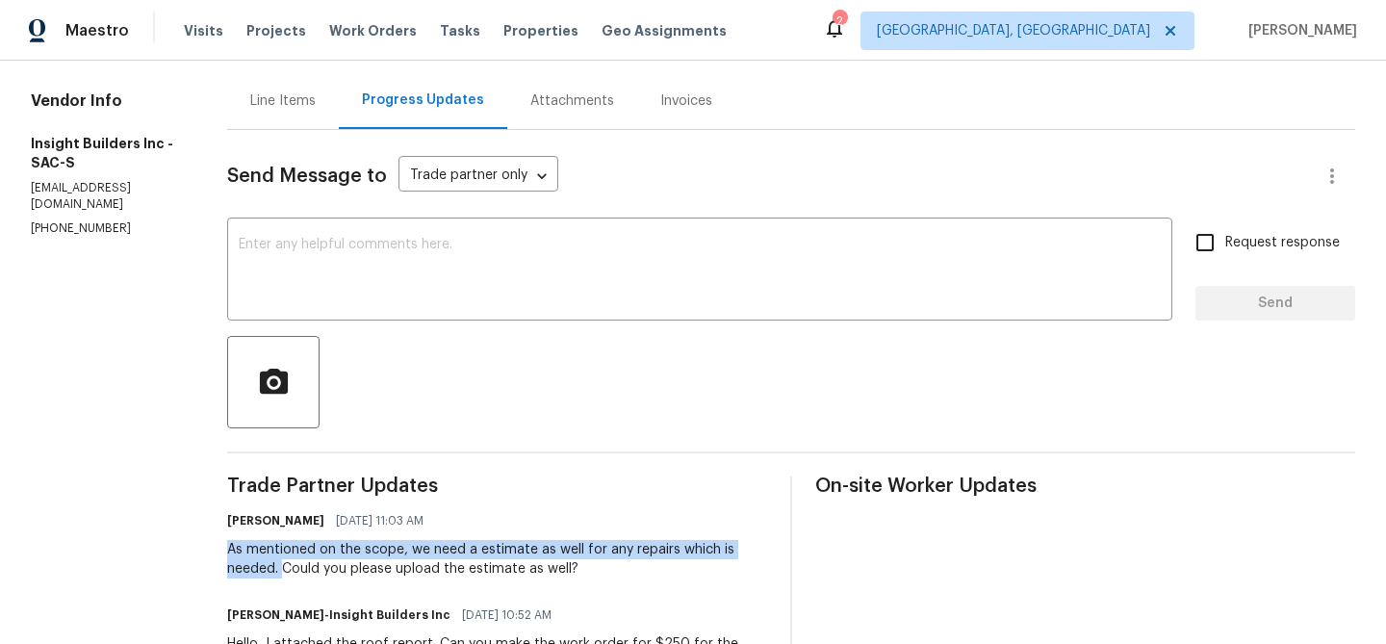
drag, startPoint x: 219, startPoint y: 554, endPoint x: 294, endPoint y: 567, distance: 76.1
copy div "As mentioned on the scope, we need a estimate as well for any repairs which is …"
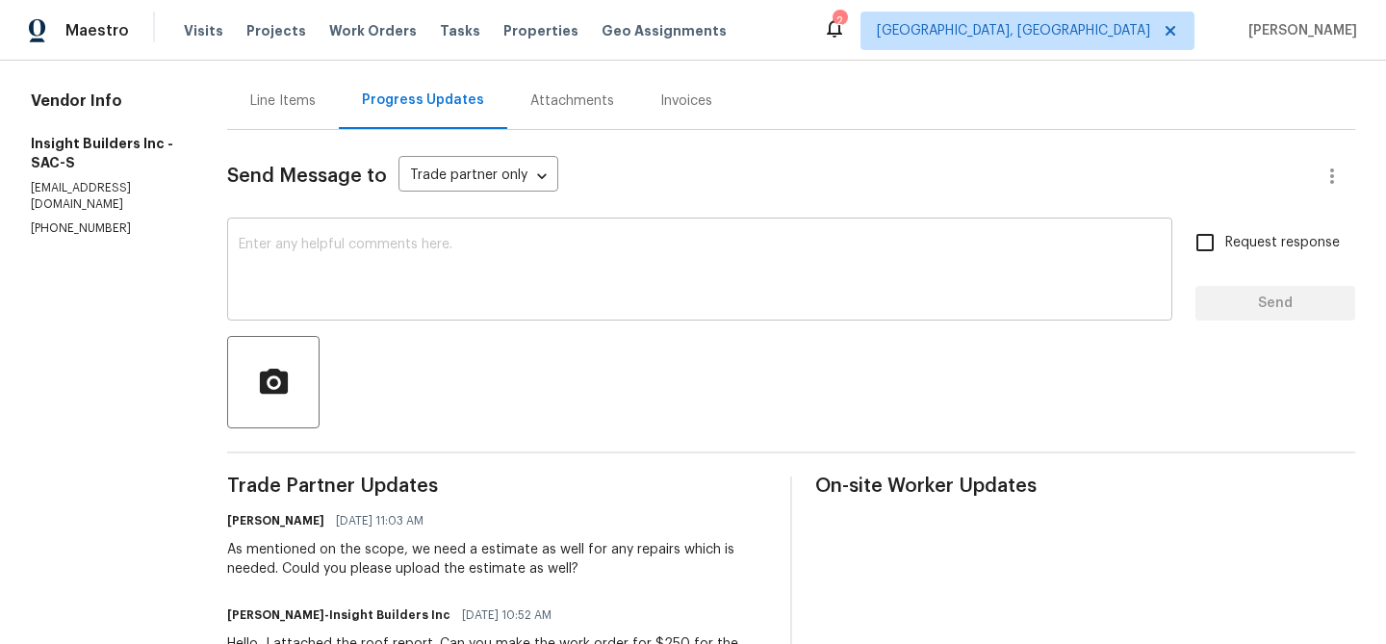
click at [343, 285] on textarea at bounding box center [700, 271] width 922 height 67
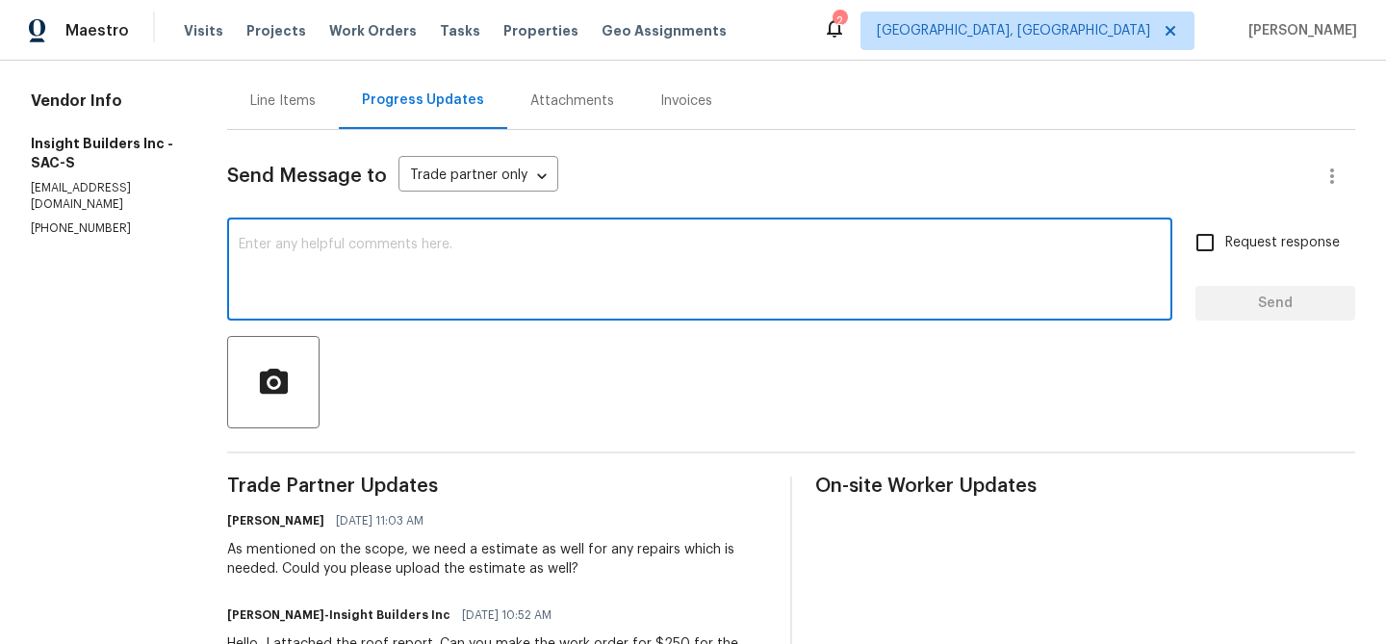
paste textarea "As mentioned on the scope, we need a estimate as well for any repairs which is …"
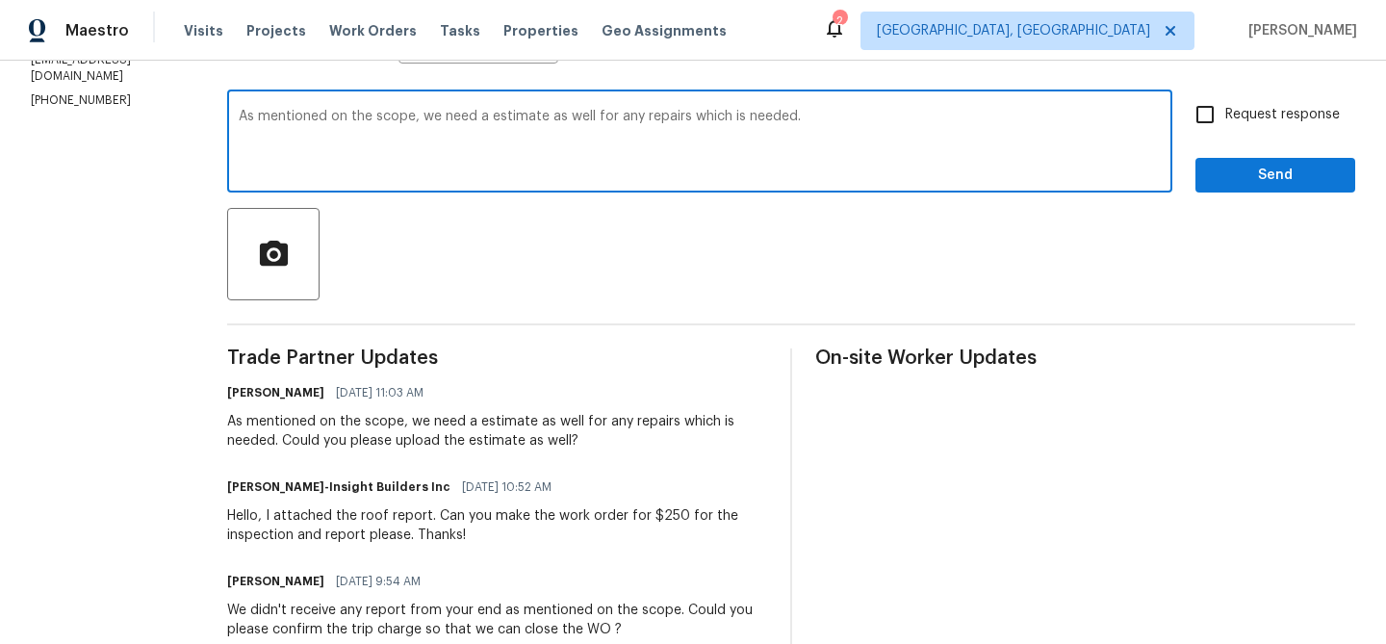
scroll to position [316, 0]
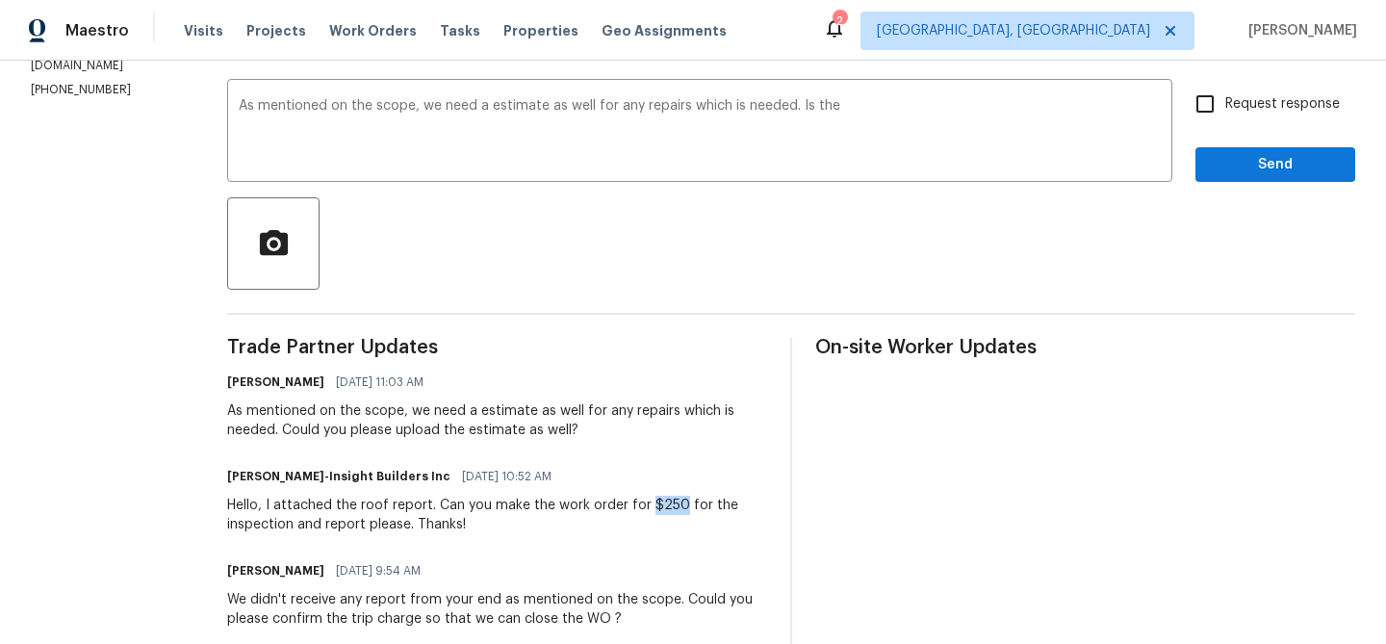
drag, startPoint x: 654, startPoint y: 508, endPoint x: 686, endPoint y: 508, distance: 31.8
click at [686, 508] on div "Hello, I attached the roof report. Can you make the work order for $250 for the…" at bounding box center [497, 515] width 540 height 38
copy div "$250"
click at [863, 115] on textarea "As mentioned on the scope, we need a estimate as well for any repairs which is …" at bounding box center [700, 132] width 922 height 67
paste textarea "$250"
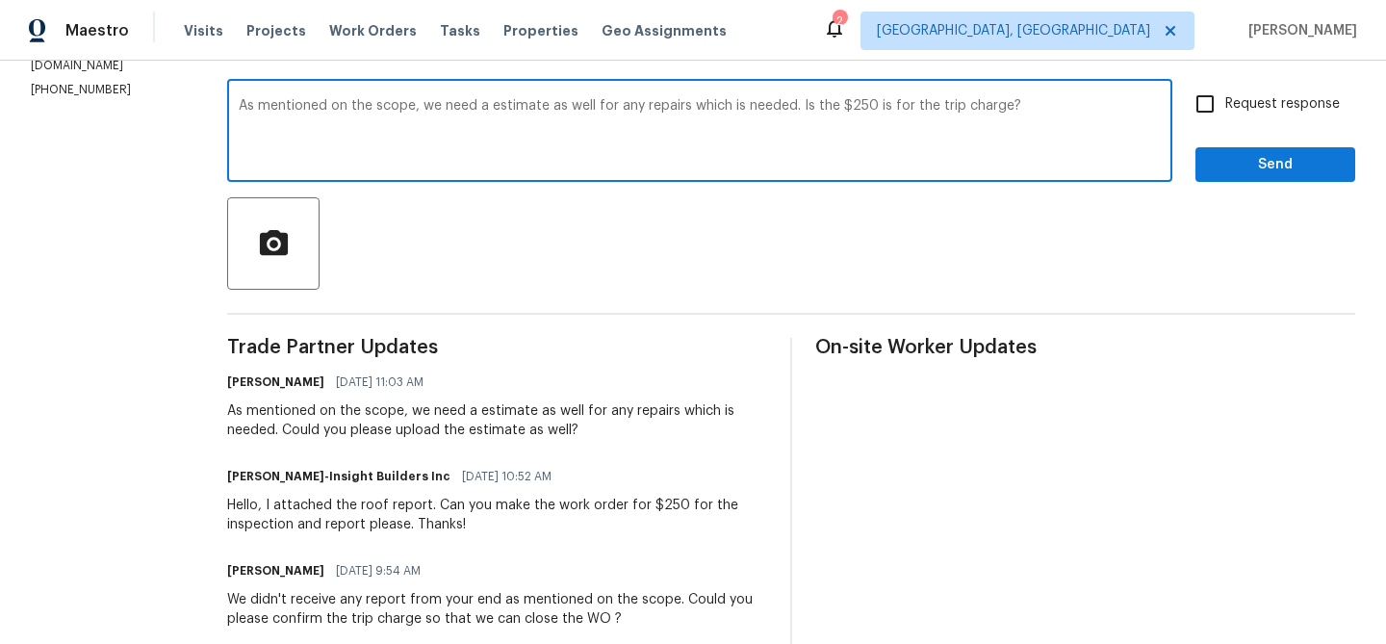
type textarea "As mentioned on the scope, we need a estimate as well for any repairs which is …"
click at [1283, 93] on label "Request response" at bounding box center [1262, 104] width 155 height 40
click at [1225, 93] on input "Request response" at bounding box center [1205, 104] width 40 height 40
checkbox input "true"
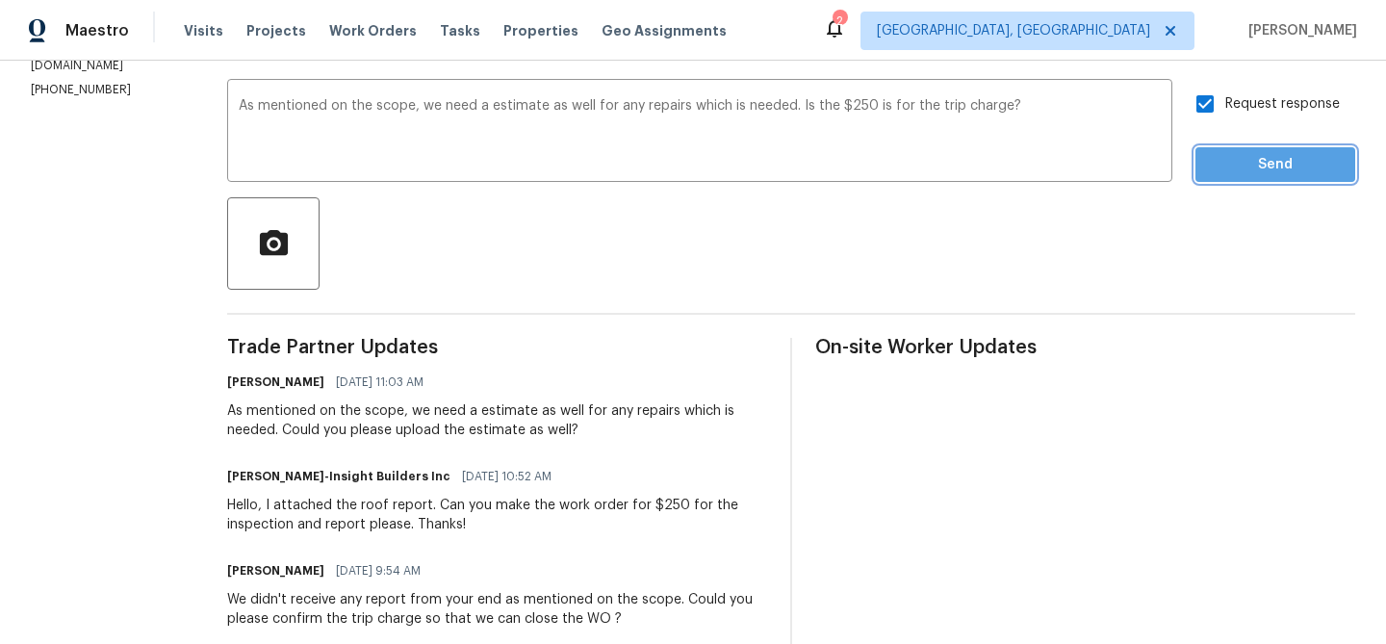
click at [1242, 165] on span "Send" at bounding box center [1275, 165] width 129 height 24
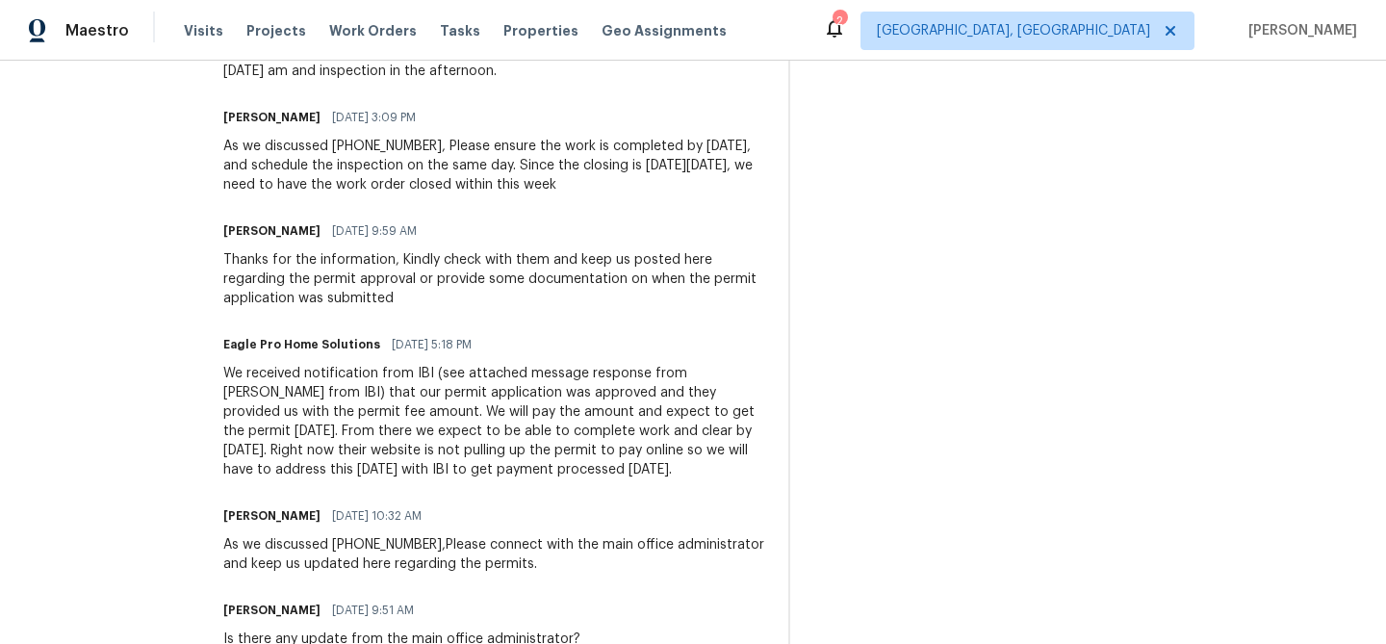
scroll to position [770, 0]
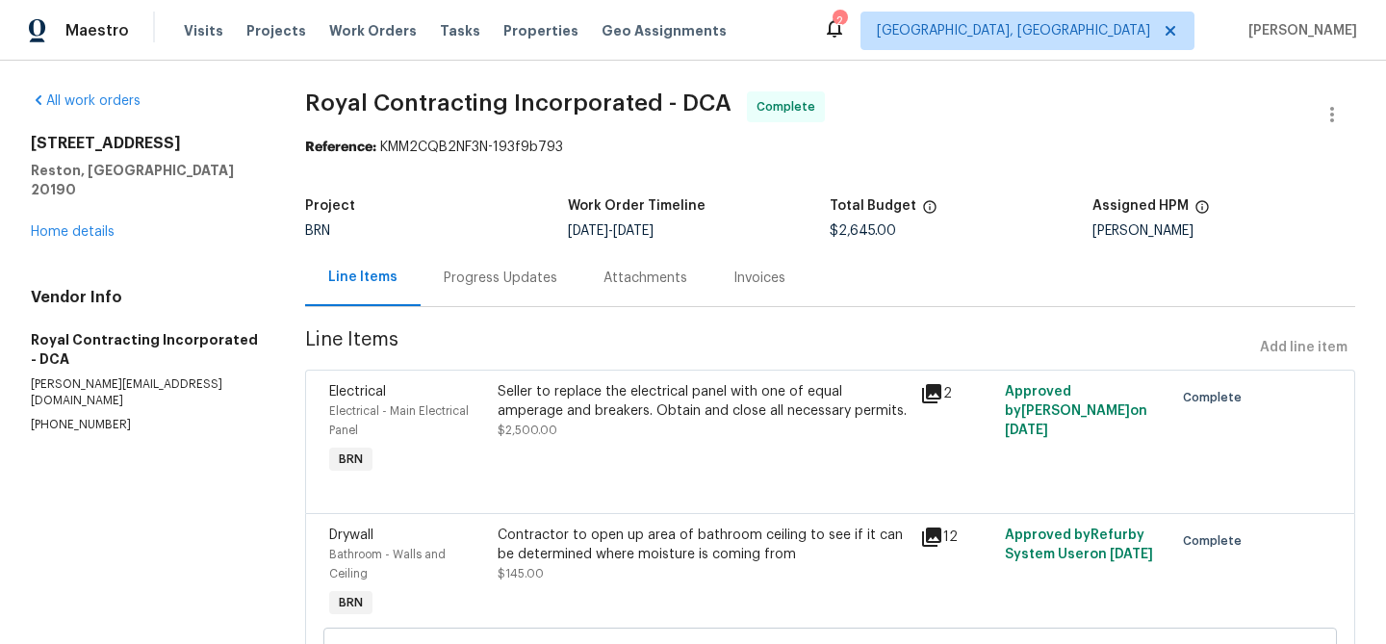
click at [519, 268] on div "Progress Updates" at bounding box center [501, 277] width 114 height 19
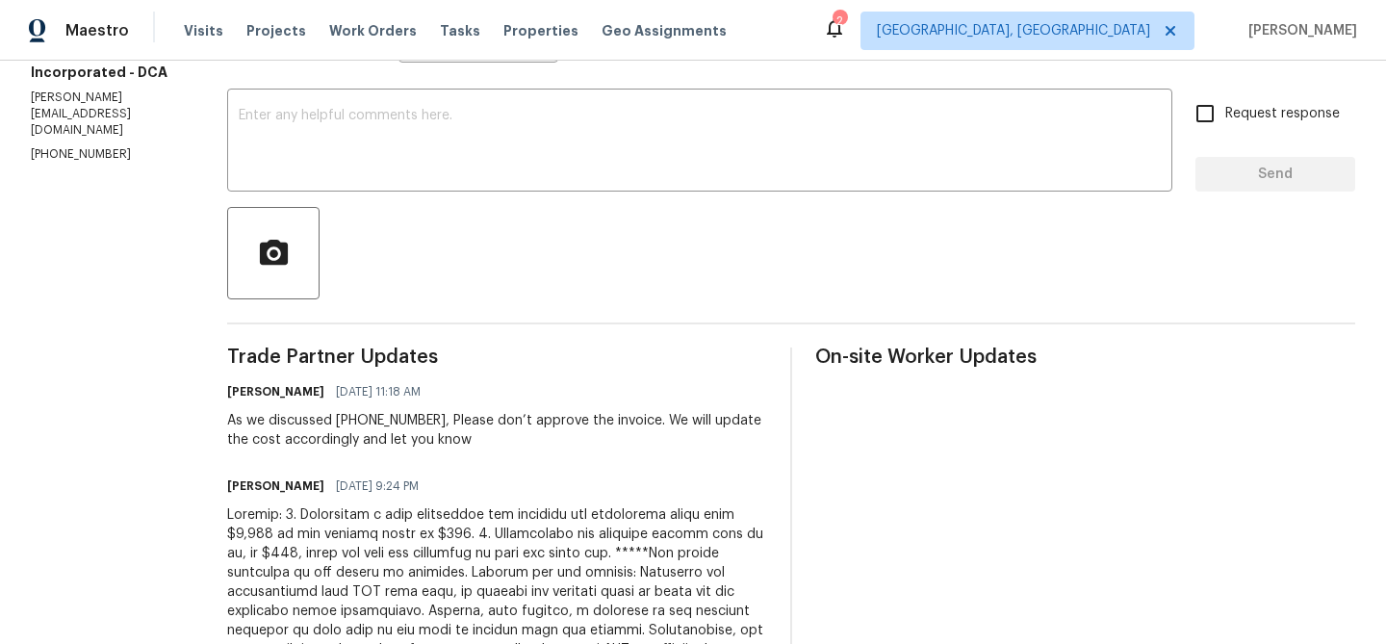
scroll to position [308, 0]
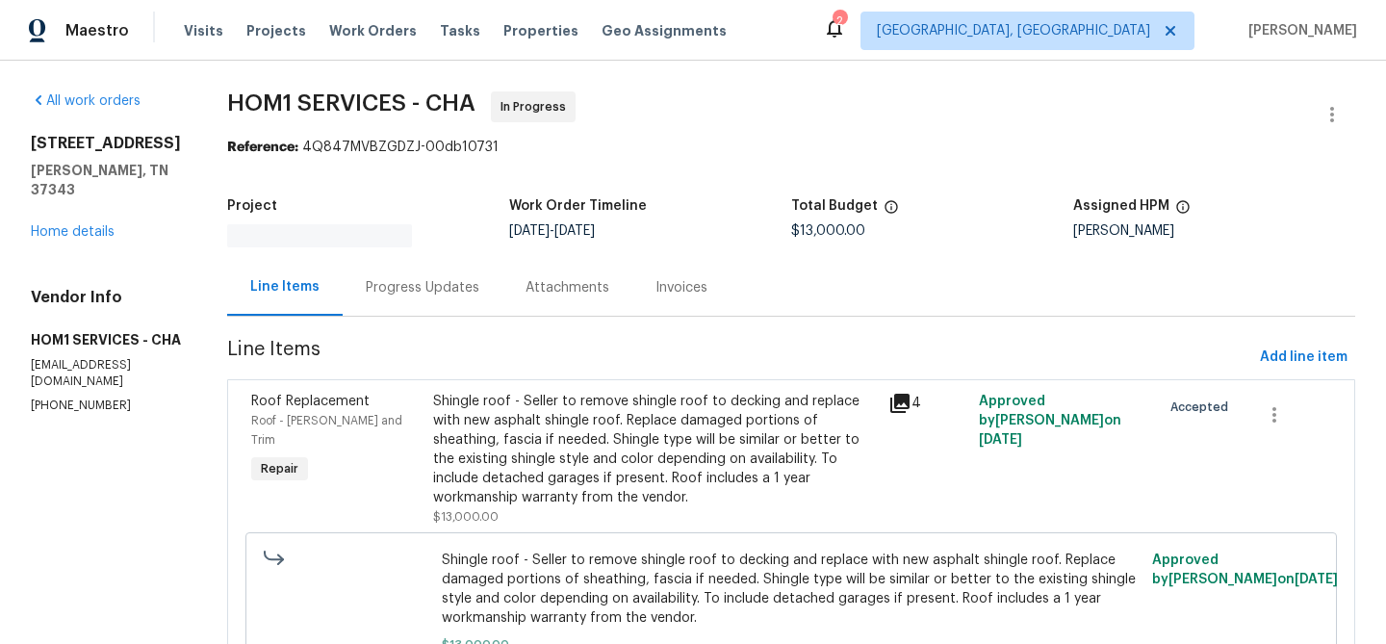
click at [525, 287] on div "Attachments" at bounding box center [567, 287] width 84 height 19
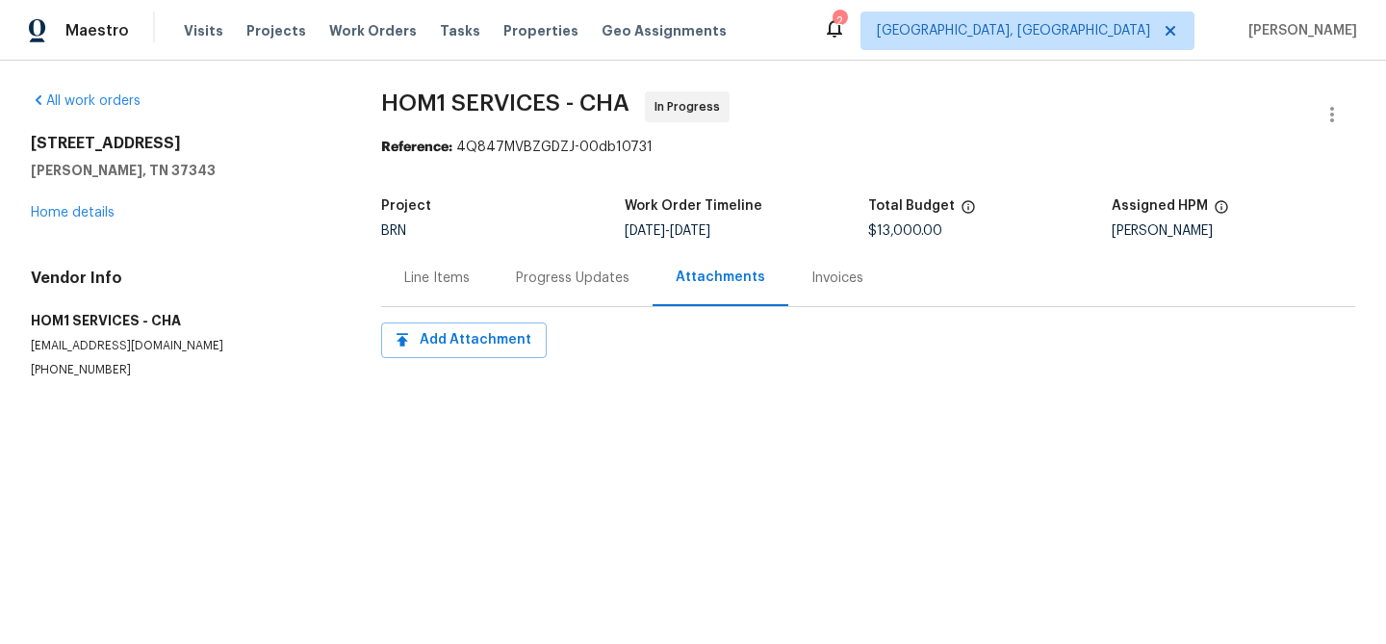
click at [524, 273] on div "Progress Updates" at bounding box center [573, 277] width 114 height 19
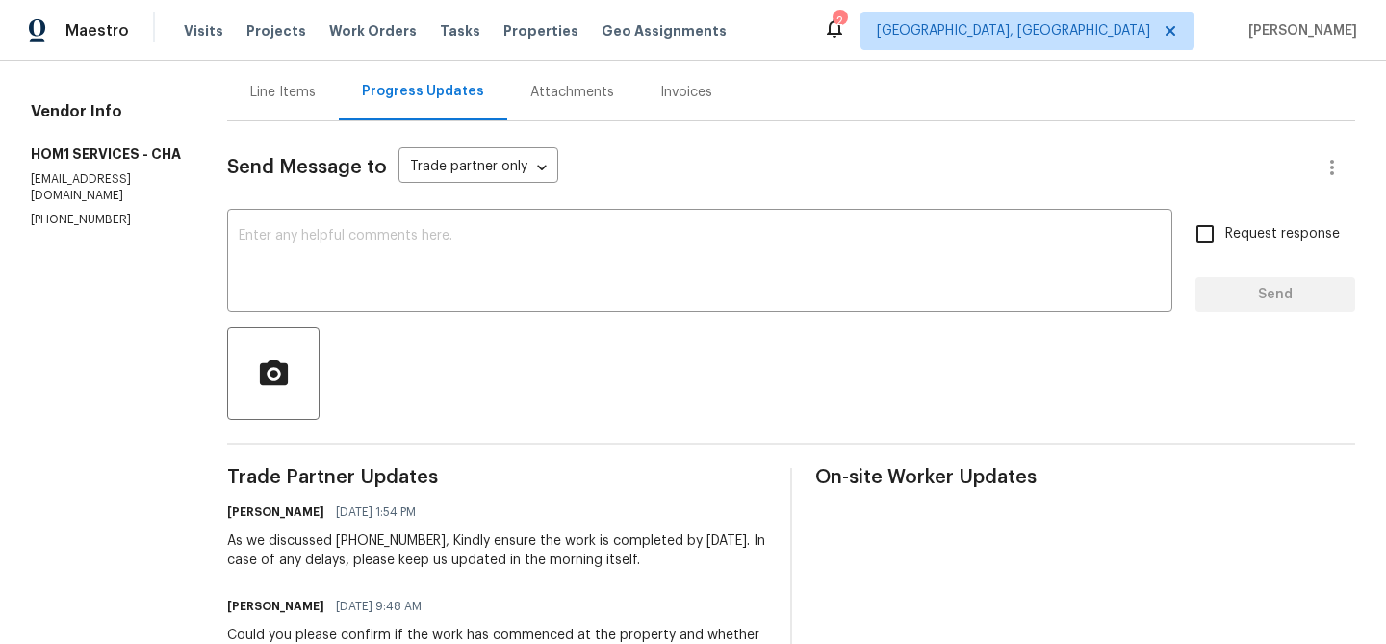
scroll to position [238, 0]
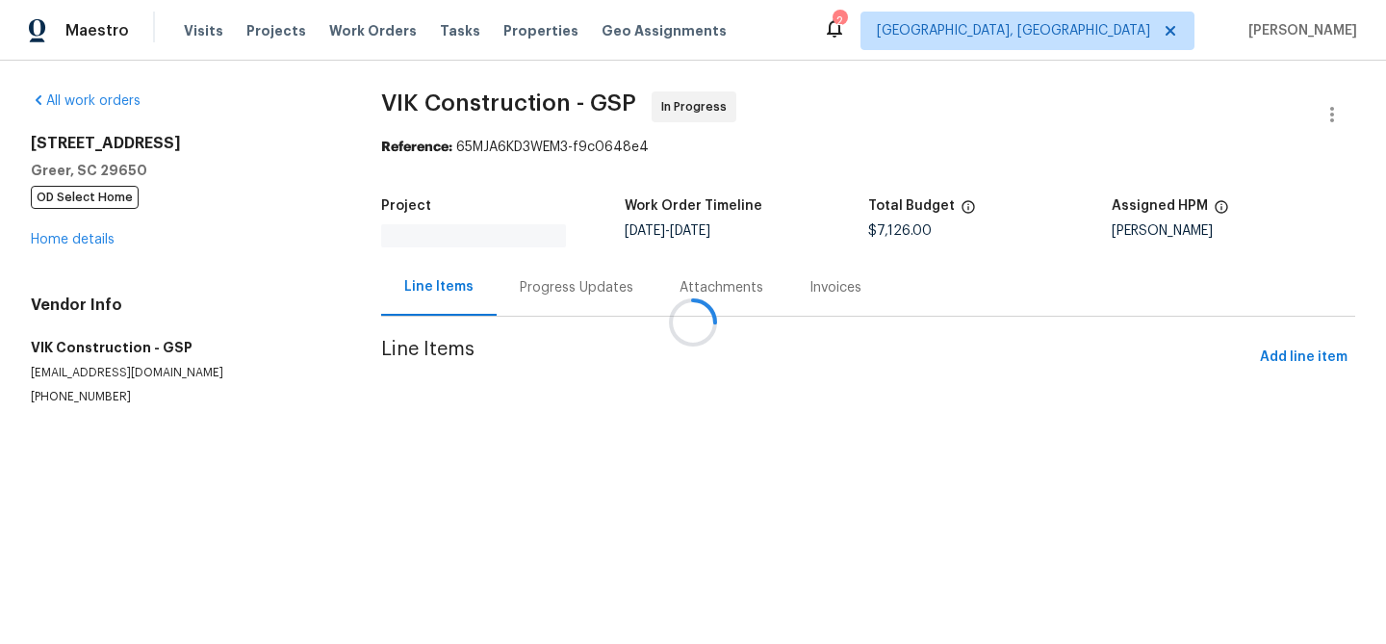
click at [508, 281] on div at bounding box center [693, 322] width 1386 height 644
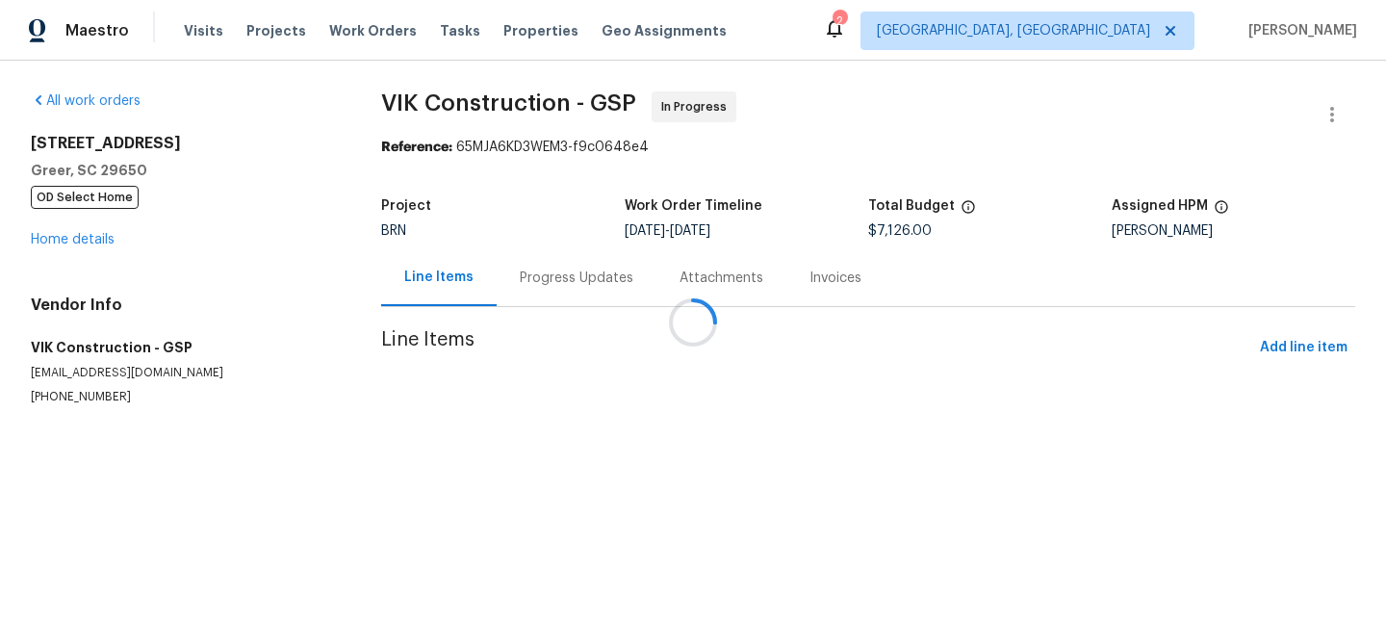
click at [520, 281] on div "Progress Updates" at bounding box center [577, 277] width 114 height 19
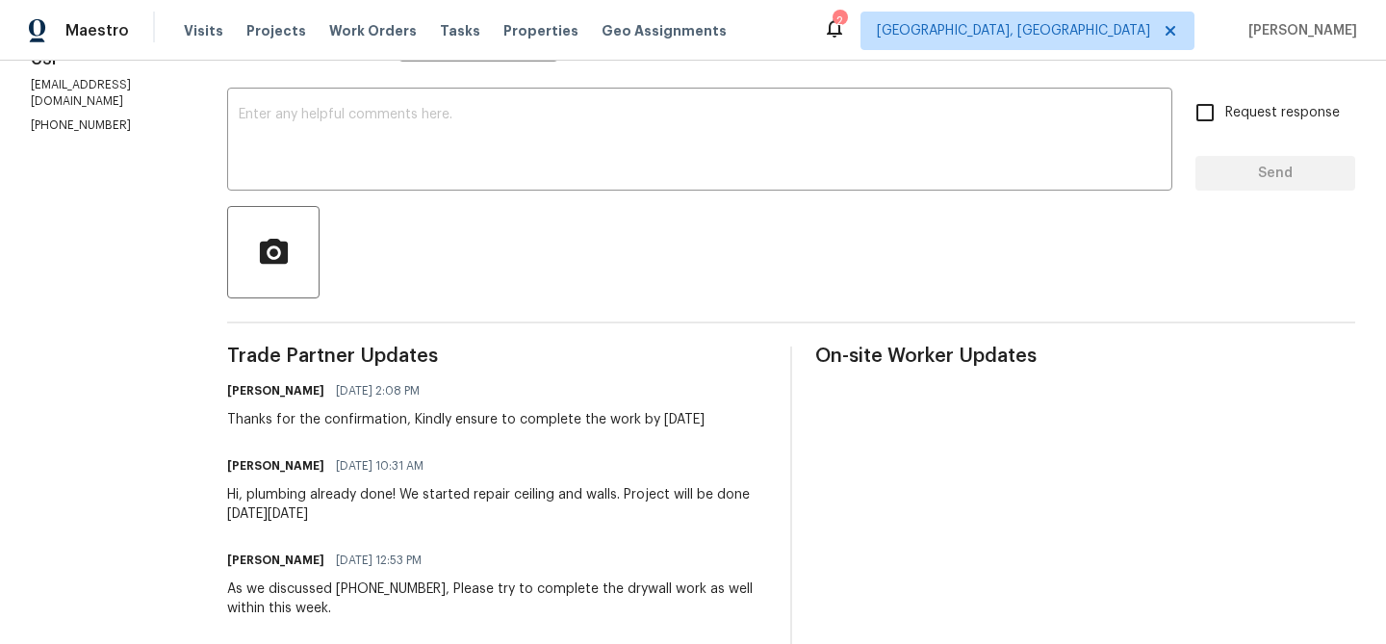
scroll to position [326, 0]
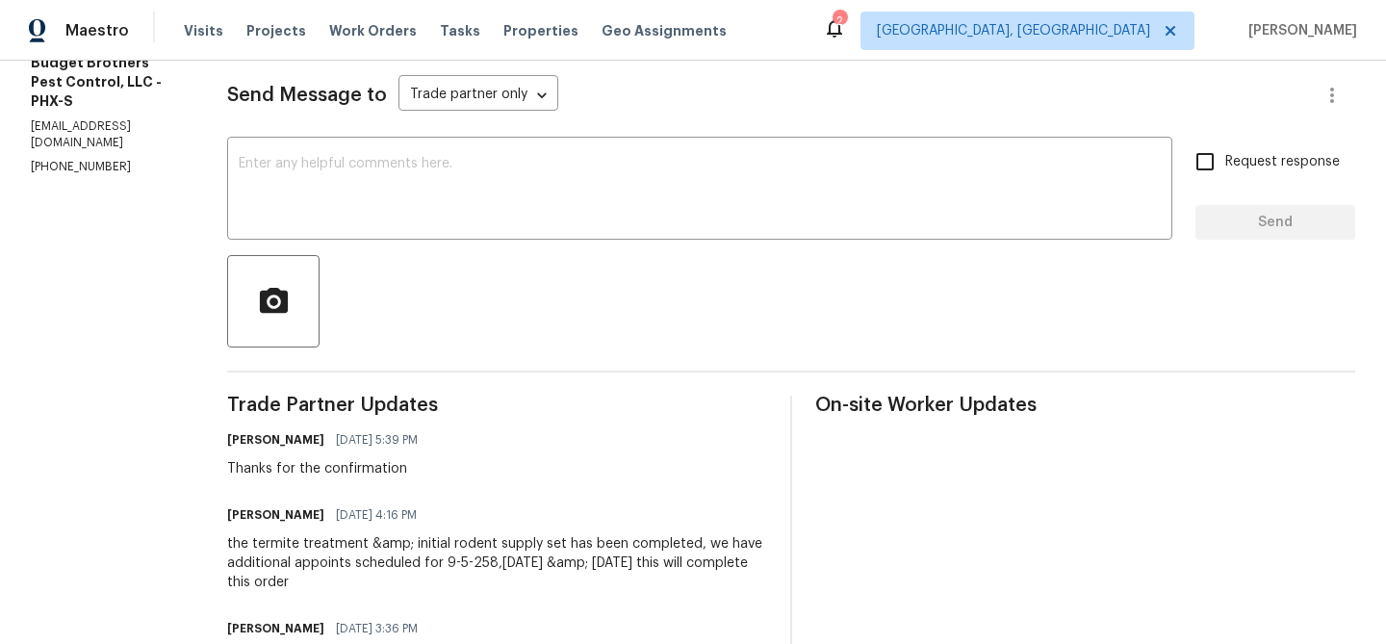
scroll to position [261, 0]
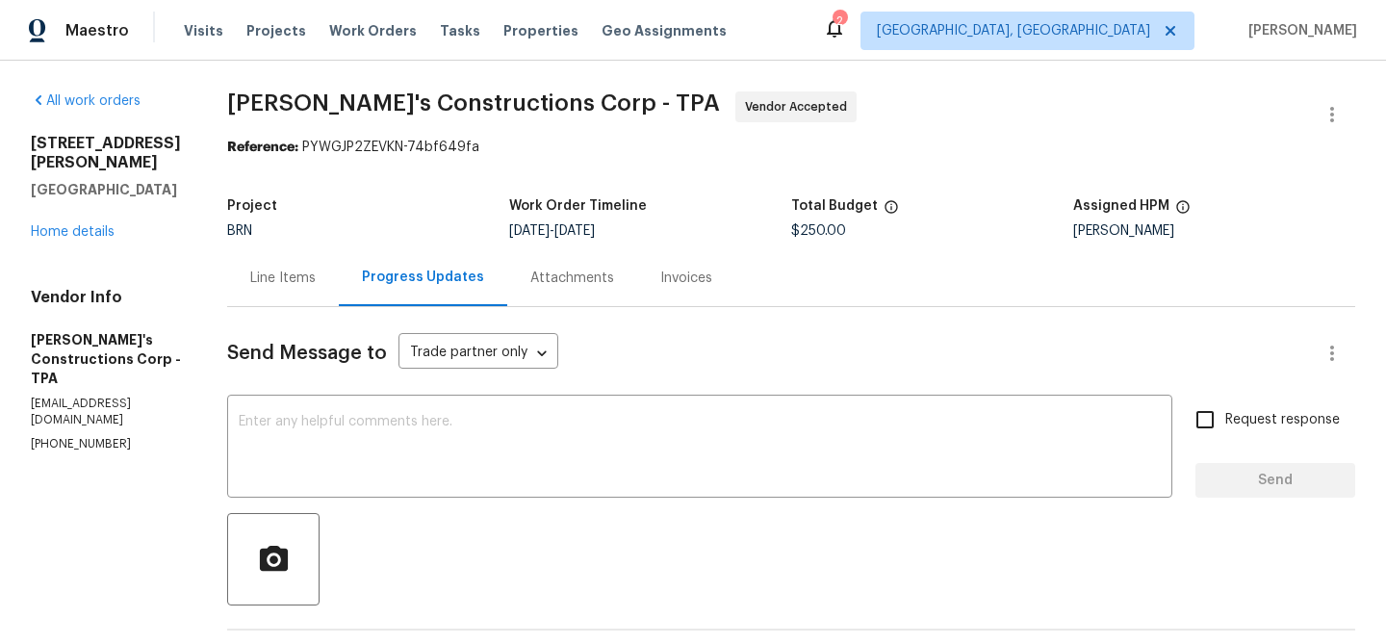
click at [310, 279] on div "Line Items" at bounding box center [282, 277] width 65 height 19
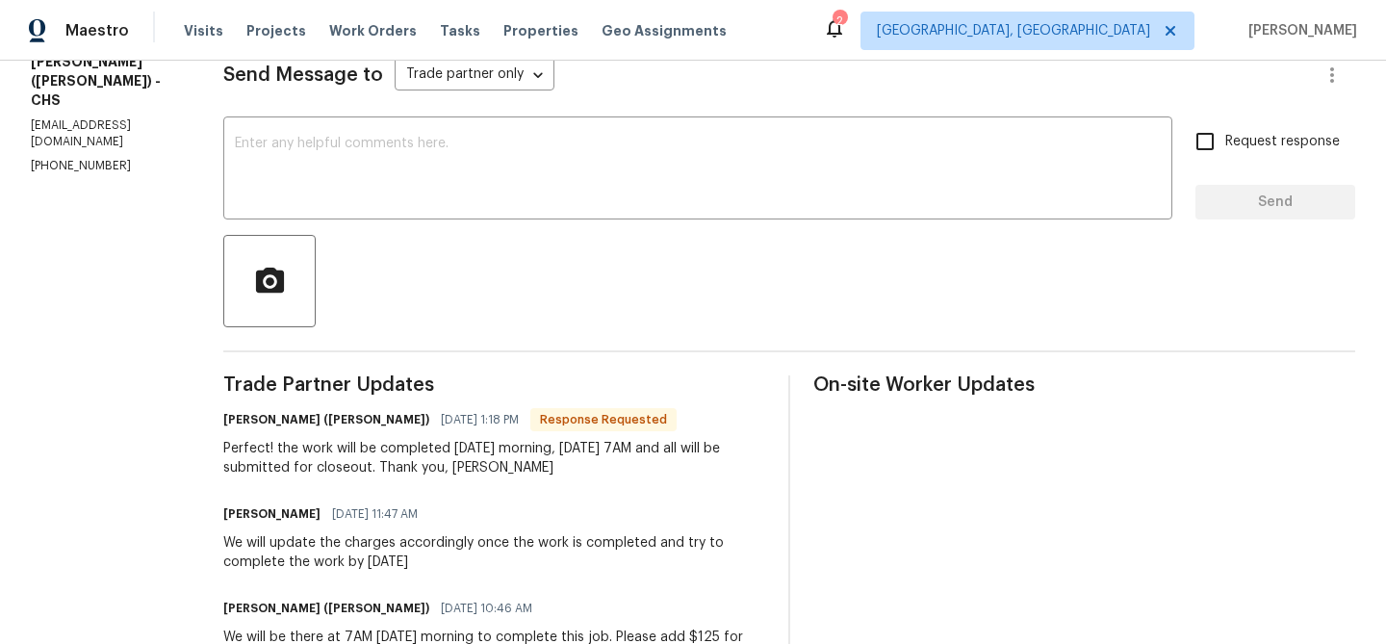
scroll to position [283, 0]
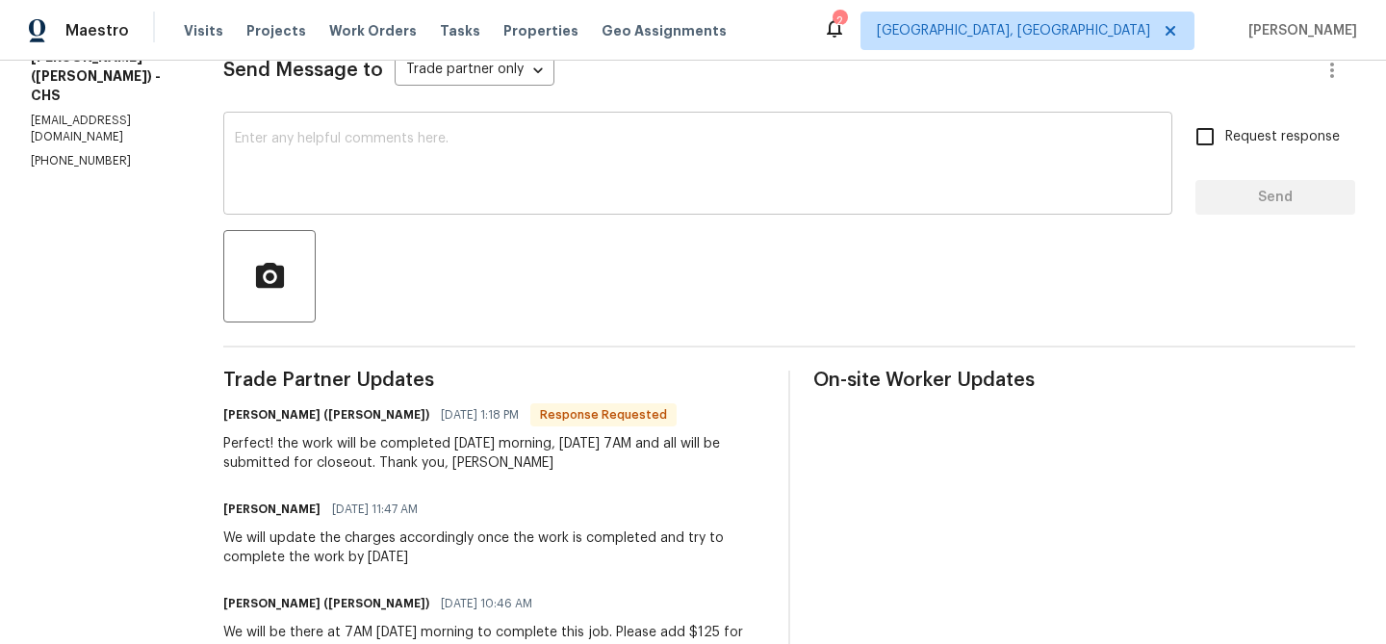
click at [353, 186] on textarea at bounding box center [698, 165] width 926 height 67
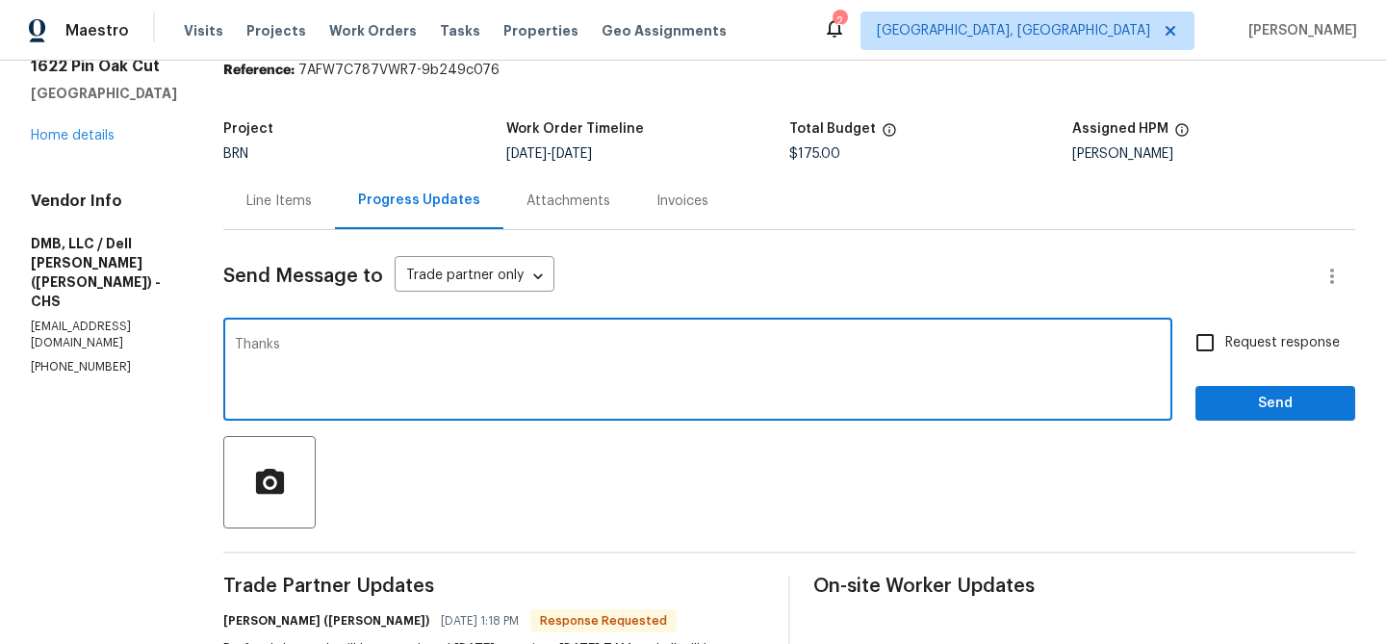
scroll to position [75, 0]
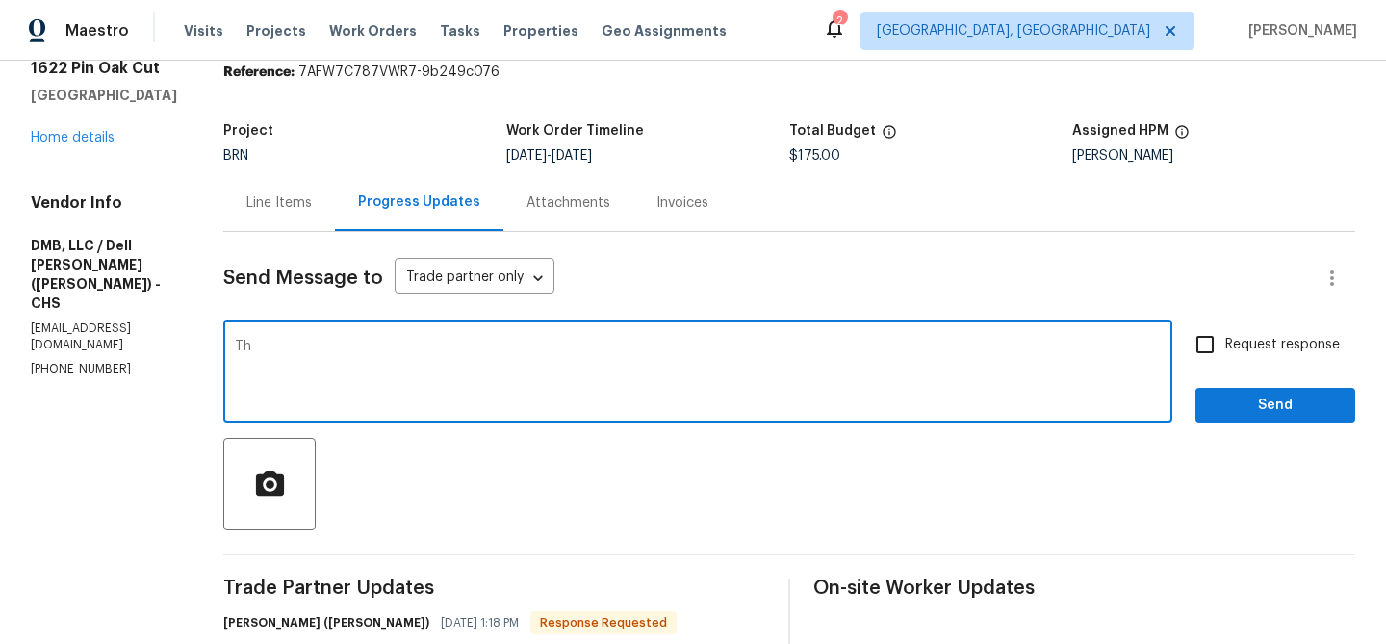
type textarea "T"
click at [247, 336] on div "Thanks, Alos x ​" at bounding box center [697, 373] width 949 height 98
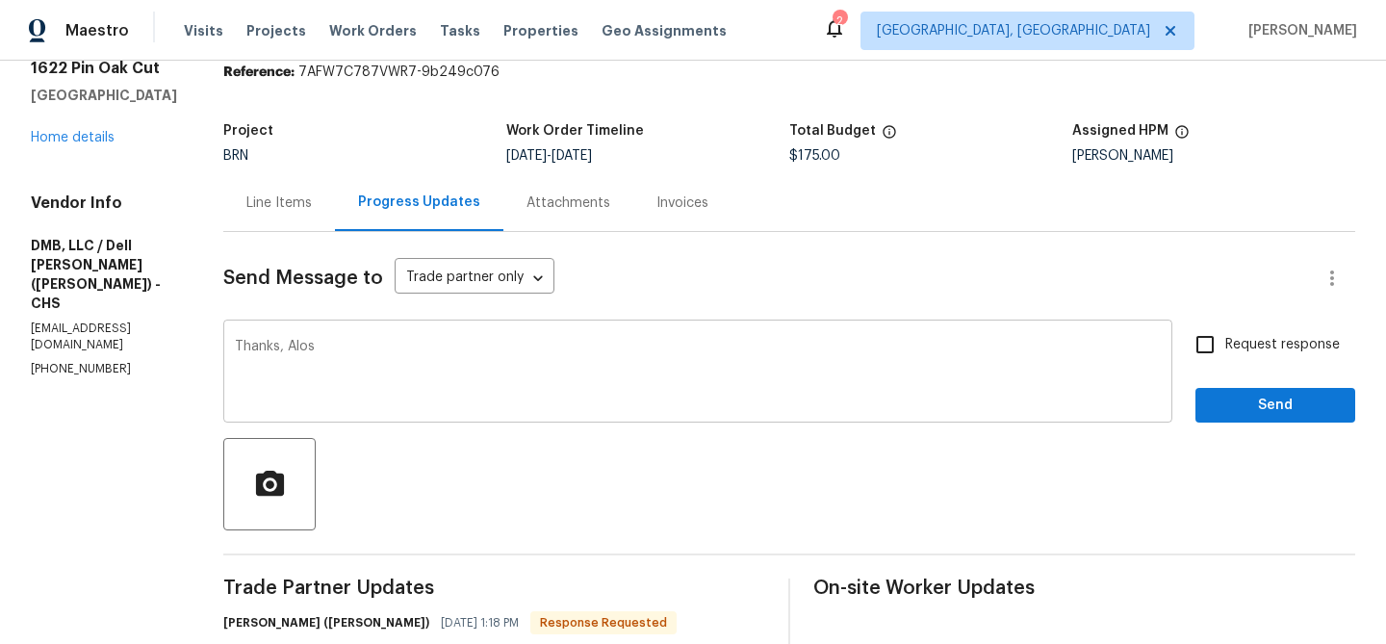
click at [247, 336] on div "Thanks, Alos x ​" at bounding box center [697, 373] width 949 height 98
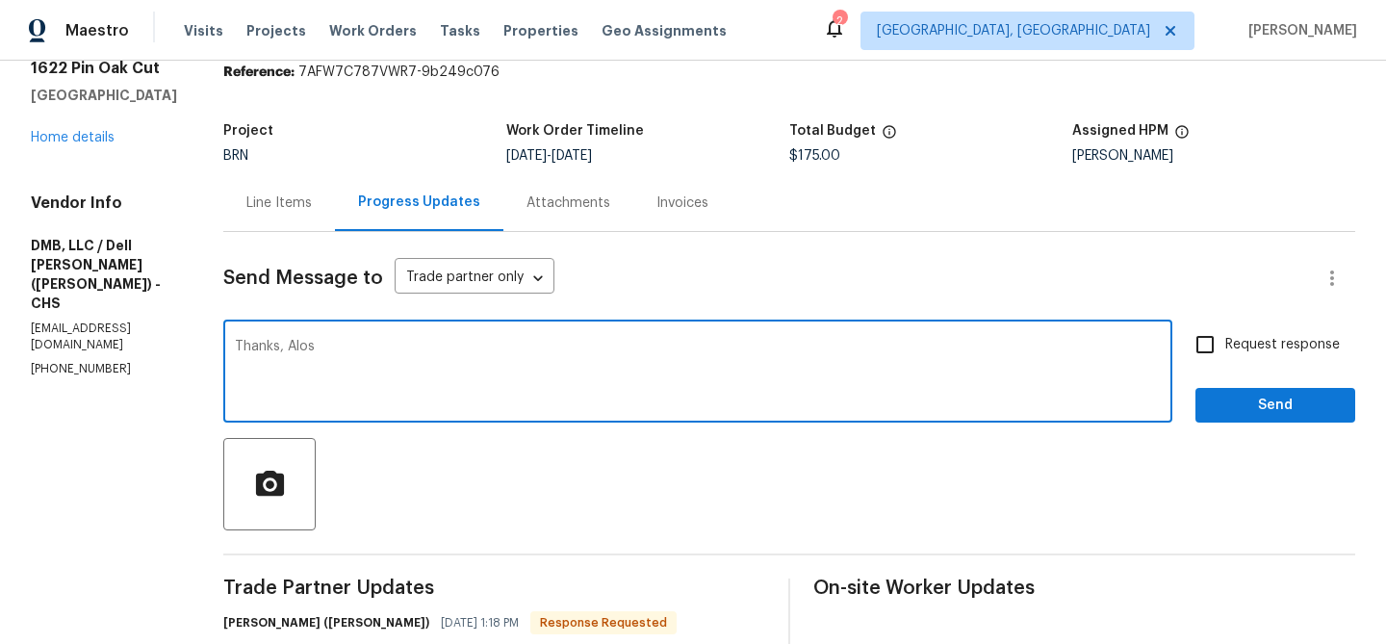
click at [238, 344] on textarea "Thanks, Alos" at bounding box center [698, 373] width 926 height 67
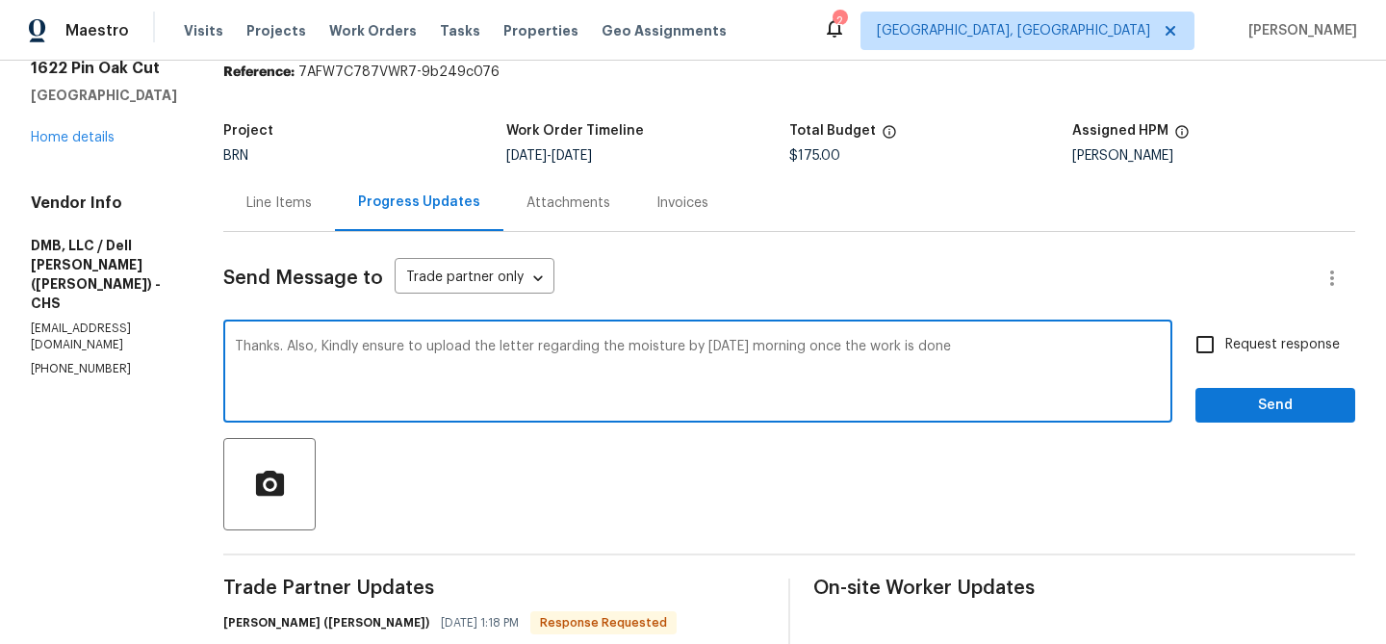
type textarea "Thanks. Also, Kindly ensure to upload the letter regarding the moisture by tomo…"
click at [1273, 355] on label "Request response" at bounding box center [1262, 344] width 155 height 40
click at [1225, 355] on input "Request response" at bounding box center [1205, 344] width 40 height 40
checkbox input "true"
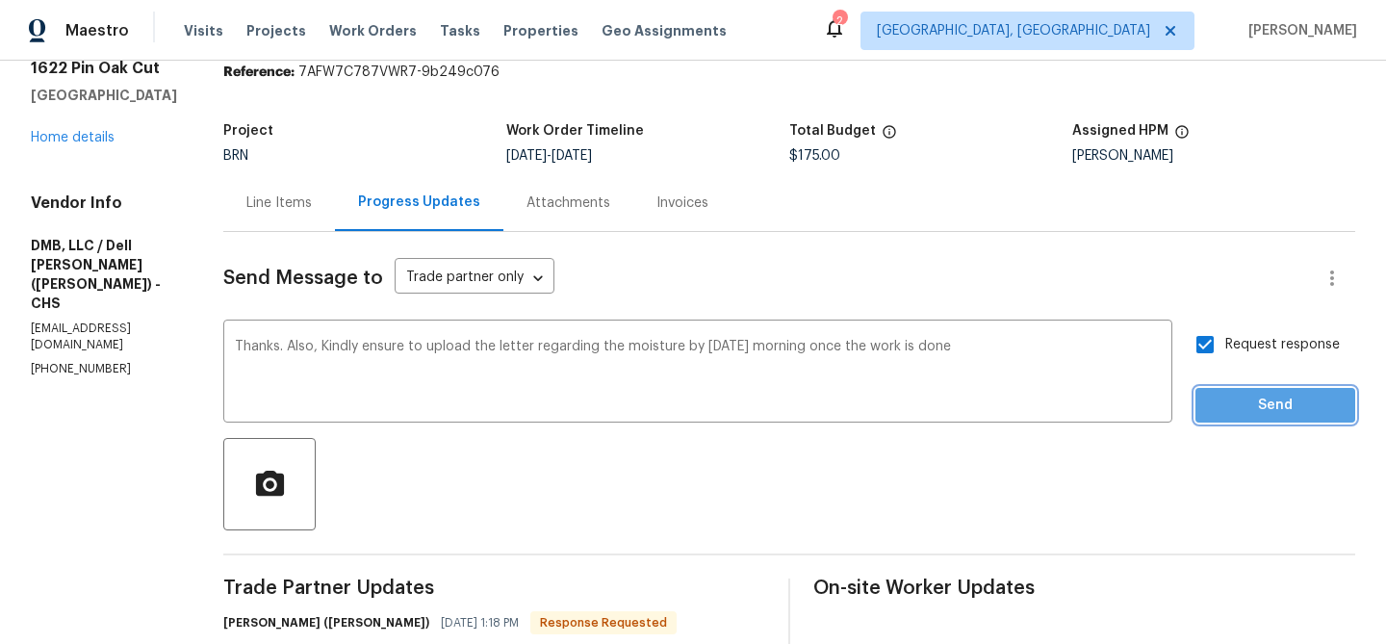
click at [1241, 397] on span "Send" at bounding box center [1275, 406] width 129 height 24
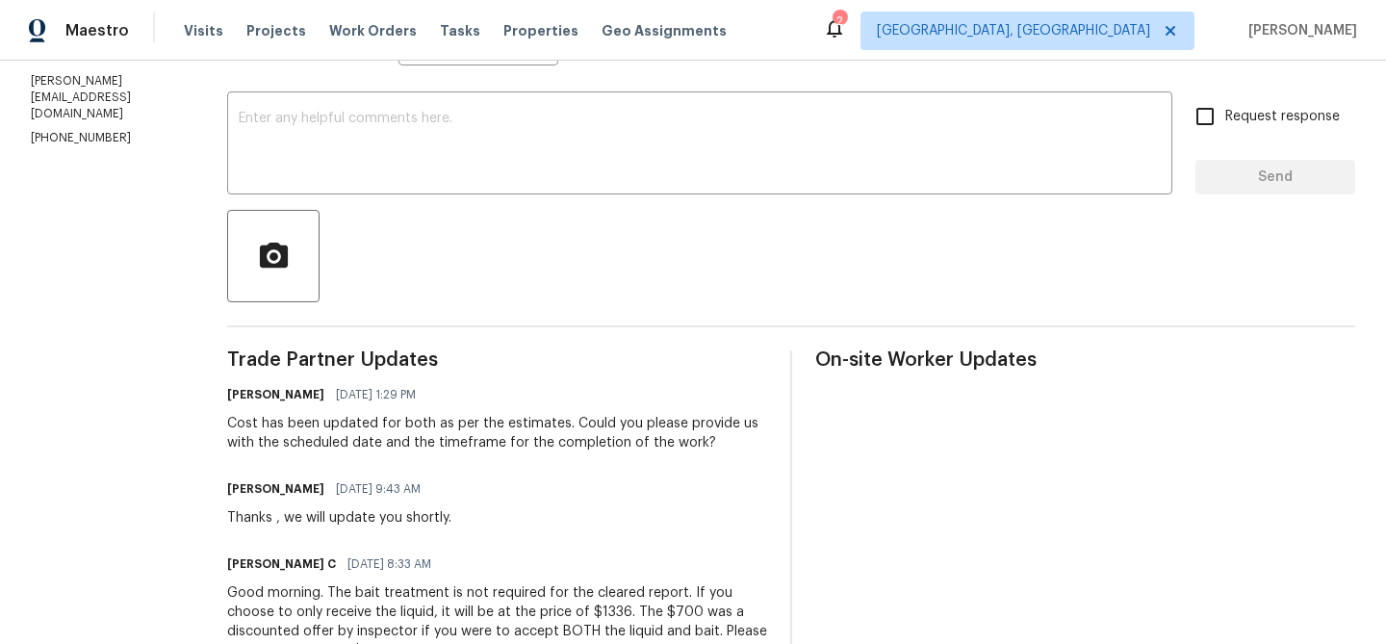
scroll to position [351, 0]
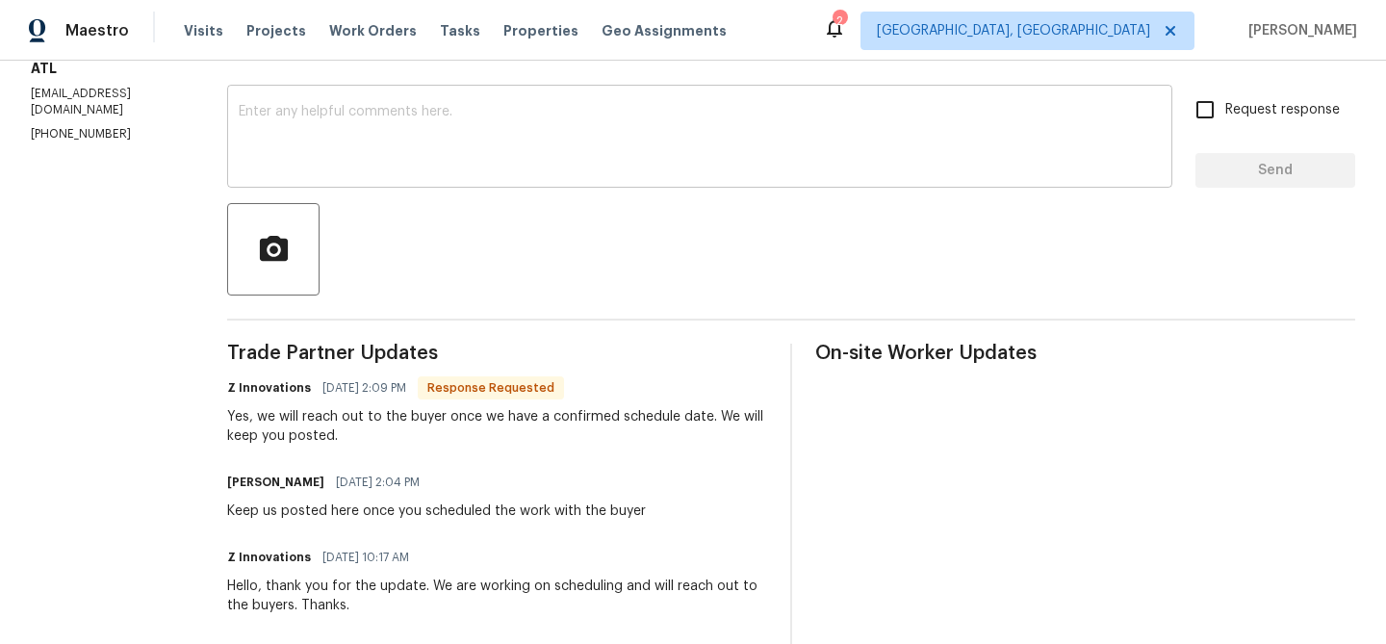
scroll to position [316, 0]
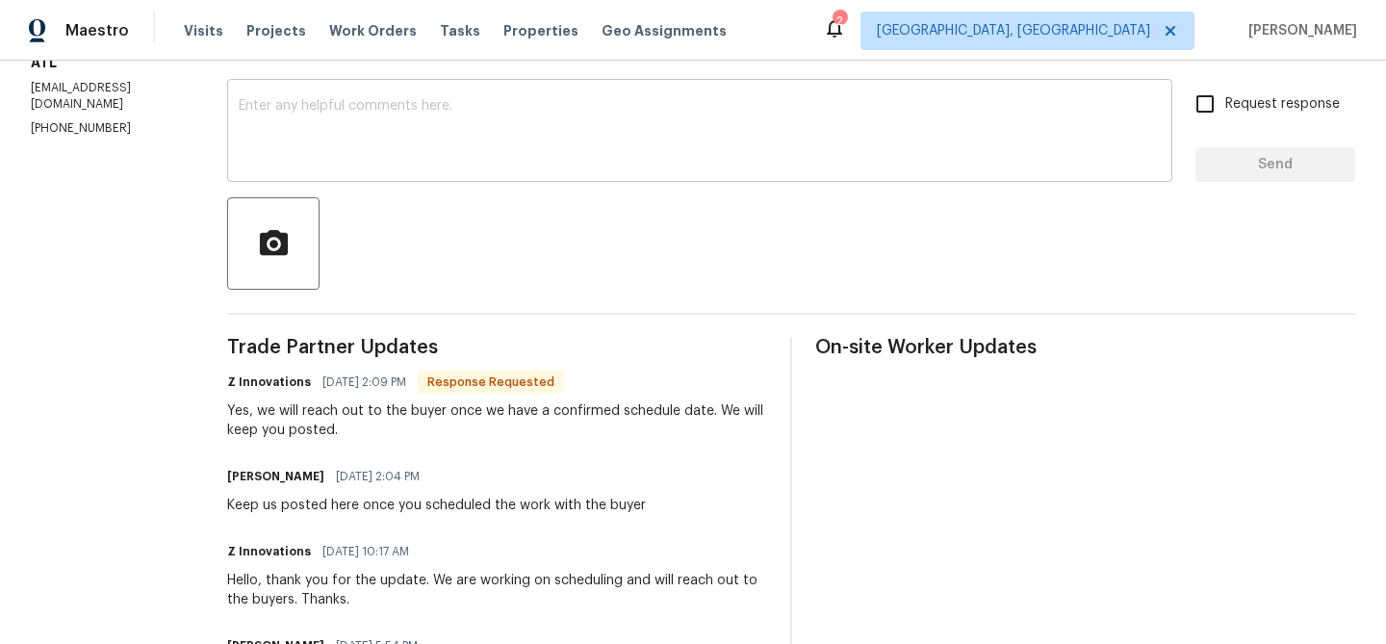
click at [262, 122] on textarea at bounding box center [700, 132] width 922 height 67
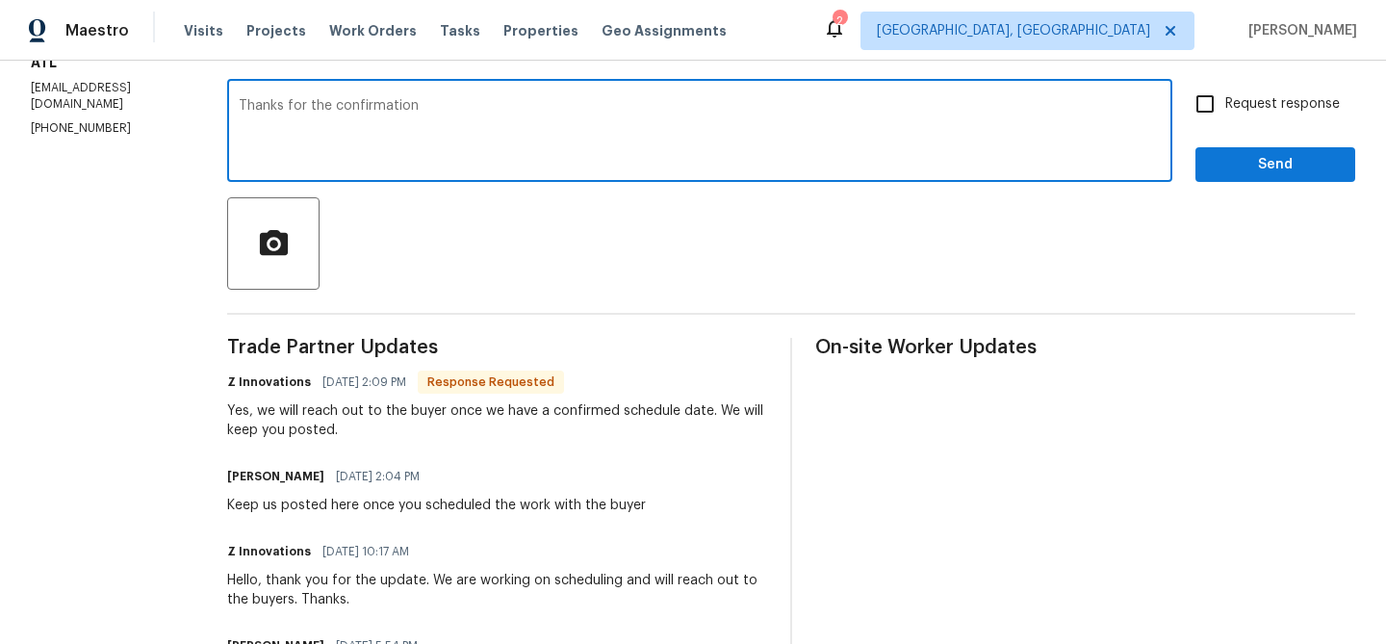
type textarea "Thanks for the confirmation"
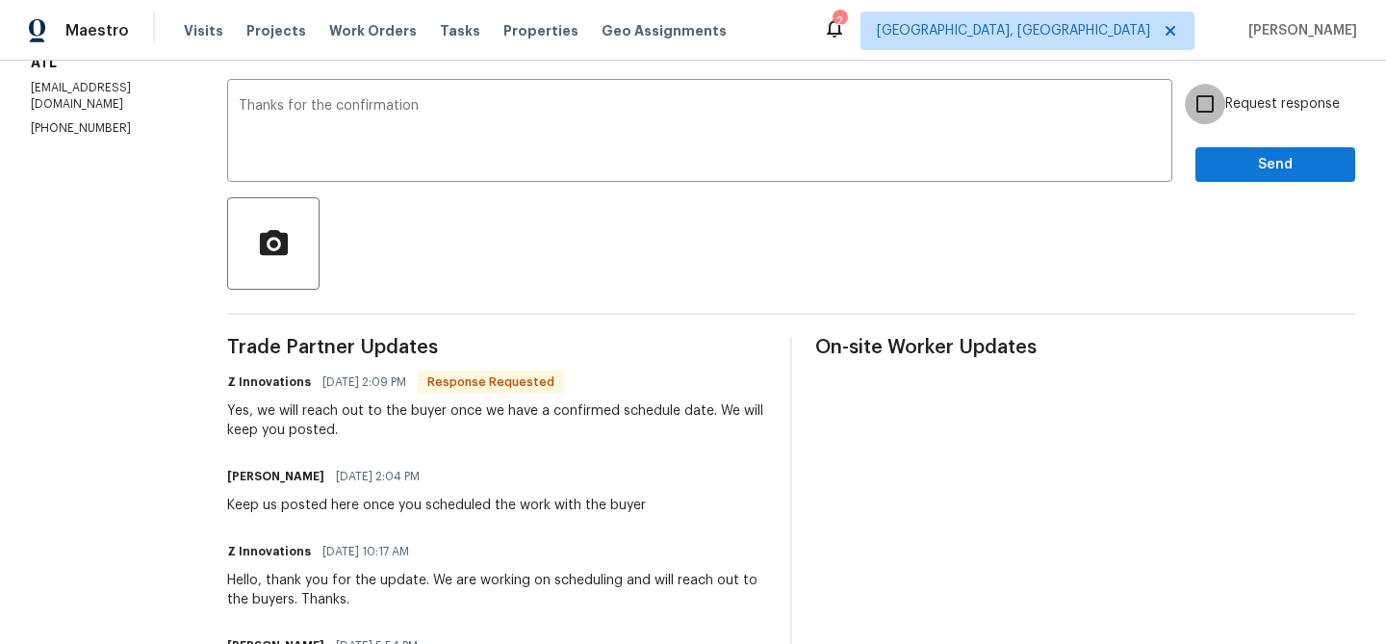
click at [1204, 109] on input "Request response" at bounding box center [1205, 104] width 40 height 40
checkbox input "true"
click at [1212, 164] on span "Send" at bounding box center [1275, 165] width 129 height 24
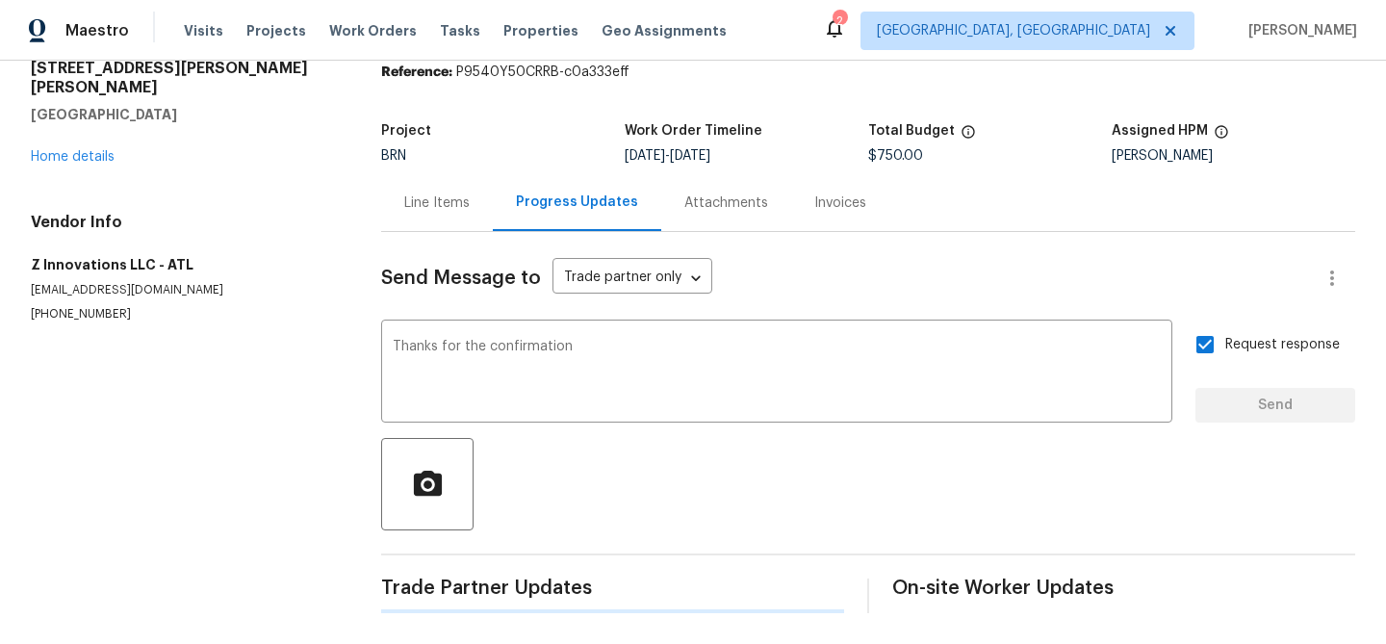
scroll to position [0, 0]
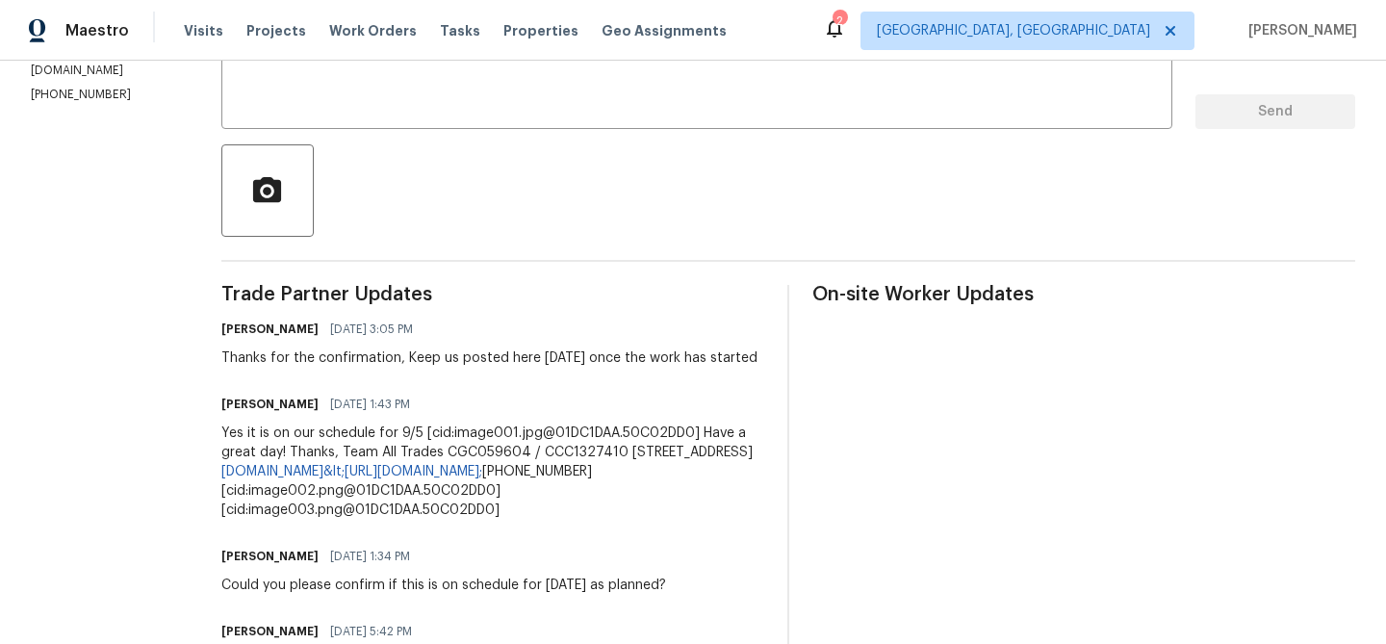
scroll to position [372, 0]
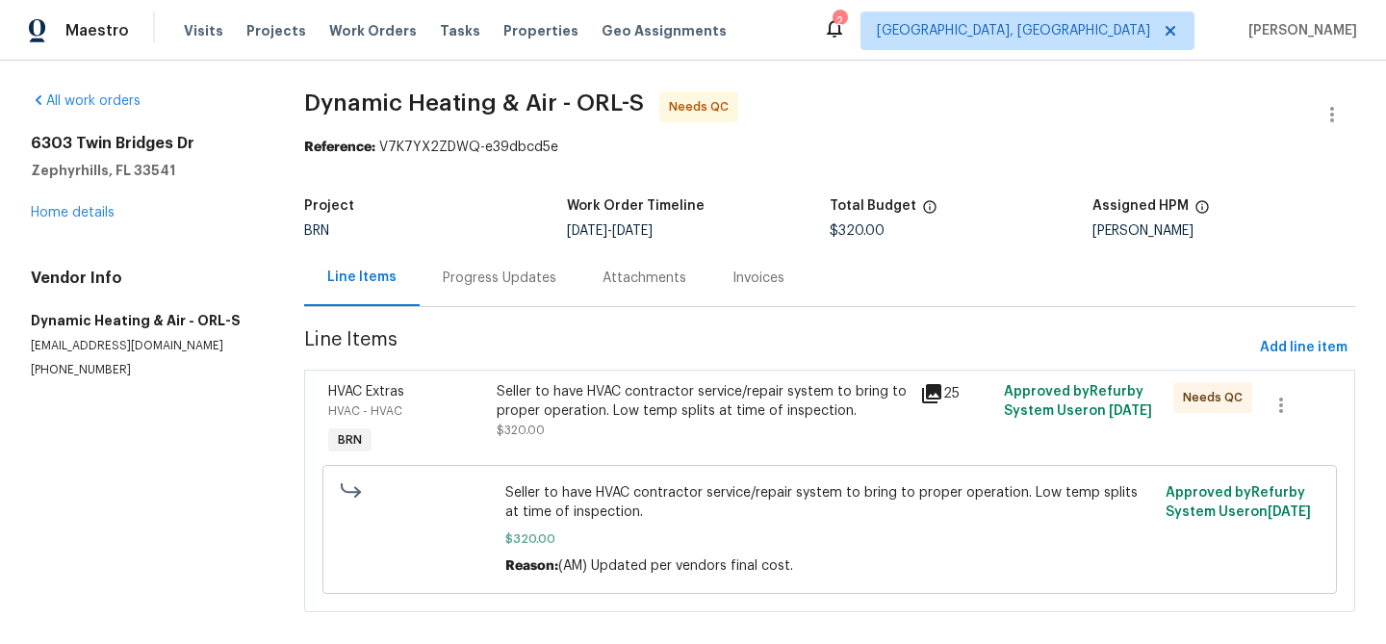
click at [567, 402] on div "Seller to have HVAC contractor service/repair system to bring to proper operati…" at bounding box center [702, 401] width 411 height 38
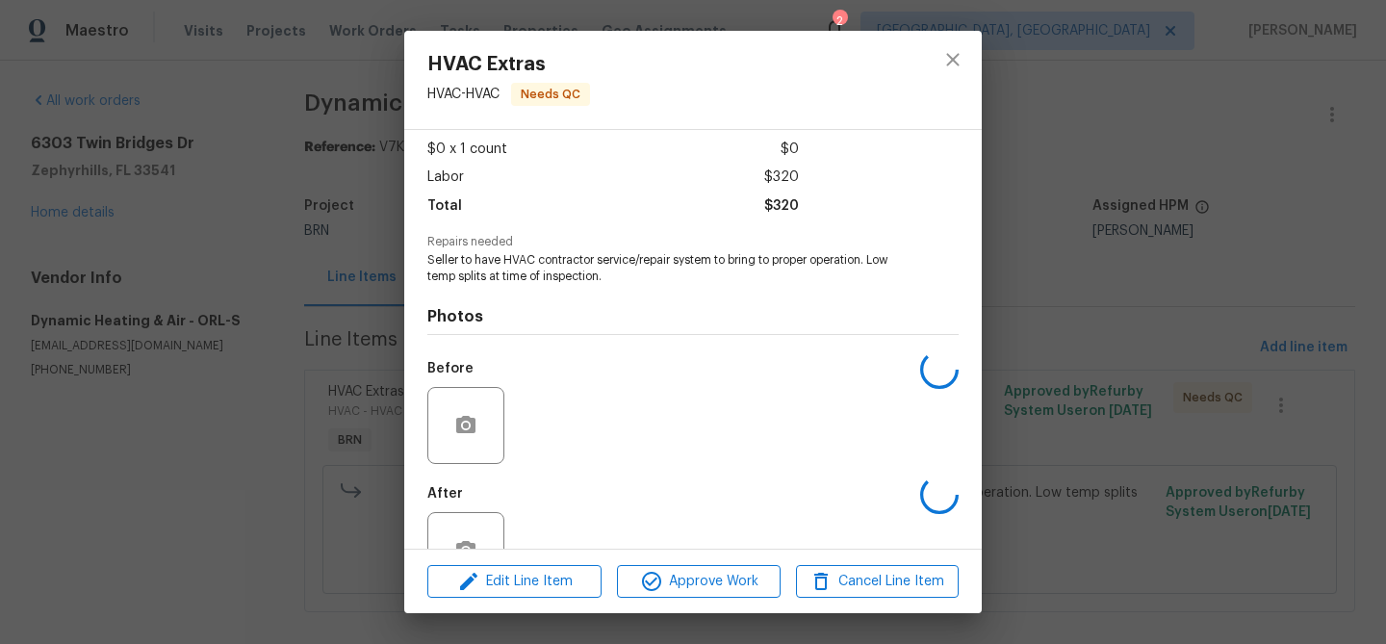
scroll to position [162, 0]
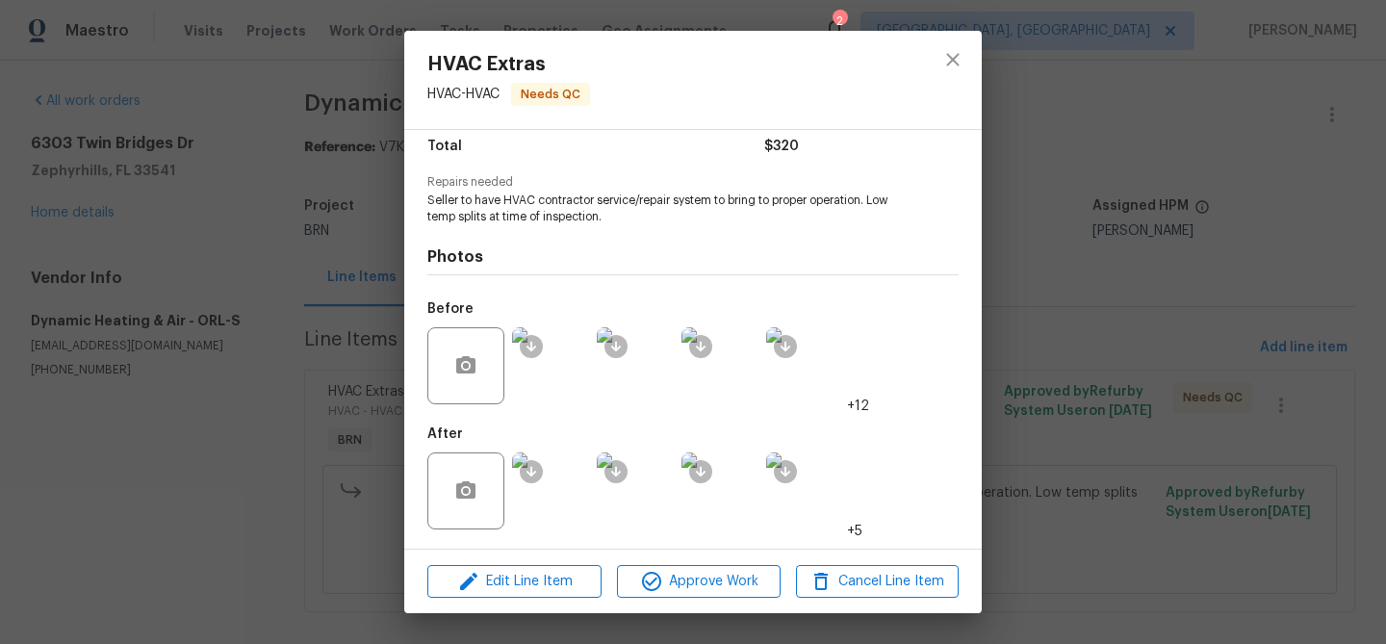
click at [545, 484] on img at bounding box center [550, 490] width 77 height 77
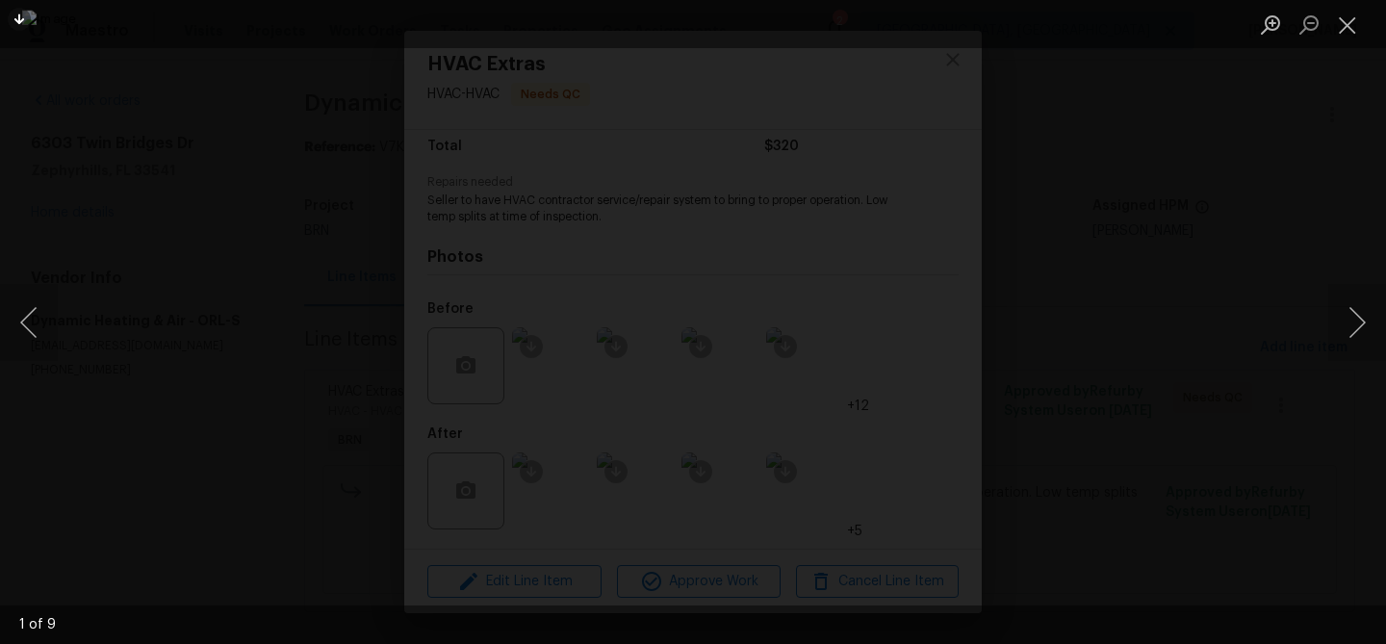
click at [236, 353] on div "Lightbox" at bounding box center [693, 322] width 1386 height 644
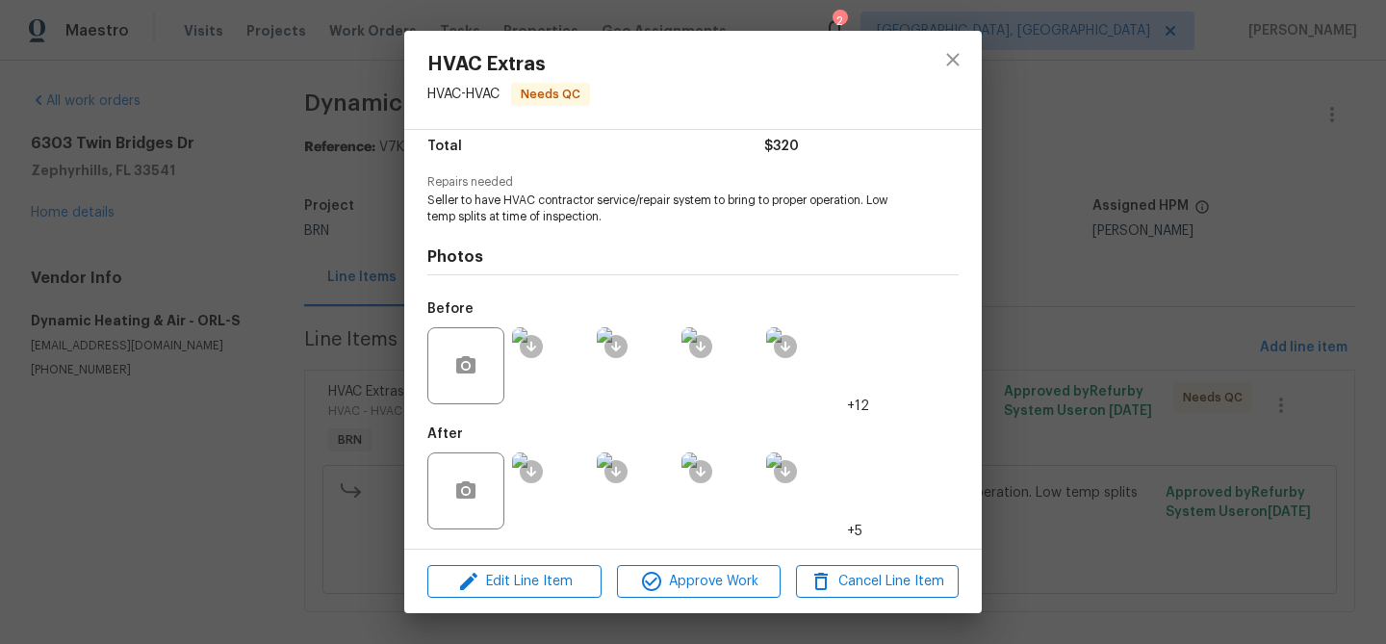
click at [541, 376] on img at bounding box center [550, 365] width 77 height 77
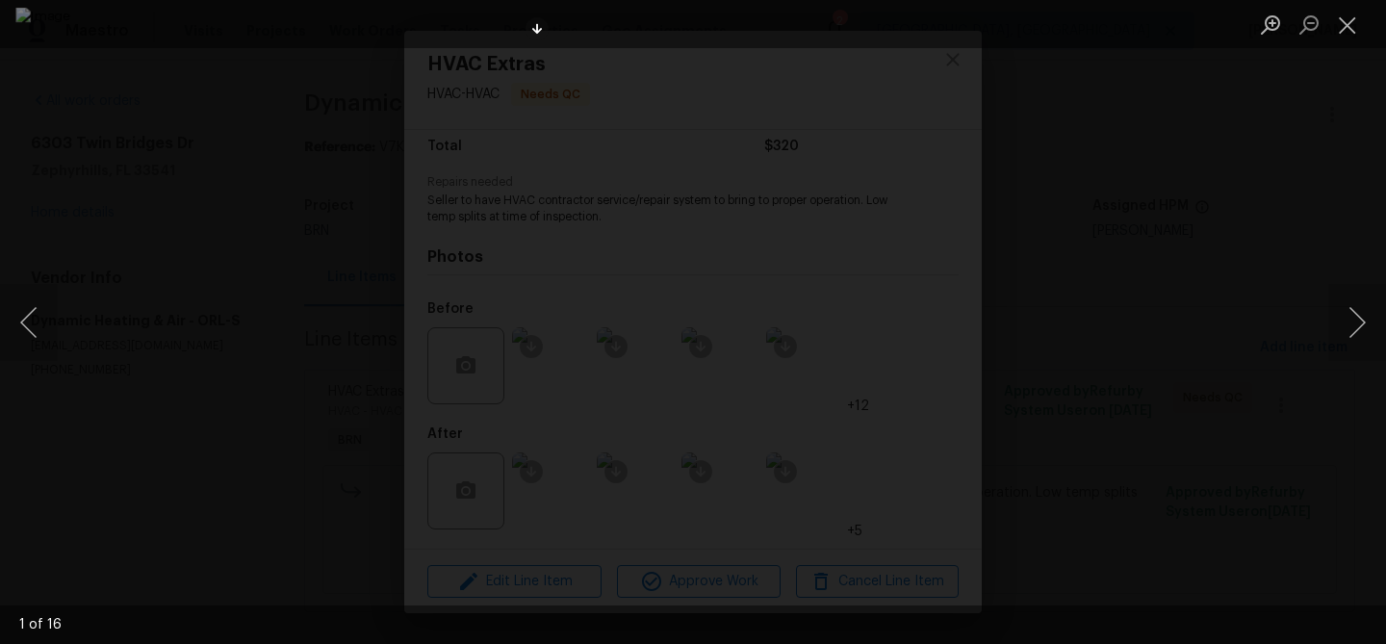
click at [666, 196] on img "Lightbox" at bounding box center [692, 322] width 1354 height 629
click at [666, 196] on img "Lightbox" at bounding box center [720, 448] width 2721 height 1265
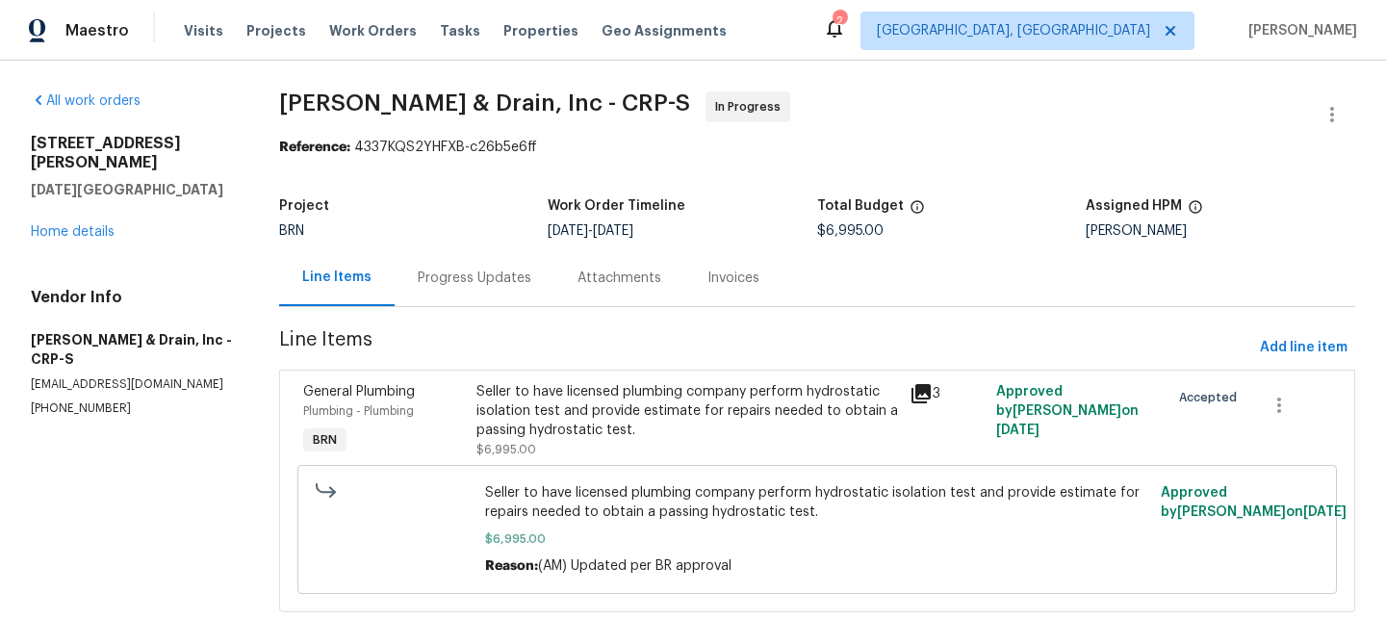
click at [475, 279] on div "Progress Updates" at bounding box center [475, 277] width 114 height 19
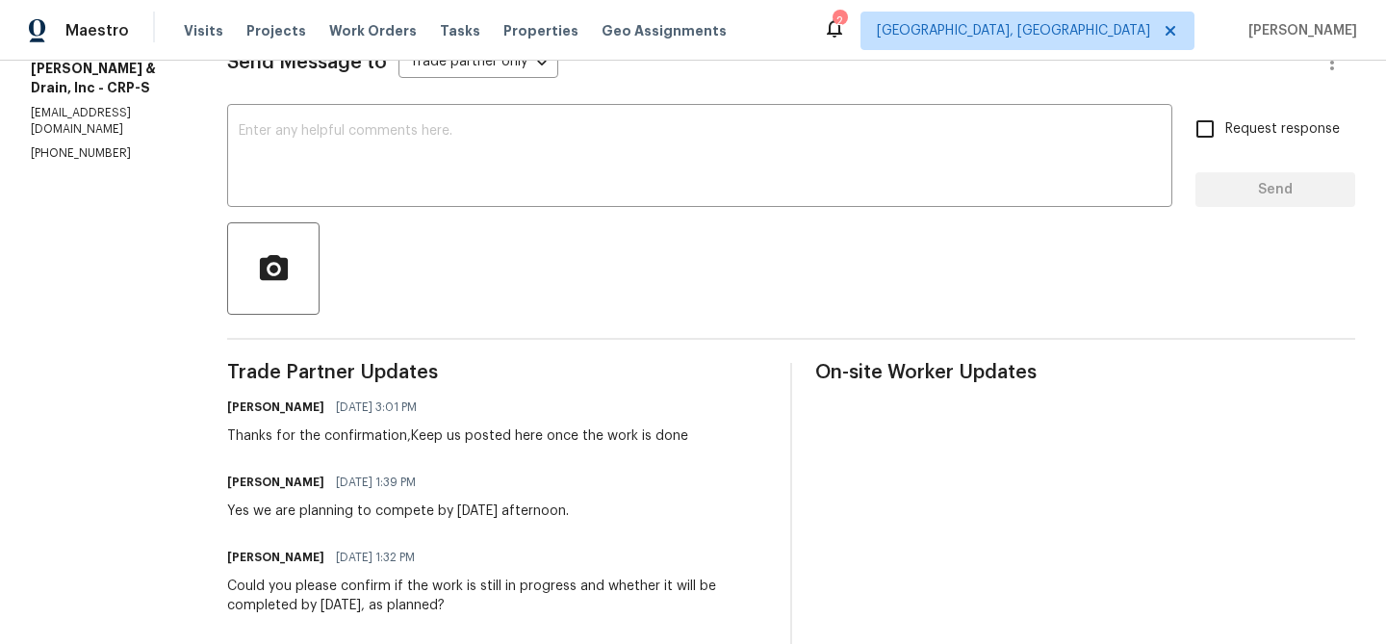
scroll to position [296, 0]
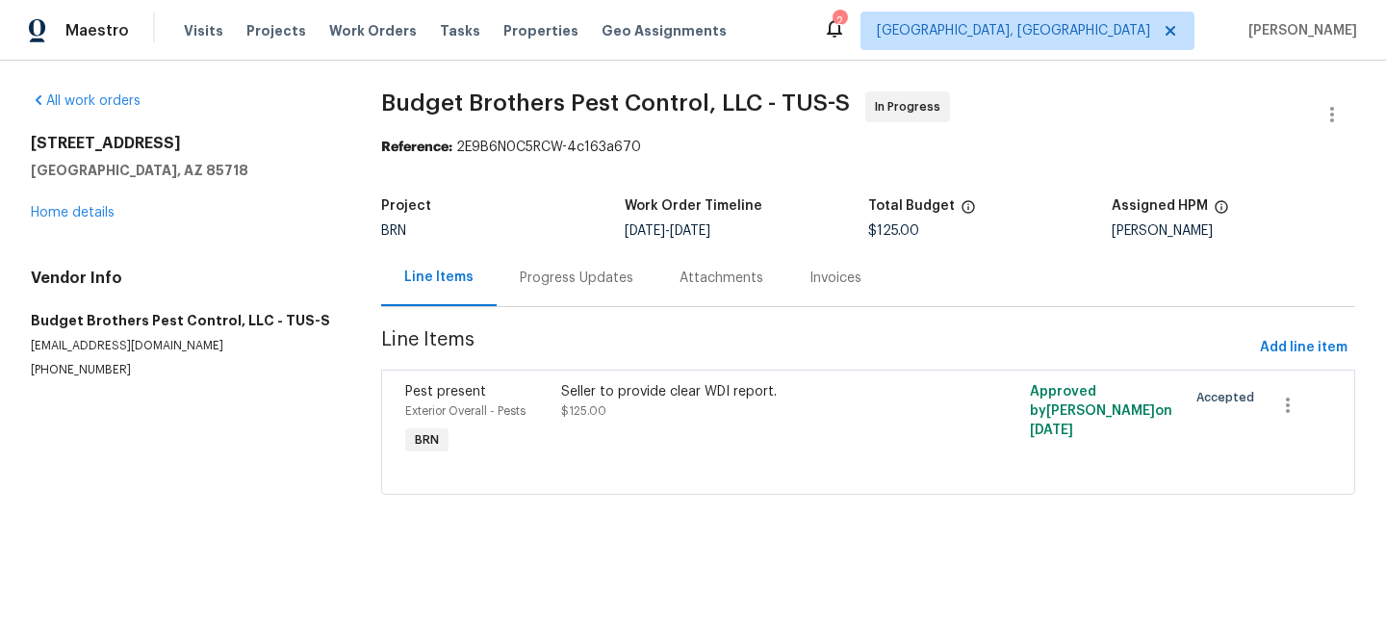
click at [505, 274] on div "Progress Updates" at bounding box center [577, 277] width 160 height 57
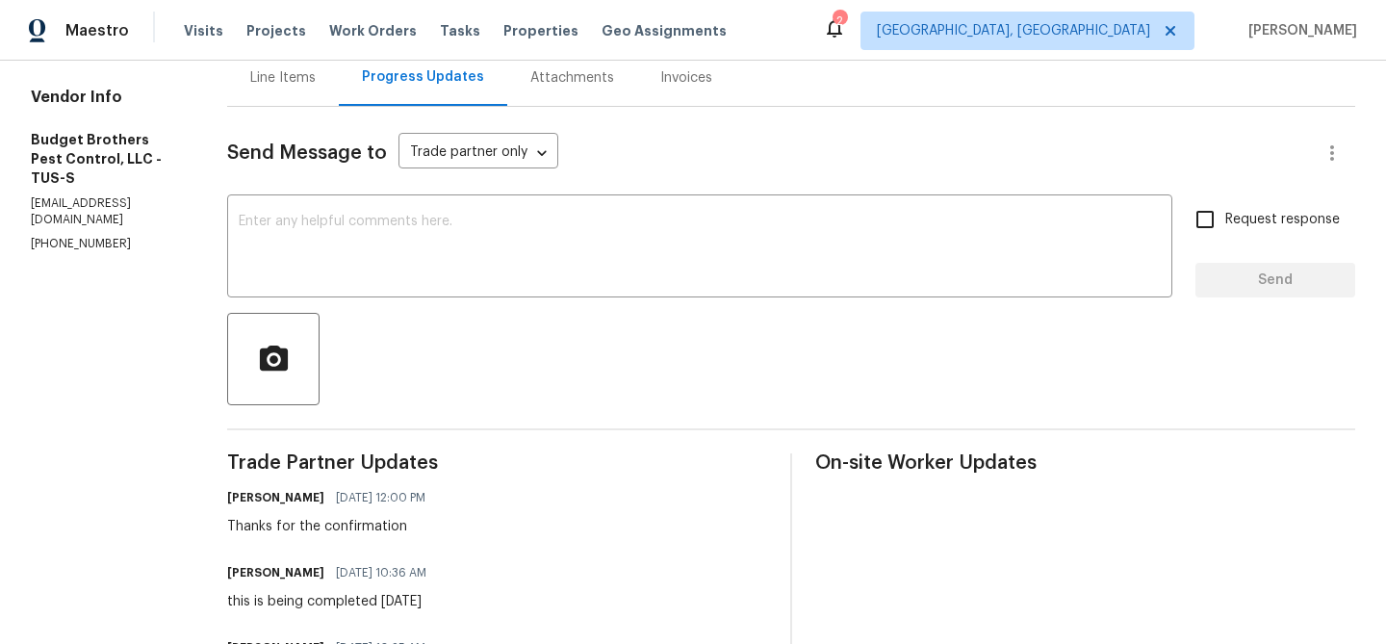
scroll to position [81, 0]
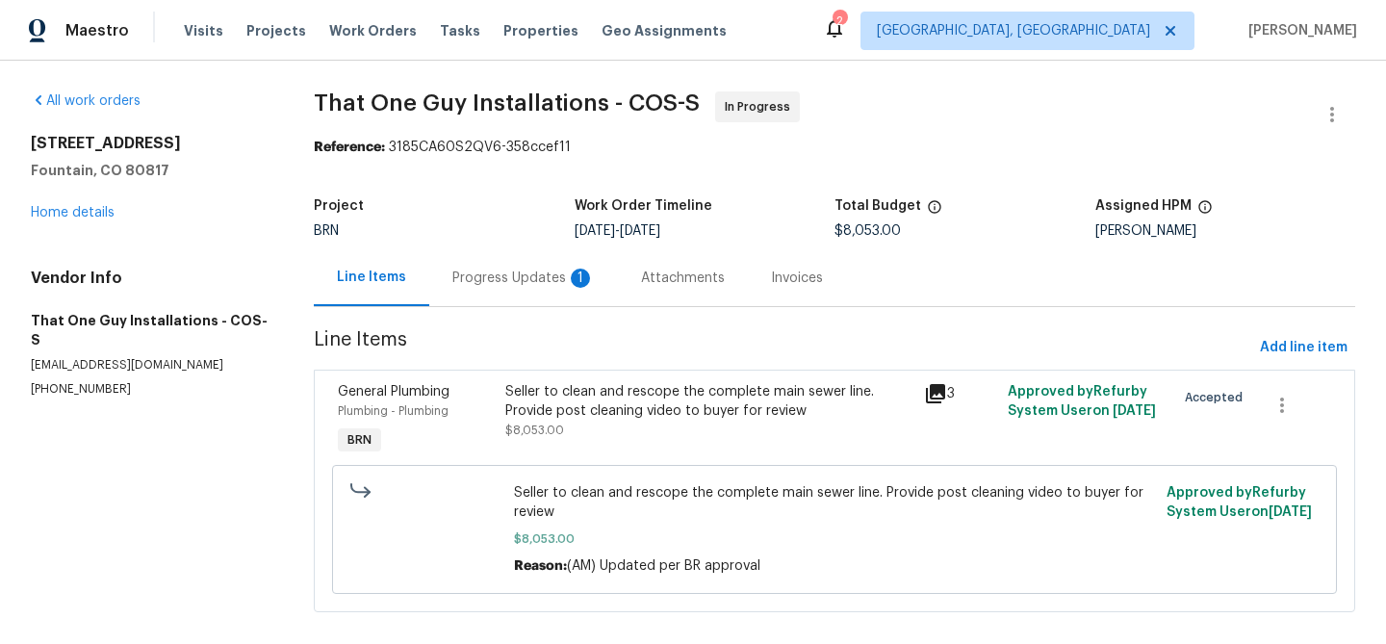
click at [522, 275] on div "Progress Updates 1" at bounding box center [523, 277] width 142 height 19
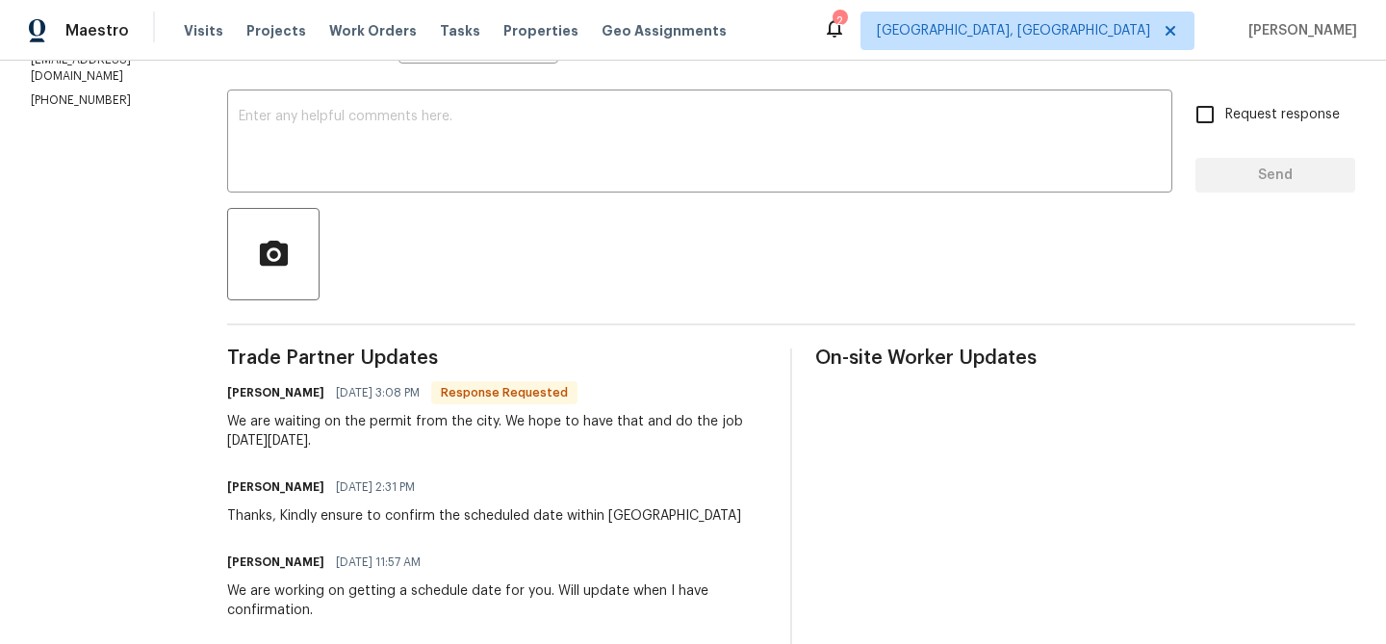
scroll to position [291, 0]
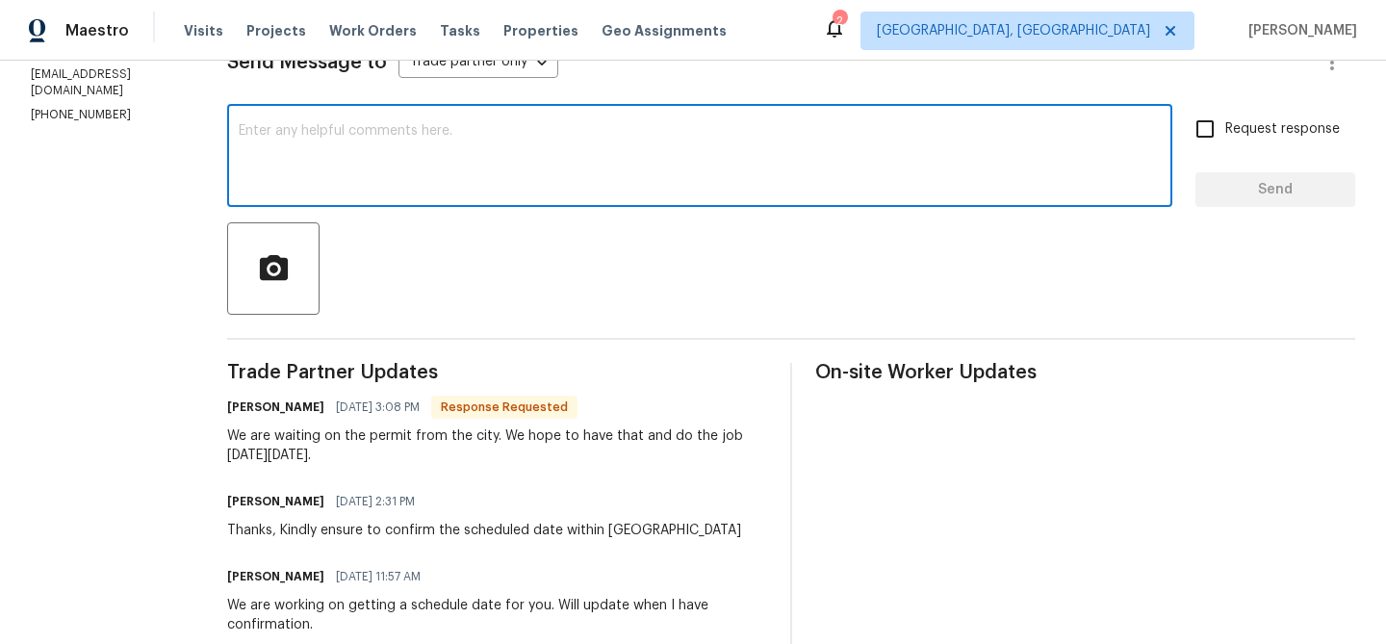
click at [328, 189] on textarea at bounding box center [700, 157] width 922 height 67
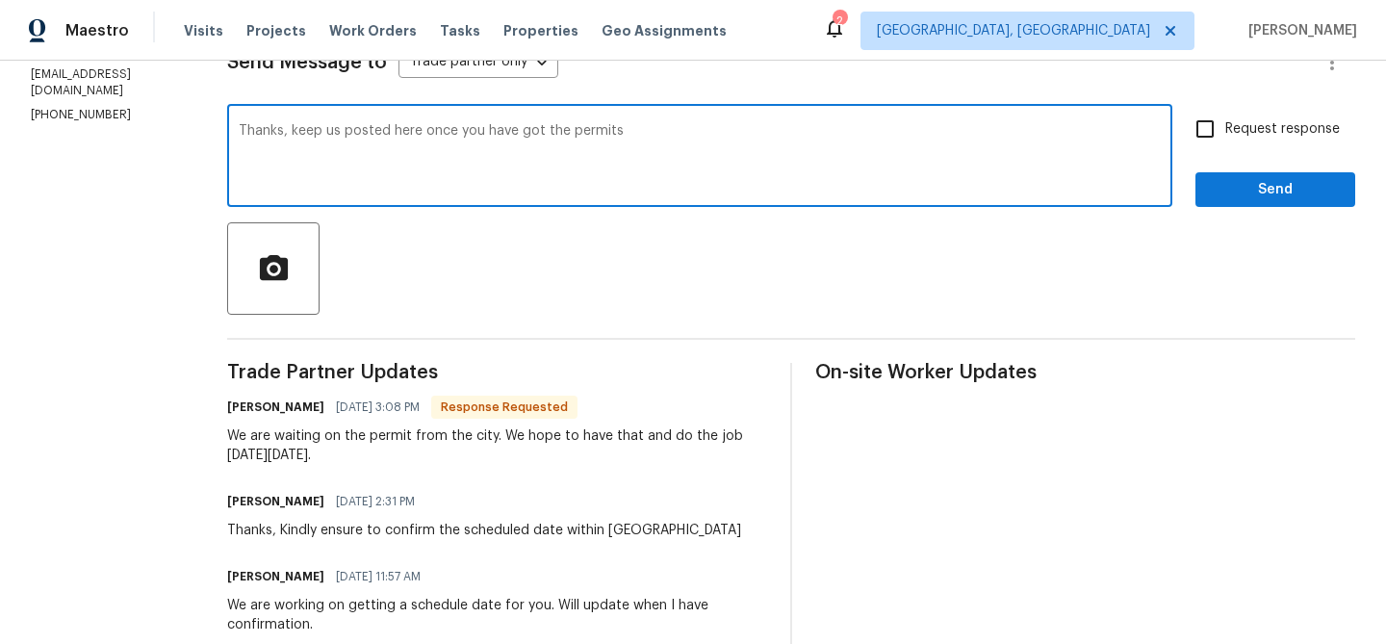
type textarea "Thanks, keep us posted here once you have got the permits"
click at [317, 139] on textarea "Thanks, keep us posted here once you have got the permits" at bounding box center [700, 157] width 922 height 67
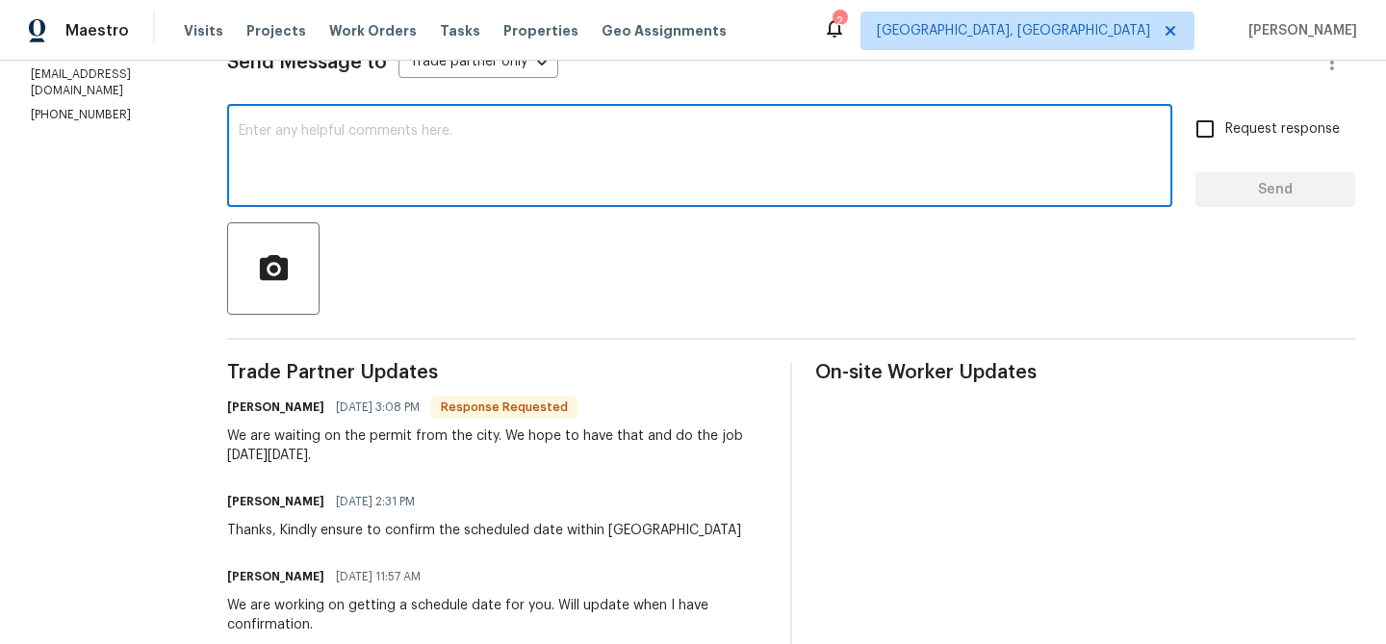
scroll to position [0, 0]
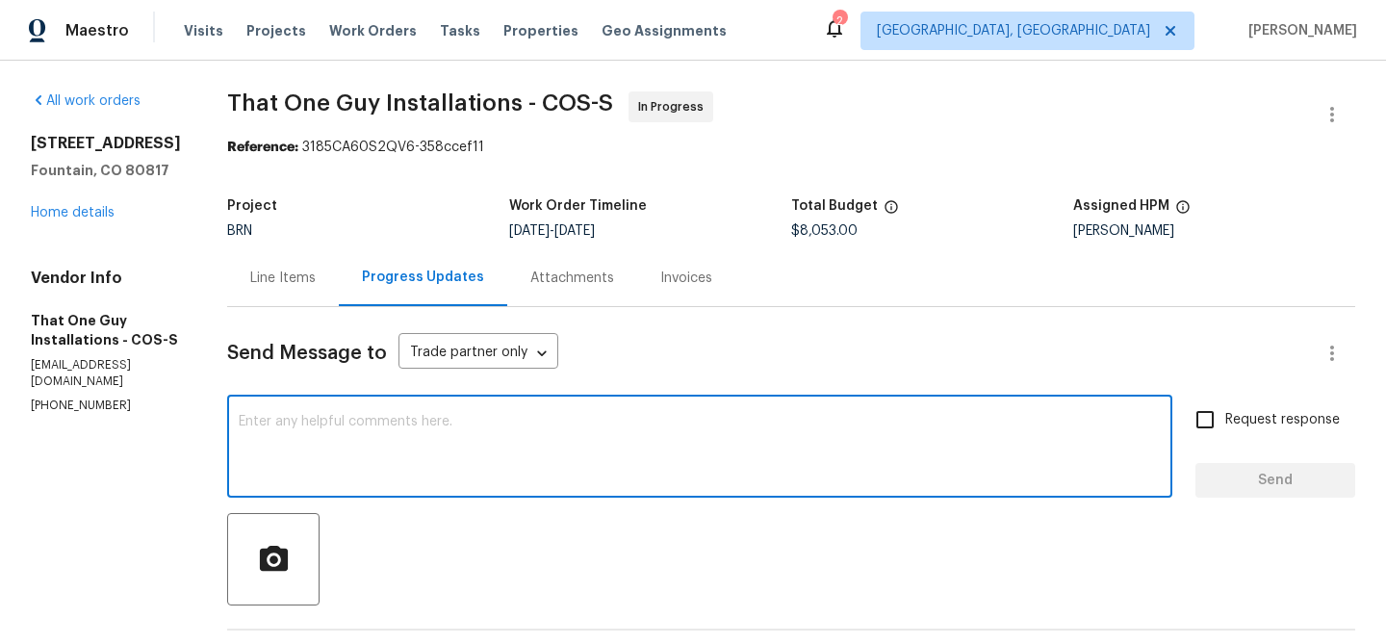
paste textarea "Thanks, please keep us updated here once you’ve received the permits."
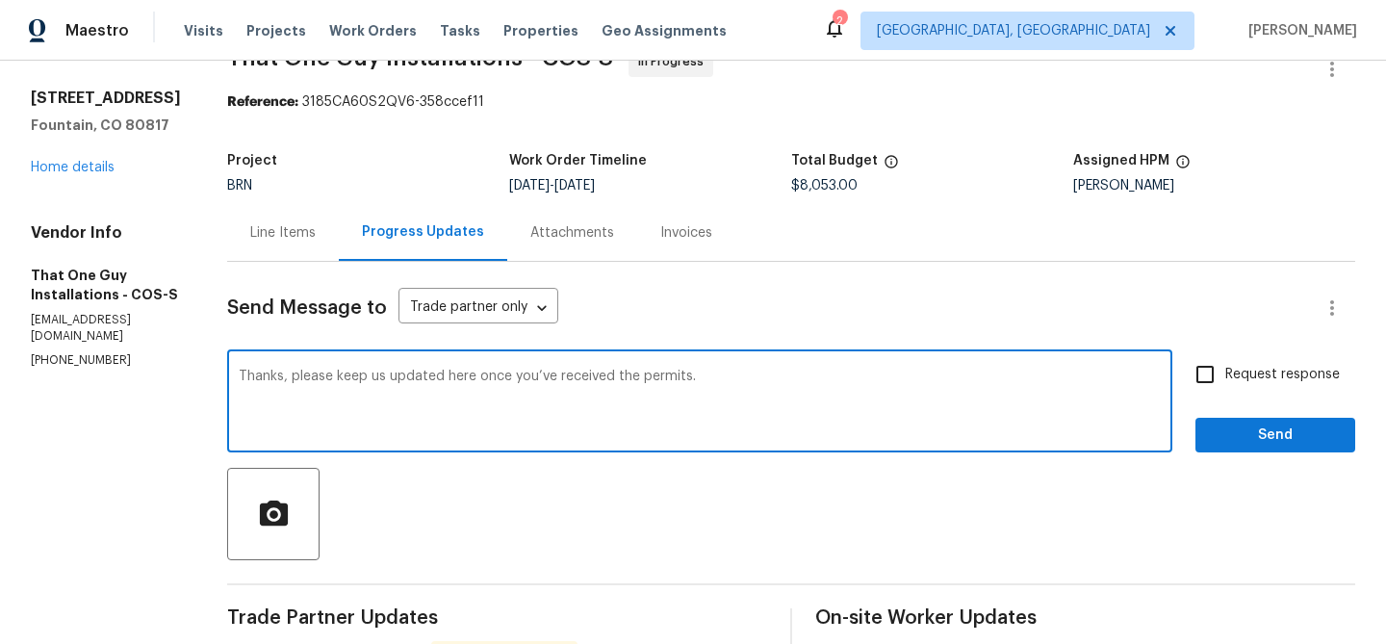
scroll to position [99, 0]
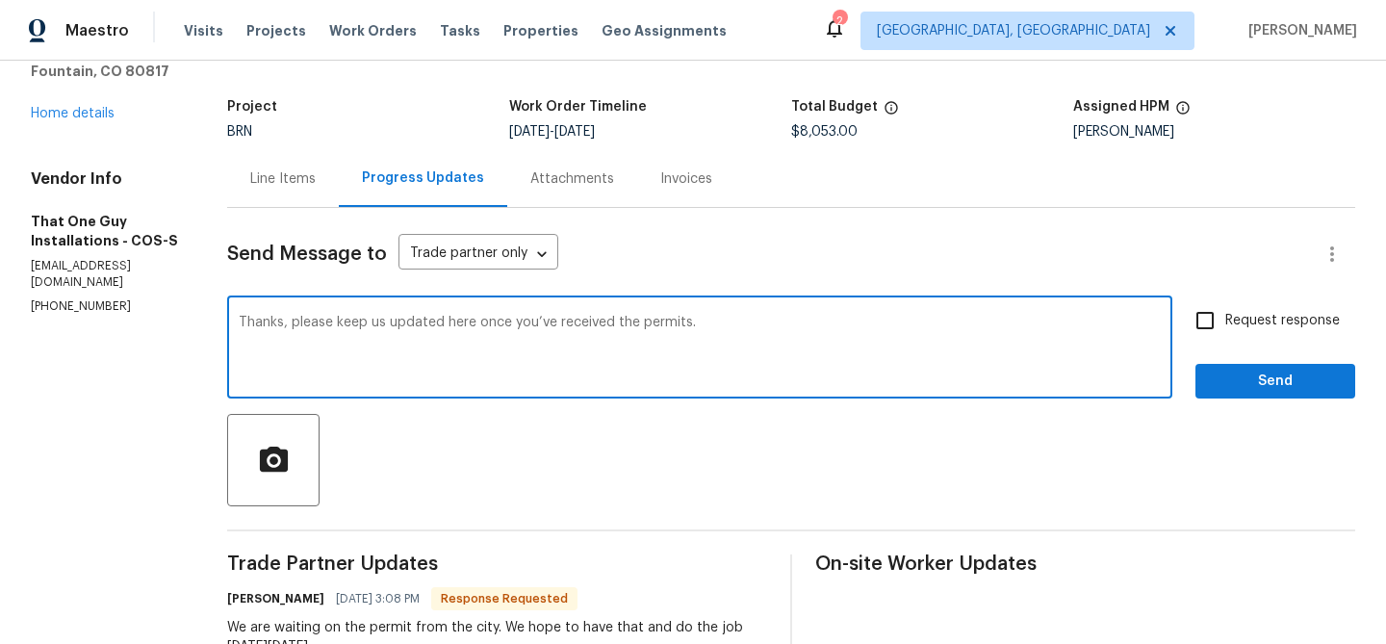
type textarea "Thanks, please keep us updated here once you’ve received the permits."
click at [1211, 336] on input "Request response" at bounding box center [1205, 320] width 40 height 40
checkbox input "true"
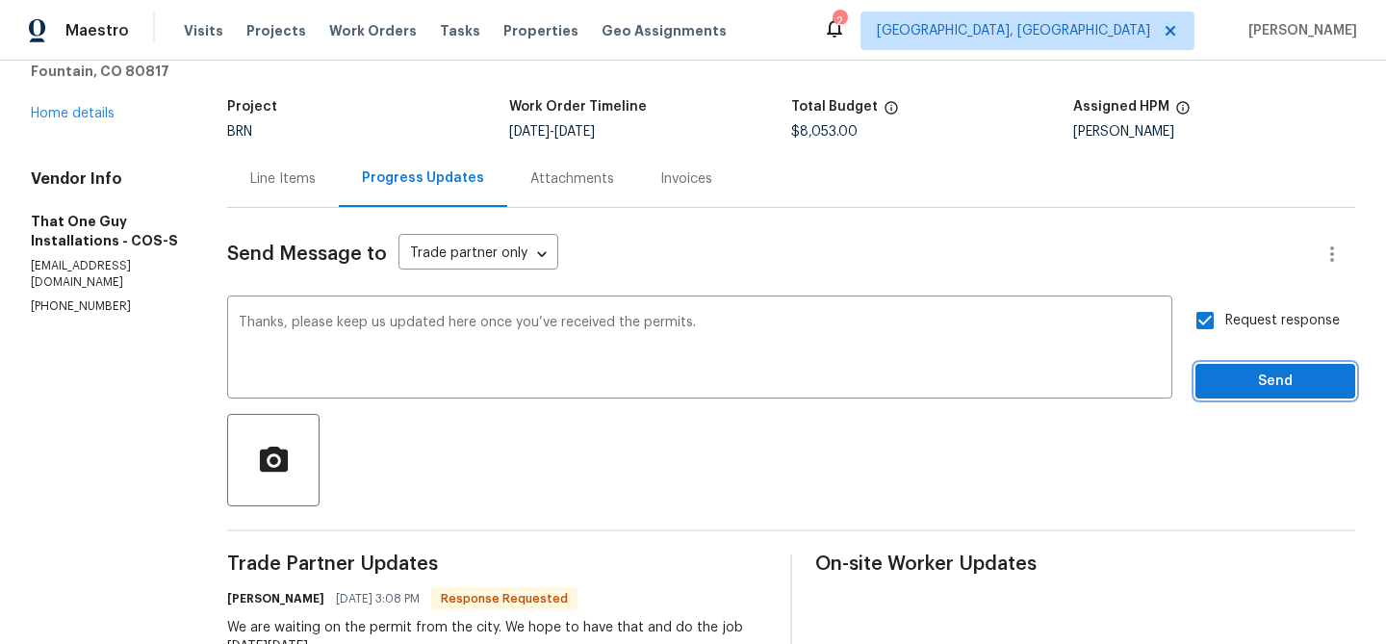
click at [1215, 393] on button "Send" at bounding box center [1275, 382] width 160 height 36
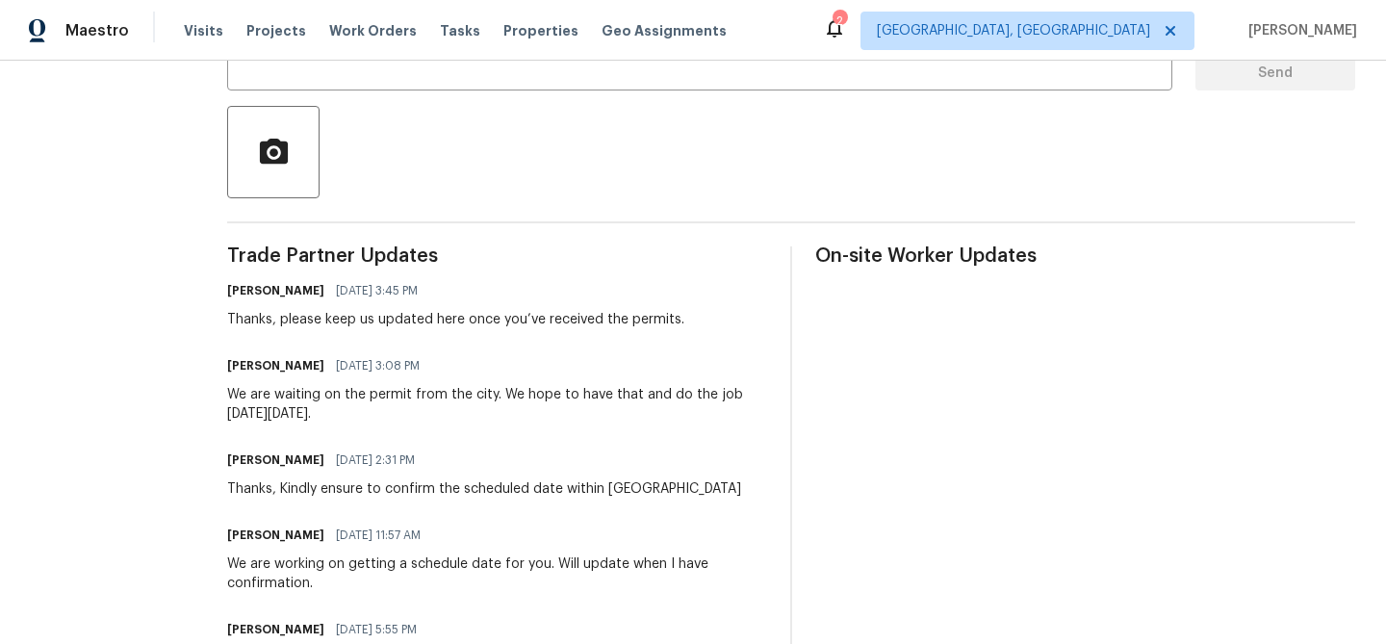
scroll to position [0, 0]
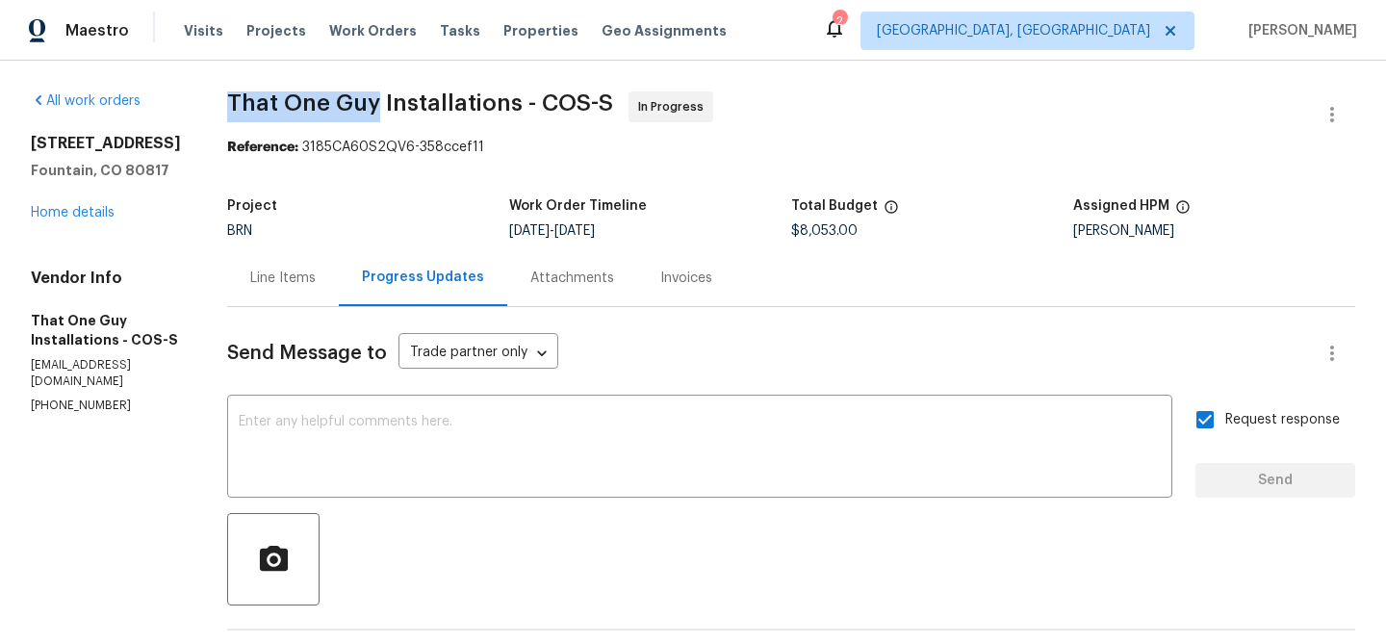
drag, startPoint x: 186, startPoint y: 95, endPoint x: 337, endPoint y: 108, distance: 151.6
copy span "That One Guy"
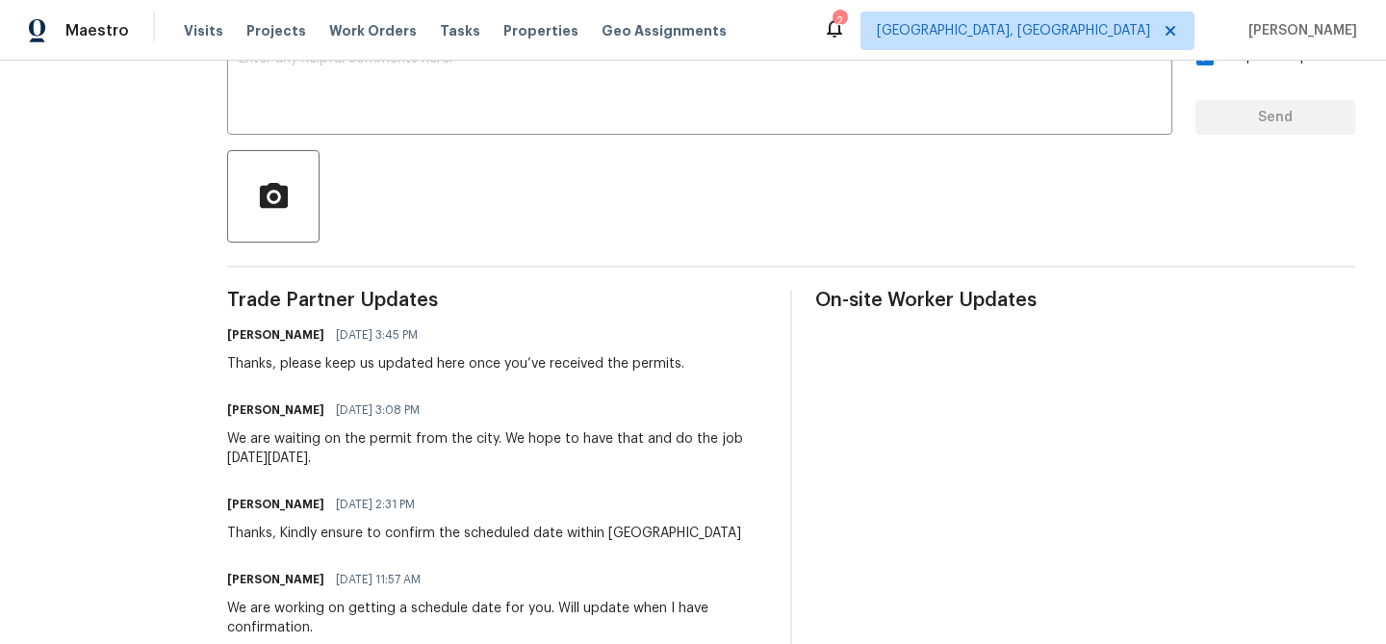
drag, startPoint x: 213, startPoint y: 444, endPoint x: 293, endPoint y: 451, distance: 80.2
click at [293, 451] on div "We are waiting on the permit from the city. We hope to have that and do the job…" at bounding box center [497, 448] width 540 height 38
copy div "are waiting on the permit from the city. We hope to have that and do the job on…"
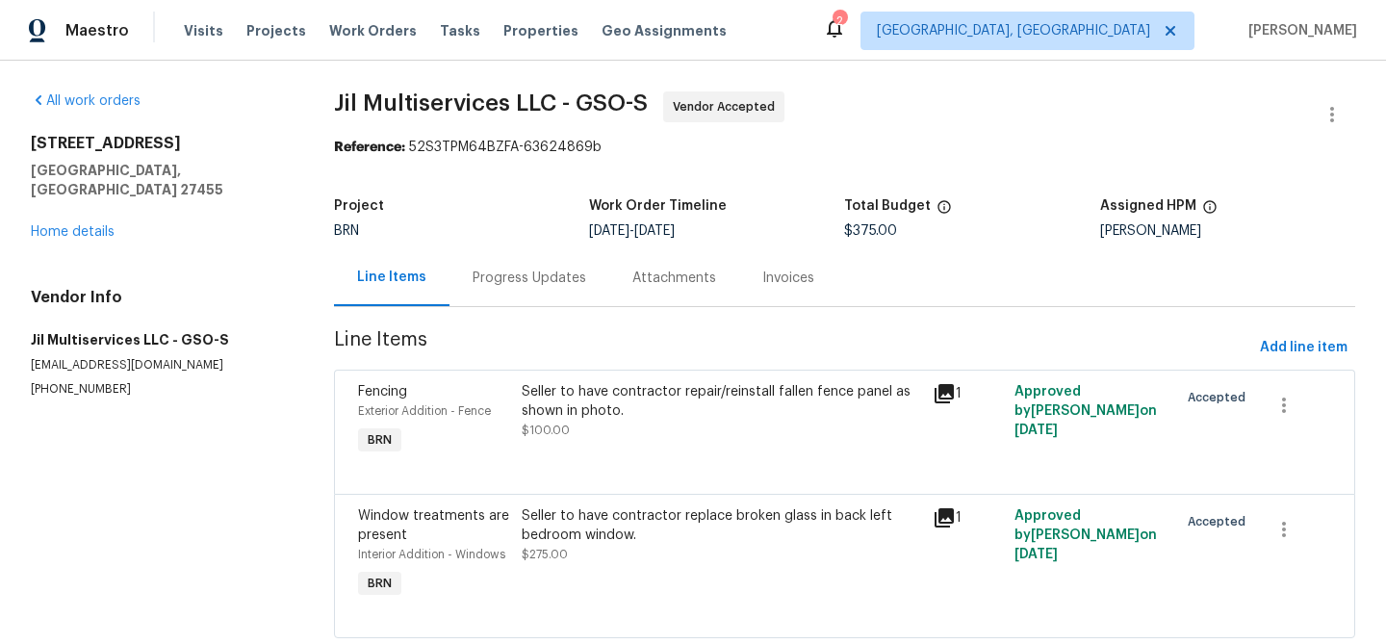
click at [486, 278] on div "Progress Updates" at bounding box center [530, 277] width 114 height 19
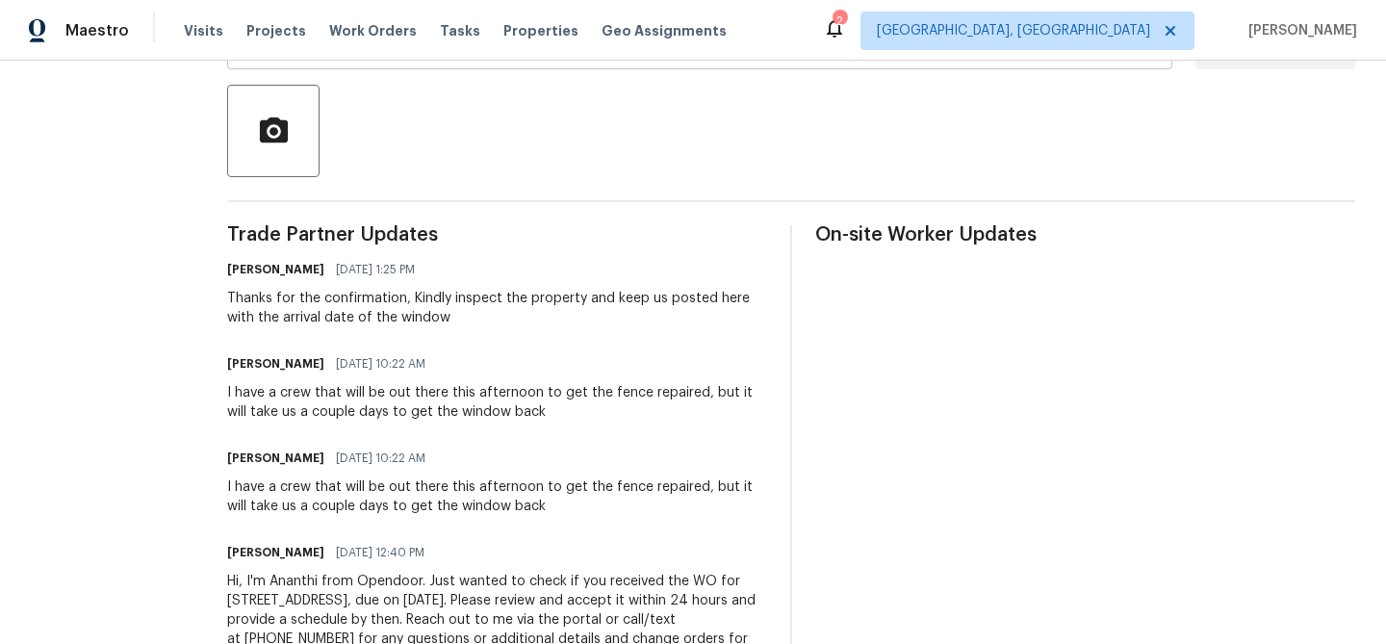
scroll to position [430, 0]
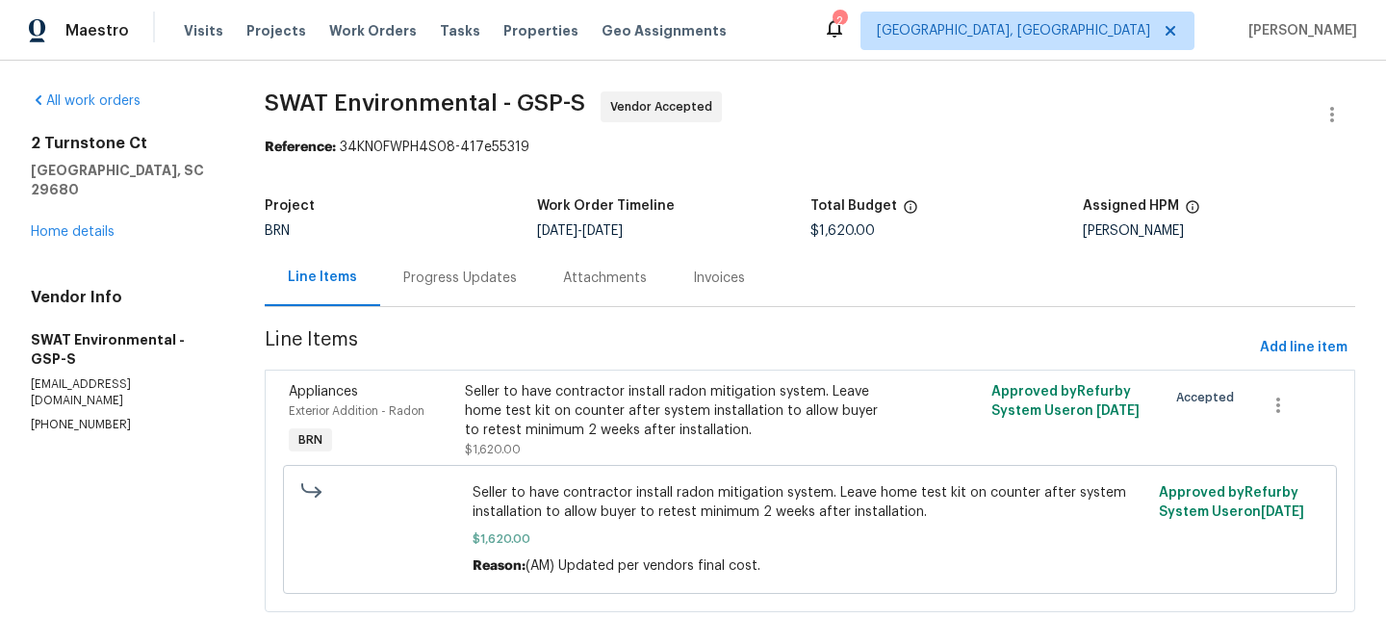
click at [467, 278] on div "Progress Updates" at bounding box center [460, 277] width 114 height 19
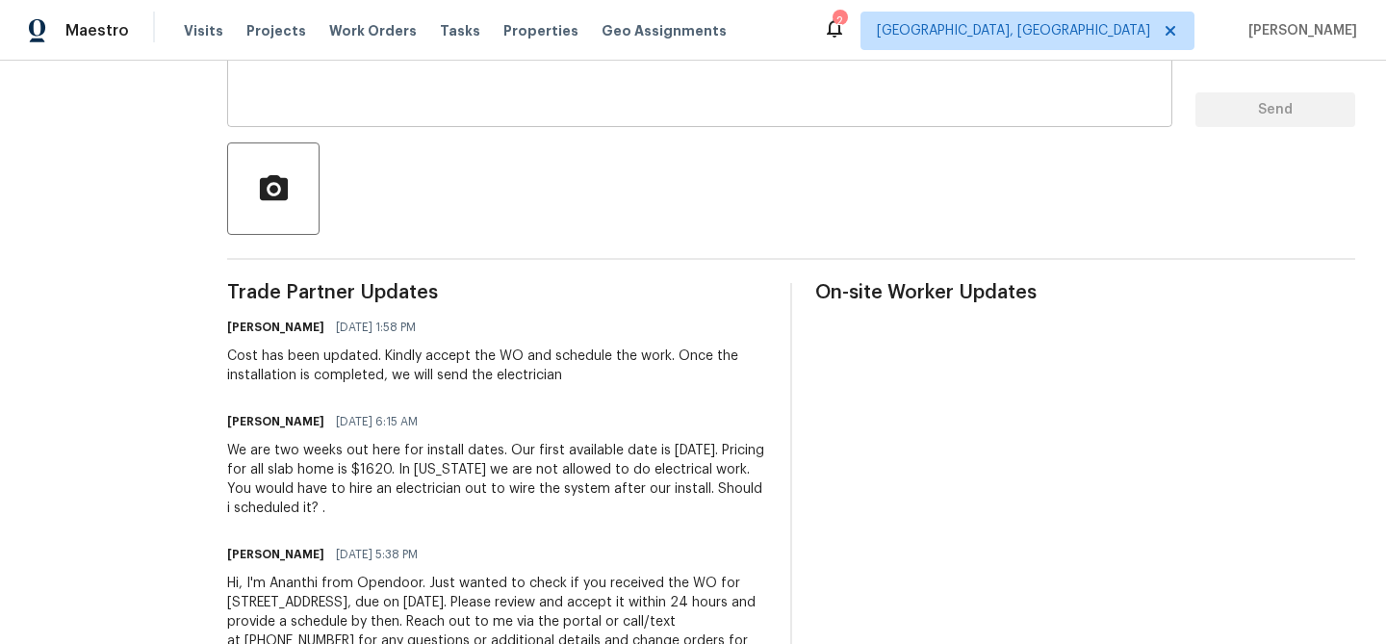
scroll to position [388, 0]
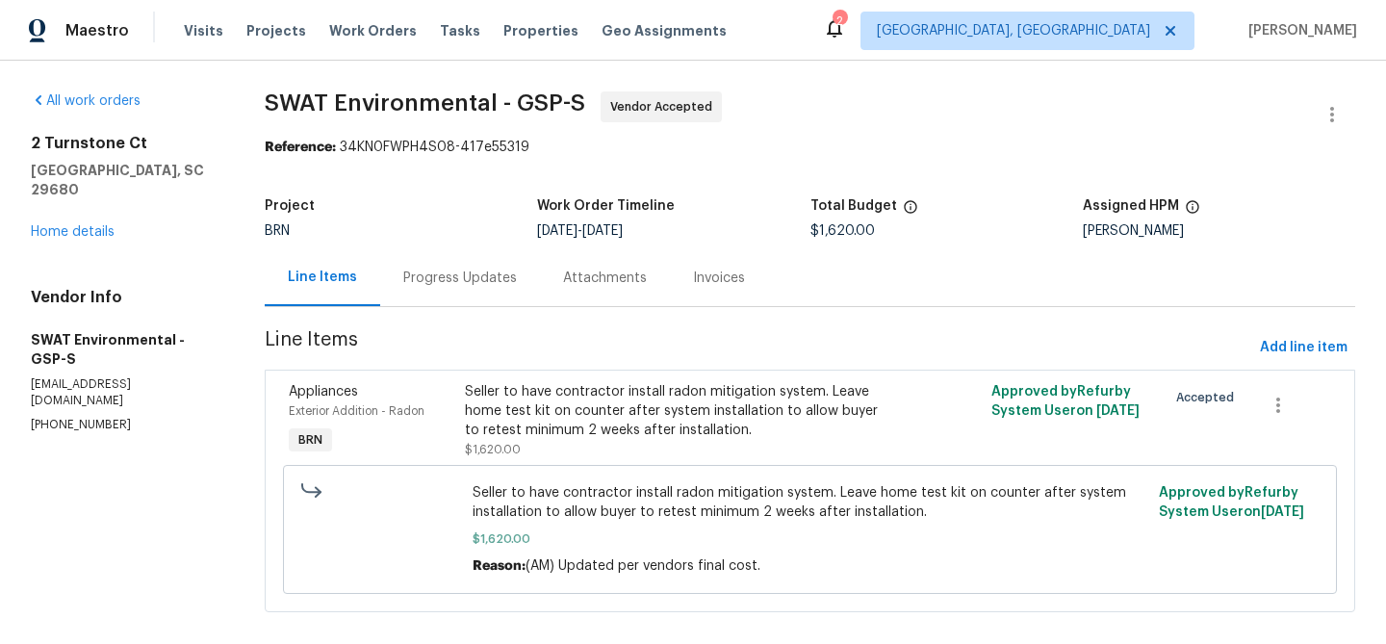
click at [440, 262] on div "Progress Updates" at bounding box center [460, 277] width 160 height 57
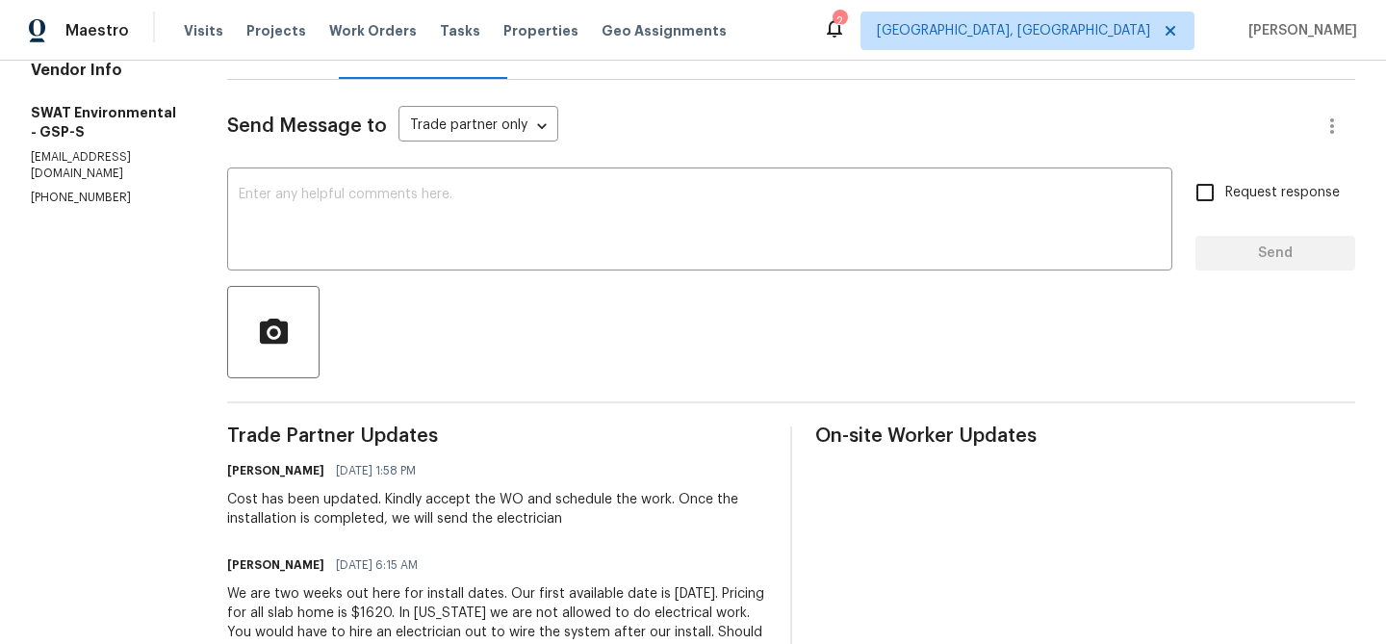
scroll to position [252, 0]
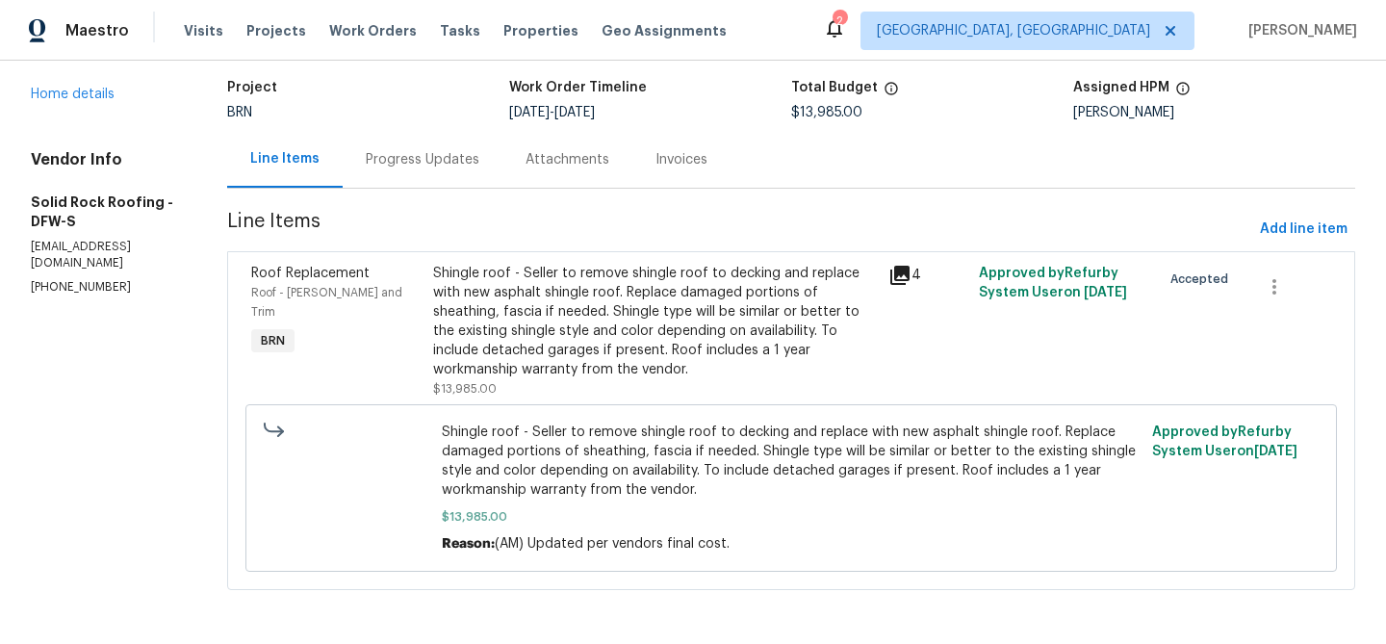
click at [438, 135] on div "Progress Updates" at bounding box center [423, 159] width 160 height 57
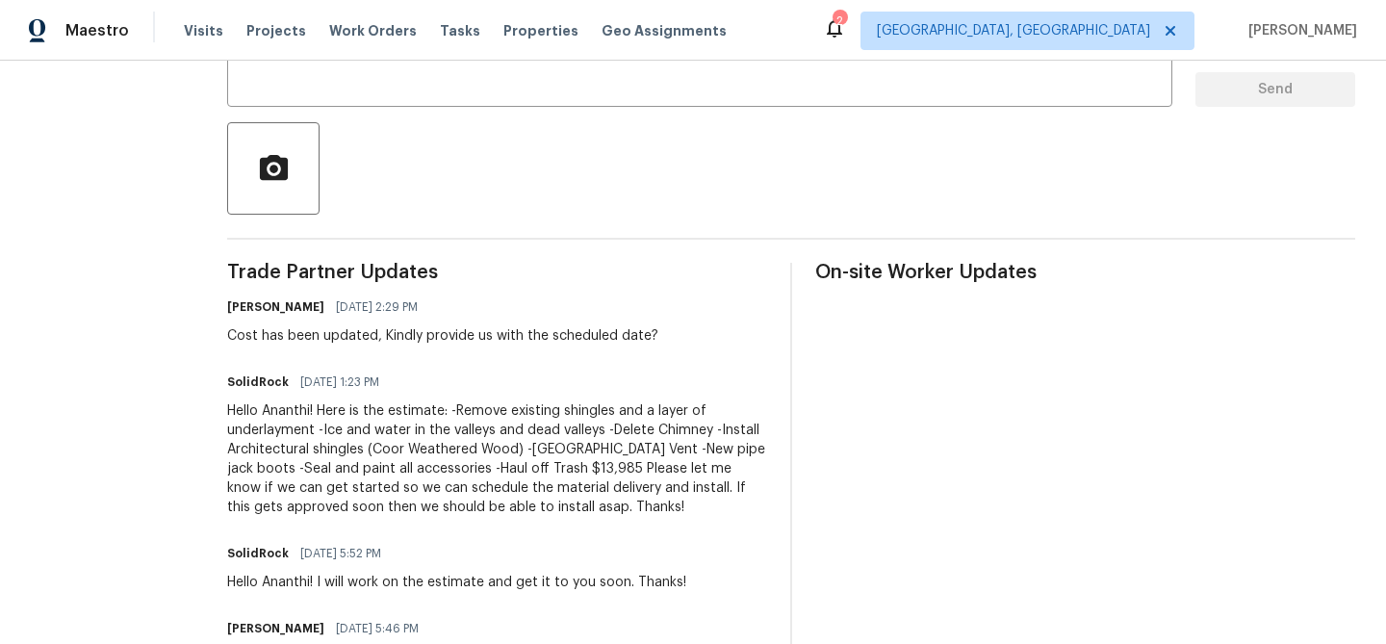
scroll to position [503, 0]
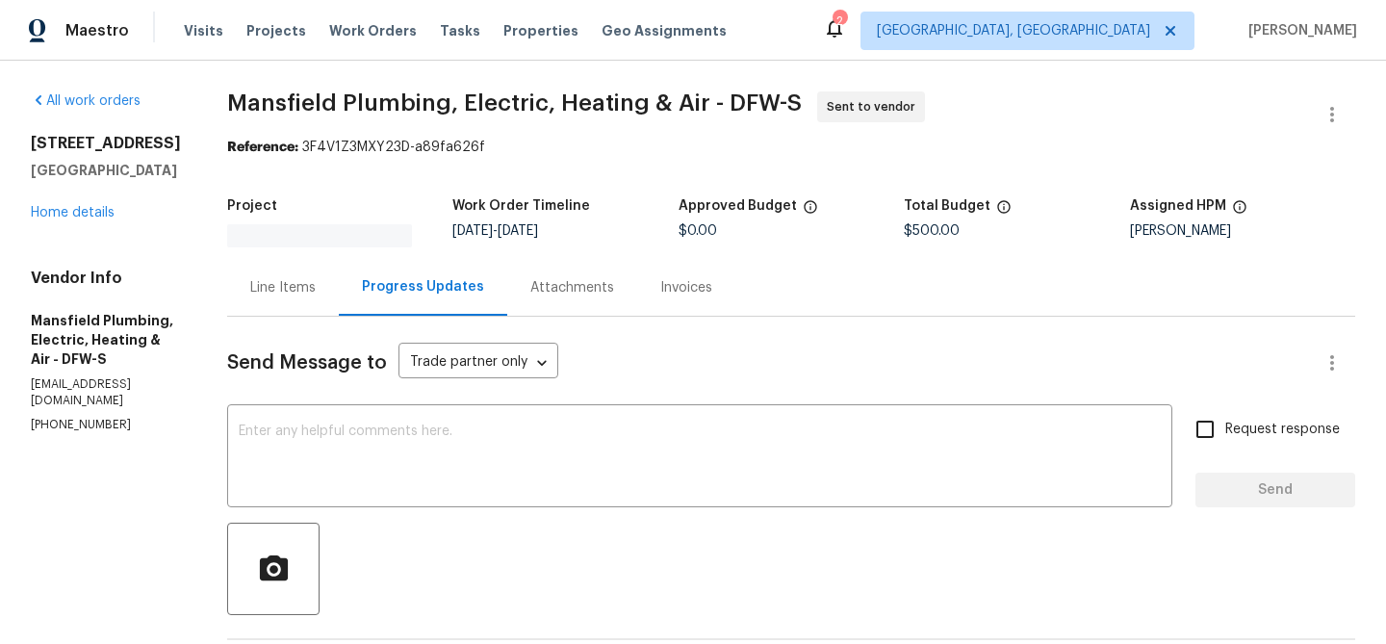
scroll to position [167, 0]
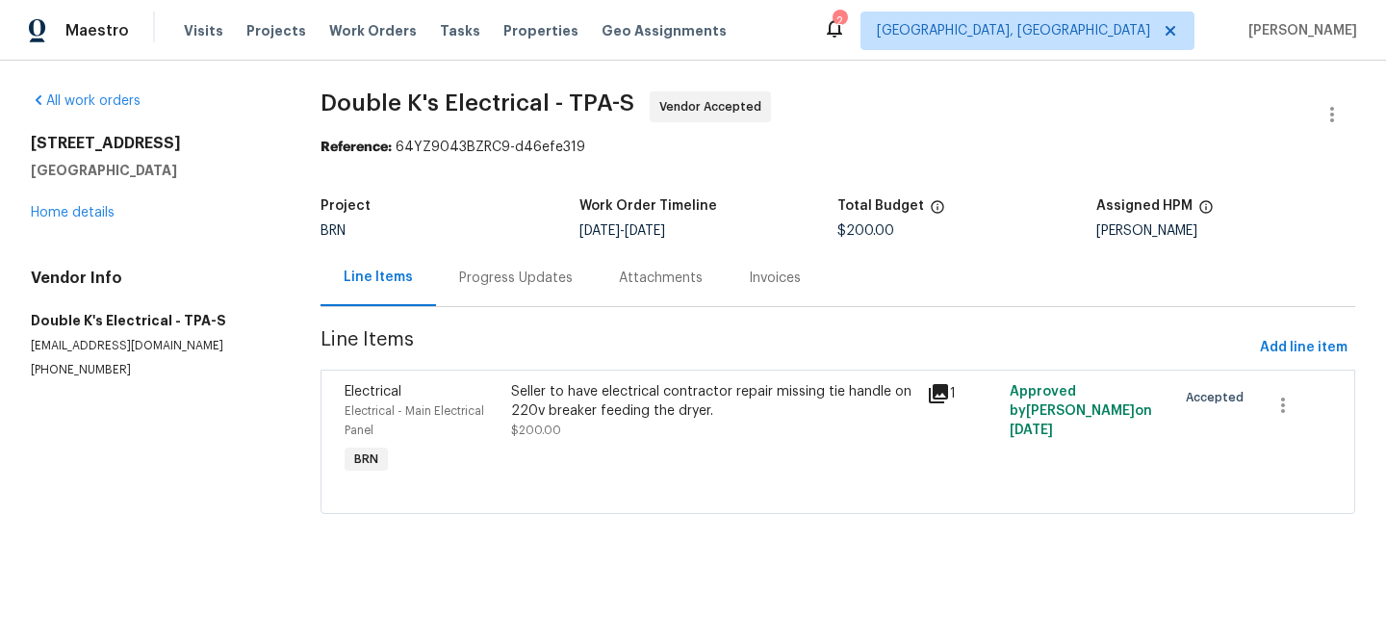
click at [479, 268] on div "Progress Updates" at bounding box center [516, 277] width 114 height 19
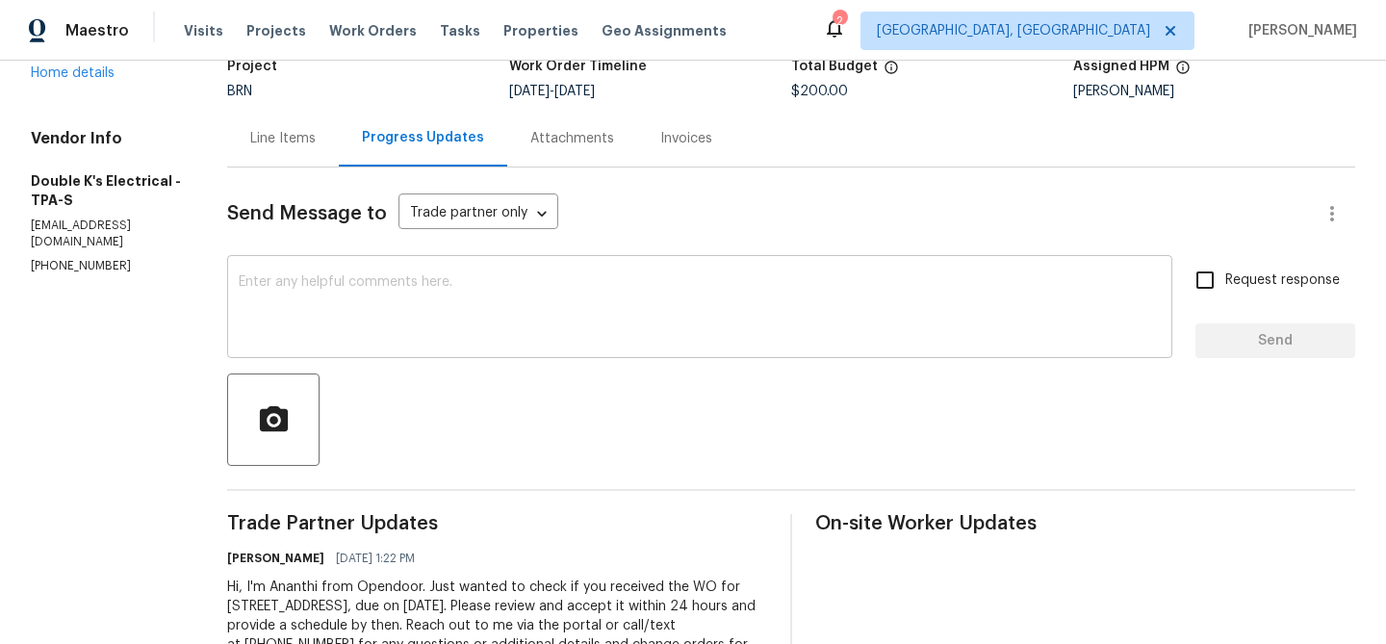
scroll to position [166, 0]
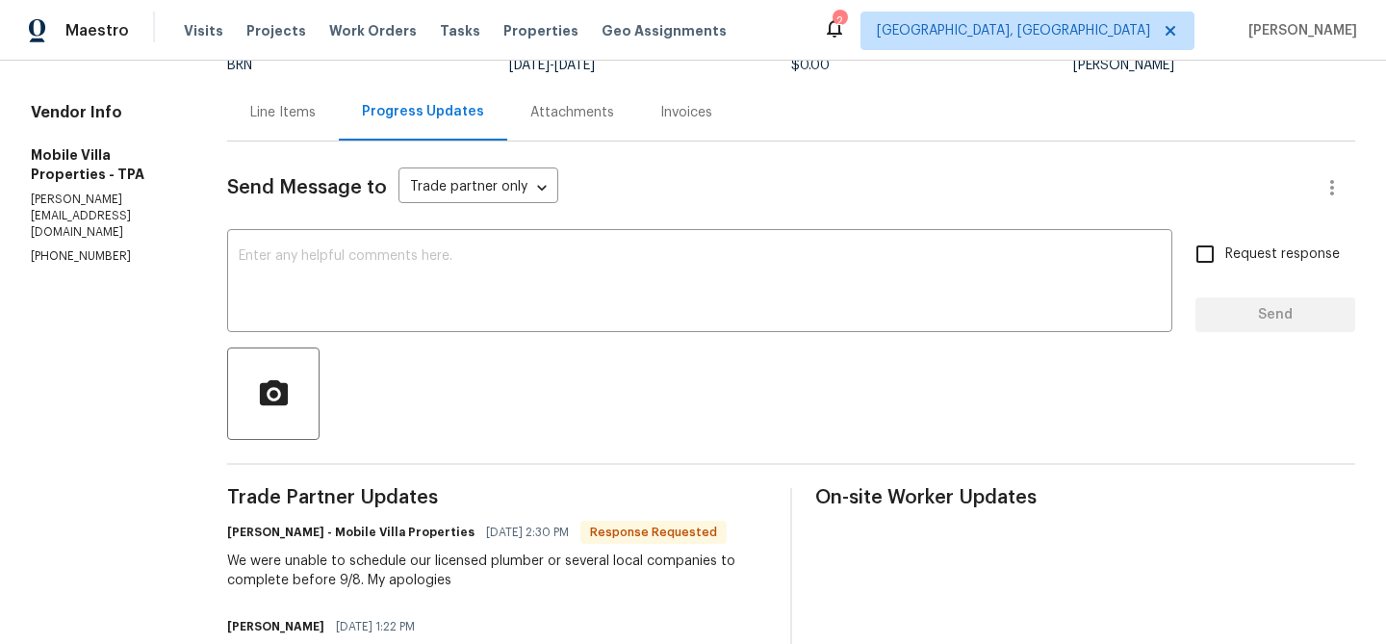
scroll to position [181, 0]
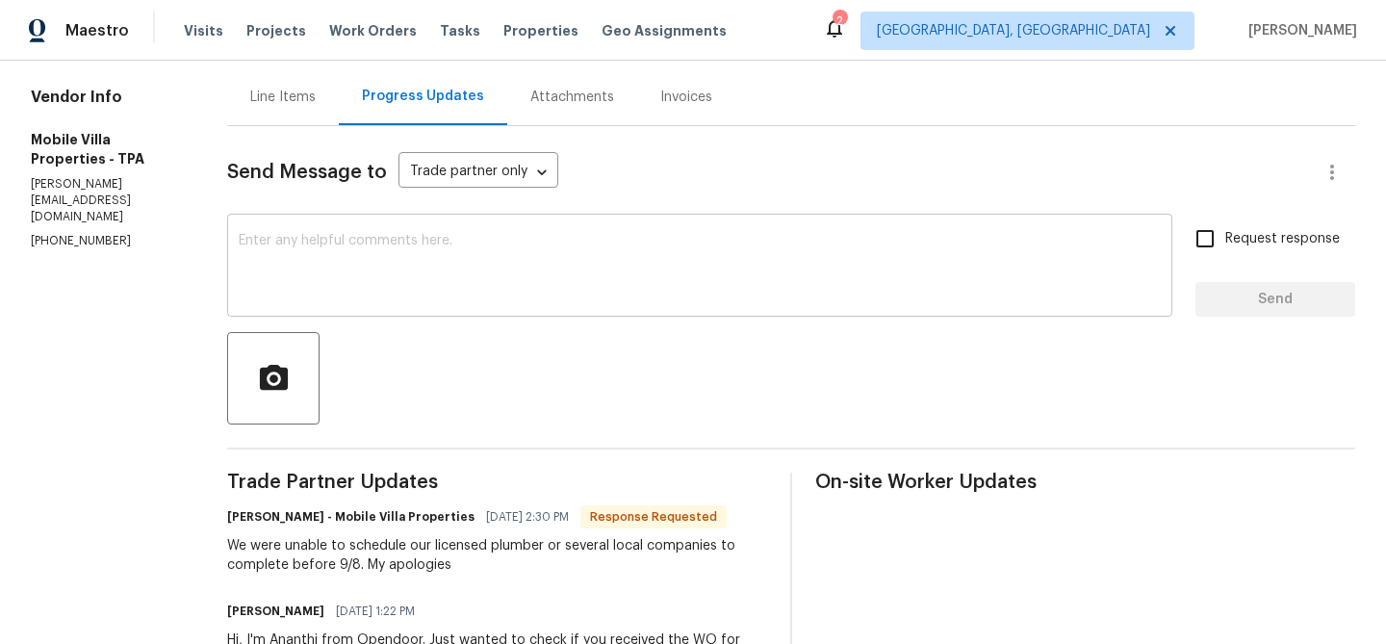
click at [274, 236] on textarea at bounding box center [700, 267] width 922 height 67
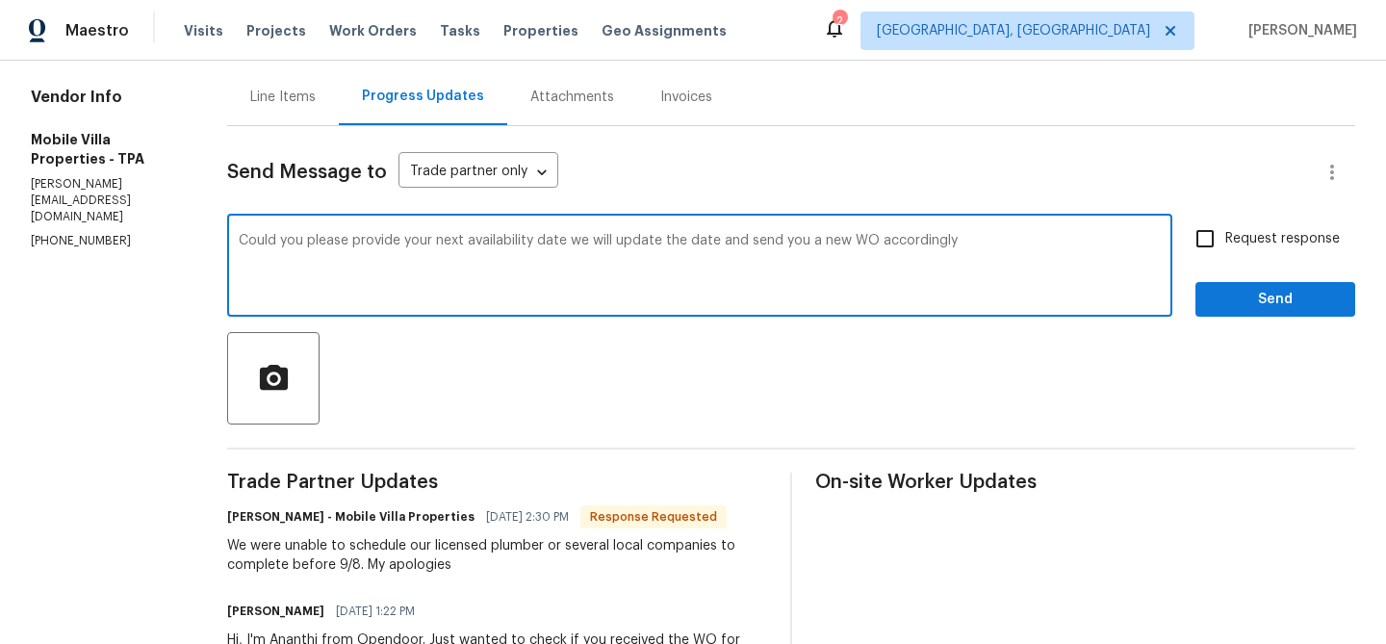
type textarea "Could you please provide your next availability date we will update the date an…"
click at [267, 246] on textarea "Could you please provide your next availability date we will update the date an…" at bounding box center [700, 267] width 922 height 67
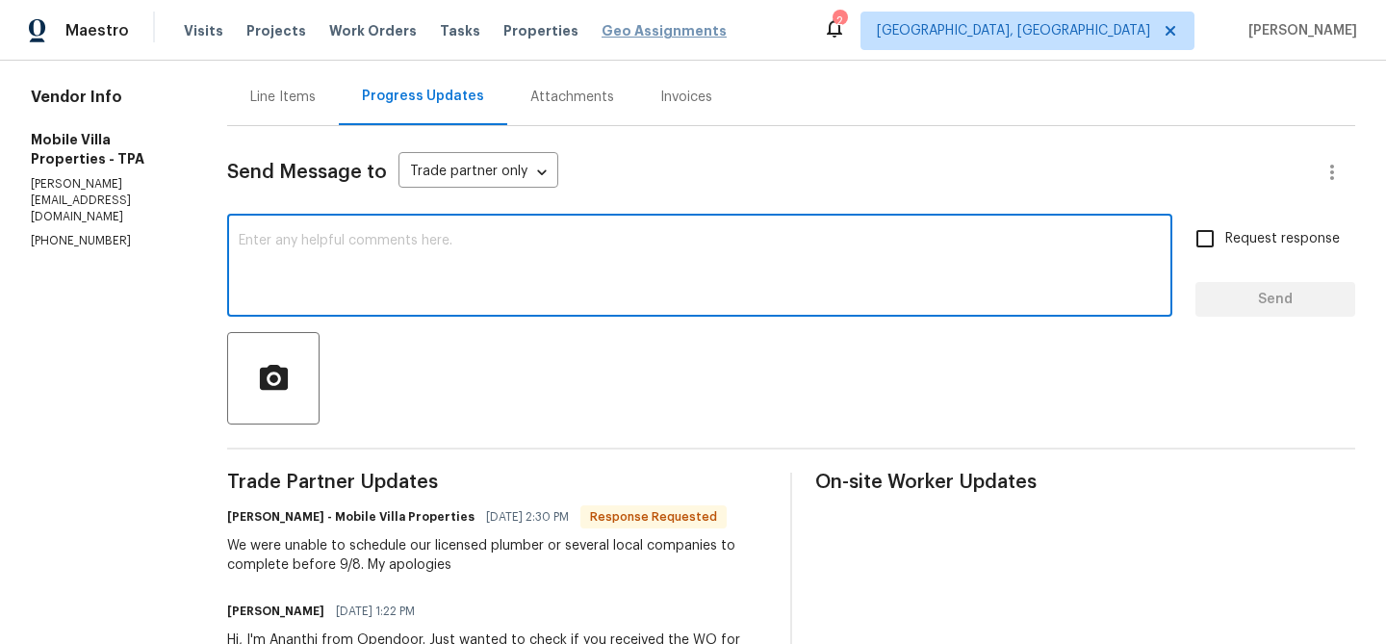
paste textarea "Kindly share your next availability date, and we will update it and issue a new…"
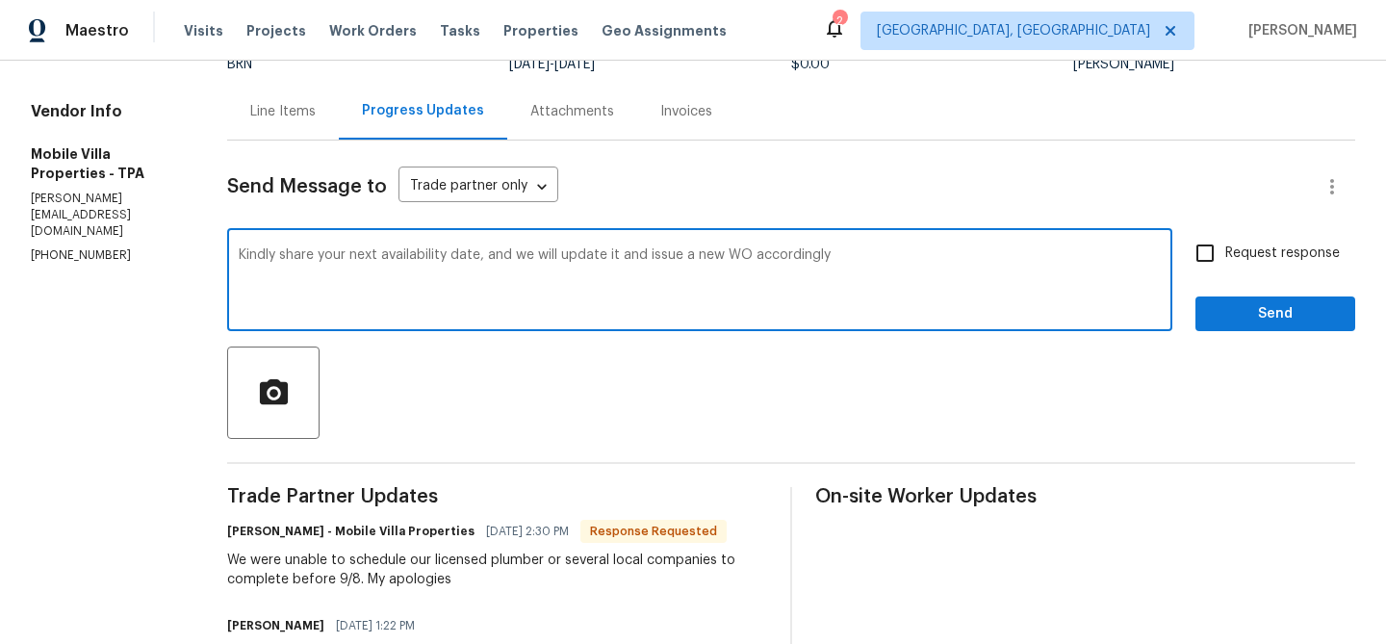
scroll to position [166, 0]
click at [283, 262] on textarea "Kindly share your next availability date, and we will update it and issue a new…" at bounding box center [700, 282] width 922 height 67
click at [954, 250] on textarea "Kindly provide your next availability date, and we will update it and issue a n…" at bounding box center [700, 282] width 922 height 67
type textarea "Kindly provide your next availability date, and we will update it and issue a n…"
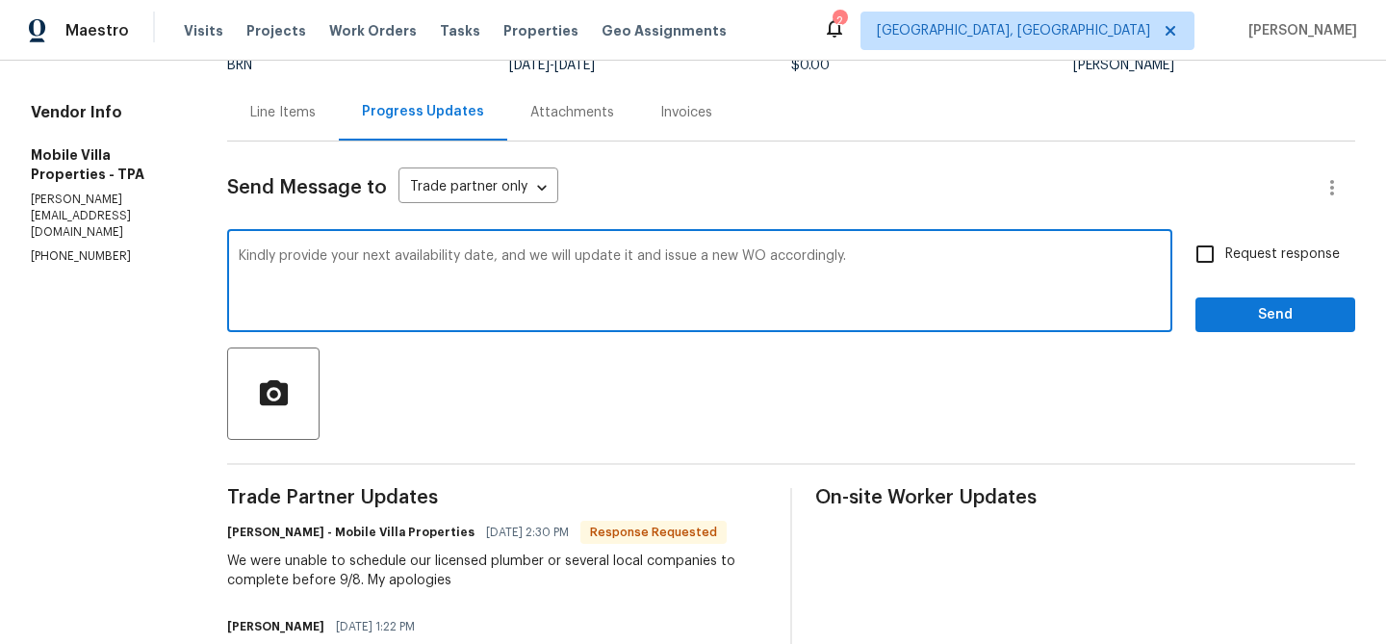
click at [1270, 261] on span "Request response" at bounding box center [1282, 254] width 115 height 20
click at [1225, 261] on input "Request response" at bounding box center [1205, 254] width 40 height 40
checkbox input "true"
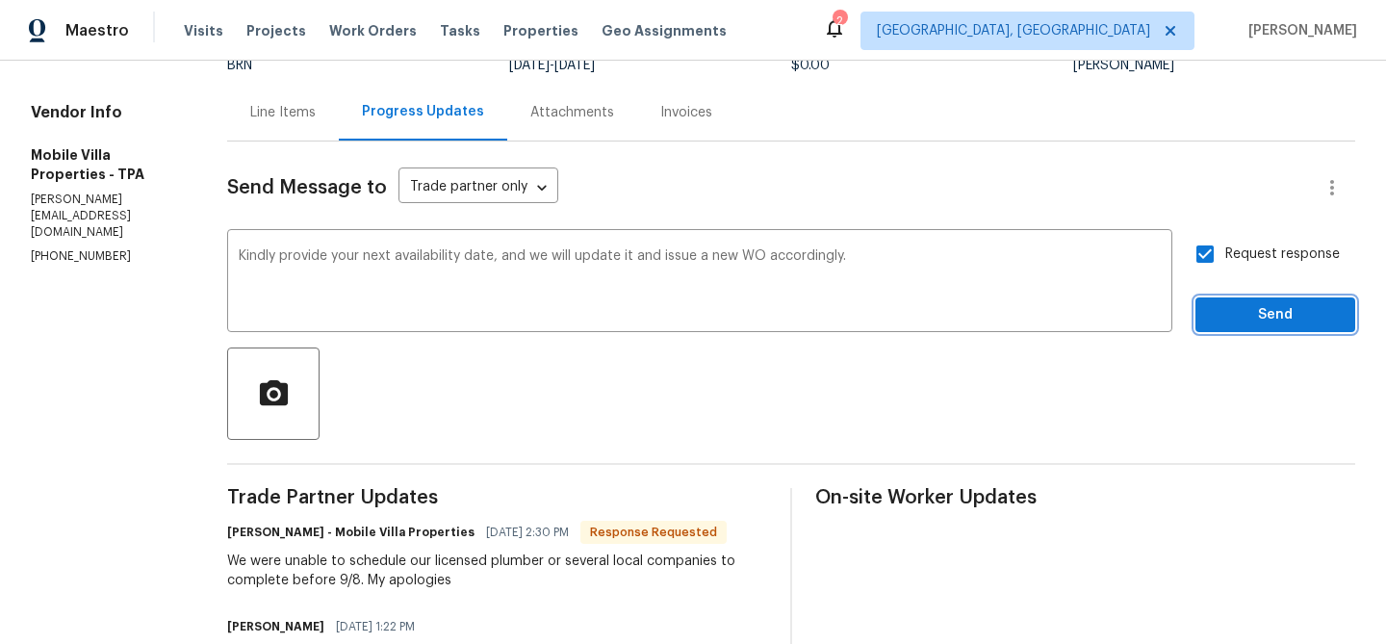
click at [1227, 318] on span "Send" at bounding box center [1275, 315] width 129 height 24
